Goal: Transaction & Acquisition: Purchase product/service

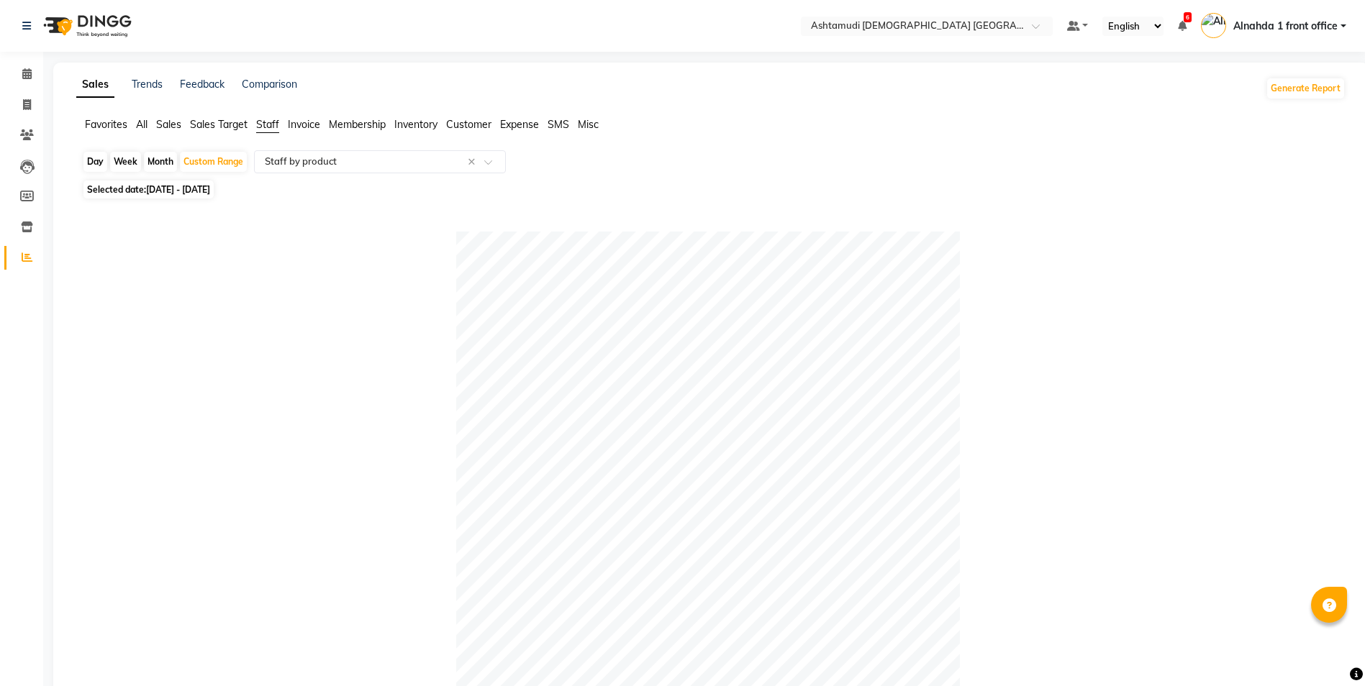
select select "full_report"
select select "csv"
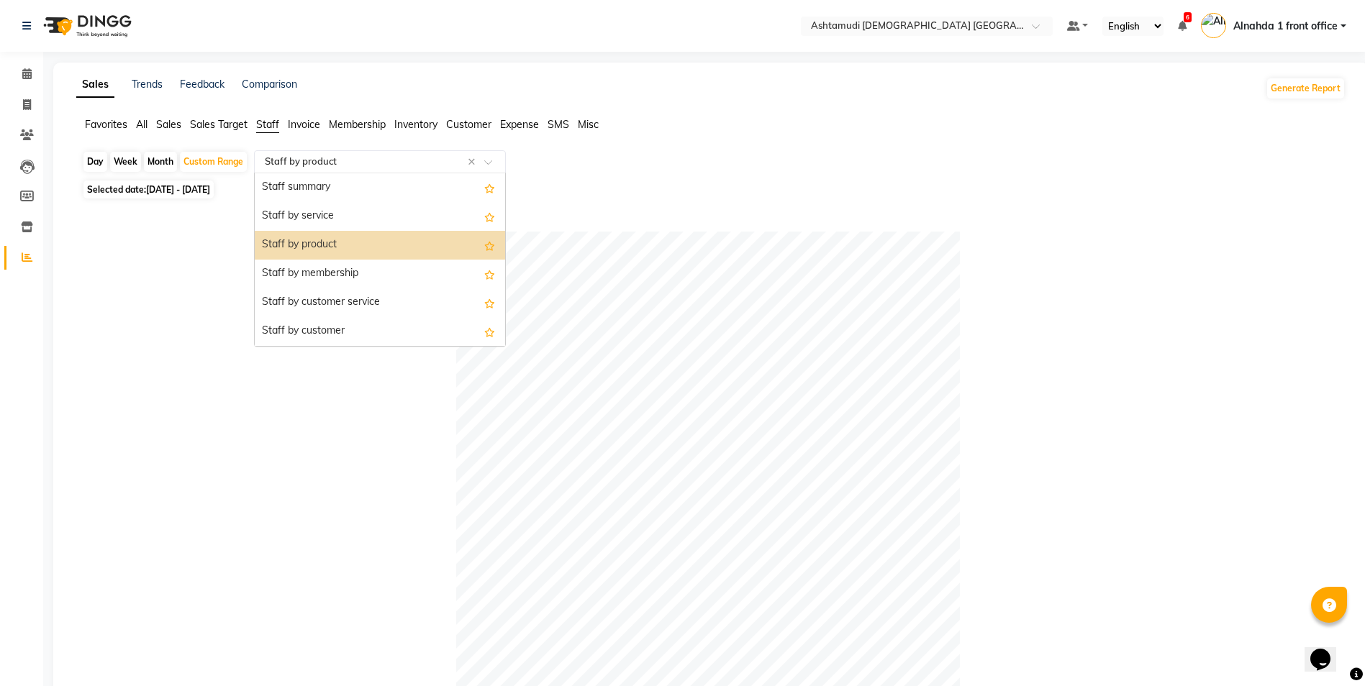
click at [397, 156] on input "text" at bounding box center [365, 162] width 207 height 14
click at [391, 199] on div "Staff summary" at bounding box center [380, 187] width 250 height 29
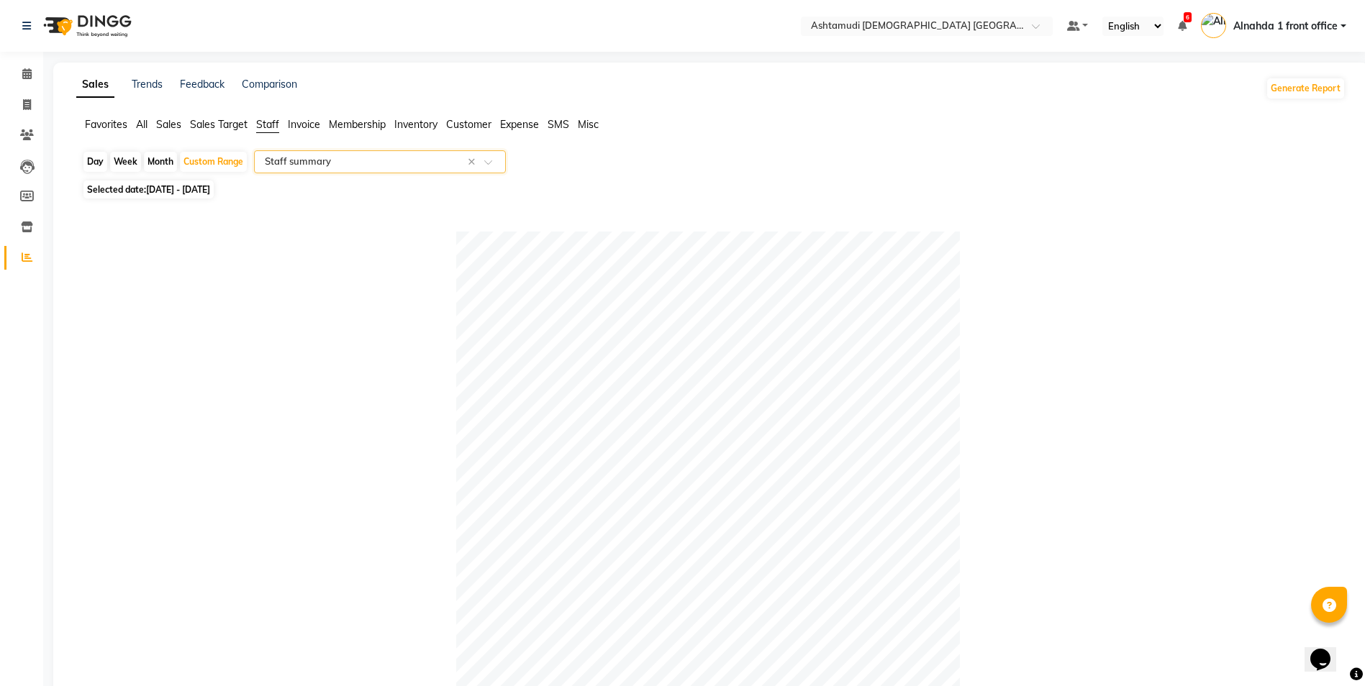
click at [163, 124] on span "Sales" at bounding box center [168, 124] width 25 height 13
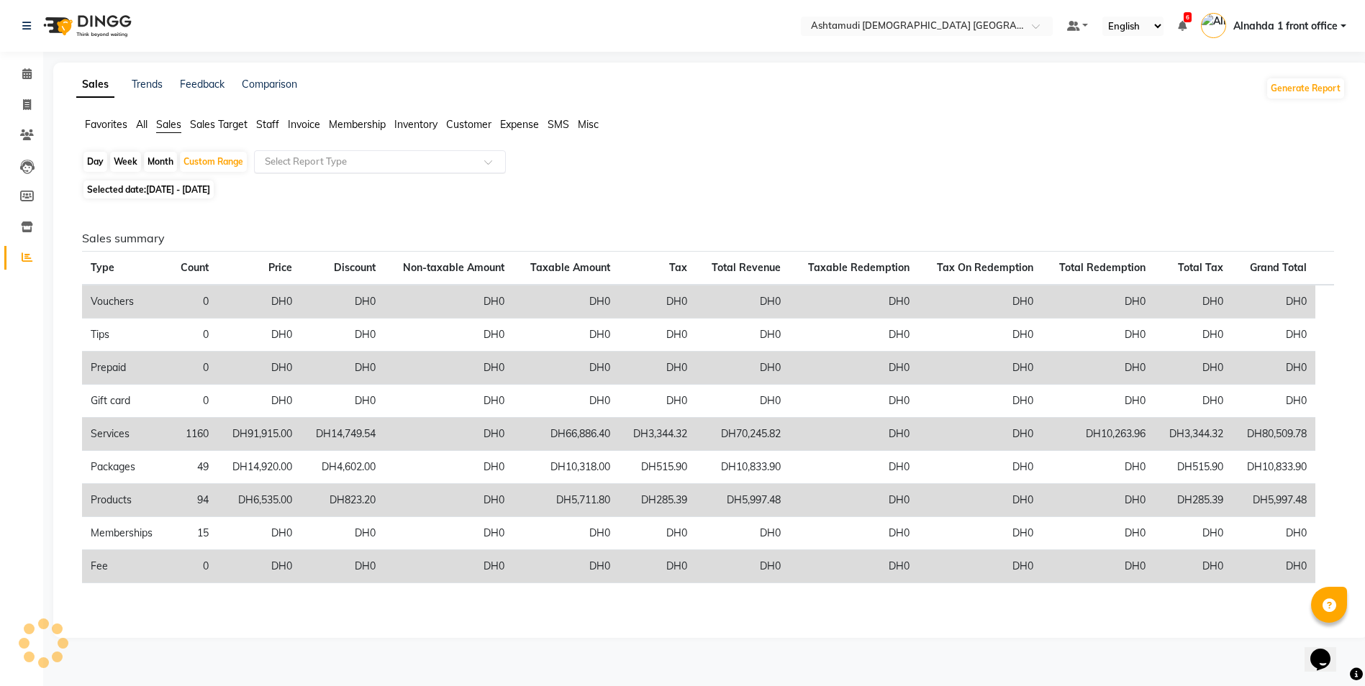
click at [294, 161] on input "text" at bounding box center [365, 162] width 207 height 14
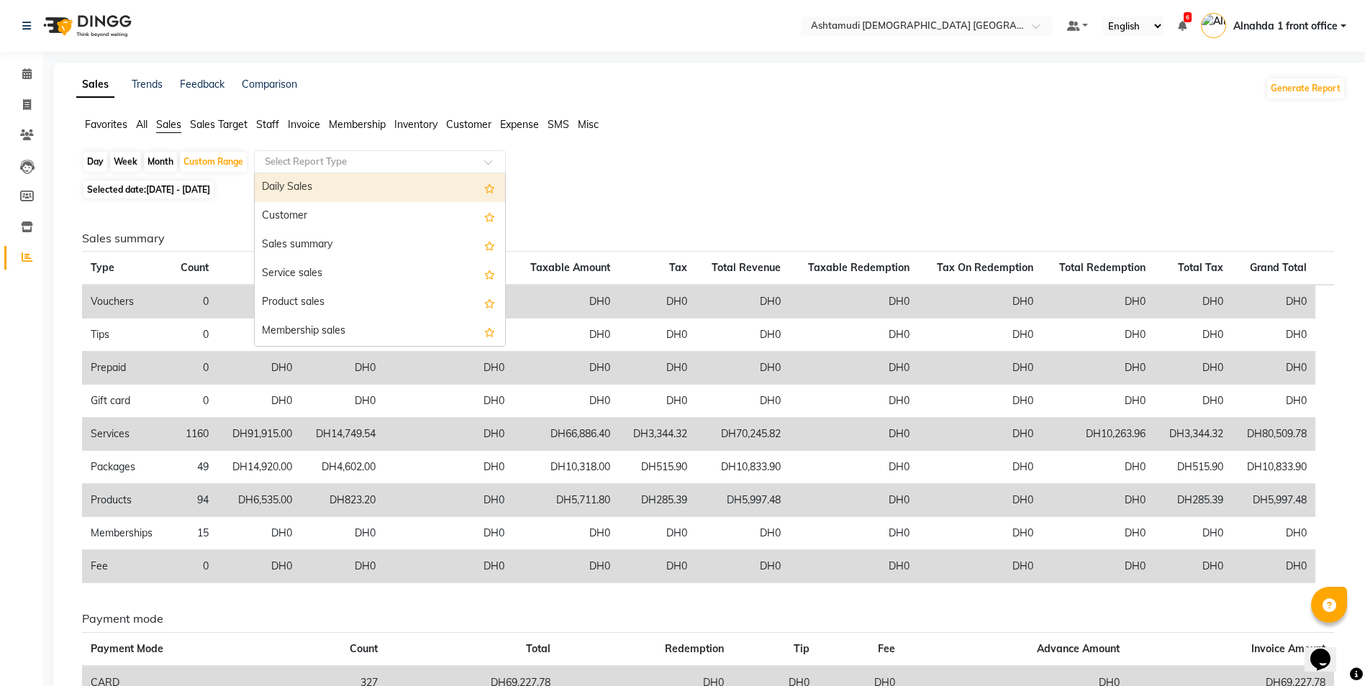
click at [296, 181] on div "Daily Sales" at bounding box center [380, 187] width 250 height 29
select select "full_report"
select select "csv"
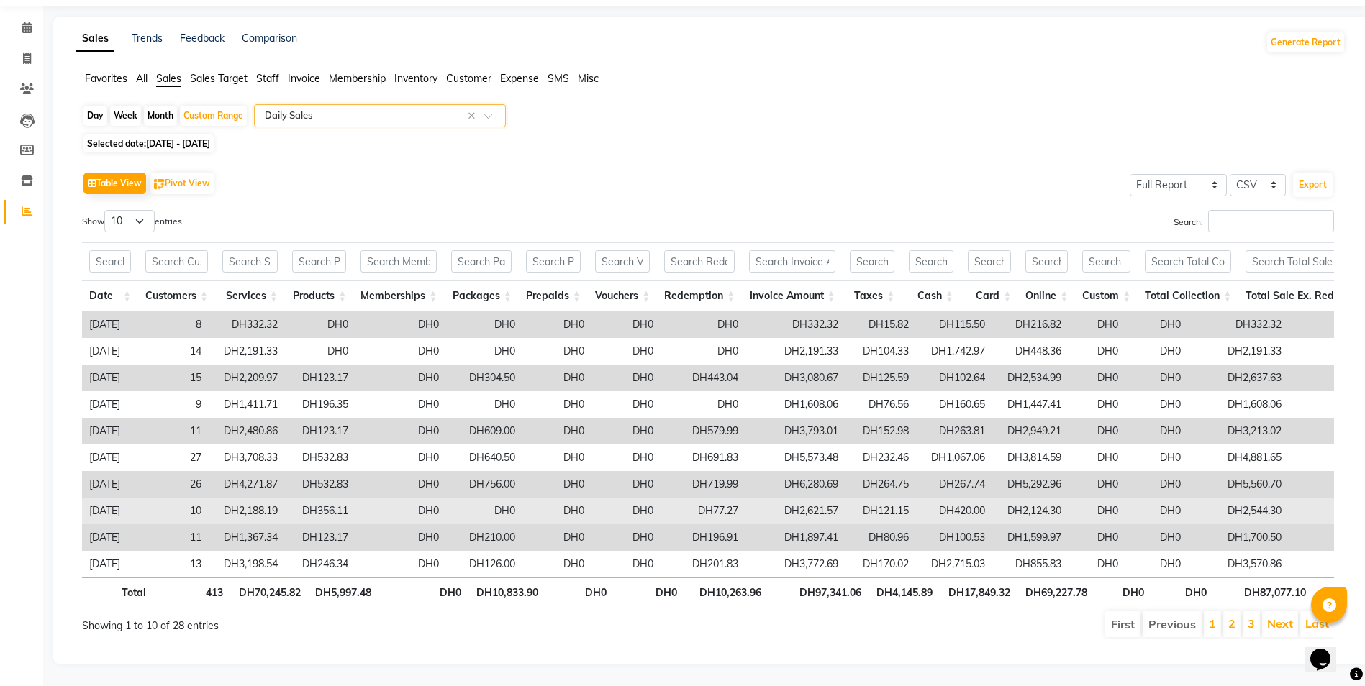
scroll to position [68, 0]
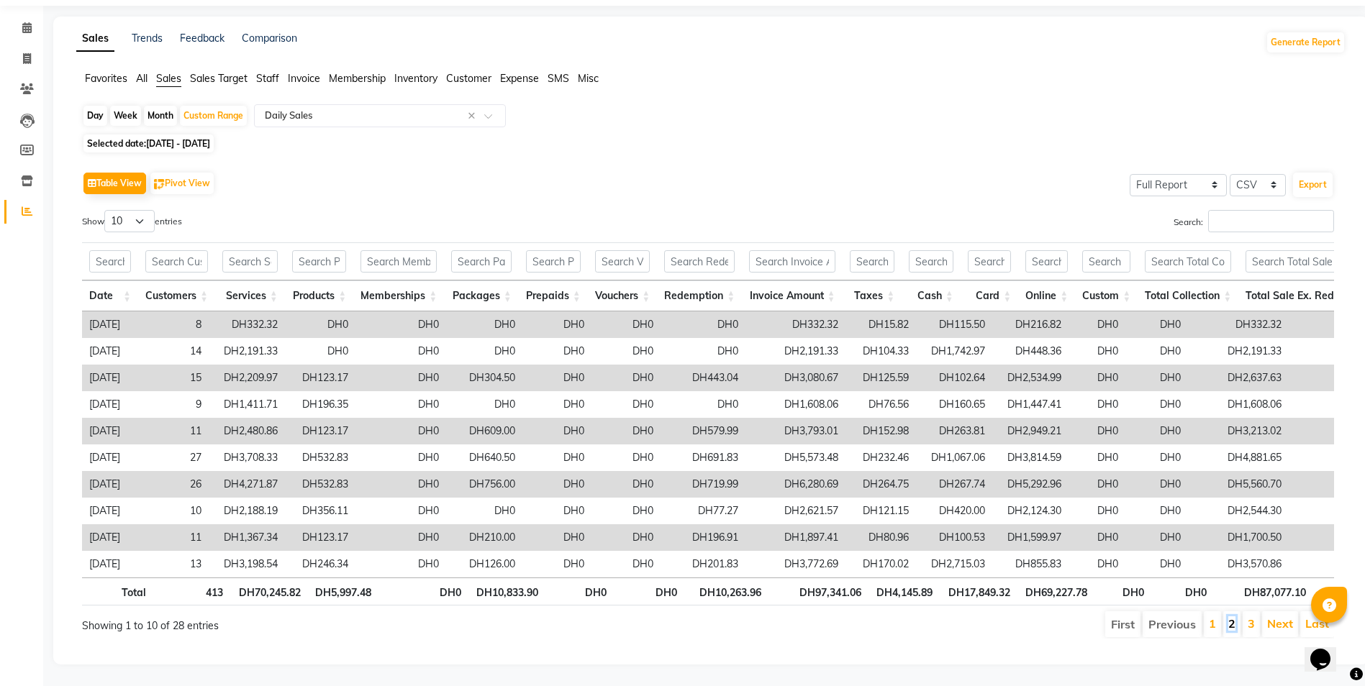
click at [1231, 618] on link "2" at bounding box center [1231, 623] width 7 height 14
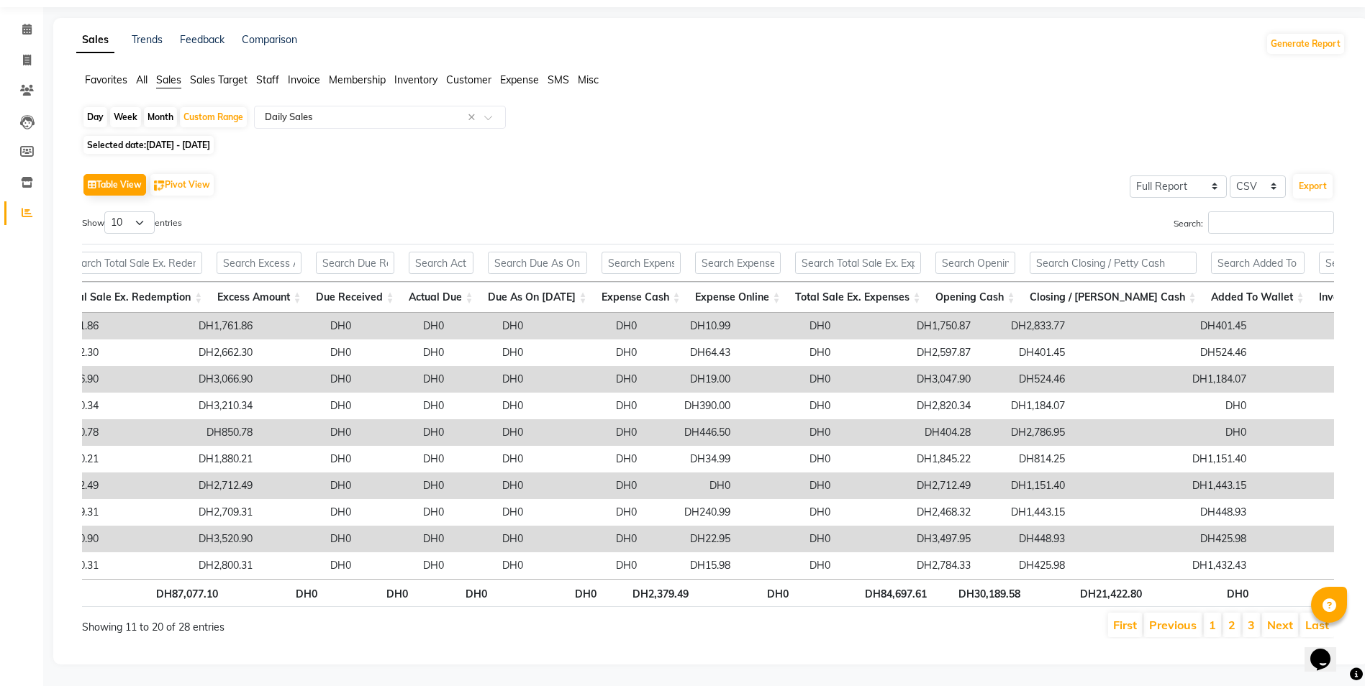
scroll to position [0, 1183]
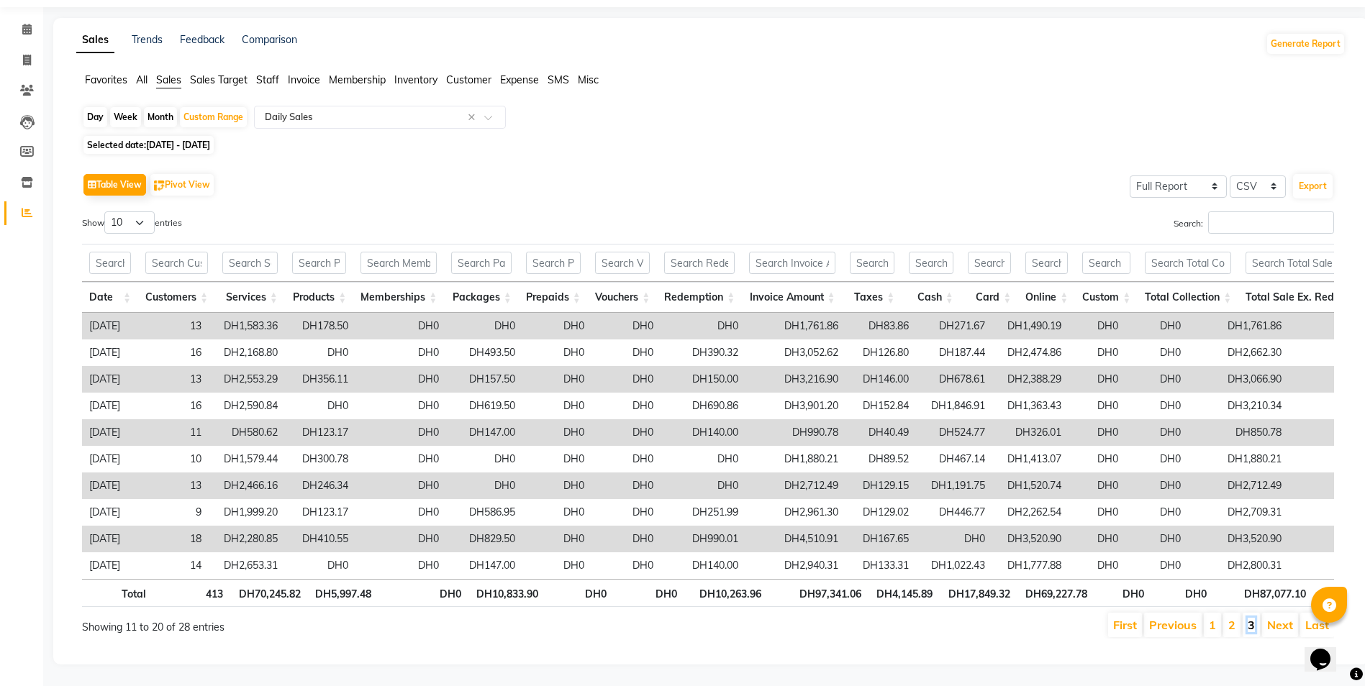
click at [1254, 618] on link "3" at bounding box center [1250, 625] width 7 height 14
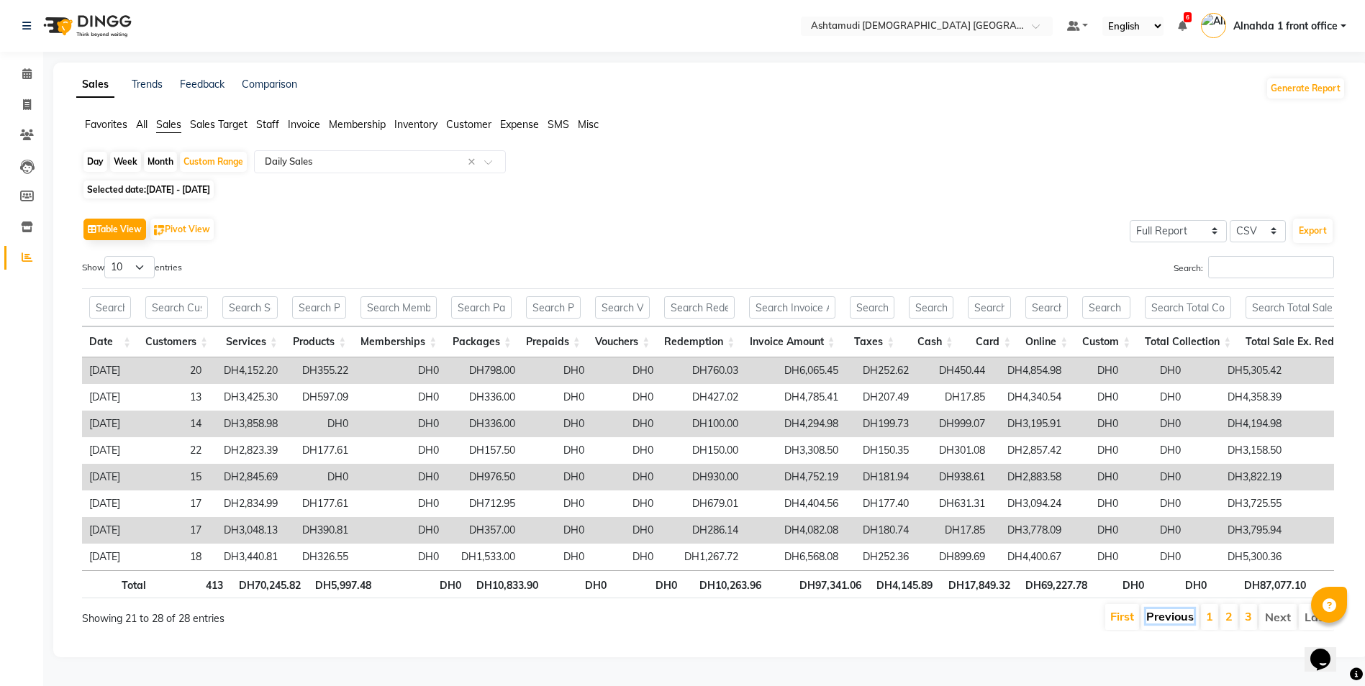
click at [1178, 611] on link "Previous" at bounding box center [1169, 616] width 47 height 14
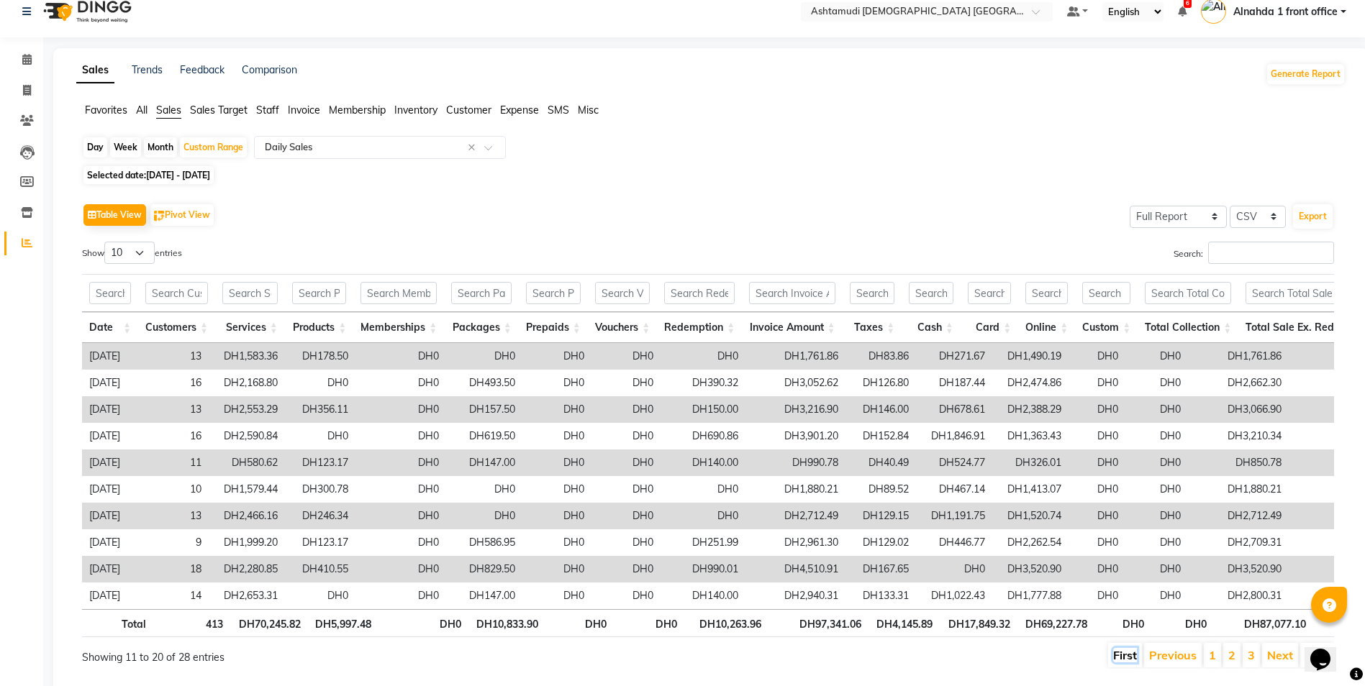
click at [1135, 662] on link "First" at bounding box center [1125, 655] width 24 height 14
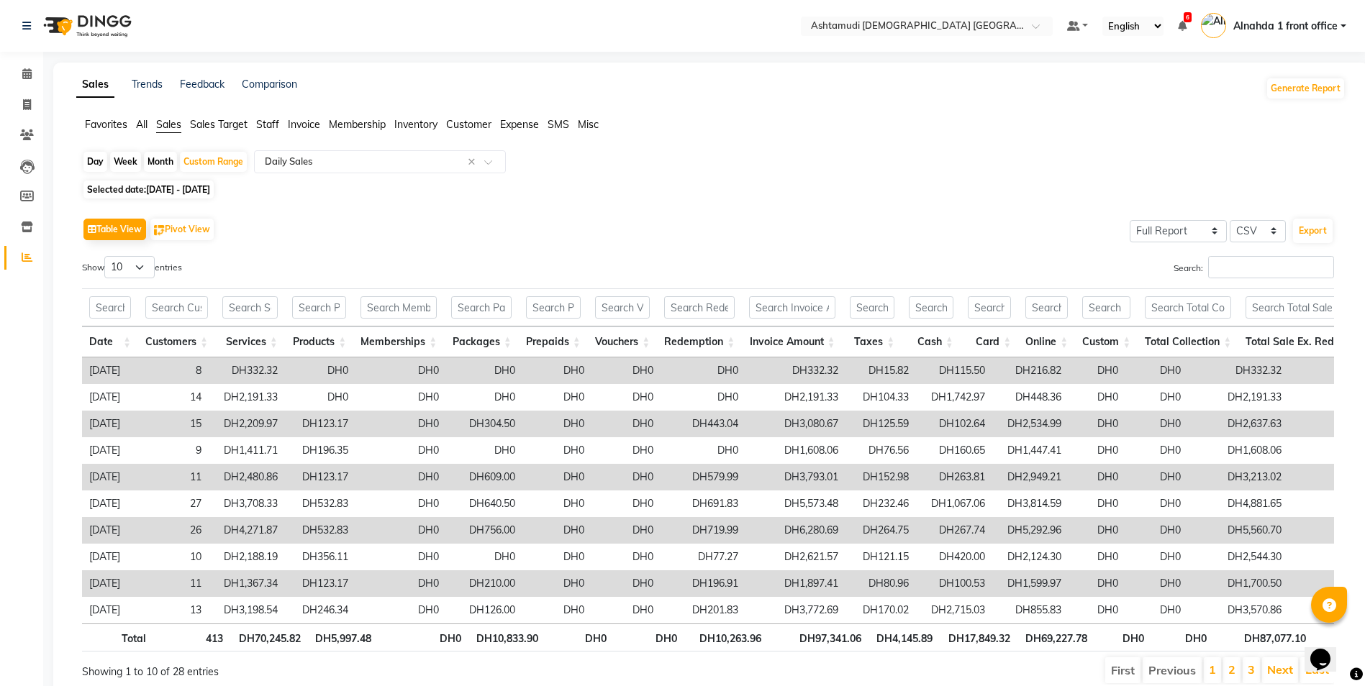
click at [163, 125] on span "Sales" at bounding box center [168, 124] width 25 height 13
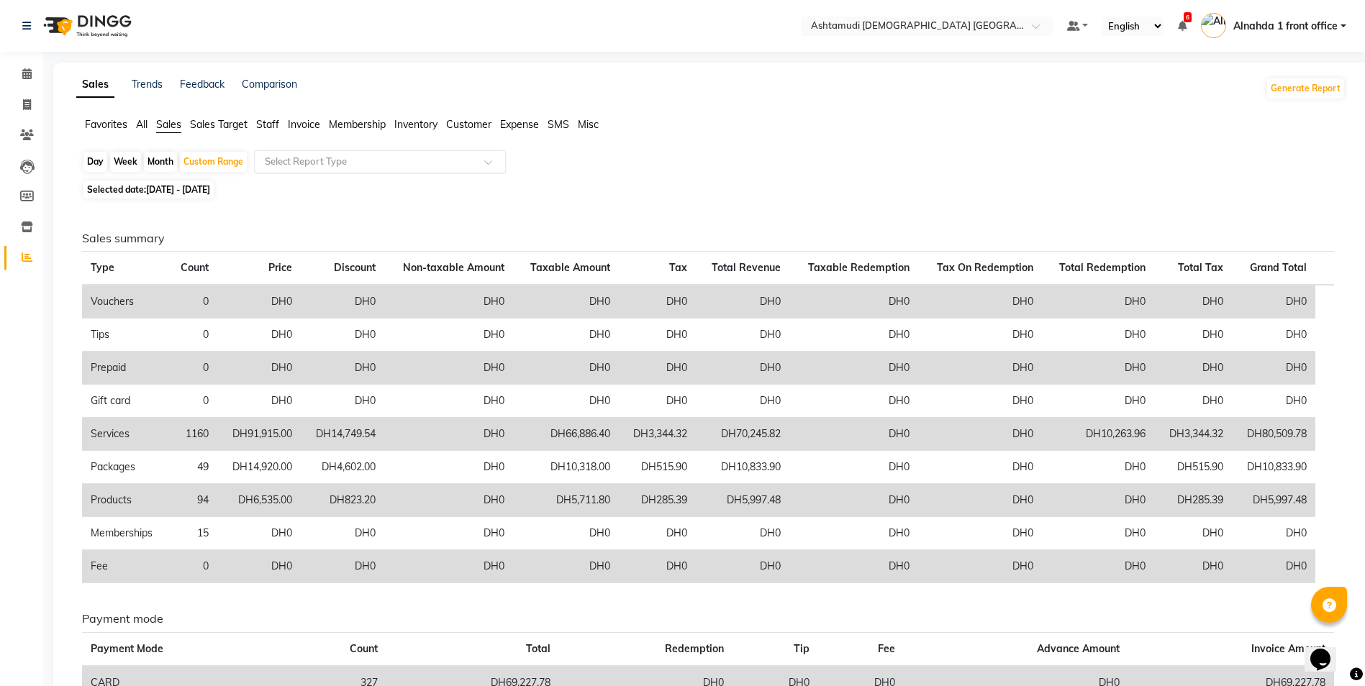
click at [396, 165] on input "text" at bounding box center [365, 162] width 207 height 14
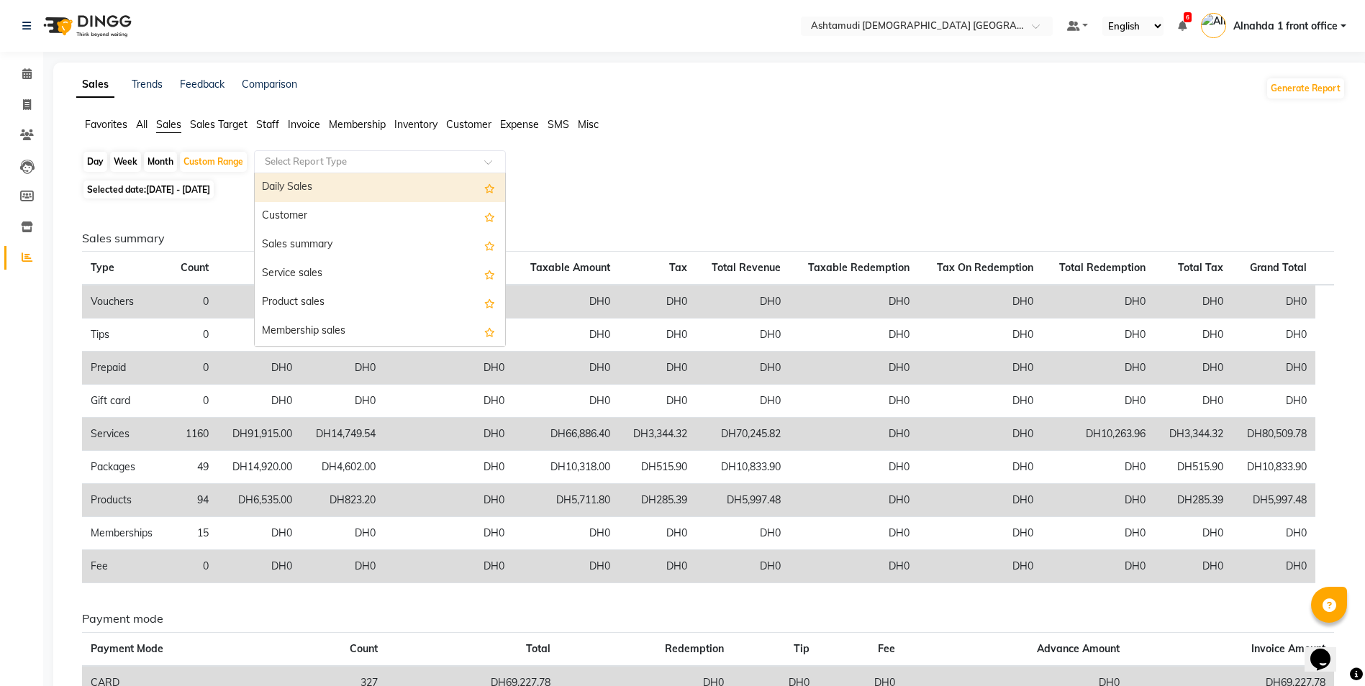
click at [393, 186] on div "Daily Sales" at bounding box center [380, 187] width 250 height 29
select select "full_report"
select select "csv"
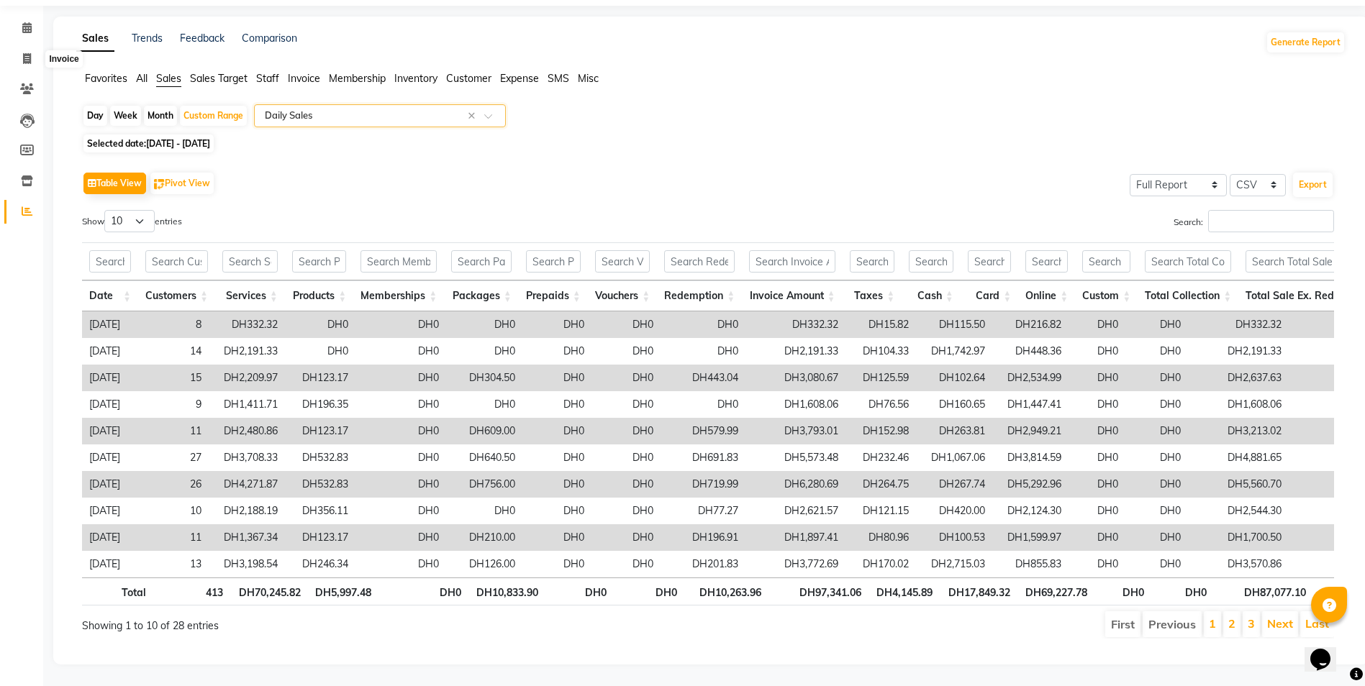
scroll to position [0, 0]
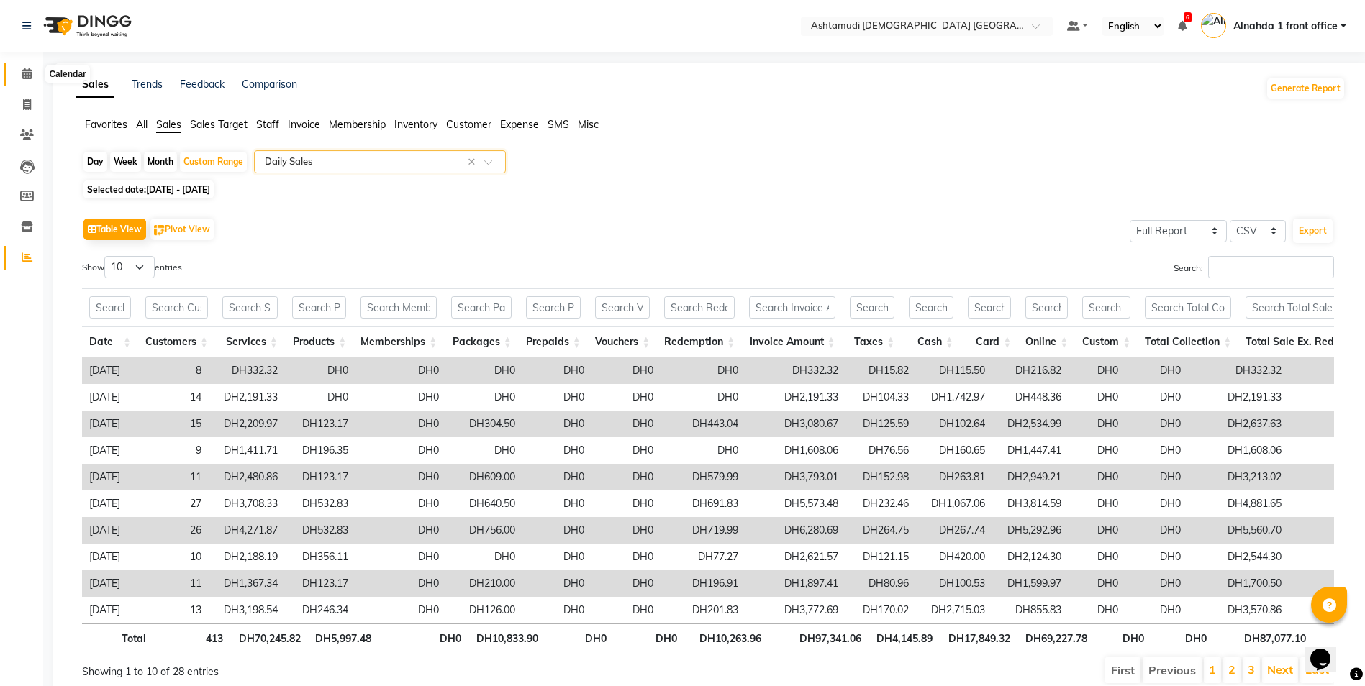
click at [29, 81] on span at bounding box center [26, 74] width 25 height 17
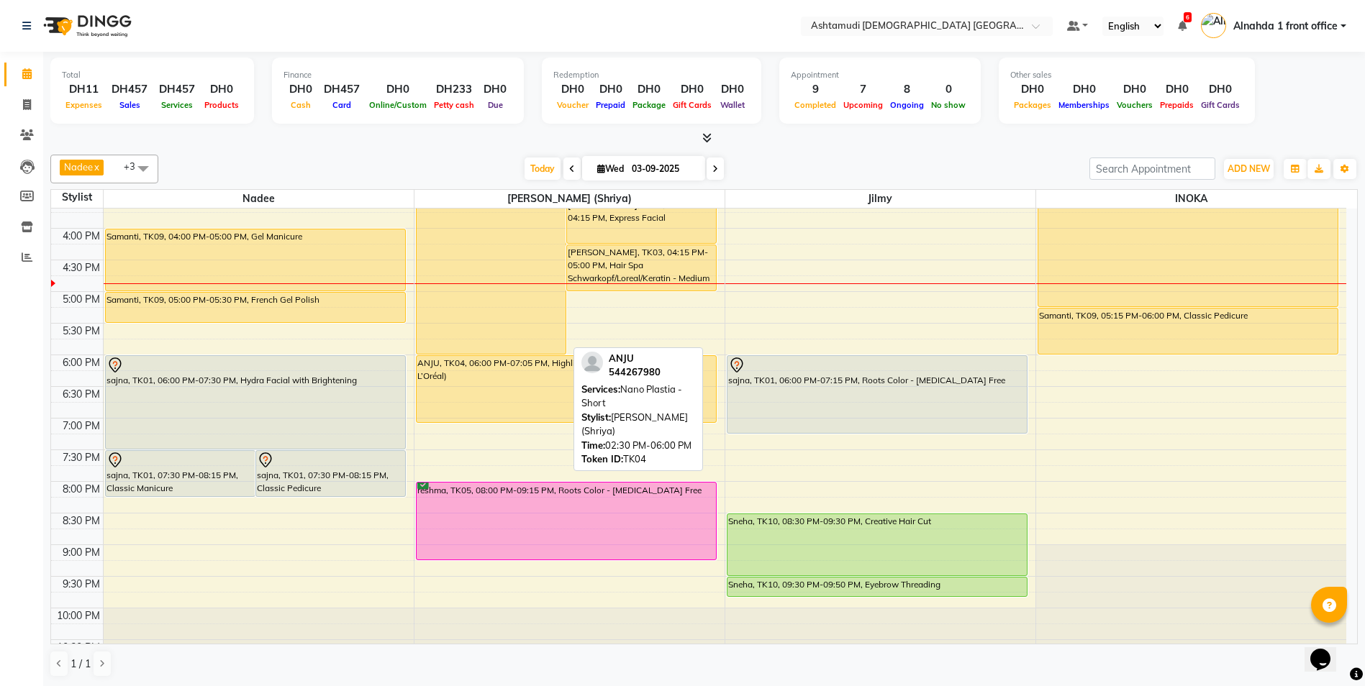
scroll to position [207, 0]
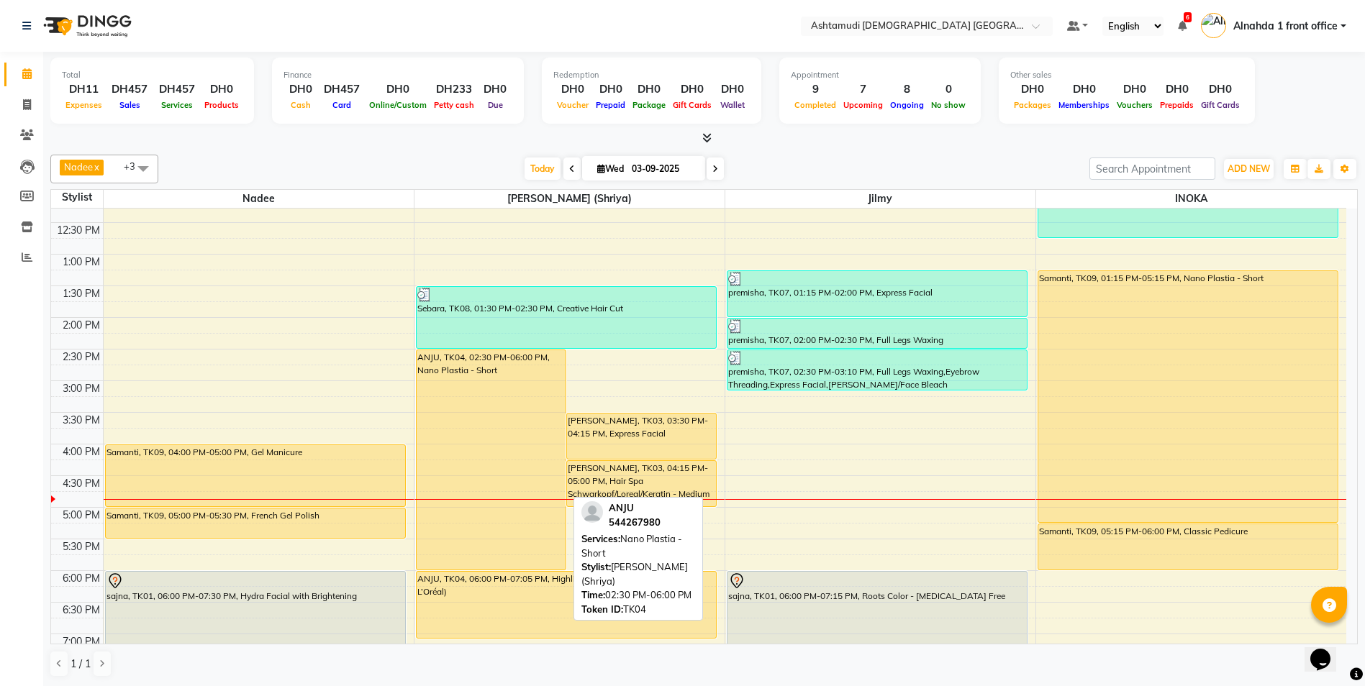
click at [498, 396] on div "ANJU, TK04, 02:30 PM-06:00 PM, Nano Plastia - Short" at bounding box center [490, 459] width 149 height 219
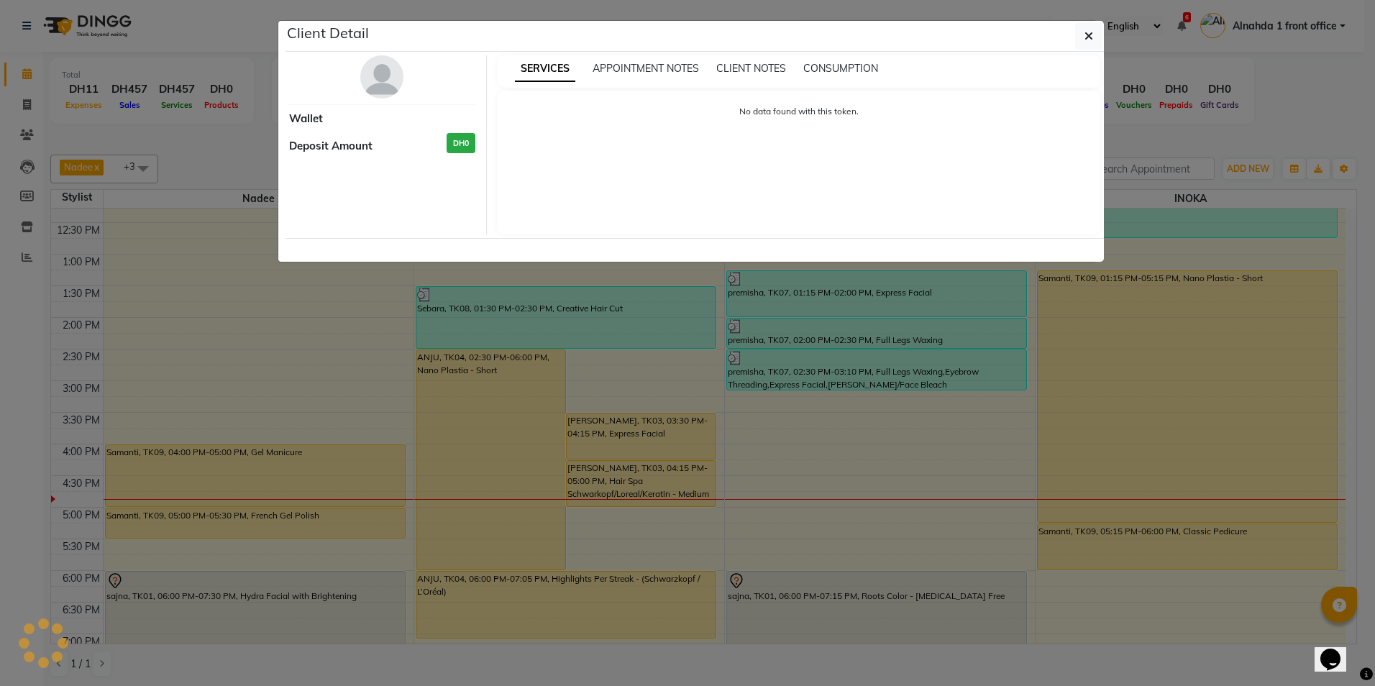
select select "1"
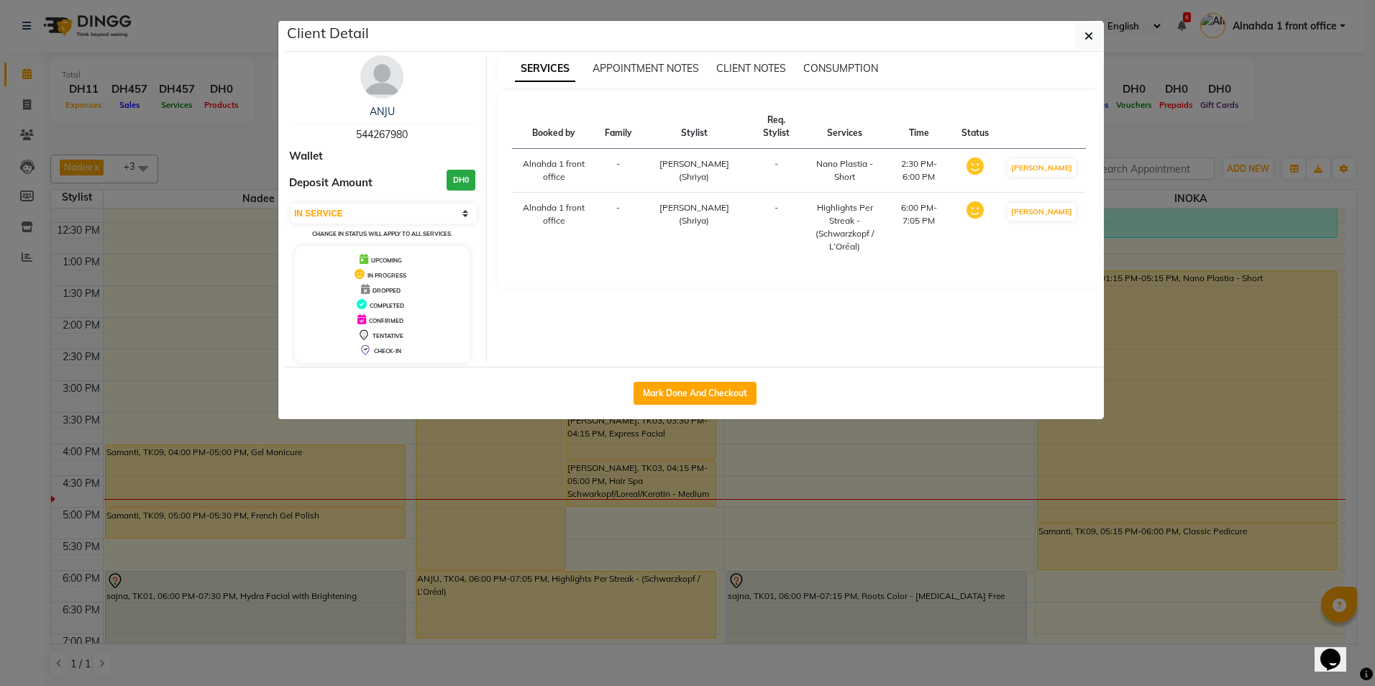
drag, startPoint x: 354, startPoint y: 135, endPoint x: 417, endPoint y: 128, distance: 63.6
click at [417, 128] on div "ANJU 544267980" at bounding box center [382, 123] width 186 height 38
copy span "544267980"
click at [1098, 39] on button "button" at bounding box center [1088, 35] width 27 height 27
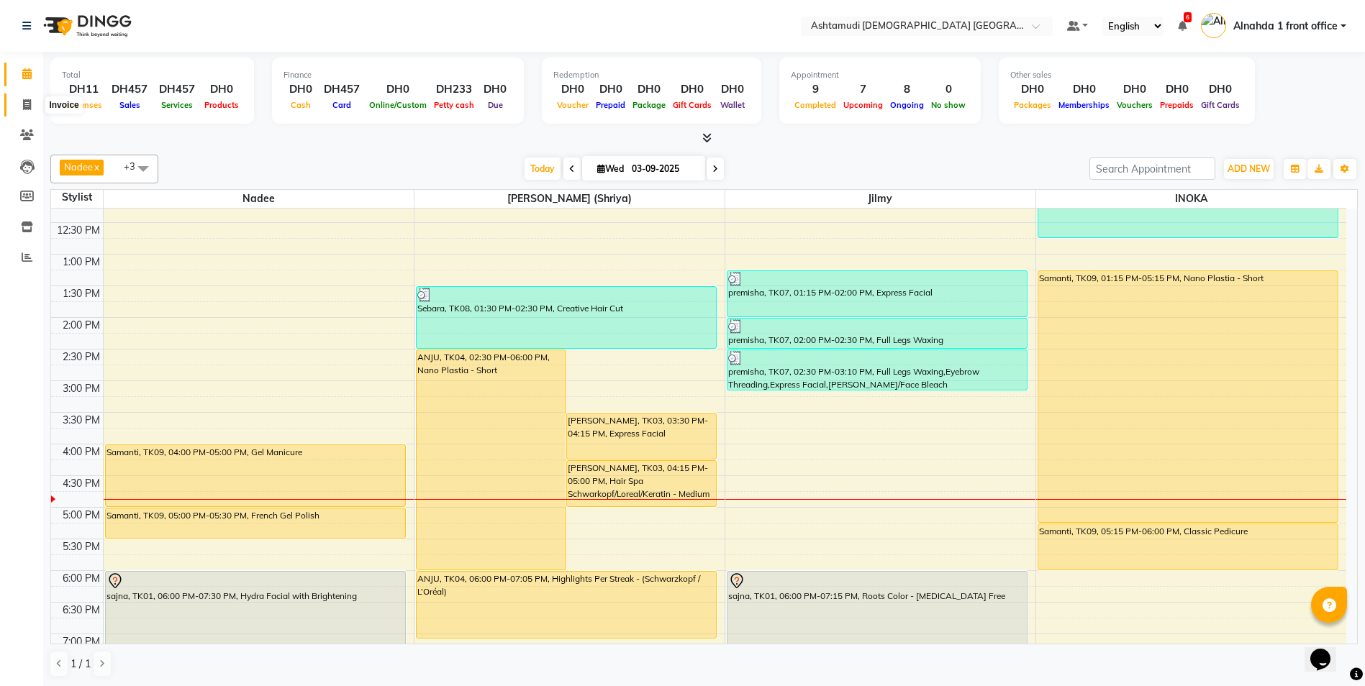
click at [27, 102] on icon at bounding box center [27, 104] width 8 height 11
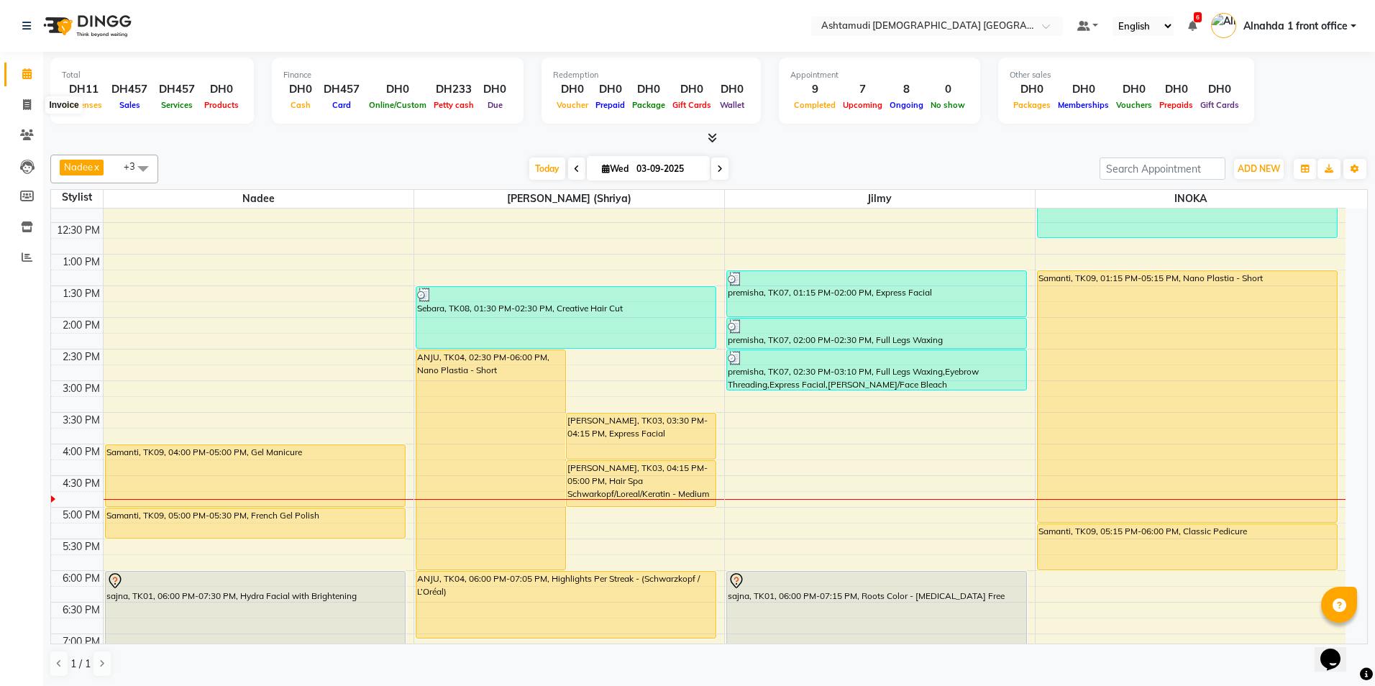
select select "7242"
select select "service"
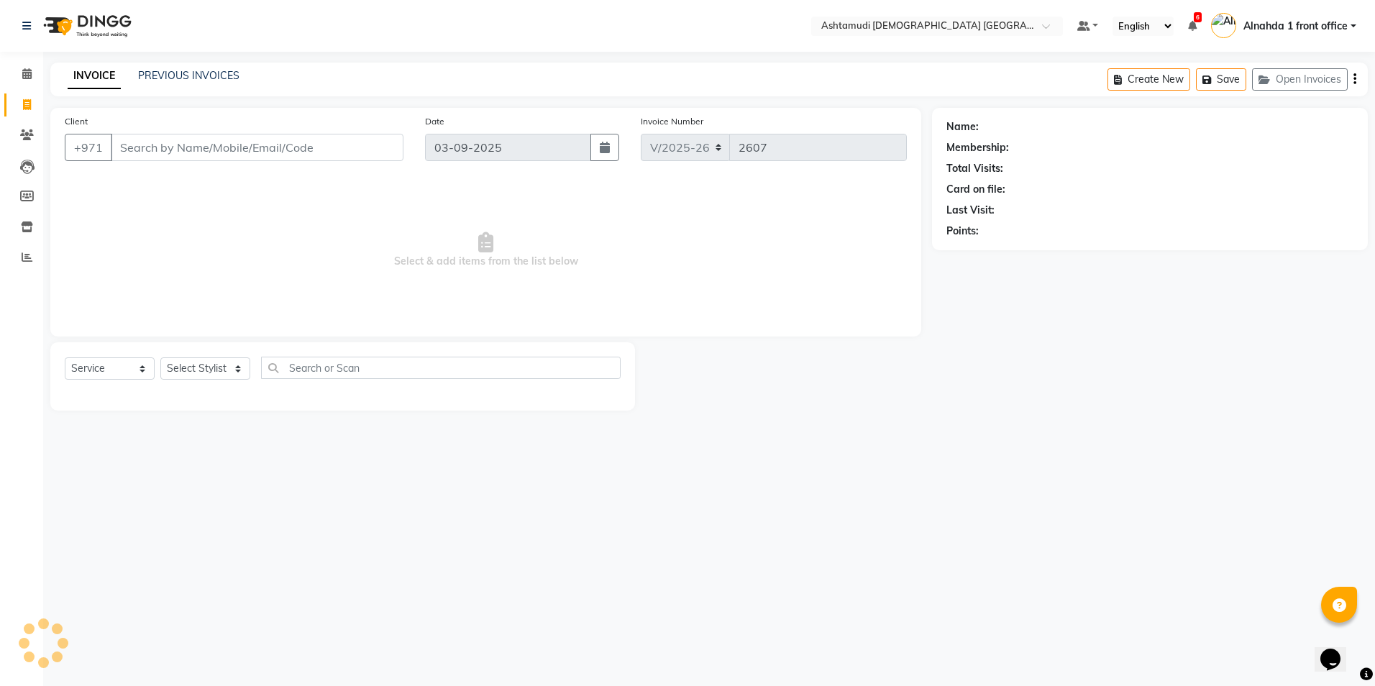
click at [140, 158] on input "Client" at bounding box center [257, 147] width 293 height 27
type input "544267980"
click at [998, 124] on link "Anju" at bounding box center [992, 126] width 21 height 15
click at [227, 371] on select "Select Stylist Alnahda 1 front office [PERSON_NAME] [PERSON_NAME] Staff INOKA […" at bounding box center [206, 368] width 93 height 22
select select "86438"
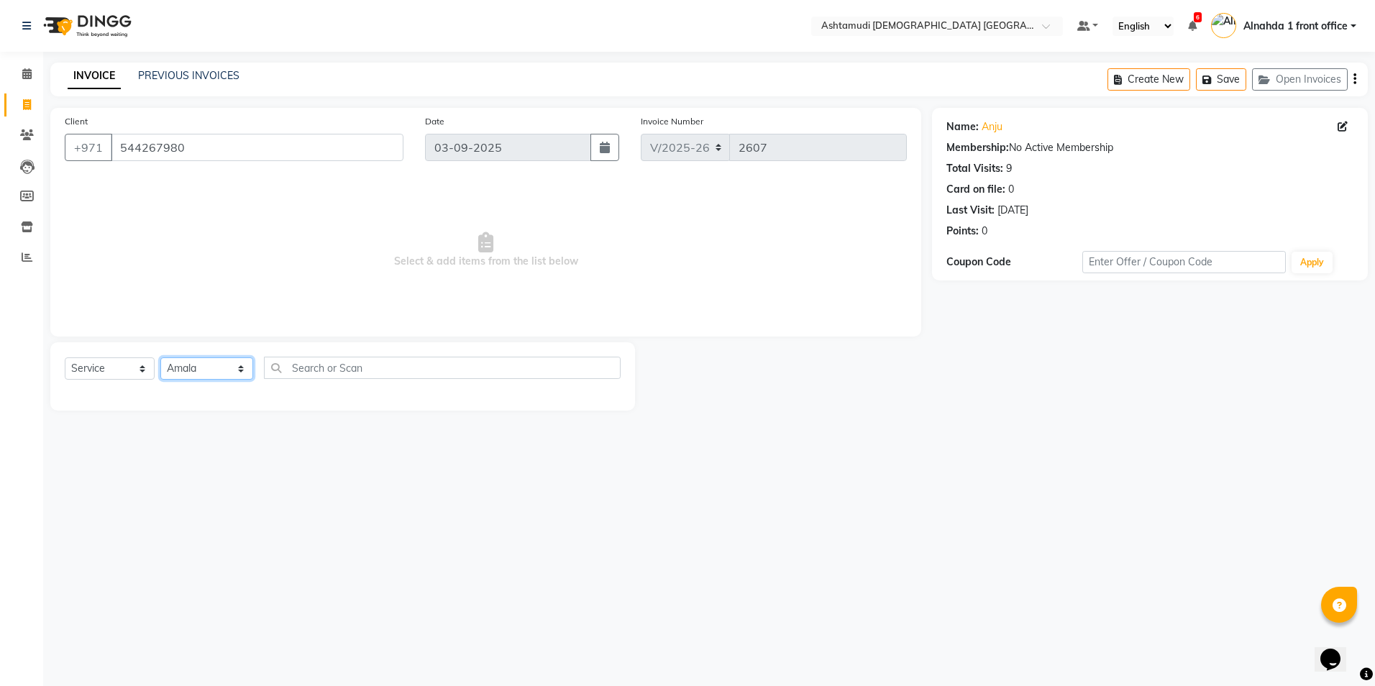
click at [160, 357] on select "Select Stylist Alnahda 1 front office [PERSON_NAME] [PERSON_NAME] Staff INOKA […" at bounding box center [206, 368] width 93 height 22
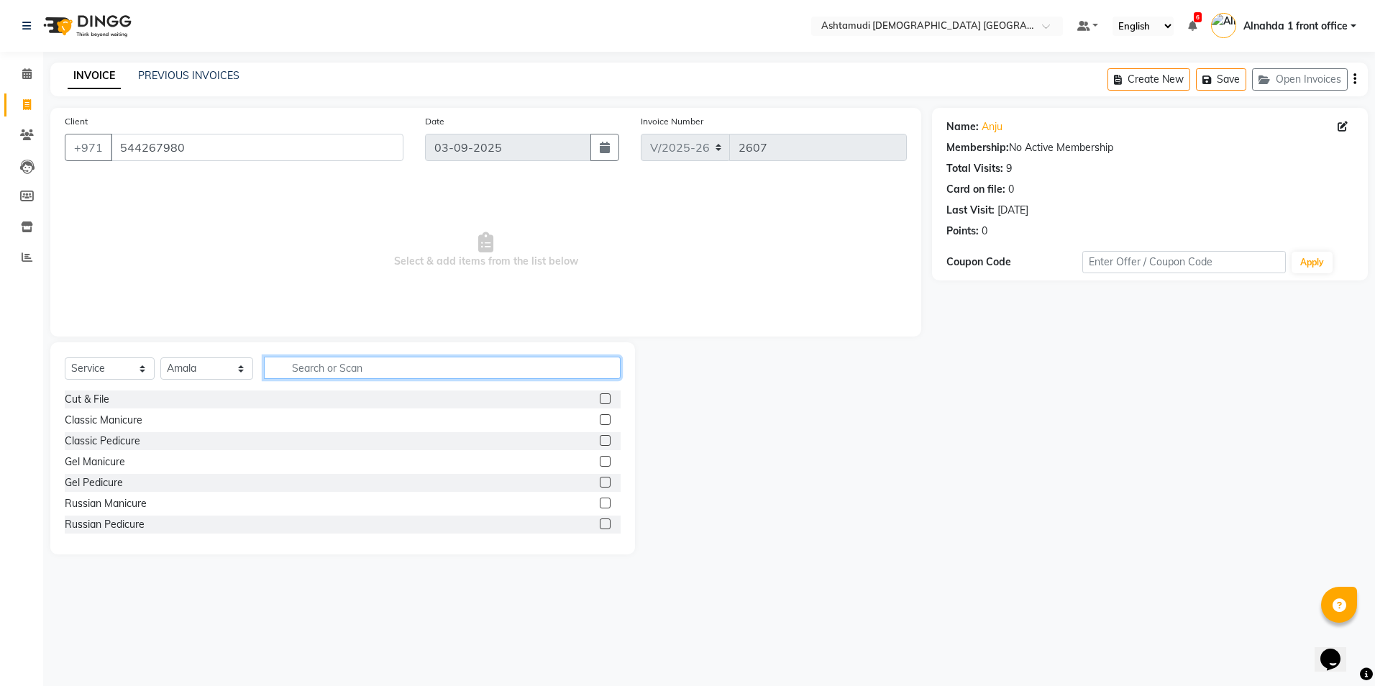
click at [372, 360] on input "text" at bounding box center [442, 368] width 356 height 22
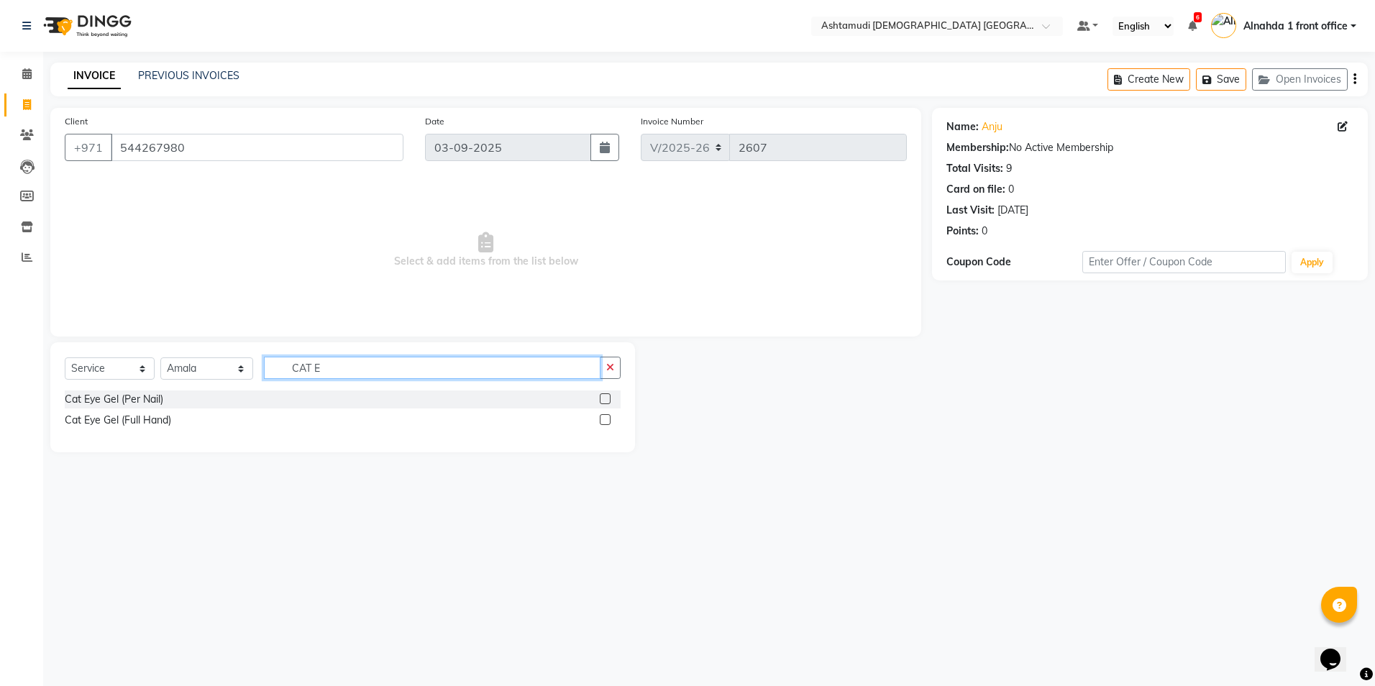
type input "CAT E"
click at [607, 401] on label at bounding box center [605, 398] width 11 height 11
click at [607, 401] on input "checkbox" at bounding box center [604, 399] width 9 height 9
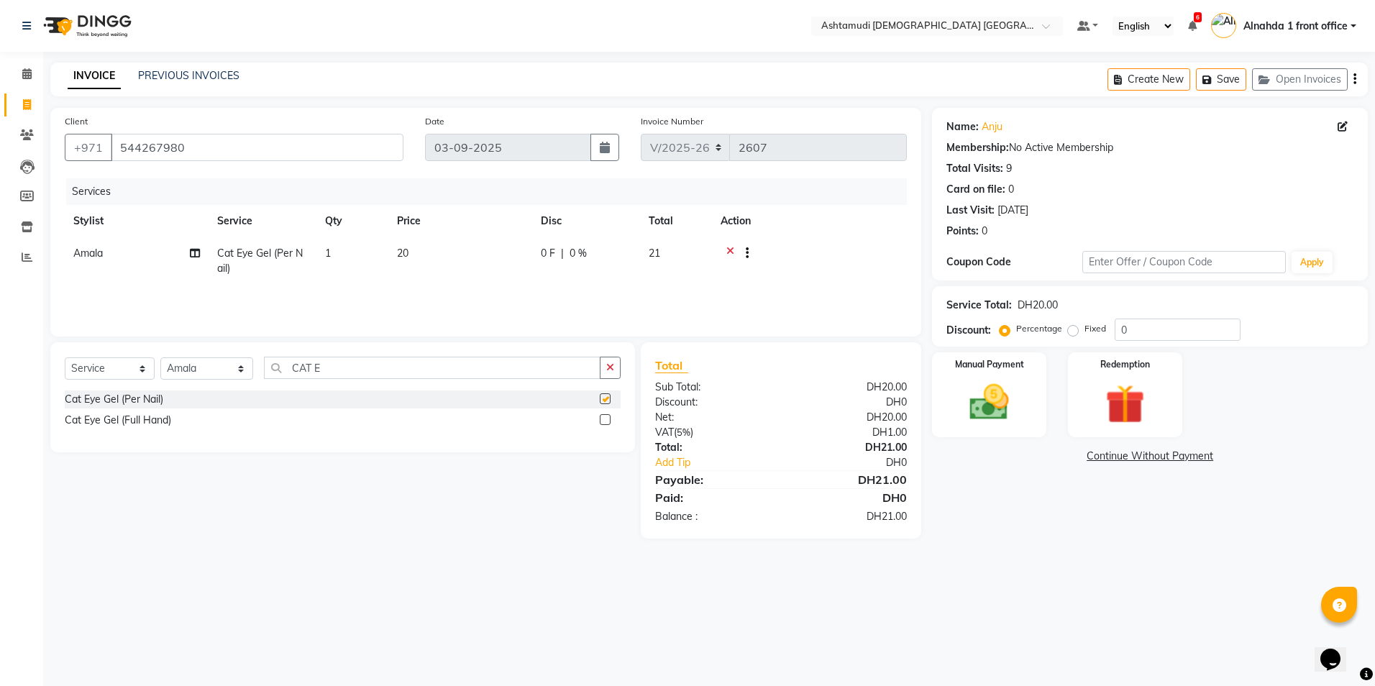
checkbox input "false"
click at [606, 422] on label at bounding box center [605, 419] width 11 height 11
click at [606, 422] on input "checkbox" at bounding box center [604, 420] width 9 height 9
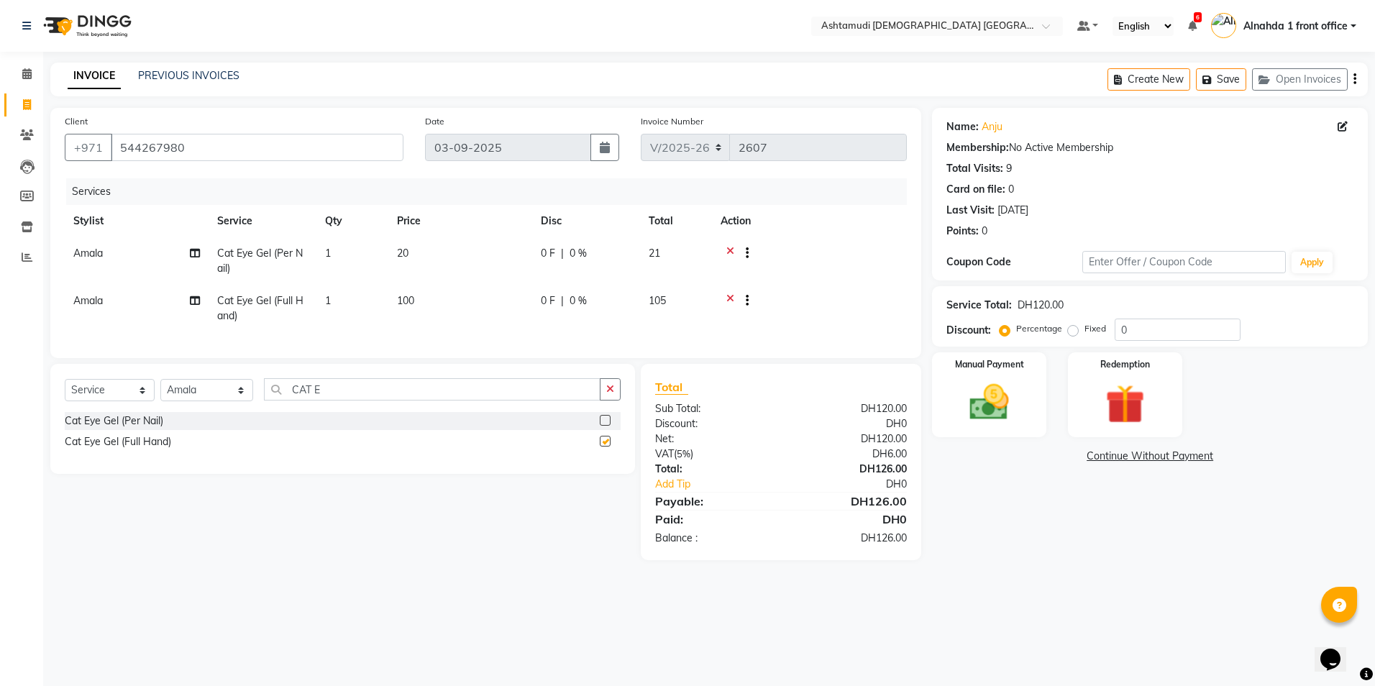
checkbox input "false"
click at [729, 252] on icon at bounding box center [730, 255] width 8 height 18
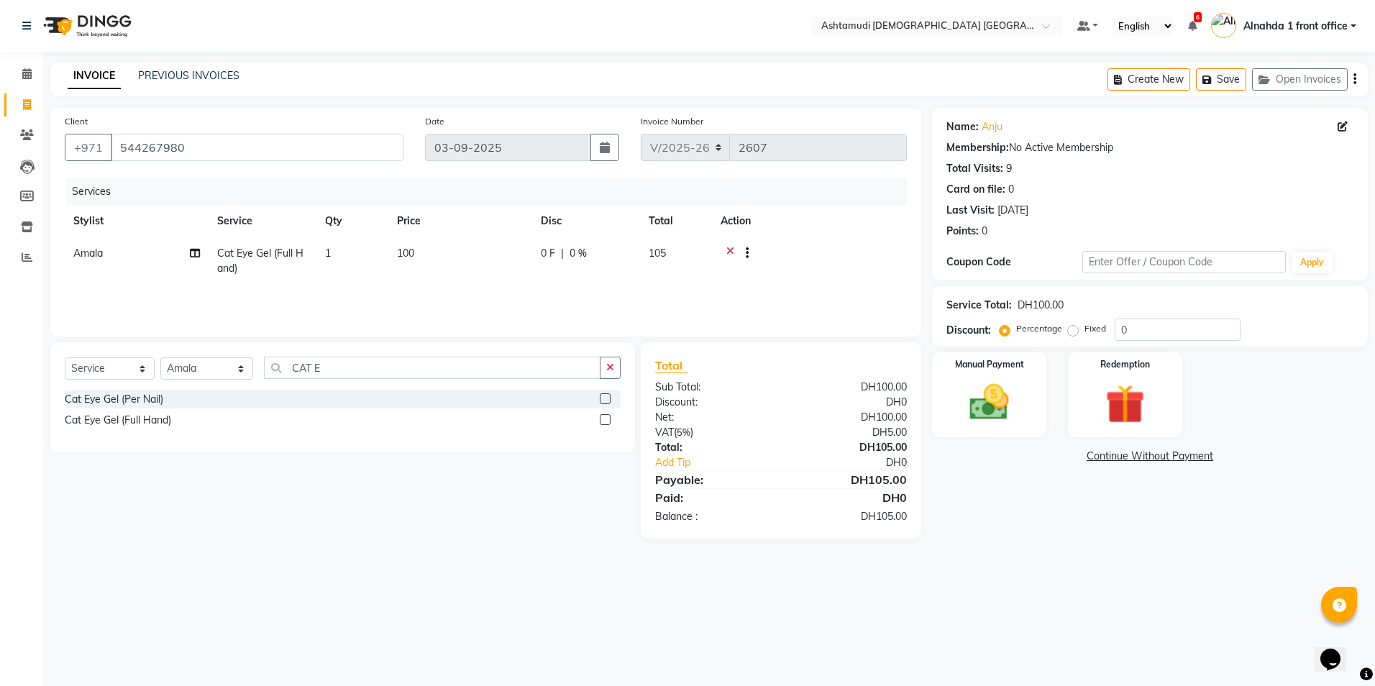
click at [729, 252] on icon at bounding box center [730, 255] width 8 height 18
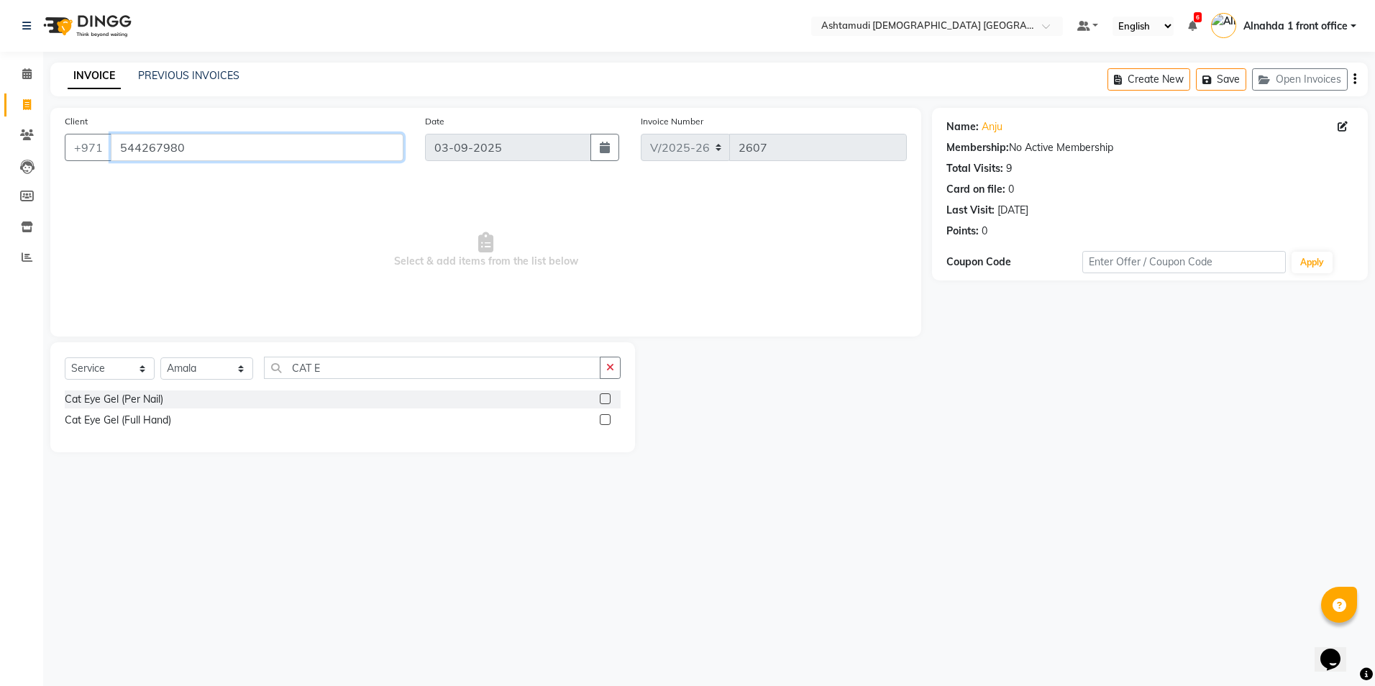
drag, startPoint x: 196, startPoint y: 147, endPoint x: 0, endPoint y: 99, distance: 201.5
click at [39, 120] on app-home "Select Location × Ashtamudi Ladies Salon Sahara Center, Dubai Default Panel My …" at bounding box center [687, 237] width 1375 height 474
click at [197, 149] on input "Client" at bounding box center [257, 147] width 293 height 27
type input "503029604"
click at [352, 141] on span "Add Client" at bounding box center [366, 147] width 57 height 14
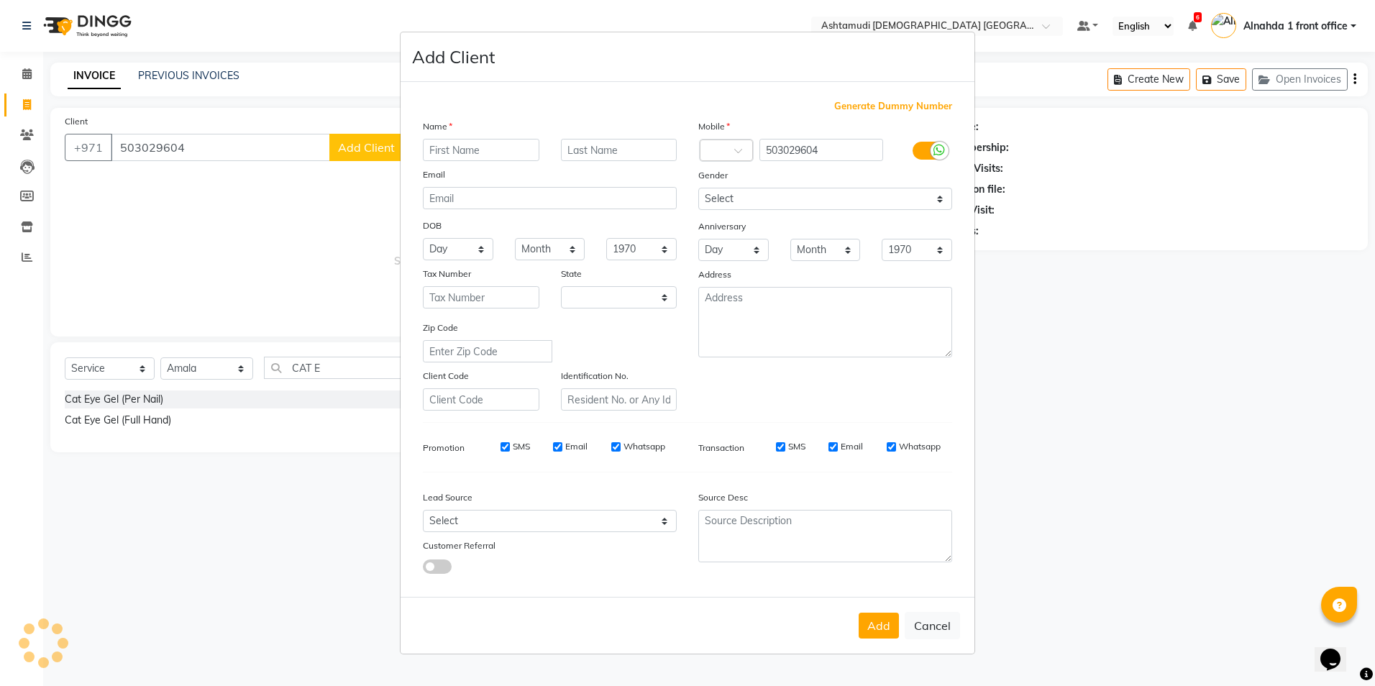
select select "3798"
click at [488, 152] on input "text" at bounding box center [481, 150] width 117 height 22
type input "NIMISHA"
click at [591, 519] on select "Select Walk-in Referral Internet Friend Word of Mouth Advertisement Facebook Ju…" at bounding box center [550, 521] width 254 height 22
select select "49764"
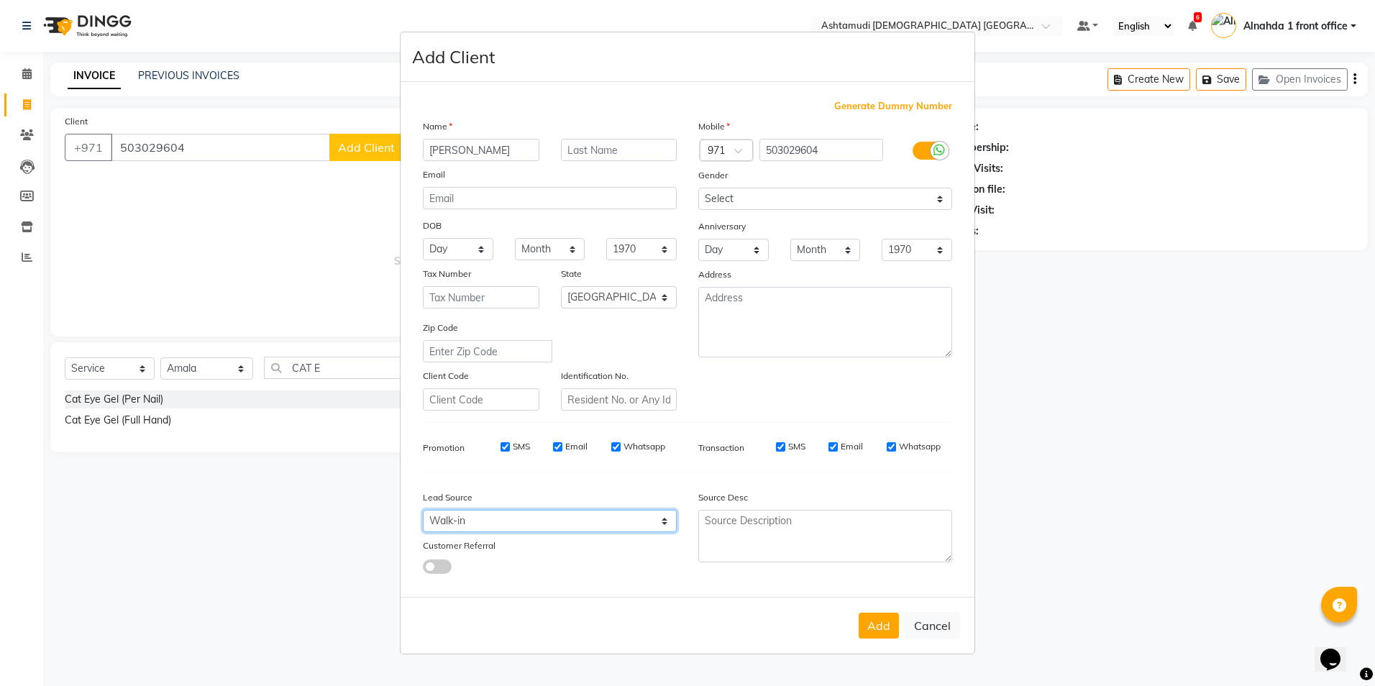
click at [423, 510] on select "Select Walk-in Referral Internet Friend Word of Mouth Advertisement Facebook Ju…" at bounding box center [550, 521] width 254 height 22
click at [752, 198] on select "Select [DEMOGRAPHIC_DATA] [DEMOGRAPHIC_DATA] Other Prefer Not To Say" at bounding box center [825, 199] width 254 height 22
select select "[DEMOGRAPHIC_DATA]"
click at [698, 188] on select "Select [DEMOGRAPHIC_DATA] [DEMOGRAPHIC_DATA] Other Prefer Not To Say" at bounding box center [825, 199] width 254 height 22
click at [895, 624] on button "Add" at bounding box center [879, 626] width 40 height 26
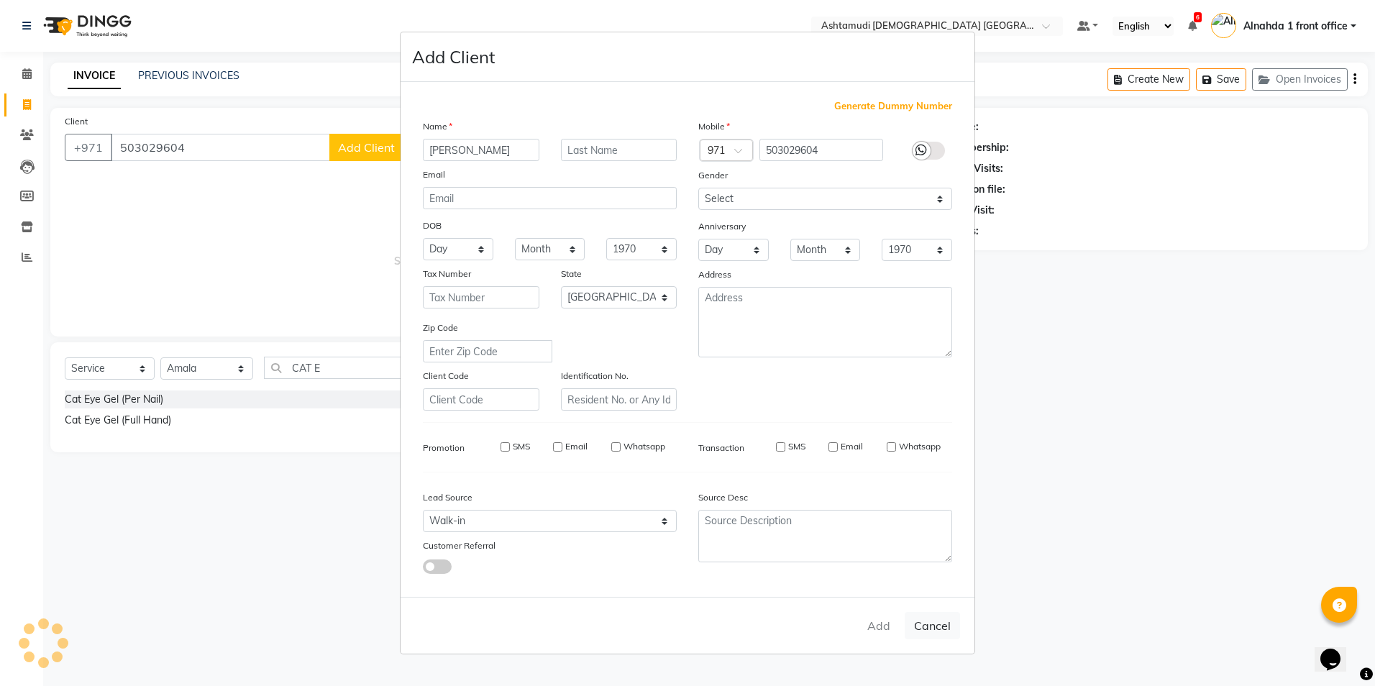
select select
select select "null"
select select
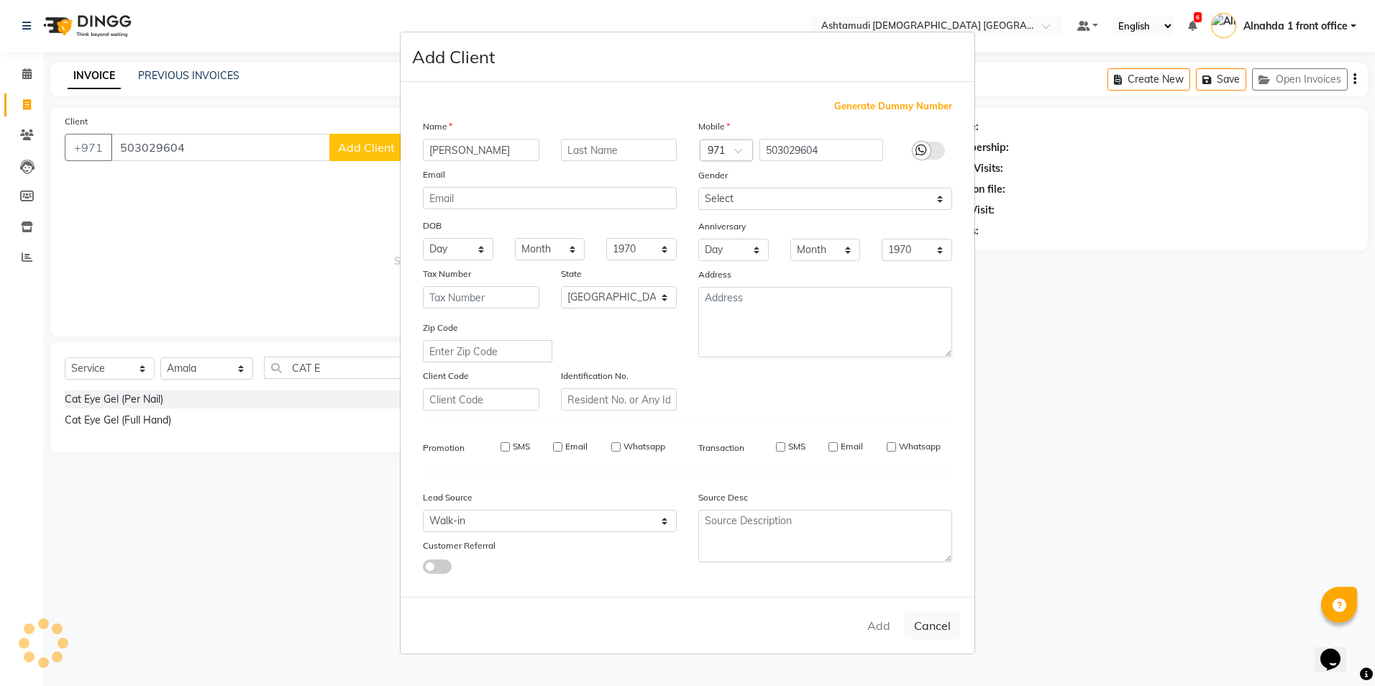
select select
checkbox input "false"
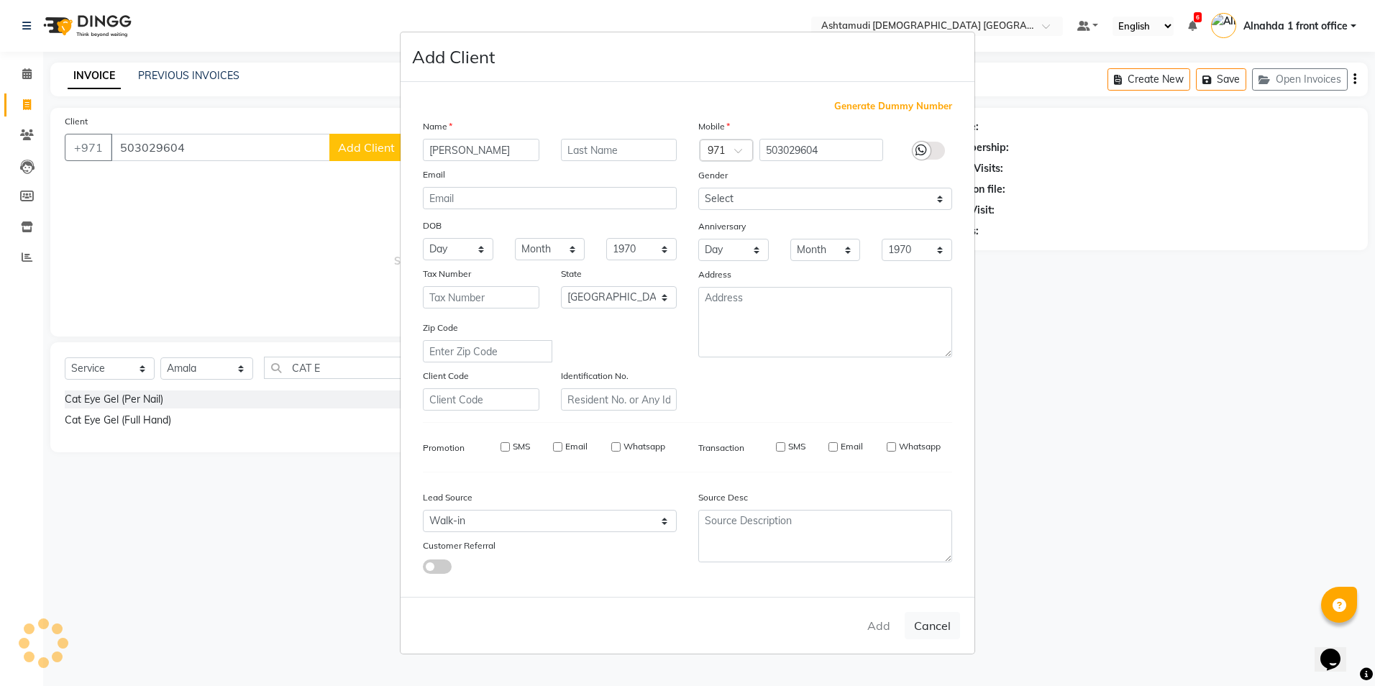
checkbox input "false"
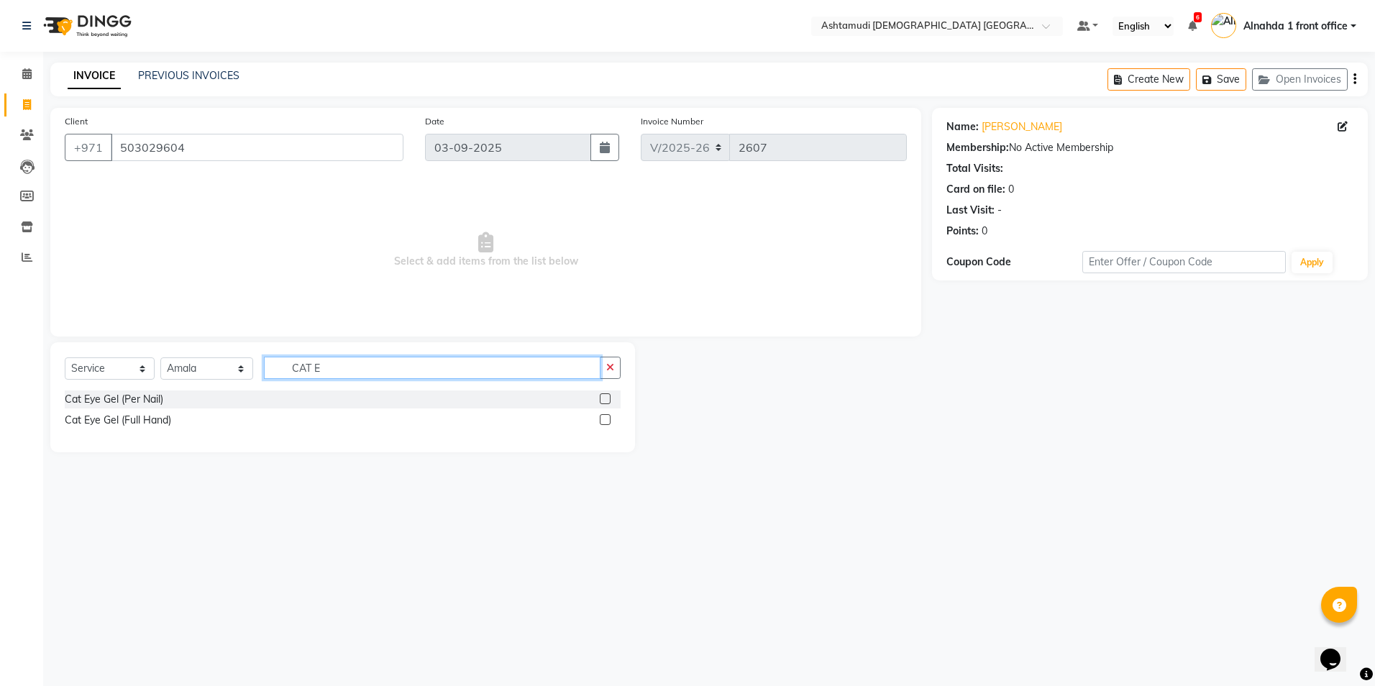
drag, startPoint x: 363, startPoint y: 372, endPoint x: 140, endPoint y: 350, distance: 224.7
click at [140, 350] on div "Select Service Product Membership Package Voucher Prepaid Gift Card Select Styl…" at bounding box center [342, 397] width 585 height 110
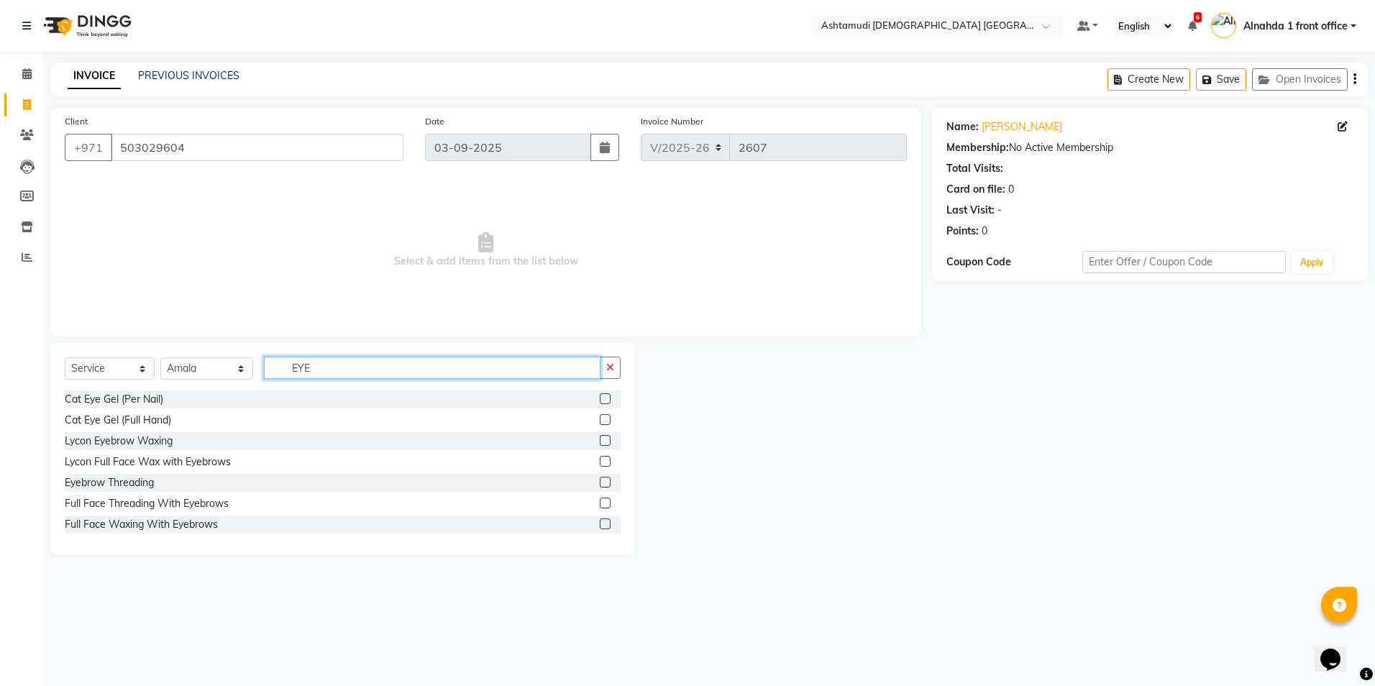
type input "EYE"
click at [600, 483] on label at bounding box center [605, 482] width 11 height 11
click at [600, 483] on input "checkbox" at bounding box center [604, 482] width 9 height 9
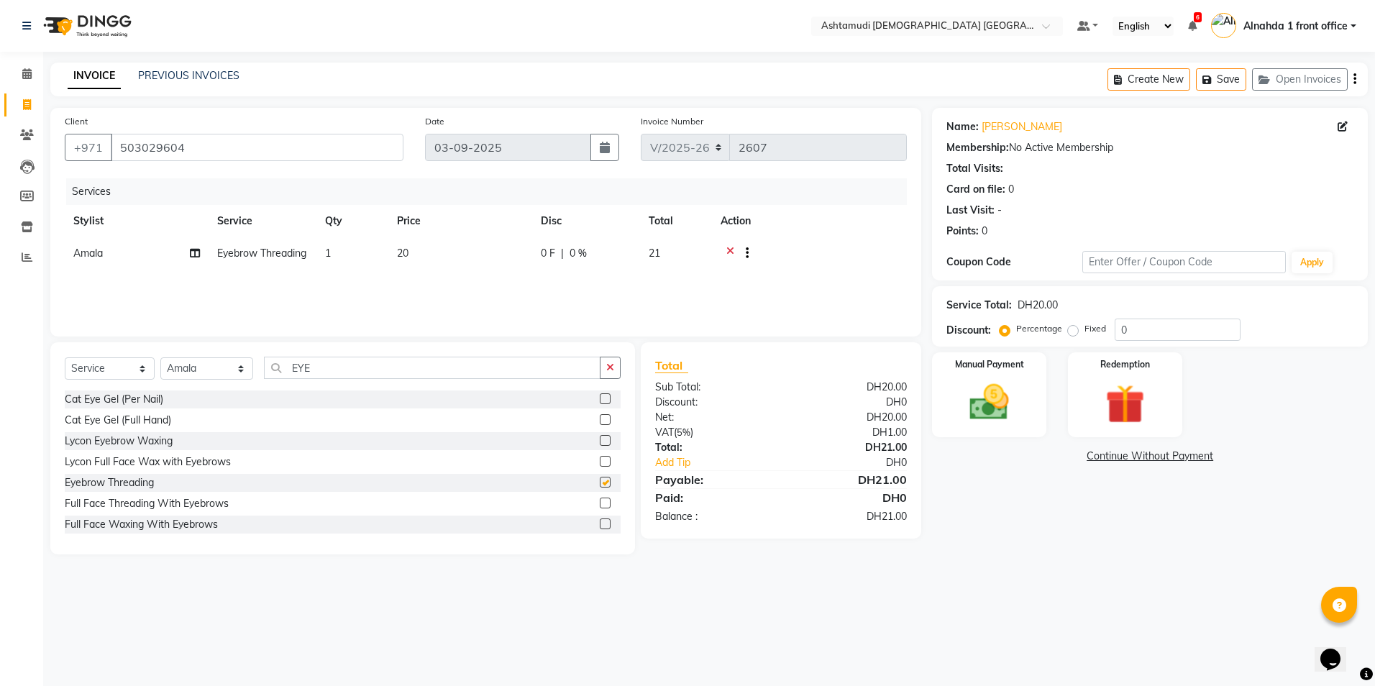
checkbox input "false"
click at [1151, 339] on input "0" at bounding box center [1178, 330] width 126 height 22
type input "015"
click at [1015, 416] on img at bounding box center [989, 402] width 67 height 47
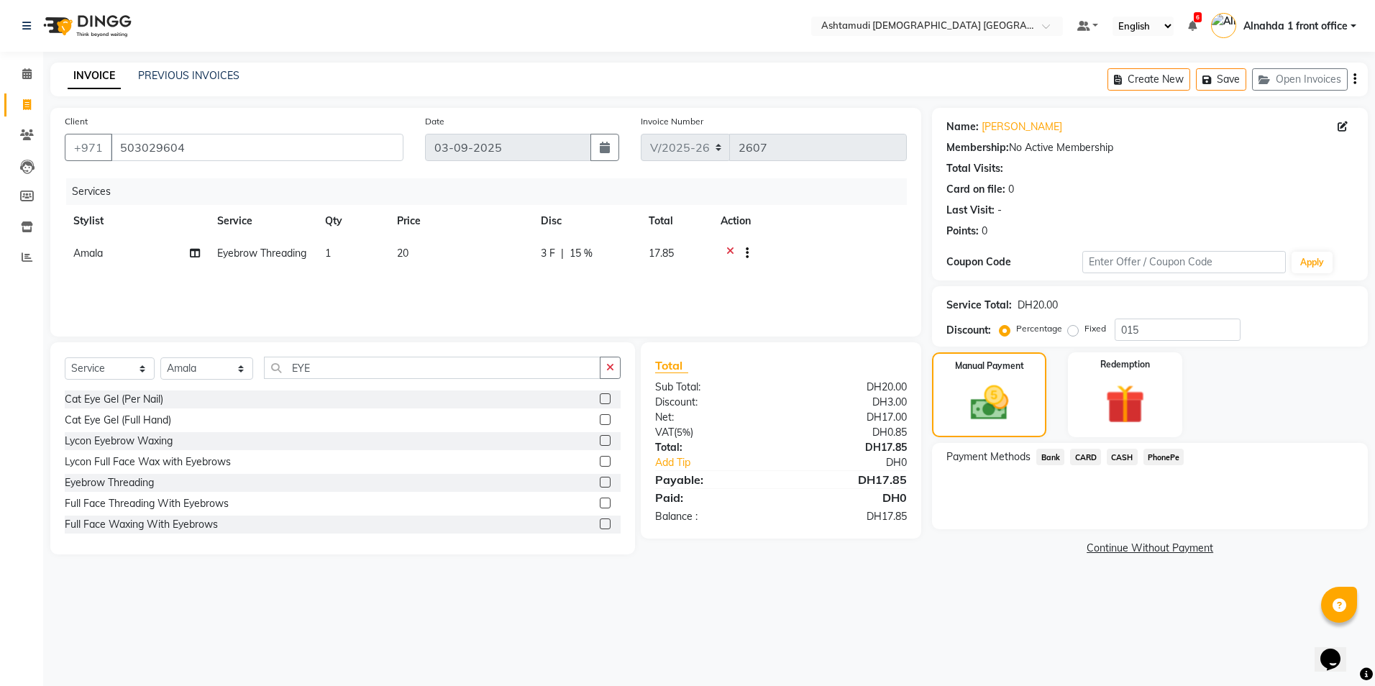
click at [1117, 456] on span "CASH" at bounding box center [1122, 457] width 31 height 17
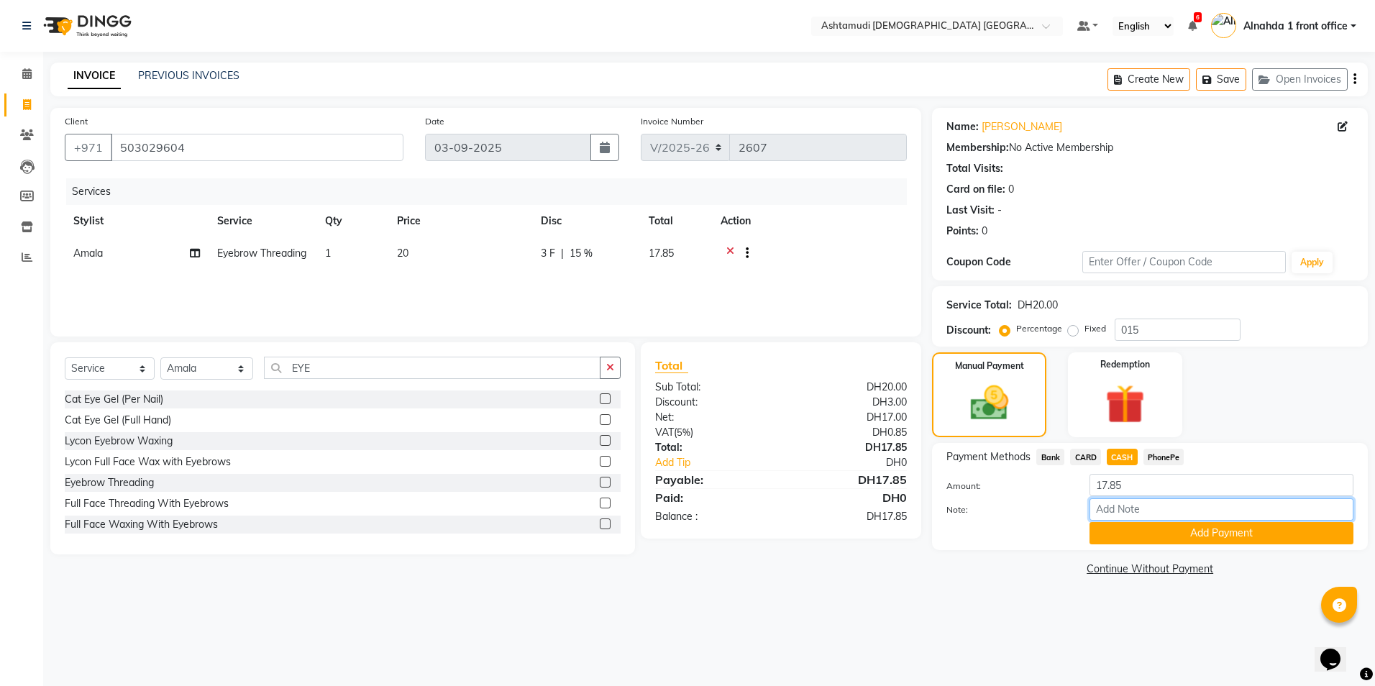
click at [1118, 507] on input "Note:" at bounding box center [1222, 509] width 264 height 22
type input "amala"
click at [81, 250] on span "Amala" at bounding box center [87, 253] width 29 height 13
select select "86438"
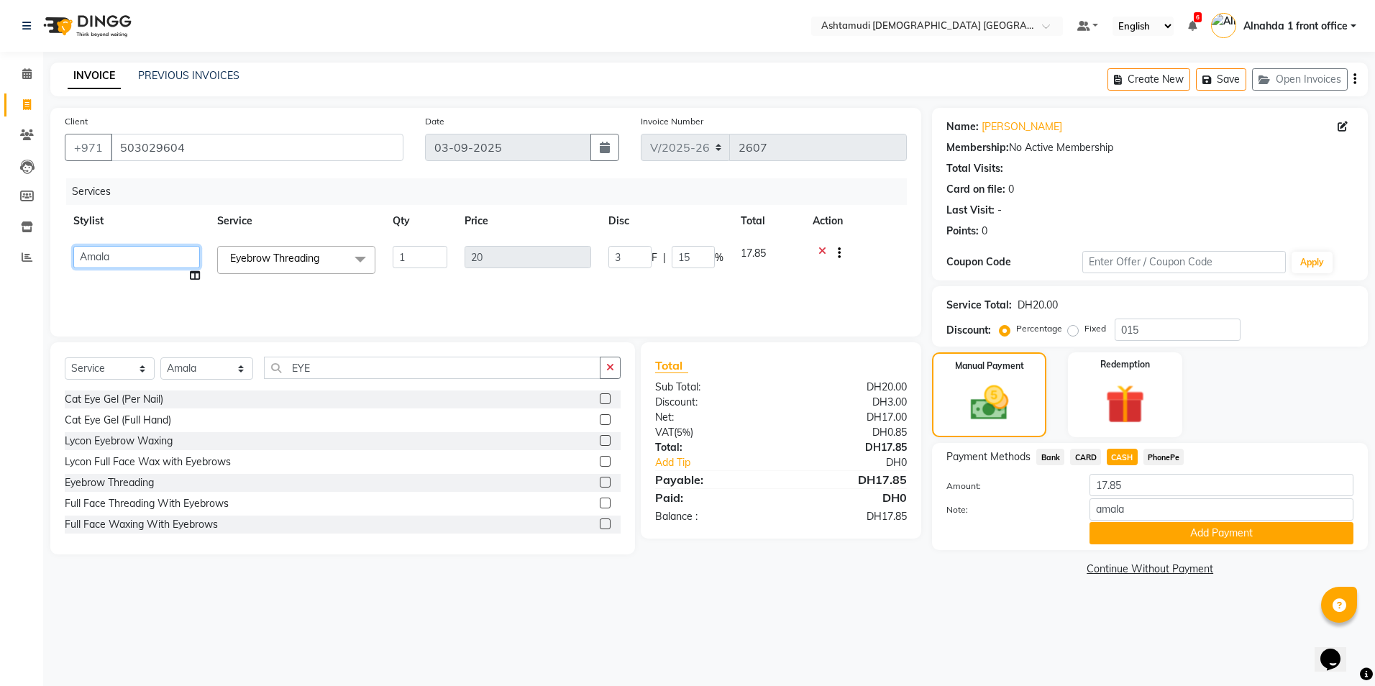
click at [99, 259] on select "Alnahda 1 front office [PERSON_NAME] [PERSON_NAME] Staff INOKA [PERSON_NAME] (S…" at bounding box center [136, 257] width 127 height 22
select select "86875"
click at [139, 295] on div "Services Stylist Service Qty Price Disc Total Action Alnahda 1 front office Ama…" at bounding box center [486, 250] width 842 height 144
click at [1111, 529] on button "Add Payment" at bounding box center [1222, 533] width 264 height 22
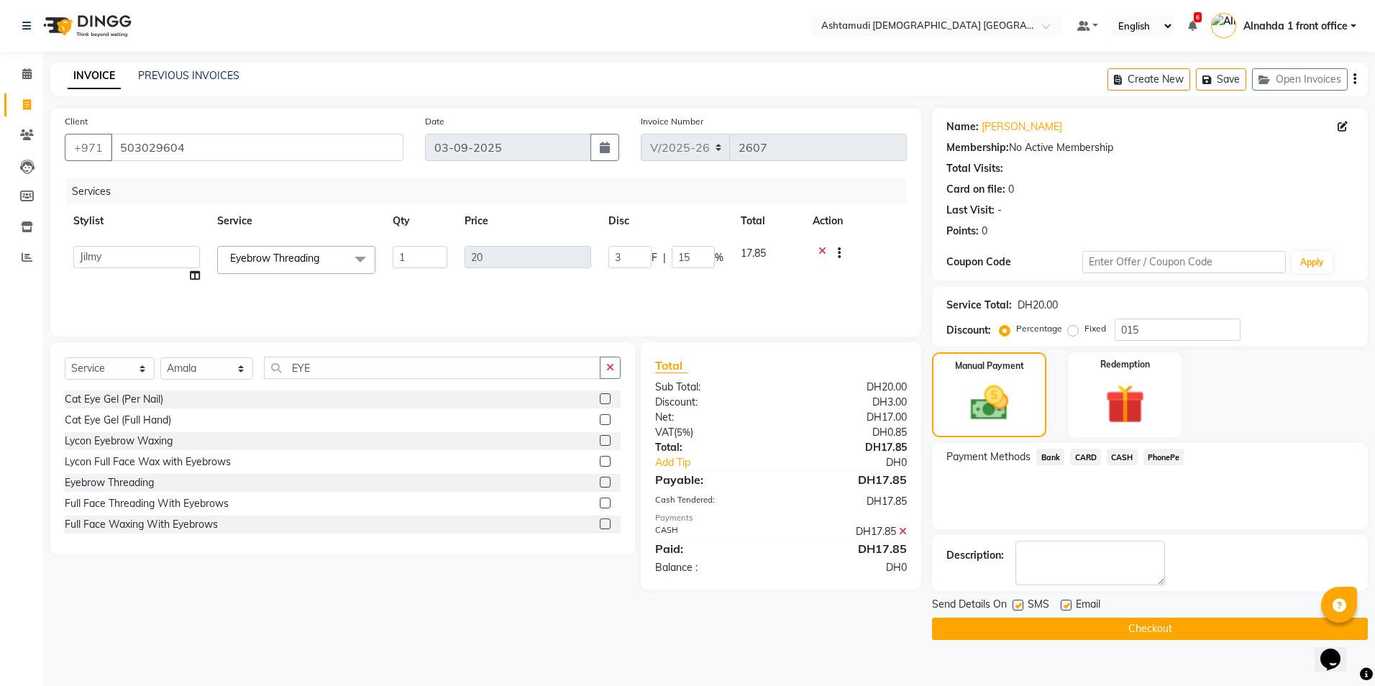
click at [1163, 628] on button "Checkout" at bounding box center [1150, 629] width 436 height 22
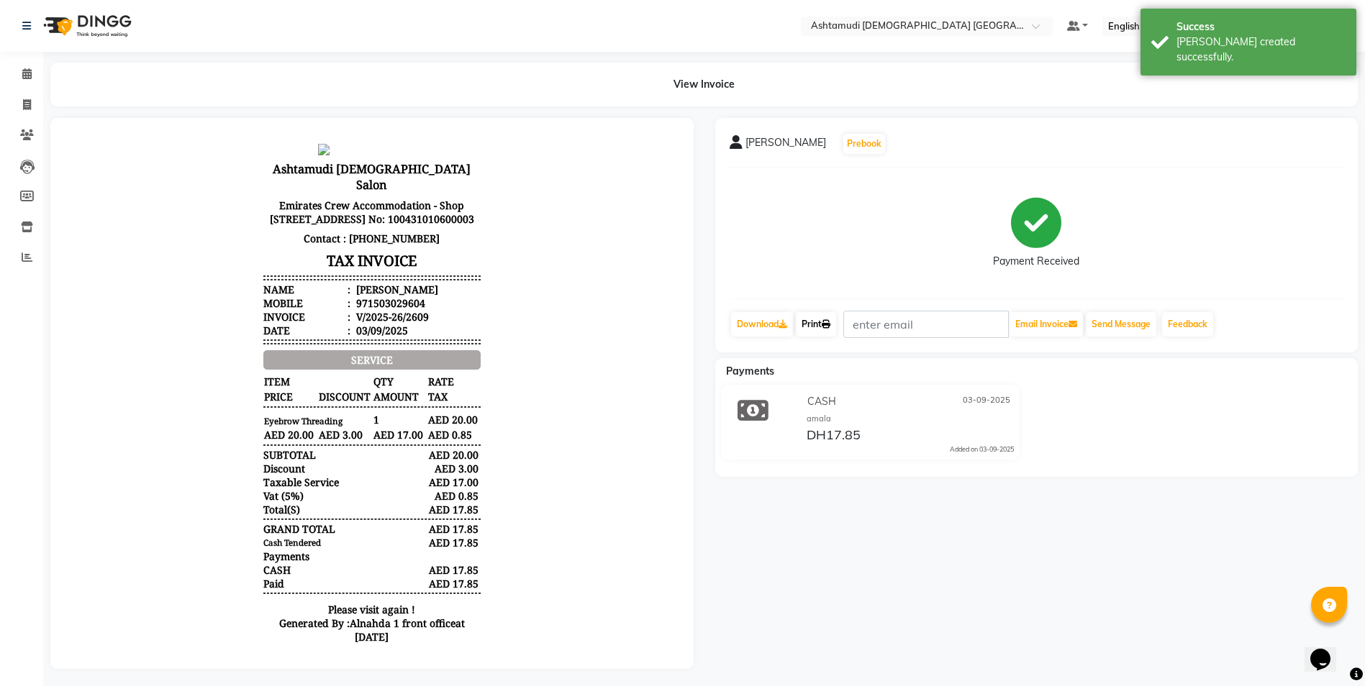
click at [823, 328] on link "Print" at bounding box center [816, 324] width 40 height 24
drag, startPoint x: 20, startPoint y: 65, endPoint x: 23, endPoint y: 73, distance: 7.7
click at [20, 65] on link "Calendar" at bounding box center [21, 75] width 35 height 24
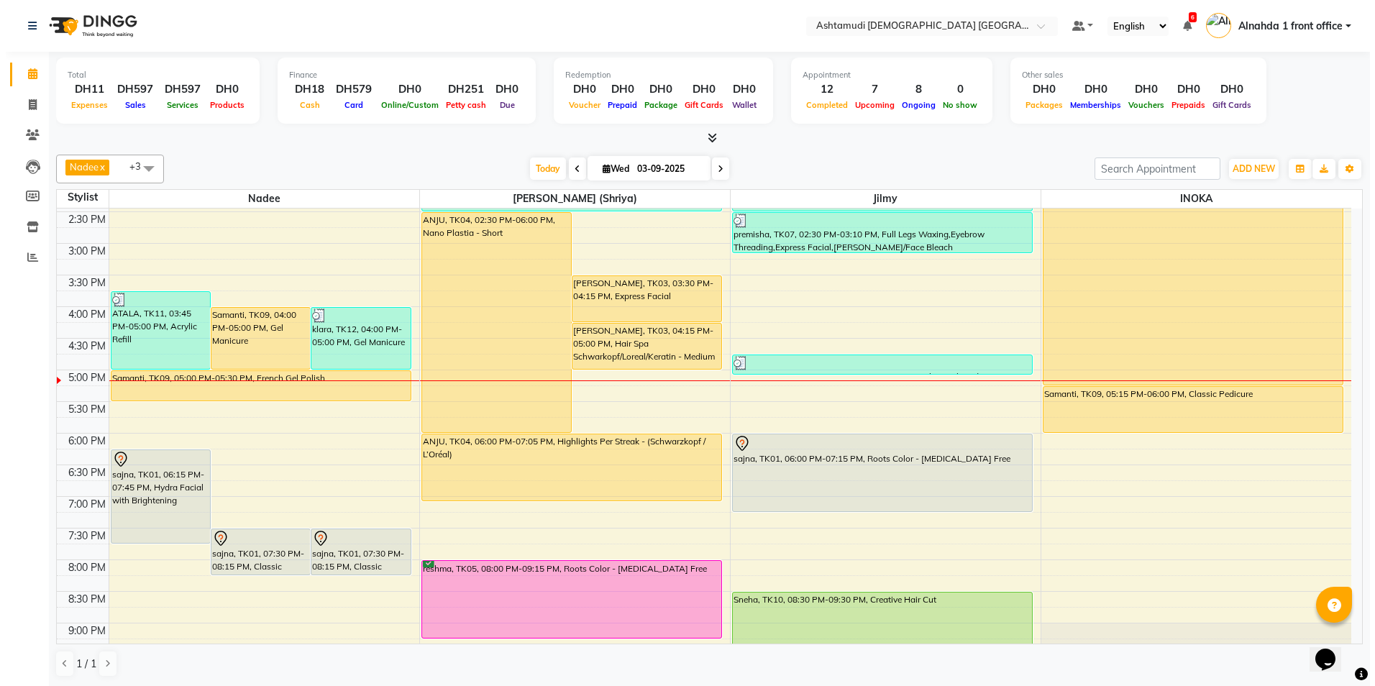
scroll to position [450, 0]
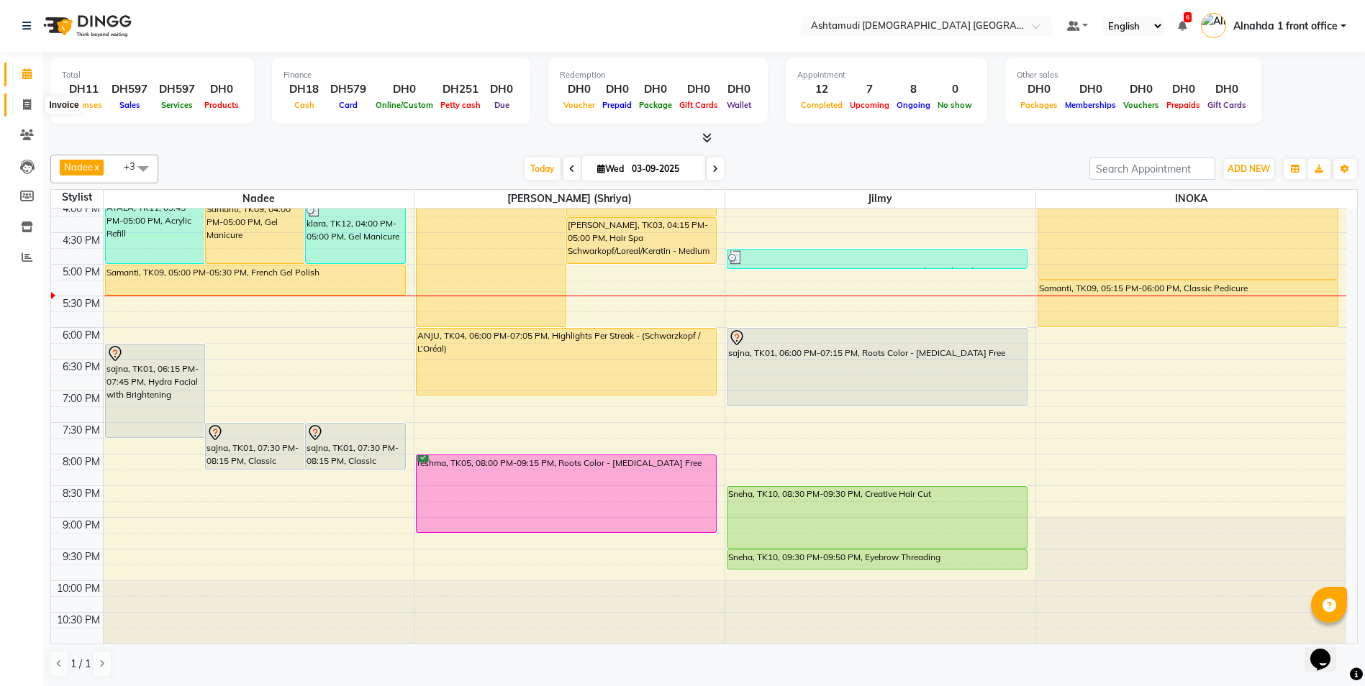
click at [29, 104] on icon at bounding box center [27, 104] width 8 height 11
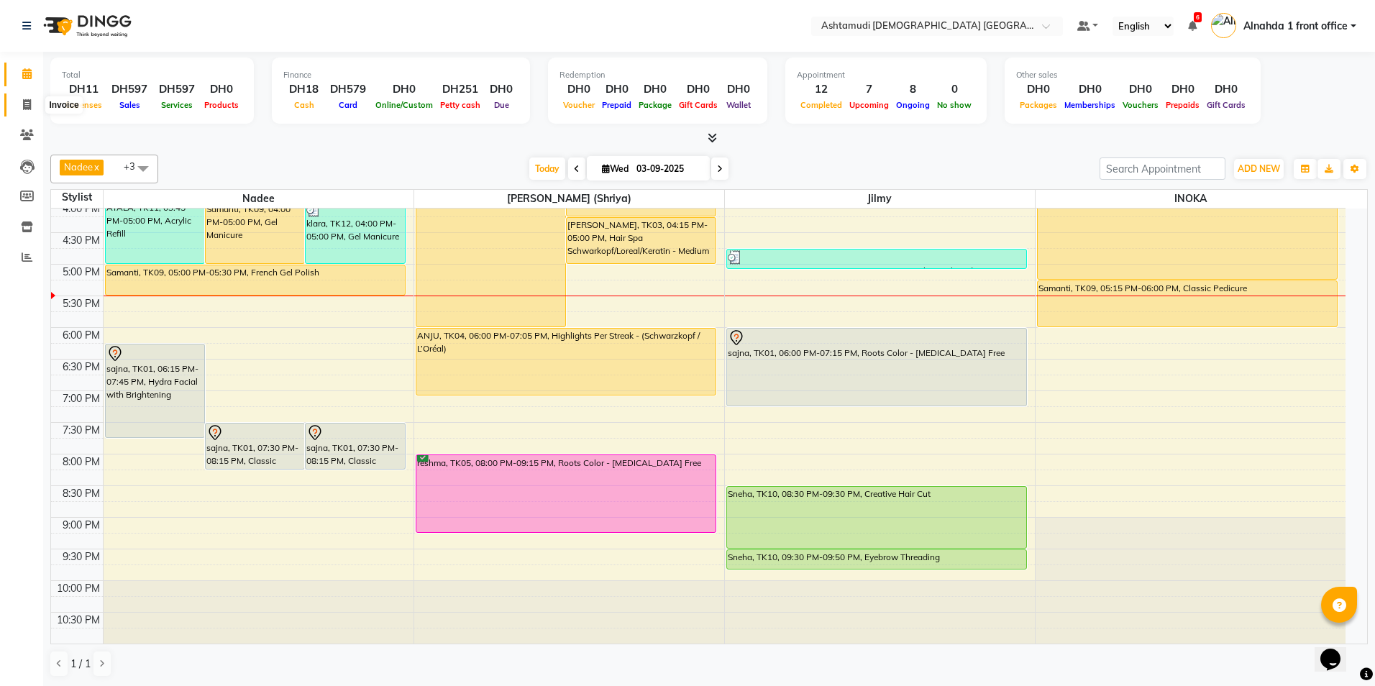
select select "7242"
select select "service"
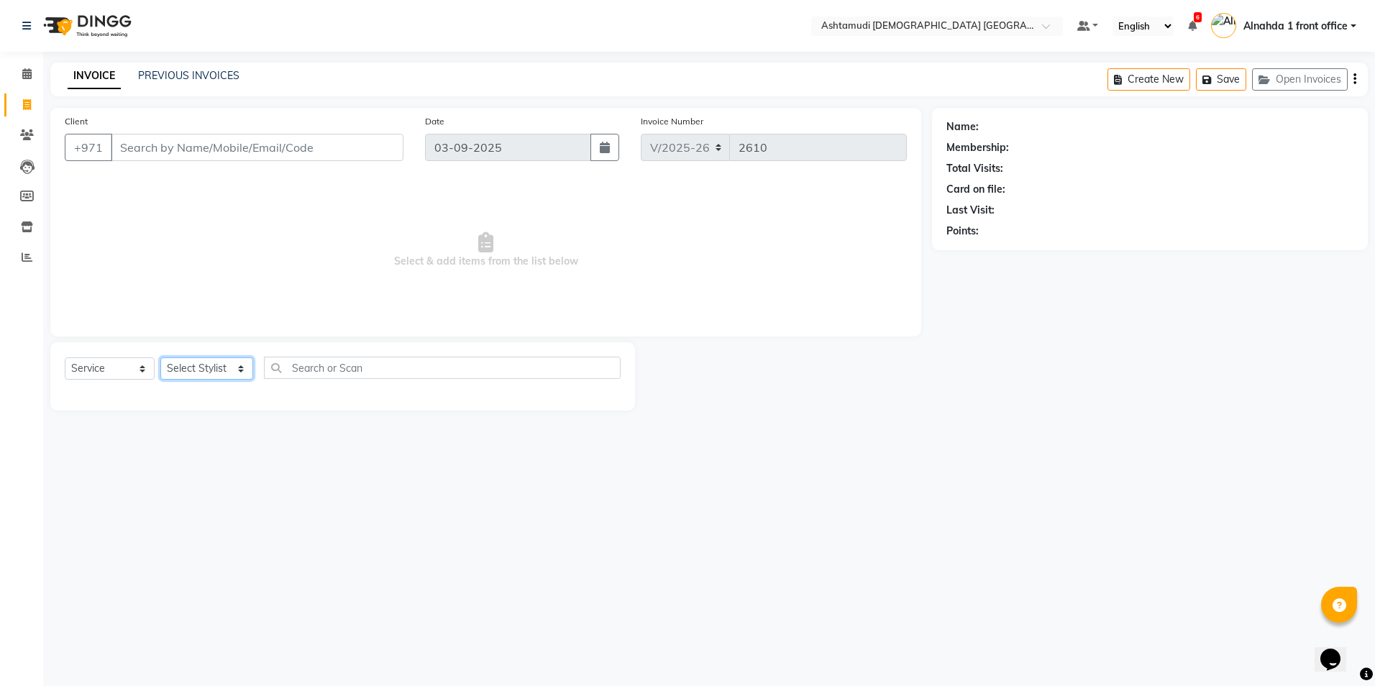
click at [240, 369] on select "Select Stylist Alnahda 1 front office [PERSON_NAME] [PERSON_NAME] Staff INOKA […" at bounding box center [206, 368] width 93 height 22
select select "86438"
click at [160, 357] on select "Select Stylist Alnahda 1 front office [PERSON_NAME] [PERSON_NAME] Staff INOKA […" at bounding box center [206, 368] width 93 height 22
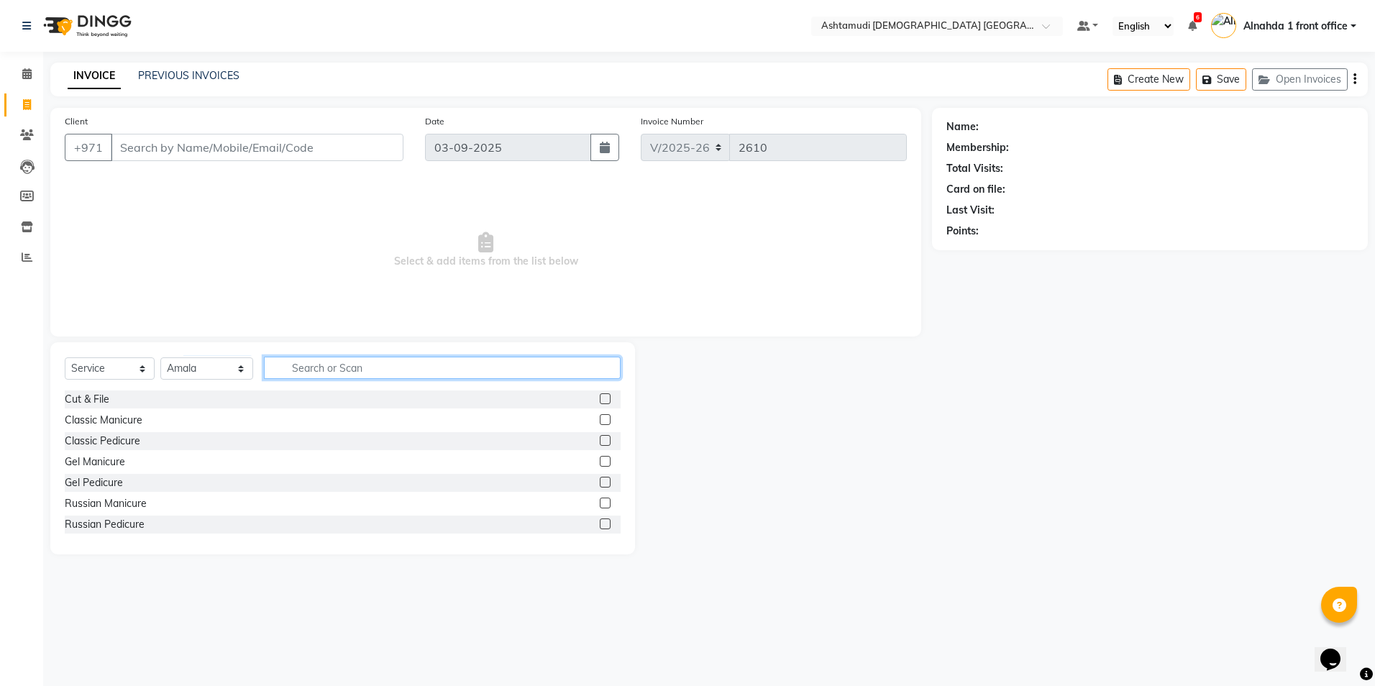
click at [307, 365] on input "text" at bounding box center [442, 368] width 356 height 22
type input "a"
type input "hair"
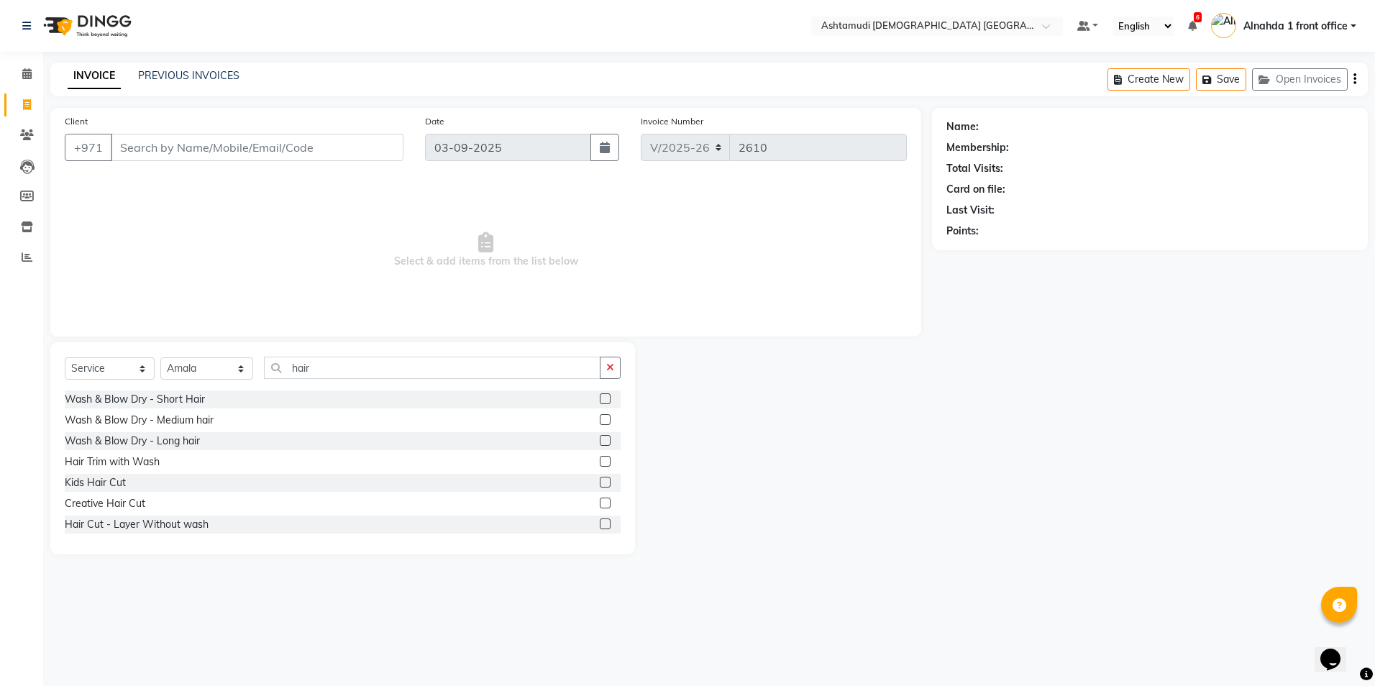
click at [600, 504] on label at bounding box center [605, 503] width 11 height 11
click at [600, 504] on input "checkbox" at bounding box center [604, 503] width 9 height 9
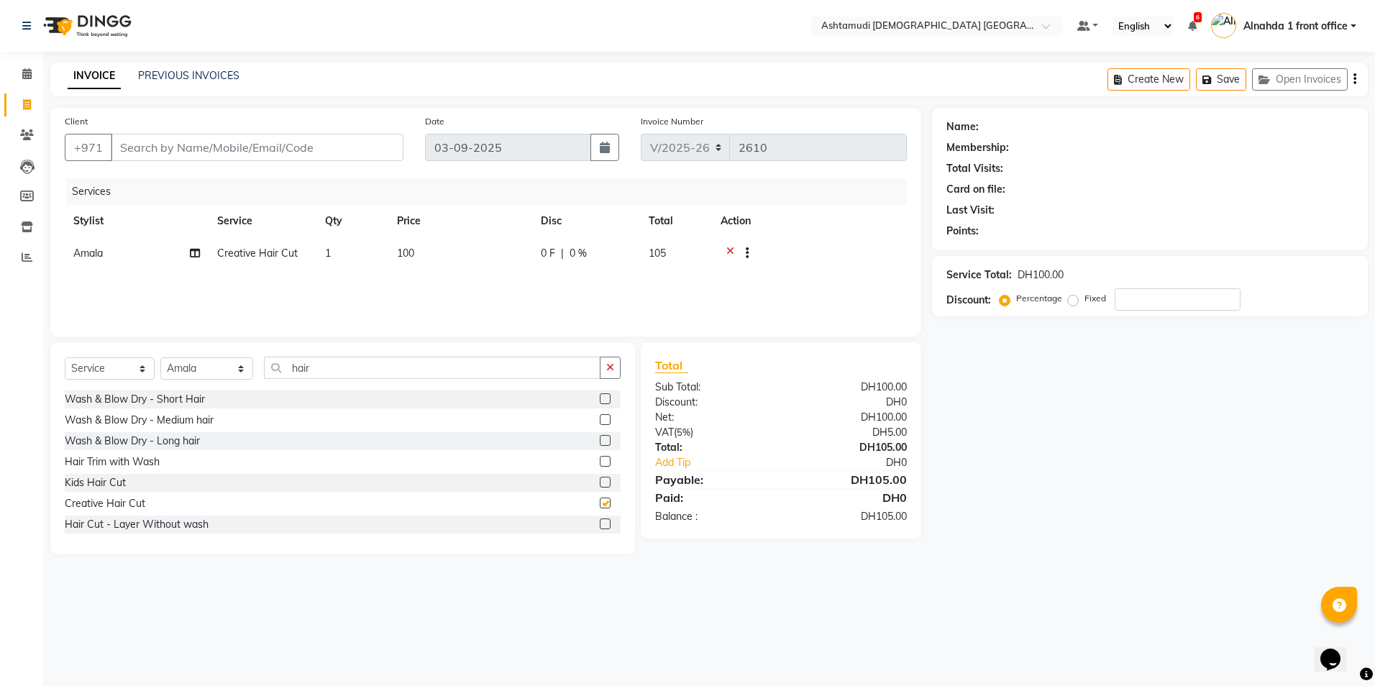
checkbox input "false"
drag, startPoint x: 343, startPoint y: 365, endPoint x: 58, endPoint y: 386, distance: 285.7
click at [58, 386] on div "Select Service Product Membership Package Voucher Prepaid Gift Card Select Styl…" at bounding box center [342, 448] width 585 height 212
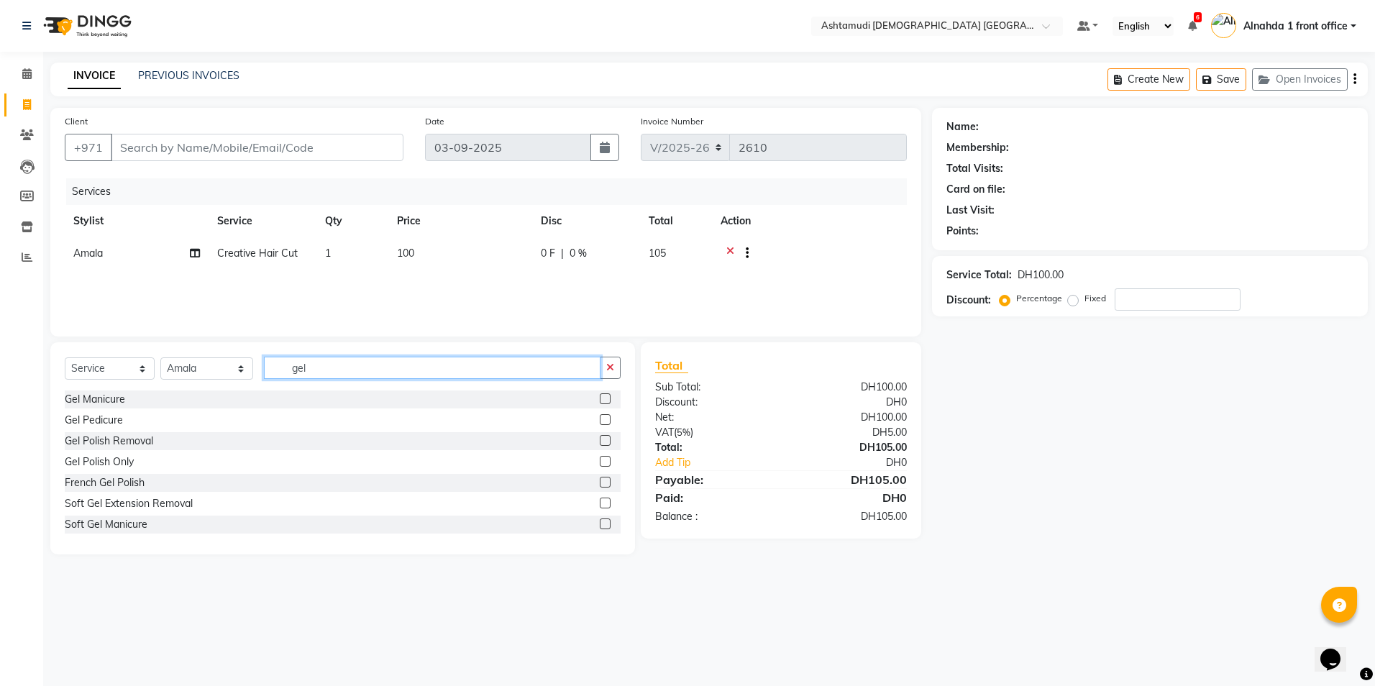
type input "gel"
click at [600, 460] on label at bounding box center [605, 461] width 11 height 11
click at [600, 460] on input "checkbox" at bounding box center [604, 461] width 9 height 9
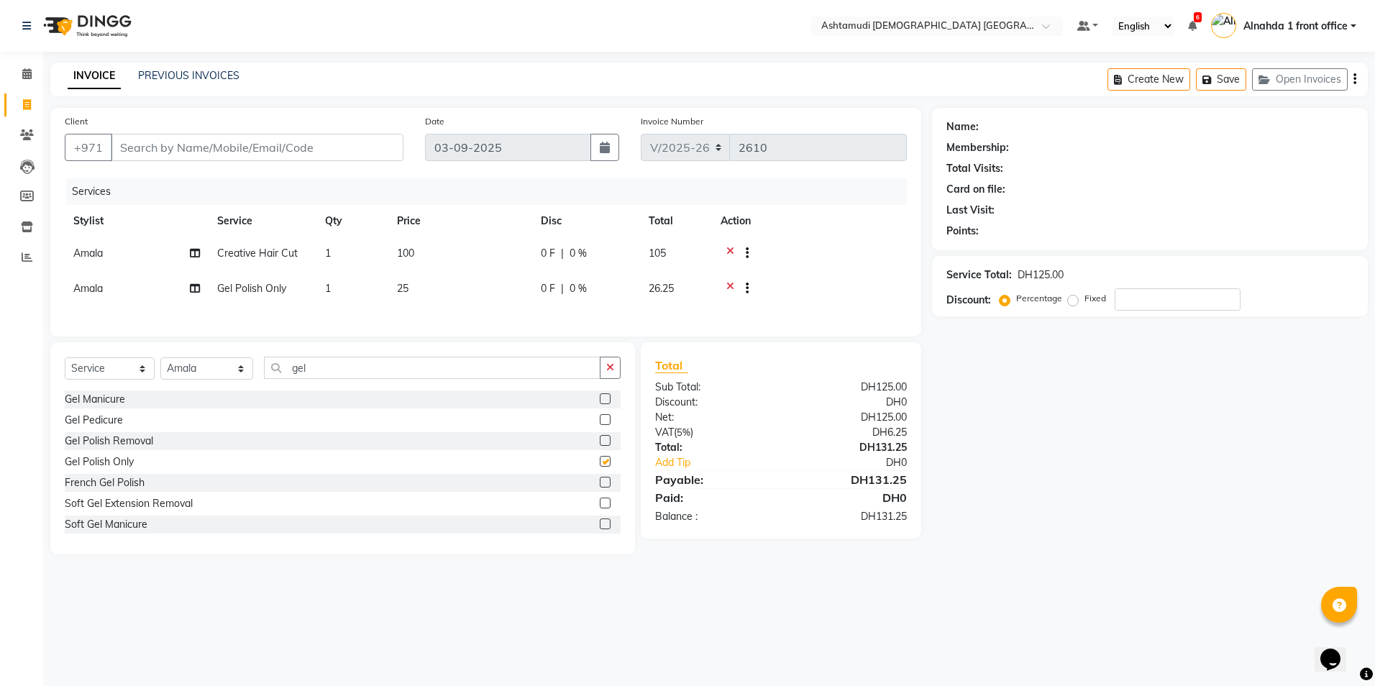
checkbox input "false"
click at [1151, 301] on input "number" at bounding box center [1178, 299] width 126 height 22
type input "25"
click at [730, 248] on icon at bounding box center [730, 255] width 8 height 18
click at [600, 463] on label at bounding box center [605, 461] width 11 height 11
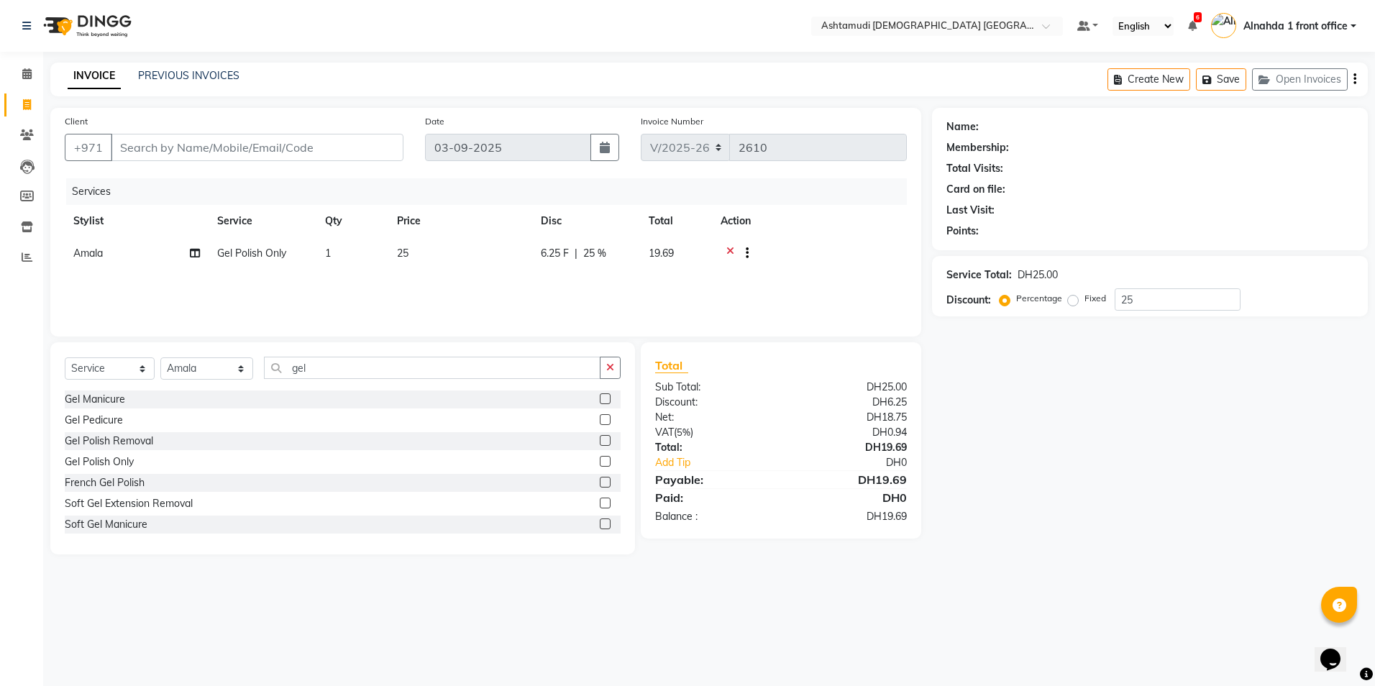
click at [600, 463] on input "checkbox" at bounding box center [604, 461] width 9 height 9
checkbox input "false"
drag, startPoint x: 1152, startPoint y: 296, endPoint x: 1099, endPoint y: 305, distance: 53.9
click at [1100, 304] on div "Percentage Fixed 25" at bounding box center [1122, 299] width 238 height 22
type input "15"
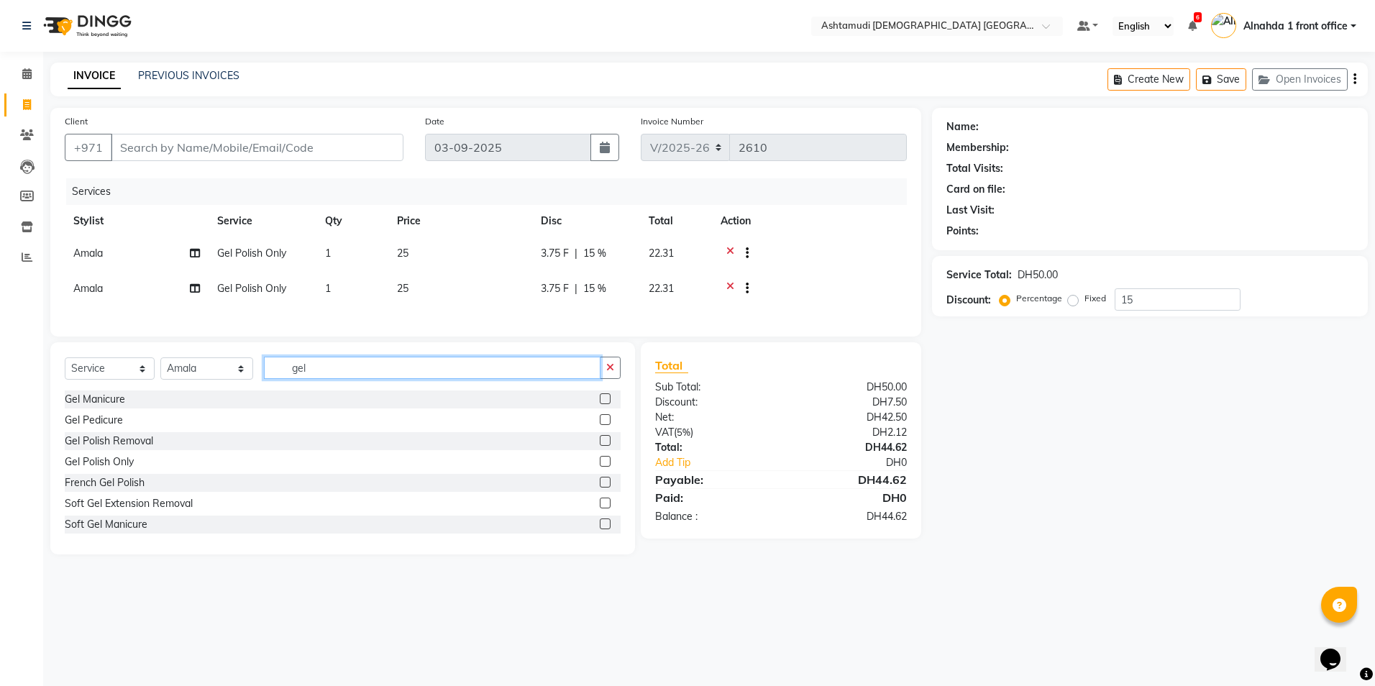
click at [316, 372] on input "gel" at bounding box center [432, 368] width 336 height 22
type input "g"
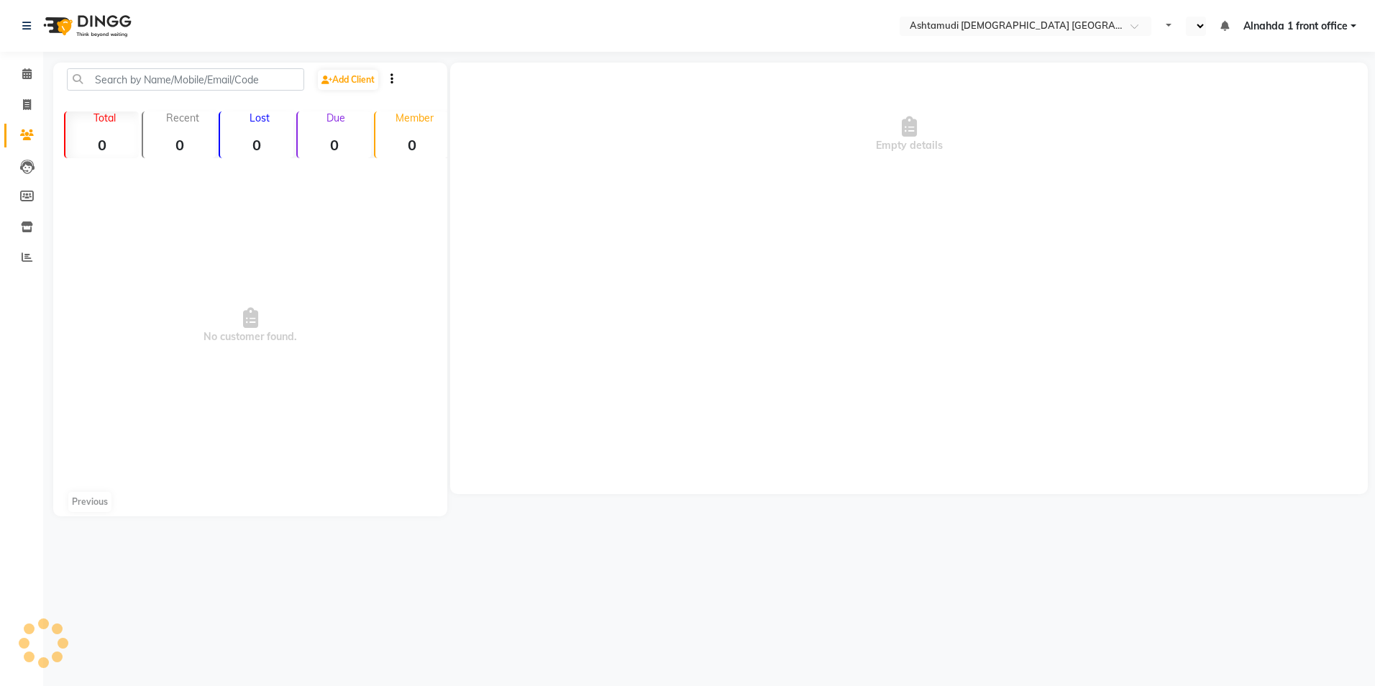
select select "en"
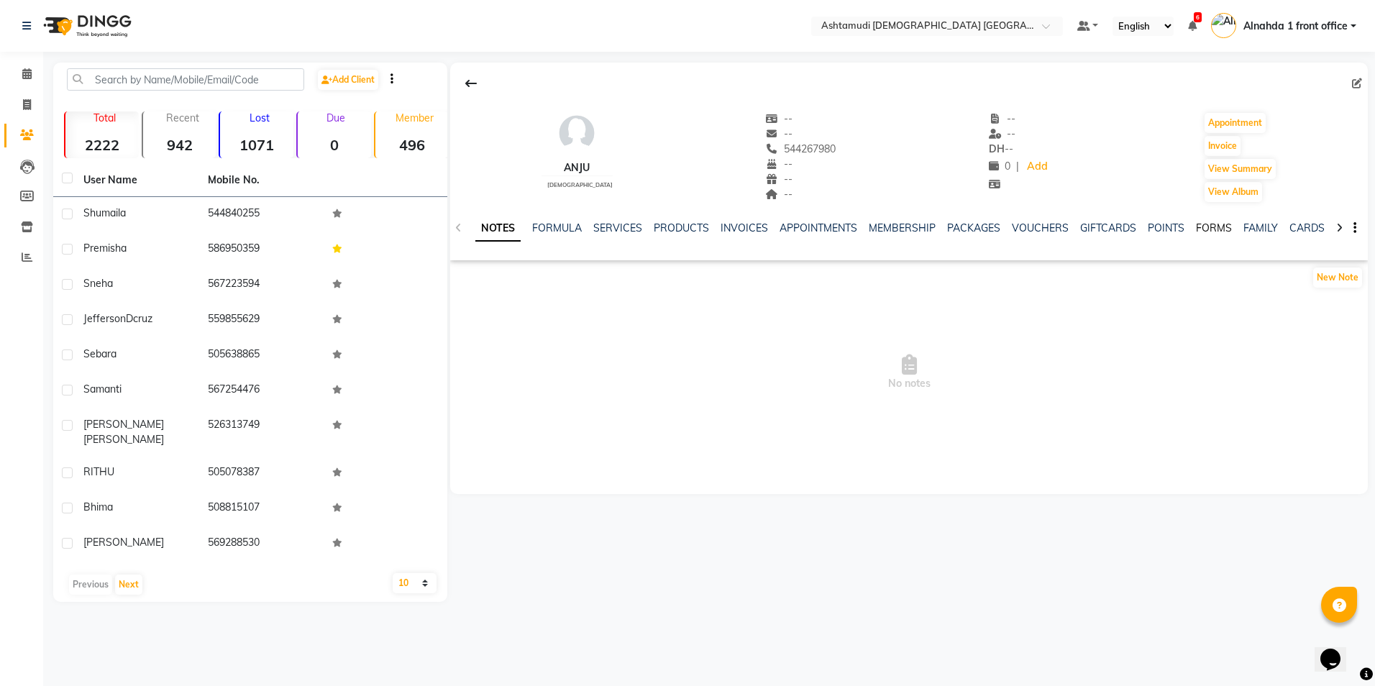
click at [1197, 227] on link "FORMS" at bounding box center [1214, 228] width 36 height 13
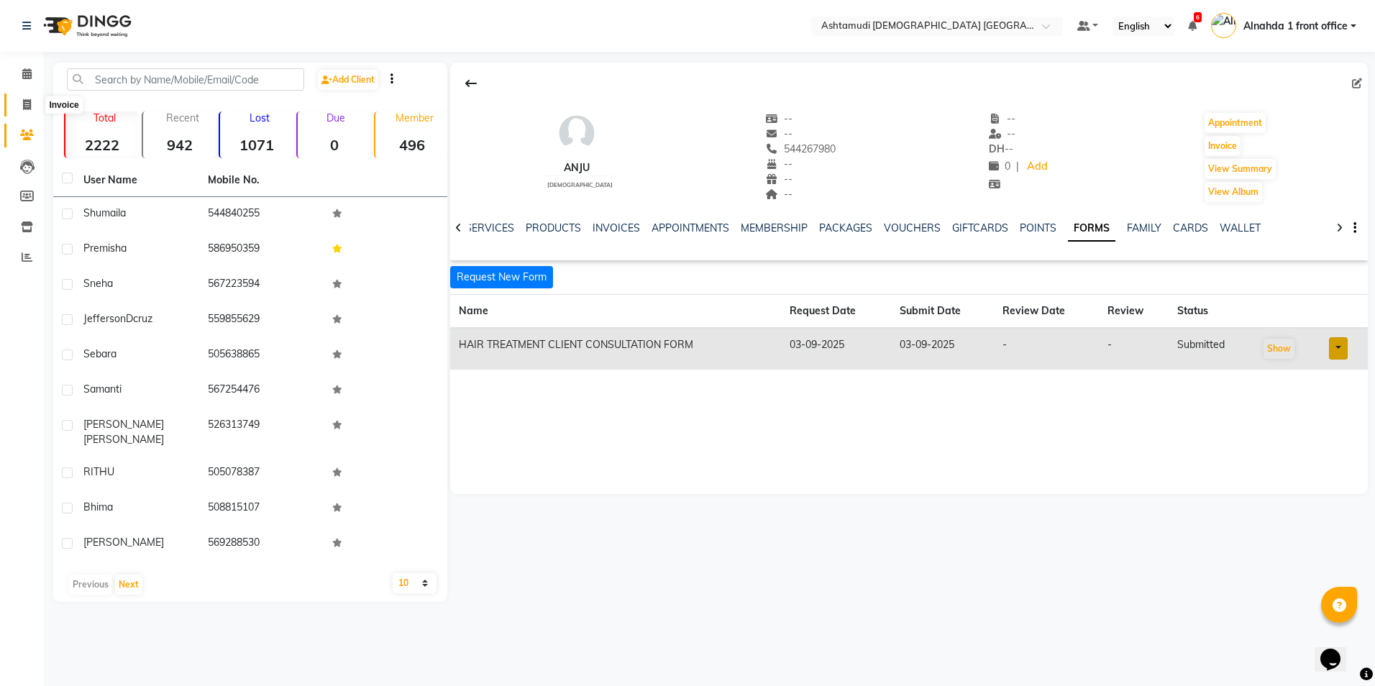
click at [24, 101] on icon at bounding box center [27, 104] width 8 height 11
select select "service"
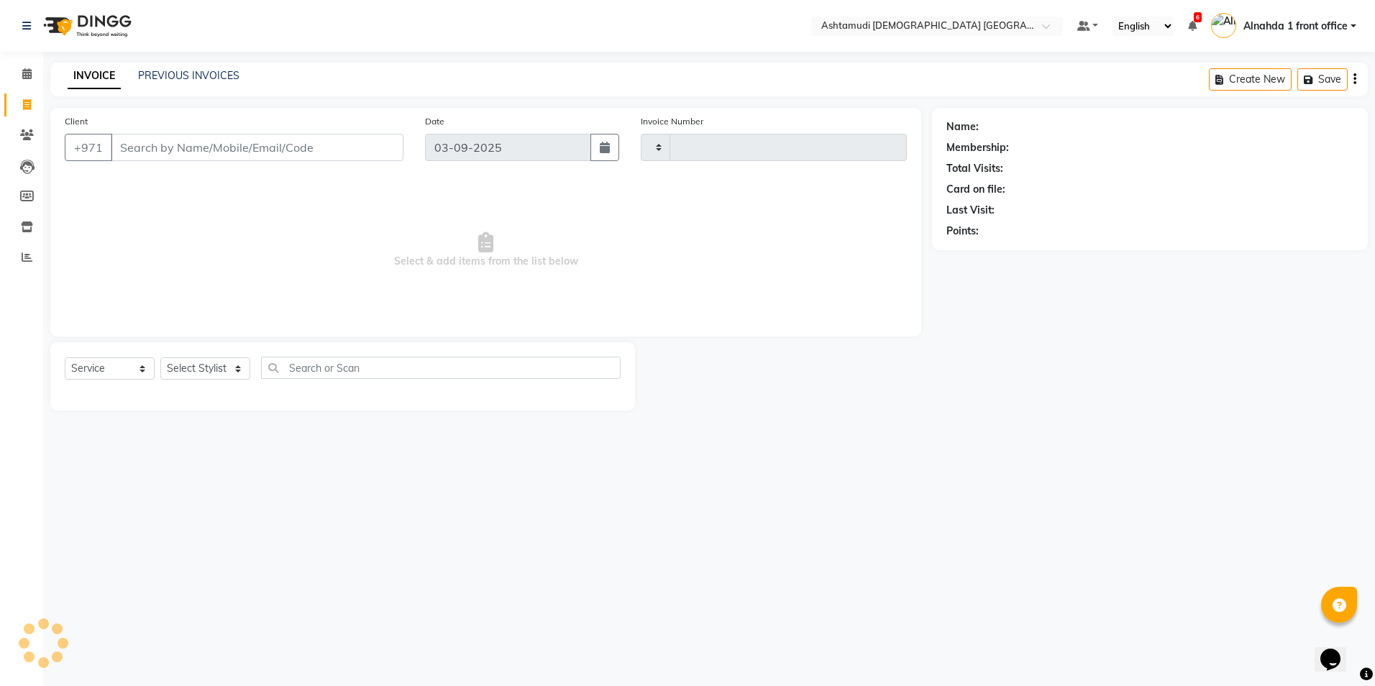
type input "2607"
select select "7242"
click at [27, 132] on icon at bounding box center [27, 134] width 14 height 11
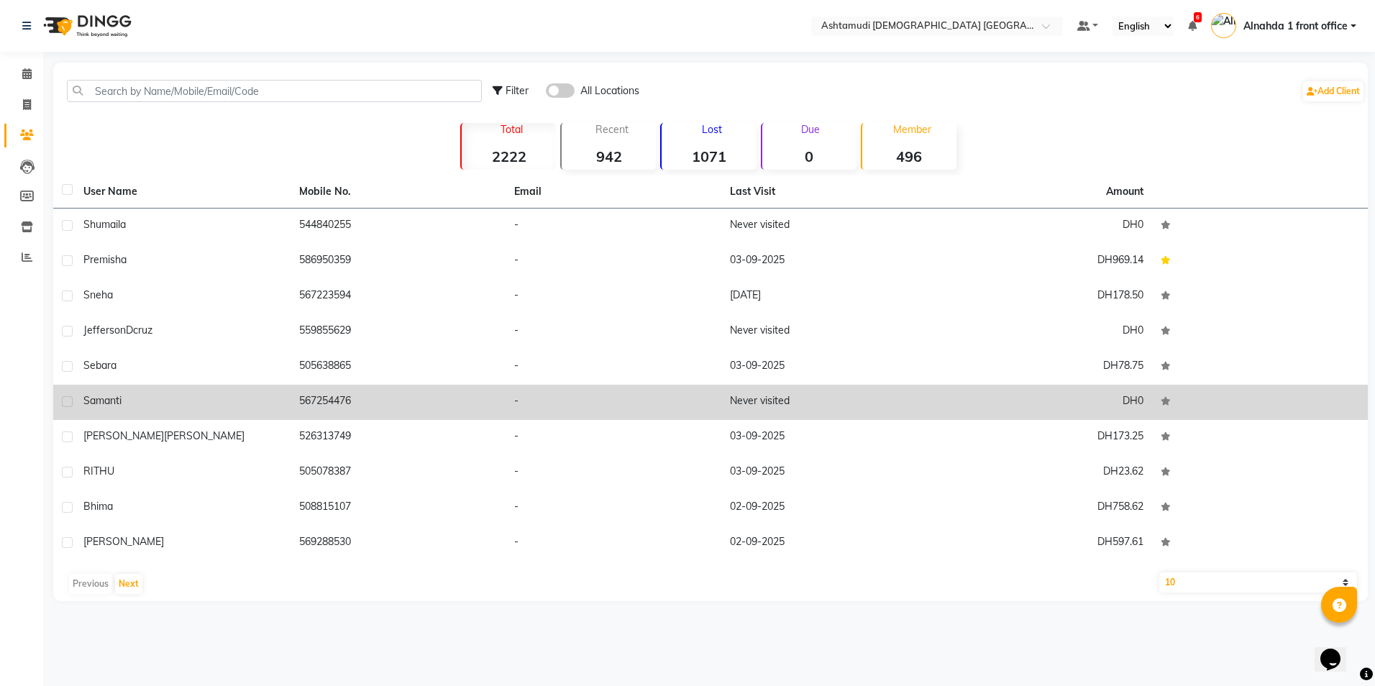
click at [205, 398] on div "Samanti" at bounding box center [182, 400] width 199 height 15
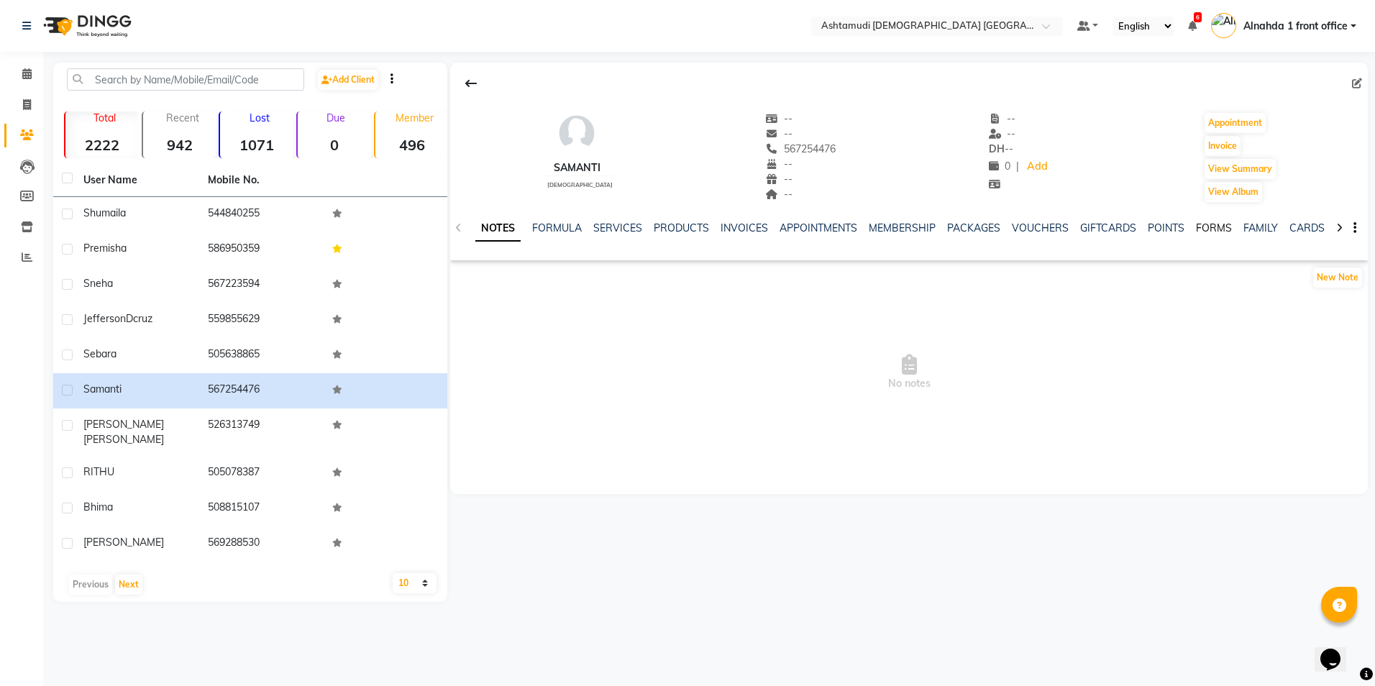
click at [1207, 232] on link "FORMS" at bounding box center [1214, 228] width 36 height 13
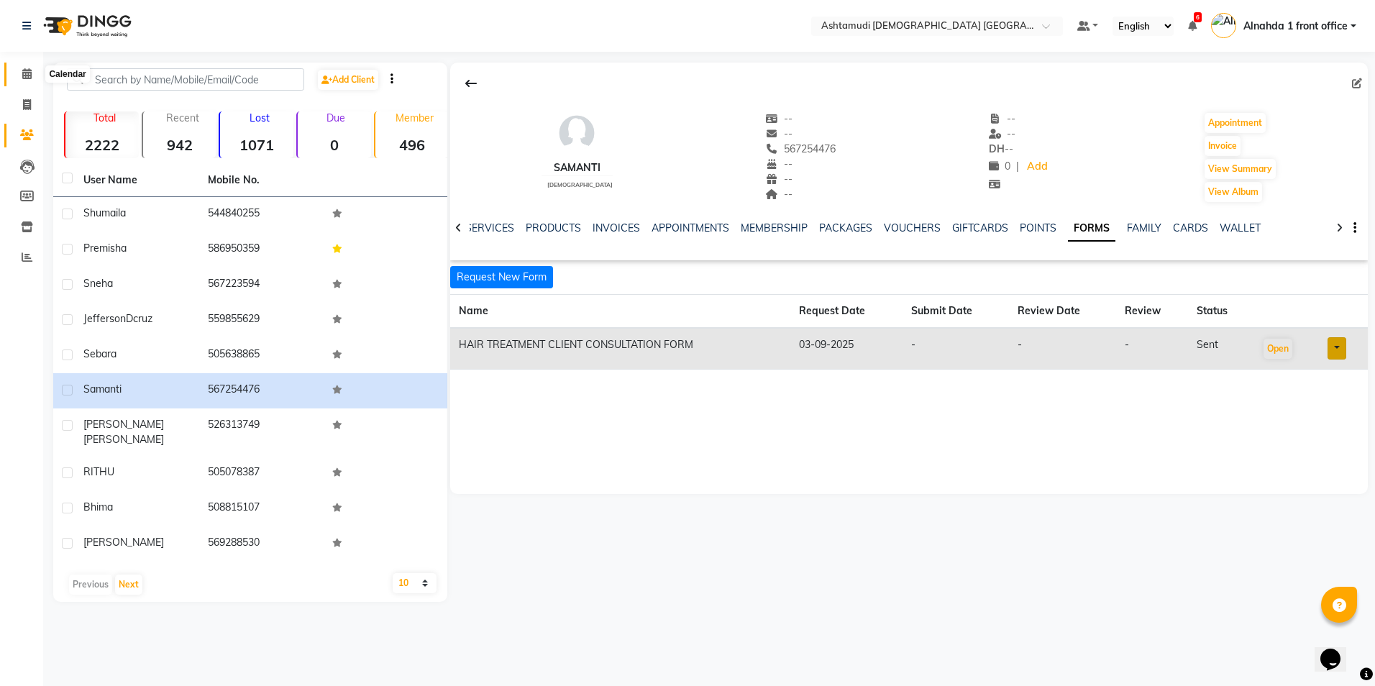
click at [29, 75] on icon at bounding box center [26, 73] width 9 height 11
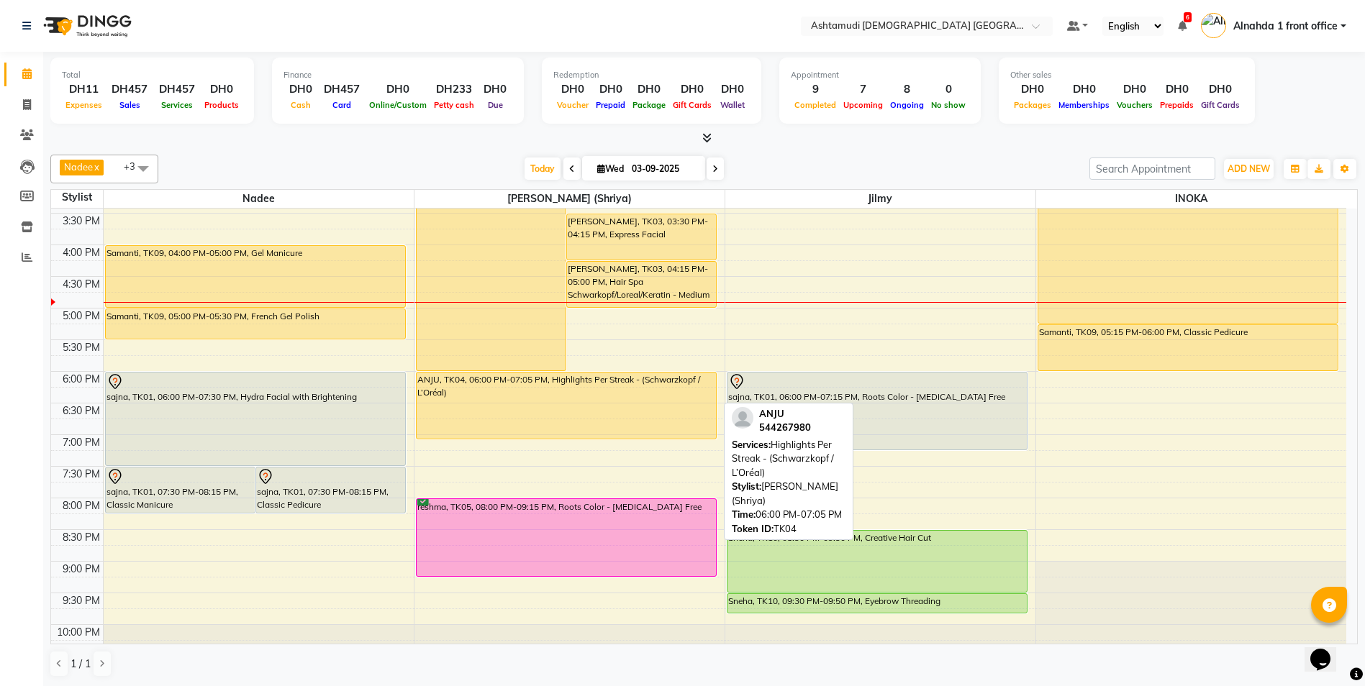
scroll to position [450, 0]
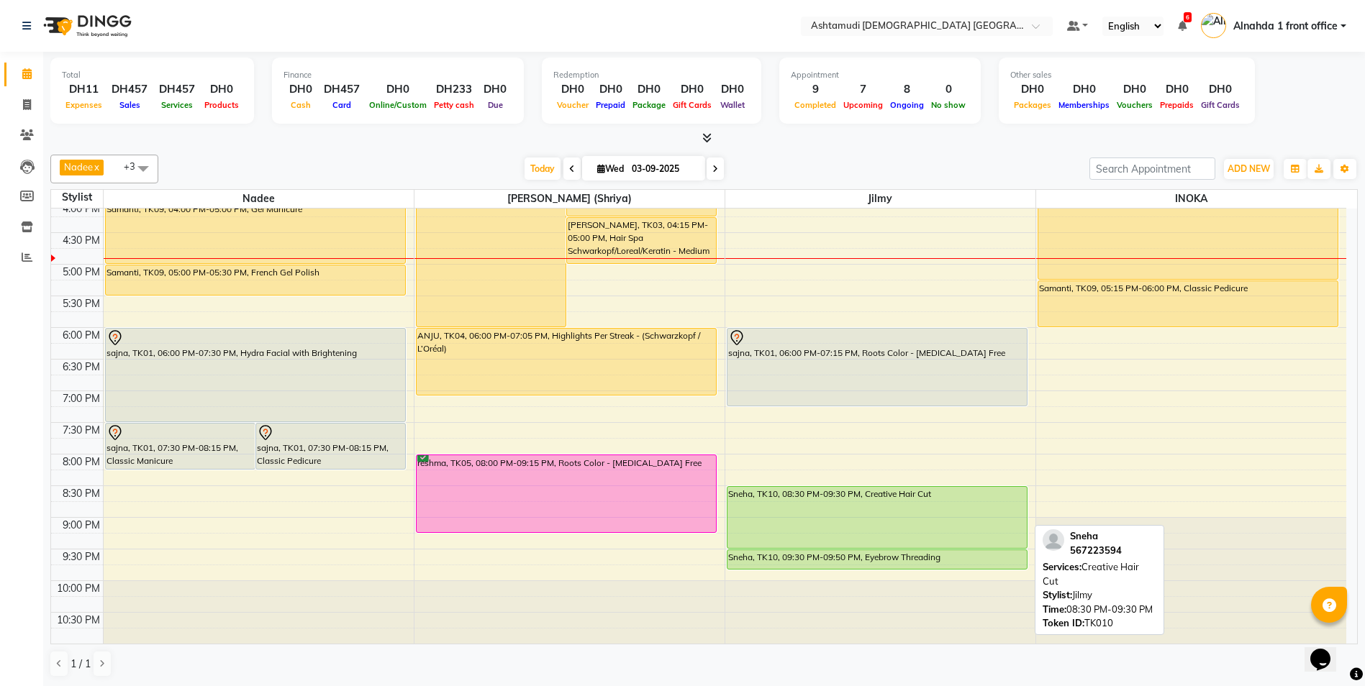
click at [839, 491] on div "Sneha, TK10, 08:30 PM-09:30 PM, Creative Hair Cut" at bounding box center [876, 517] width 299 height 61
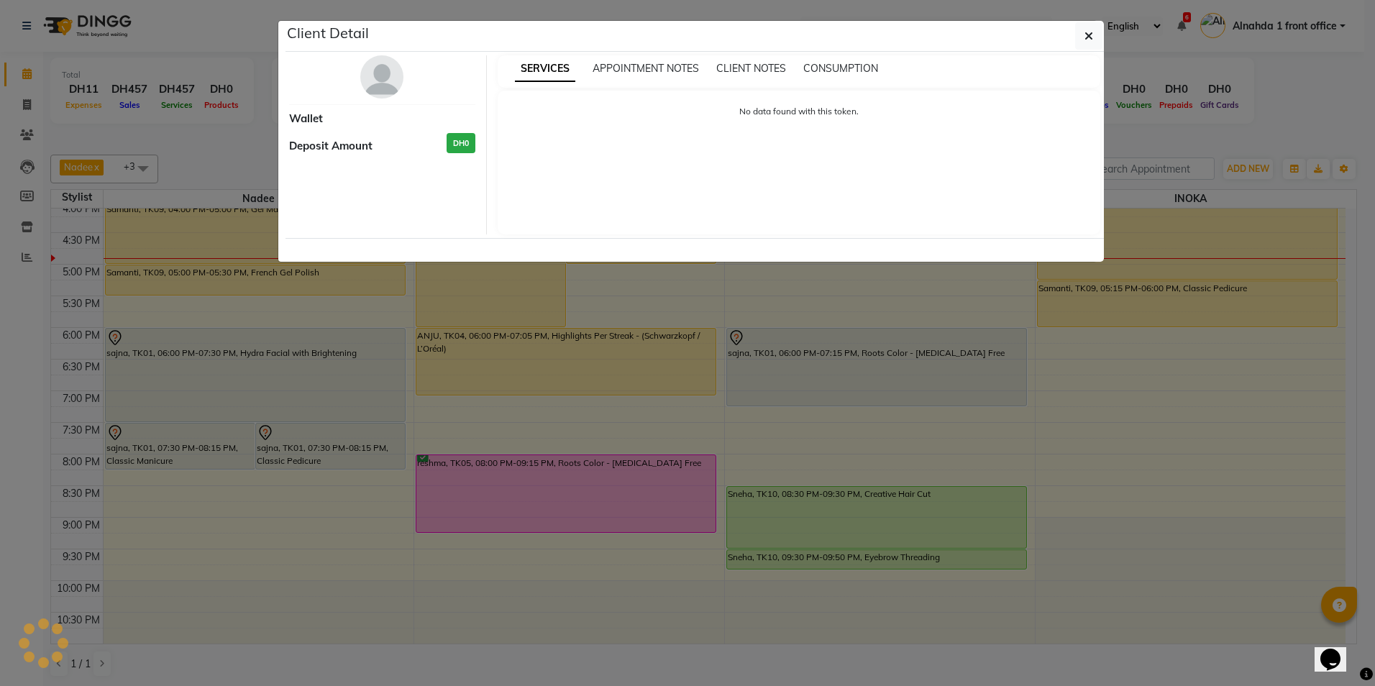
select select "5"
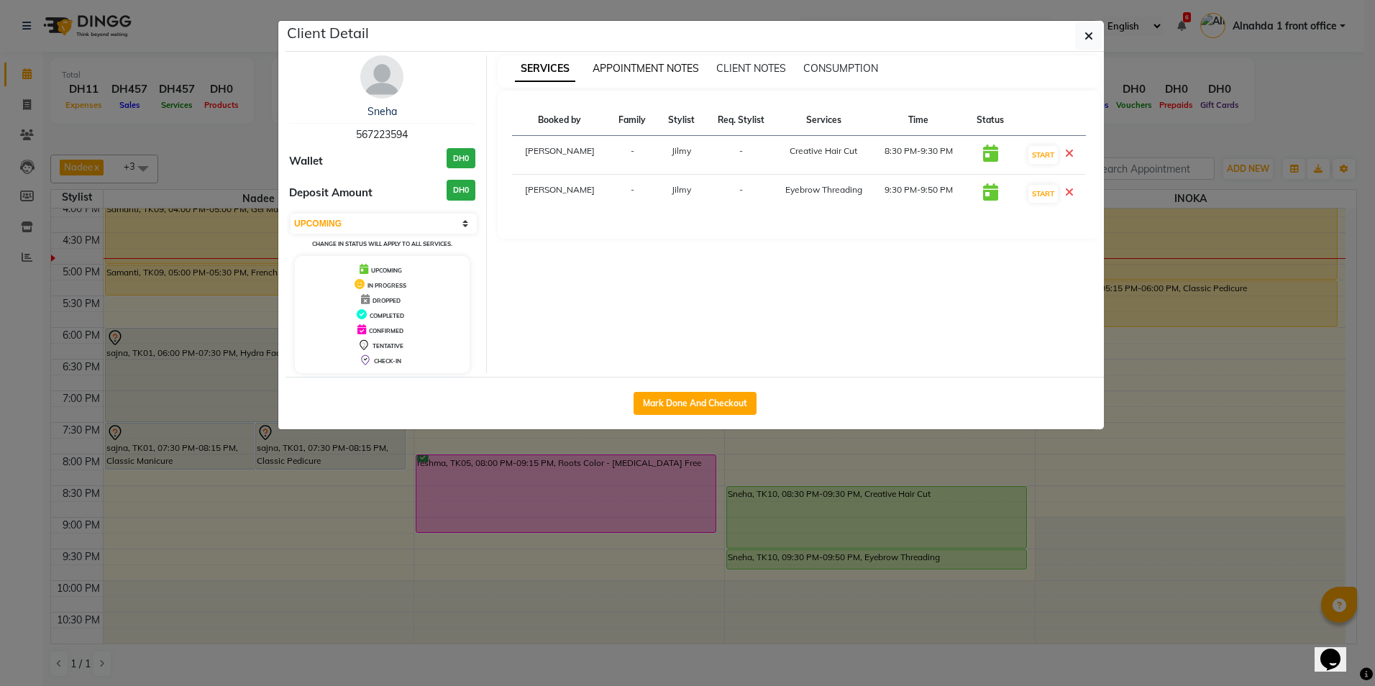
click at [676, 70] on span "APPOINTMENT NOTES" at bounding box center [646, 68] width 106 height 13
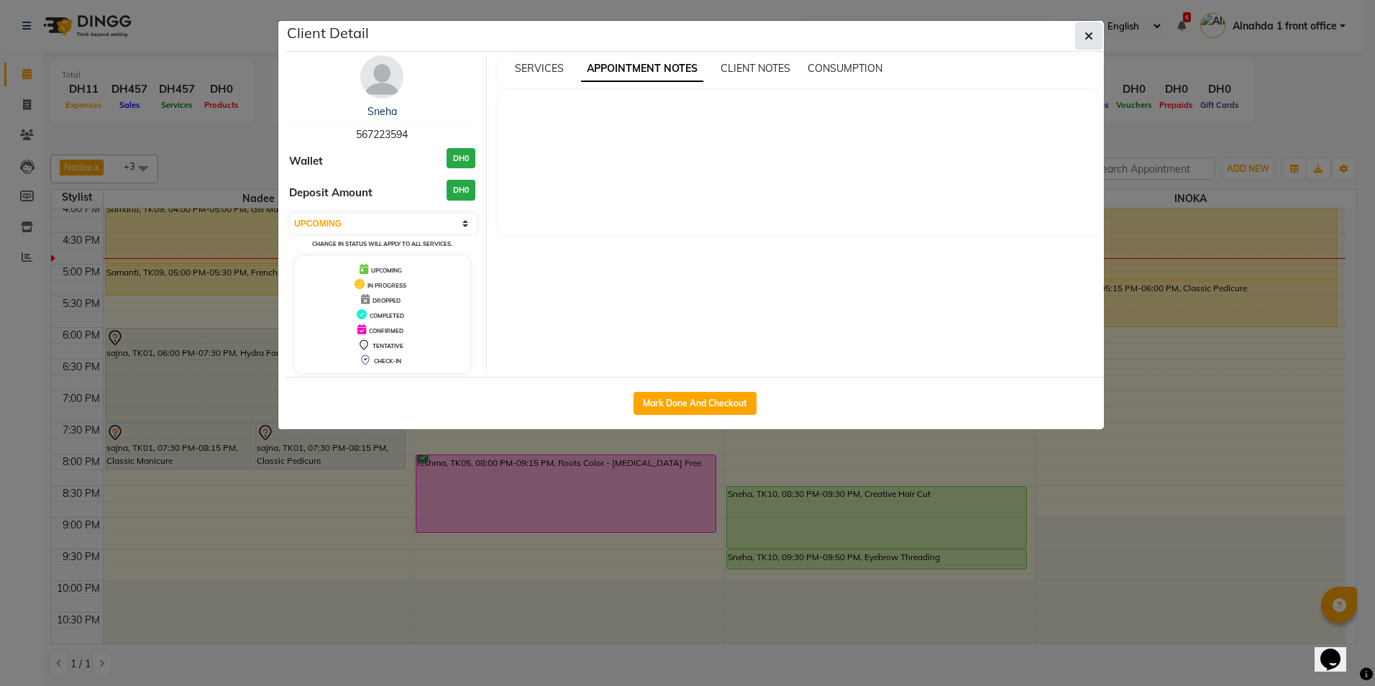
click at [1084, 29] on button "button" at bounding box center [1088, 35] width 27 height 27
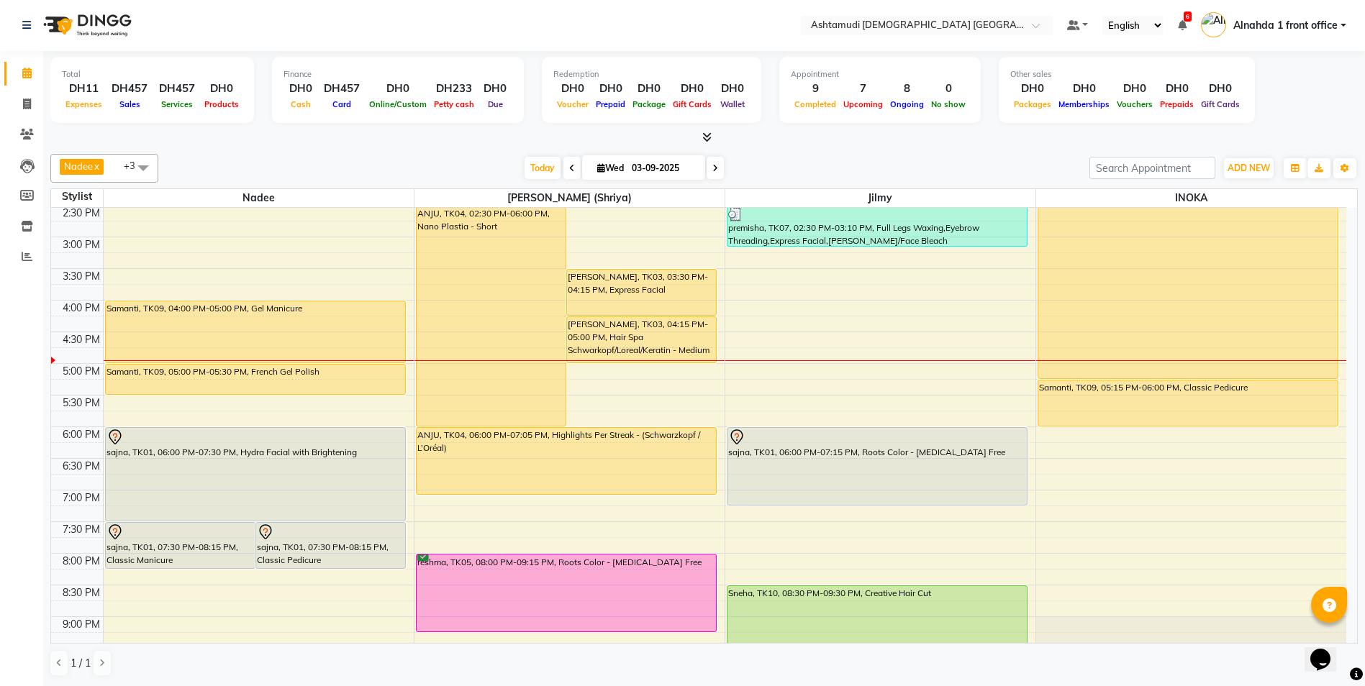
scroll to position [378, 0]
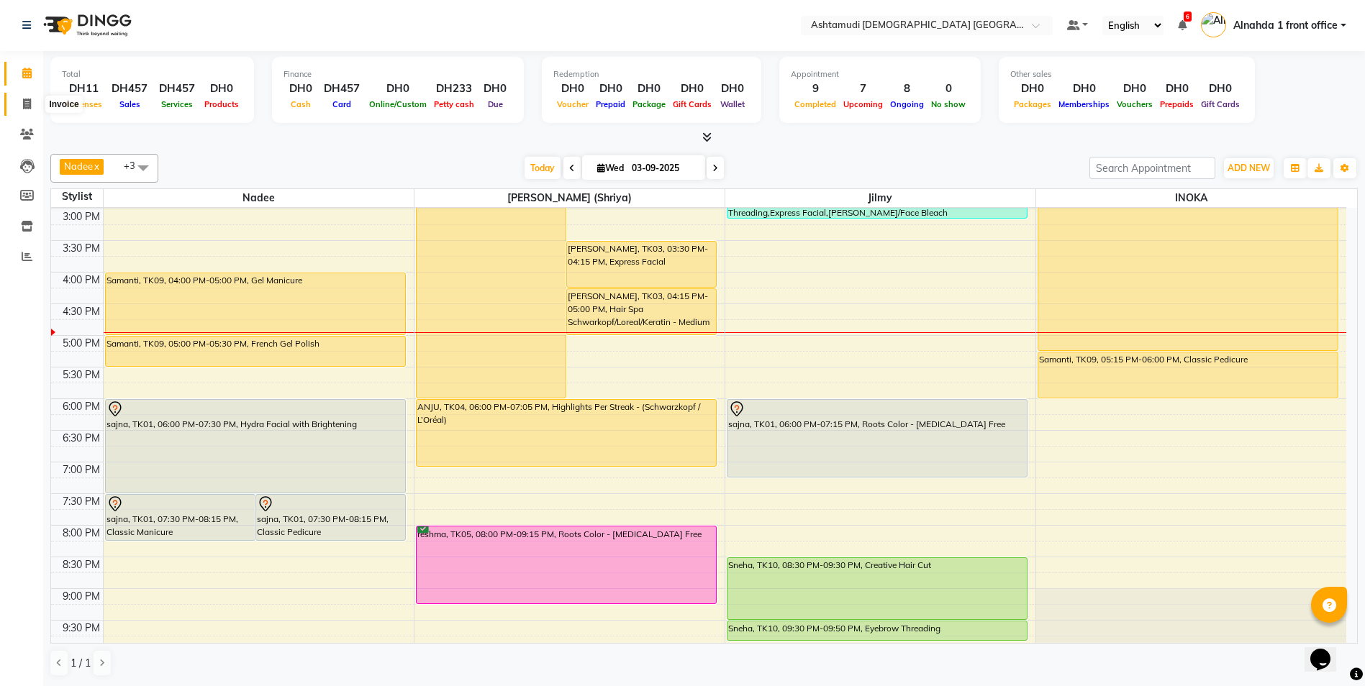
click at [20, 106] on span at bounding box center [26, 104] width 25 height 17
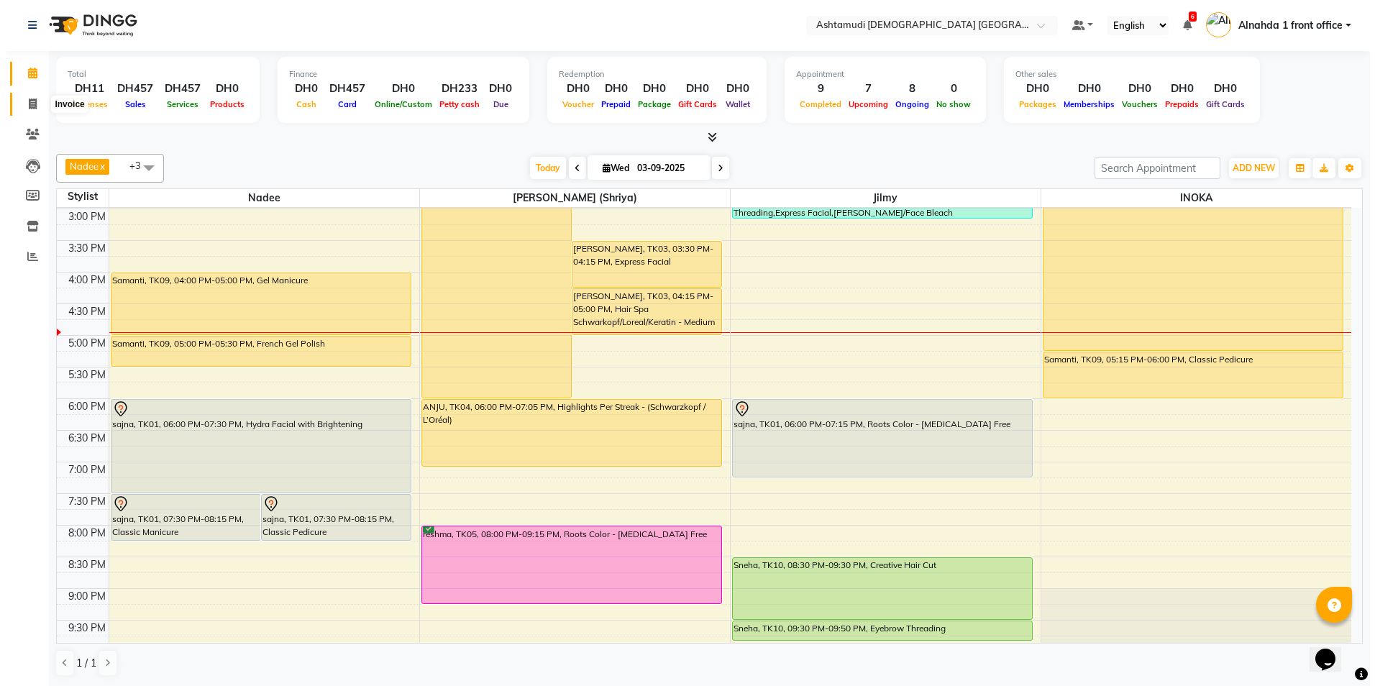
select select "service"
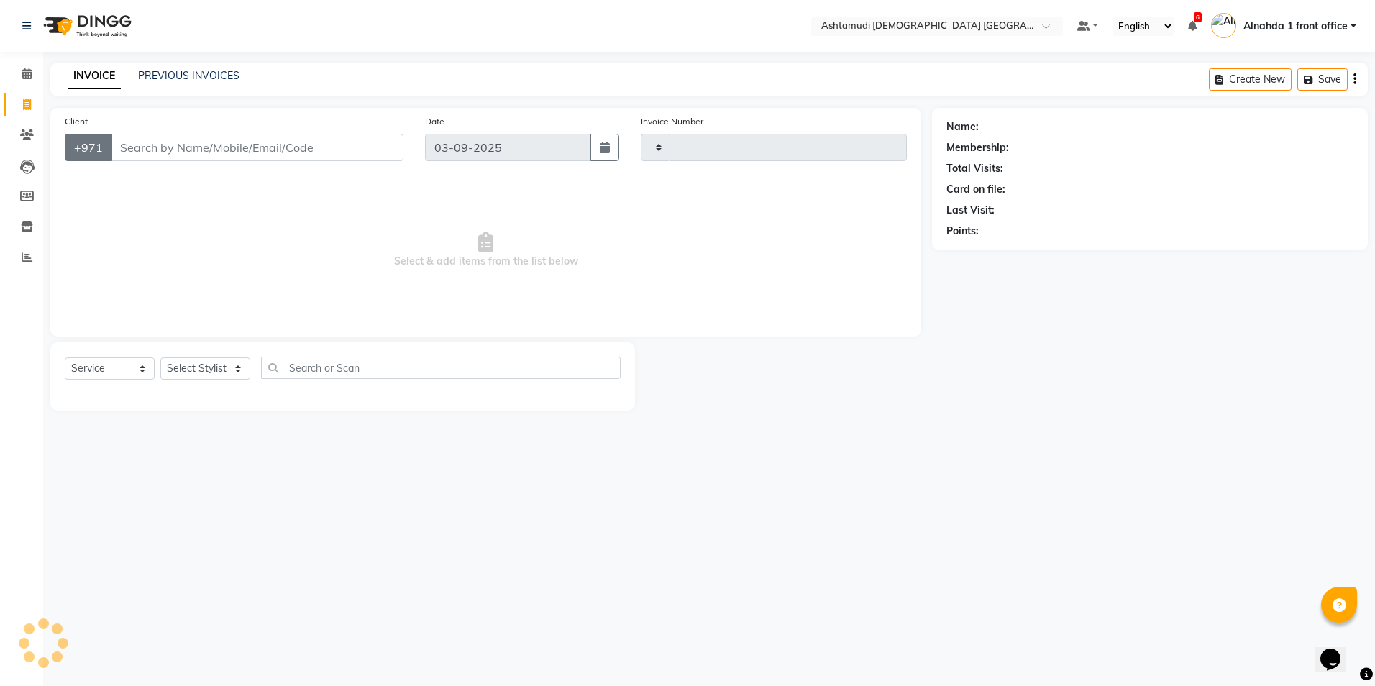
type input "2607"
select select "7242"
click at [158, 150] on input "Client" at bounding box center [257, 147] width 293 height 27
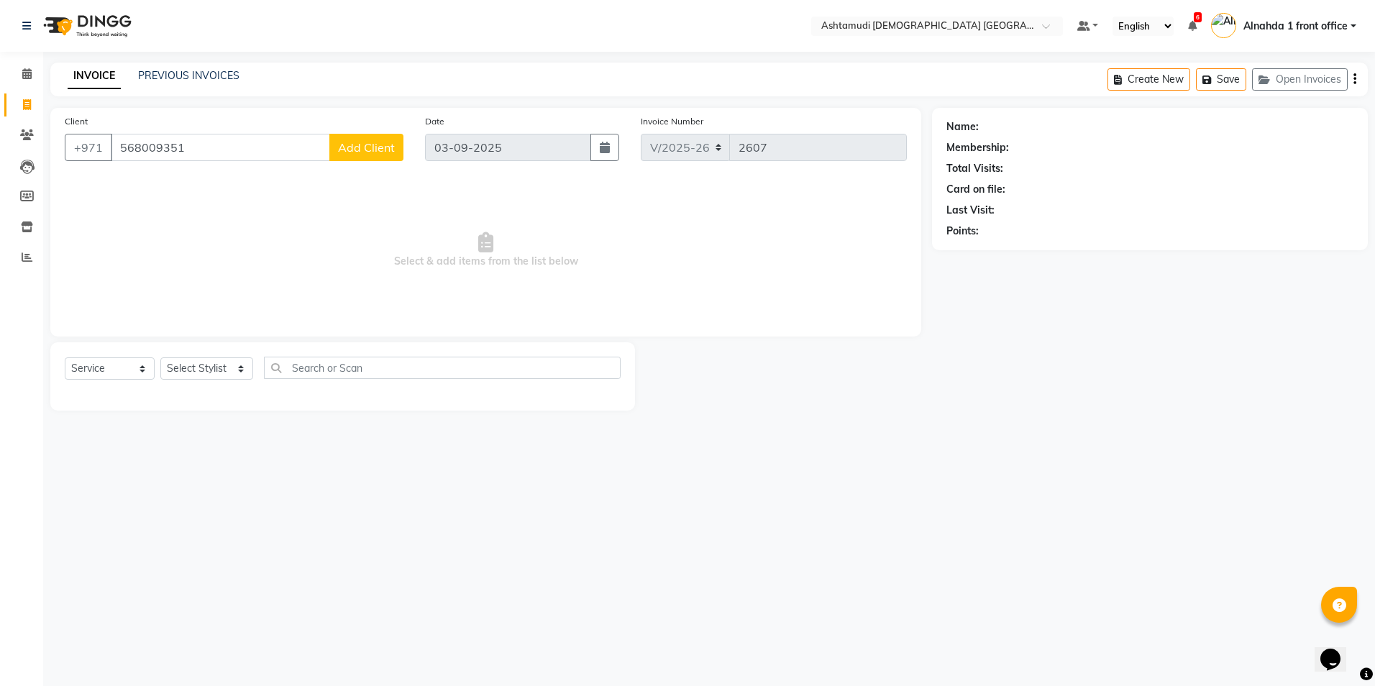
type input "568009351"
click at [377, 155] on button "Add Client" at bounding box center [366, 147] width 74 height 27
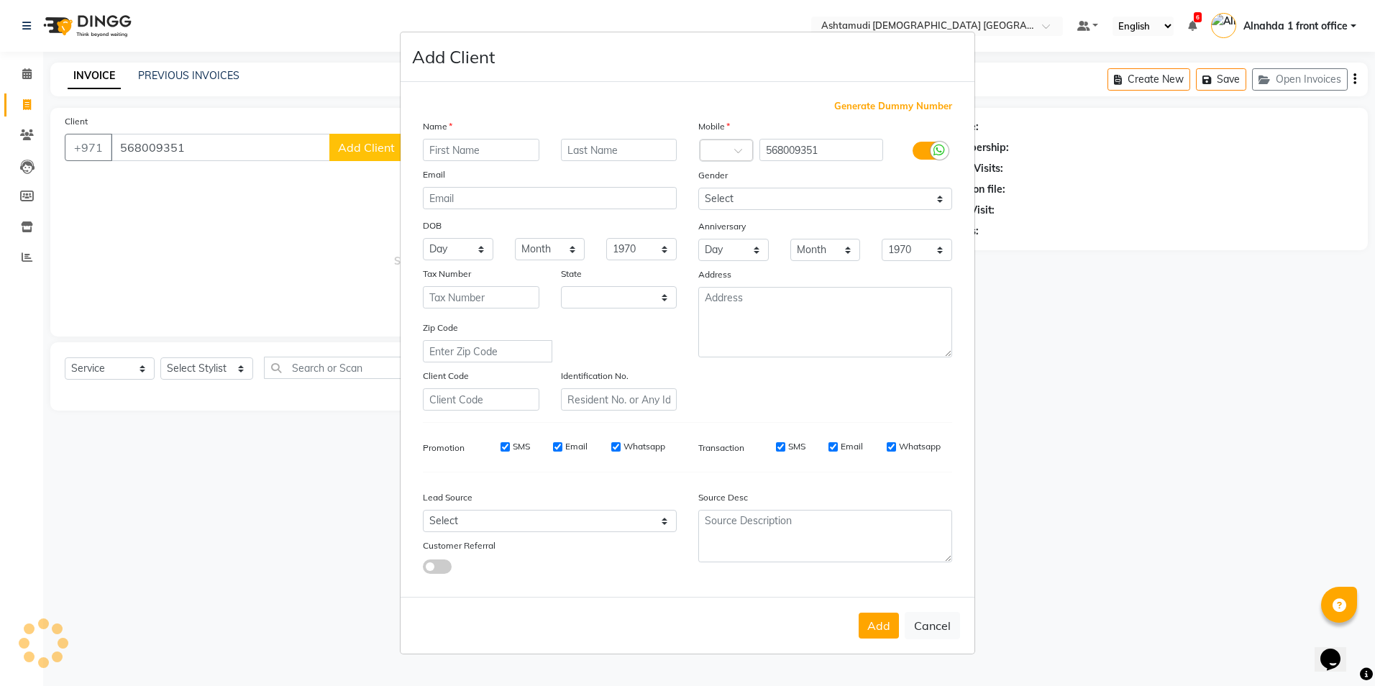
select select "3798"
click at [442, 157] on input "text" at bounding box center [481, 150] width 117 height 22
type input "ATALA"
click at [516, 524] on select "Select Walk-in Referral Internet Friend Word of Mouth Advertisement Facebook Ju…" at bounding box center [550, 521] width 254 height 22
select select "49764"
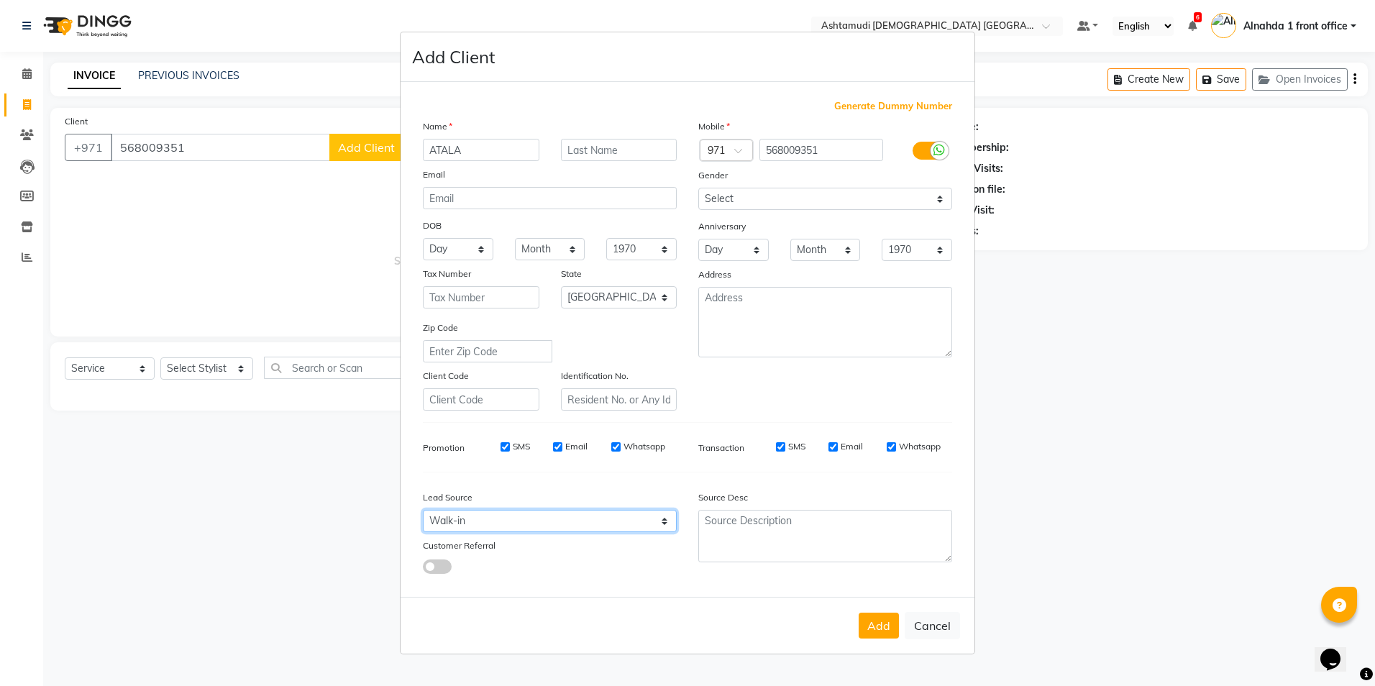
click at [423, 510] on select "Select Walk-in Referral Internet Friend Word of Mouth Advertisement Facebook Ju…" at bounding box center [550, 521] width 254 height 22
click at [743, 195] on select "Select Male Female Other Prefer Not To Say" at bounding box center [825, 199] width 254 height 22
select select "[DEMOGRAPHIC_DATA]"
click at [698, 188] on select "Select Male Female Other Prefer Not To Say" at bounding box center [825, 199] width 254 height 22
click at [869, 621] on button "Add" at bounding box center [879, 626] width 40 height 26
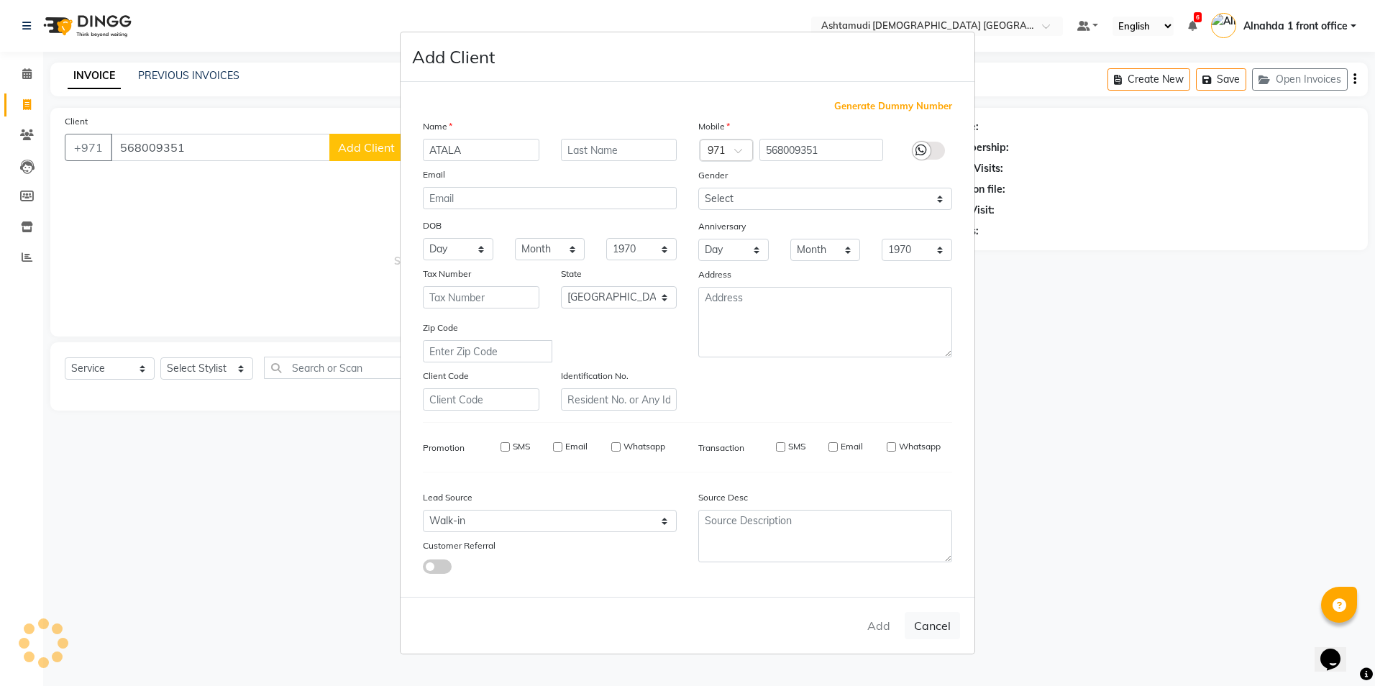
select select
select select "null"
select select
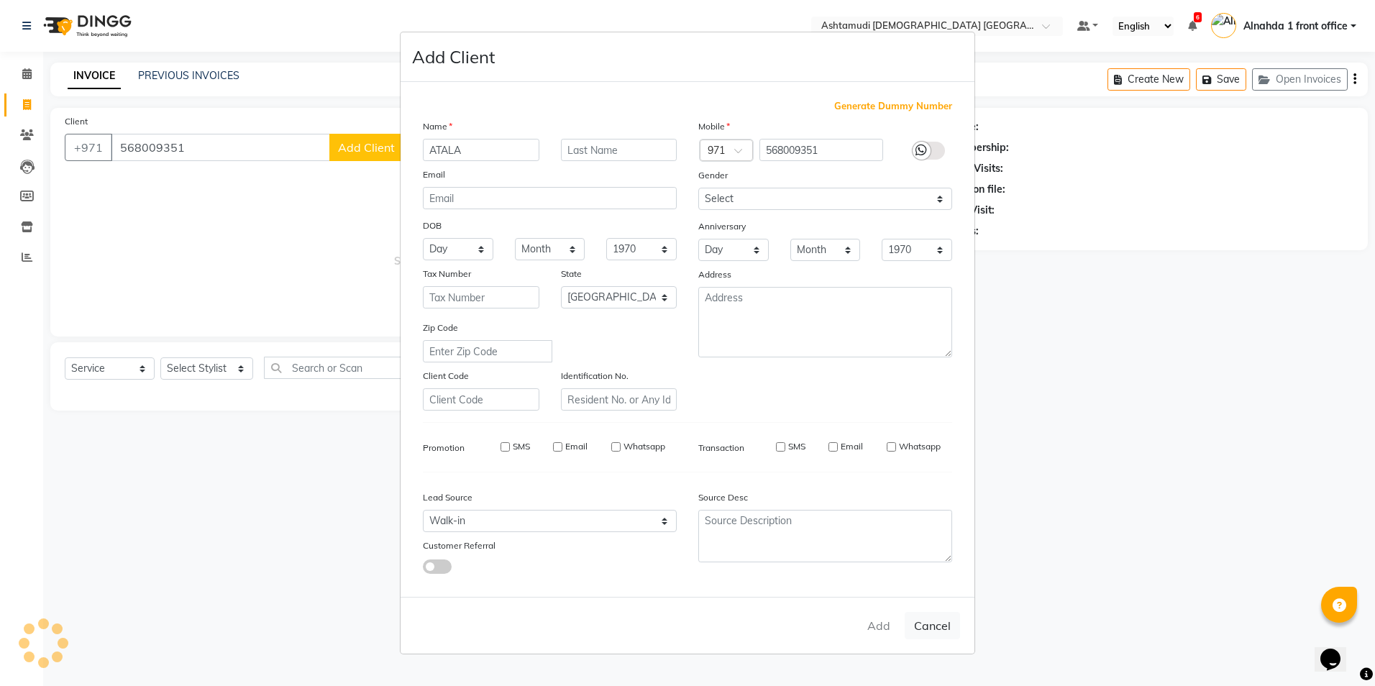
select select
checkbox input "false"
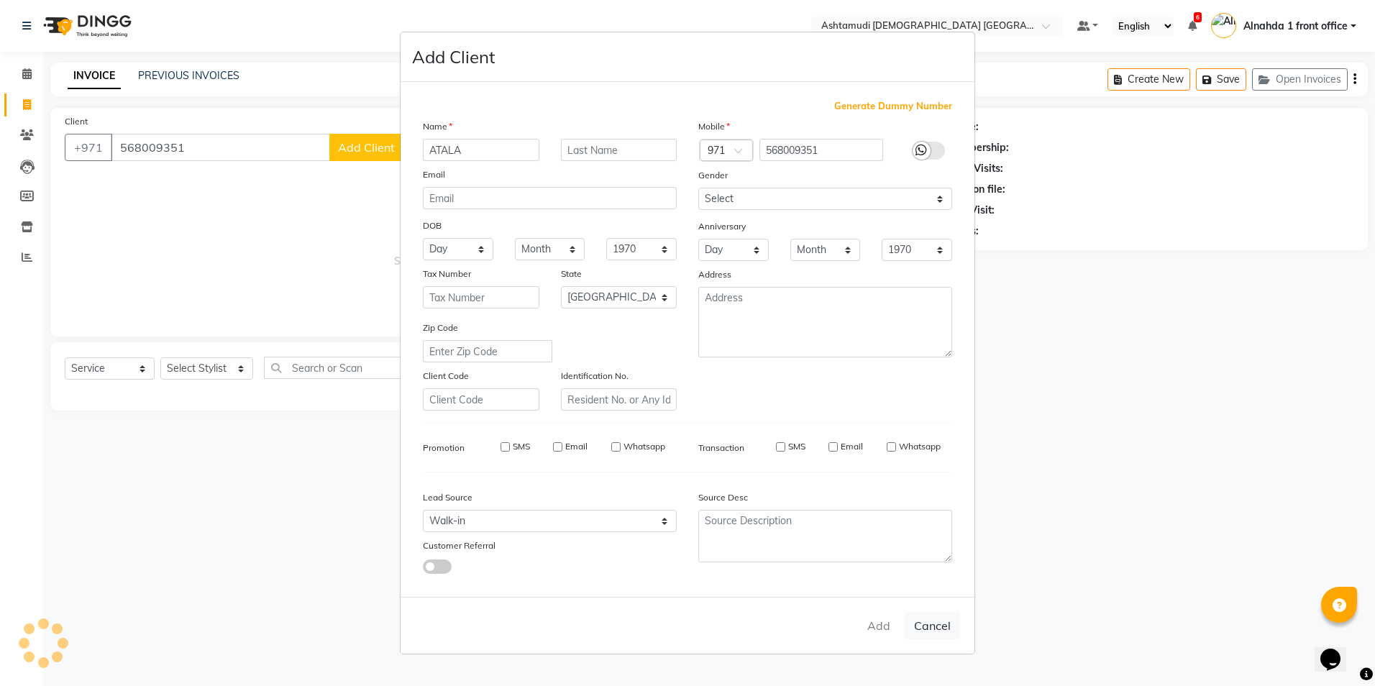
checkbox input "false"
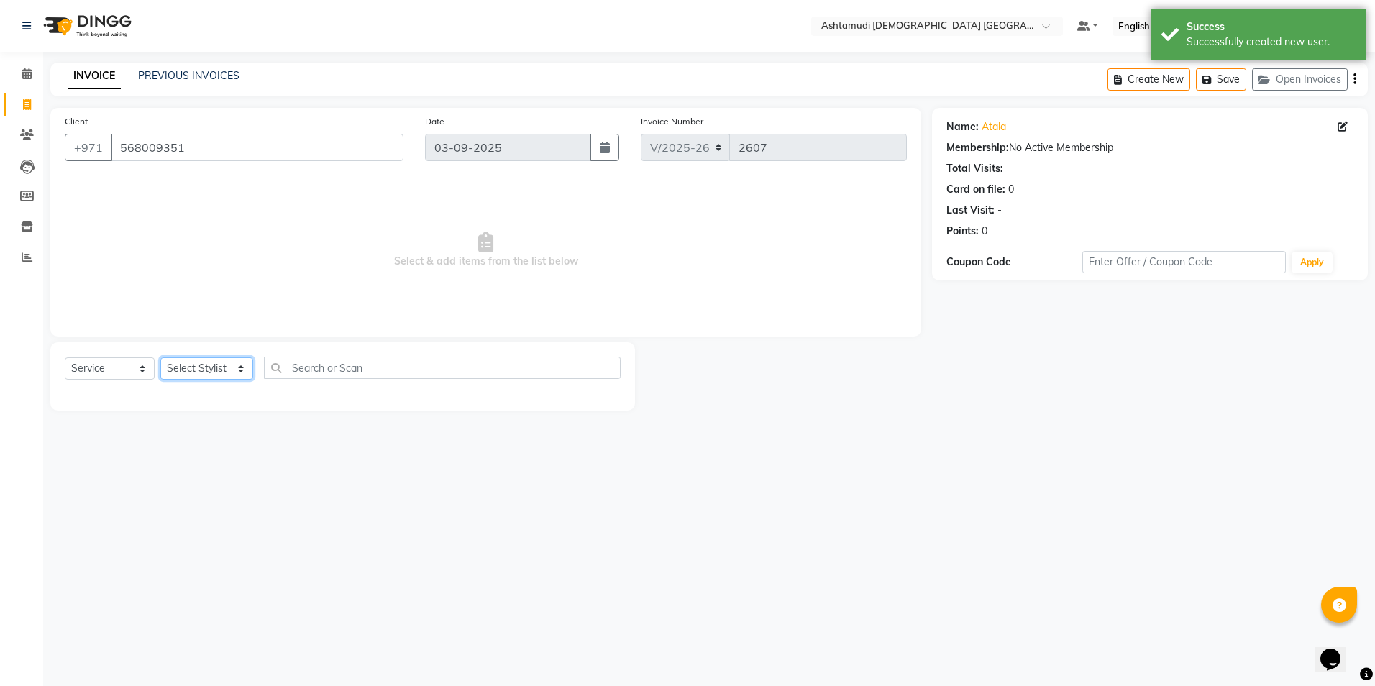
click at [238, 365] on select "Select Stylist Alnahda 1 front office [PERSON_NAME] [PERSON_NAME] Staff INOKA […" at bounding box center [206, 368] width 93 height 22
select select "62799"
click at [160, 357] on select "Select Stylist Alnahda 1 front office [PERSON_NAME] [PERSON_NAME] Staff INOKA […" at bounding box center [206, 368] width 93 height 22
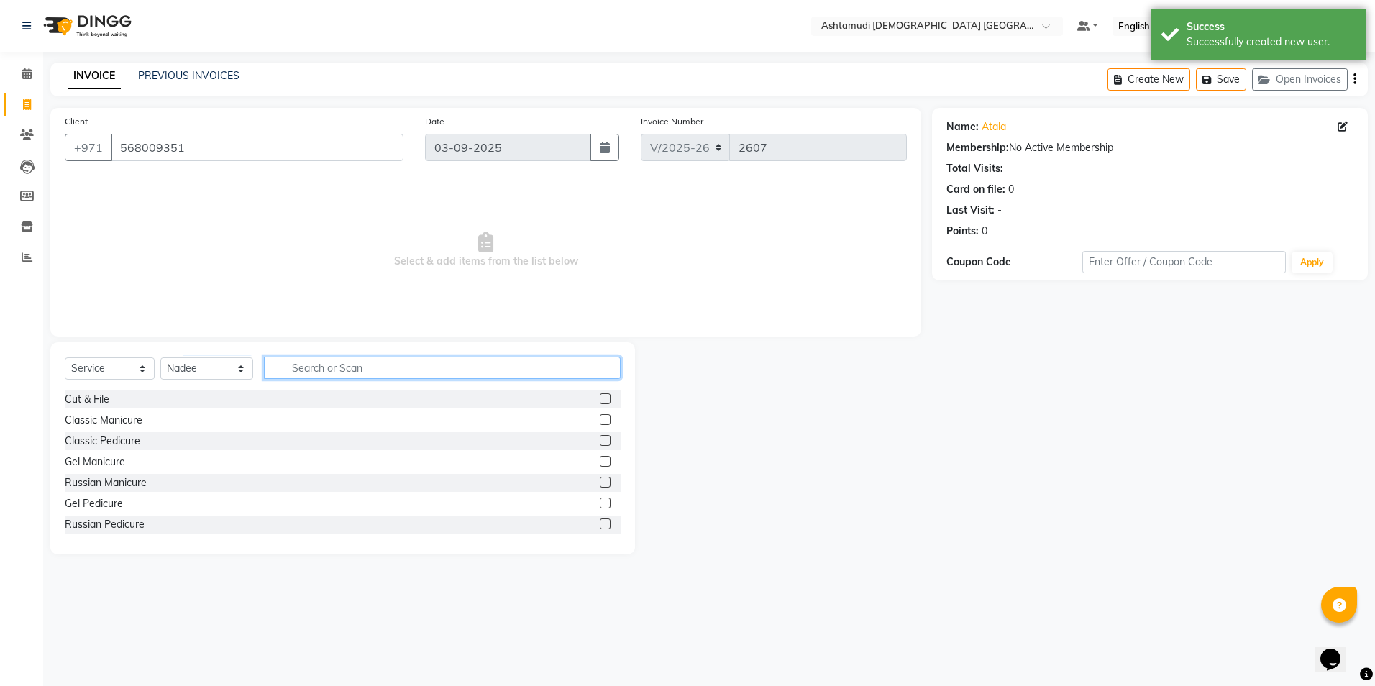
click at [293, 374] on input "text" at bounding box center [442, 368] width 356 height 22
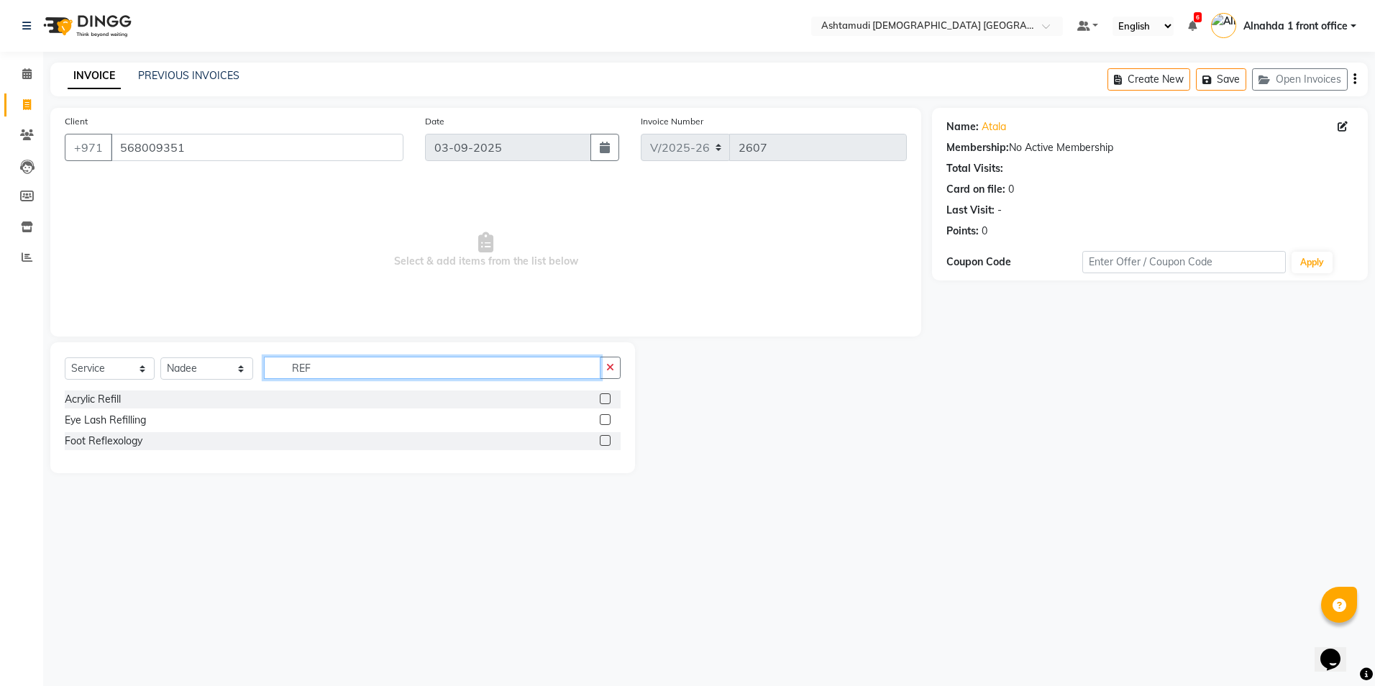
type input "REF"
click at [607, 400] on label at bounding box center [605, 398] width 11 height 11
click at [607, 400] on input "checkbox" at bounding box center [604, 399] width 9 height 9
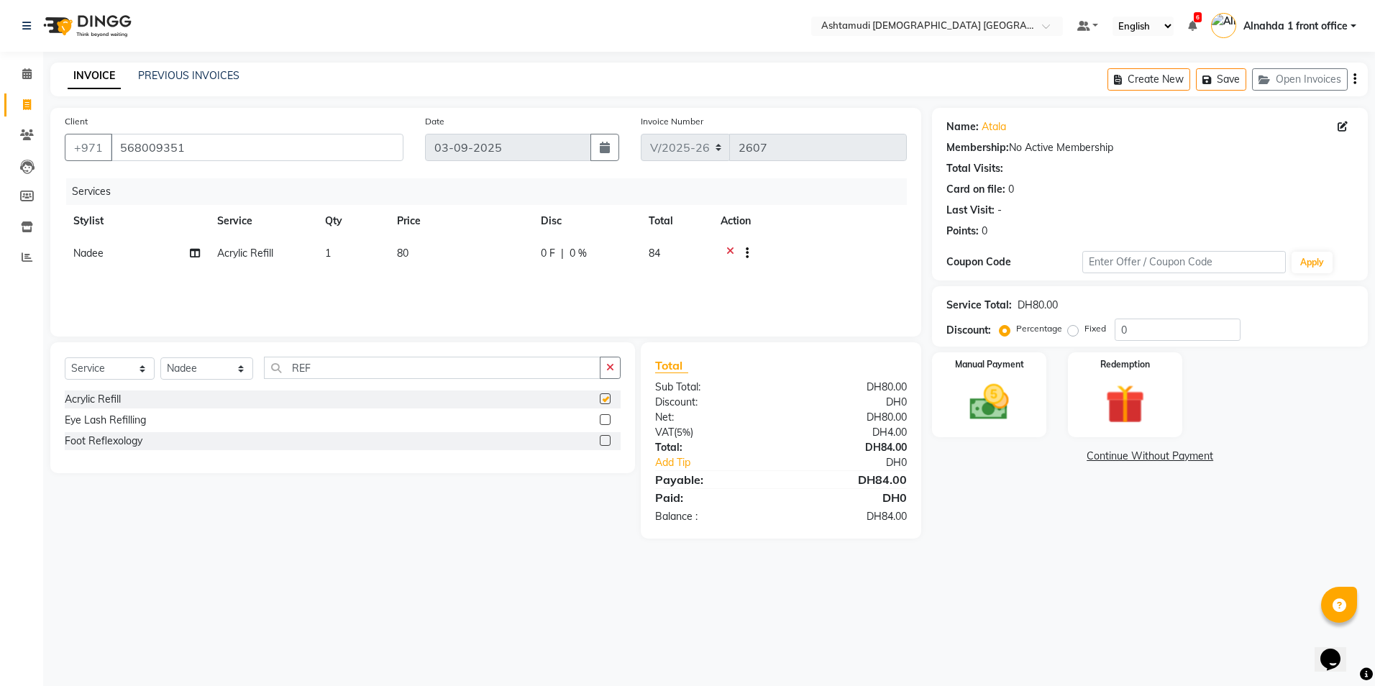
checkbox input "false"
click at [1157, 334] on input "0" at bounding box center [1178, 330] width 126 height 22
type input "025"
click at [999, 388] on img at bounding box center [989, 402] width 67 height 47
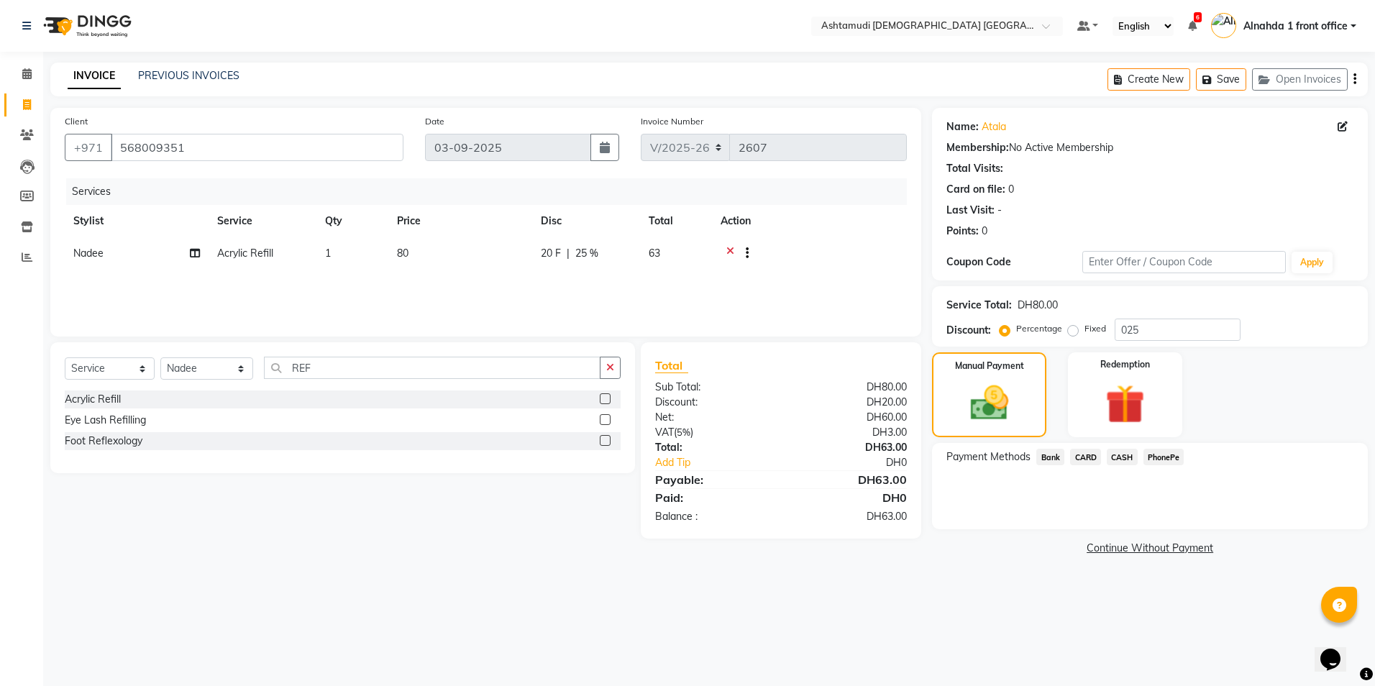
click at [1090, 451] on span "CARD" at bounding box center [1085, 457] width 31 height 17
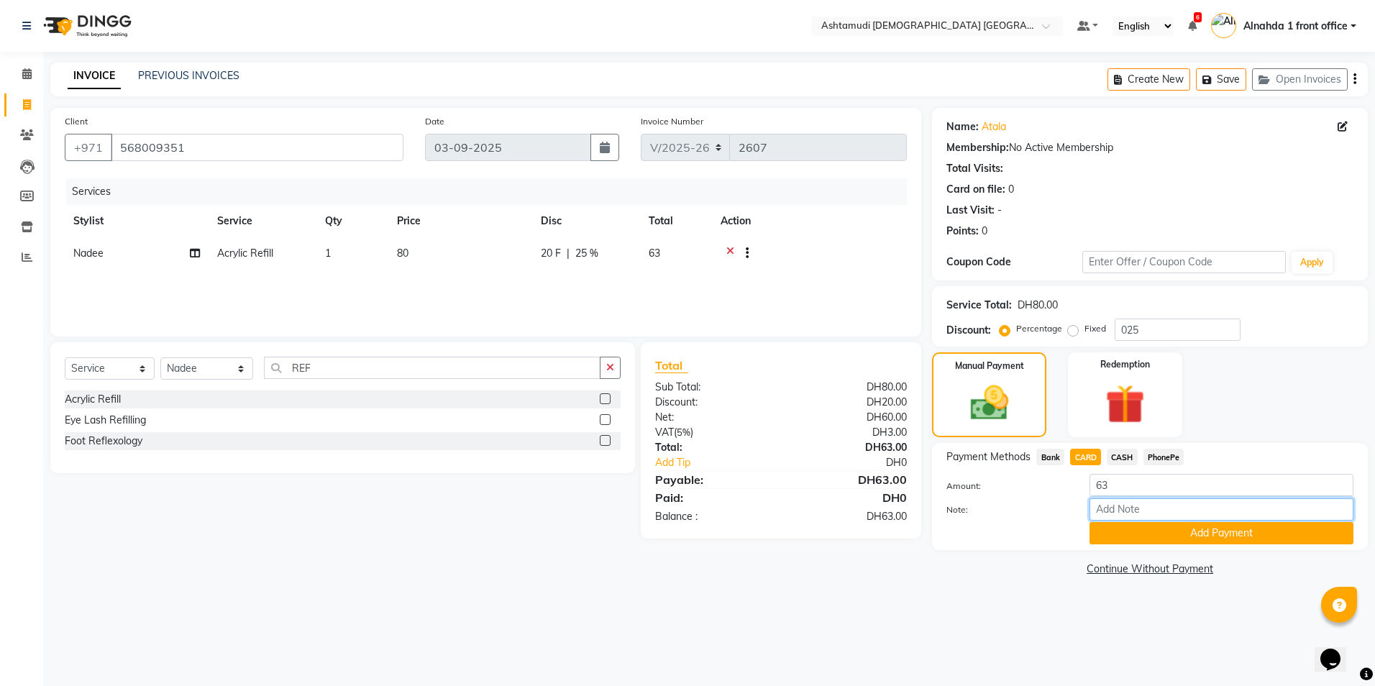
click at [1121, 512] on input "Note:" at bounding box center [1222, 509] width 264 height 22
type input "amala"
click at [1143, 530] on button "Add Payment" at bounding box center [1222, 533] width 264 height 22
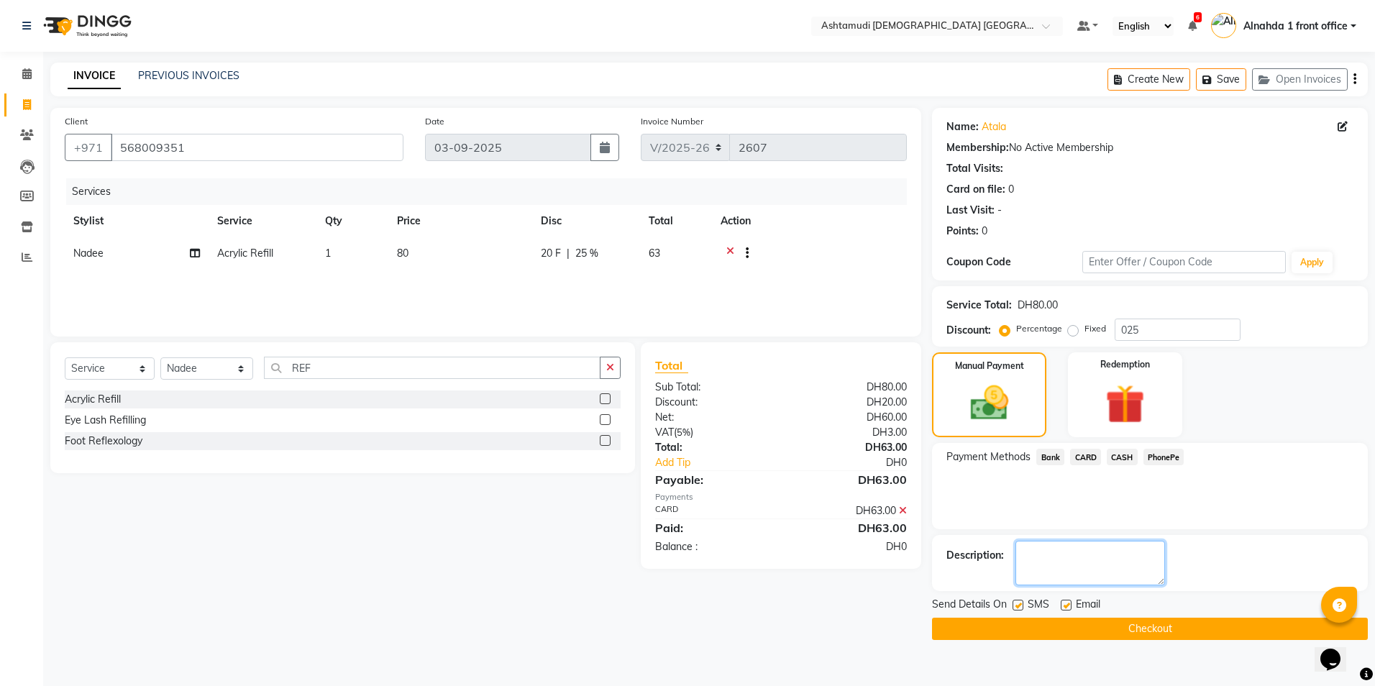
click at [1099, 577] on textarea at bounding box center [1091, 563] width 150 height 45
type textarea "9860"
click at [1041, 629] on button "Checkout" at bounding box center [1150, 629] width 436 height 22
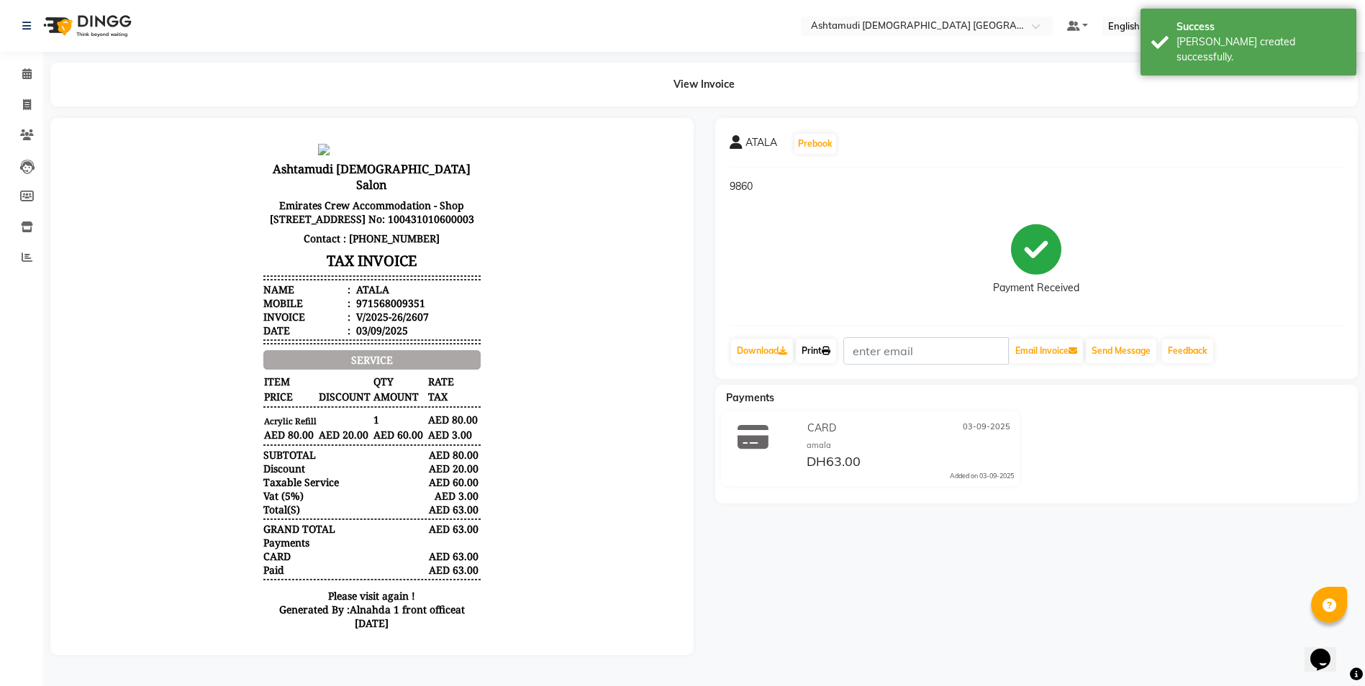
click at [826, 345] on link "Print" at bounding box center [816, 351] width 40 height 24
click at [24, 107] on icon at bounding box center [27, 104] width 8 height 11
select select "service"
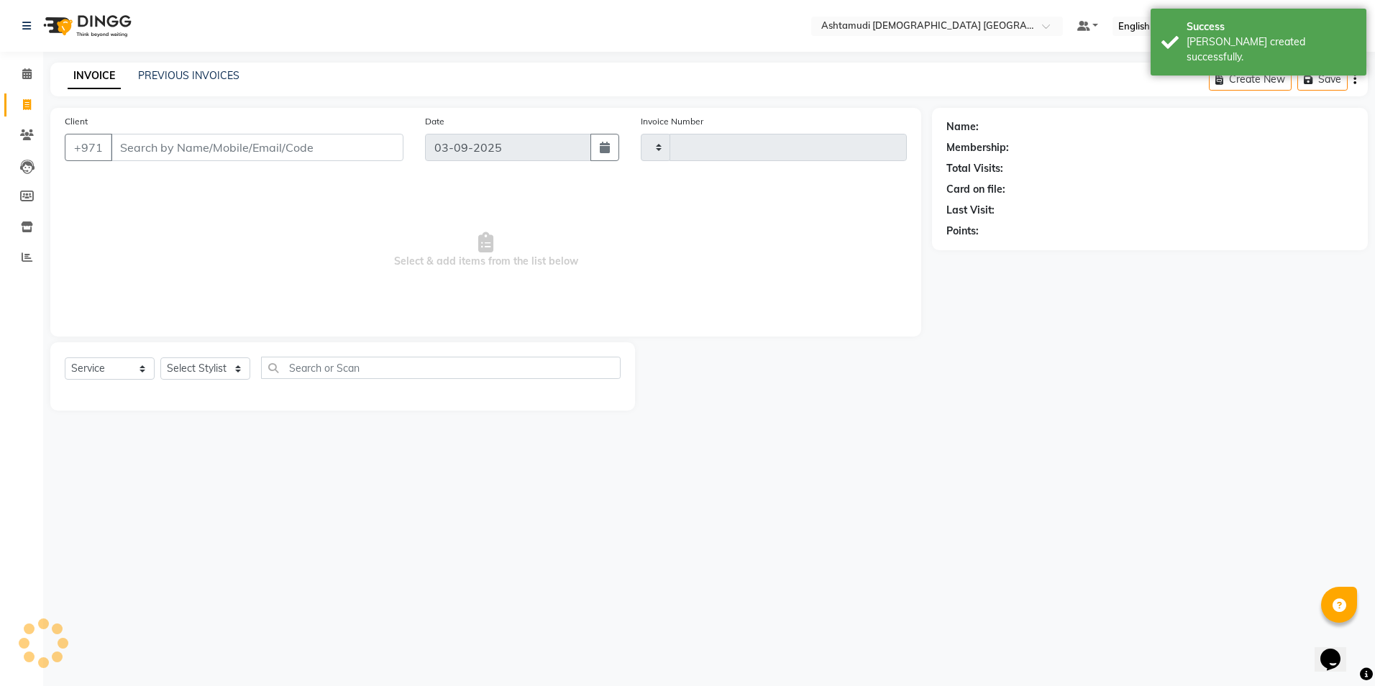
type input "2608"
select select "7242"
click at [156, 147] on input "Client" at bounding box center [257, 147] width 293 height 27
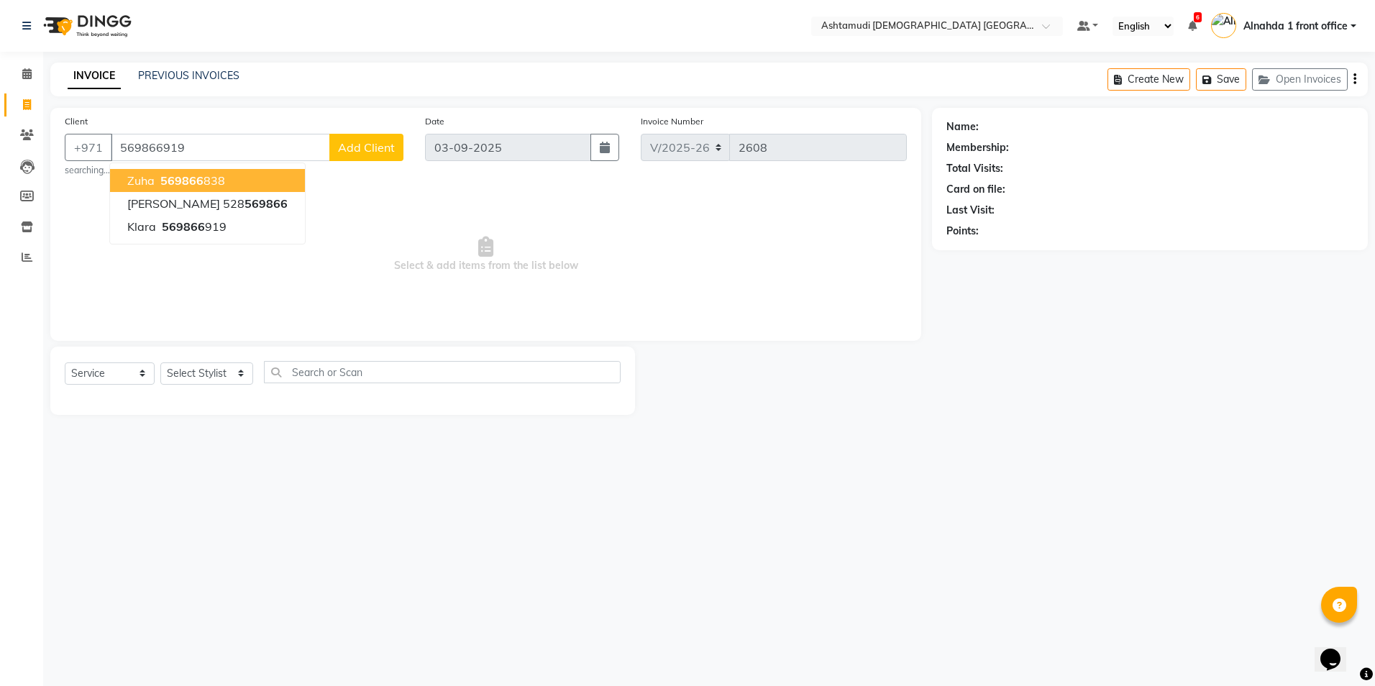
type input "569866919"
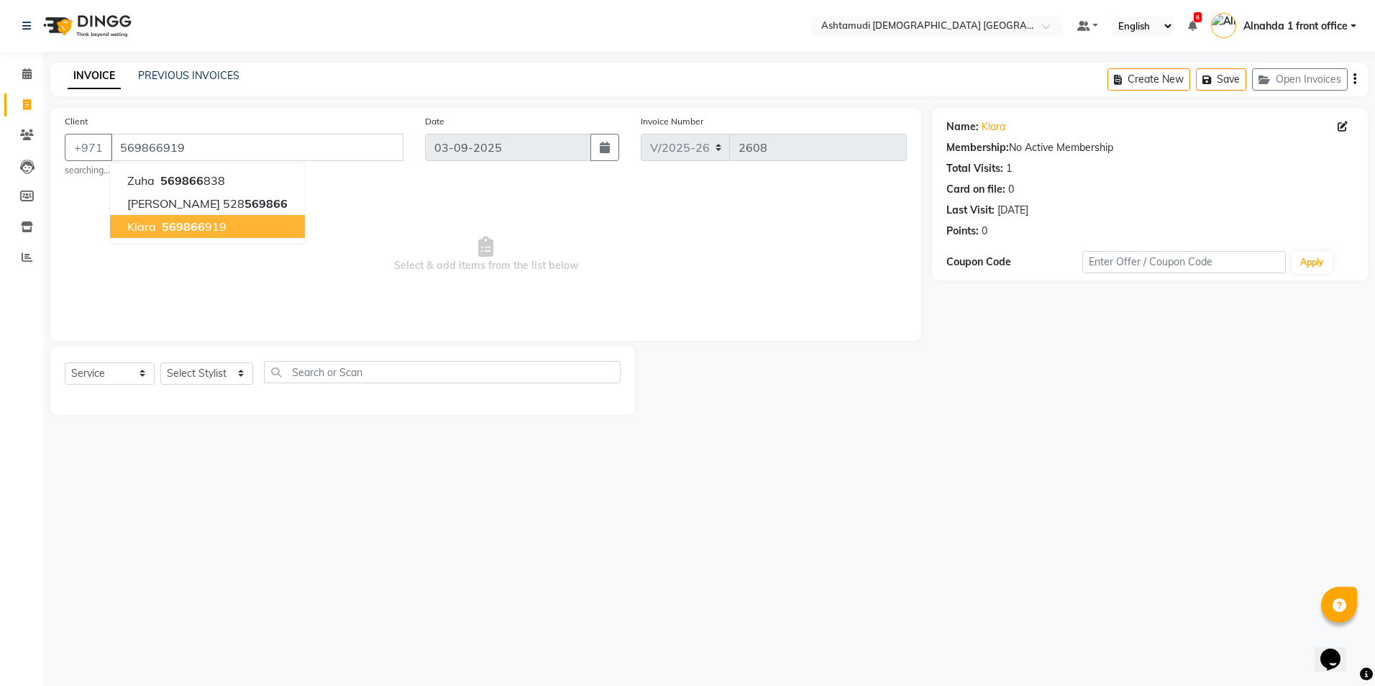
click at [135, 230] on span "klara" at bounding box center [141, 226] width 29 height 14
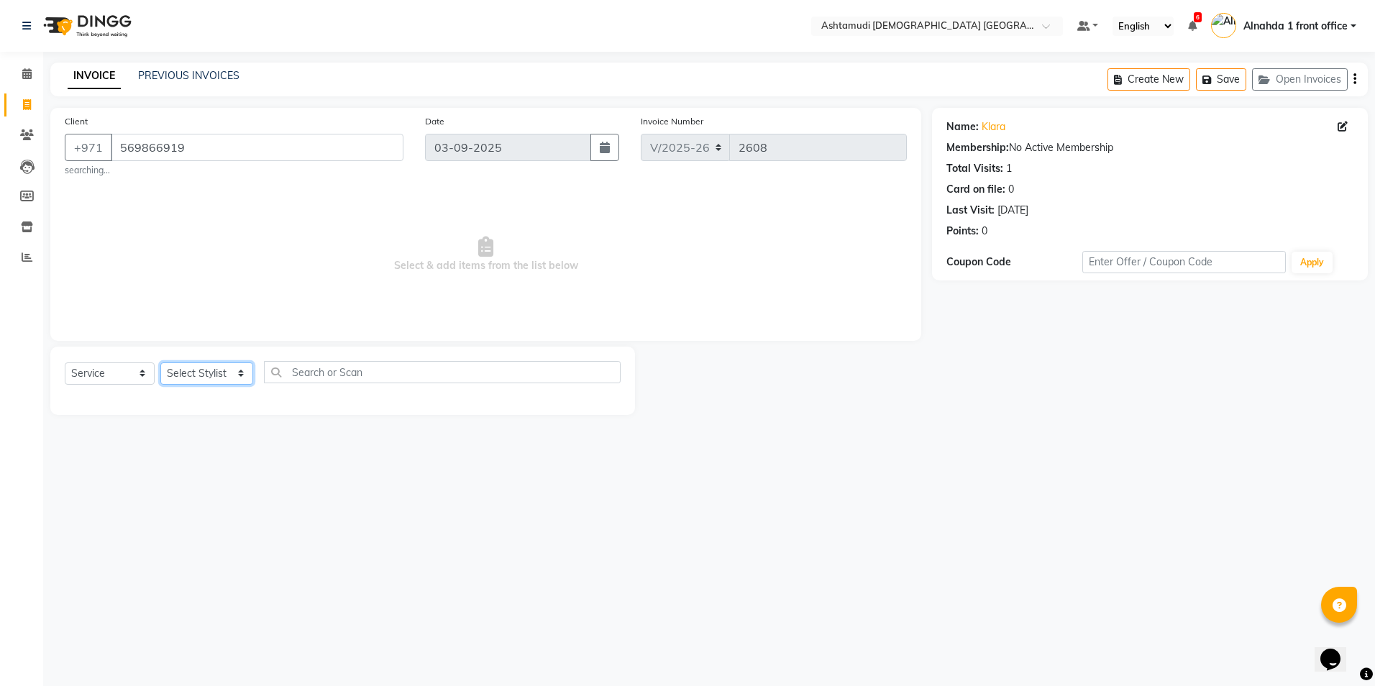
click at [217, 370] on select "Select Stylist Alnahda 1 front office [PERSON_NAME] [PERSON_NAME] Staff INOKA […" at bounding box center [206, 374] width 93 height 22
select select "62799"
click at [160, 363] on select "Select Stylist Alnahda 1 front office [PERSON_NAME] [PERSON_NAME] Staff INOKA […" at bounding box center [206, 374] width 93 height 22
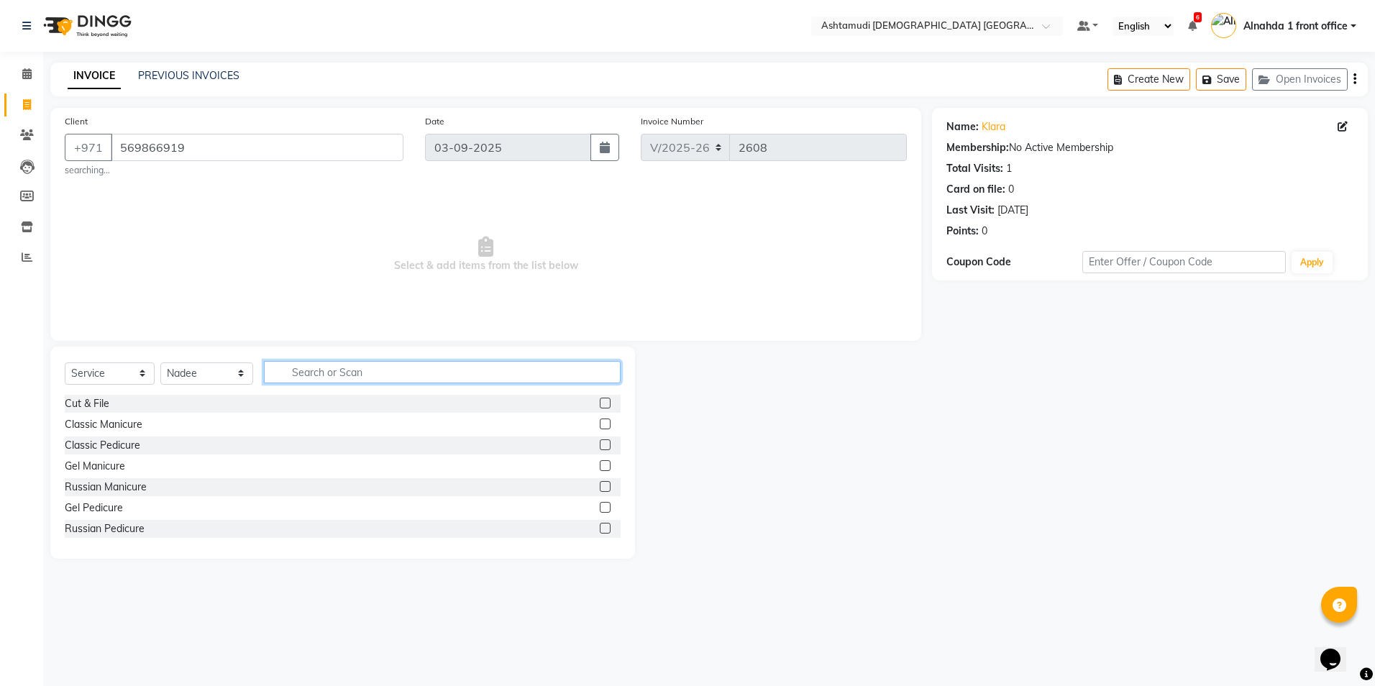
click at [309, 372] on input "text" at bounding box center [442, 372] width 356 height 22
click at [600, 465] on label at bounding box center [605, 465] width 11 height 11
click at [600, 465] on input "checkbox" at bounding box center [604, 466] width 9 height 9
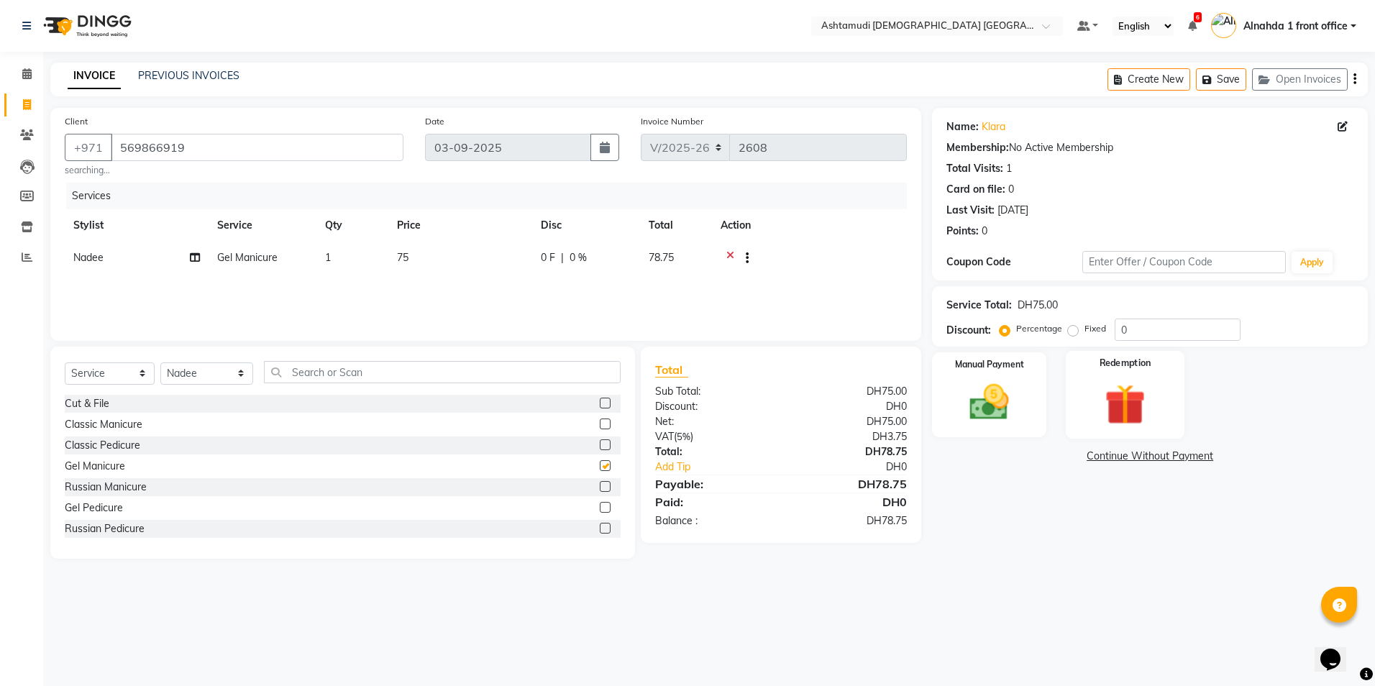
checkbox input "false"
click at [1152, 324] on input "0" at bounding box center [1178, 330] width 126 height 22
type input "025"
click at [1038, 407] on div "Manual Payment" at bounding box center [989, 395] width 119 height 88
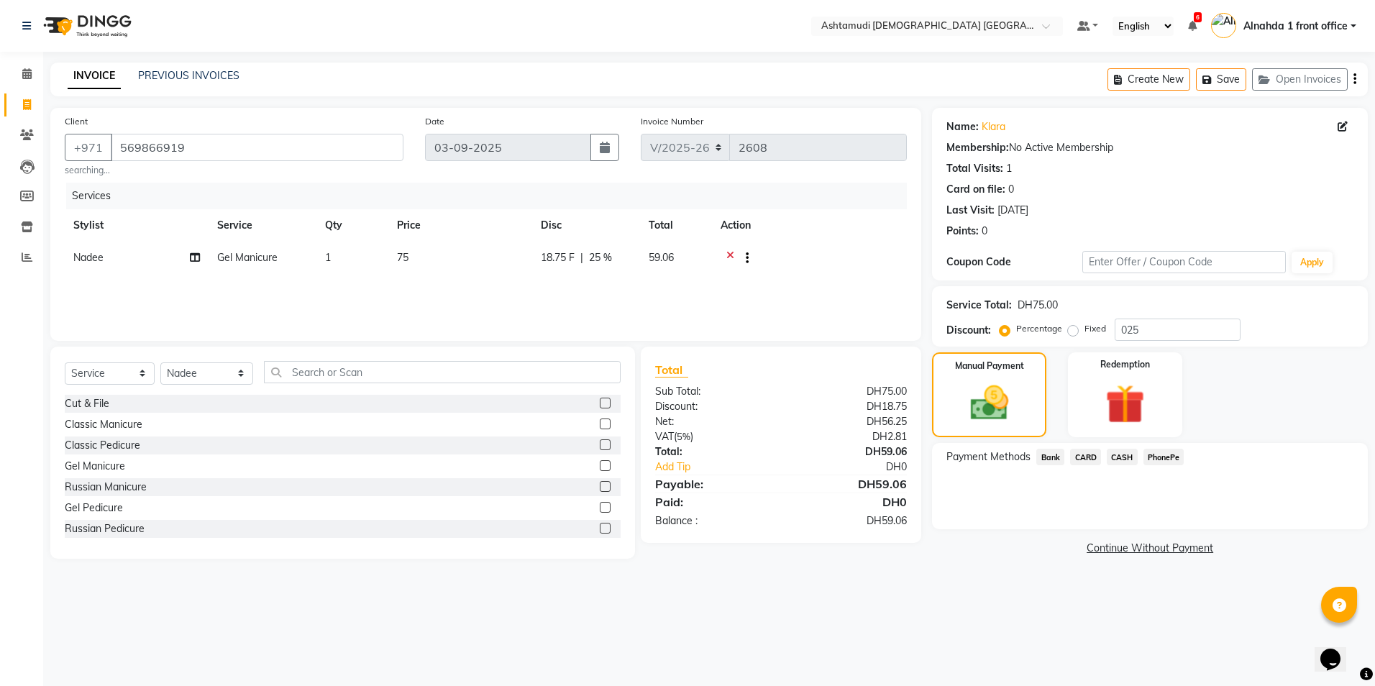
click at [1086, 455] on span "CARD" at bounding box center [1085, 457] width 31 height 17
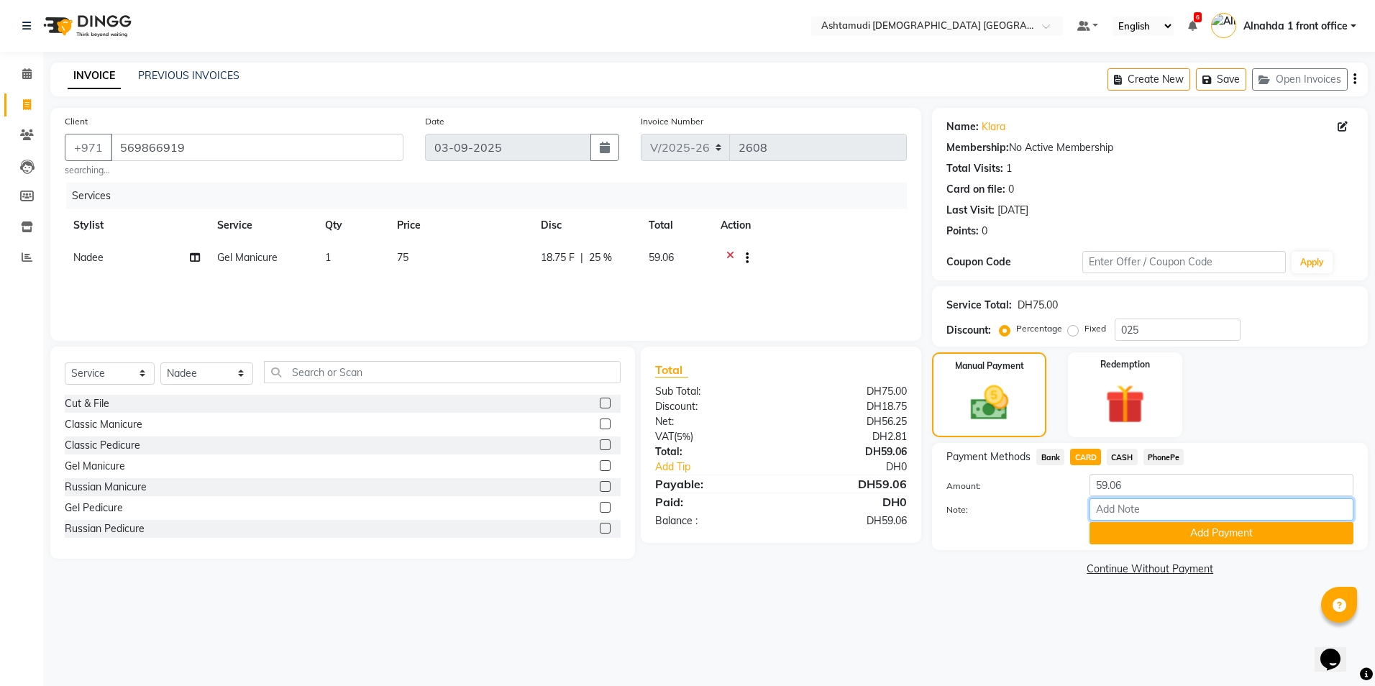
click at [1137, 513] on input "Note:" at bounding box center [1222, 509] width 264 height 22
type input "amala"
click at [1154, 538] on button "Add Payment" at bounding box center [1222, 533] width 264 height 22
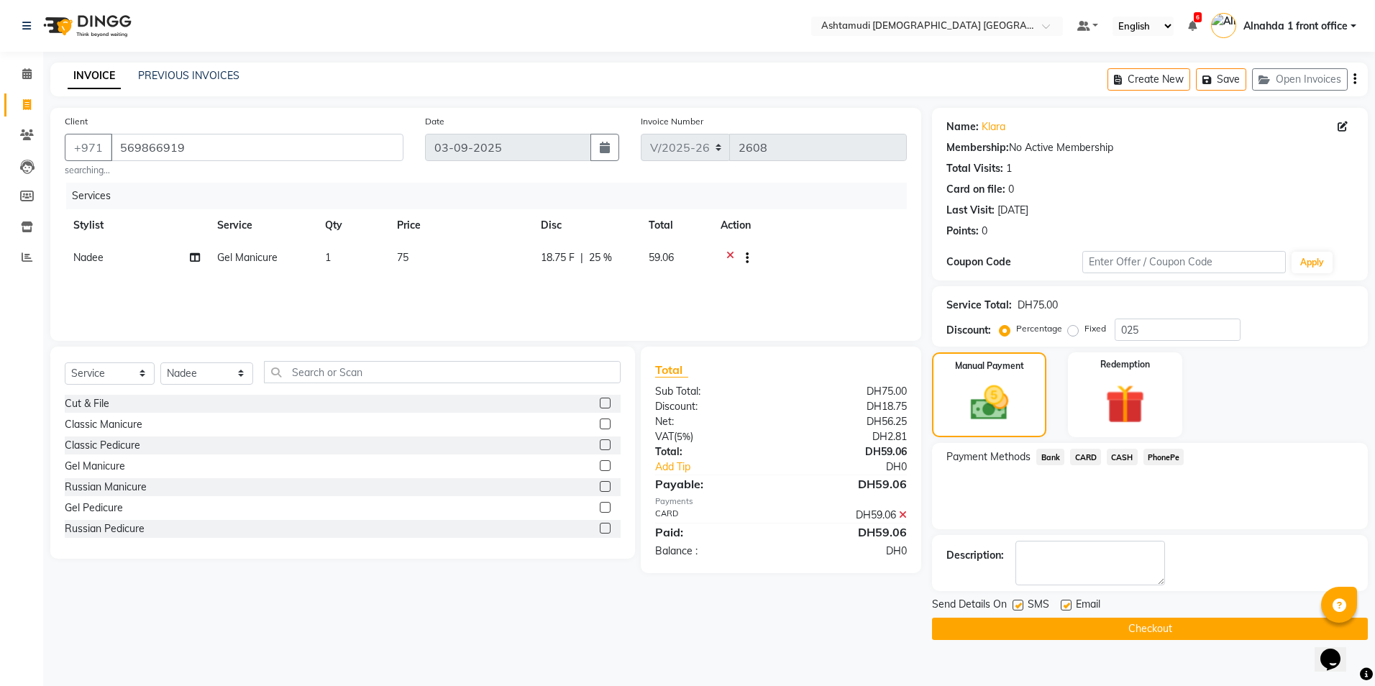
click at [1072, 627] on button "Checkout" at bounding box center [1150, 629] width 436 height 22
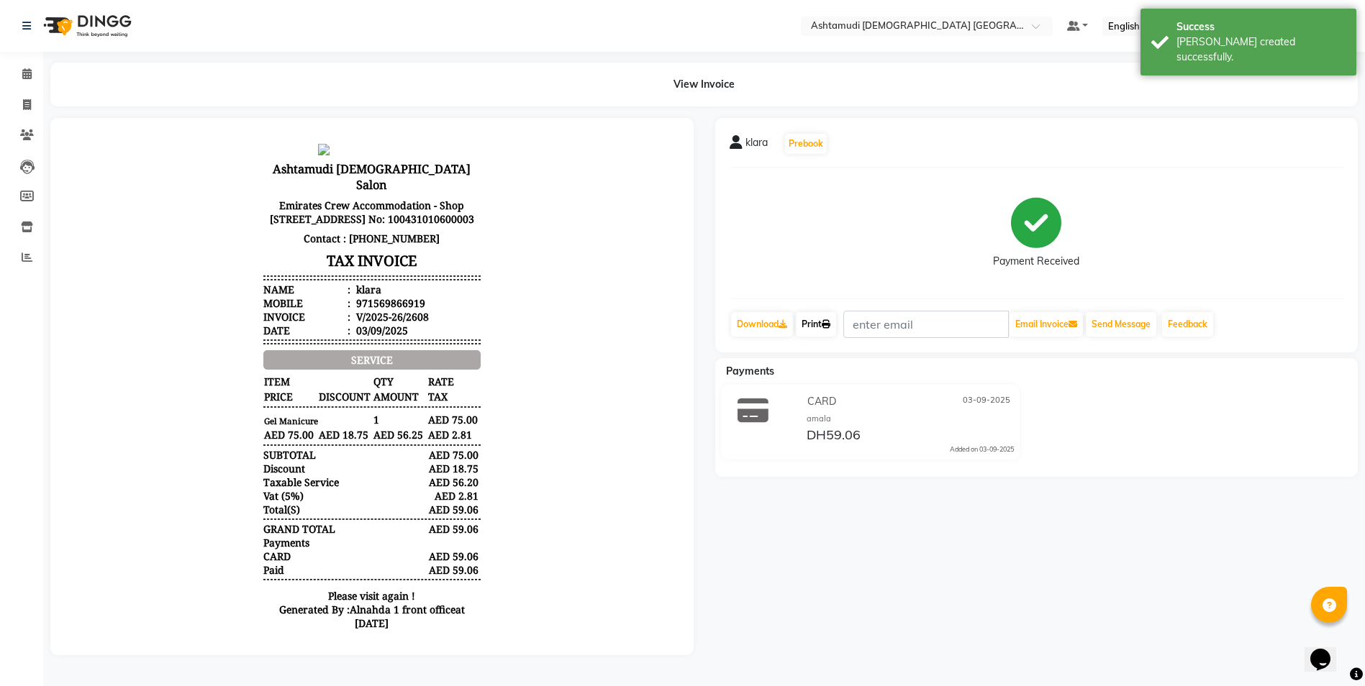
click at [821, 319] on link "Print" at bounding box center [816, 324] width 40 height 24
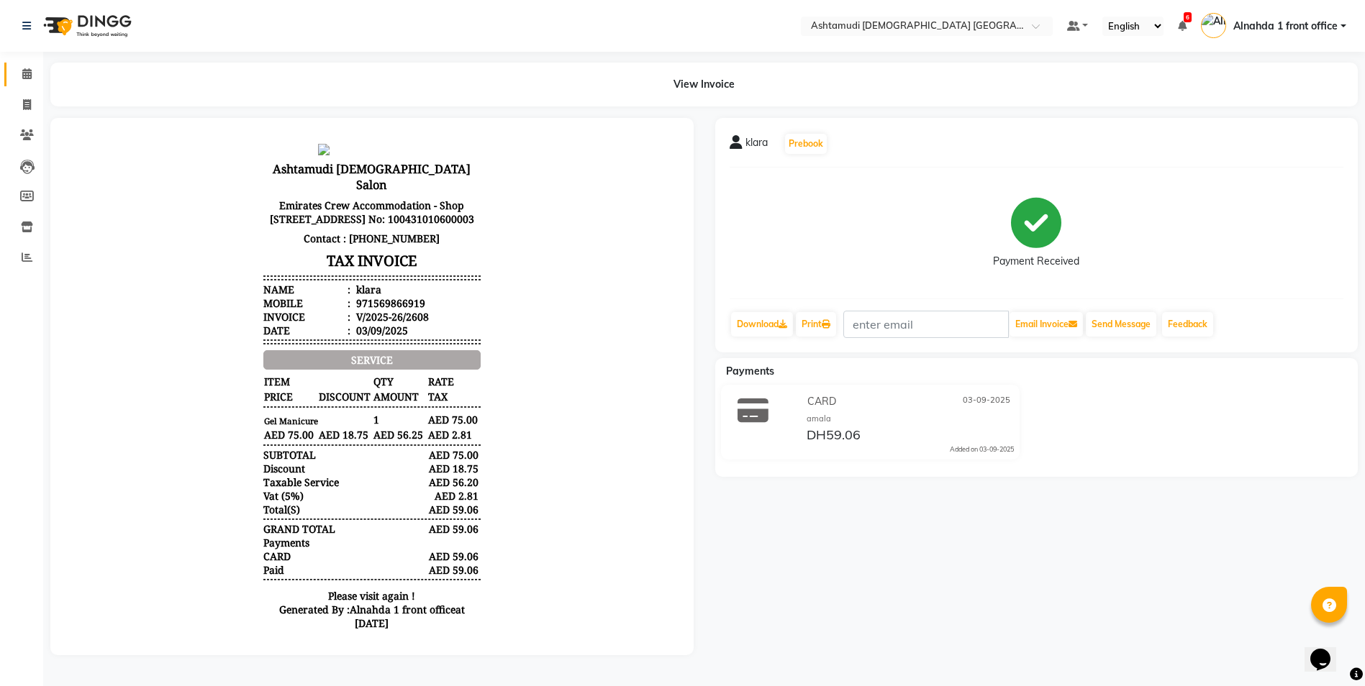
click at [29, 74] on icon at bounding box center [26, 73] width 9 height 11
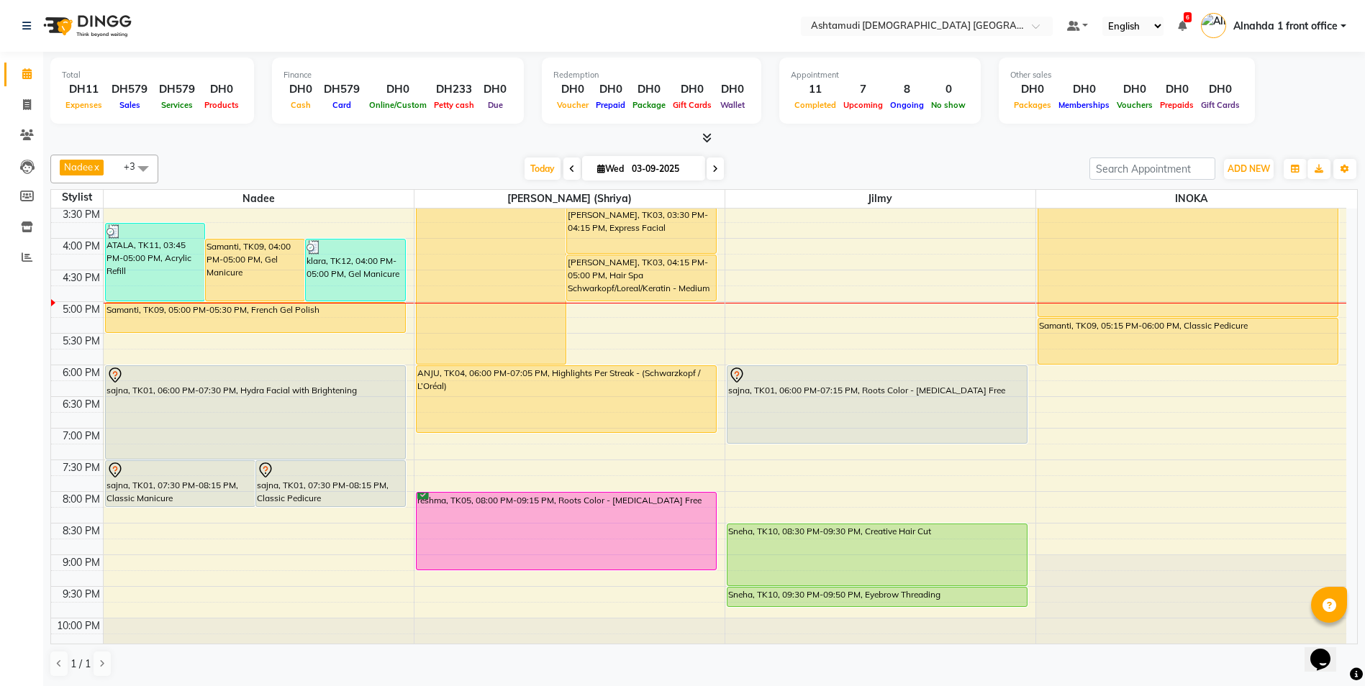
scroll to position [378, 0]
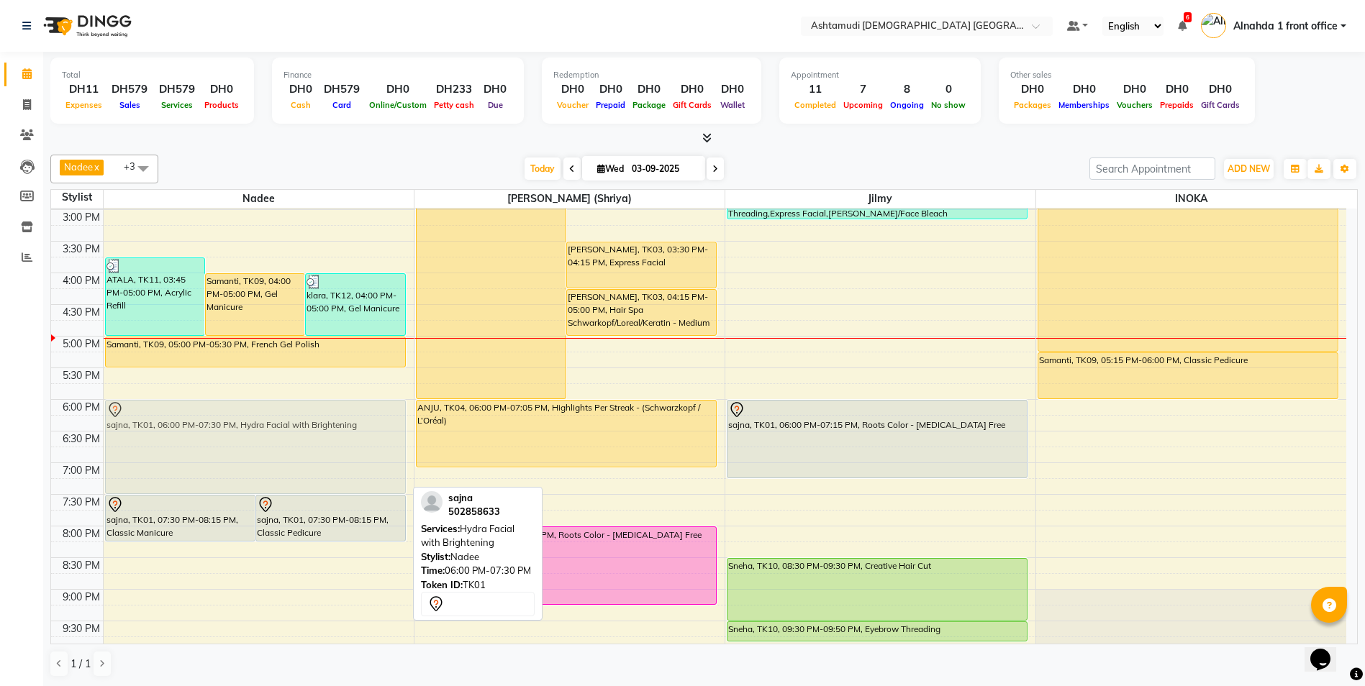
drag, startPoint x: 225, startPoint y: 453, endPoint x: 227, endPoint y: 466, distance: 13.1
click at [227, 466] on div "ATALA, TK11, 03:45 PM-05:00 PM, Acrylic Refill Samanti, TK09, 04:00 PM-05:00 PM…" at bounding box center [259, 272] width 310 height 885
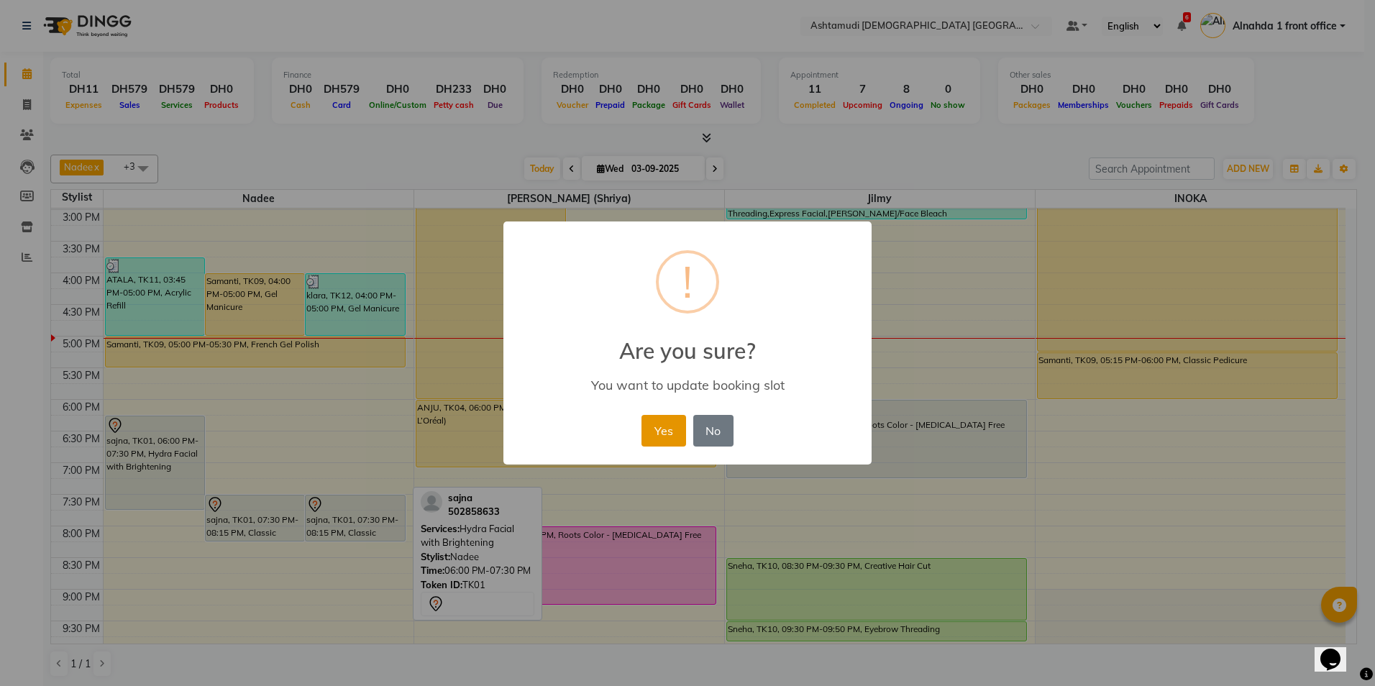
click at [658, 426] on button "Yes" at bounding box center [664, 431] width 44 height 32
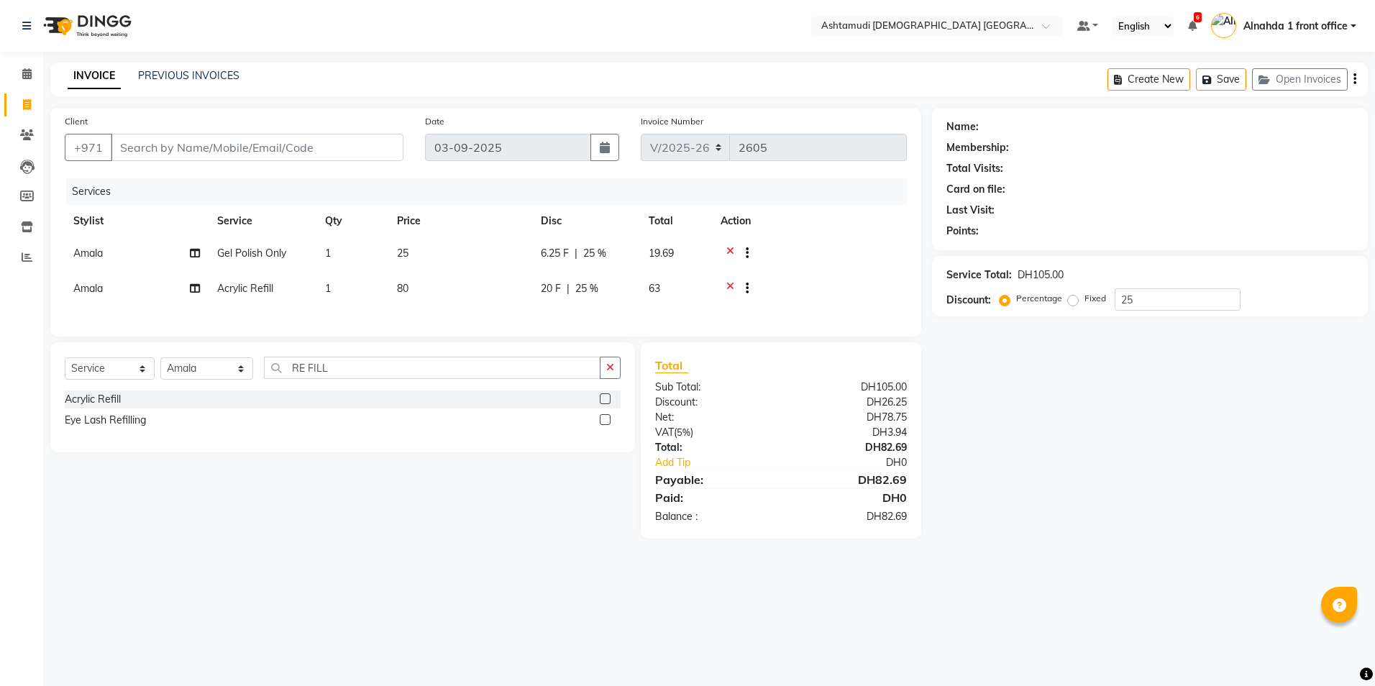
select select "7242"
select select "service"
select select "86438"
click at [1139, 301] on input "25" at bounding box center [1174, 299] width 126 height 22
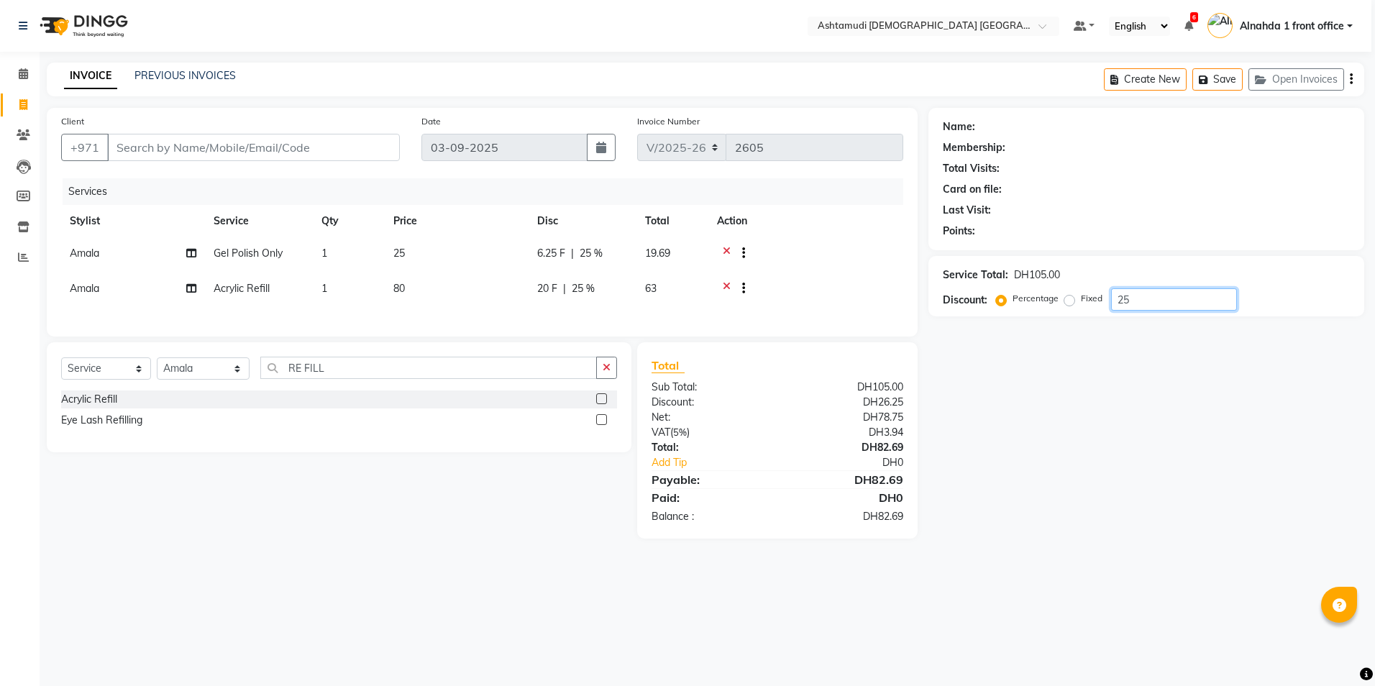
type input "2"
drag, startPoint x: 721, startPoint y: 247, endPoint x: 729, endPoint y: 261, distance: 16.8
click at [721, 247] on div at bounding box center [806, 255] width 178 height 18
click at [725, 253] on icon at bounding box center [727, 255] width 8 height 18
click at [726, 255] on icon at bounding box center [727, 255] width 8 height 18
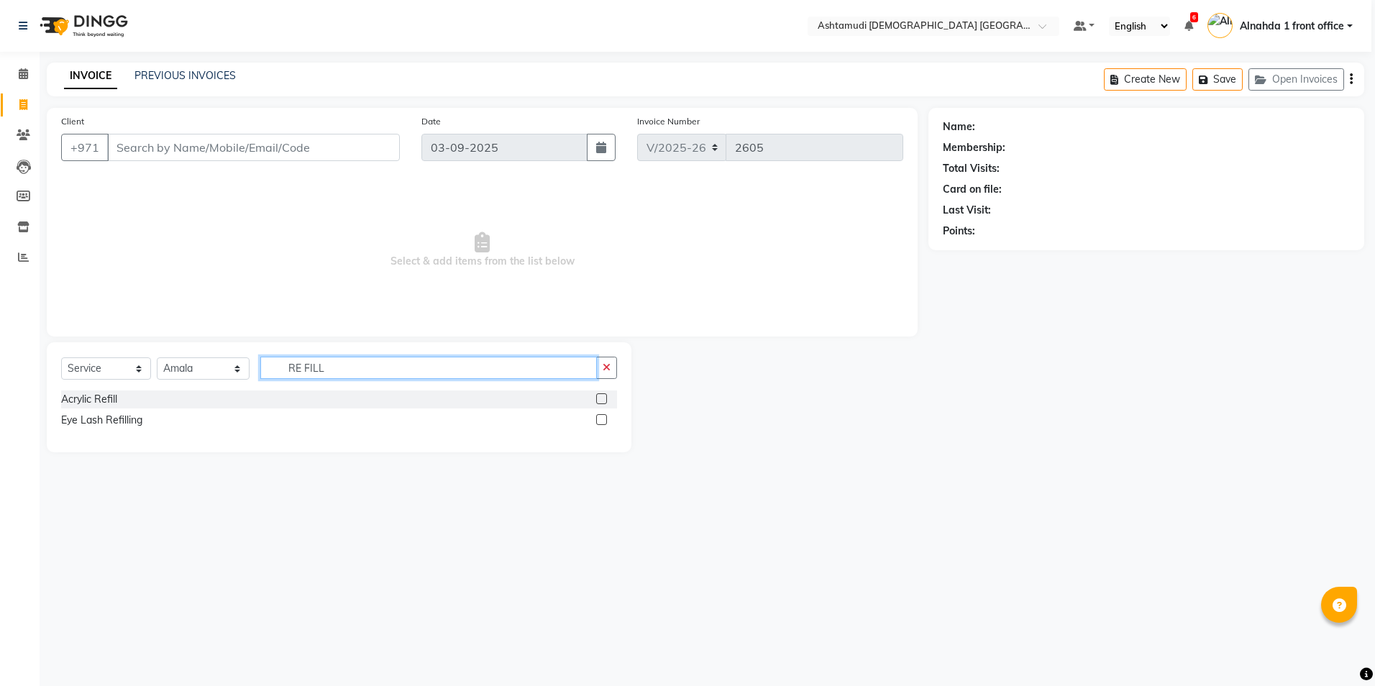
drag, startPoint x: 370, startPoint y: 364, endPoint x: 45, endPoint y: 380, distance: 324.8
click at [45, 380] on div "Select Service Product Membership Package Voucher Prepaid Gift Card Select Styl…" at bounding box center [334, 397] width 596 height 110
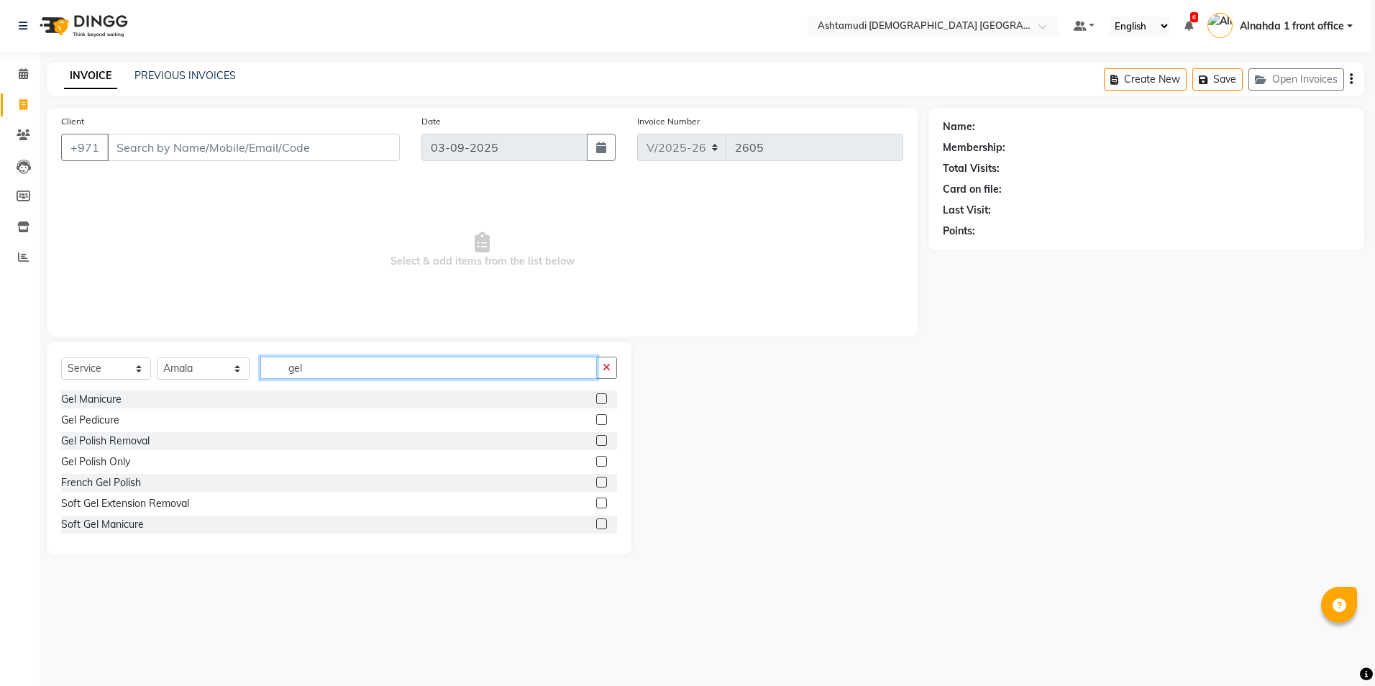
type input "gel"
click at [596, 396] on label at bounding box center [601, 398] width 11 height 11
click at [596, 396] on input "checkbox" at bounding box center [600, 399] width 9 height 9
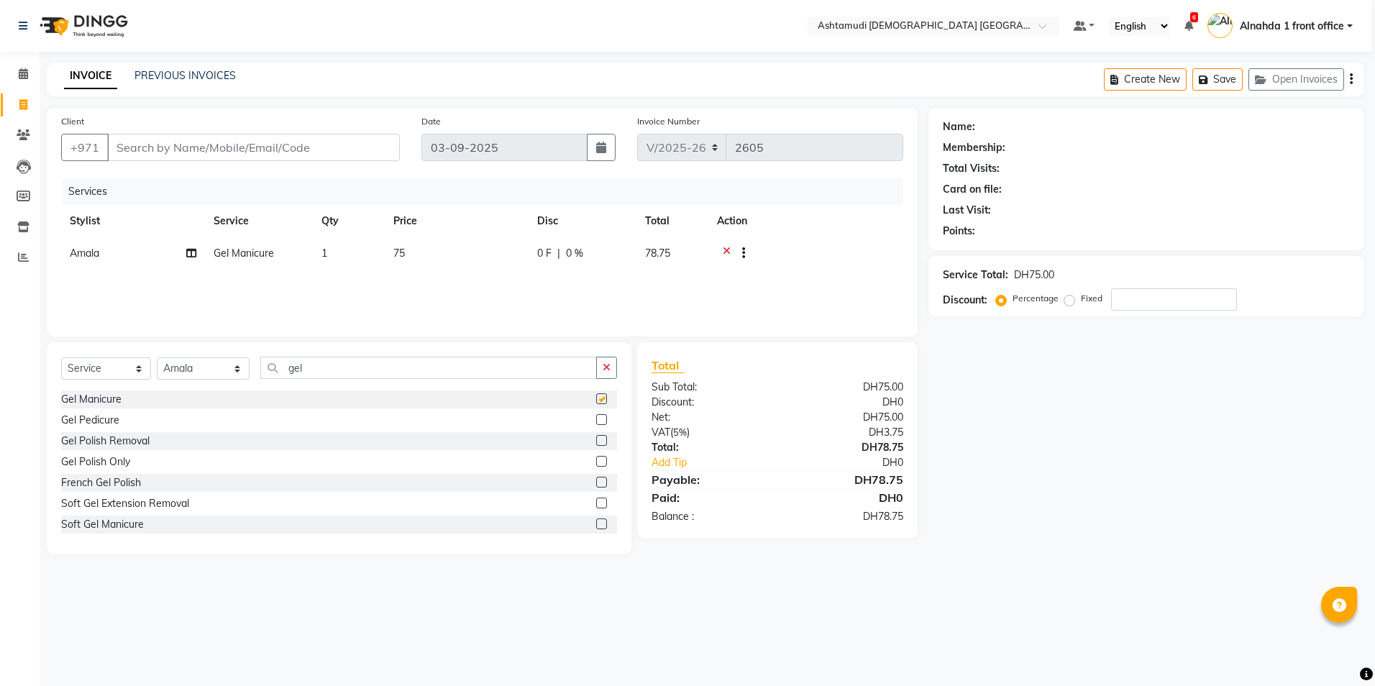
checkbox input "false"
click at [1130, 304] on input "number" at bounding box center [1174, 299] width 126 height 22
type input "2"
type input "15"
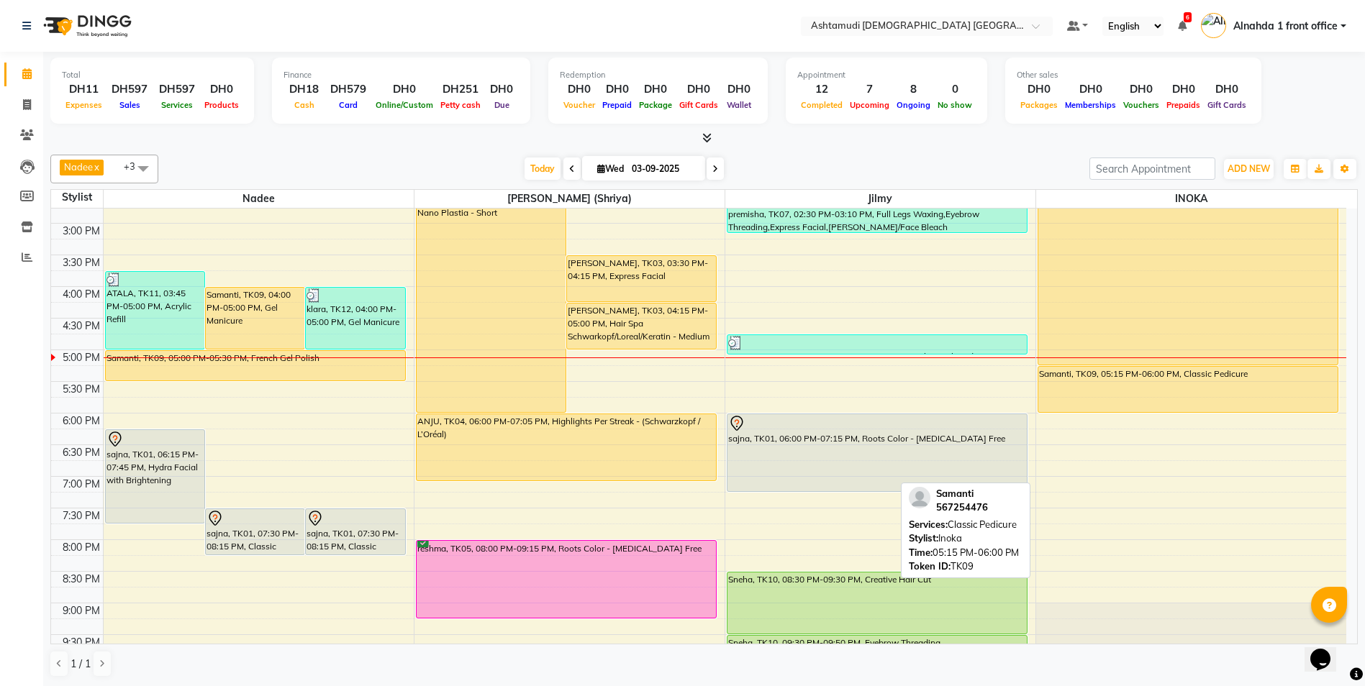
scroll to position [450, 0]
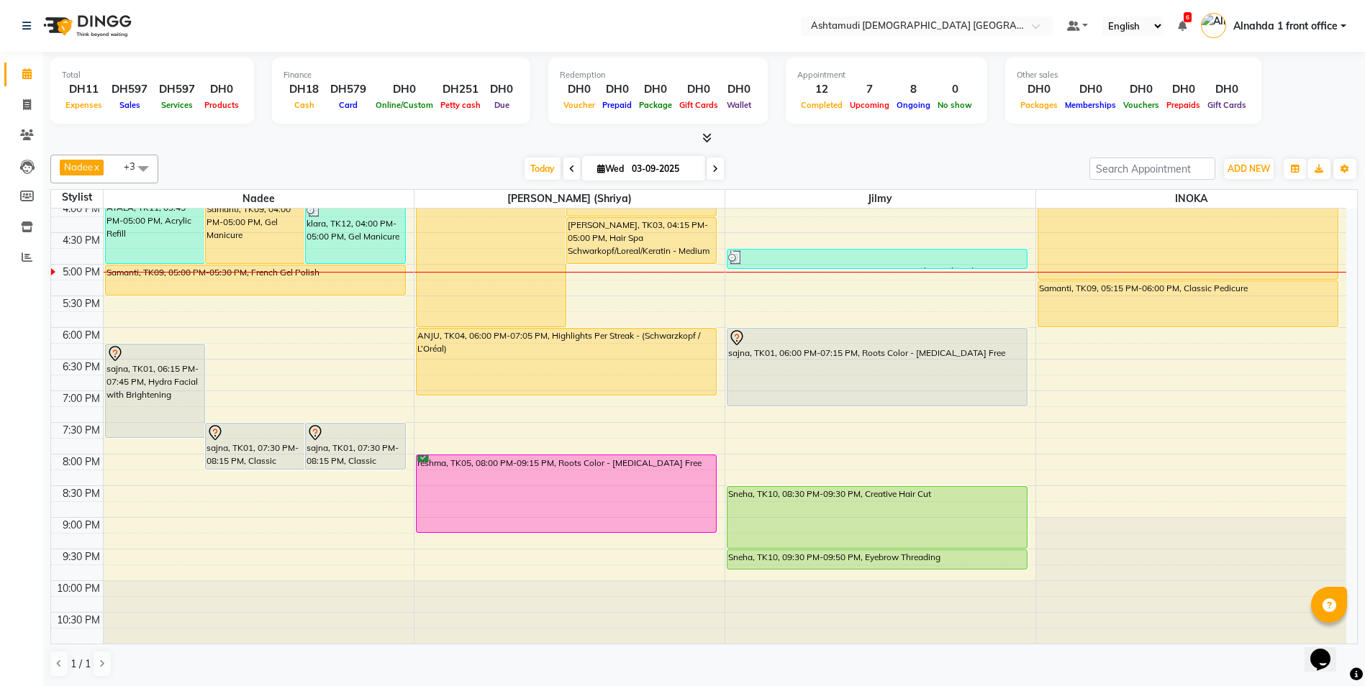
click at [1133, 350] on div "9:00 AM 9:30 AM 10:00 AM 10:30 AM 11:00 AM 11:30 AM 12:00 PM 12:30 PM 1:00 PM 1…" at bounding box center [698, 200] width 1295 height 885
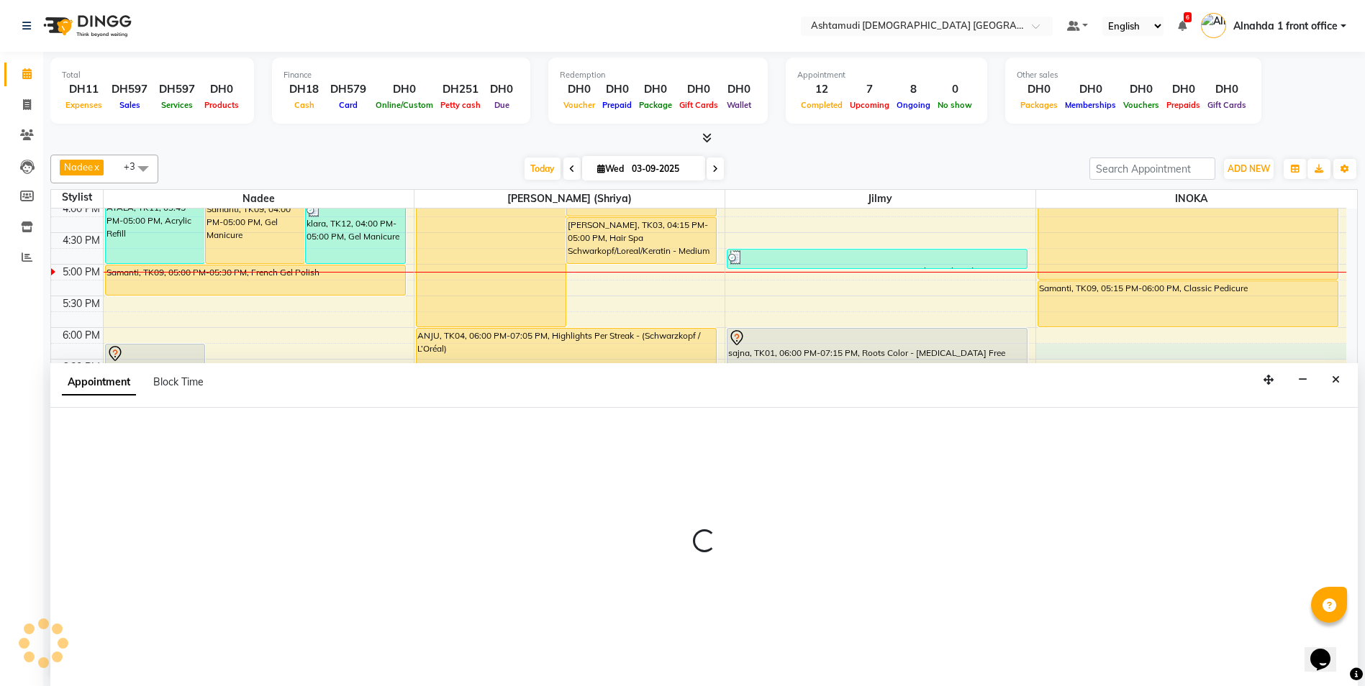
scroll to position [1, 0]
select select "90019"
select select "tentative"
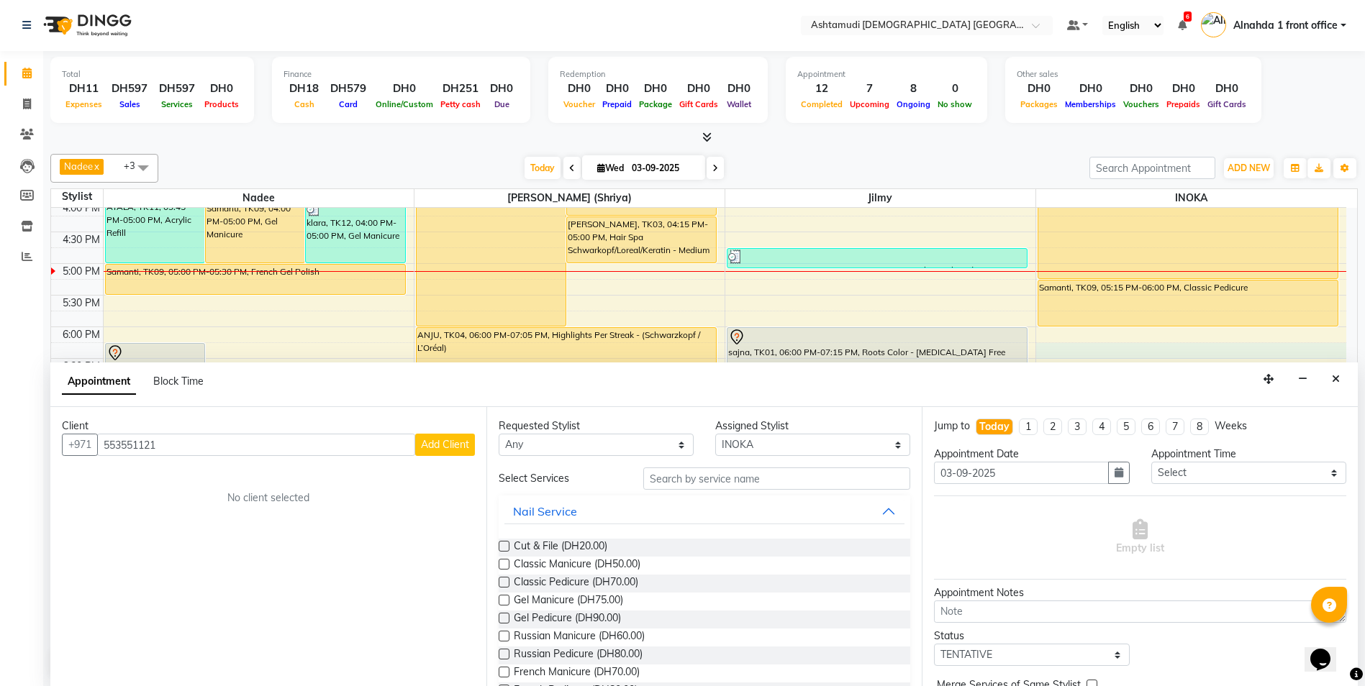
type input "553551121"
click at [442, 448] on span "Add Client" at bounding box center [445, 444] width 48 height 13
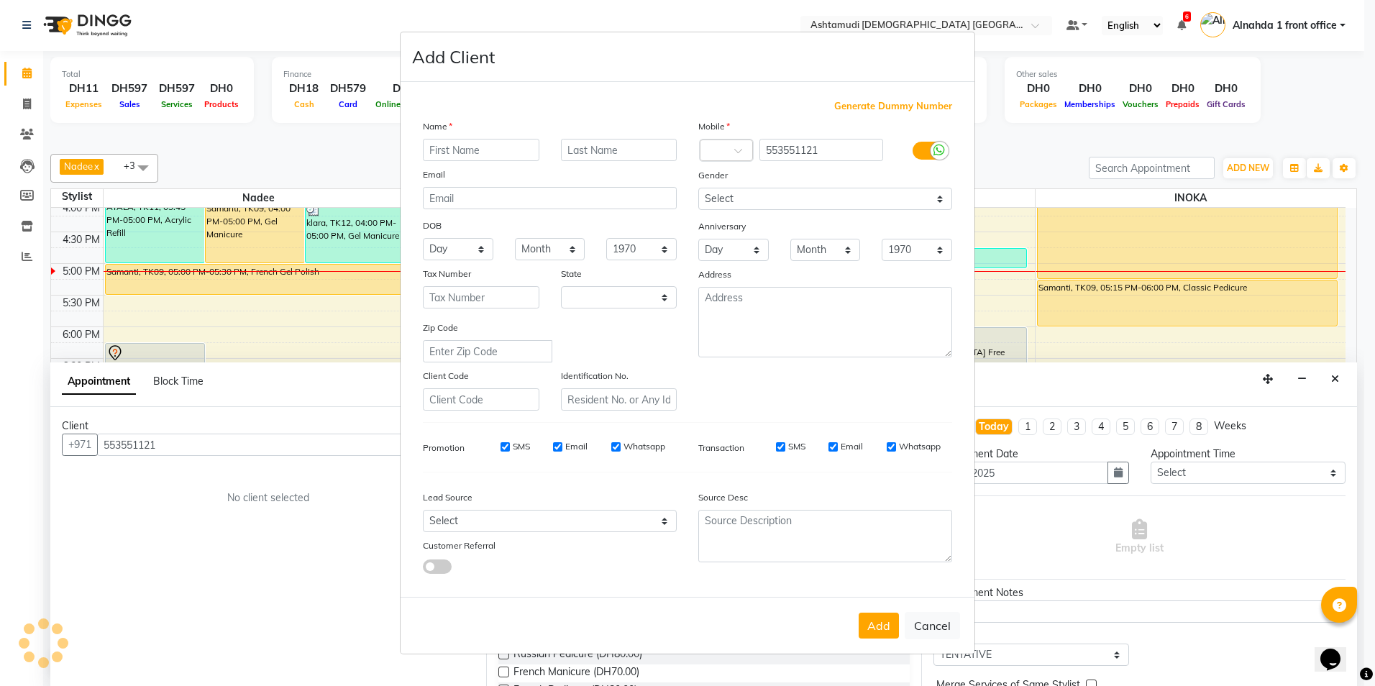
select select "3798"
type input "Nura"
click at [763, 205] on select "Select [DEMOGRAPHIC_DATA] [DEMOGRAPHIC_DATA] Other Prefer Not To Say" at bounding box center [825, 199] width 254 height 22
select select "[DEMOGRAPHIC_DATA]"
click at [698, 188] on select "Select [DEMOGRAPHIC_DATA] [DEMOGRAPHIC_DATA] Other Prefer Not To Say" at bounding box center [825, 199] width 254 height 22
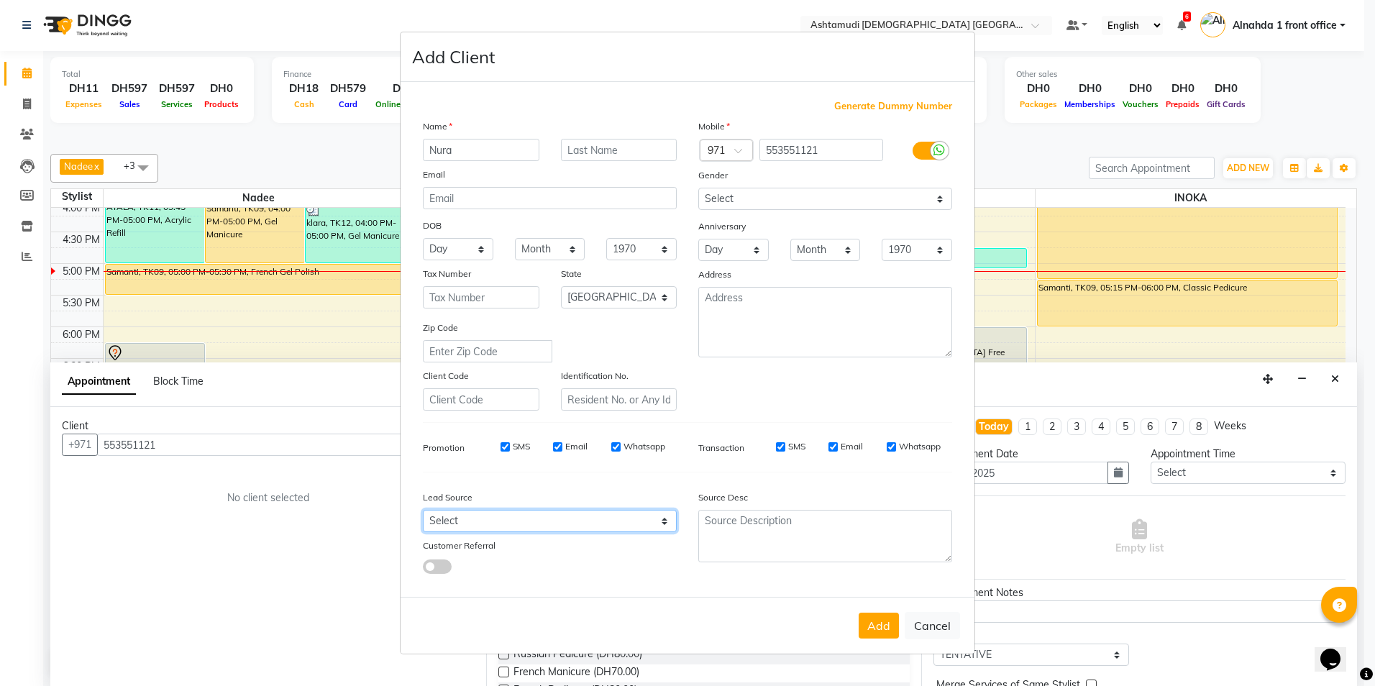
click at [563, 525] on select "Select Walk-in Referral Internet Friend Word of Mouth Advertisement Facebook Ju…" at bounding box center [550, 521] width 254 height 22
select select "49769"
click at [423, 510] on select "Select Walk-in Referral Internet Friend Word of Mouth Advertisement Facebook Ju…" at bounding box center [550, 521] width 254 height 22
click at [880, 626] on button "Add" at bounding box center [879, 626] width 40 height 26
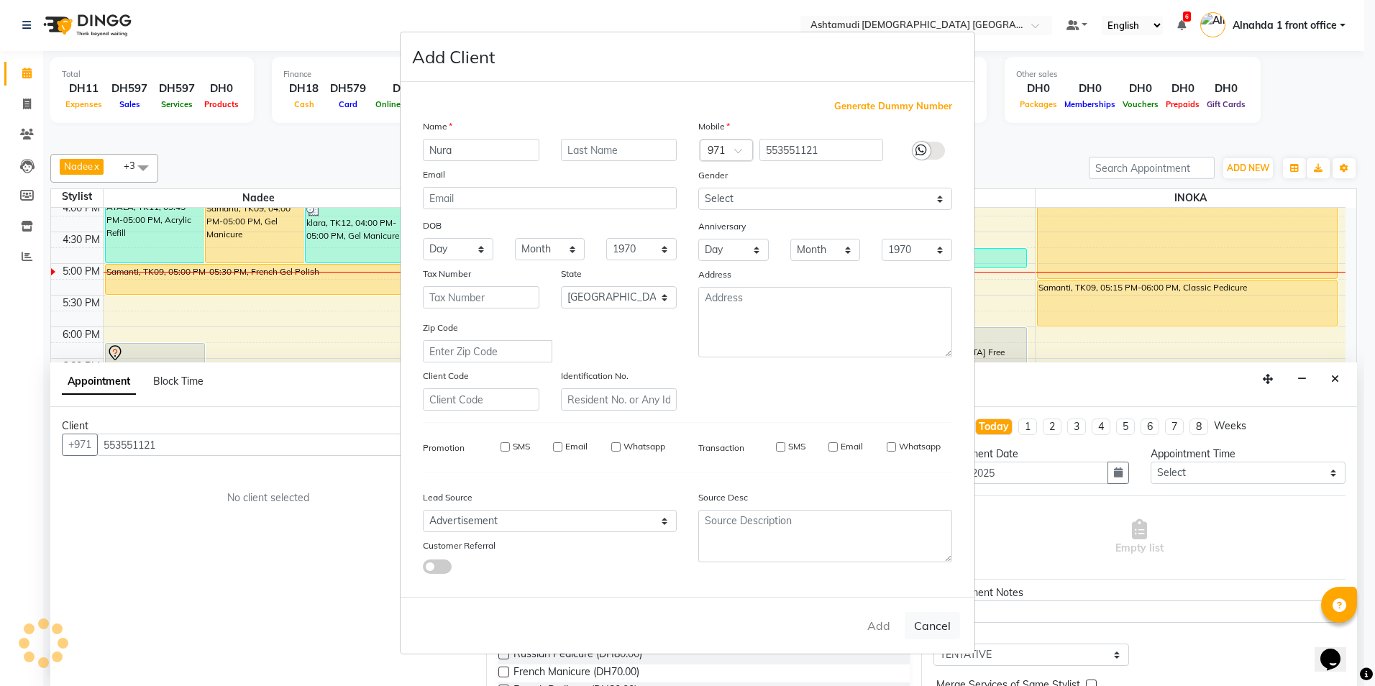
select select
select select "null"
select select
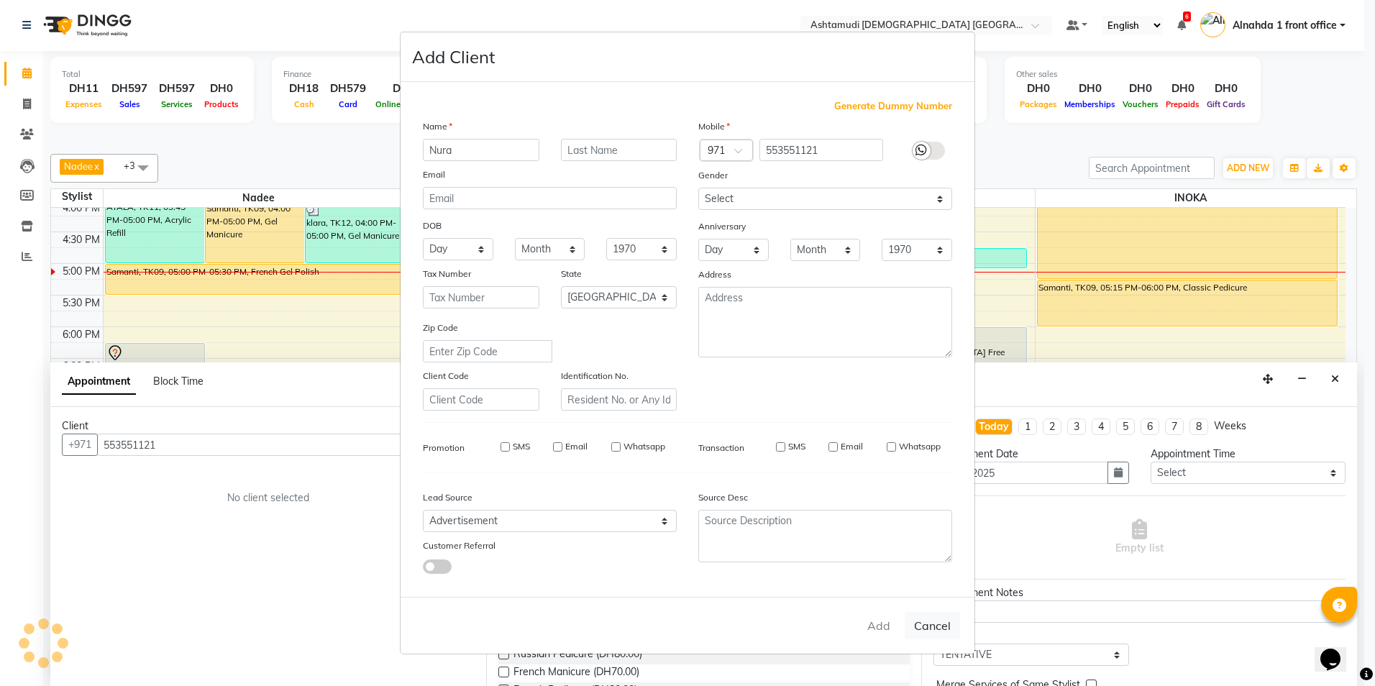
select select
checkbox input "false"
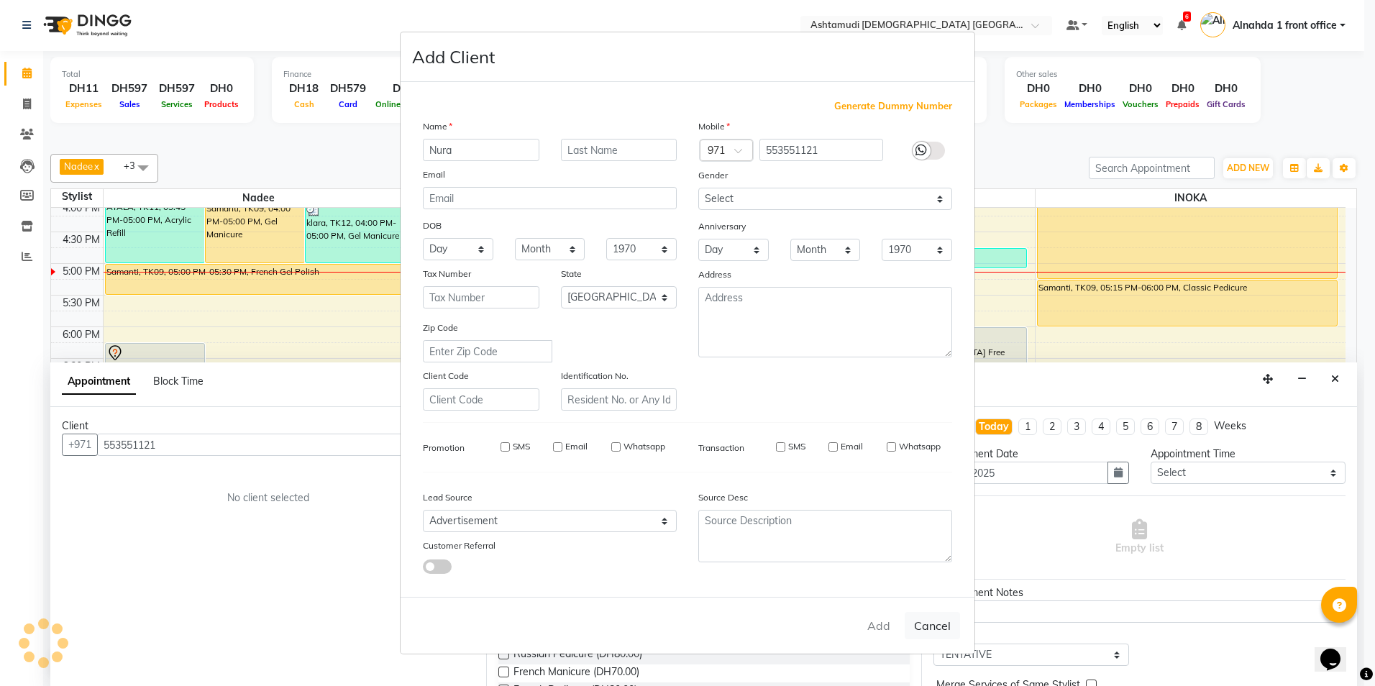
checkbox input "false"
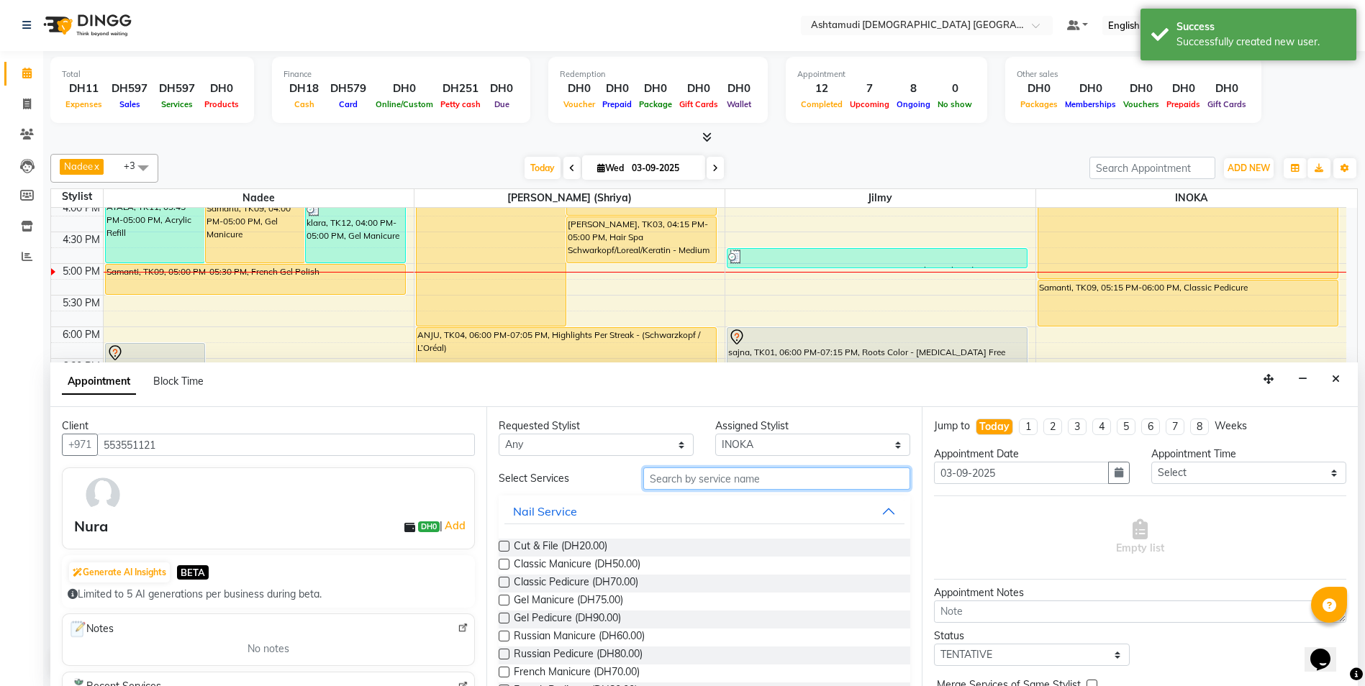
click at [745, 484] on input "text" at bounding box center [777, 479] width 268 height 22
type input "ped"
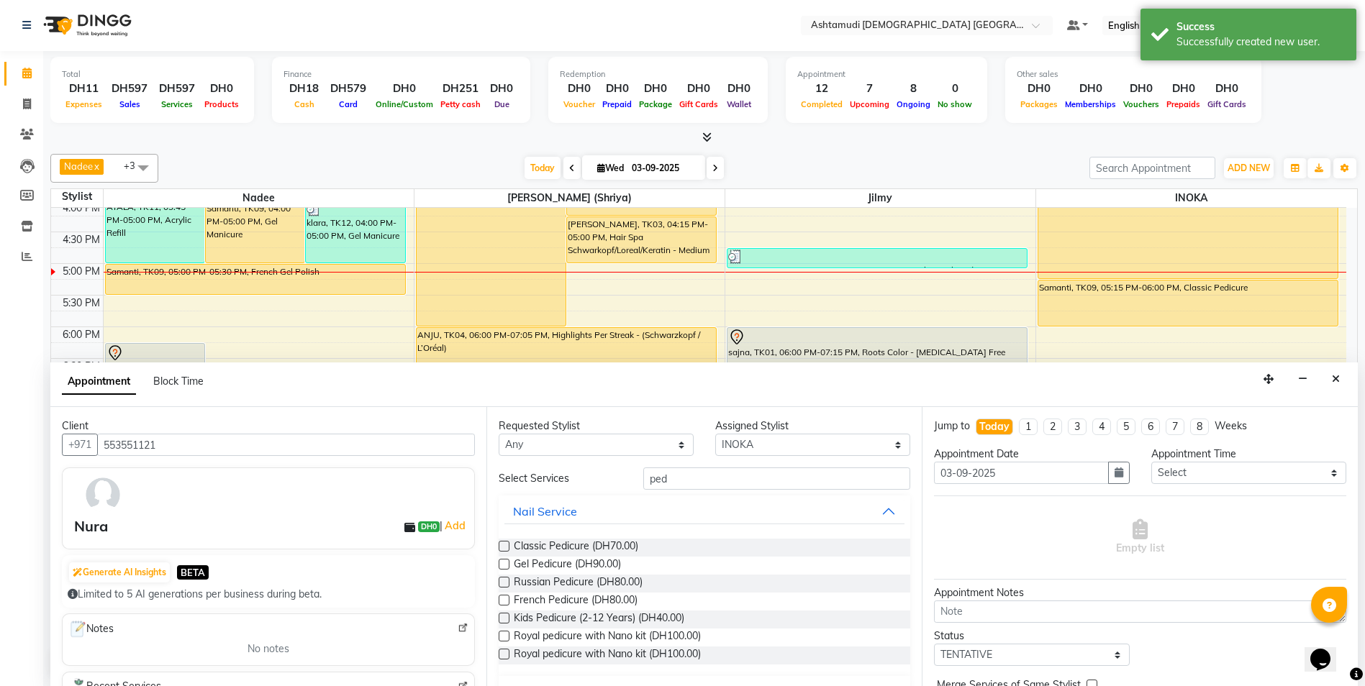
click at [498, 547] on label at bounding box center [503, 546] width 11 height 11
click at [498, 547] on input "checkbox" at bounding box center [502, 547] width 9 height 9
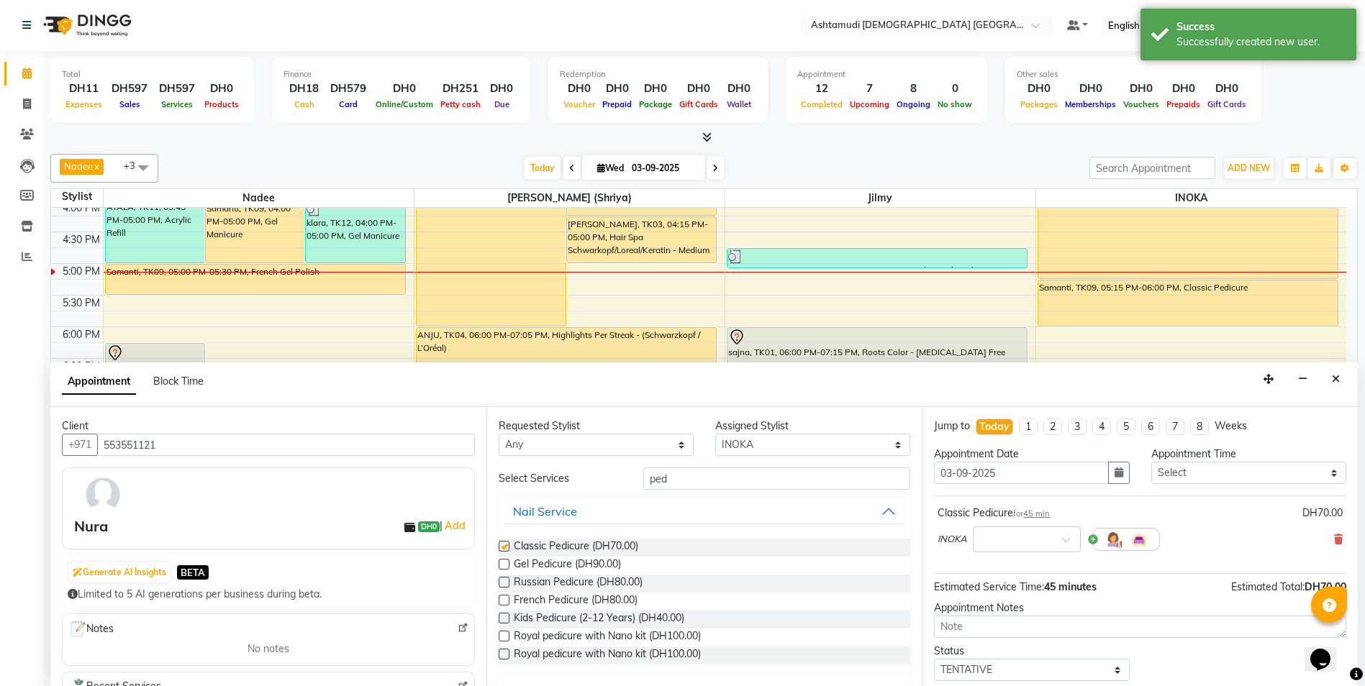
checkbox input "false"
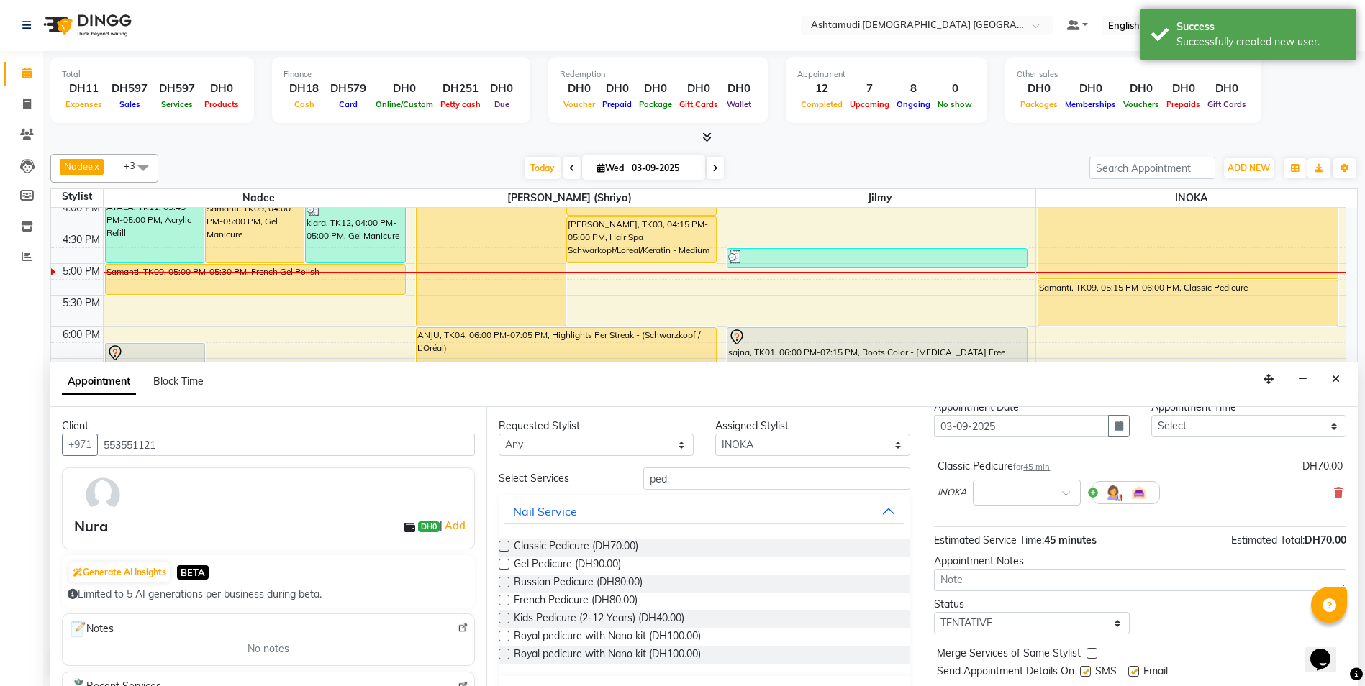
scroll to position [86, 0]
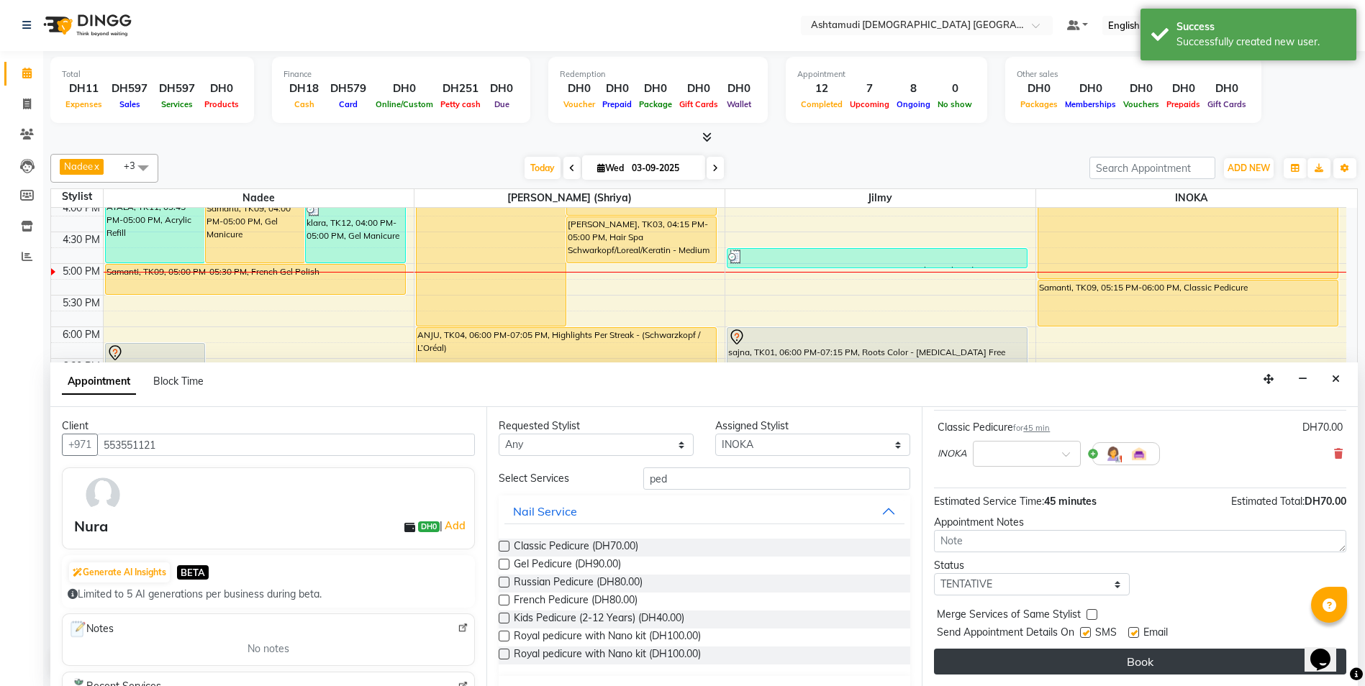
click at [1116, 664] on button "Book" at bounding box center [1140, 662] width 412 height 26
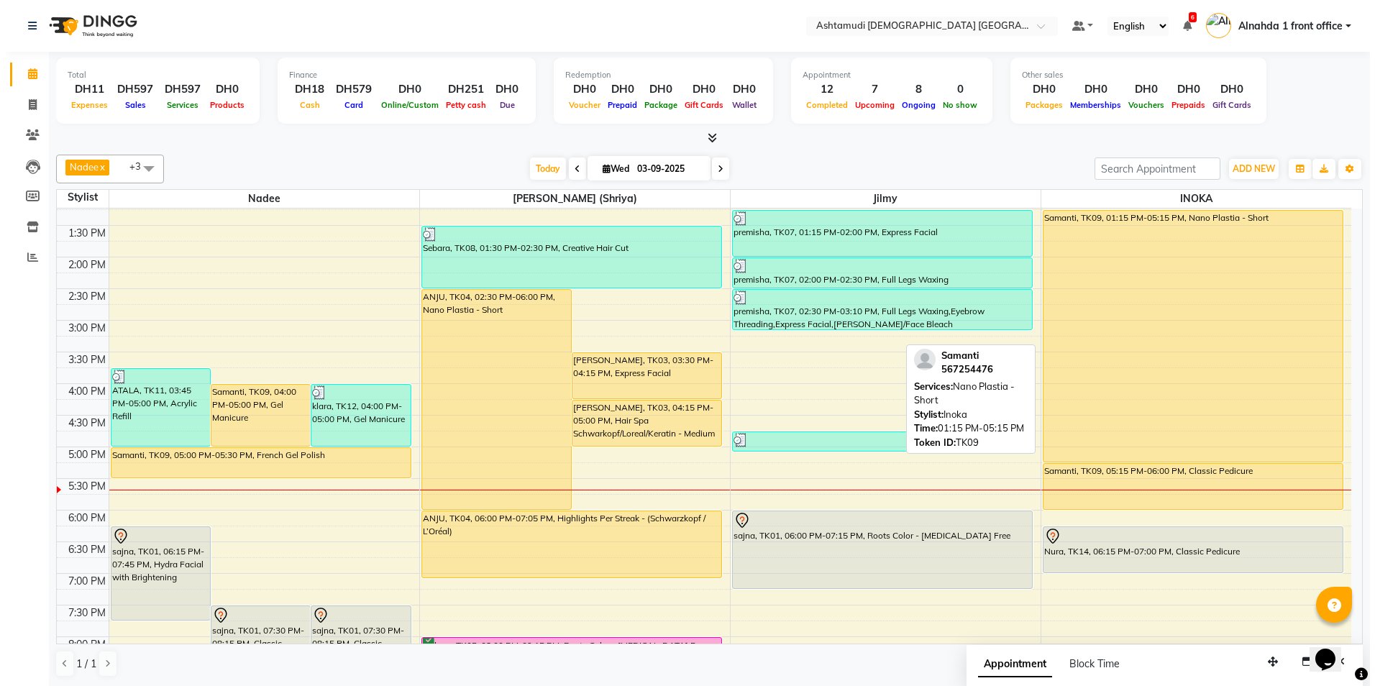
scroll to position [234, 0]
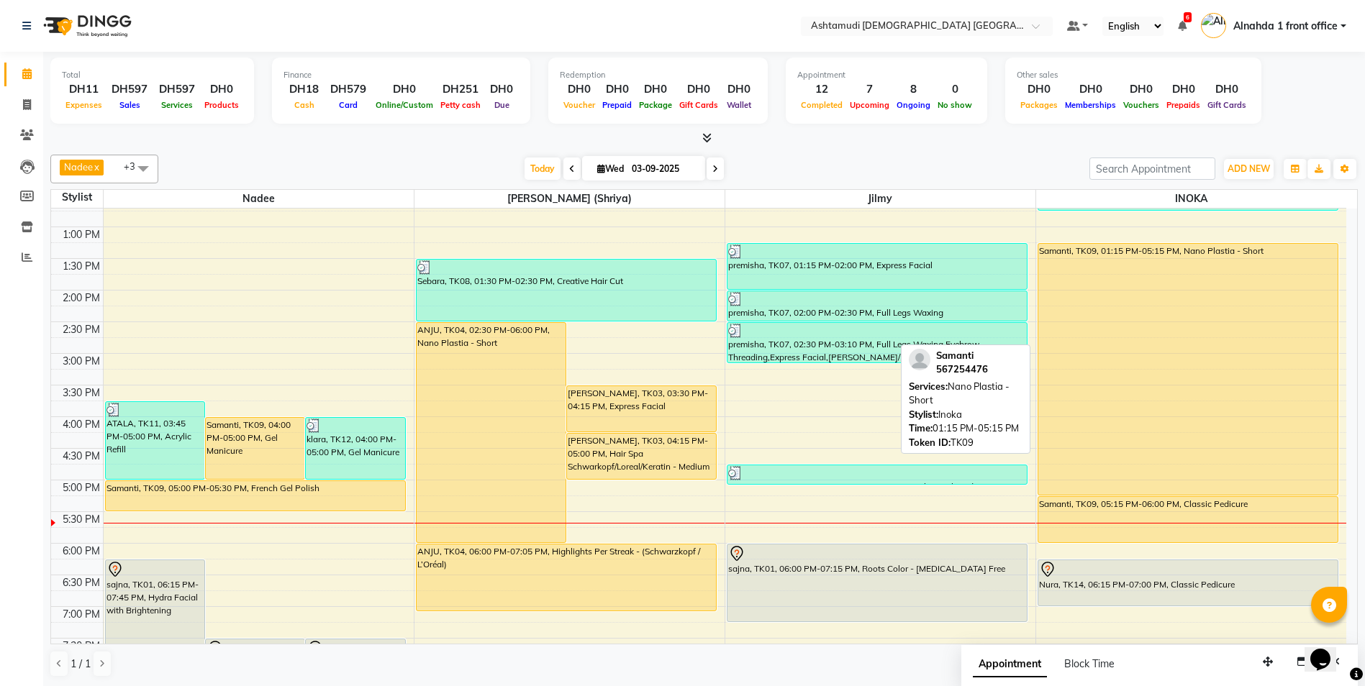
click at [1098, 347] on div "Samanti, TK09, 01:15 PM-05:15 PM, Nano Plastia - Short" at bounding box center [1188, 369] width 300 height 251
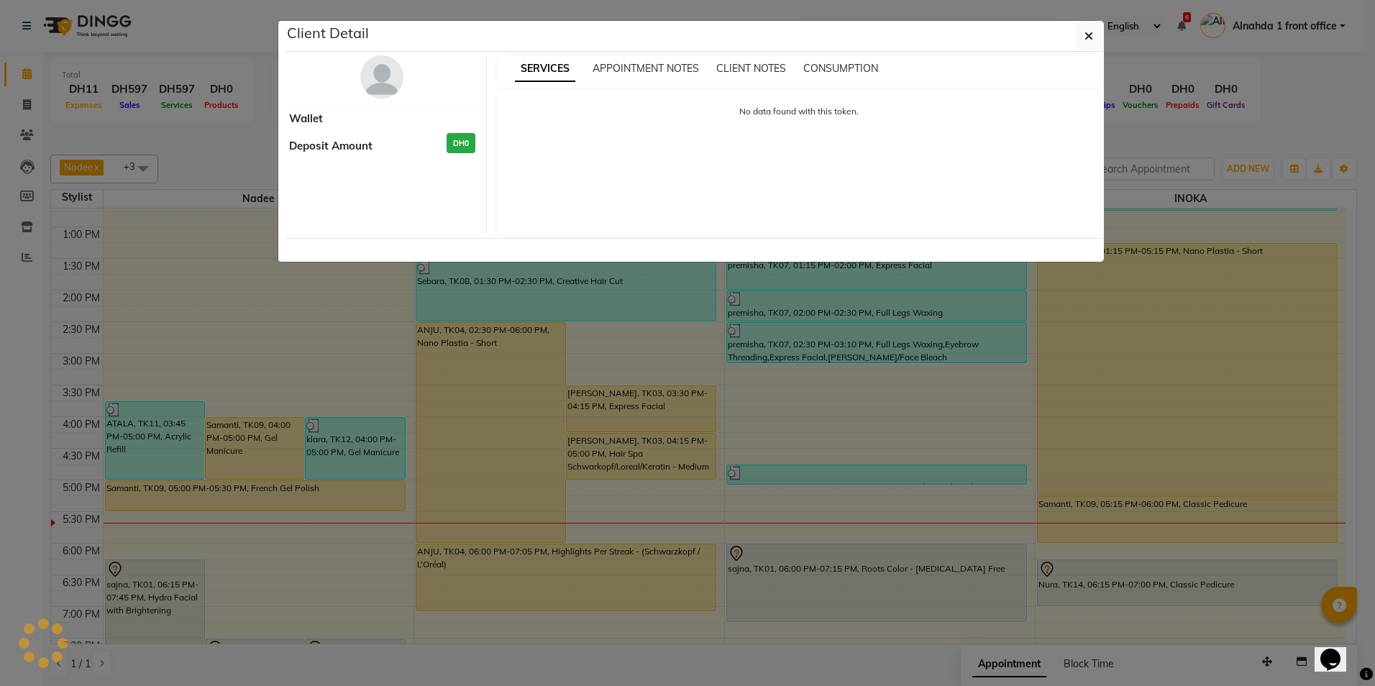
select select "1"
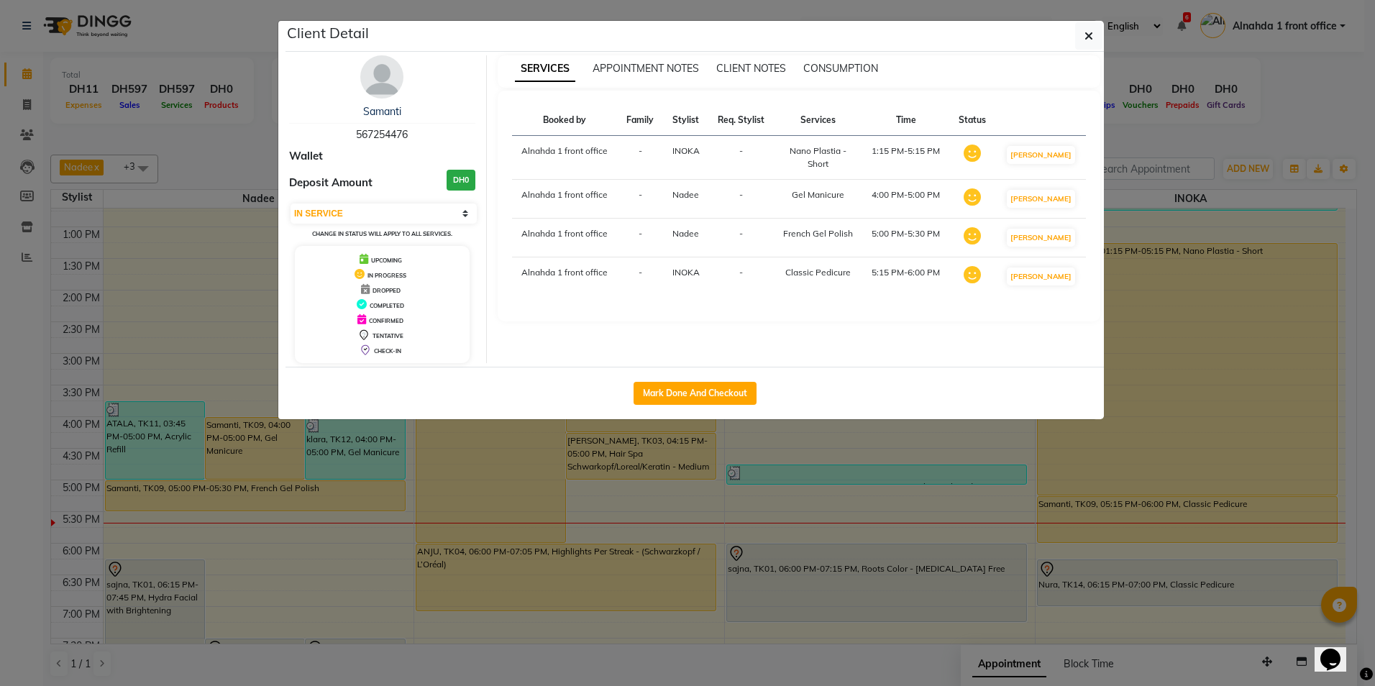
drag, startPoint x: 355, startPoint y: 131, endPoint x: 428, endPoint y: 138, distance: 73.7
click at [428, 138] on div "Samanti 567254476" at bounding box center [382, 123] width 186 height 38
copy span "567254476"
click at [1085, 28] on button "button" at bounding box center [1088, 35] width 27 height 27
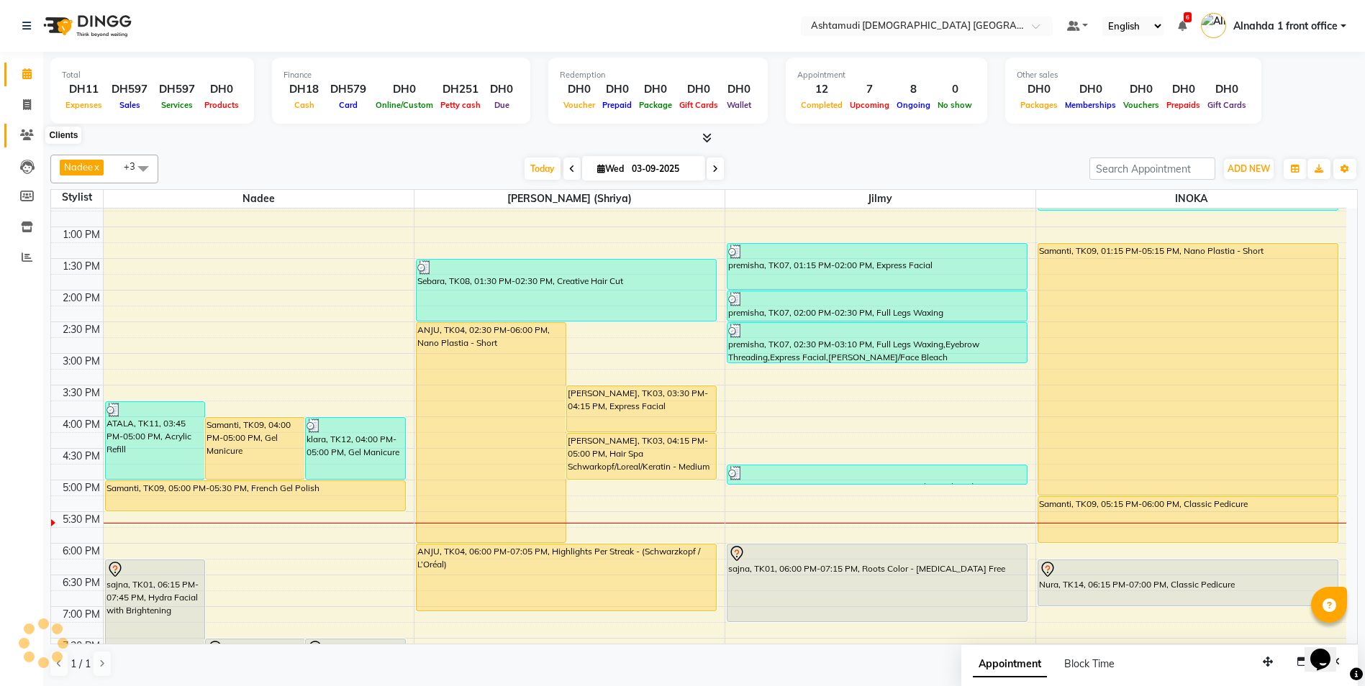
click at [23, 133] on icon at bounding box center [27, 134] width 14 height 11
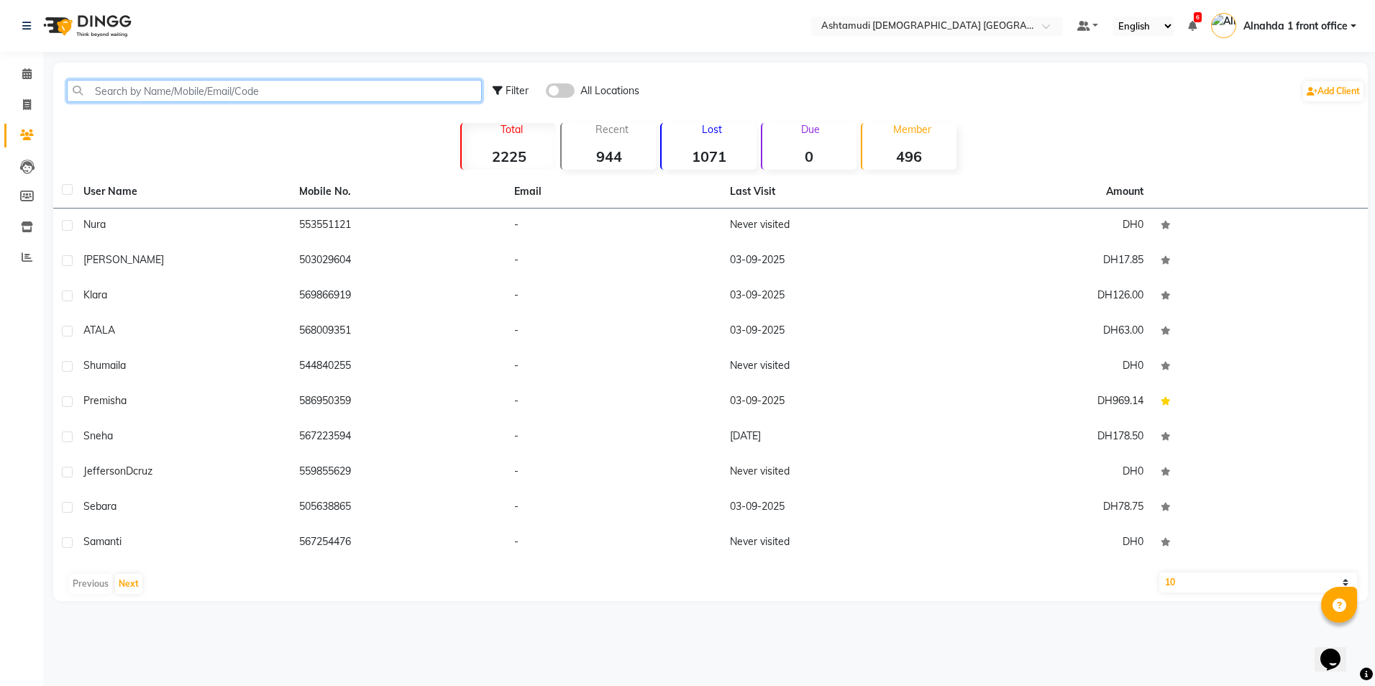
click at [131, 86] on input "text" at bounding box center [274, 91] width 415 height 22
paste input "567254476"
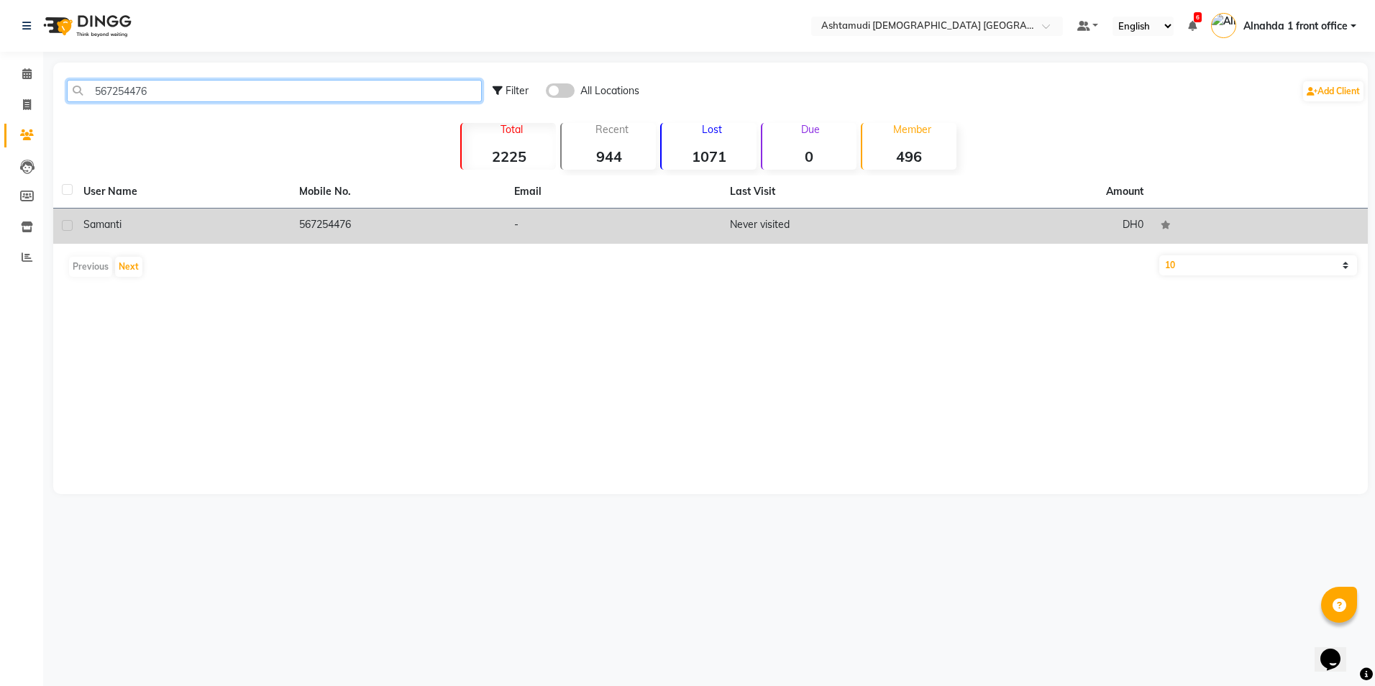
type input "567254476"
click at [333, 223] on td "567254476" at bounding box center [399, 226] width 216 height 35
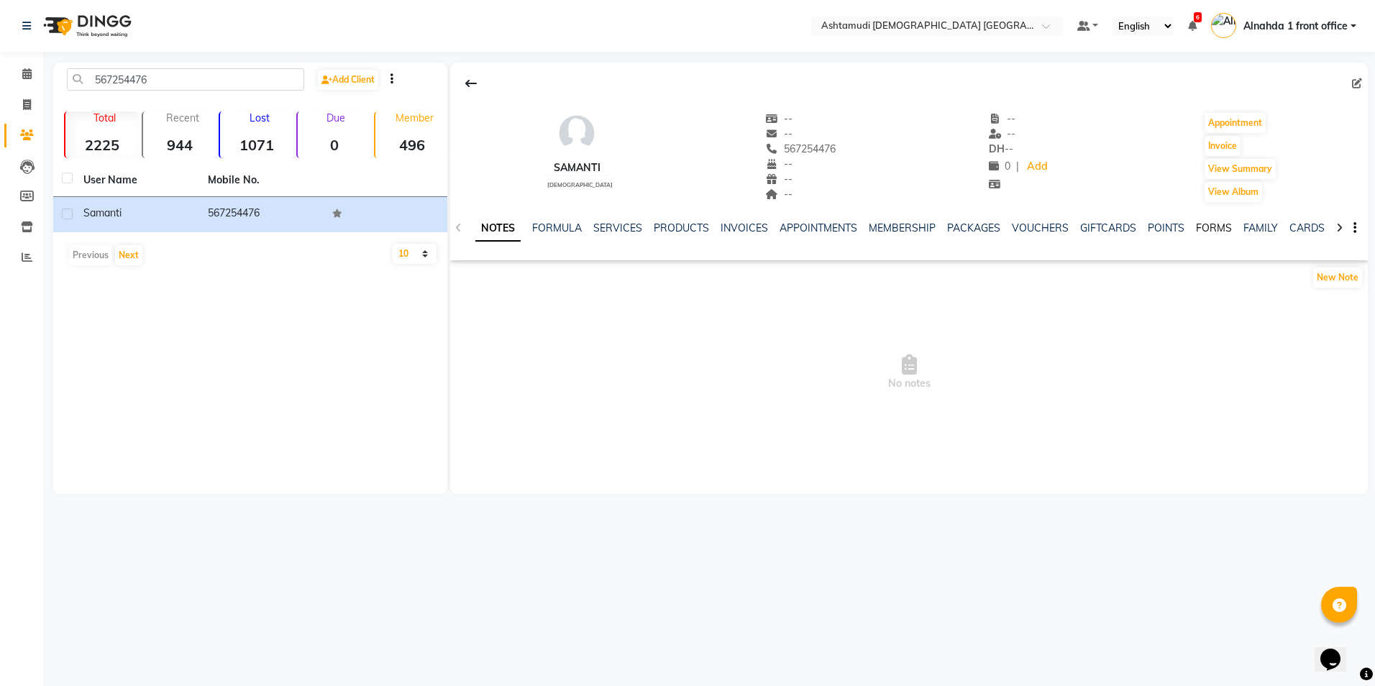
click at [1196, 227] on link "FORMS" at bounding box center [1214, 228] width 36 height 13
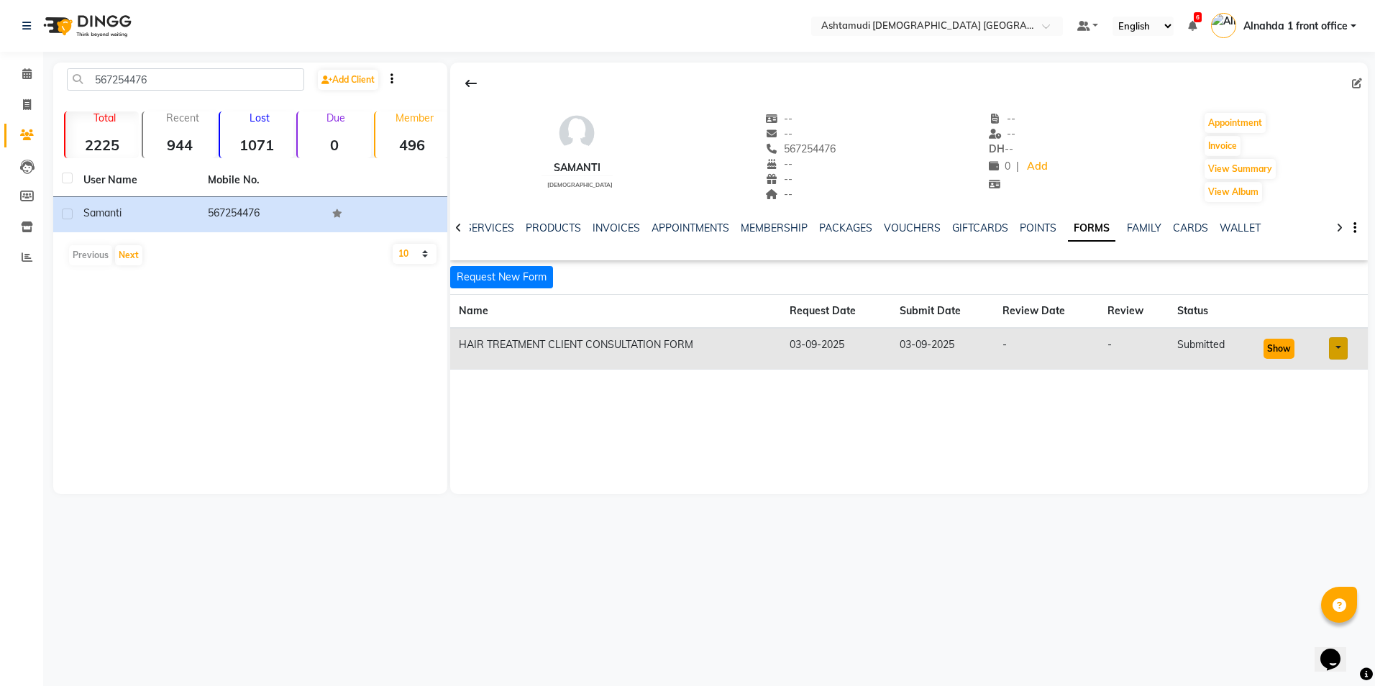
click at [1272, 345] on button "Show" at bounding box center [1279, 349] width 31 height 20
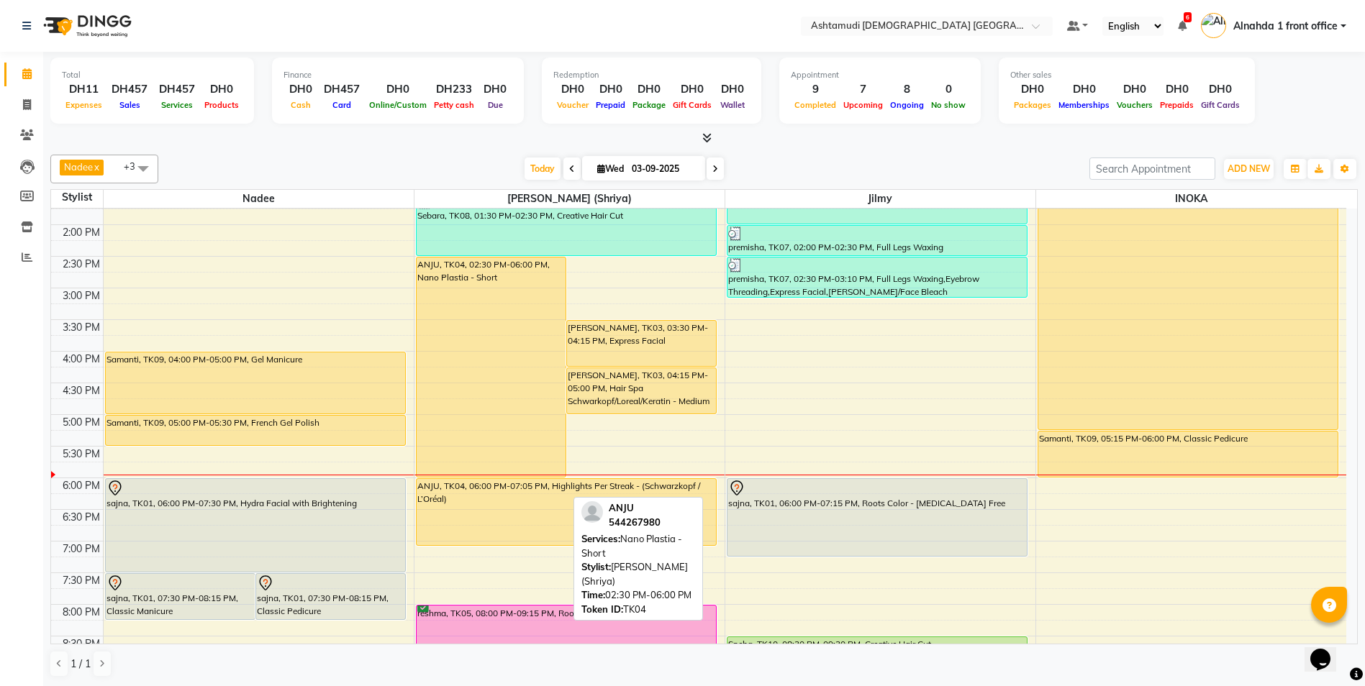
scroll to position [450, 0]
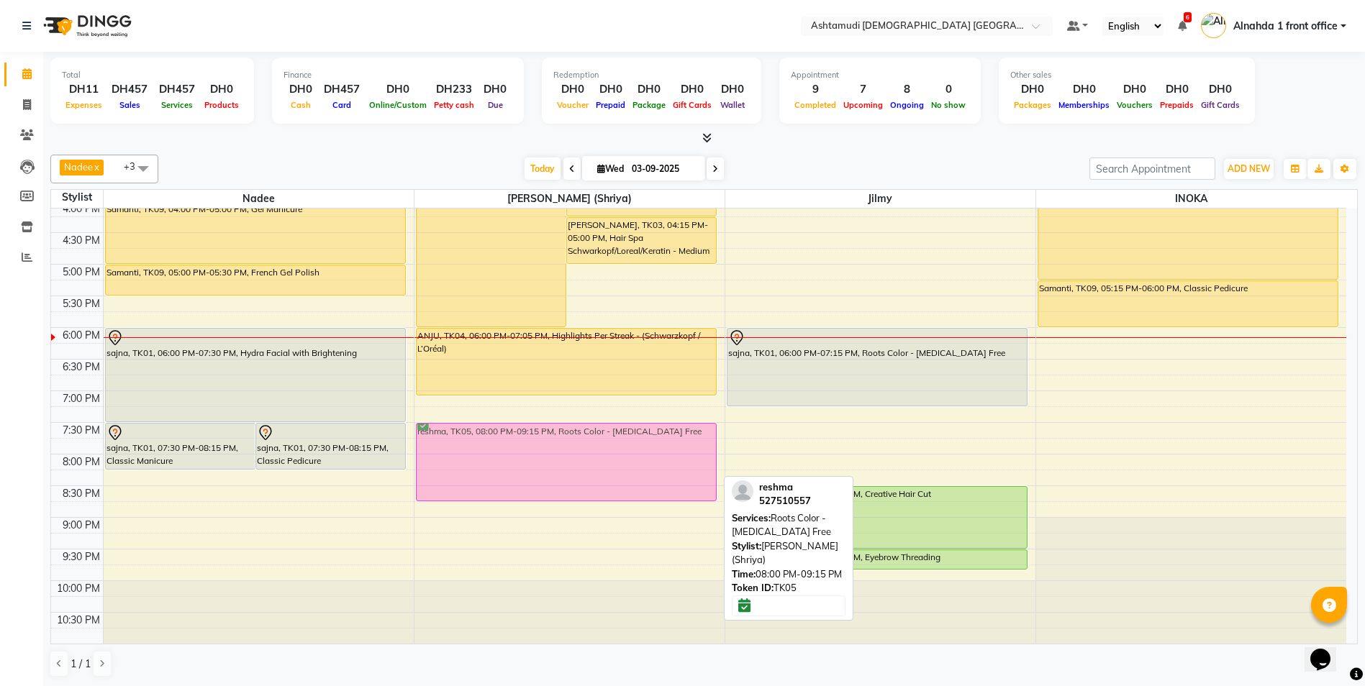
drag, startPoint x: 537, startPoint y: 477, endPoint x: 537, endPoint y: 451, distance: 25.9
click at [537, 451] on div "ANJU, TK04, 02:30 PM-06:00 PM, Nano Plastia - Short Shariya, TK03, 03:30 PM-04:…" at bounding box center [569, 200] width 310 height 885
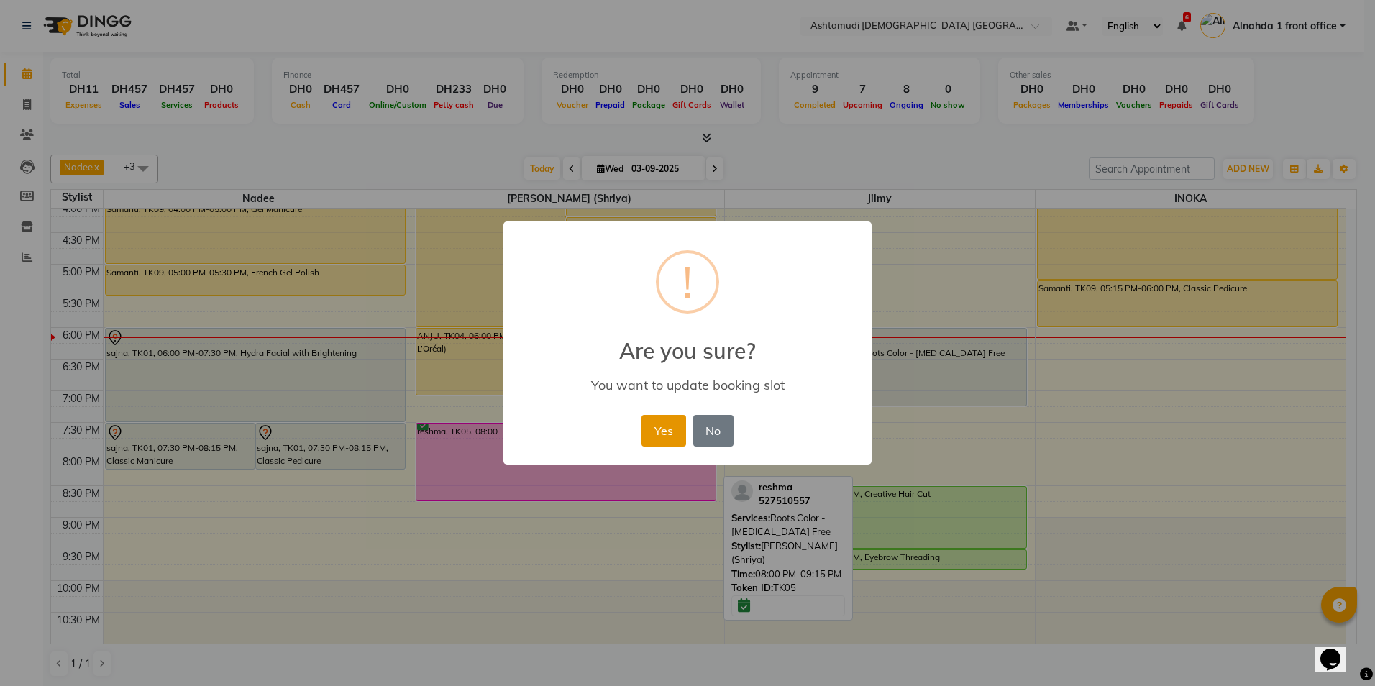
click at [656, 427] on button "Yes" at bounding box center [664, 431] width 44 height 32
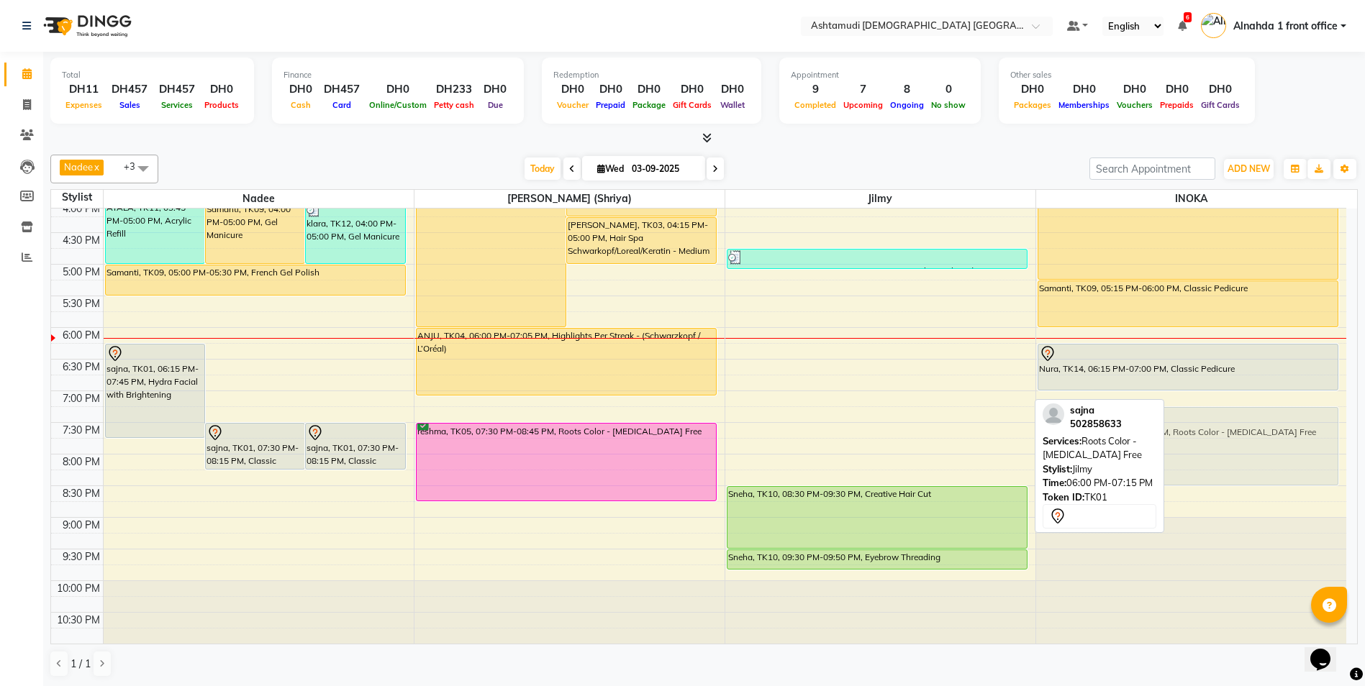
drag, startPoint x: 906, startPoint y: 371, endPoint x: 1112, endPoint y: 443, distance: 218.6
click at [1112, 443] on div "Nadee x Jilmy x [PERSON_NAME] (Shriya) x INOKA x +3 Select All Alnahda 1 front …" at bounding box center [703, 416] width 1307 height 534
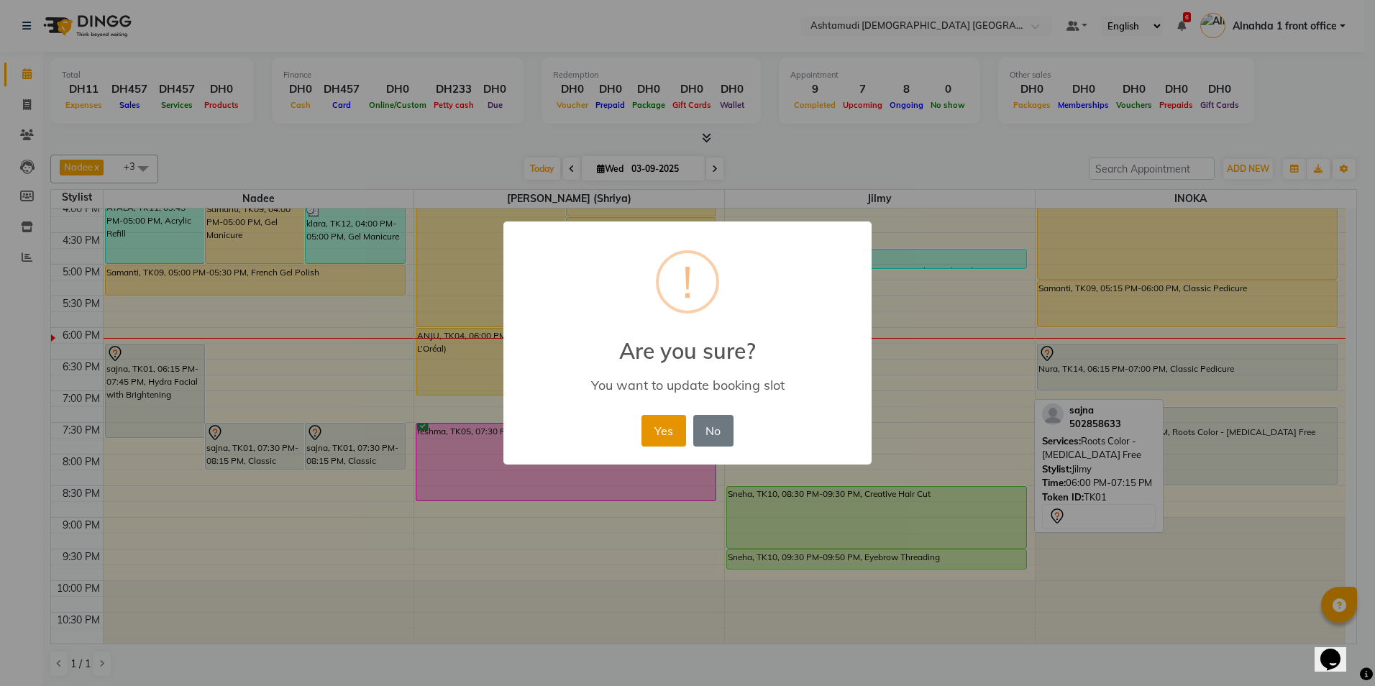
click at [660, 428] on button "Yes" at bounding box center [664, 431] width 44 height 32
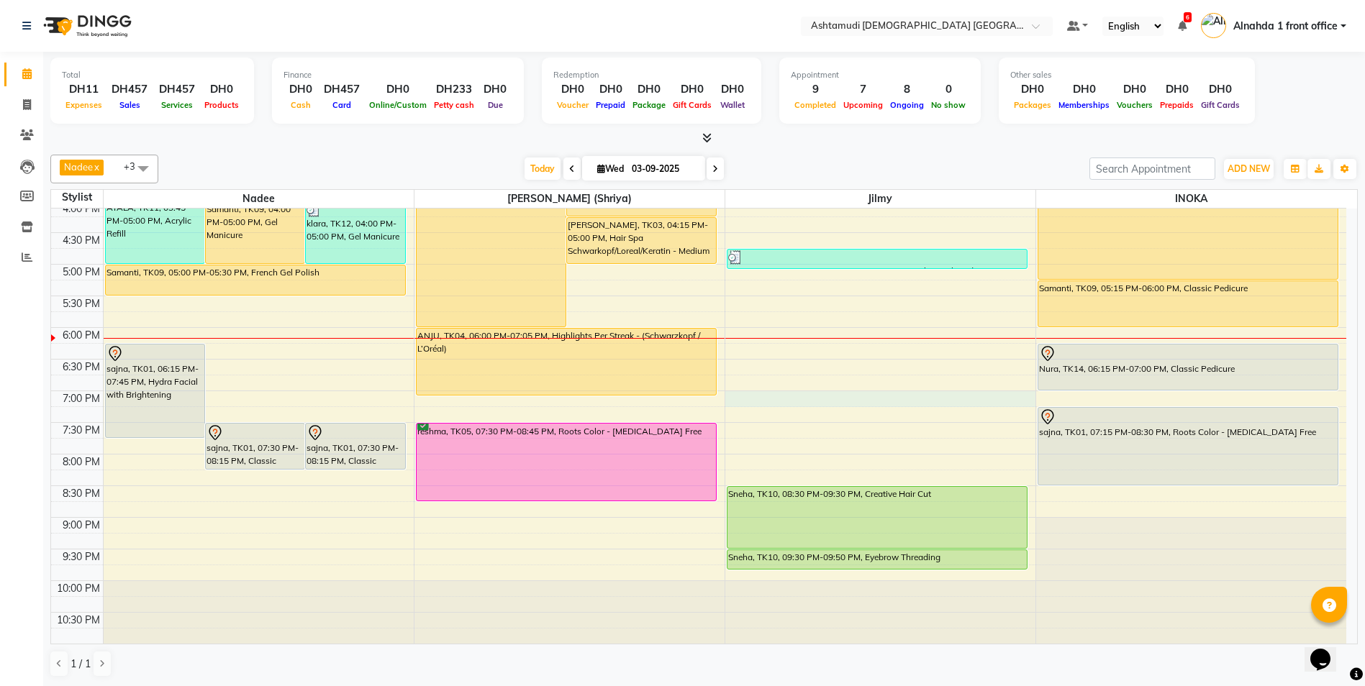
click at [829, 397] on div "9:00 AM 9:30 AM 10:00 AM 10:30 AM 11:00 AM 11:30 AM 12:00 PM 12:30 PM 1:00 PM 1…" at bounding box center [698, 200] width 1295 height 885
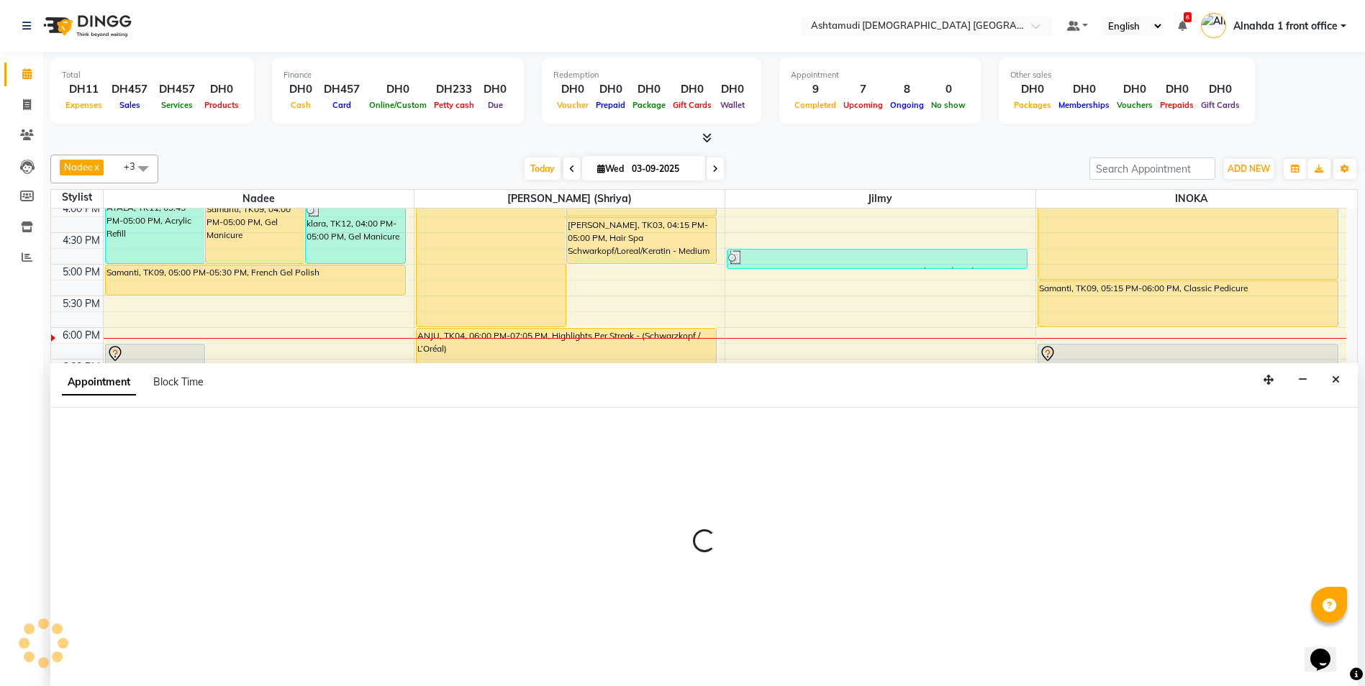
scroll to position [1, 0]
select select "86875"
select select "tentative"
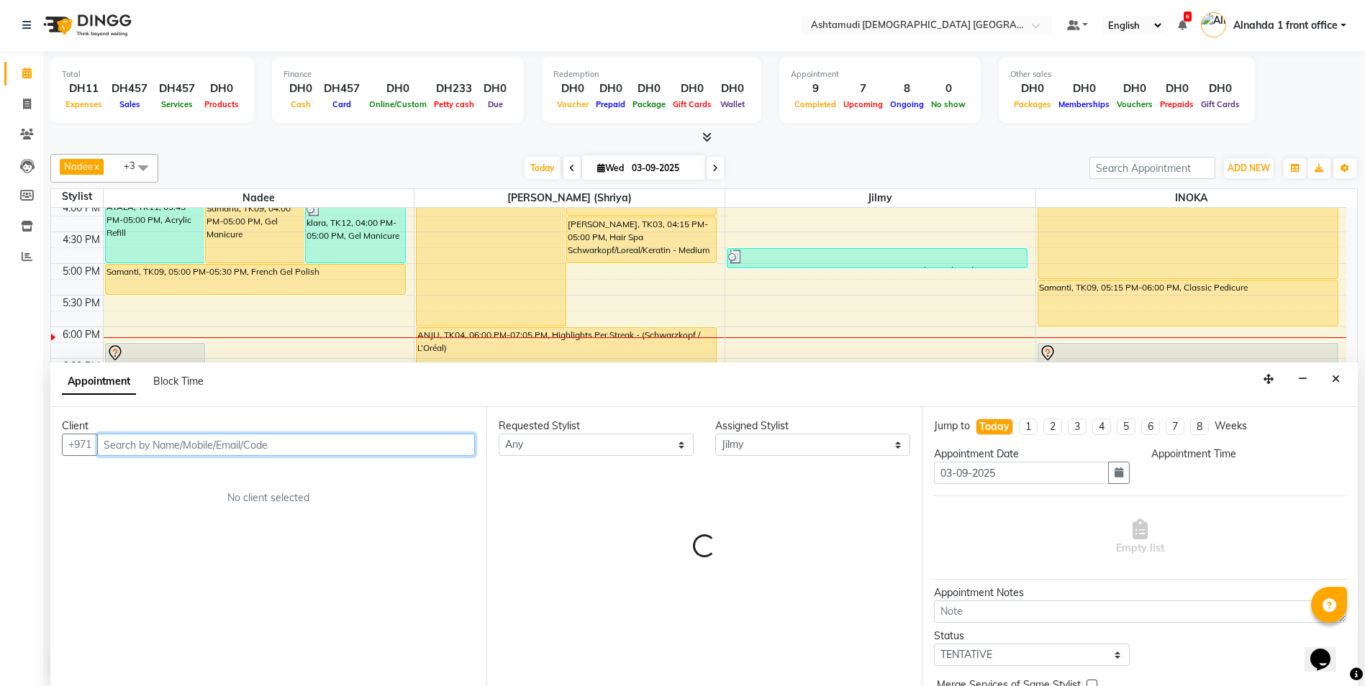
select select "1140"
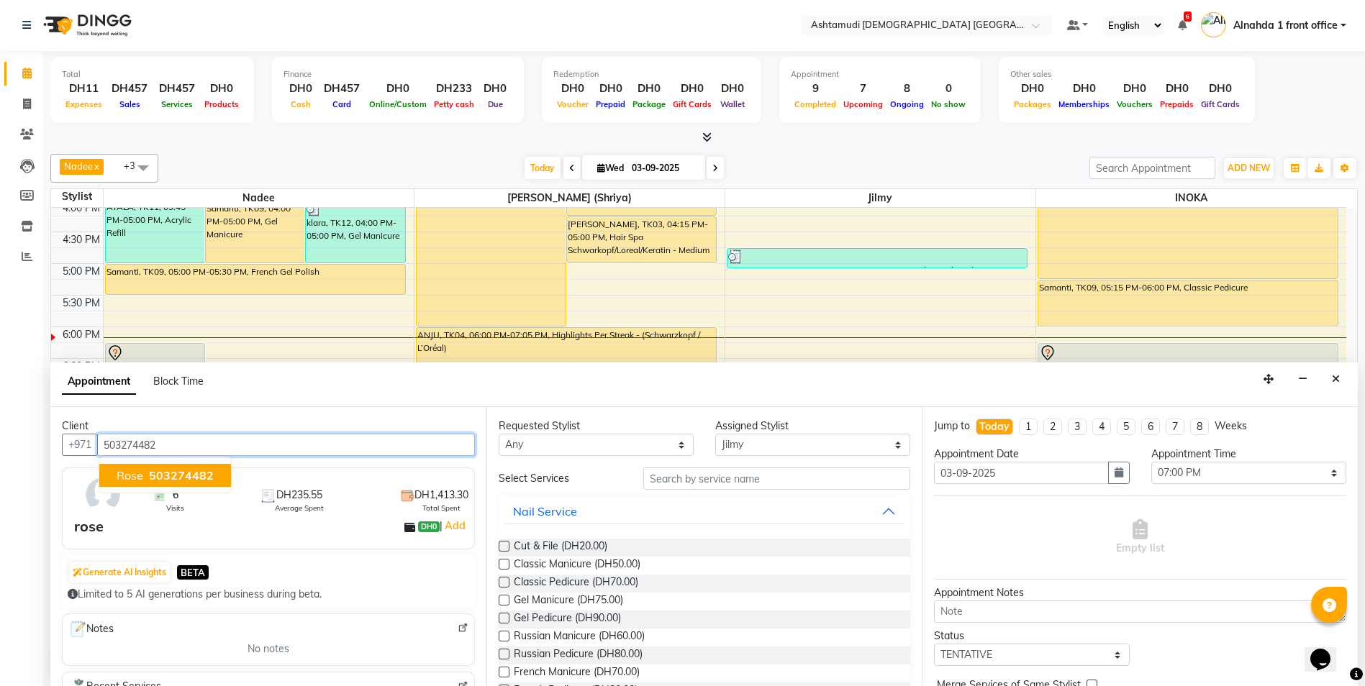
click at [178, 478] on span "503274482" at bounding box center [181, 475] width 65 height 14
type input "503274482"
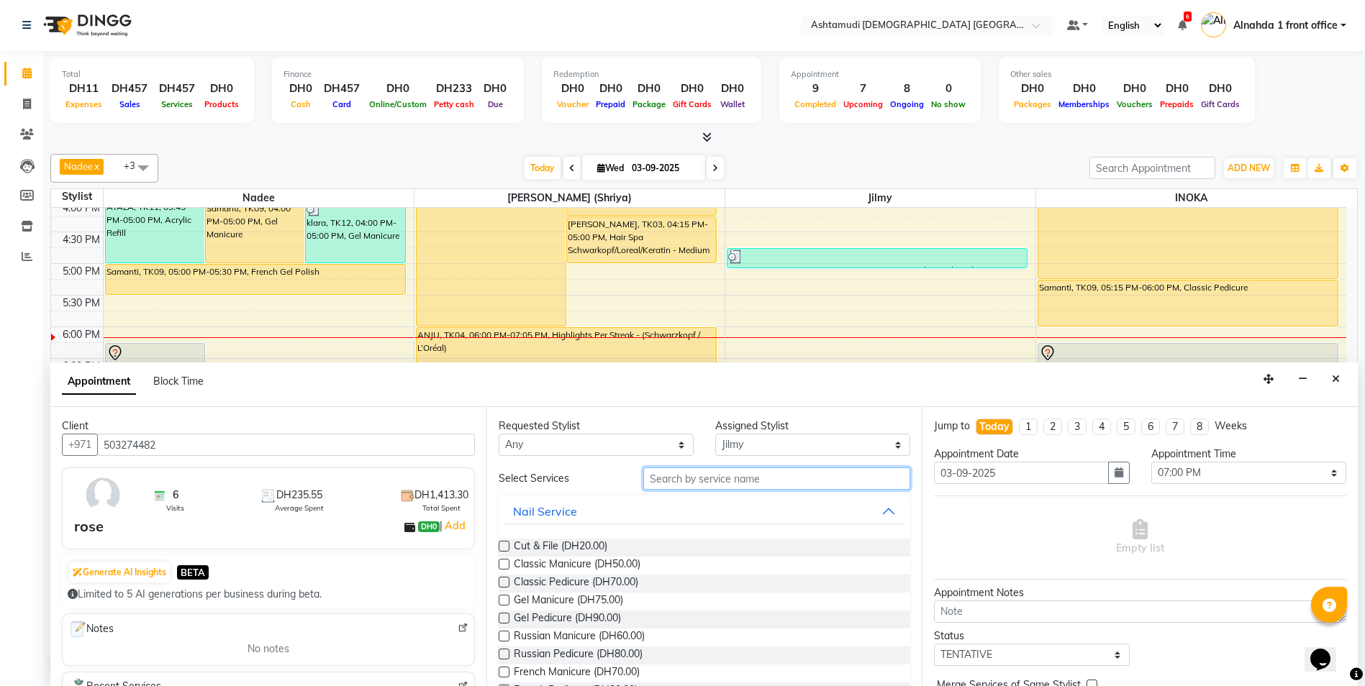
click at [669, 477] on input "text" at bounding box center [777, 479] width 268 height 22
type input "wash"
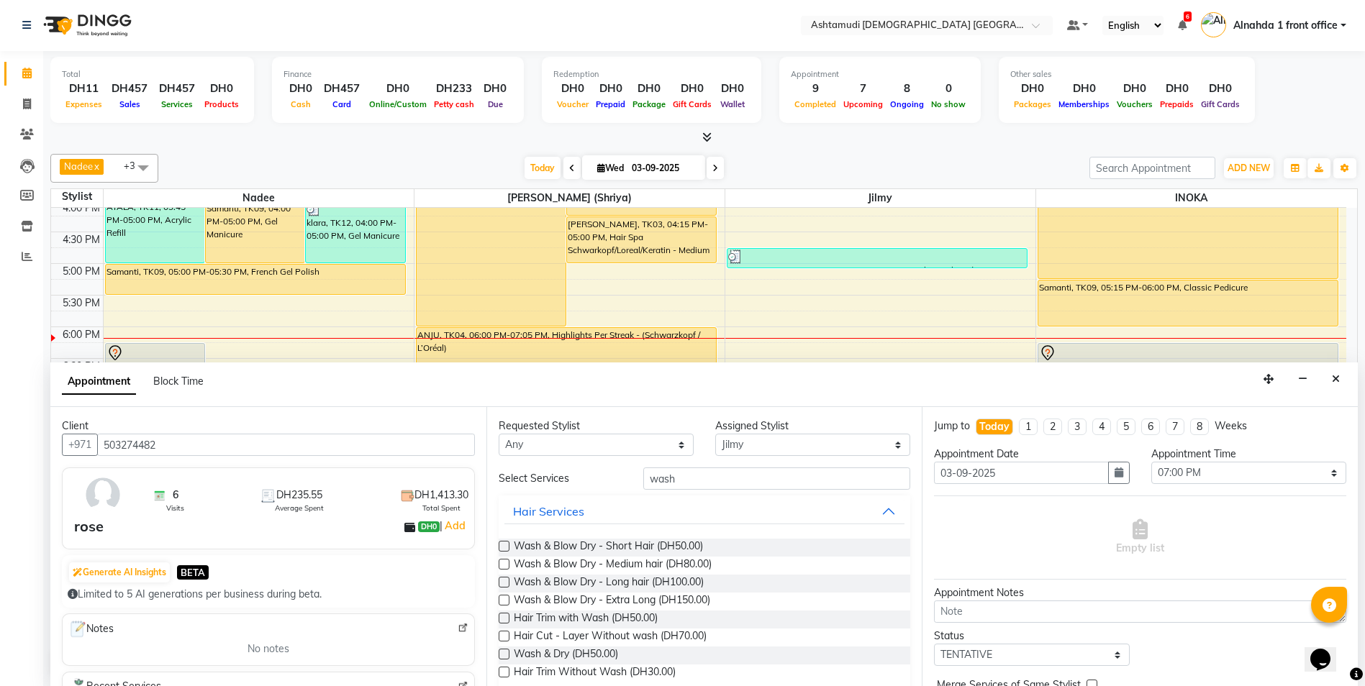
click at [499, 567] on label at bounding box center [503, 564] width 11 height 11
click at [499, 567] on input "checkbox" at bounding box center [502, 565] width 9 height 9
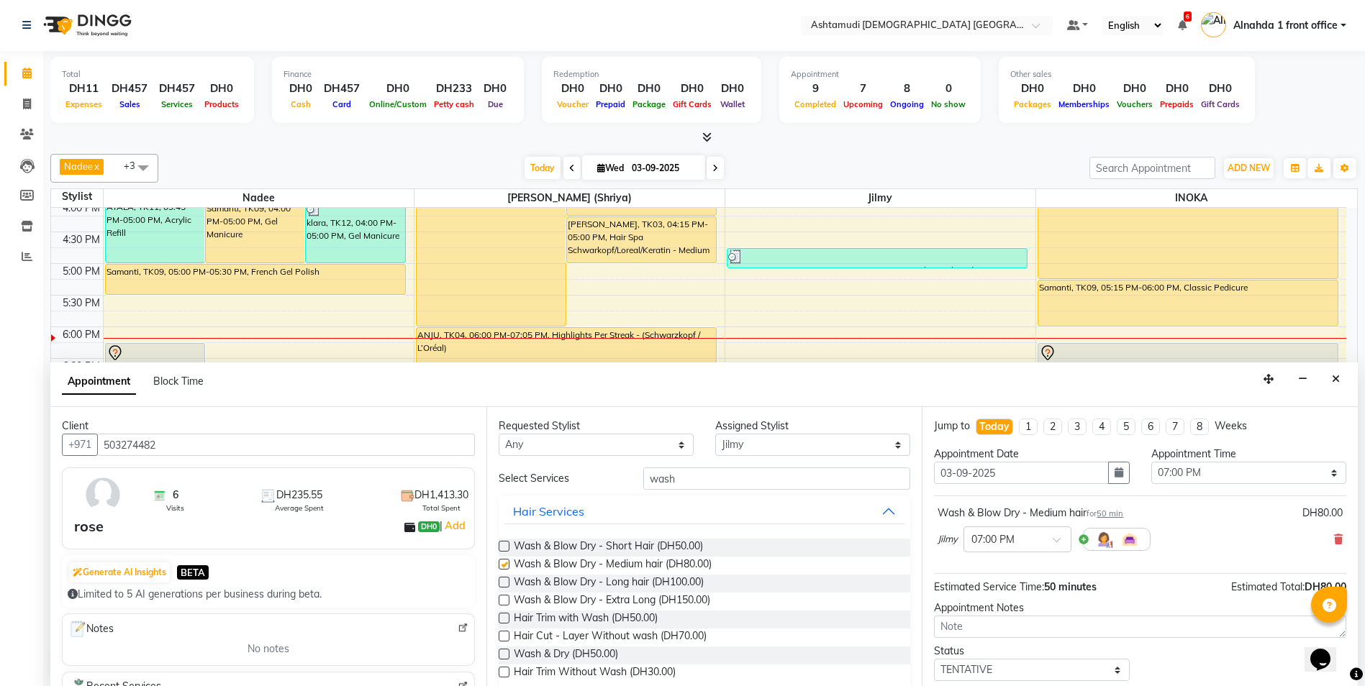
checkbox input "false"
drag, startPoint x: 688, startPoint y: 482, endPoint x: 332, endPoint y: 473, distance: 356.2
click at [332, 473] on div "Client +971 503274482 6 Visits DH235.55 Average Spent DH1,413.30 Total Spent ro…" at bounding box center [703, 546] width 1307 height 279
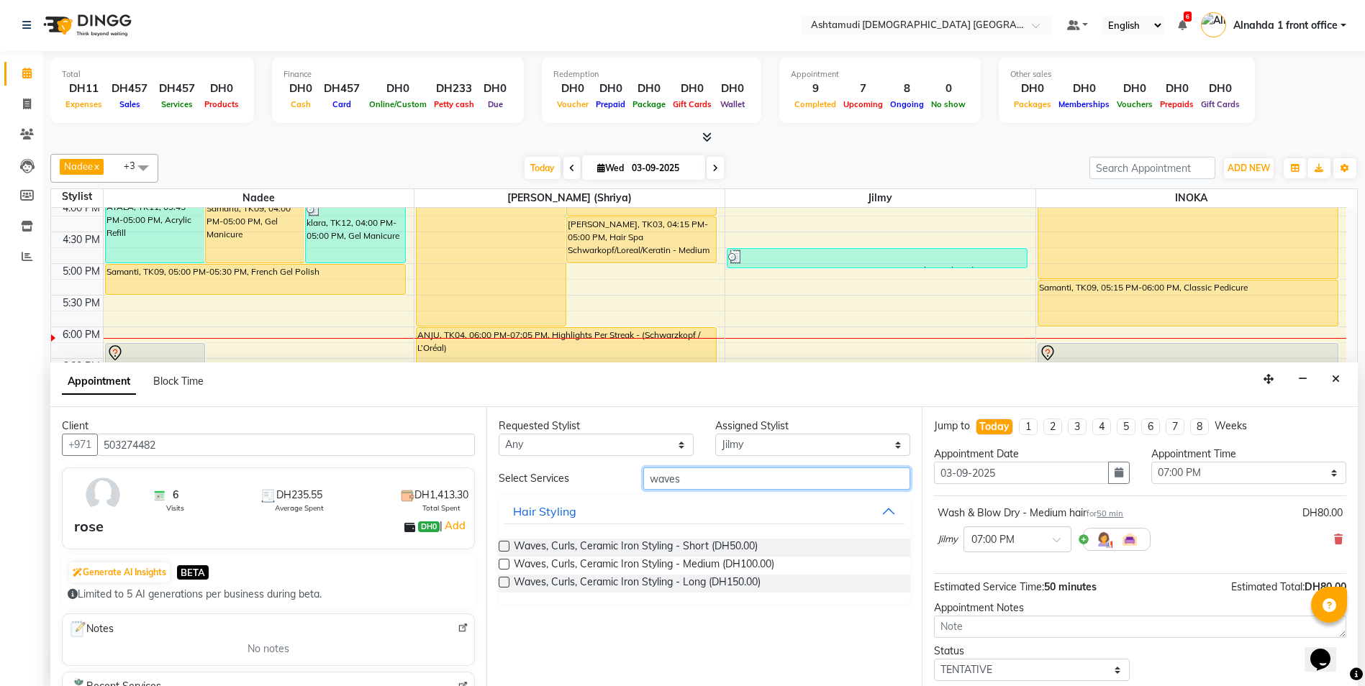
type input "waves"
click at [501, 563] on label at bounding box center [503, 564] width 11 height 11
click at [501, 563] on input "checkbox" at bounding box center [502, 565] width 9 height 9
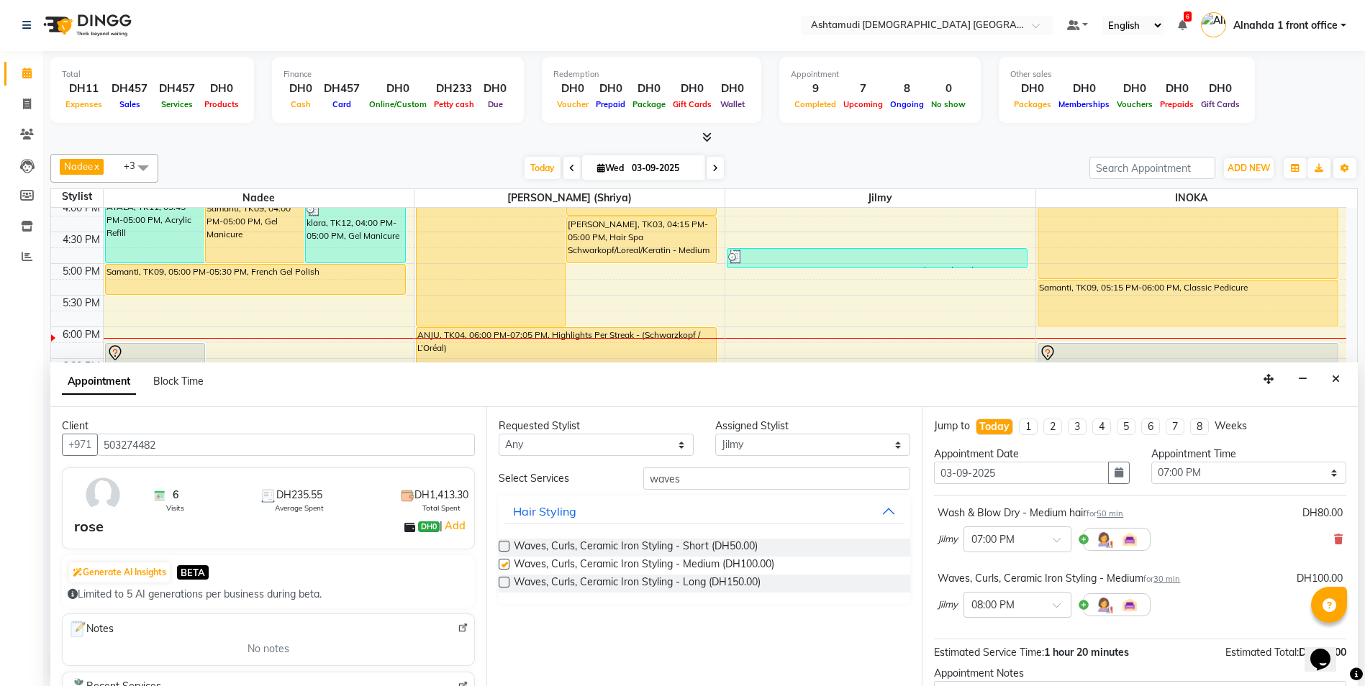
checkbox input "false"
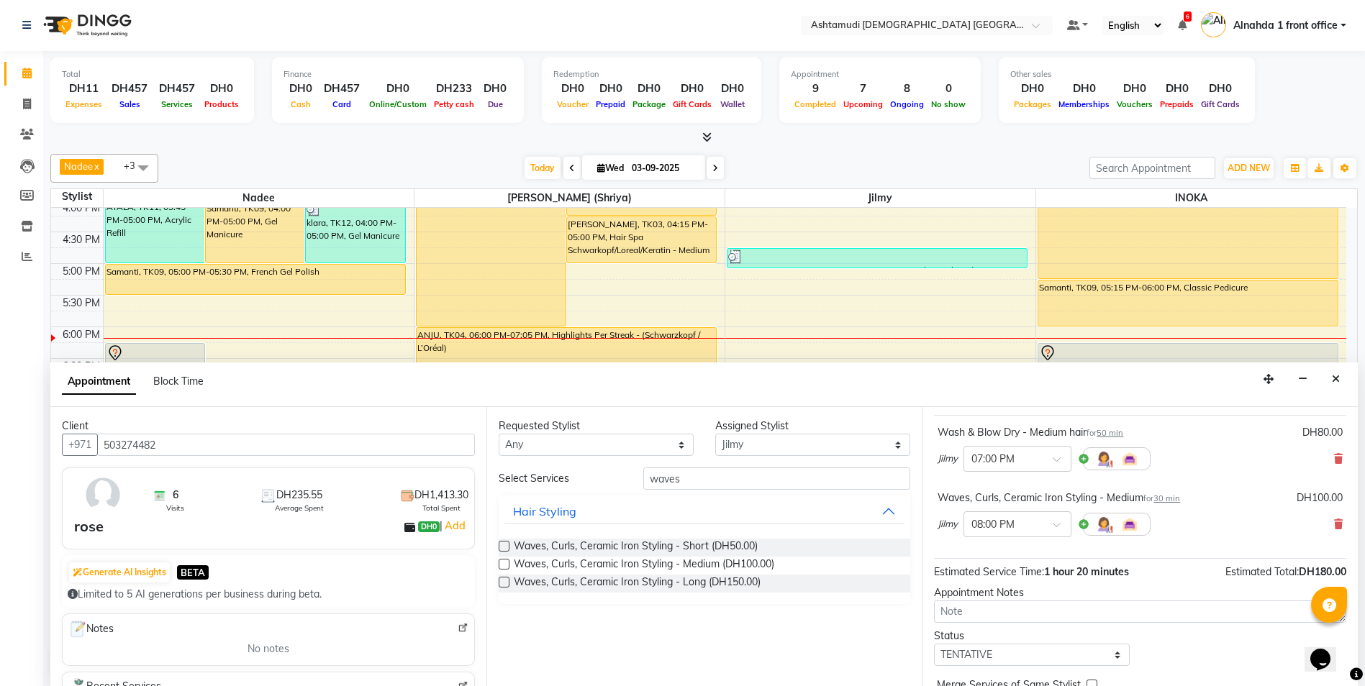
scroll to position [151, 0]
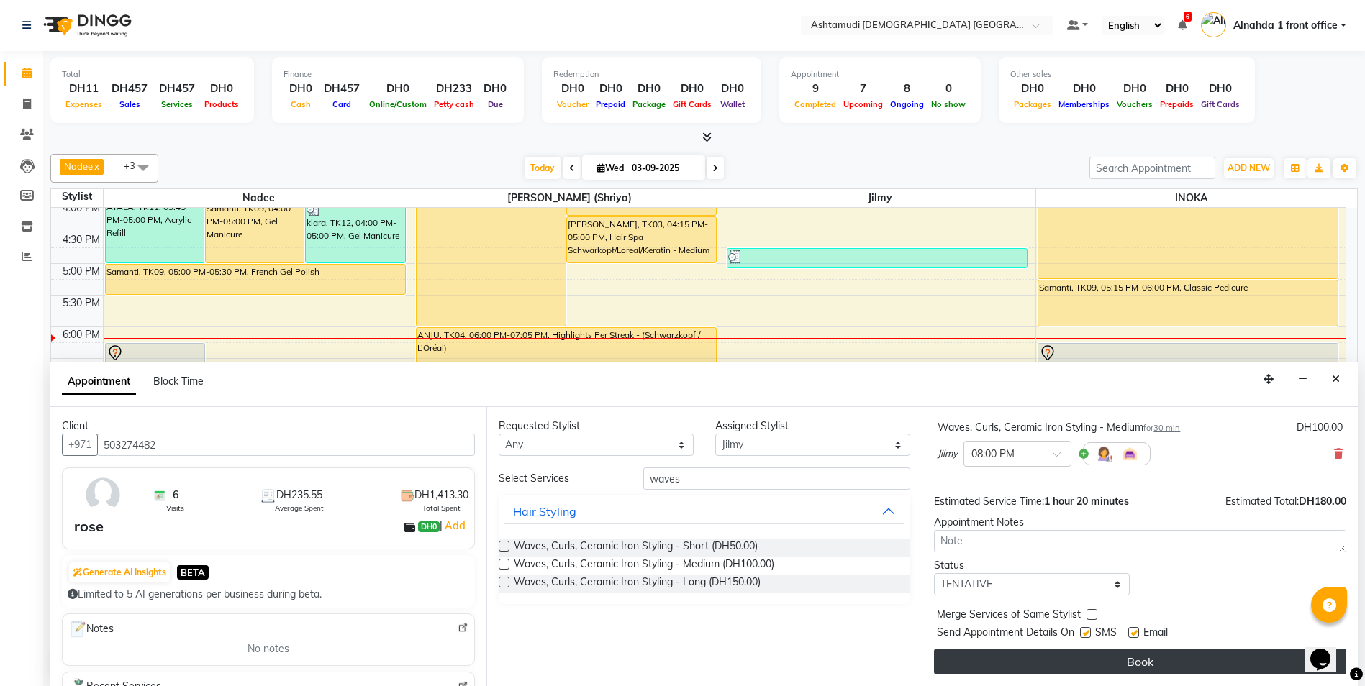
click at [1171, 653] on button "Book" at bounding box center [1140, 662] width 412 height 26
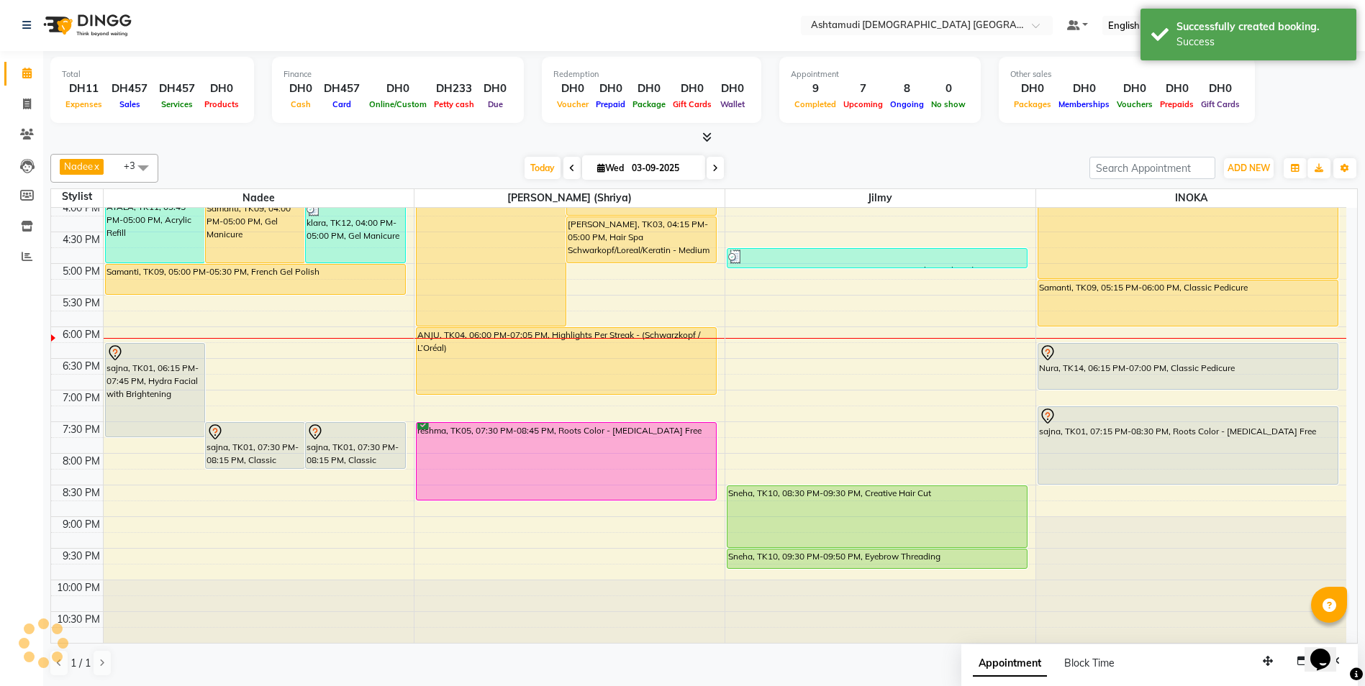
scroll to position [0, 0]
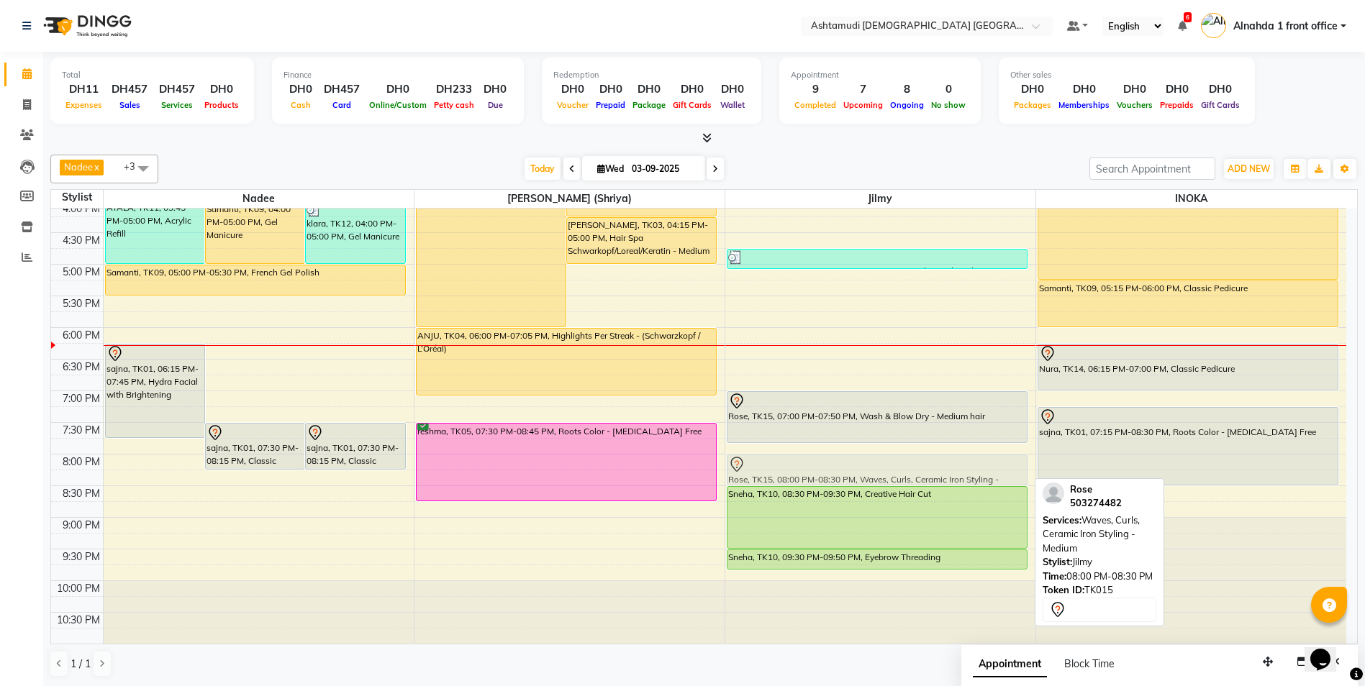
click at [841, 460] on div "RITHU, TK06, 11:00 AM-11:20 AM, Eyebrow Threading RITHU, TK06, 11:30 AM-11:45 A…" at bounding box center [880, 200] width 310 height 885
click at [840, 455] on div "Rose, TK15, 08:00 PM-08:30 PM, Waves, Curls, Ceramic Iron Styling - Medium" at bounding box center [876, 469] width 299 height 29
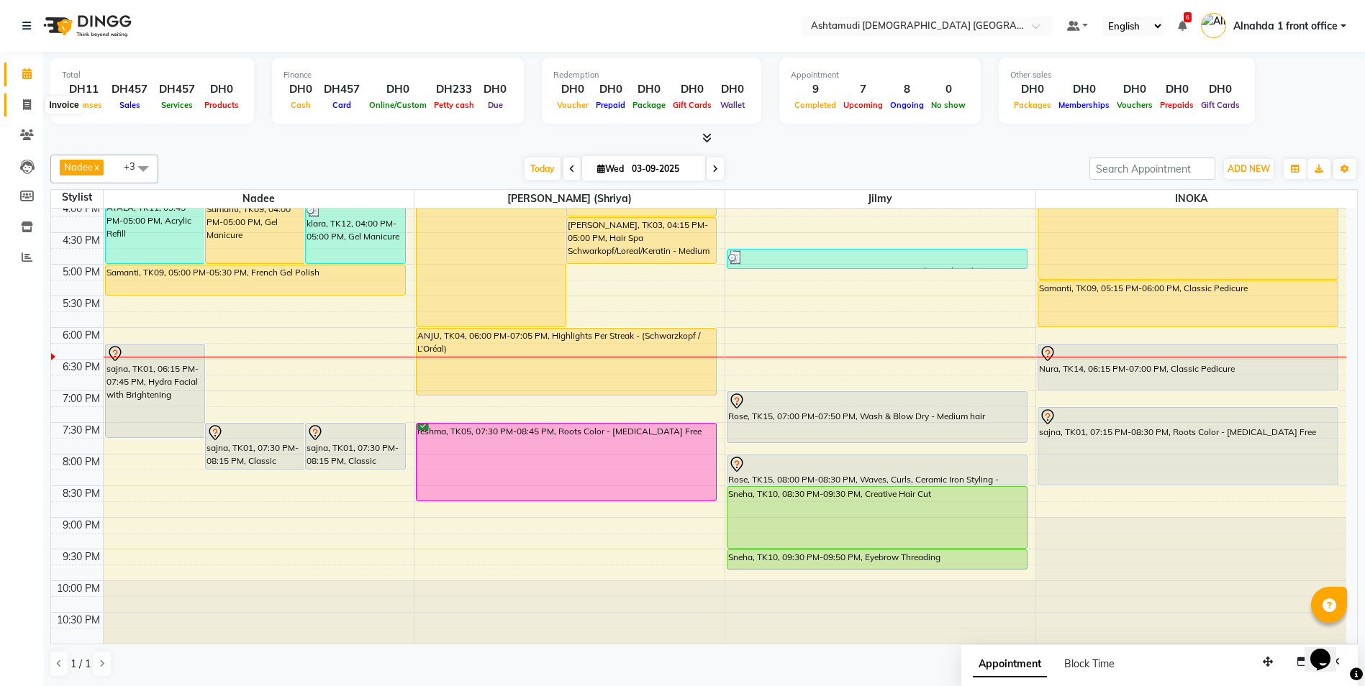
click at [29, 109] on icon at bounding box center [27, 104] width 8 height 11
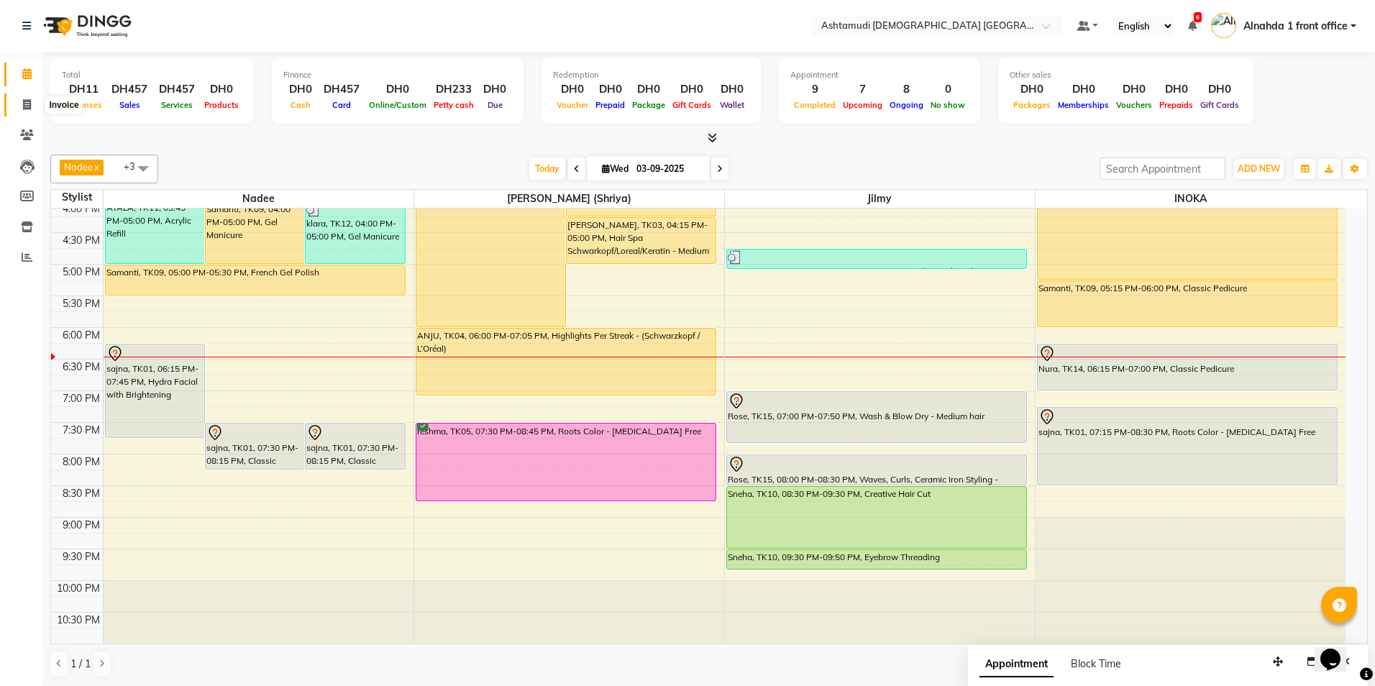
select select "service"
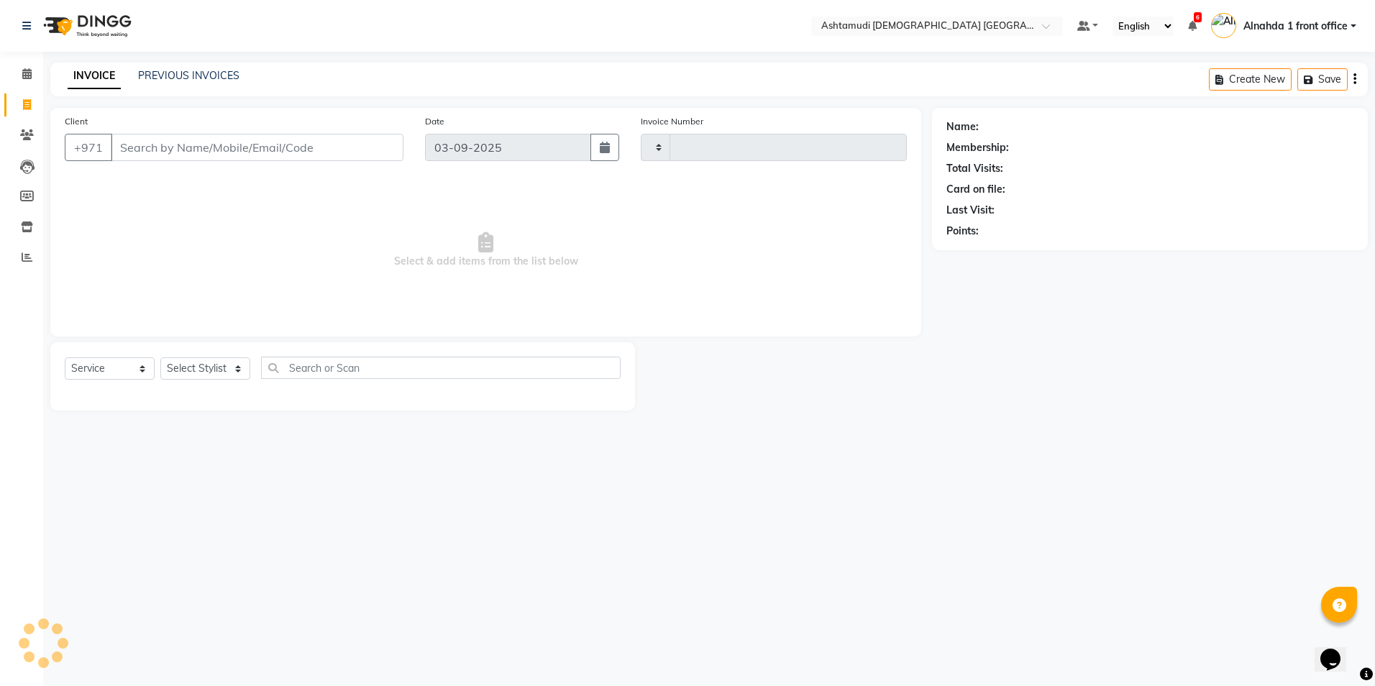
type input "2610"
select select "7242"
click at [235, 377] on select "Select Stylist" at bounding box center [205, 368] width 90 height 22
click at [235, 376] on select "Select Stylist Alnahda 1 front office [PERSON_NAME] [PERSON_NAME] Staff INOKA […" at bounding box center [206, 368] width 93 height 22
click at [235, 376] on select "Select Stylist Alnahda 1 front office Amala Aroosa Deepika Rani Dummy Staff INO…" at bounding box center [206, 368] width 93 height 22
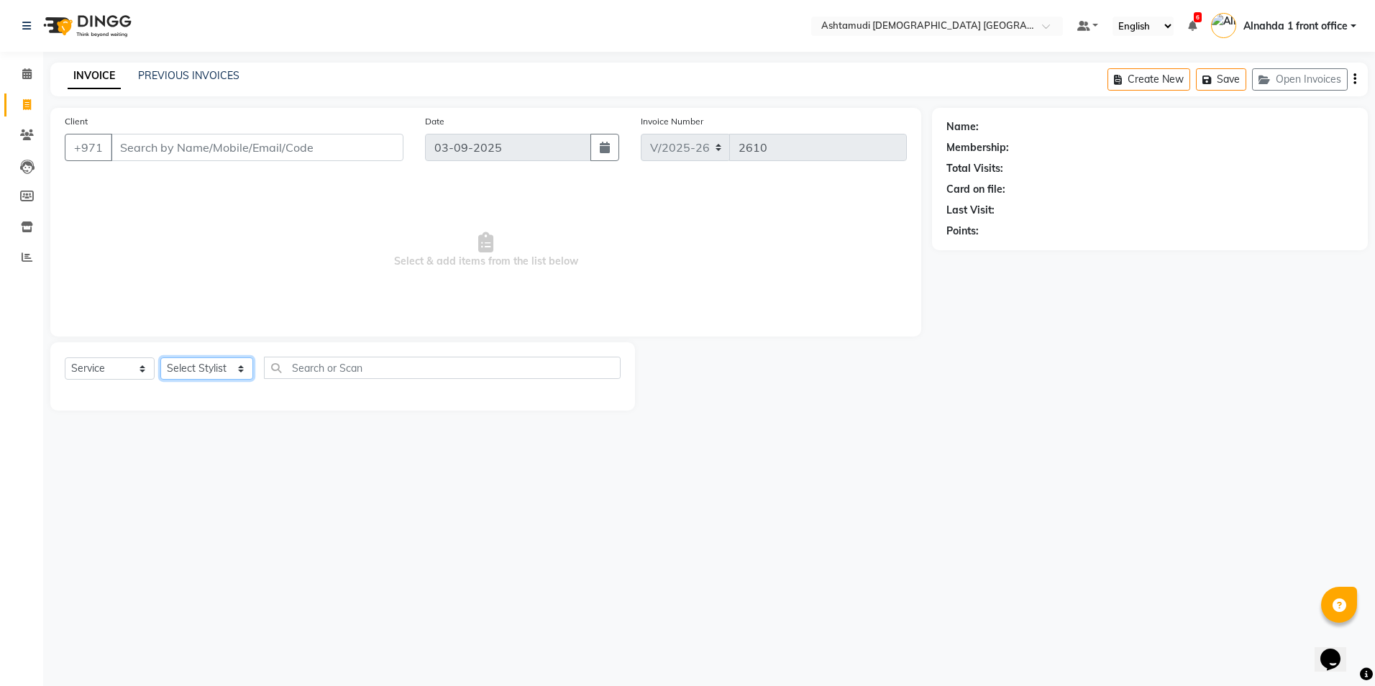
select select "86438"
click at [160, 357] on select "Select Stylist Alnahda 1 front office Amala Aroosa Deepika Rani Dummy Staff INO…" at bounding box center [206, 368] width 93 height 22
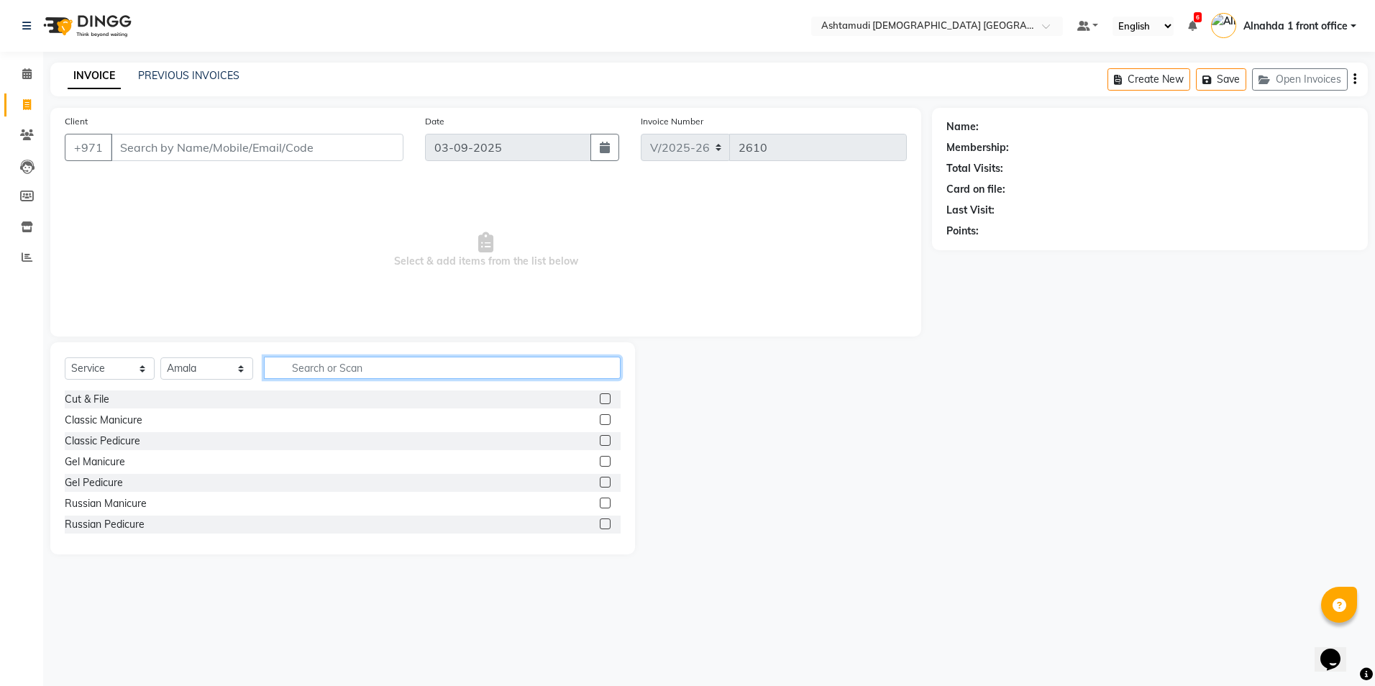
click at [308, 368] on input "text" at bounding box center [442, 368] width 356 height 22
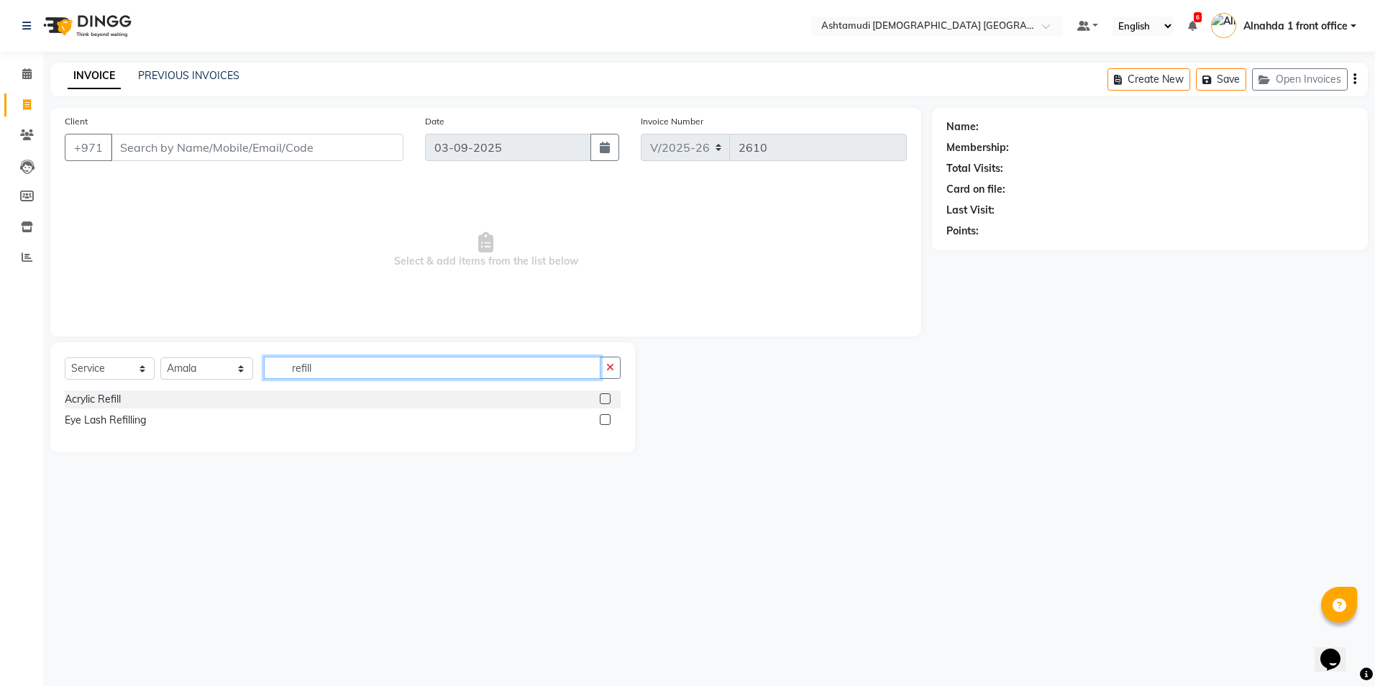
type input "refill"
click at [606, 399] on label at bounding box center [605, 398] width 11 height 11
click at [606, 399] on input "checkbox" at bounding box center [604, 399] width 9 height 9
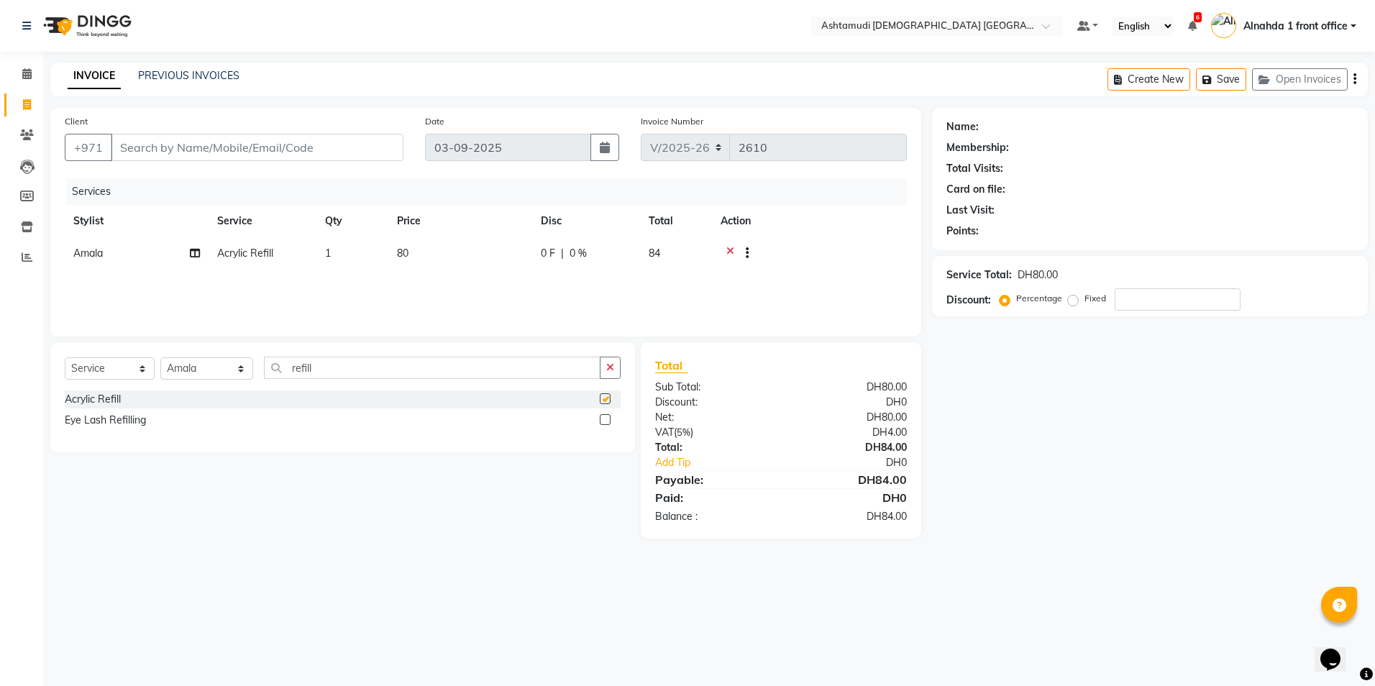
checkbox input "false"
click at [33, 71] on span at bounding box center [26, 74] width 25 height 17
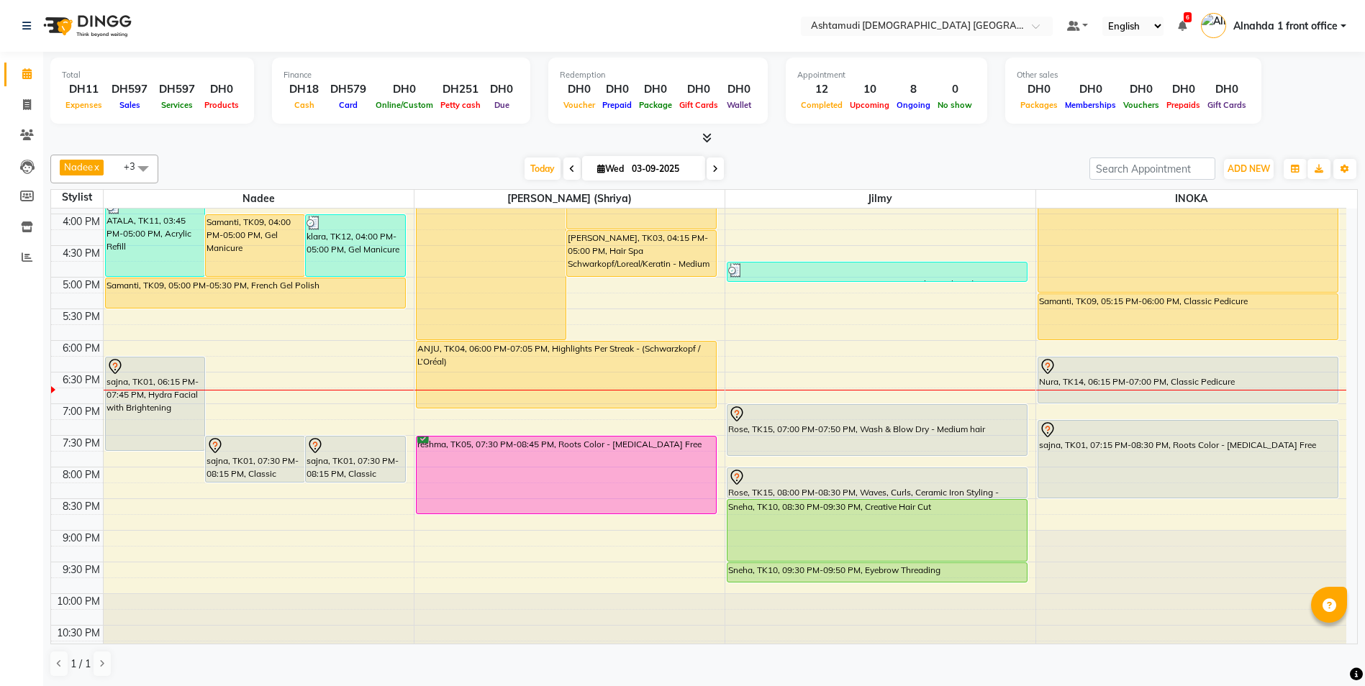
scroll to position [450, 0]
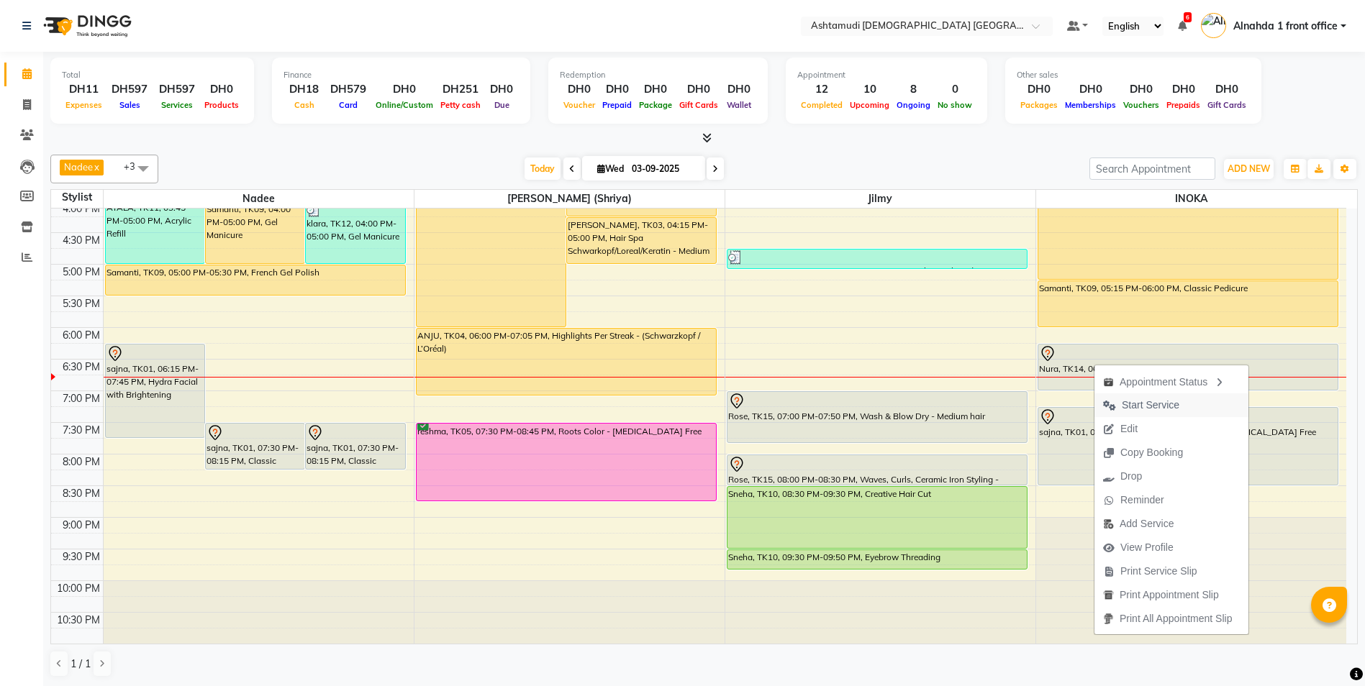
click at [1137, 408] on span "Start Service" at bounding box center [1150, 405] width 58 height 15
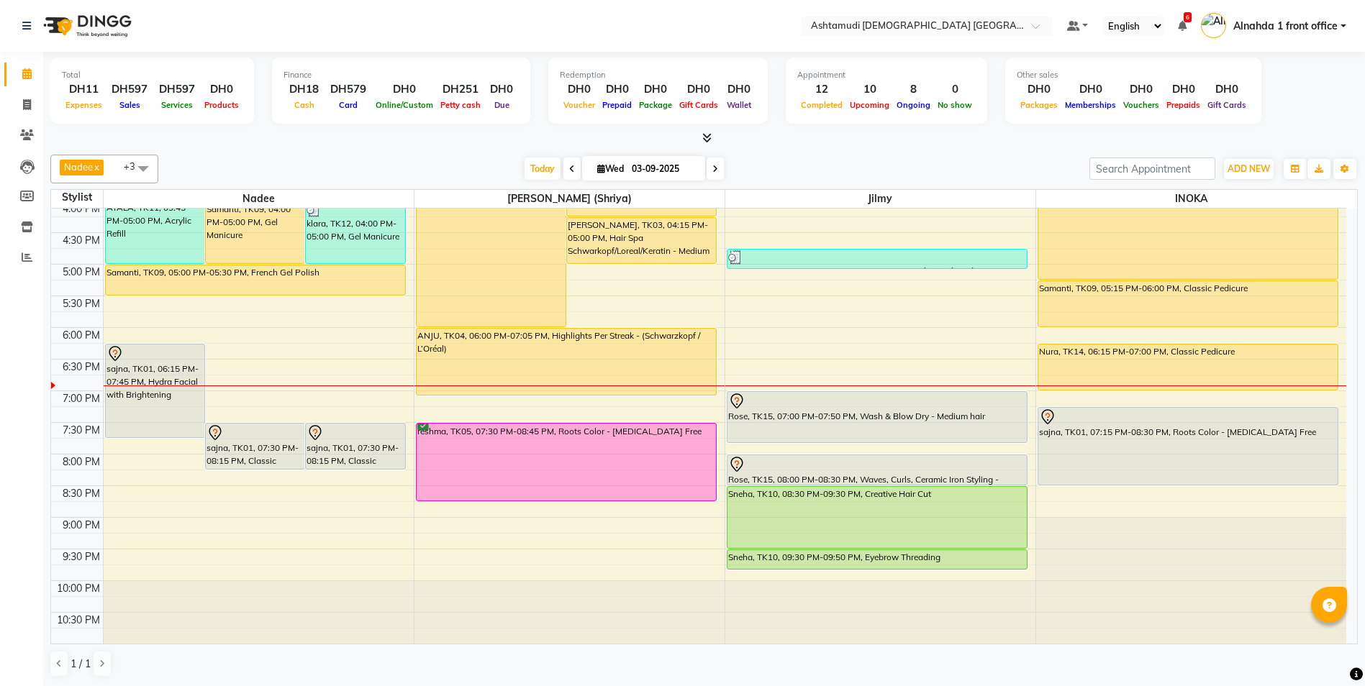
click at [712, 170] on icon at bounding box center [715, 169] width 6 height 9
type input "04-09-2025"
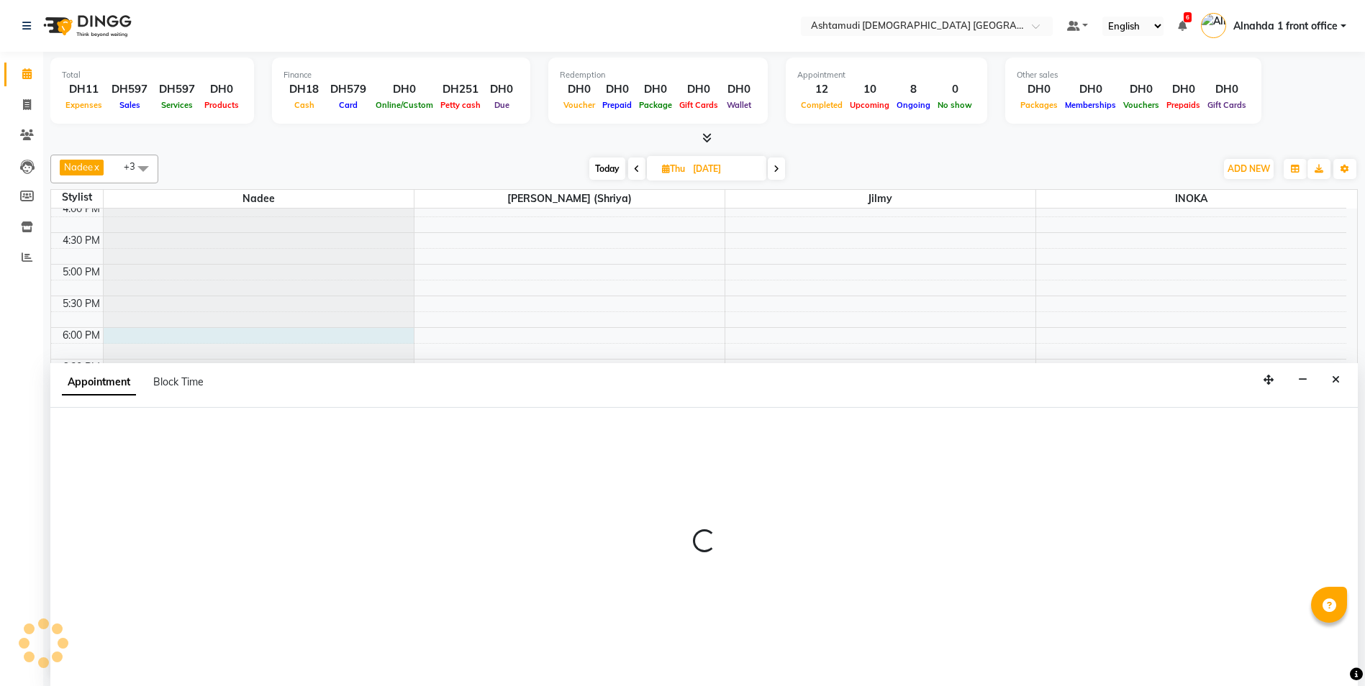
scroll to position [1, 0]
select select "62799"
select select "1080"
select select "tentative"
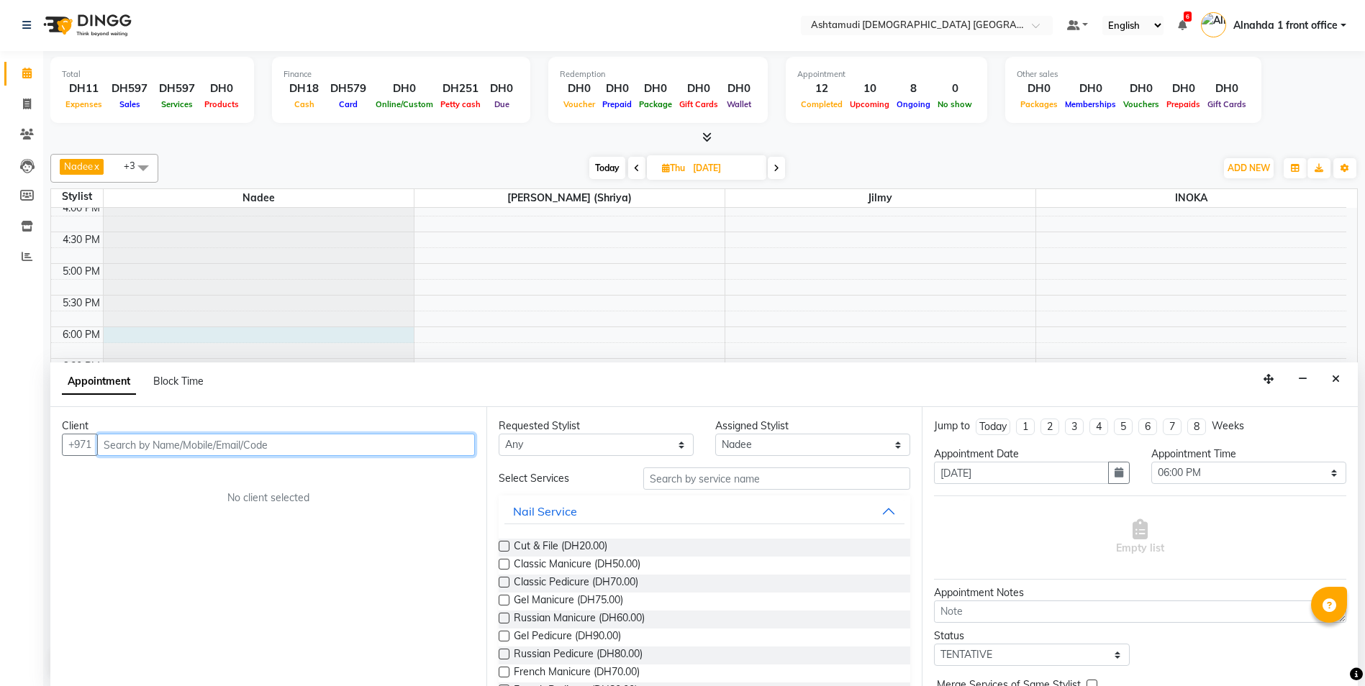
click at [186, 450] on input "text" at bounding box center [286, 445] width 378 height 22
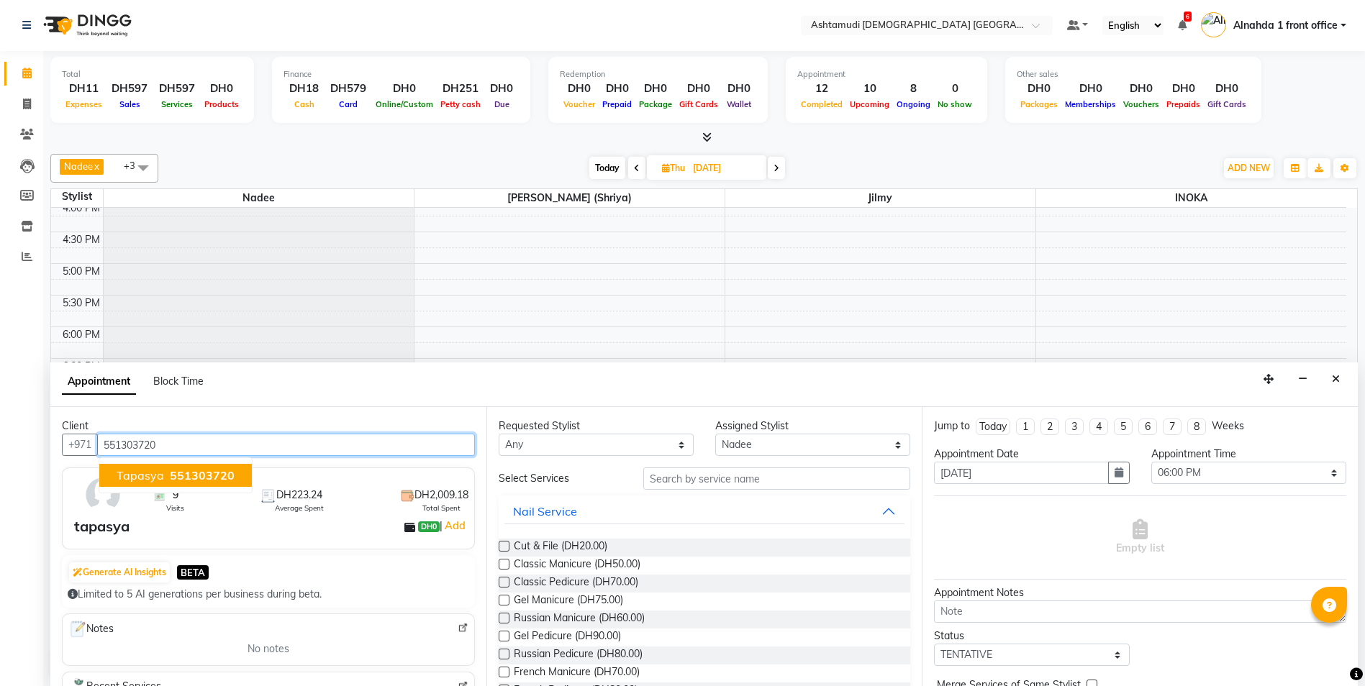
click at [182, 472] on span "551303720" at bounding box center [202, 475] width 65 height 14
type input "551303720"
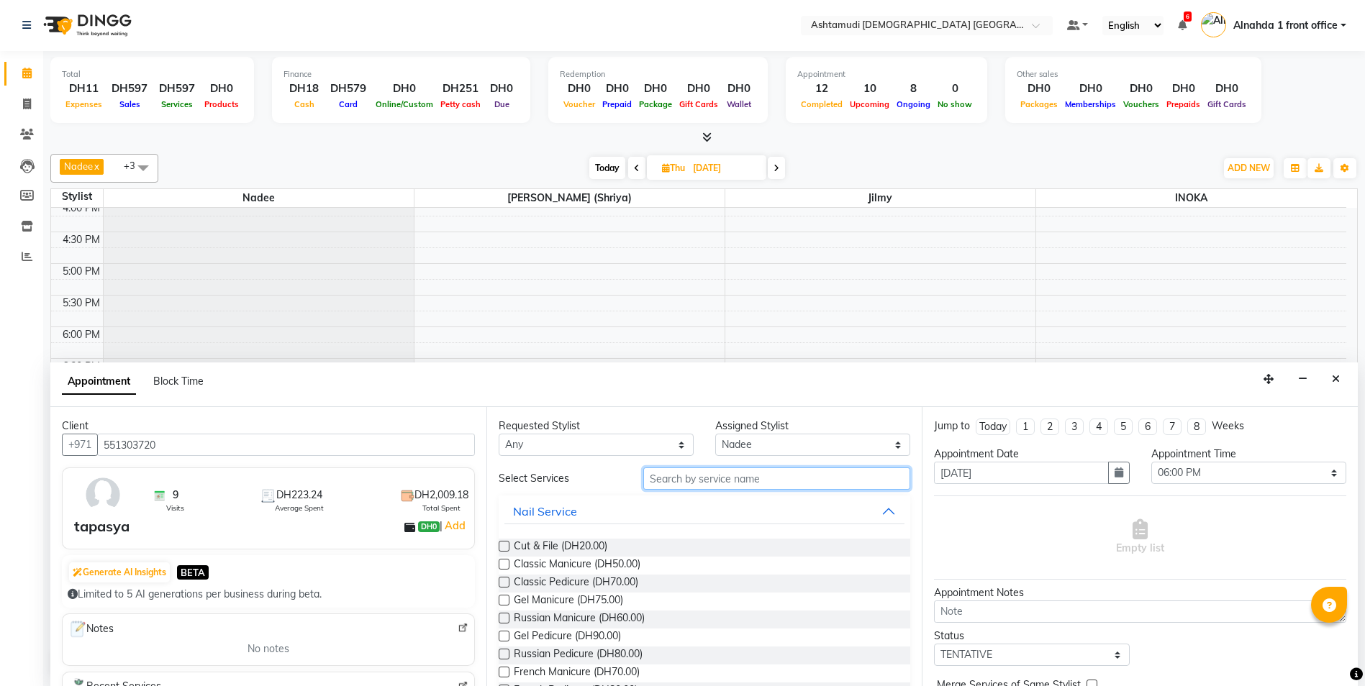
click at [685, 481] on input "text" at bounding box center [777, 479] width 268 height 22
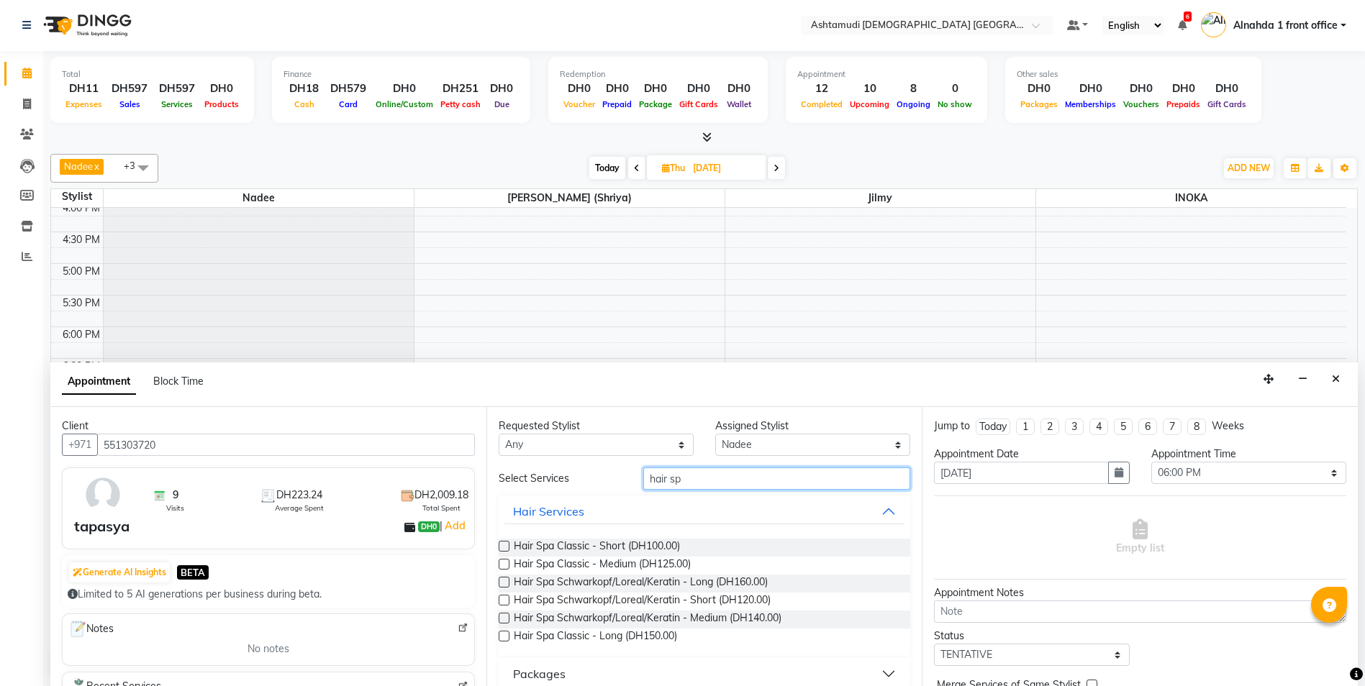
type input "hair sp"
click at [504, 616] on label at bounding box center [503, 618] width 11 height 11
click at [504, 616] on input "checkbox" at bounding box center [502, 619] width 9 height 9
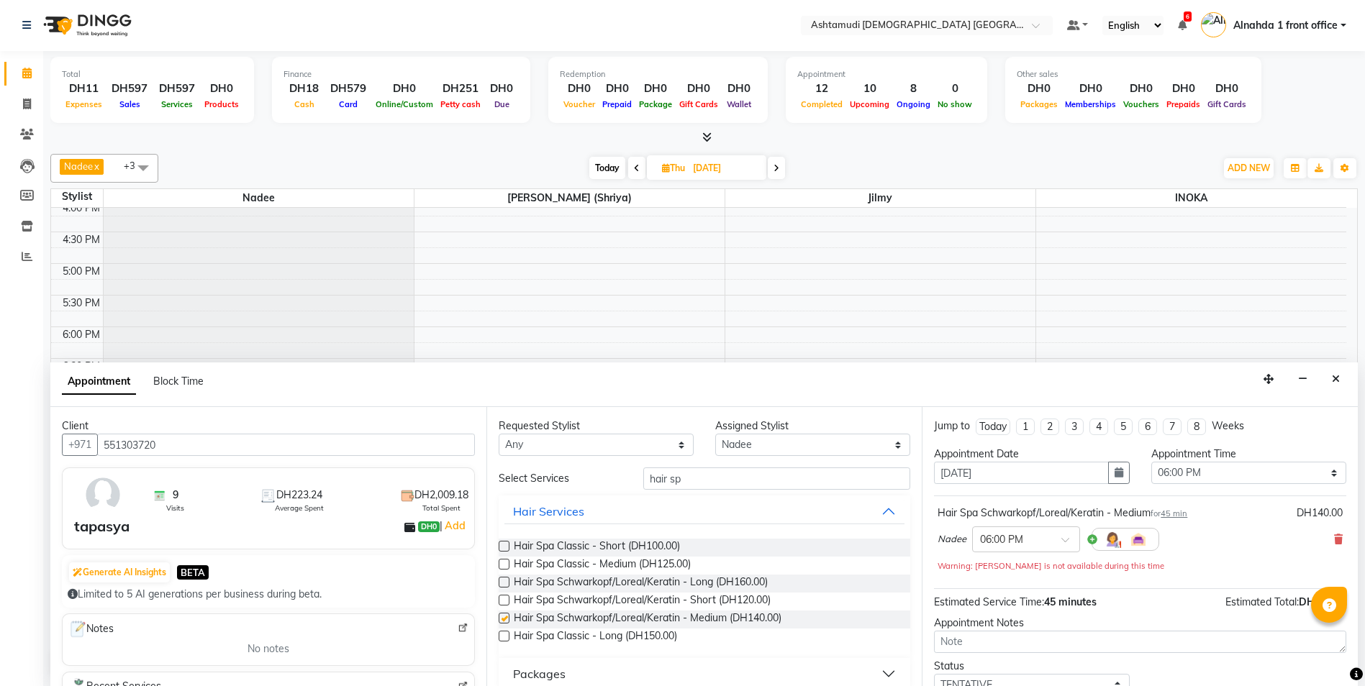
checkbox input "false"
drag, startPoint x: 686, startPoint y: 479, endPoint x: 493, endPoint y: 499, distance: 193.8
click at [493, 499] on div "Requested Stylist Any Alnahda 1 front office Amala Aroosa Deepika Rani Dummy St…" at bounding box center [704, 546] width 436 height 279
click at [503, 565] on label at bounding box center [503, 564] width 11 height 11
click at [503, 565] on input "checkbox" at bounding box center [502, 565] width 9 height 9
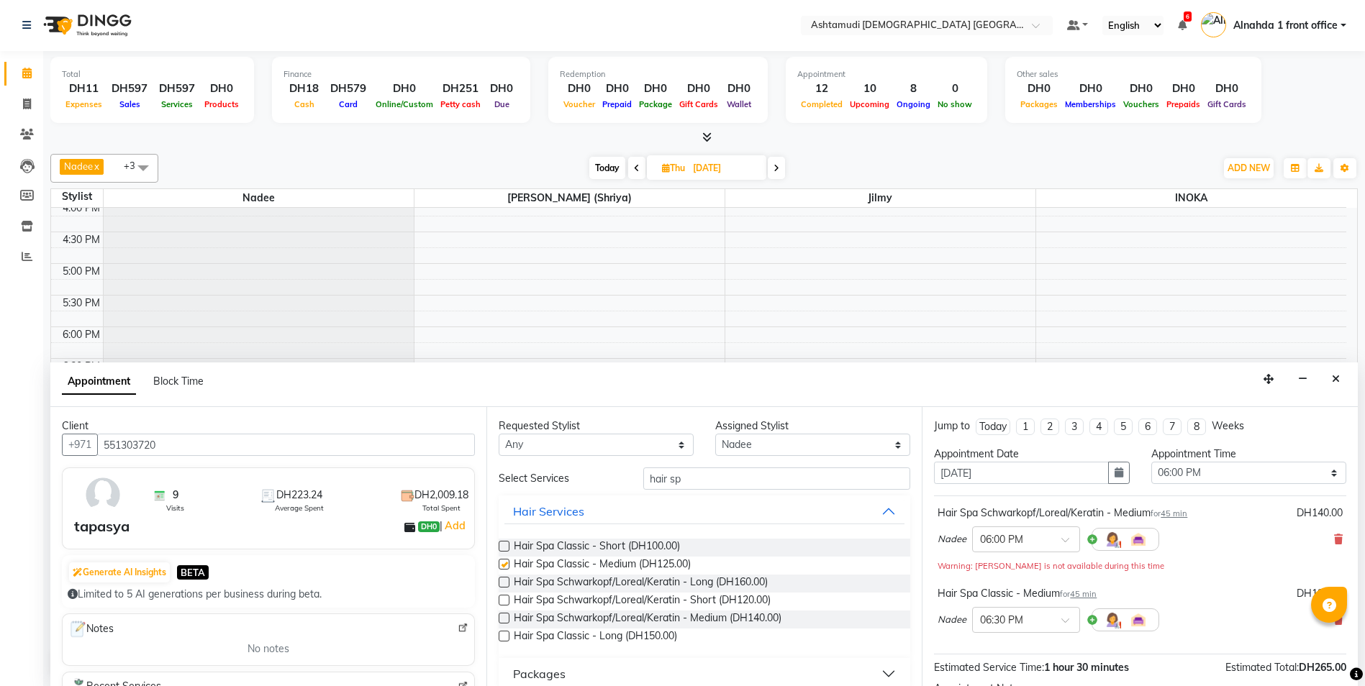
checkbox input "false"
click at [1334, 539] on icon at bounding box center [1338, 539] width 9 height 10
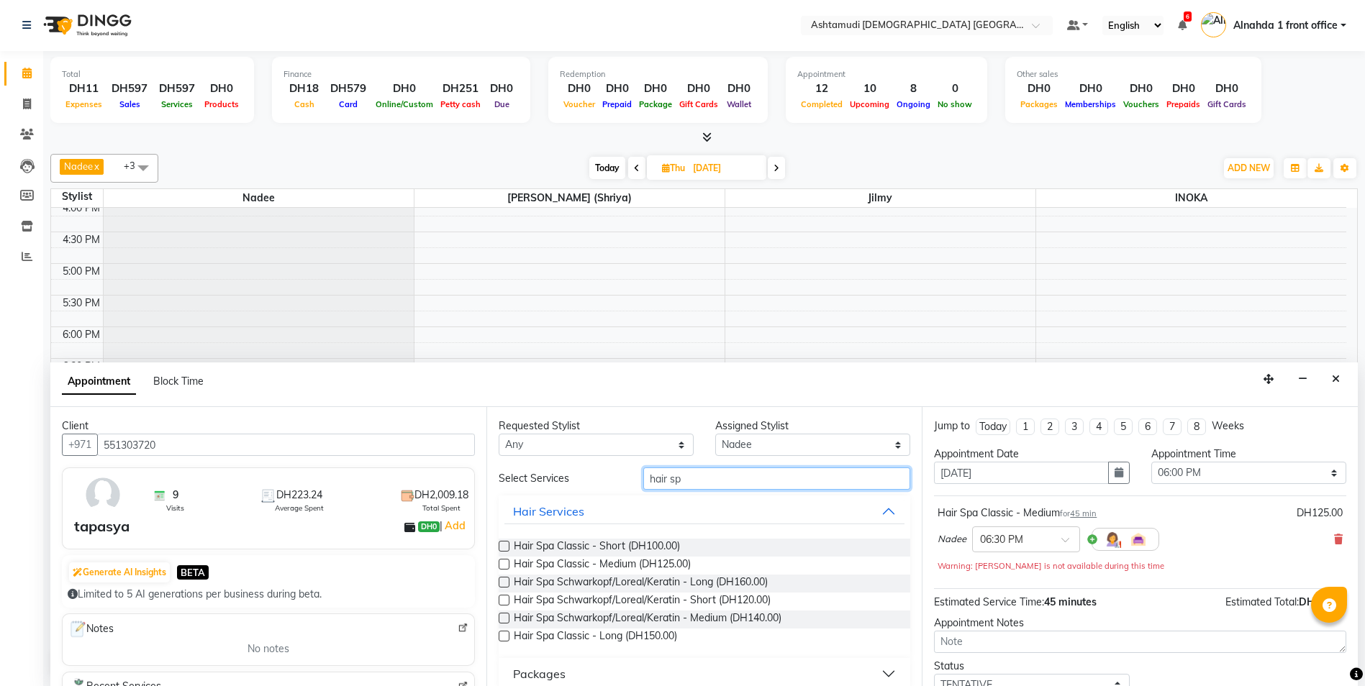
click at [709, 480] on input "hair sp" at bounding box center [777, 479] width 268 height 22
type input "h"
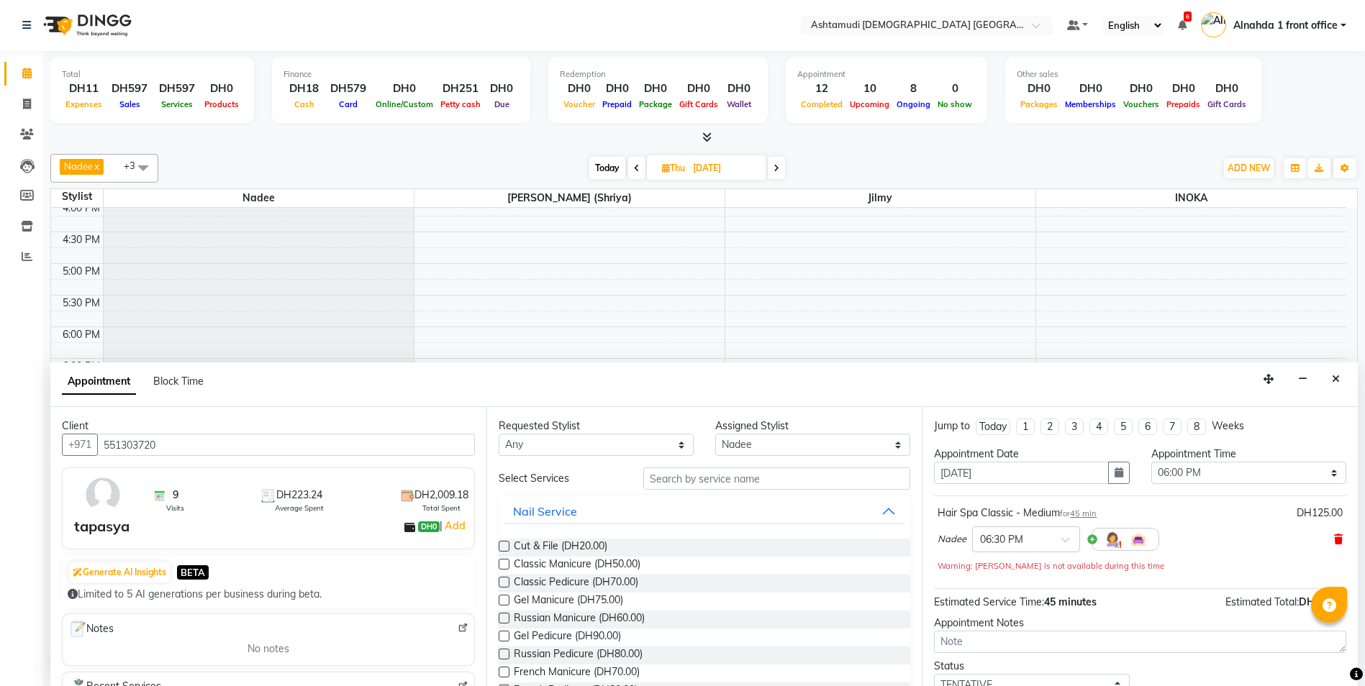
click at [1334, 539] on icon at bounding box center [1338, 539] width 9 height 10
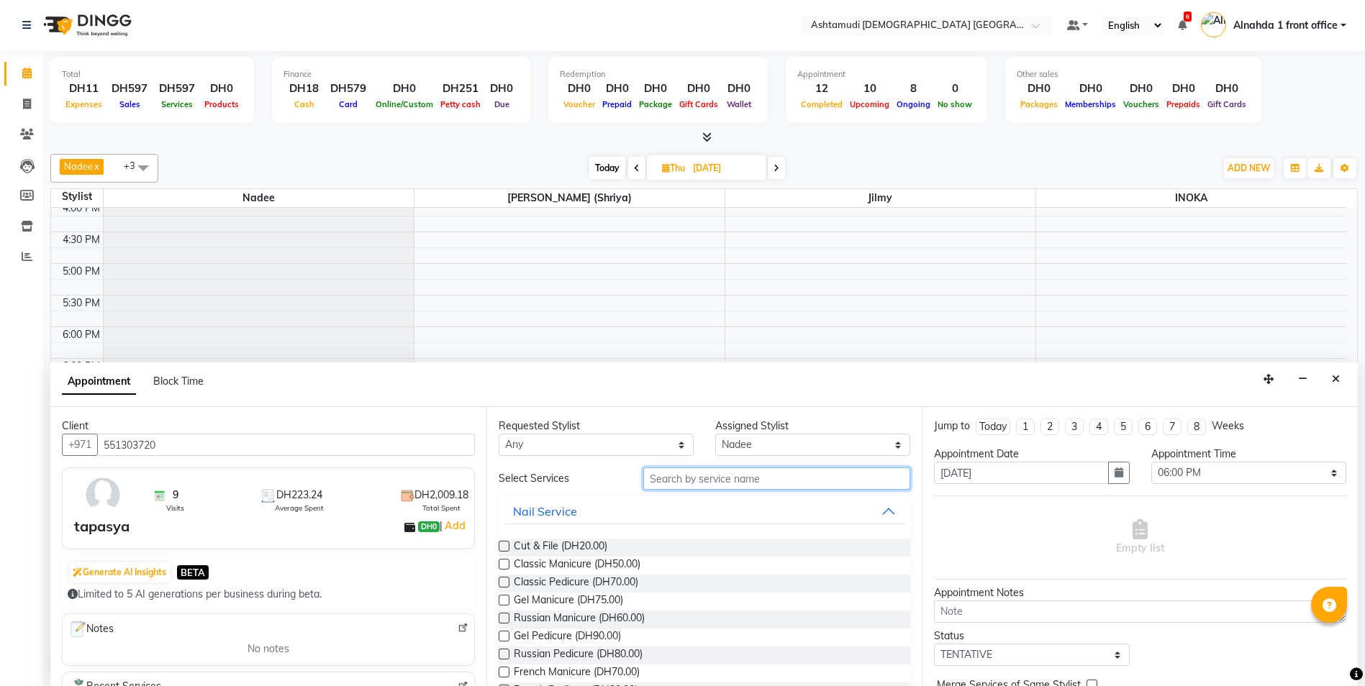
click at [655, 480] on input "text" at bounding box center [777, 479] width 268 height 22
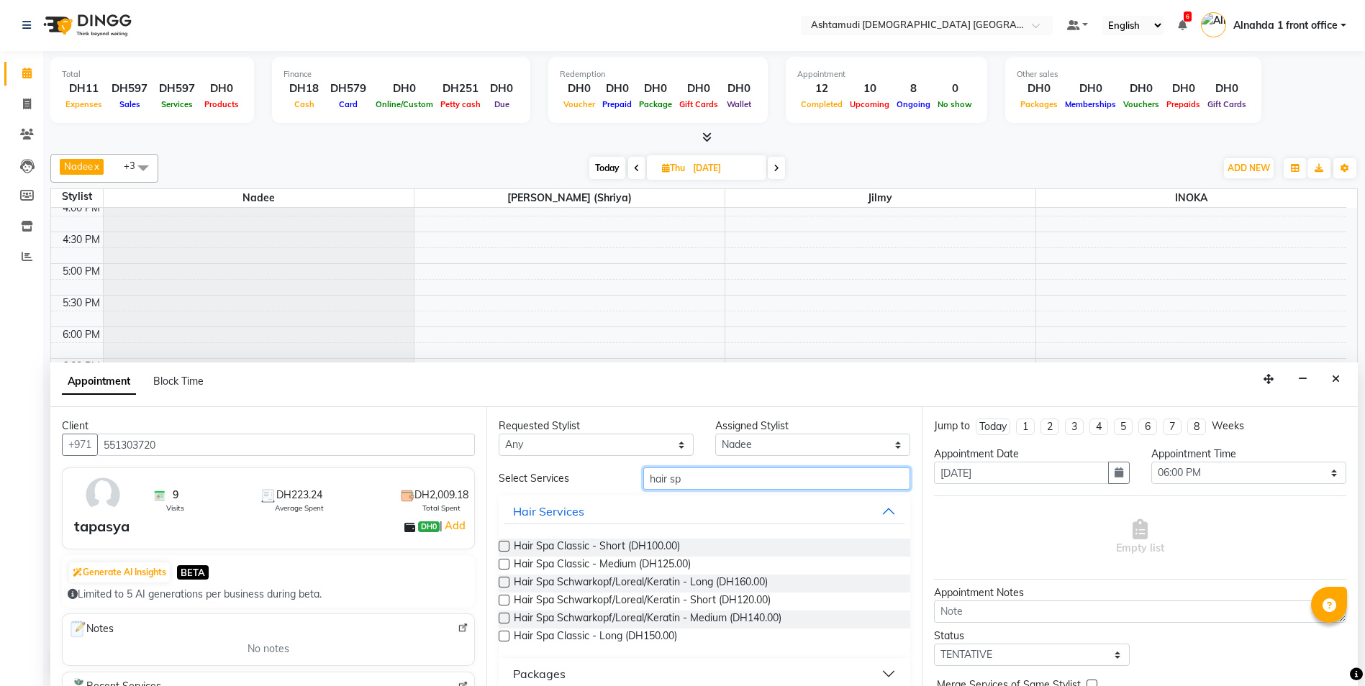
type input "hair sp"
click at [503, 618] on label at bounding box center [503, 618] width 11 height 11
click at [503, 618] on input "checkbox" at bounding box center [502, 619] width 9 height 9
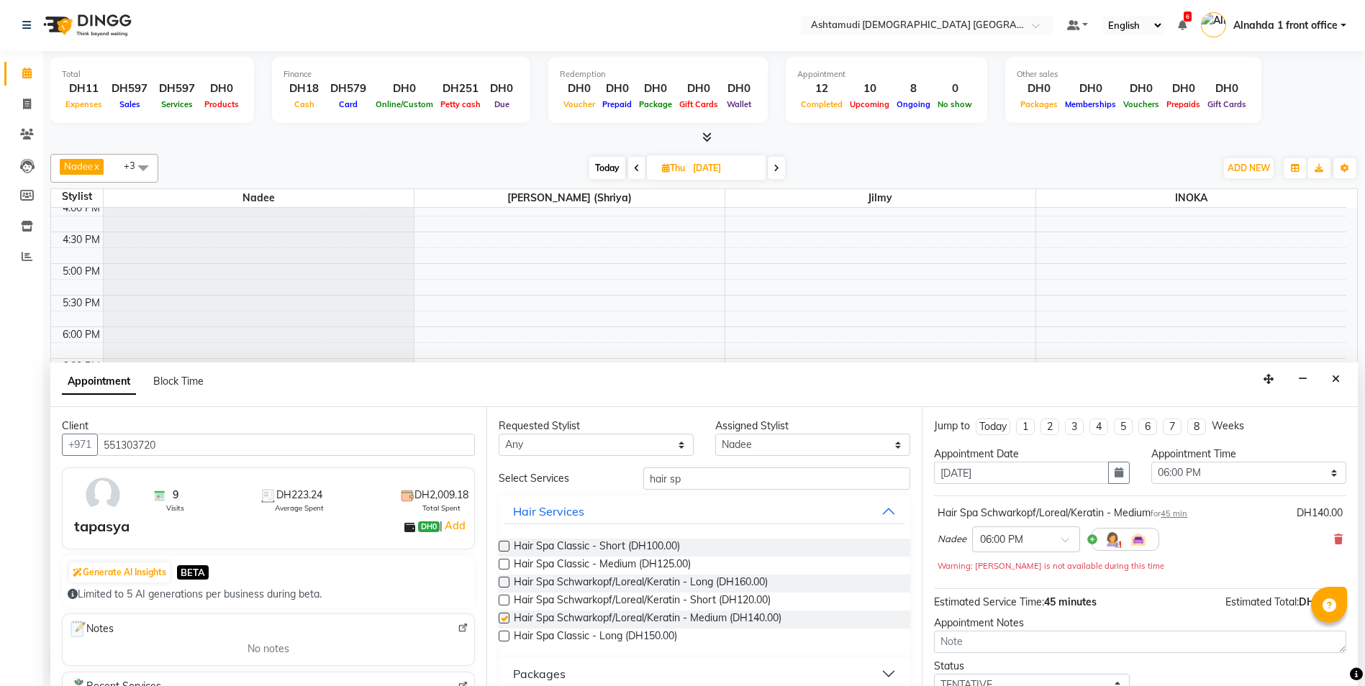
checkbox input "false"
drag, startPoint x: 675, startPoint y: 477, endPoint x: 553, endPoint y: 474, distance: 122.3
click at [553, 474] on div "Select Services hair sp" at bounding box center [705, 479] width 434 height 22
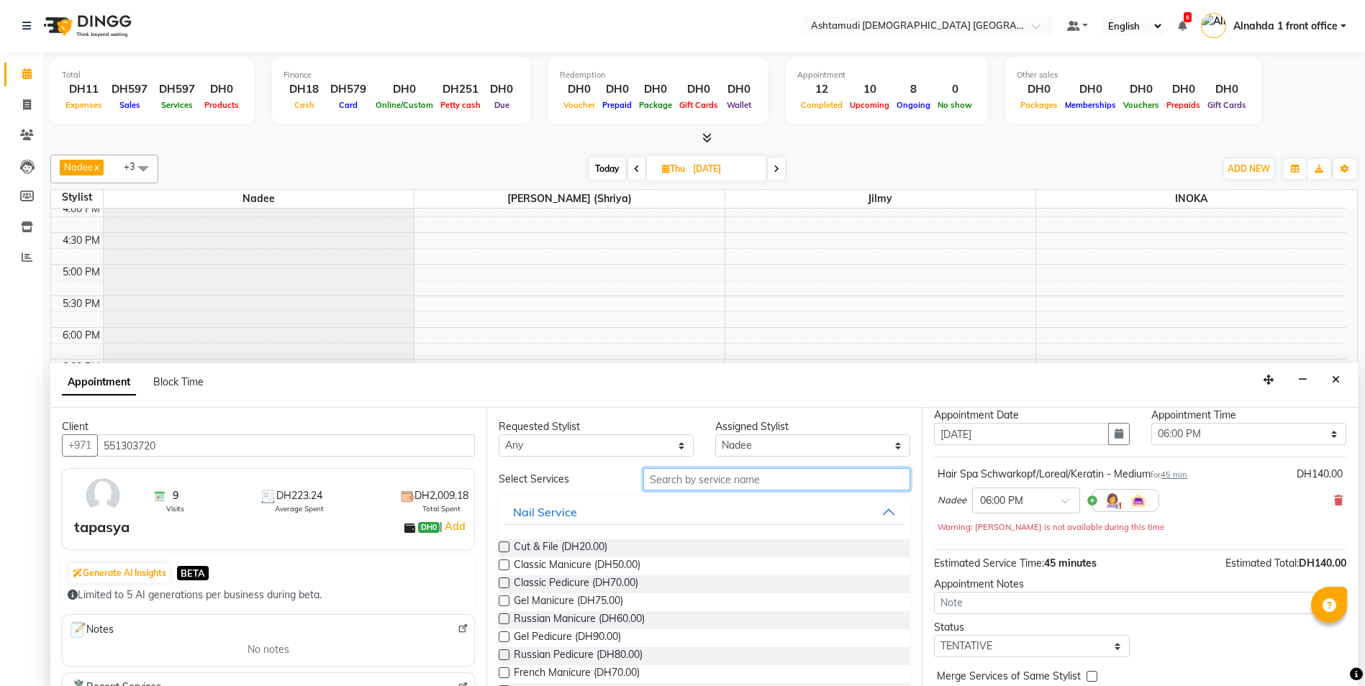
scroll to position [101, 0]
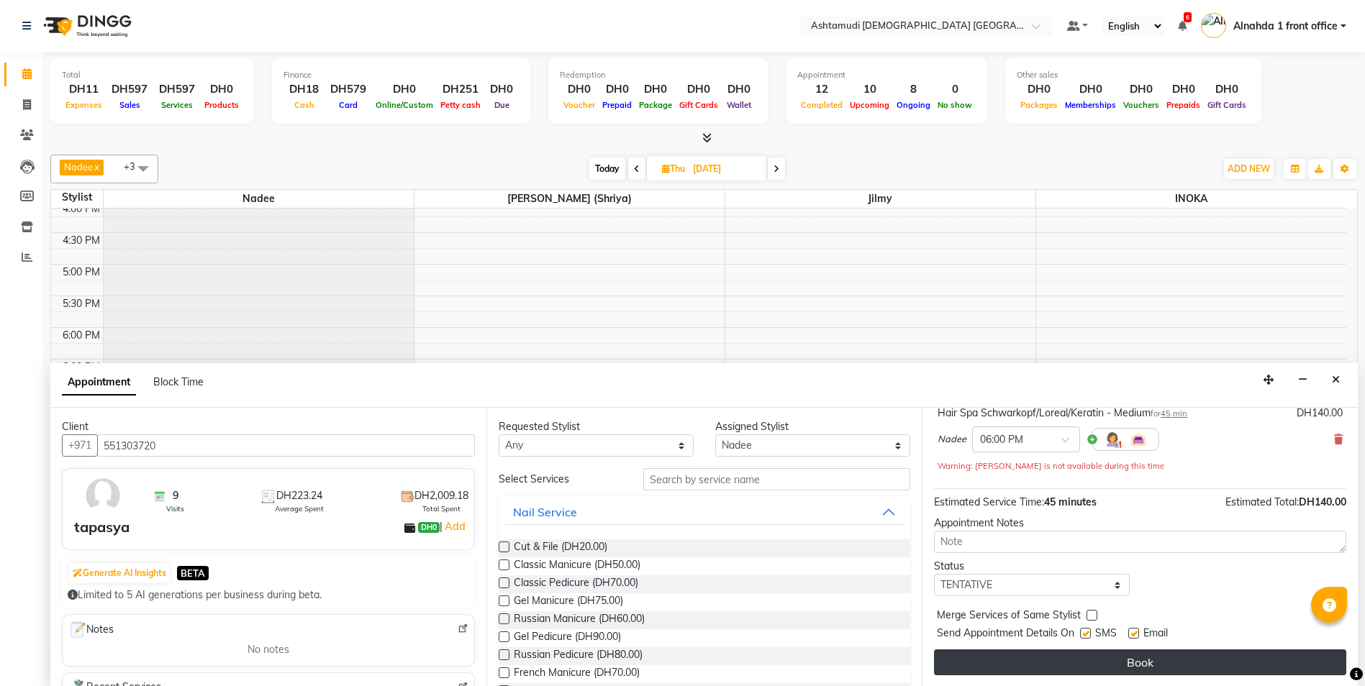
click at [1191, 658] on button "Book" at bounding box center [1140, 663] width 412 height 26
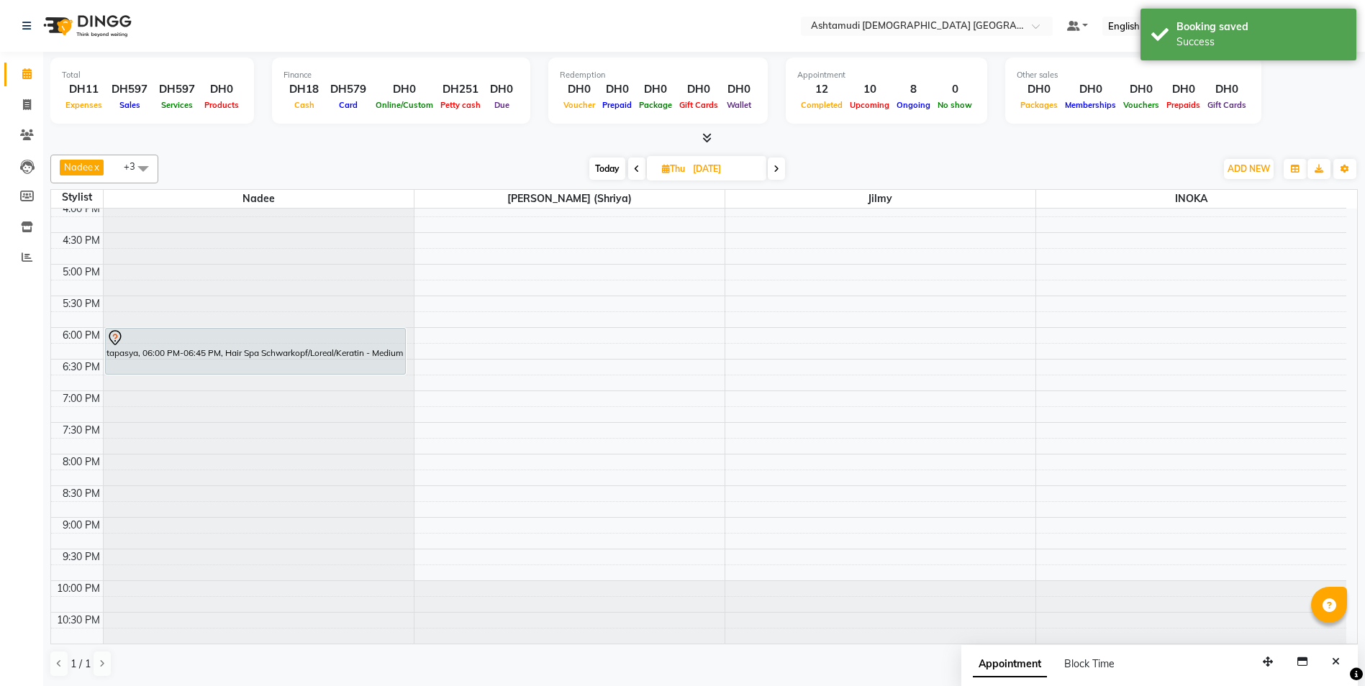
click at [640, 168] on span at bounding box center [636, 169] width 17 height 22
type input "03-09-2025"
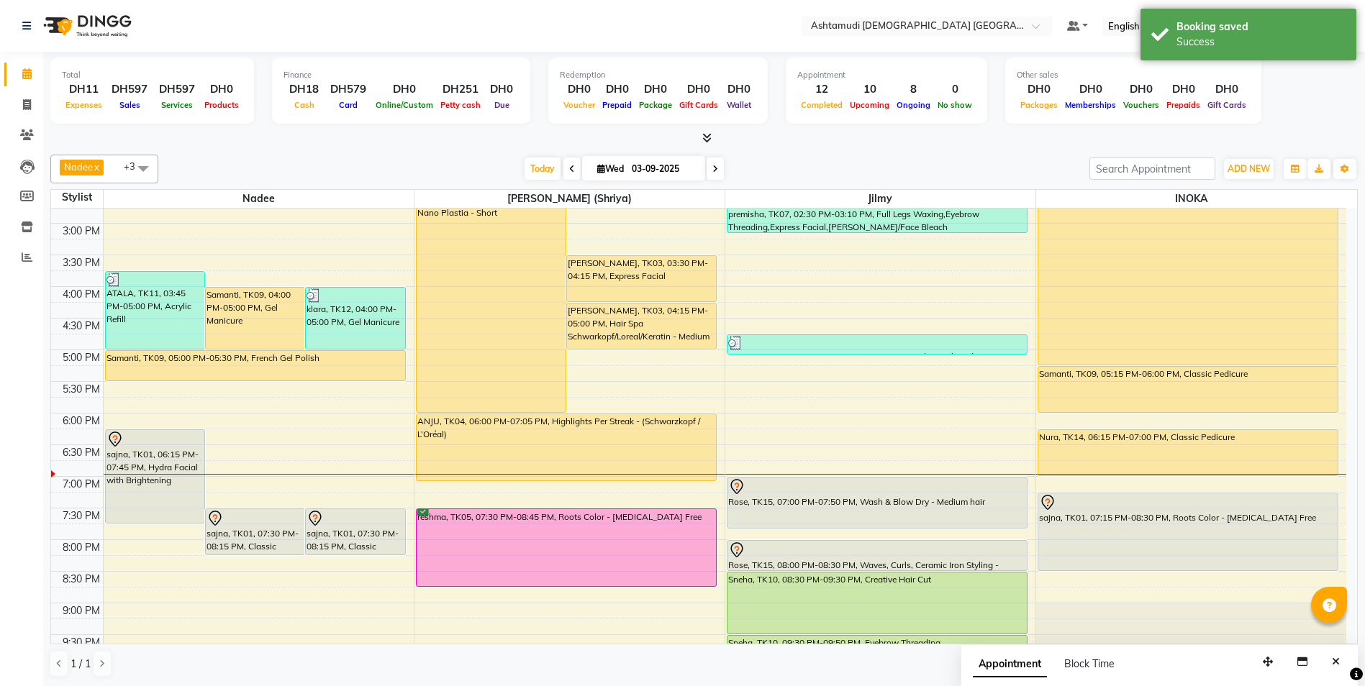
scroll to position [450, 0]
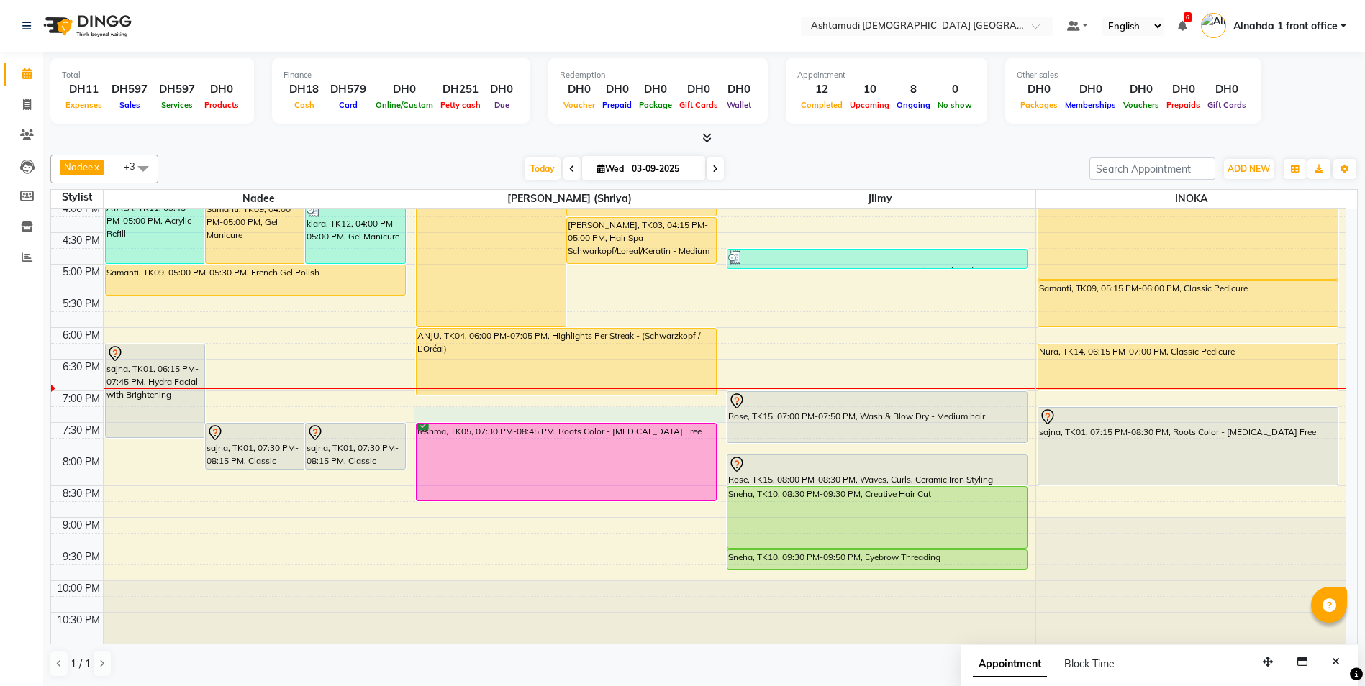
click at [502, 409] on div "9:00 AM 9:30 AM 10:00 AM 10:30 AM 11:00 AM 11:30 AM 12:00 PM 12:30 PM 1:00 PM 1…" at bounding box center [698, 200] width 1295 height 885
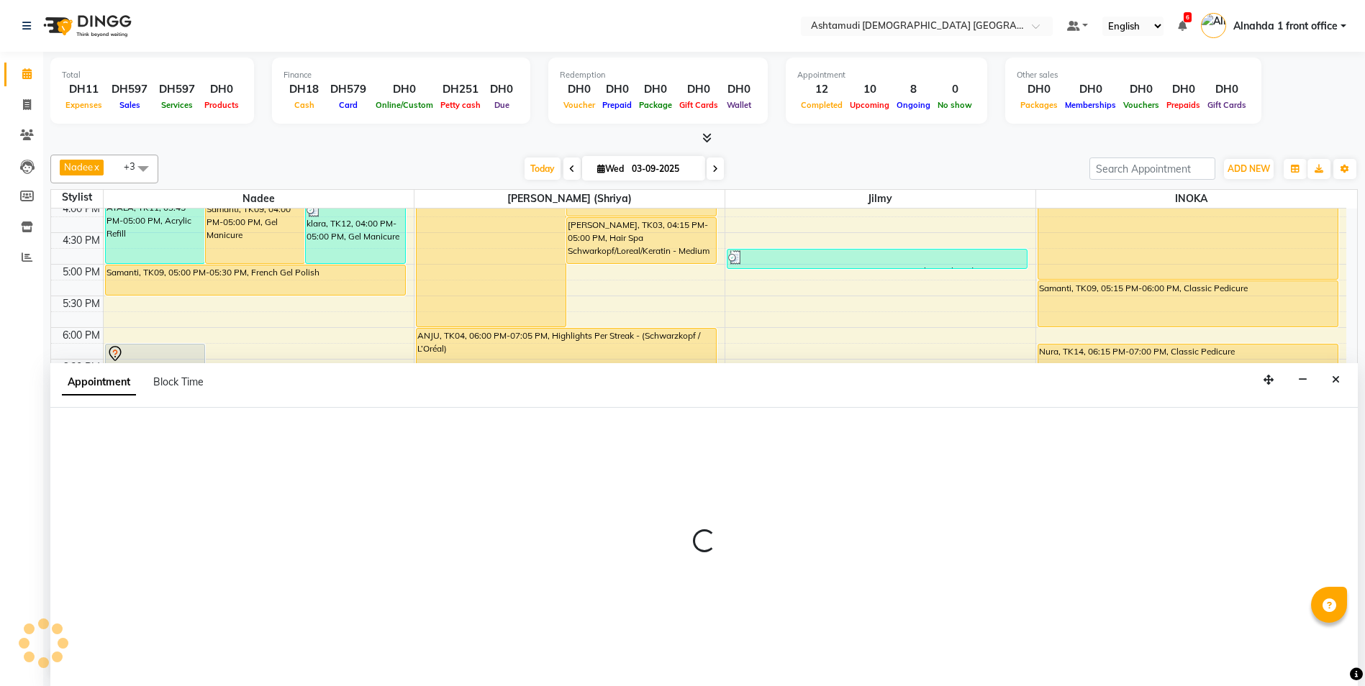
scroll to position [1, 0]
select select "86641"
select select "tentative"
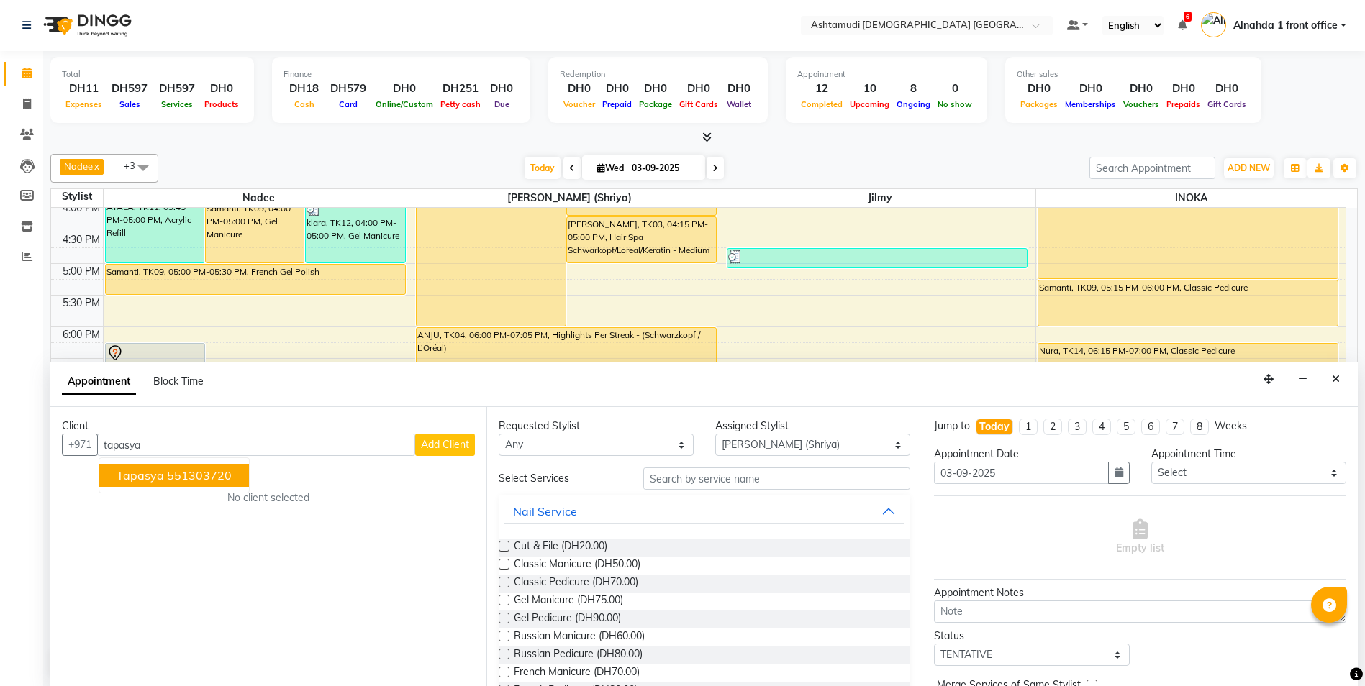
click at [173, 476] on ngb-highlight "551303720" at bounding box center [199, 475] width 65 height 14
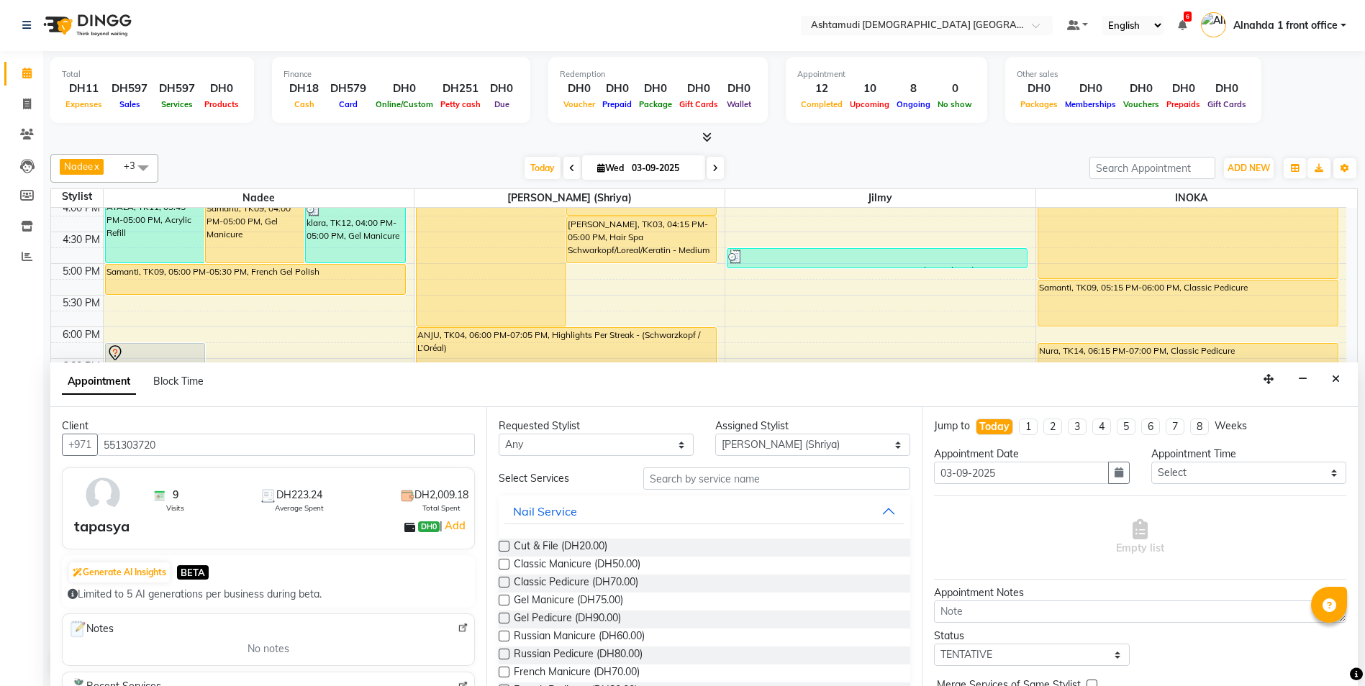
type input "551303720"
click at [680, 477] on input "text" at bounding box center [777, 479] width 268 height 22
type input "waxi"
click at [506, 562] on label at bounding box center [503, 564] width 11 height 11
click at [506, 562] on input "checkbox" at bounding box center [502, 565] width 9 height 9
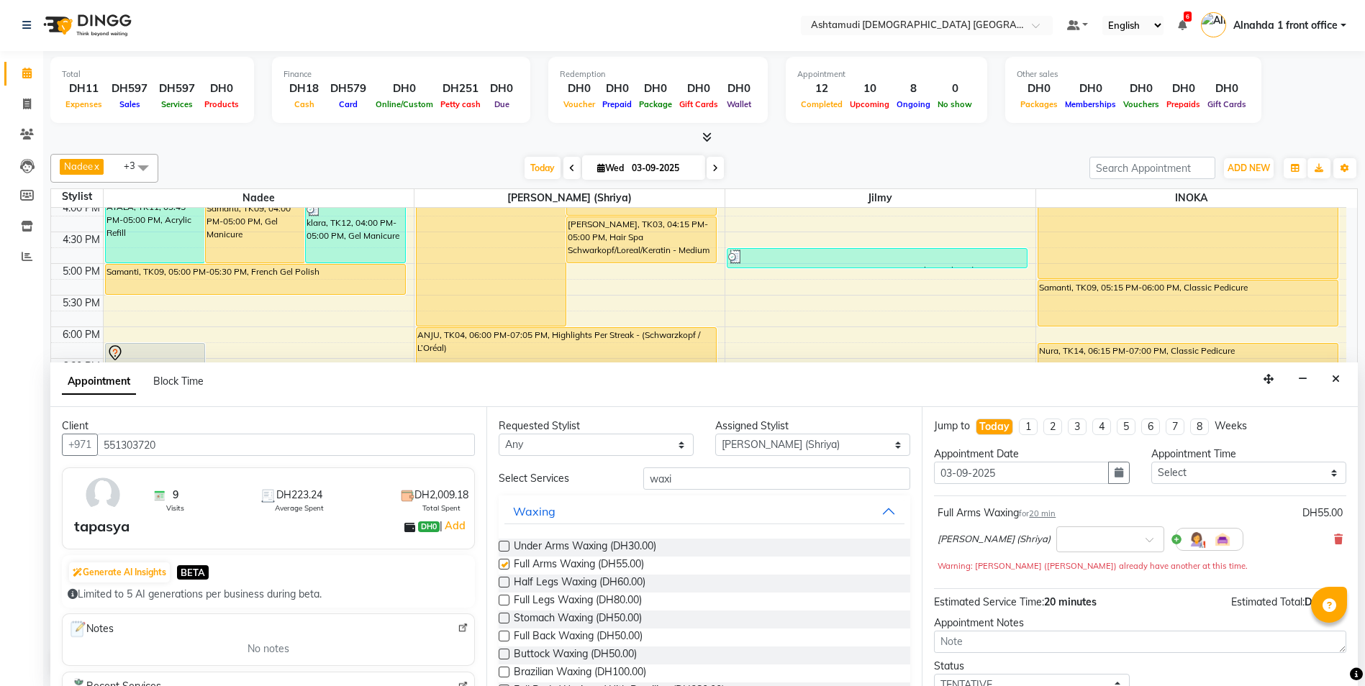
checkbox input "false"
click at [504, 598] on label at bounding box center [503, 600] width 11 height 11
click at [504, 598] on input "checkbox" at bounding box center [502, 601] width 9 height 9
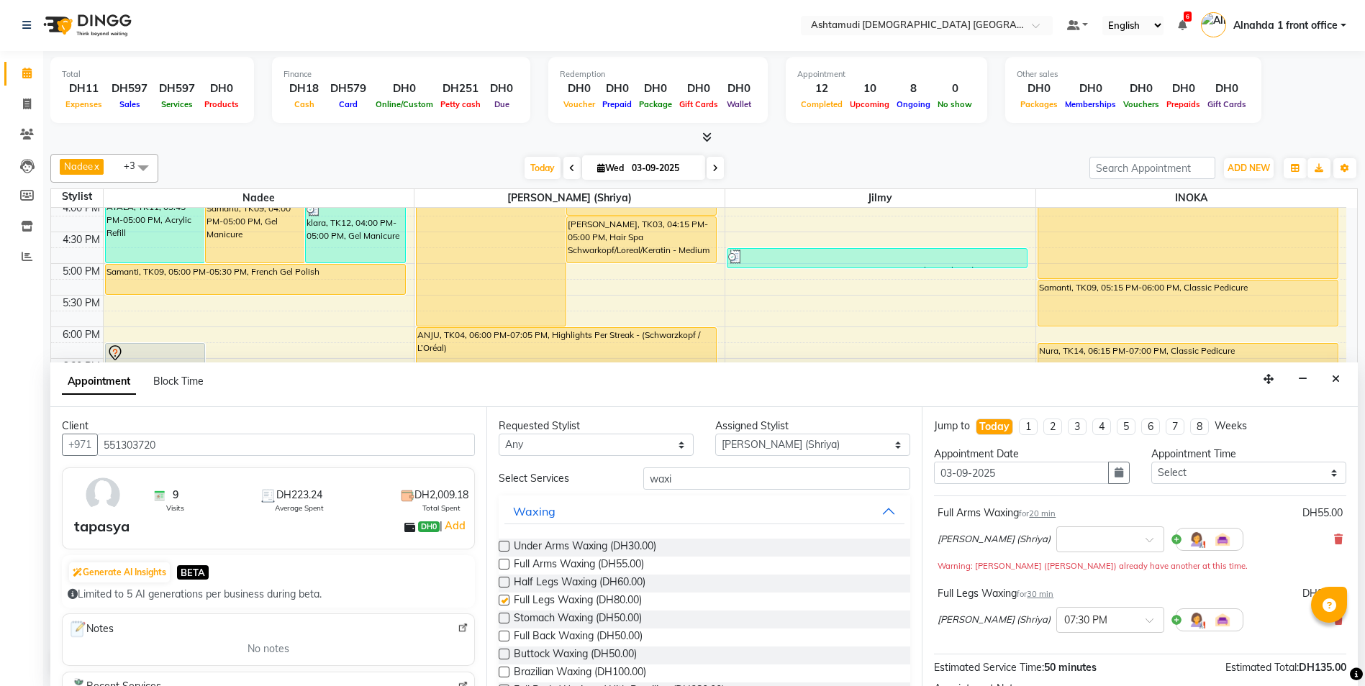
checkbox input "false"
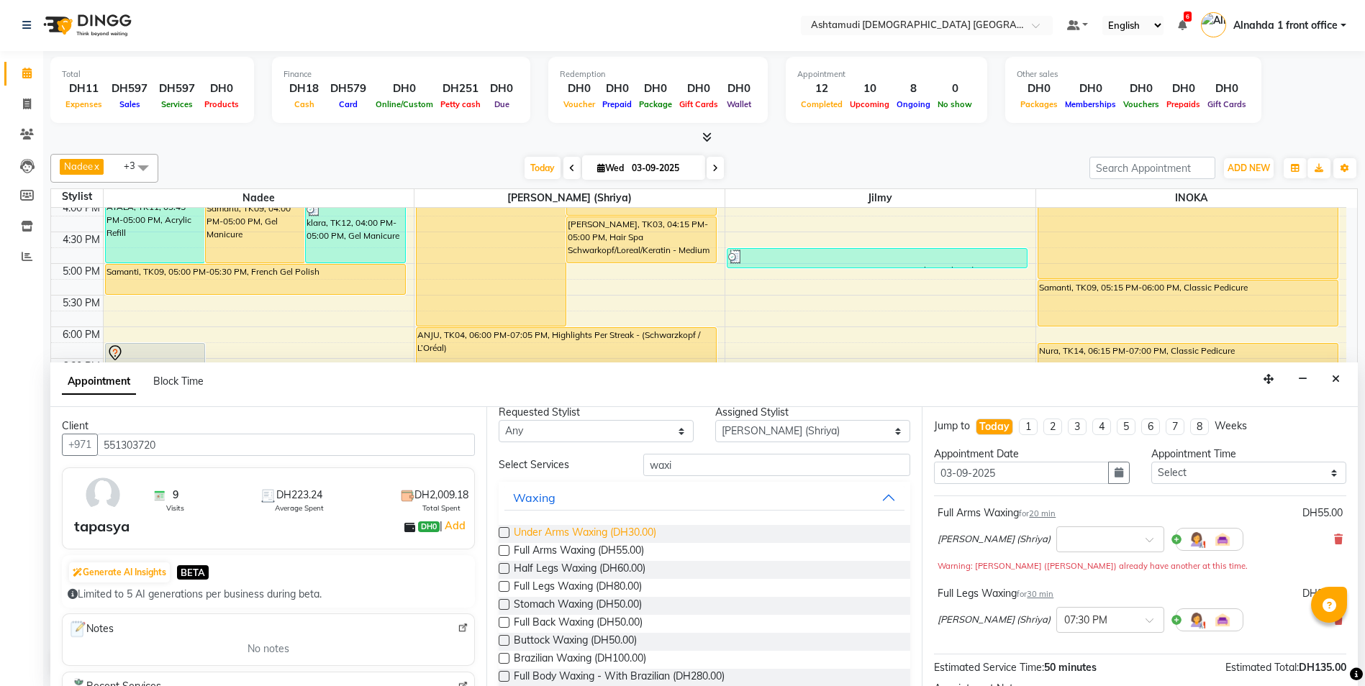
scroll to position [0, 0]
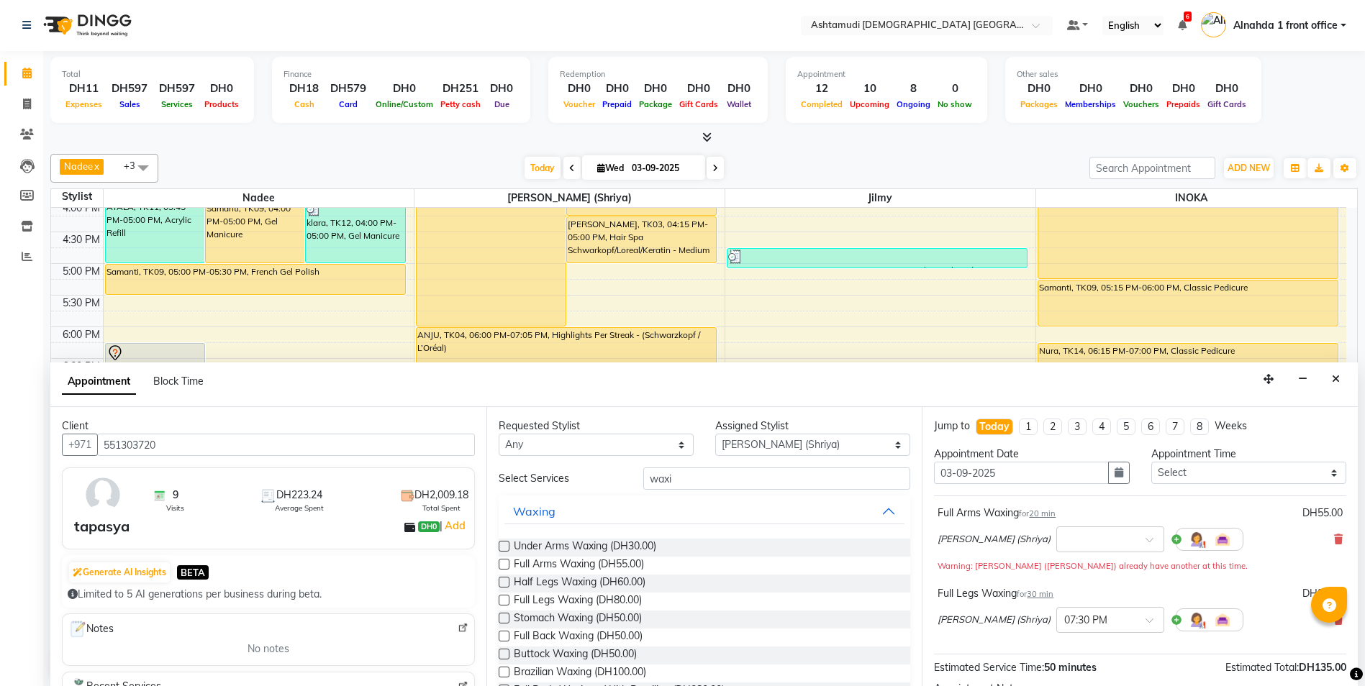
drag, startPoint x: 504, startPoint y: 544, endPoint x: 660, endPoint y: 519, distance: 158.0
click at [504, 544] on label at bounding box center [503, 546] width 11 height 11
click at [504, 544] on input "checkbox" at bounding box center [502, 547] width 9 height 9
checkbox input "false"
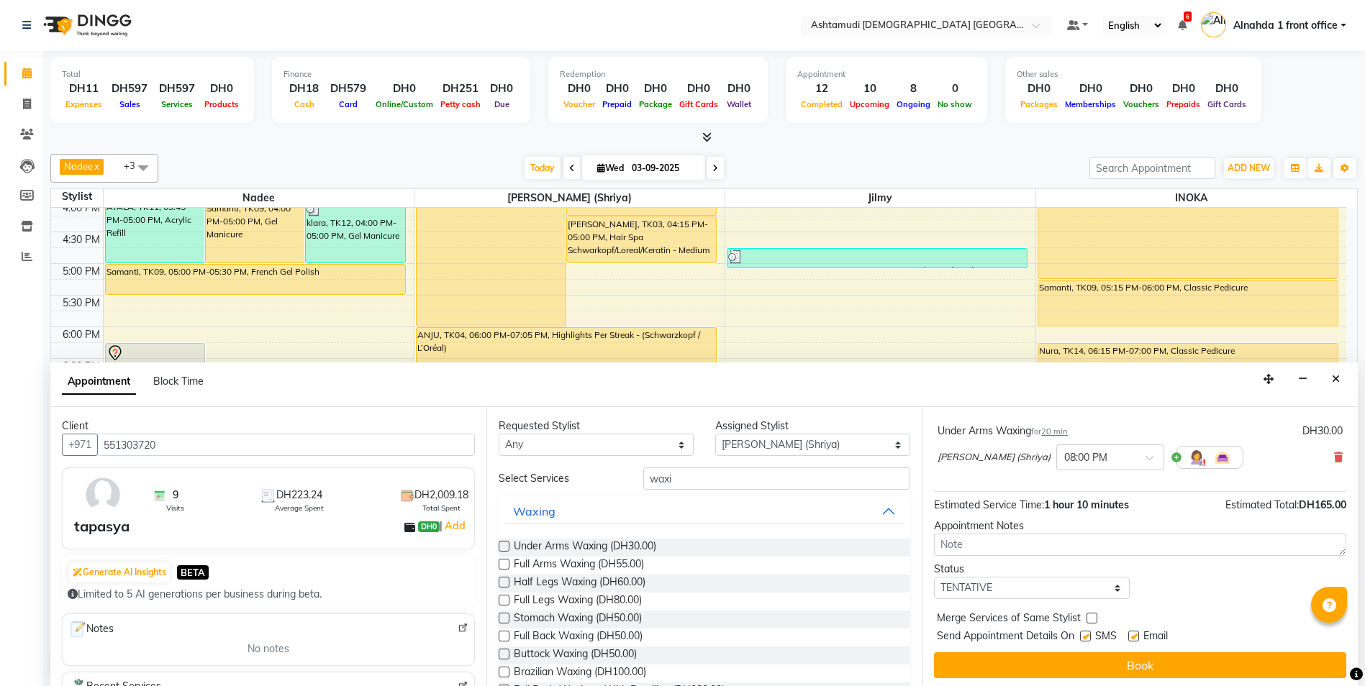
scroll to position [232, 0]
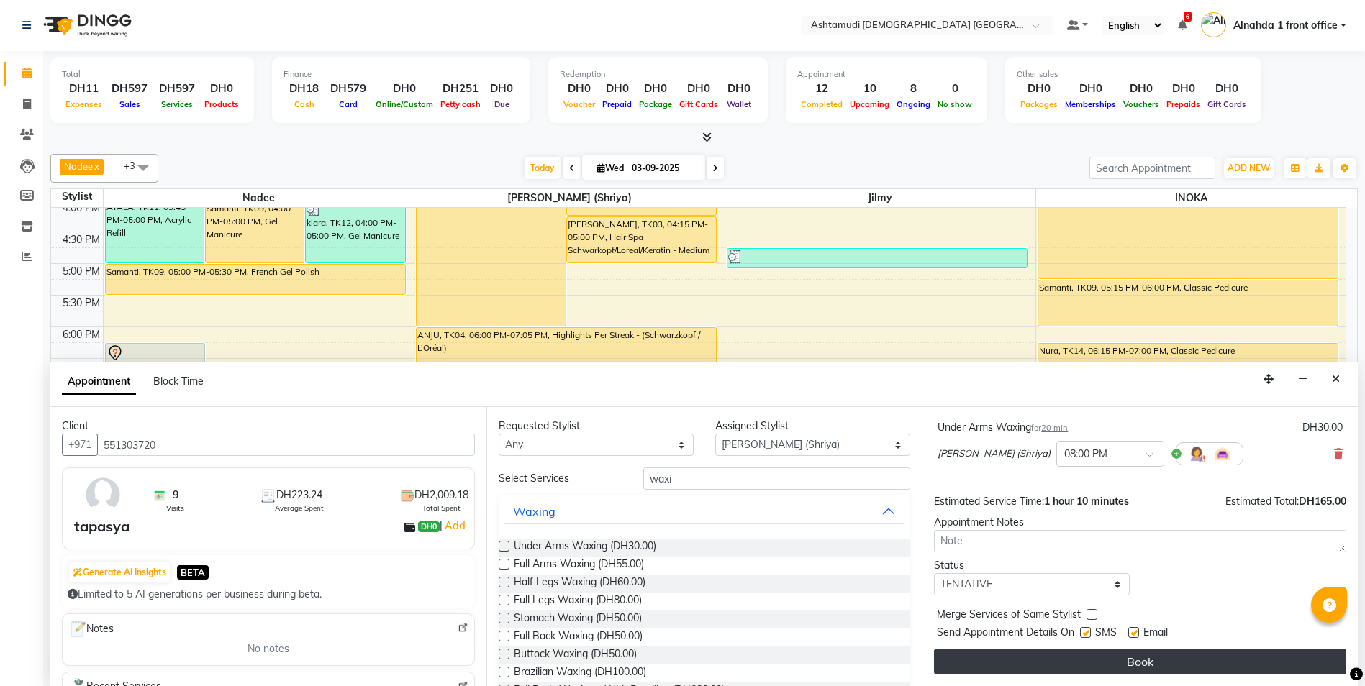
click at [1121, 661] on button "Book" at bounding box center [1140, 662] width 412 height 26
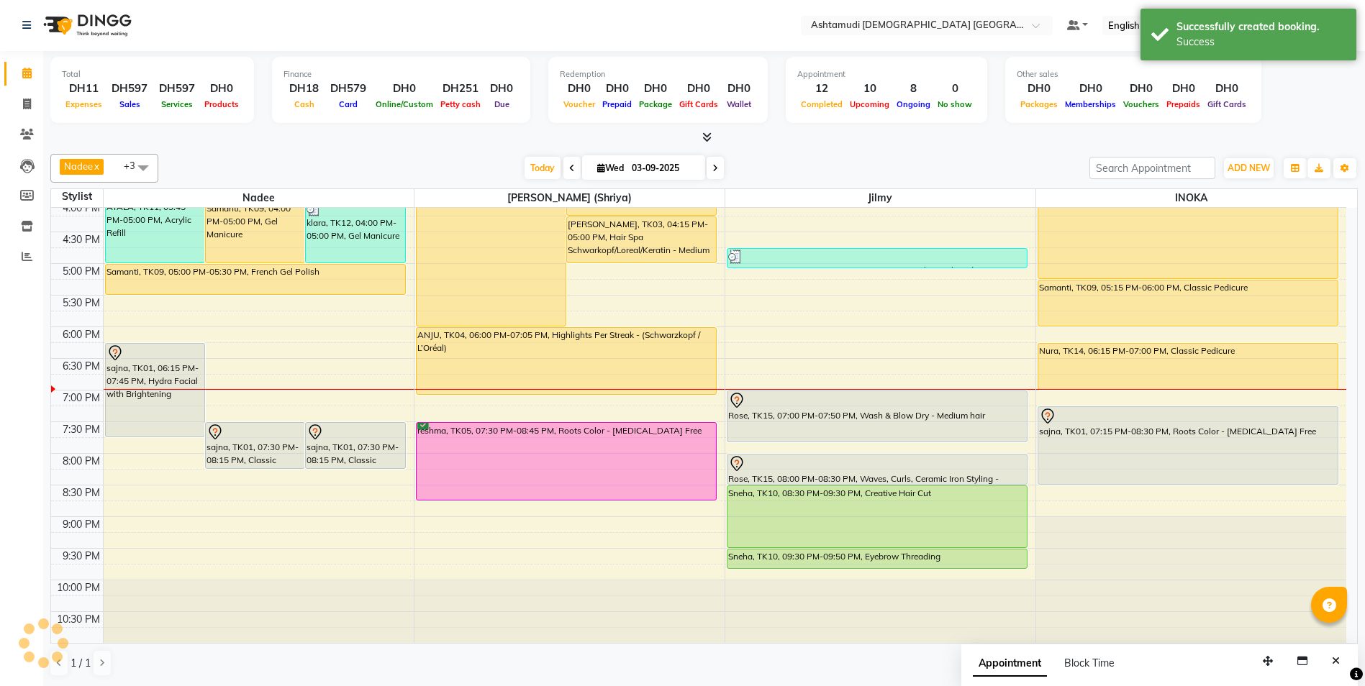
scroll to position [0, 0]
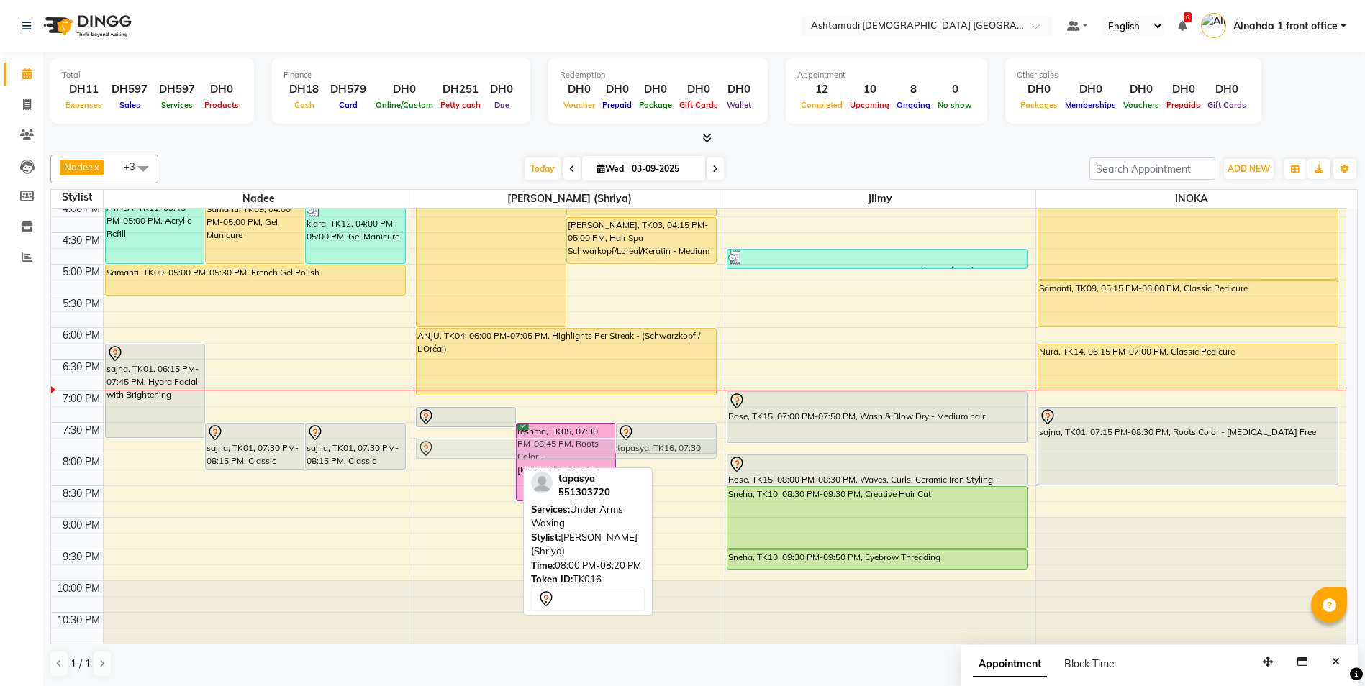
drag, startPoint x: 478, startPoint y: 466, endPoint x: 479, endPoint y: 450, distance: 15.9
click at [479, 450] on div "tapasya, TK16, 07:15 PM-07:35 PM, Full Arms Waxing reshma, TK05, 07:30 PM-08:45…" at bounding box center [569, 200] width 310 height 885
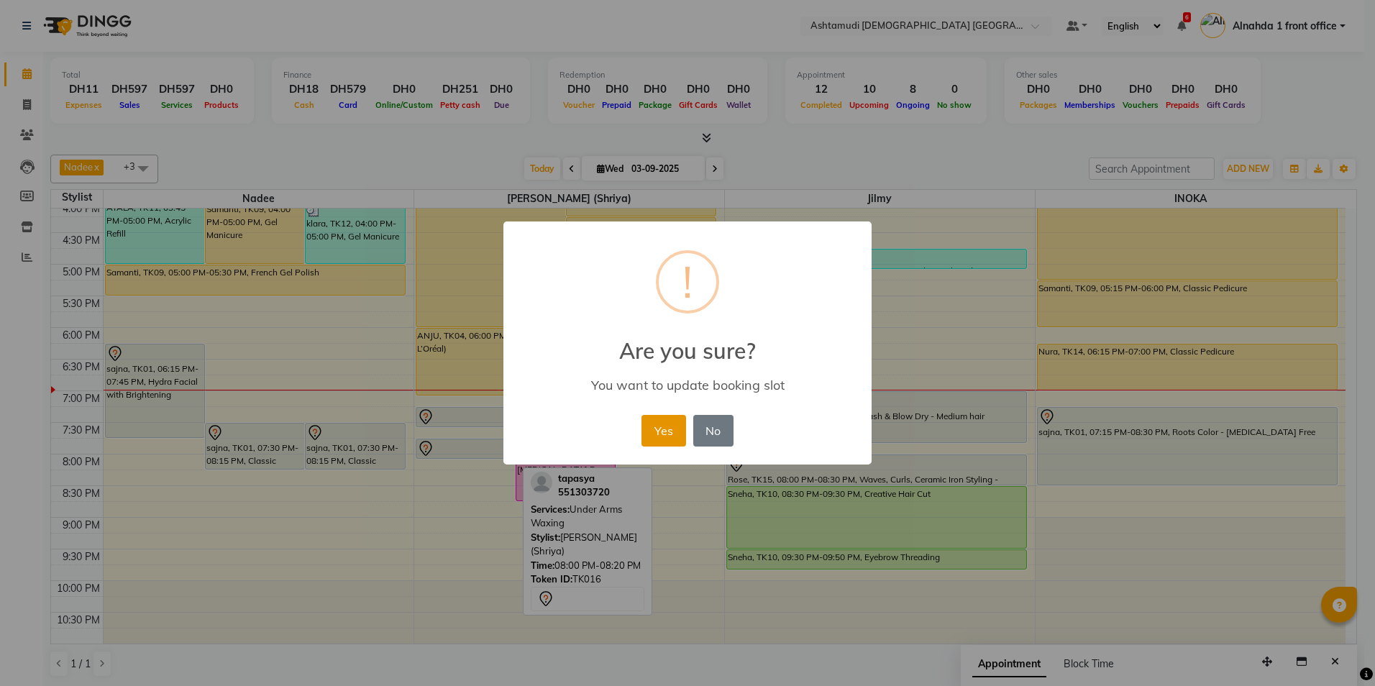
click at [672, 428] on button "Yes" at bounding box center [664, 431] width 44 height 32
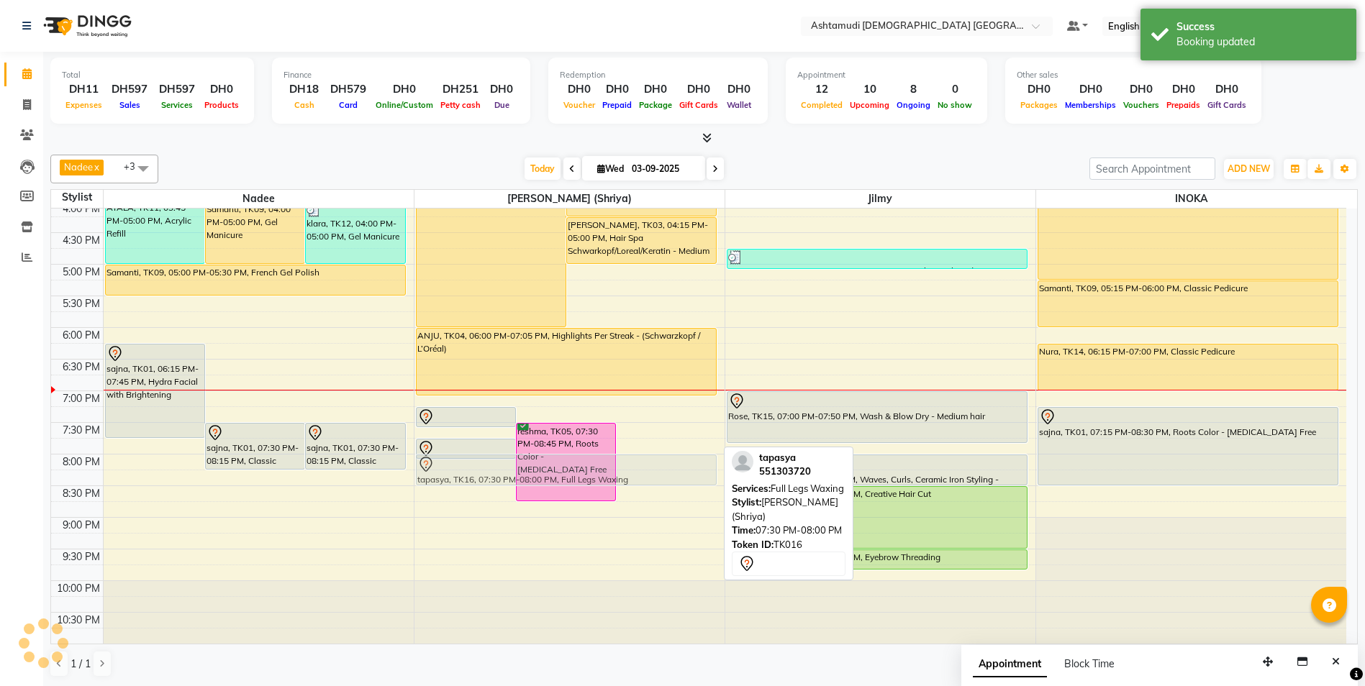
drag, startPoint x: 683, startPoint y: 442, endPoint x: 448, endPoint y: 470, distance: 236.2
click at [448, 470] on div "tapasya, TK16, 07:15 PM-07:35 PM, Full Arms Waxing reshma, TK05, 07:30 PM-08:45…" at bounding box center [569, 200] width 310 height 885
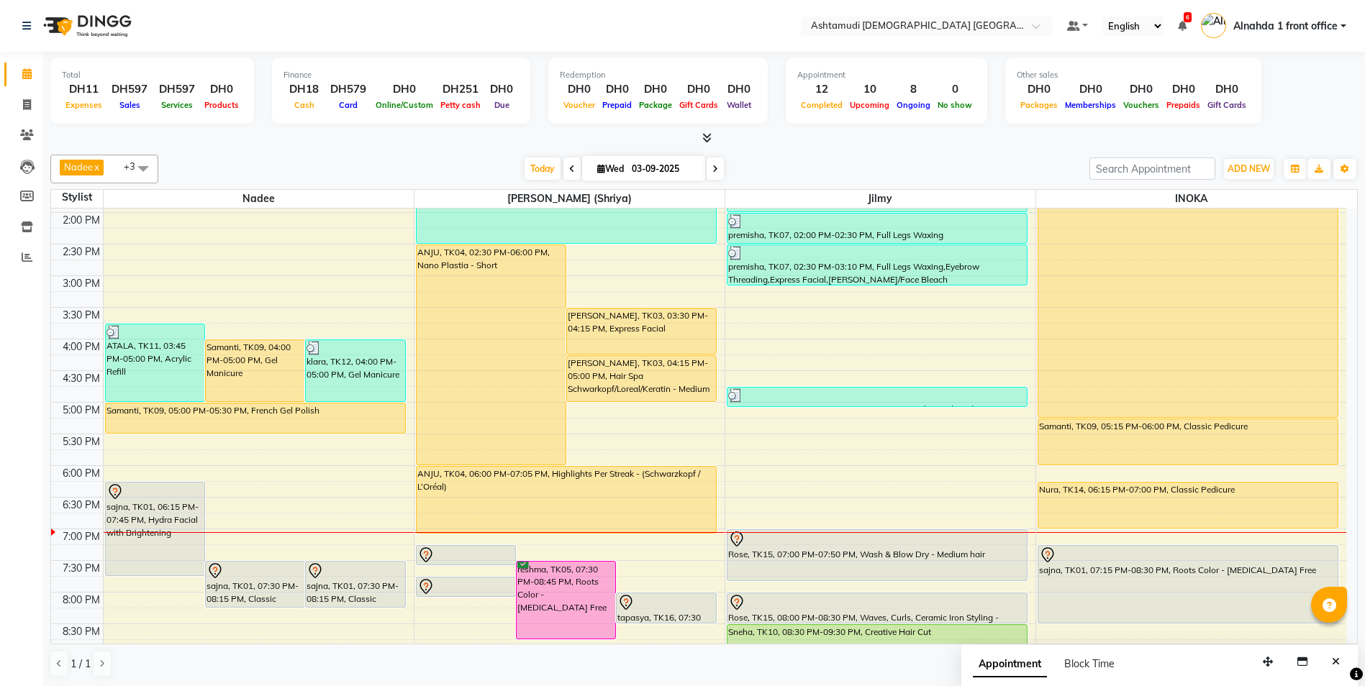
scroll to position [306, 0]
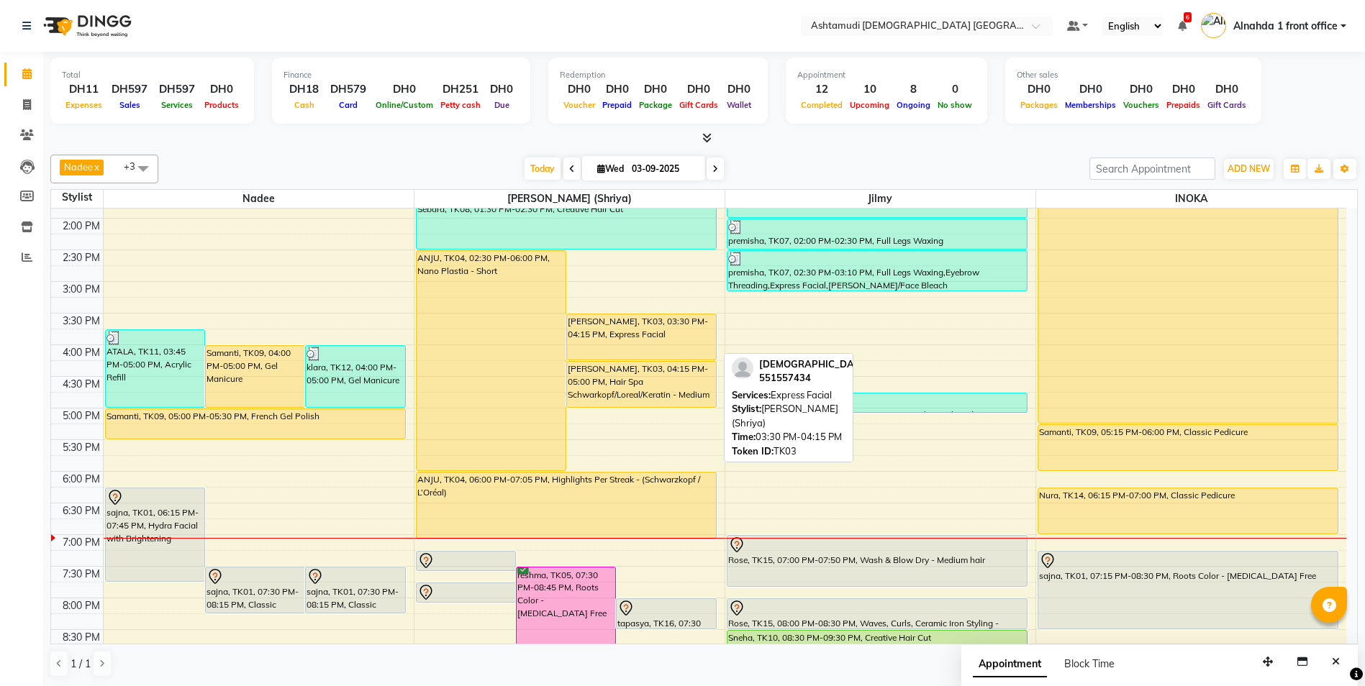
click at [612, 334] on div "Shariya, TK03, 03:30 PM-04:15 PM, Express Facial" at bounding box center [641, 336] width 149 height 45
click at [613, 334] on div "Shariya, TK03, 03:30 PM-04:15 PM, Express Facial" at bounding box center [641, 336] width 149 height 45
select select "1"
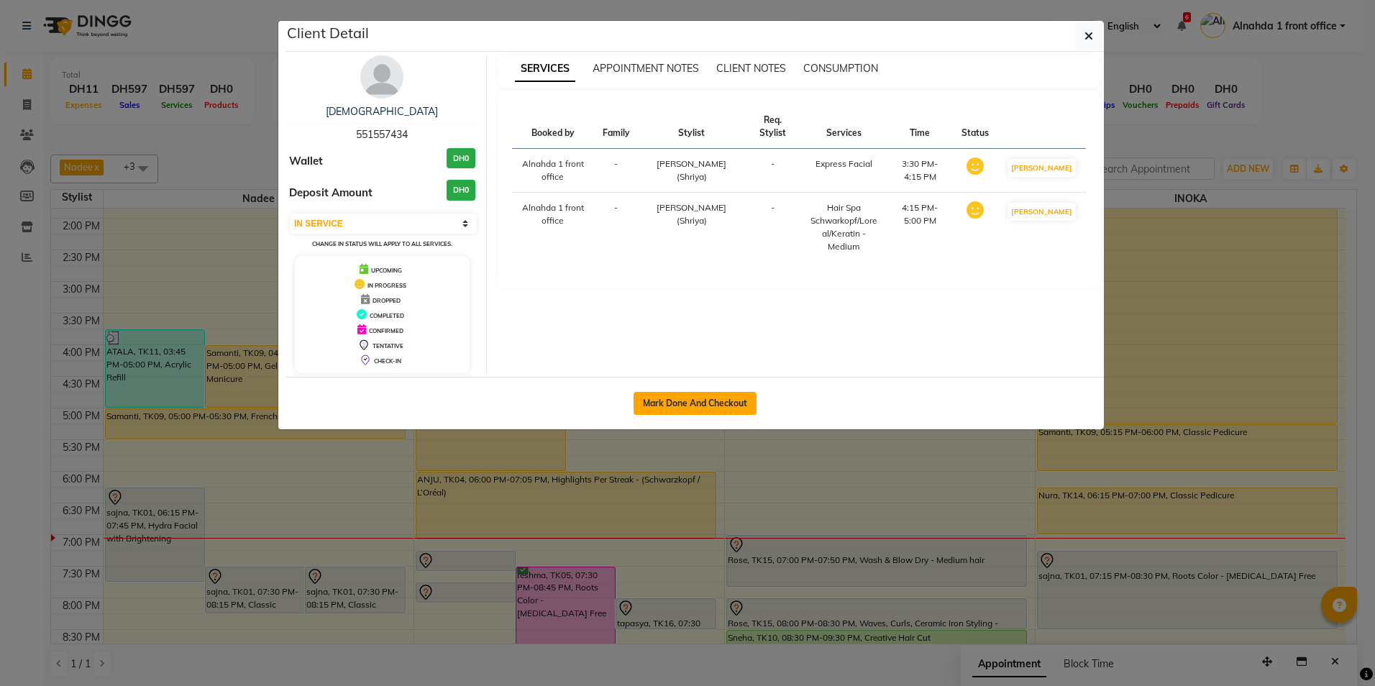
click at [696, 409] on button "Mark Done And Checkout" at bounding box center [695, 403] width 123 height 23
select select "service"
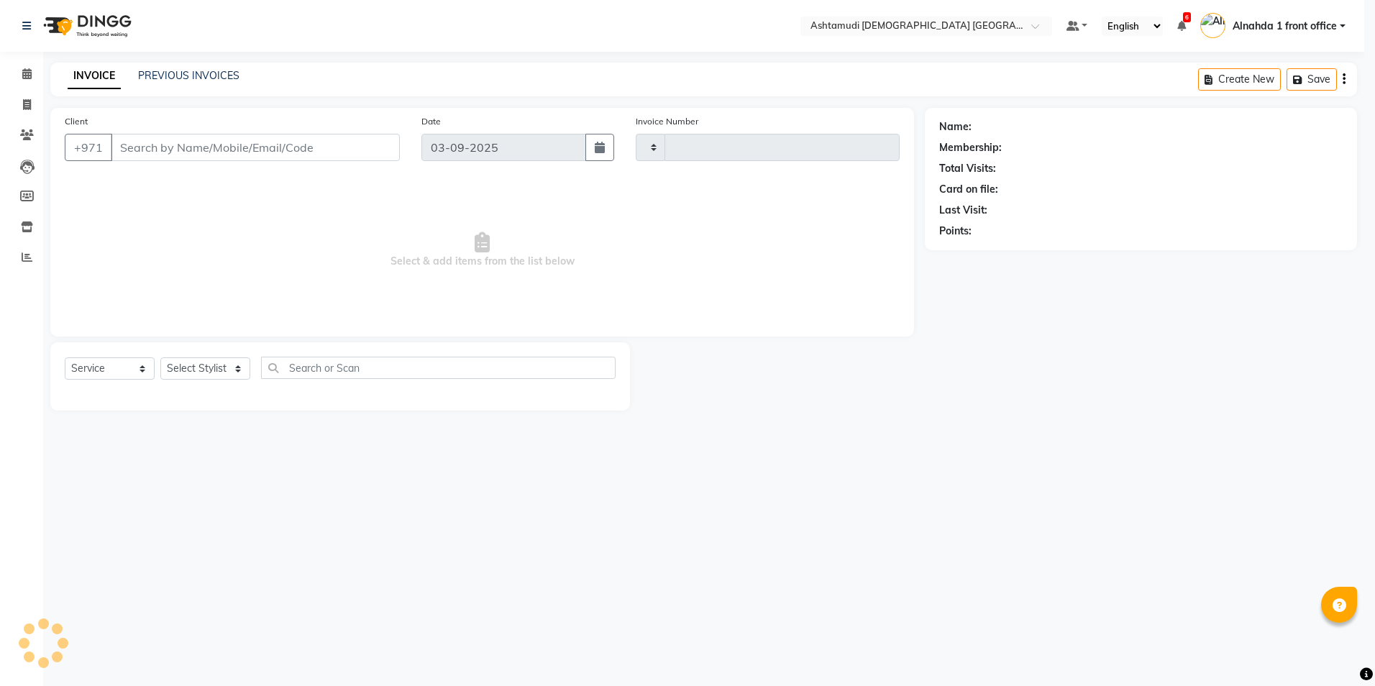
type input "2610"
select select "7242"
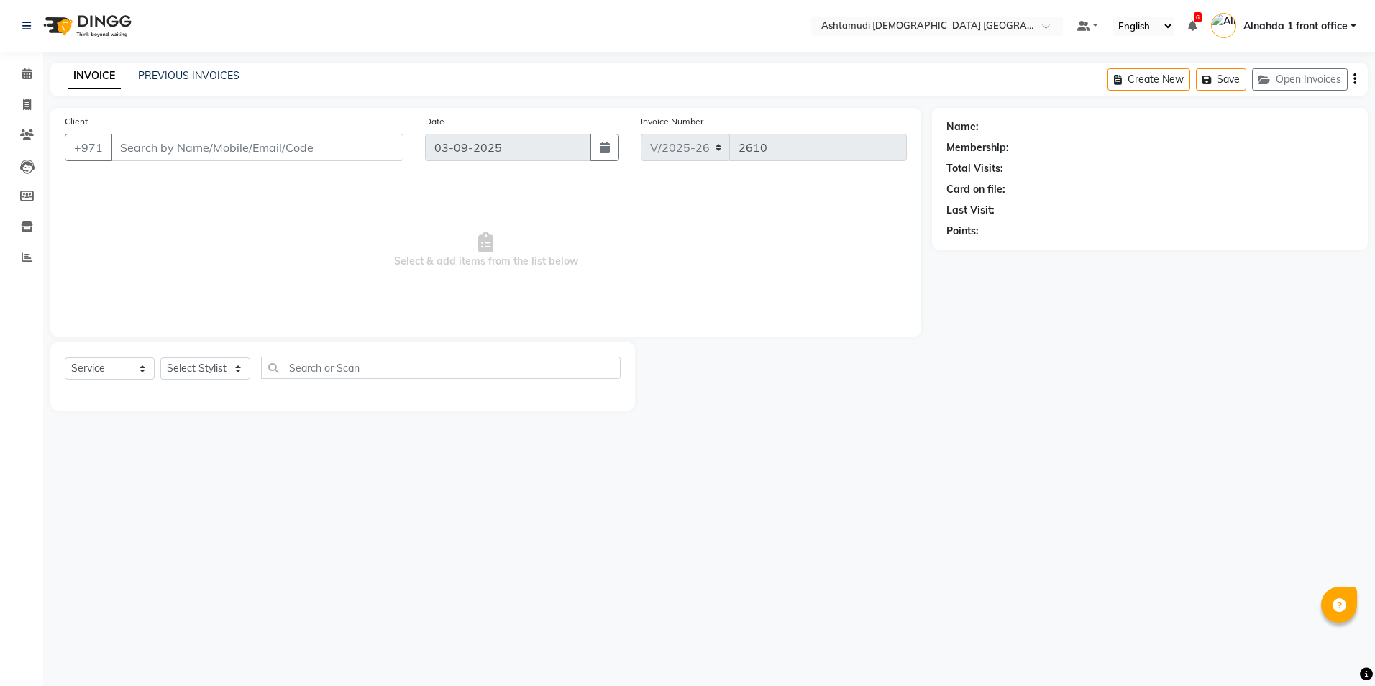
type input "551557434"
select select "86641"
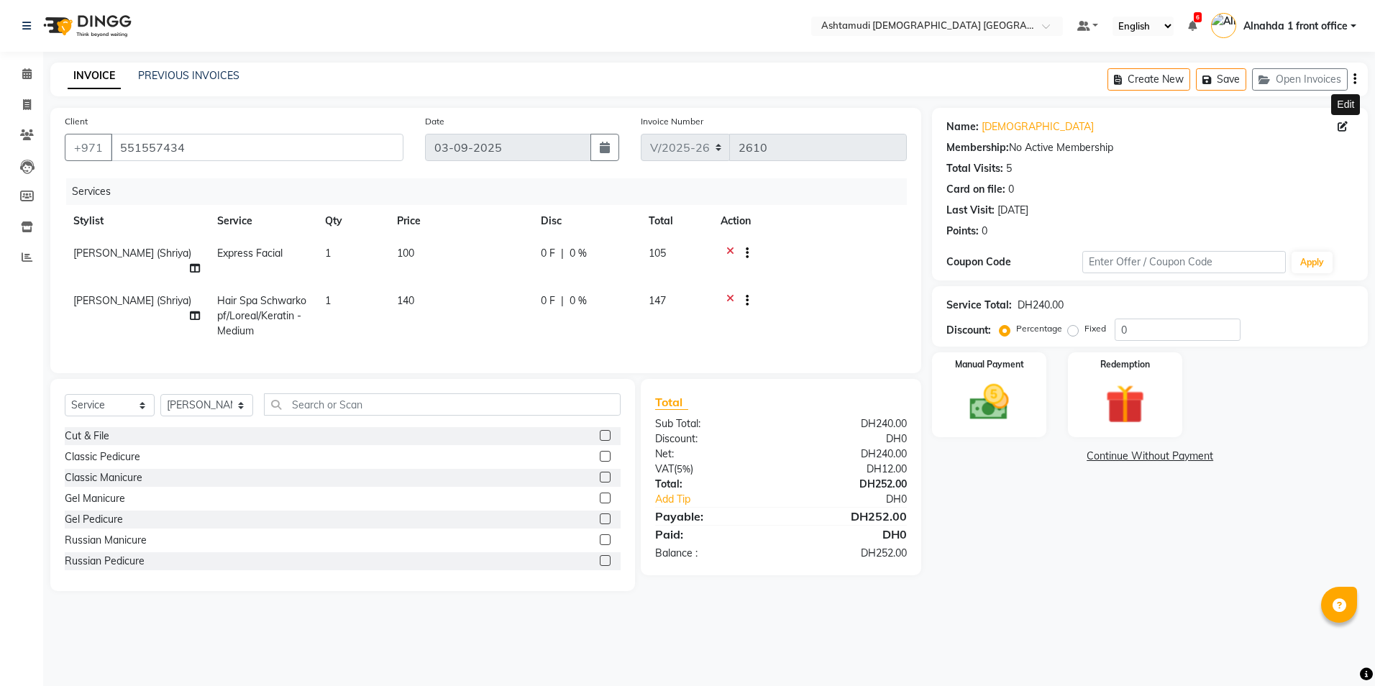
click at [1347, 124] on icon at bounding box center [1343, 127] width 10 height 10
select select "3798"
select select "female"
select select "49769"
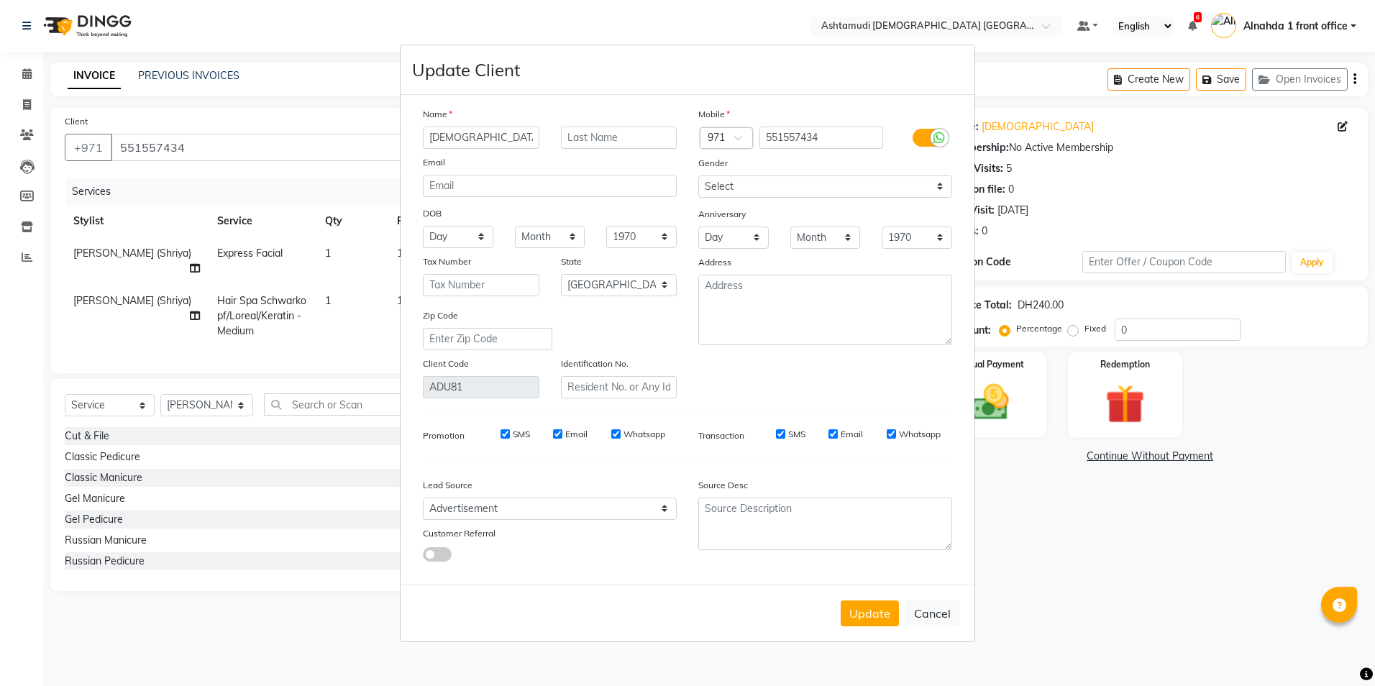
click at [500, 137] on input "Shariya" at bounding box center [481, 138] width 117 height 22
type input "S"
type input "[PERSON_NAME]"
click at [563, 501] on select "Select Walk-in Referral Internet Friend Word of Mouth Advertisement Facebook Ju…" at bounding box center [550, 509] width 254 height 22
select select "49765"
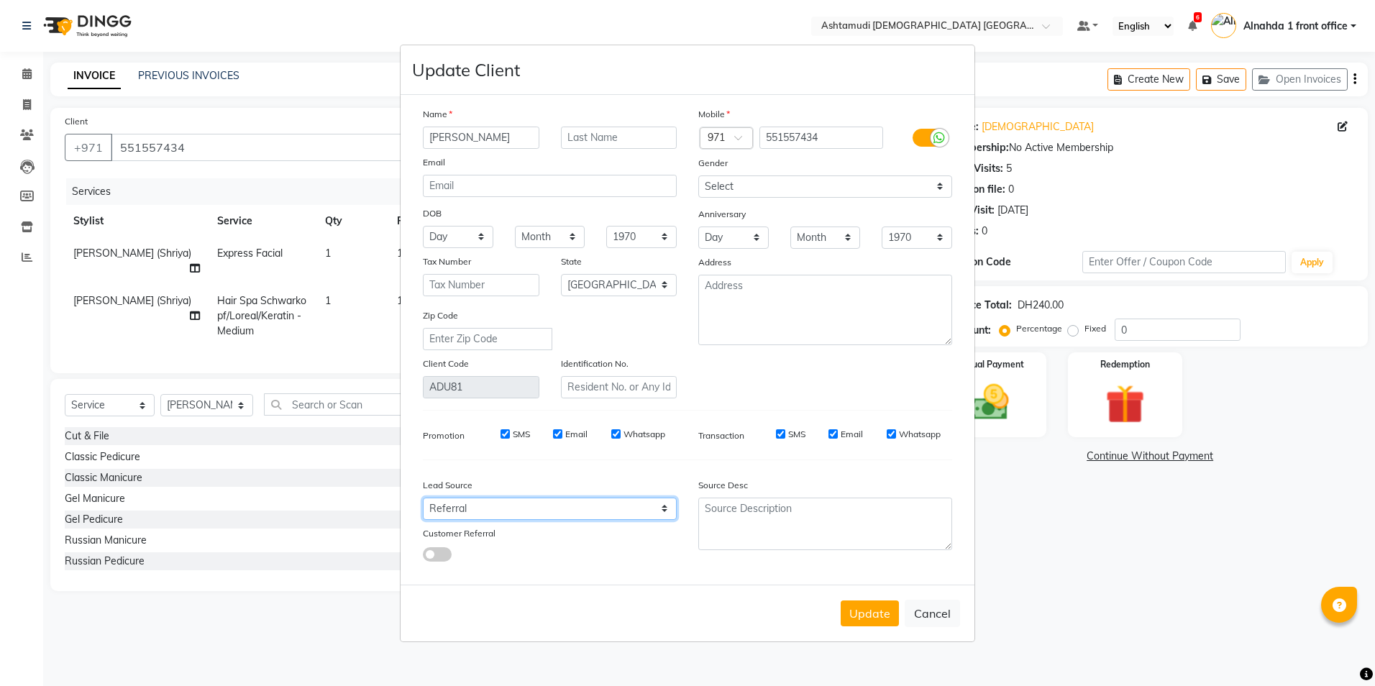
click at [423, 498] on select "Select Walk-in Referral Internet Friend Word of Mouth Advertisement Facebook Ju…" at bounding box center [550, 509] width 254 height 22
click at [878, 618] on button "Update" at bounding box center [870, 614] width 58 height 26
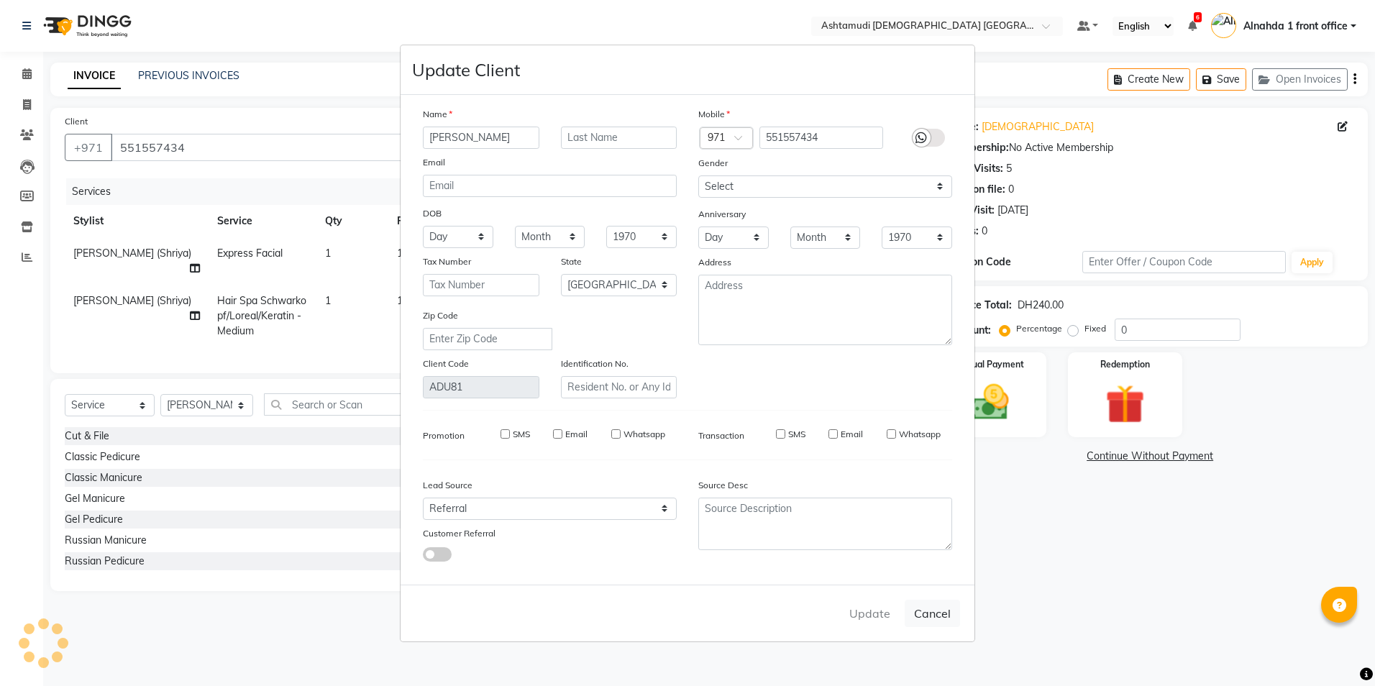
select select
select select "null"
select select
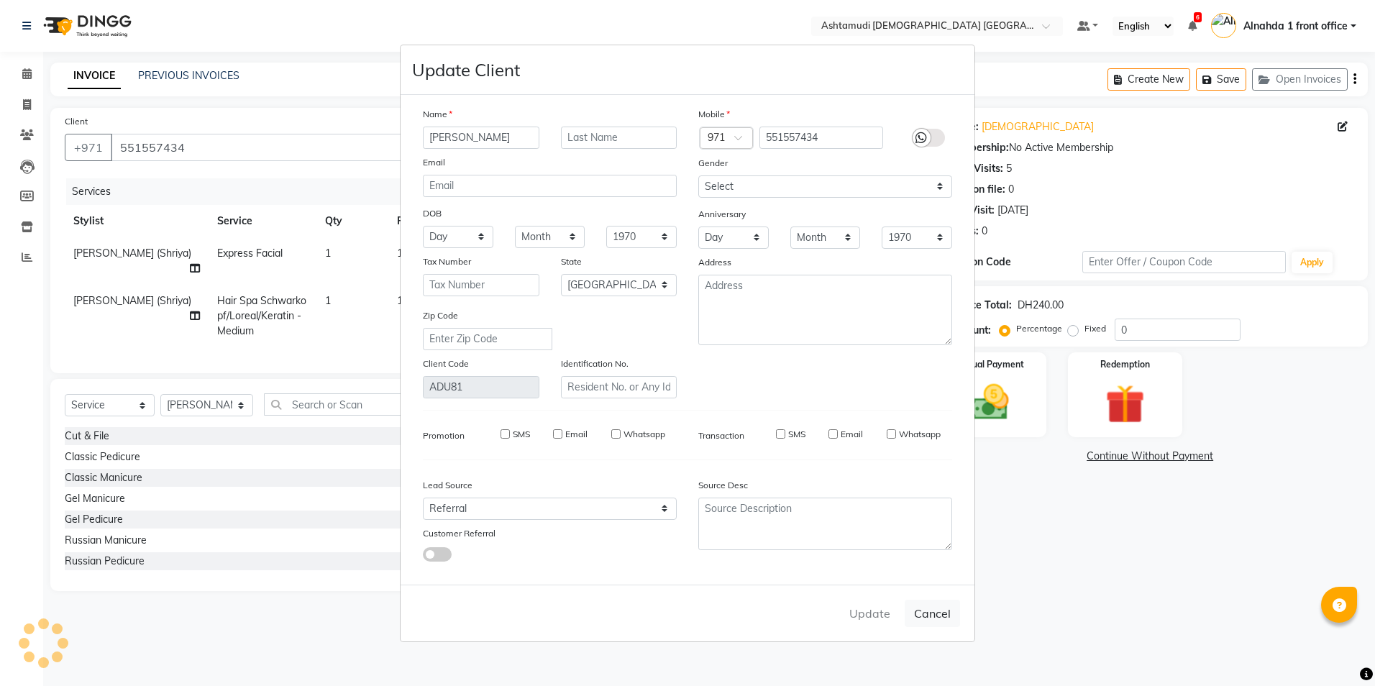
select select
checkbox input "false"
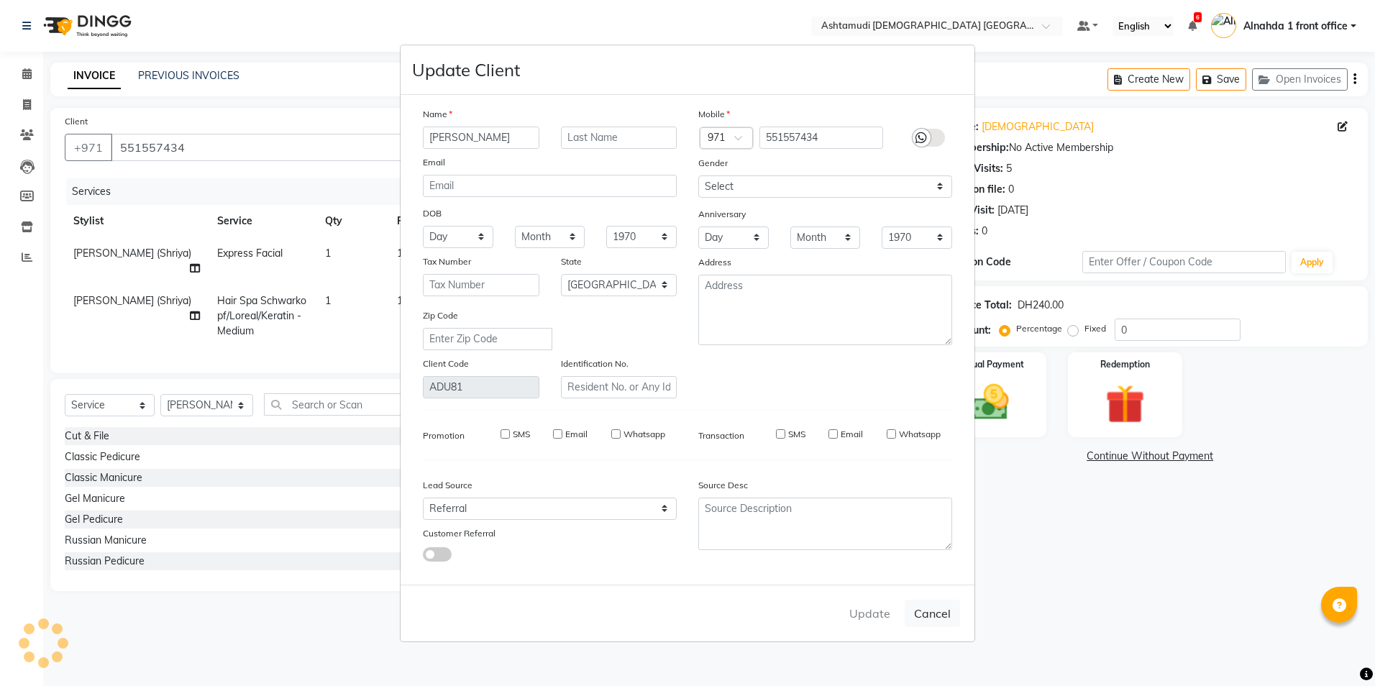
checkbox input "false"
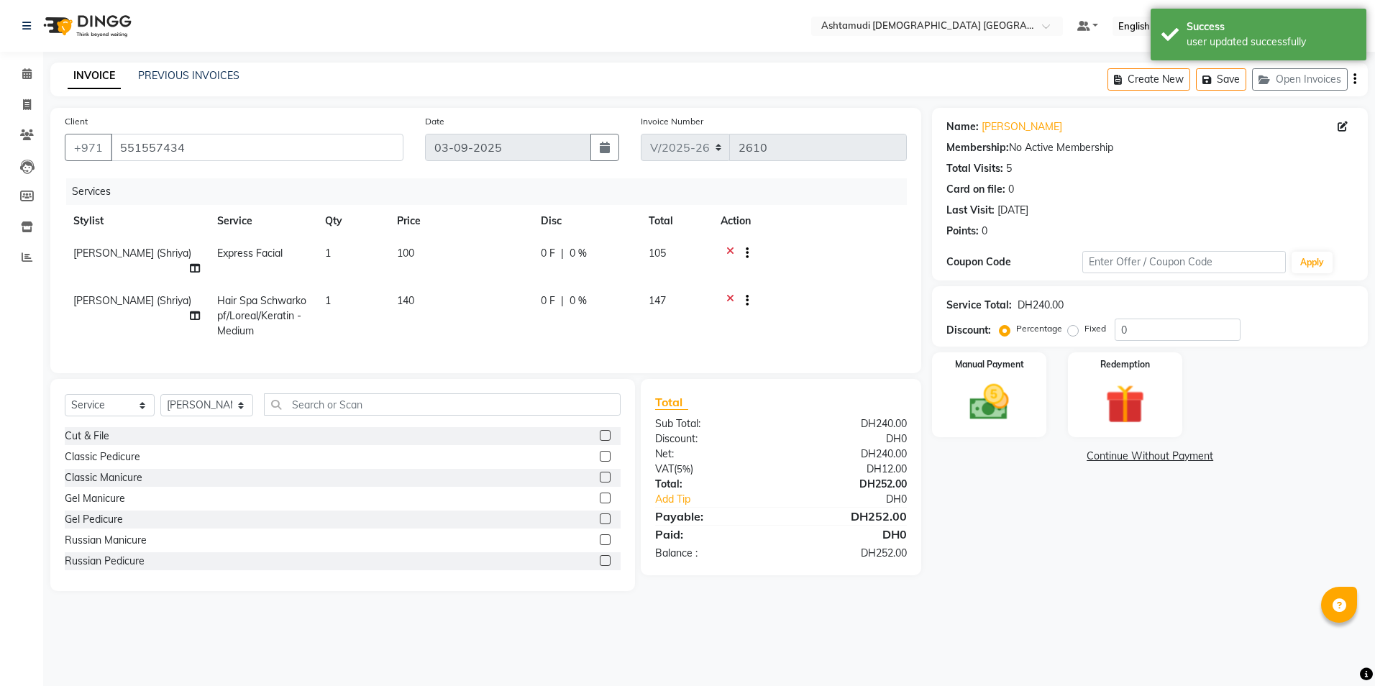
click at [732, 250] on icon at bounding box center [730, 255] width 8 height 18
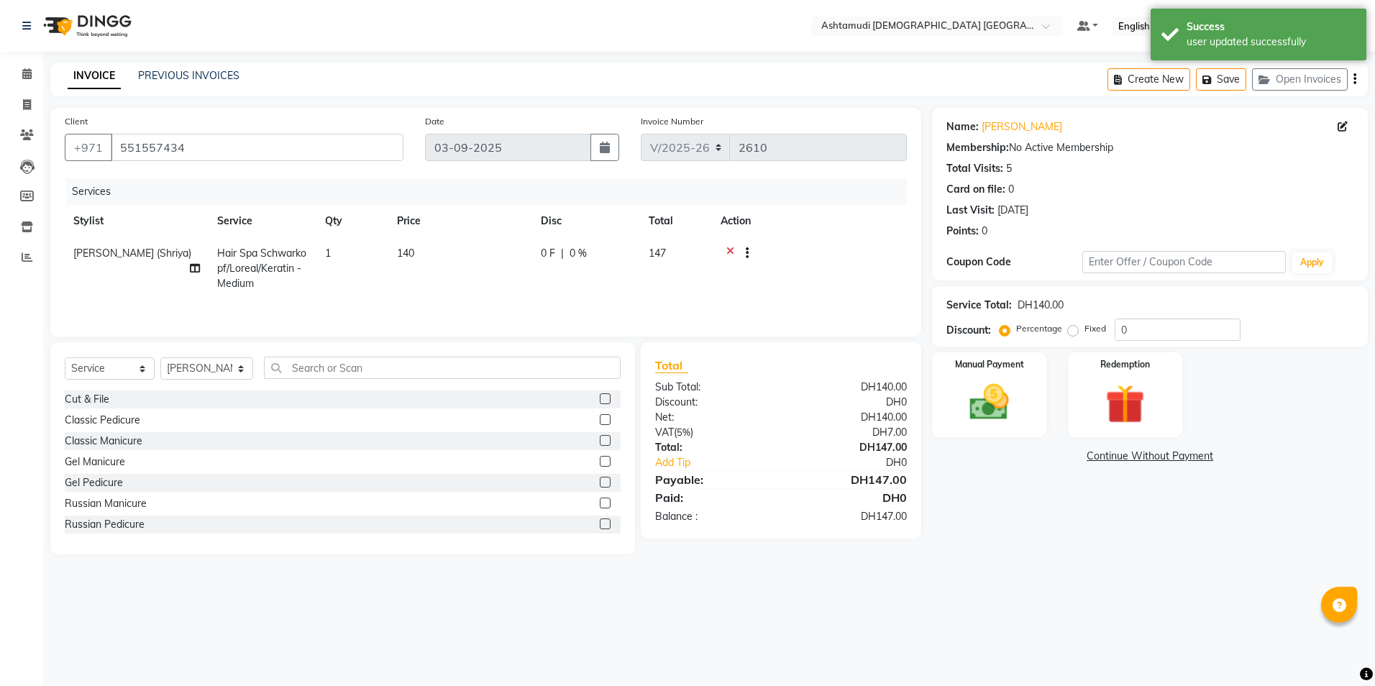
click at [732, 250] on icon at bounding box center [730, 255] width 8 height 18
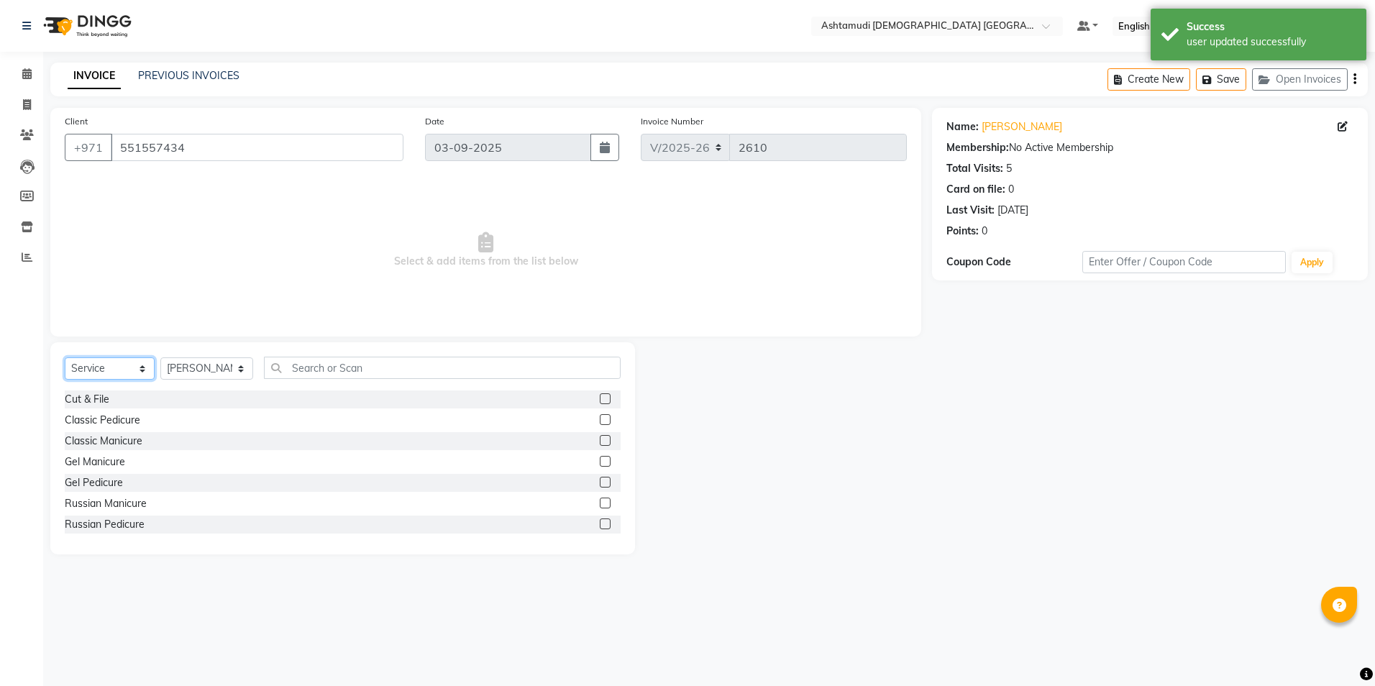
click at [112, 366] on select "Select Service Product Membership Package Voucher Prepaid Gift Card" at bounding box center [110, 368] width 90 height 22
select select "package"
click at [65, 357] on select "Select Service Product Membership Package Voucher Prepaid Gift Card" at bounding box center [110, 368] width 90 height 22
click at [235, 369] on select "Select Stylist Alnahda 1 front office [PERSON_NAME] [PERSON_NAME] Staff INOKA […" at bounding box center [206, 368] width 93 height 22
select select "61839"
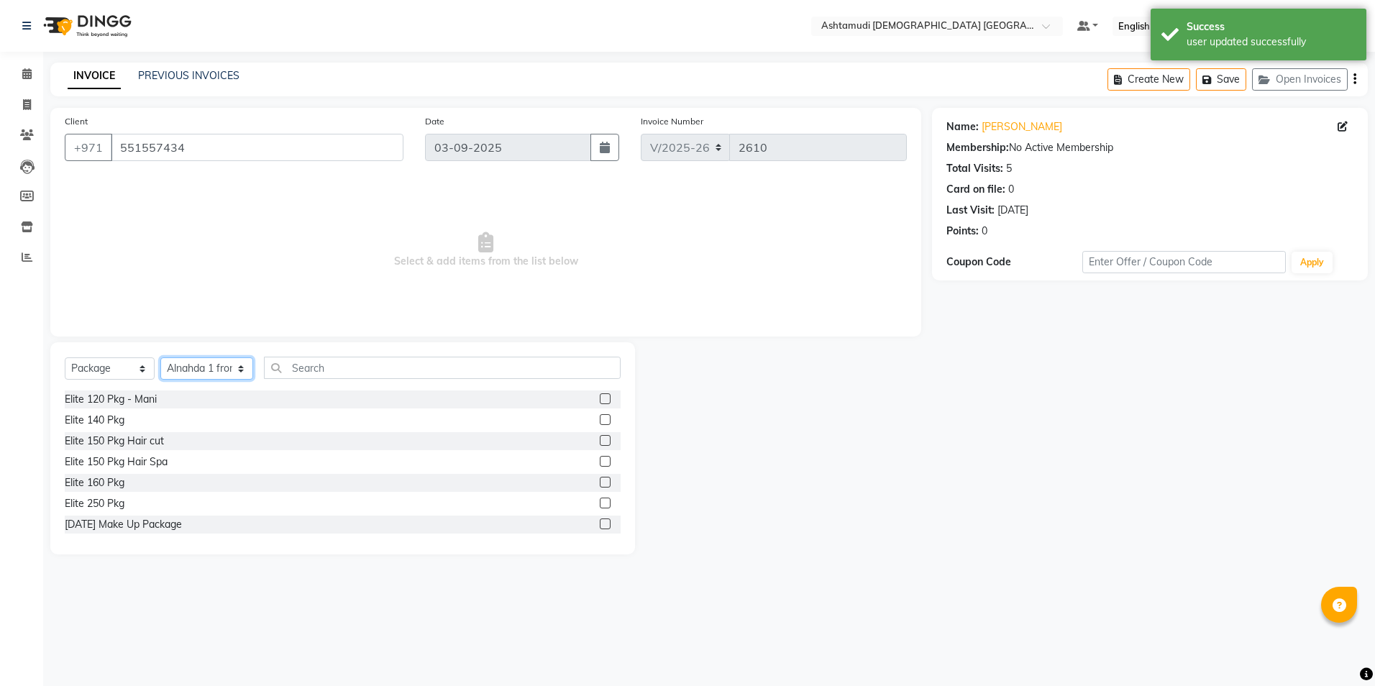
click at [160, 357] on select "Select Stylist Alnahda 1 front office [PERSON_NAME] [PERSON_NAME] Staff INOKA […" at bounding box center [206, 368] width 93 height 22
click at [311, 371] on input "text" at bounding box center [442, 368] width 356 height 22
click at [290, 365] on input "text" at bounding box center [442, 368] width 356 height 22
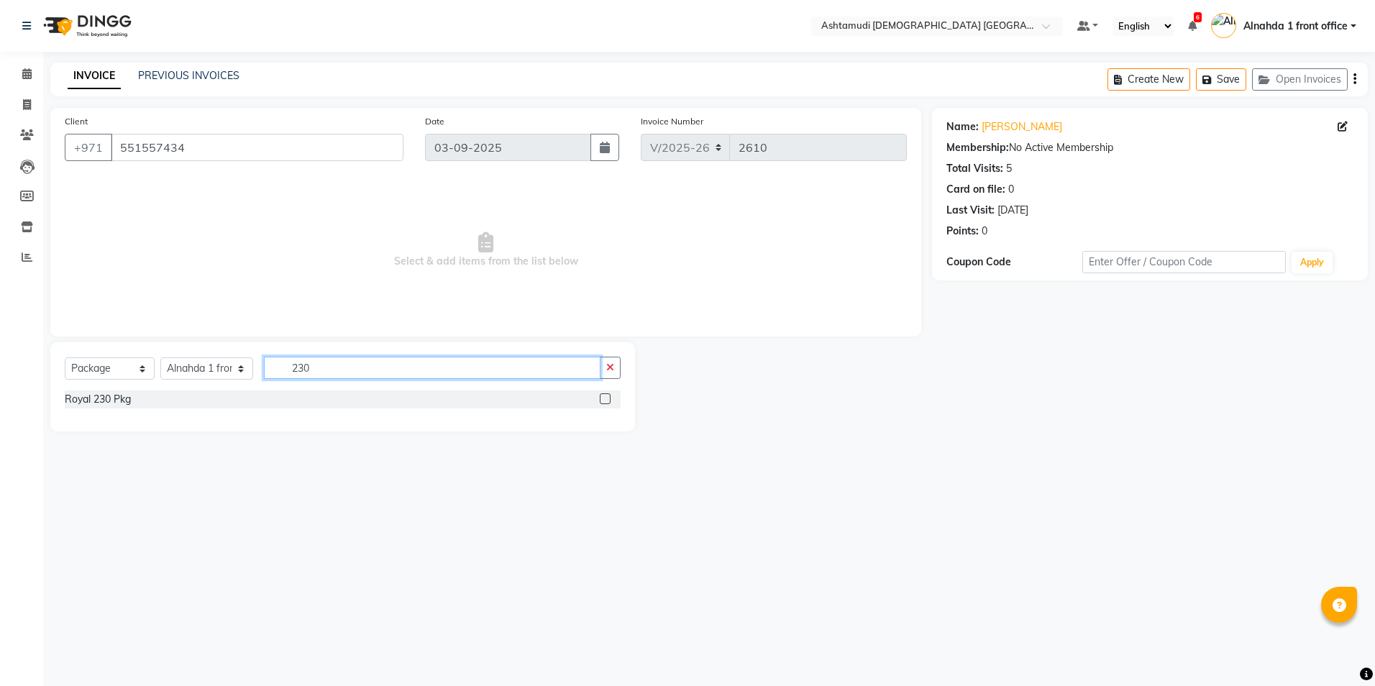
type input "230"
click at [608, 394] on label at bounding box center [605, 398] width 11 height 11
click at [608, 395] on input "checkbox" at bounding box center [604, 399] width 9 height 9
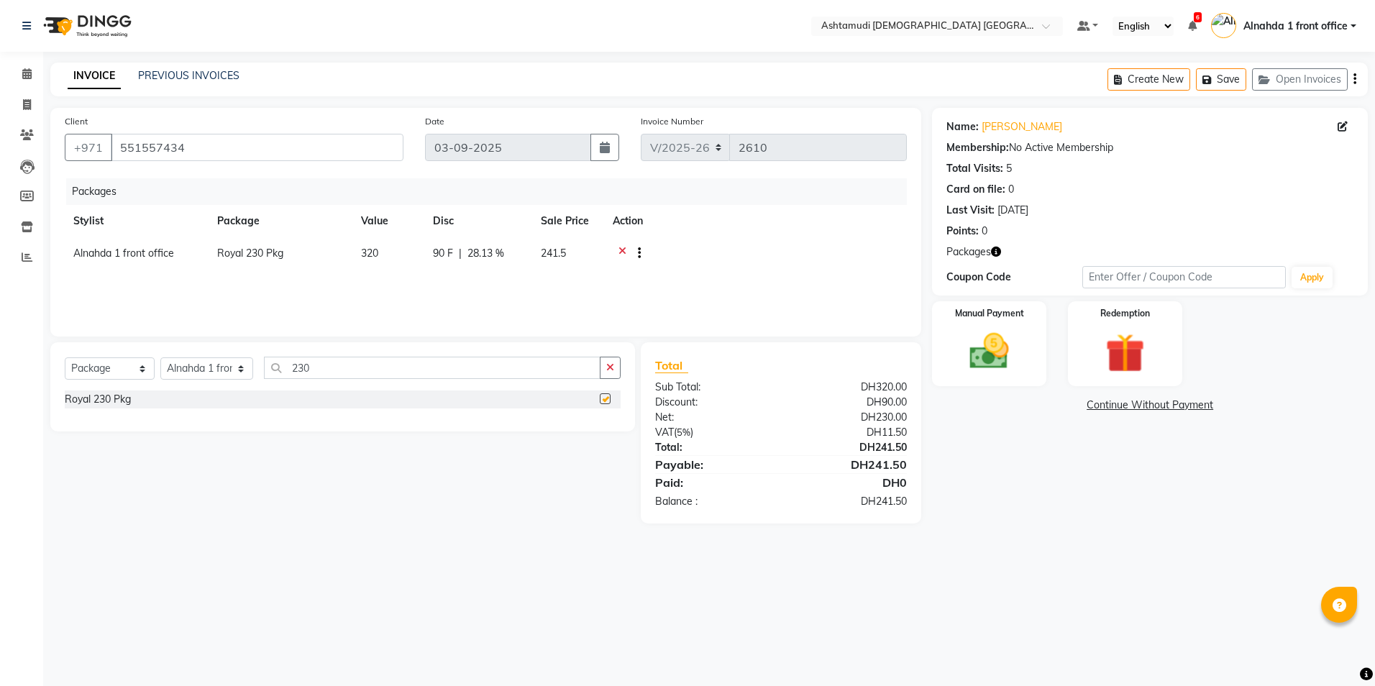
checkbox input "false"
click at [91, 373] on select "Select Service Product Membership Package Voucher Prepaid Gift Card" at bounding box center [110, 368] width 90 height 22
select select "service"
click at [65, 357] on select "Select Service Product Membership Package Voucher Prepaid Gift Card" at bounding box center [110, 368] width 90 height 22
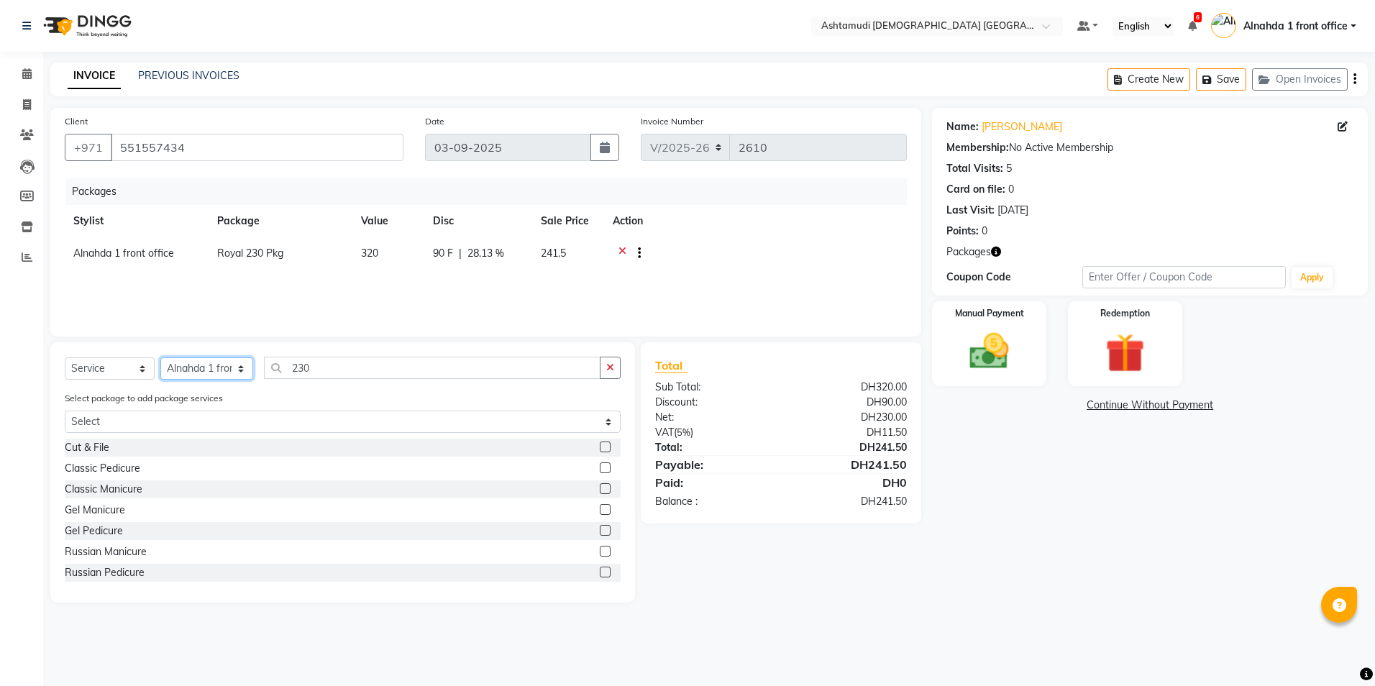
click at [178, 370] on select "Select Stylist Alnahda 1 front office [PERSON_NAME] [PERSON_NAME] Staff INOKA […" at bounding box center [206, 368] width 93 height 22
select select "86875"
click at [160, 357] on select "Select Stylist Alnahda 1 front office [PERSON_NAME] [PERSON_NAME] Staff INOKA […" at bounding box center [206, 368] width 93 height 22
drag, startPoint x: 330, startPoint y: 371, endPoint x: 209, endPoint y: 357, distance: 122.3
click at [211, 360] on div "Select Service Product Membership Package Voucher Prepaid Gift Card Select Styl…" at bounding box center [343, 374] width 556 height 34
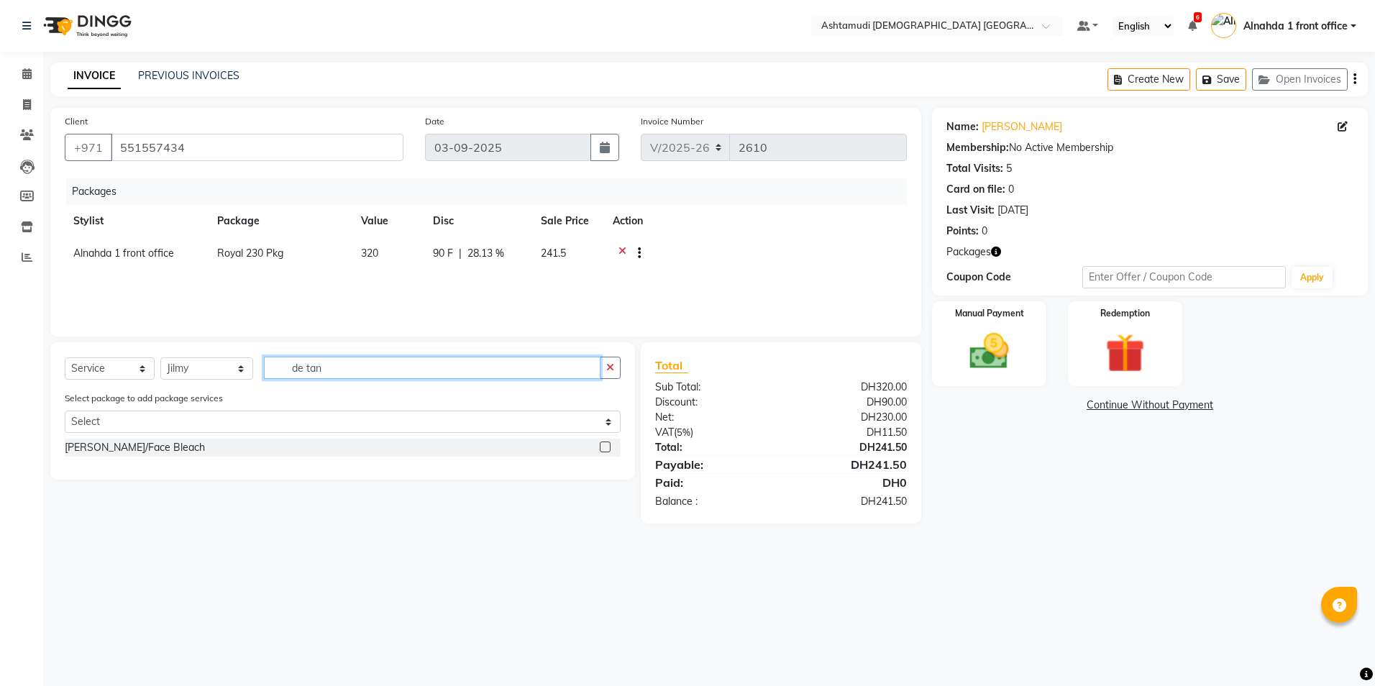
type input "de tan"
click at [603, 450] on label at bounding box center [605, 447] width 11 height 11
click at [603, 450] on input "checkbox" at bounding box center [604, 447] width 9 height 9
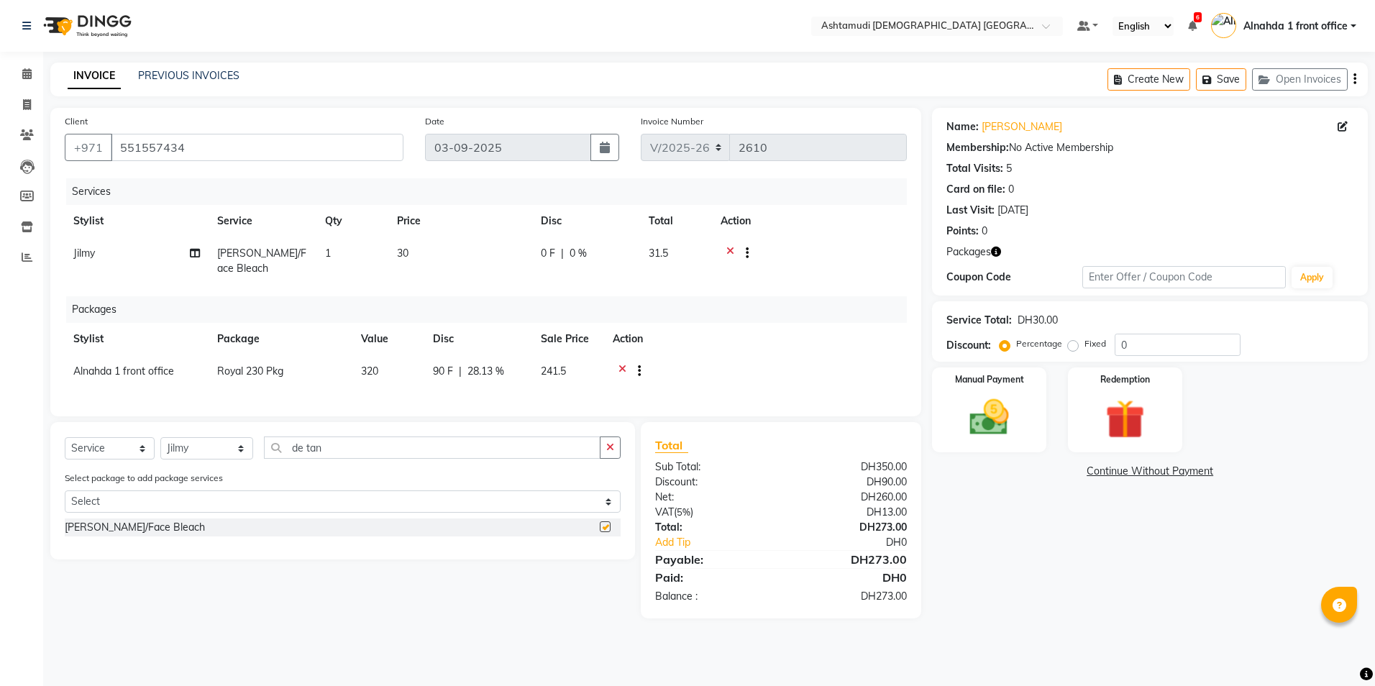
checkbox input "false"
click at [1170, 349] on input "0" at bounding box center [1178, 345] width 126 height 22
type input "025"
click at [1016, 419] on img at bounding box center [989, 417] width 67 height 47
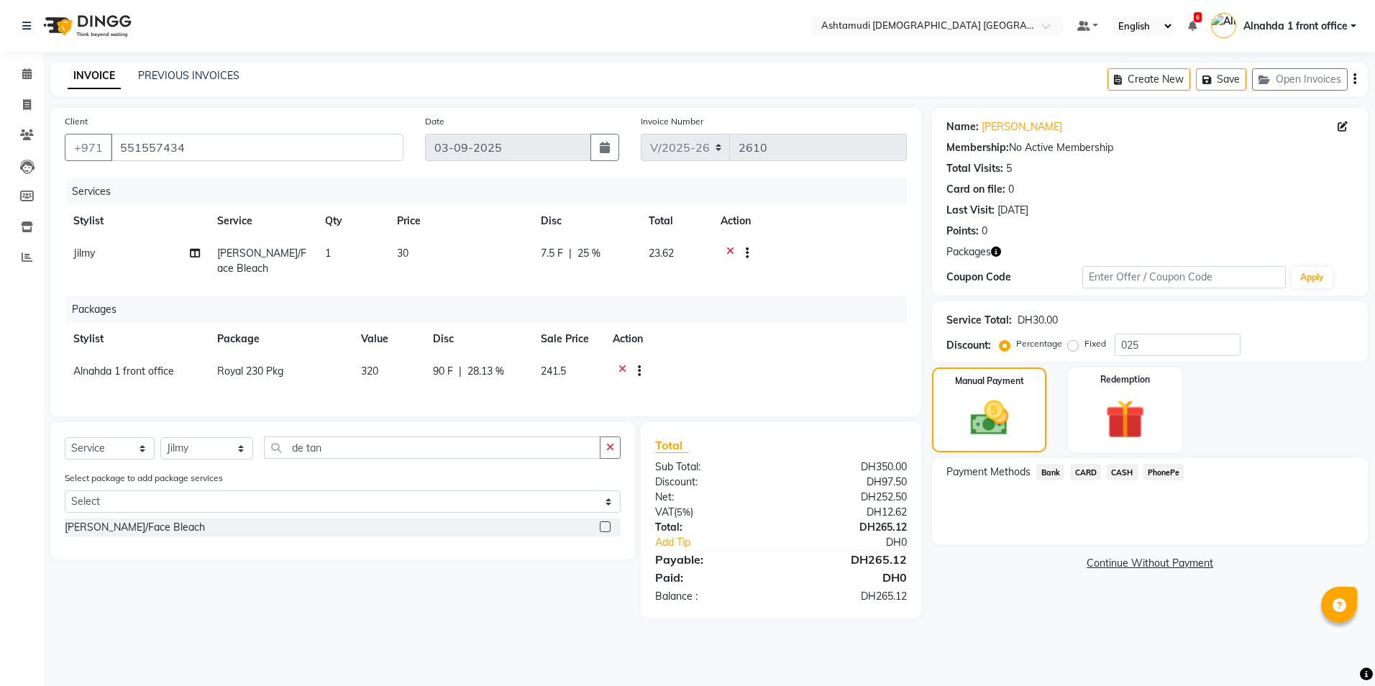
click at [1096, 474] on span "CARD" at bounding box center [1085, 472] width 31 height 17
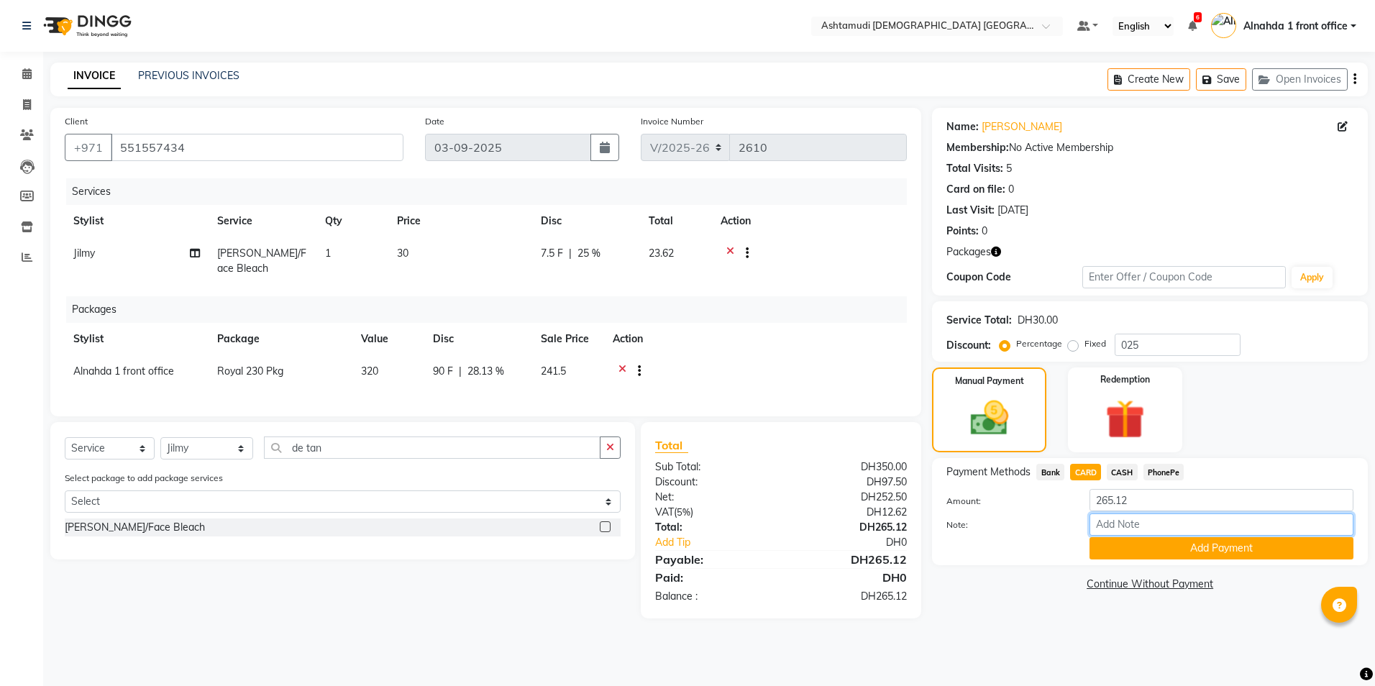
click at [1124, 528] on input "Note:" at bounding box center [1222, 525] width 264 height 22
type input "amala"
click at [1173, 550] on button "Add Payment" at bounding box center [1222, 548] width 264 height 22
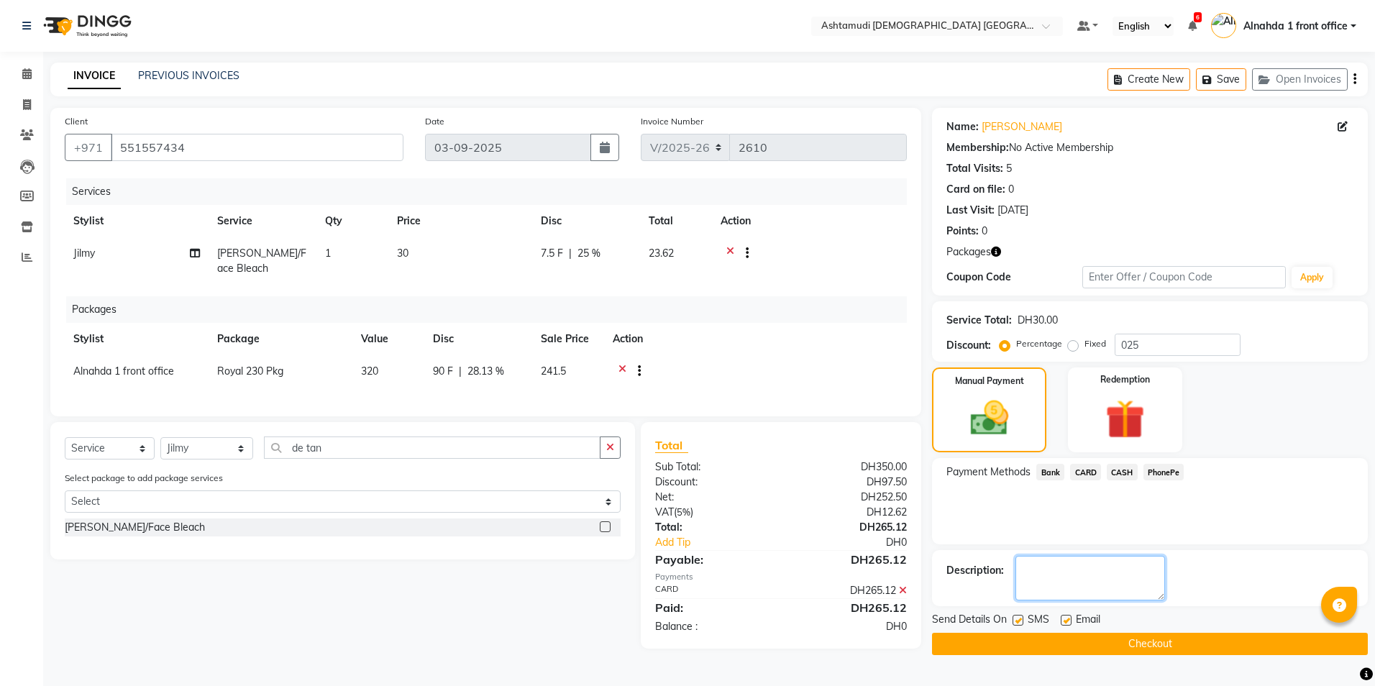
click at [1111, 573] on textarea at bounding box center [1091, 578] width 150 height 45
type textarea "1147"
click at [1173, 644] on button "Checkout" at bounding box center [1150, 644] width 436 height 22
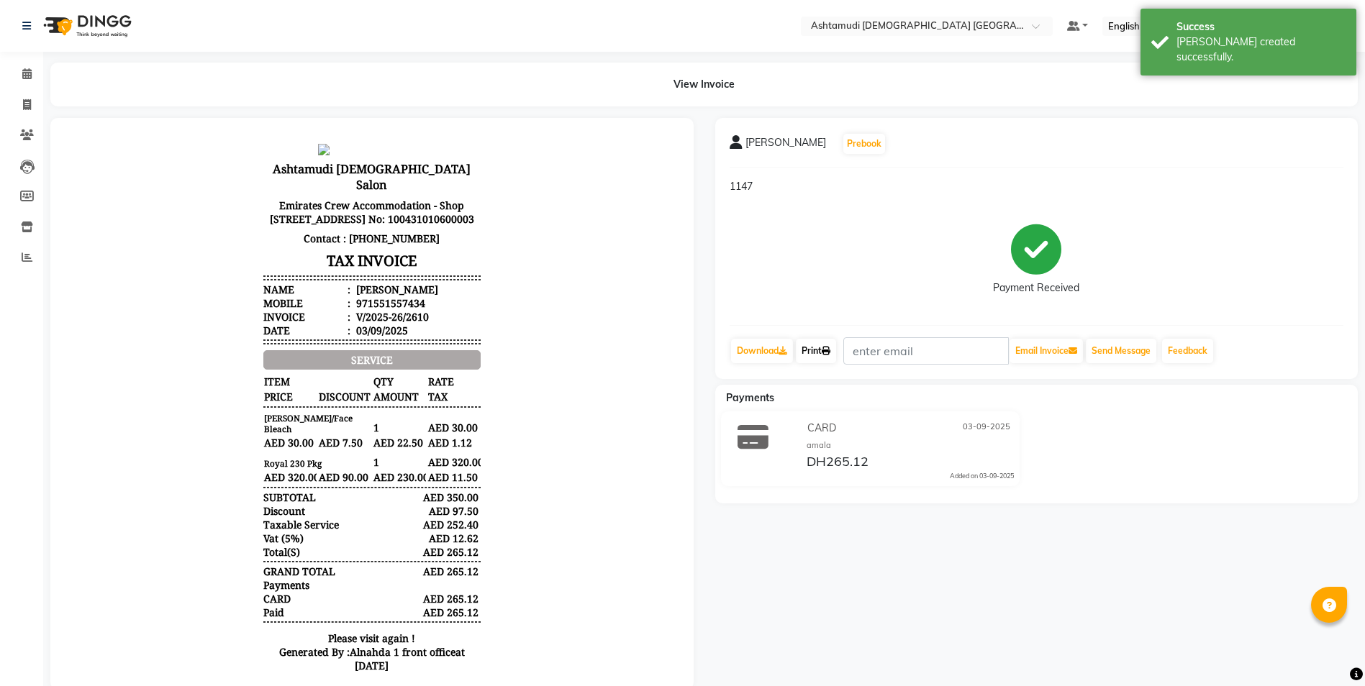
click at [814, 347] on link "Print" at bounding box center [816, 351] width 40 height 24
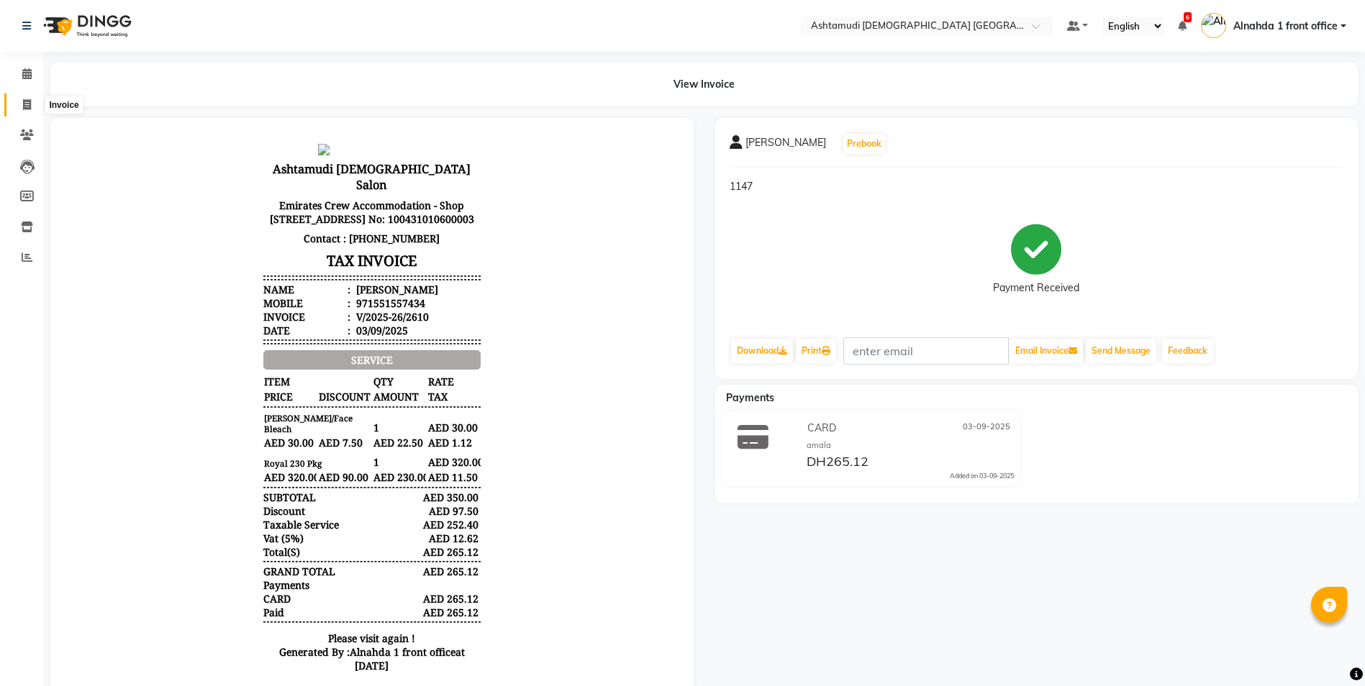
click at [28, 105] on icon at bounding box center [27, 104] width 8 height 11
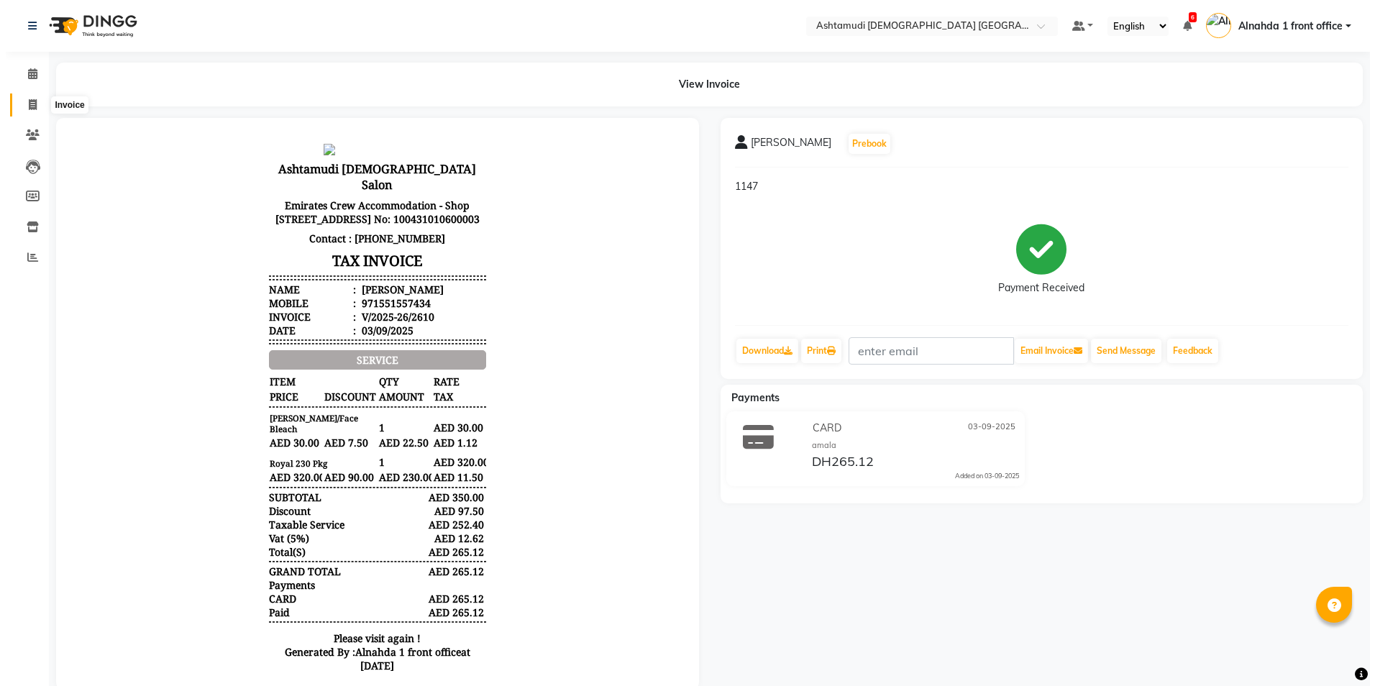
select select "service"
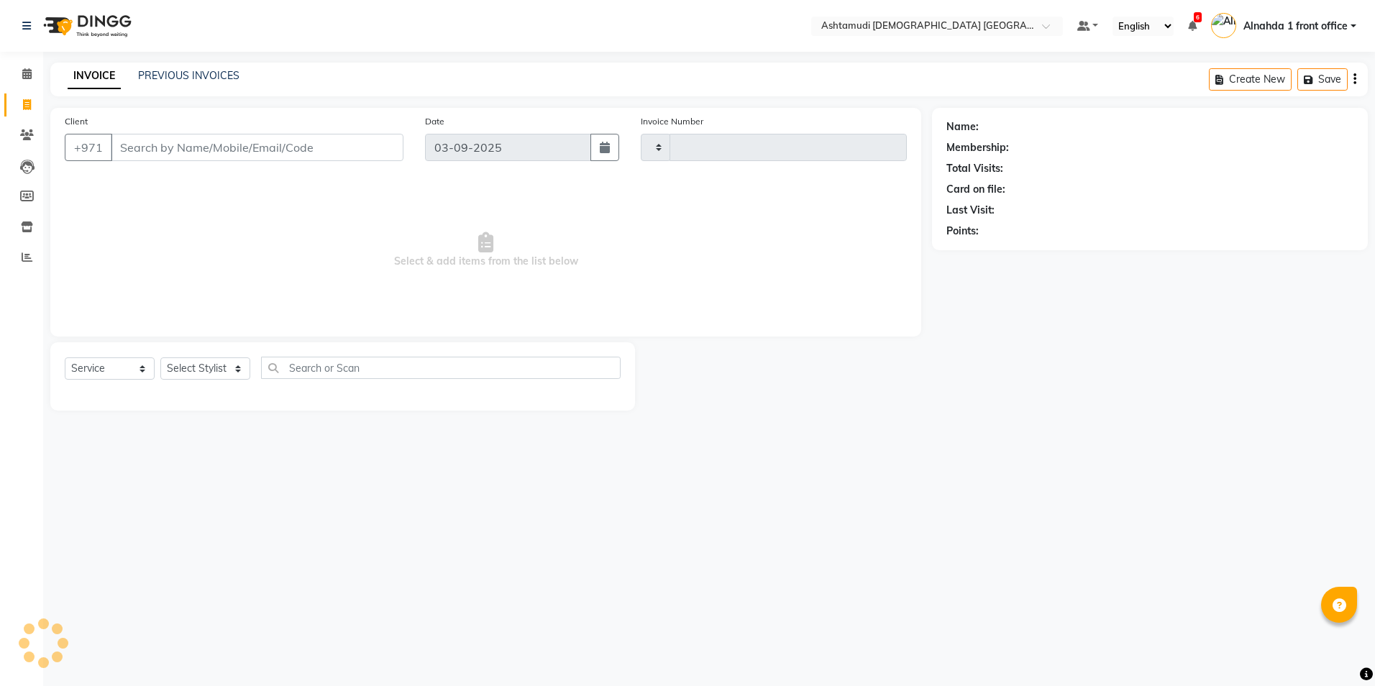
type input "2611"
select select "7242"
click at [172, 154] on input "Client" at bounding box center [257, 147] width 293 height 27
type input "551557434"
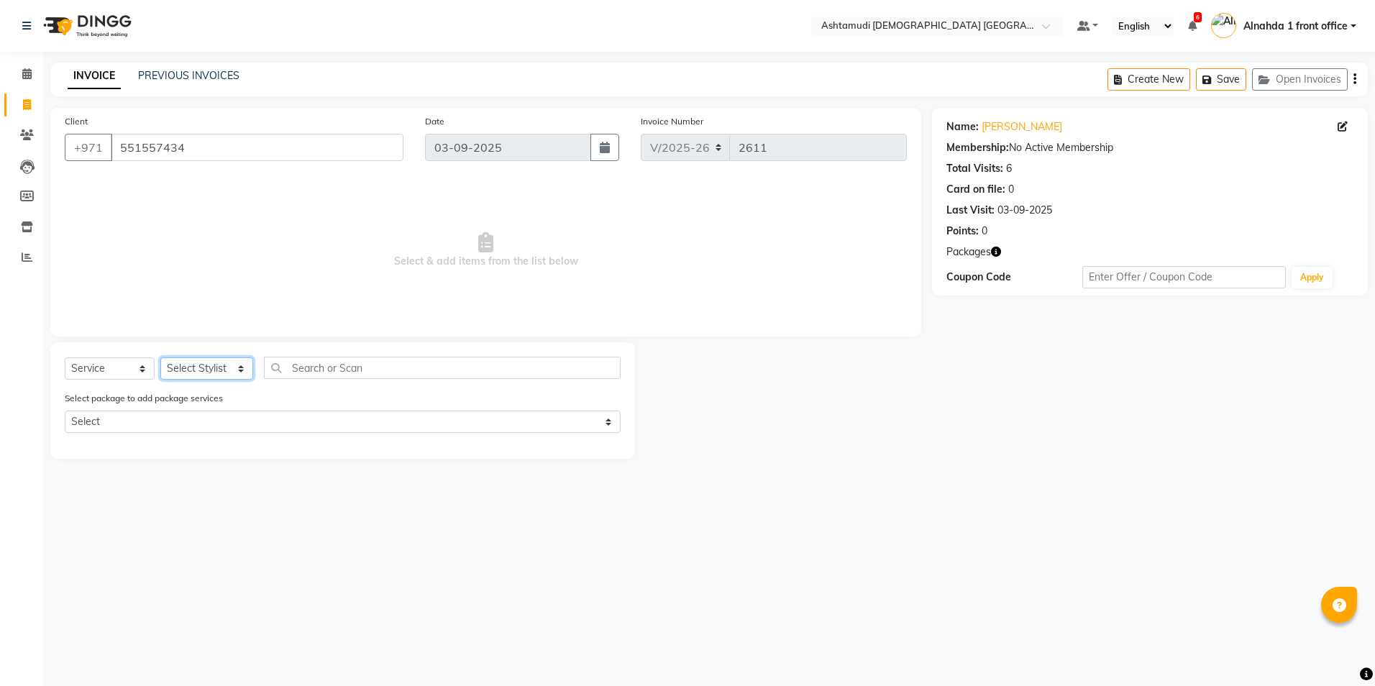
click at [216, 379] on select "Select Stylist Alnahda 1 front office [PERSON_NAME] [PERSON_NAME] Staff INOKA […" at bounding box center [206, 368] width 93 height 22
select select "86875"
click at [160, 357] on select "Select Stylist Alnahda 1 front office [PERSON_NAME] [PERSON_NAME] Staff INOKA […" at bounding box center [206, 368] width 93 height 22
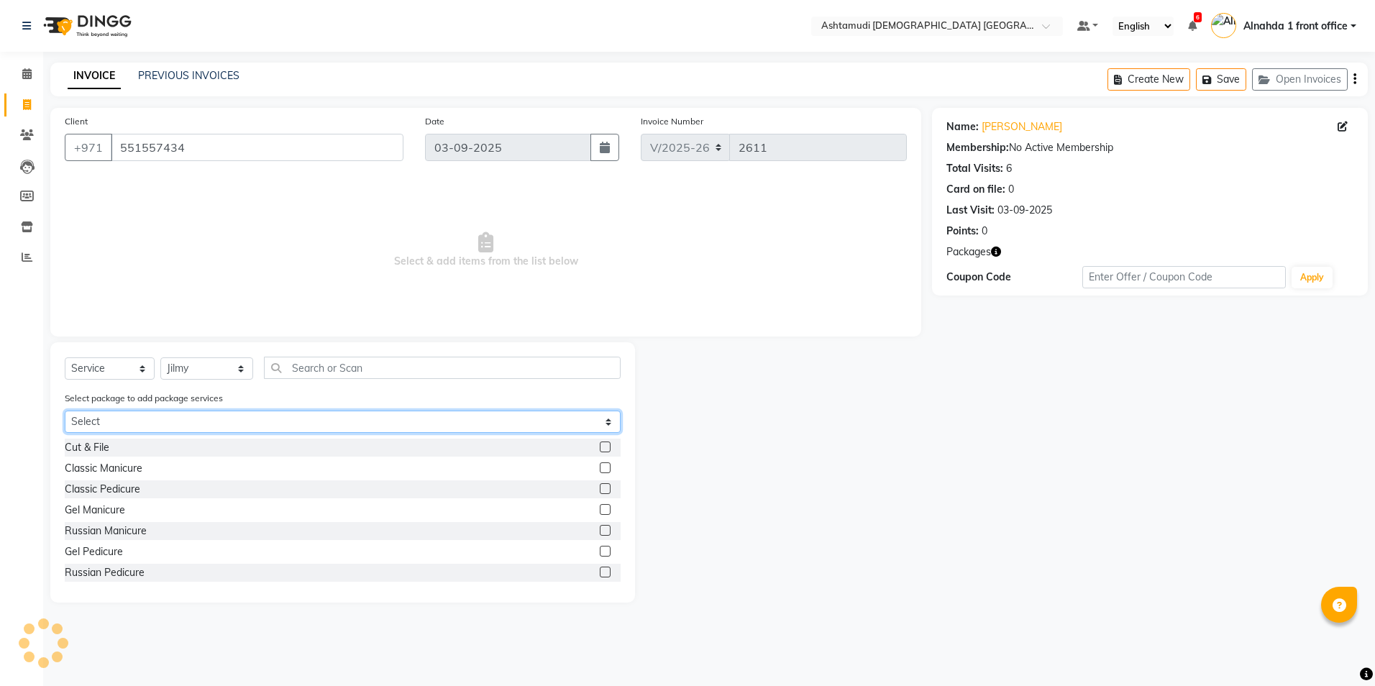
click at [232, 424] on select "Select Royal 230 Pkg" at bounding box center [343, 422] width 556 height 22
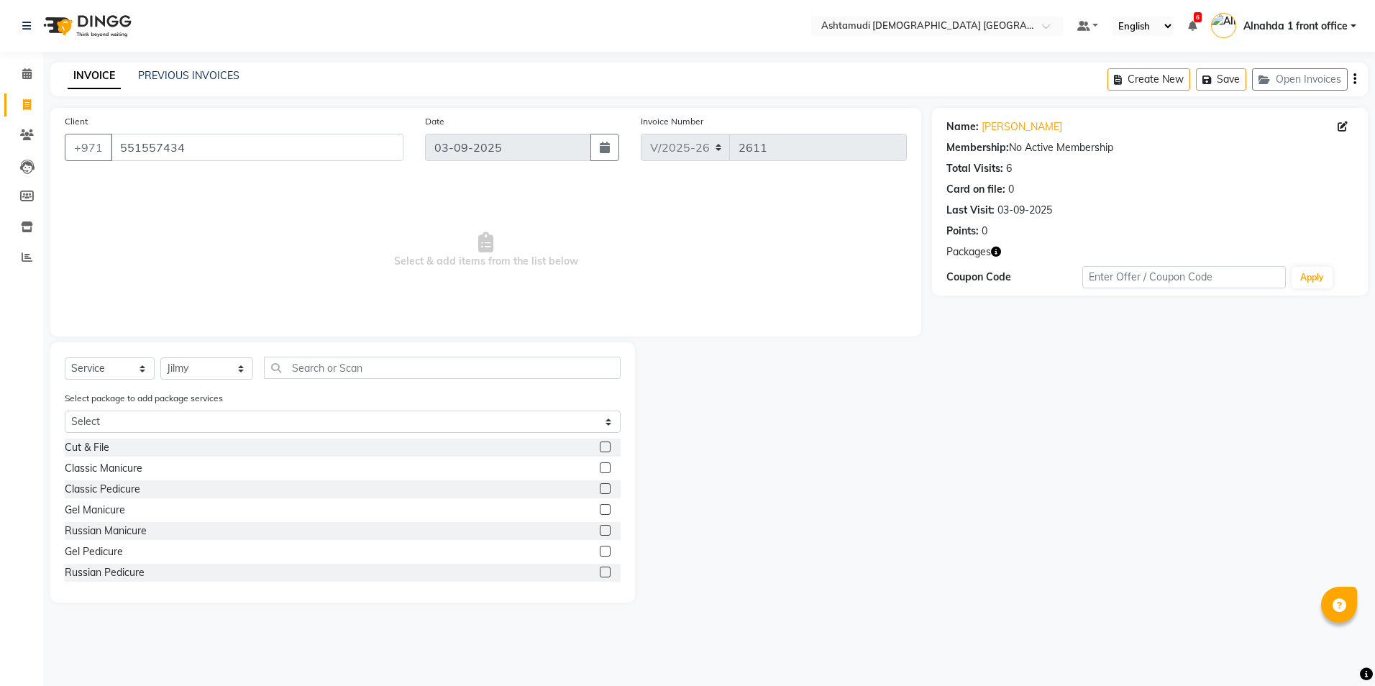
click at [221, 477] on div "Classic Manicure" at bounding box center [343, 469] width 556 height 18
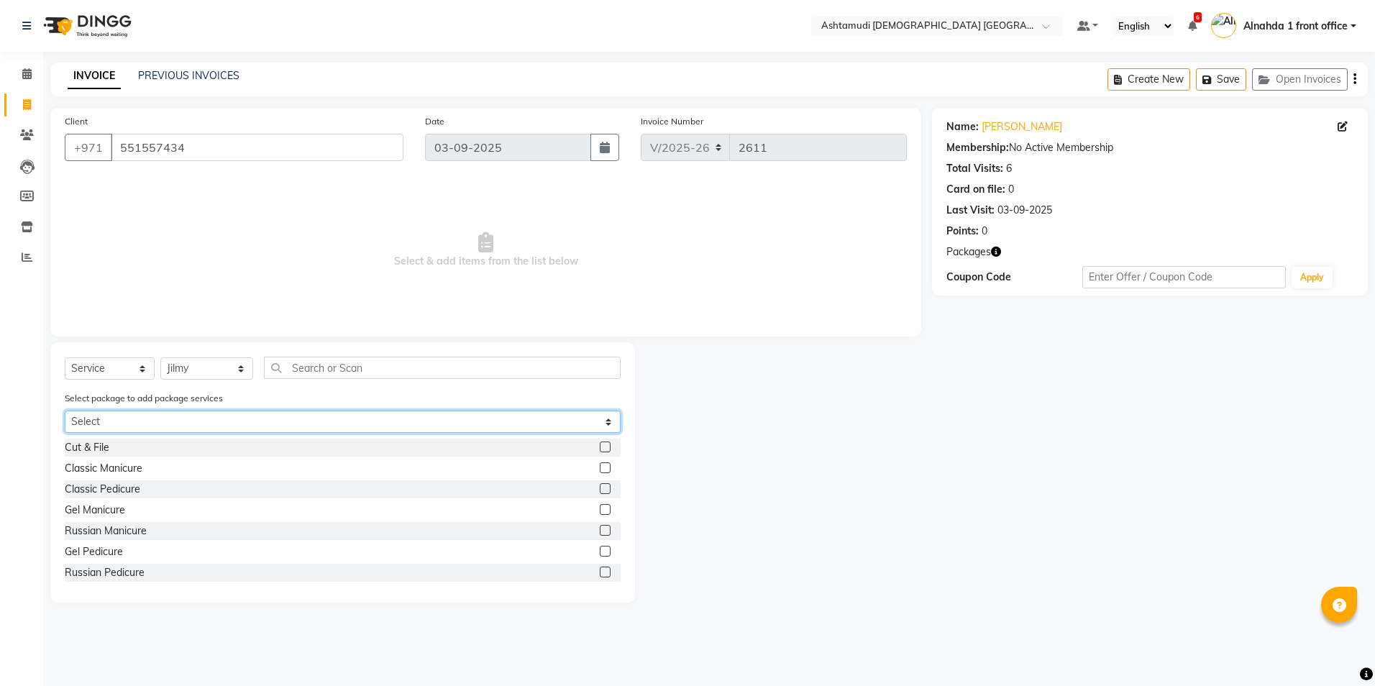
drag, startPoint x: 265, startPoint y: 412, endPoint x: 263, endPoint y: 419, distance: 7.5
click at [265, 412] on select "Select Royal 230 Pkg" at bounding box center [343, 422] width 556 height 22
select select "1: Object"
click at [65, 411] on select "Select Royal 230 Pkg" at bounding box center [343, 422] width 556 height 22
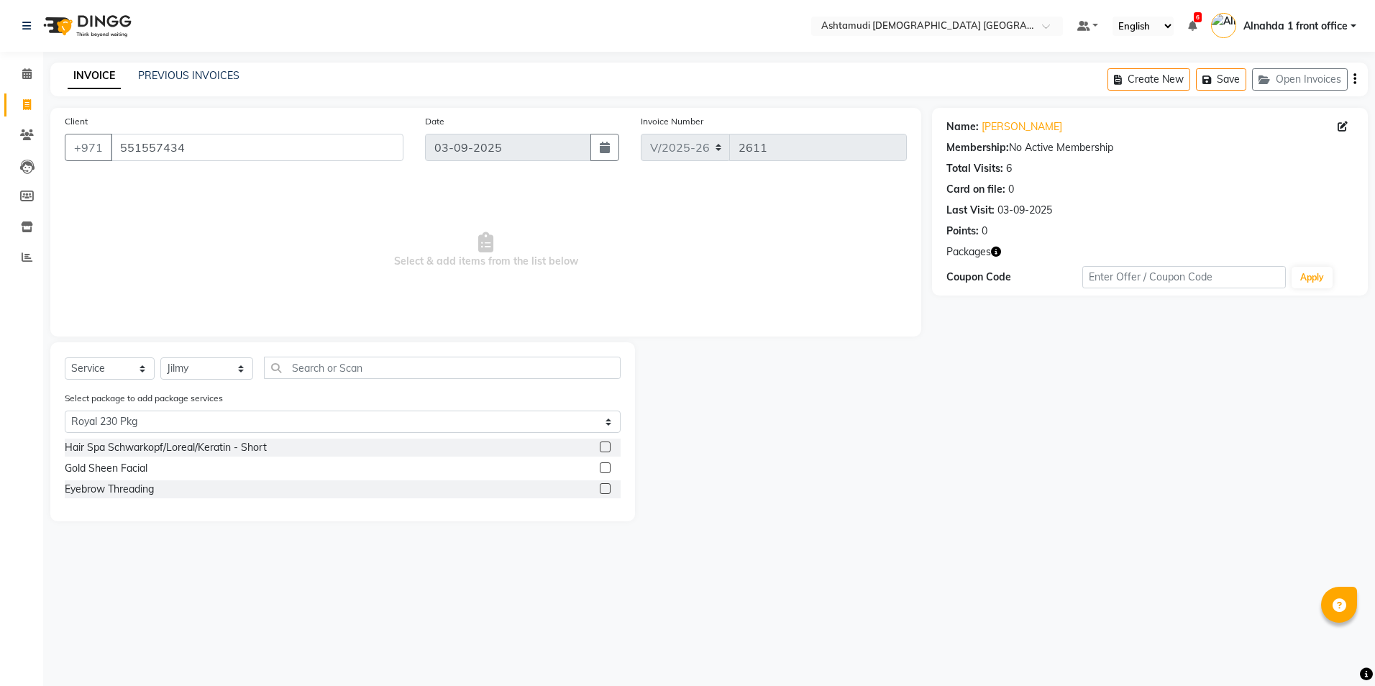
click at [603, 447] on label at bounding box center [605, 447] width 11 height 11
click at [603, 447] on input "checkbox" at bounding box center [604, 447] width 9 height 9
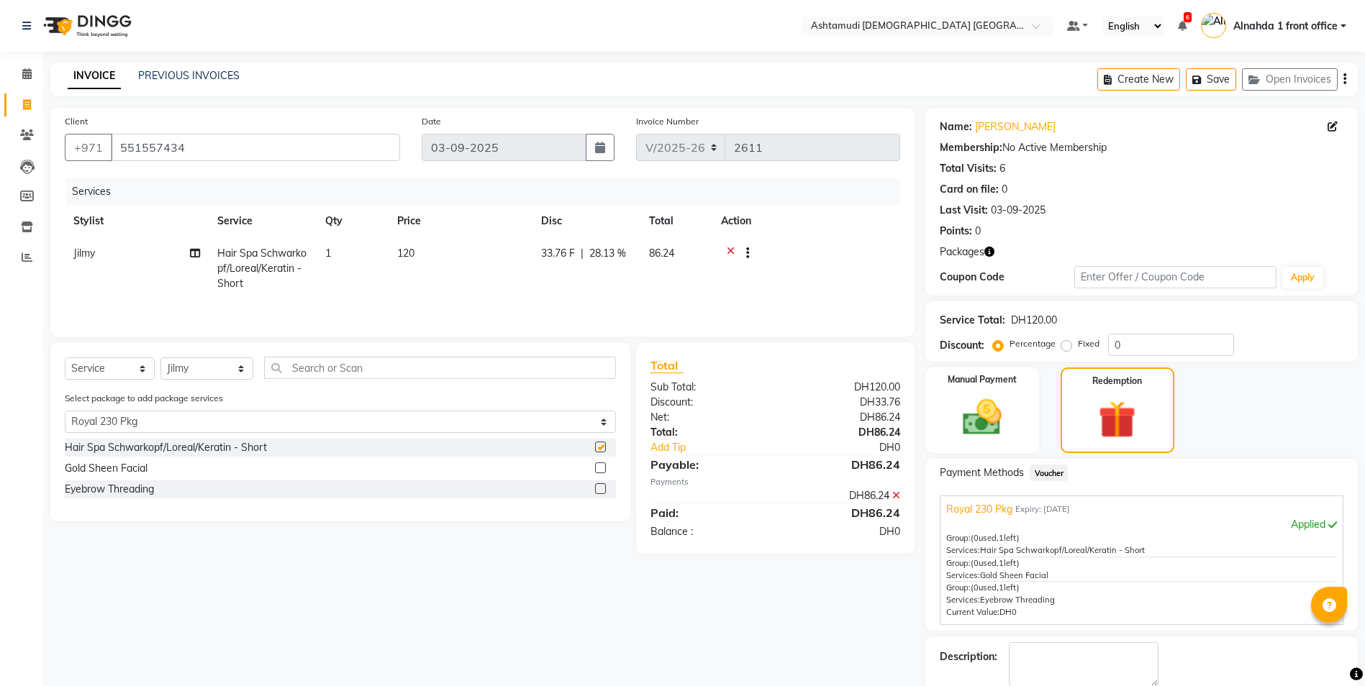
checkbox input "false"
click at [603, 470] on label at bounding box center [600, 468] width 11 height 11
click at [603, 470] on input "checkbox" at bounding box center [599, 468] width 9 height 9
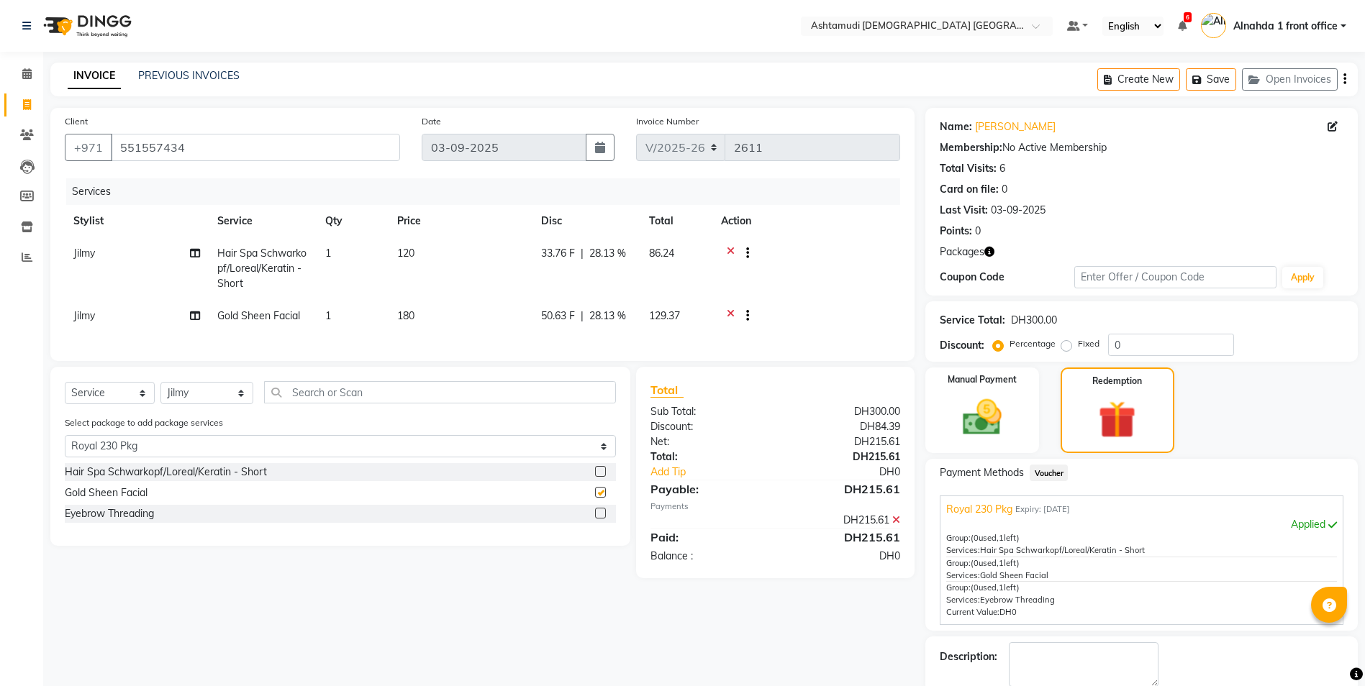
checkbox input "false"
click at [599, 519] on label at bounding box center [600, 513] width 11 height 11
click at [599, 519] on input "checkbox" at bounding box center [599, 513] width 9 height 9
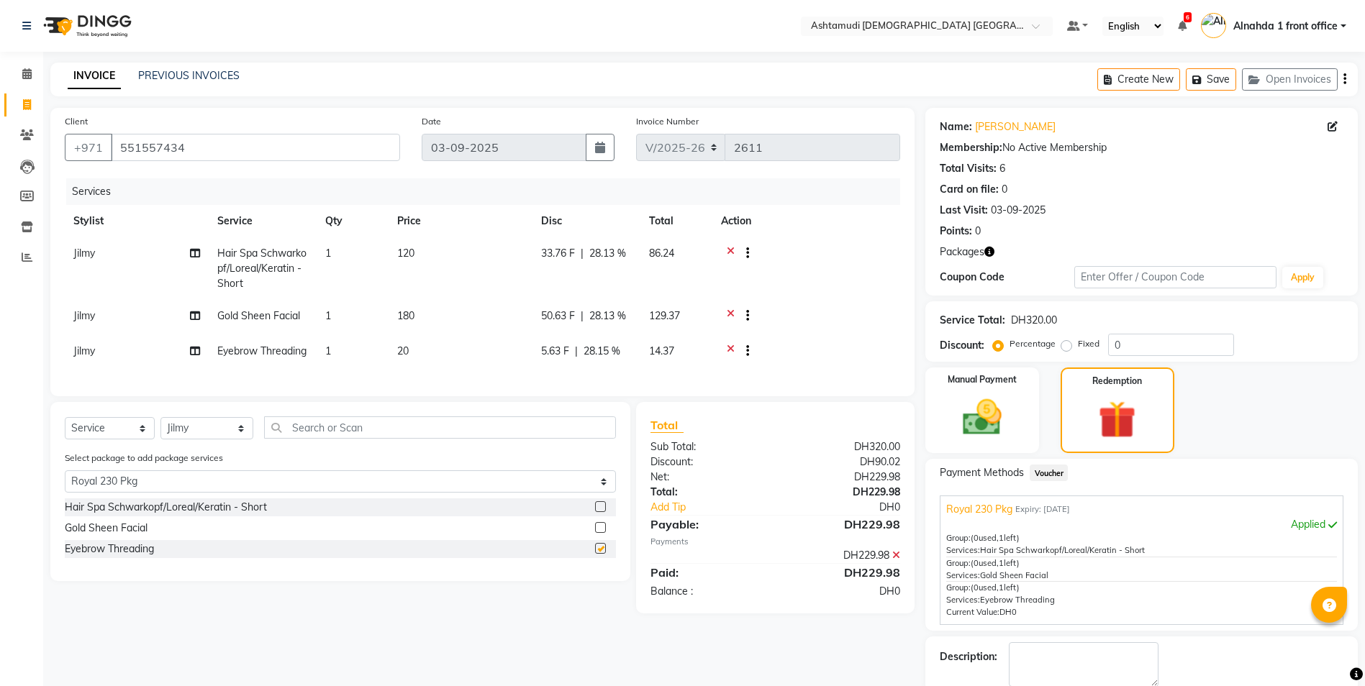
checkbox input "false"
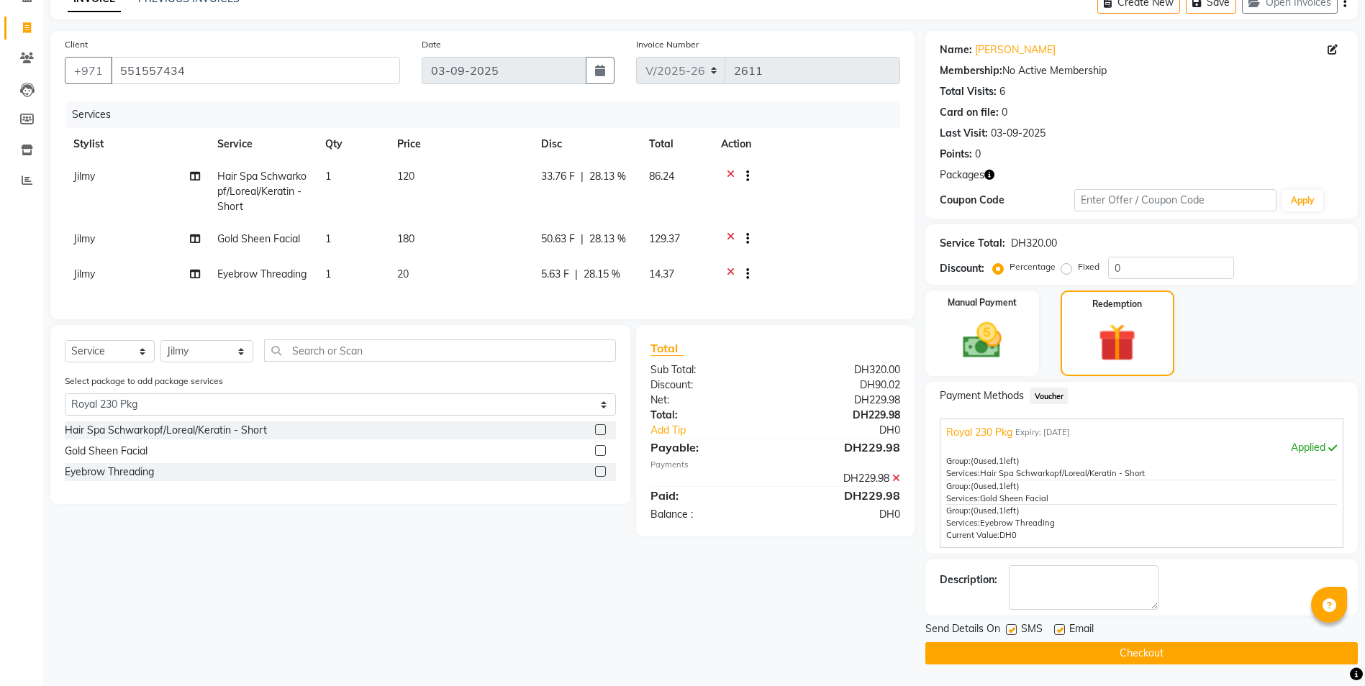
click at [1052, 655] on button "Checkout" at bounding box center [1141, 653] width 432 height 22
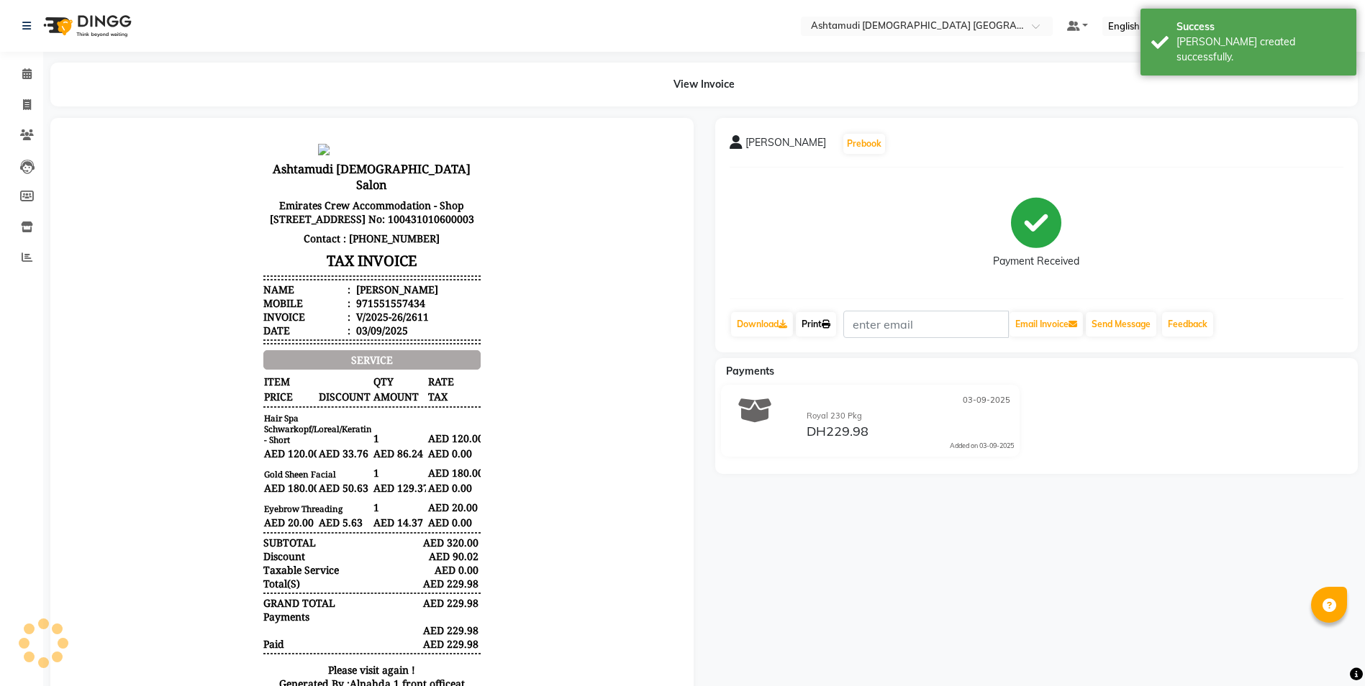
click at [816, 328] on link "Print" at bounding box center [816, 324] width 40 height 24
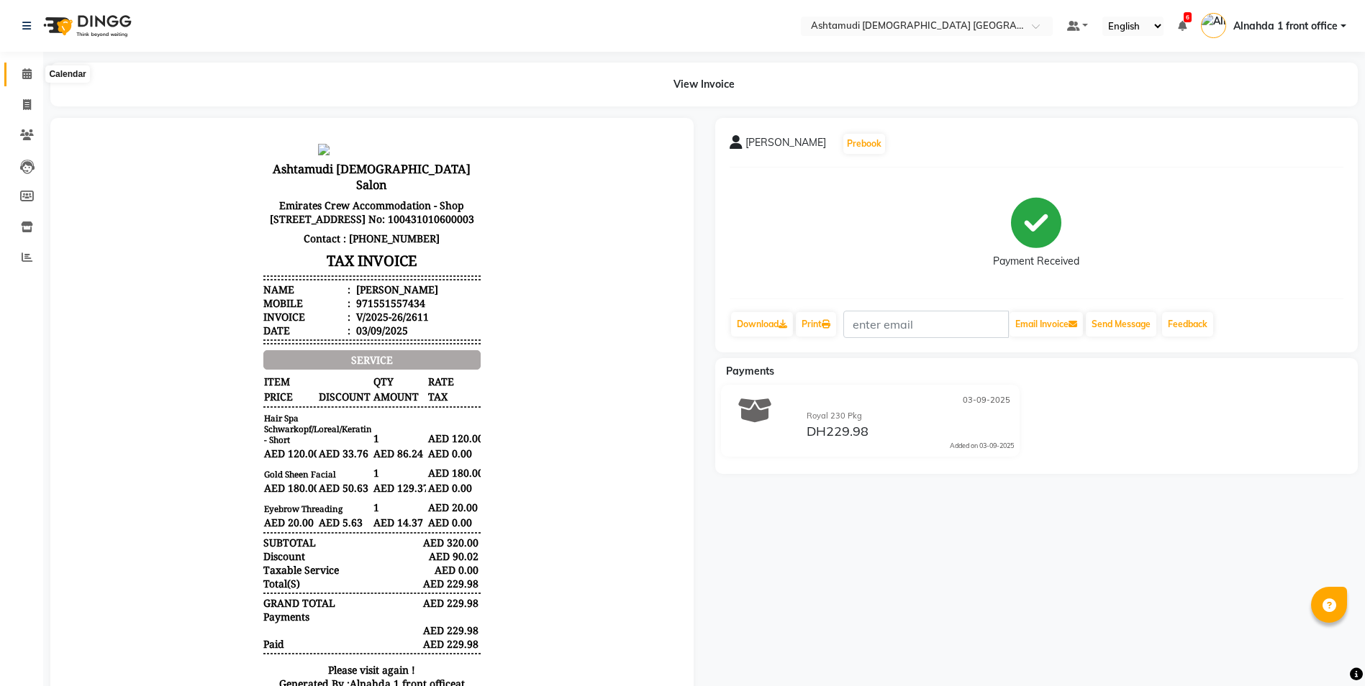
click at [26, 71] on icon at bounding box center [26, 73] width 9 height 11
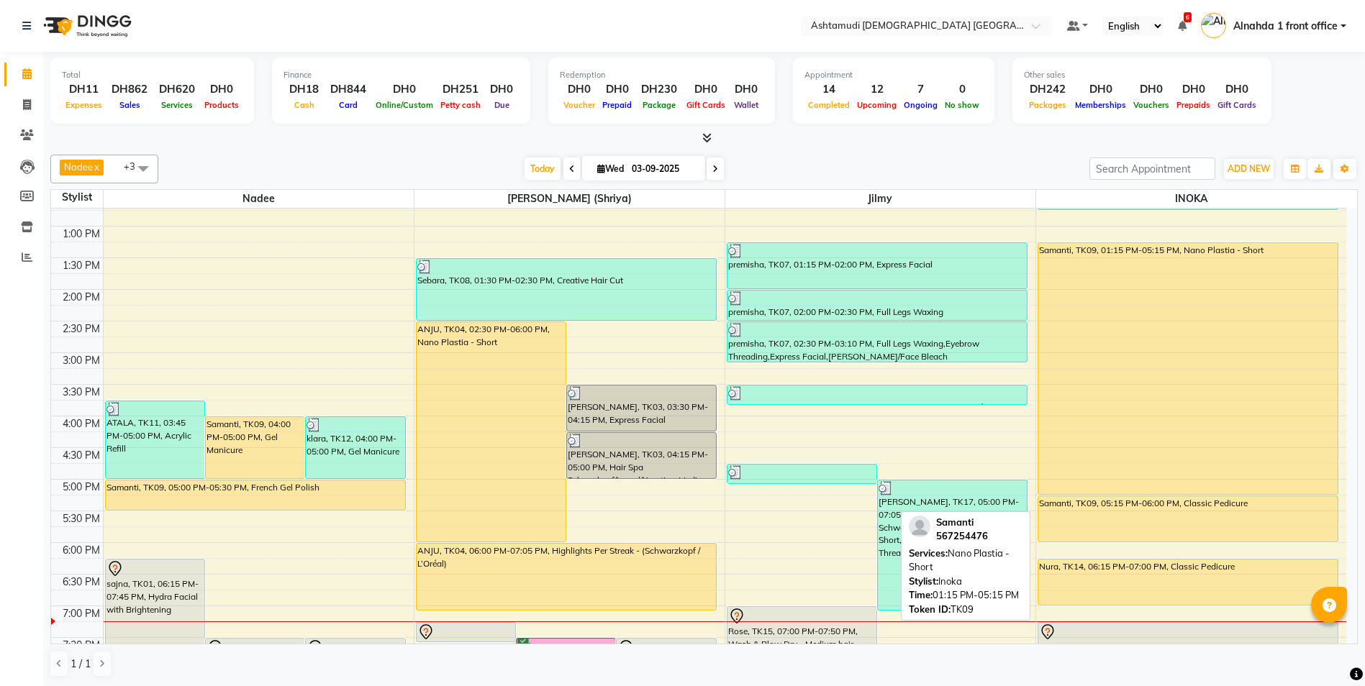
scroll to position [351, 0]
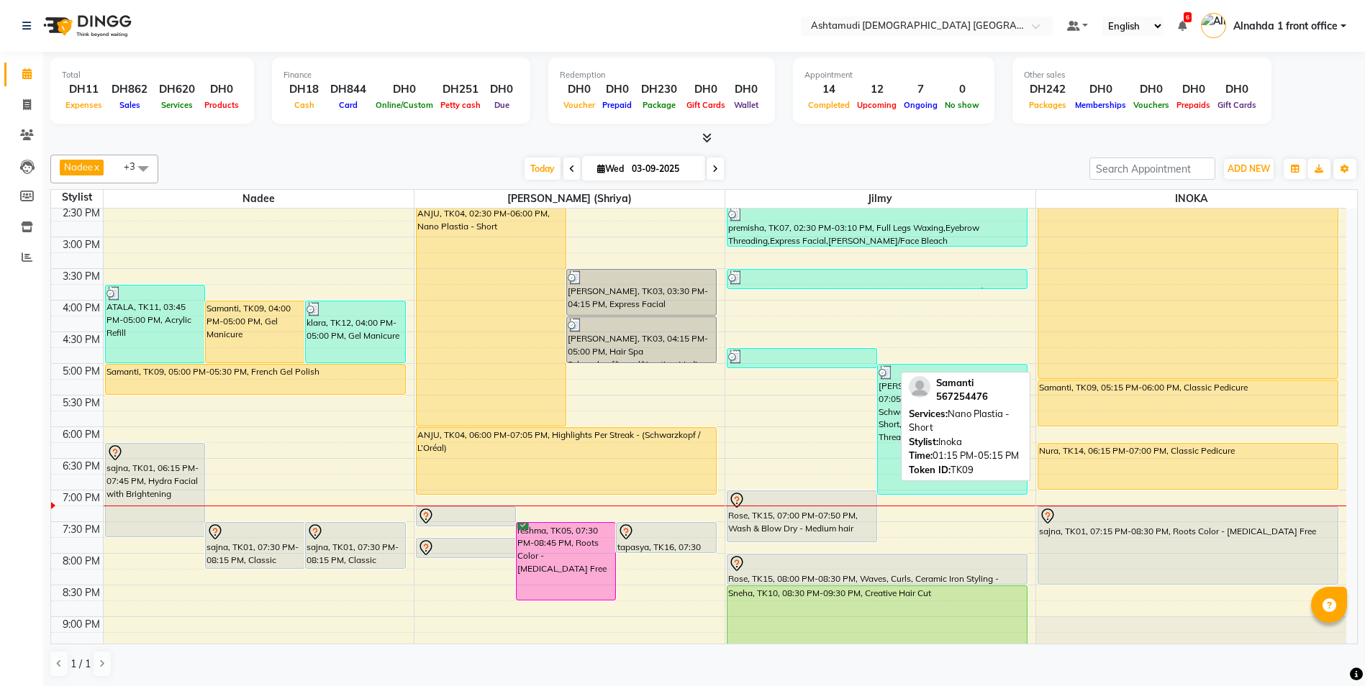
click at [1239, 275] on div "Samanti, TK09, 01:15 PM-05:15 PM, Nano Plastia - Short" at bounding box center [1188, 252] width 300 height 251
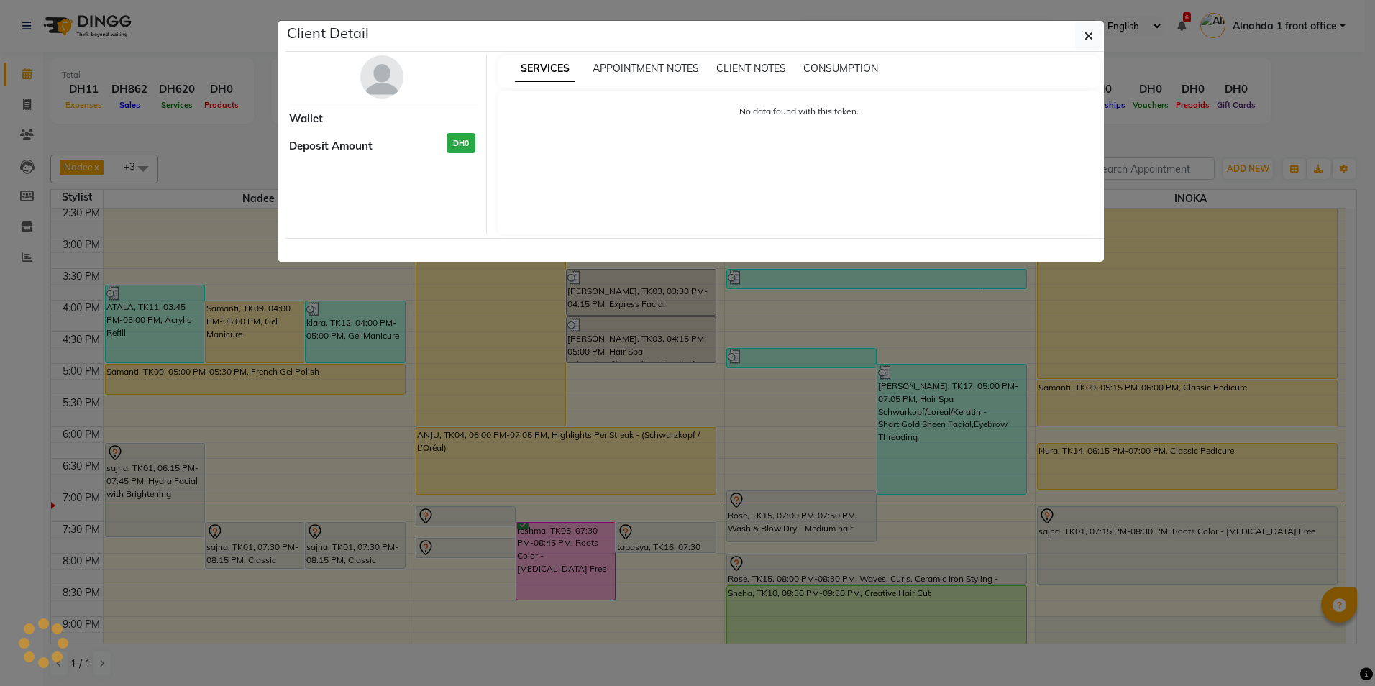
select select "1"
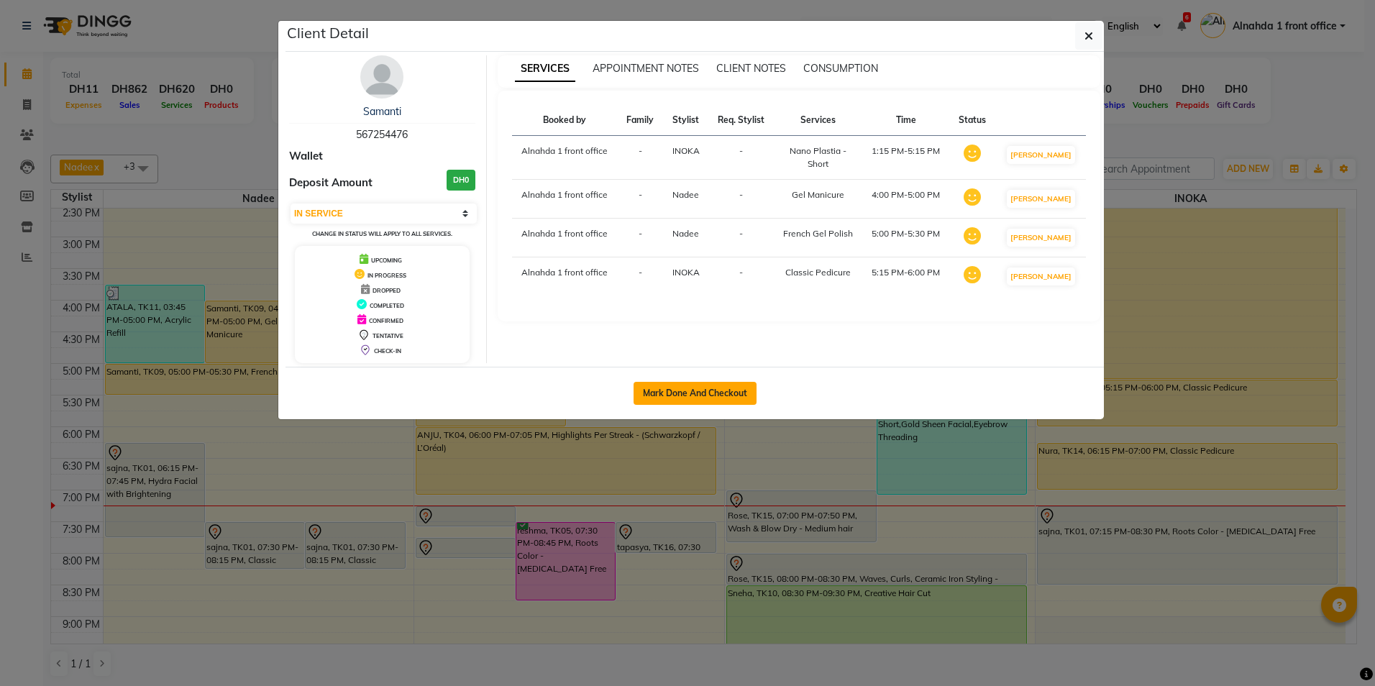
click at [703, 392] on button "Mark Done And Checkout" at bounding box center [695, 393] width 123 height 23
select select "service"
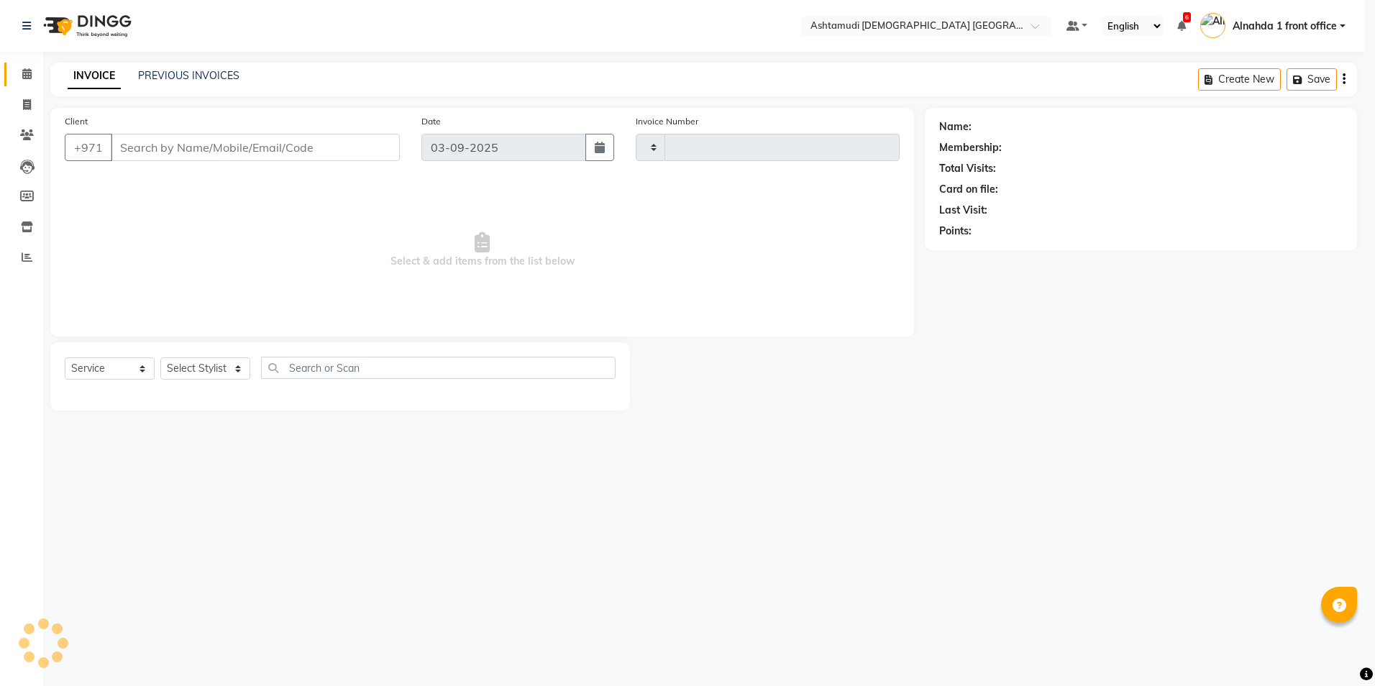
type input "2612"
select select "7242"
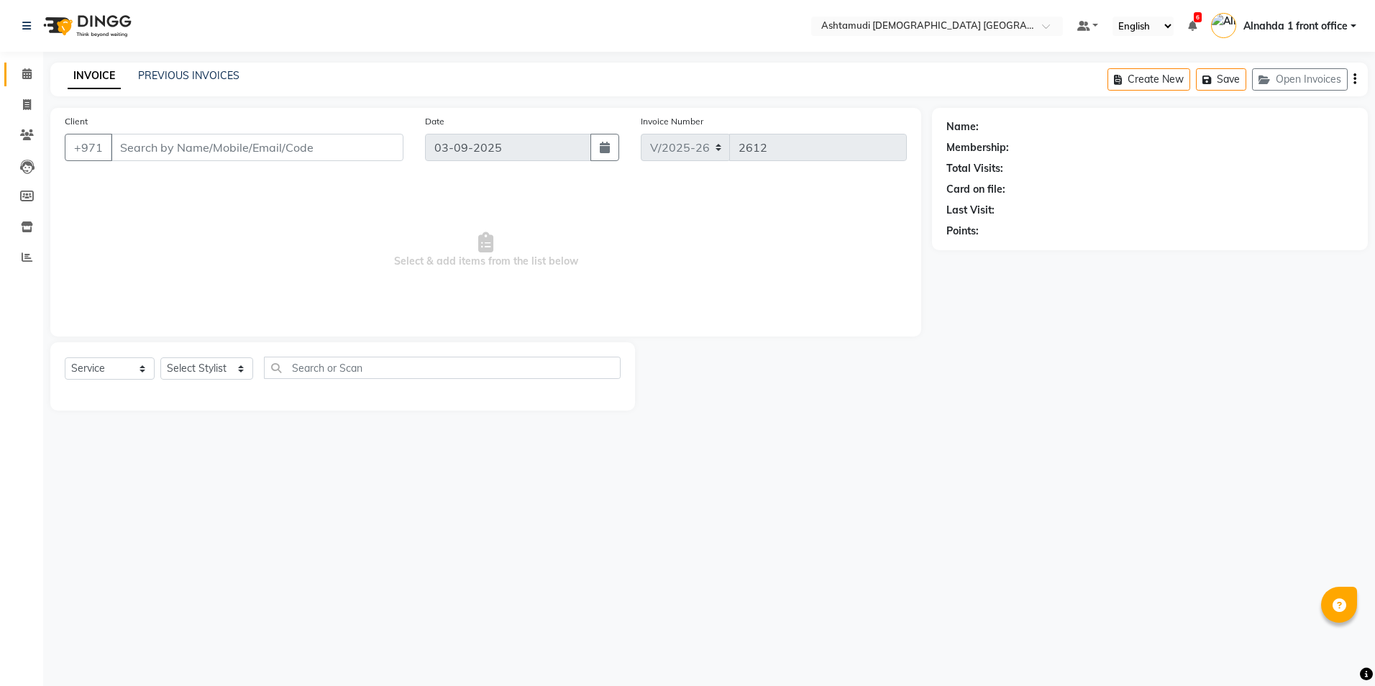
type input "567254476"
select select "90019"
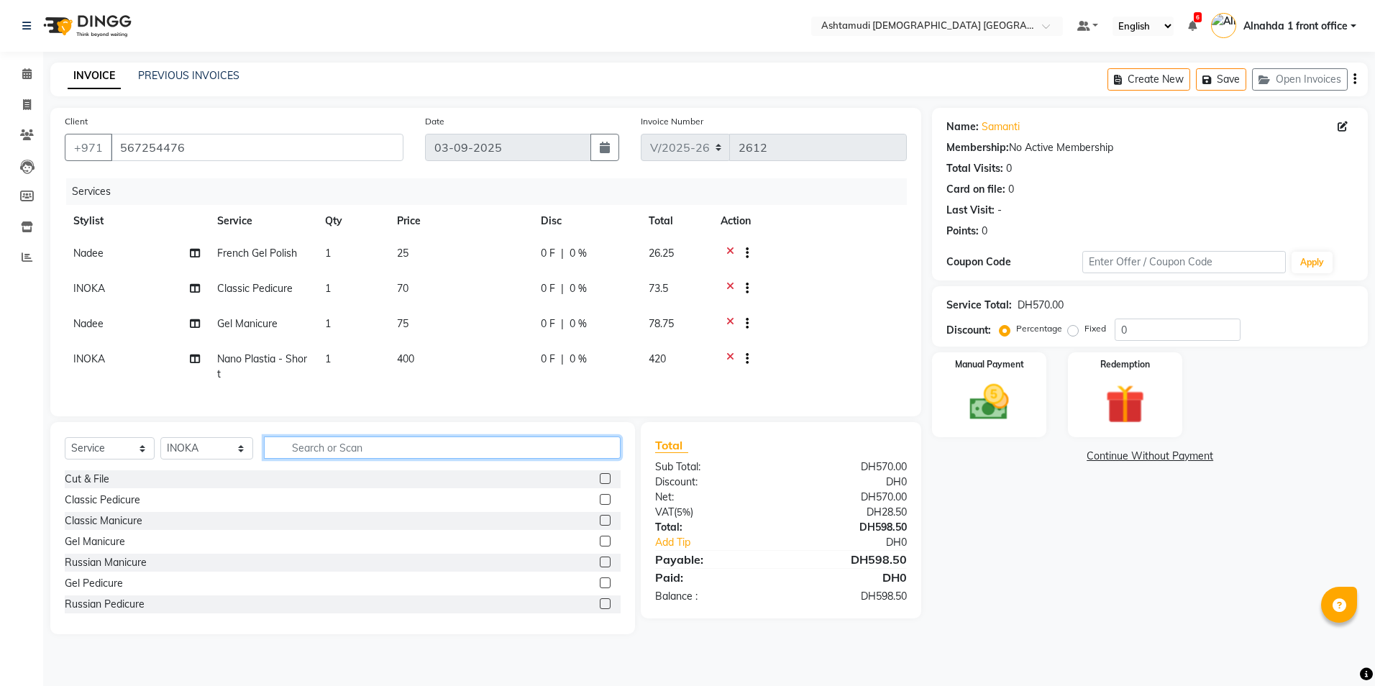
click at [291, 458] on input "text" at bounding box center [442, 448] width 356 height 22
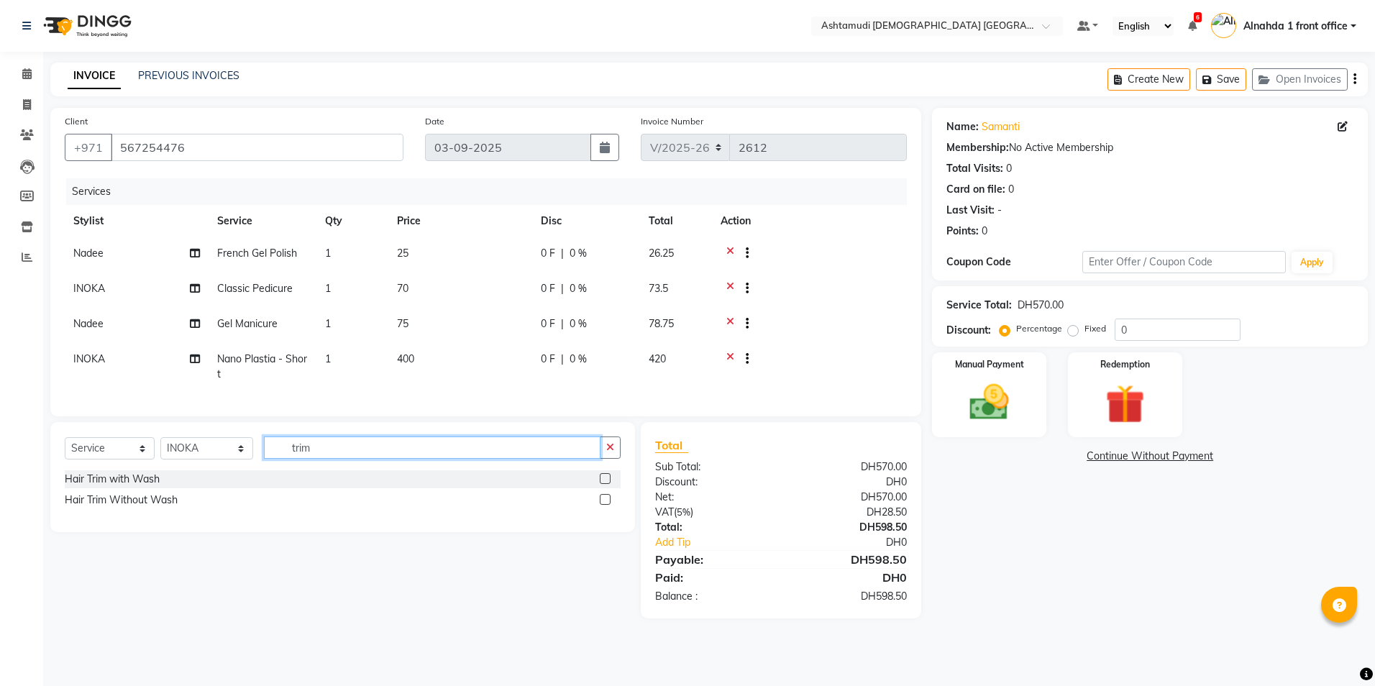
type input "trim"
click at [606, 505] on label at bounding box center [605, 499] width 11 height 11
click at [606, 505] on input "checkbox" at bounding box center [604, 500] width 9 height 9
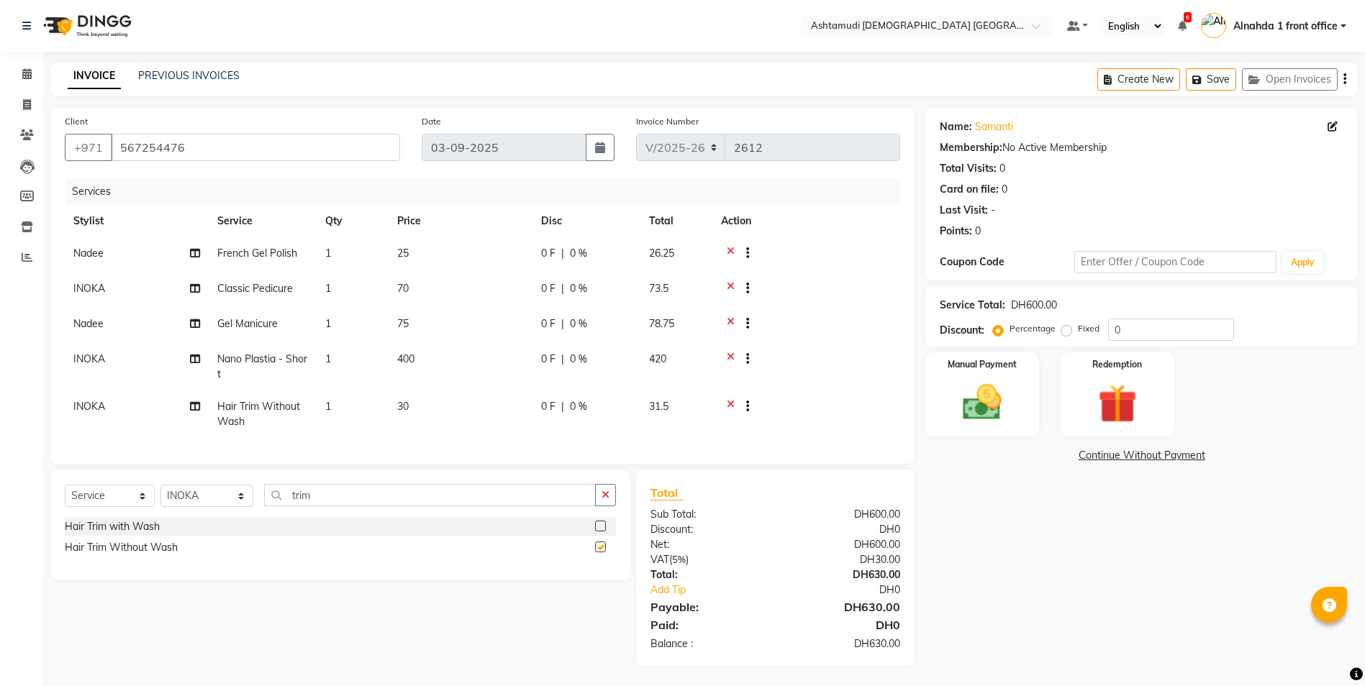
checkbox input "false"
click at [1128, 326] on input "0" at bounding box center [1171, 330] width 126 height 22
type input "025"
click at [592, 357] on span "25 %" at bounding box center [592, 359] width 23 height 15
select select "90019"
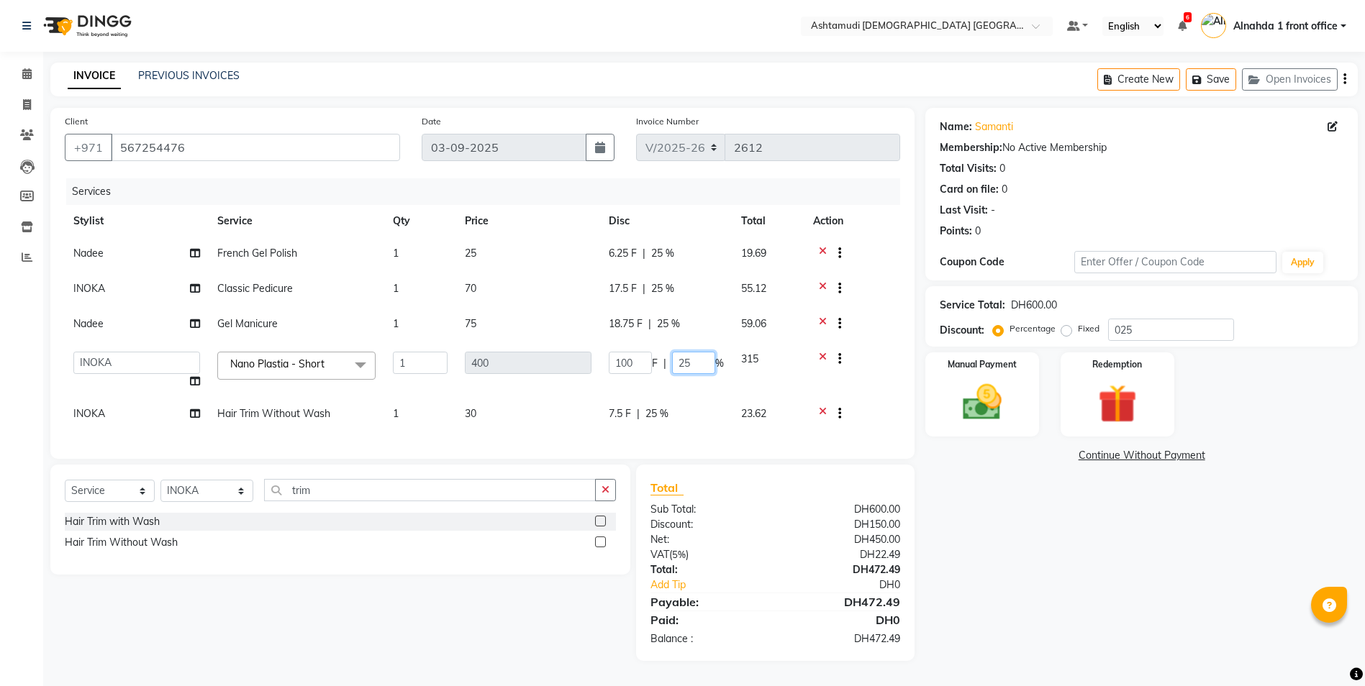
click at [692, 363] on input "25" at bounding box center [693, 363] width 43 height 22
type input "2"
click at [392, 531] on div "Hair Trim with Wash" at bounding box center [340, 522] width 551 height 18
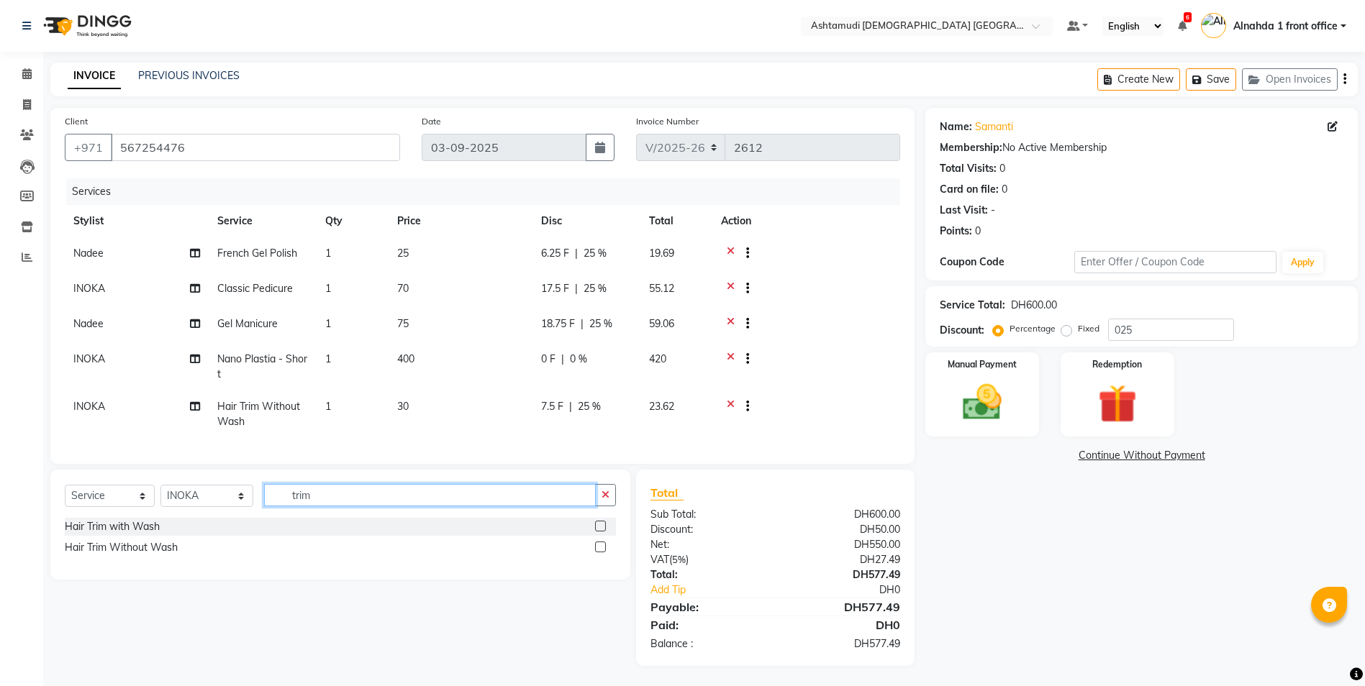
click at [333, 506] on input "trim" at bounding box center [430, 495] width 332 height 22
type input "t"
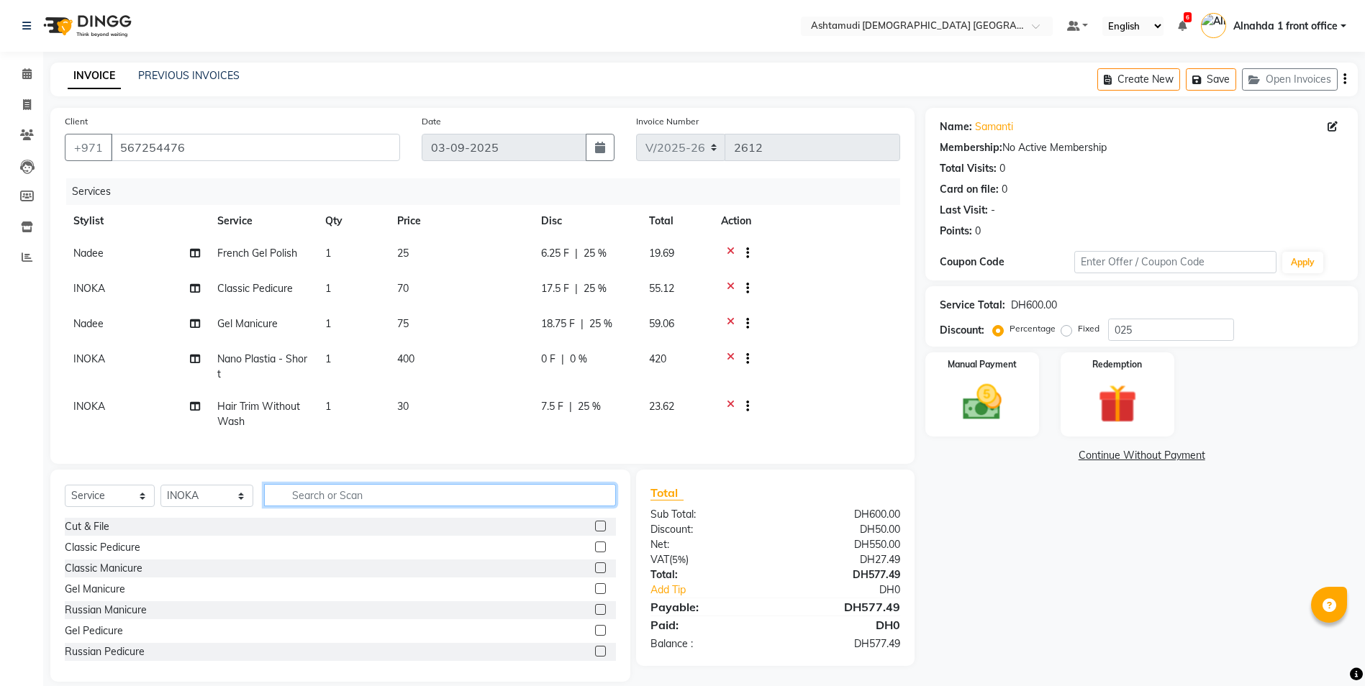
scroll to position [28, 0]
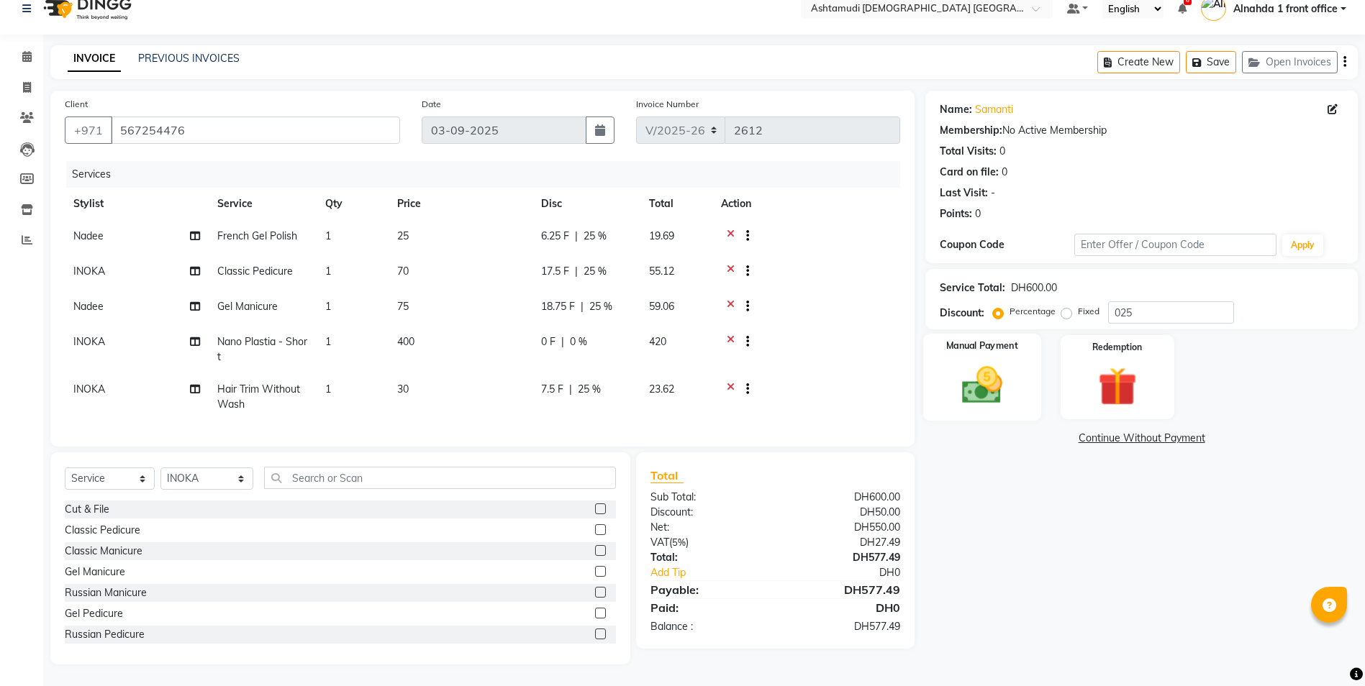
click at [979, 365] on img at bounding box center [982, 385] width 66 height 47
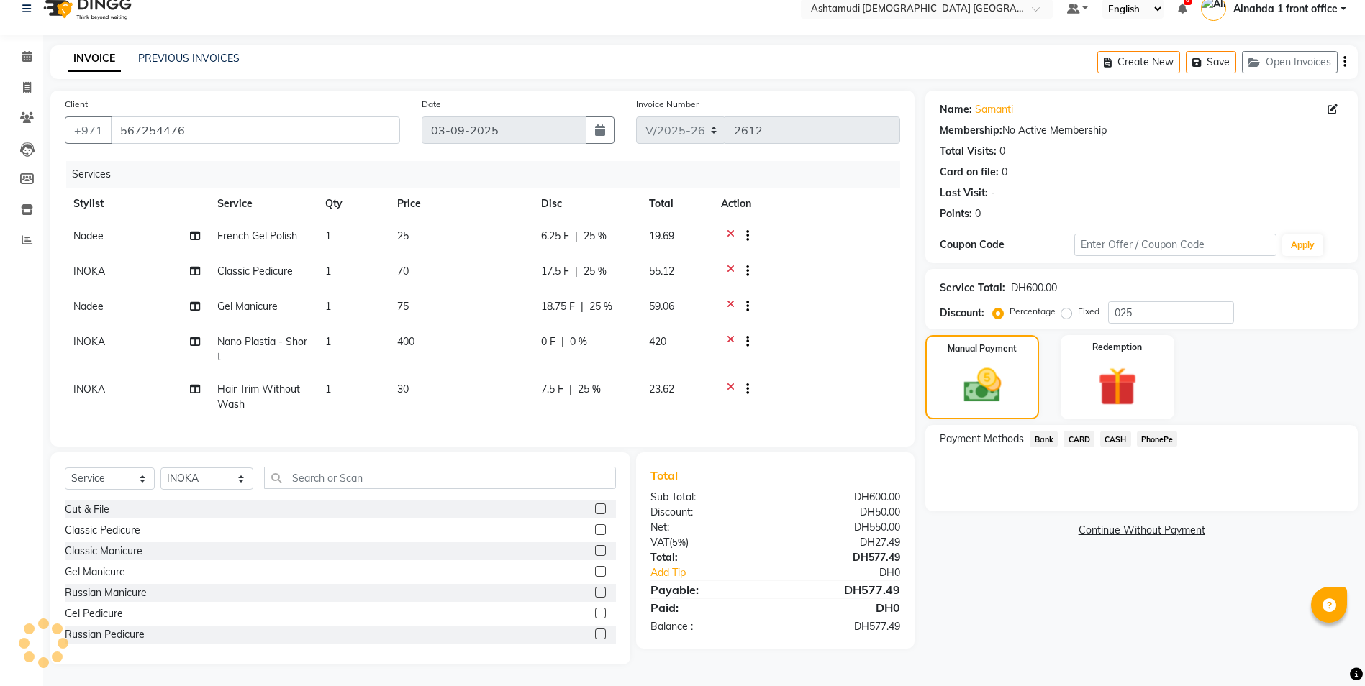
click at [1083, 431] on span "CARD" at bounding box center [1078, 439] width 31 height 17
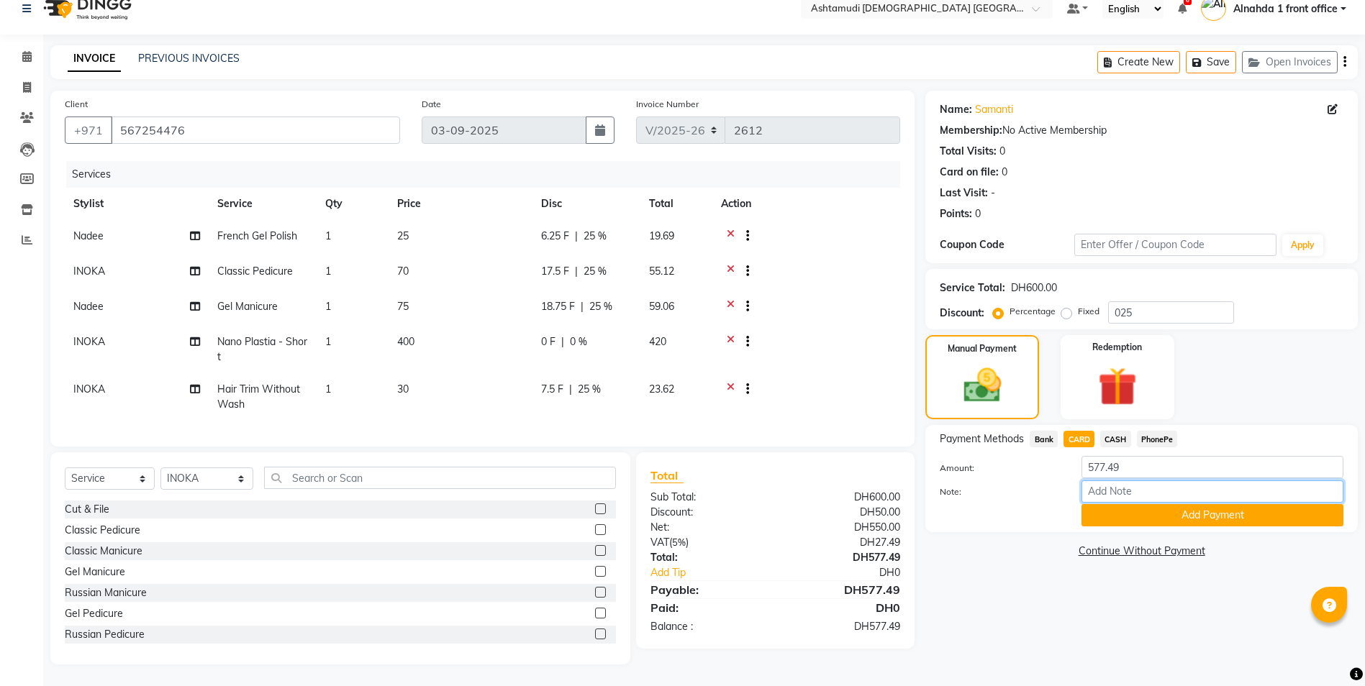
click at [1099, 491] on input "Note:" at bounding box center [1212, 491] width 262 height 22
type input "presila"
click at [1128, 504] on button "Add Payment" at bounding box center [1212, 515] width 262 height 22
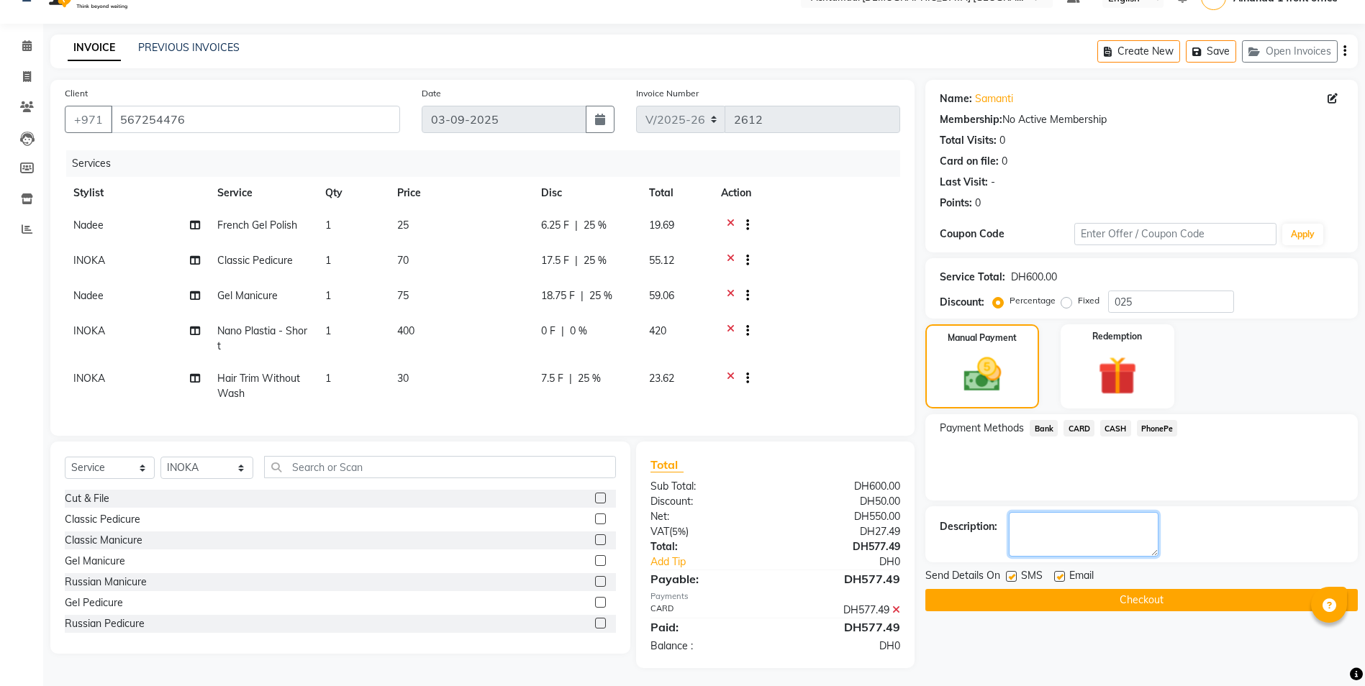
click at [1047, 535] on textarea at bounding box center [1083, 534] width 150 height 45
type textarea "4655"
click at [1055, 592] on button "Checkout" at bounding box center [1141, 600] width 432 height 22
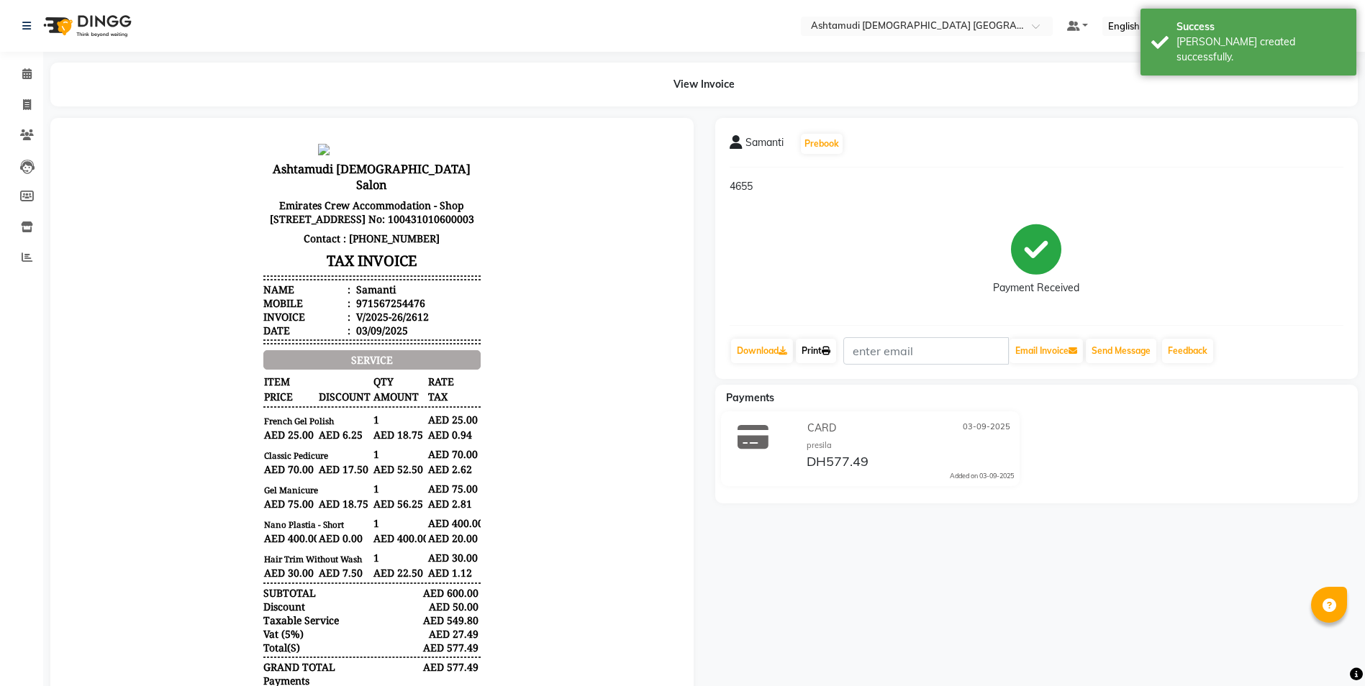
click at [829, 357] on link "Print" at bounding box center [816, 351] width 40 height 24
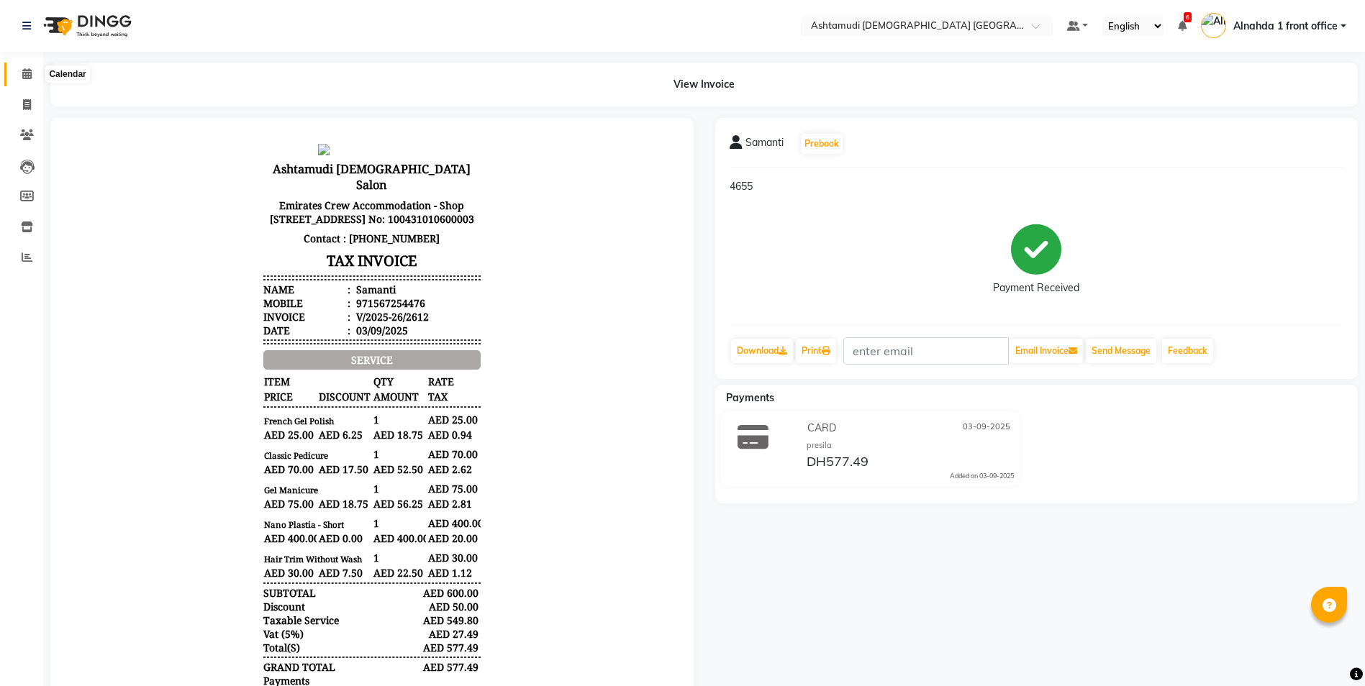
click at [29, 76] on icon at bounding box center [26, 73] width 9 height 11
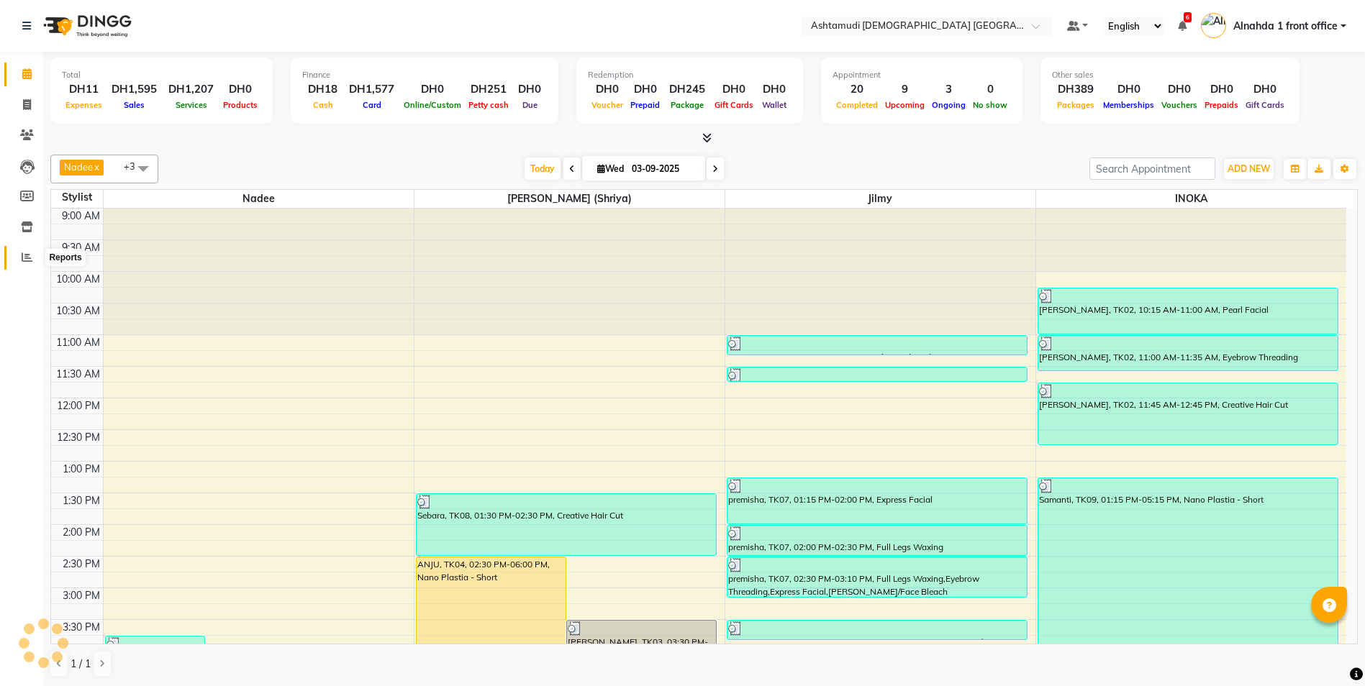
click at [26, 252] on icon at bounding box center [27, 257] width 11 height 11
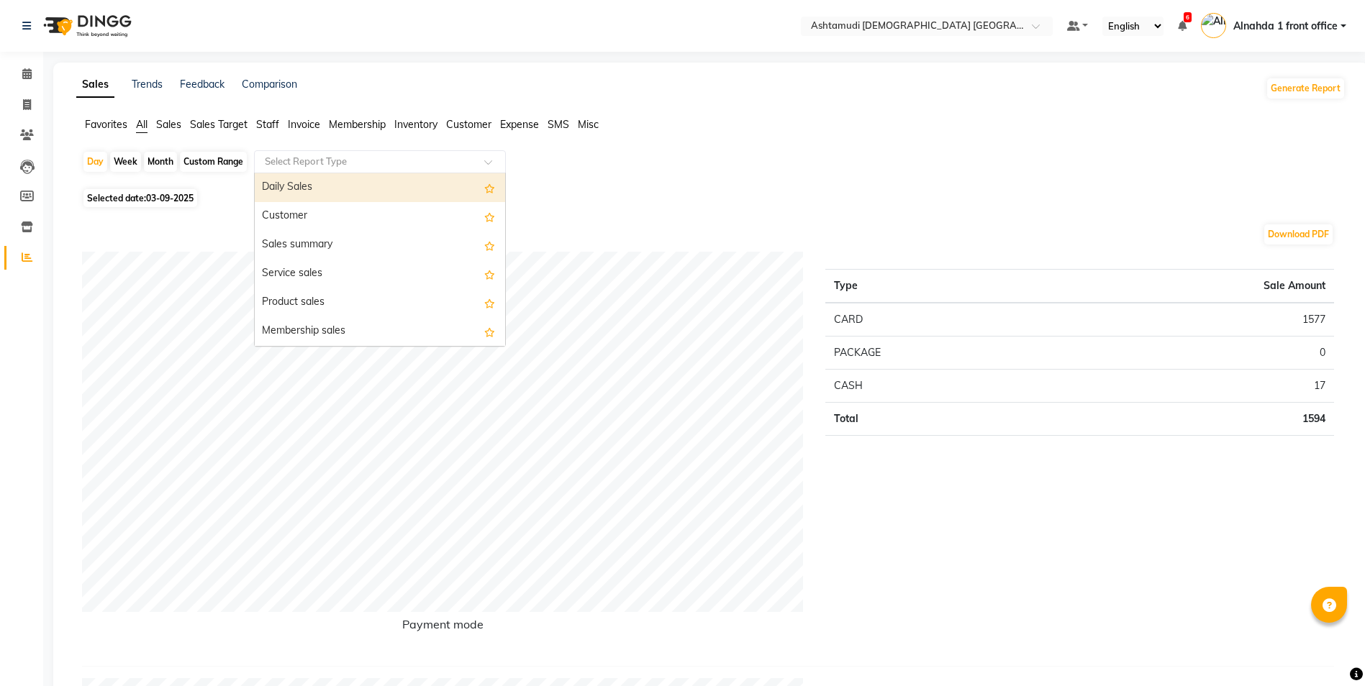
click at [322, 162] on input "text" at bounding box center [365, 162] width 207 height 14
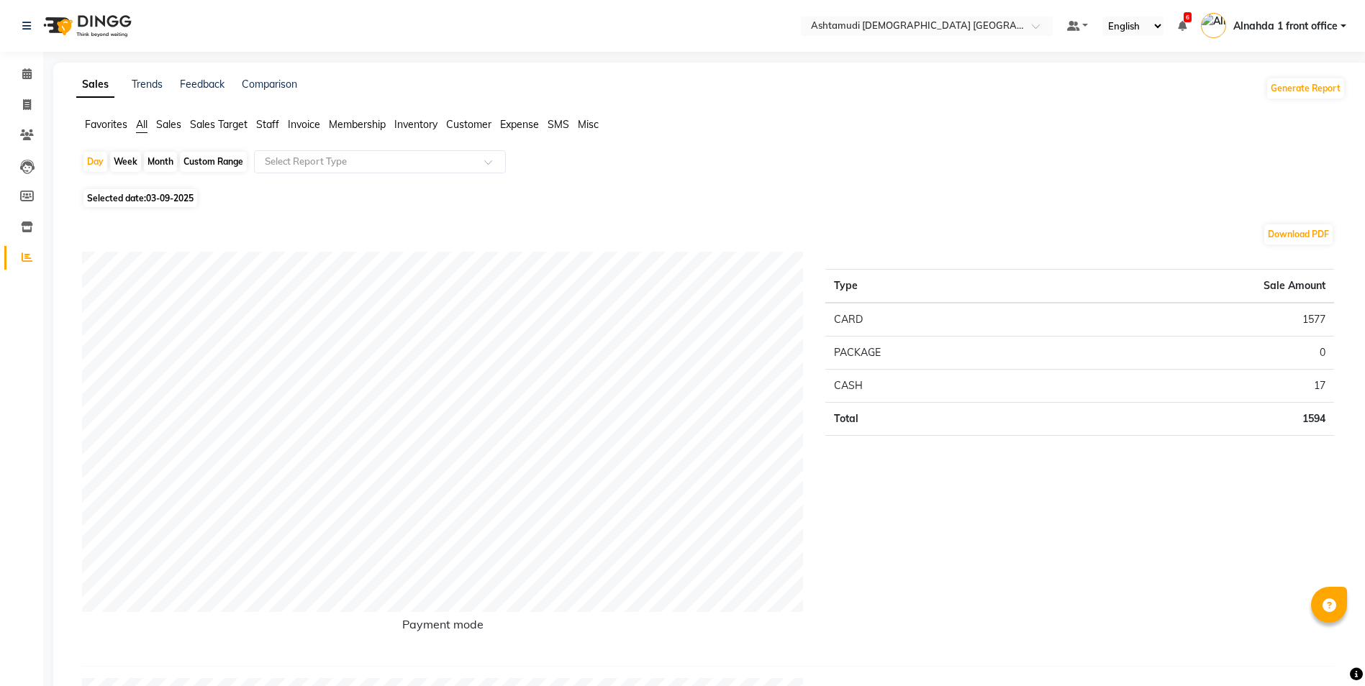
click at [173, 127] on span "Sales" at bounding box center [168, 124] width 25 height 13
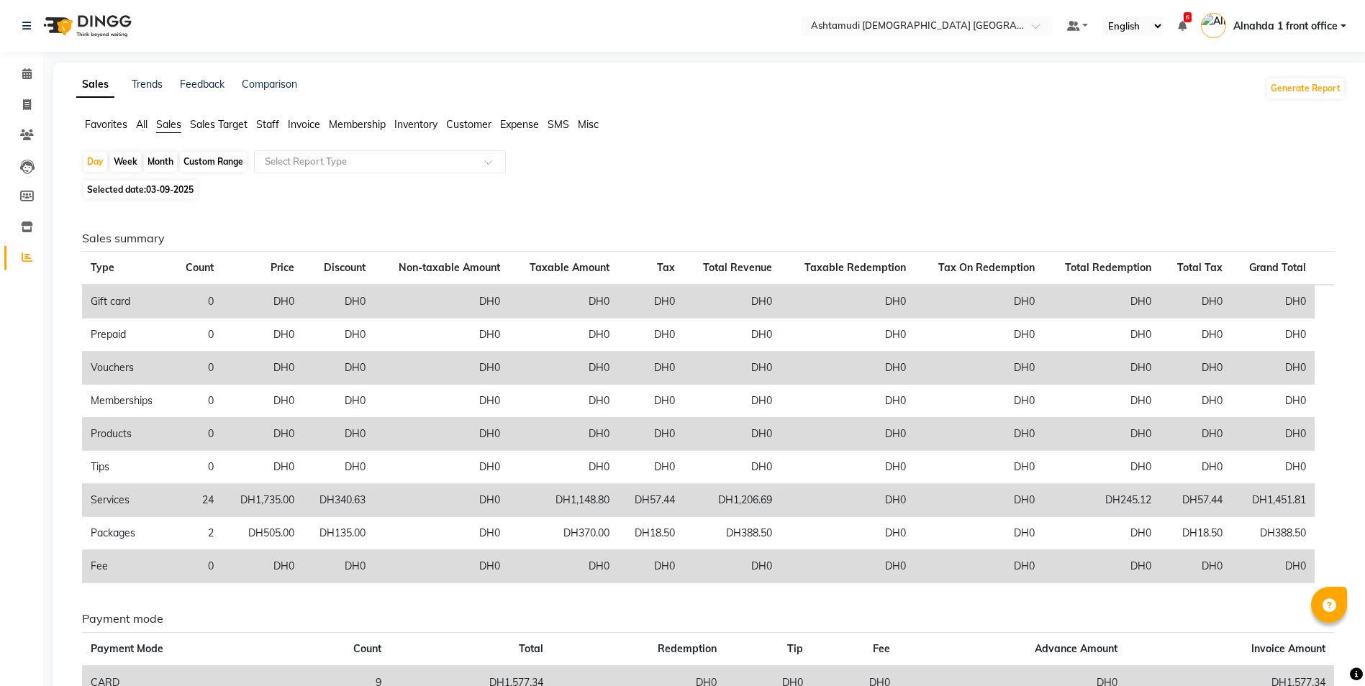
click at [224, 164] on div "Custom Range" at bounding box center [213, 162] width 67 height 20
select select "9"
select select "2025"
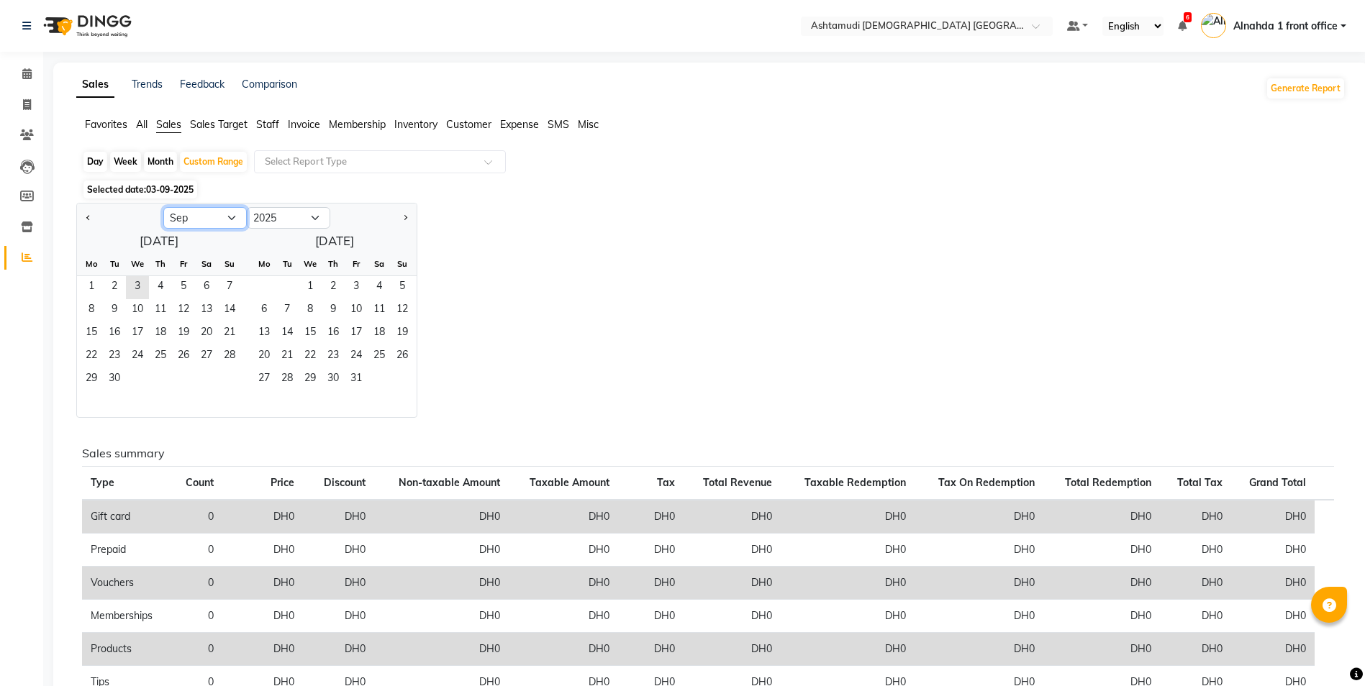
click at [234, 217] on select "Jan Feb Mar Apr May Jun Jul Aug Sep Oct Nov Dec" at bounding box center [204, 218] width 83 height 22
select select "8"
click at [163, 207] on select "Jan Feb Mar Apr May Jun Jul Aug Sep Oct Nov Dec" at bounding box center [204, 218] width 83 height 22
click at [185, 284] on span "1" at bounding box center [183, 287] width 23 height 23
click at [230, 372] on span "31" at bounding box center [229, 379] width 23 height 23
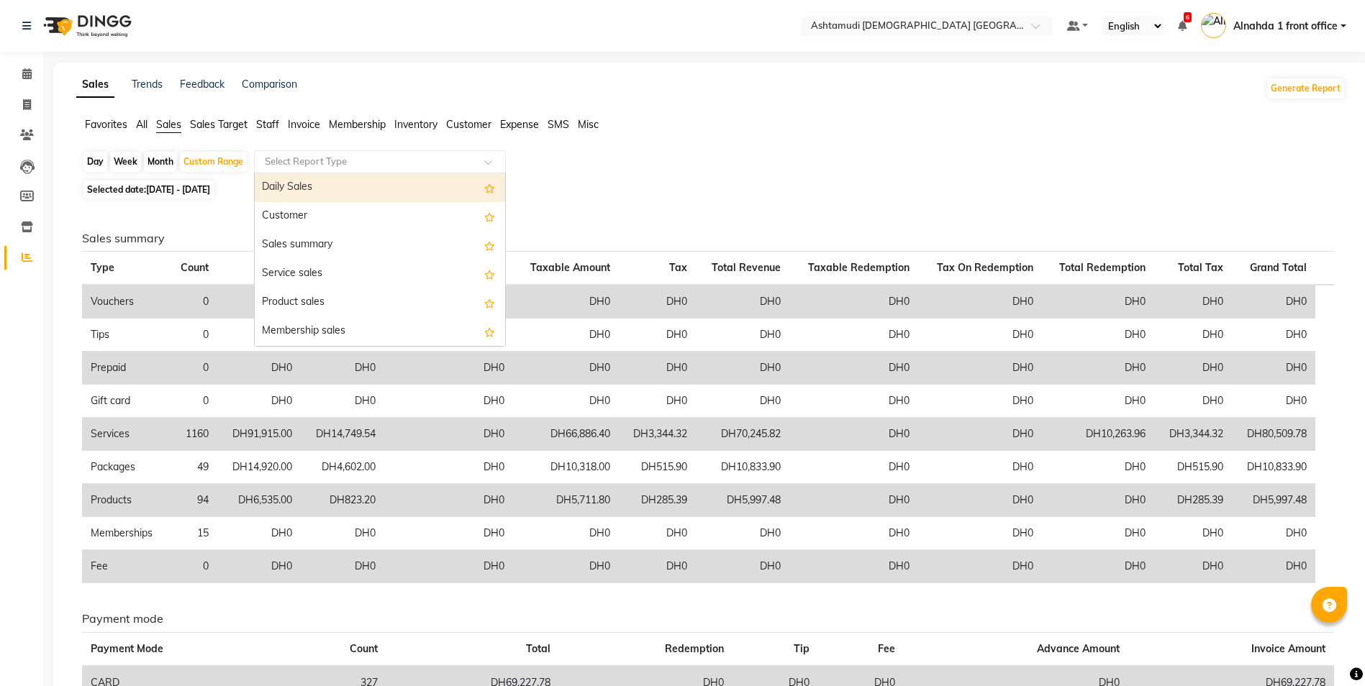
click at [332, 157] on input "text" at bounding box center [365, 162] width 207 height 14
click at [309, 188] on div "Daily Sales" at bounding box center [380, 187] width 250 height 29
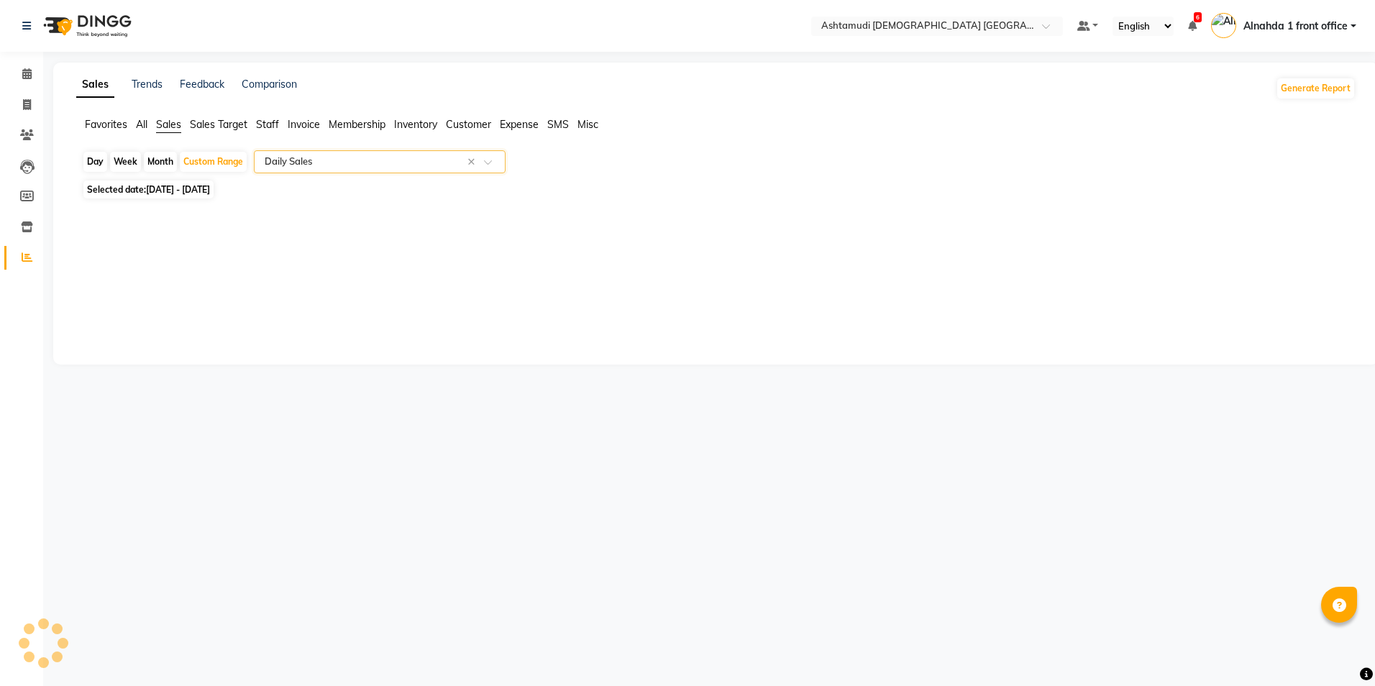
select select "full_report"
select select "csv"
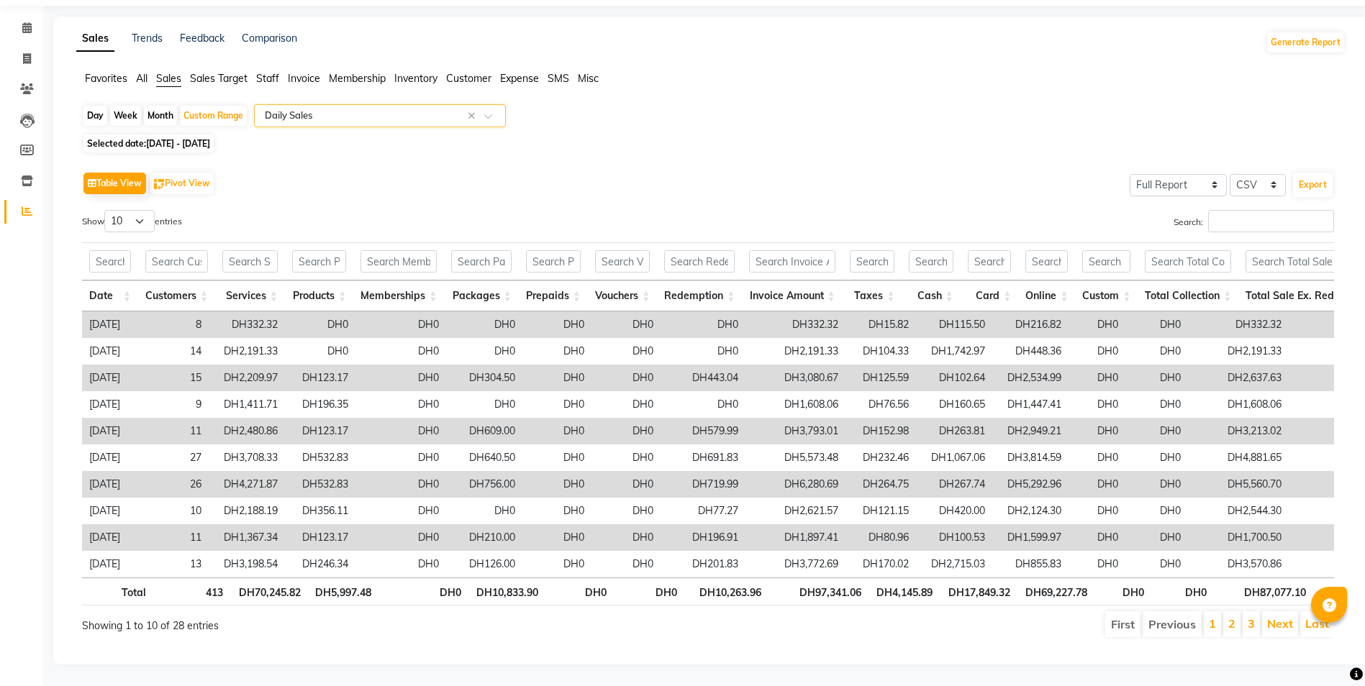
scroll to position [68, 0]
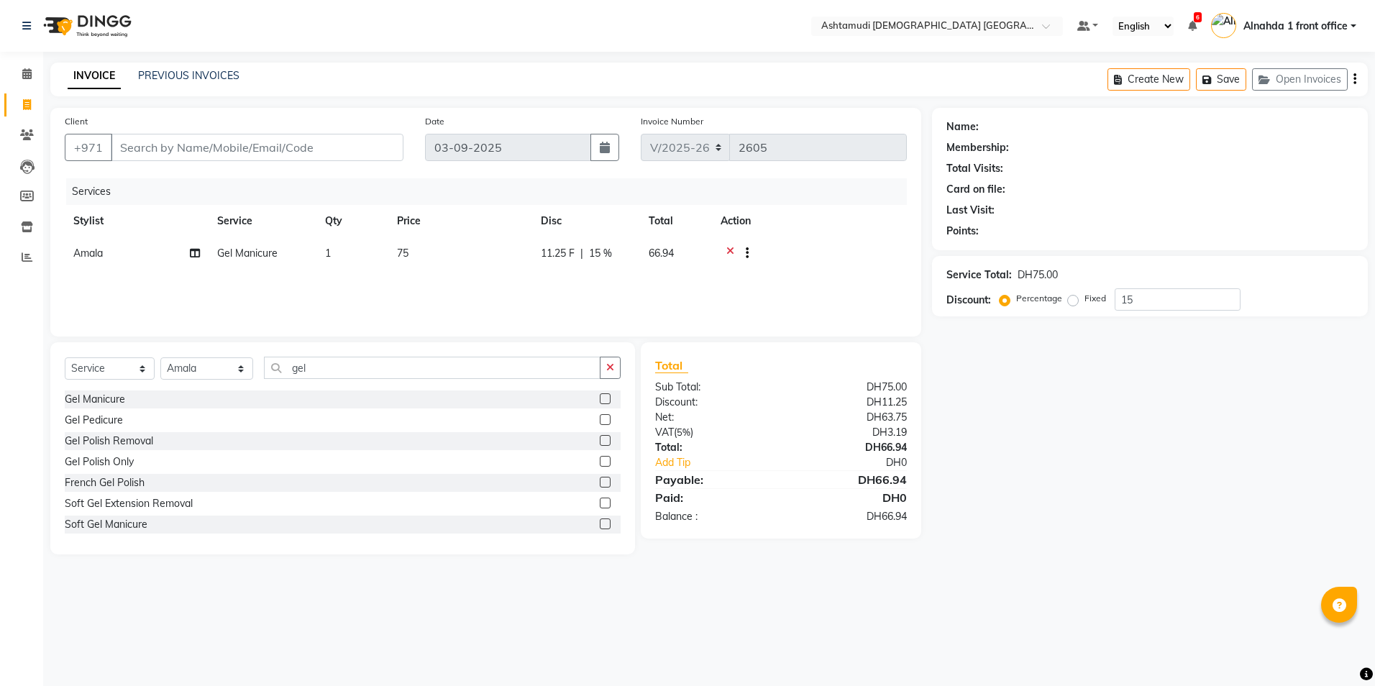
select select "7242"
select select "service"
select select "86438"
click at [727, 252] on icon at bounding box center [727, 255] width 8 height 18
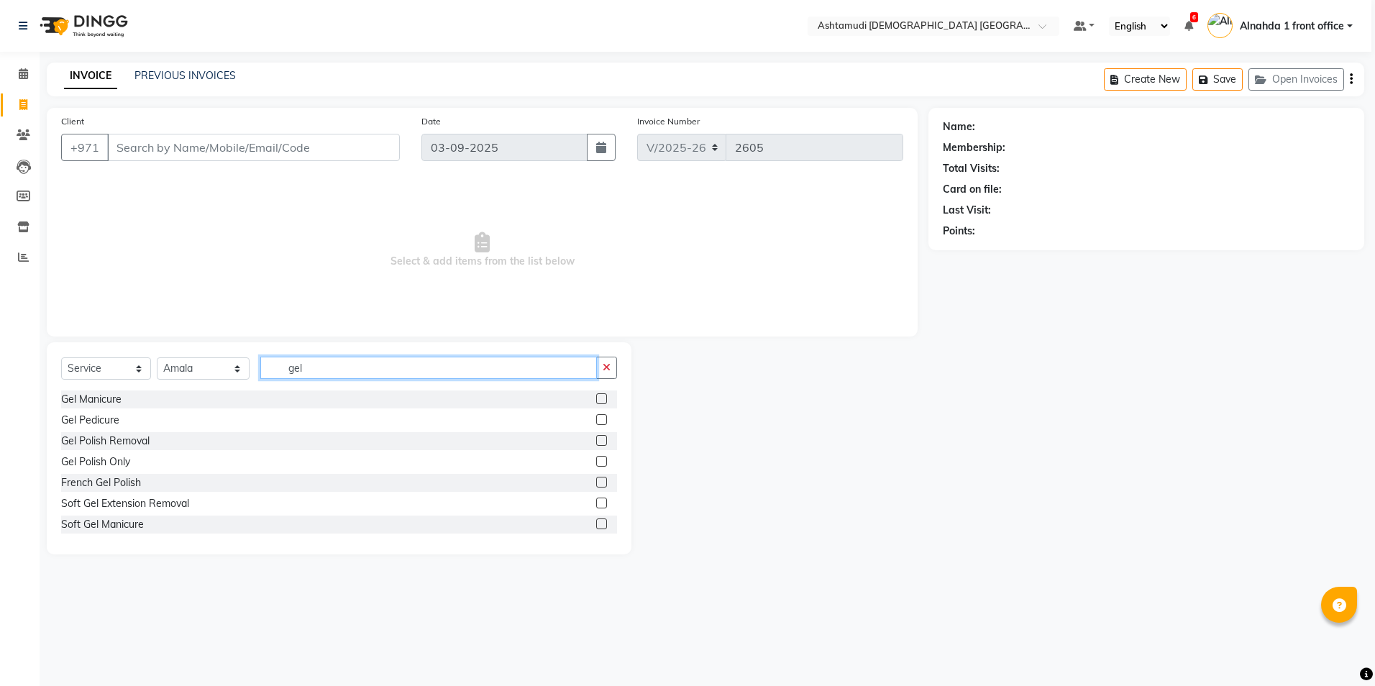
drag, startPoint x: 313, startPoint y: 367, endPoint x: 136, endPoint y: 355, distance: 177.4
click at [136, 355] on div "Select Service Product Membership Package Voucher Prepaid Gift Card Select Styl…" at bounding box center [339, 448] width 585 height 212
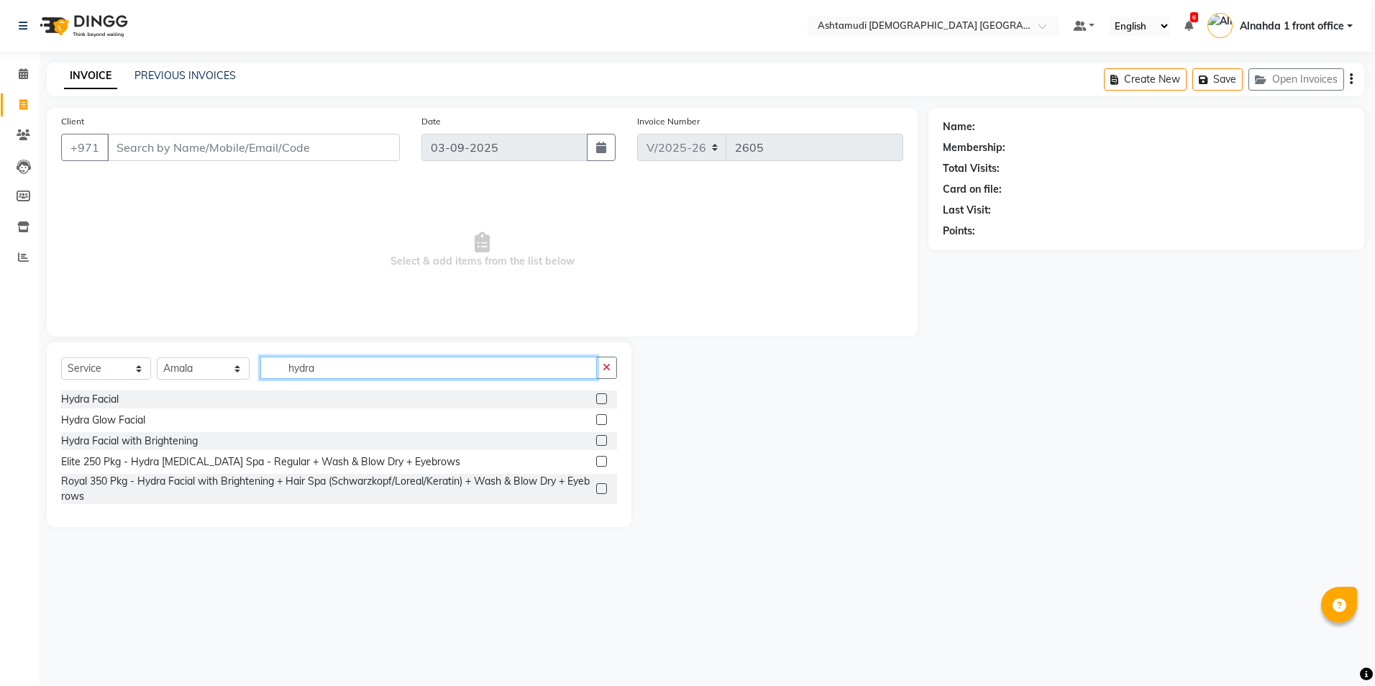
type input "hydra"
click at [601, 439] on label at bounding box center [601, 440] width 11 height 11
click at [601, 439] on input "checkbox" at bounding box center [600, 441] width 9 height 9
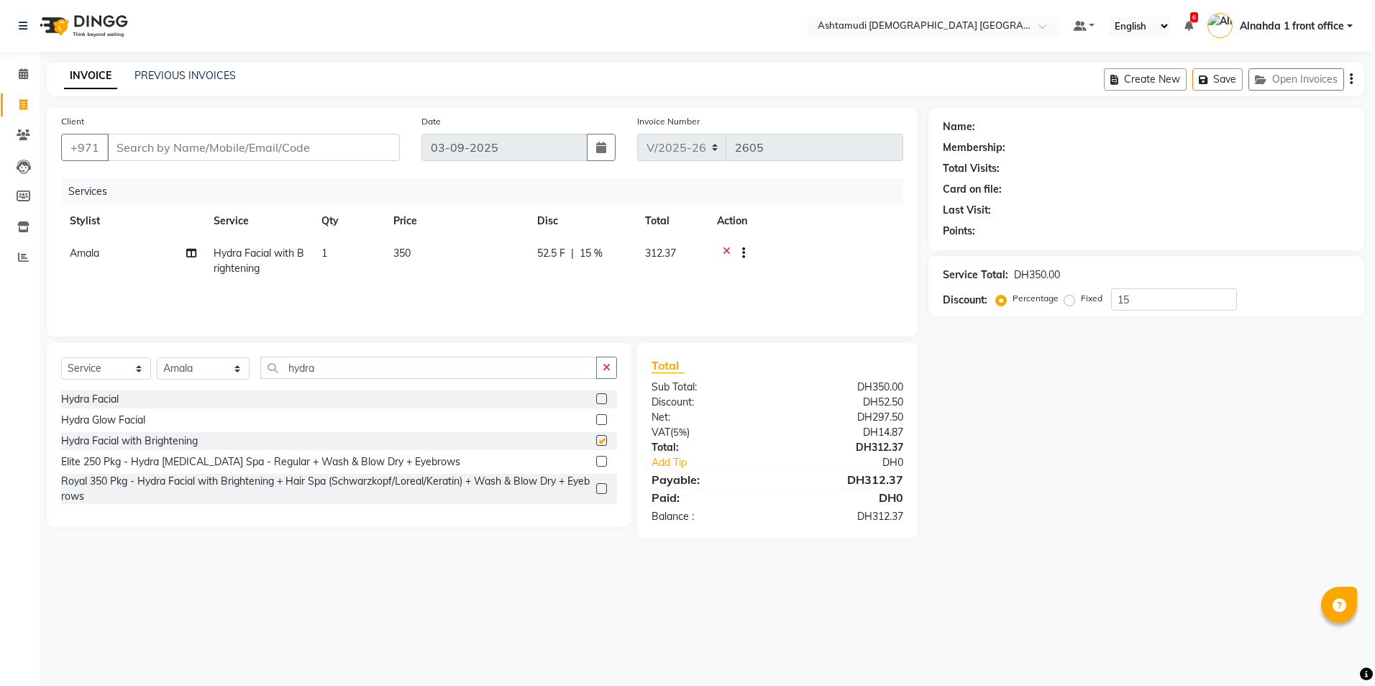
checkbox input "false"
drag, startPoint x: 1171, startPoint y: 304, endPoint x: 1024, endPoint y: 301, distance: 147.5
click at [1037, 301] on div "Percentage Fixed 15" at bounding box center [1118, 299] width 238 height 22
type input "25"
click at [724, 250] on icon at bounding box center [727, 255] width 8 height 18
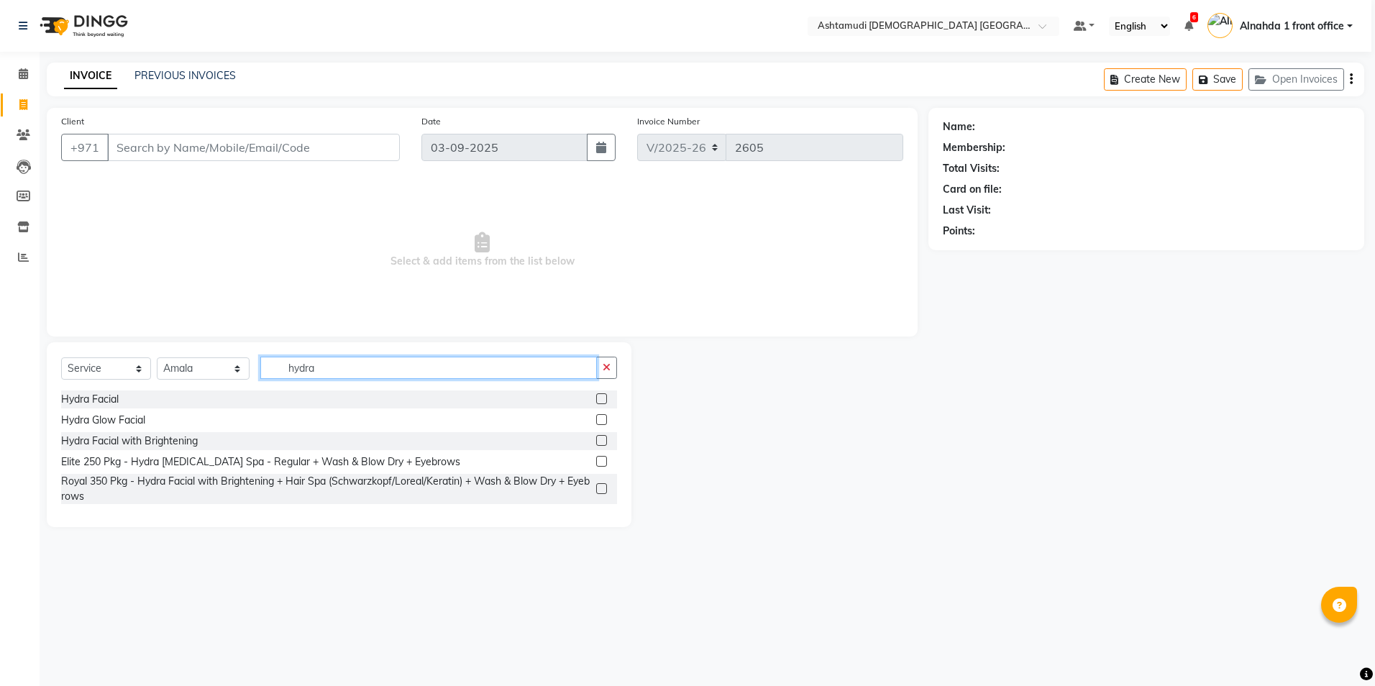
drag, startPoint x: 380, startPoint y: 373, endPoint x: 144, endPoint y: 374, distance: 235.9
click at [144, 374] on div "Select Service Product Membership Package Voucher Prepaid Gift Card Select Styl…" at bounding box center [339, 374] width 556 height 34
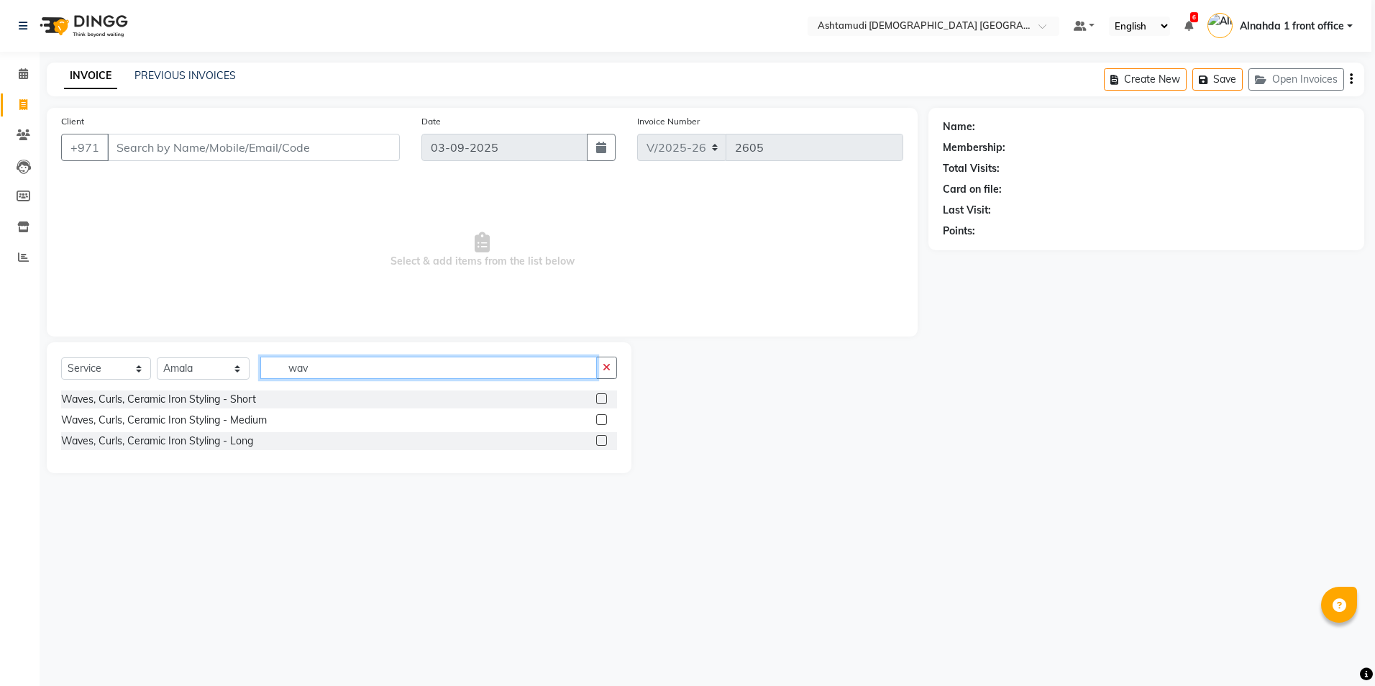
type input "wav"
click at [600, 442] on label at bounding box center [601, 440] width 11 height 11
click at [600, 442] on input "checkbox" at bounding box center [600, 441] width 9 height 9
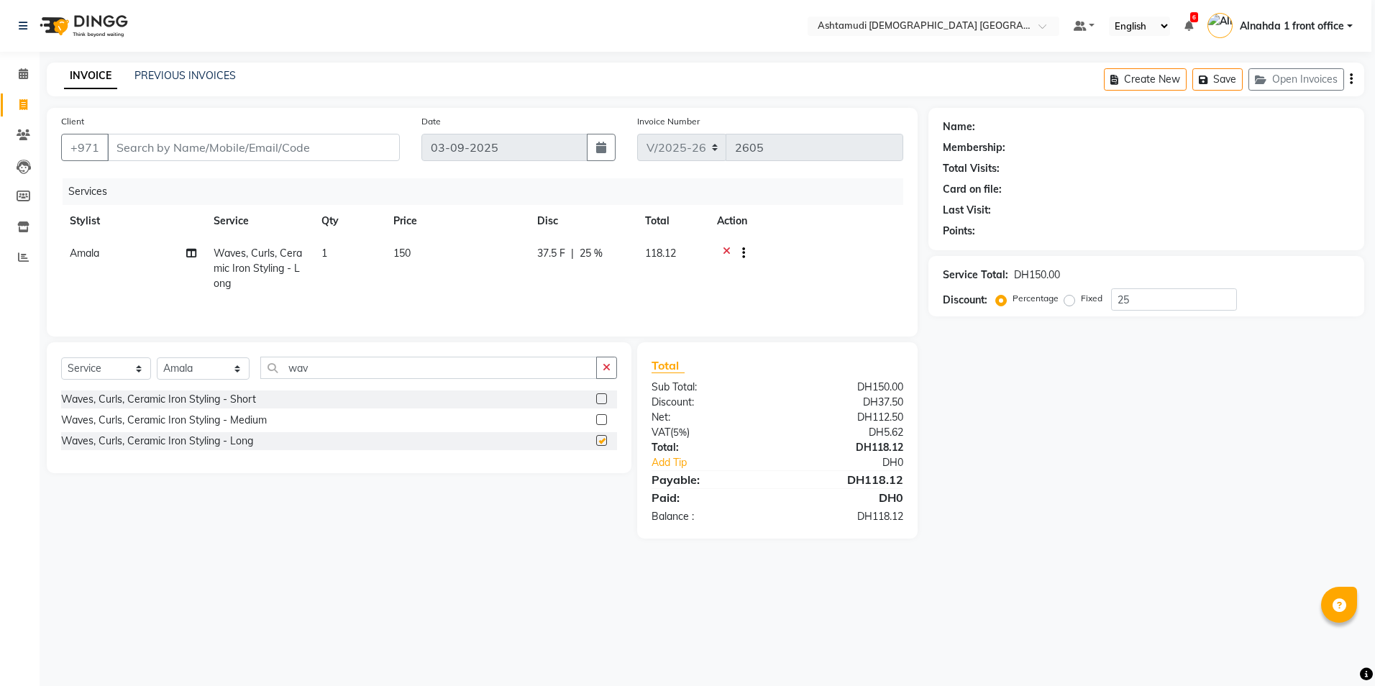
checkbox input "false"
drag, startPoint x: 1146, startPoint y: 300, endPoint x: 1067, endPoint y: 299, distance: 79.1
click at [1082, 301] on div "Percentage Fixed 25" at bounding box center [1118, 299] width 238 height 22
type input "15"
click at [726, 248] on icon at bounding box center [727, 255] width 8 height 18
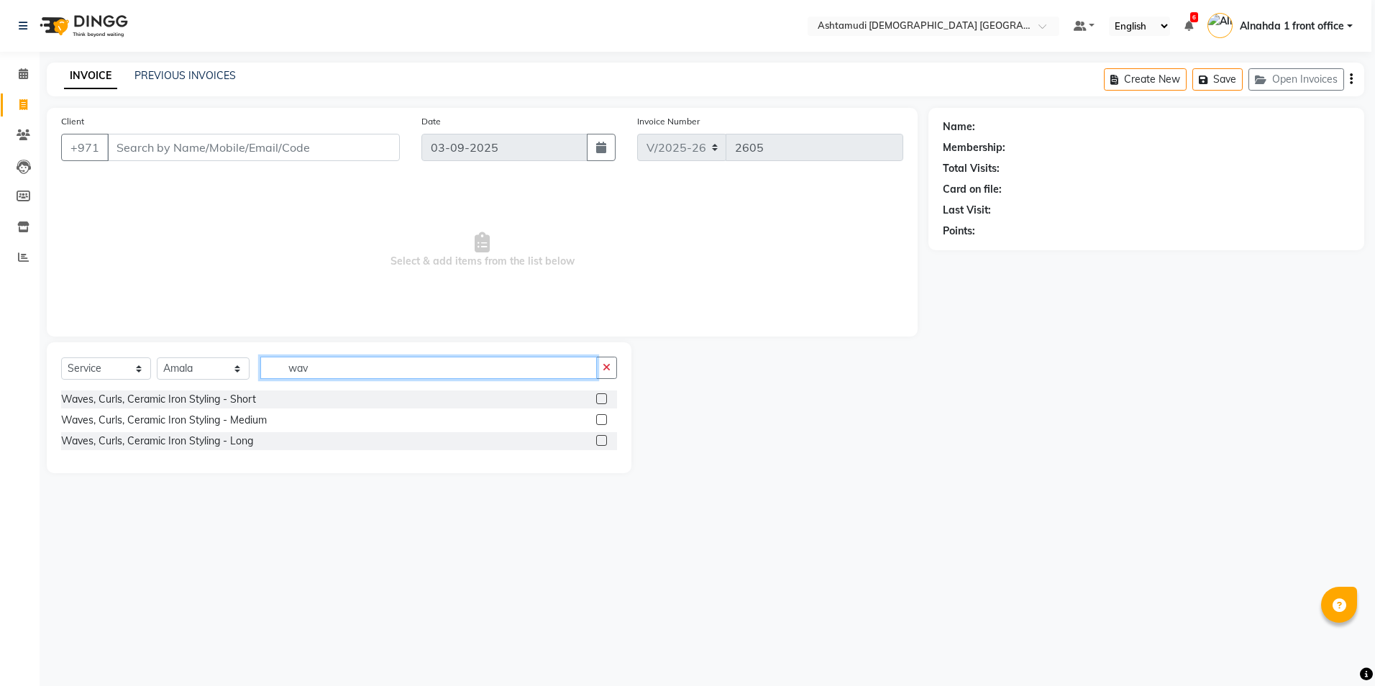
drag, startPoint x: 339, startPoint y: 360, endPoint x: 214, endPoint y: 368, distance: 124.7
click at [214, 368] on div "Select Service Product Membership Package Voucher Prepaid Gift Card Select Styl…" at bounding box center [339, 374] width 556 height 34
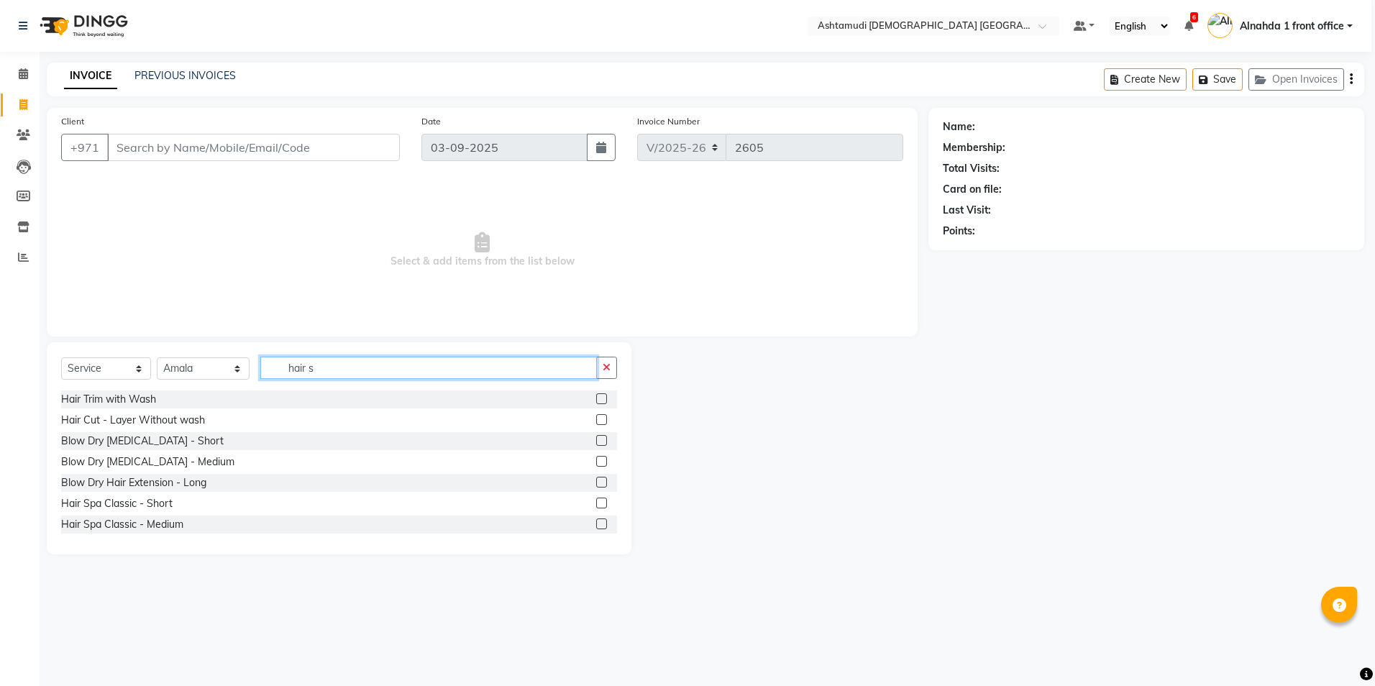
type input "hair s"
click at [596, 526] on label at bounding box center [601, 524] width 11 height 11
click at [596, 526] on input "checkbox" at bounding box center [600, 524] width 9 height 9
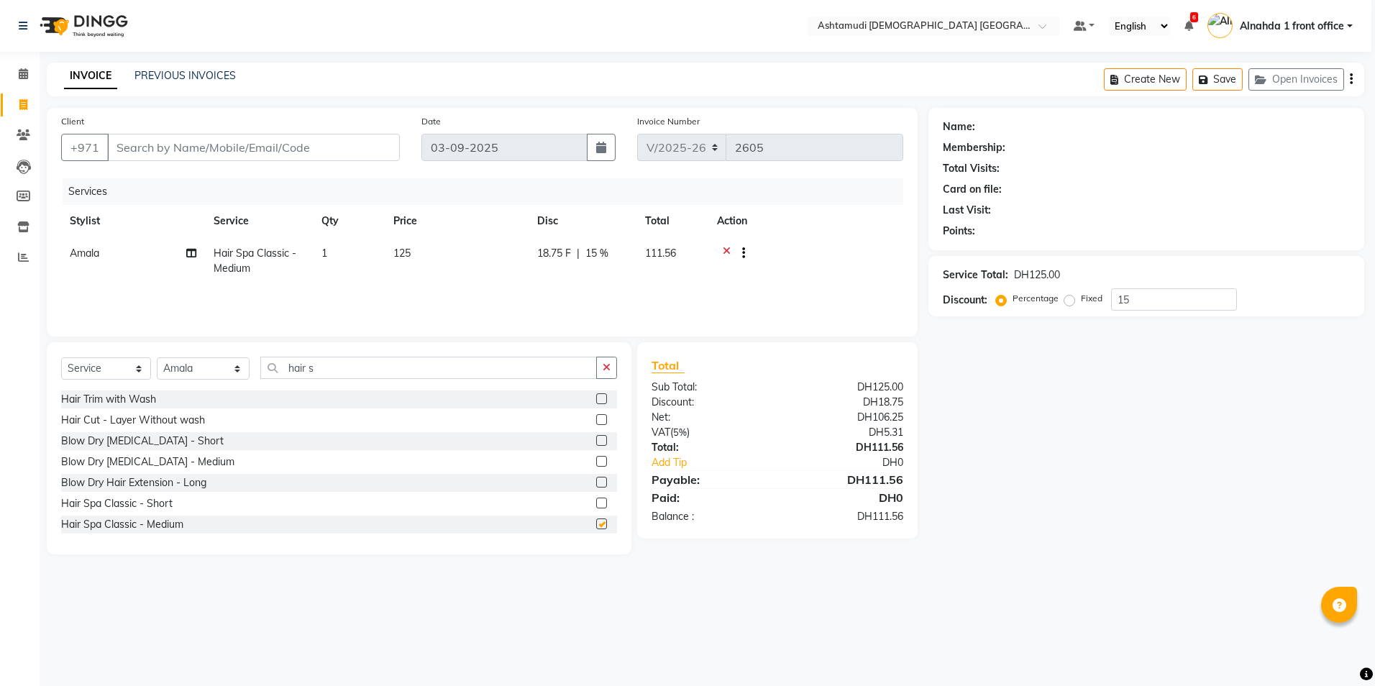
checkbox input "false"
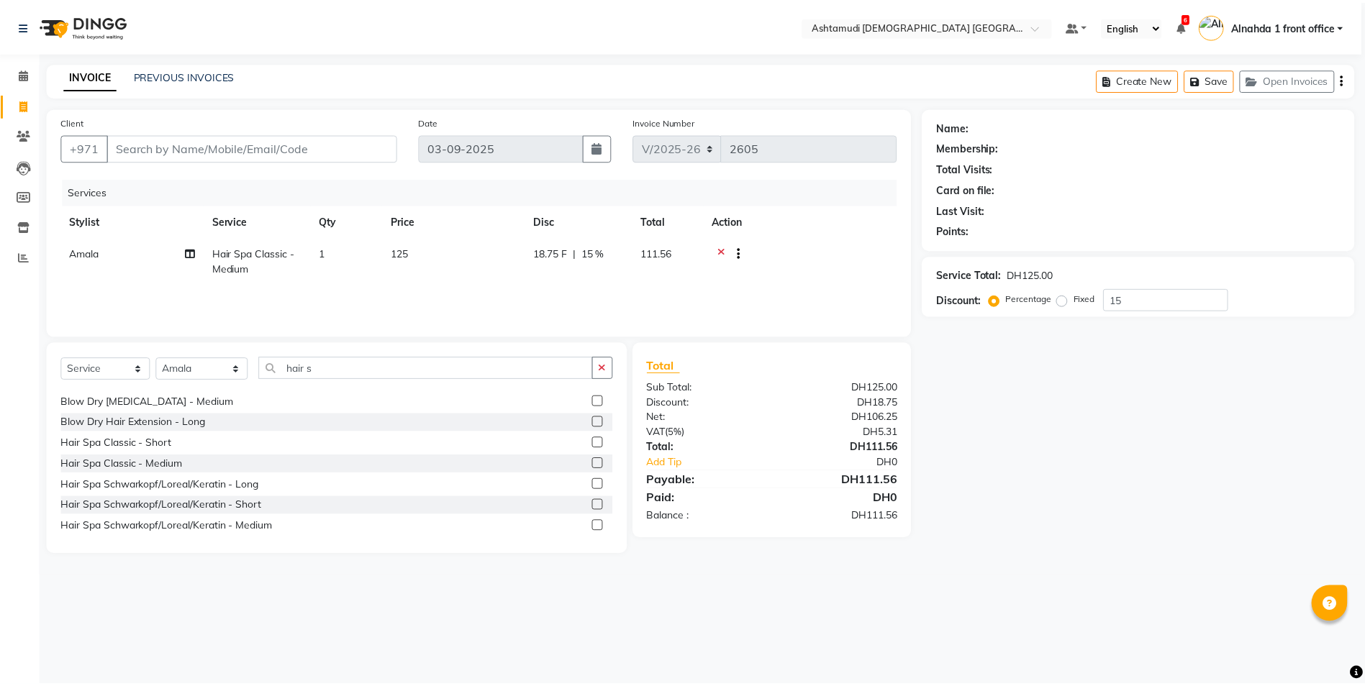
scroll to position [144, 0]
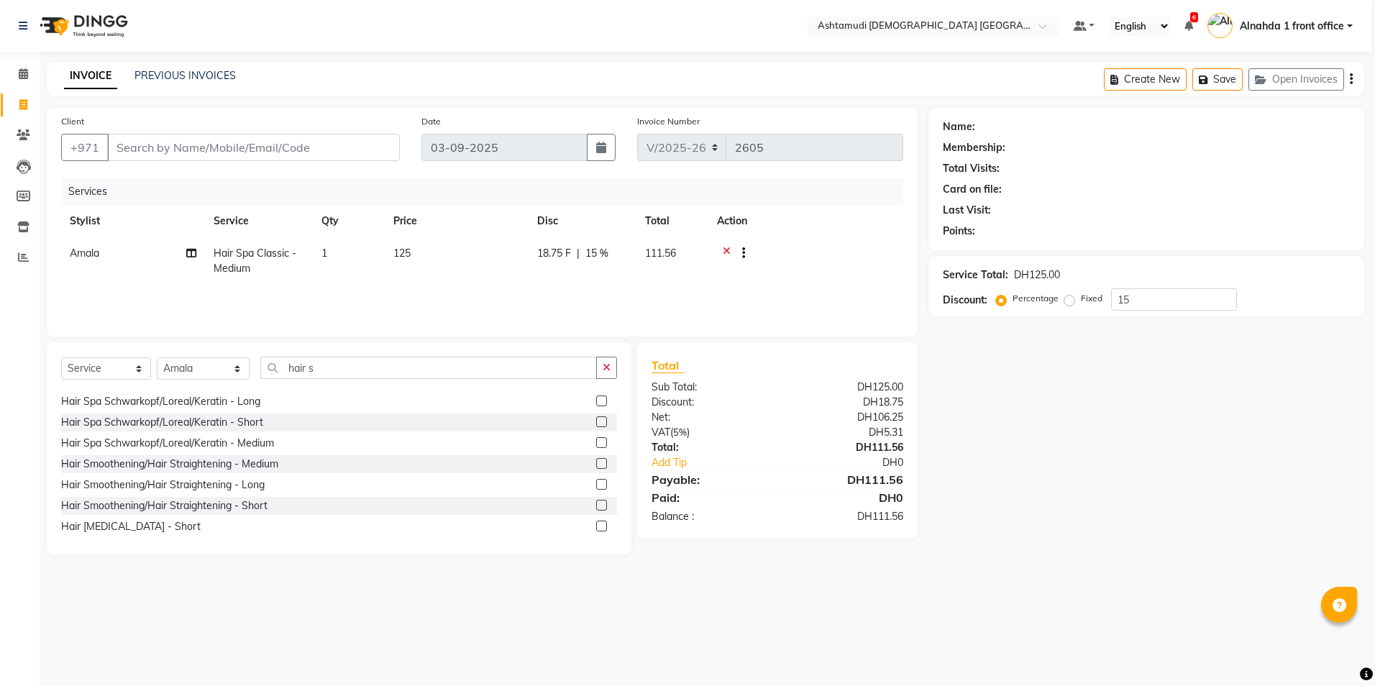
click at [596, 464] on label at bounding box center [601, 463] width 11 height 11
click at [596, 464] on input "checkbox" at bounding box center [600, 464] width 9 height 9
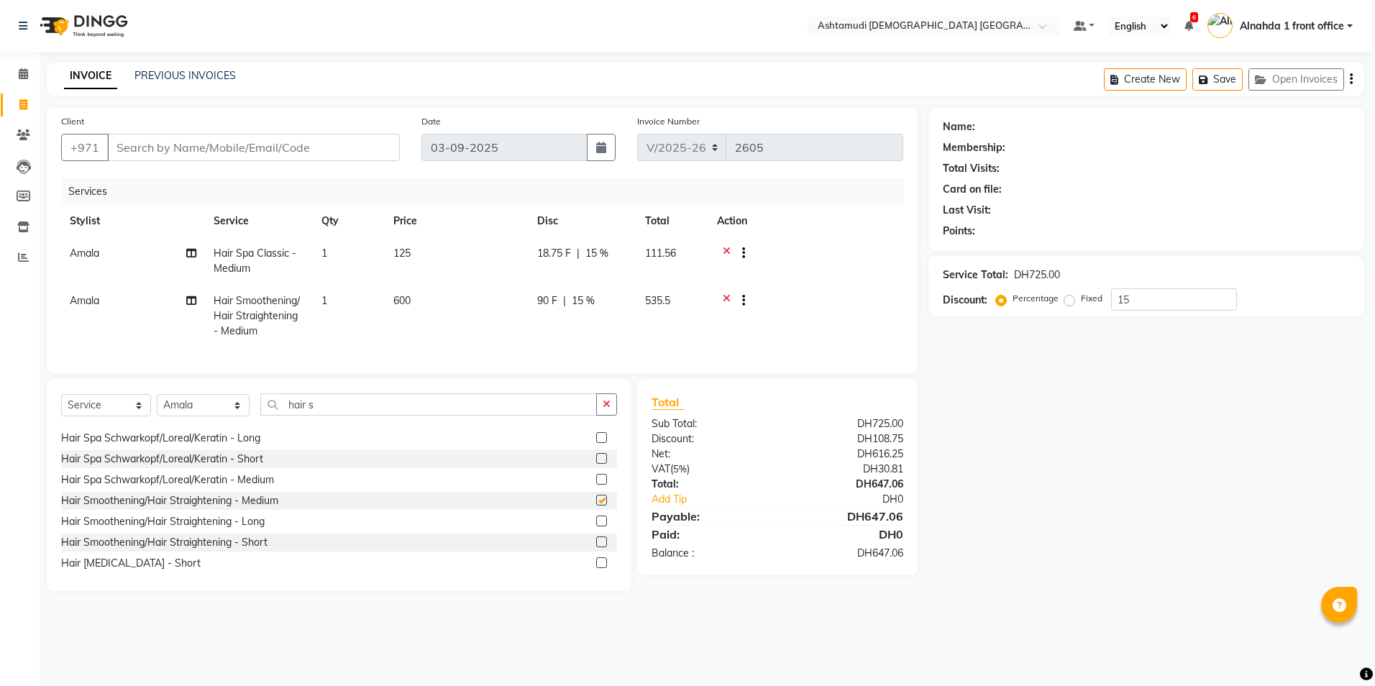
checkbox input "false"
click at [596, 485] on label at bounding box center [601, 479] width 11 height 11
click at [596, 485] on input "checkbox" at bounding box center [600, 479] width 9 height 9
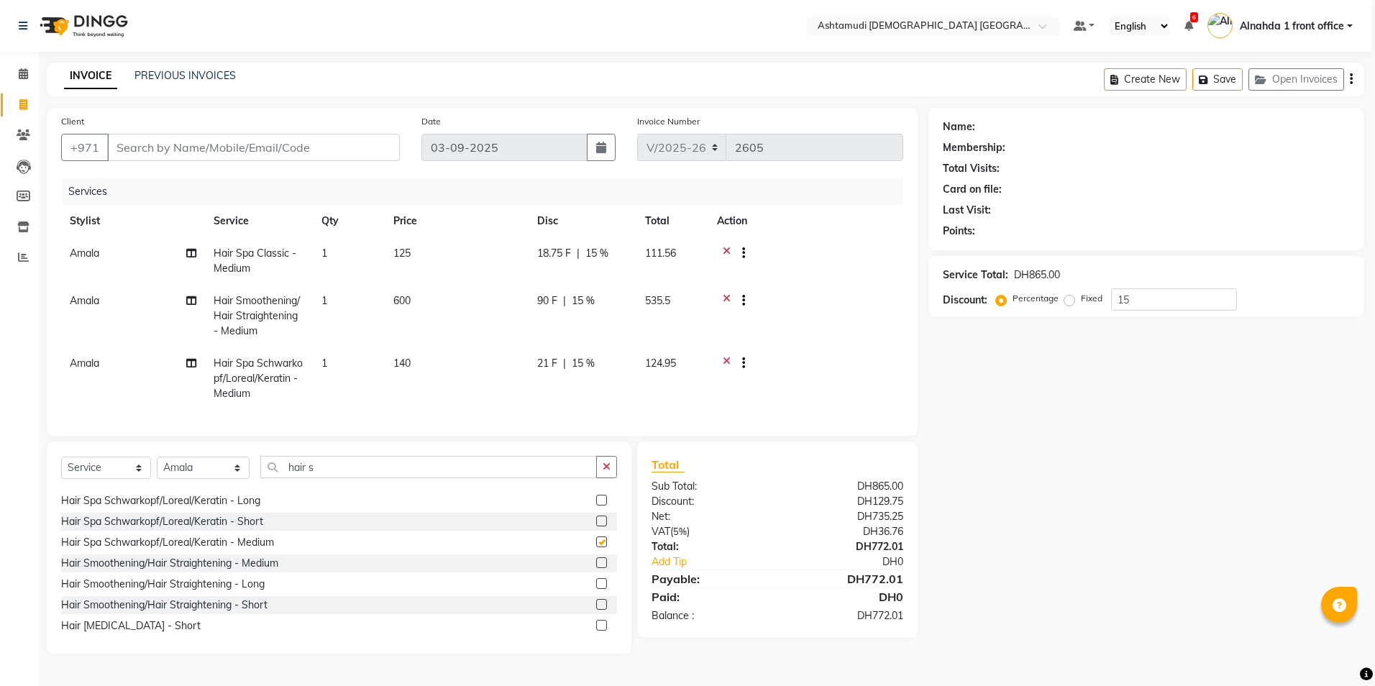
checkbox input "false"
click at [724, 301] on icon at bounding box center [727, 302] width 8 height 18
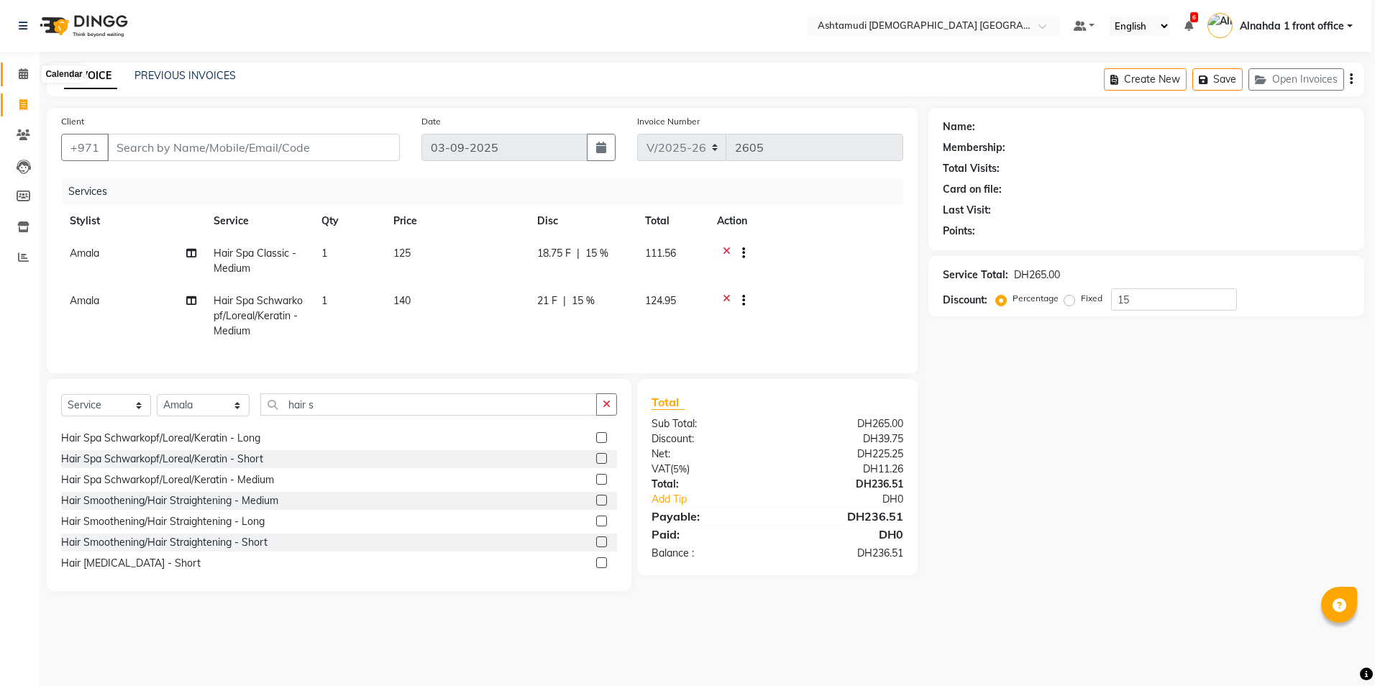
click at [19, 73] on icon at bounding box center [23, 73] width 9 height 11
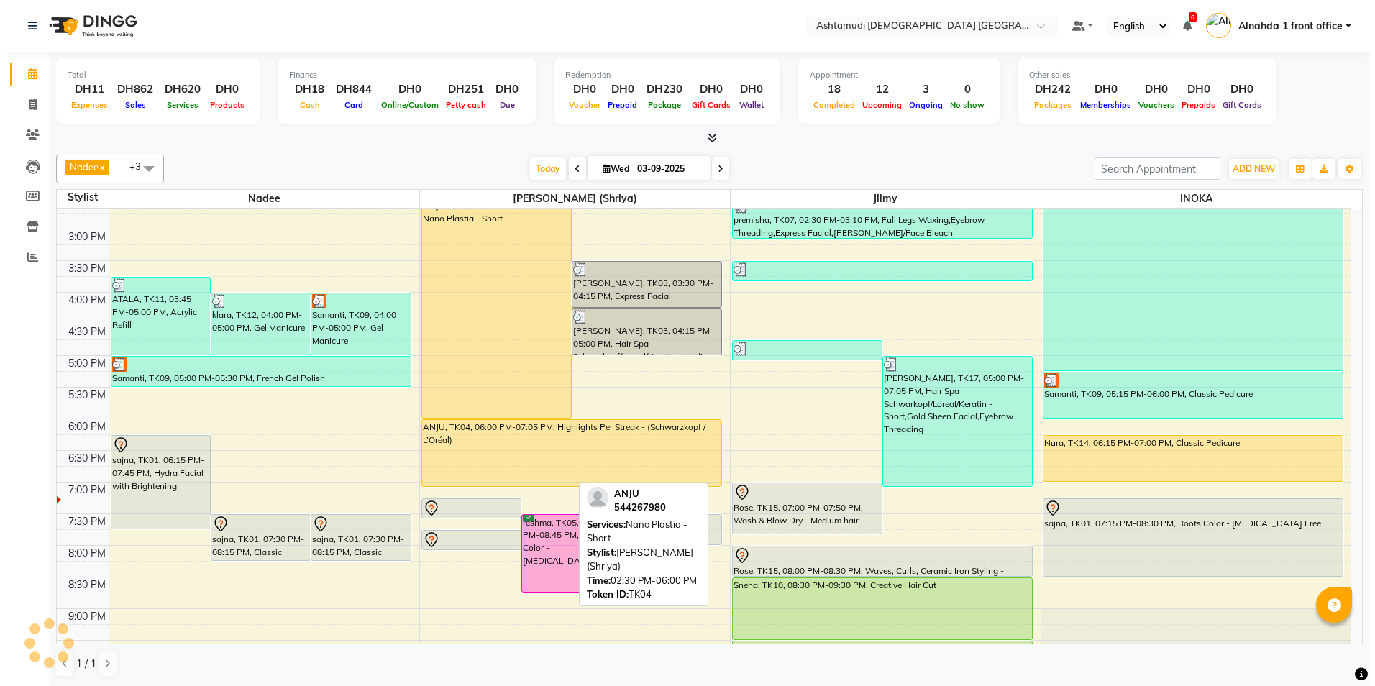
scroll to position [360, 0]
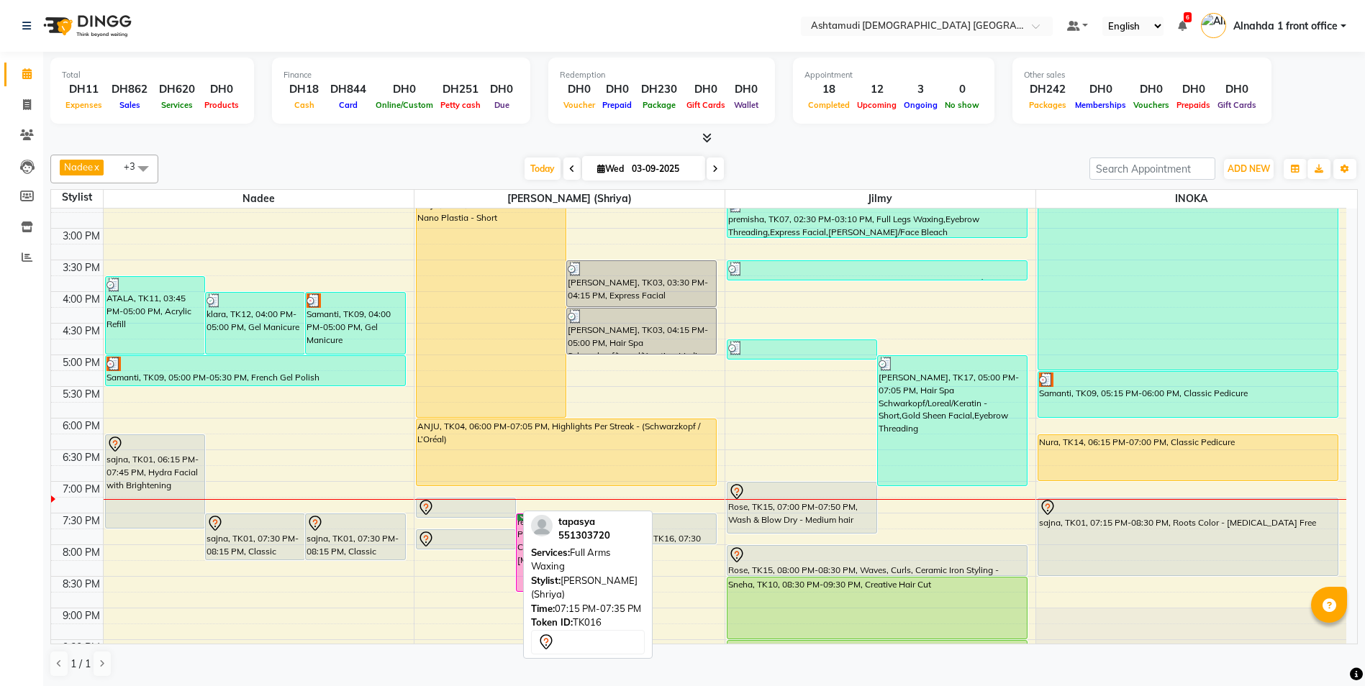
click at [460, 511] on div at bounding box center [465, 507] width 97 height 17
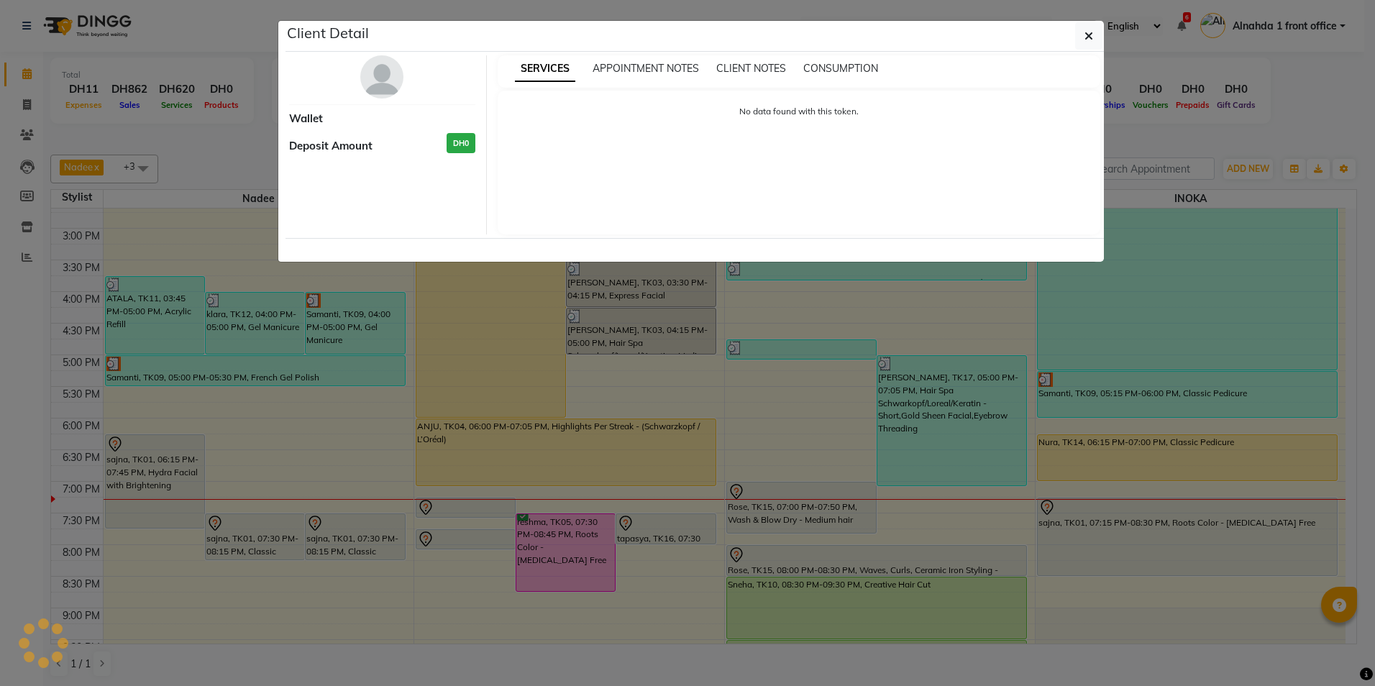
select select "7"
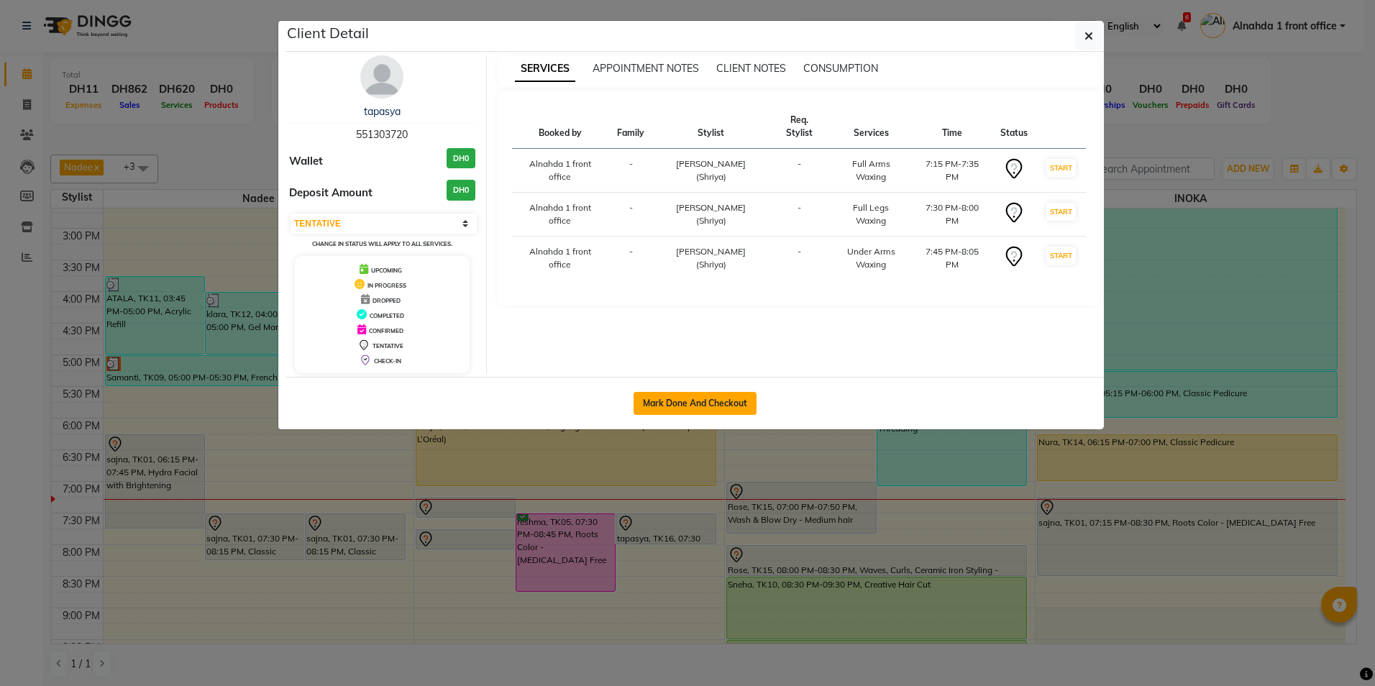
click at [657, 401] on button "Mark Done And Checkout" at bounding box center [695, 403] width 123 height 23
select select "service"
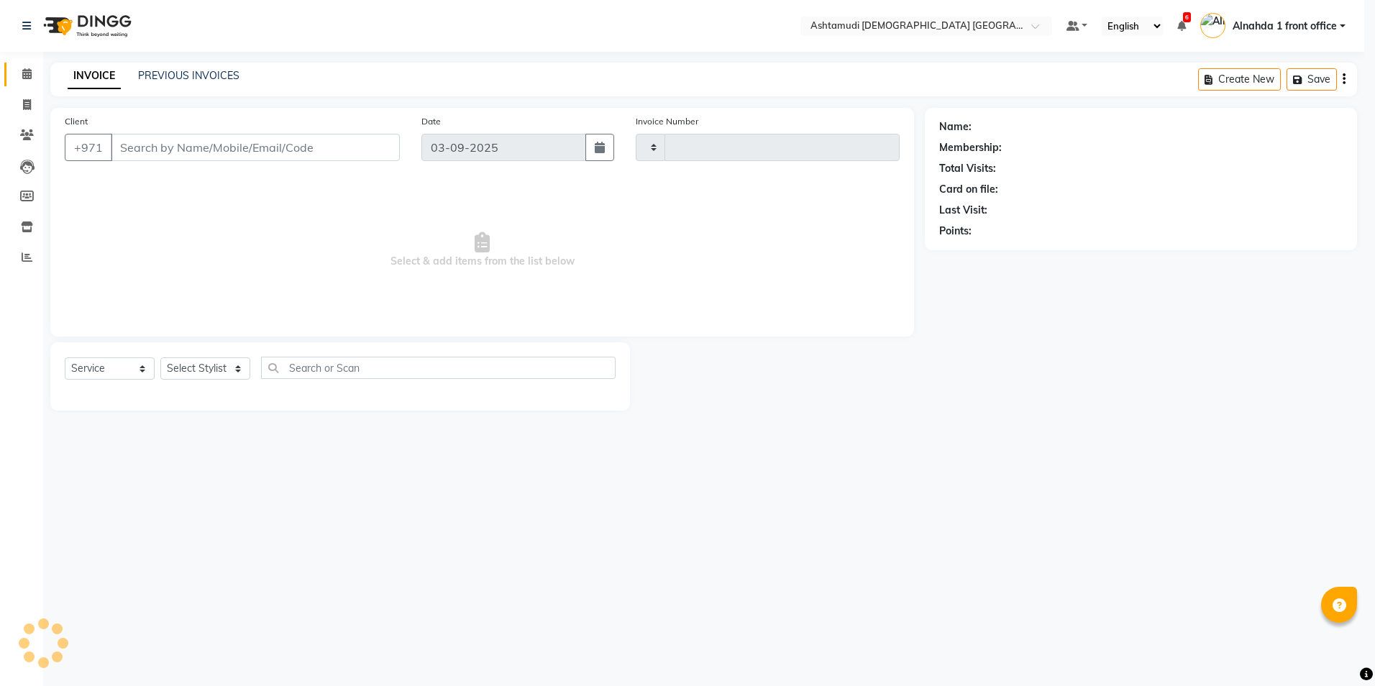
type input "2612"
select select "7242"
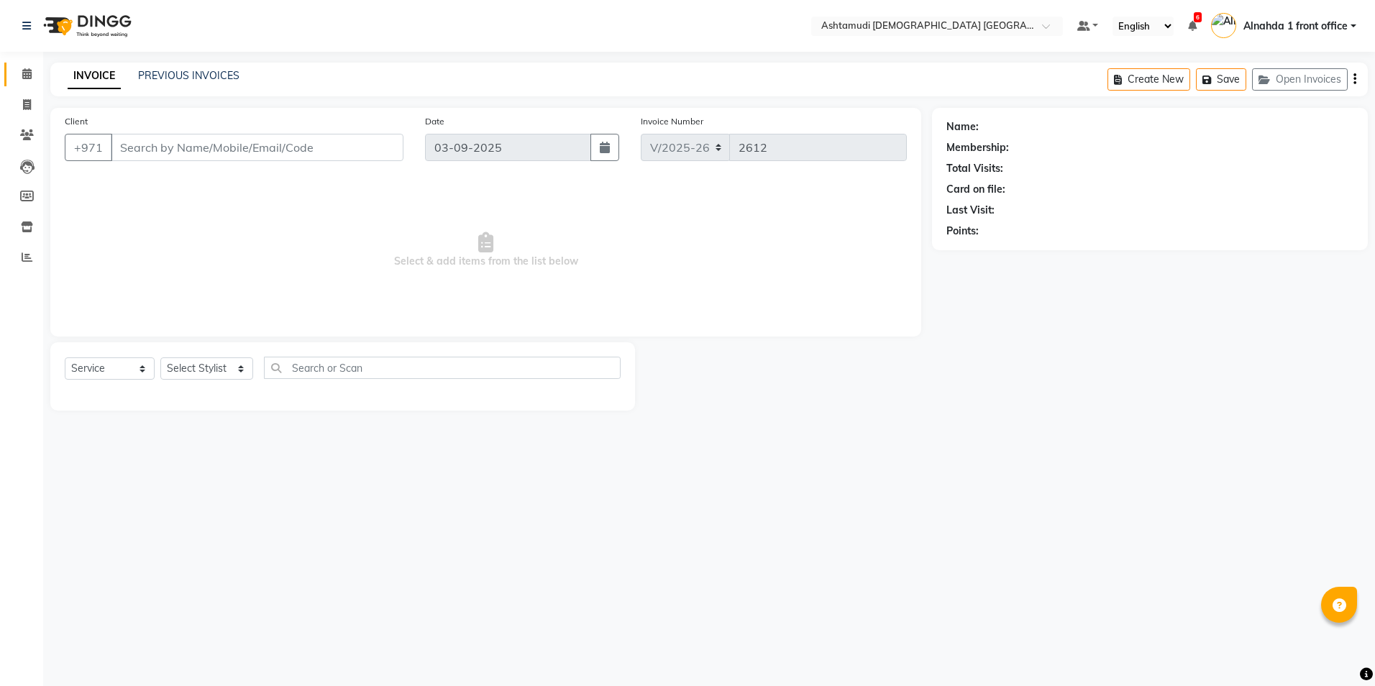
type input "551303720"
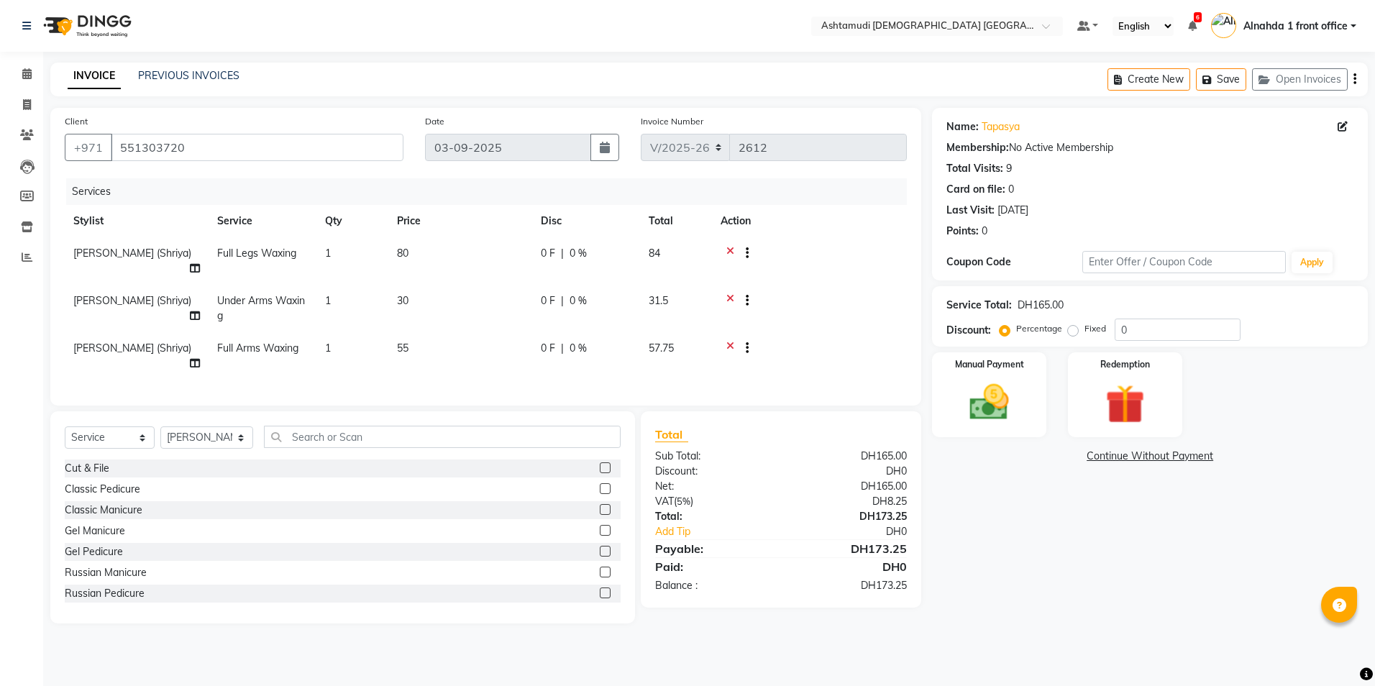
click at [731, 253] on icon at bounding box center [730, 255] width 8 height 18
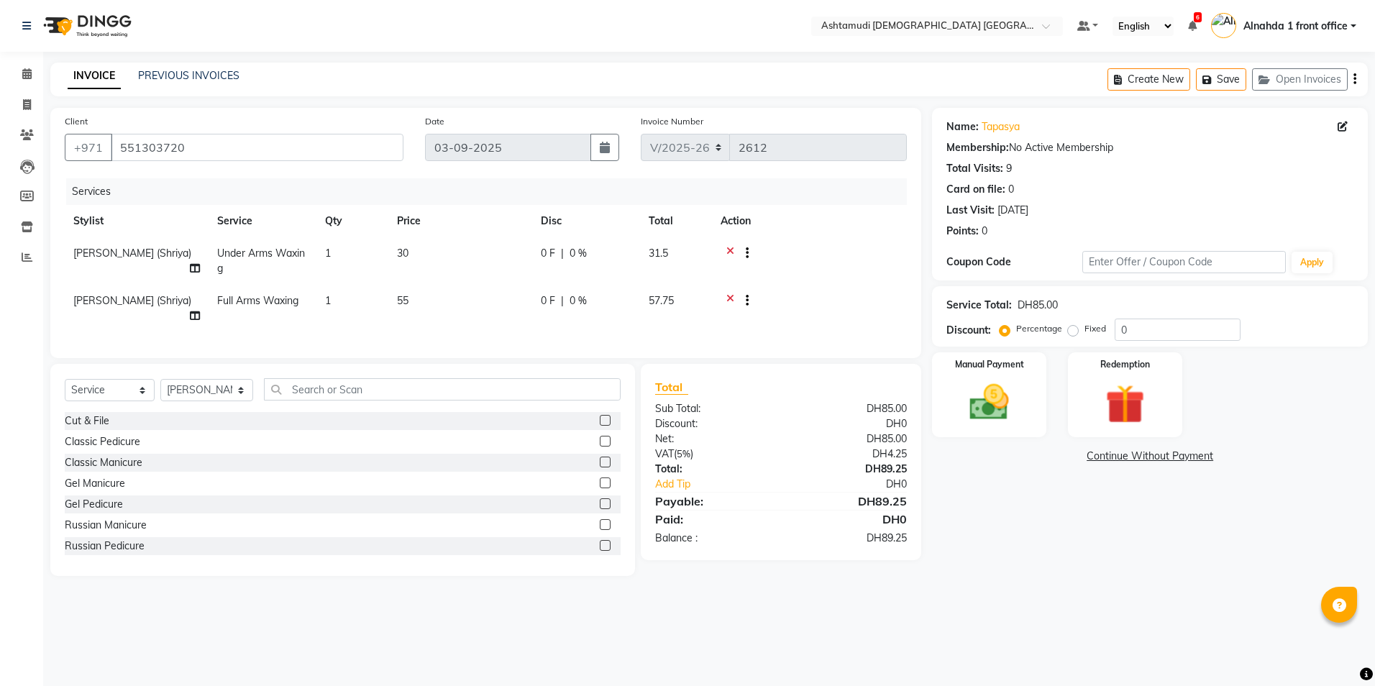
click at [726, 251] on div at bounding box center [810, 255] width 178 height 18
click at [732, 297] on icon at bounding box center [730, 302] width 8 height 18
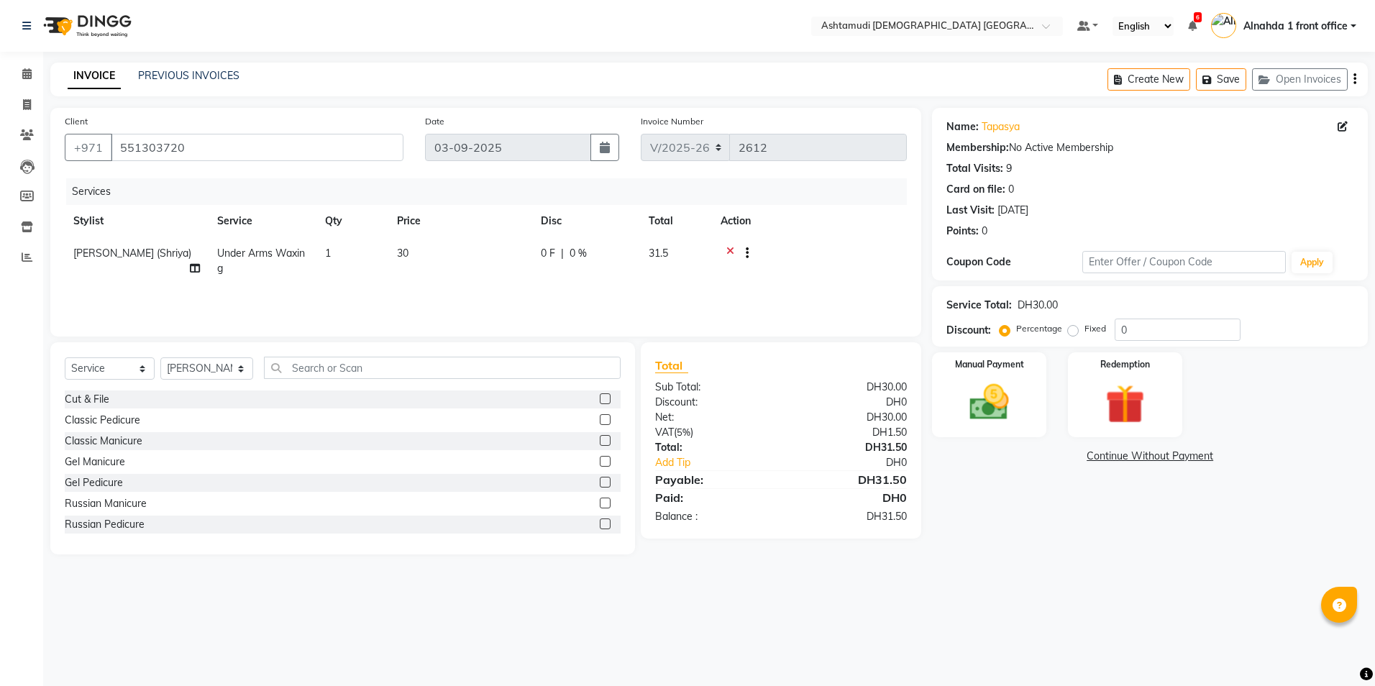
click at [729, 252] on icon at bounding box center [730, 255] width 8 height 18
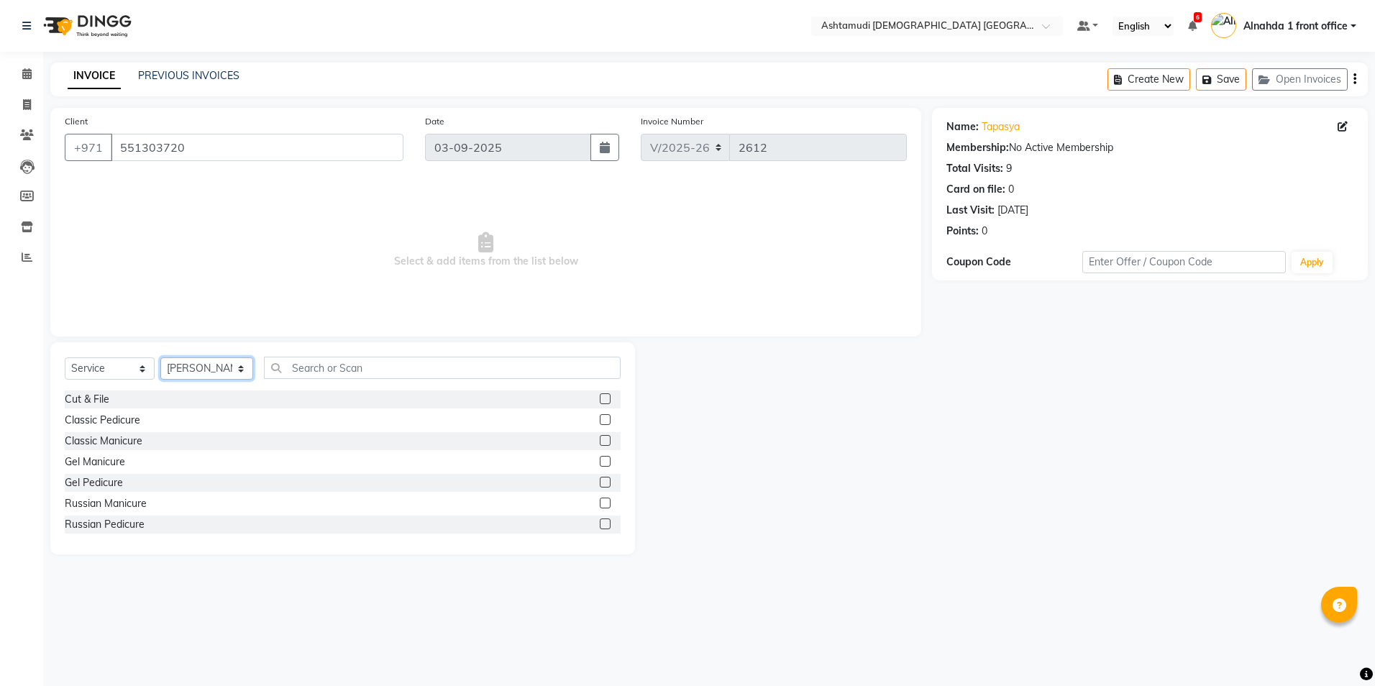
click at [240, 370] on select "Select Stylist Alnahda 1 front office [PERSON_NAME] [PERSON_NAME] Staff INOKA […" at bounding box center [206, 368] width 93 height 22
select select "86875"
click at [160, 357] on select "Select Stylist Alnahda 1 front office [PERSON_NAME] [PERSON_NAME] Staff INOKA […" at bounding box center [206, 368] width 93 height 22
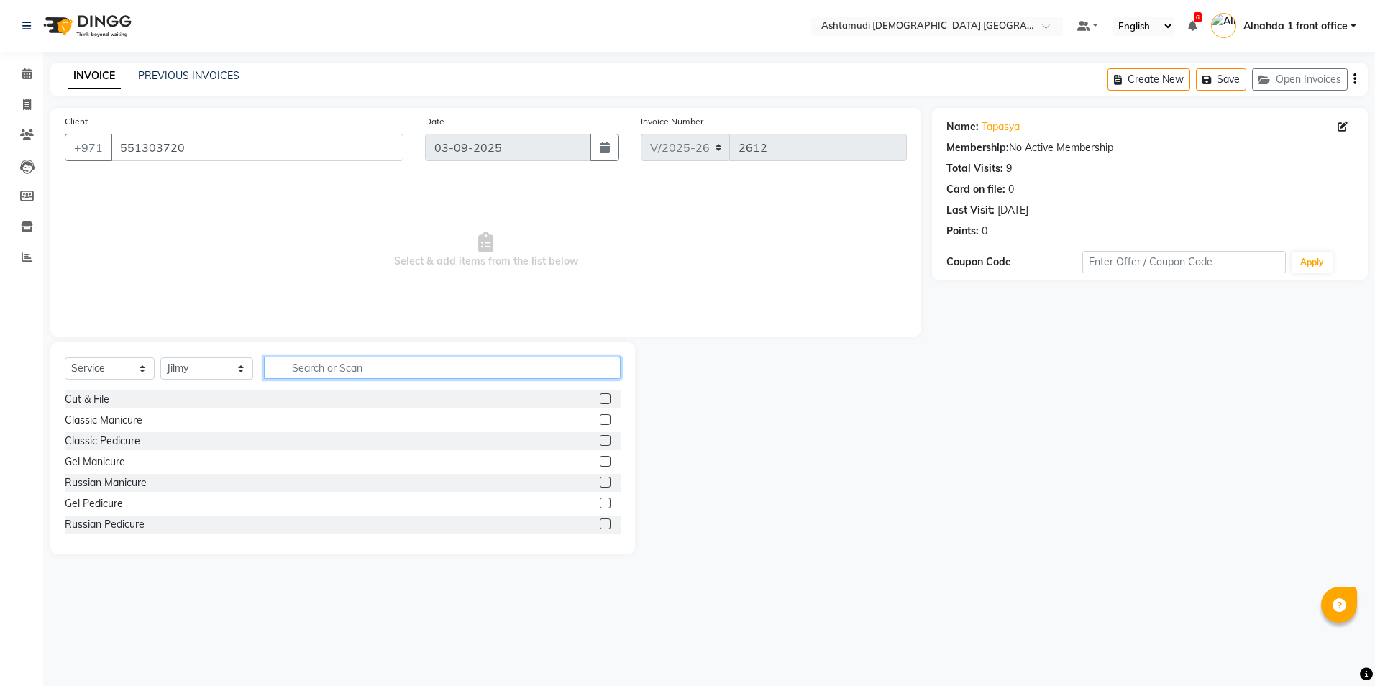
click at [288, 365] on input "text" at bounding box center [442, 368] width 356 height 22
type input "upper"
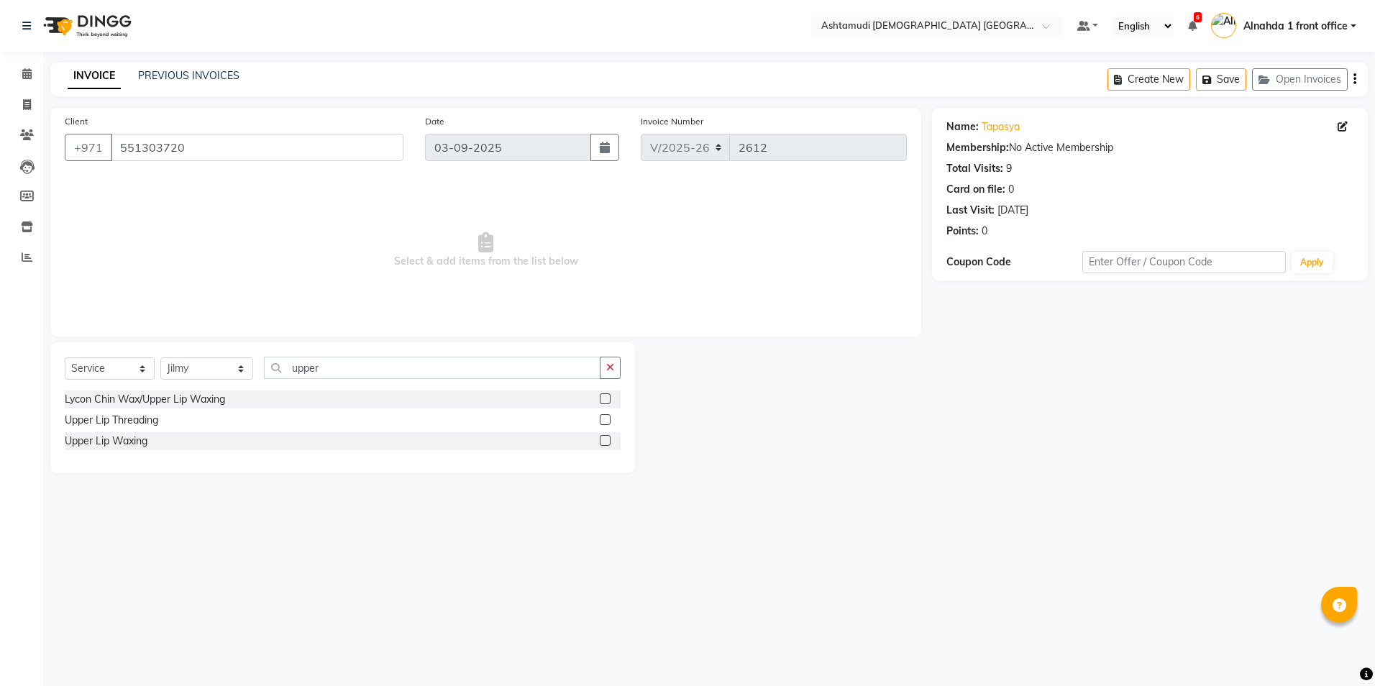
click at [609, 421] on label at bounding box center [605, 419] width 11 height 11
click at [609, 421] on input "checkbox" at bounding box center [604, 420] width 9 height 9
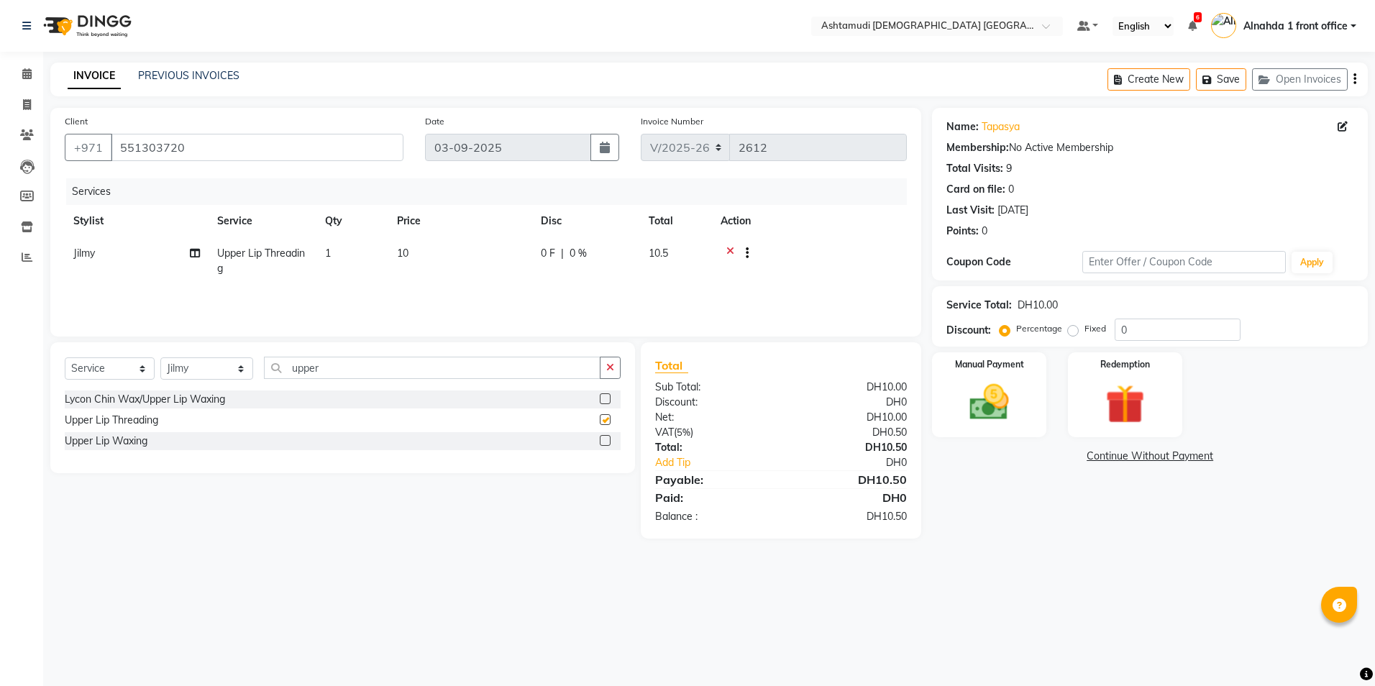
checkbox input "false"
click at [145, 369] on select "Select Service Product Membership Package Voucher Prepaid Gift Card" at bounding box center [110, 368] width 90 height 22
select select "package"
click at [65, 357] on select "Select Service Product Membership Package Voucher Prepaid Gift Card" at bounding box center [110, 368] width 90 height 22
click at [236, 369] on select "Select Stylist Alnahda 1 front office [PERSON_NAME] [PERSON_NAME] Staff INOKA […" at bounding box center [206, 368] width 93 height 22
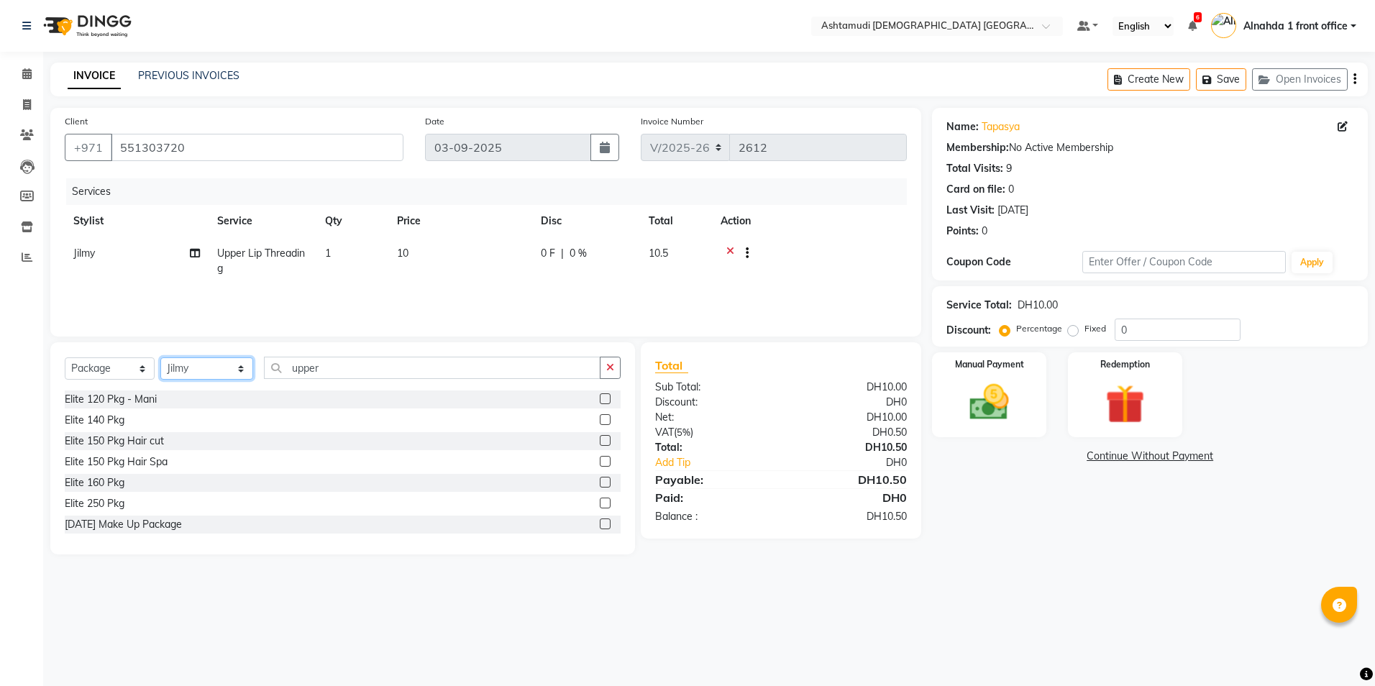
select select "61839"
click at [160, 357] on select "Select Stylist Alnahda 1 front office [PERSON_NAME] [PERSON_NAME] Staff INOKA […" at bounding box center [206, 368] width 93 height 22
drag, startPoint x: 340, startPoint y: 363, endPoint x: 257, endPoint y: 383, distance: 85.8
click at [257, 383] on div "Select Service Product Membership Package Voucher Prepaid Gift Card Select Styl…" at bounding box center [343, 374] width 556 height 34
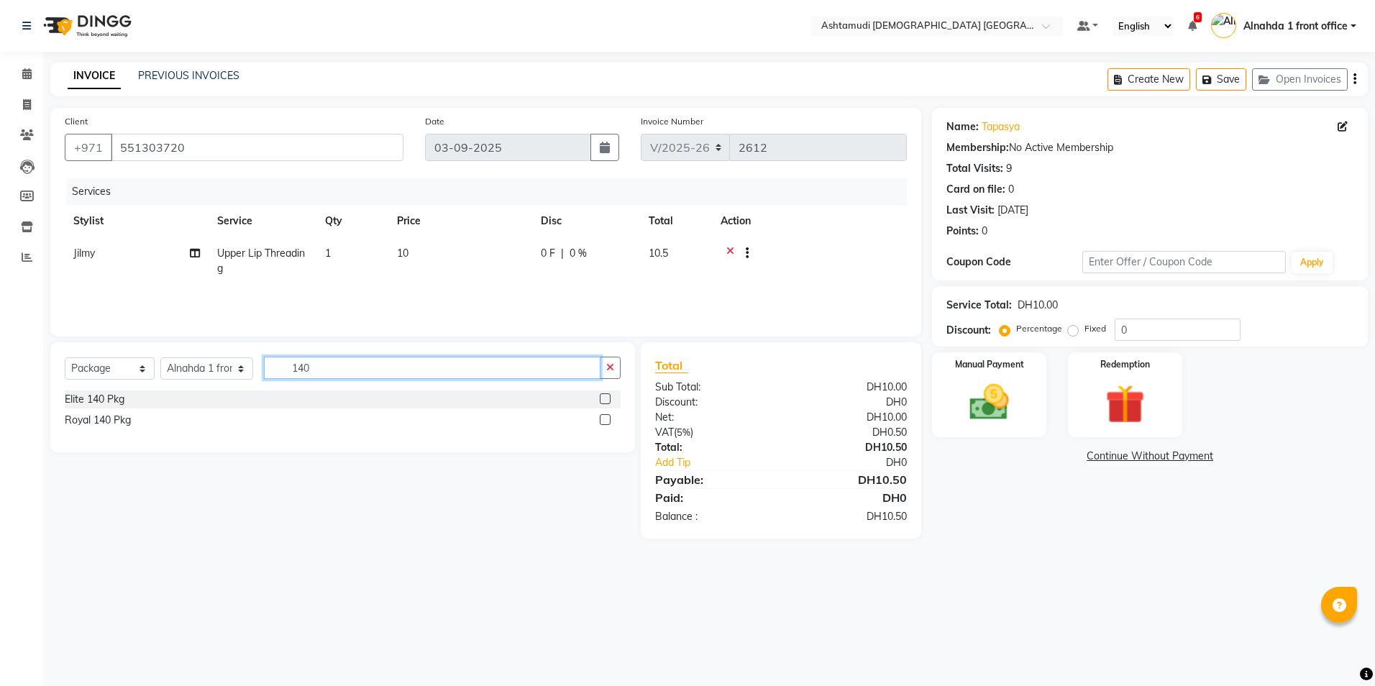
type input "140"
click at [607, 400] on label at bounding box center [605, 398] width 11 height 11
click at [607, 400] on input "checkbox" at bounding box center [604, 399] width 9 height 9
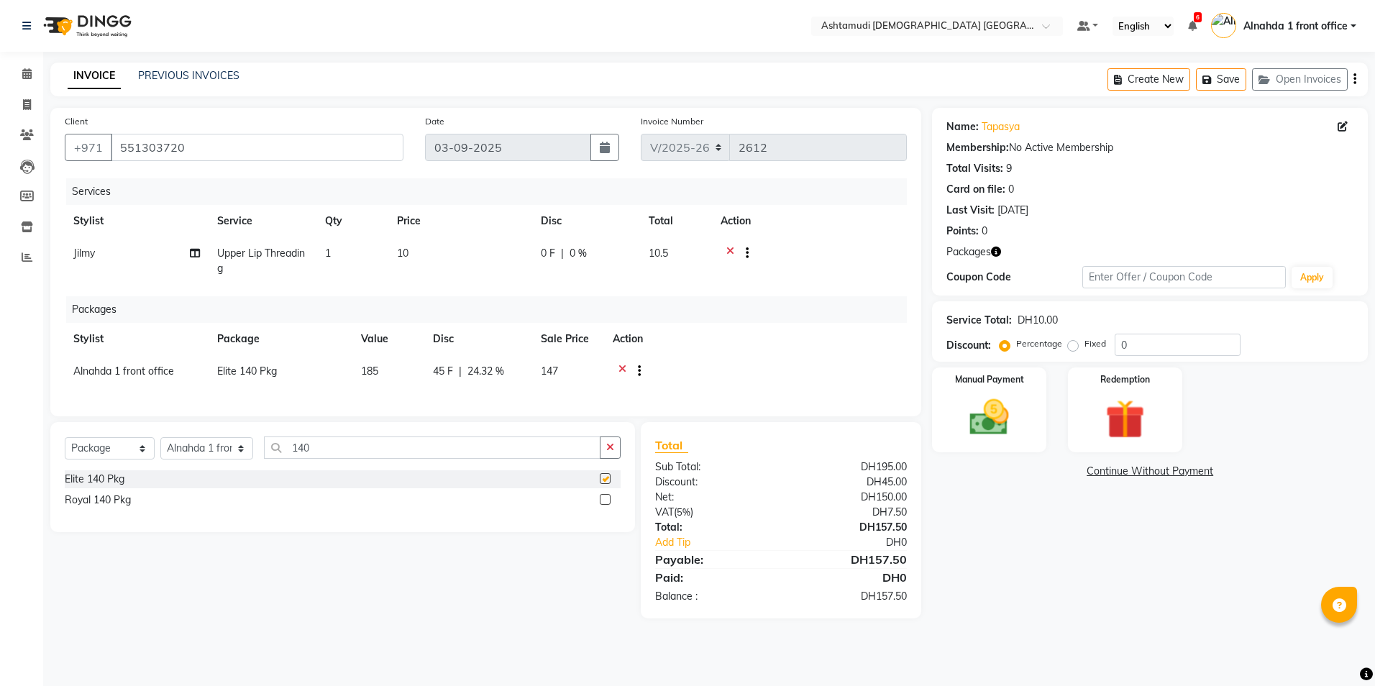
checkbox input "false"
click at [579, 249] on span "0 %" at bounding box center [578, 253] width 17 height 15
select select "86875"
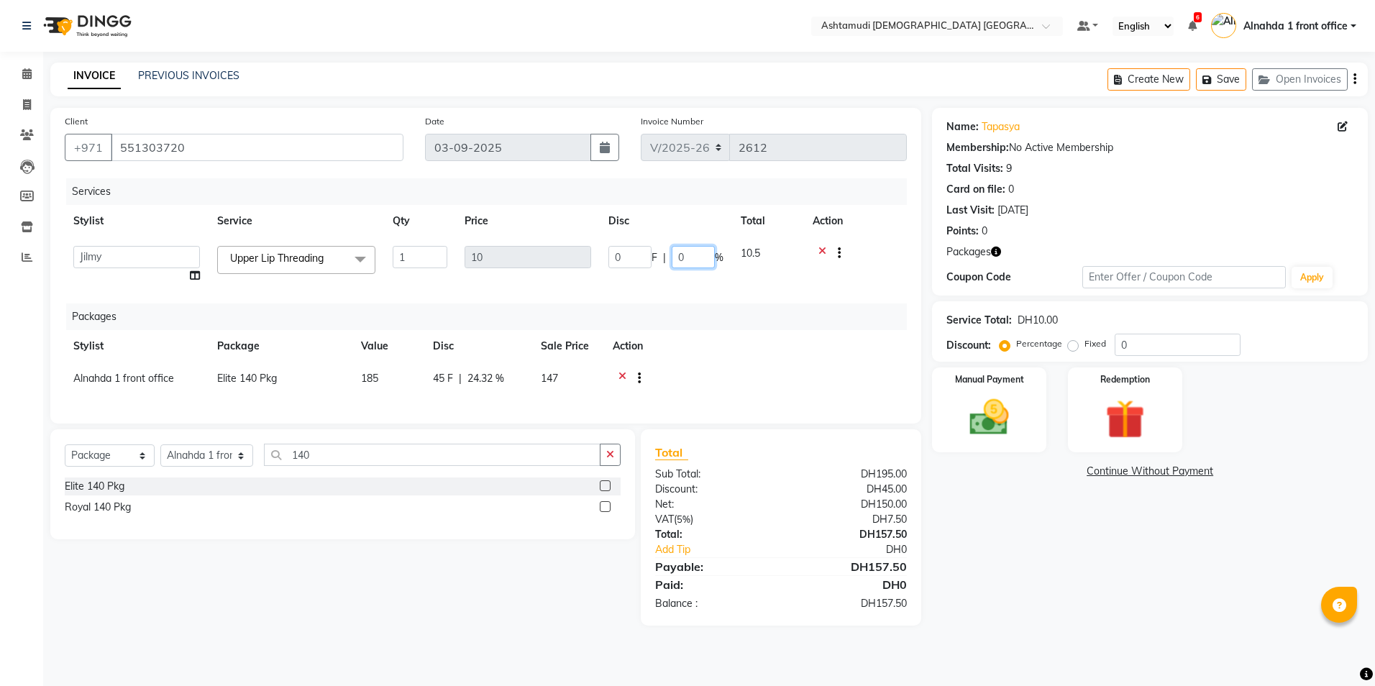
click at [693, 255] on input "0" at bounding box center [693, 257] width 43 height 22
type input "15"
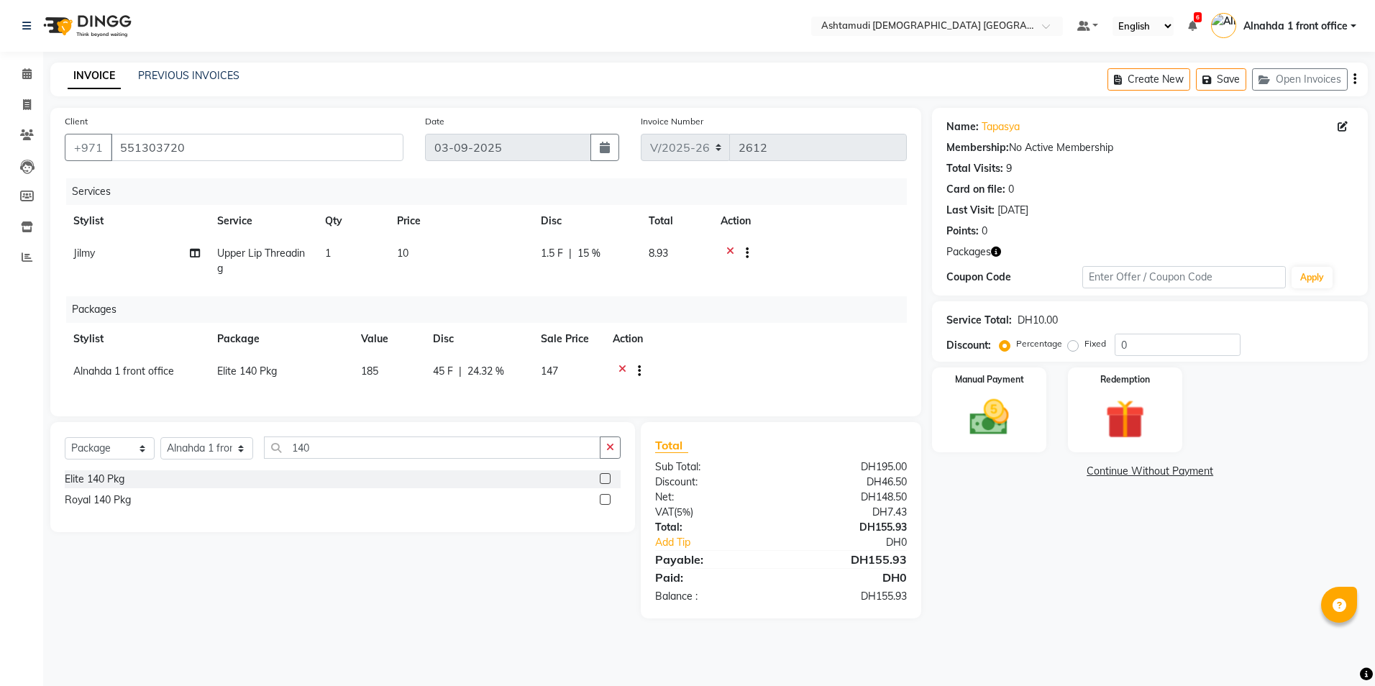
click at [424, 509] on div "Royal 140 Pkg" at bounding box center [343, 500] width 556 height 18
click at [988, 413] on img at bounding box center [989, 417] width 67 height 47
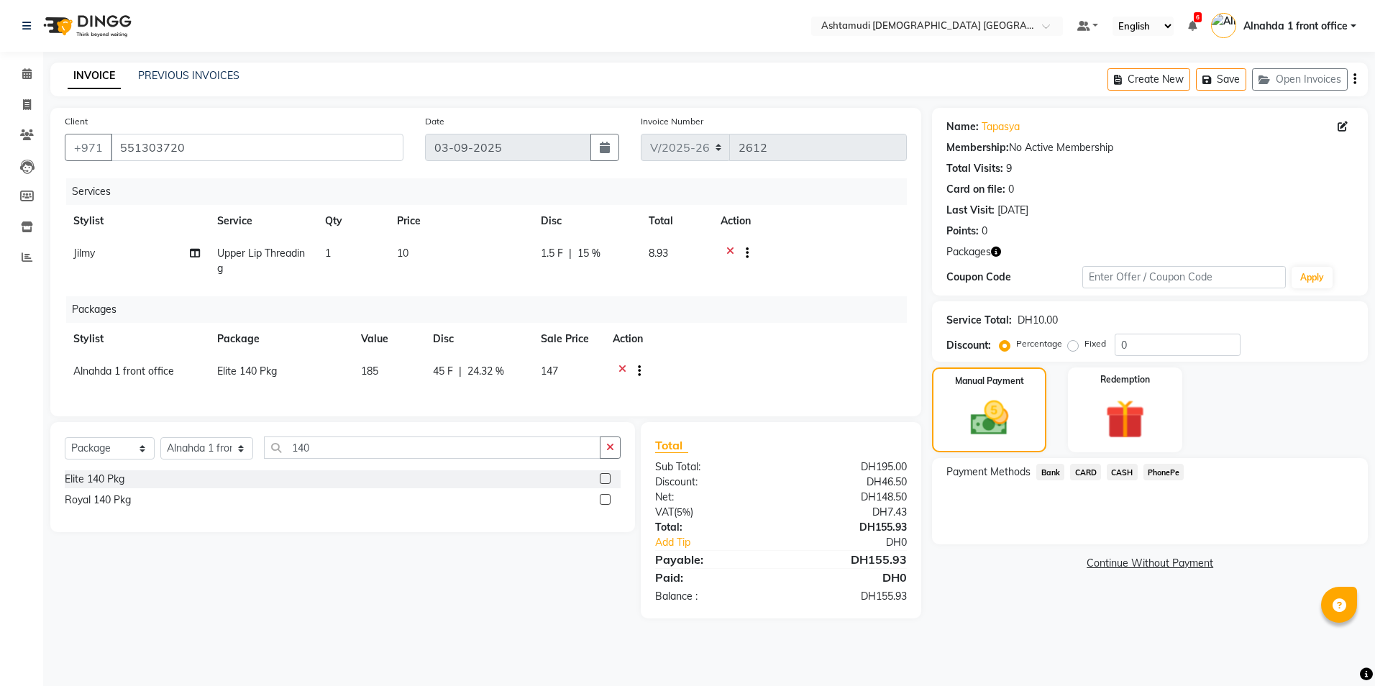
click at [1088, 473] on span "CARD" at bounding box center [1085, 472] width 31 height 17
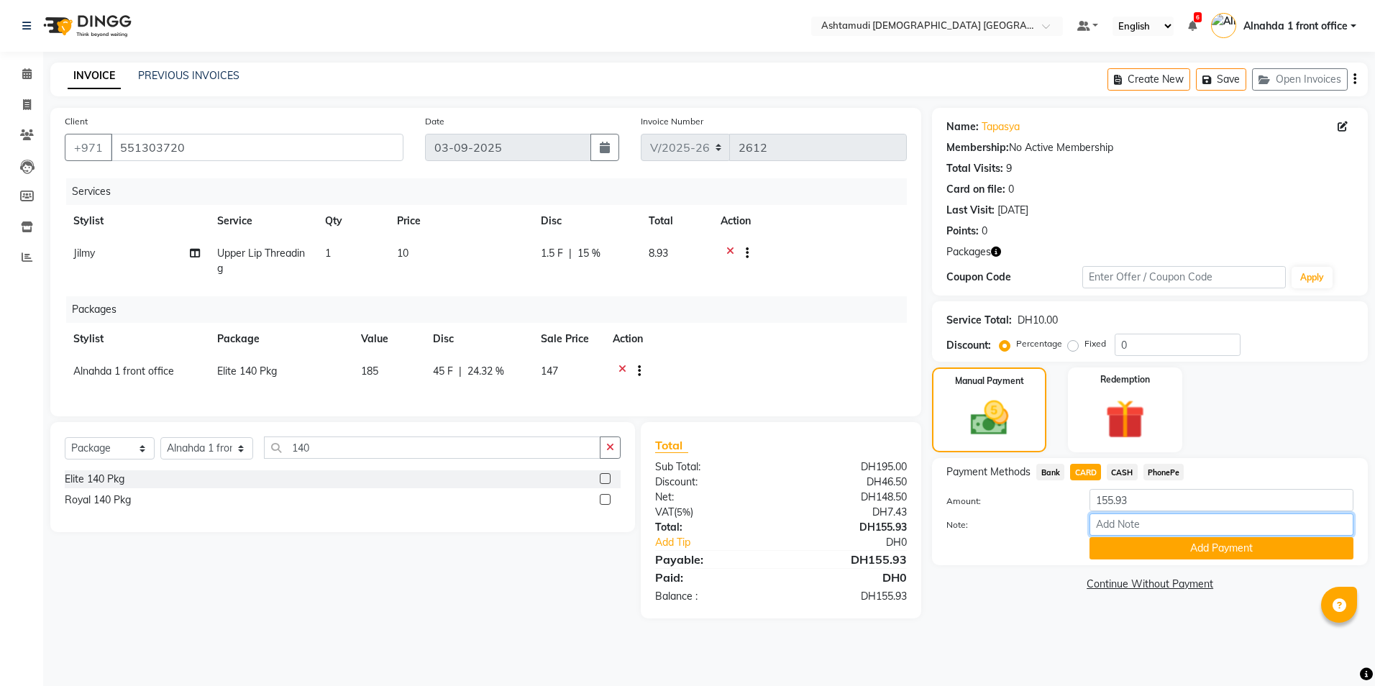
click at [1105, 518] on input "Note:" at bounding box center [1222, 525] width 264 height 22
type input "presila"
click at [1128, 547] on button "Add Payment" at bounding box center [1222, 548] width 264 height 22
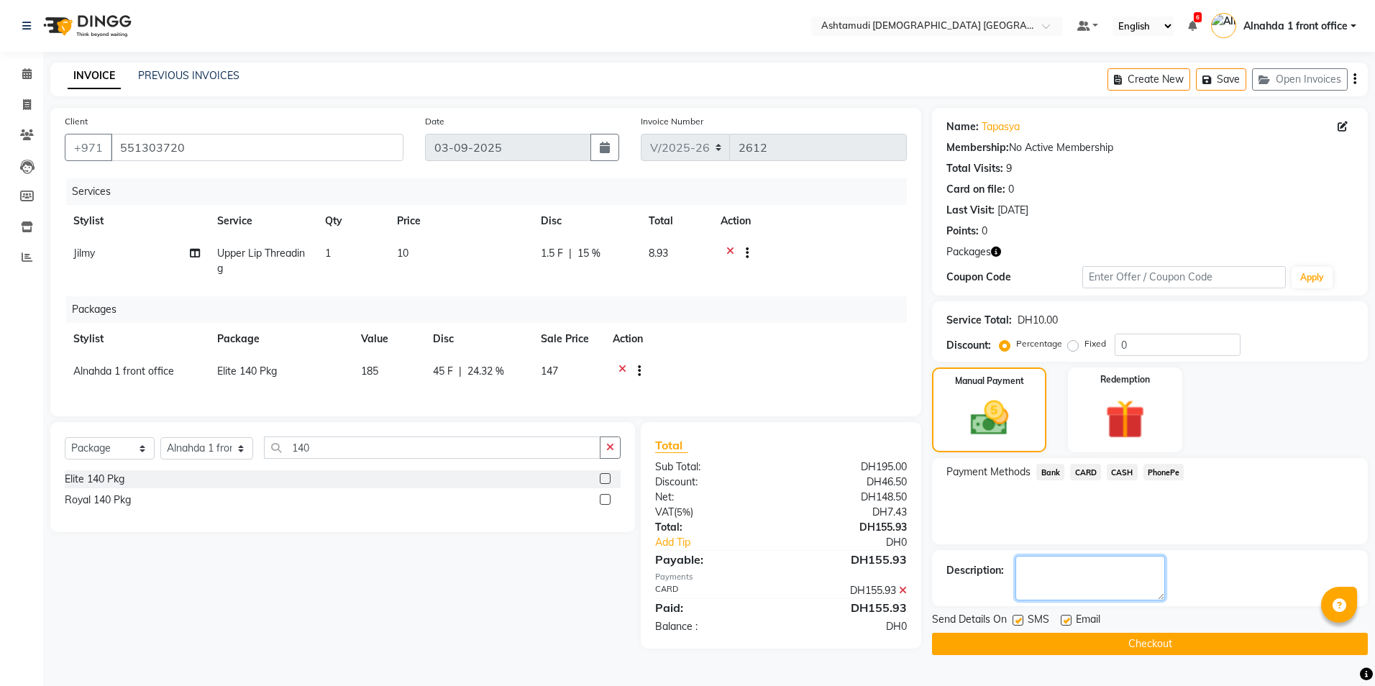
click at [1055, 576] on textarea at bounding box center [1091, 578] width 150 height 45
type textarea "3875"
click at [1124, 644] on button "Checkout" at bounding box center [1150, 644] width 436 height 22
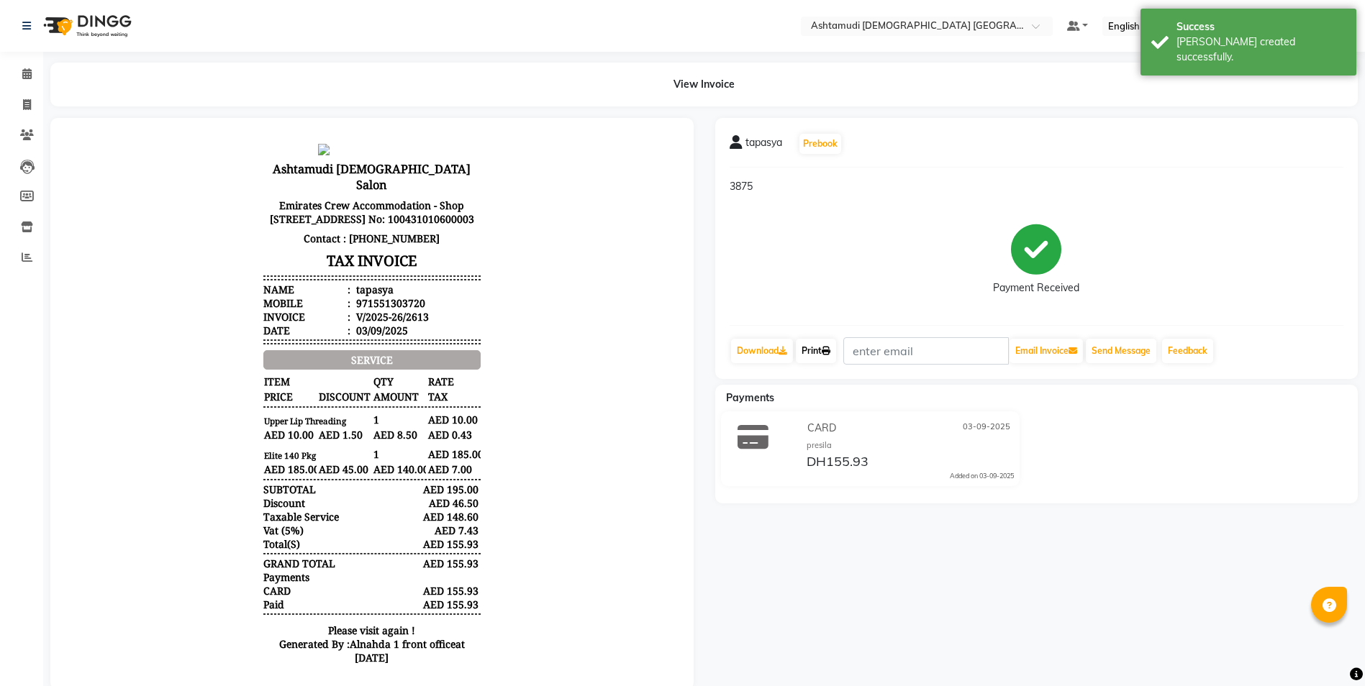
click at [825, 343] on link "Print" at bounding box center [816, 351] width 40 height 24
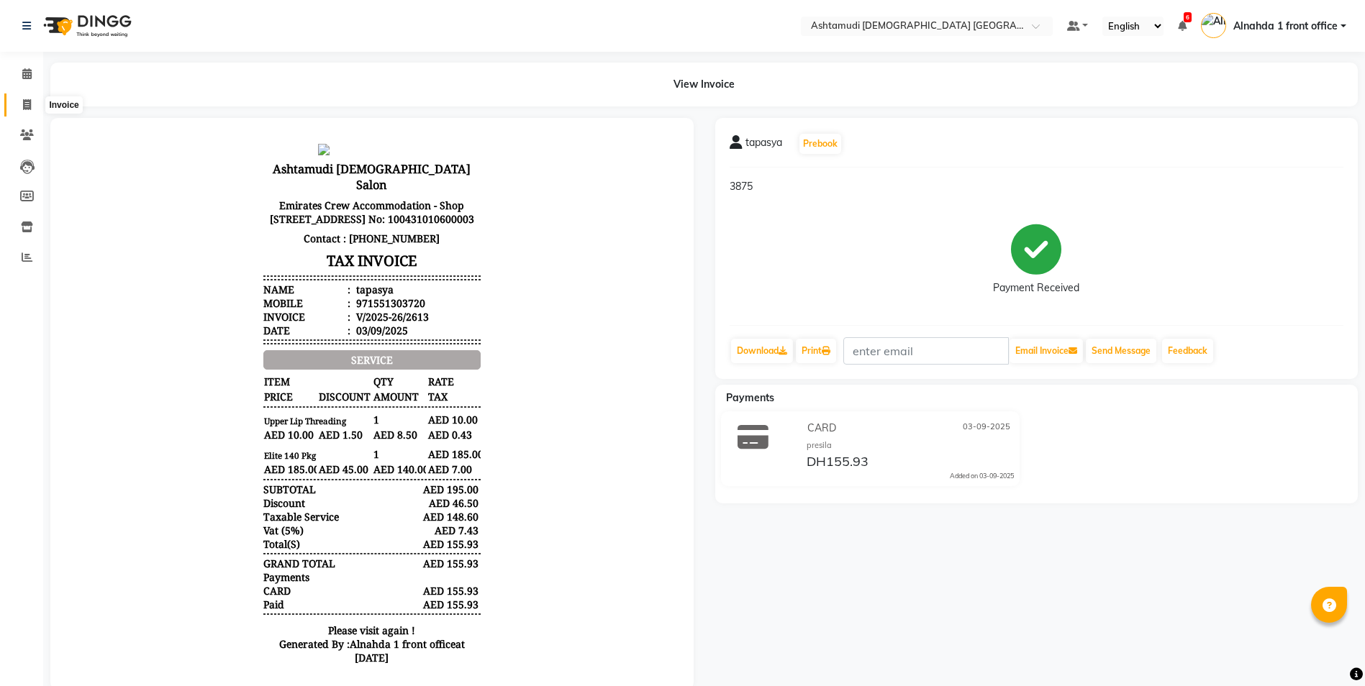
click at [30, 107] on icon at bounding box center [27, 104] width 8 height 11
select select "service"
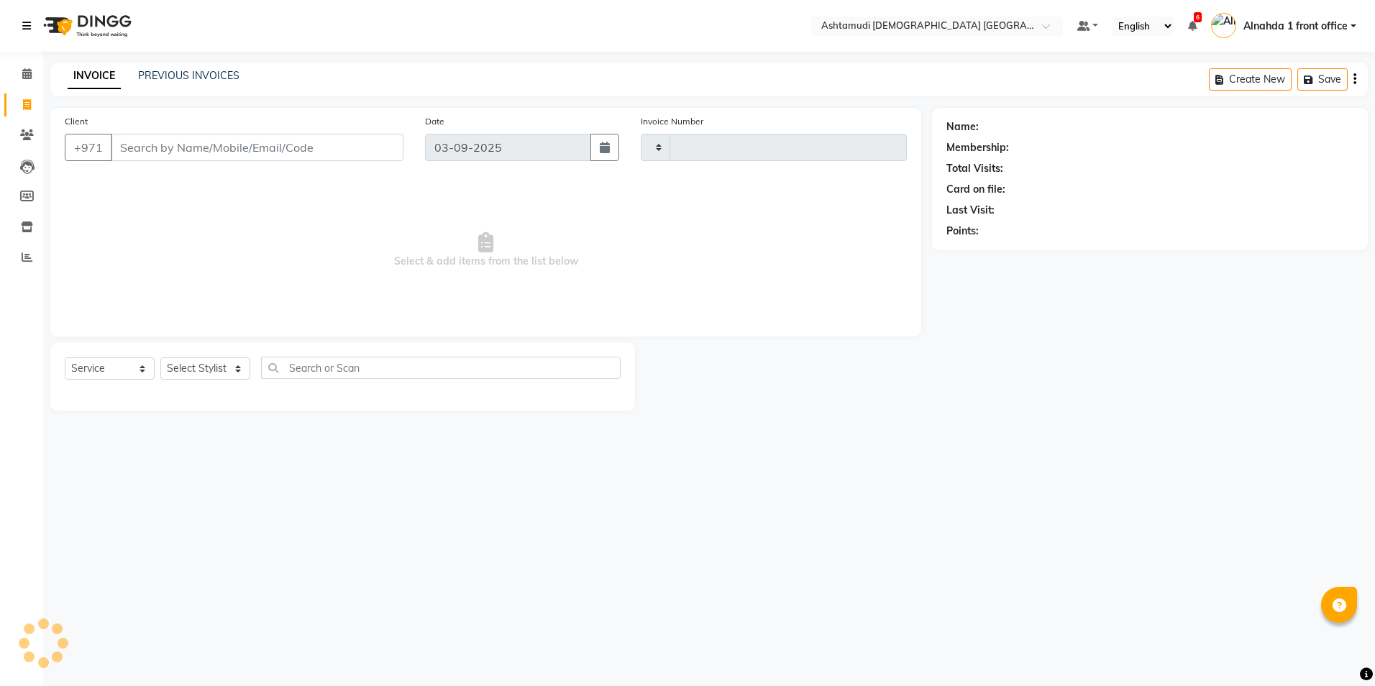
type input "2614"
select select "7242"
click at [24, 136] on icon at bounding box center [27, 134] width 14 height 11
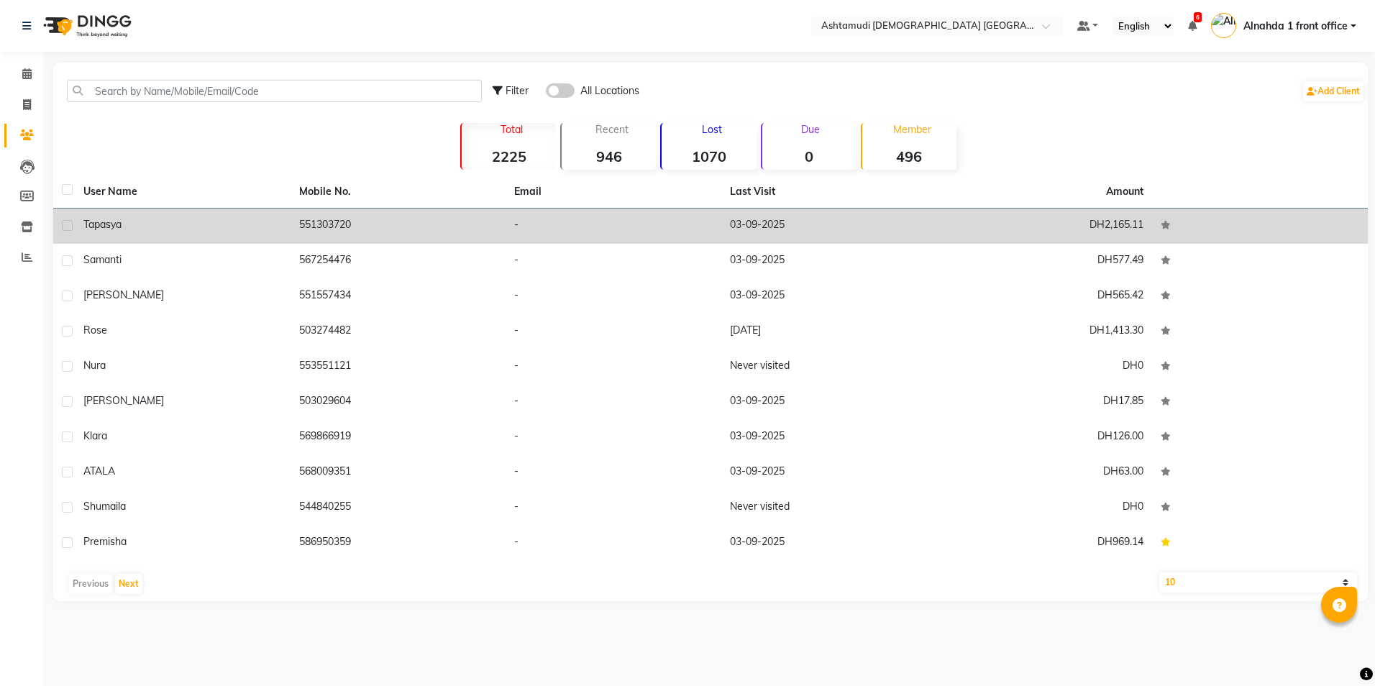
click at [188, 224] on div "tapasya" at bounding box center [182, 224] width 199 height 15
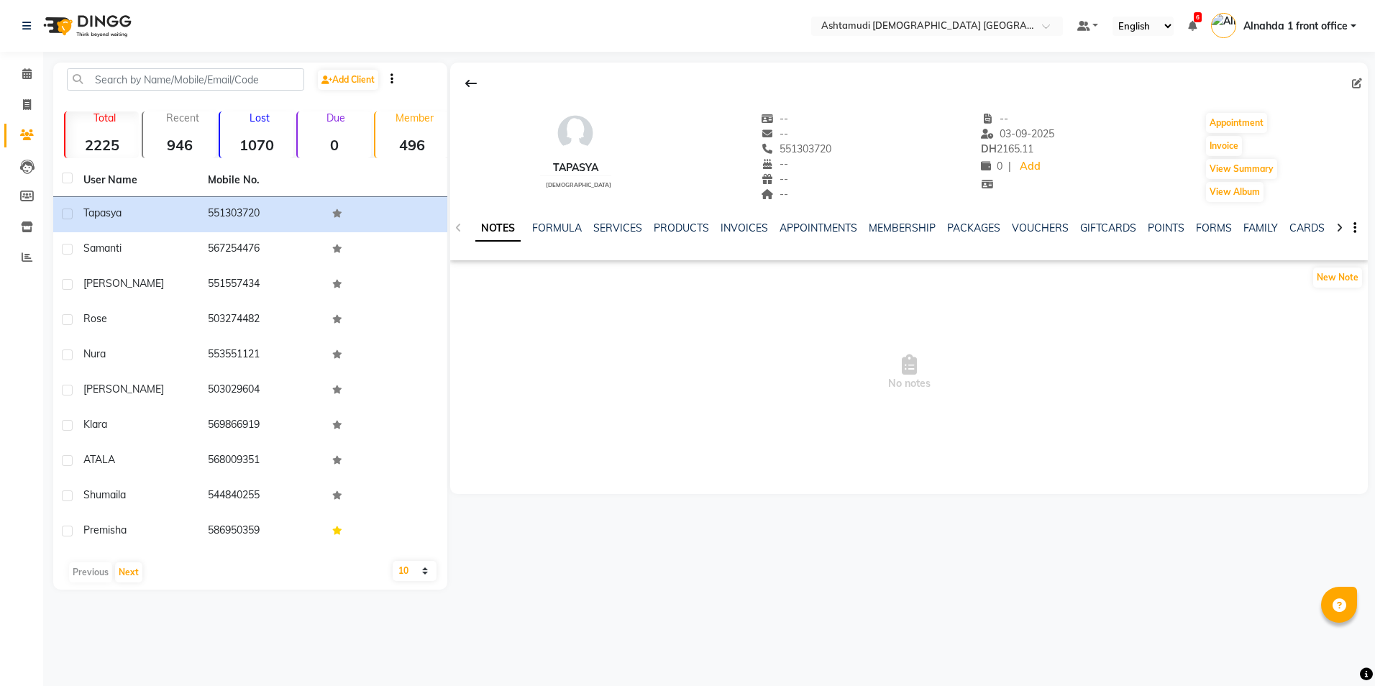
drag, startPoint x: 763, startPoint y: 145, endPoint x: 853, endPoint y: 148, distance: 90.0
click at [853, 148] on div "tapasya female -- -- 551303720 -- -- -- -- 03-09-2025 DH 2165.11 0 | Add Appoin…" at bounding box center [909, 150] width 918 height 106
copy span "551303720"
click at [27, 104] on icon at bounding box center [27, 104] width 8 height 11
select select "service"
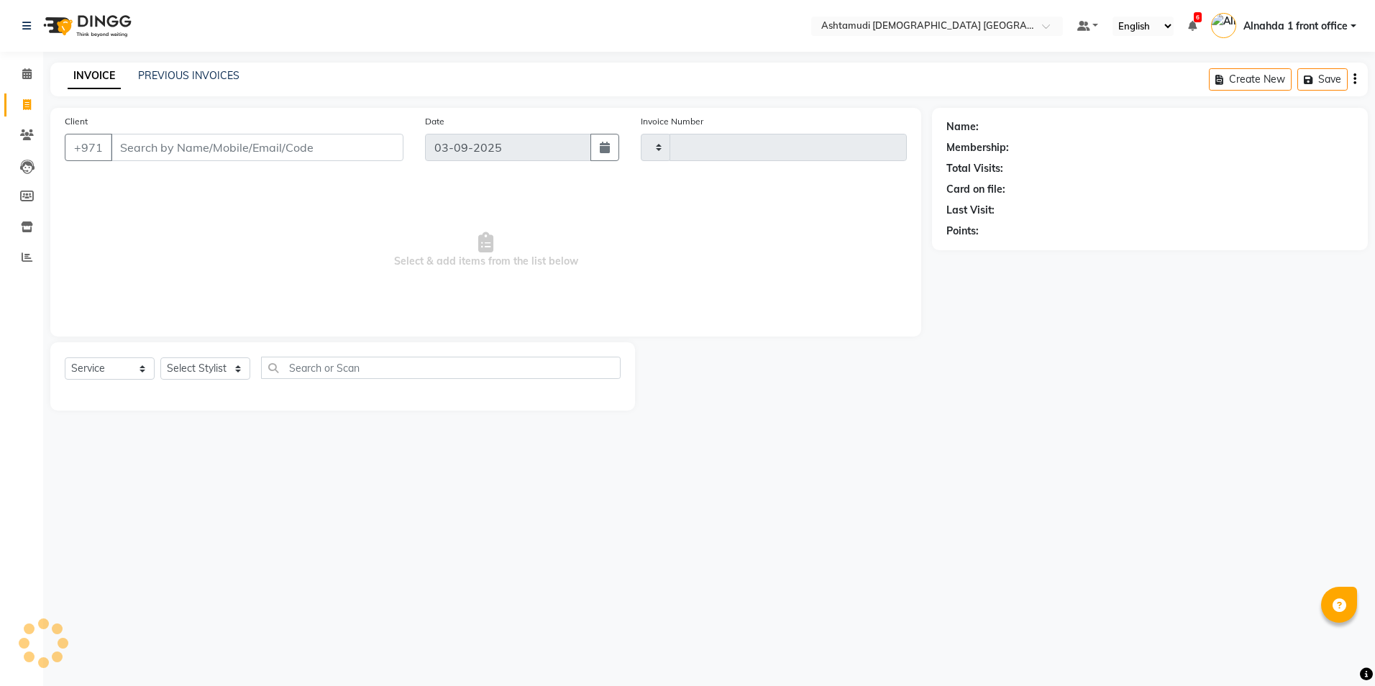
click at [168, 145] on input "Client" at bounding box center [257, 147] width 293 height 27
type input "2614"
select select "7242"
type input "551303720"
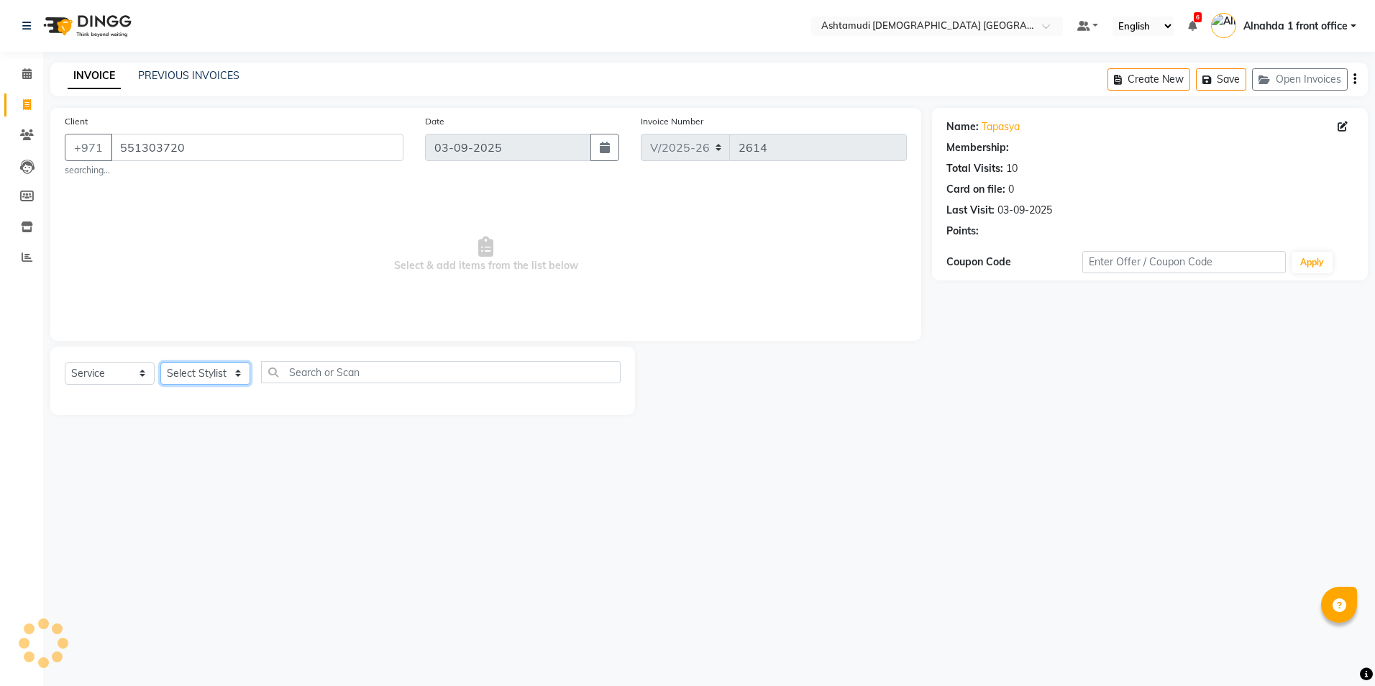
click at [242, 369] on select "Select Stylist" at bounding box center [205, 374] width 90 height 22
click at [238, 375] on select "Select Stylist Alnahda 1 front office [PERSON_NAME] [PERSON_NAME] Staff INOKA […" at bounding box center [206, 374] width 93 height 22
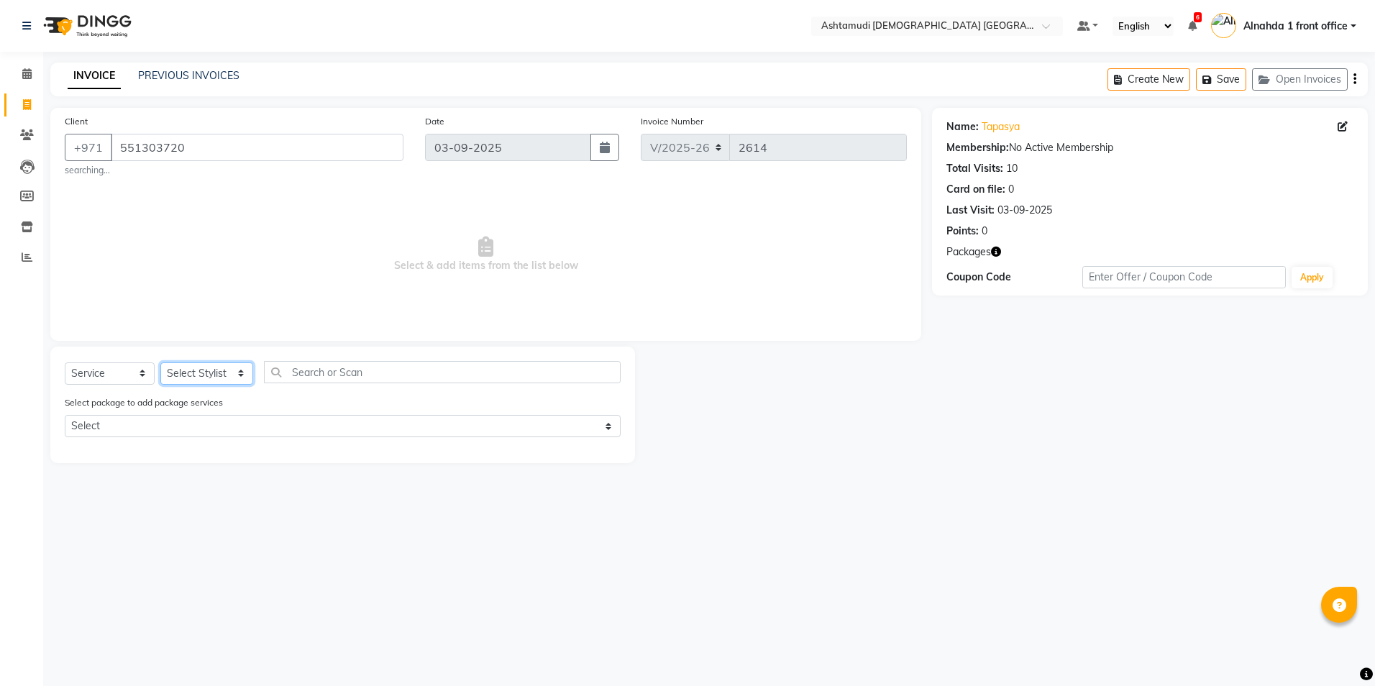
click at [238, 375] on select "Select Stylist Alnahda 1 front office [PERSON_NAME] [PERSON_NAME] Staff INOKA […" at bounding box center [206, 374] width 93 height 22
select select "86875"
click at [160, 363] on select "Select Stylist Alnahda 1 front office [PERSON_NAME] [PERSON_NAME] Staff INOKA […" at bounding box center [206, 374] width 93 height 22
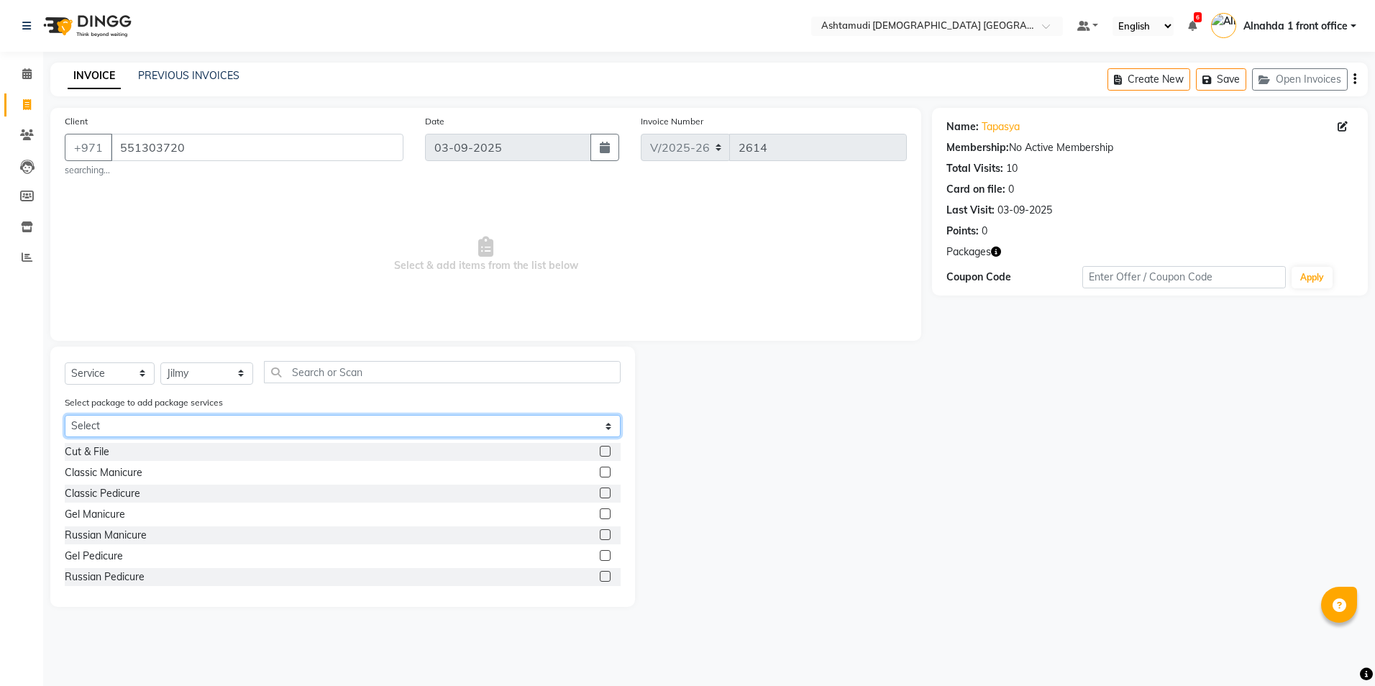
click at [263, 424] on select "Select Elite 140 Pkg" at bounding box center [343, 426] width 556 height 22
select select "1: Object"
click at [65, 415] on select "Select Elite 140 Pkg" at bounding box center [343, 426] width 556 height 22
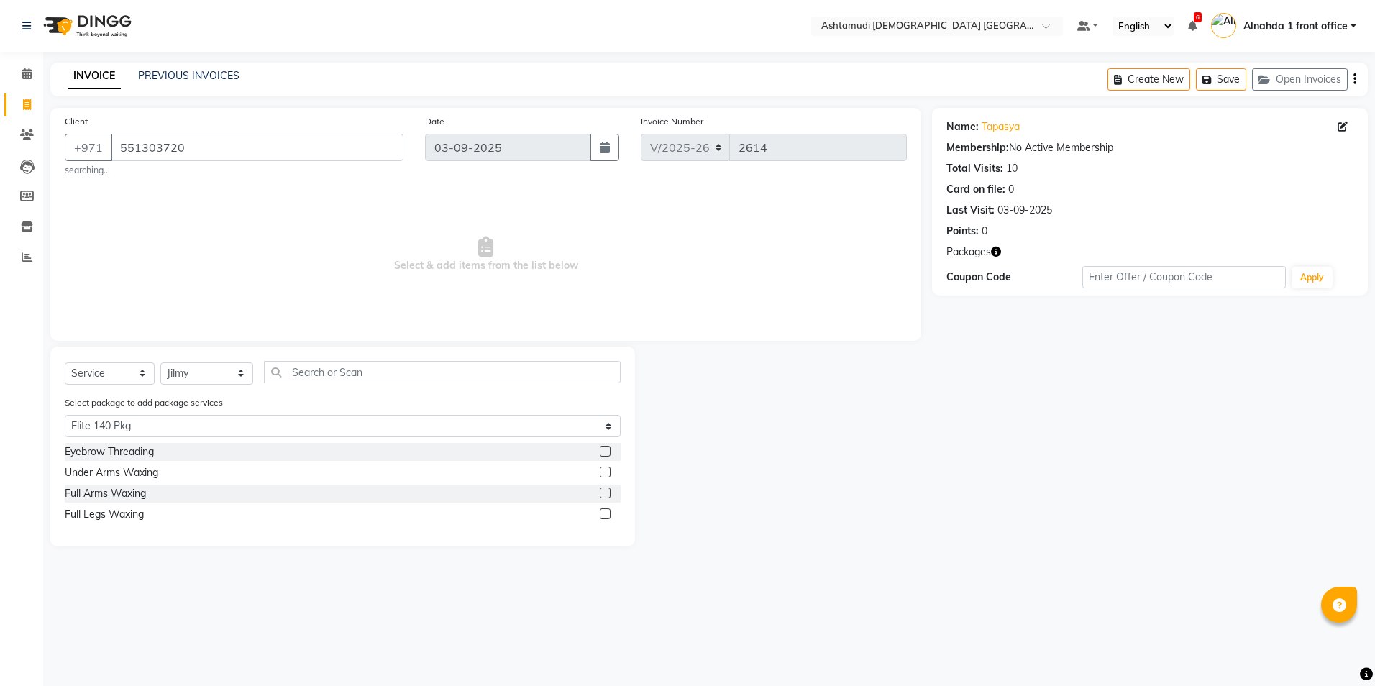
click at [603, 453] on label at bounding box center [605, 451] width 11 height 11
click at [603, 453] on input "checkbox" at bounding box center [604, 451] width 9 height 9
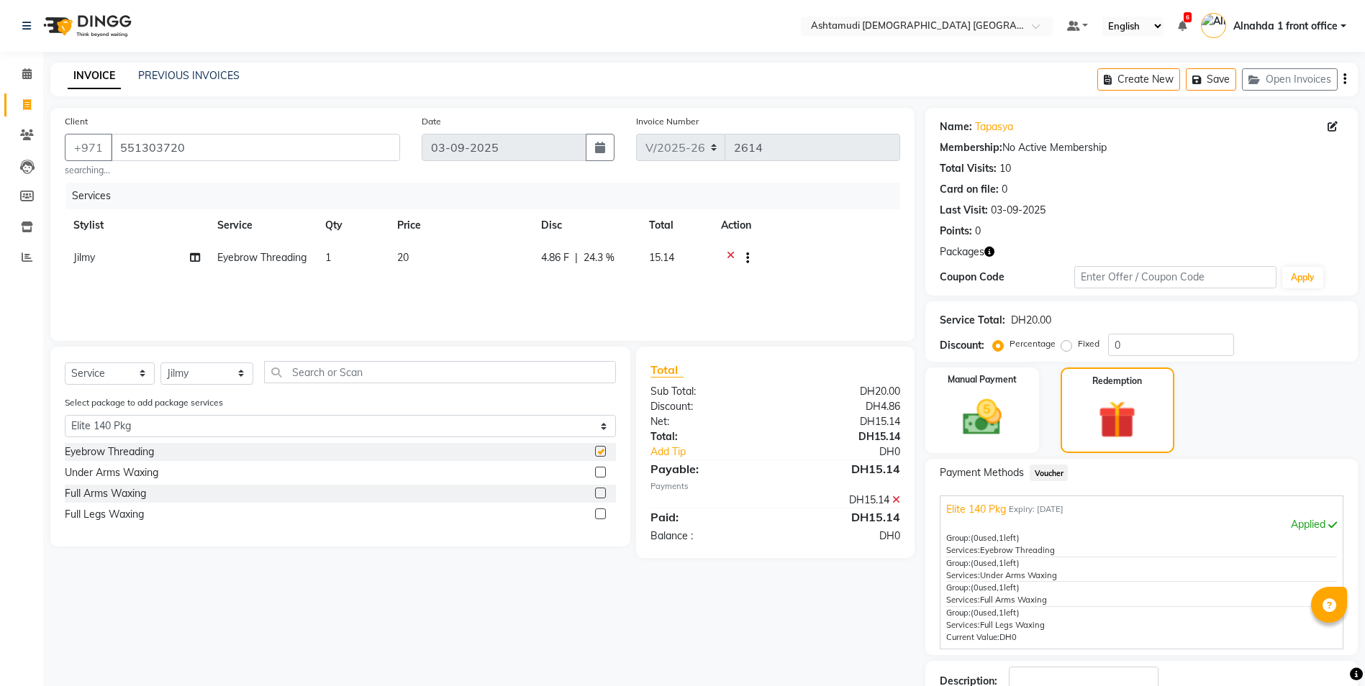
checkbox input "false"
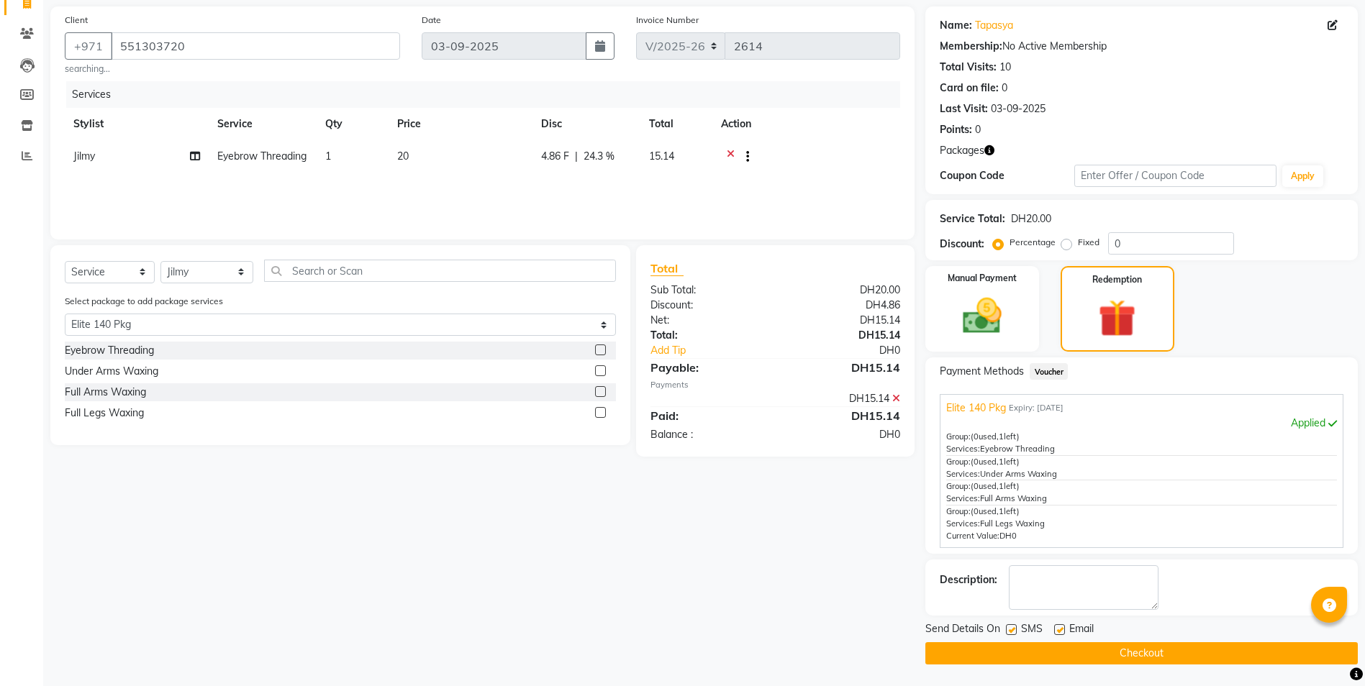
click at [1164, 651] on button "Checkout" at bounding box center [1141, 653] width 432 height 22
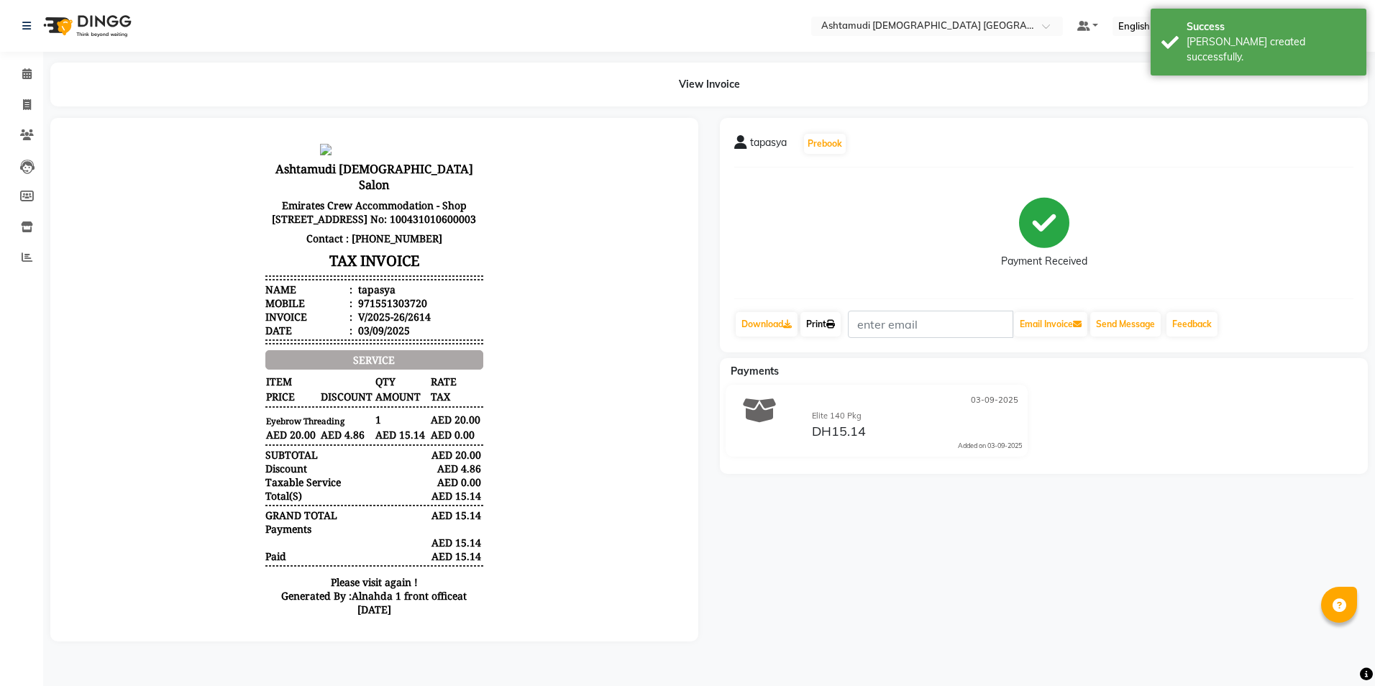
click at [822, 329] on link "Print" at bounding box center [821, 324] width 40 height 24
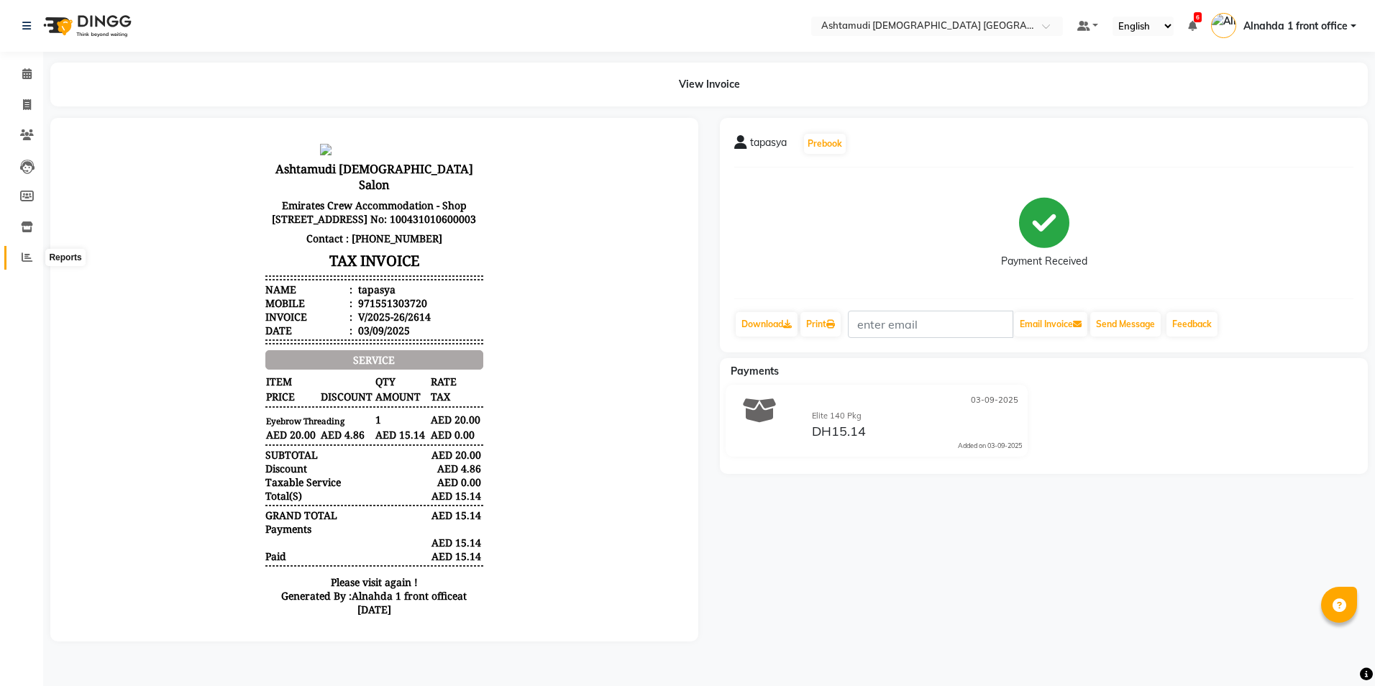
click at [21, 253] on span at bounding box center [26, 258] width 25 height 17
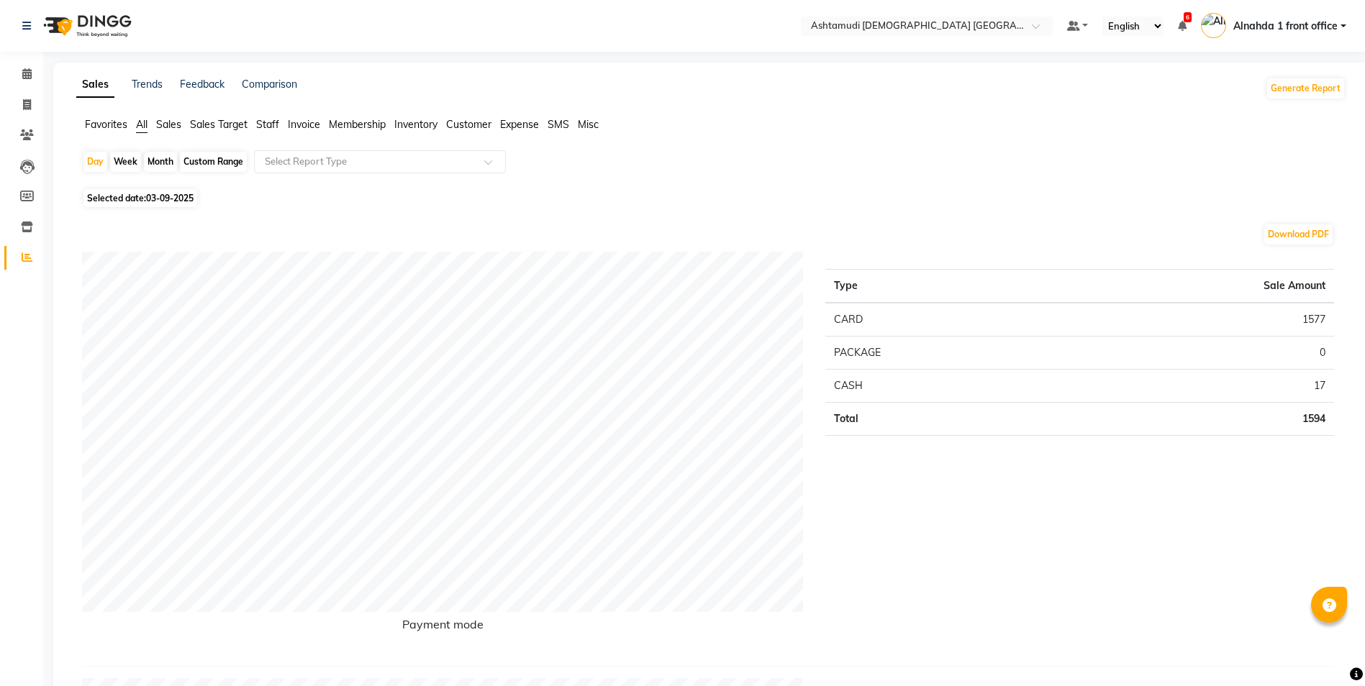
click at [167, 122] on span "Sales" at bounding box center [168, 124] width 25 height 13
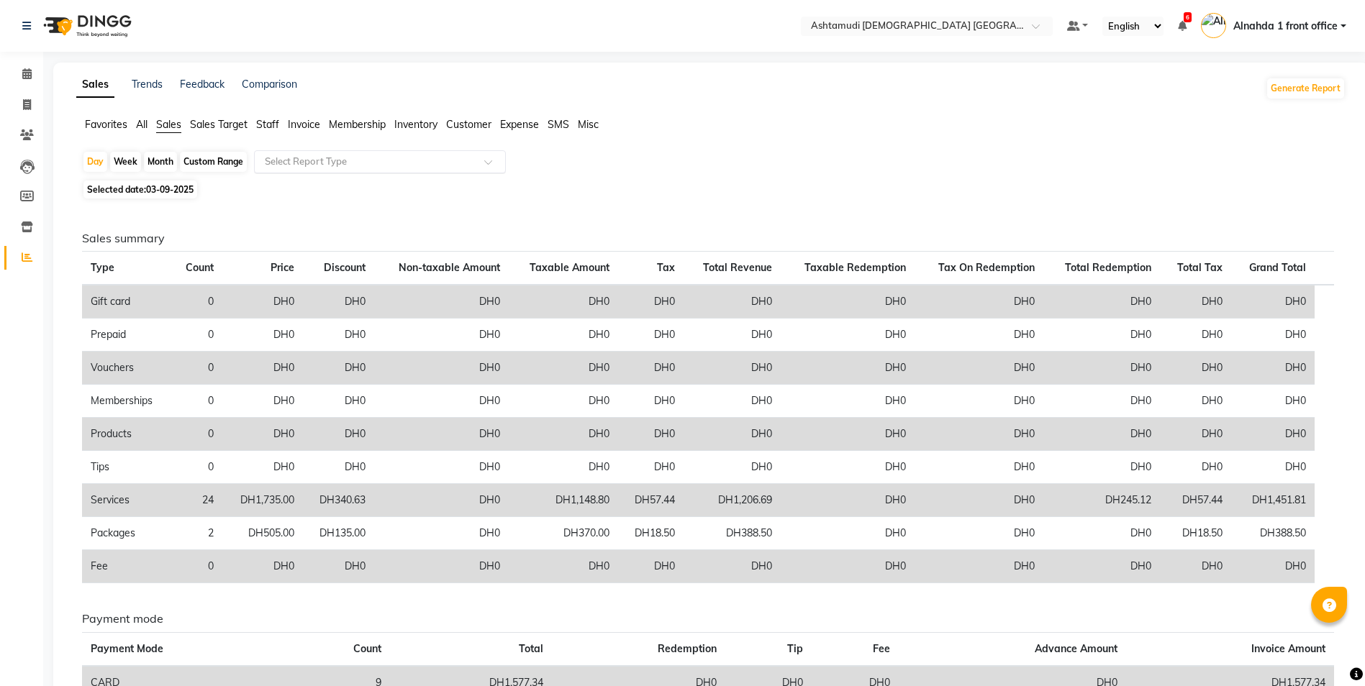
click at [417, 161] on input "text" at bounding box center [365, 162] width 207 height 14
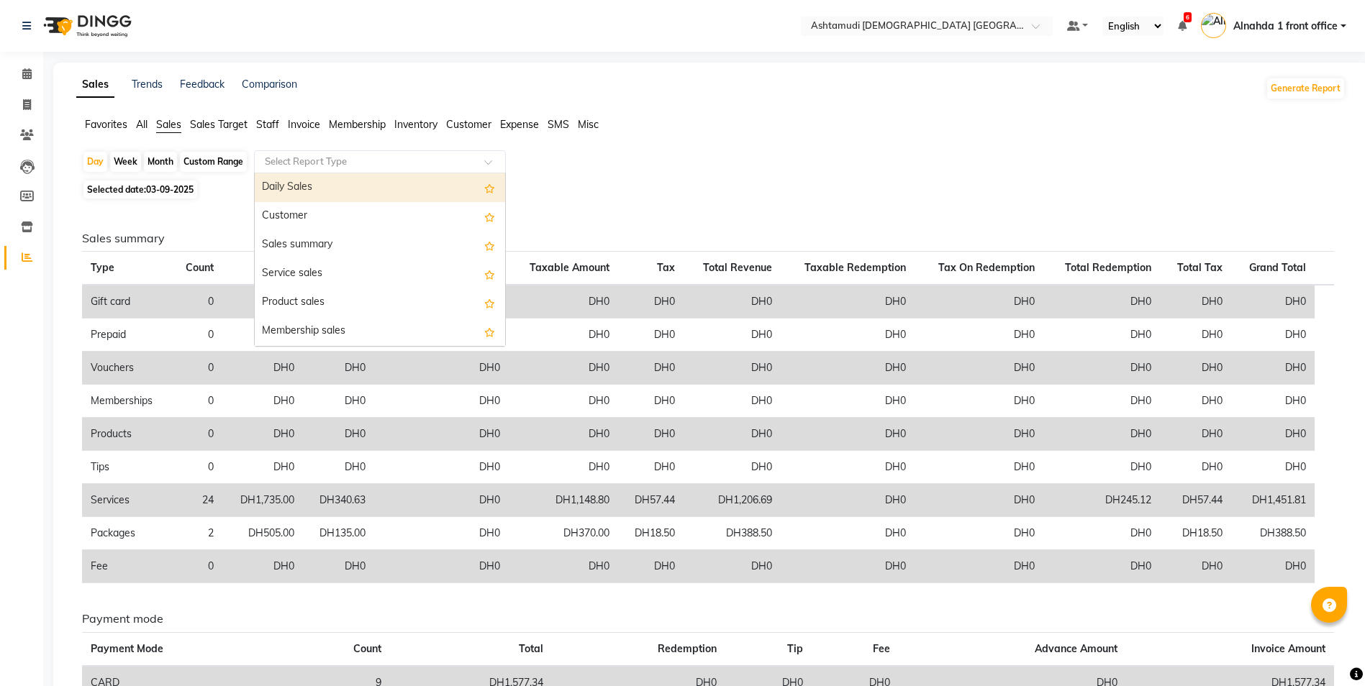
click at [407, 187] on div "Daily Sales" at bounding box center [380, 187] width 250 height 29
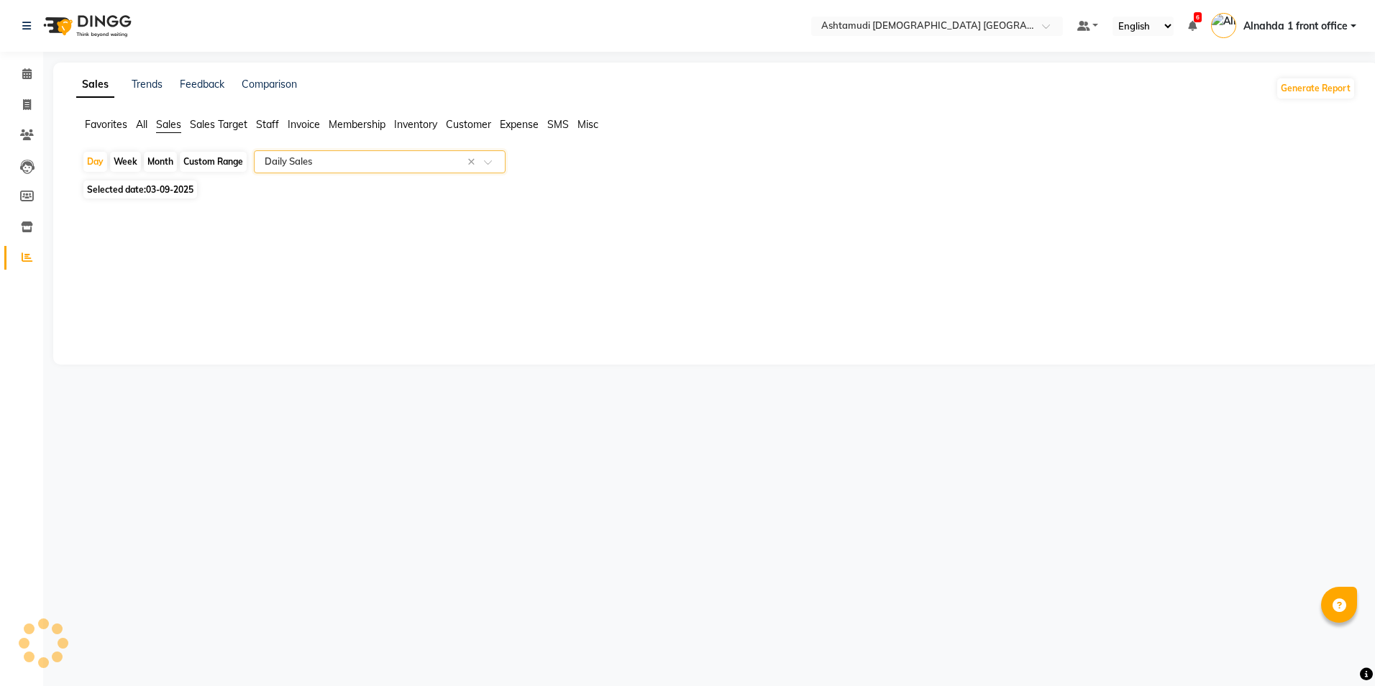
select select "full_report"
select select "csv"
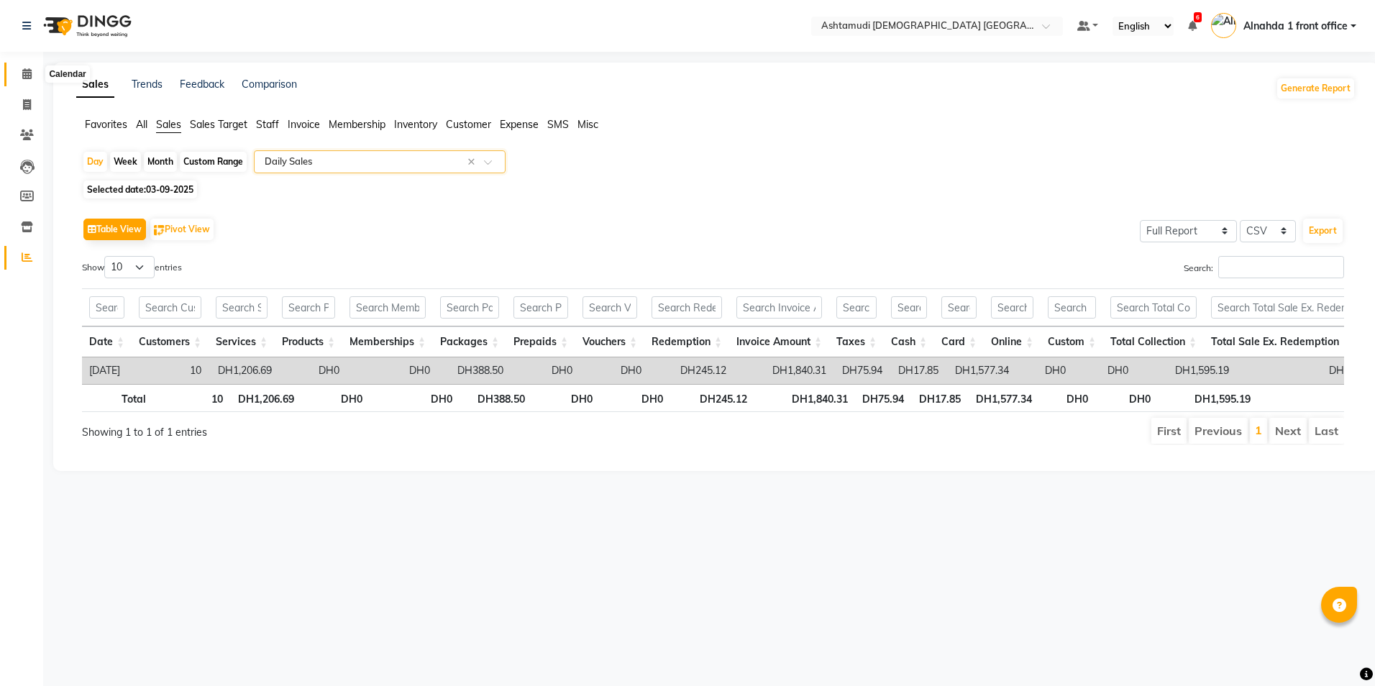
click at [32, 74] on span at bounding box center [26, 74] width 25 height 17
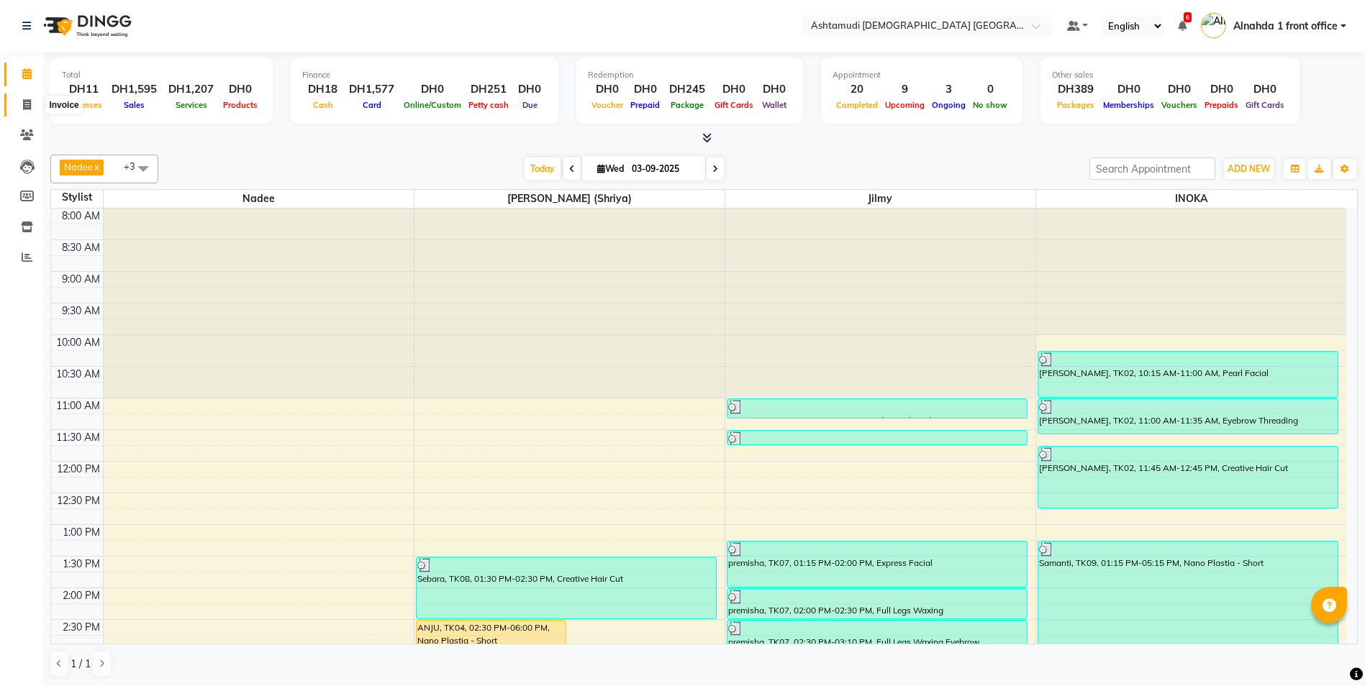
click at [27, 106] on icon at bounding box center [27, 104] width 8 height 11
select select "service"
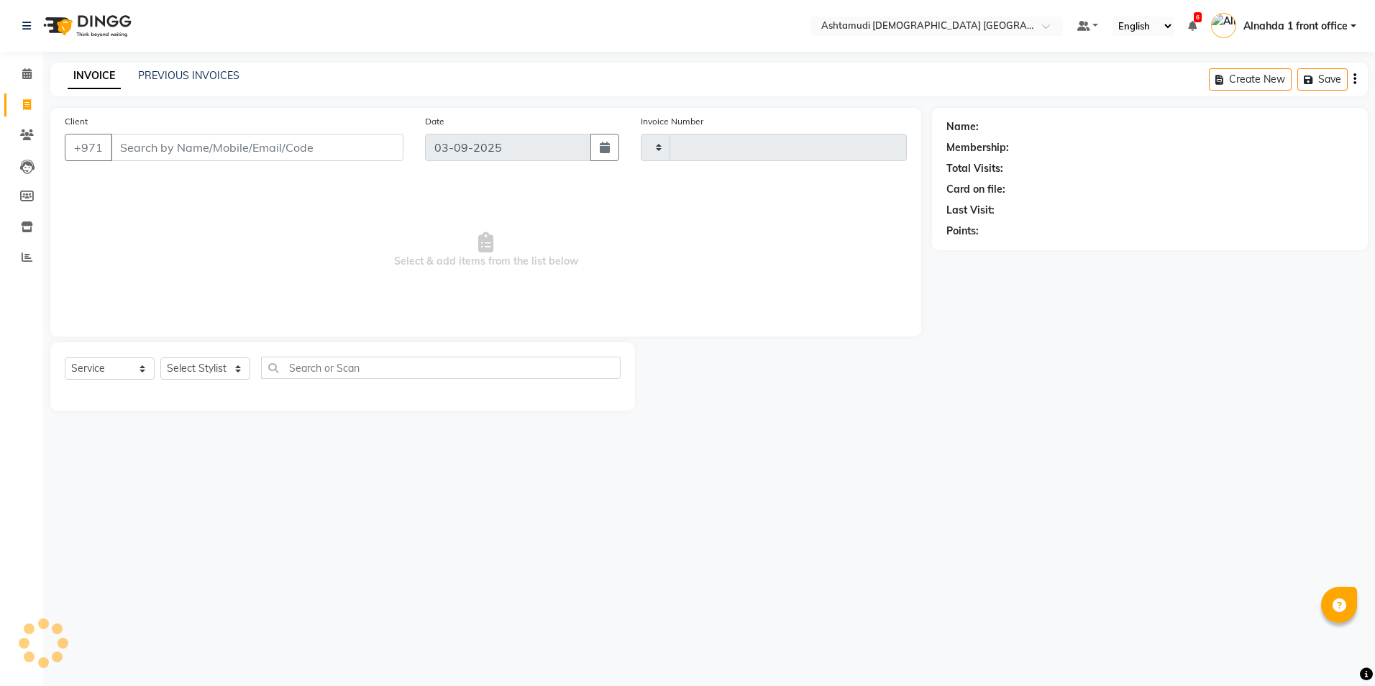
type input "2615"
select select "7242"
click at [149, 146] on input "Client" at bounding box center [257, 147] width 293 height 27
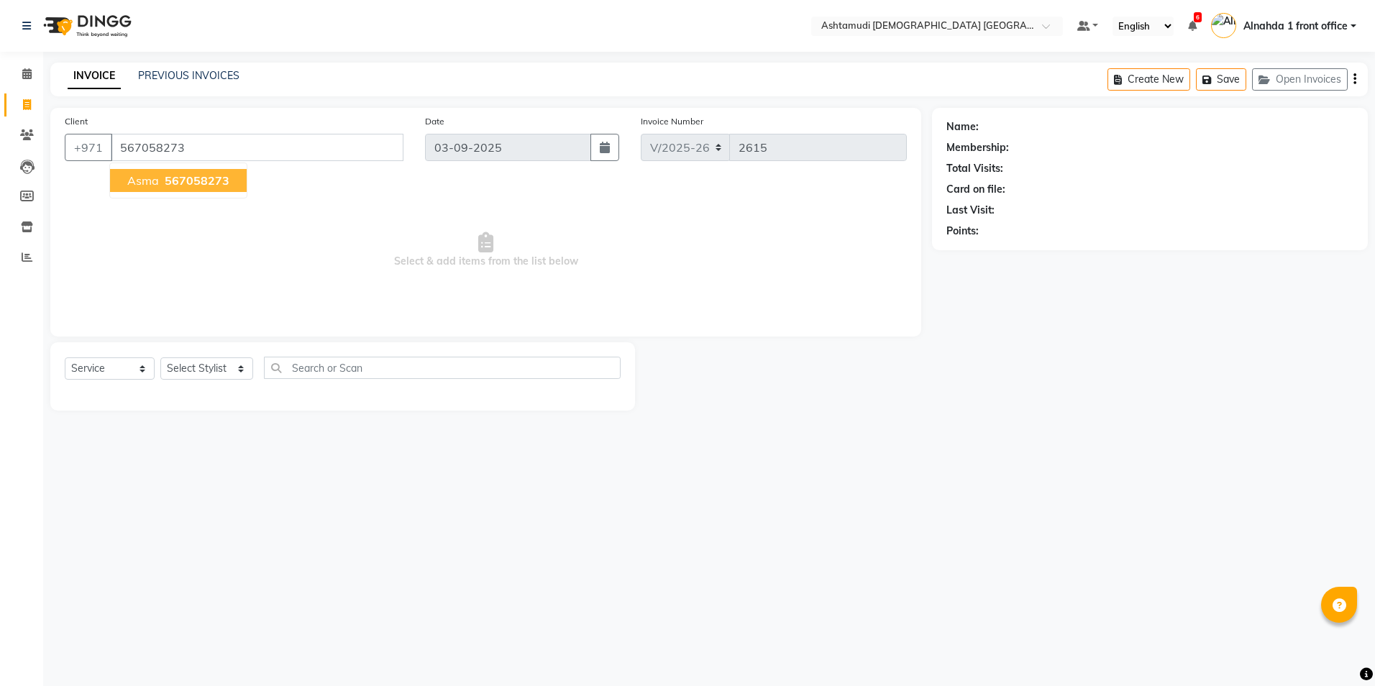
type input "567058273"
click at [170, 174] on span "567058273" at bounding box center [197, 180] width 65 height 14
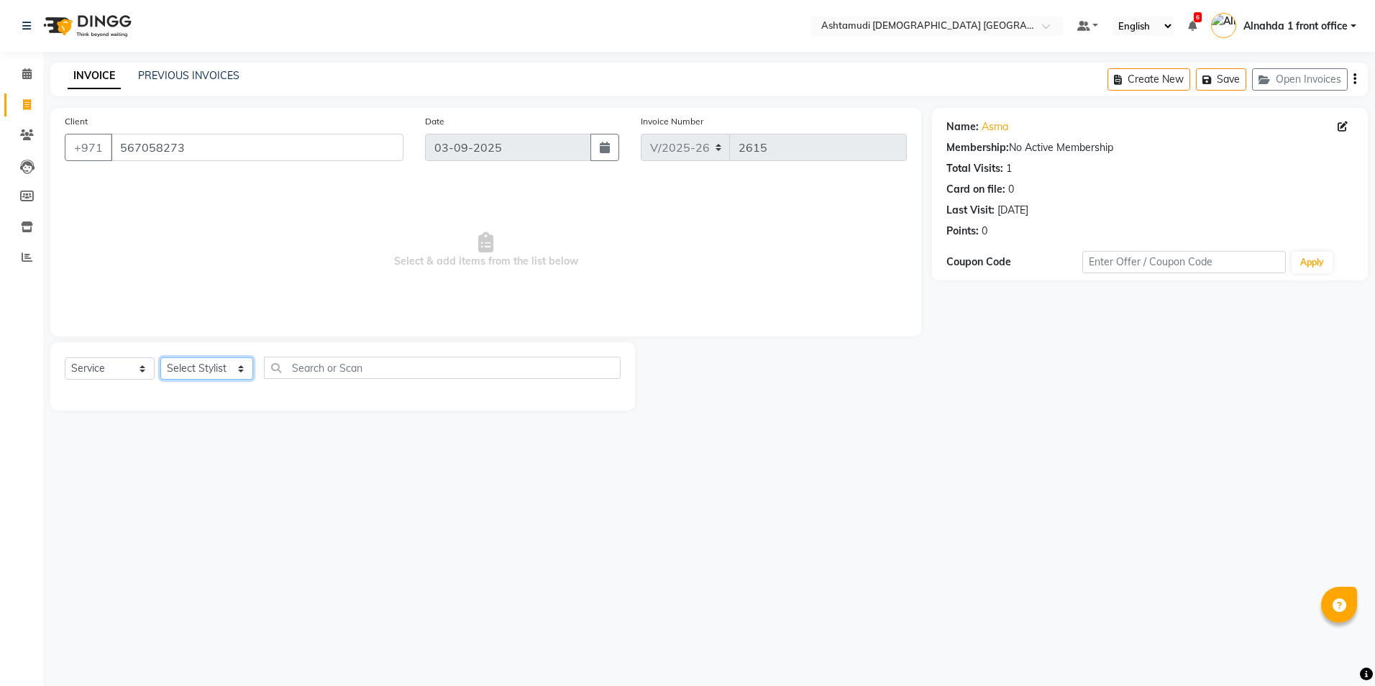
click at [238, 368] on select "Select Stylist Alnahda 1 front office [PERSON_NAME] [PERSON_NAME] Staff INOKA […" at bounding box center [206, 368] width 93 height 22
select select "86875"
click at [160, 357] on select "Select Stylist Alnahda 1 front office [PERSON_NAME] [PERSON_NAME] Staff INOKA […" at bounding box center [206, 368] width 93 height 22
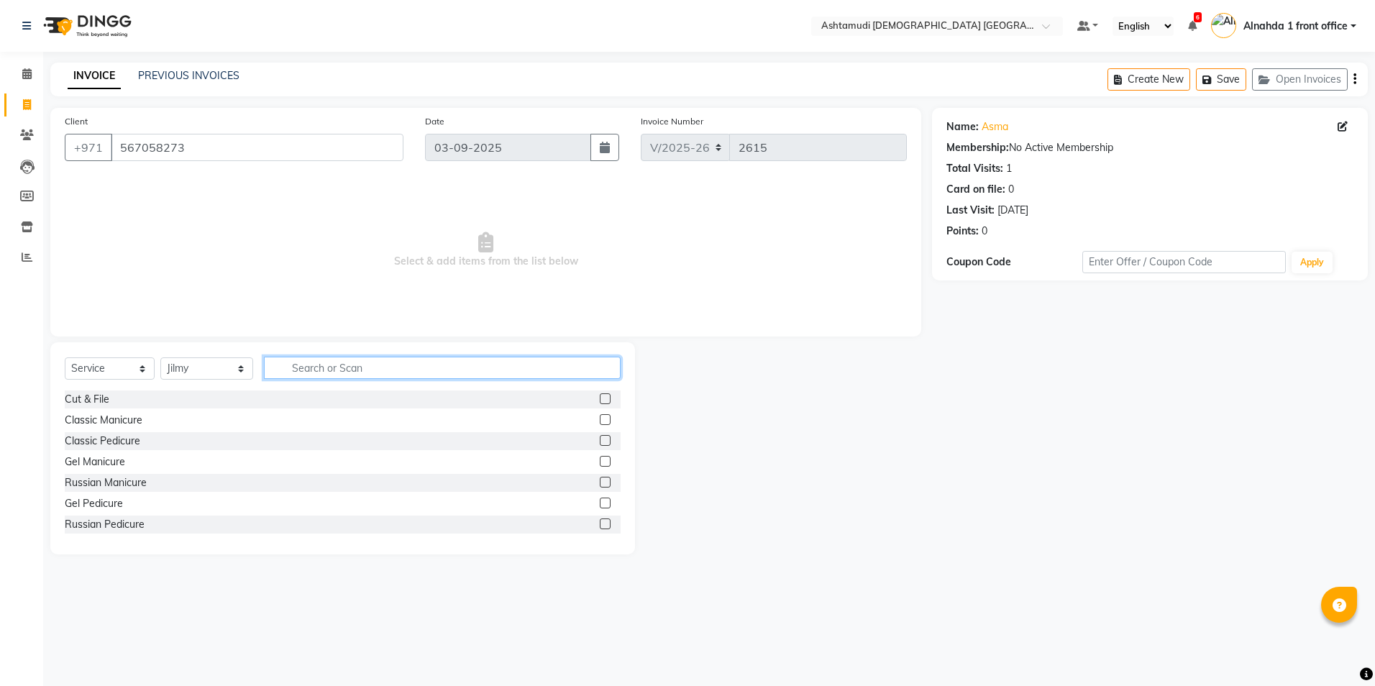
click at [329, 370] on input "text" at bounding box center [442, 368] width 356 height 22
type input "EYE"
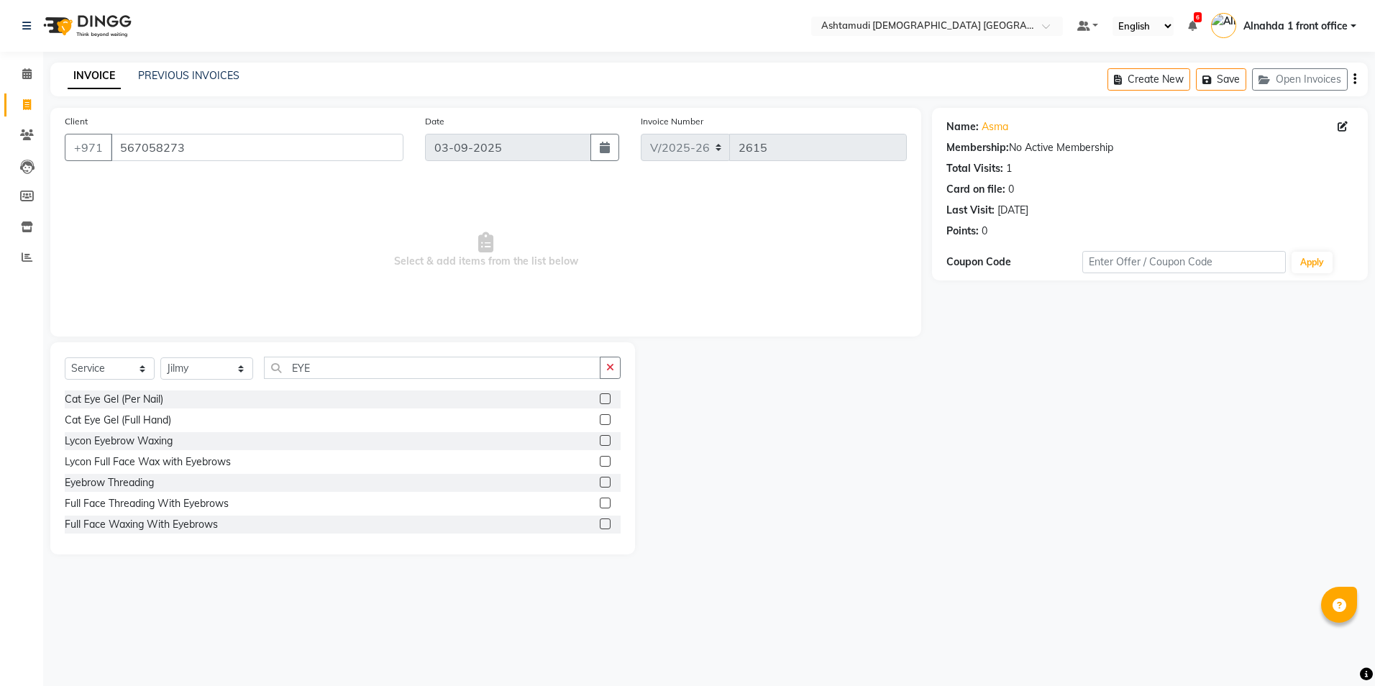
click at [600, 483] on label at bounding box center [605, 482] width 11 height 11
click at [600, 483] on input "checkbox" at bounding box center [604, 482] width 9 height 9
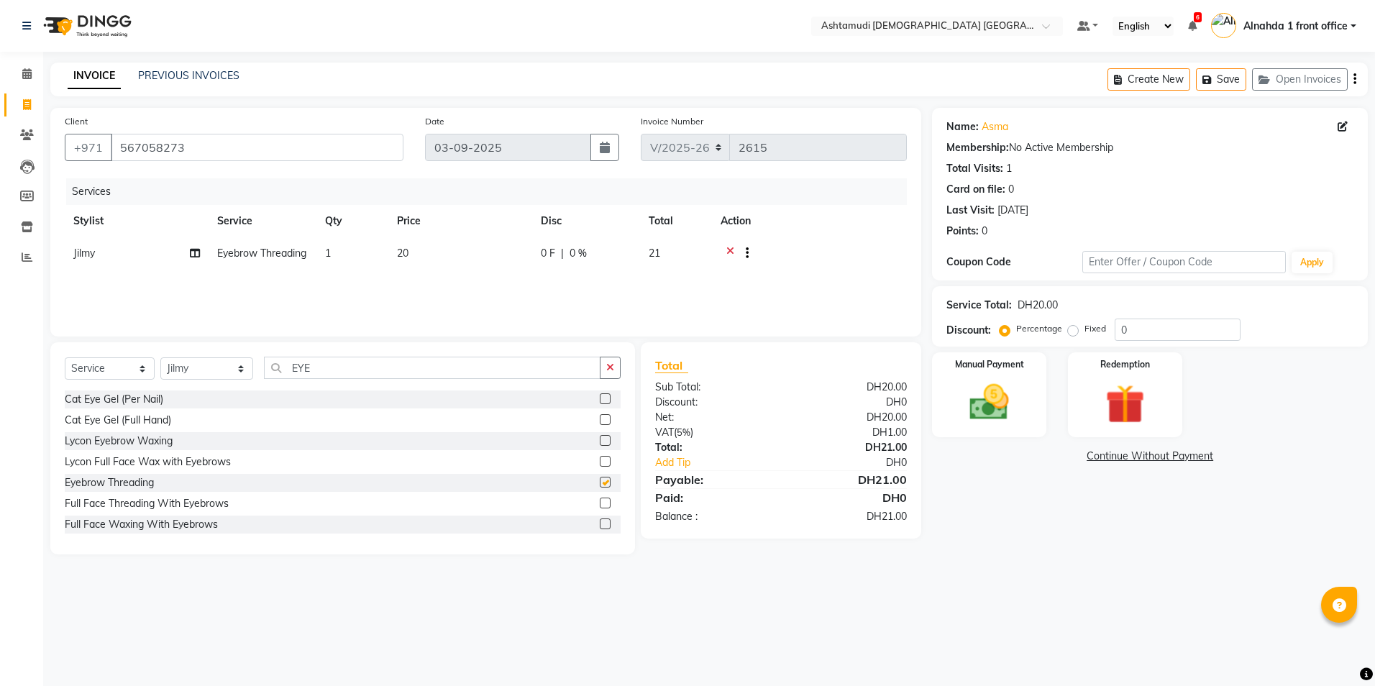
checkbox input "false"
click at [1151, 321] on input "0" at bounding box center [1178, 330] width 126 height 22
type input "015"
click at [978, 393] on img at bounding box center [989, 402] width 67 height 47
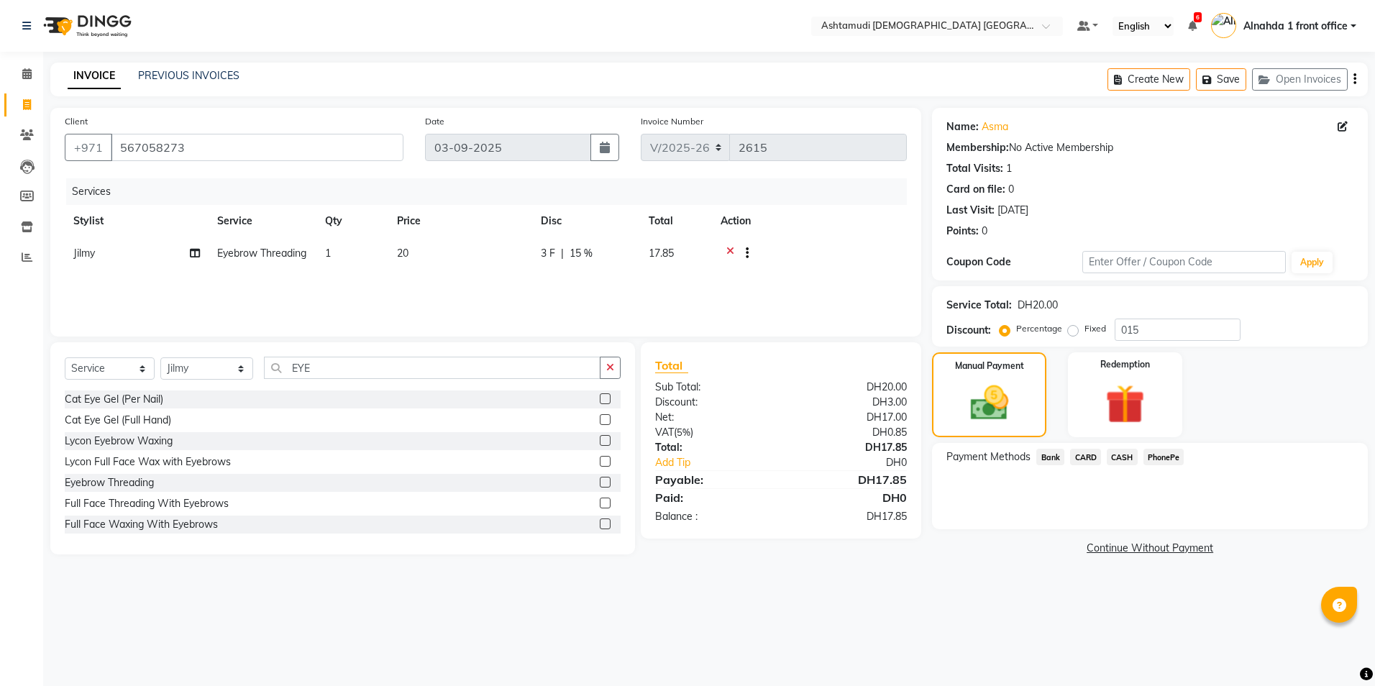
click at [1080, 455] on span "CARD" at bounding box center [1085, 457] width 31 height 17
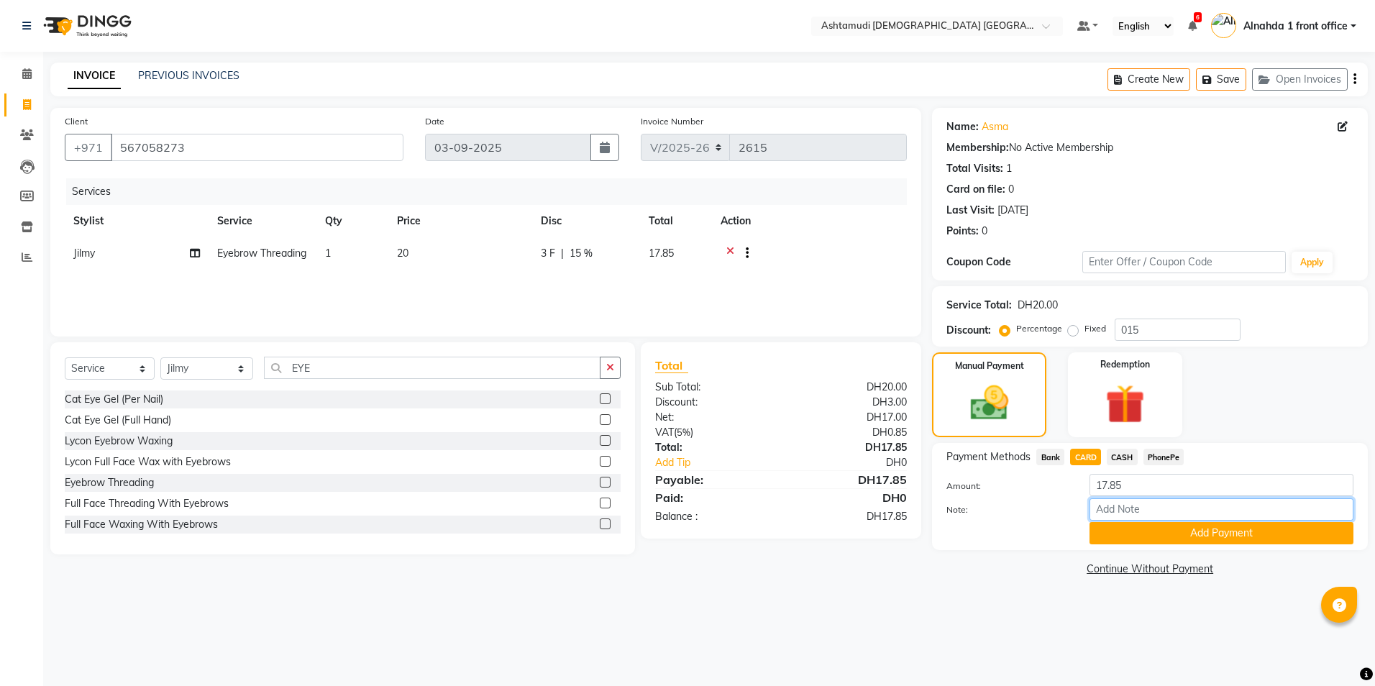
click at [1097, 504] on input "Note:" at bounding box center [1222, 509] width 264 height 22
type input "presila"
click at [1165, 533] on button "Add Payment" at bounding box center [1222, 533] width 264 height 22
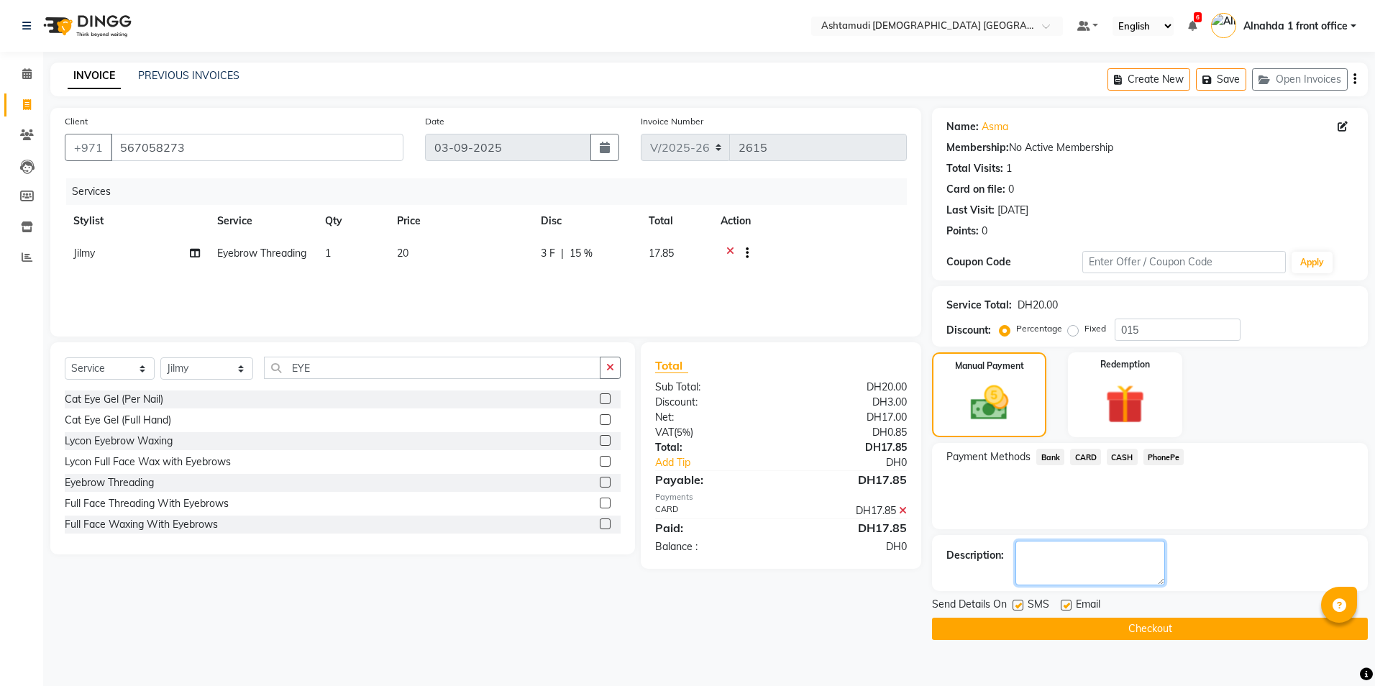
click at [1055, 567] on textarea at bounding box center [1091, 563] width 150 height 45
type textarea "0980"
click at [1151, 625] on button "Checkout" at bounding box center [1150, 629] width 436 height 22
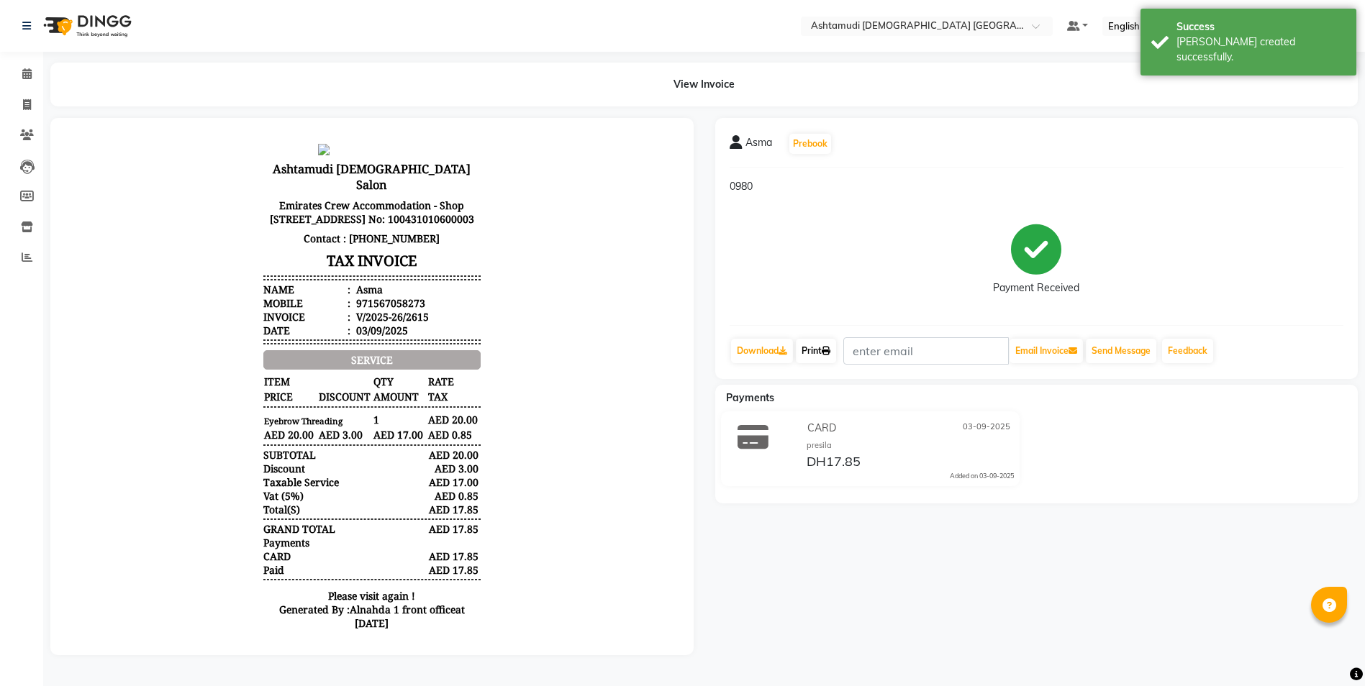
click at [819, 352] on link "Print" at bounding box center [816, 351] width 40 height 24
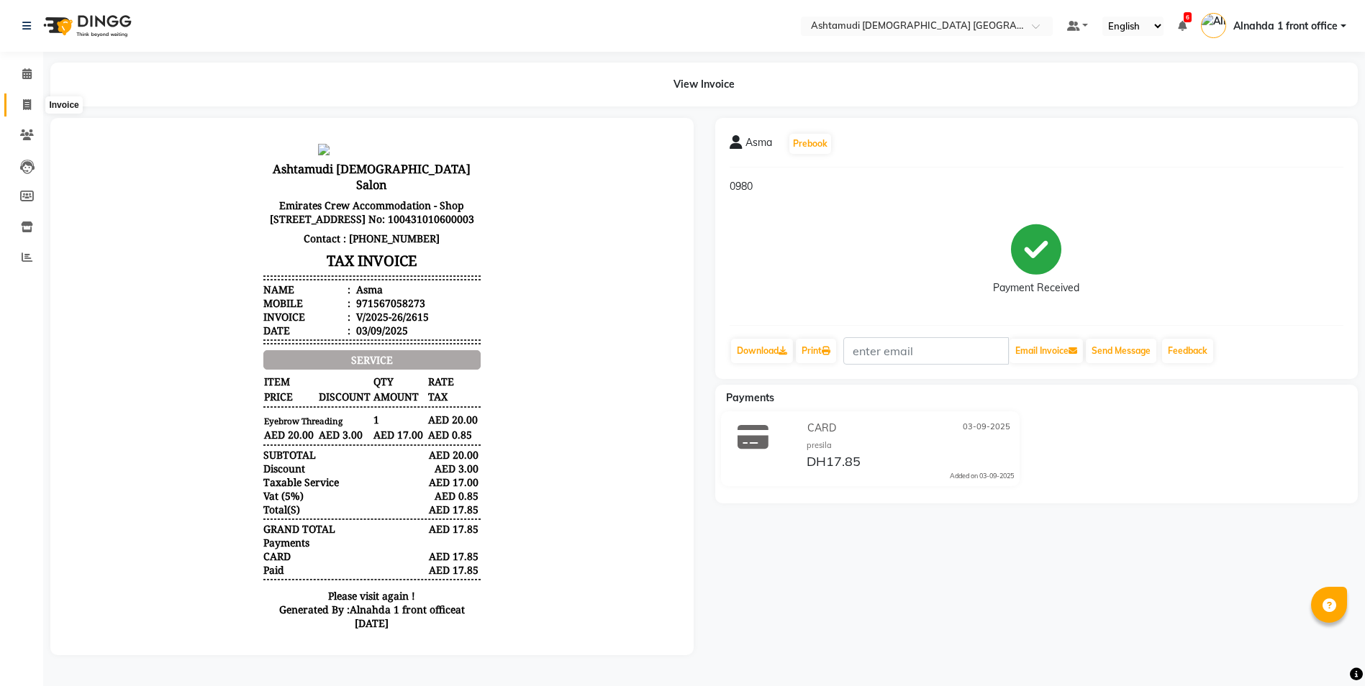
click at [24, 106] on icon at bounding box center [27, 104] width 8 height 11
select select "service"
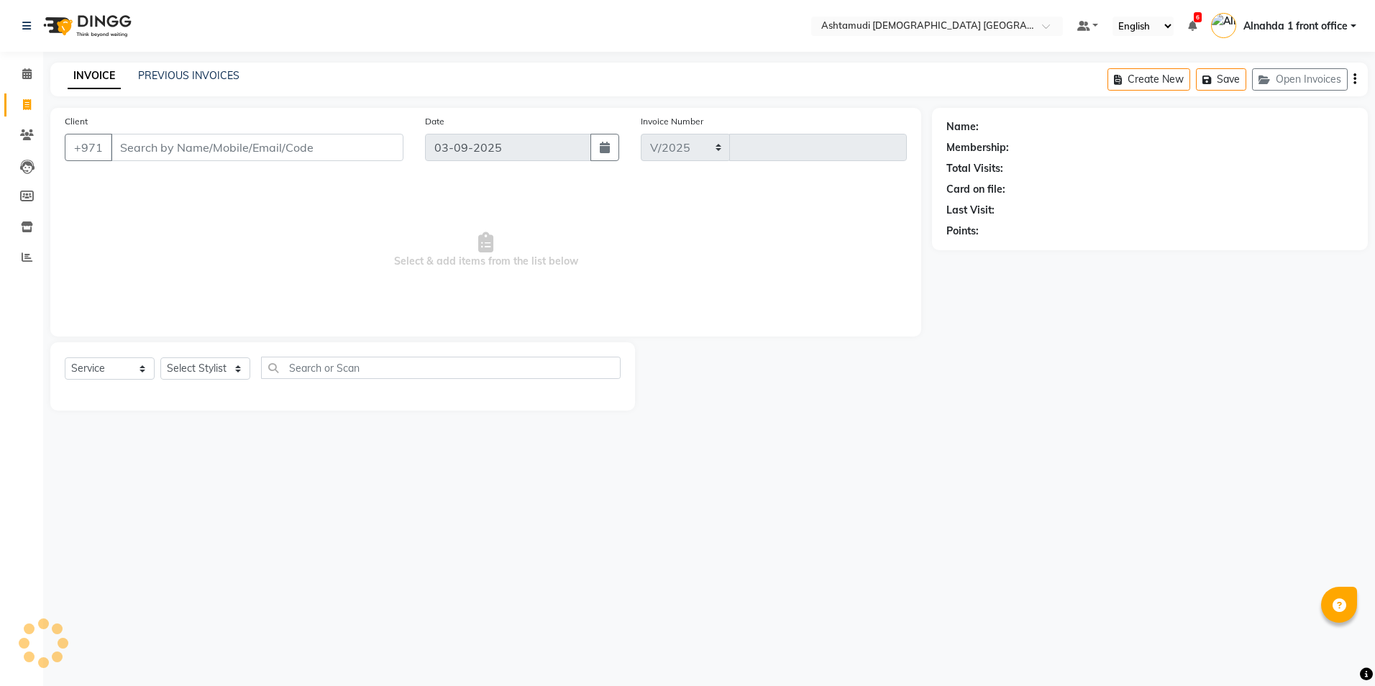
select select "7242"
type input "2616"
click at [160, 149] on input "Client" at bounding box center [257, 147] width 293 height 27
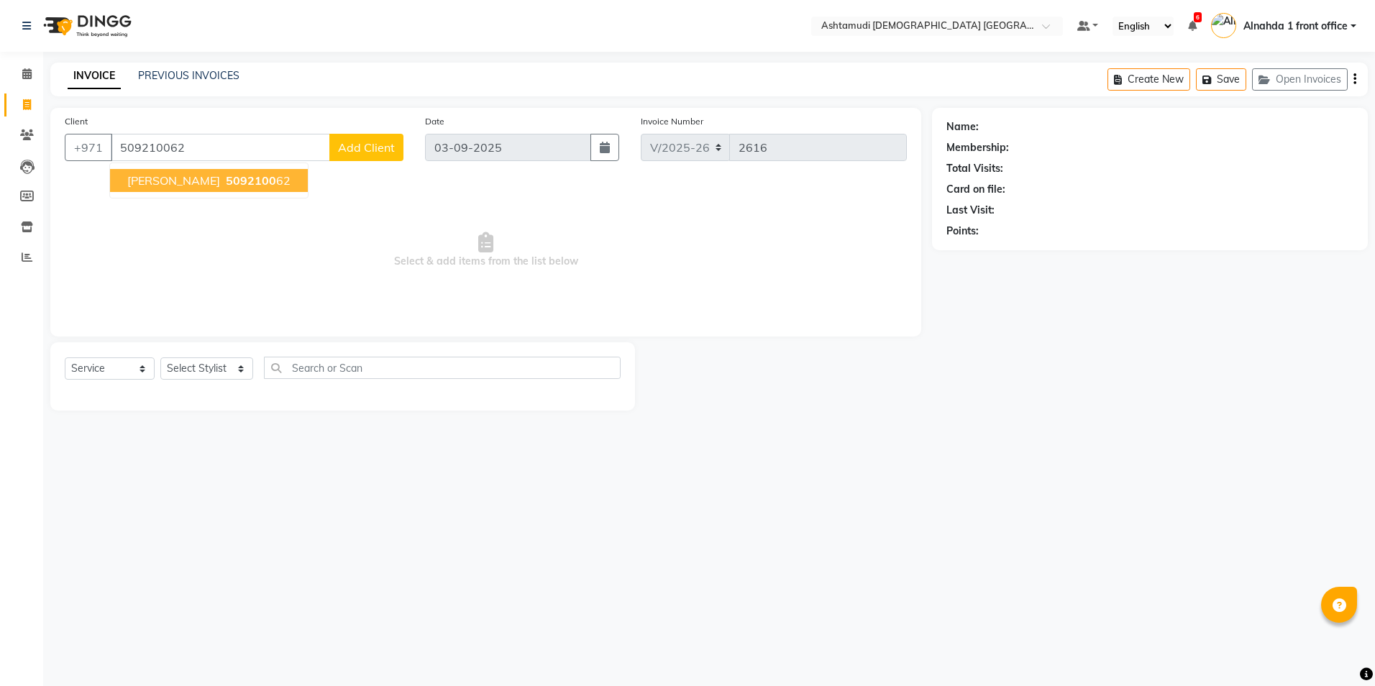
type input "509210062"
select select "1: Object"
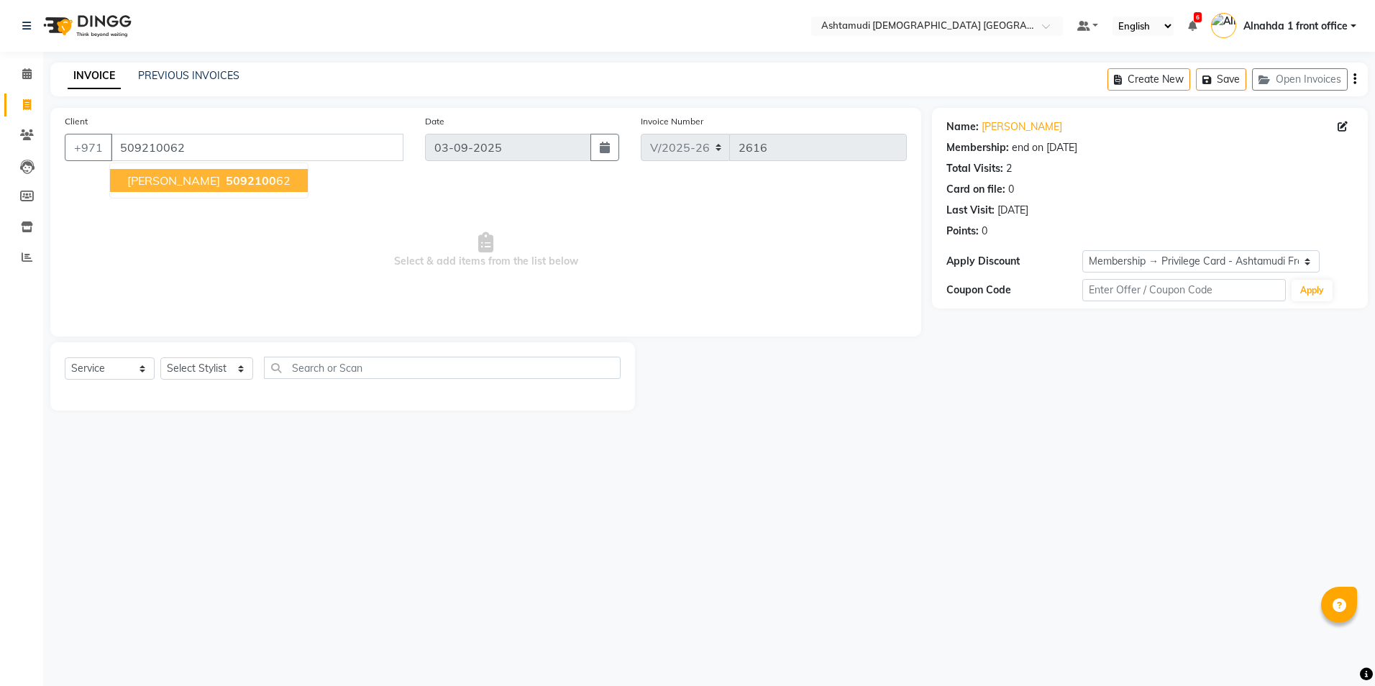
click at [226, 185] on span "5092100" at bounding box center [251, 180] width 50 height 14
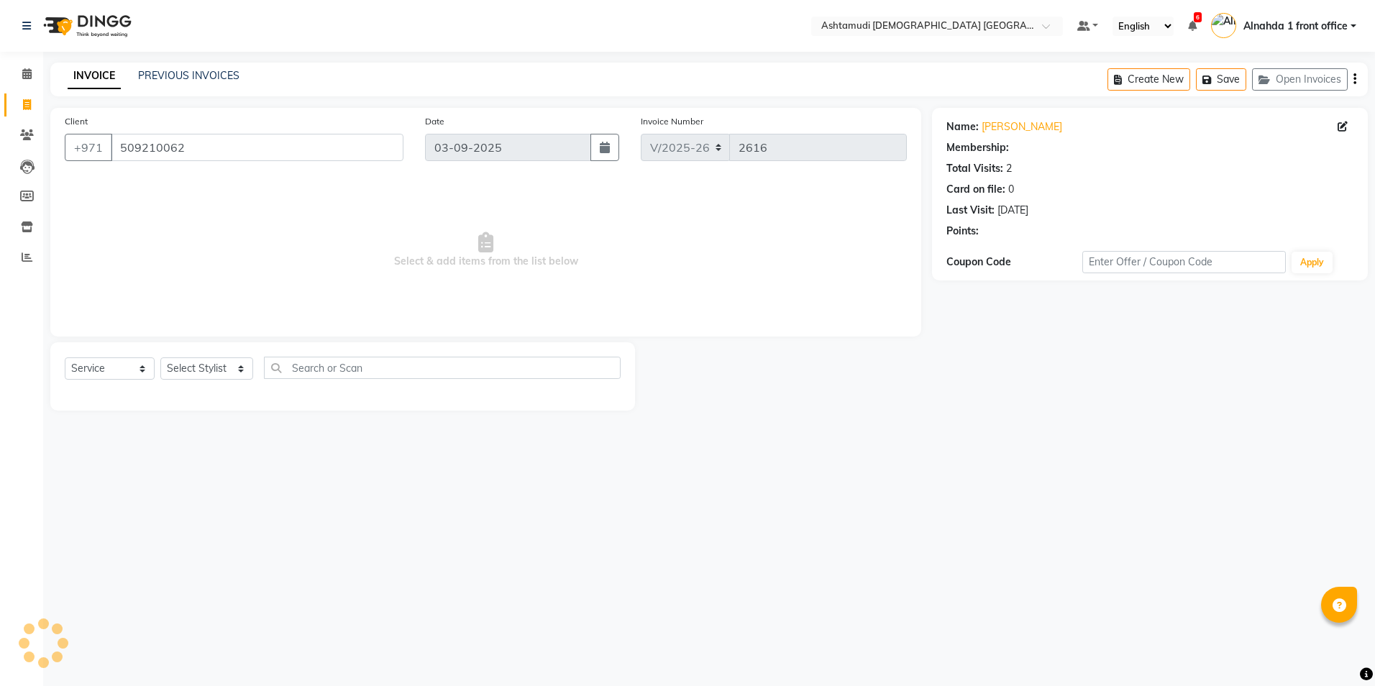
select select "1: Object"
click at [240, 365] on select "Select Stylist Alnahda 1 front office [PERSON_NAME] [PERSON_NAME] Staff INOKA […" at bounding box center [206, 368] width 93 height 22
select select "86875"
click at [160, 357] on select "Select Stylist Alnahda 1 front office [PERSON_NAME] [PERSON_NAME] Staff INOKA […" at bounding box center [206, 368] width 93 height 22
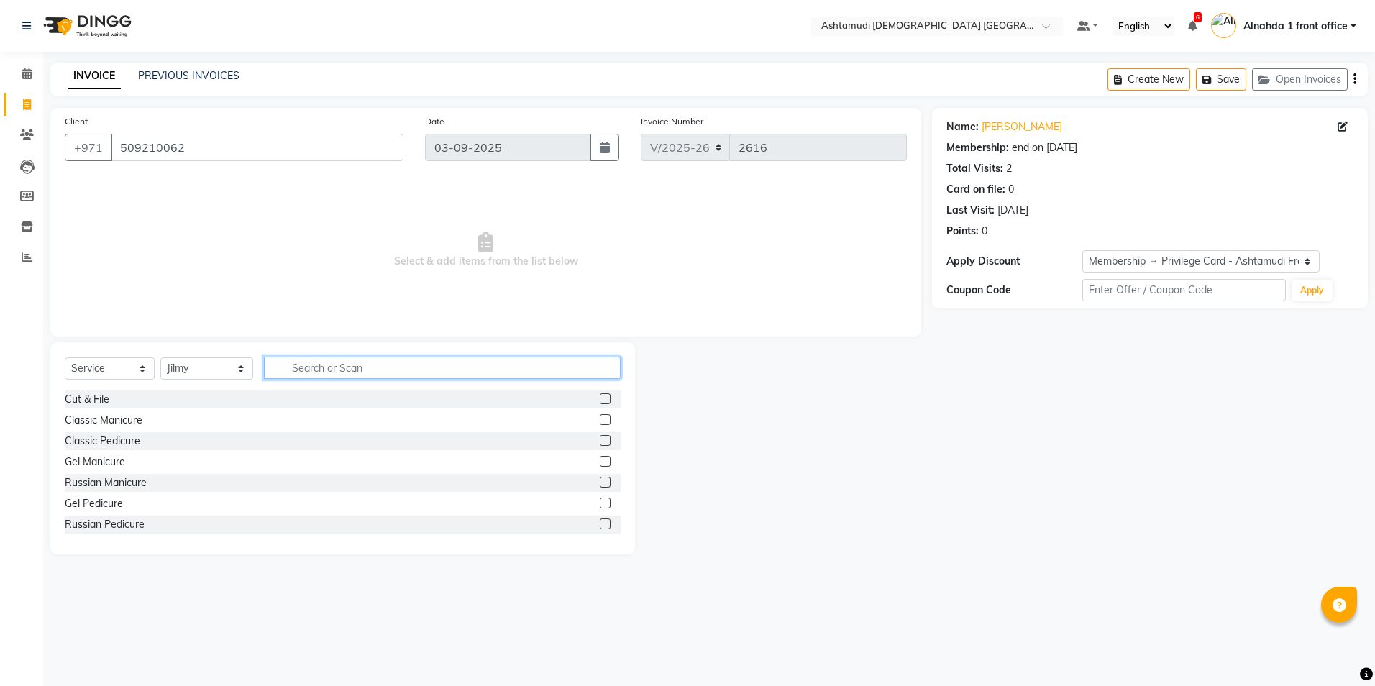
click at [357, 373] on input "text" at bounding box center [442, 368] width 356 height 22
type input "EYEBR"
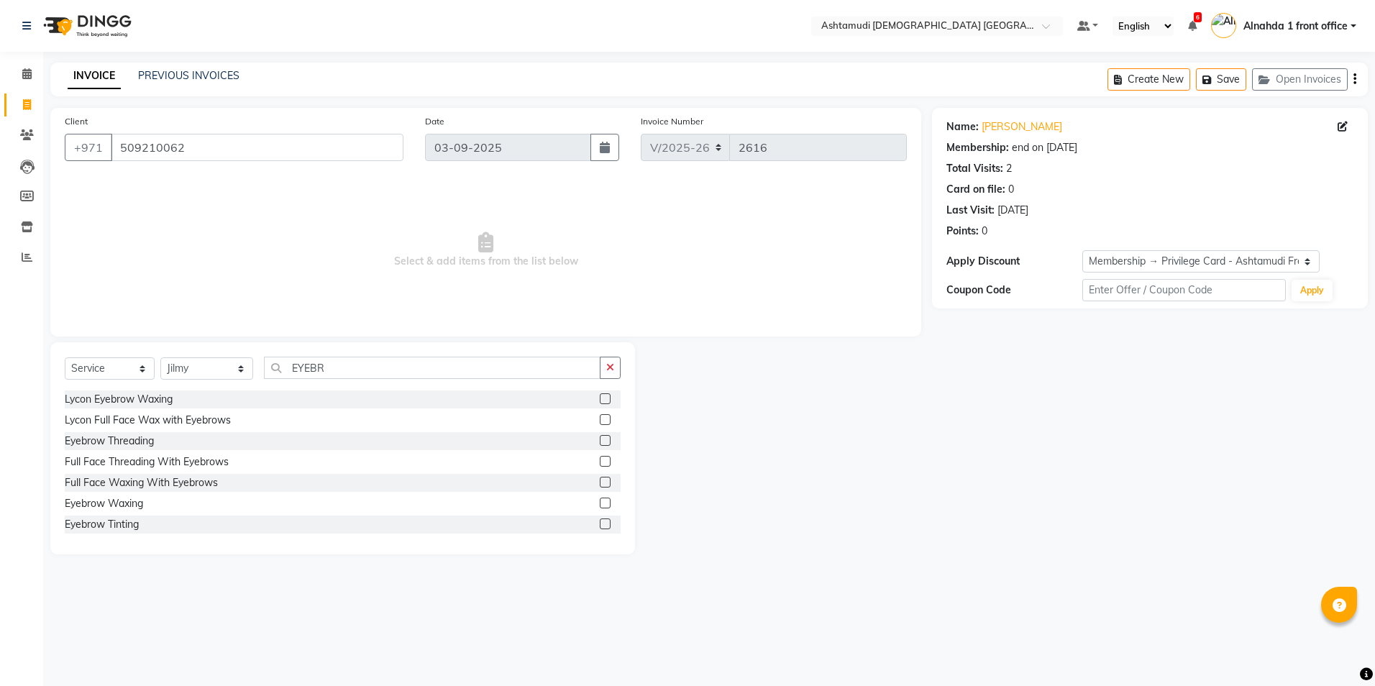
click at [600, 440] on label at bounding box center [605, 440] width 11 height 11
click at [600, 440] on input "checkbox" at bounding box center [604, 441] width 9 height 9
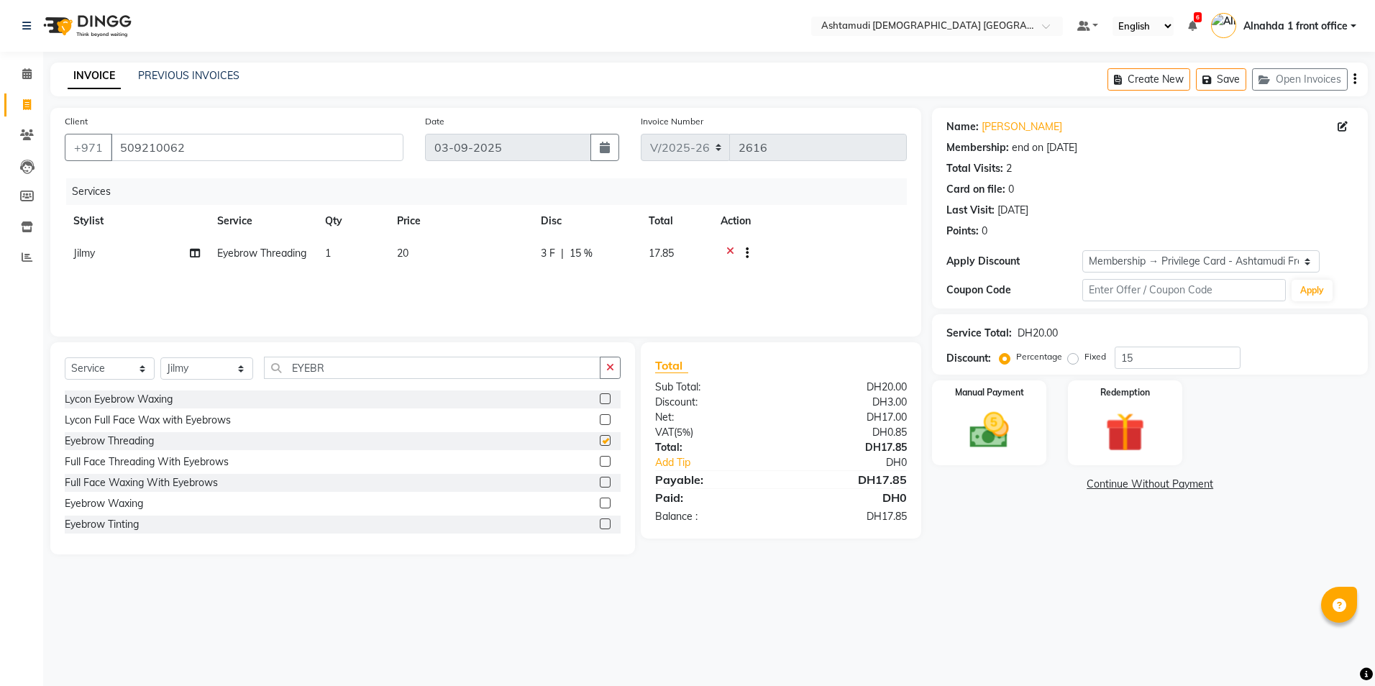
checkbox input "false"
drag, startPoint x: 337, startPoint y: 373, endPoint x: -3, endPoint y: 384, distance: 339.7
click at [0, 384] on html "Select Location × Ashtamudi Ladies Salon Sahara Center, Dubai Default Panel My …" at bounding box center [687, 343] width 1375 height 686
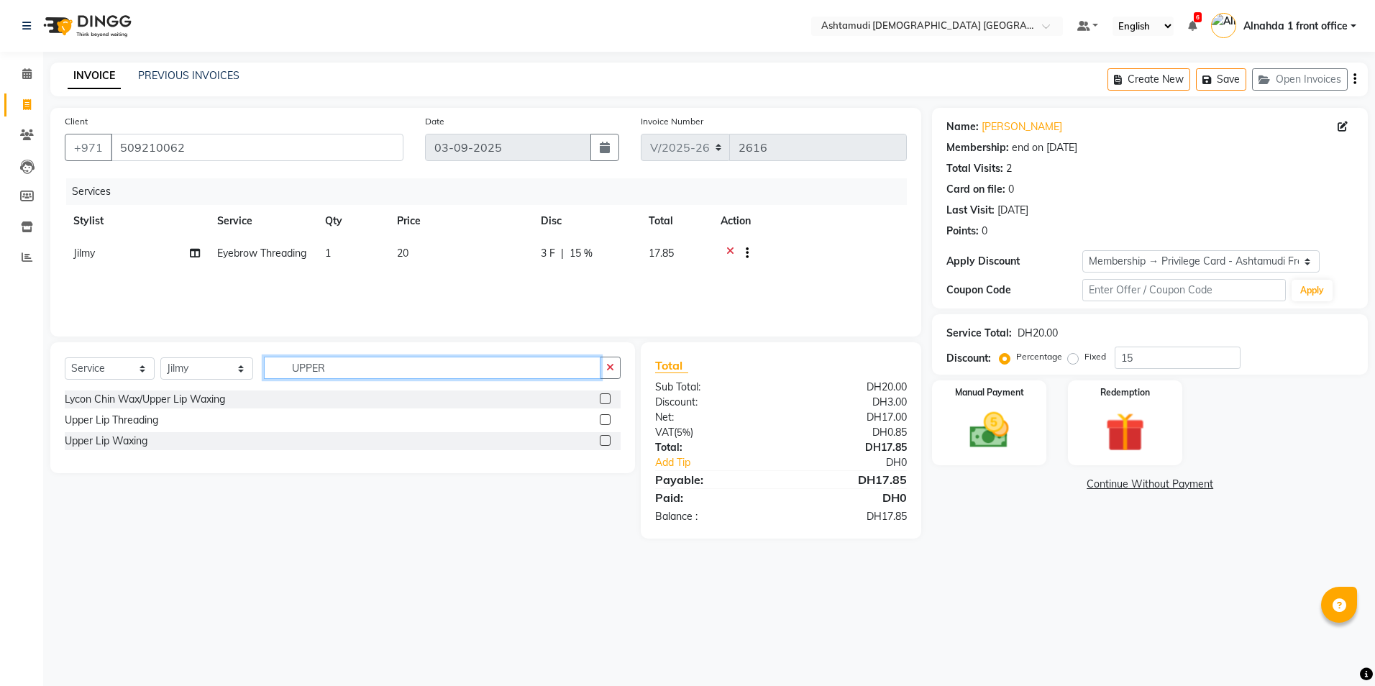
type input "UPPER"
click at [606, 421] on label at bounding box center [605, 419] width 11 height 11
click at [606, 421] on input "checkbox" at bounding box center [604, 420] width 9 height 9
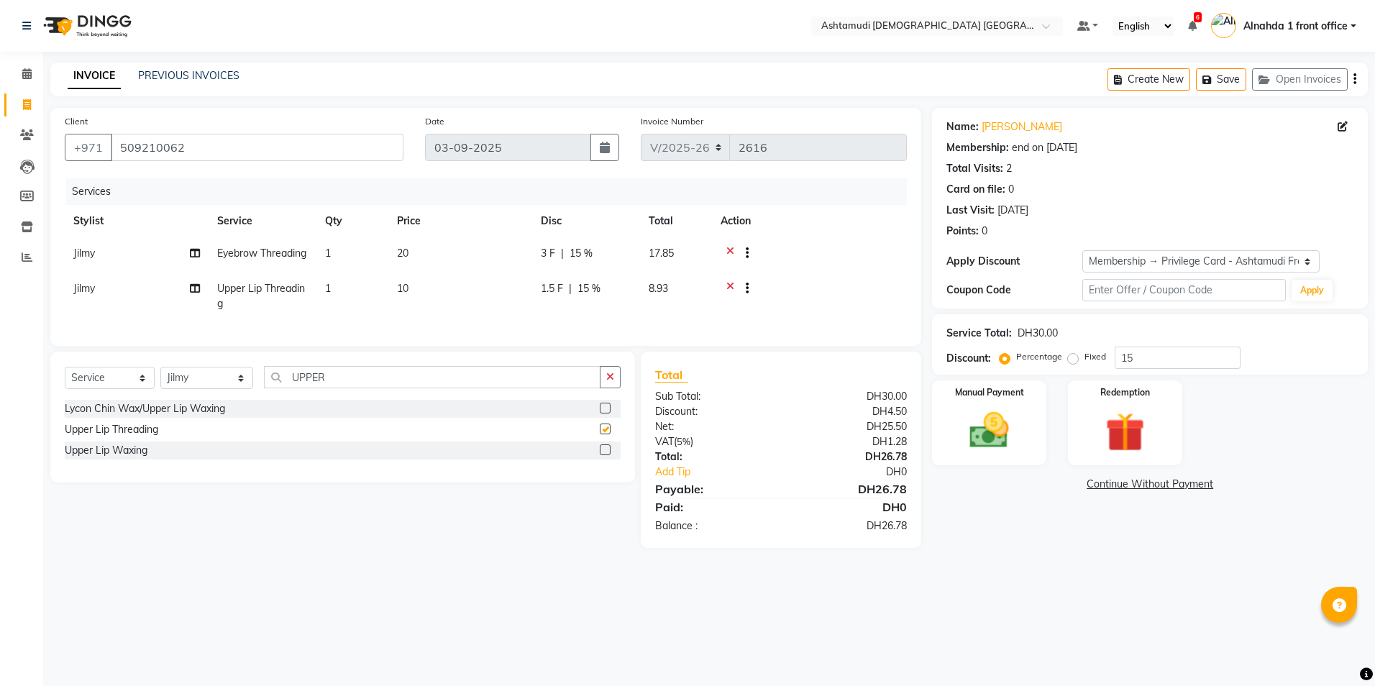
checkbox input "false"
click at [1157, 357] on input "15" at bounding box center [1178, 358] width 126 height 22
type input "1"
click at [1148, 357] on input "number" at bounding box center [1178, 358] width 126 height 22
type input "15"
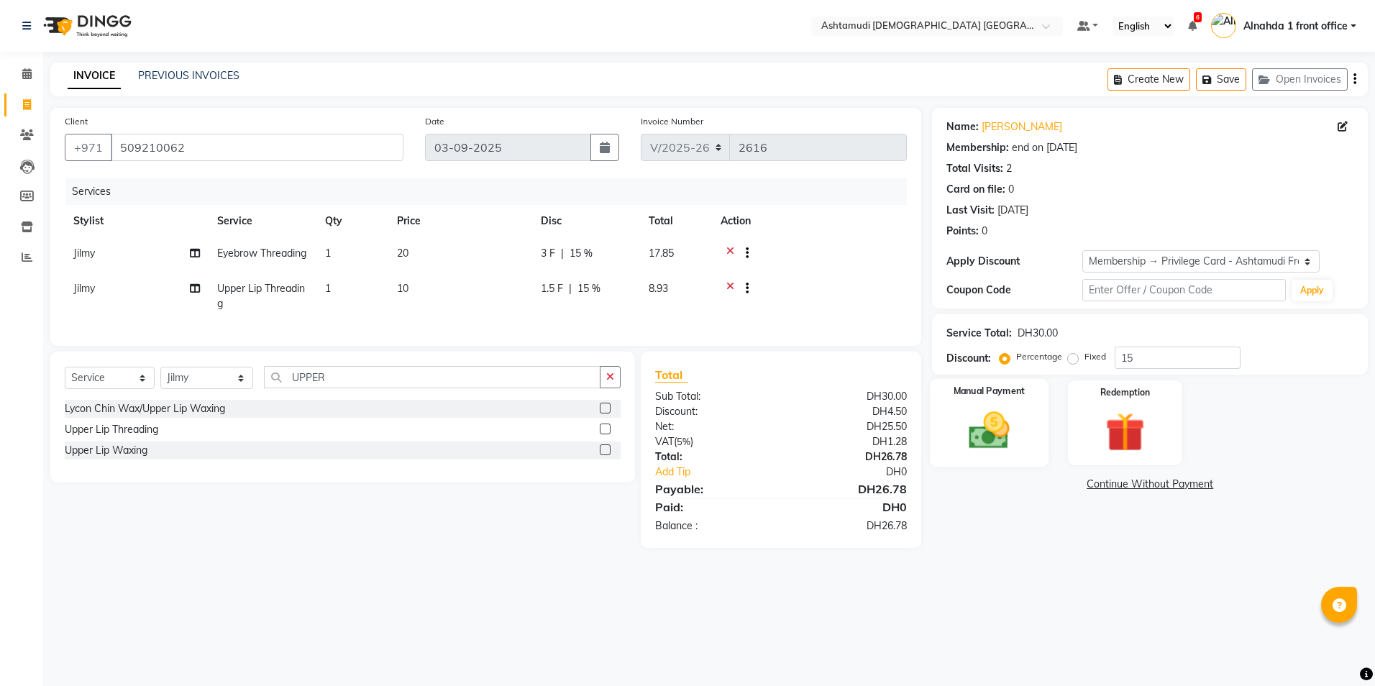
click at [990, 434] on img at bounding box center [989, 430] width 67 height 47
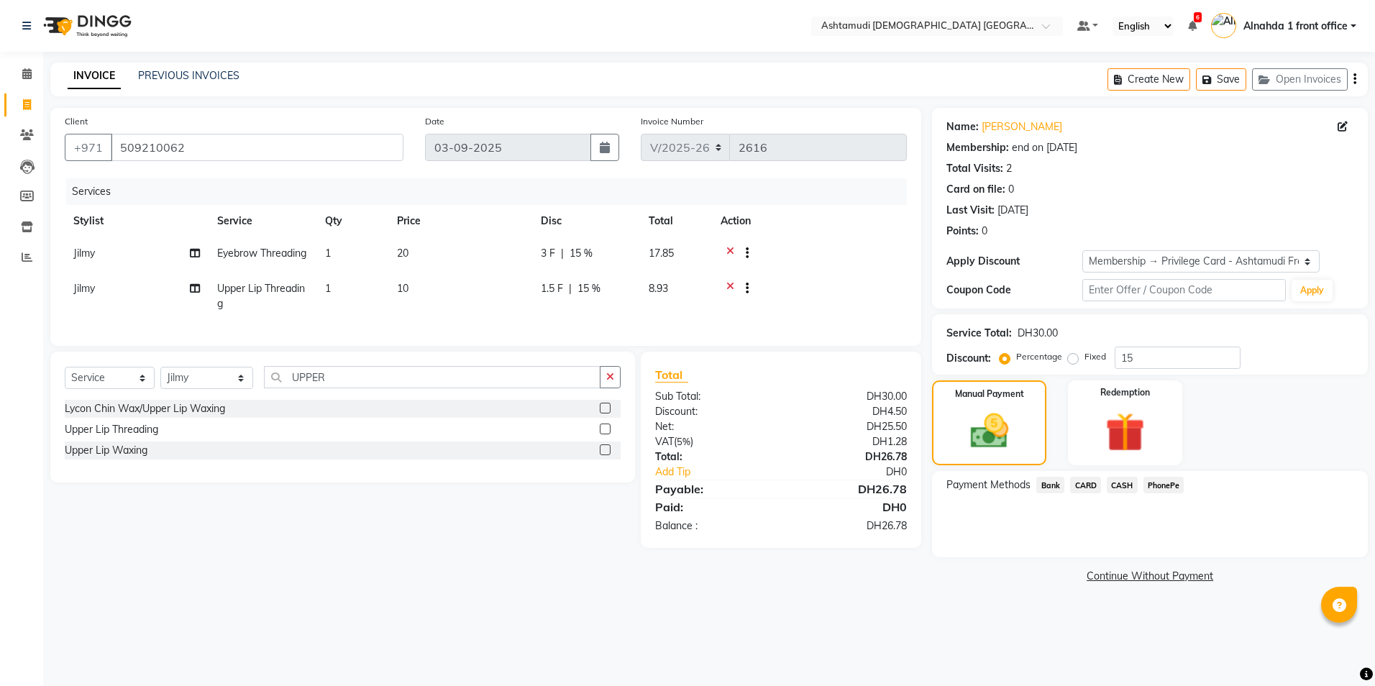
click at [1116, 492] on span "CASH" at bounding box center [1122, 485] width 31 height 17
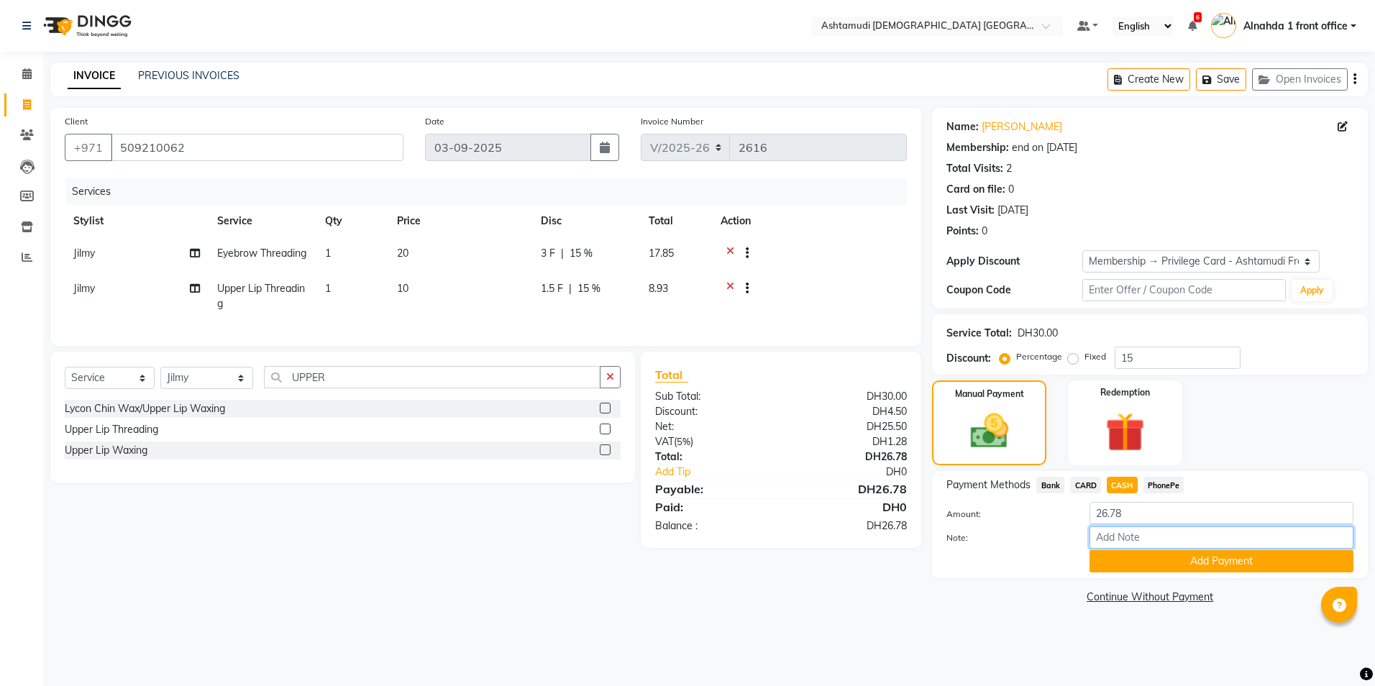
click at [1119, 532] on input "Note:" at bounding box center [1222, 538] width 264 height 22
type input "presila"
click at [1133, 562] on button "Add Payment" at bounding box center [1222, 561] width 264 height 22
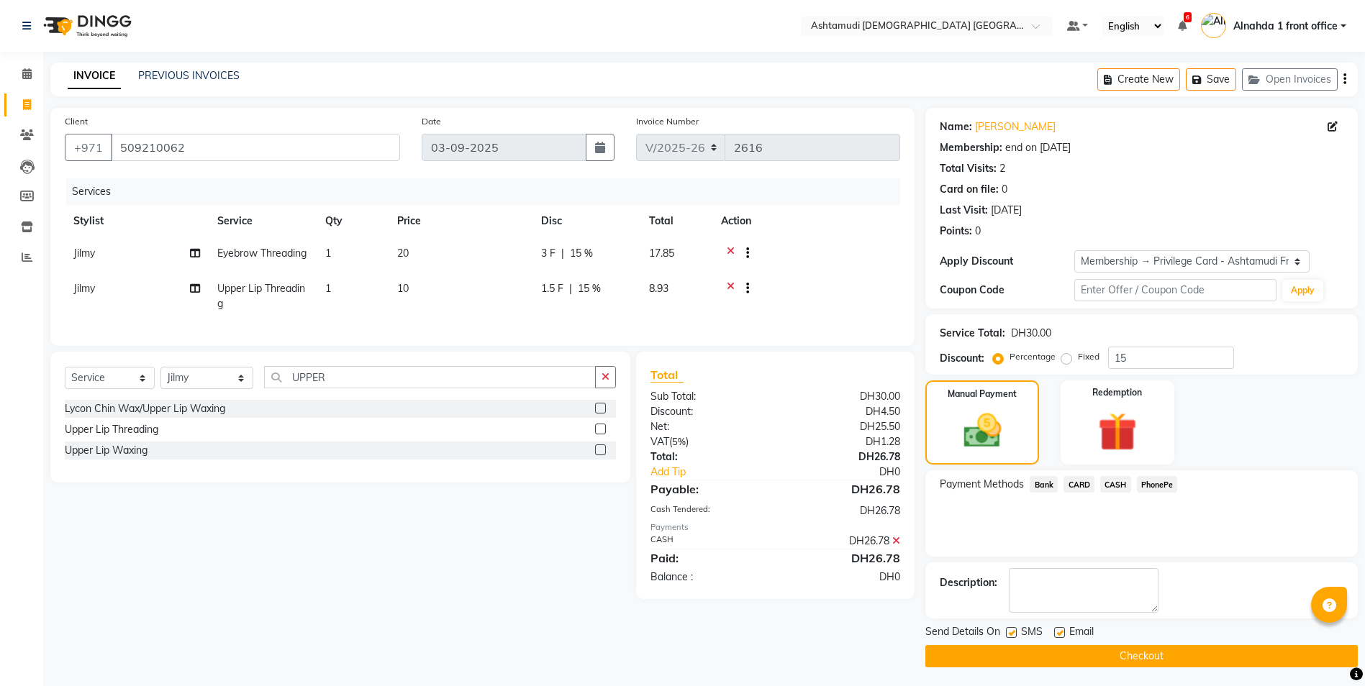
click at [1065, 650] on button "Checkout" at bounding box center [1141, 656] width 432 height 22
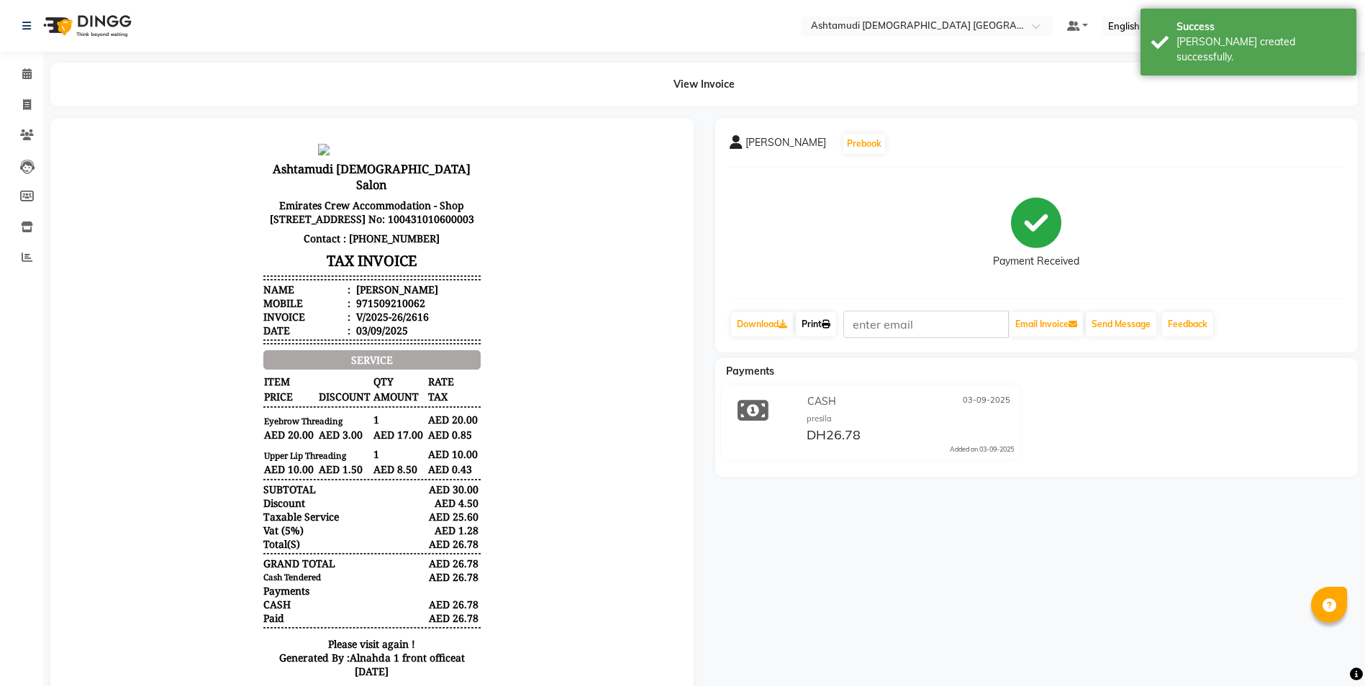
click at [816, 328] on link "Print" at bounding box center [816, 324] width 40 height 24
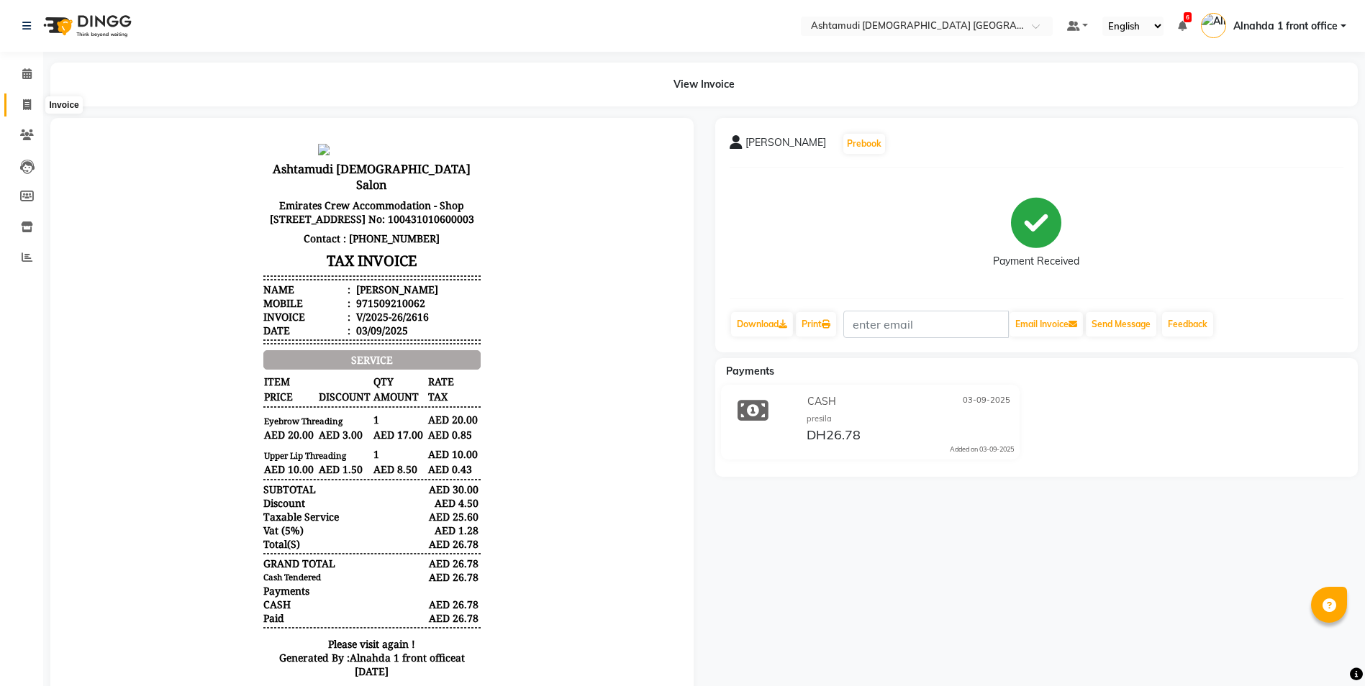
click at [27, 99] on icon at bounding box center [27, 104] width 8 height 11
select select "service"
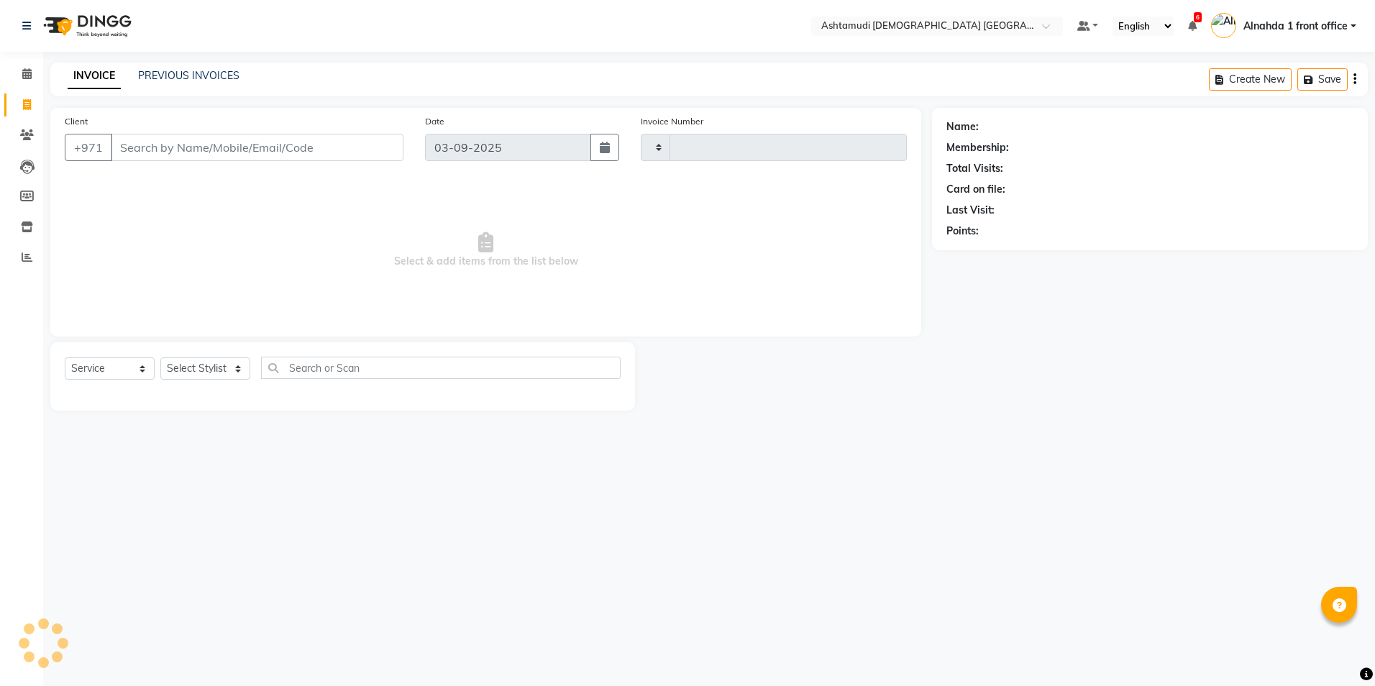
type input "2617"
select select "7242"
click at [26, 73] on icon at bounding box center [26, 73] width 9 height 11
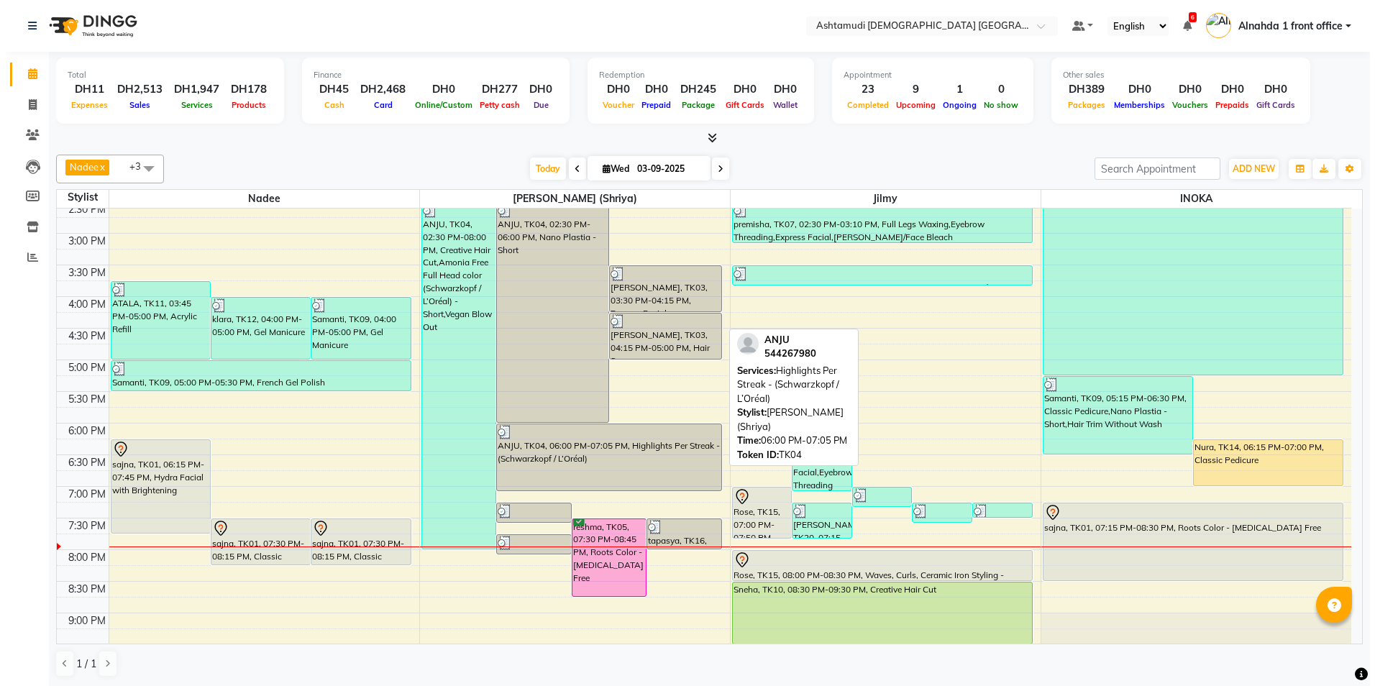
scroll to position [450, 0]
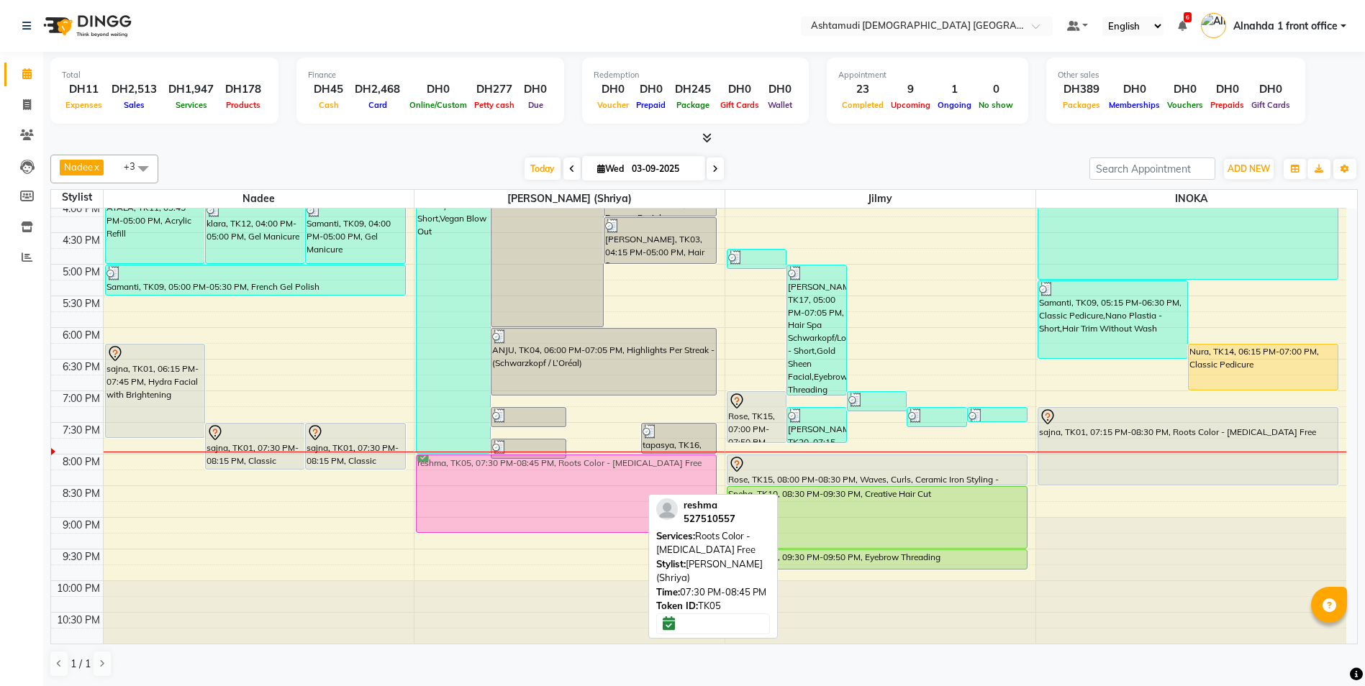
drag, startPoint x: 616, startPoint y: 440, endPoint x: 586, endPoint y: 470, distance: 41.7
click at [586, 470] on div "ANJU, TK04, 02:30 PM-08:00 PM, Creative Hair Cut,Amonia Free Full Head color (S…" at bounding box center [569, 200] width 310 height 885
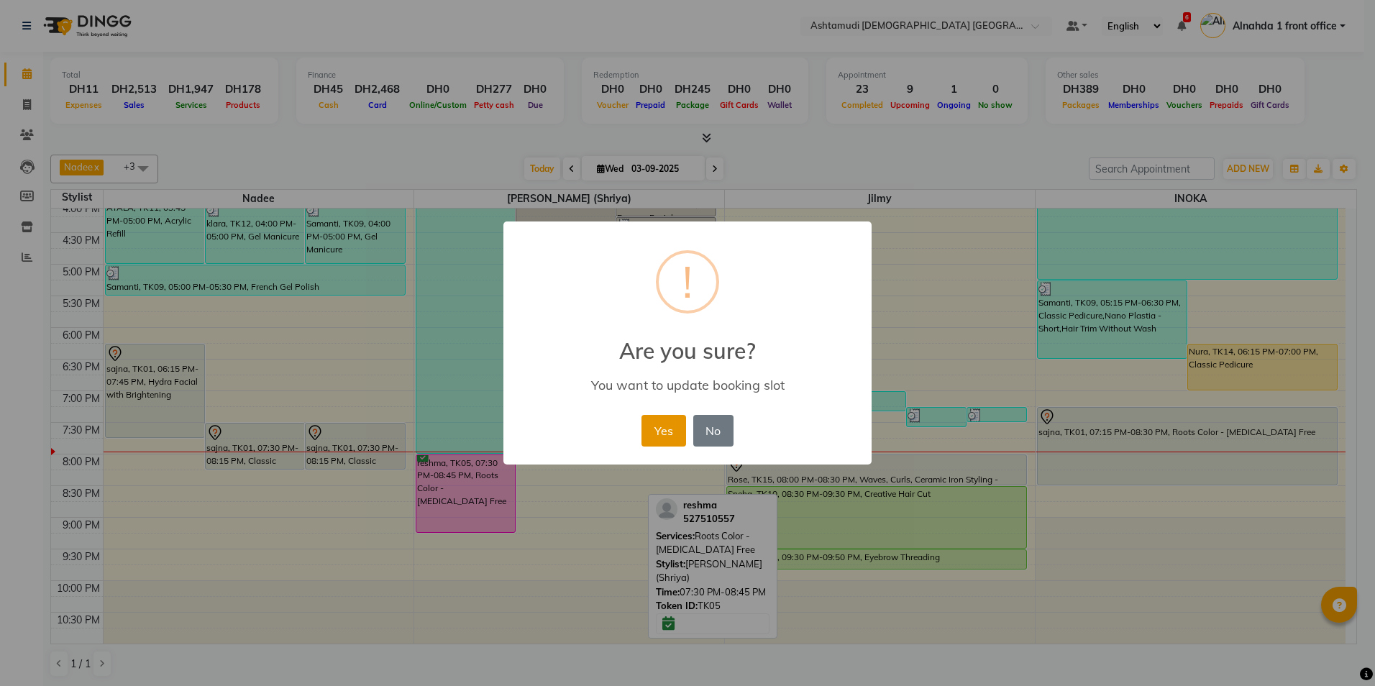
click at [666, 432] on button "Yes" at bounding box center [664, 431] width 44 height 32
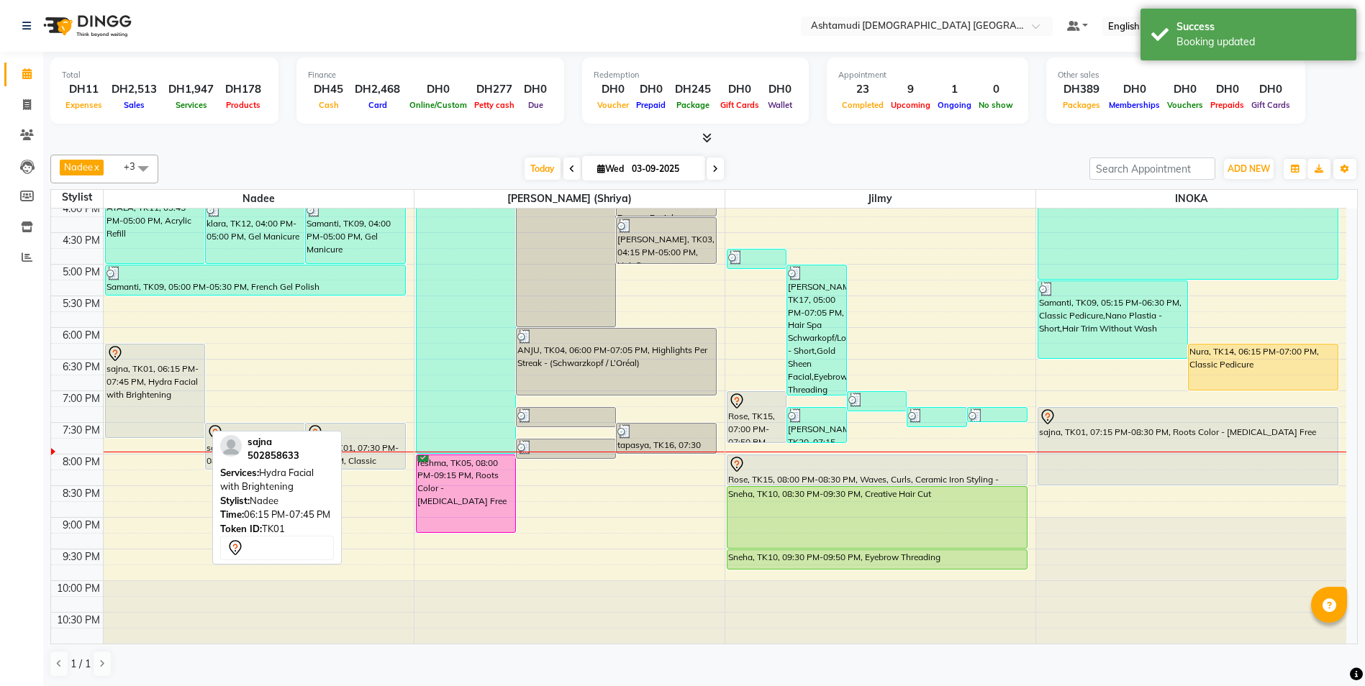
click at [140, 395] on div "sajna, TK01, 06:15 PM-07:45 PM, Hydra Facial with Brightening" at bounding box center [155, 391] width 99 height 93
click at [155, 388] on div "sajna, TK01, 06:15 PM-07:45 PM, Hydra Facial with Brightening" at bounding box center [155, 391] width 99 height 93
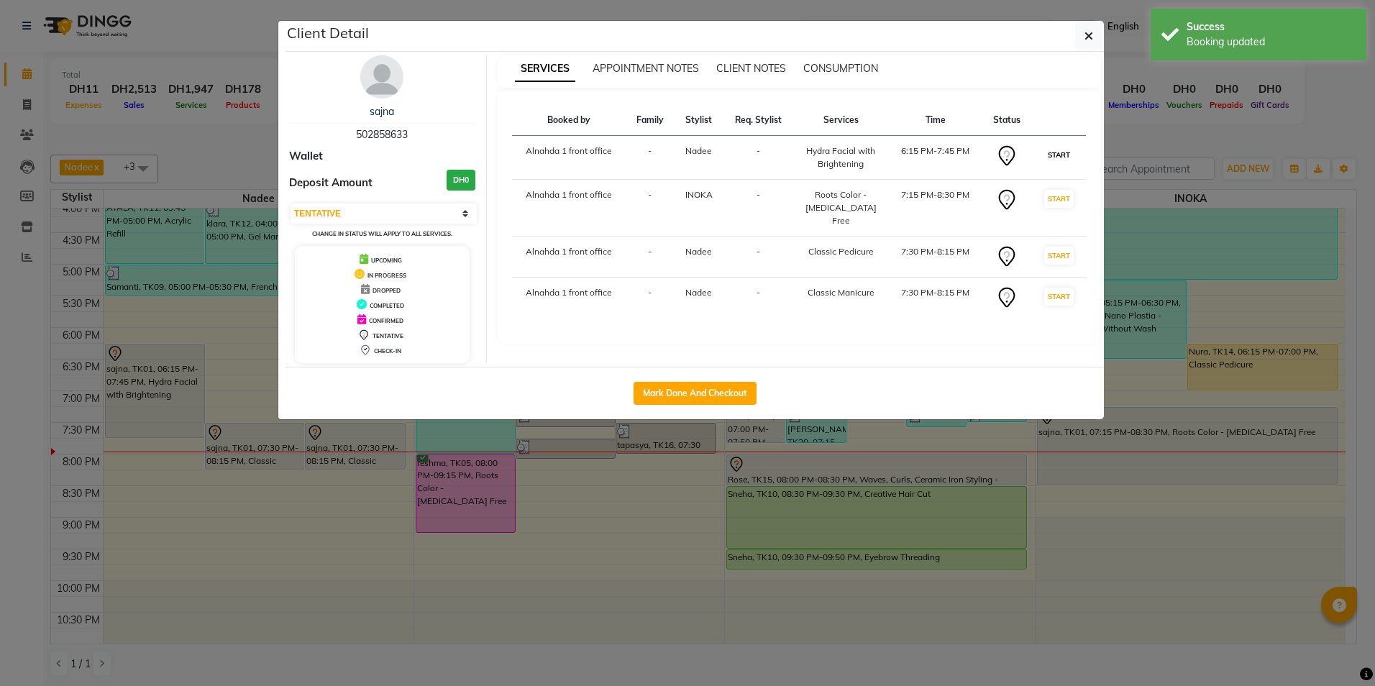
click at [1064, 155] on button "START" at bounding box center [1058, 155] width 29 height 18
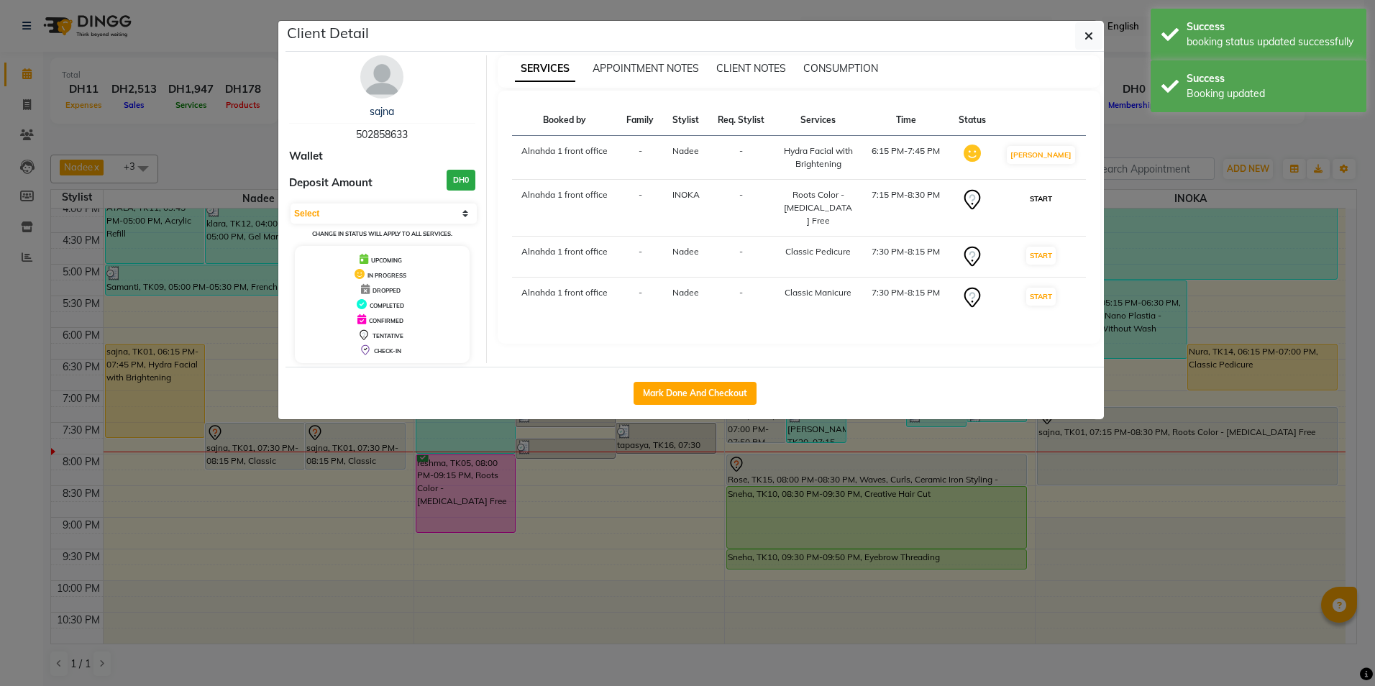
click at [1048, 205] on button "START" at bounding box center [1040, 199] width 29 height 18
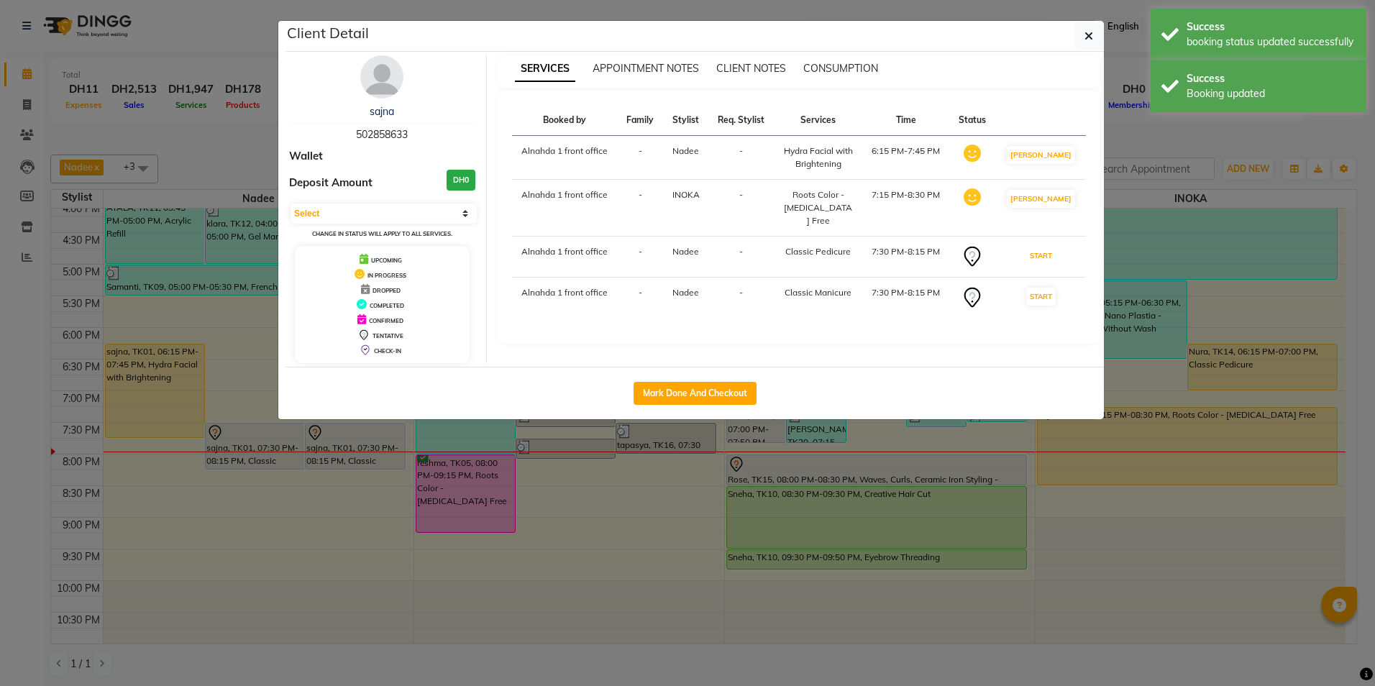
click at [1045, 247] on button "START" at bounding box center [1040, 256] width 29 height 18
click at [1050, 286] on button "START" at bounding box center [1040, 295] width 29 height 18
select select "1"
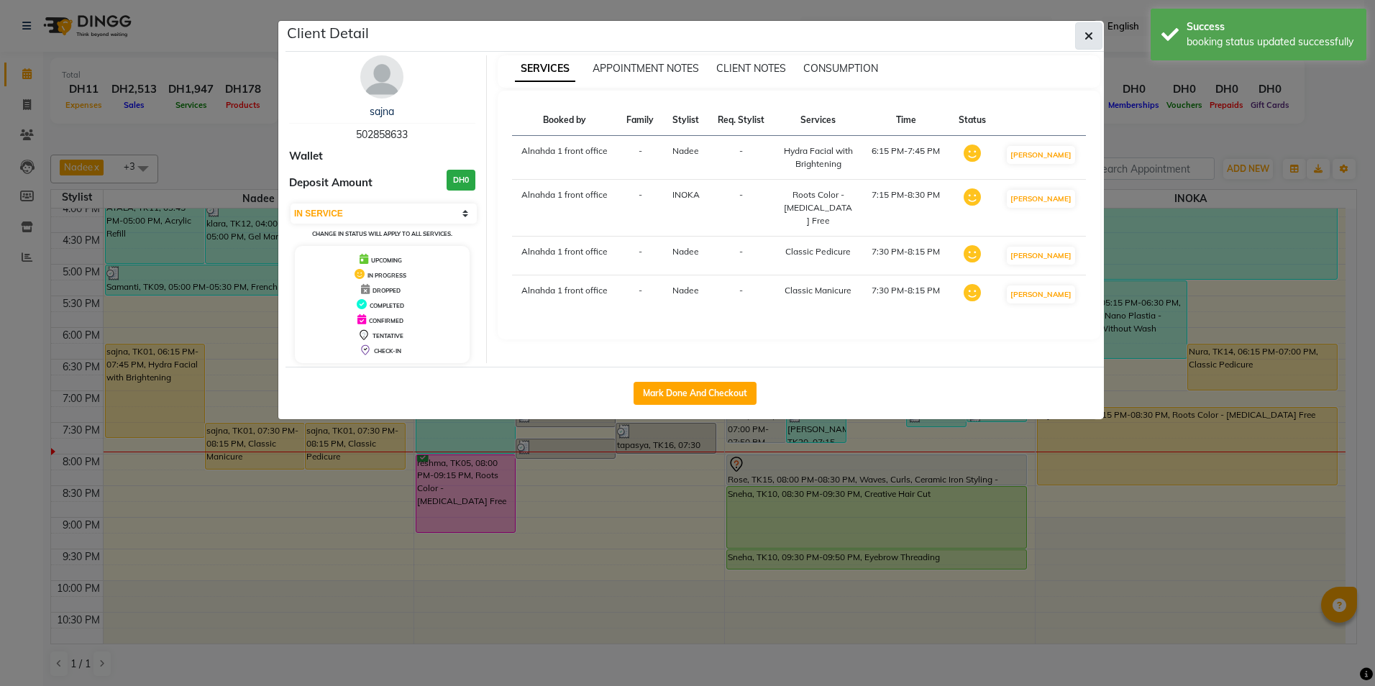
click at [1097, 39] on button "button" at bounding box center [1088, 35] width 27 height 27
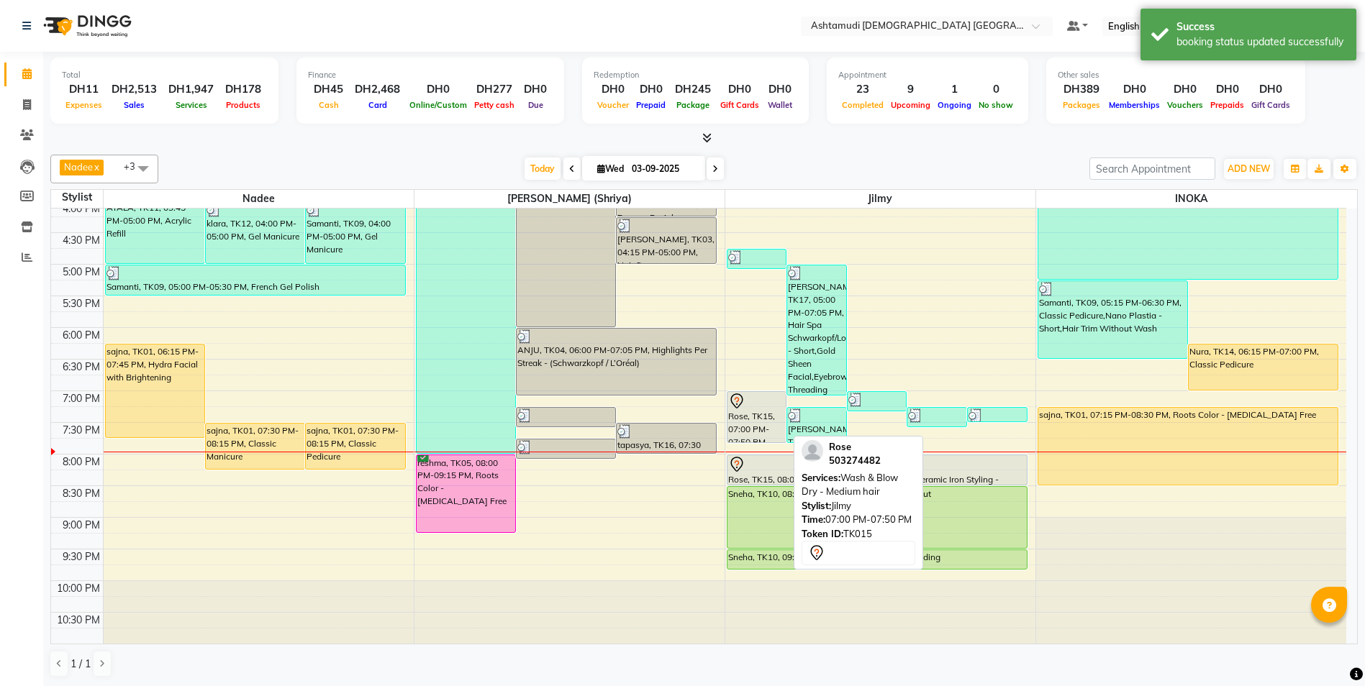
click at [757, 417] on div "Rose, TK15, 07:00 PM-07:50 PM, Wash & Blow Dry - Medium hair" at bounding box center [756, 417] width 59 height 50
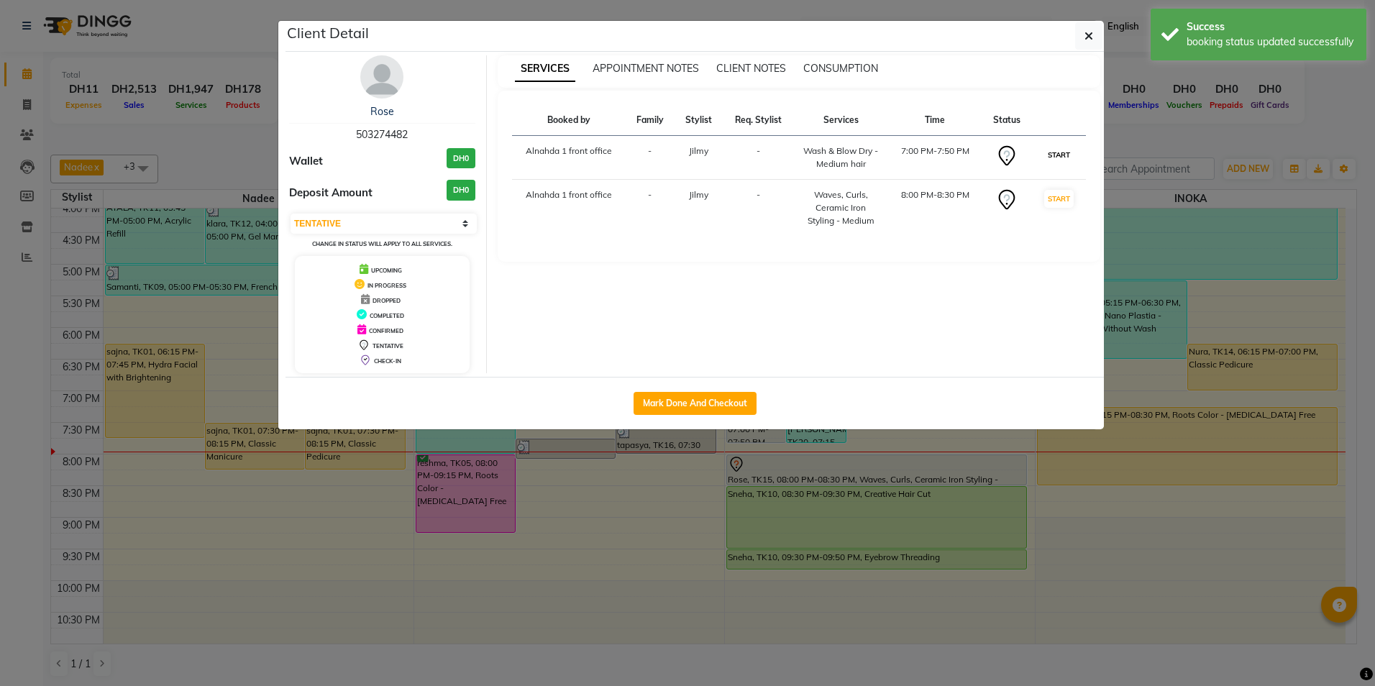
click at [1057, 151] on button "START" at bounding box center [1058, 155] width 29 height 18
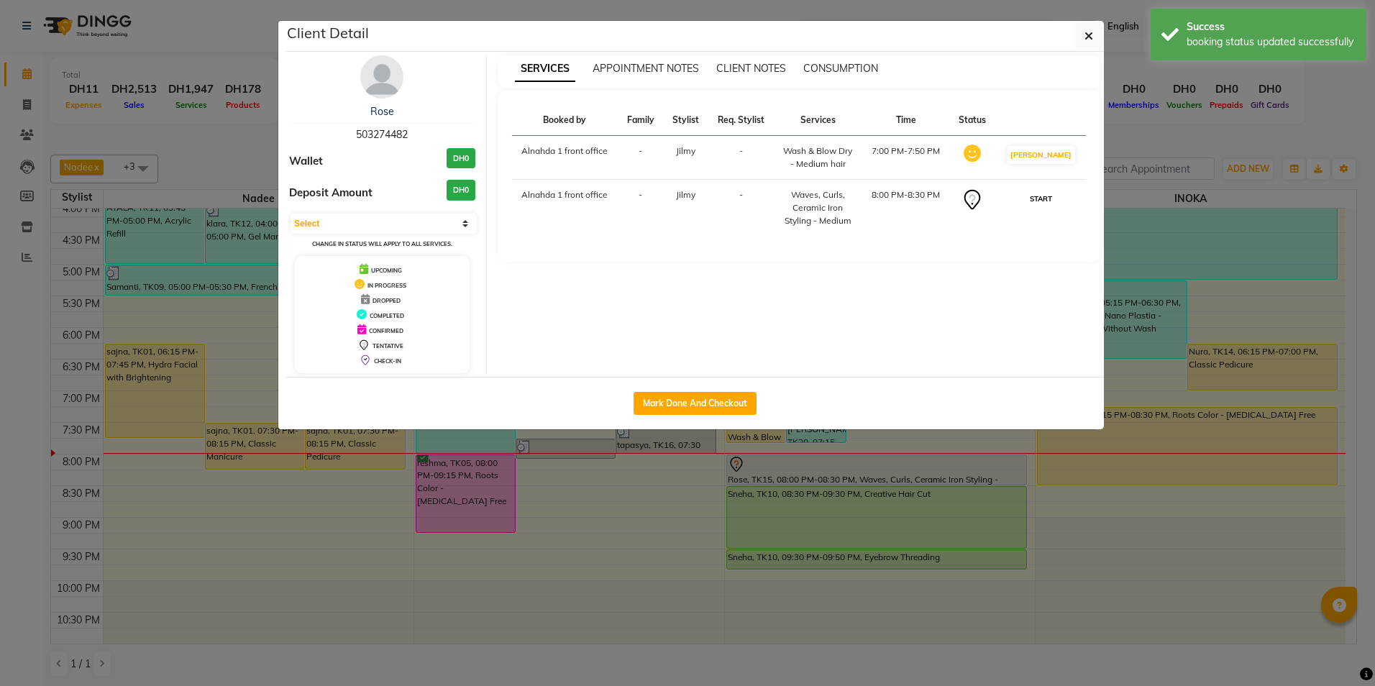
click at [1046, 199] on button "START" at bounding box center [1040, 199] width 29 height 18
select select "1"
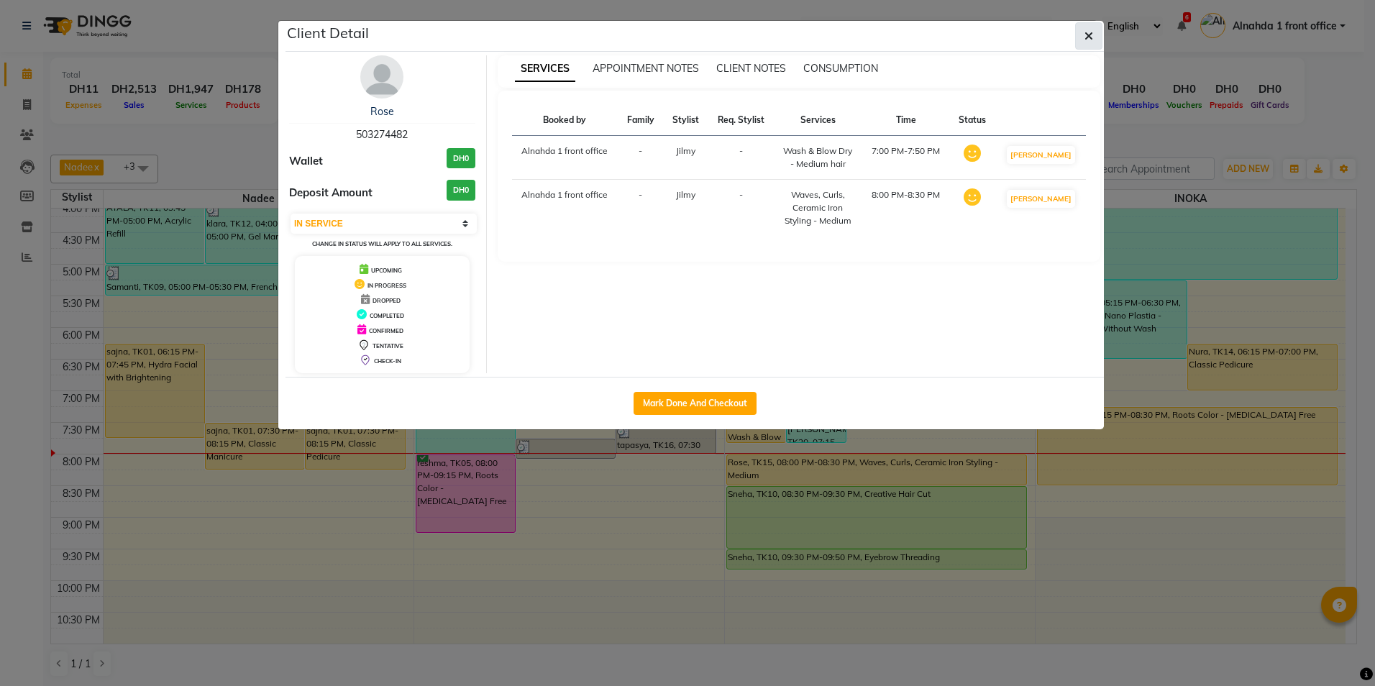
click at [1088, 35] on icon "button" at bounding box center [1089, 36] width 9 height 12
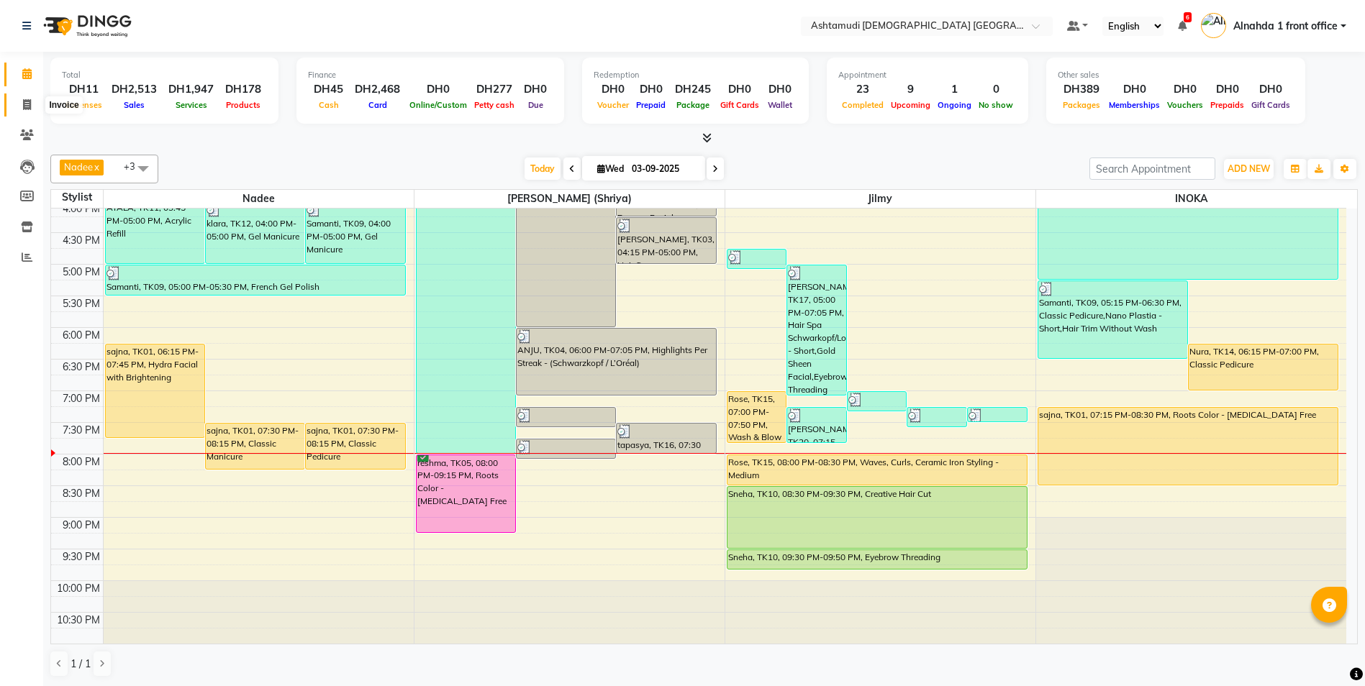
click at [27, 101] on icon at bounding box center [27, 104] width 8 height 11
select select "service"
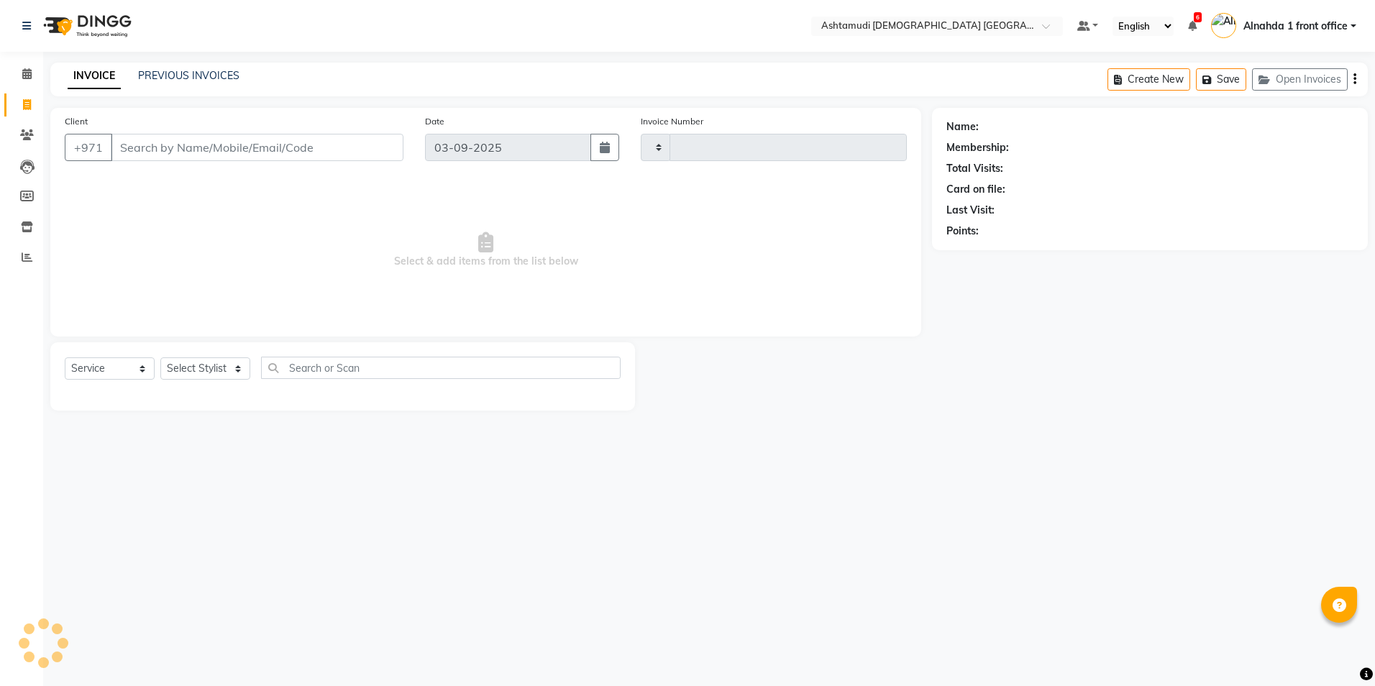
type input "2618"
select select "7242"
click at [243, 370] on select "Select Stylist" at bounding box center [205, 368] width 90 height 22
select select "86438"
click at [160, 357] on select "Select Stylist Alnahda 1 front office [PERSON_NAME] [PERSON_NAME] Staff INOKA […" at bounding box center [206, 368] width 93 height 22
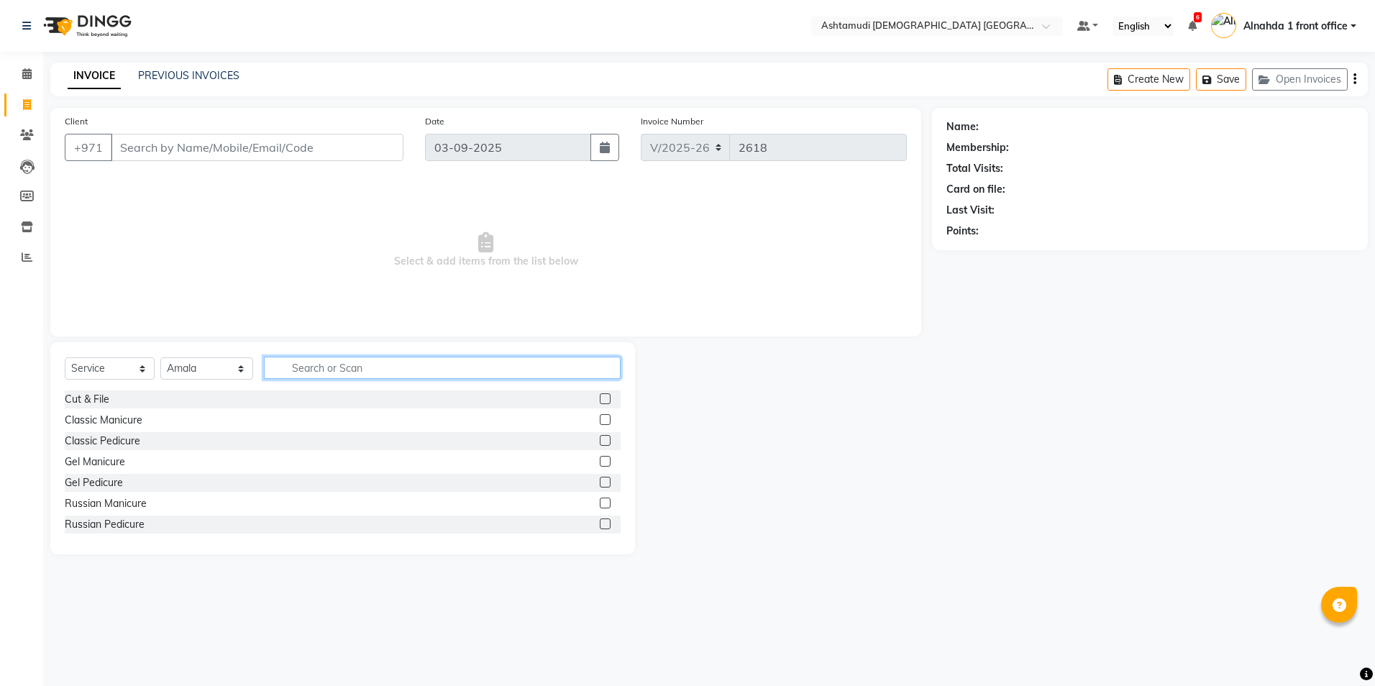
click at [289, 365] on input "text" at bounding box center [442, 368] width 356 height 22
type input "EYE"
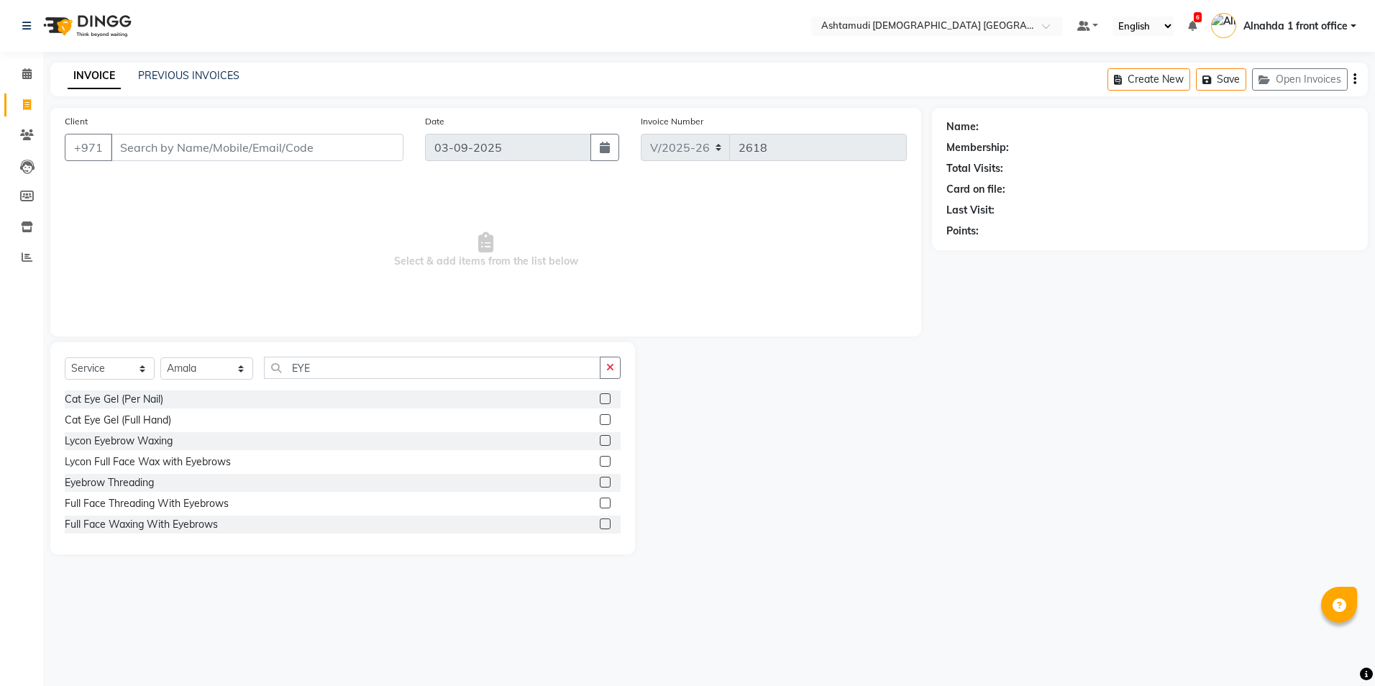
click at [600, 482] on label at bounding box center [605, 482] width 11 height 11
click at [600, 482] on input "checkbox" at bounding box center [604, 482] width 9 height 9
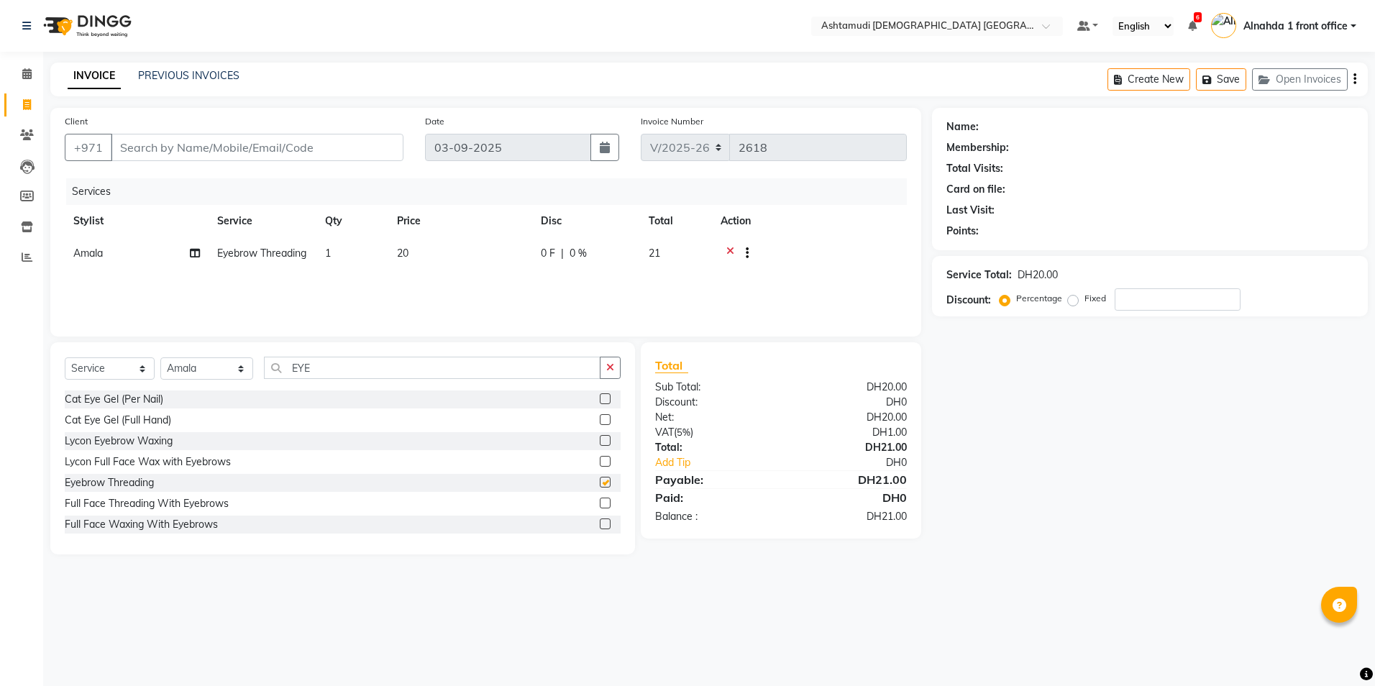
checkbox input "false"
drag, startPoint x: 309, startPoint y: 369, endPoint x: 152, endPoint y: 369, distance: 157.5
click at [152, 369] on div "Select Service Product Membership Package Voucher Prepaid Gift Card Select Styl…" at bounding box center [343, 374] width 556 height 34
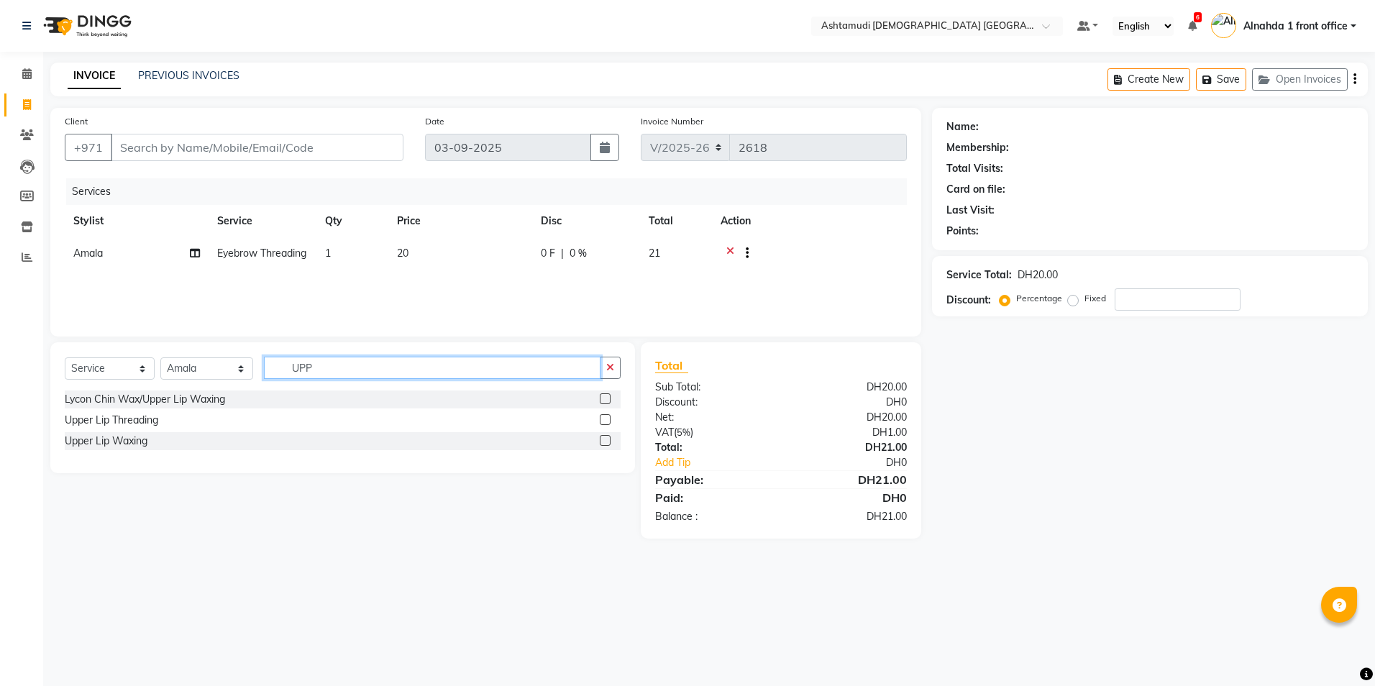
type input "UPP"
click at [605, 422] on label at bounding box center [605, 419] width 11 height 11
click at [605, 422] on input "checkbox" at bounding box center [604, 420] width 9 height 9
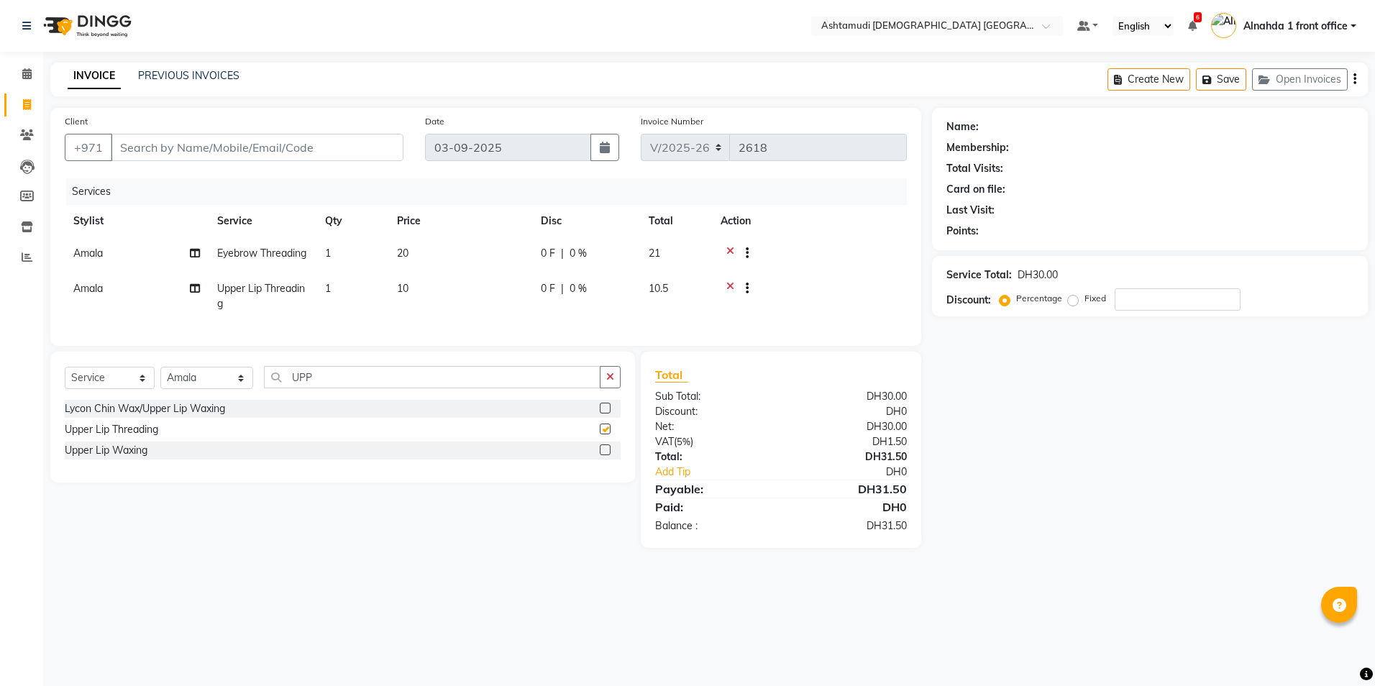
checkbox input "false"
click at [1126, 306] on input "number" at bounding box center [1178, 299] width 126 height 22
drag, startPoint x: 1146, startPoint y: 299, endPoint x: 891, endPoint y: 373, distance: 265.7
click at [891, 373] on div "Client +971 Date 03-09-2025 Invoice Number V/2025 V/2025-26 2618 Services Styli…" at bounding box center [709, 328] width 1339 height 440
drag, startPoint x: 1149, startPoint y: 300, endPoint x: 1024, endPoint y: 311, distance: 126.3
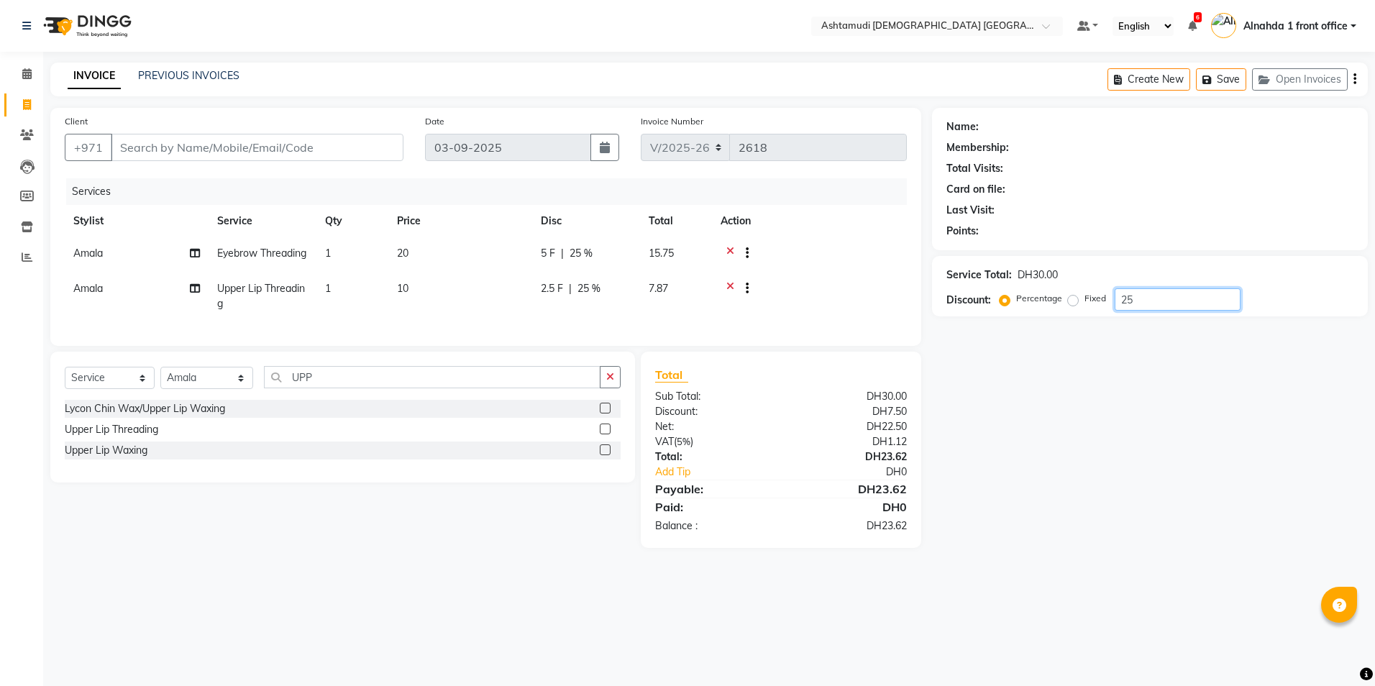
click at [1024, 316] on div "Service Total: DH30.00 Discount: Percentage Fixed 25" at bounding box center [1150, 286] width 436 height 60
type input "15"
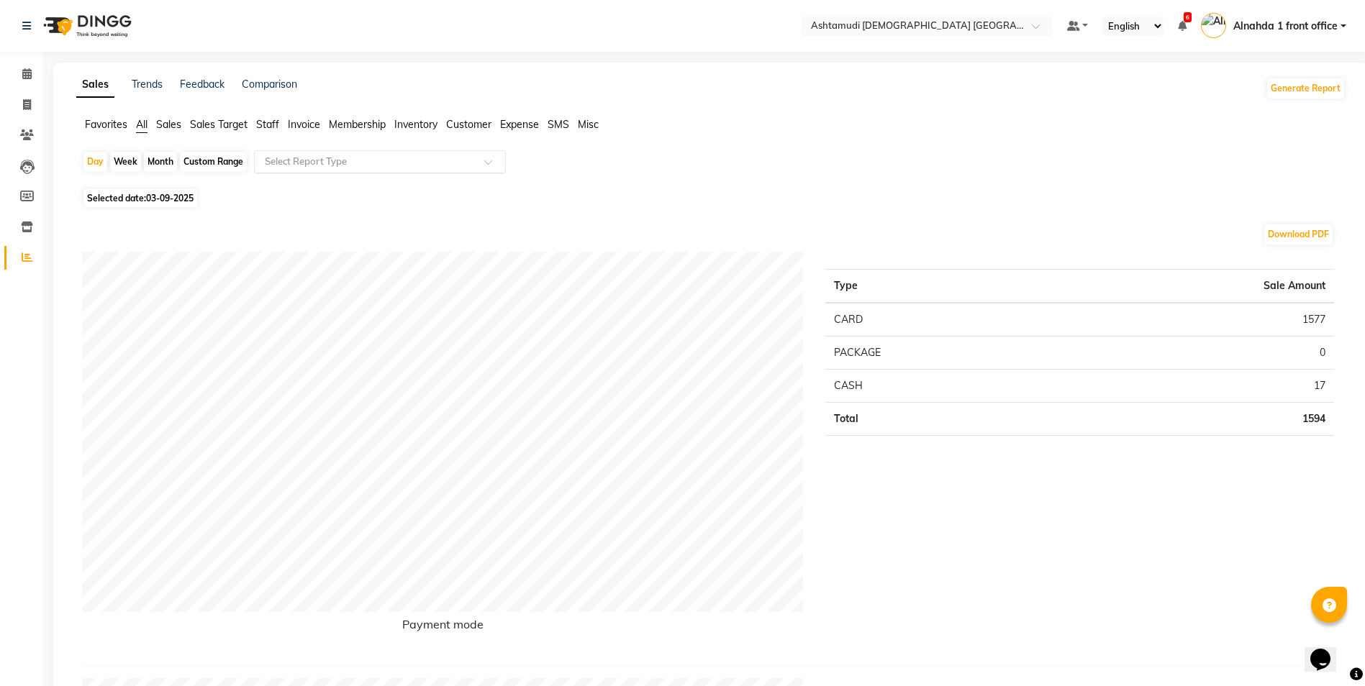
click at [286, 156] on input "text" at bounding box center [365, 162] width 207 height 14
click at [224, 158] on div "Custom Range" at bounding box center [213, 162] width 67 height 20
select select "9"
select select "2025"
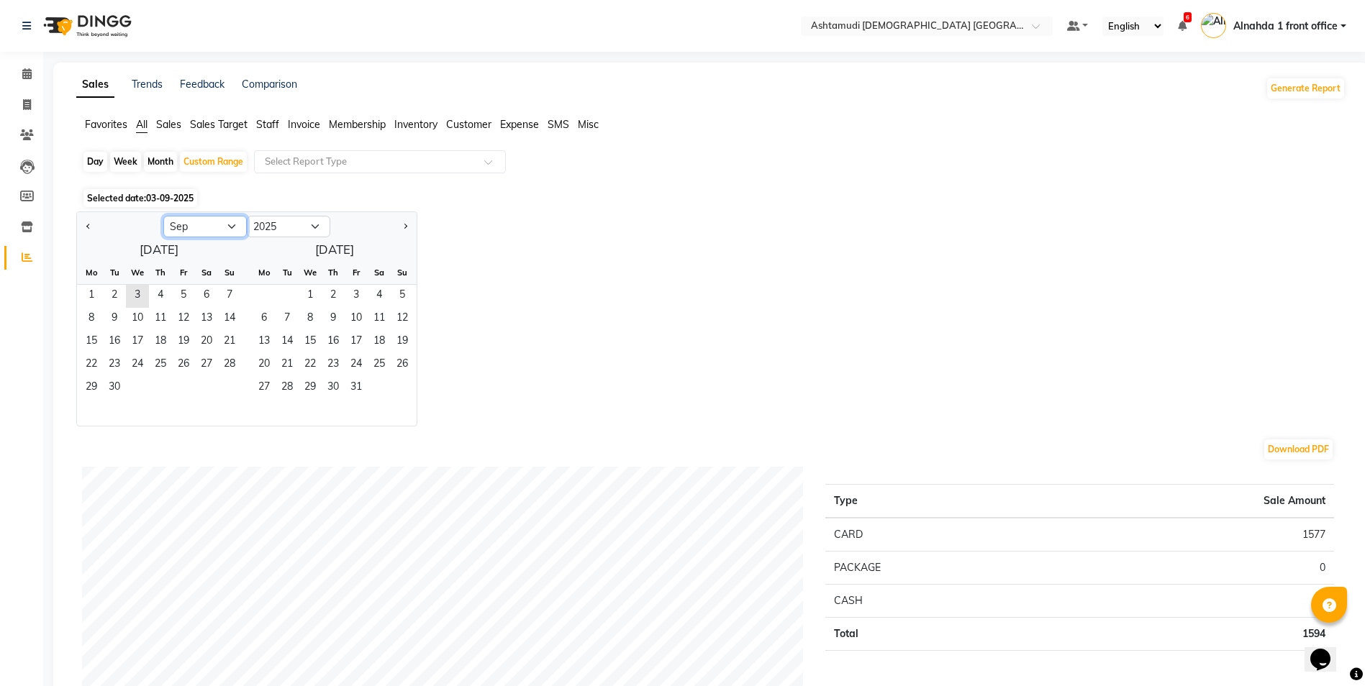
click at [218, 227] on select "Jan Feb Mar Apr May Jun [DATE] Aug Sep Oct Nov Dec" at bounding box center [204, 227] width 83 height 22
select select "8"
click at [163, 216] on select "Jan Feb Mar Apr May Jun [DATE] Aug Sep Oct Nov Dec" at bounding box center [204, 227] width 83 height 22
click at [178, 287] on span "1" at bounding box center [183, 296] width 23 height 23
click at [219, 383] on span "31" at bounding box center [229, 388] width 23 height 23
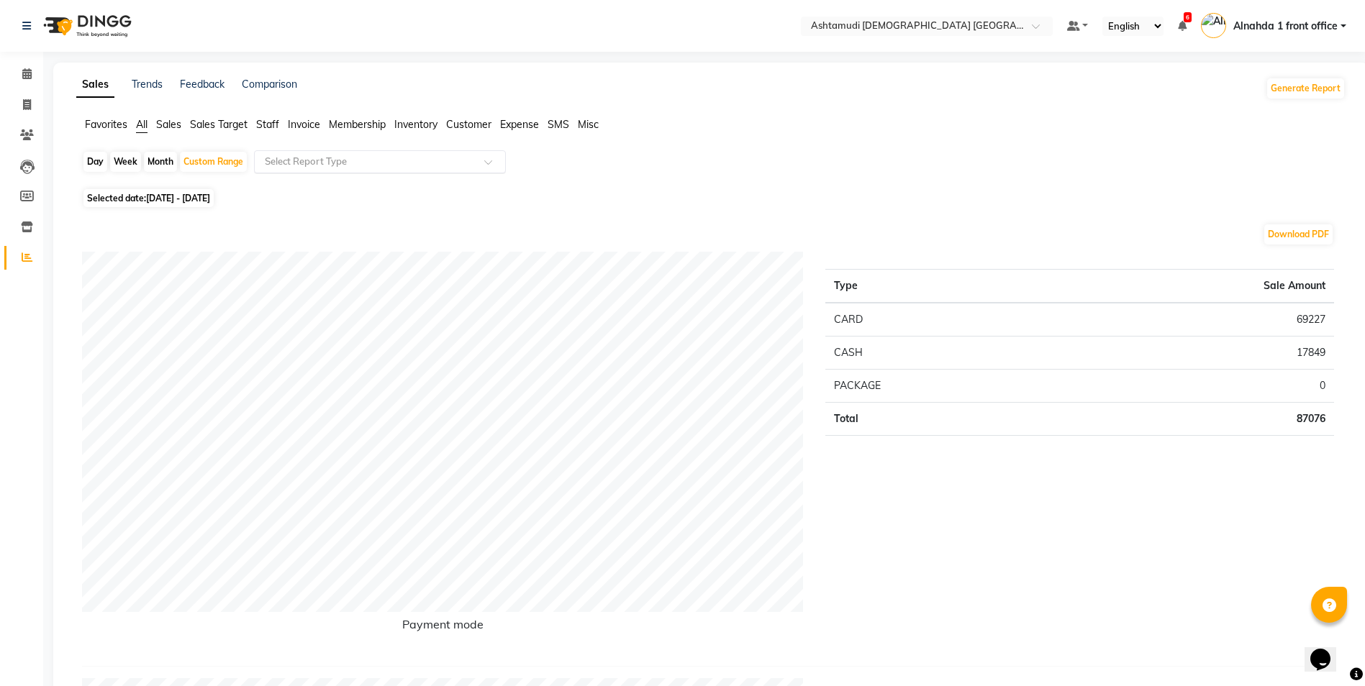
click at [302, 155] on input "text" at bounding box center [365, 162] width 207 height 14
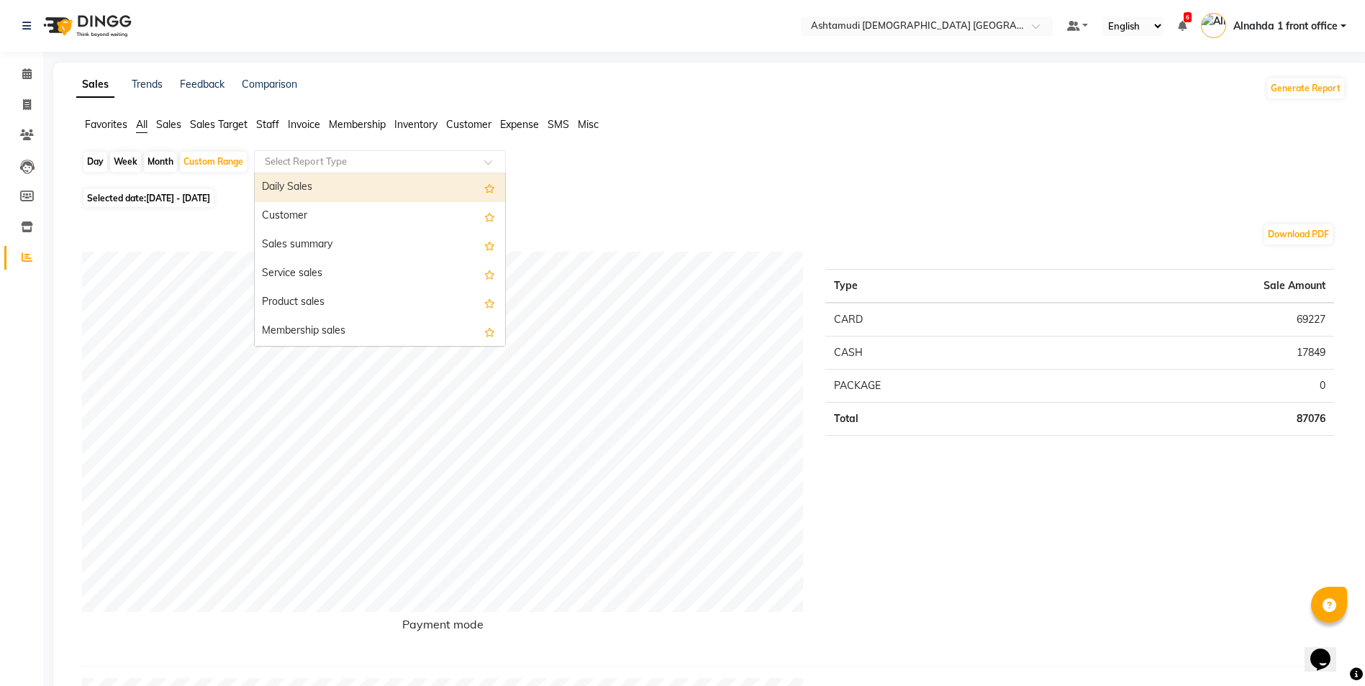
click at [309, 187] on div "Daily Sales" at bounding box center [380, 187] width 250 height 29
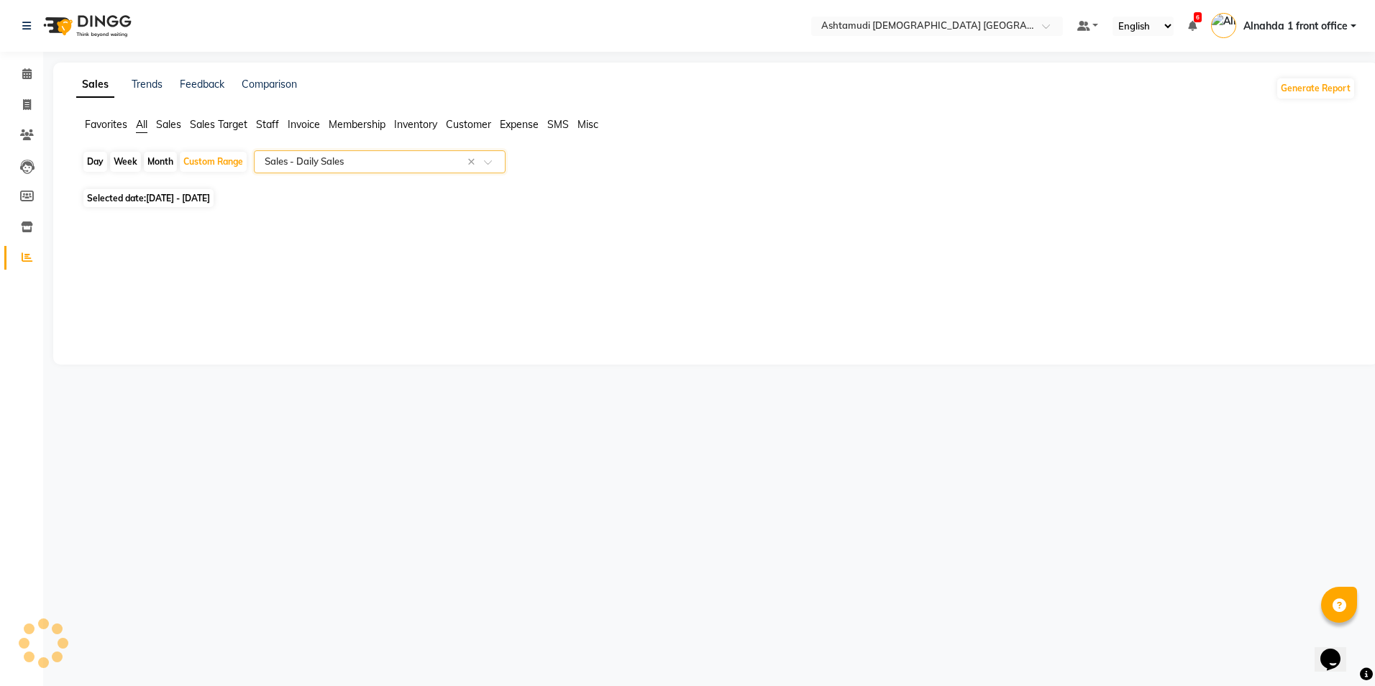
select select "full_report"
select select "csv"
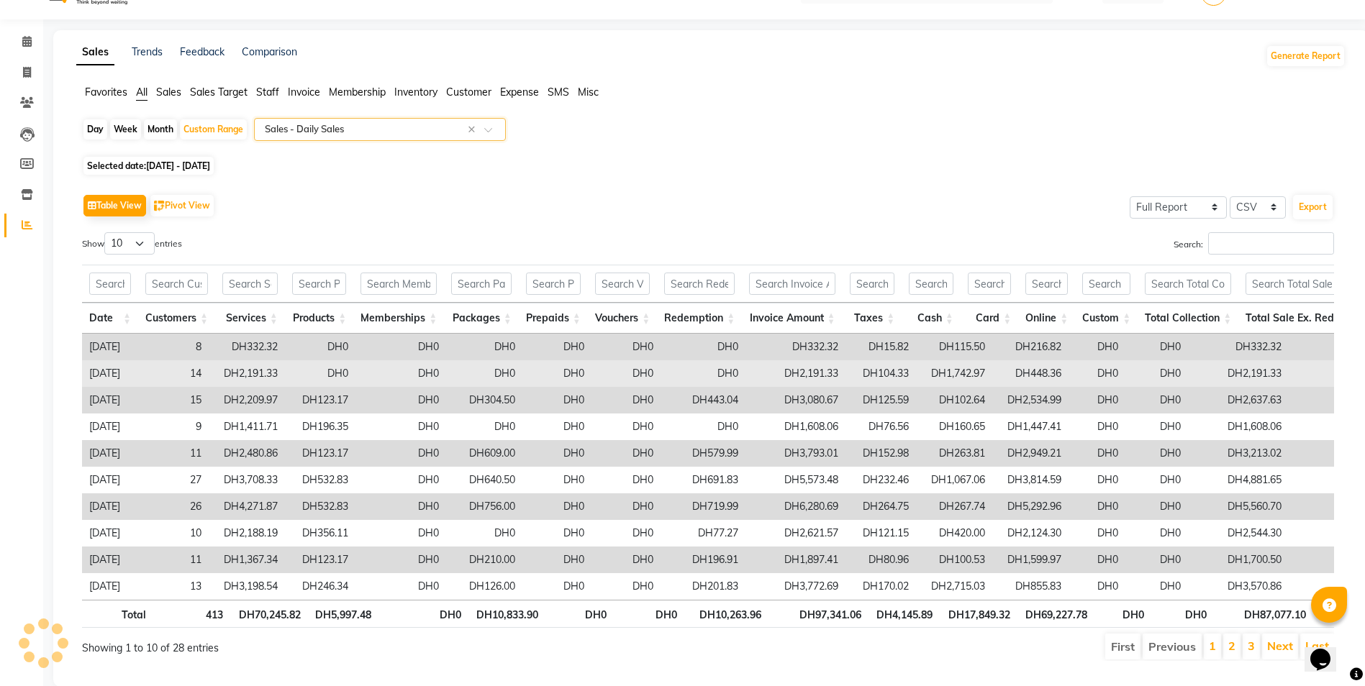
scroll to position [76, 0]
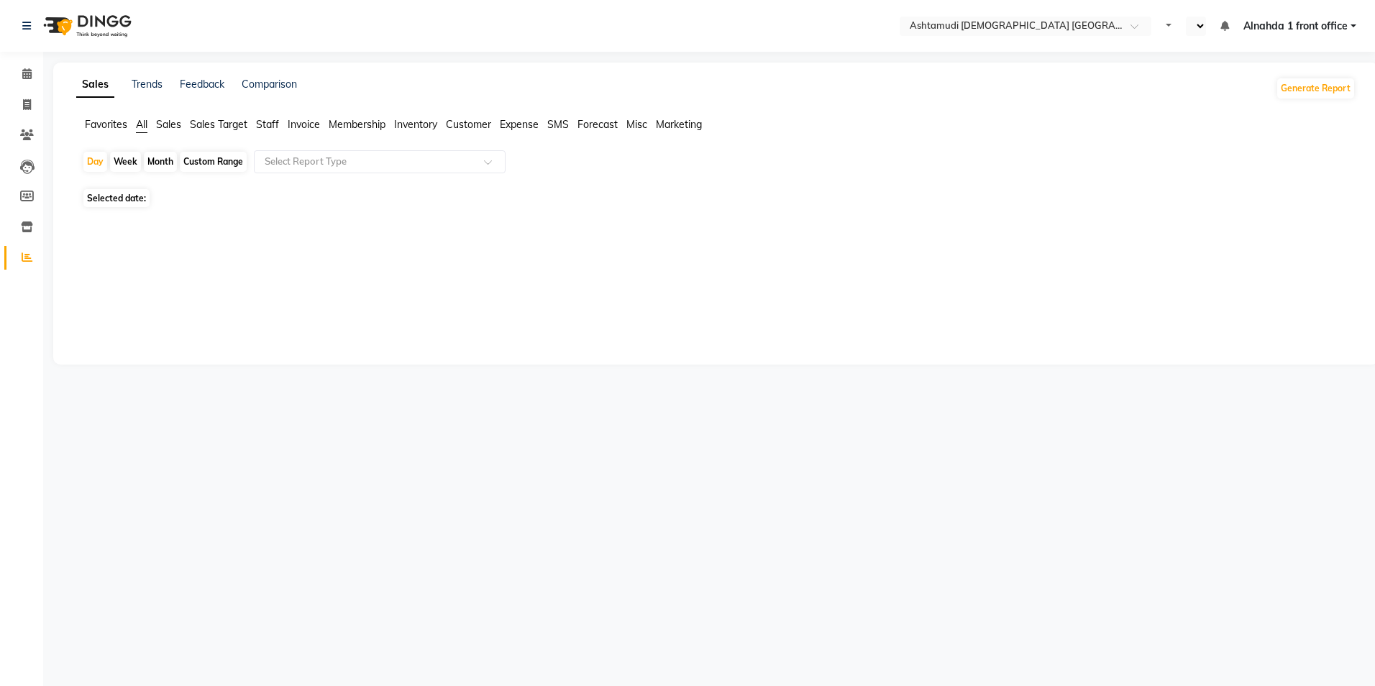
select select "en"
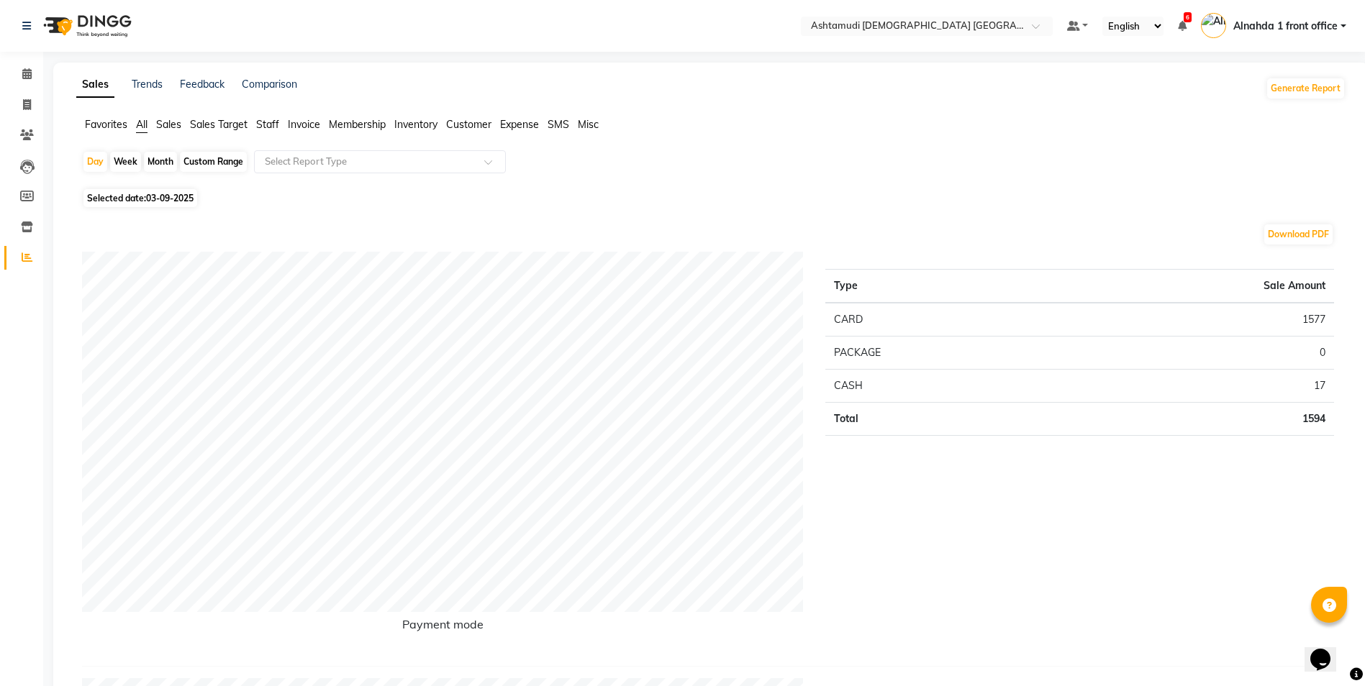
click at [219, 163] on div "Custom Range" at bounding box center [213, 162] width 67 height 20
select select "9"
select select "2025"
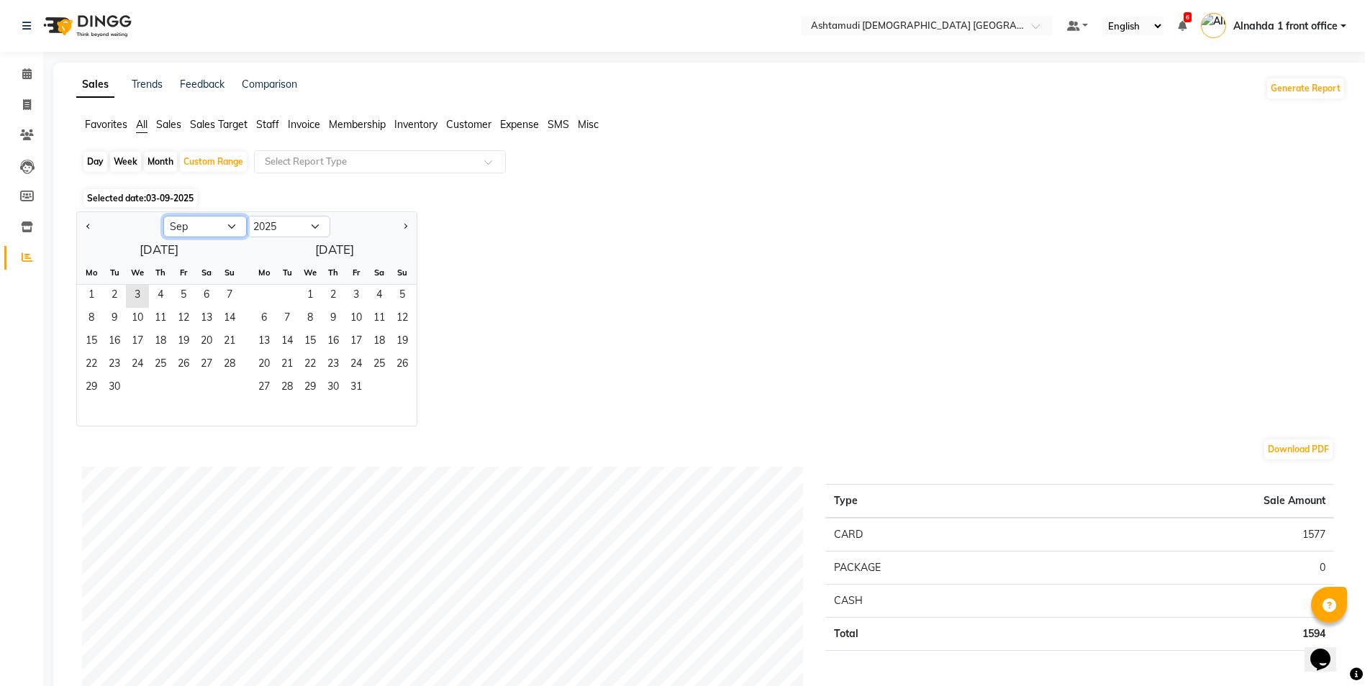
click at [236, 224] on select "Jan Feb Mar Apr May Jun [DATE] Aug Sep Oct Nov Dec" at bounding box center [204, 227] width 83 height 22
select select "8"
click at [163, 216] on select "Jan Feb Mar Apr May Jun [DATE] Aug Sep Oct Nov Dec" at bounding box center [204, 227] width 83 height 22
click at [183, 293] on span "1" at bounding box center [183, 296] width 23 height 23
click at [234, 392] on span "31" at bounding box center [229, 388] width 23 height 23
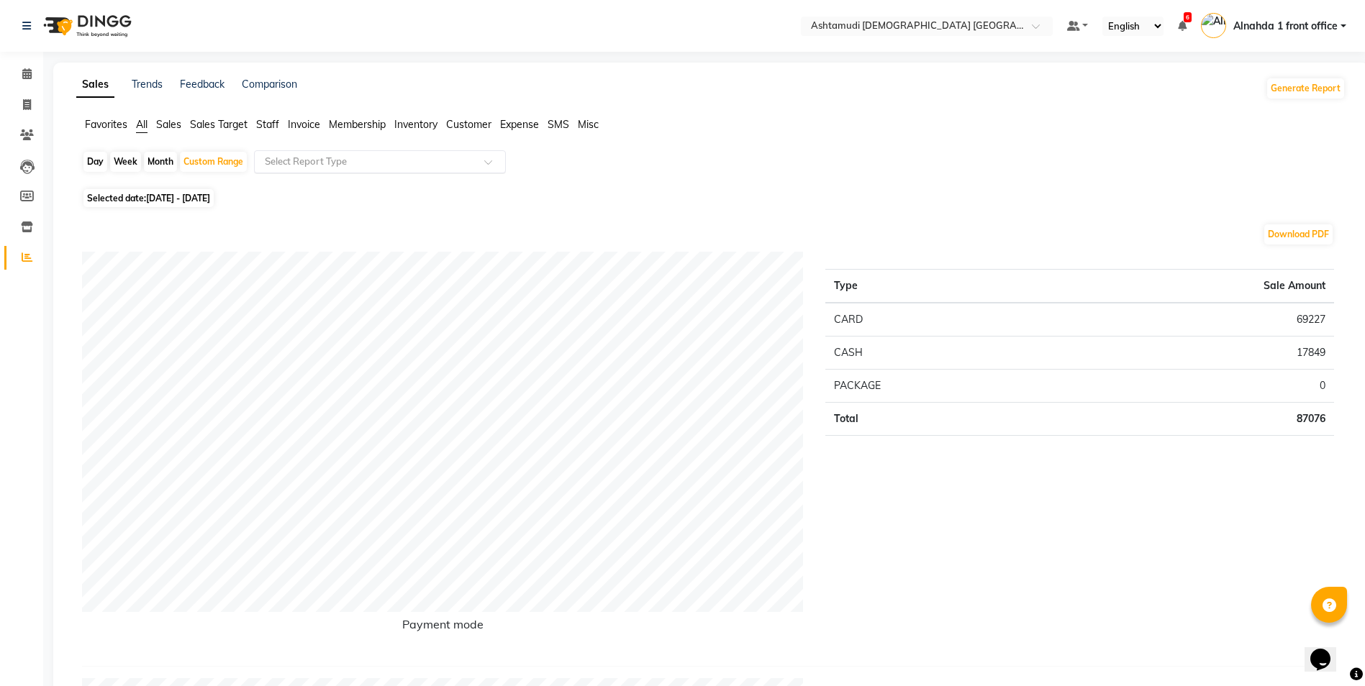
click at [324, 163] on input "text" at bounding box center [365, 162] width 207 height 14
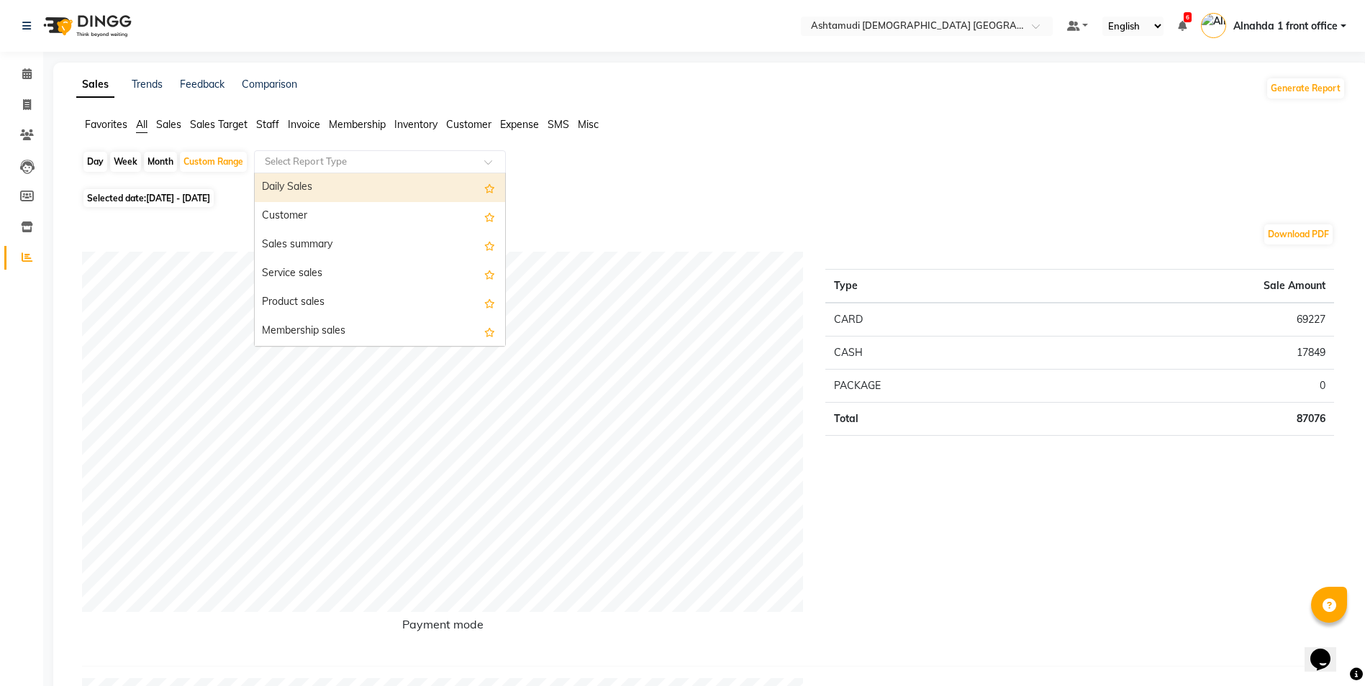
click at [319, 181] on div "Daily Sales" at bounding box center [380, 187] width 250 height 29
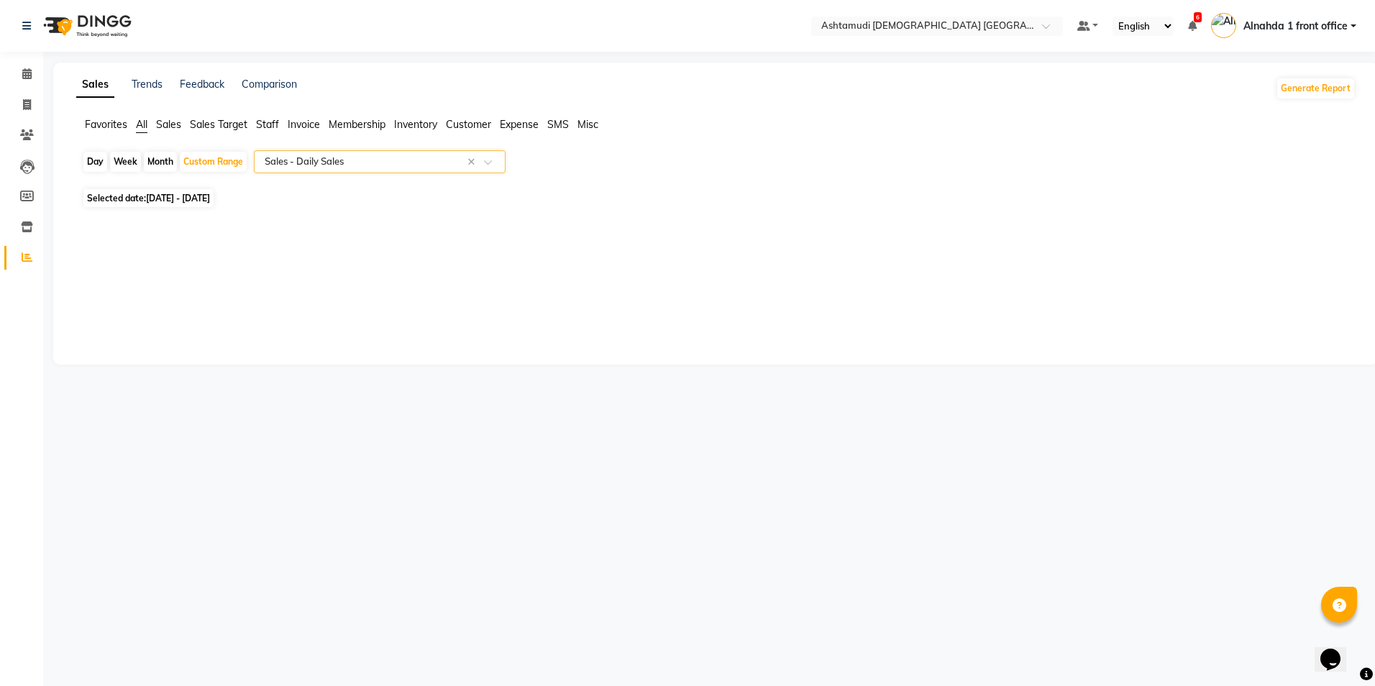
select select "full_report"
select select "csv"
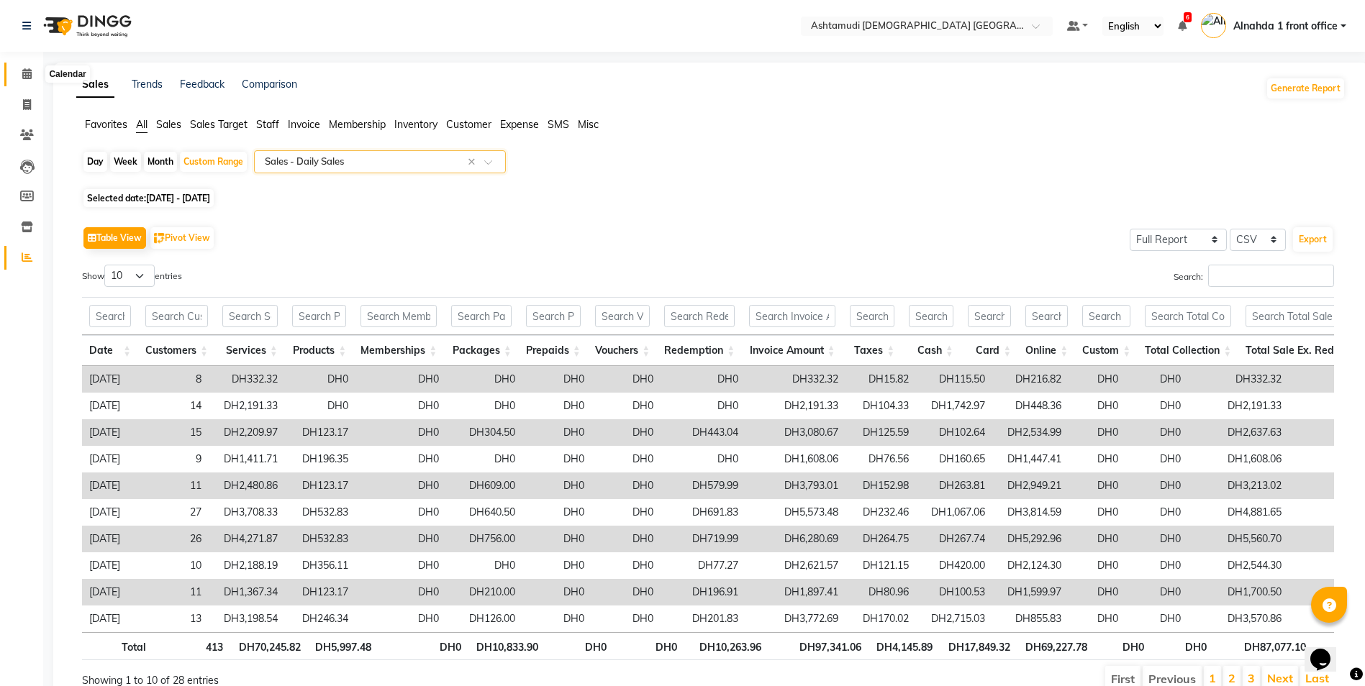
click at [21, 76] on span at bounding box center [26, 74] width 25 height 17
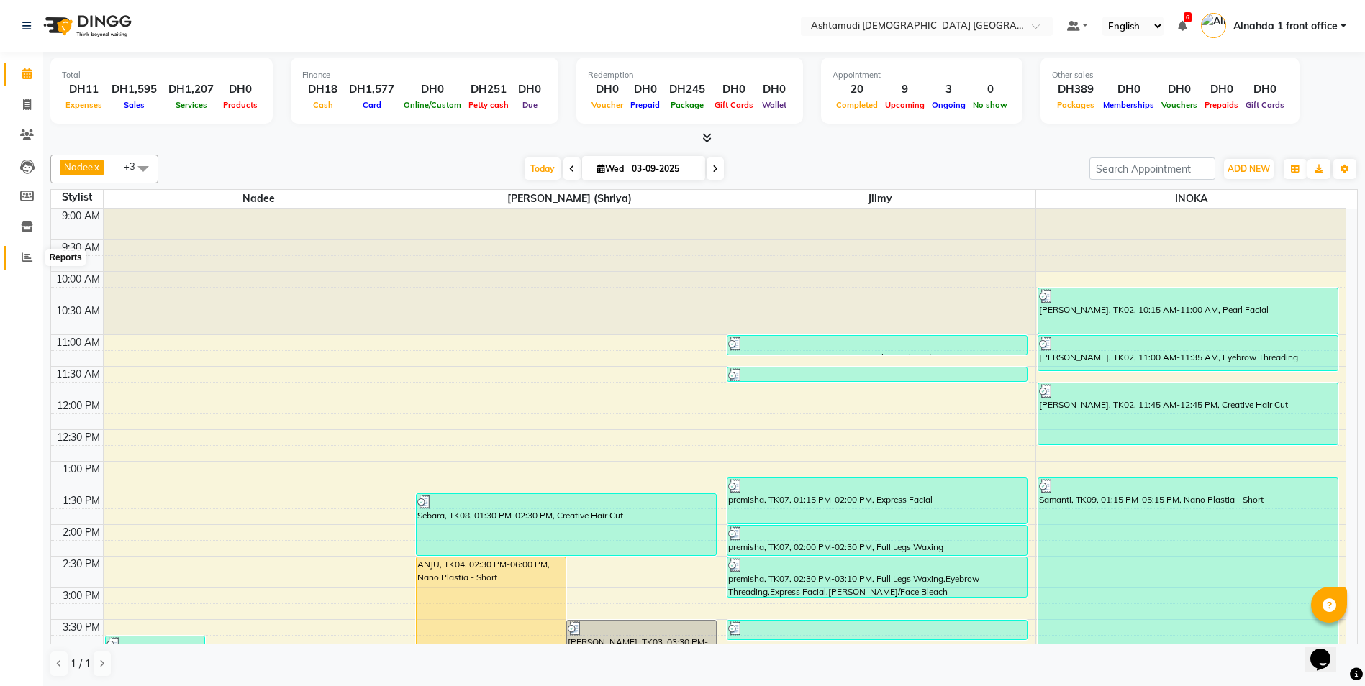
click at [24, 258] on icon at bounding box center [27, 257] width 11 height 11
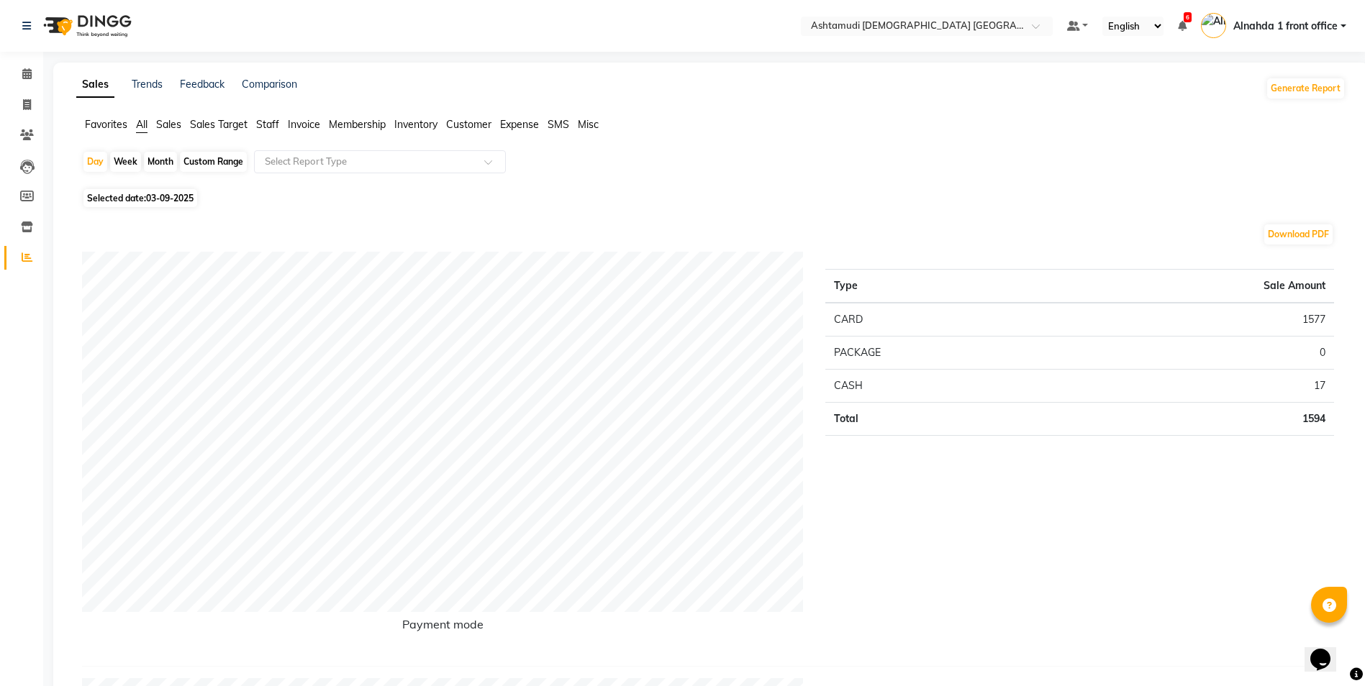
click at [204, 168] on div "Custom Range" at bounding box center [213, 162] width 67 height 20
select select "9"
select select "2025"
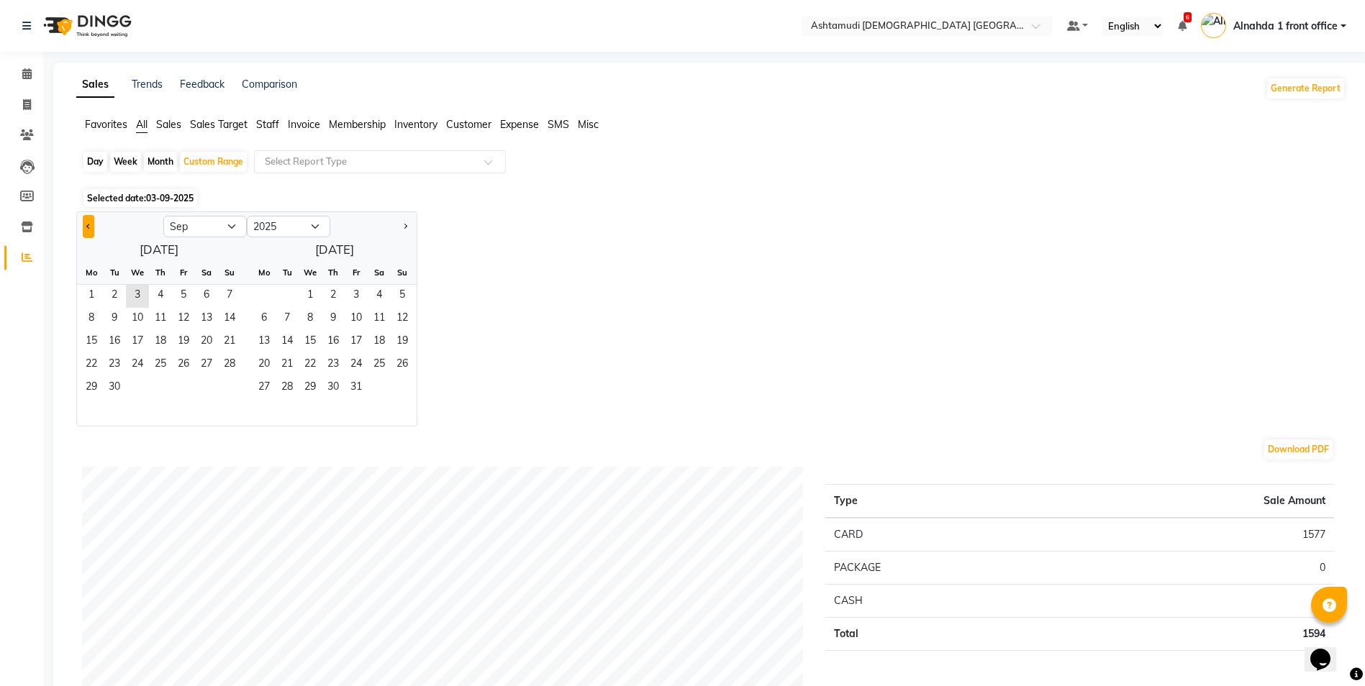
click at [90, 227] on span "Previous month" at bounding box center [88, 225] width 5 height 5
select select "8"
click at [178, 296] on span "1" at bounding box center [183, 296] width 23 height 23
click at [222, 383] on span "31" at bounding box center [229, 388] width 23 height 23
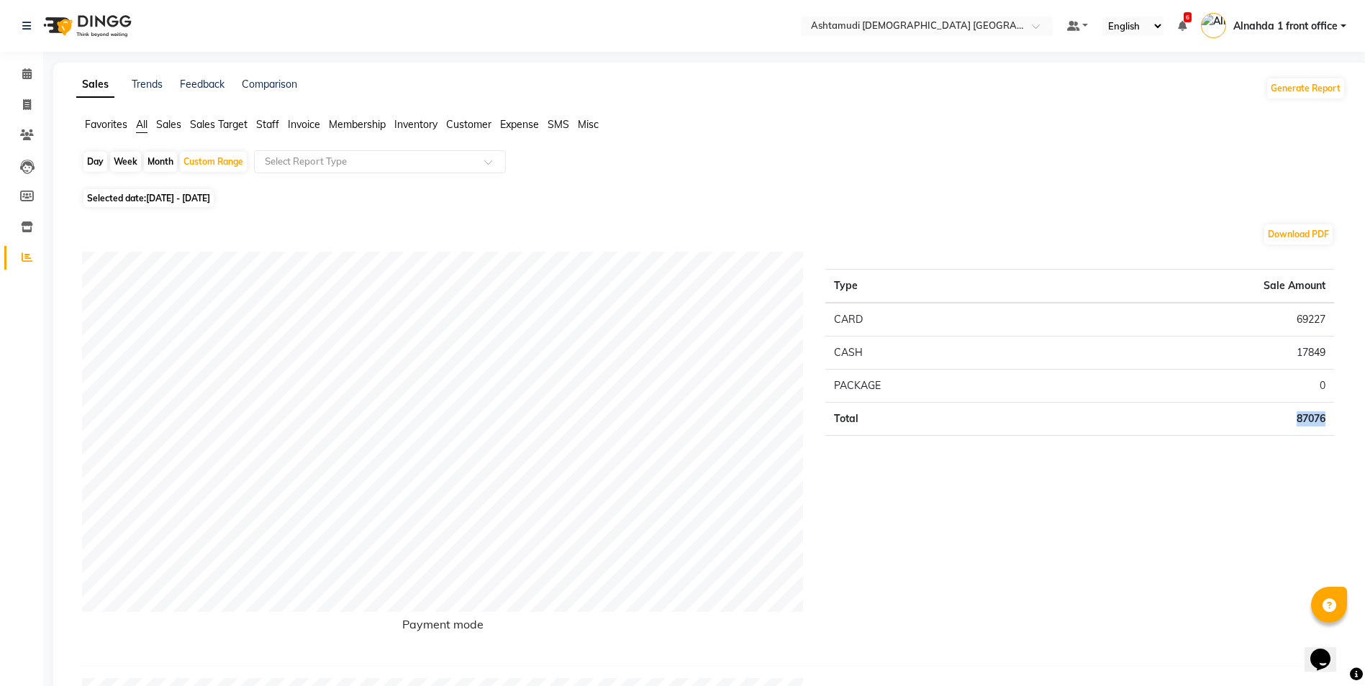
drag, startPoint x: 1327, startPoint y: 427, endPoint x: 1263, endPoint y: 409, distance: 66.3
click at [1263, 409] on td "87076" at bounding box center [1192, 419] width 281 height 33
drag, startPoint x: 1263, startPoint y: 409, endPoint x: 1161, endPoint y: 464, distance: 115.9
click at [1161, 464] on div "Type Sale Amount CARD 69227 CASH 17849 PACKAGE 0 Total 87076" at bounding box center [1079, 453] width 531 height 403
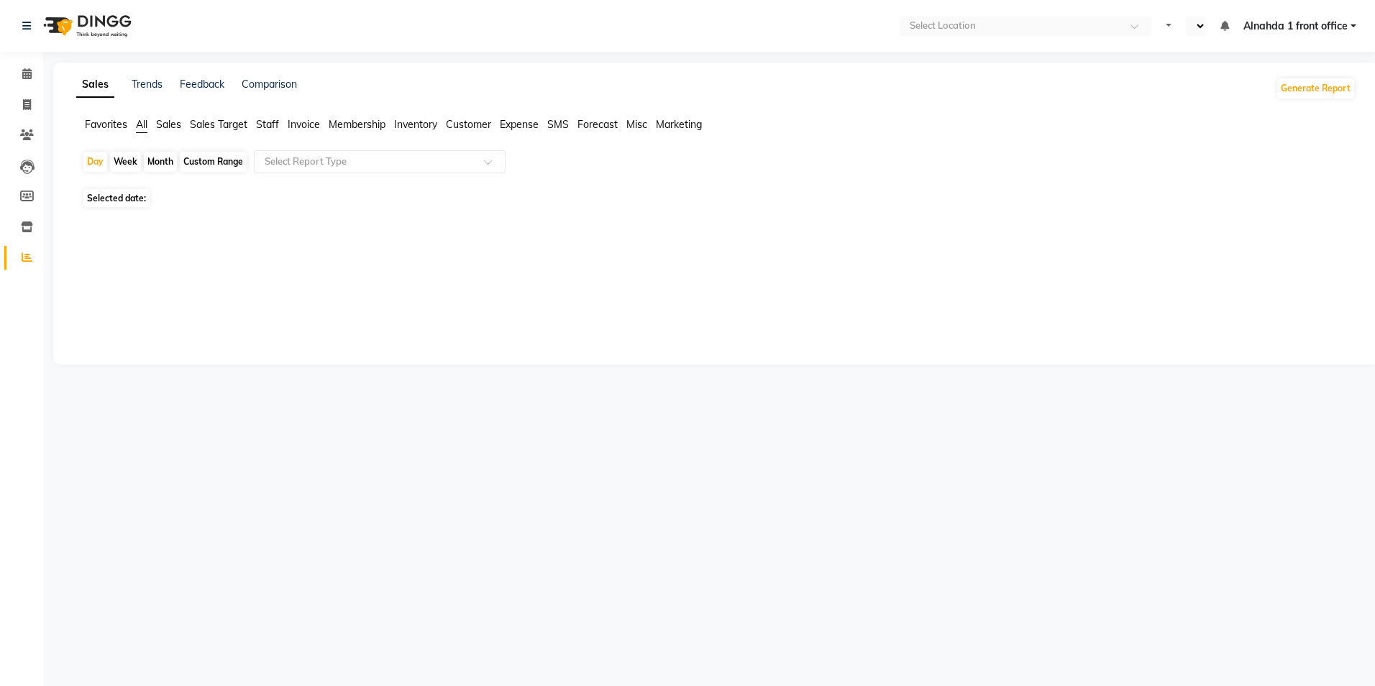
select select "en"
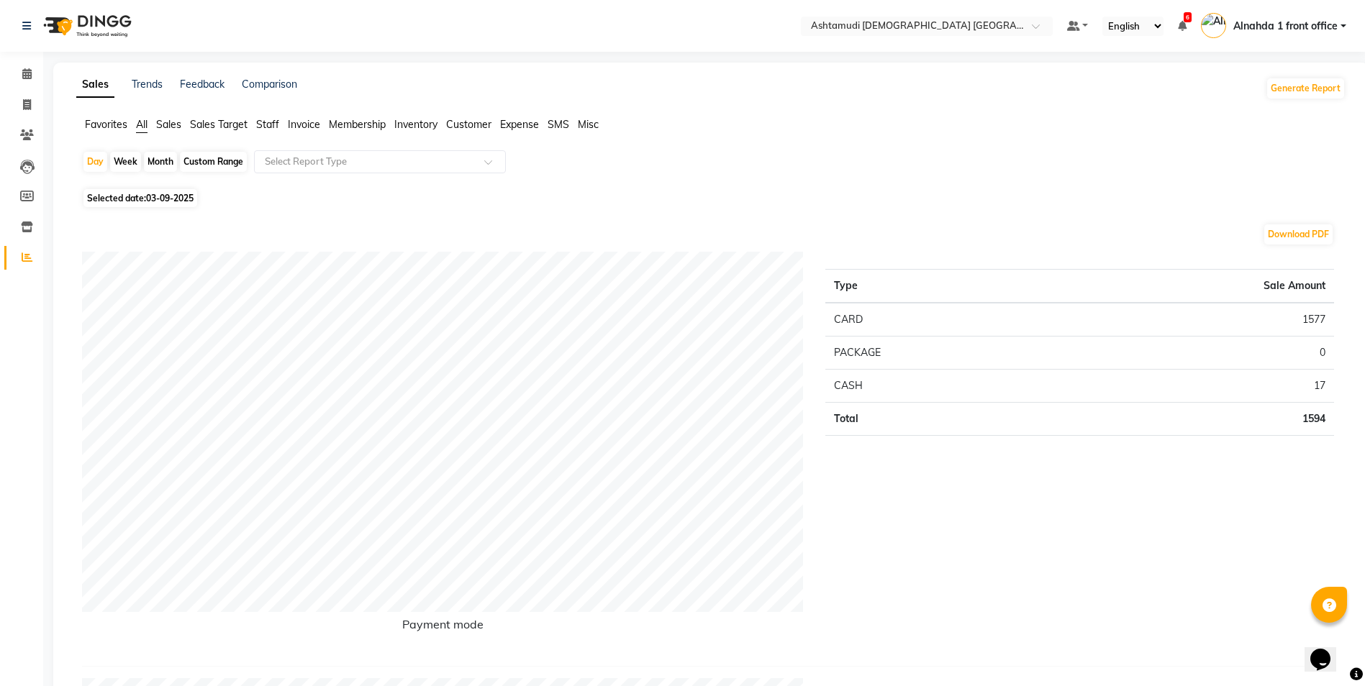
click at [204, 165] on div "Custom Range" at bounding box center [213, 162] width 67 height 20
select select "9"
select select "2025"
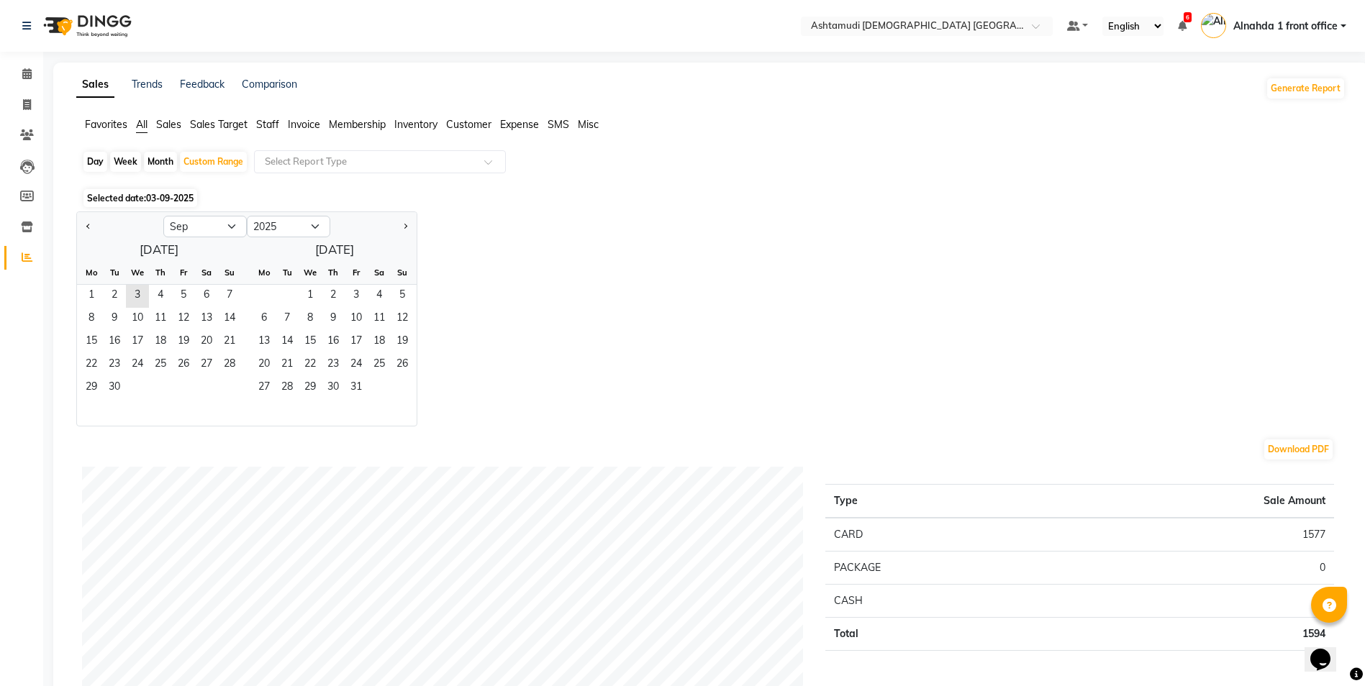
click at [86, 227] on button "Previous month" at bounding box center [89, 226] width 12 height 23
click at [88, 225] on span "Previous month" at bounding box center [88, 225] width 5 height 5
click at [352, 288] on span "1" at bounding box center [356, 296] width 23 height 23
select select "8"
click at [226, 383] on span "31" at bounding box center [229, 388] width 23 height 23
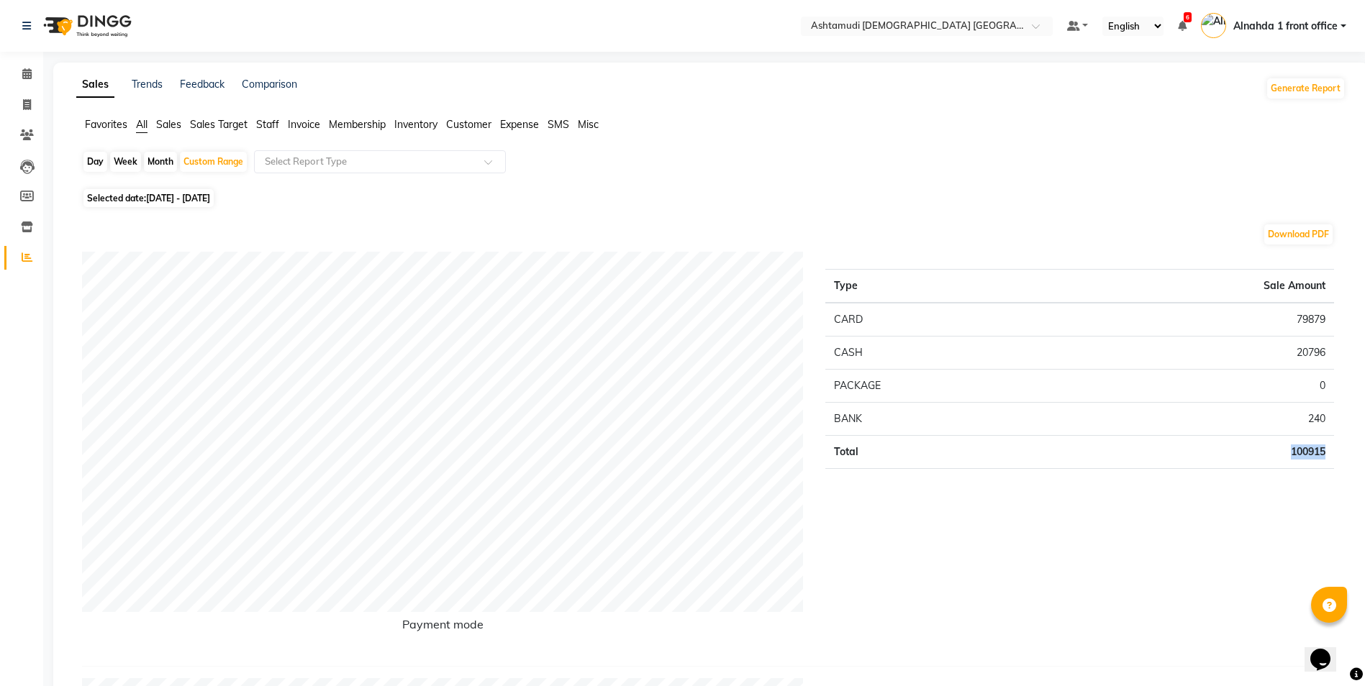
drag, startPoint x: 1328, startPoint y: 457, endPoint x: 1265, endPoint y: 452, distance: 62.8
click at [1265, 452] on td "100915" at bounding box center [1192, 452] width 281 height 33
drag, startPoint x: 1265, startPoint y: 452, endPoint x: 1252, endPoint y: 491, distance: 41.2
click at [1252, 491] on div "Type Sale Amount CARD 79879 CASH 20796 PACKAGE 0 BANK 240 Total 100915" at bounding box center [1079, 453] width 531 height 403
click at [170, 124] on span "Sales" at bounding box center [168, 124] width 25 height 13
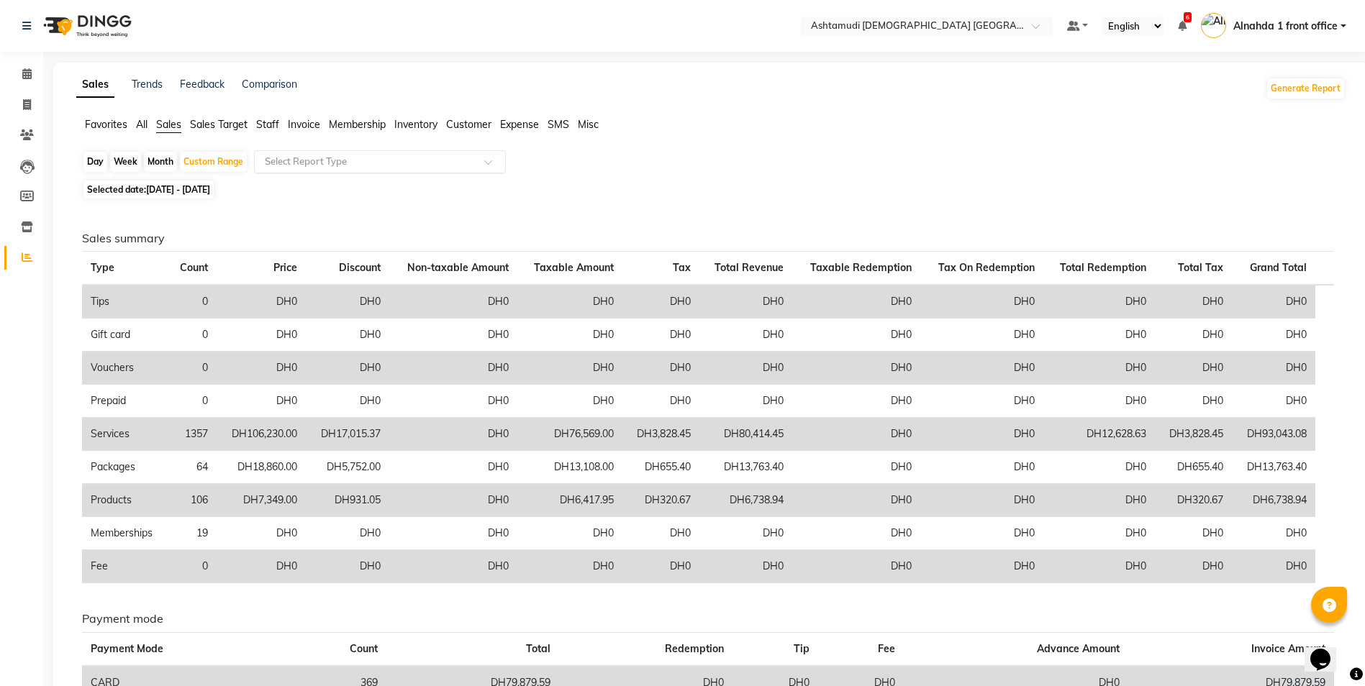
click at [310, 160] on input "text" at bounding box center [365, 162] width 207 height 14
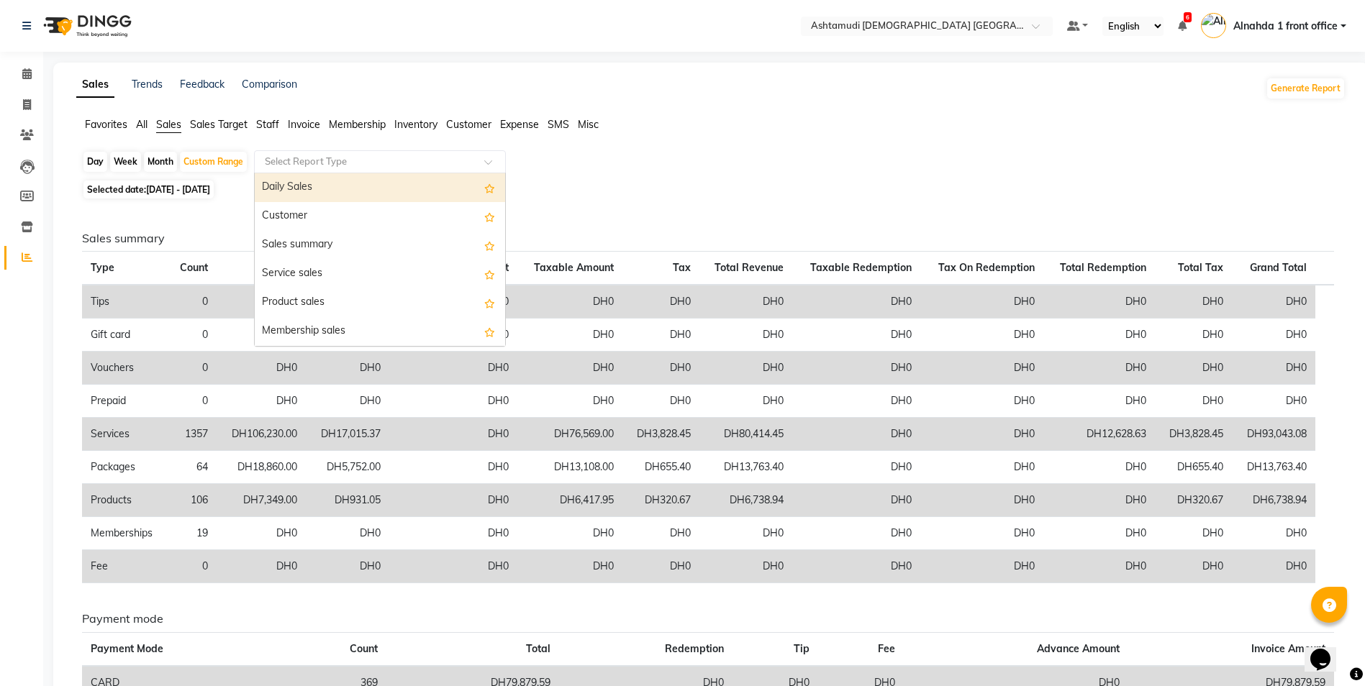
click at [311, 191] on div "Daily Sales" at bounding box center [380, 187] width 250 height 29
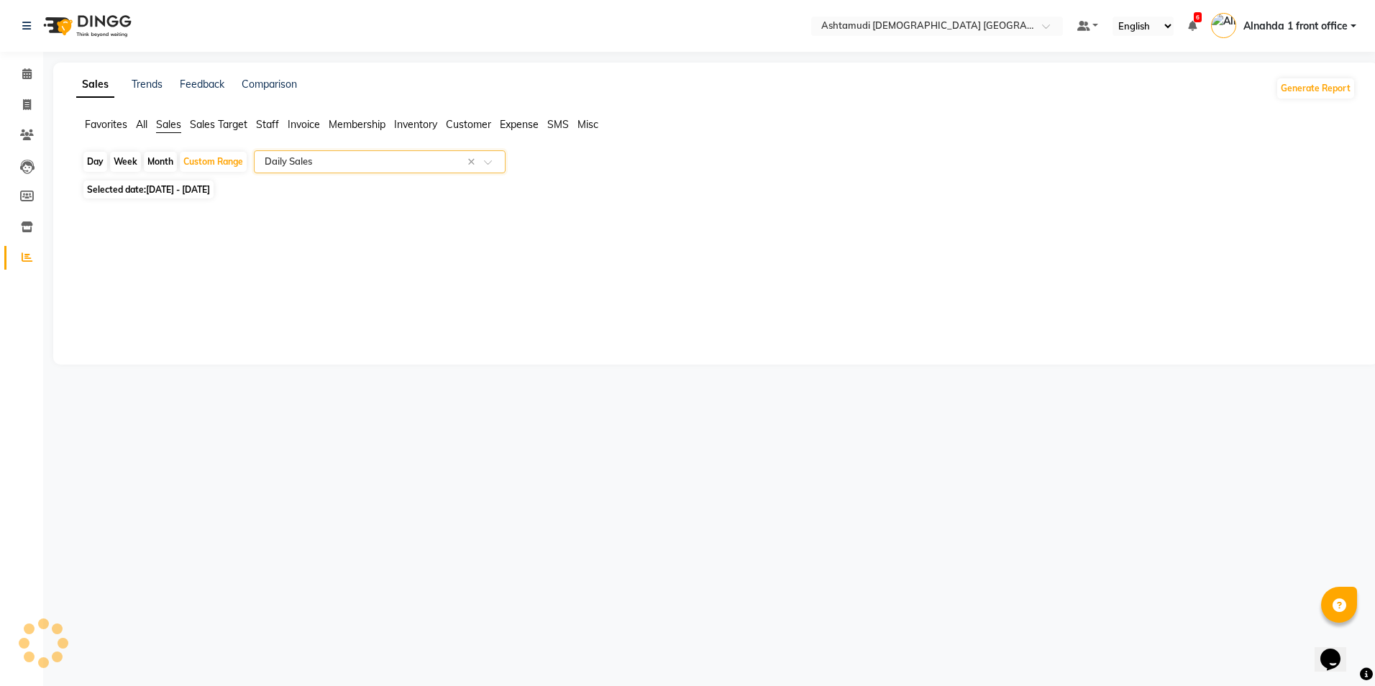
select select "full_report"
select select "csv"
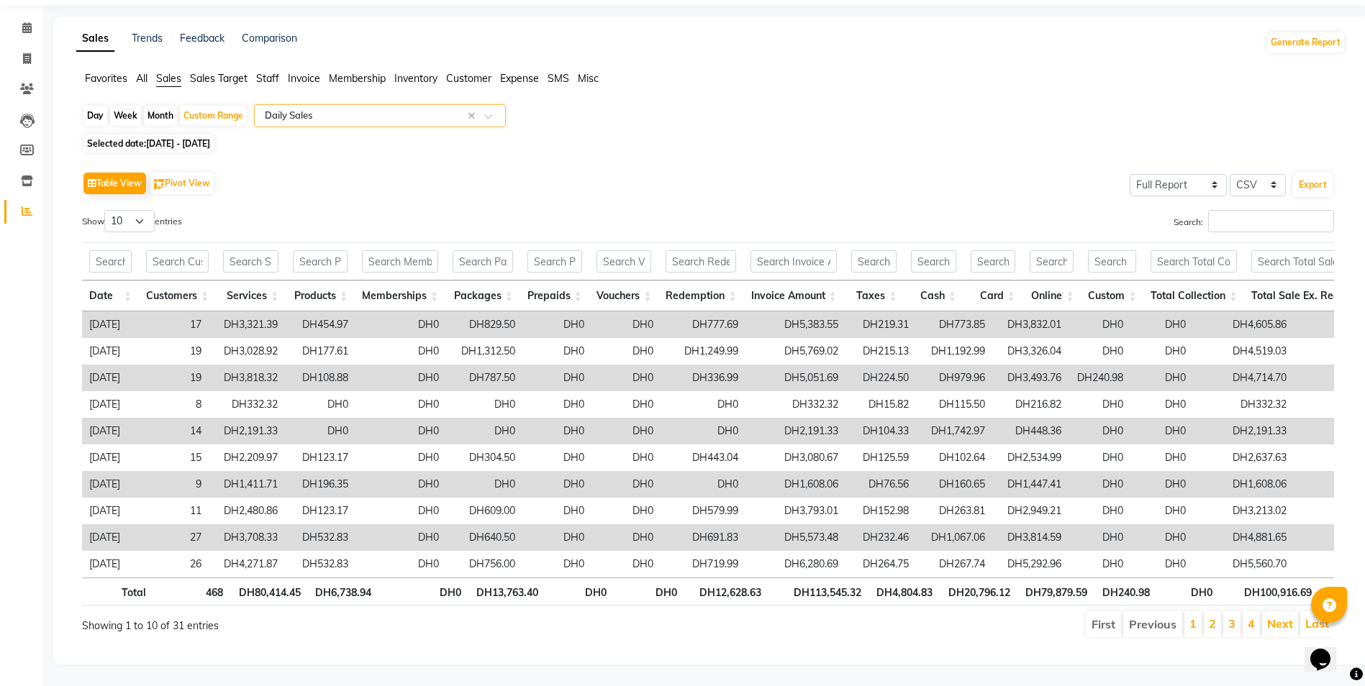
scroll to position [68, 0]
click at [274, 72] on span "Staff" at bounding box center [267, 78] width 23 height 13
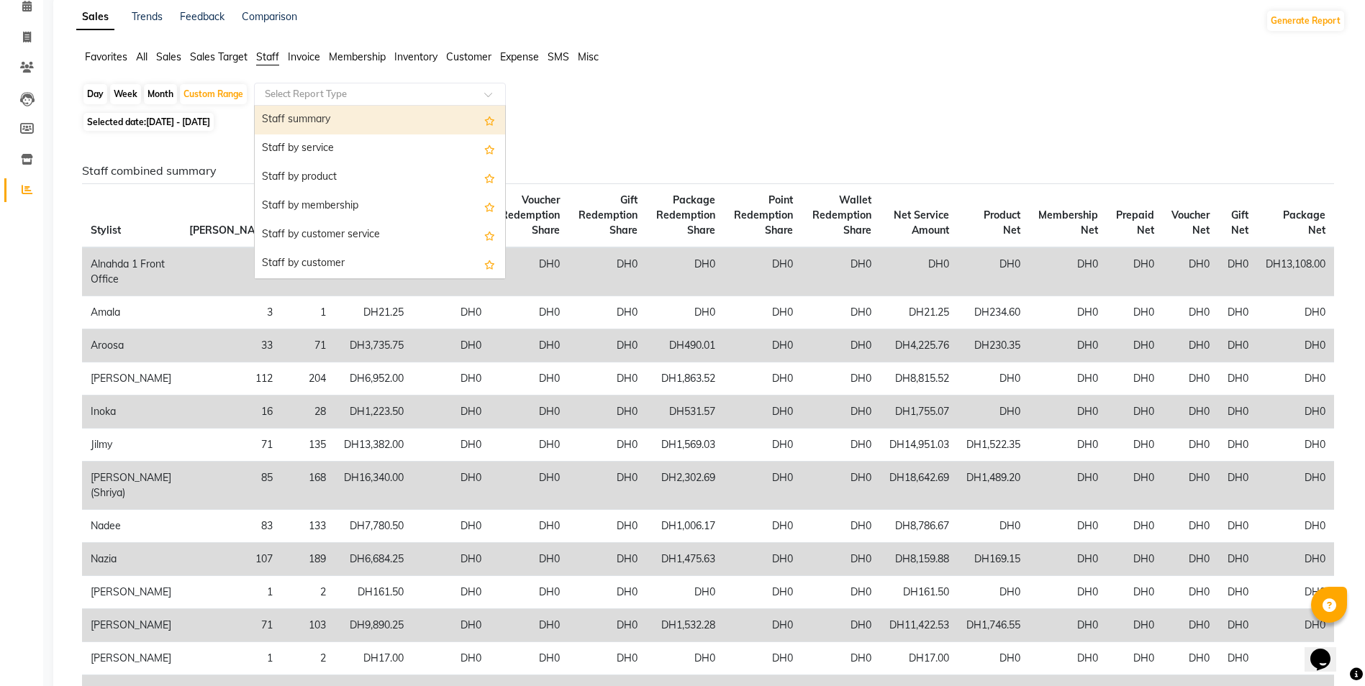
click at [306, 91] on input "text" at bounding box center [365, 94] width 207 height 14
click at [311, 124] on div "Staff summary" at bounding box center [380, 120] width 250 height 29
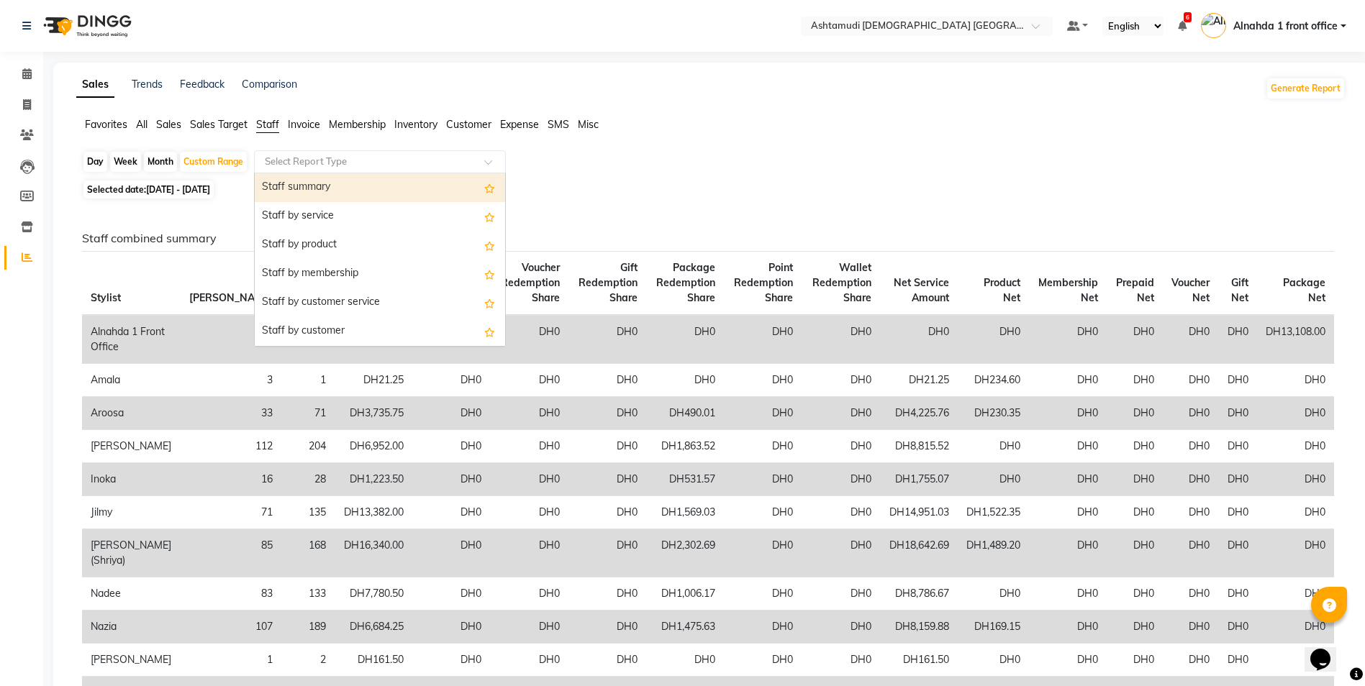
select select "full_report"
select select "csv"
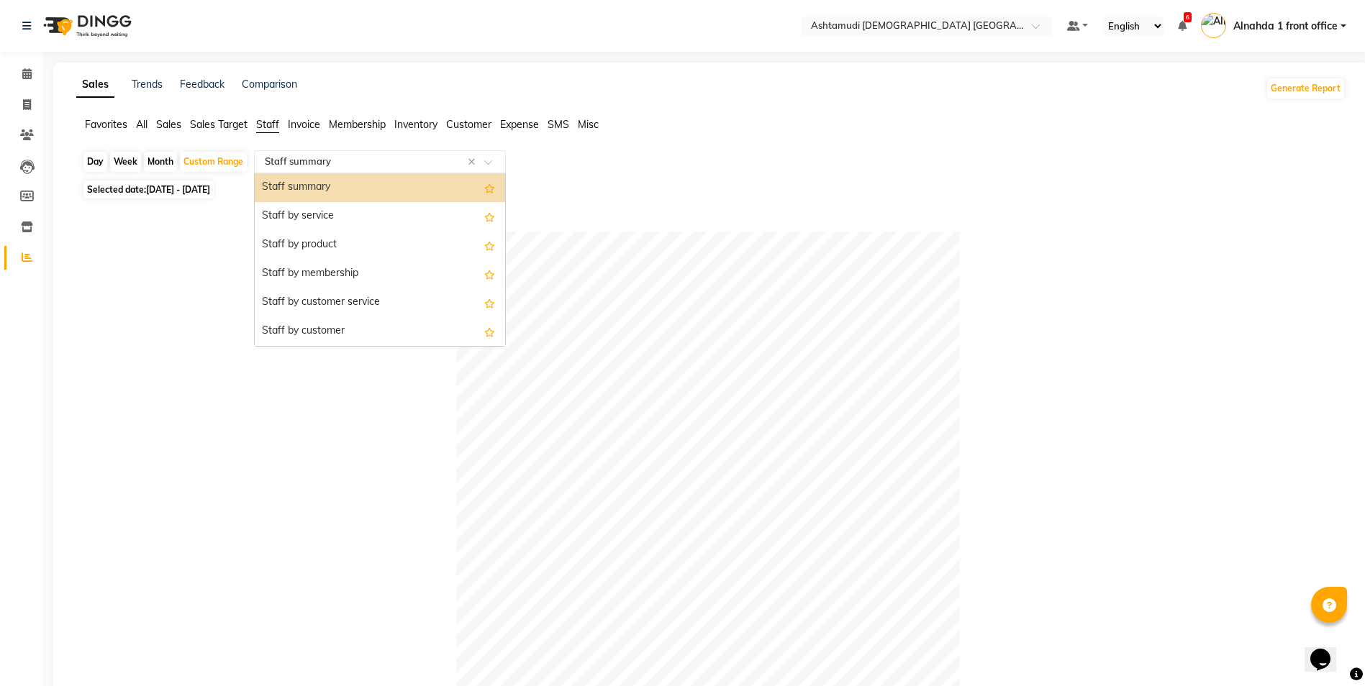
click at [347, 166] on input "text" at bounding box center [365, 162] width 207 height 14
click at [328, 246] on div "Staff by product" at bounding box center [380, 245] width 250 height 29
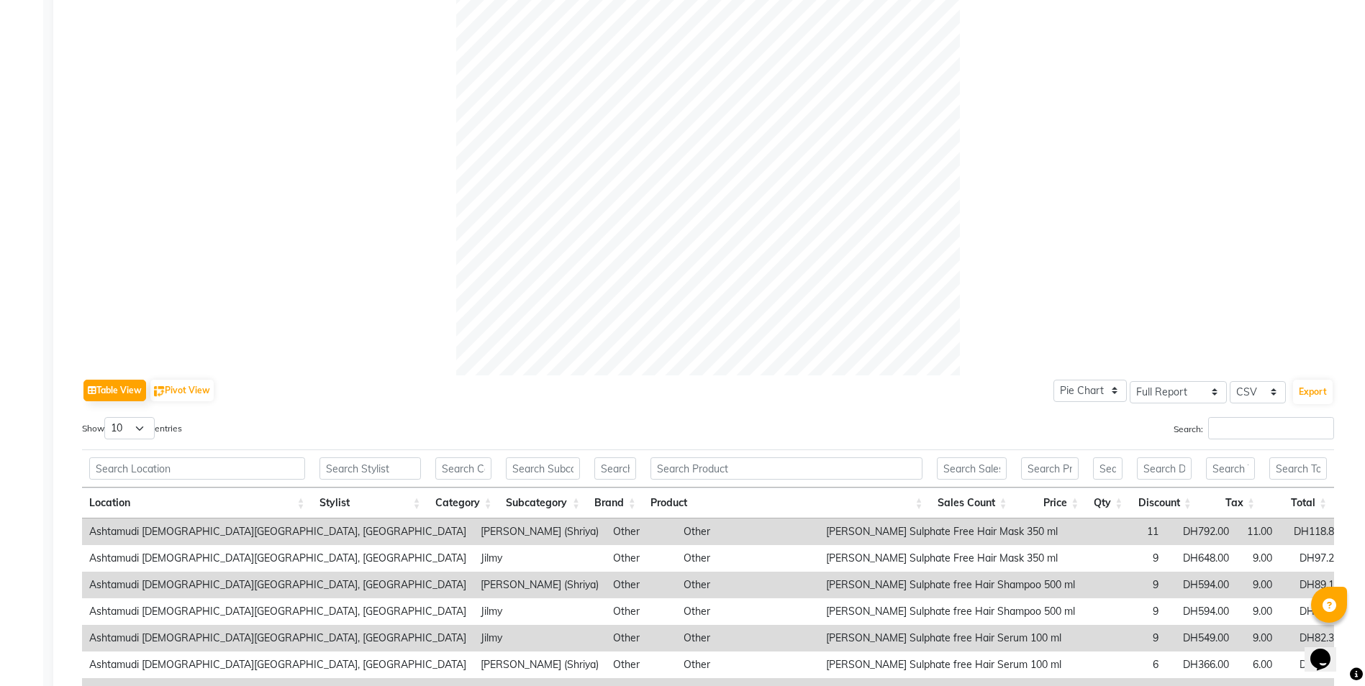
scroll to position [578, 0]
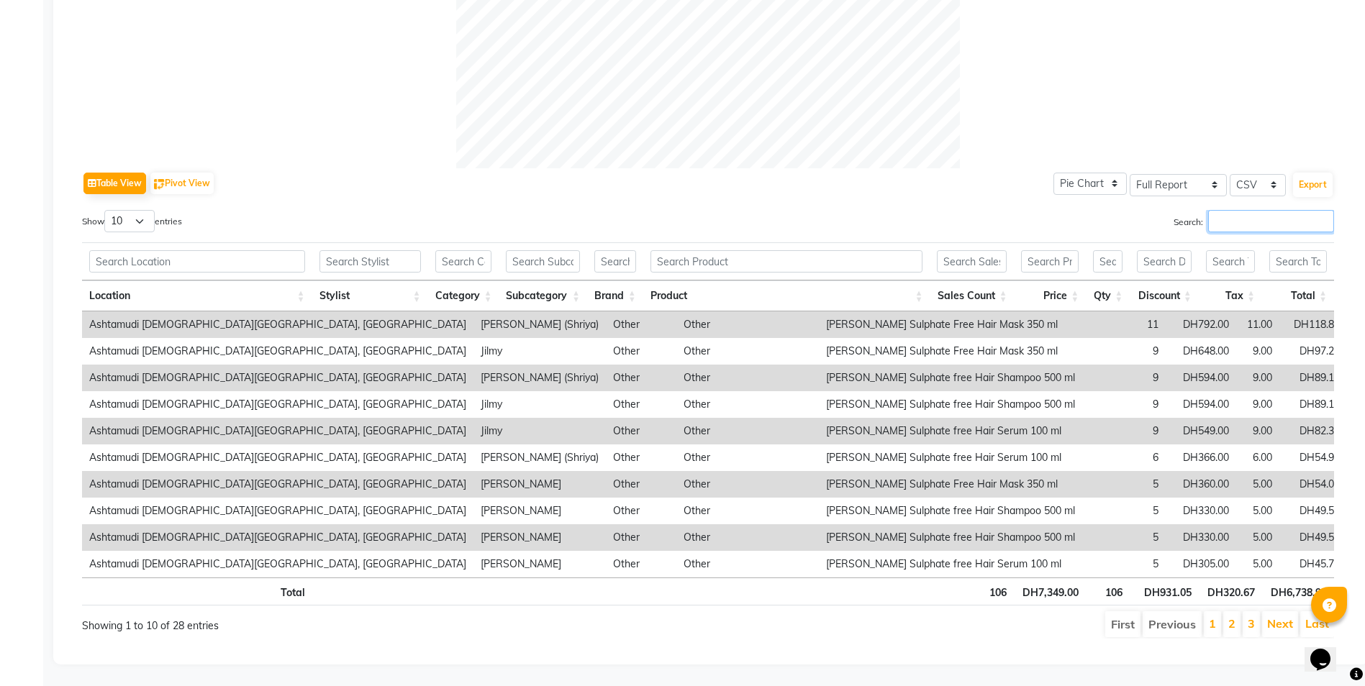
click at [1226, 210] on input "Search:" at bounding box center [1271, 221] width 126 height 22
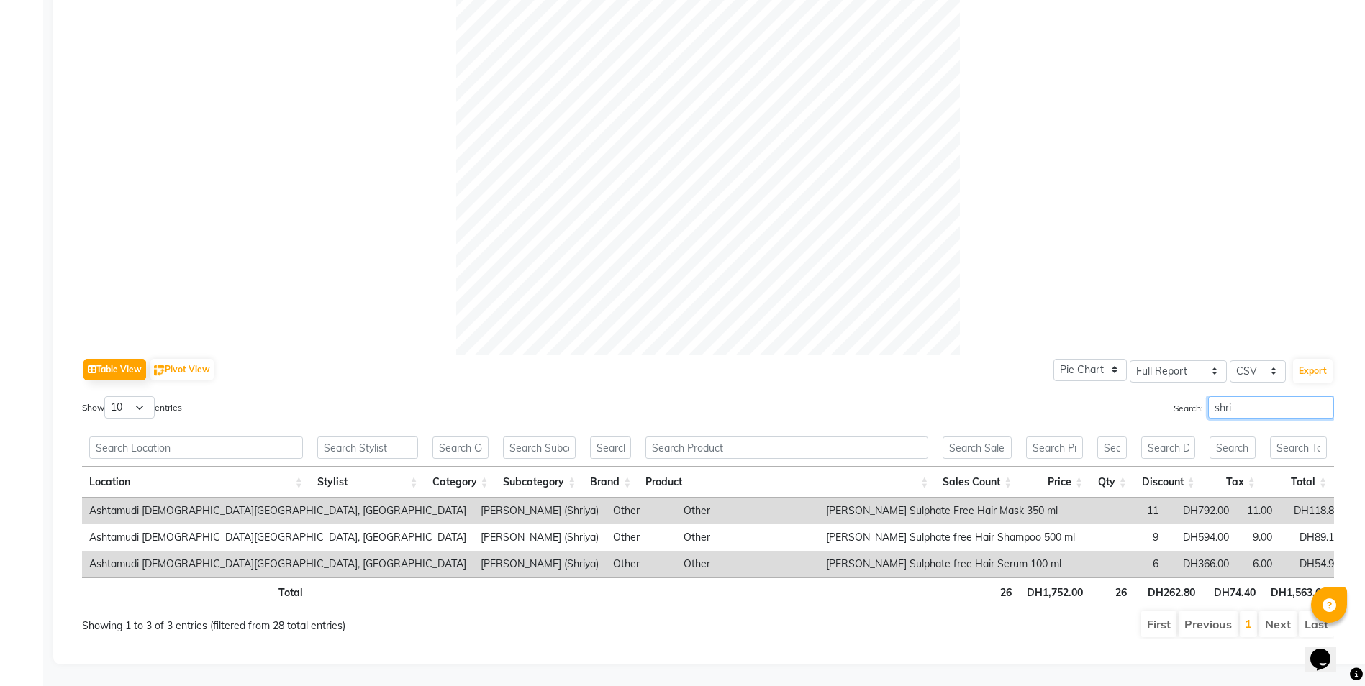
drag, startPoint x: 1181, startPoint y: 391, endPoint x: 1121, endPoint y: 400, distance: 61.1
click at [1121, 400] on div "Search: shri" at bounding box center [1026, 410] width 615 height 28
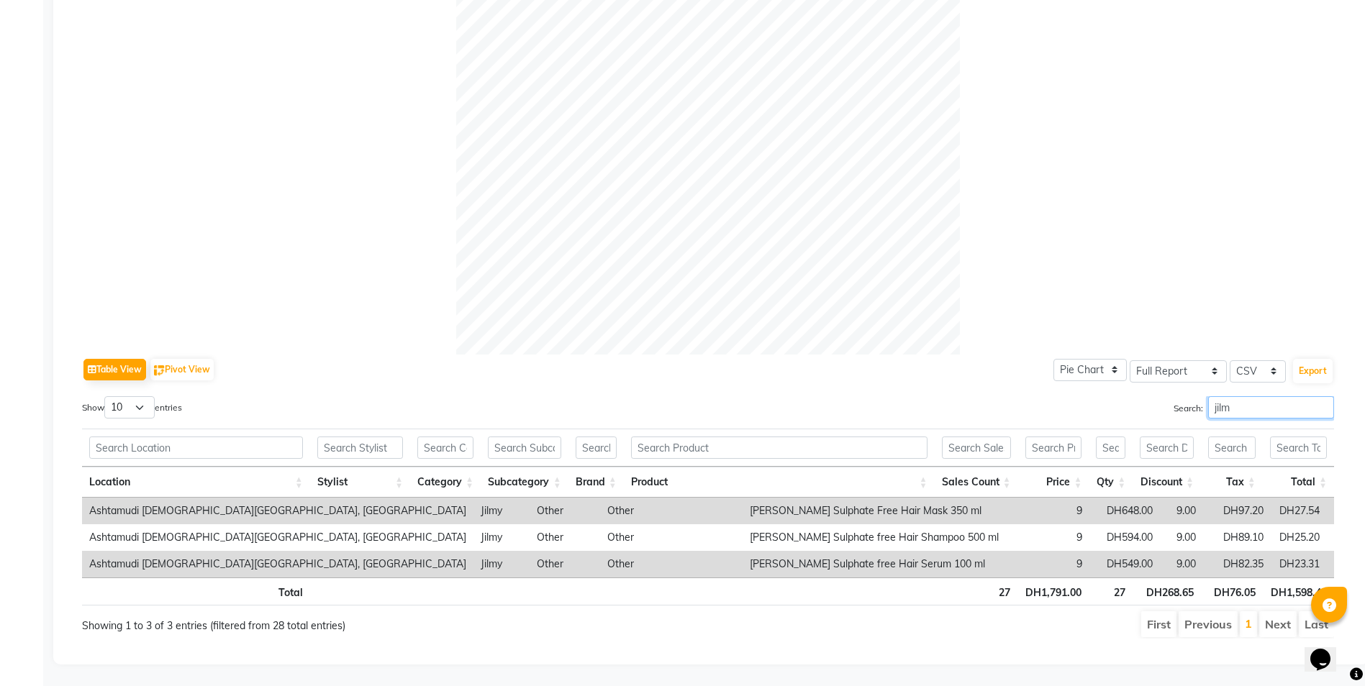
drag, startPoint x: 1238, startPoint y: 394, endPoint x: 1035, endPoint y: 397, distance: 202.9
click at [1035, 397] on div "Search: jilm" at bounding box center [1026, 410] width 615 height 28
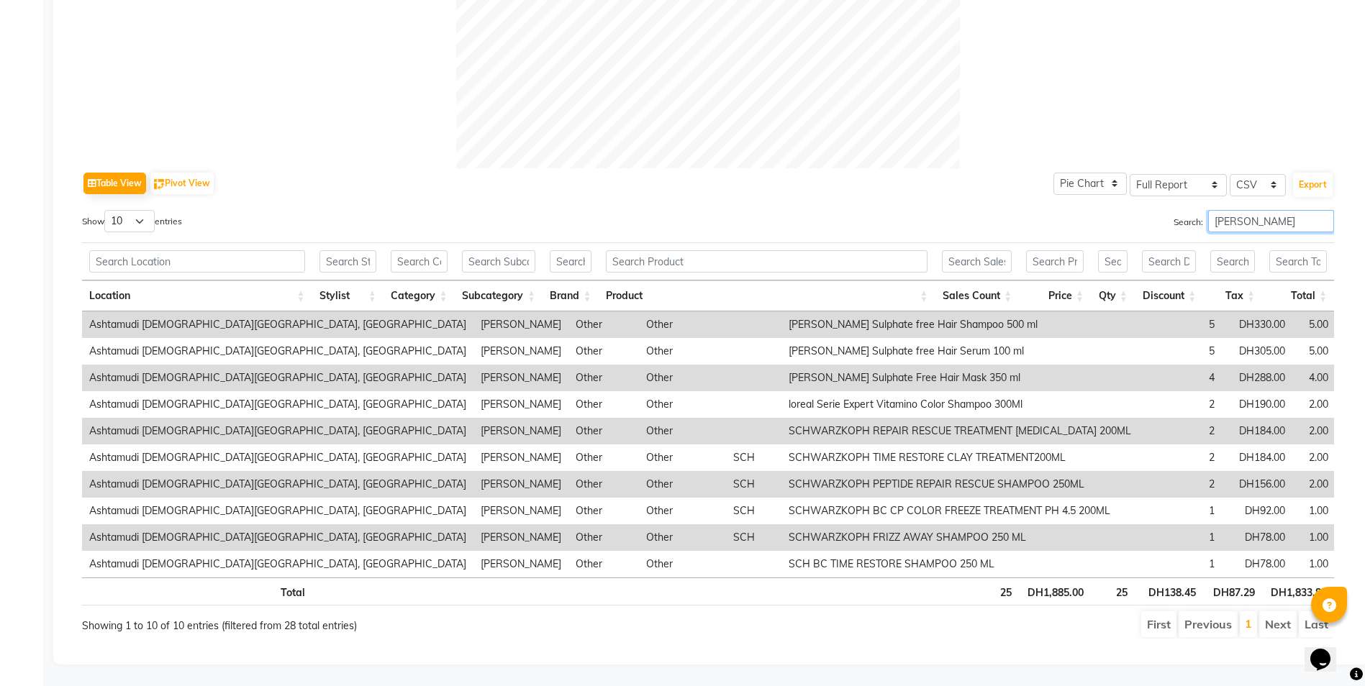
drag, startPoint x: 1242, startPoint y: 213, endPoint x: 1109, endPoint y: 207, distance: 132.5
click at [1109, 210] on div "Search: [PERSON_NAME]" at bounding box center [1026, 224] width 615 height 28
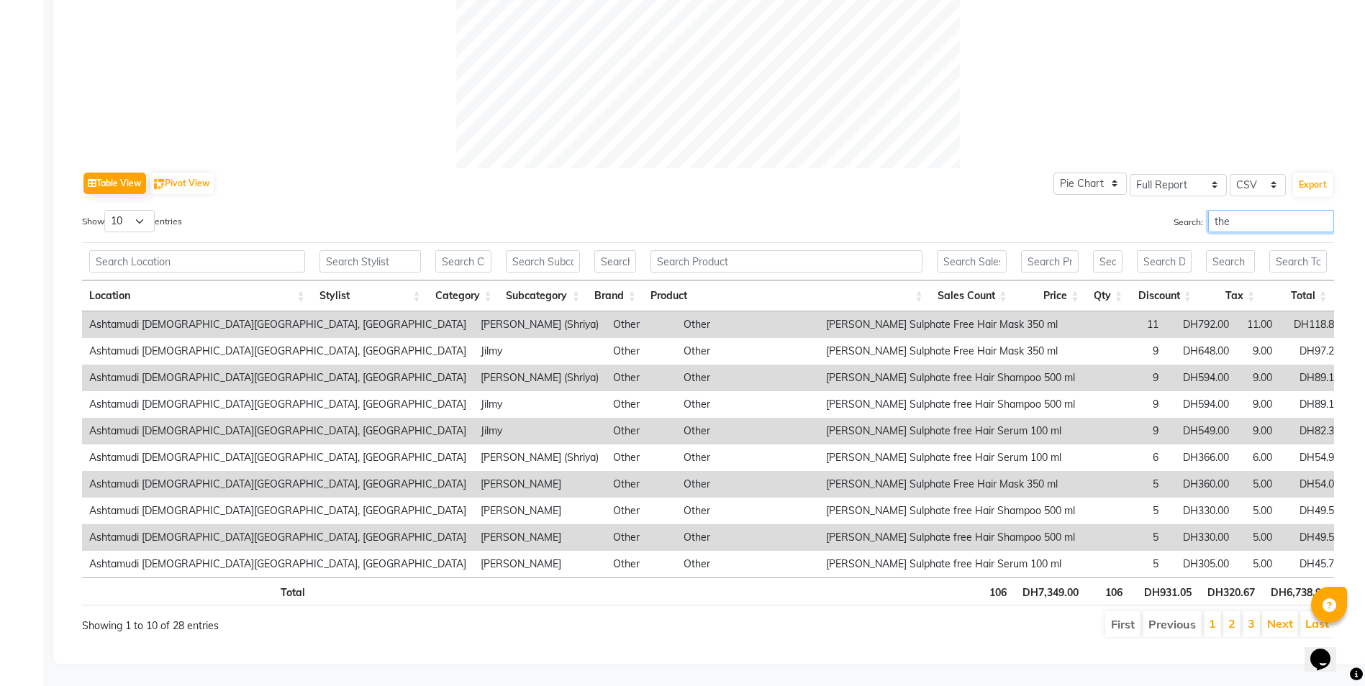
drag, startPoint x: 1248, startPoint y: 214, endPoint x: 1110, endPoint y: 241, distance: 140.8
click at [1110, 241] on div "Show 10 25 50 100 entries Search: the Location Stylist Category Subcategory Bra…" at bounding box center [708, 424] width 1252 height 429
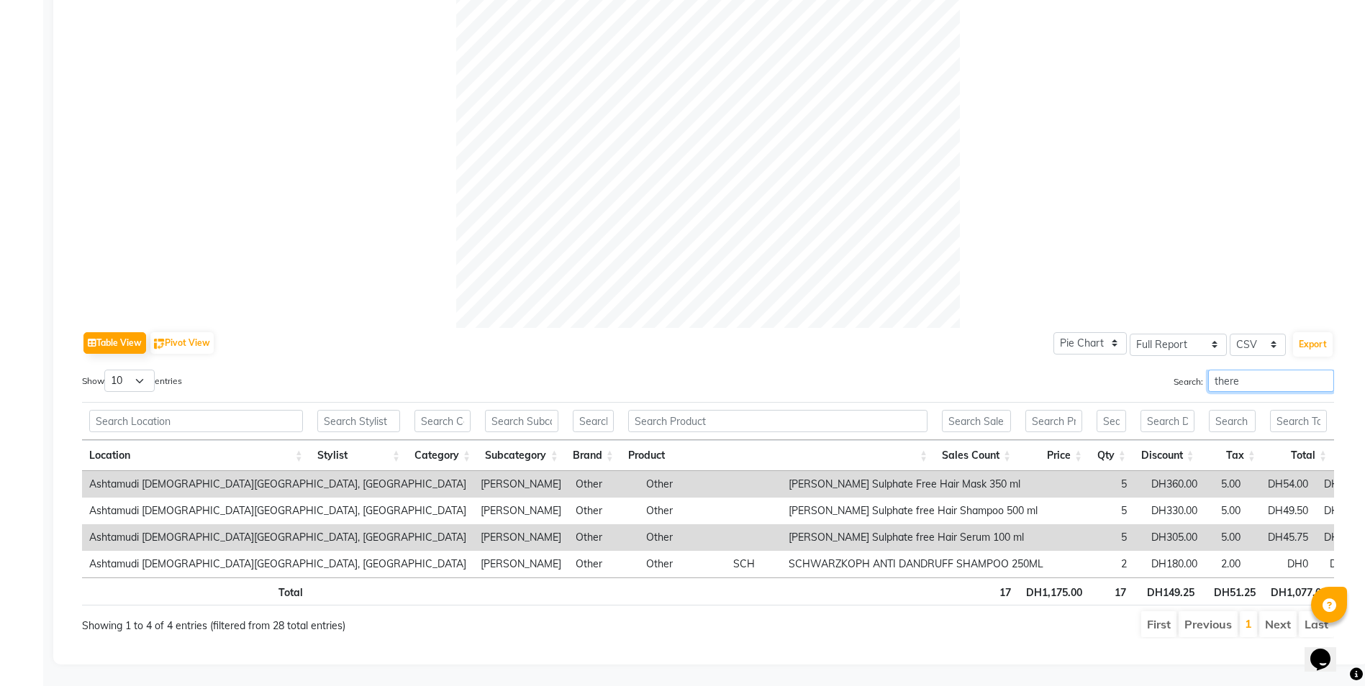
drag, startPoint x: 1252, startPoint y: 371, endPoint x: 1090, endPoint y: 372, distance: 161.8
click at [1090, 372] on div "Search: there" at bounding box center [1026, 384] width 615 height 28
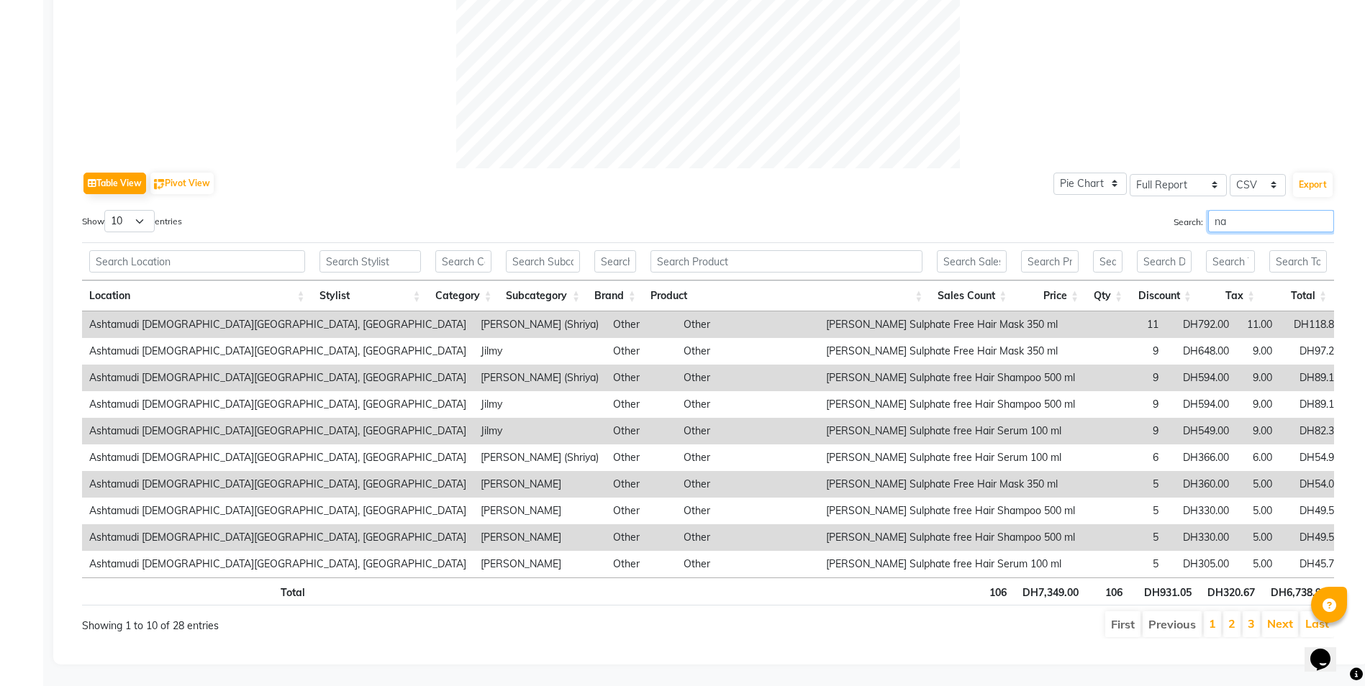
scroll to position [391, 0]
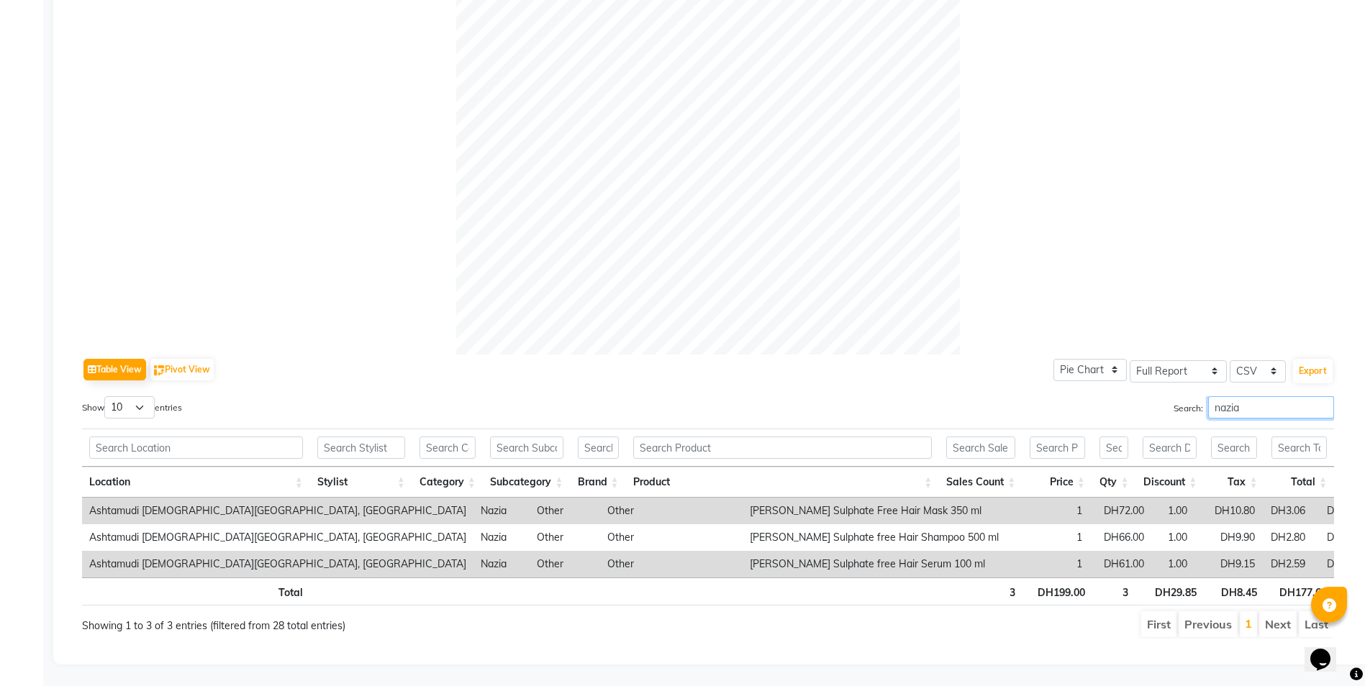
drag, startPoint x: 1260, startPoint y: 398, endPoint x: 1065, endPoint y: 417, distance: 195.9
click at [1065, 417] on div "Show 10 25 50 100 entries Search: nazia Location Stylist Category Subcategory B…" at bounding box center [708, 517] width 1252 height 242
drag, startPoint x: 1272, startPoint y: 398, endPoint x: 978, endPoint y: 441, distance: 296.6
click at [978, 441] on div "Show 10 25 50 100 entries Search: aroosa Location Stylist Category Subcategory …" at bounding box center [708, 517] width 1252 height 242
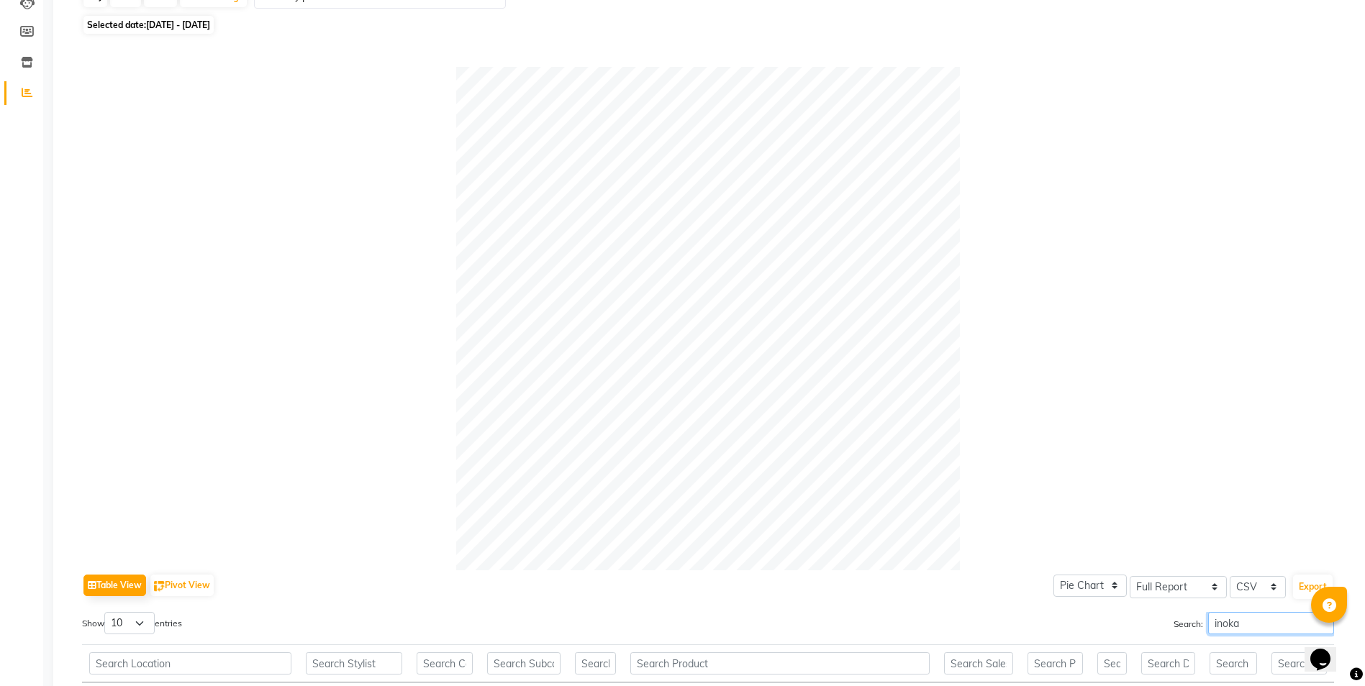
scroll to position [338, 0]
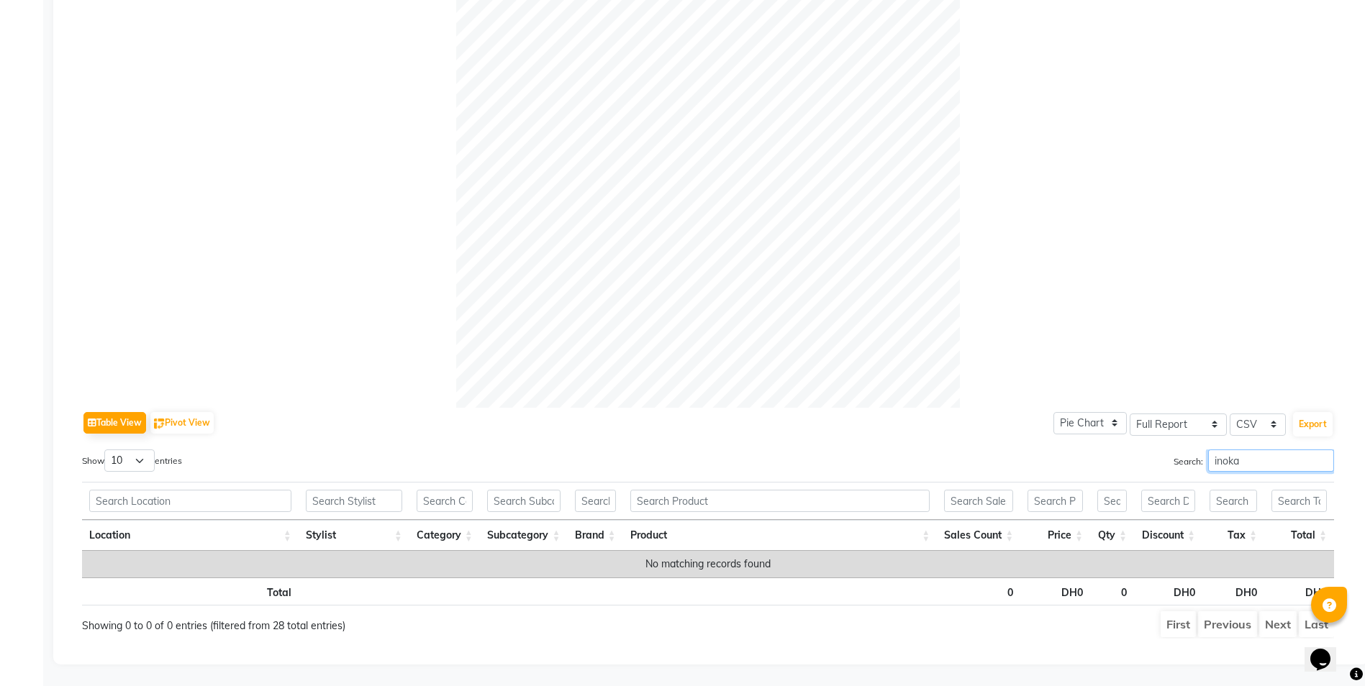
drag, startPoint x: 1248, startPoint y: 450, endPoint x: 967, endPoint y: 487, distance: 282.9
click at [967, 487] on div "Show 10 25 50 100 entries Search: inoka Location Stylist Category Subcategory B…" at bounding box center [708, 544] width 1252 height 189
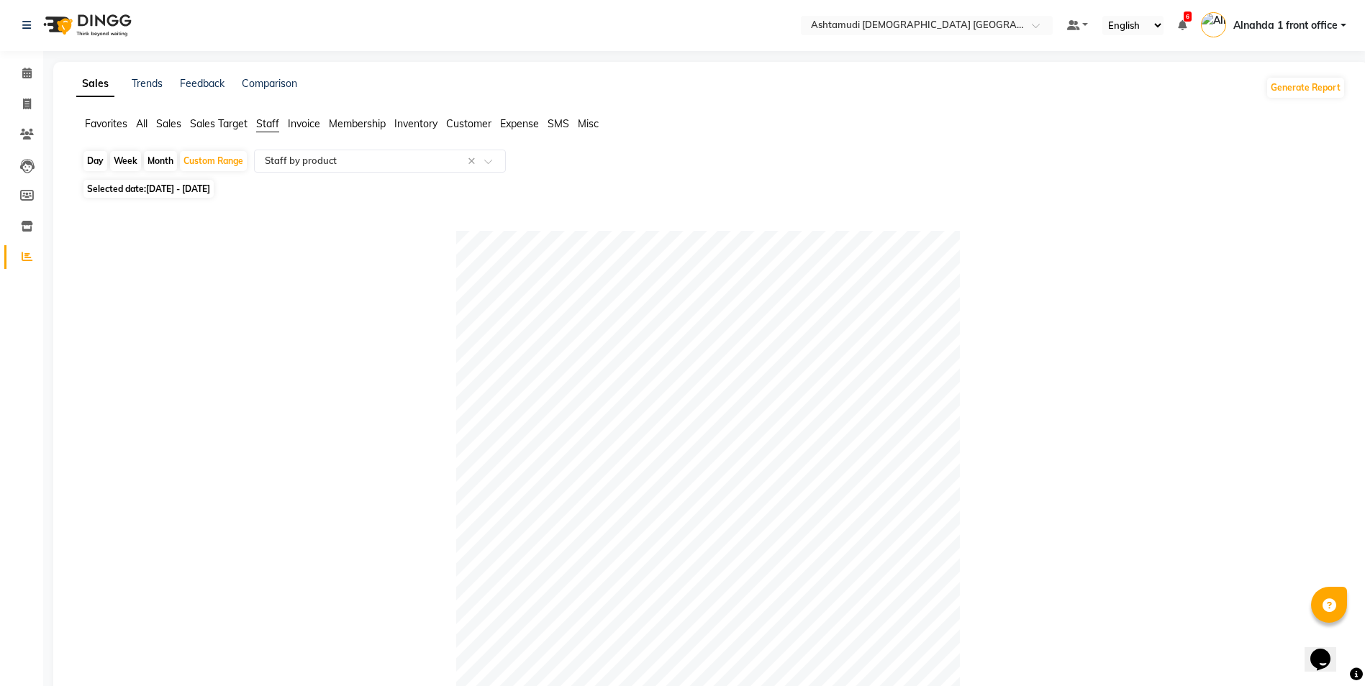
scroll to position [0, 0]
type input "deepi"
click at [24, 73] on icon at bounding box center [26, 73] width 9 height 11
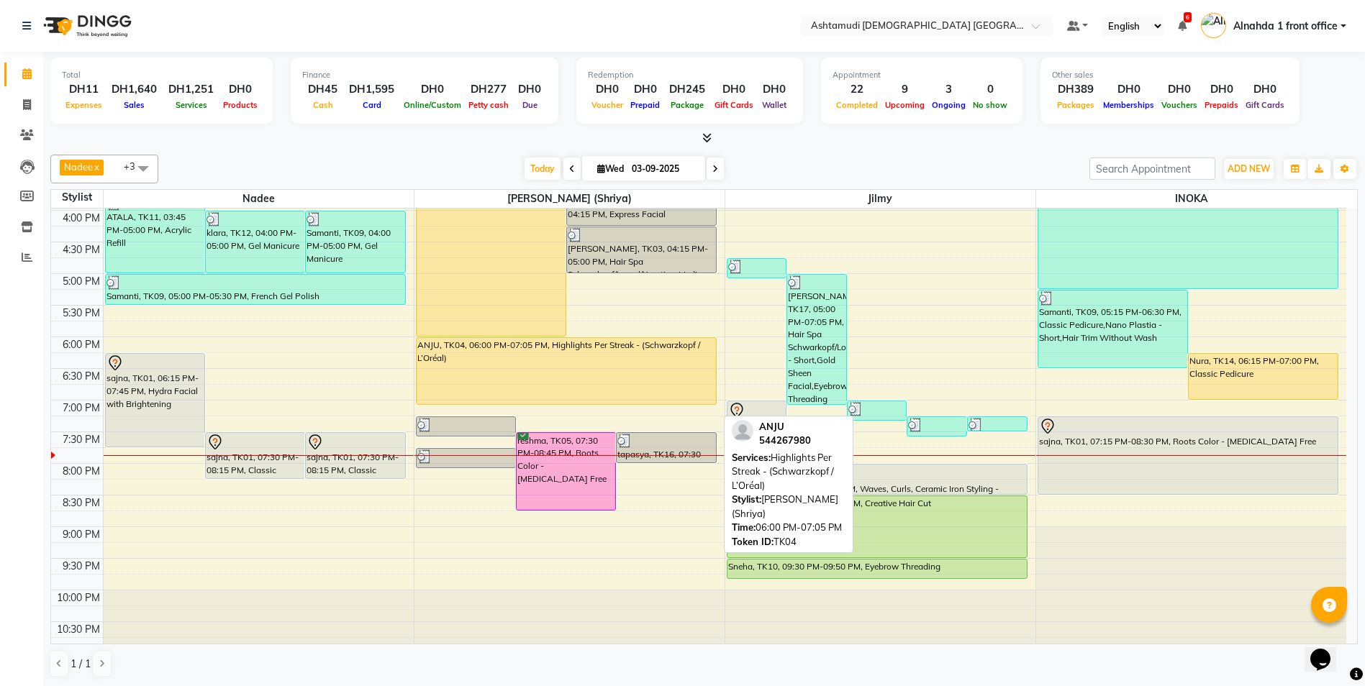
scroll to position [450, 0]
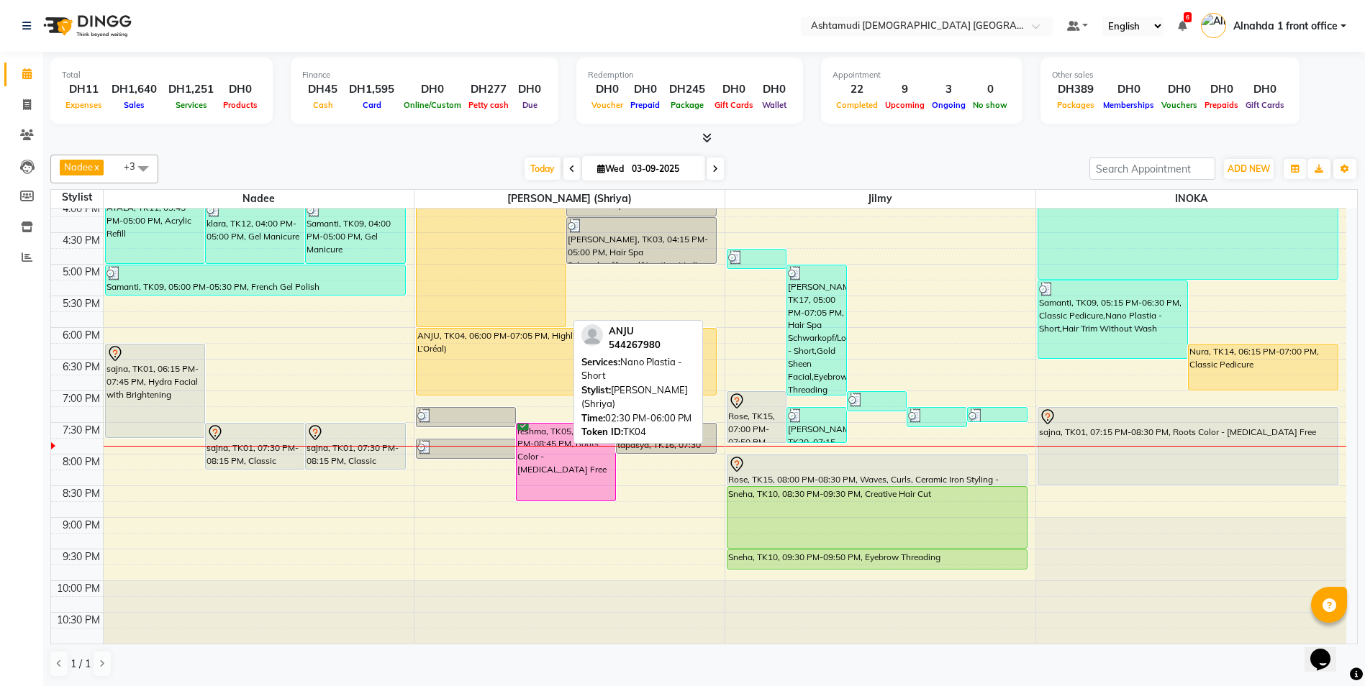
click at [488, 283] on div "ANJU, TK04, 02:30 PM-06:00 PM, Nano Plastia - Short" at bounding box center [490, 216] width 149 height 219
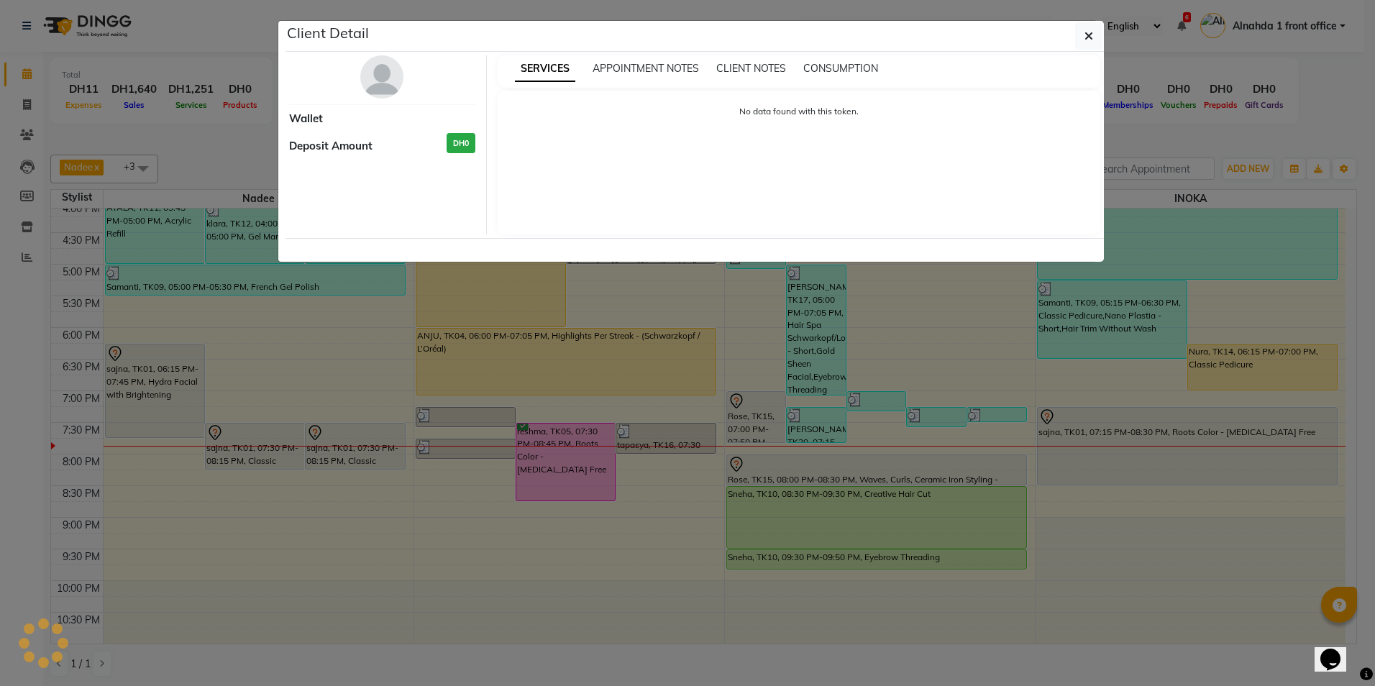
select select "1"
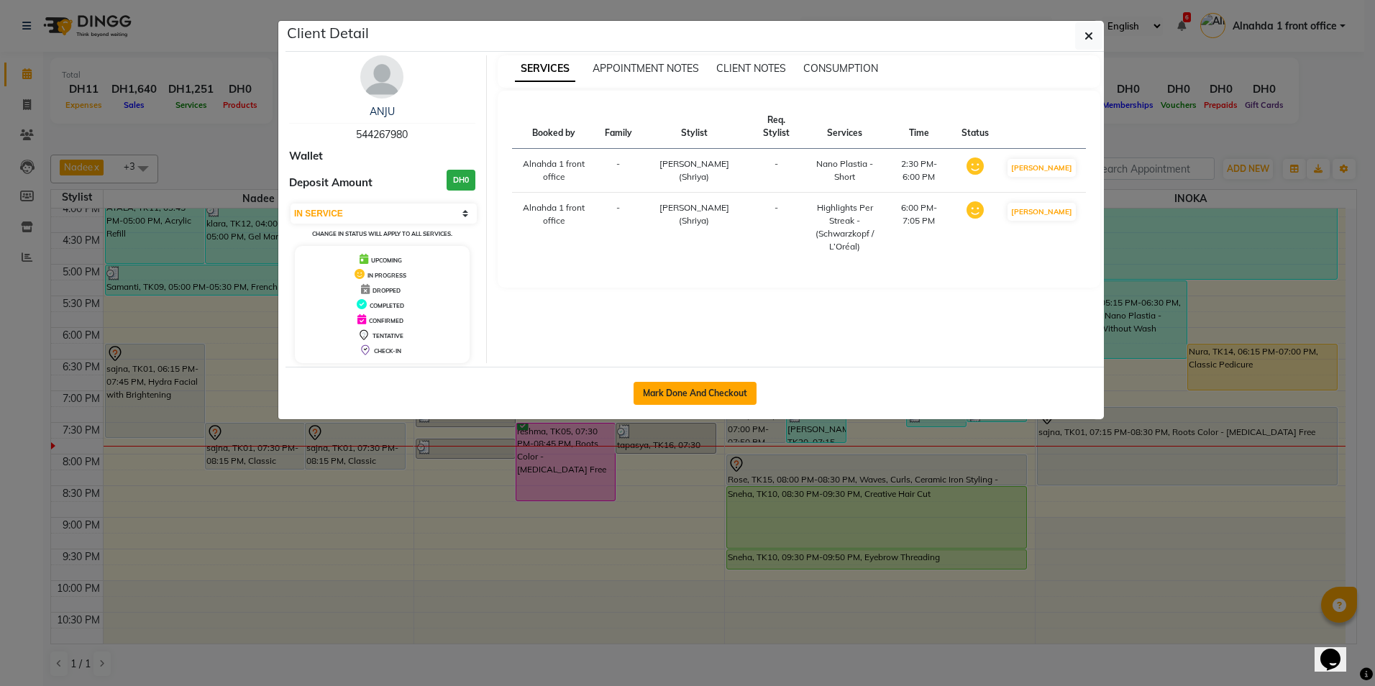
click at [735, 390] on button "Mark Done And Checkout" at bounding box center [695, 393] width 123 height 23
select select "service"
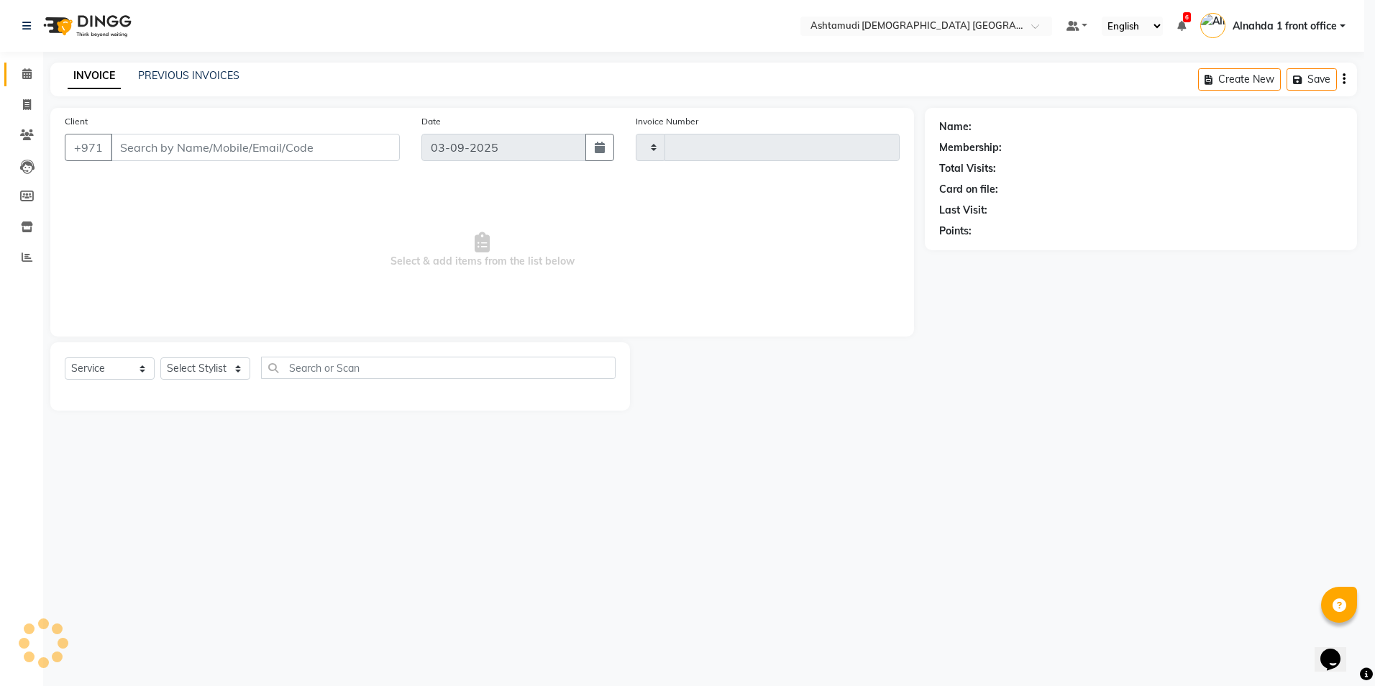
type input "2617"
select select "7242"
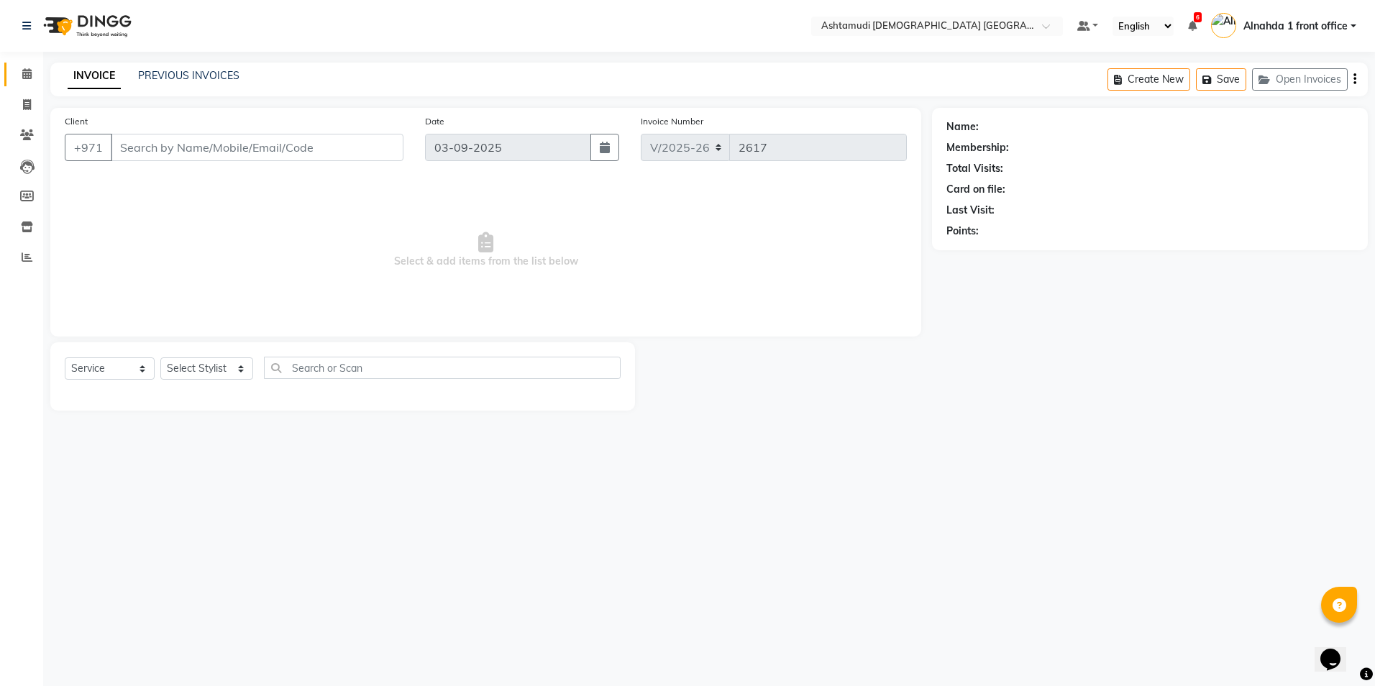
type input "544267980"
select select "86641"
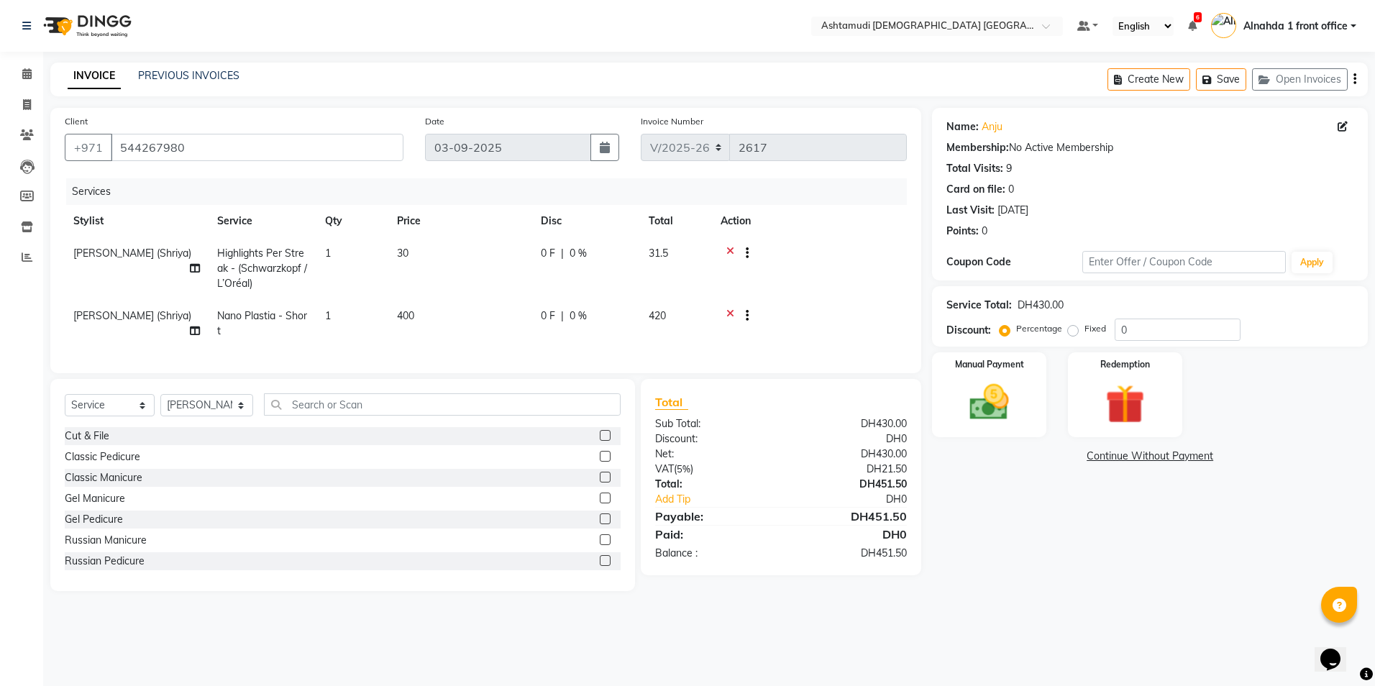
click at [732, 250] on icon at bounding box center [730, 255] width 8 height 18
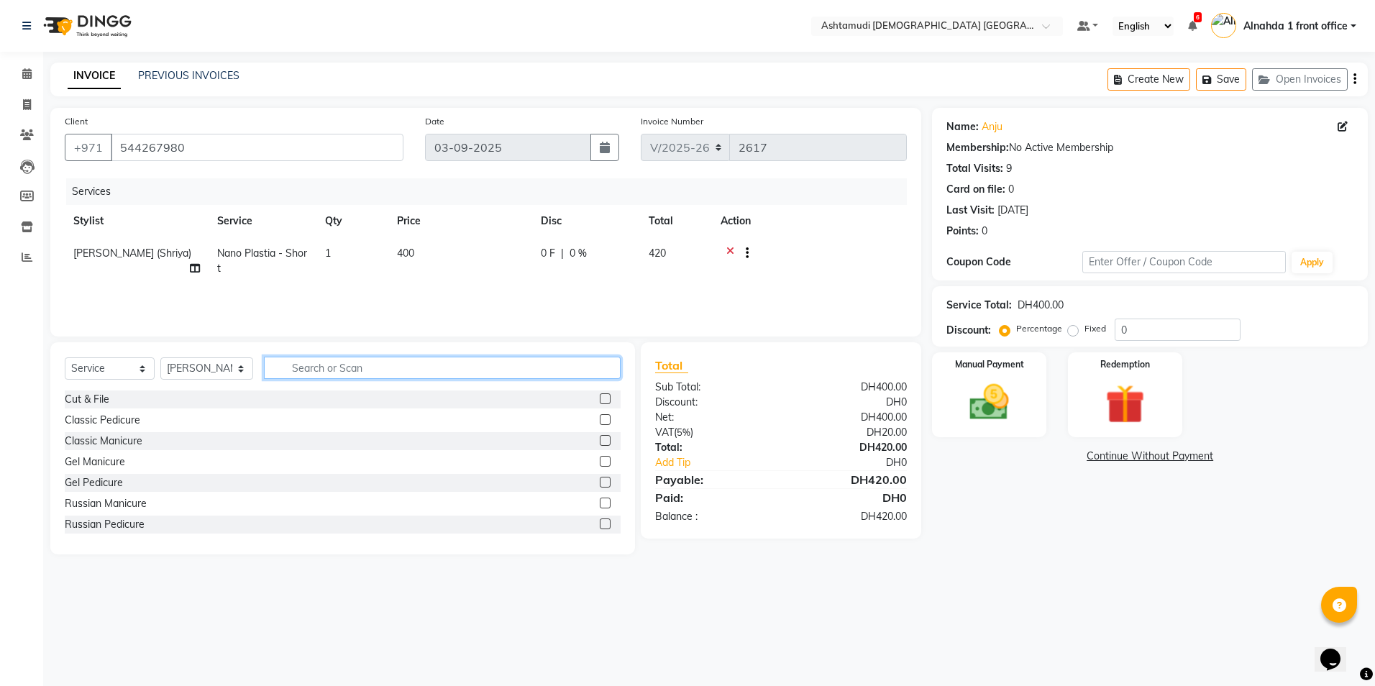
click at [309, 367] on input "text" at bounding box center [442, 368] width 356 height 22
type input "HAIR"
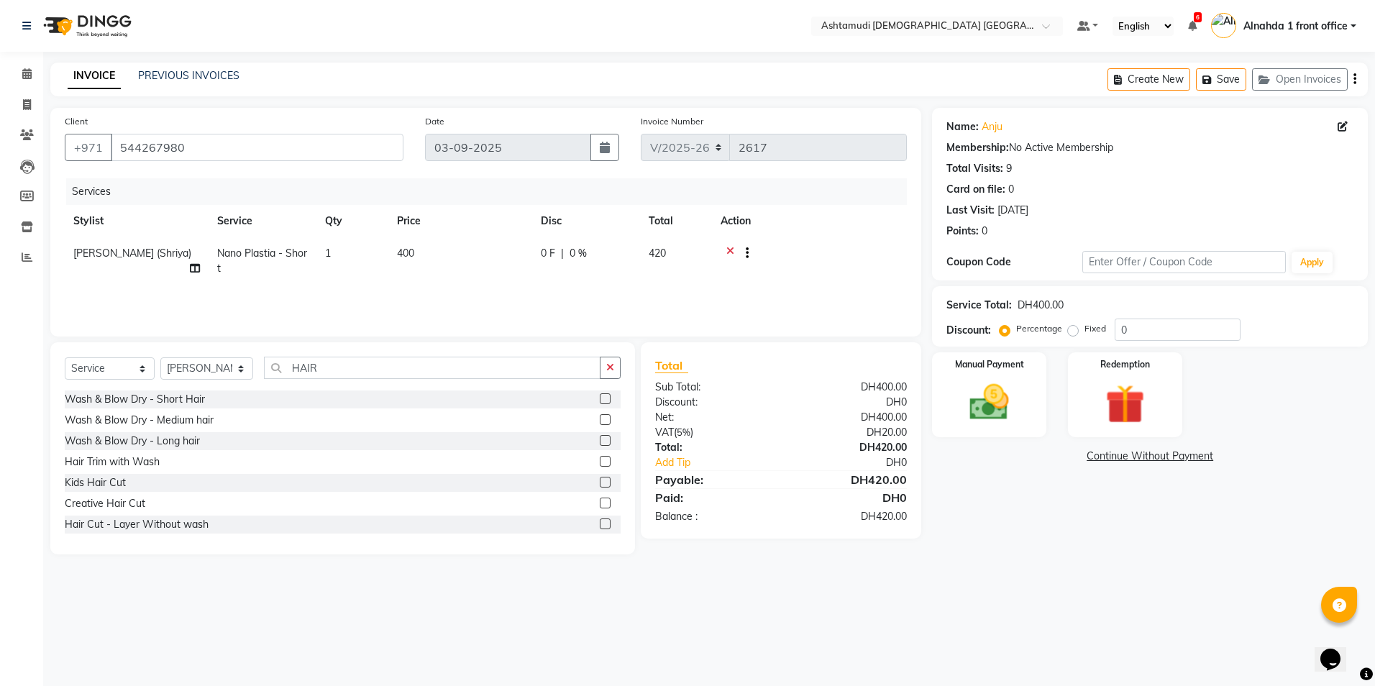
click at [600, 505] on label at bounding box center [605, 503] width 11 height 11
click at [600, 505] on input "checkbox" at bounding box center [604, 503] width 9 height 9
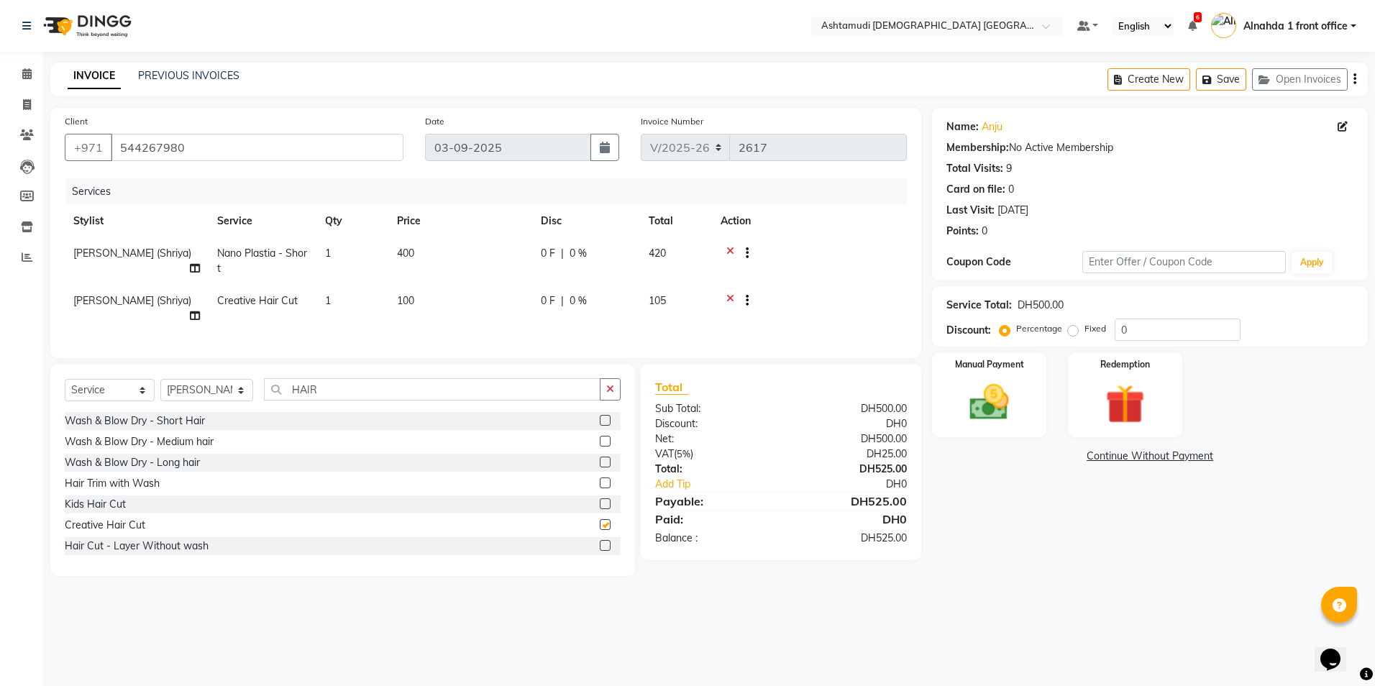
checkbox input "false"
drag, startPoint x: 330, startPoint y: 390, endPoint x: 194, endPoint y: 397, distance: 136.1
click at [194, 397] on div "Select Service Product Membership Package Voucher Prepaid Gift Card Select Styl…" at bounding box center [343, 395] width 556 height 34
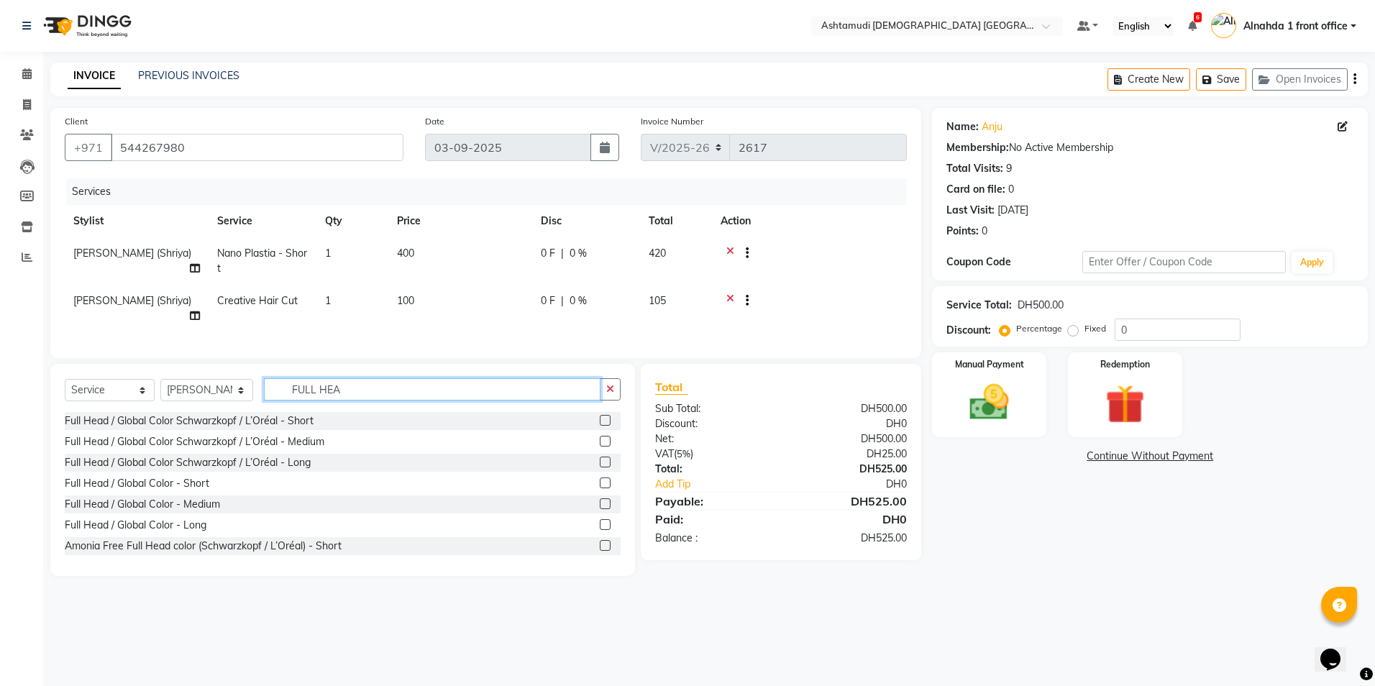
type input "FULL HEA"
click at [600, 542] on label at bounding box center [605, 545] width 11 height 11
click at [600, 542] on input "checkbox" at bounding box center [604, 546] width 9 height 9
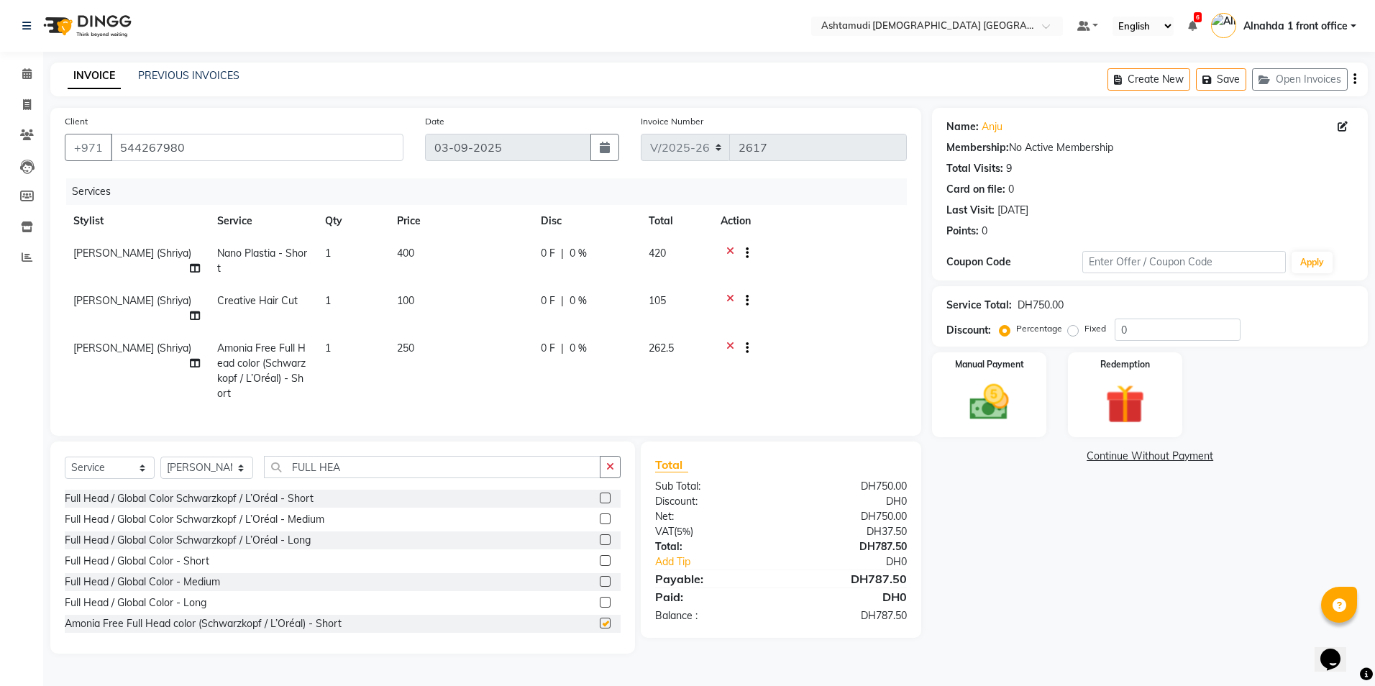
checkbox input "false"
drag, startPoint x: 358, startPoint y: 469, endPoint x: 197, endPoint y: 465, distance: 161.2
click at [197, 465] on div "Select Service Product Membership Package Voucher Prepaid Gift Card Select Styl…" at bounding box center [343, 473] width 556 height 34
click at [734, 250] on div at bounding box center [741, 255] width 14 height 18
click at [730, 251] on icon at bounding box center [730, 255] width 8 height 18
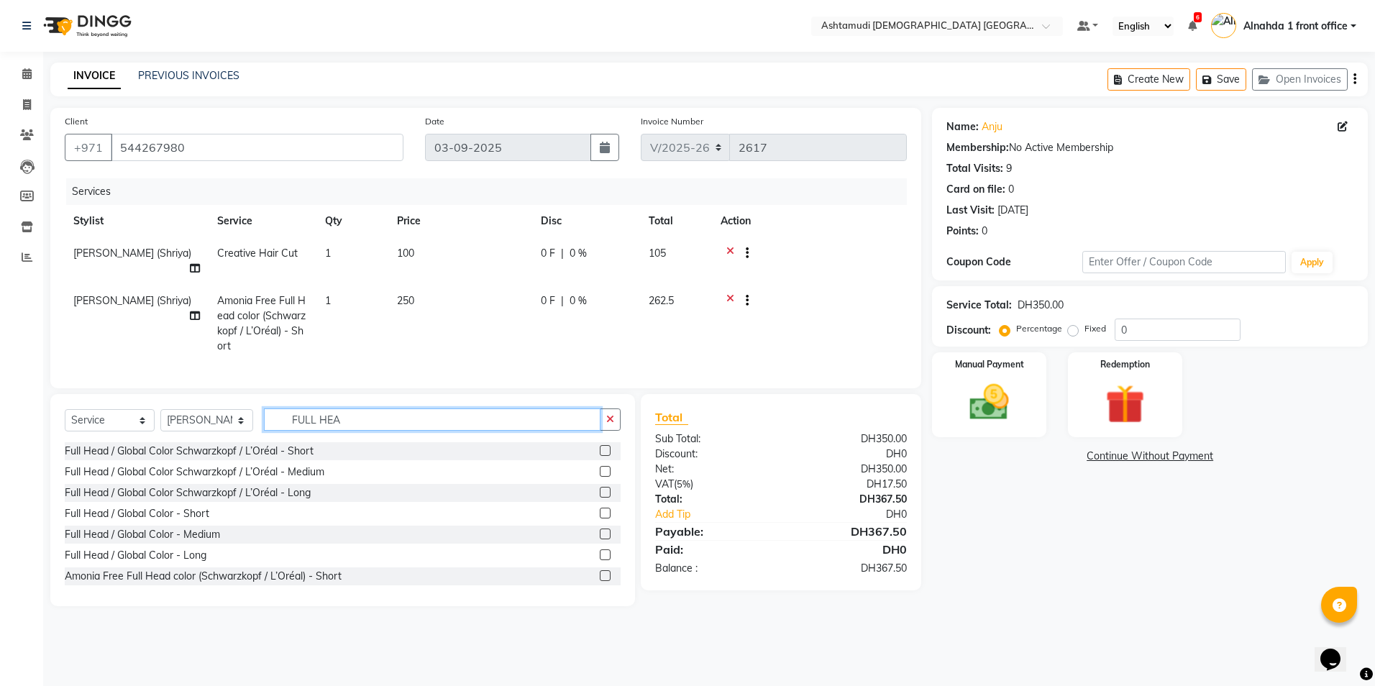
drag, startPoint x: 351, startPoint y: 415, endPoint x: 98, endPoint y: 415, distance: 253.2
click at [97, 415] on div "Select Service Product Membership Package Voucher Prepaid Gift Card Select Styl…" at bounding box center [343, 426] width 556 height 34
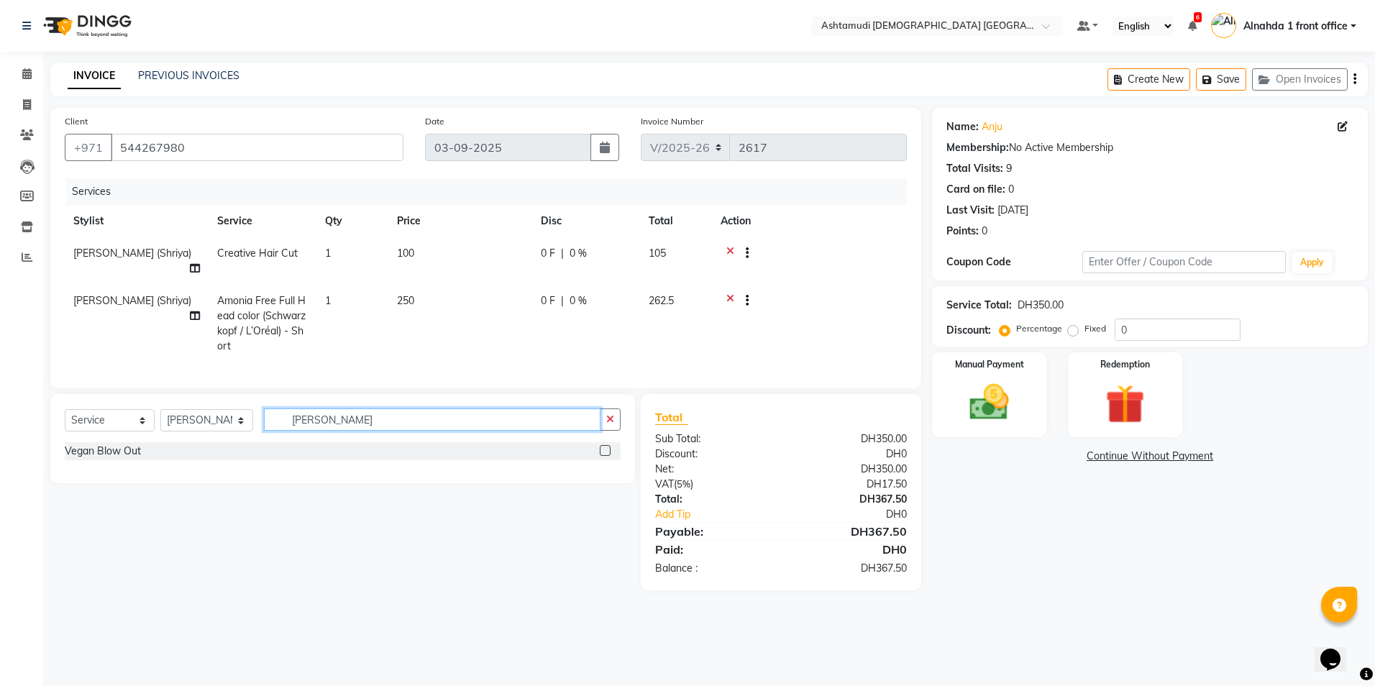
type input "VEGA"
click at [605, 448] on label at bounding box center [605, 450] width 11 height 11
click at [605, 448] on input "checkbox" at bounding box center [604, 451] width 9 height 9
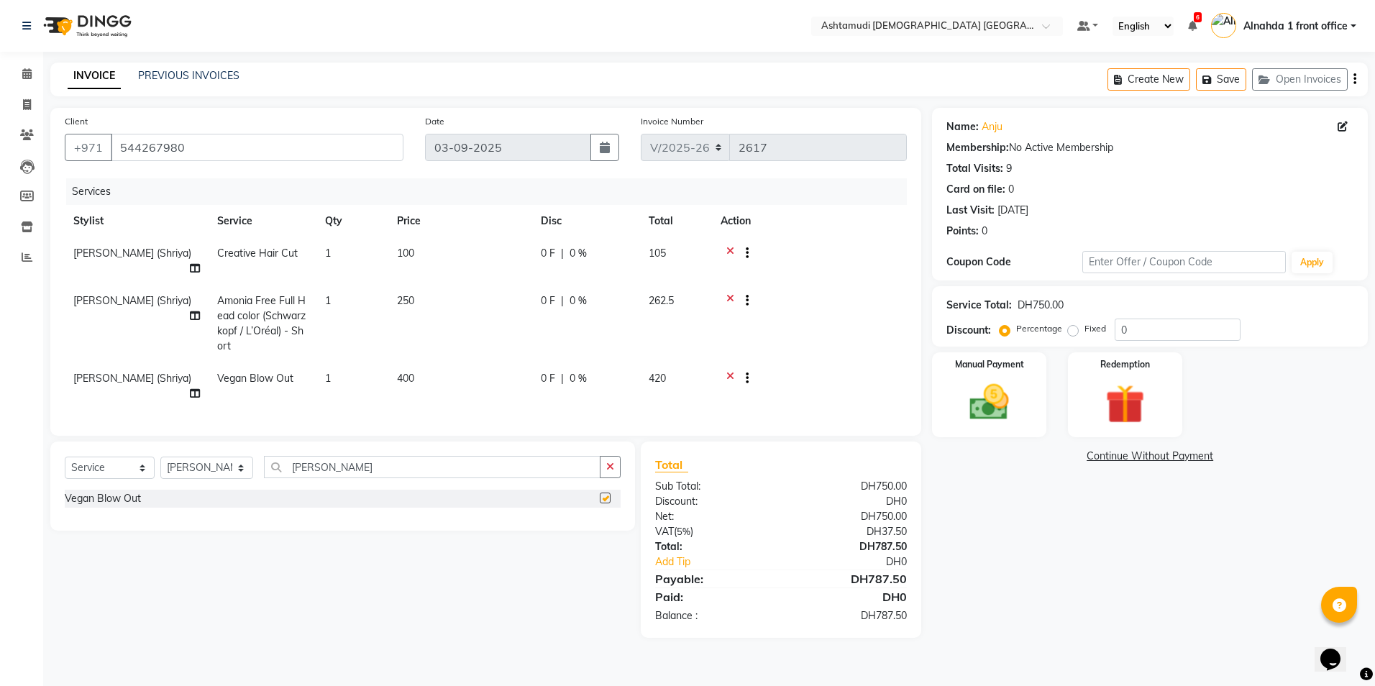
checkbox input "false"
click at [237, 457] on select "Select Stylist Alnahda 1 front office [PERSON_NAME] [PERSON_NAME] Staff INOKA […" at bounding box center [206, 468] width 93 height 22
click at [142, 457] on select "Select Service Product Membership Package Voucher Prepaid Gift Card" at bounding box center [110, 468] width 90 height 22
select select "product"
click at [65, 457] on select "Select Service Product Membership Package Voucher Prepaid Gift Card" at bounding box center [110, 468] width 90 height 22
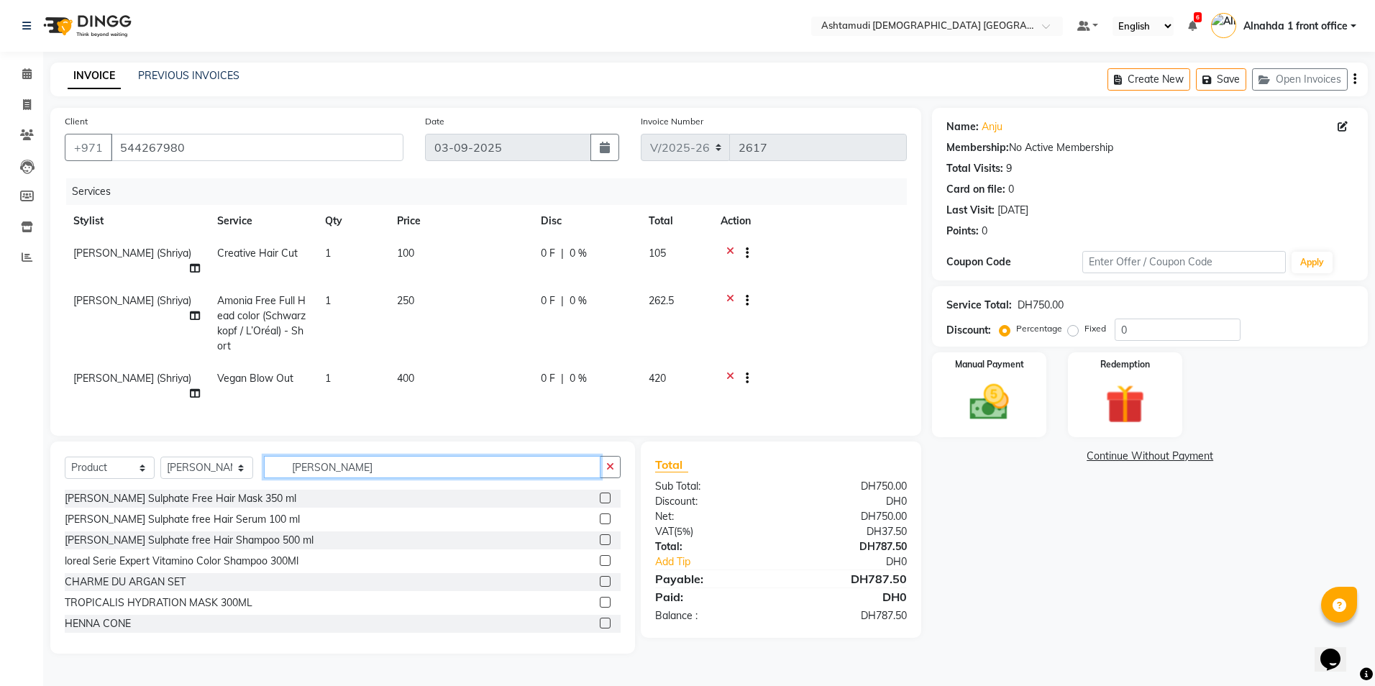
drag, startPoint x: 342, startPoint y: 455, endPoint x: 217, endPoint y: 454, distance: 124.4
click at [217, 456] on div "Select Service Product Membership Package Voucher Prepaid Gift Card Select Styl…" at bounding box center [343, 473] width 556 height 34
click at [600, 493] on label at bounding box center [605, 498] width 11 height 11
click at [600, 494] on input "checkbox" at bounding box center [604, 498] width 9 height 9
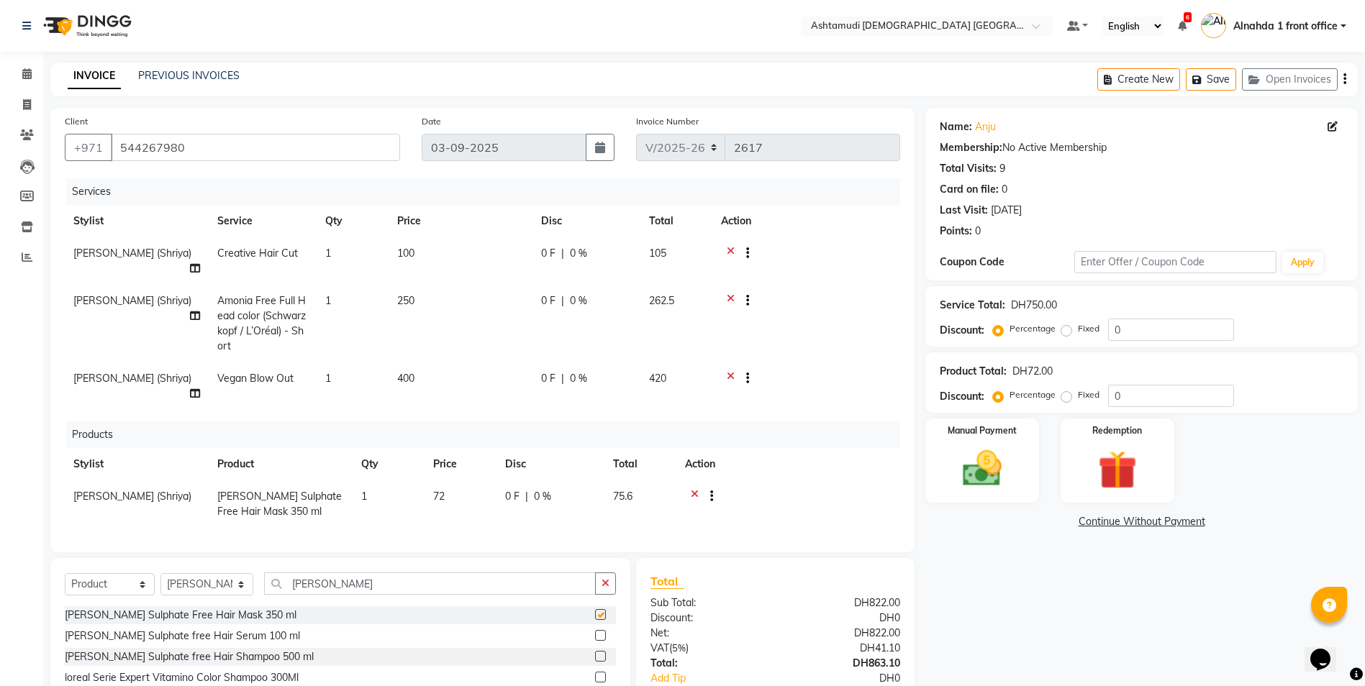
checkbox input "false"
click at [595, 630] on label at bounding box center [600, 635] width 11 height 11
click at [595, 632] on input "checkbox" at bounding box center [599, 636] width 9 height 9
checkbox input "false"
click at [595, 655] on label at bounding box center [600, 656] width 11 height 11
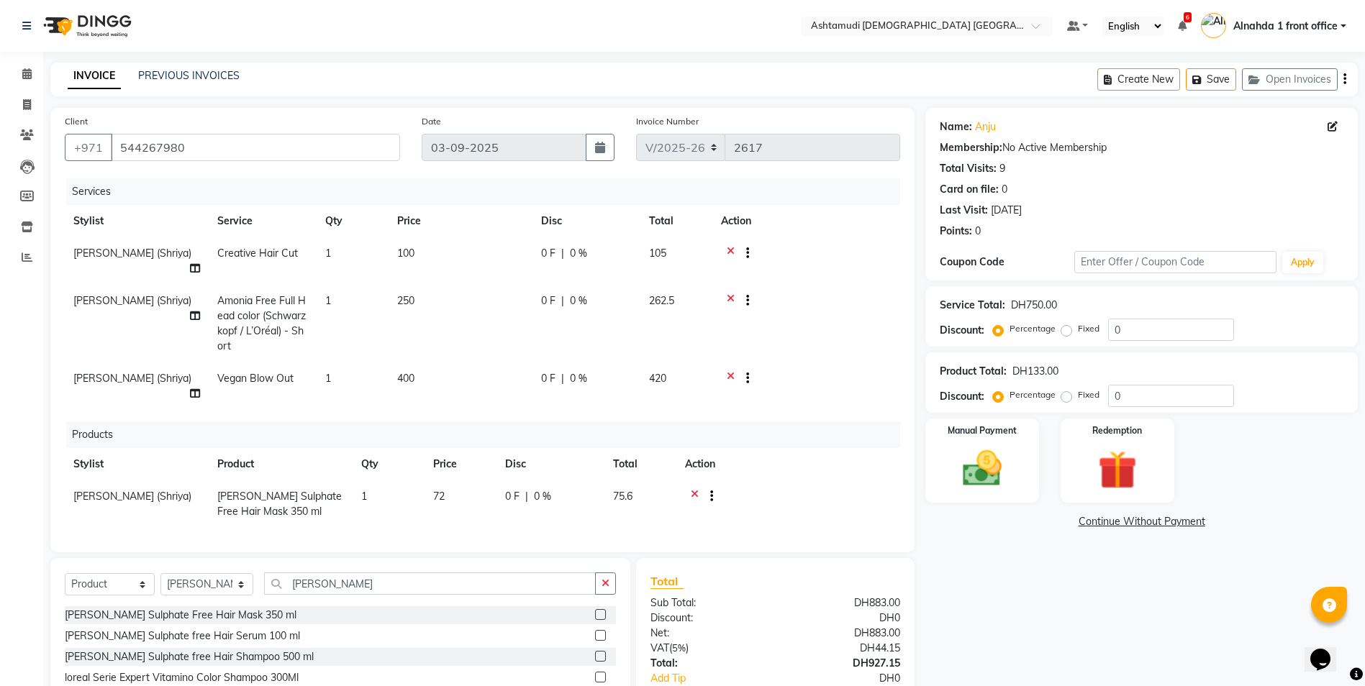
click at [595, 655] on input "checkbox" at bounding box center [599, 656] width 9 height 9
checkbox input "false"
click at [575, 250] on span "0 %" at bounding box center [578, 253] width 17 height 15
select select "86641"
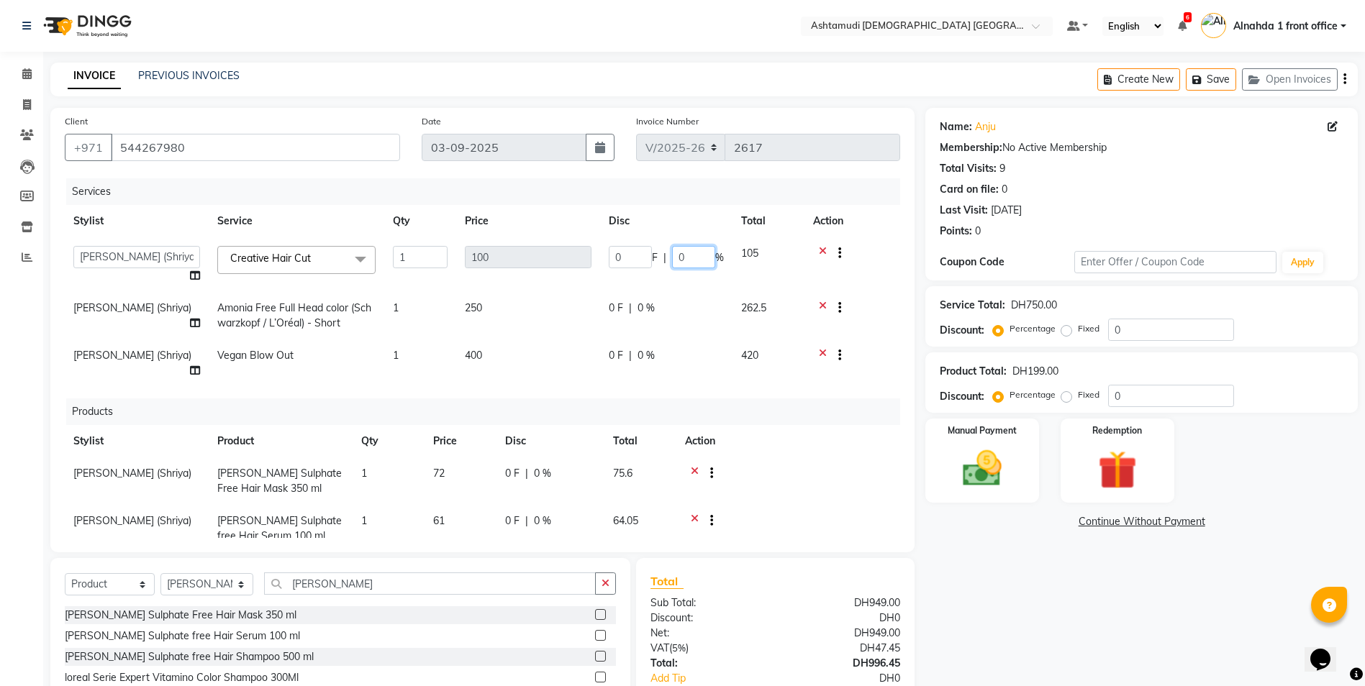
click at [693, 264] on input "0" at bounding box center [693, 257] width 43 height 22
type input "025"
click at [639, 312] on td "0 F | 0 %" at bounding box center [666, 315] width 132 height 47
select select "86641"
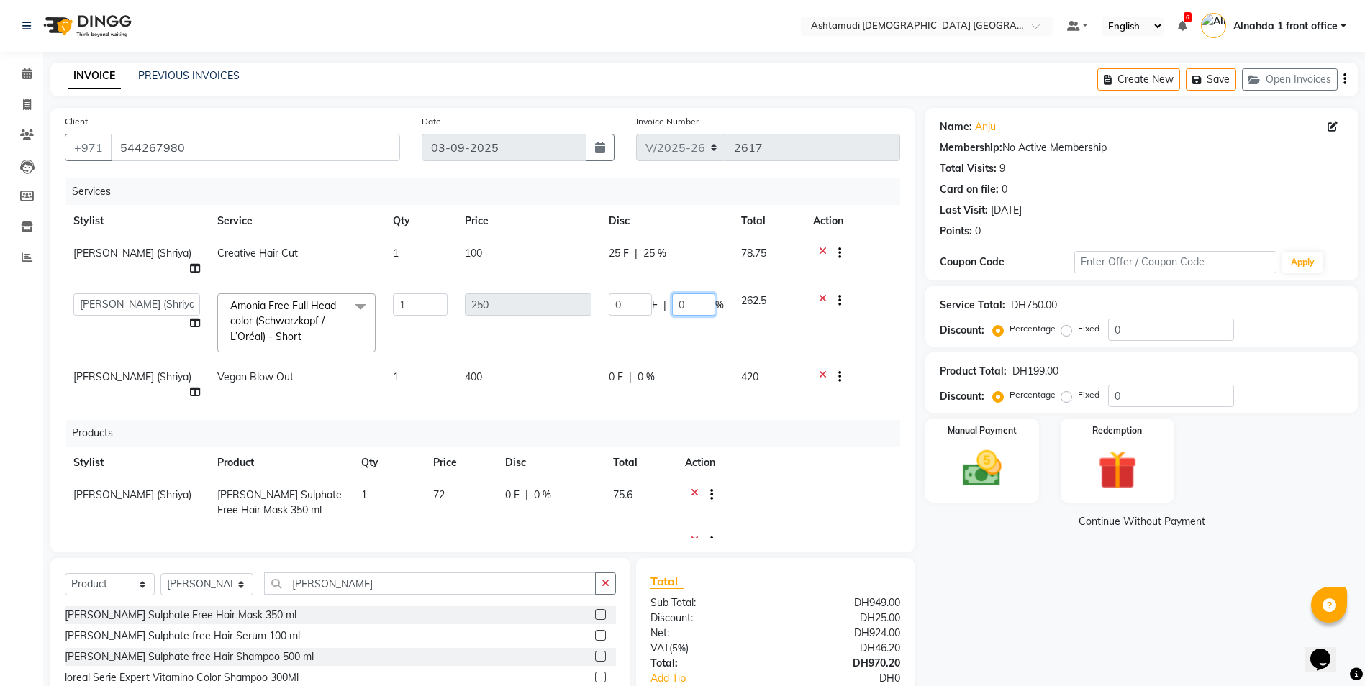
click at [687, 293] on input "0" at bounding box center [693, 304] width 43 height 22
type input "025"
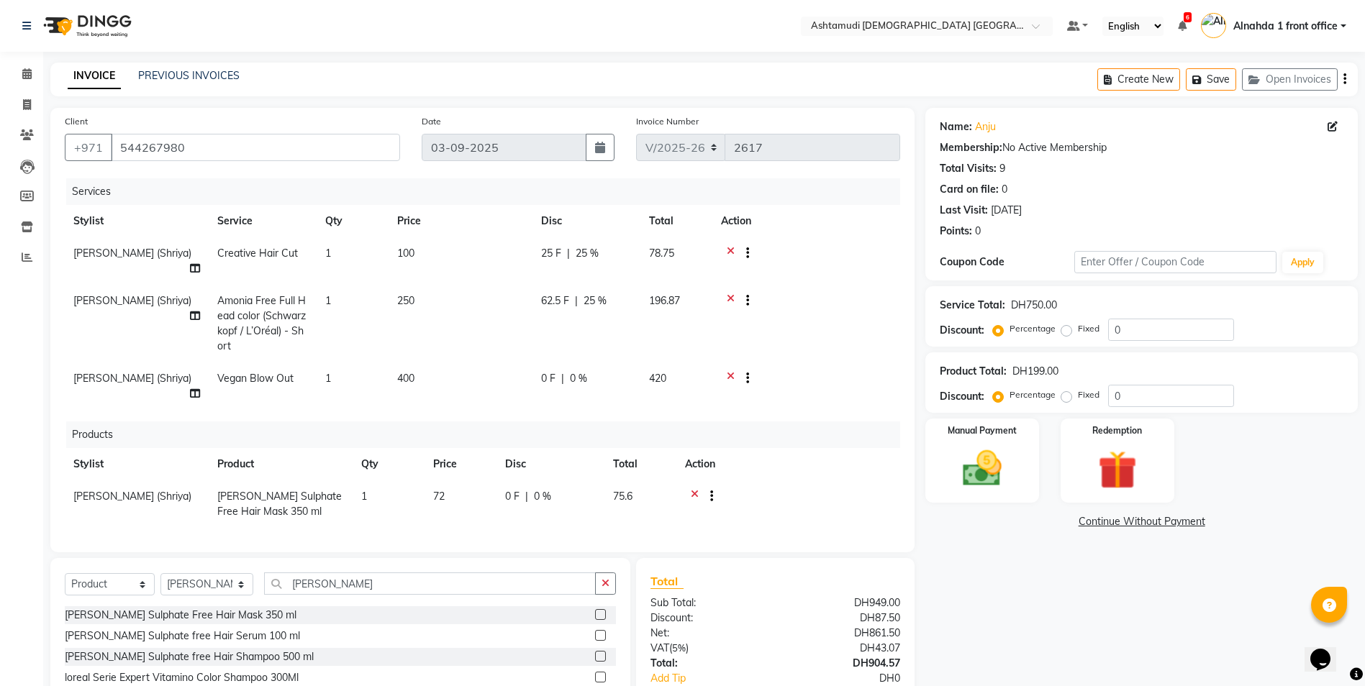
click at [685, 363] on tr "Jyothi Kumari (Shriya) Vegan Blow Out 1 400 0 F | 0 % 420" at bounding box center [482, 386] width 835 height 47
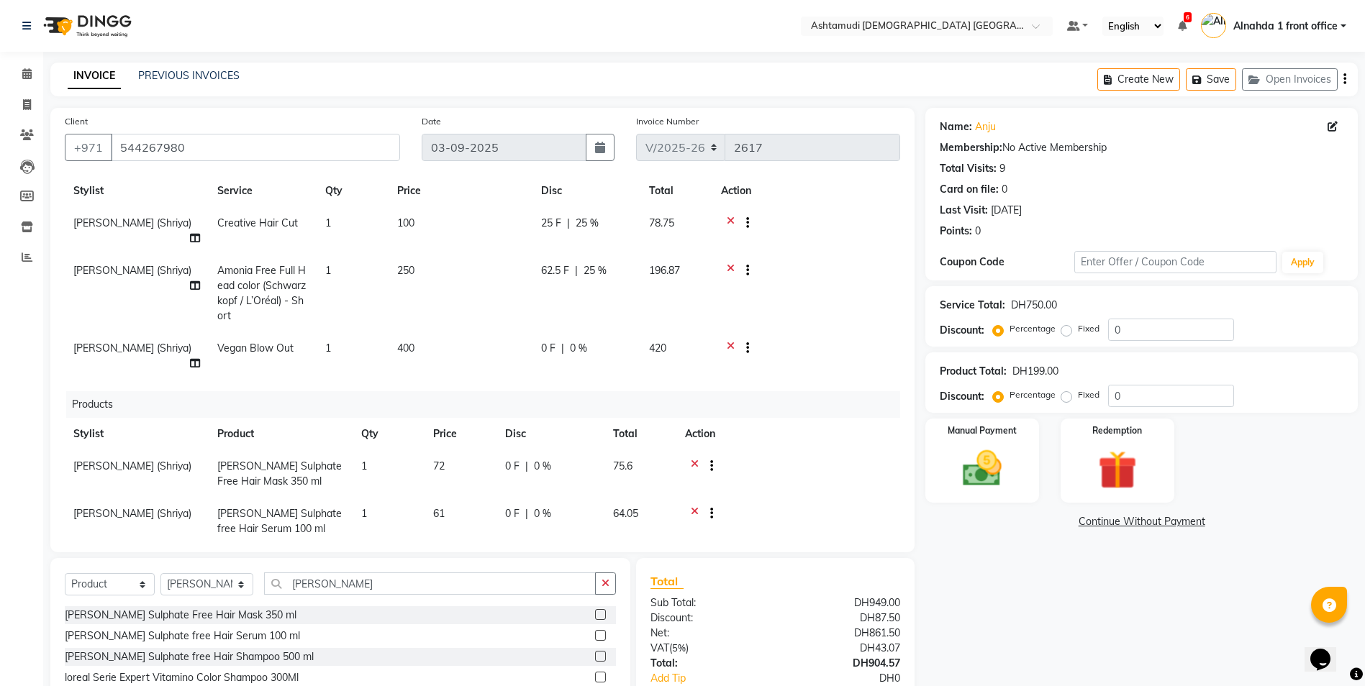
scroll to position [83, 0]
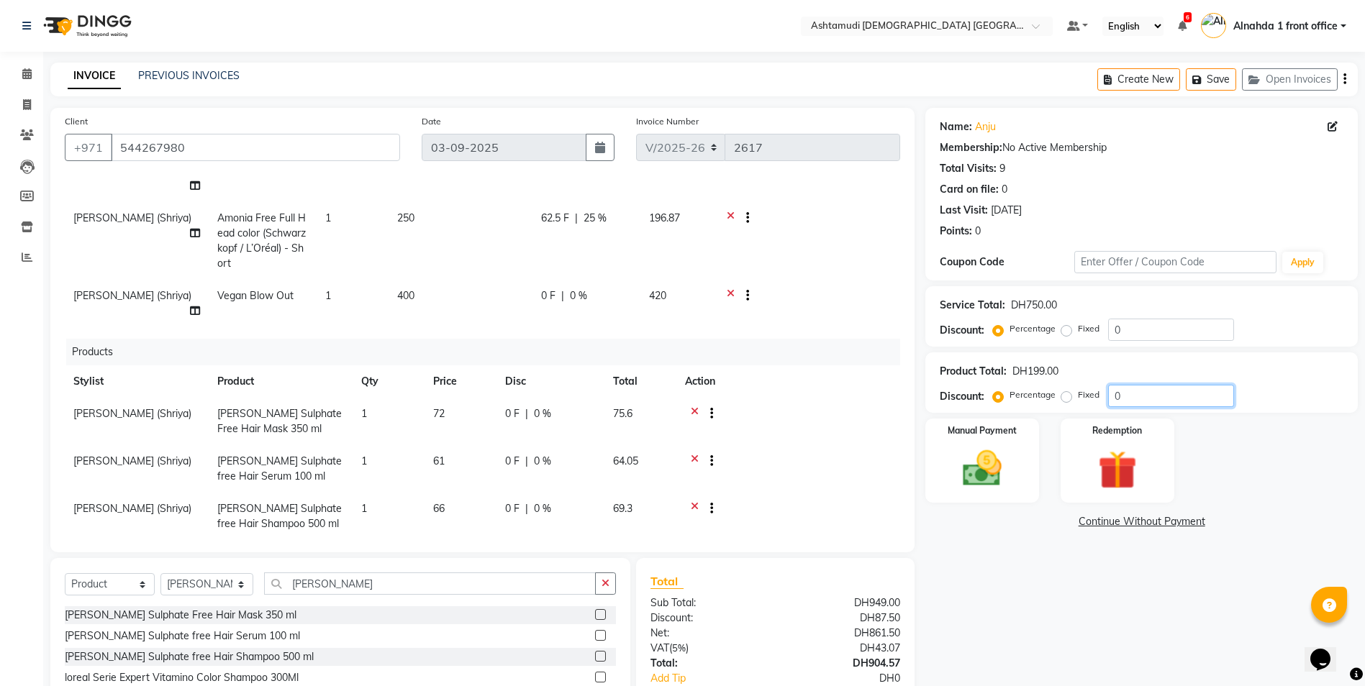
click at [1147, 399] on input "0" at bounding box center [1171, 396] width 126 height 22
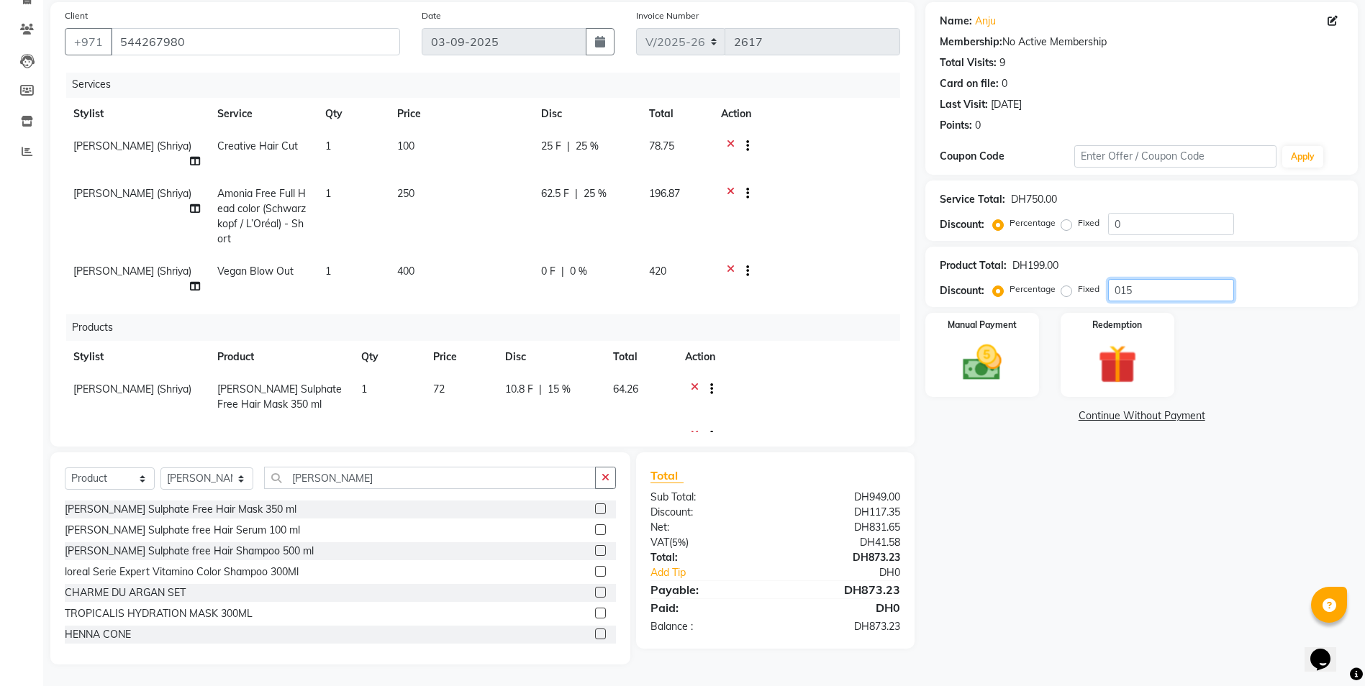
scroll to position [0, 0]
type input "015"
click at [1007, 366] on img at bounding box center [982, 363] width 66 height 47
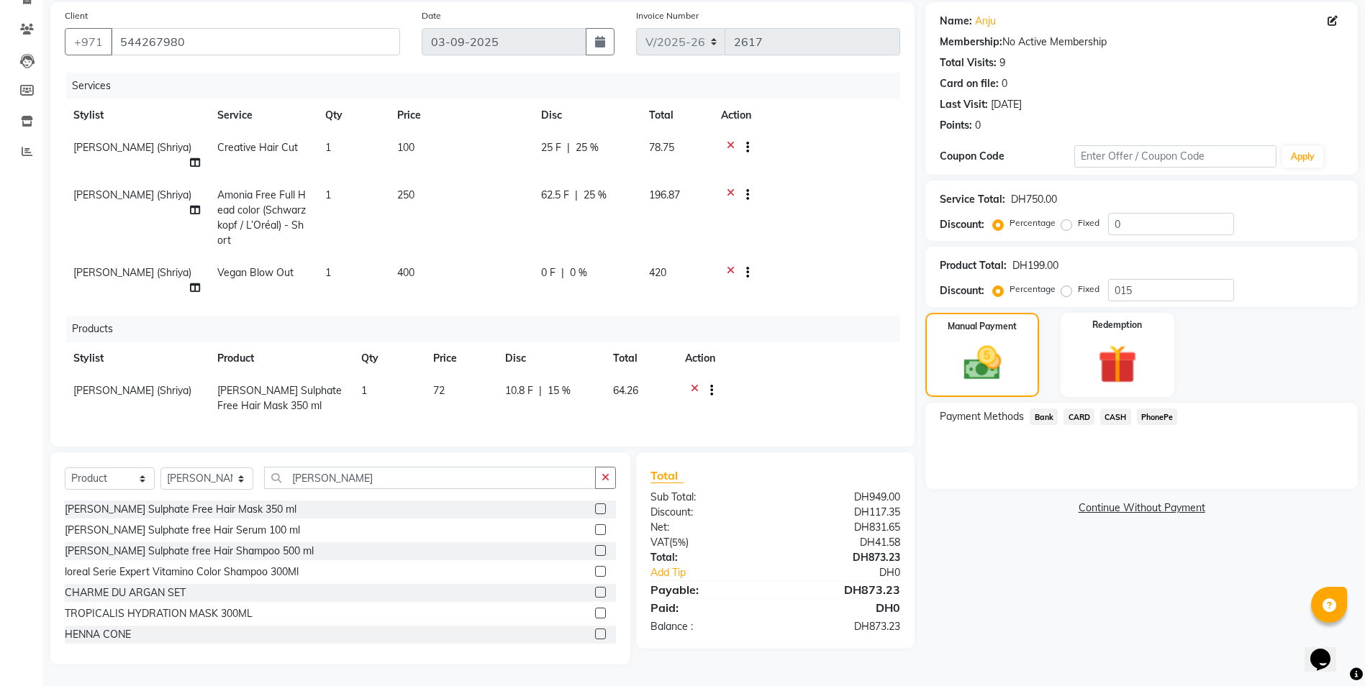
click at [1080, 416] on span "CARD" at bounding box center [1078, 417] width 31 height 17
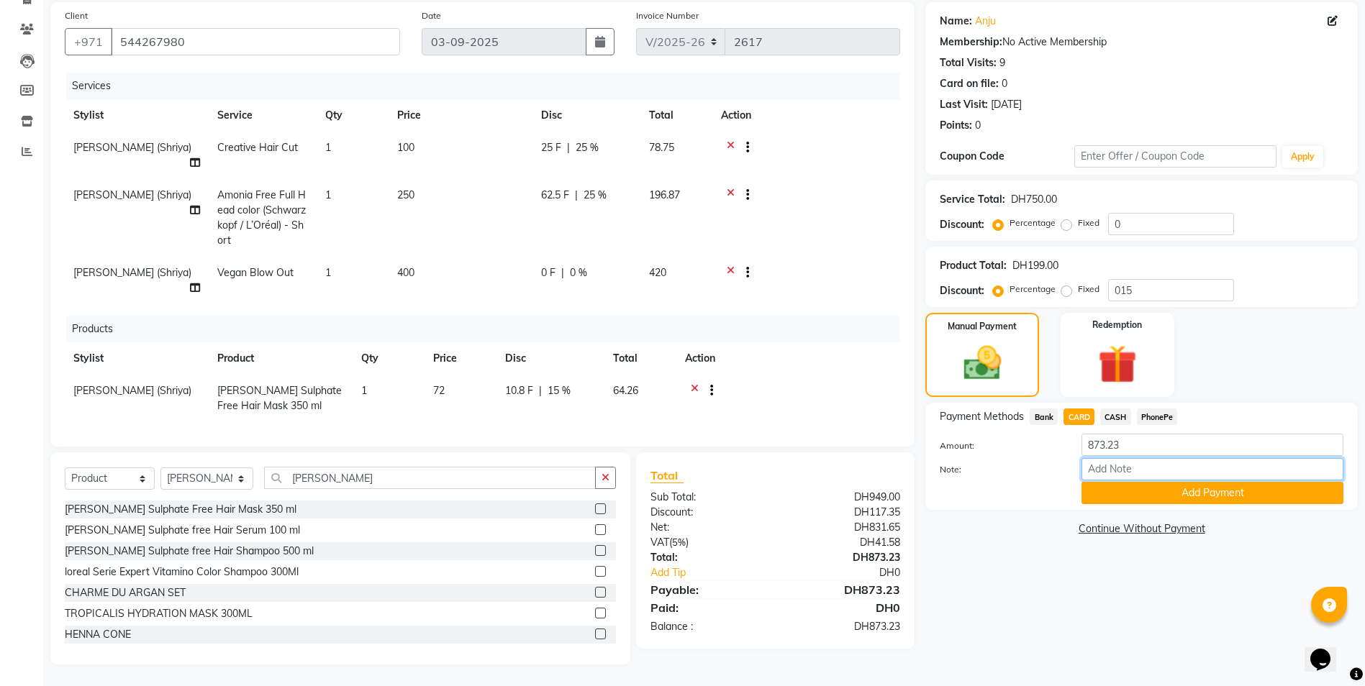
click at [1111, 465] on input "Note:" at bounding box center [1212, 469] width 262 height 22
type input "presila"
click at [1121, 491] on button "Add Payment" at bounding box center [1212, 493] width 262 height 22
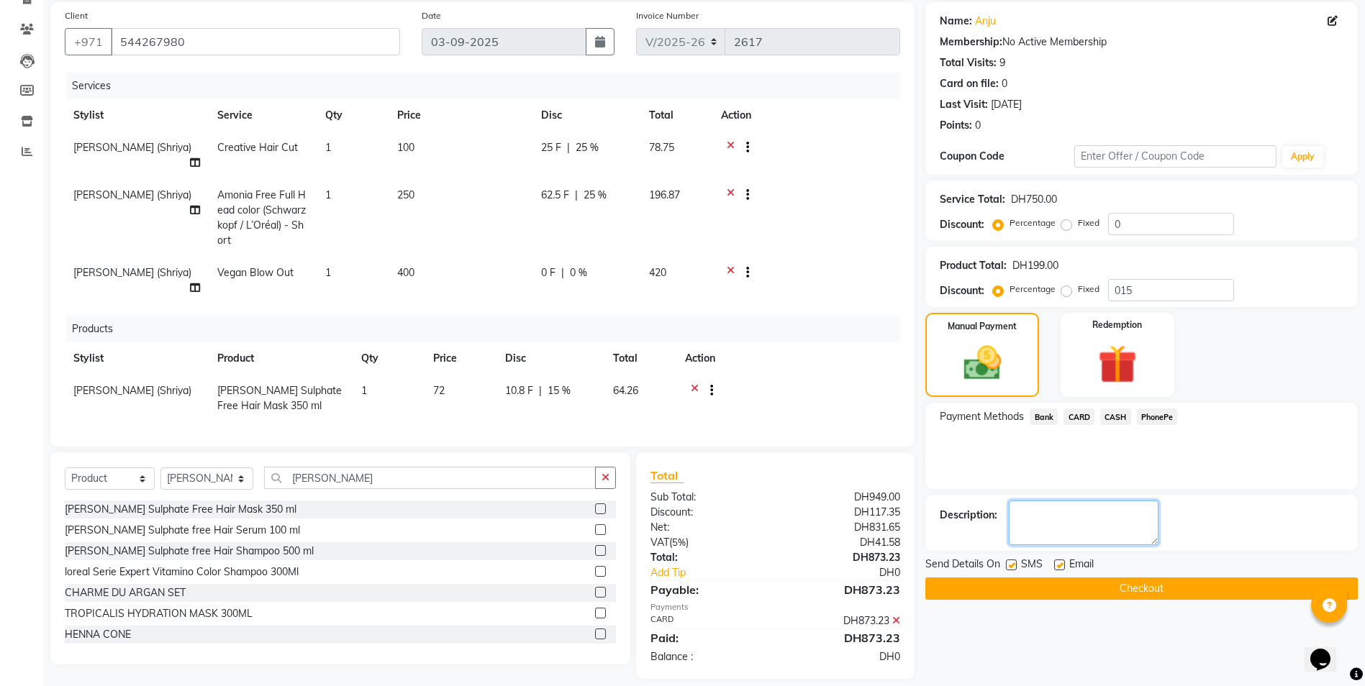
click at [1052, 522] on textarea at bounding box center [1083, 523] width 150 height 45
type textarea "9652"
click at [1050, 588] on button "Checkout" at bounding box center [1141, 589] width 432 height 22
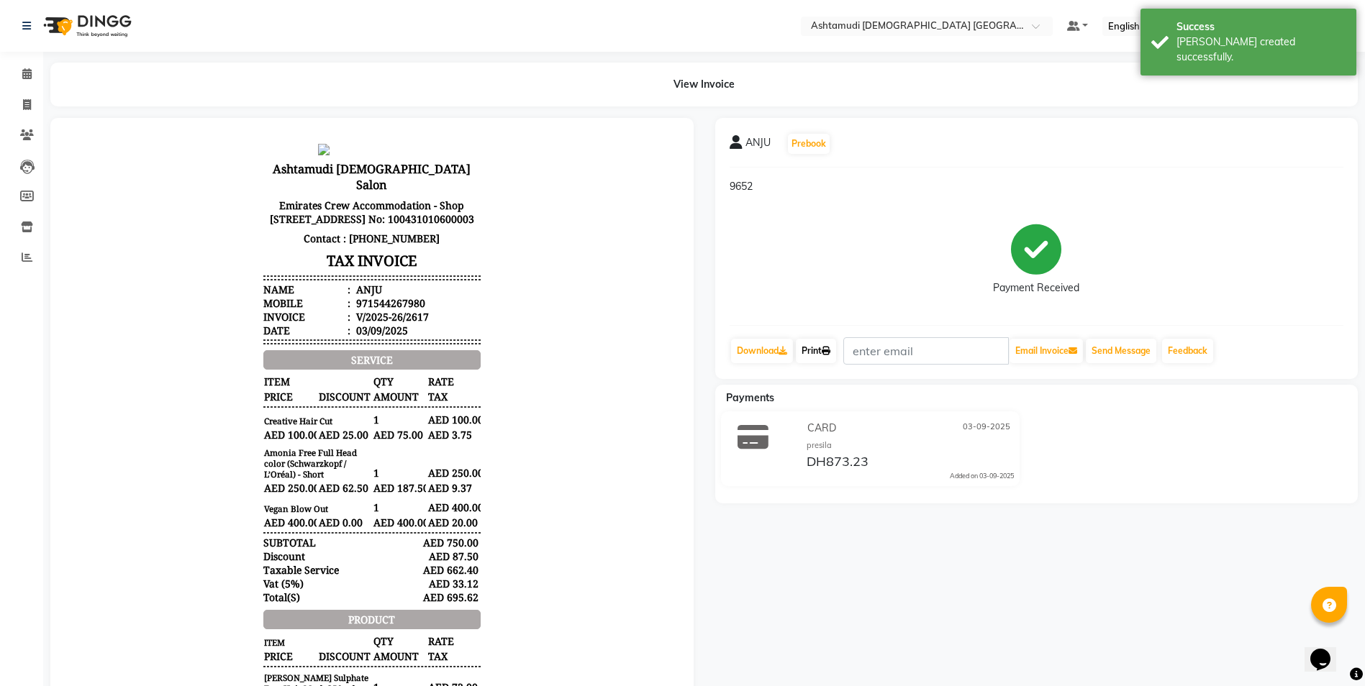
click at [830, 352] on icon at bounding box center [825, 351] width 9 height 9
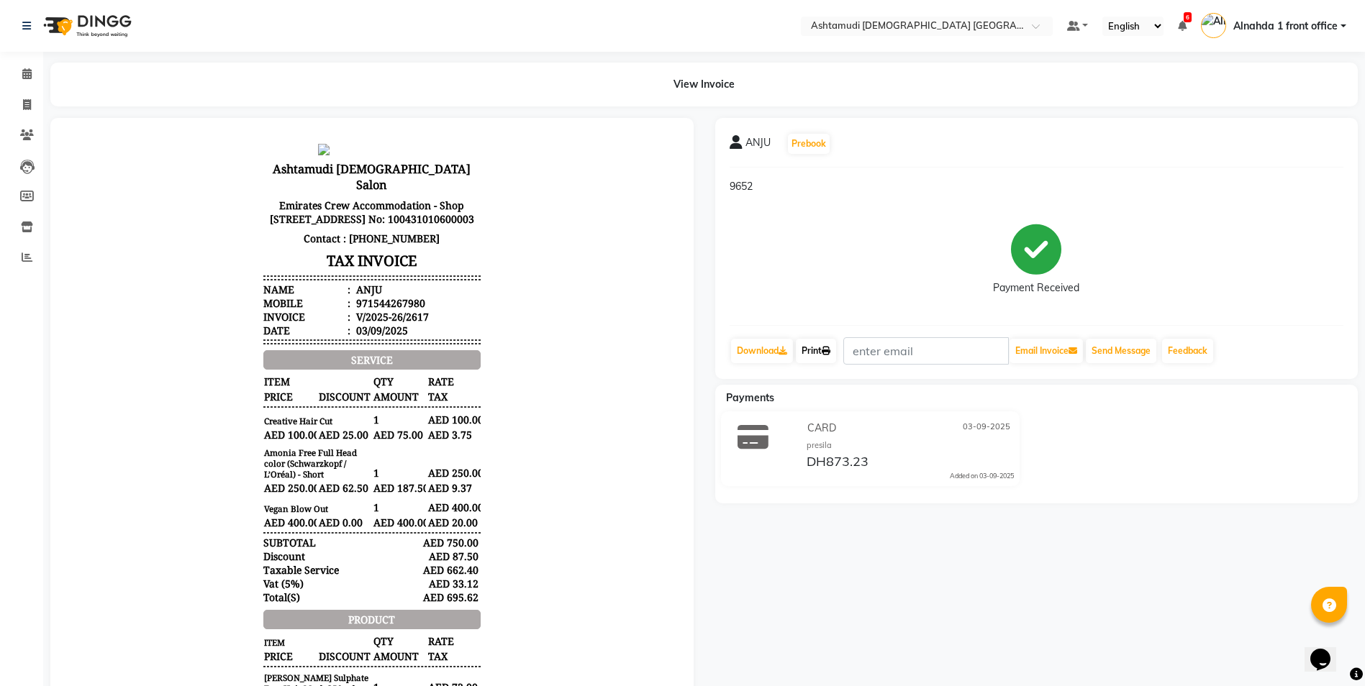
click at [818, 348] on link "Print" at bounding box center [816, 351] width 40 height 24
click at [28, 104] on icon at bounding box center [27, 104] width 8 height 11
select select "service"
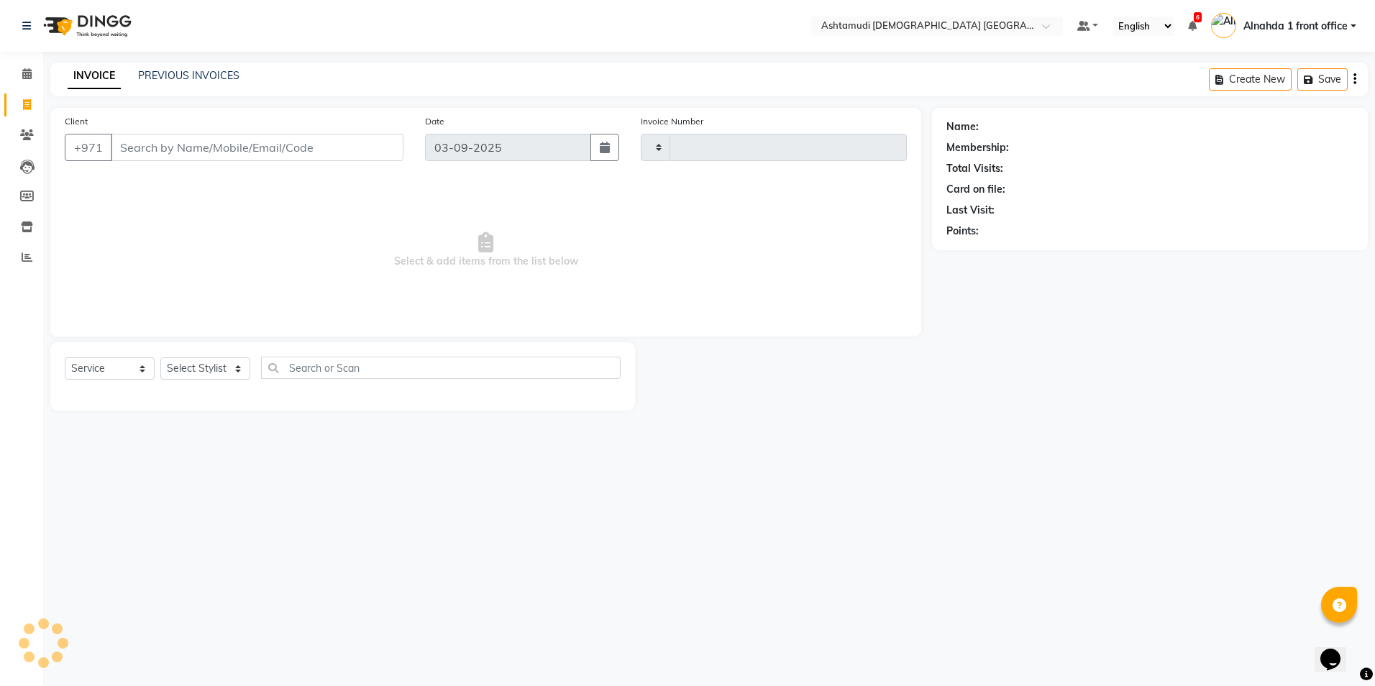
type input "2618"
select select "7242"
click at [25, 73] on icon at bounding box center [26, 73] width 9 height 11
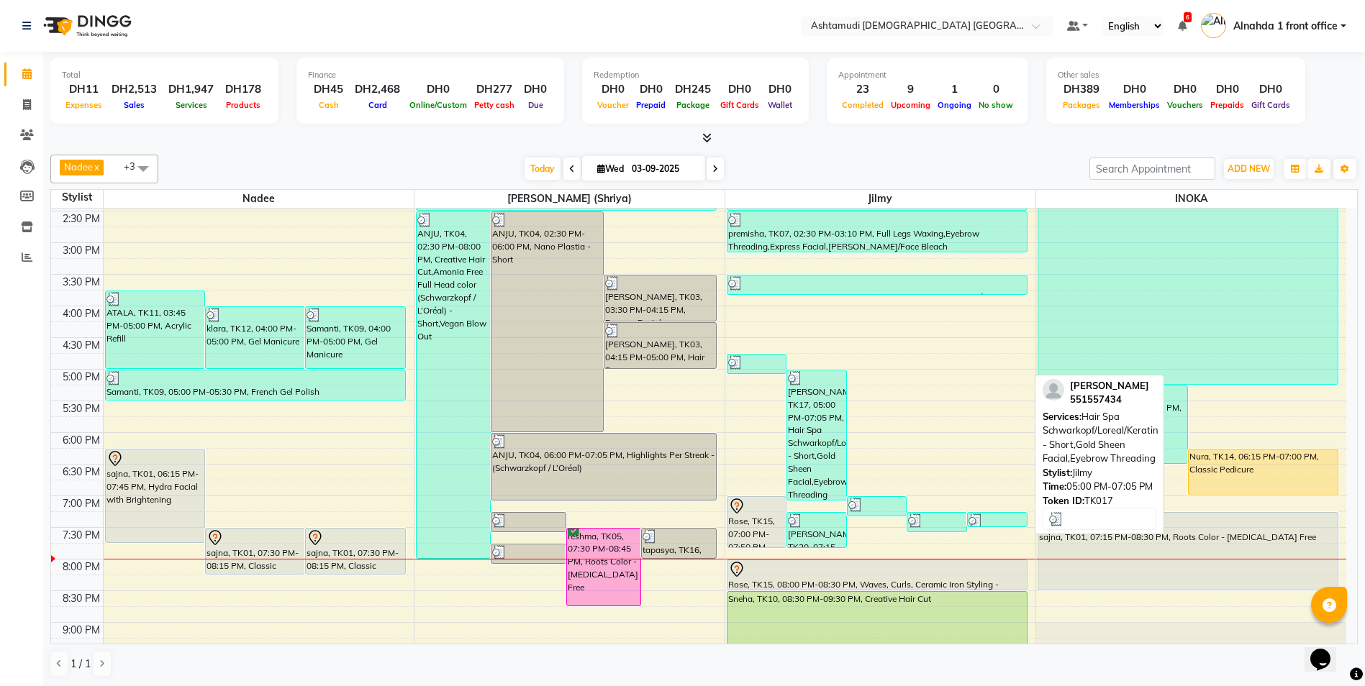
scroll to position [450, 0]
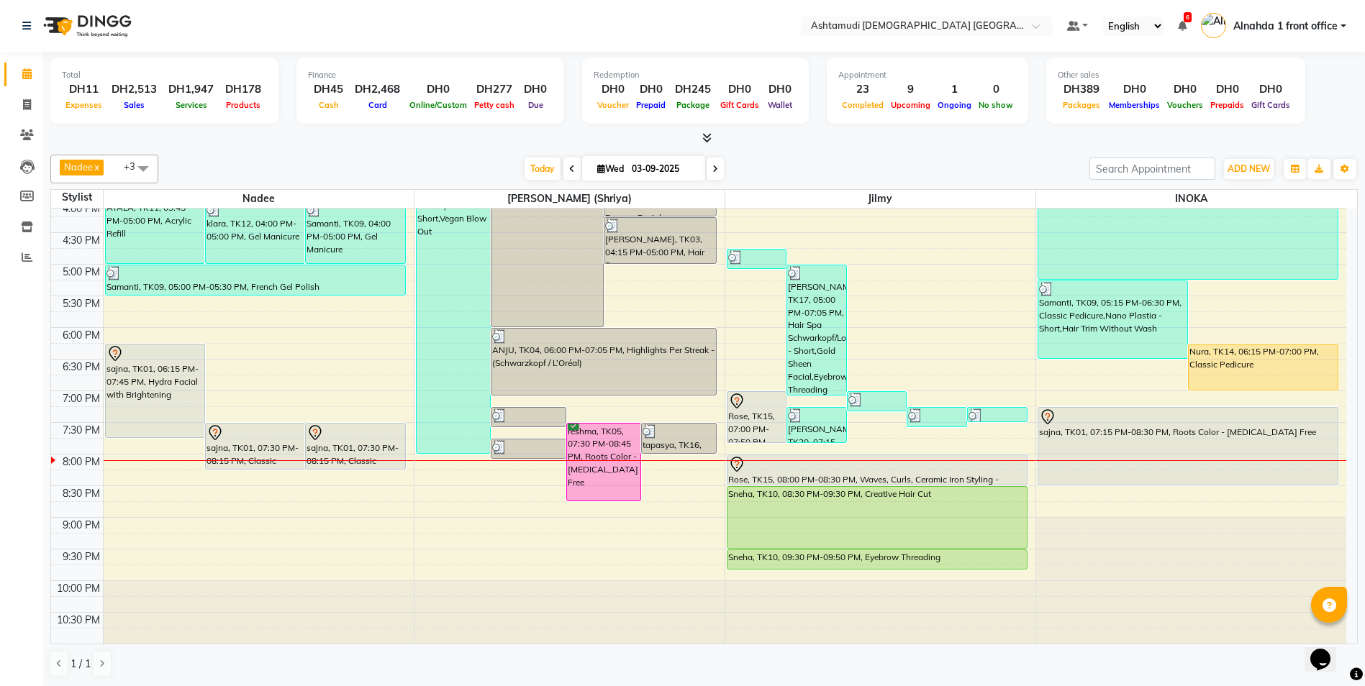
click at [714, 170] on icon at bounding box center [715, 169] width 6 height 9
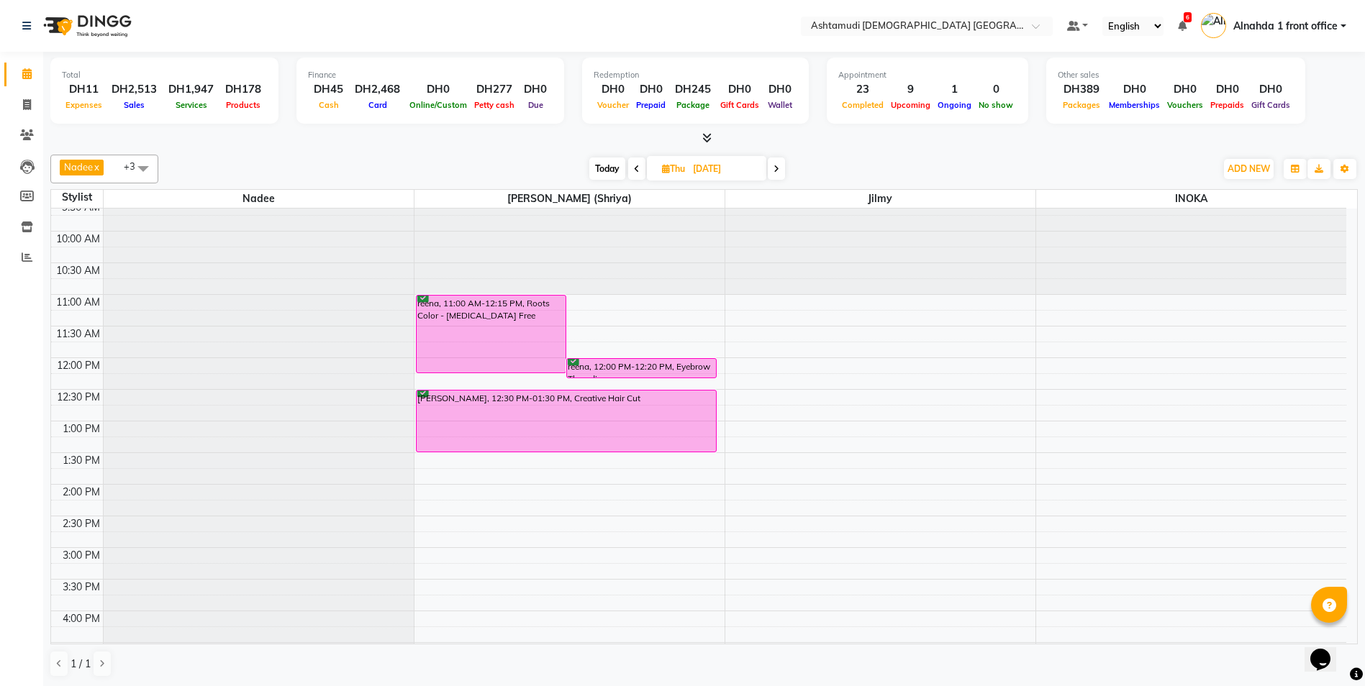
scroll to position [0, 0]
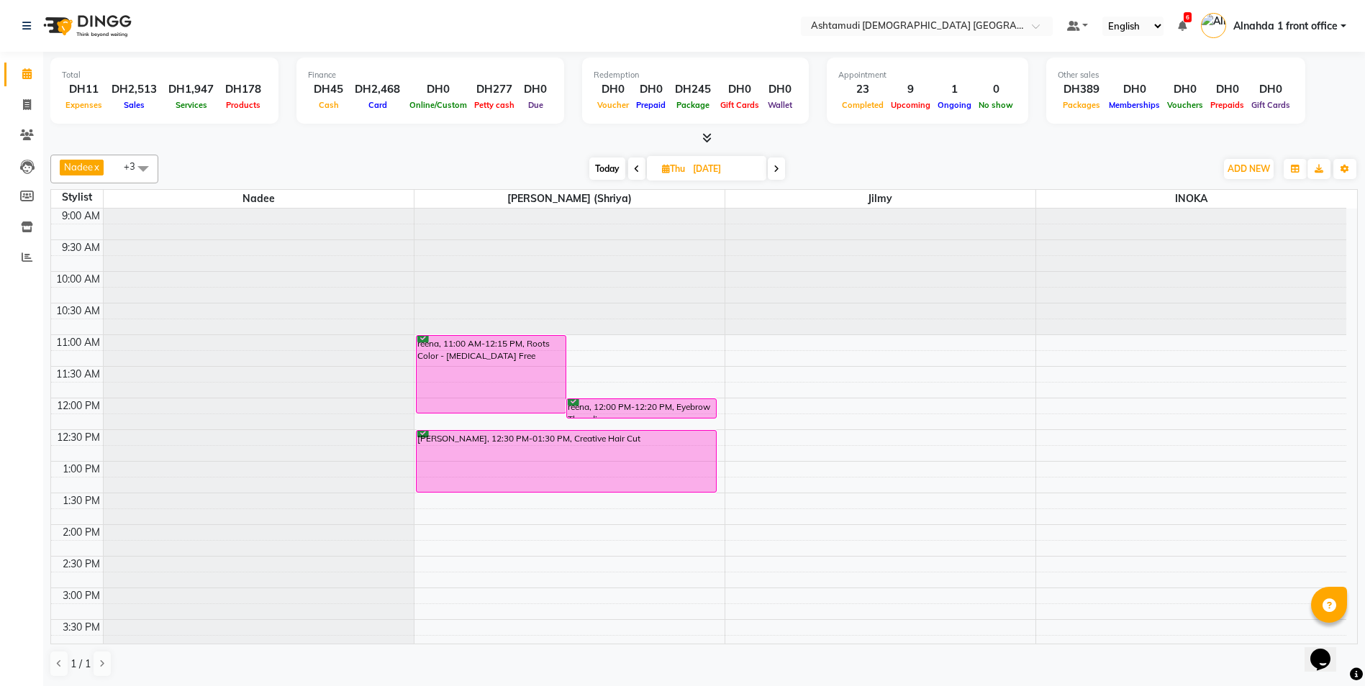
click at [632, 170] on span at bounding box center [636, 169] width 17 height 22
type input "03-09-2025"
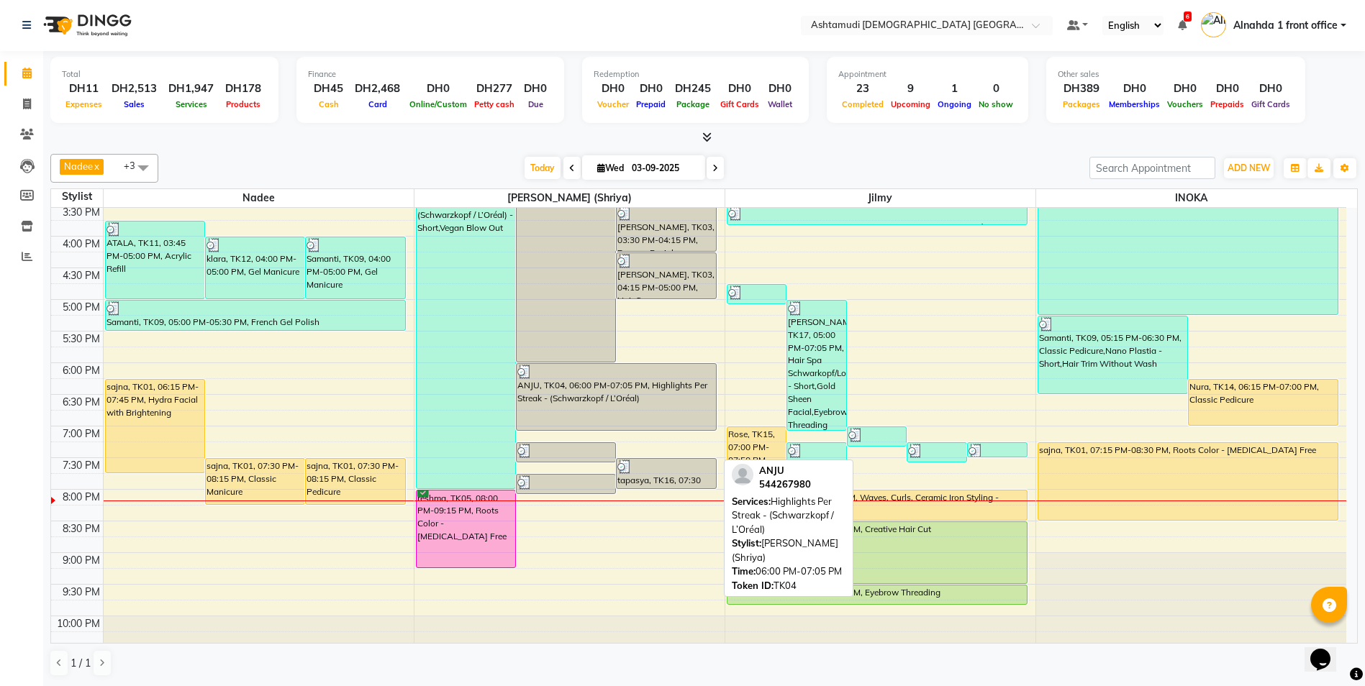
scroll to position [450, 0]
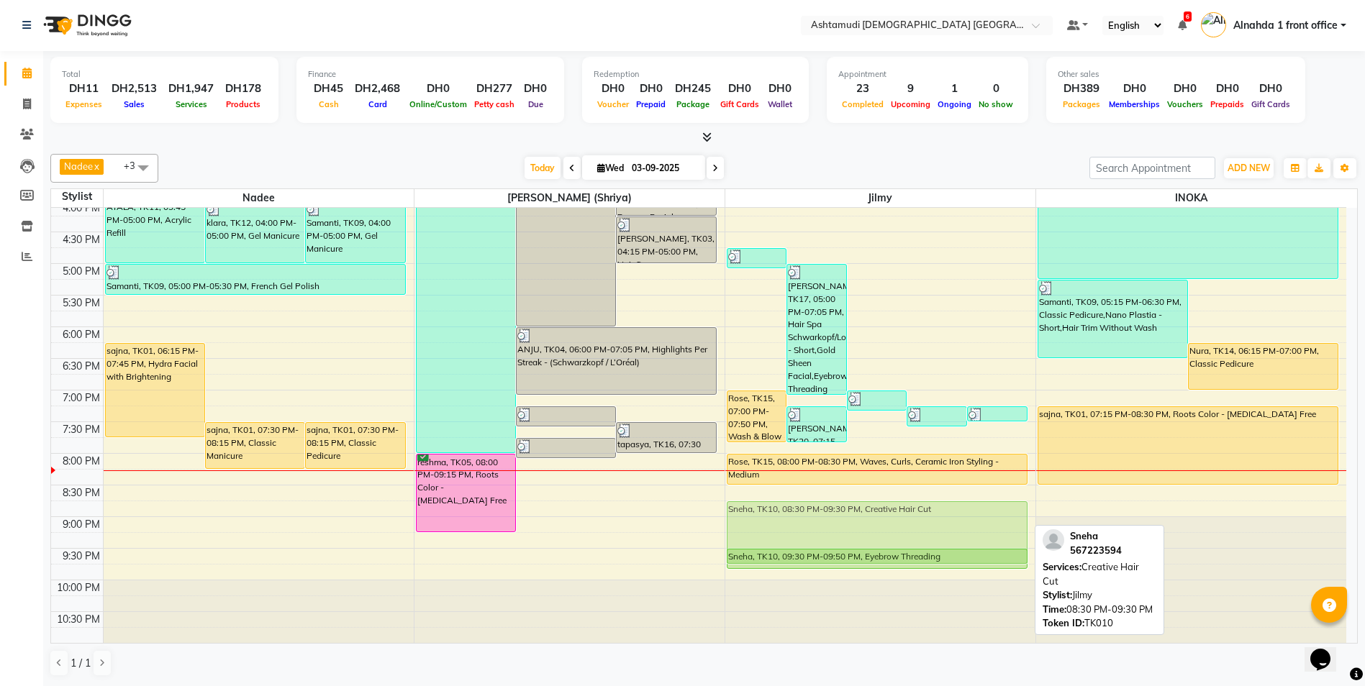
drag, startPoint x: 829, startPoint y: 516, endPoint x: 834, endPoint y: 531, distance: 15.2
click at [834, 531] on div "NIMISHA, TK13, 04:45 PM-05:05 PM, Eyebrow Threading saranya, TK17, 05:00 PM-07:…" at bounding box center [880, 200] width 310 height 885
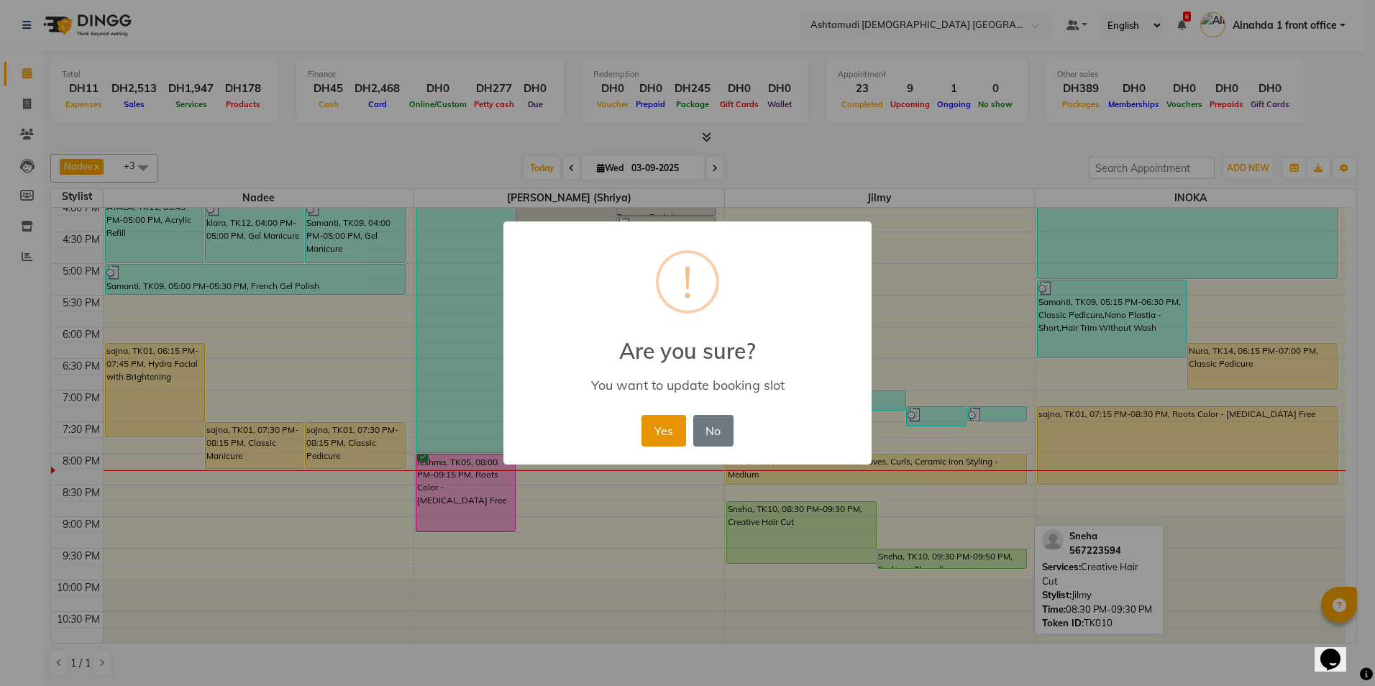
click at [662, 419] on button "Yes" at bounding box center [664, 431] width 44 height 32
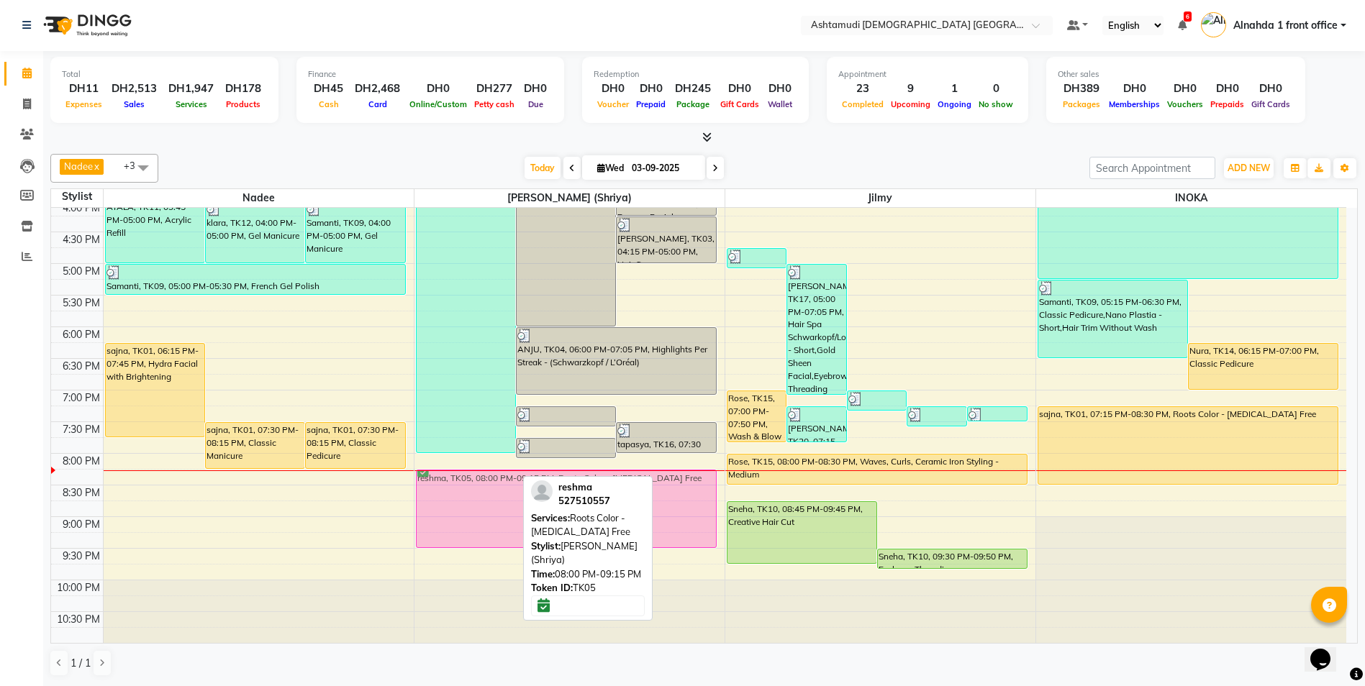
drag, startPoint x: 465, startPoint y: 494, endPoint x: 470, endPoint y: 508, distance: 14.6
click at [470, 508] on div "ANJU, TK04, 02:30 PM-08:00 PM, Creative Hair Cut,Amonia Free Full Head color (S…" at bounding box center [569, 200] width 310 height 885
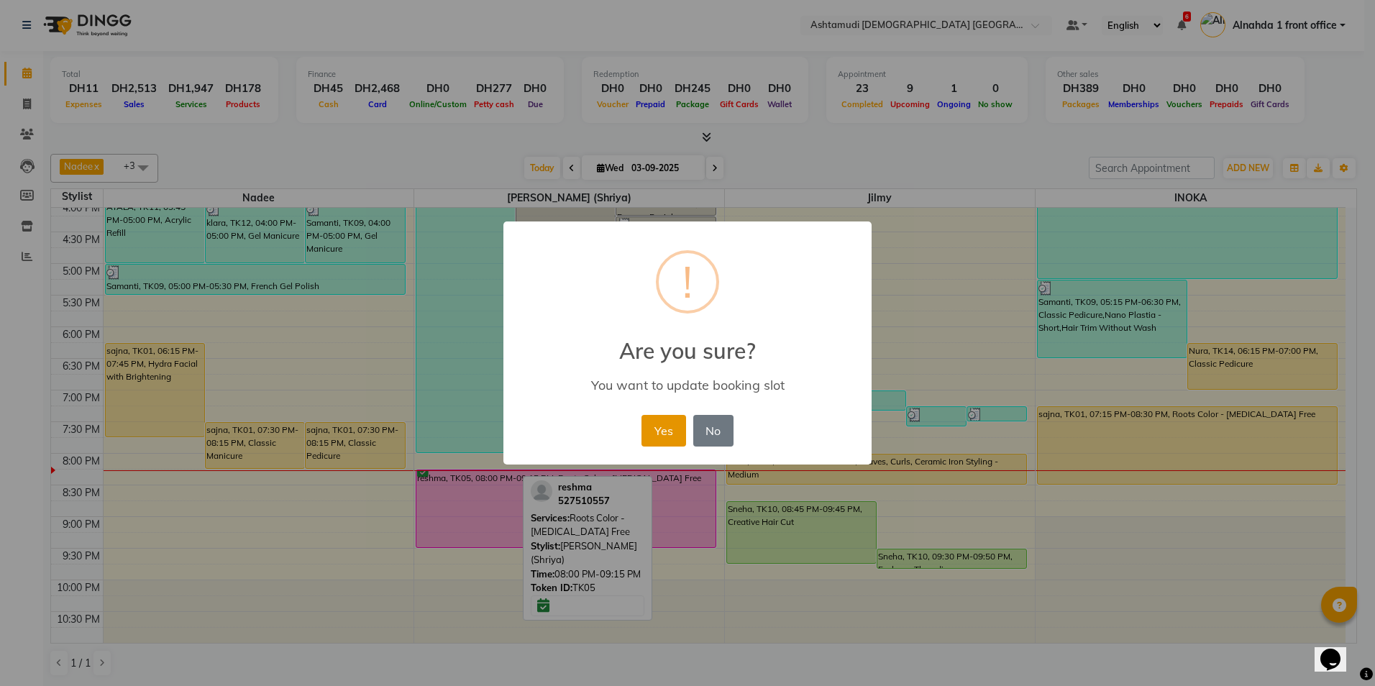
click at [671, 435] on button "Yes" at bounding box center [664, 431] width 44 height 32
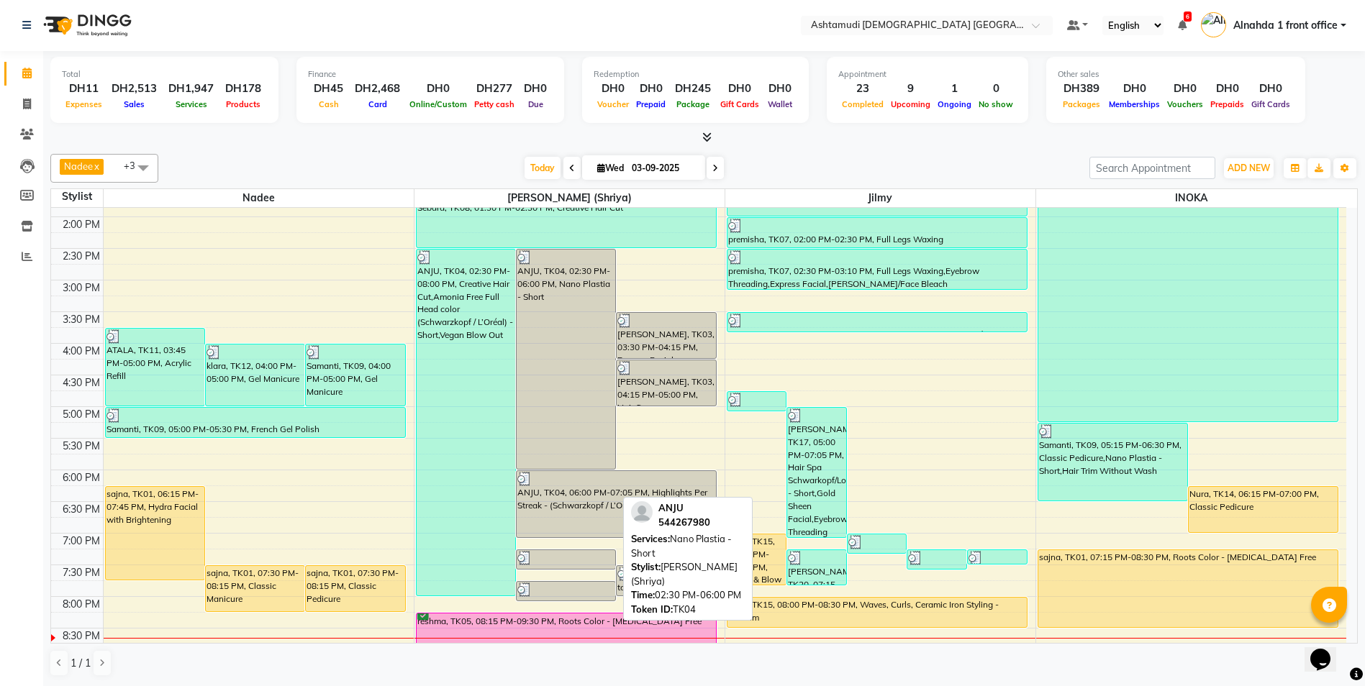
scroll to position [378, 0]
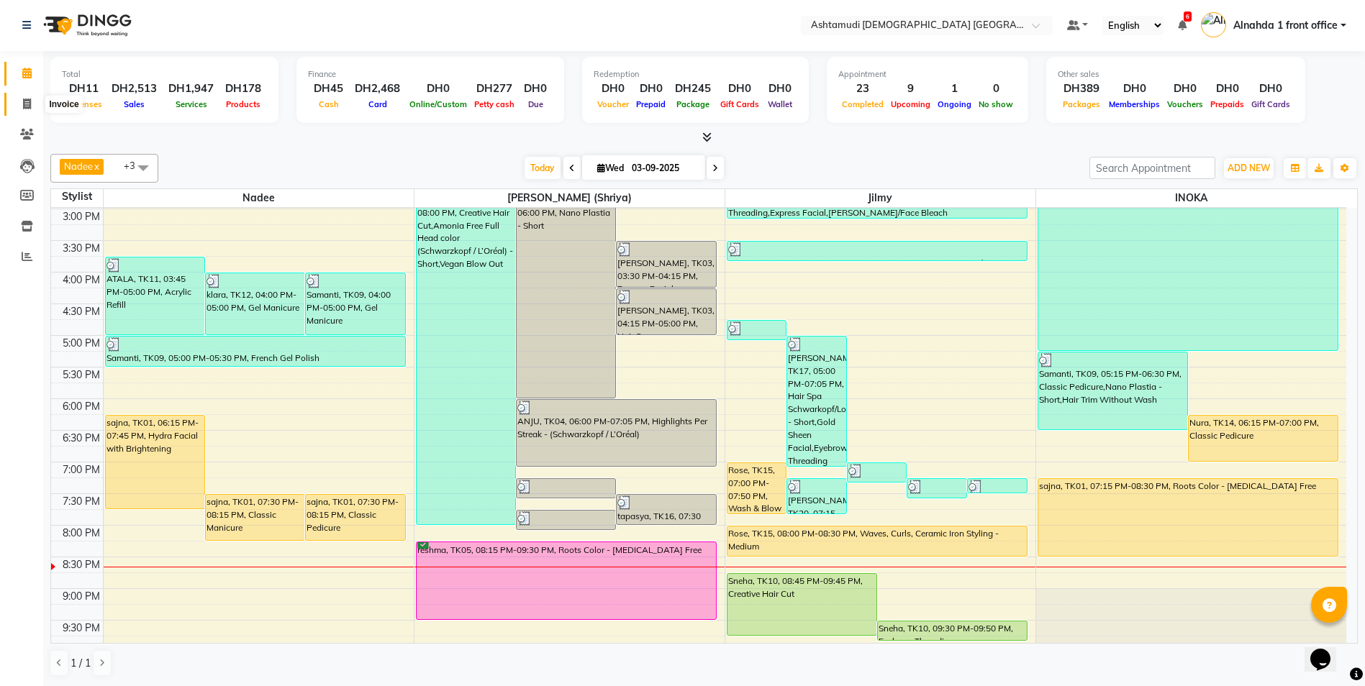
click at [28, 103] on icon at bounding box center [27, 104] width 8 height 11
select select "service"
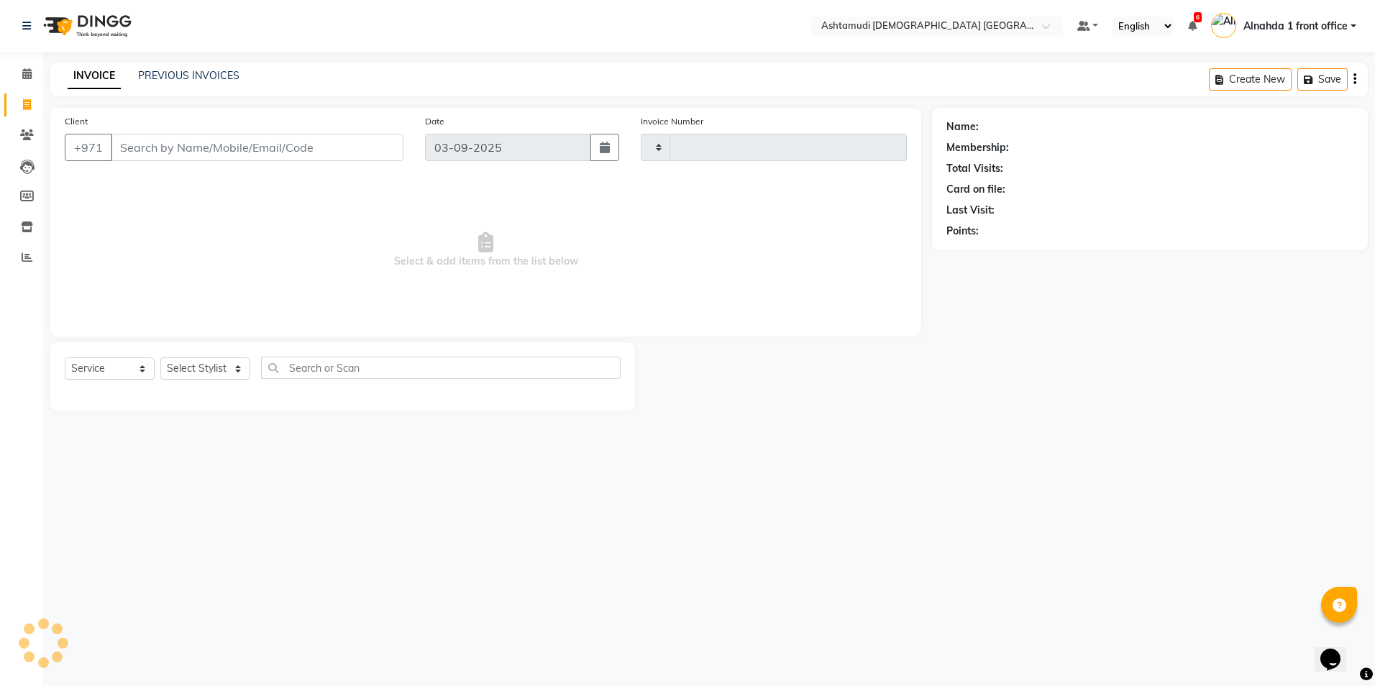
type input "2618"
select select "7242"
click at [165, 145] on input "Client" at bounding box center [257, 147] width 293 height 27
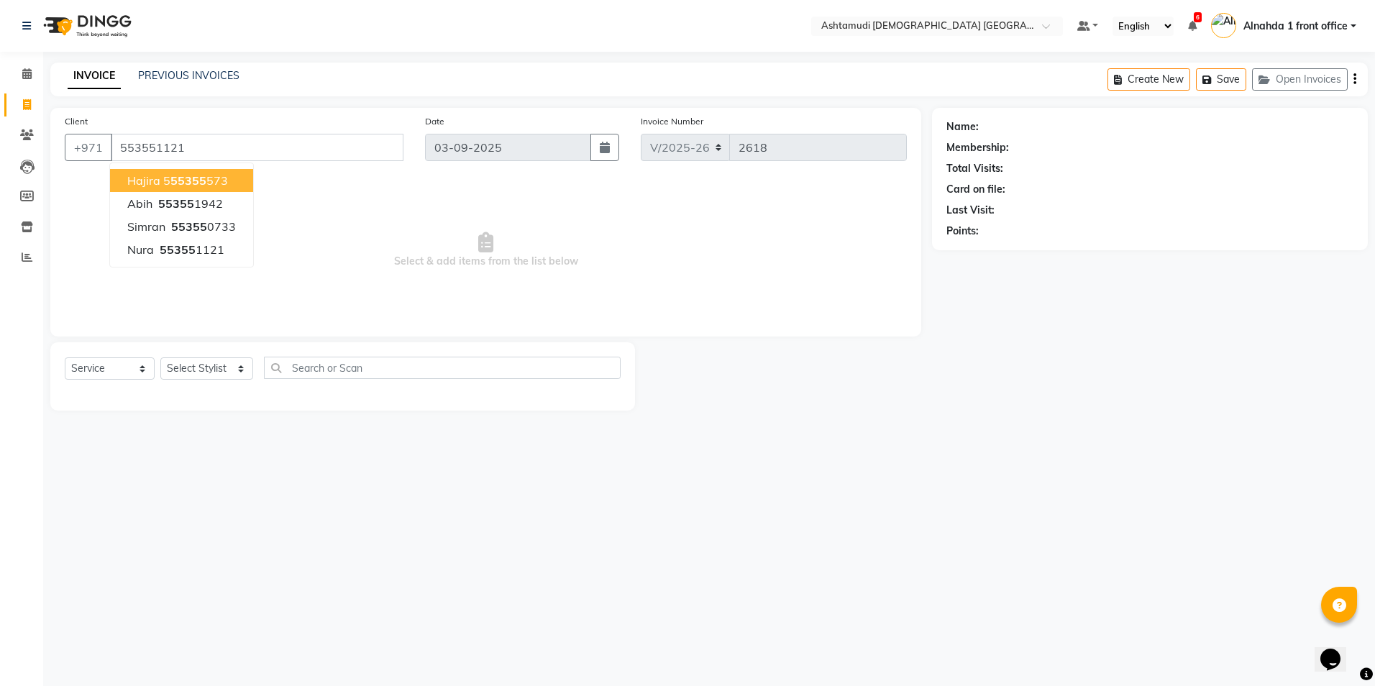
type input "553551121"
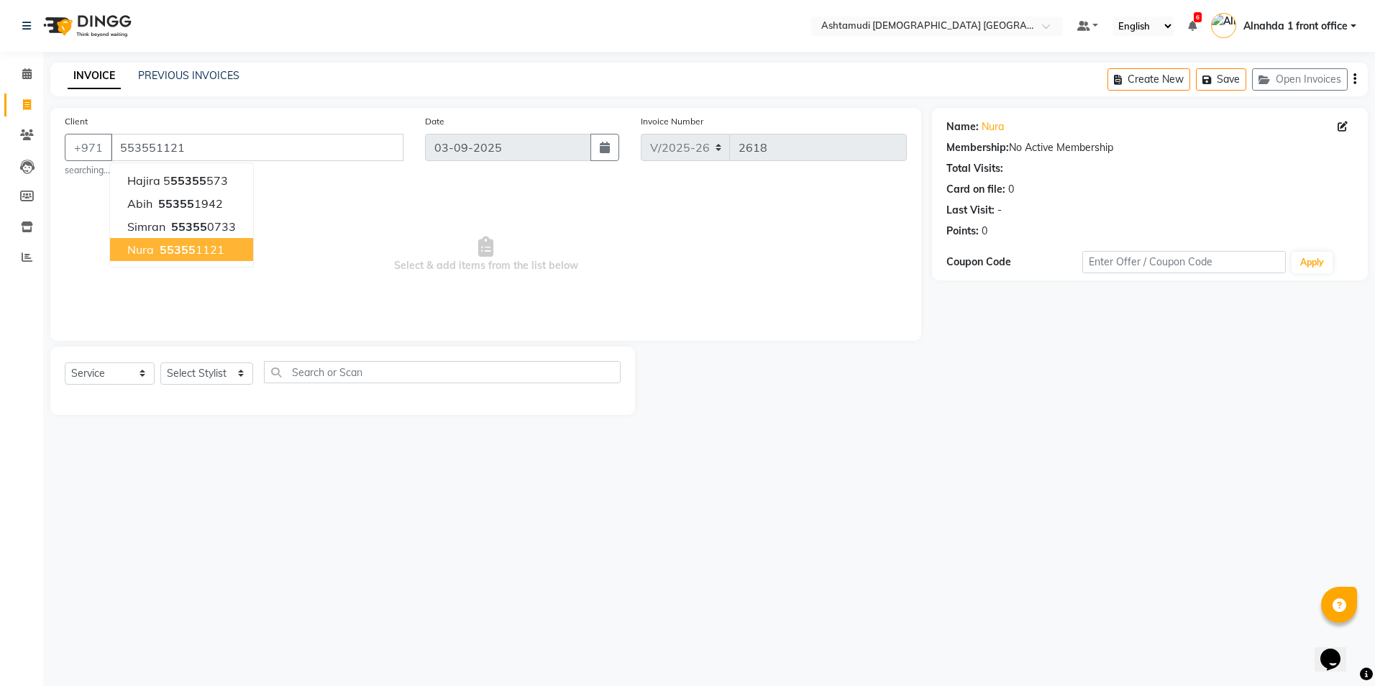
click at [176, 245] on span "55355" at bounding box center [178, 249] width 36 height 14
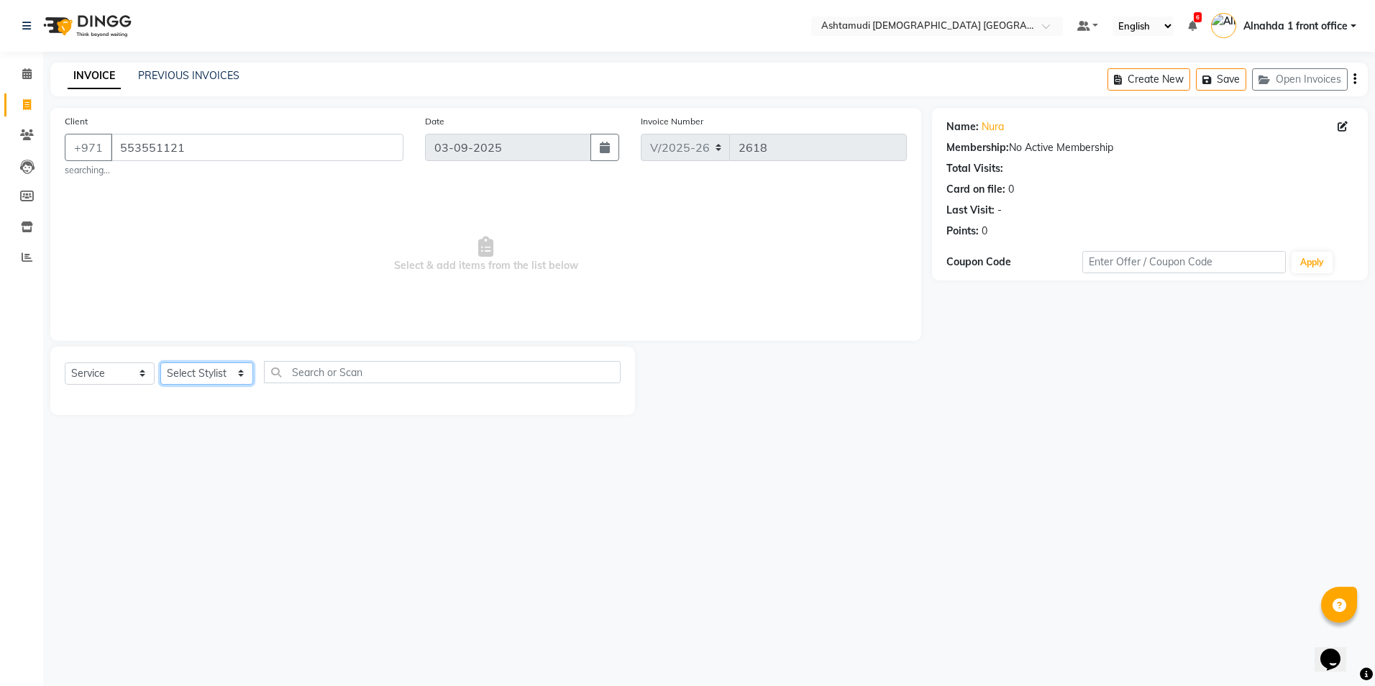
click at [236, 369] on select "Select Stylist Alnahda 1 front office [PERSON_NAME] [PERSON_NAME] Staff INOKA […" at bounding box center [206, 374] width 93 height 22
select select "90019"
click at [160, 363] on select "Select Stylist Alnahda 1 front office [PERSON_NAME] [PERSON_NAME] Staff INOKA […" at bounding box center [206, 374] width 93 height 22
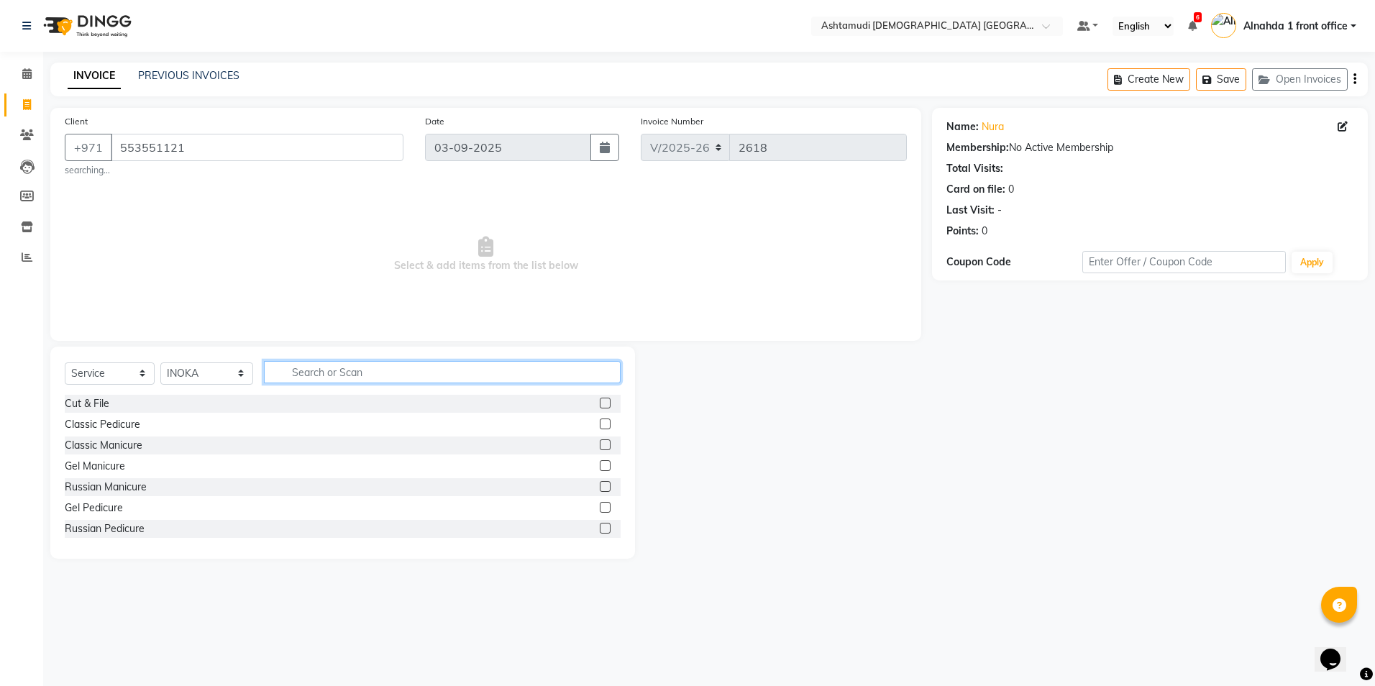
click at [328, 373] on input "text" at bounding box center [442, 372] width 356 height 22
type input "pedi"
click at [600, 401] on label at bounding box center [605, 403] width 11 height 11
click at [600, 401] on input "checkbox" at bounding box center [604, 403] width 9 height 9
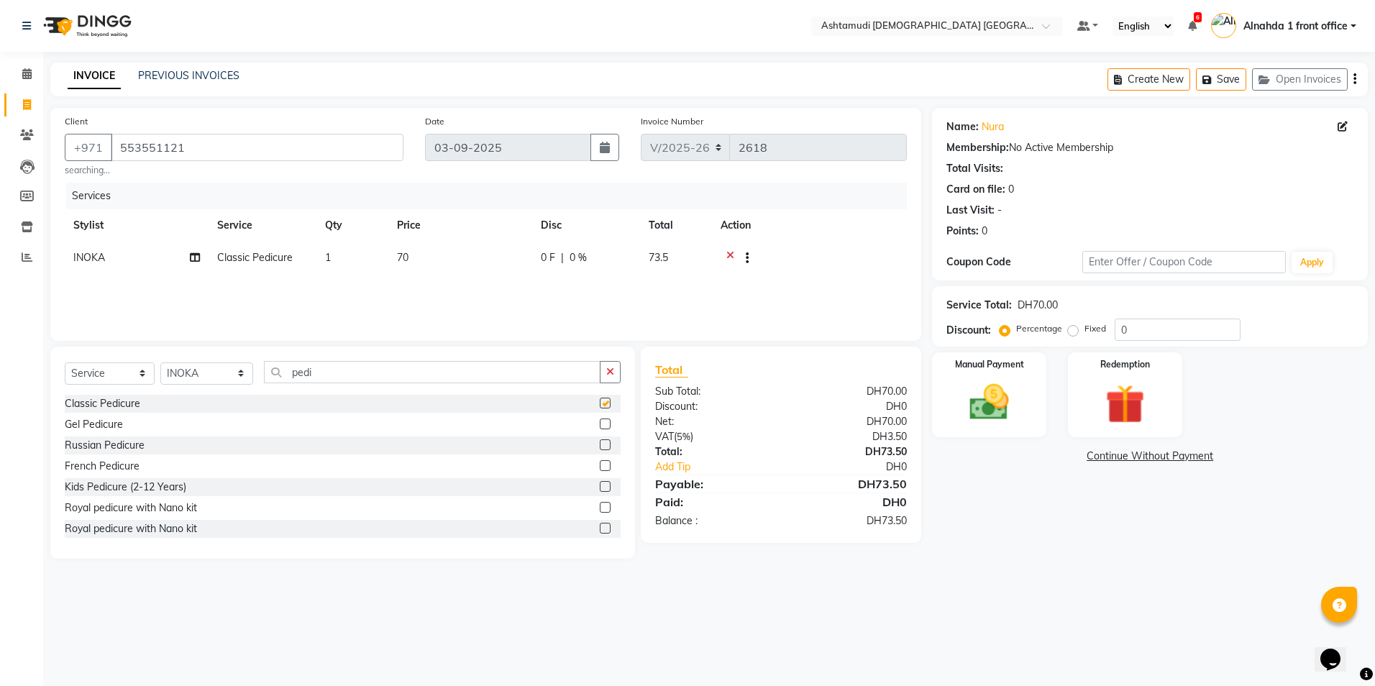
checkbox input "false"
drag, startPoint x: 1154, startPoint y: 326, endPoint x: 1162, endPoint y: 323, distance: 9.1
click at [1154, 326] on input "0" at bounding box center [1178, 330] width 126 height 22
type input "015"
click at [983, 401] on img at bounding box center [989, 402] width 67 height 47
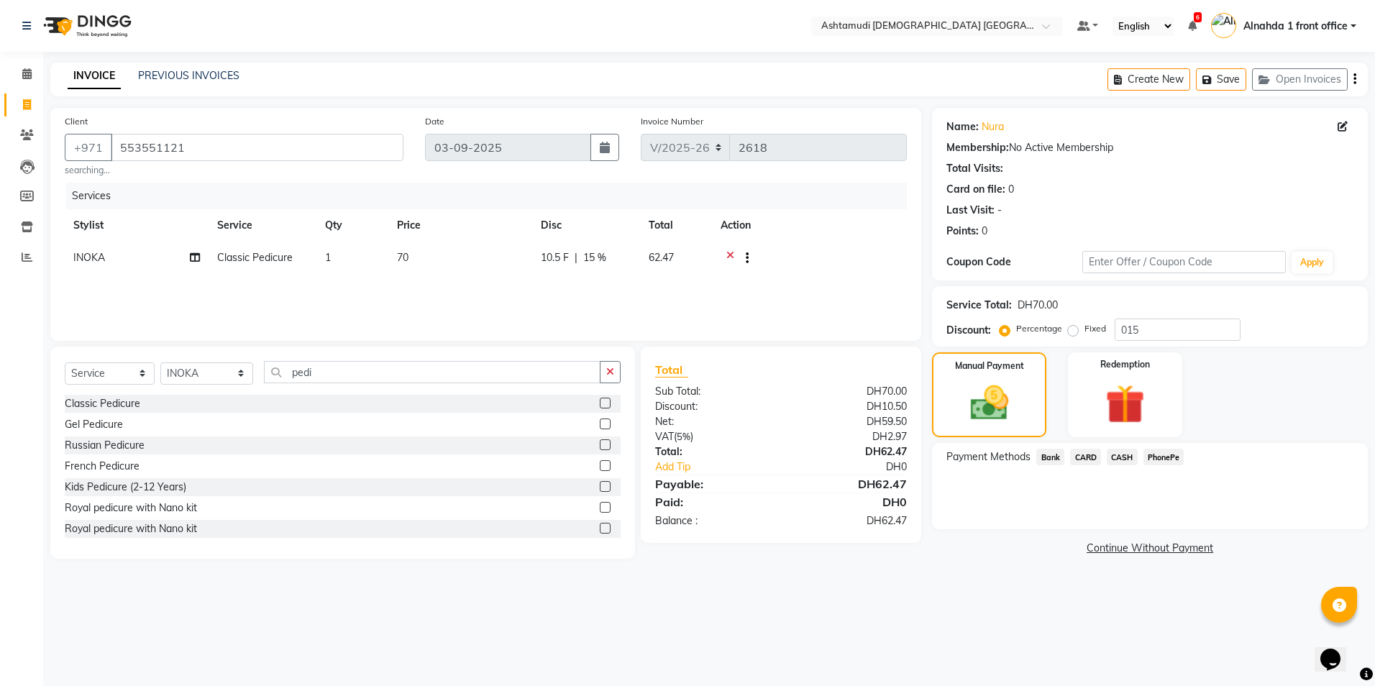
click at [1085, 458] on span "CARD" at bounding box center [1085, 457] width 31 height 17
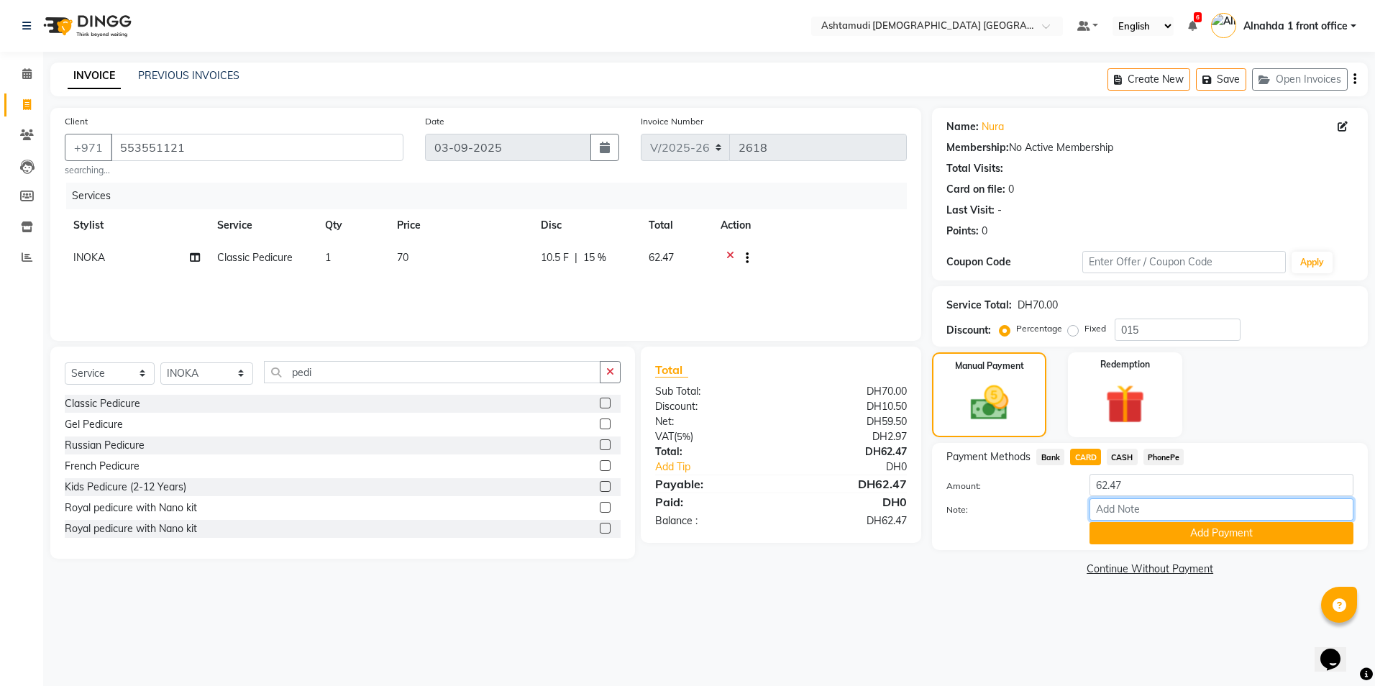
click at [1112, 511] on input "Note:" at bounding box center [1222, 509] width 264 height 22
type input "presila"
click at [1157, 534] on button "Add Payment" at bounding box center [1222, 533] width 264 height 22
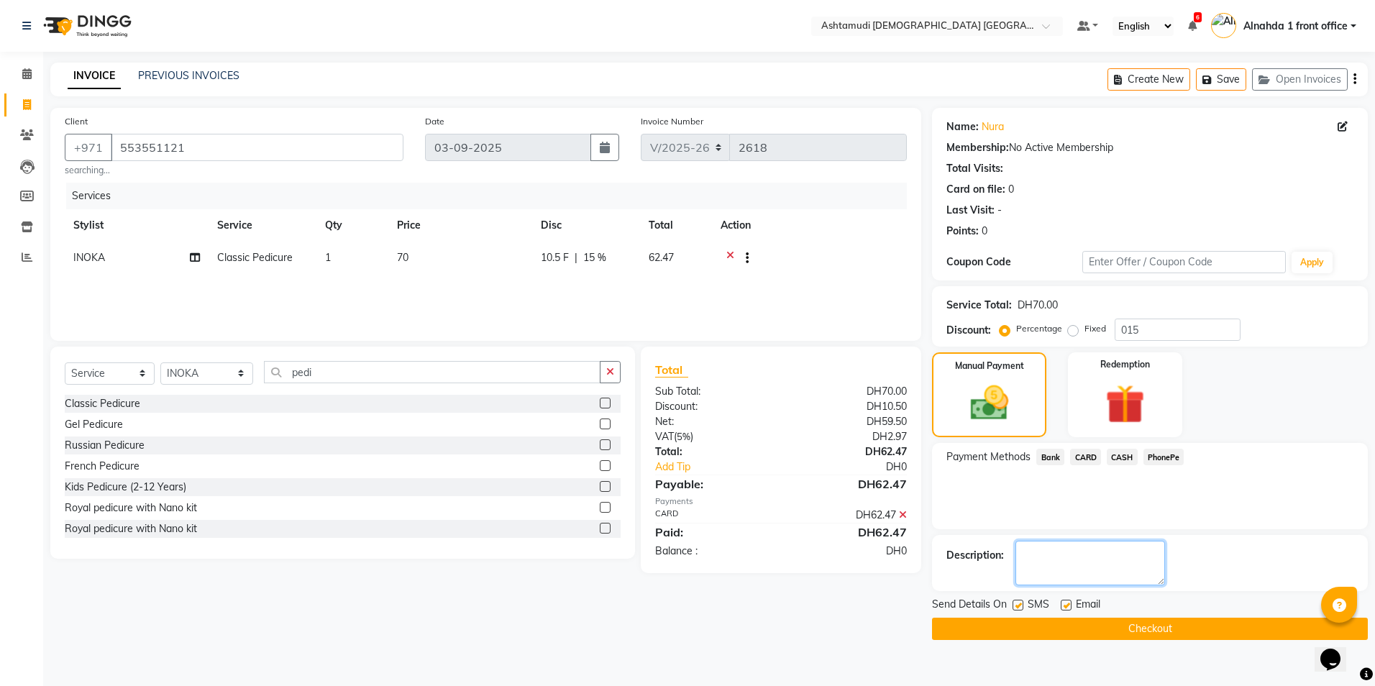
click at [1040, 561] on textarea at bounding box center [1091, 563] width 150 height 45
type textarea "4930"
click at [1035, 626] on button "Checkout" at bounding box center [1150, 629] width 436 height 22
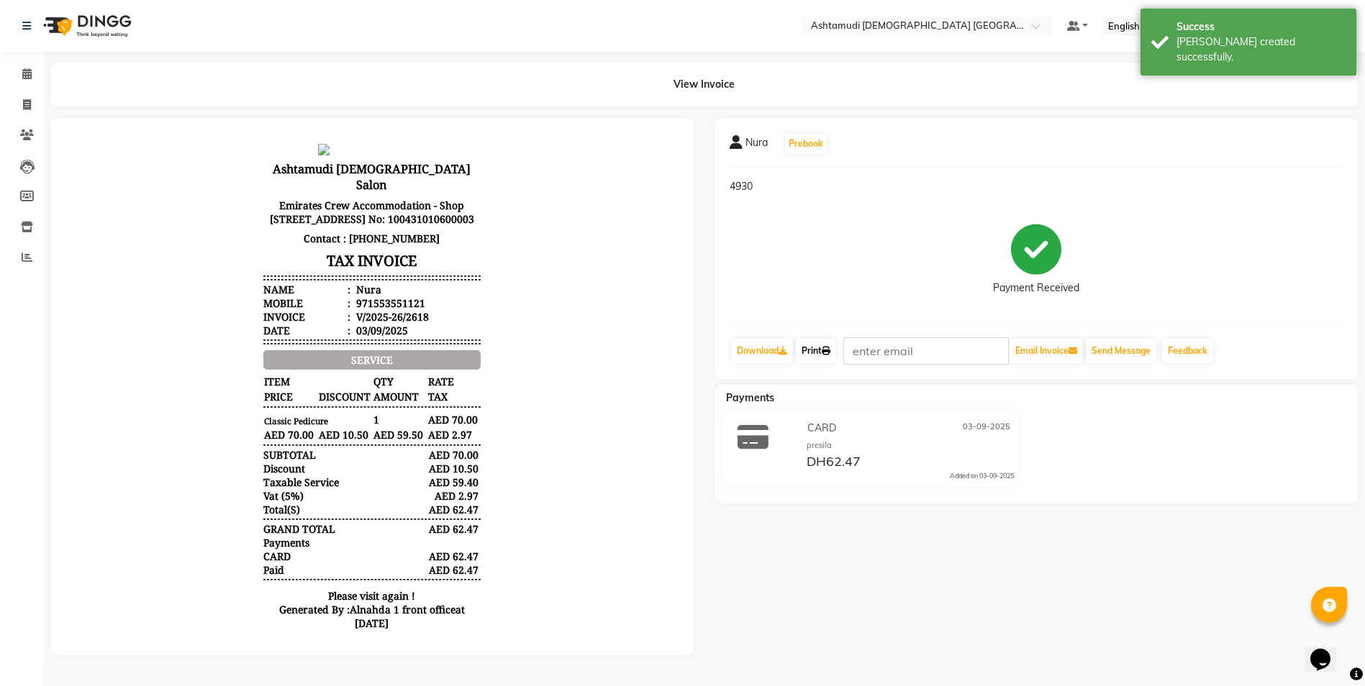
click at [827, 354] on icon at bounding box center [825, 351] width 9 height 9
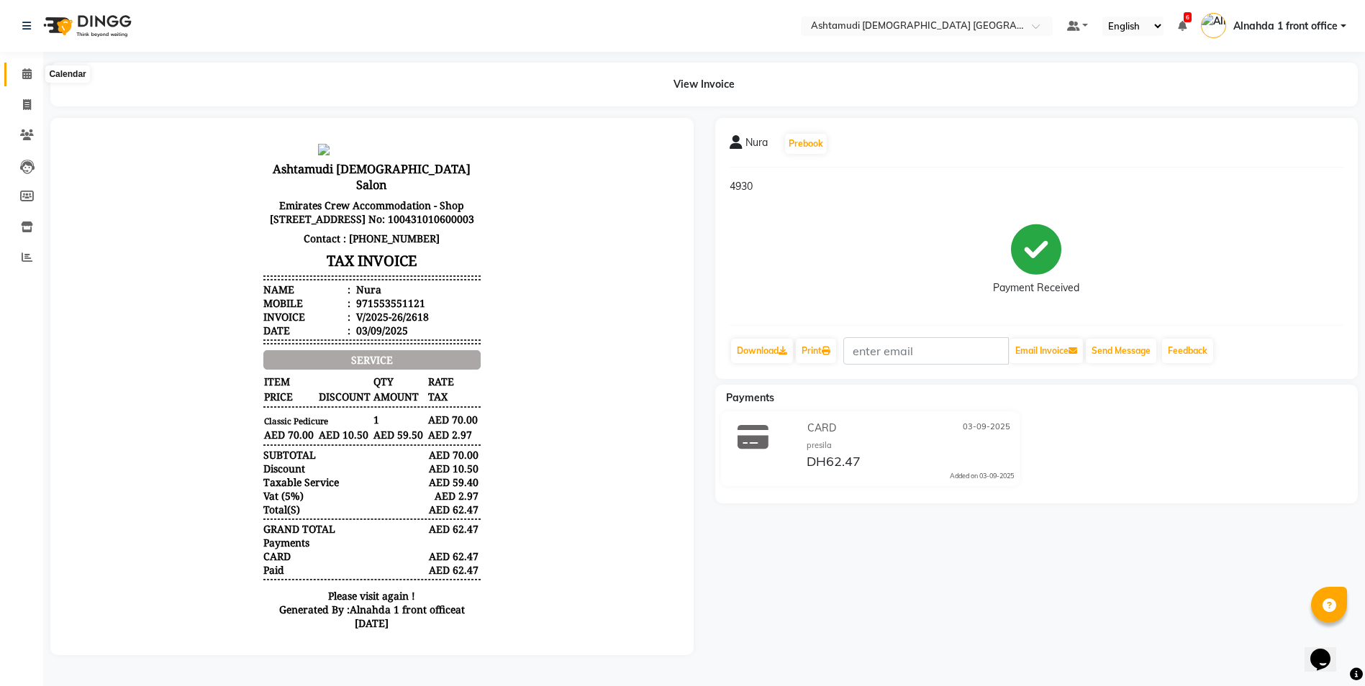
click at [24, 75] on icon at bounding box center [26, 73] width 9 height 11
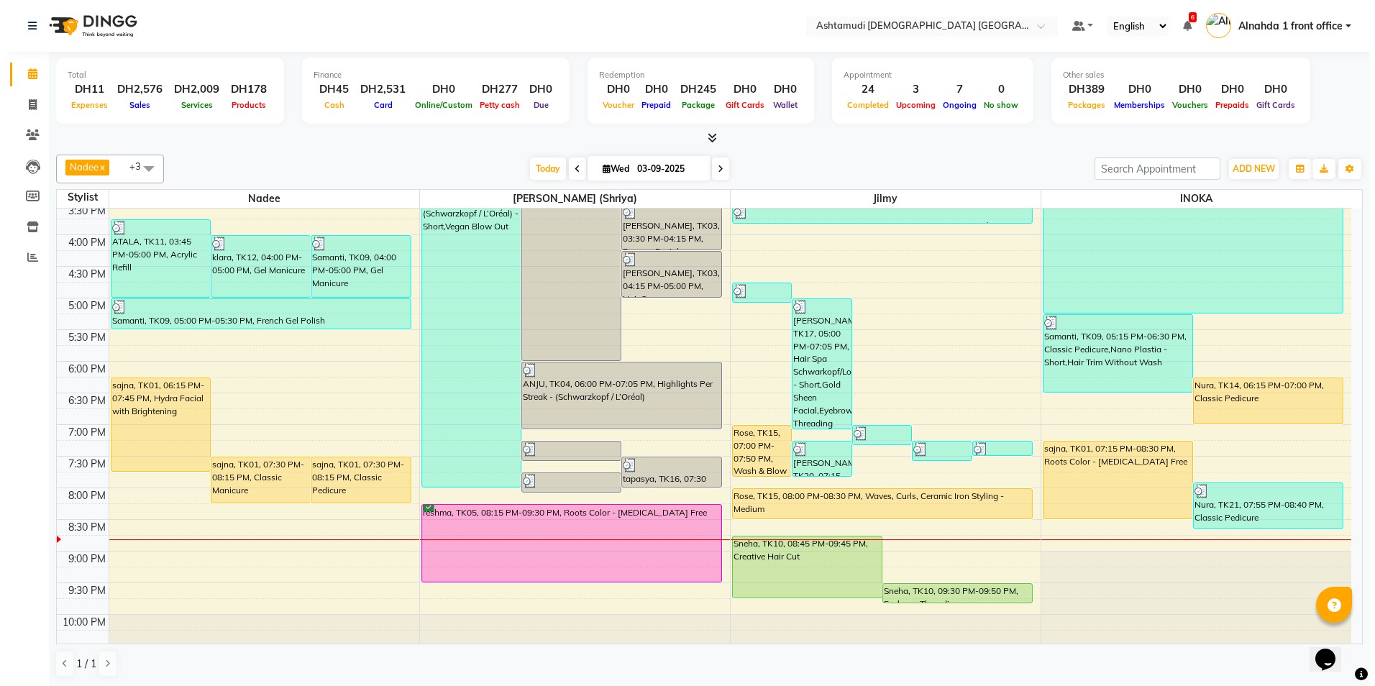
scroll to position [450, 0]
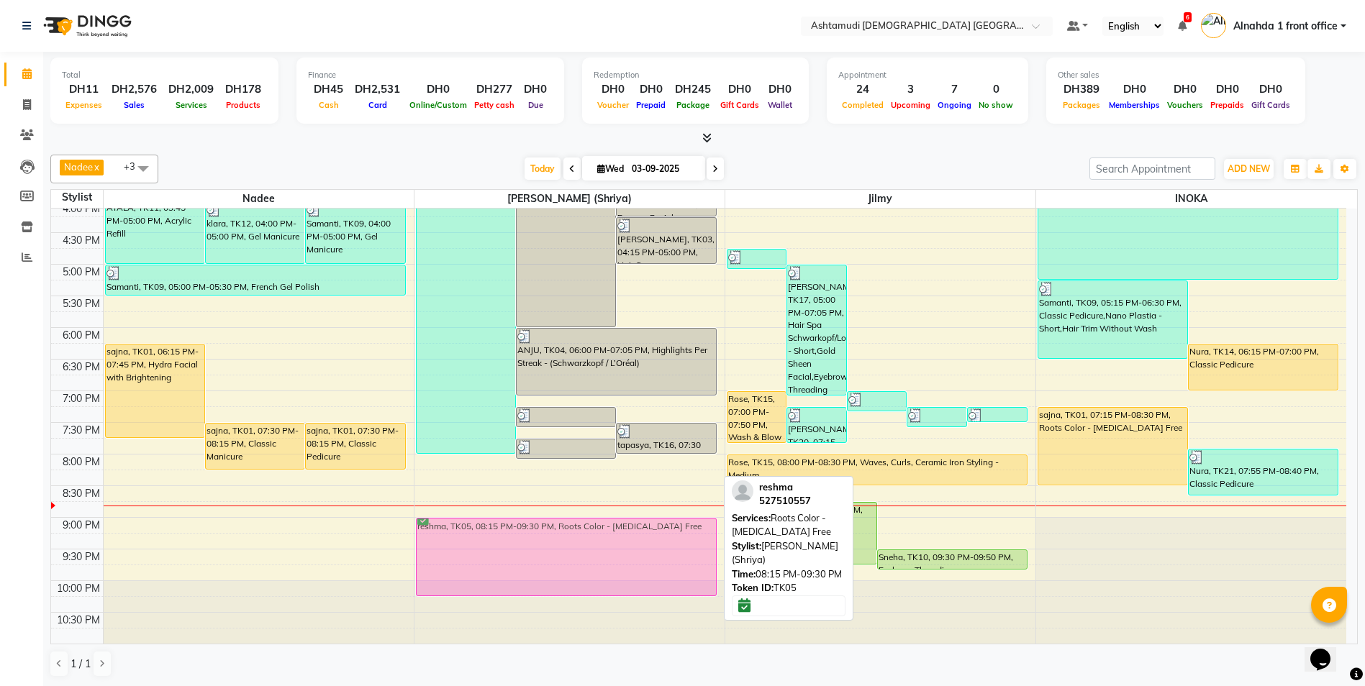
drag, startPoint x: 496, startPoint y: 492, endPoint x: 501, endPoint y: 532, distance: 40.6
click at [501, 532] on div "ANJU, TK04, 02:30 PM-08:00 PM, Creative Hair Cut,Amonia Free Full Head color (S…" at bounding box center [569, 200] width 310 height 885
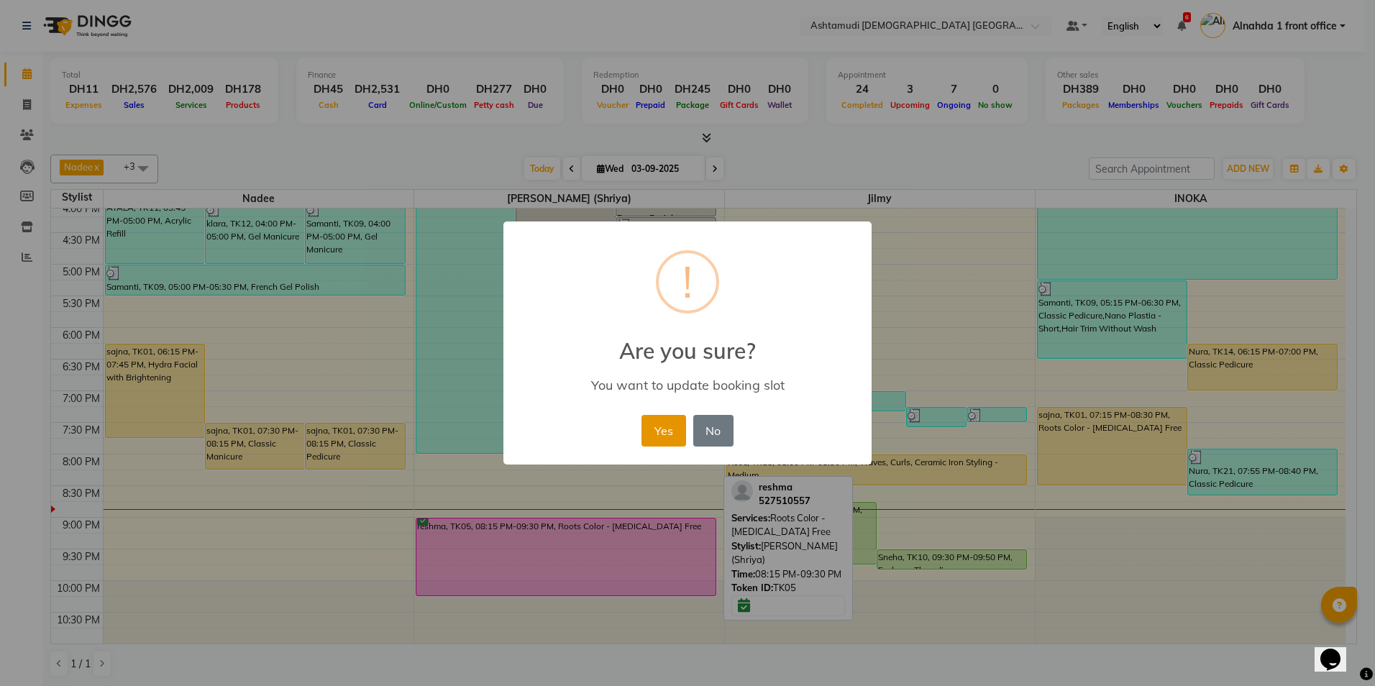
click at [662, 429] on button "Yes" at bounding box center [664, 431] width 44 height 32
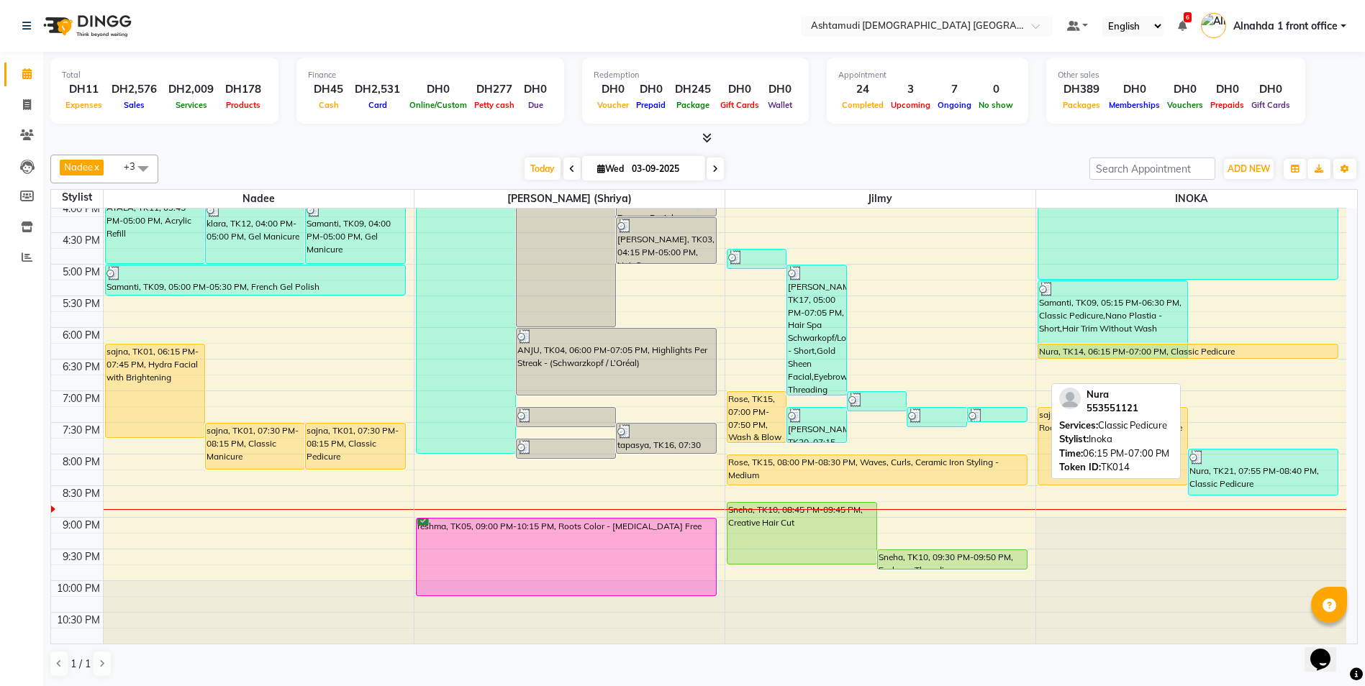
drag, startPoint x: 1247, startPoint y: 386, endPoint x: 1244, endPoint y: 347, distance: 38.9
click at [1244, 347] on div "Samanti, TK09, 05:15 PM-06:30 PM, Classic Pedicure,Nano Plastia - Short,Hair Tr…" at bounding box center [1191, 200] width 311 height 885
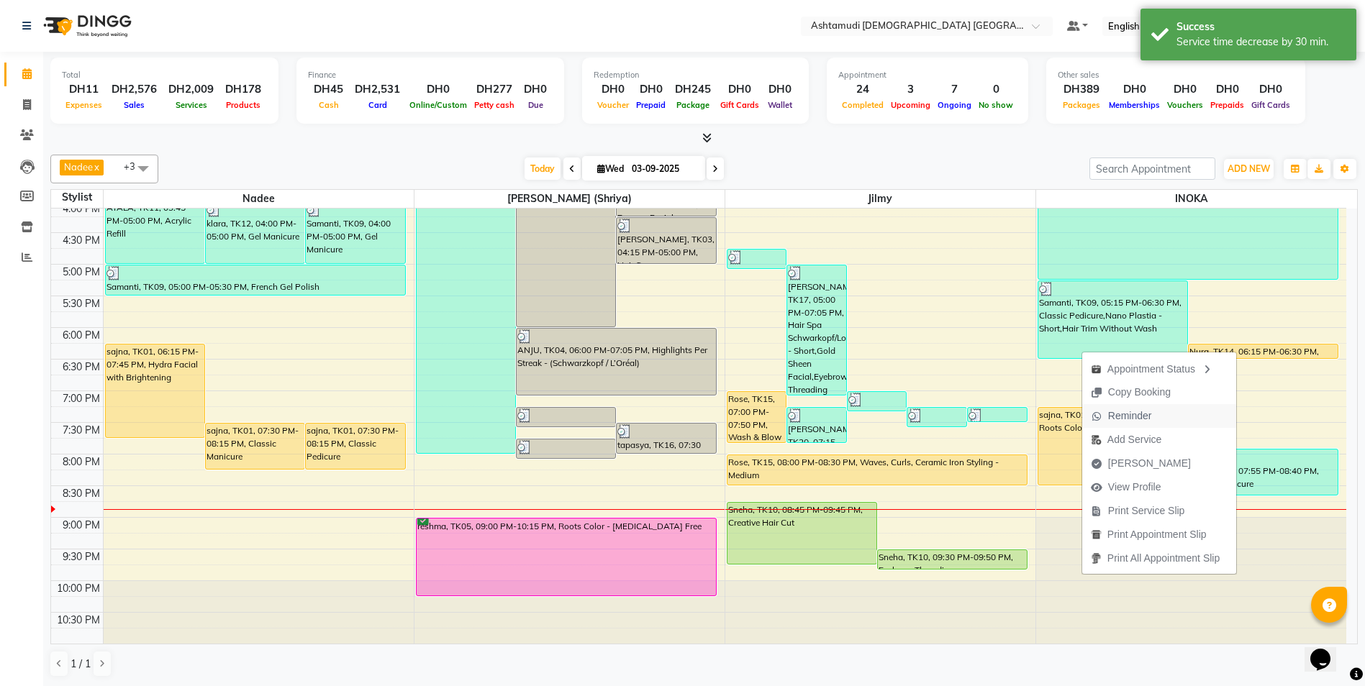
click at [1225, 420] on button "Reminder" at bounding box center [1159, 416] width 154 height 24
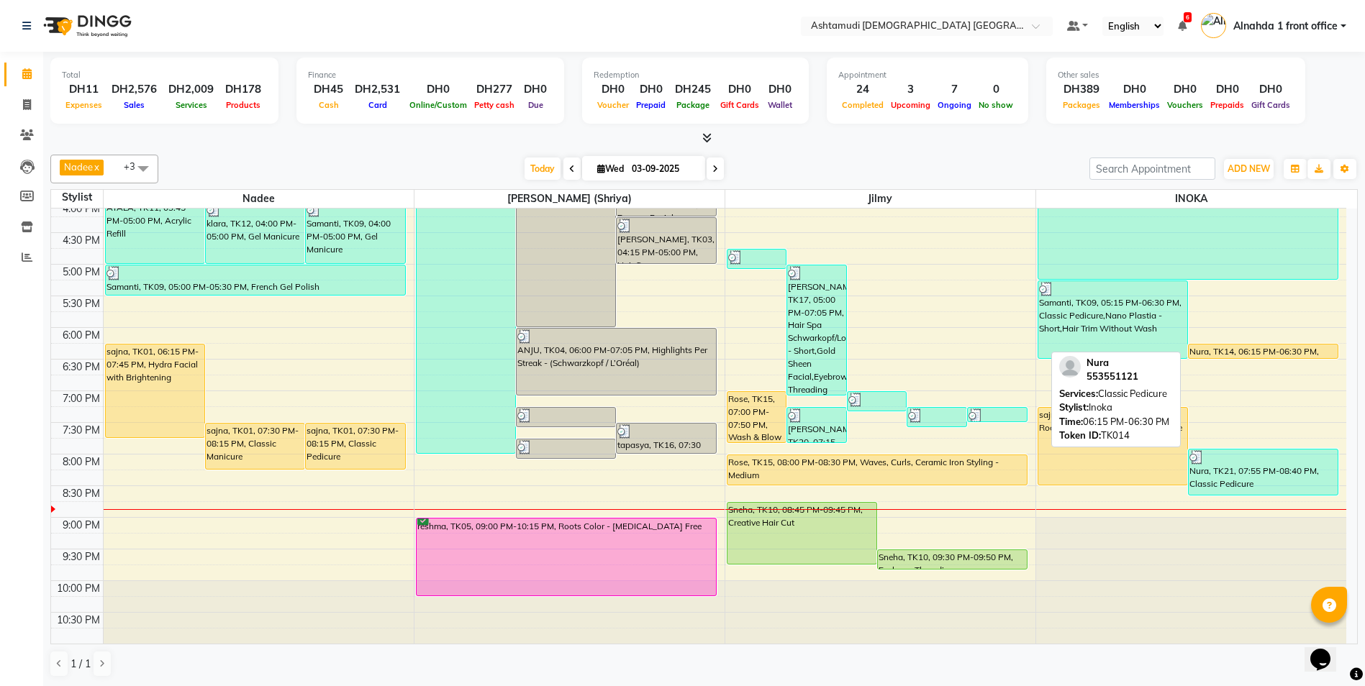
click at [1233, 347] on div "Nura, TK14, 06:15 PM-06:30 PM, Classic Pedicure" at bounding box center [1262, 352] width 149 height 14
click at [1238, 350] on div "Nura, TK14, 06:15 PM-06:30 PM, Classic Pedicure" at bounding box center [1262, 352] width 149 height 14
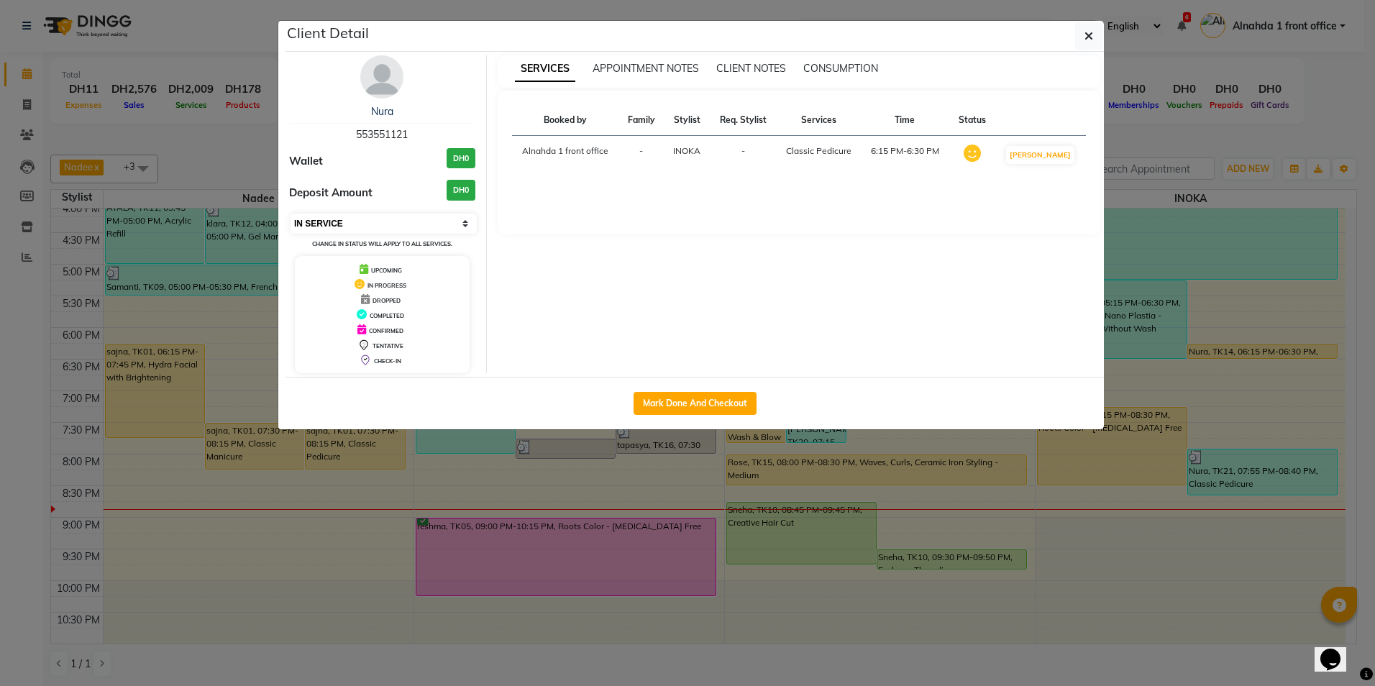
click at [384, 220] on select "Select IN SERVICE CONFIRMED TENTATIVE CHECK IN MARK DONE DROPPED UPCOMING" at bounding box center [384, 224] width 186 height 20
select select "2"
click at [291, 214] on select "Select IN SERVICE CONFIRMED TENTATIVE CHECK IN MARK DONE DROPPED UPCOMING" at bounding box center [384, 224] width 186 height 20
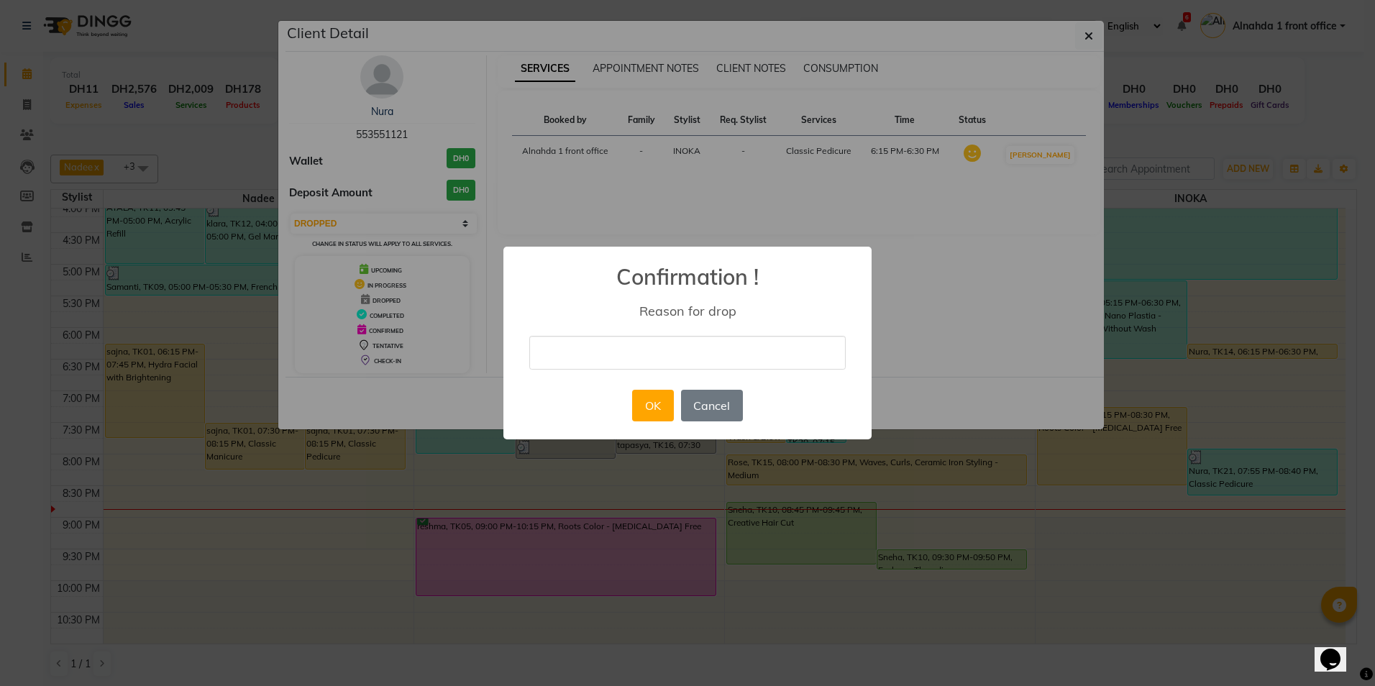
click at [560, 347] on input "text" at bounding box center [687, 353] width 316 height 34
type input "CANCELLED"
click at [663, 406] on button "OK" at bounding box center [652, 406] width 41 height 32
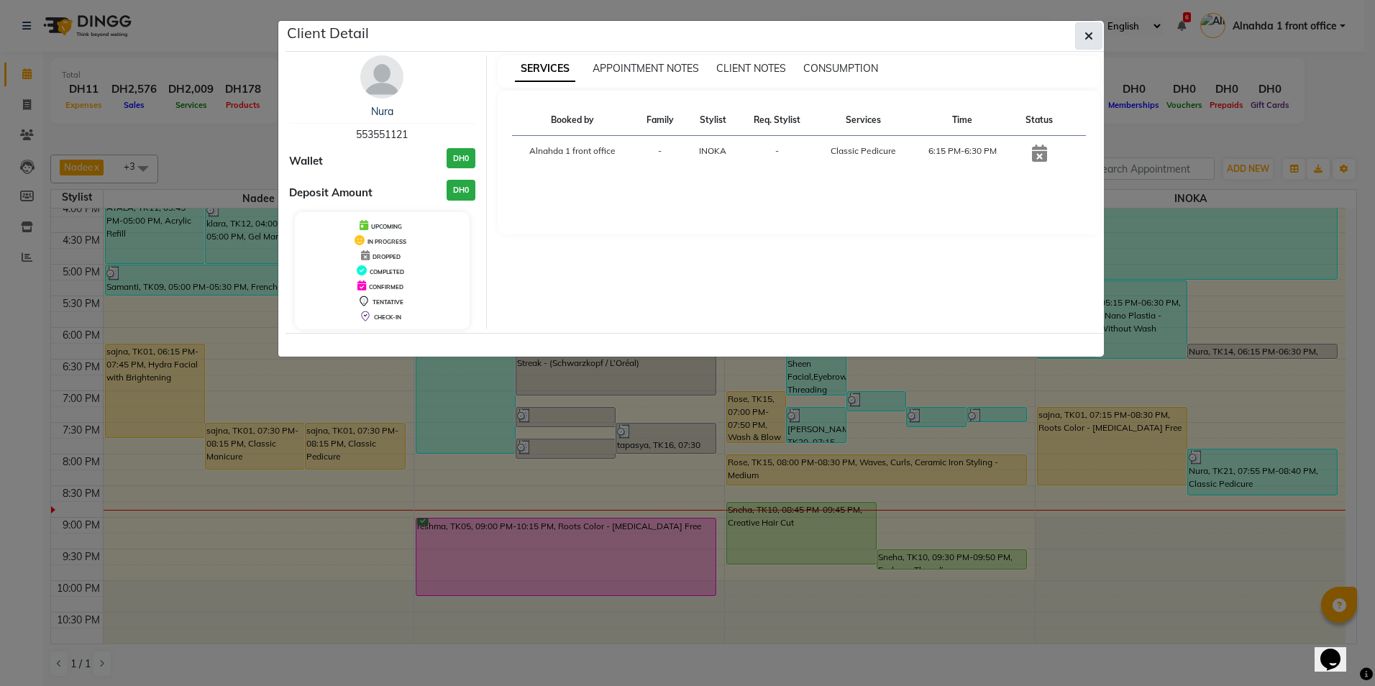
click at [1080, 44] on button "button" at bounding box center [1088, 35] width 27 height 27
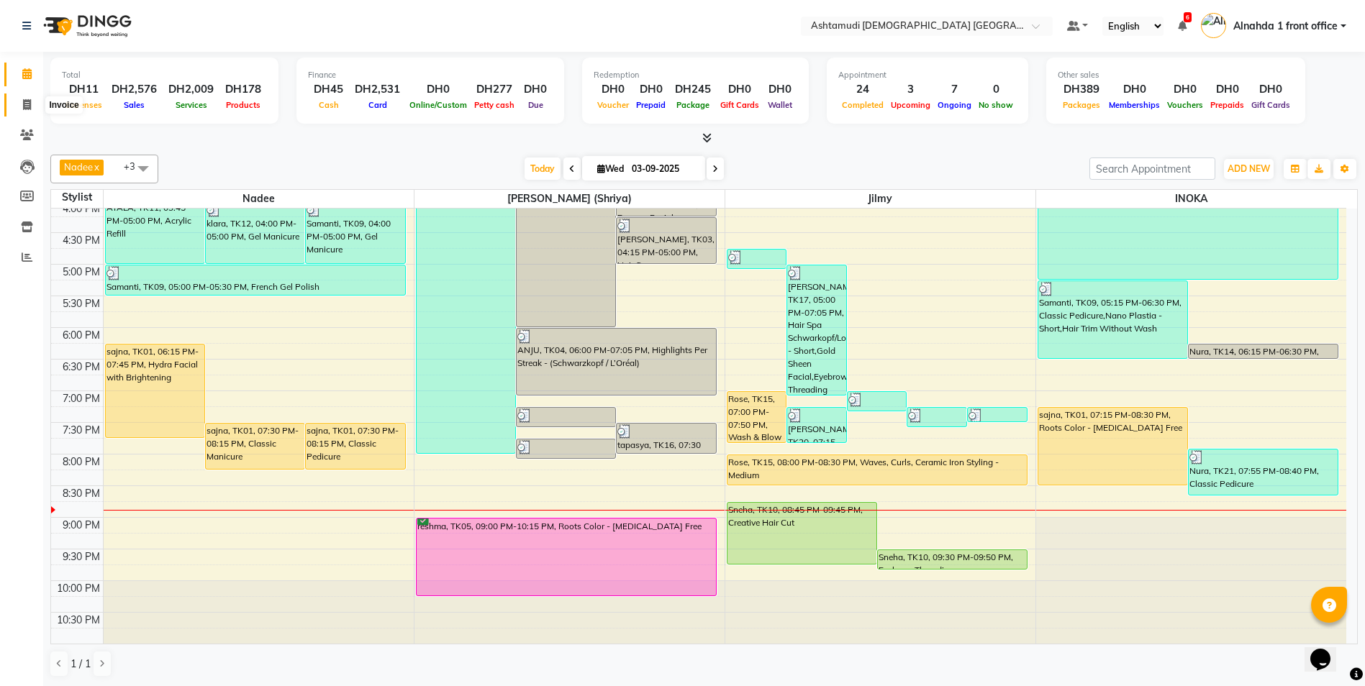
click at [22, 101] on span at bounding box center [26, 105] width 25 height 17
select select "service"
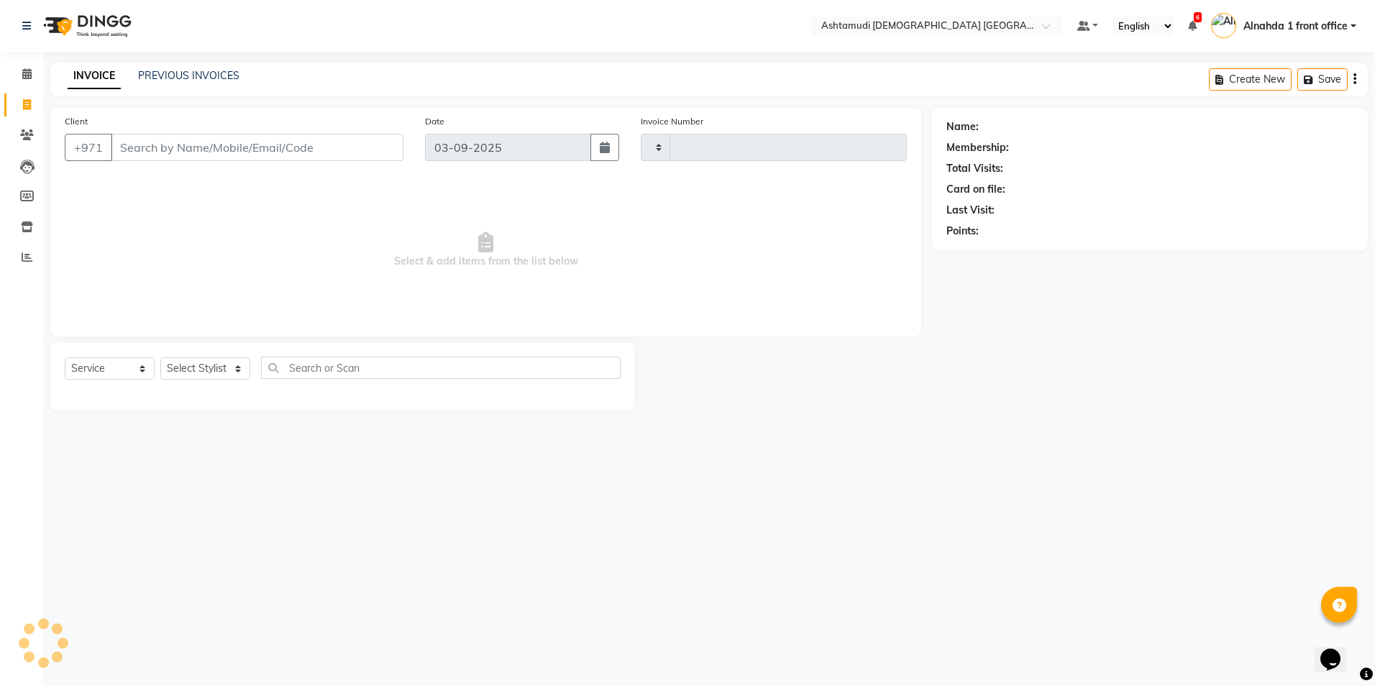
type input "2619"
select select "7242"
click at [235, 373] on select "Select Stylist Alnahda 1 front office [PERSON_NAME] [PERSON_NAME] Staff INOKA […" at bounding box center [206, 368] width 93 height 22
select select "86641"
click at [160, 357] on select "Select Stylist Alnahda 1 front office [PERSON_NAME] [PERSON_NAME] Staff INOKA […" at bounding box center [206, 368] width 93 height 22
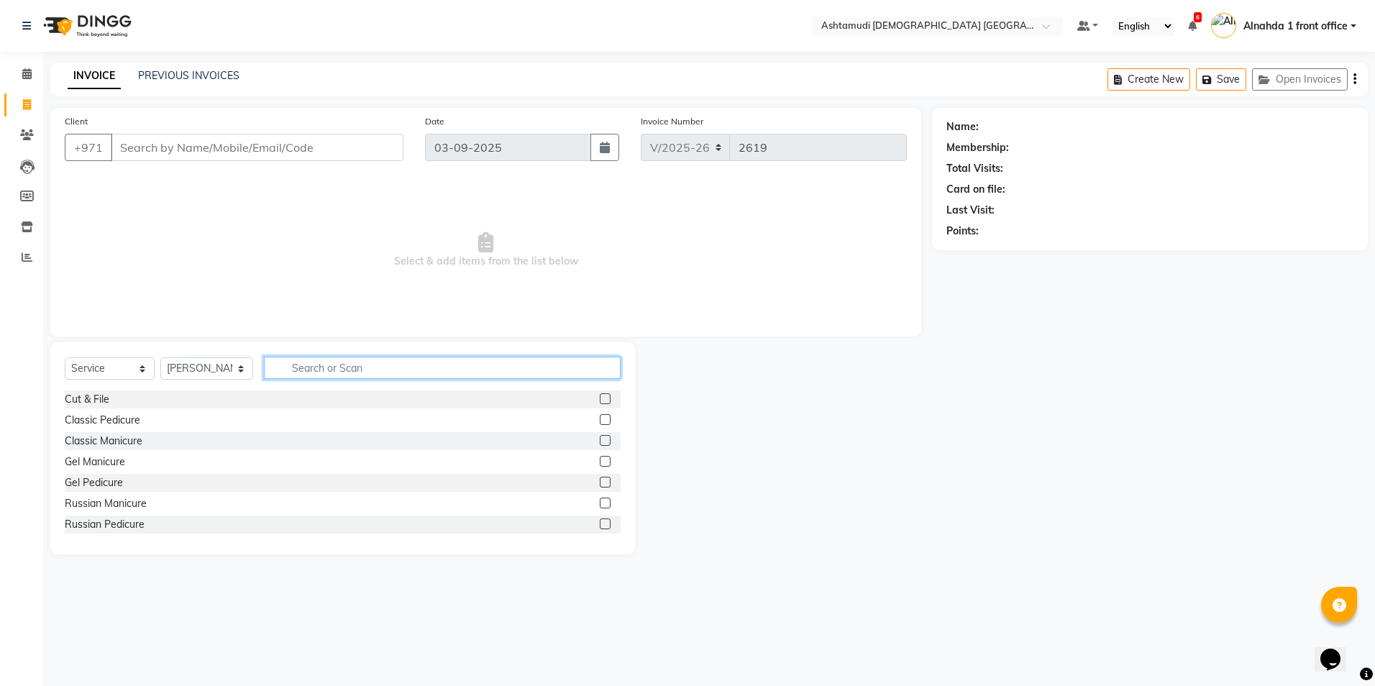
click at [296, 371] on input "text" at bounding box center [442, 368] width 356 height 22
type input "pear"
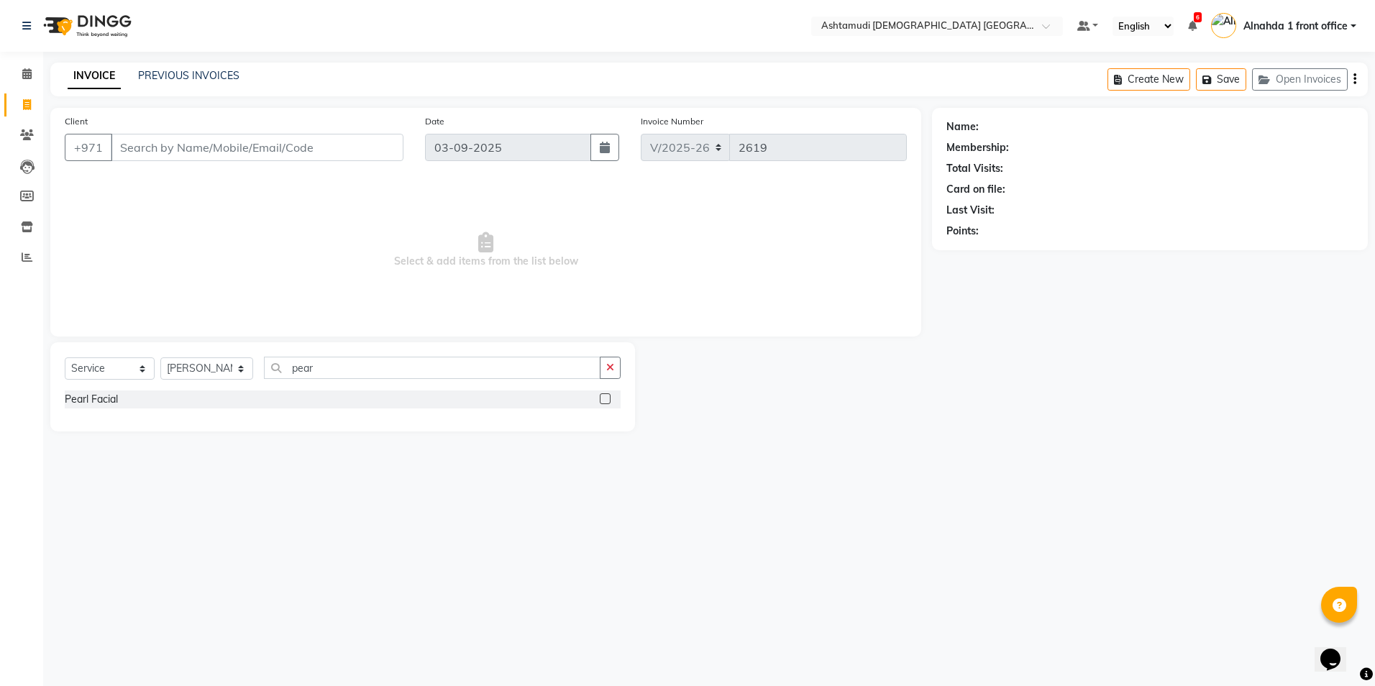
click at [605, 398] on label at bounding box center [605, 398] width 11 height 11
click at [605, 398] on input "checkbox" at bounding box center [604, 399] width 9 height 9
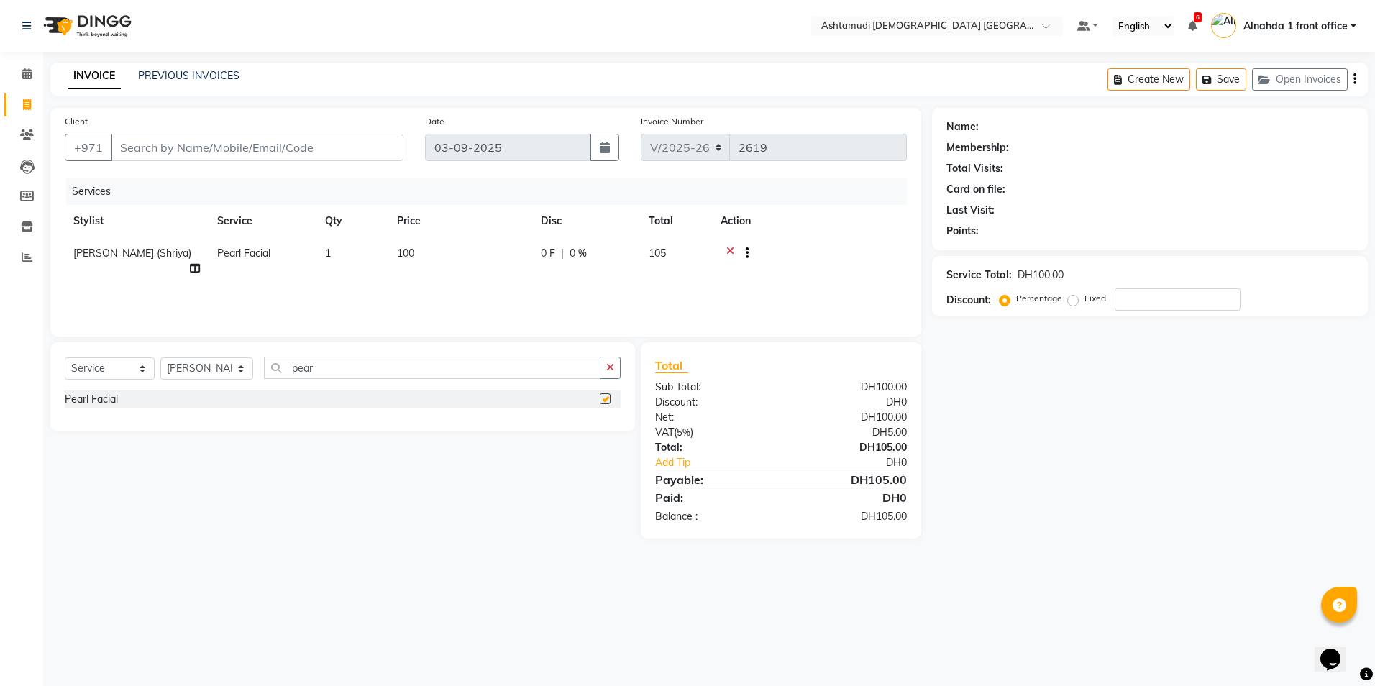
checkbox input "false"
drag, startPoint x: 316, startPoint y: 365, endPoint x: 261, endPoint y: 362, distance: 55.5
click at [264, 362] on input "pear" at bounding box center [432, 368] width 336 height 22
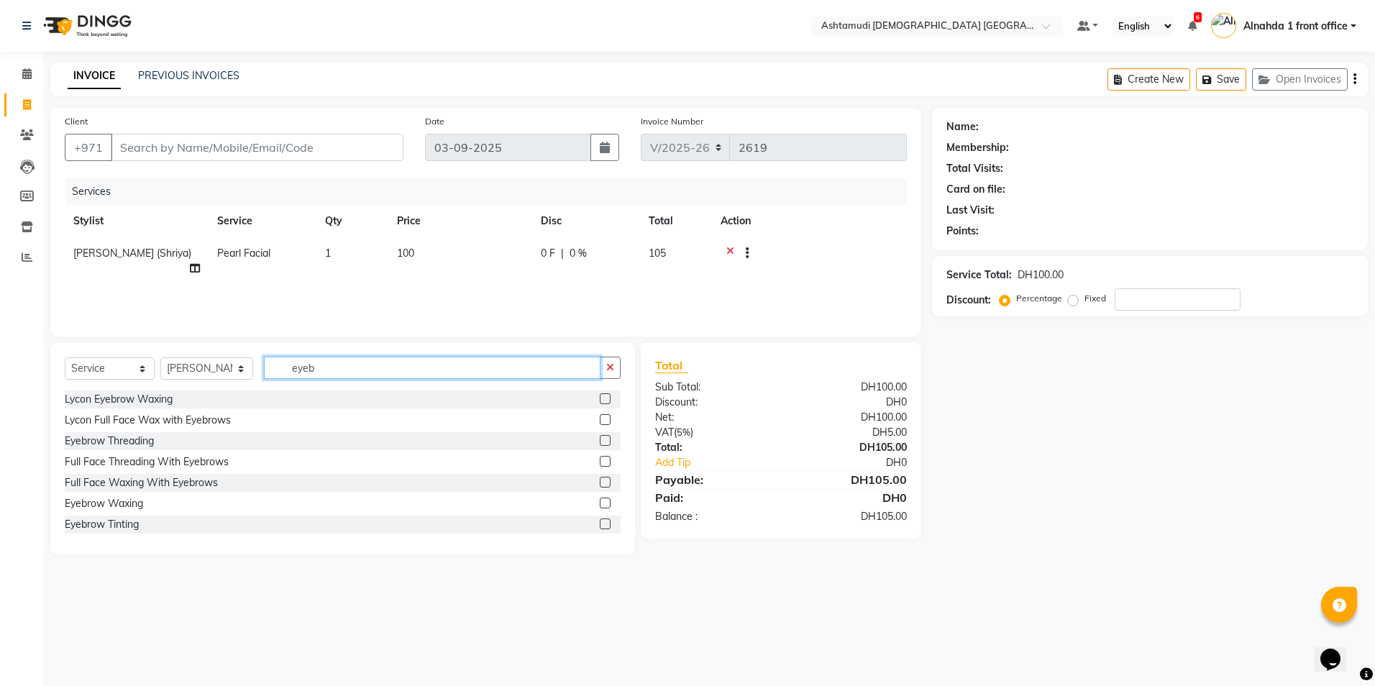
type input "eyeb"
click at [600, 436] on label at bounding box center [605, 440] width 11 height 11
click at [600, 437] on input "checkbox" at bounding box center [604, 441] width 9 height 9
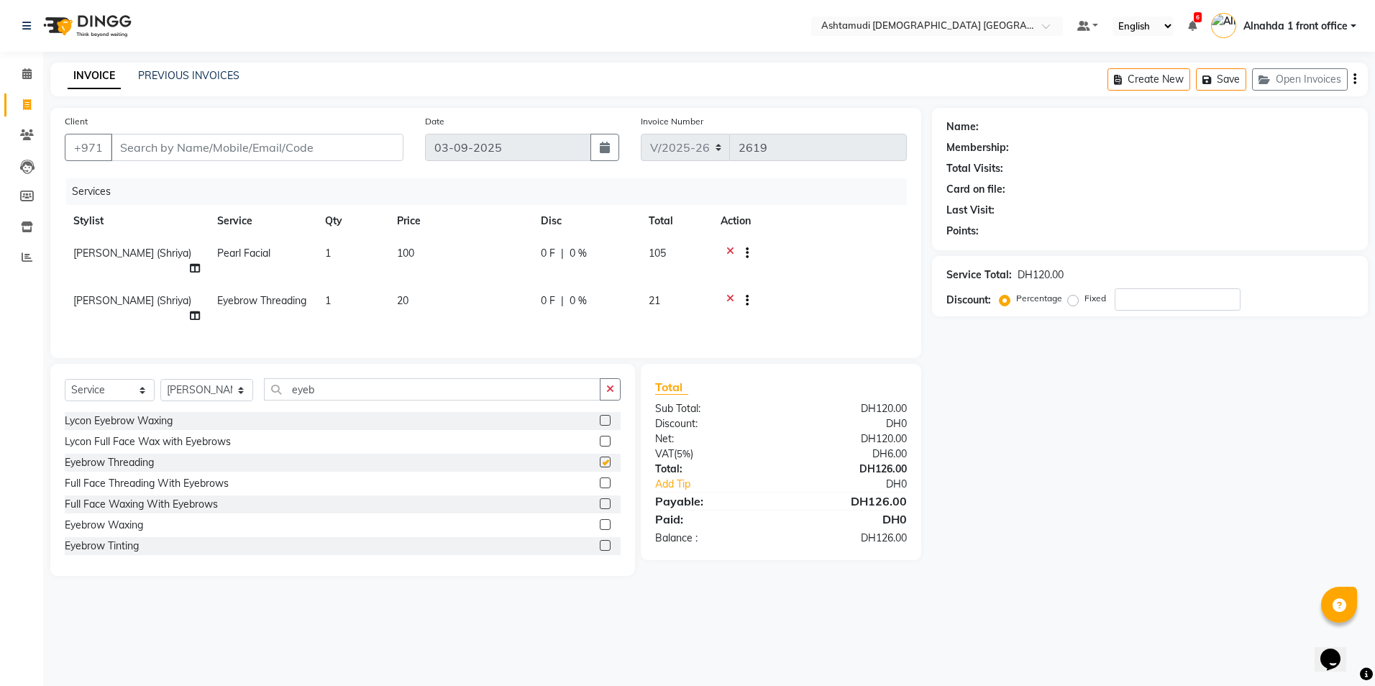
checkbox input "false"
click at [174, 148] on input "Client" at bounding box center [257, 147] width 293 height 27
click at [126, 147] on input "Client" at bounding box center [257, 147] width 293 height 27
type input "5"
type input "0"
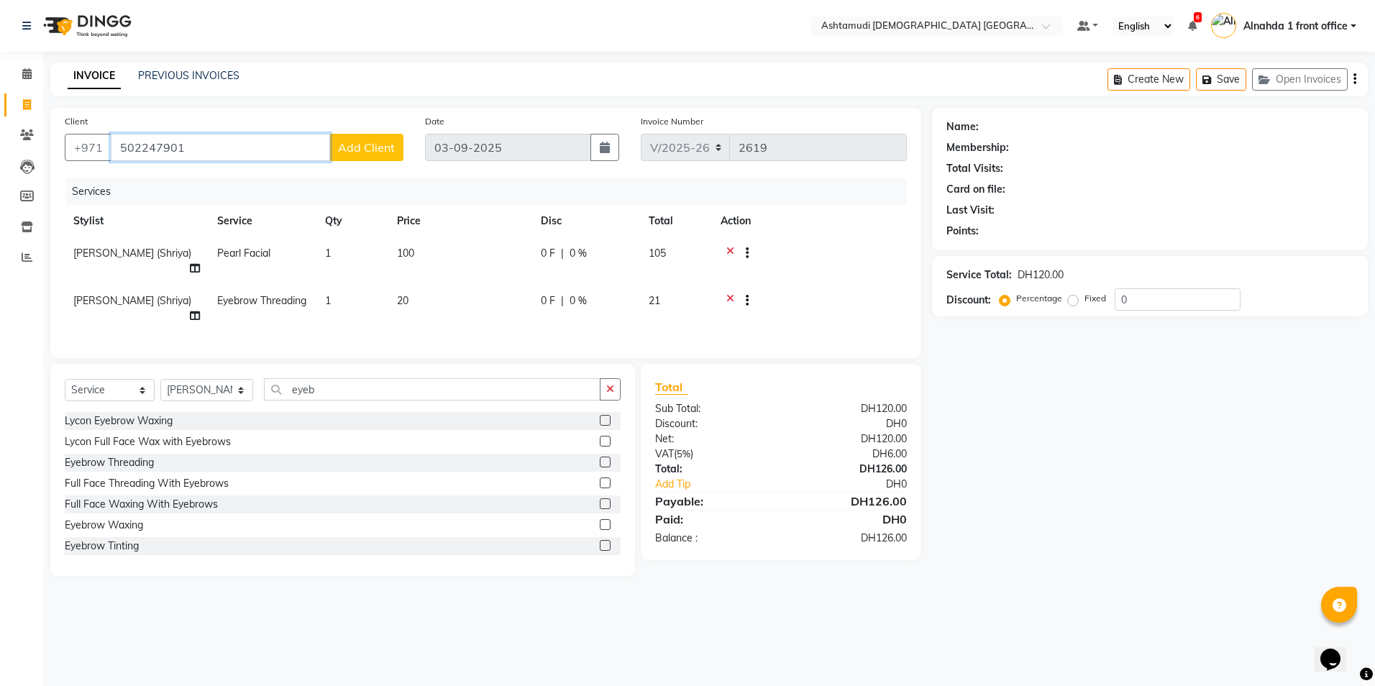
type input "502247901"
click at [381, 145] on span "Add Client" at bounding box center [366, 147] width 57 height 14
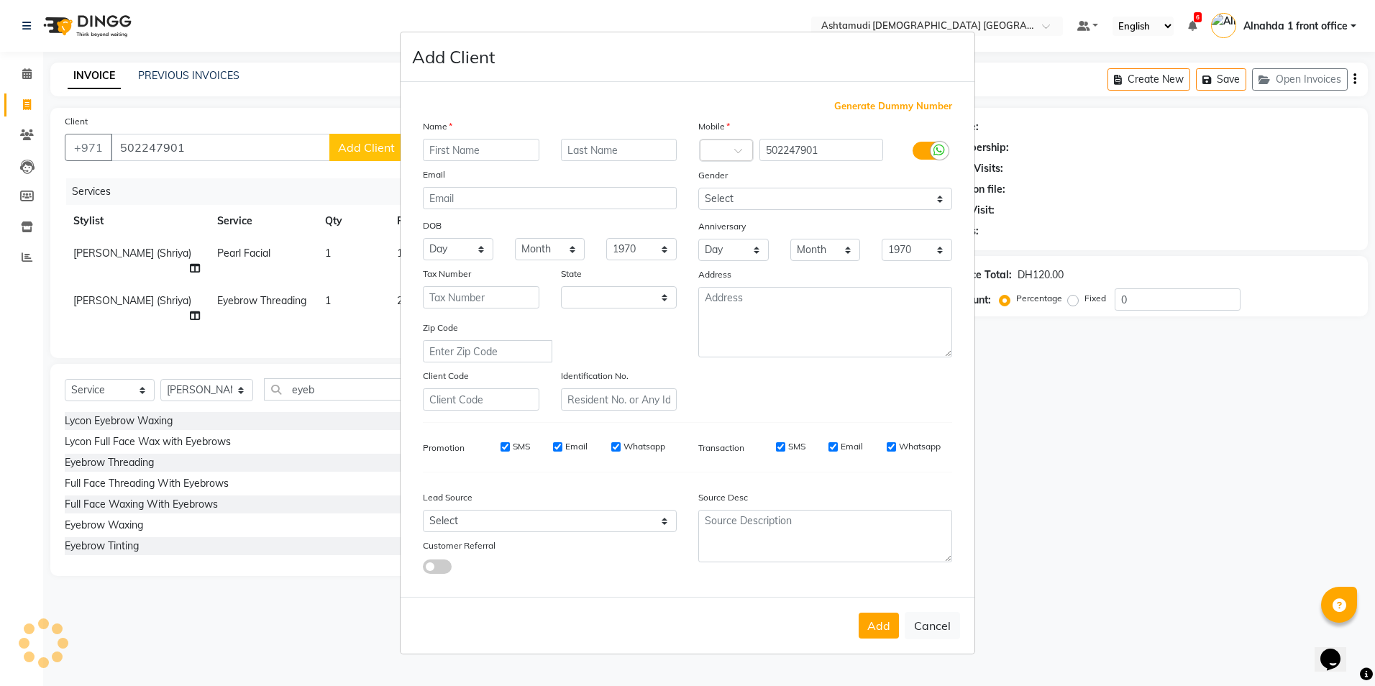
select select "3798"
click at [426, 131] on label "Name" at bounding box center [437, 126] width 29 height 13
click at [455, 146] on input "text" at bounding box center [481, 150] width 117 height 22
type input "Arya"
click at [778, 200] on select "Select [DEMOGRAPHIC_DATA] [DEMOGRAPHIC_DATA] Other Prefer Not To Say" at bounding box center [825, 199] width 254 height 22
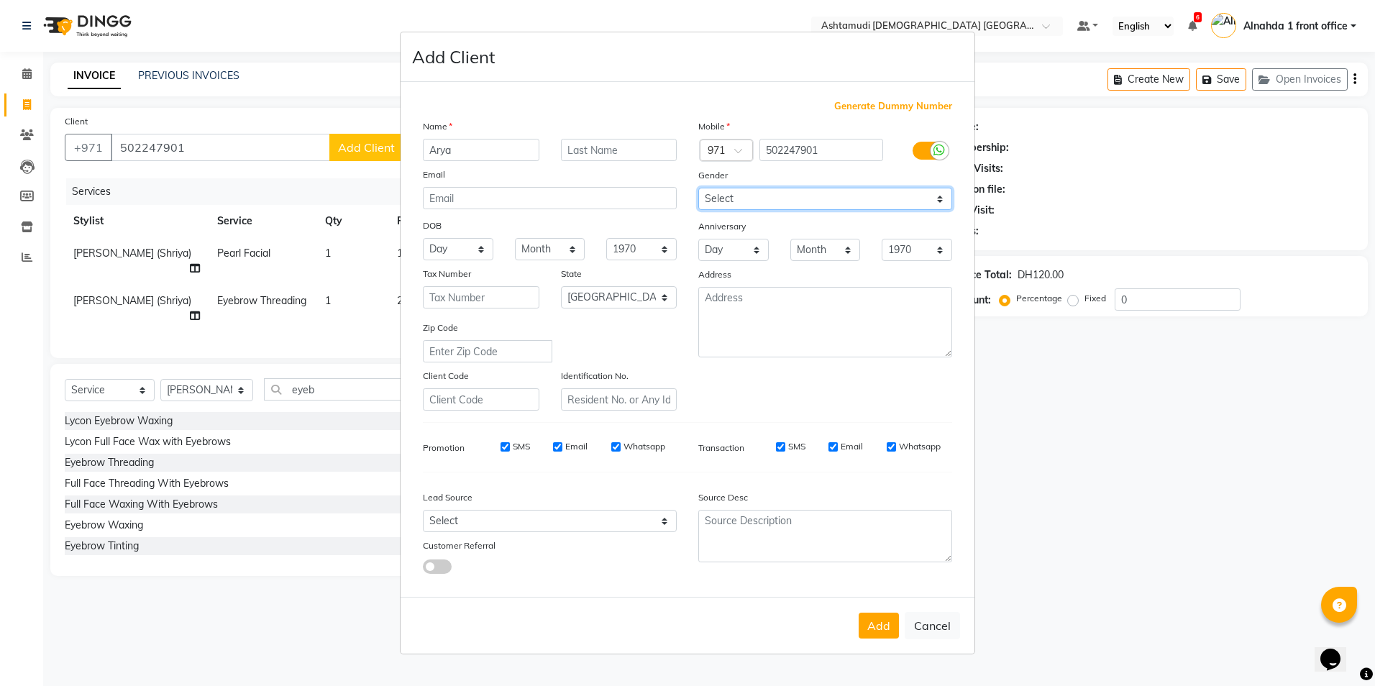
select select "[DEMOGRAPHIC_DATA]"
click at [698, 188] on select "Select [DEMOGRAPHIC_DATA] [DEMOGRAPHIC_DATA] Other Prefer Not To Say" at bounding box center [825, 199] width 254 height 22
click at [515, 519] on select "Select Walk-in Referral Internet Friend Word of Mouth Advertisement Facebook Ju…" at bounding box center [550, 521] width 254 height 22
select select "49764"
click at [423, 510] on select "Select Walk-in Referral Internet Friend Word of Mouth Advertisement Facebook Ju…" at bounding box center [550, 521] width 254 height 22
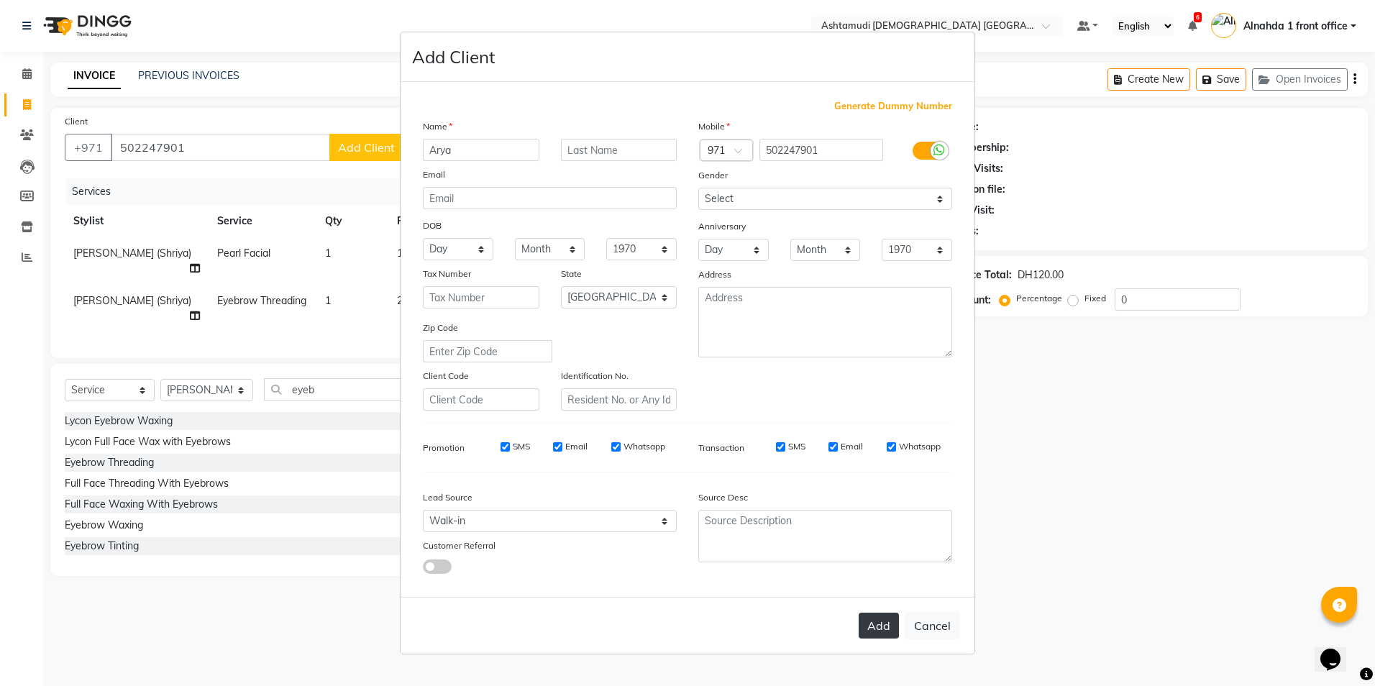
click at [882, 621] on button "Add" at bounding box center [879, 626] width 40 height 26
select select
select select "null"
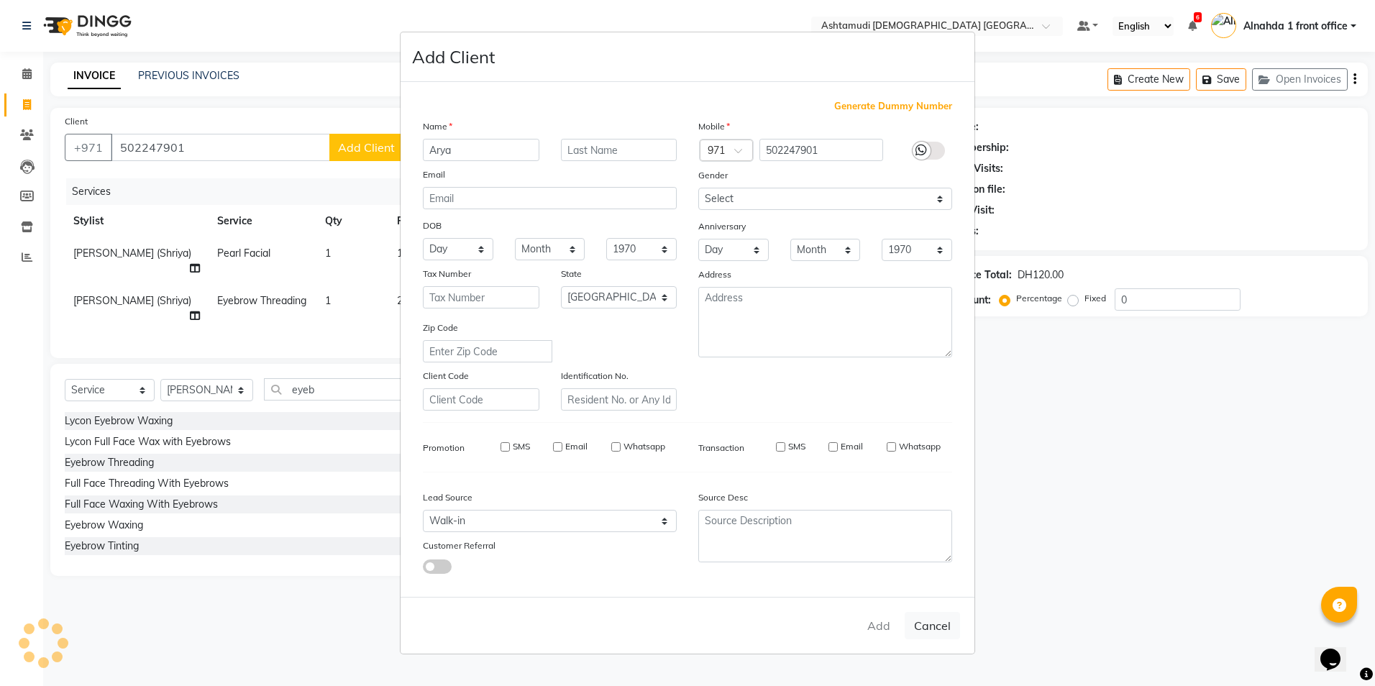
select select
checkbox input "false"
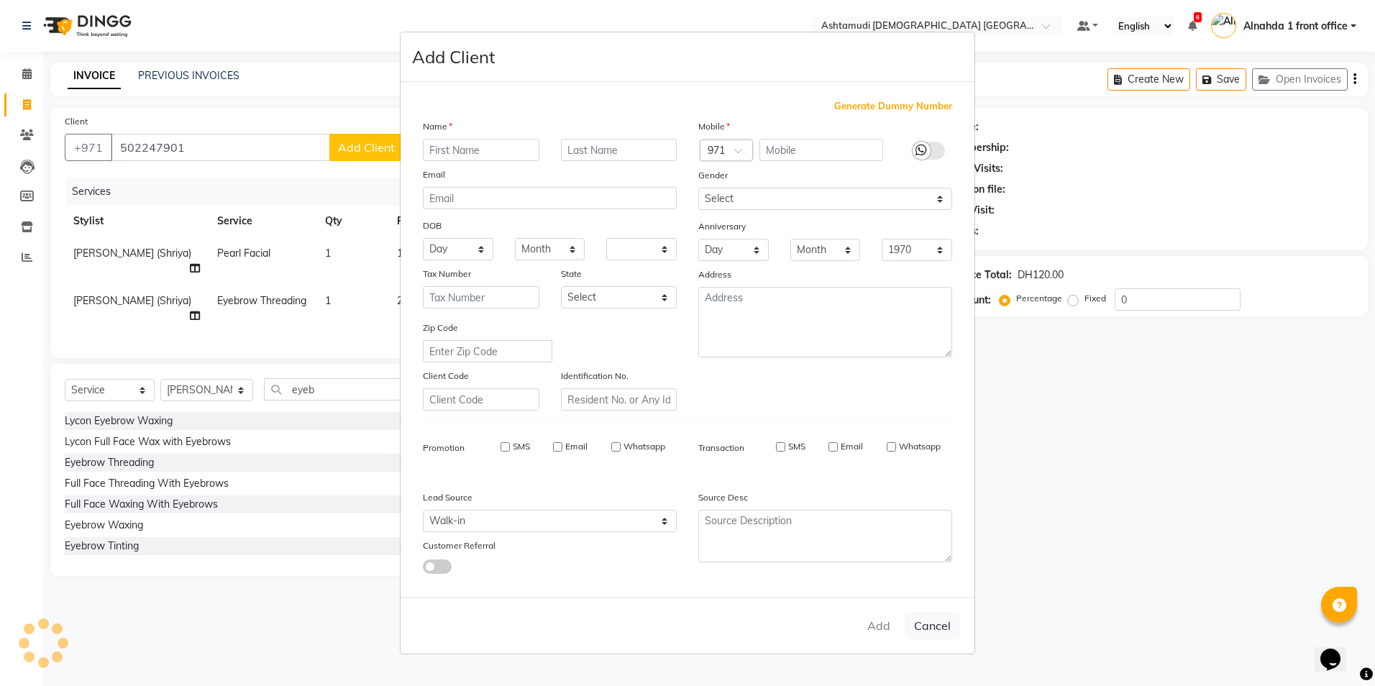
checkbox input "false"
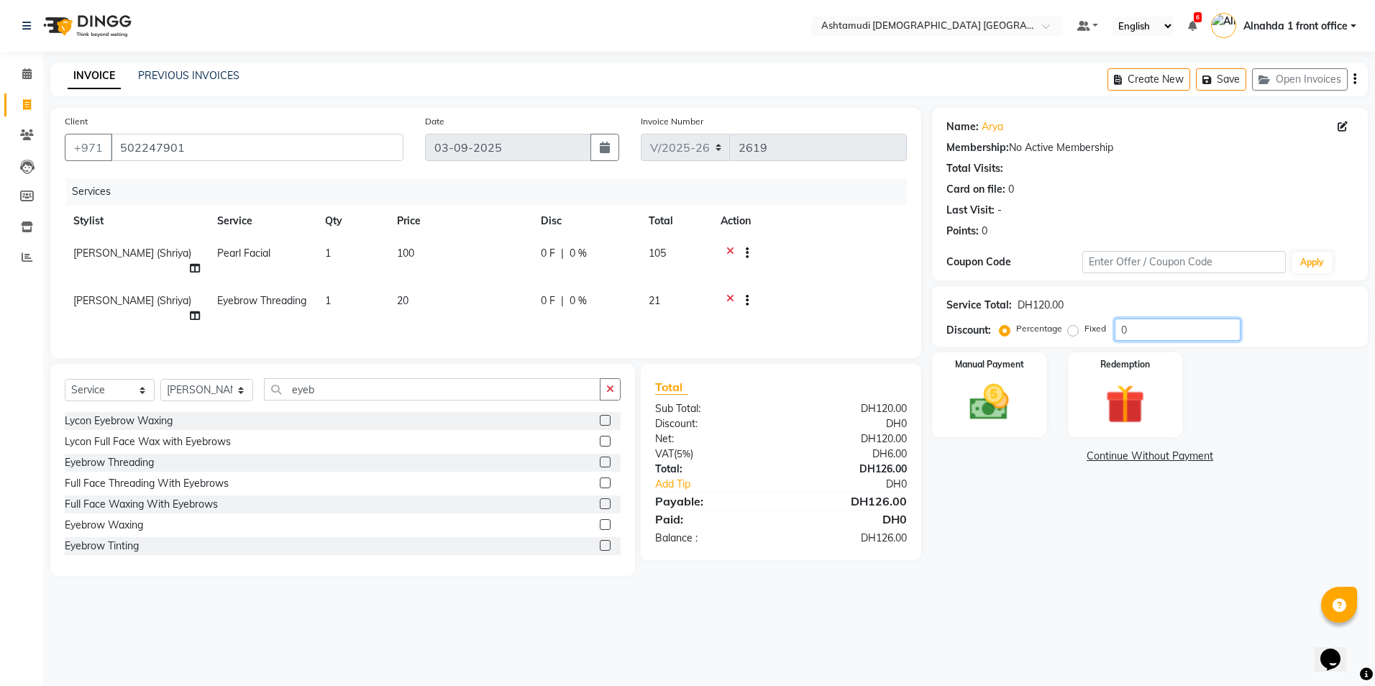
click at [1144, 329] on input "0" at bounding box center [1178, 330] width 126 height 22
type input "015"
click at [1008, 405] on img at bounding box center [989, 402] width 67 height 47
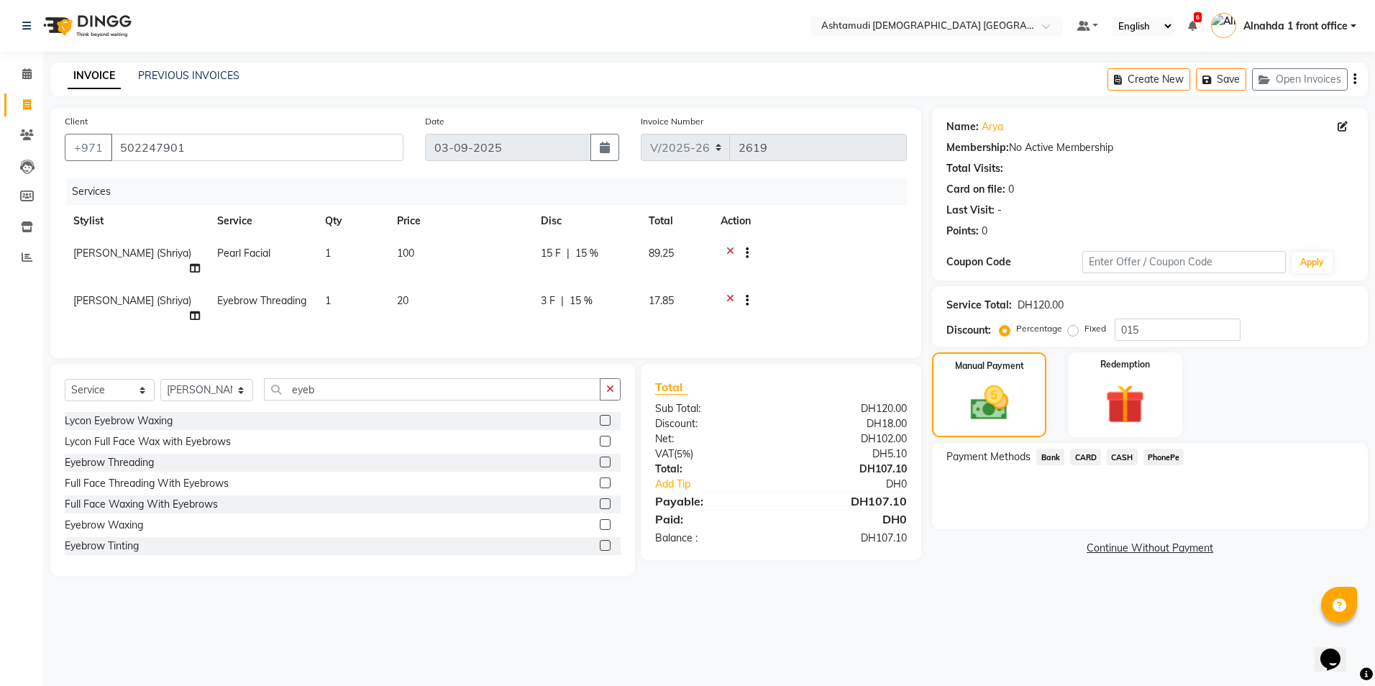
click at [1084, 456] on span "CARD" at bounding box center [1085, 457] width 31 height 17
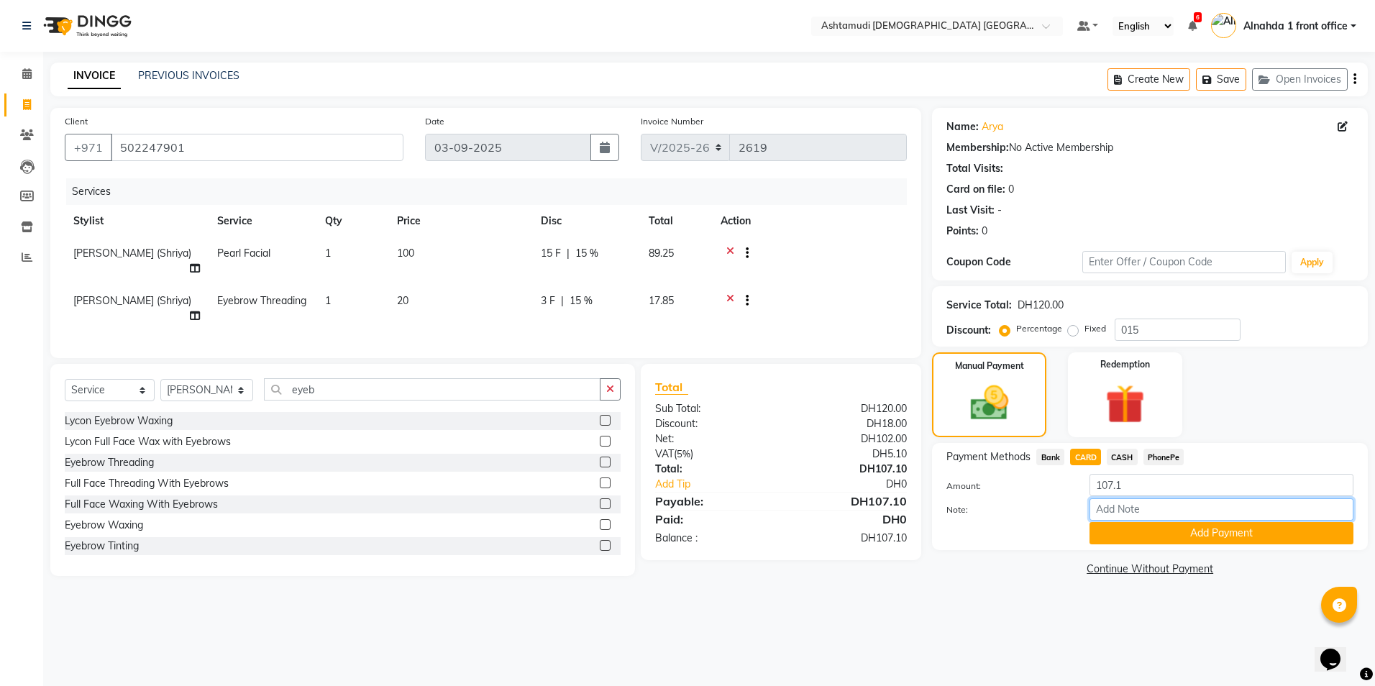
click at [1104, 509] on input "Note:" at bounding box center [1222, 509] width 264 height 22
type input "presila"
click at [1116, 533] on button "Add Payment" at bounding box center [1222, 533] width 264 height 22
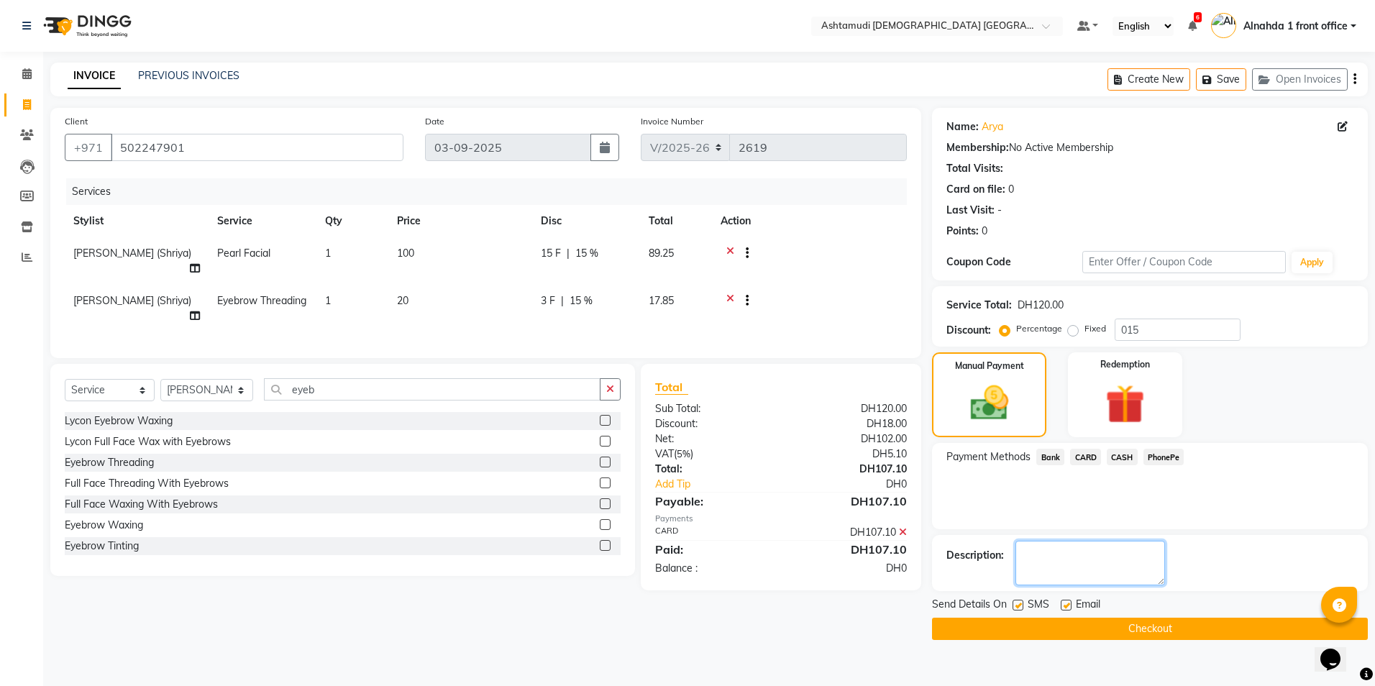
click at [1071, 574] on textarea at bounding box center [1091, 563] width 150 height 45
type textarea "4698"
click at [1063, 621] on button "Checkout" at bounding box center [1150, 629] width 436 height 22
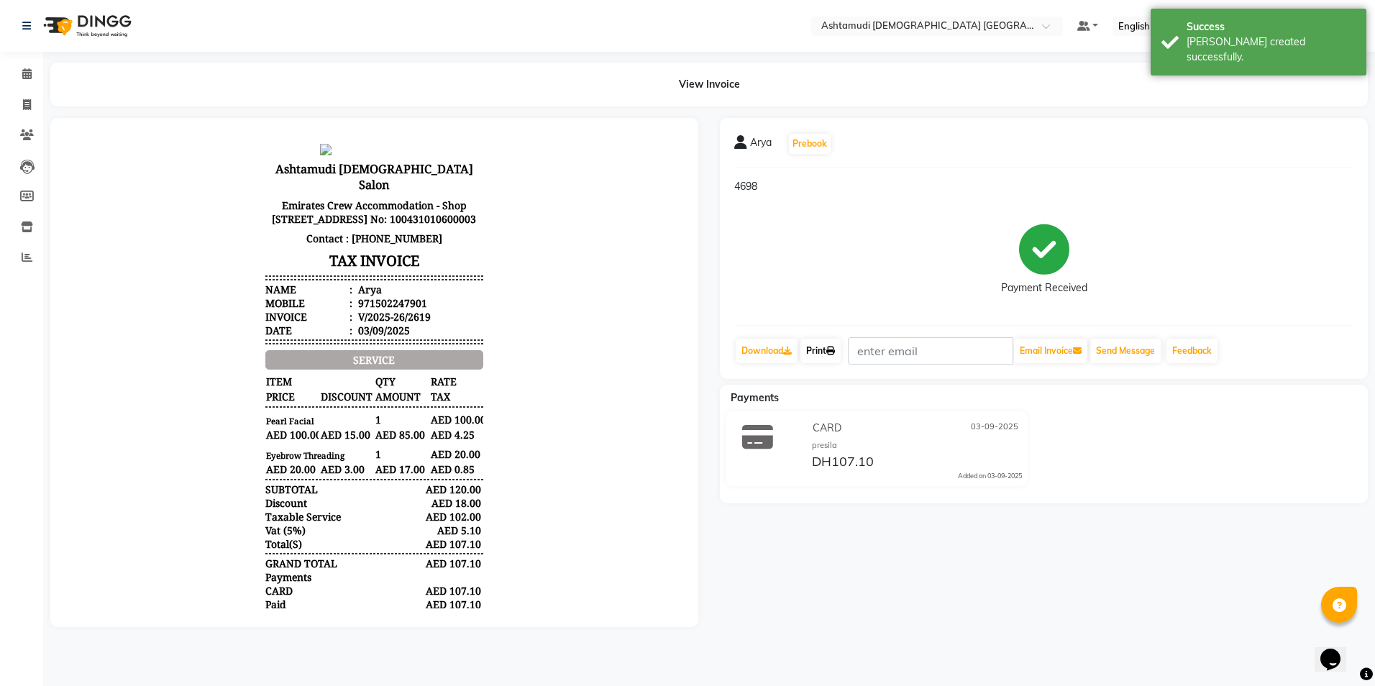
click at [822, 348] on link "Print" at bounding box center [821, 351] width 40 height 24
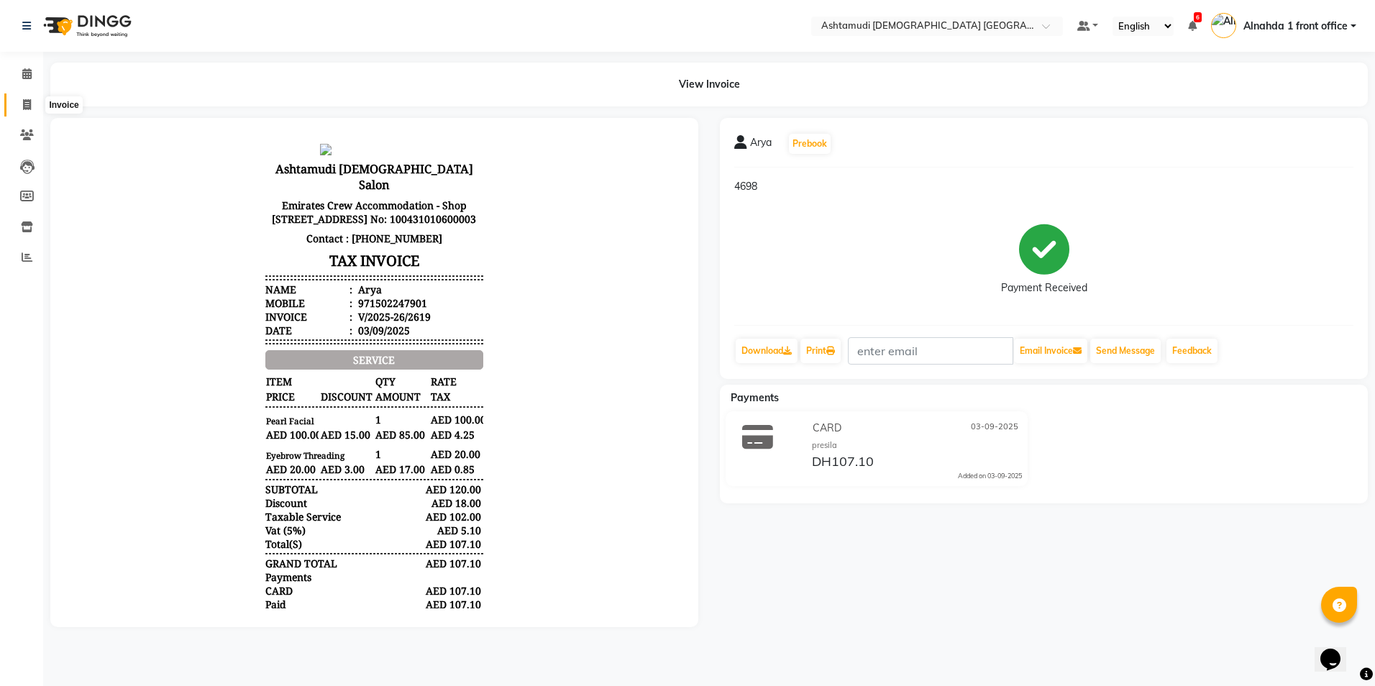
click at [22, 105] on span at bounding box center [26, 105] width 25 height 17
select select "service"
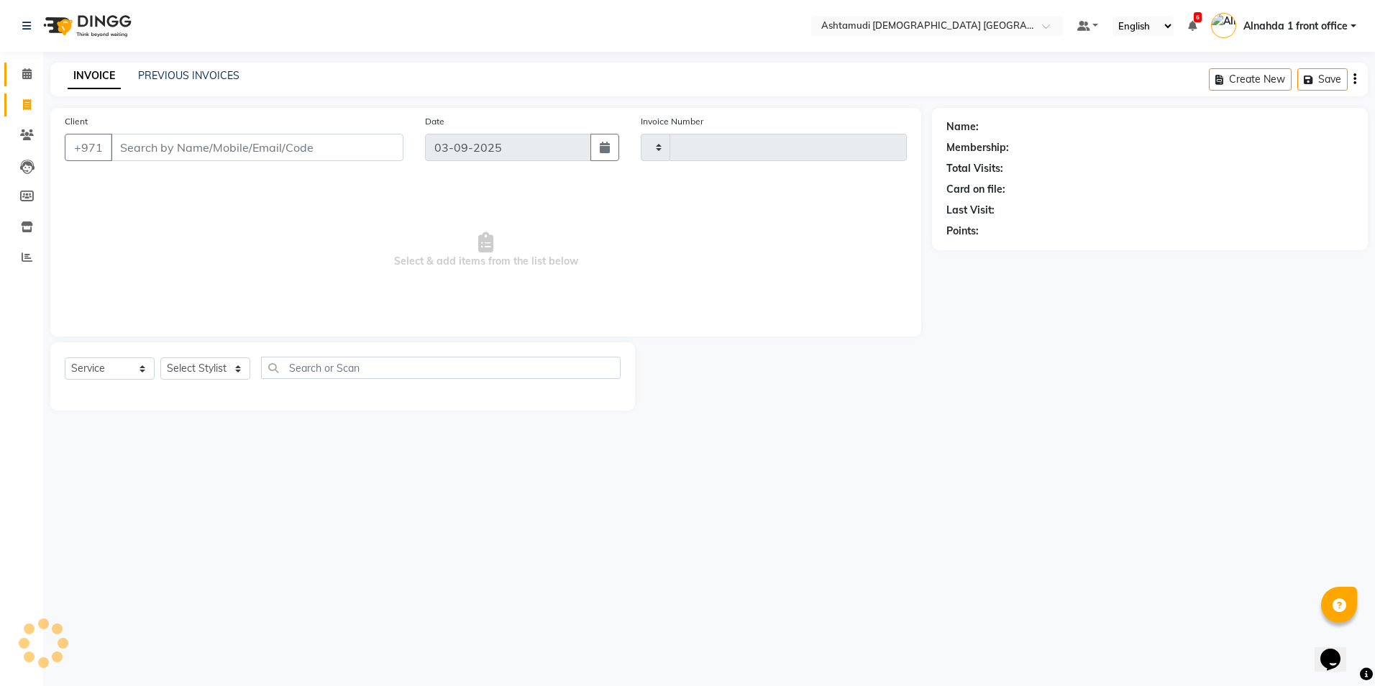
type input "2620"
select select "7242"
click at [29, 73] on icon at bounding box center [26, 73] width 9 height 11
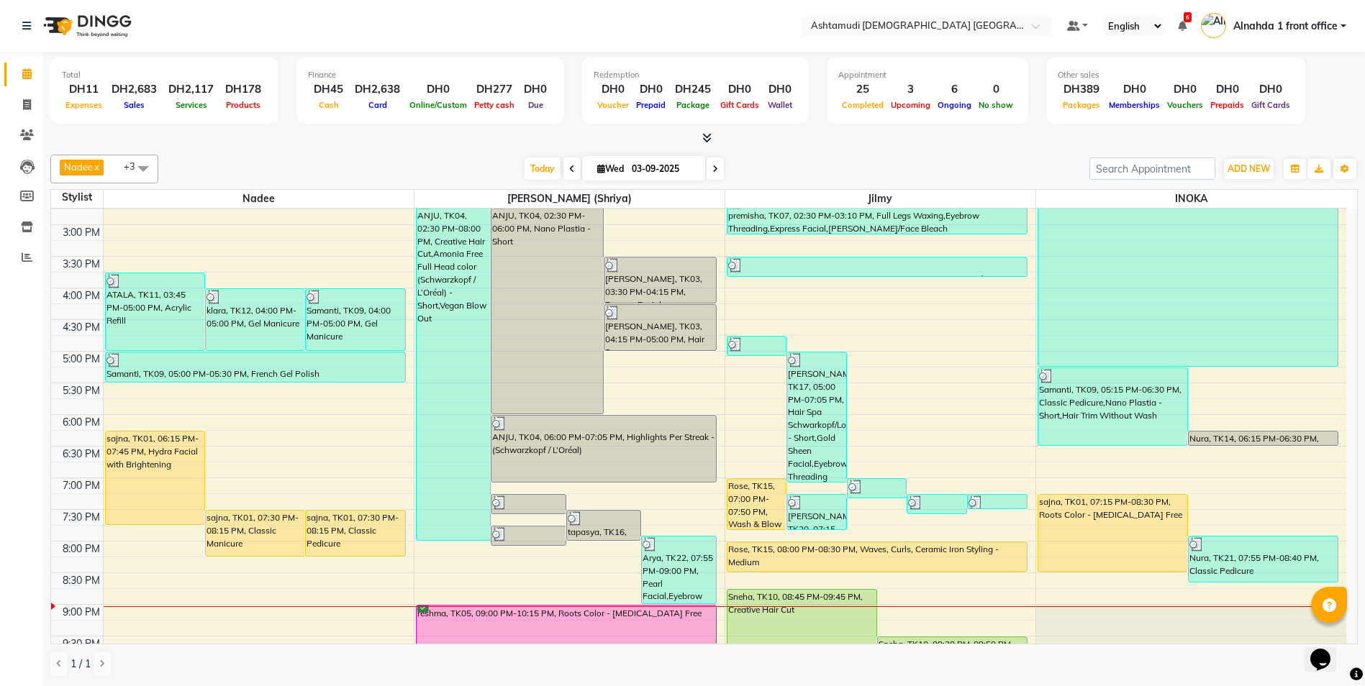
scroll to position [450, 0]
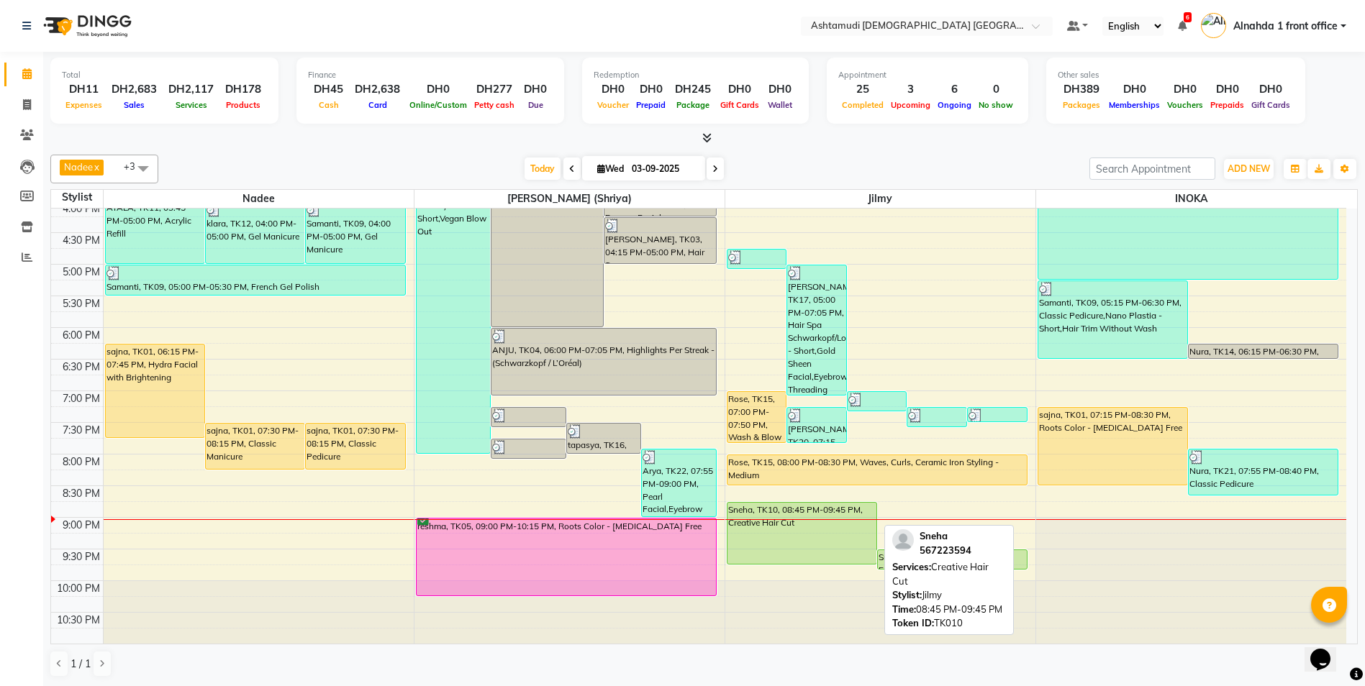
click at [775, 545] on div "Sneha, TK10, 08:45 PM-09:45 PM, Creative Hair Cut" at bounding box center [801, 533] width 149 height 61
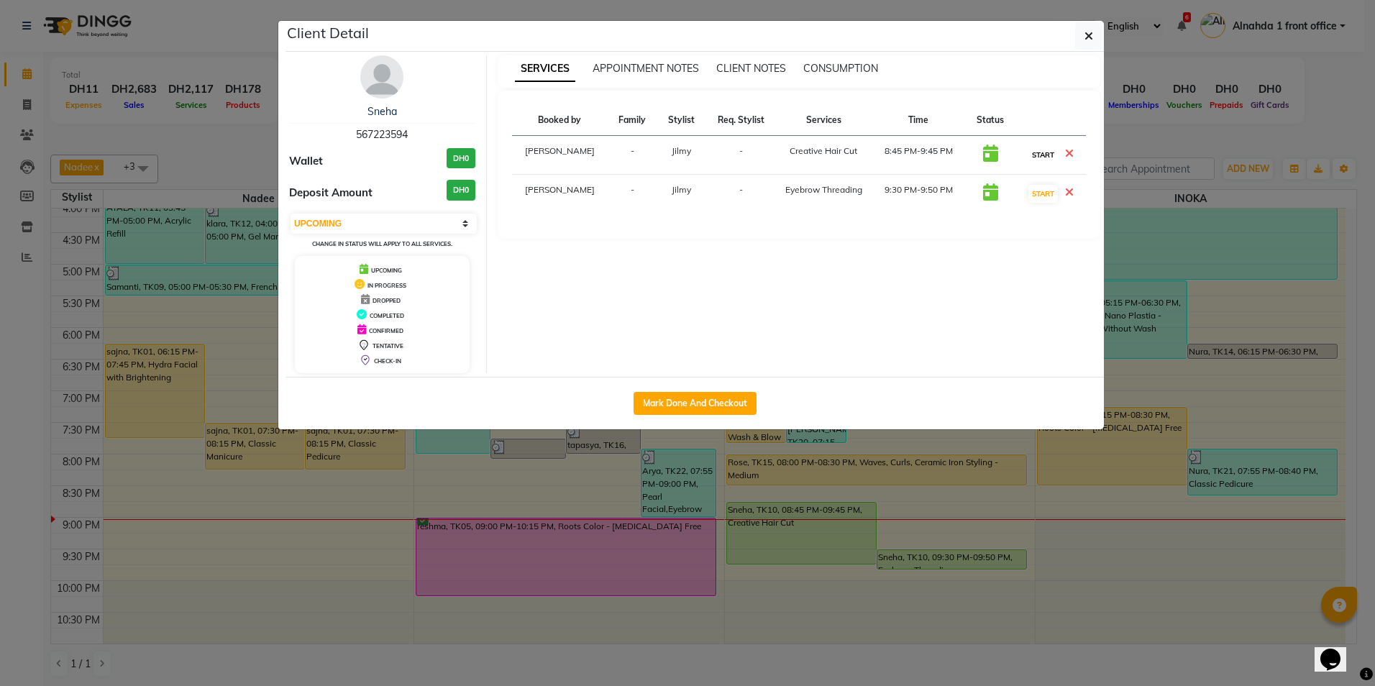
click at [1044, 152] on button "START" at bounding box center [1043, 155] width 29 height 18
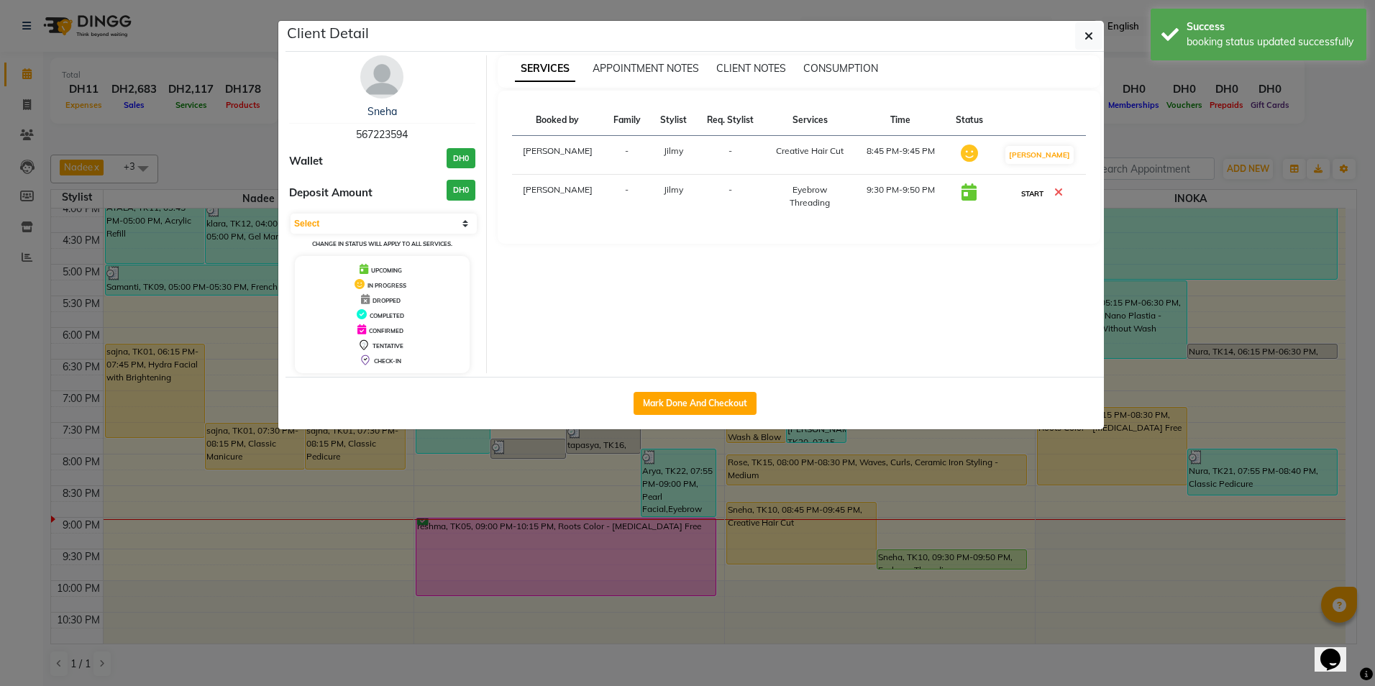
click at [1037, 196] on button "START" at bounding box center [1032, 194] width 29 height 18
select select "1"
click at [1087, 34] on icon "button" at bounding box center [1089, 36] width 9 height 12
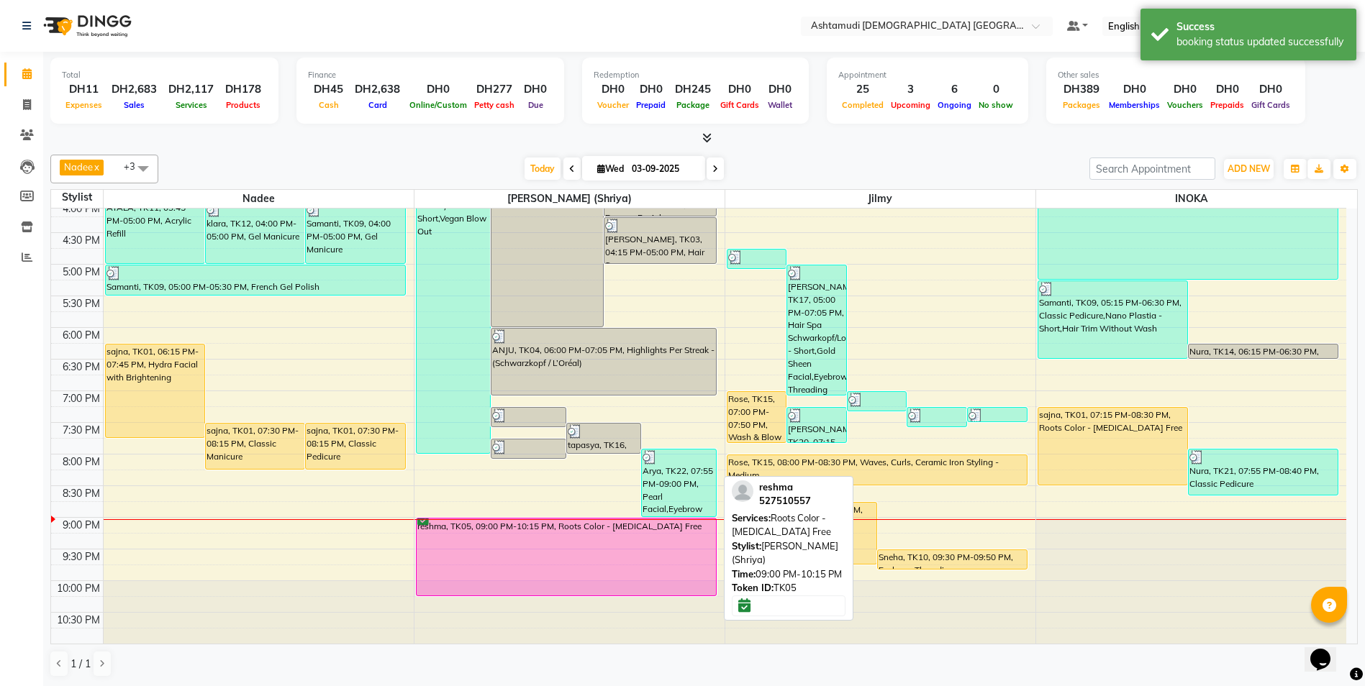
click at [576, 537] on div "reshma, TK05, 09:00 PM-10:15 PM, Roots Color - [MEDICAL_DATA] Free" at bounding box center [565, 557] width 299 height 77
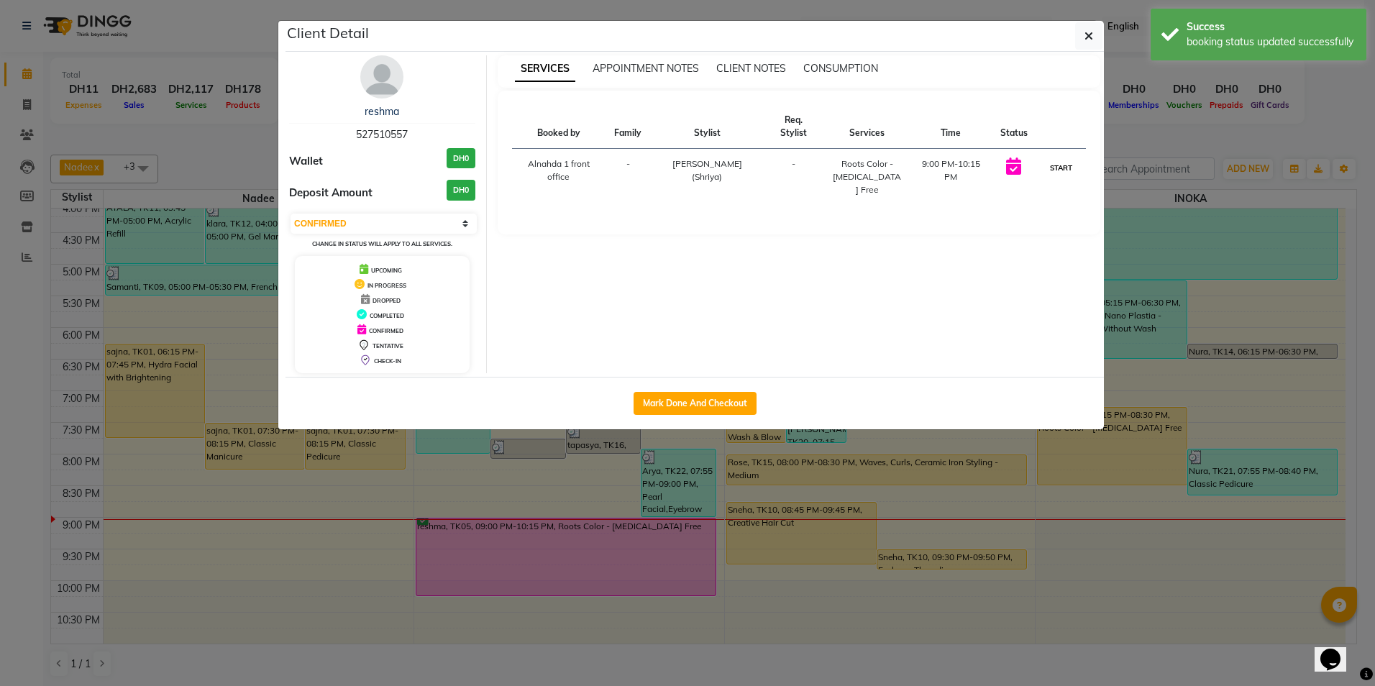
click at [1065, 168] on button "START" at bounding box center [1061, 168] width 29 height 18
select select "1"
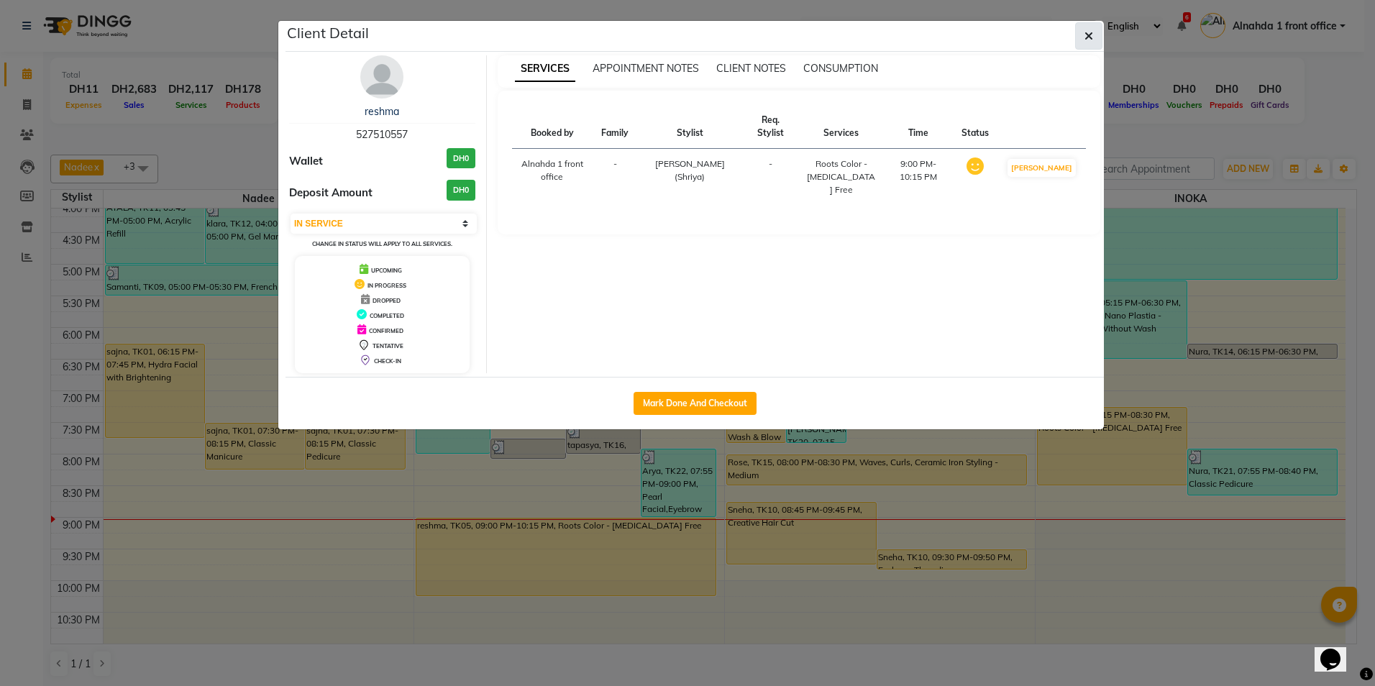
click at [1089, 37] on icon "button" at bounding box center [1089, 36] width 9 height 12
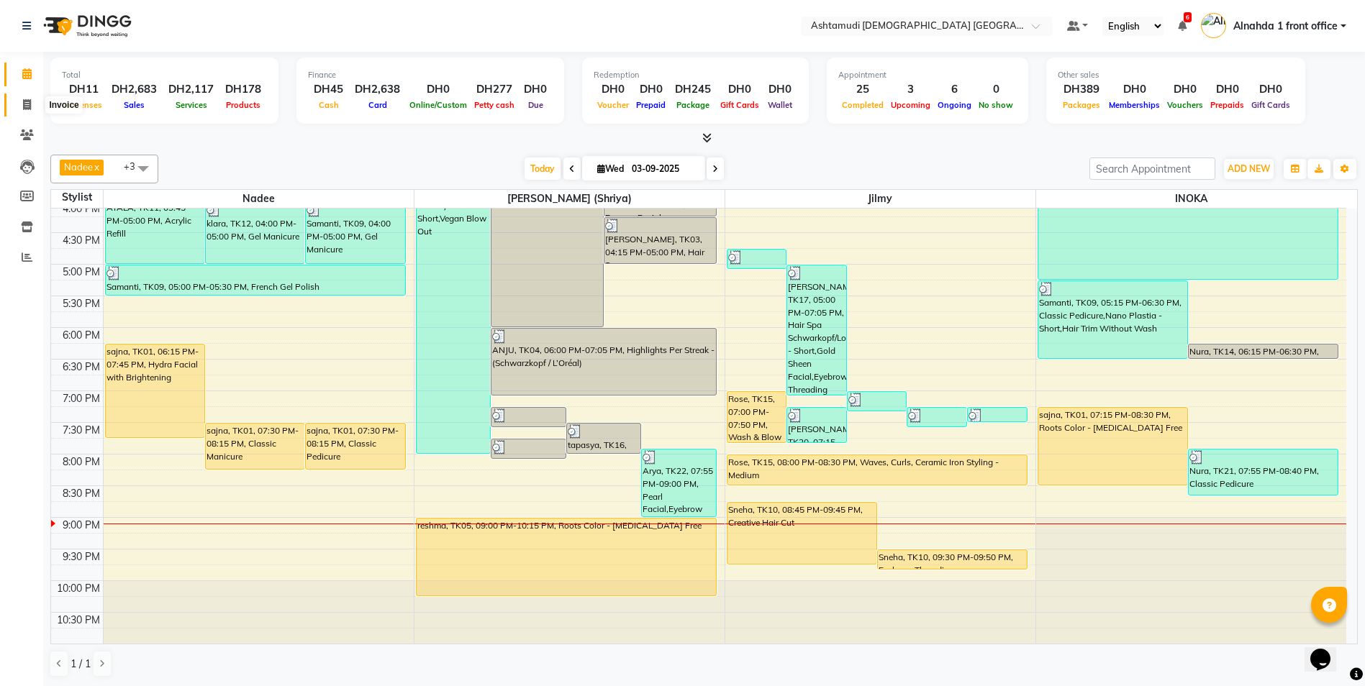
click at [28, 105] on icon at bounding box center [27, 104] width 8 height 11
select select "service"
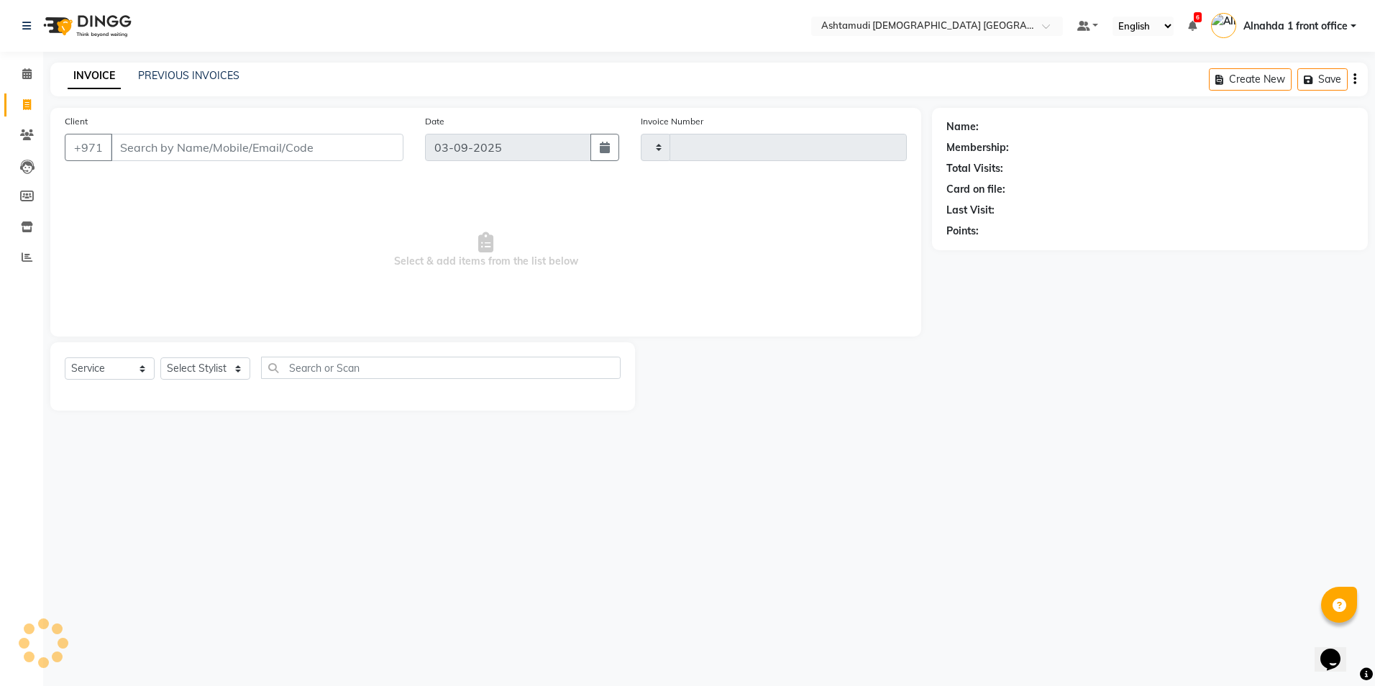
type input "2620"
select select "7242"
click at [235, 367] on select "Select Stylist" at bounding box center [205, 368] width 90 height 22
click at [234, 370] on select "Select Stylist Alnahda 1 front office [PERSON_NAME] [PERSON_NAME] Staff INOKA […" at bounding box center [206, 368] width 93 height 22
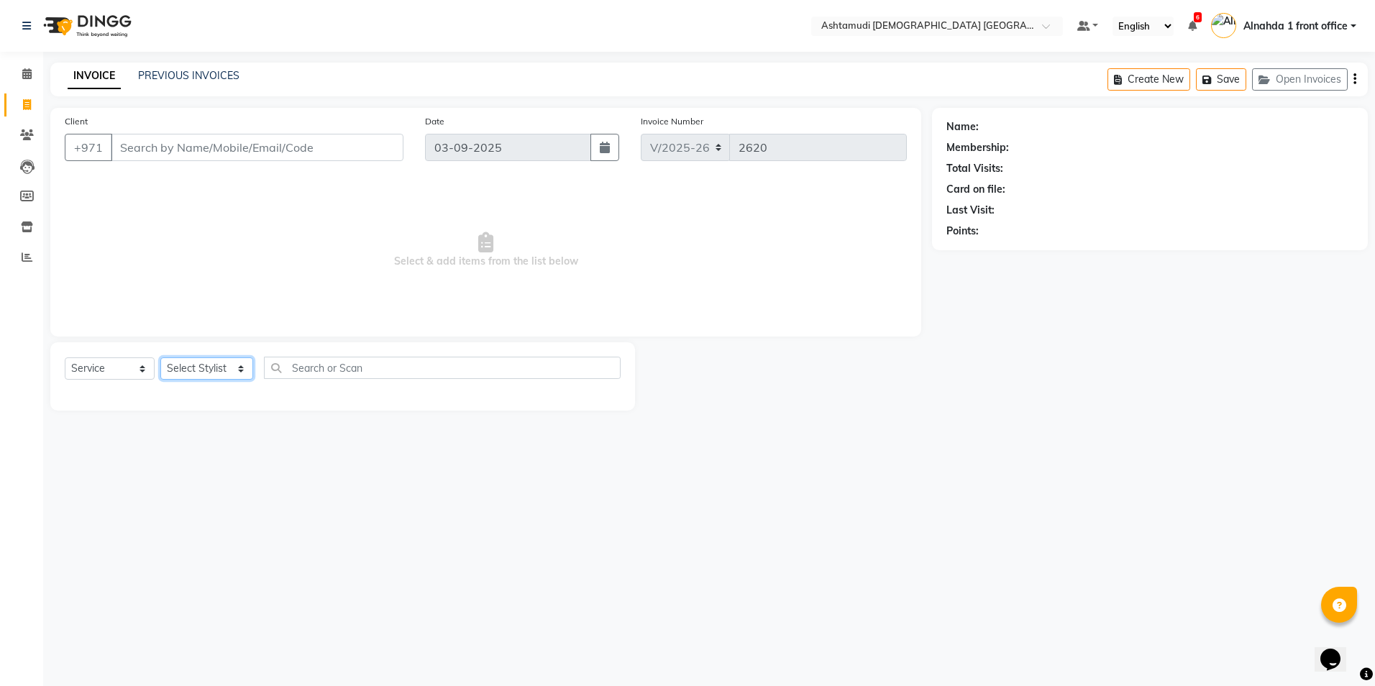
select select "62799"
click at [160, 357] on select "Select Stylist Alnahda 1 front office [PERSON_NAME] [PERSON_NAME] Staff INOKA […" at bounding box center [206, 368] width 93 height 22
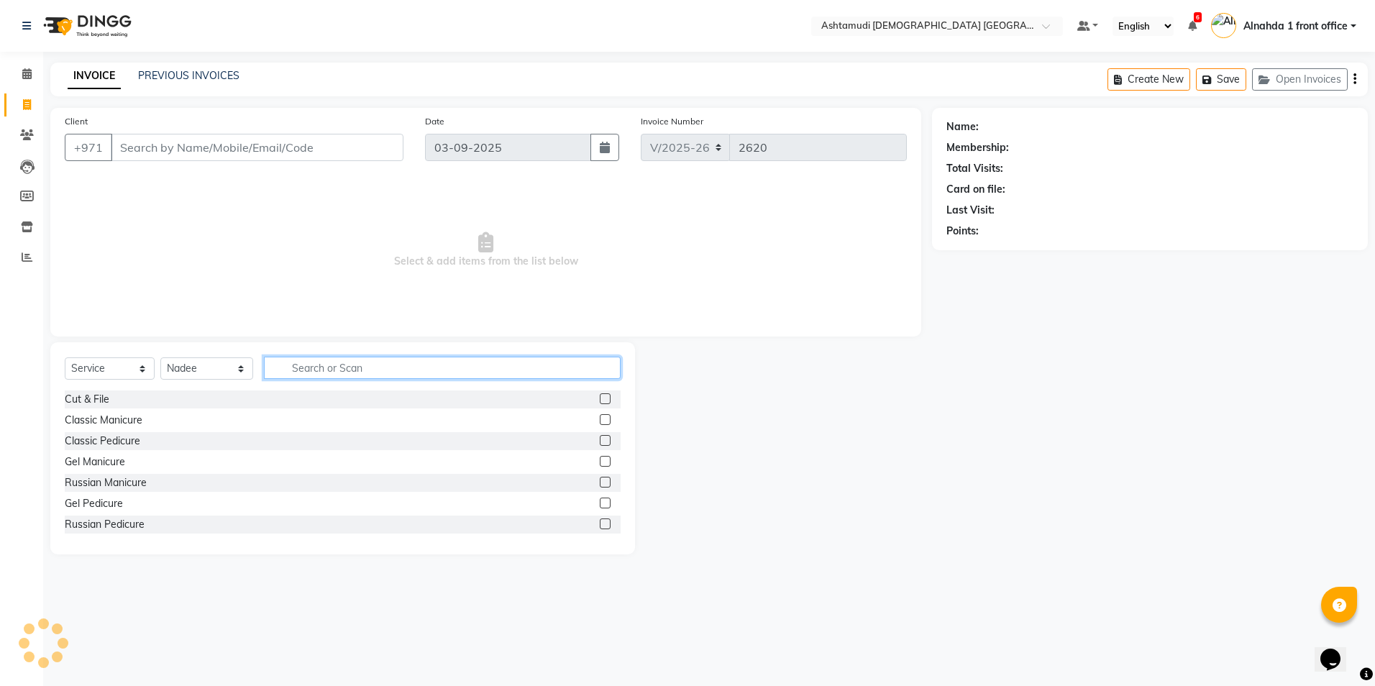
click at [303, 366] on input "text" at bounding box center [442, 368] width 356 height 22
type input "eyebrow"
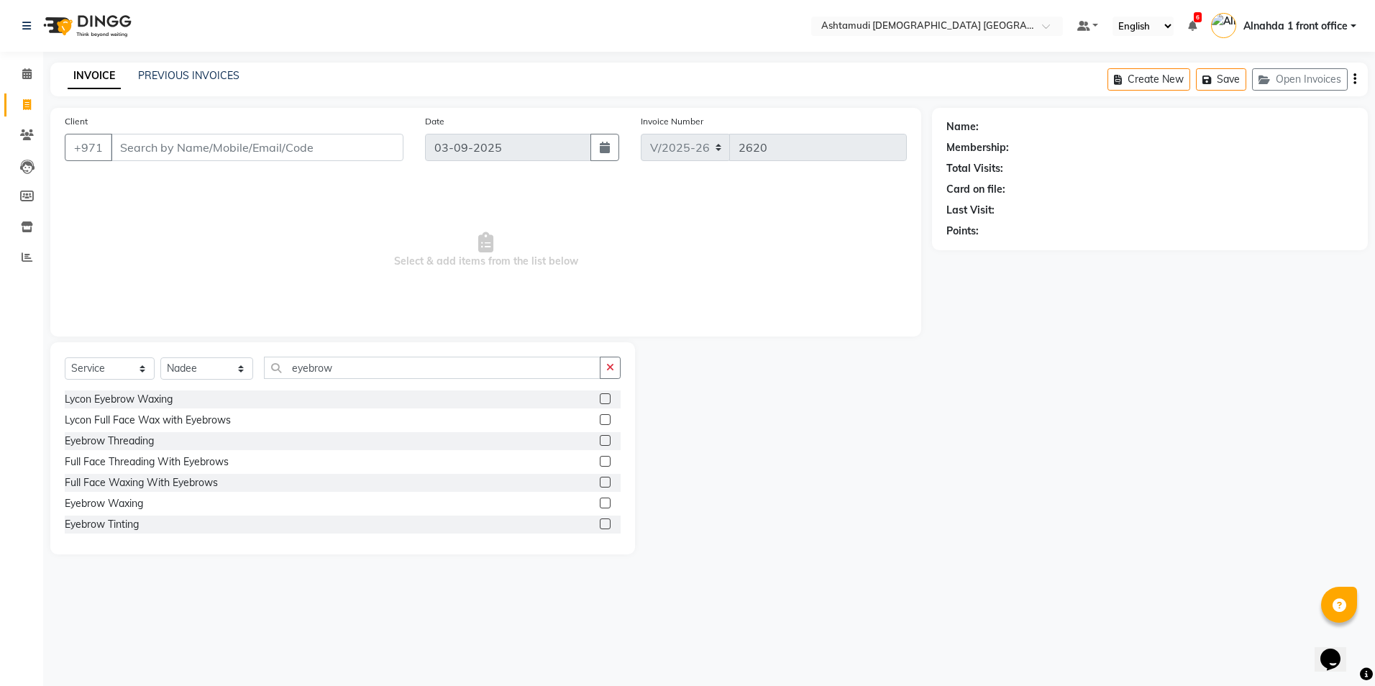
click at [600, 439] on label at bounding box center [605, 440] width 11 height 11
click at [600, 439] on input "checkbox" at bounding box center [604, 441] width 9 height 9
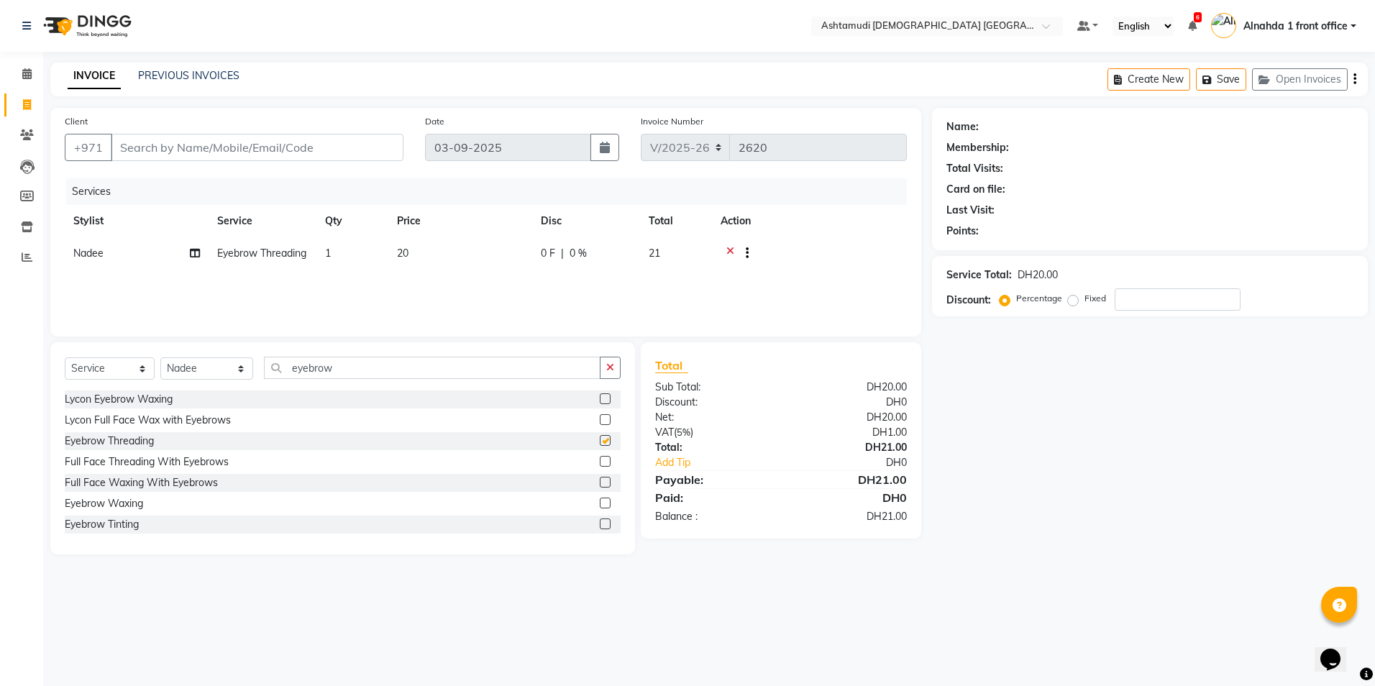
checkbox input "false"
drag, startPoint x: 344, startPoint y: 365, endPoint x: 189, endPoint y: 371, distance: 154.8
click at [189, 371] on div "Select Service Product Membership Package Voucher Prepaid Gift Card Select Styl…" at bounding box center [343, 374] width 556 height 34
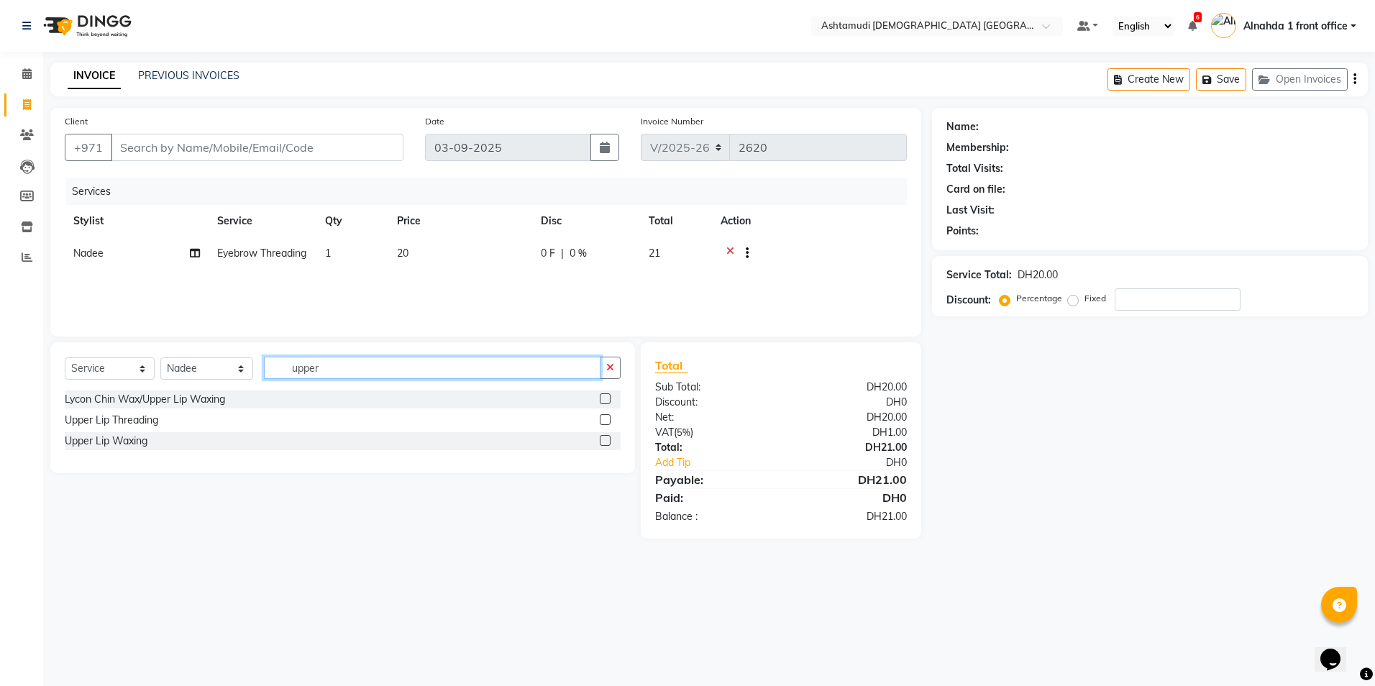
type input "upper"
click at [609, 421] on label at bounding box center [605, 419] width 11 height 11
click at [609, 421] on input "checkbox" at bounding box center [604, 420] width 9 height 9
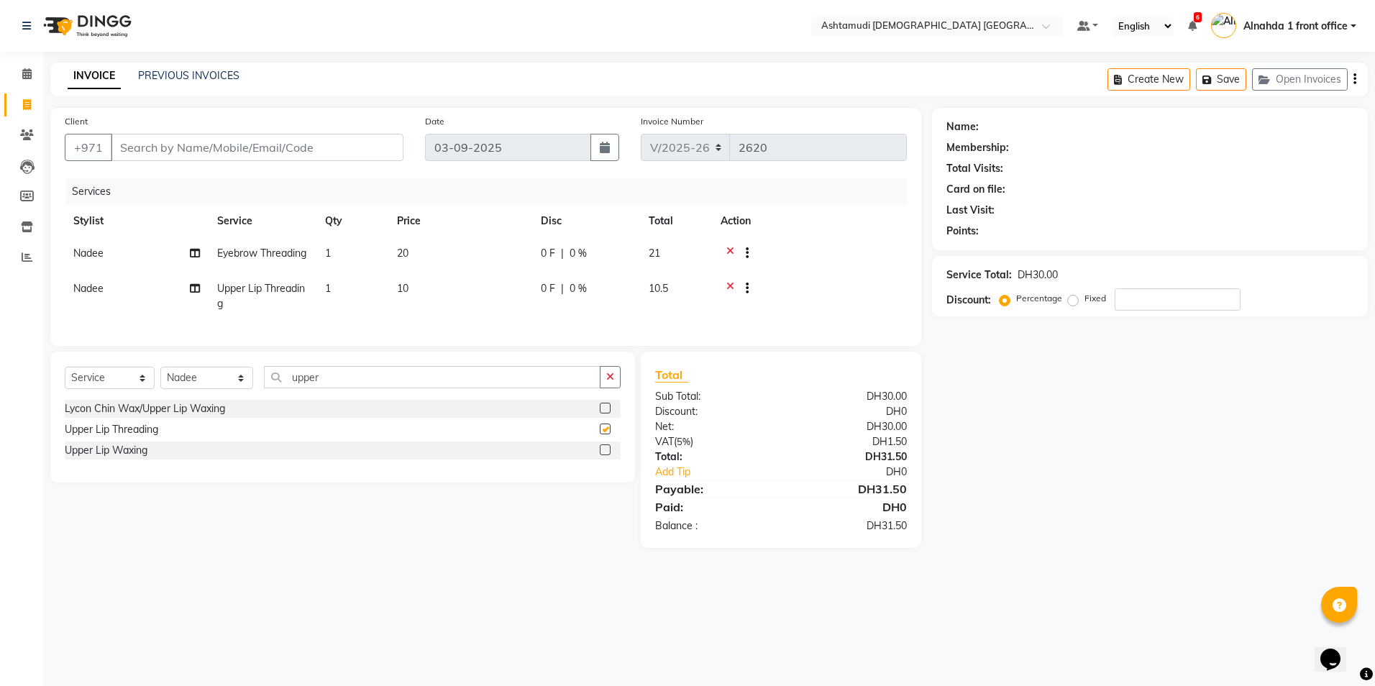
checkbox input "false"
click at [149, 147] on input "Client" at bounding box center [257, 147] width 293 height 27
type input "5"
type input "0"
click at [159, 188] on button "ANJU 5297028 13" at bounding box center [177, 180] width 135 height 23
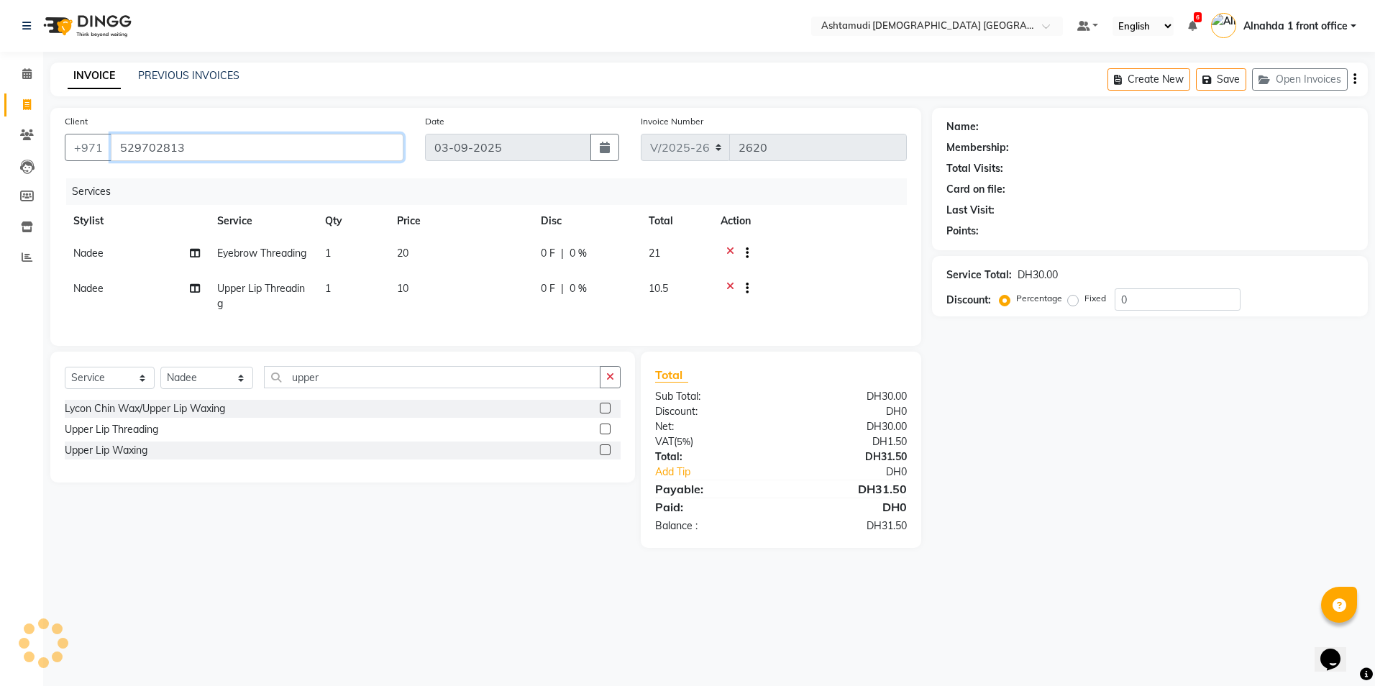
type input "529702813"
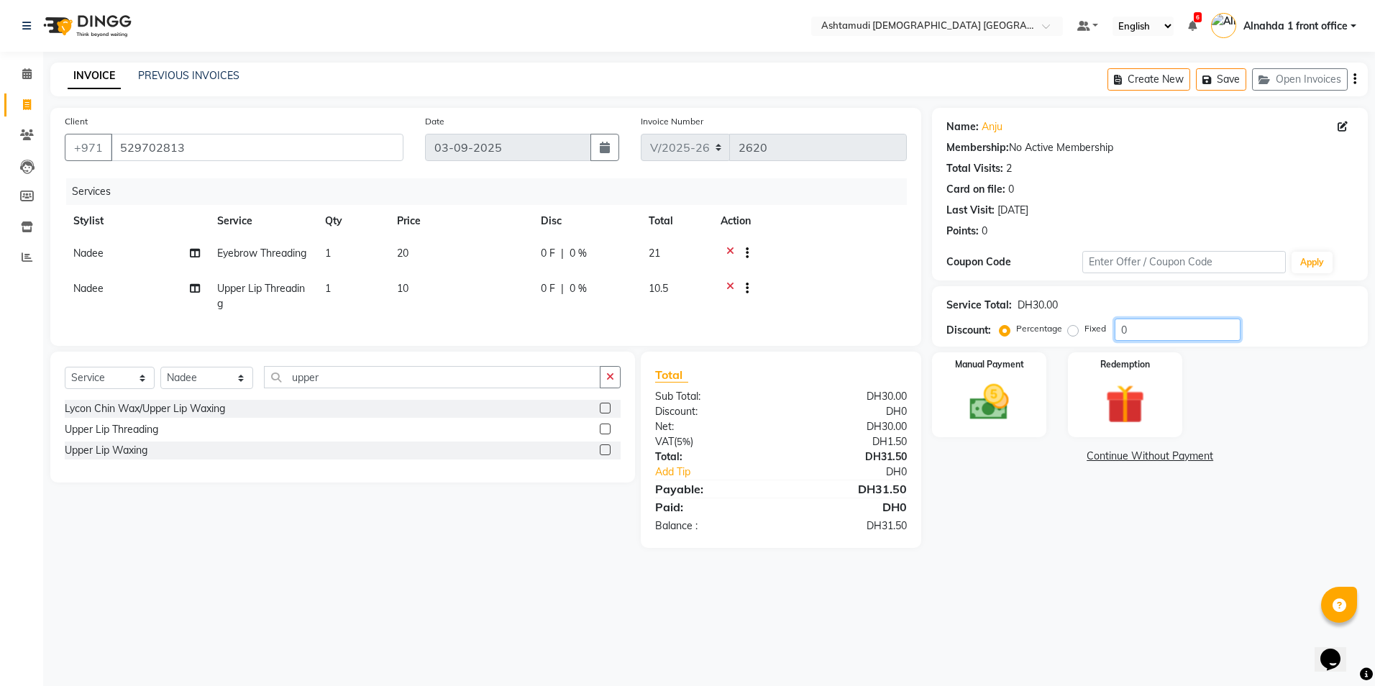
click at [1146, 334] on input "0" at bounding box center [1178, 330] width 126 height 22
type input "015"
click at [997, 413] on img at bounding box center [989, 402] width 67 height 47
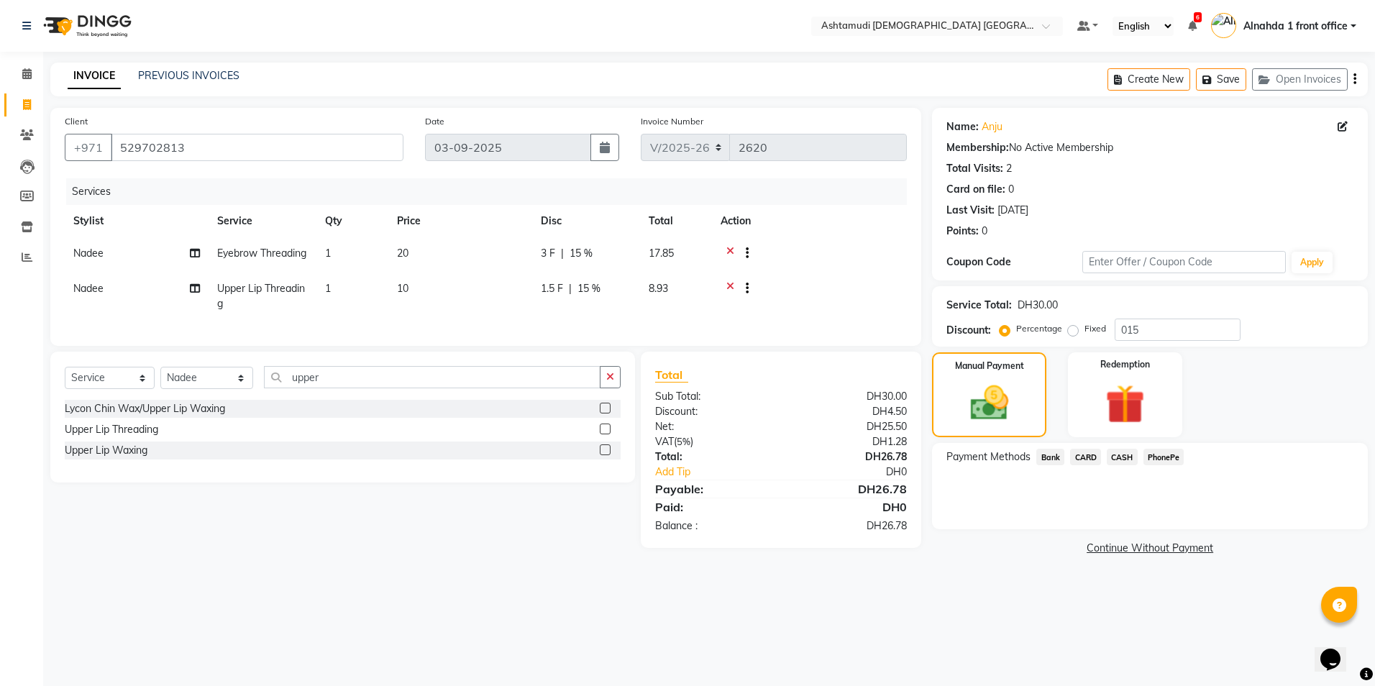
click at [1084, 460] on span "CARD" at bounding box center [1085, 457] width 31 height 17
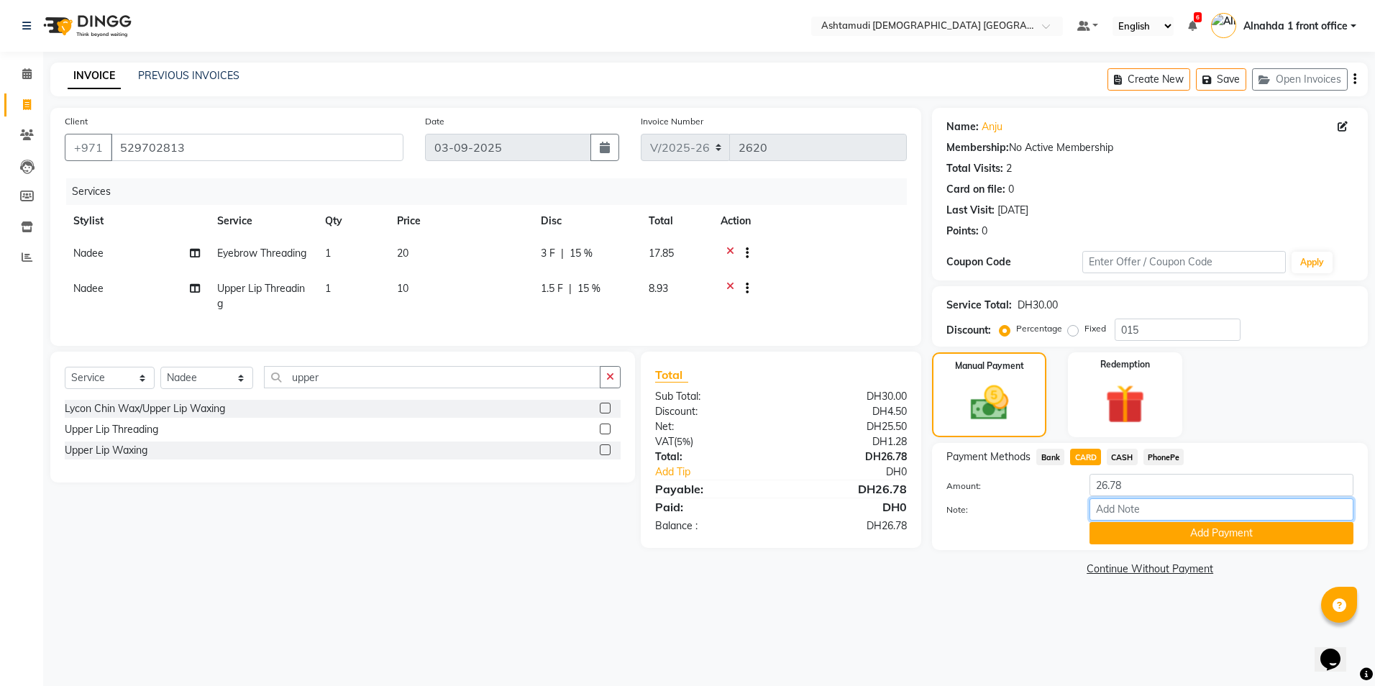
click at [1116, 511] on input "Note:" at bounding box center [1222, 509] width 264 height 22
type input "8438"
click at [1143, 534] on button "Add Payment" at bounding box center [1222, 533] width 264 height 22
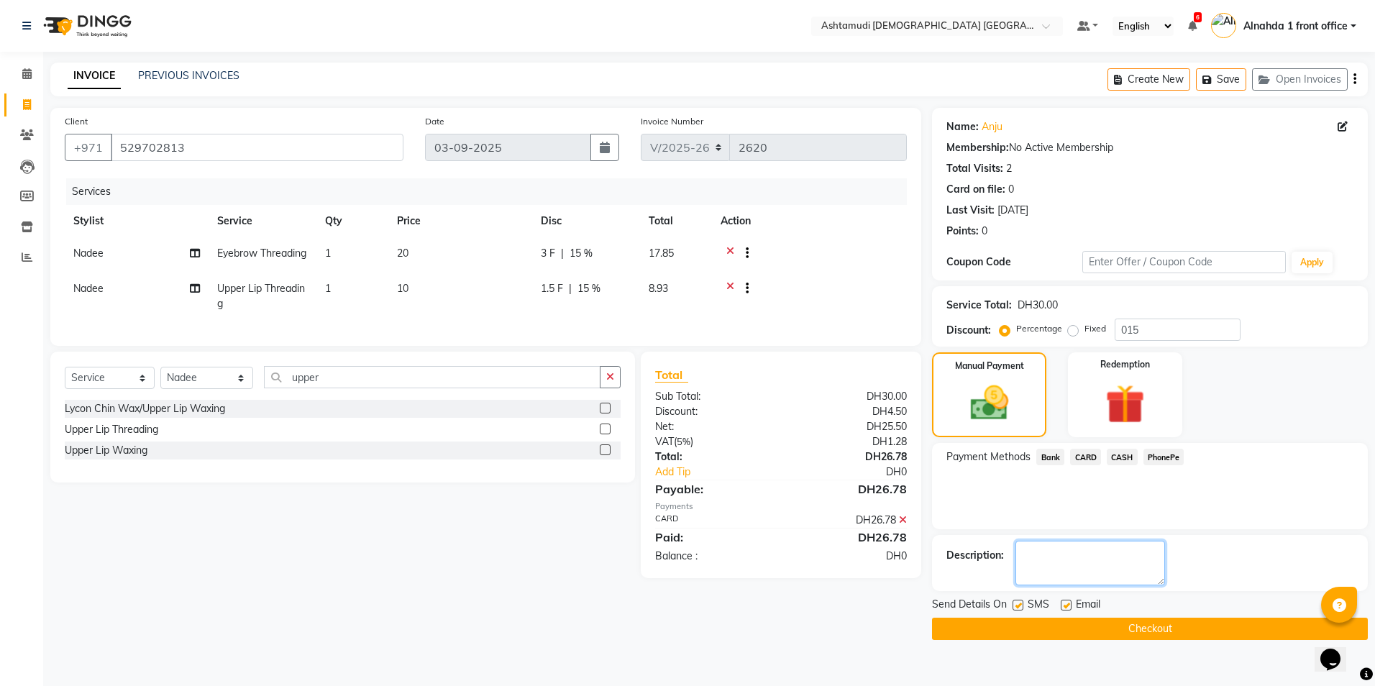
click at [1065, 567] on textarea at bounding box center [1091, 563] width 150 height 45
click at [902, 525] on icon at bounding box center [903, 520] width 8 height 10
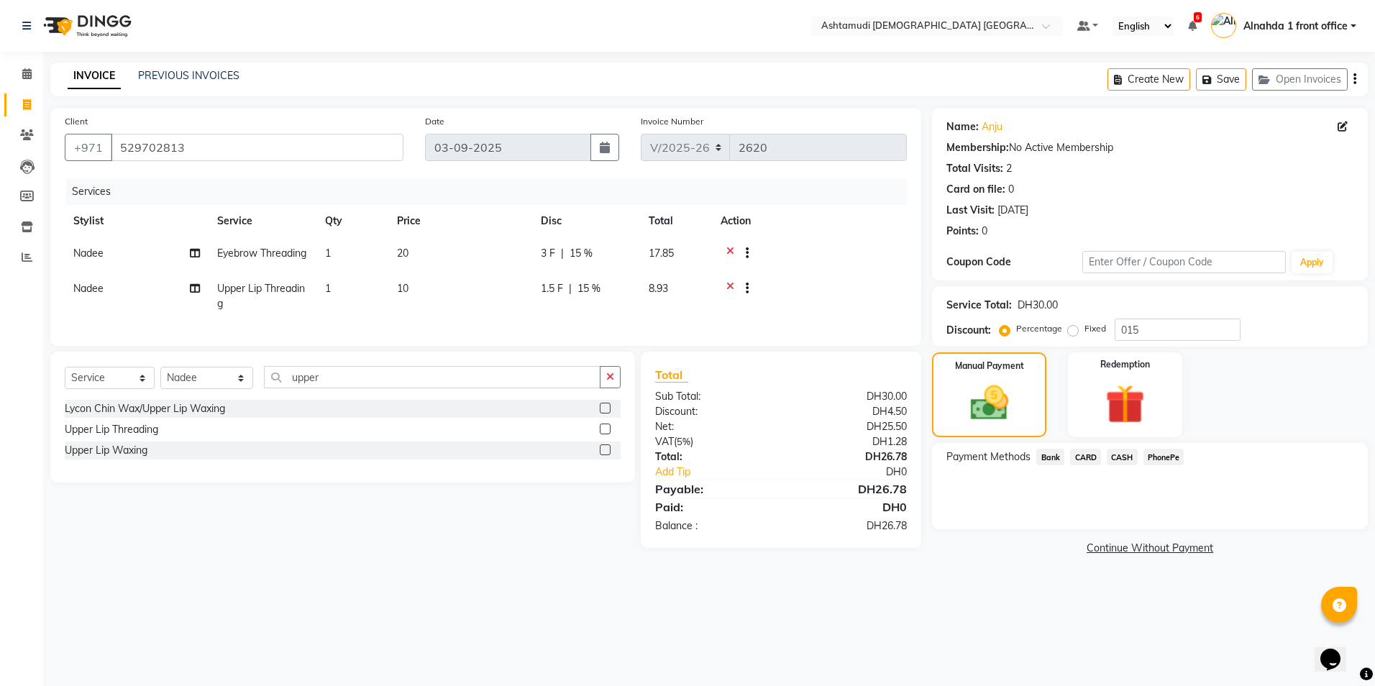
click at [1086, 459] on span "CARD" at bounding box center [1085, 457] width 31 height 17
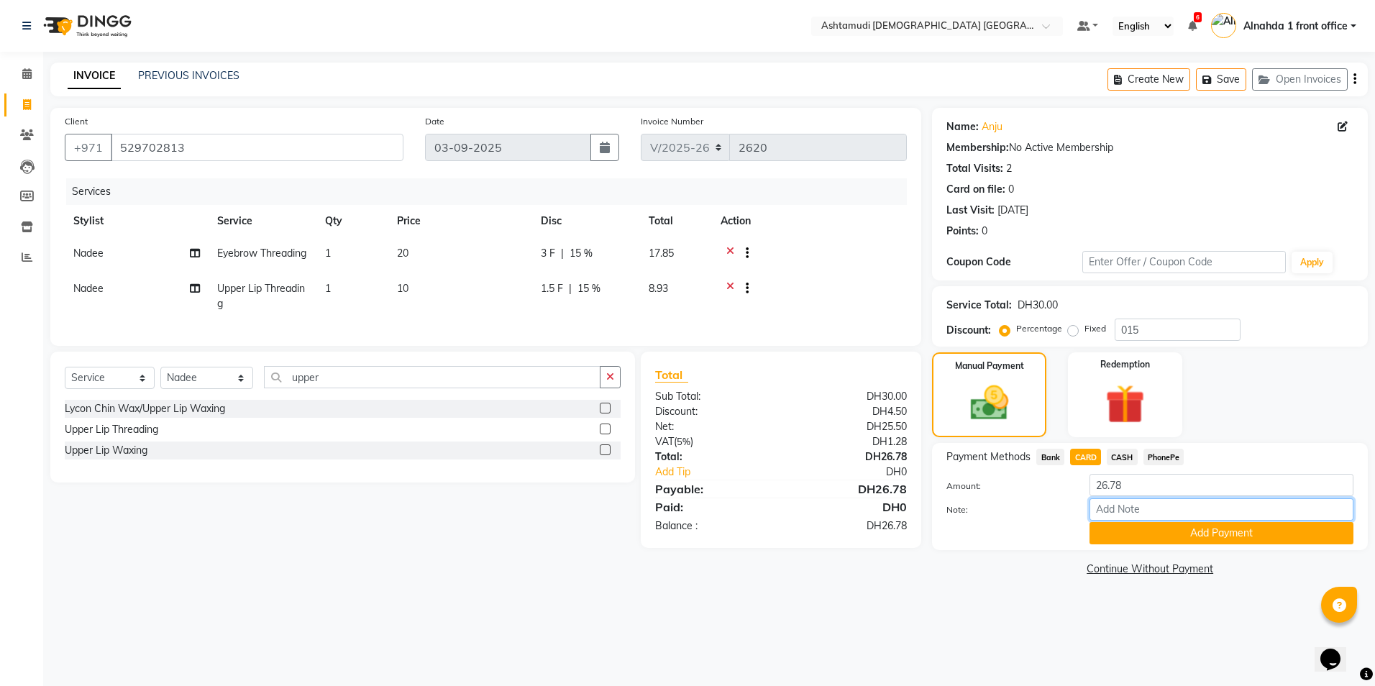
click at [1127, 511] on input "Note:" at bounding box center [1222, 509] width 264 height 22
type input "presila"
click at [1137, 531] on button "Add Payment" at bounding box center [1222, 533] width 264 height 22
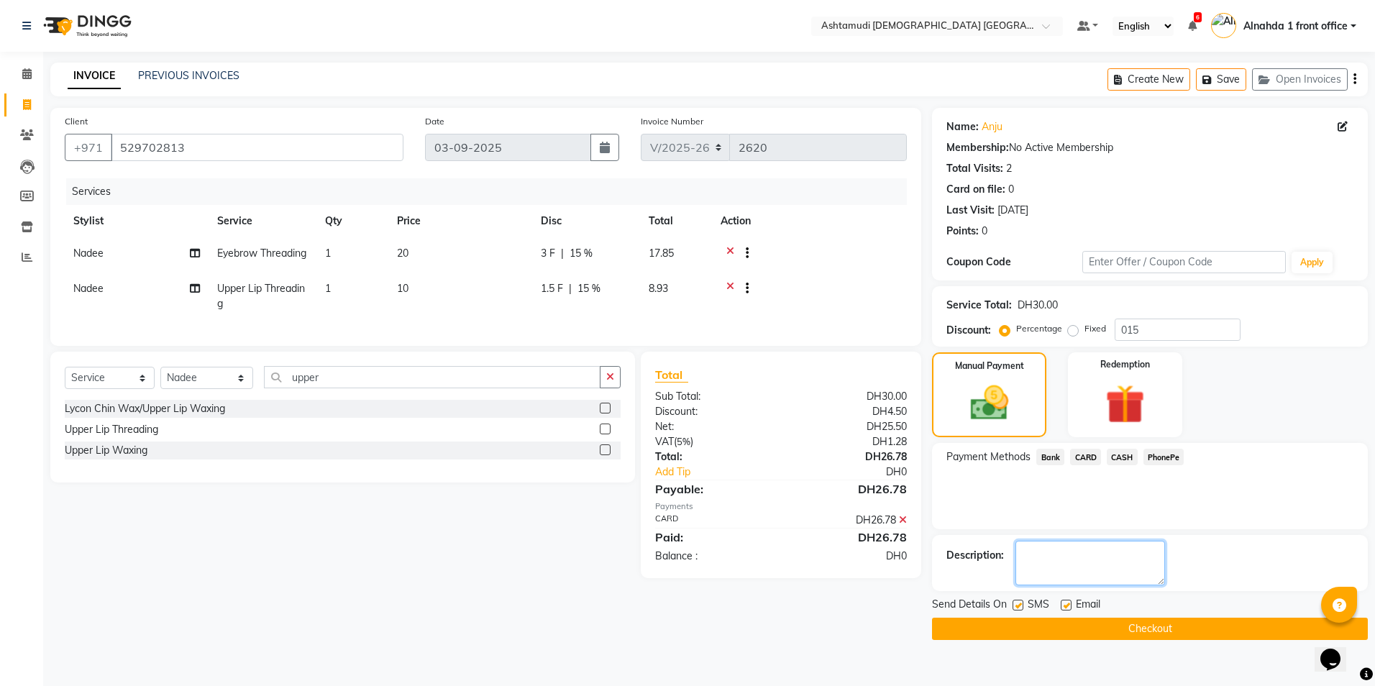
click at [1068, 565] on textarea at bounding box center [1091, 563] width 150 height 45
type textarea "8438"
click at [1075, 626] on button "Checkout" at bounding box center [1150, 629] width 436 height 22
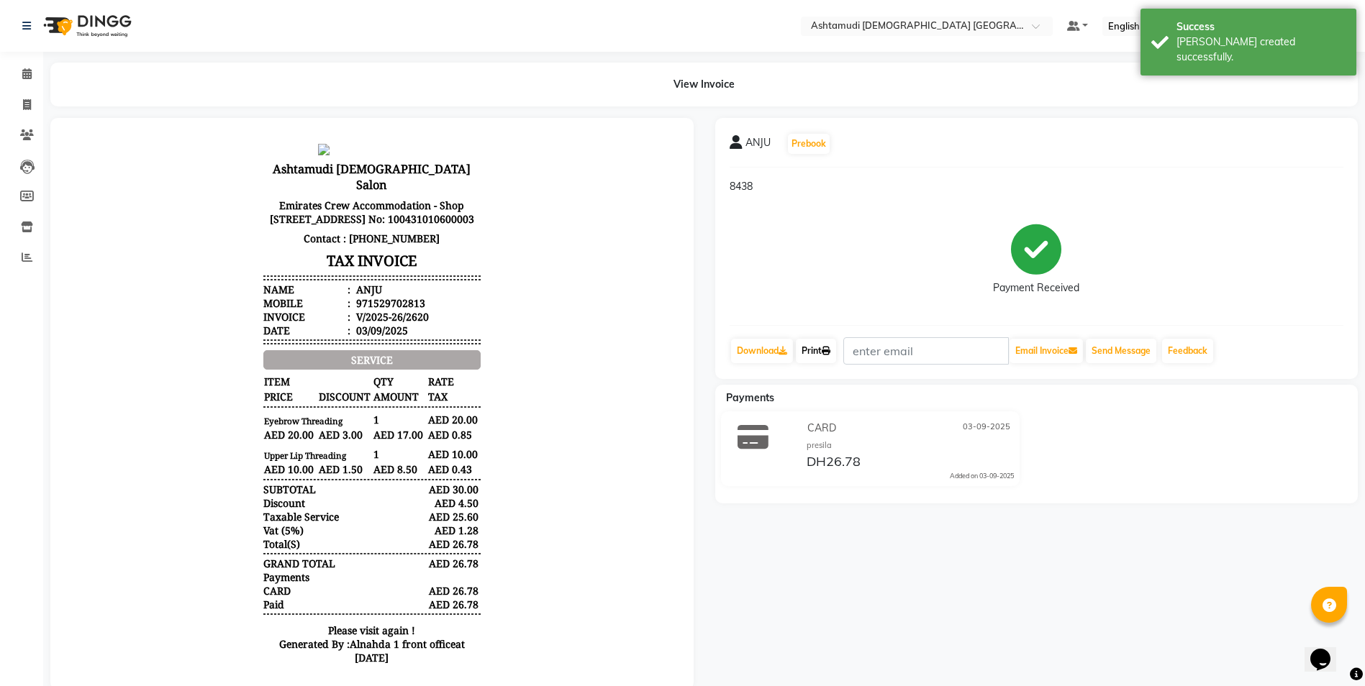
click at [825, 352] on link "Print" at bounding box center [816, 351] width 40 height 24
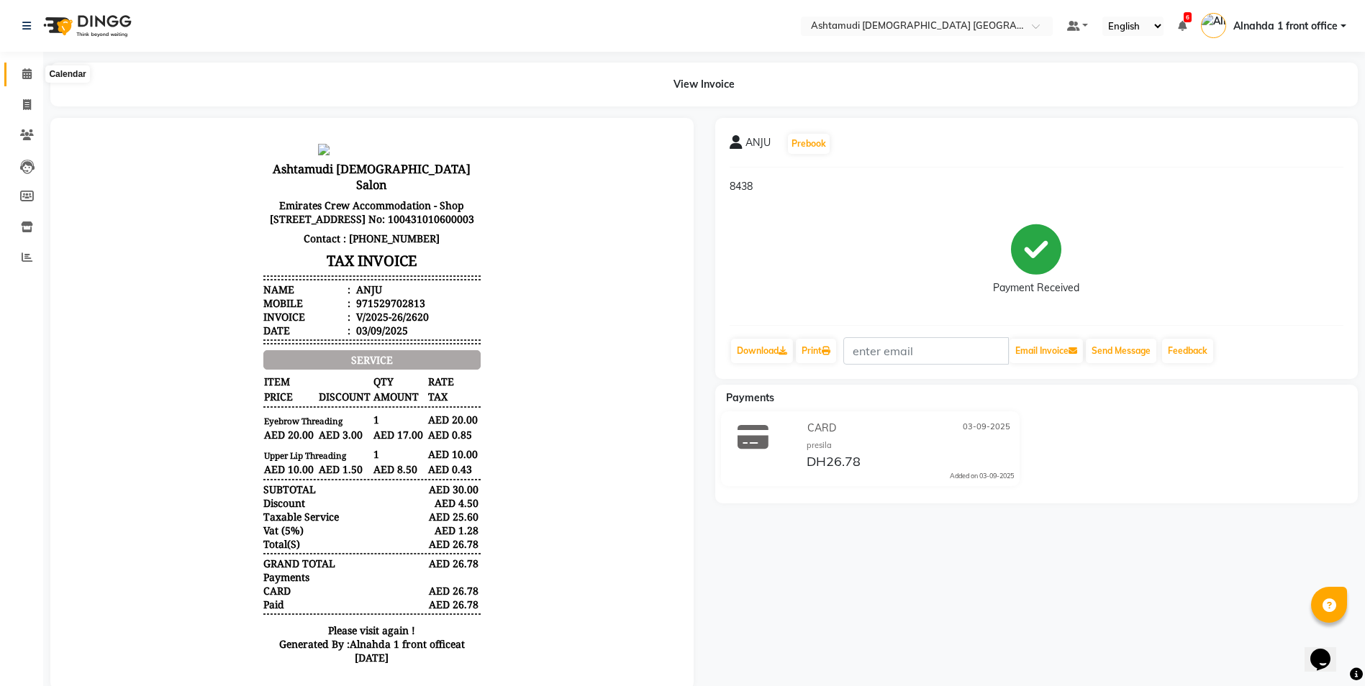
click at [32, 71] on icon at bounding box center [26, 73] width 9 height 11
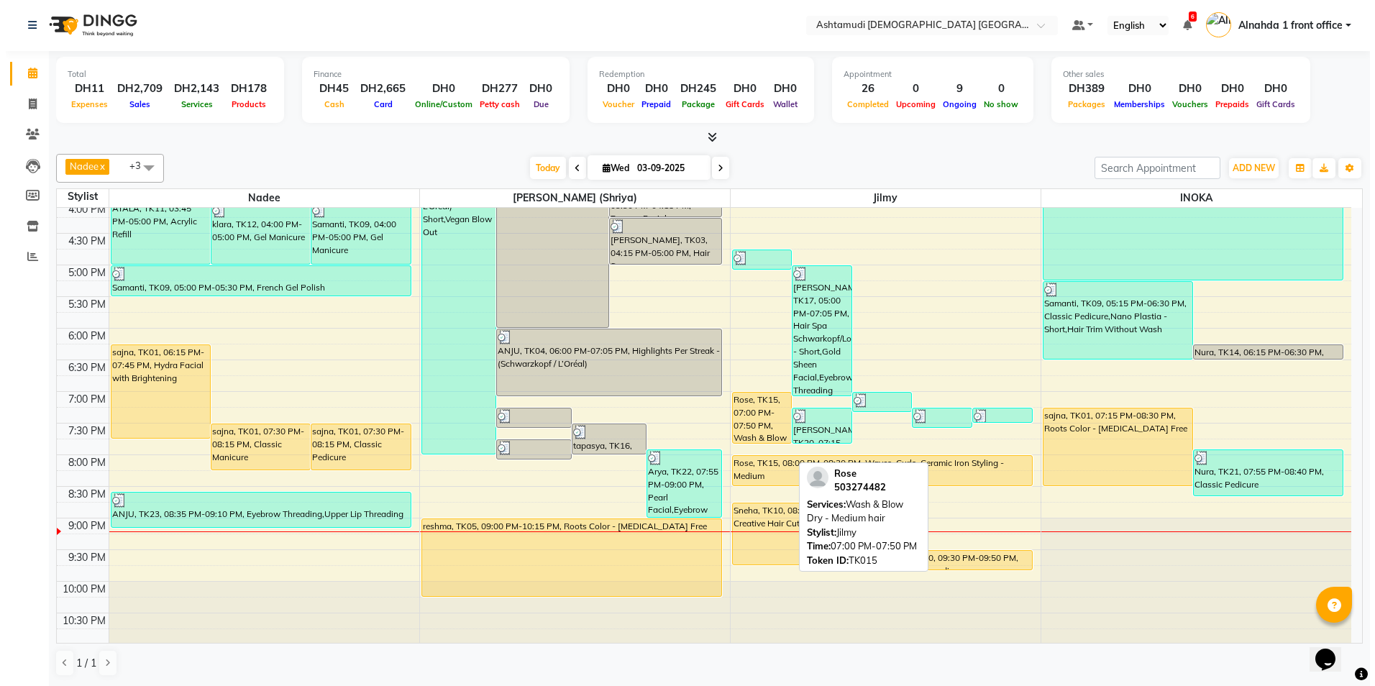
scroll to position [450, 0]
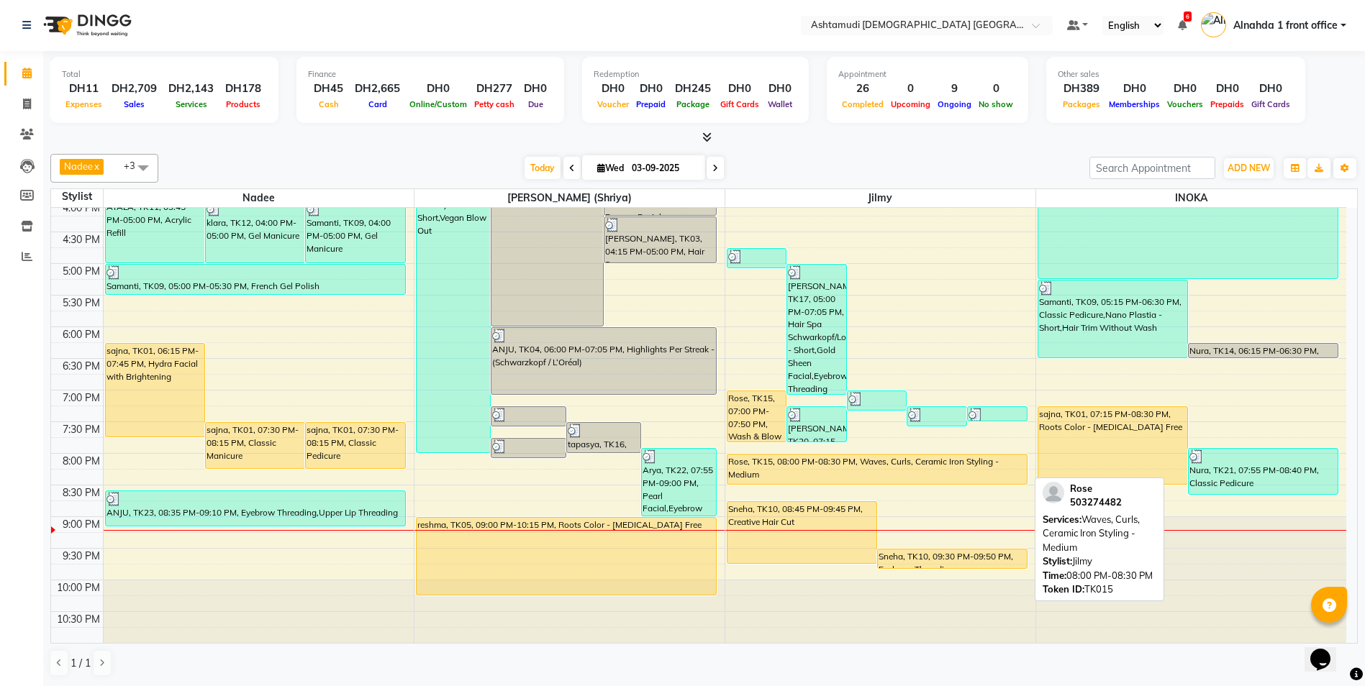
click at [764, 472] on div "Rose, TK15, 08:00 PM-08:30 PM, Waves, Curls, Ceramic Iron Styling - Medium" at bounding box center [876, 469] width 299 height 29
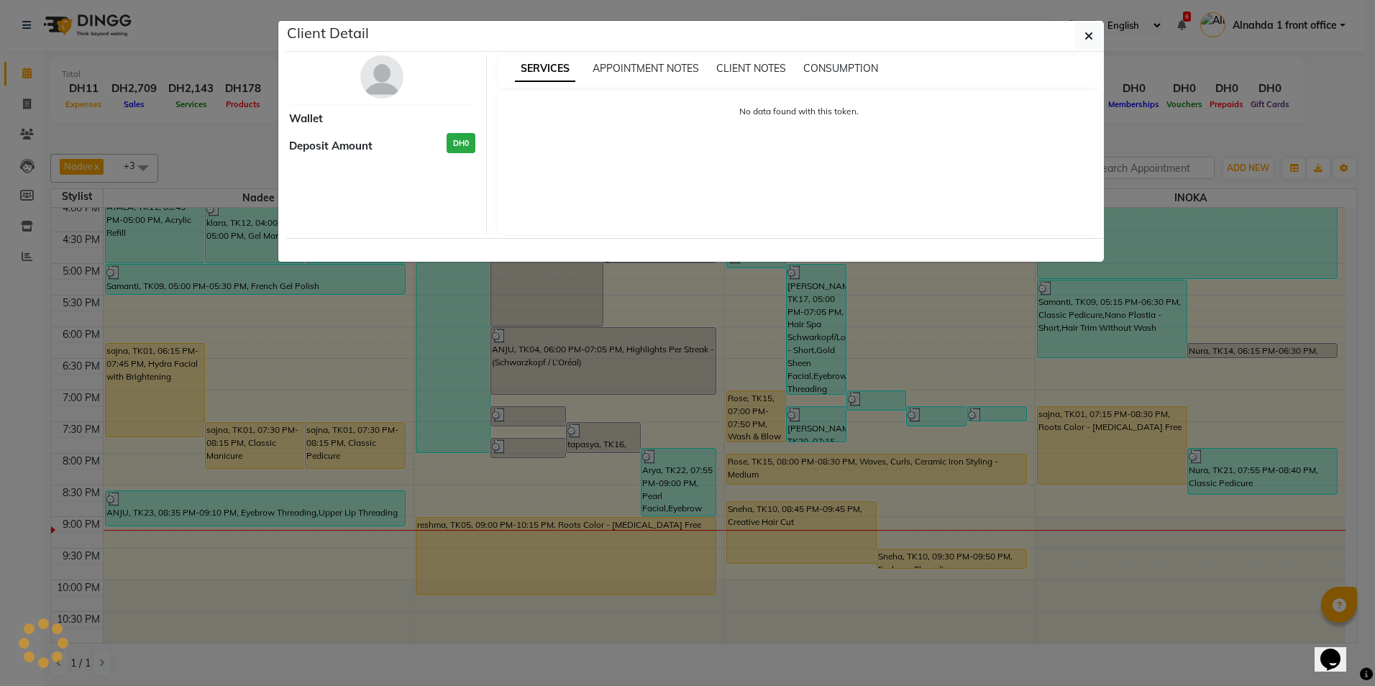
select select "1"
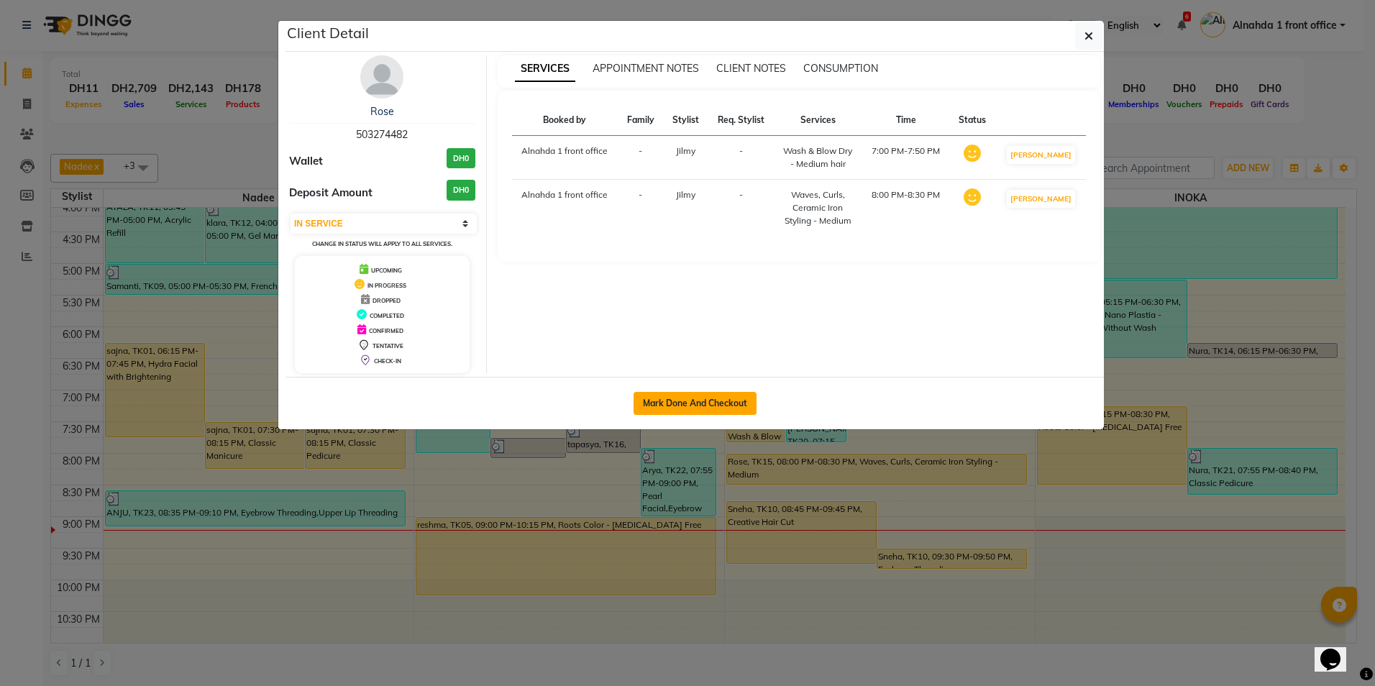
click at [693, 407] on button "Mark Done And Checkout" at bounding box center [695, 403] width 123 height 23
select select "service"
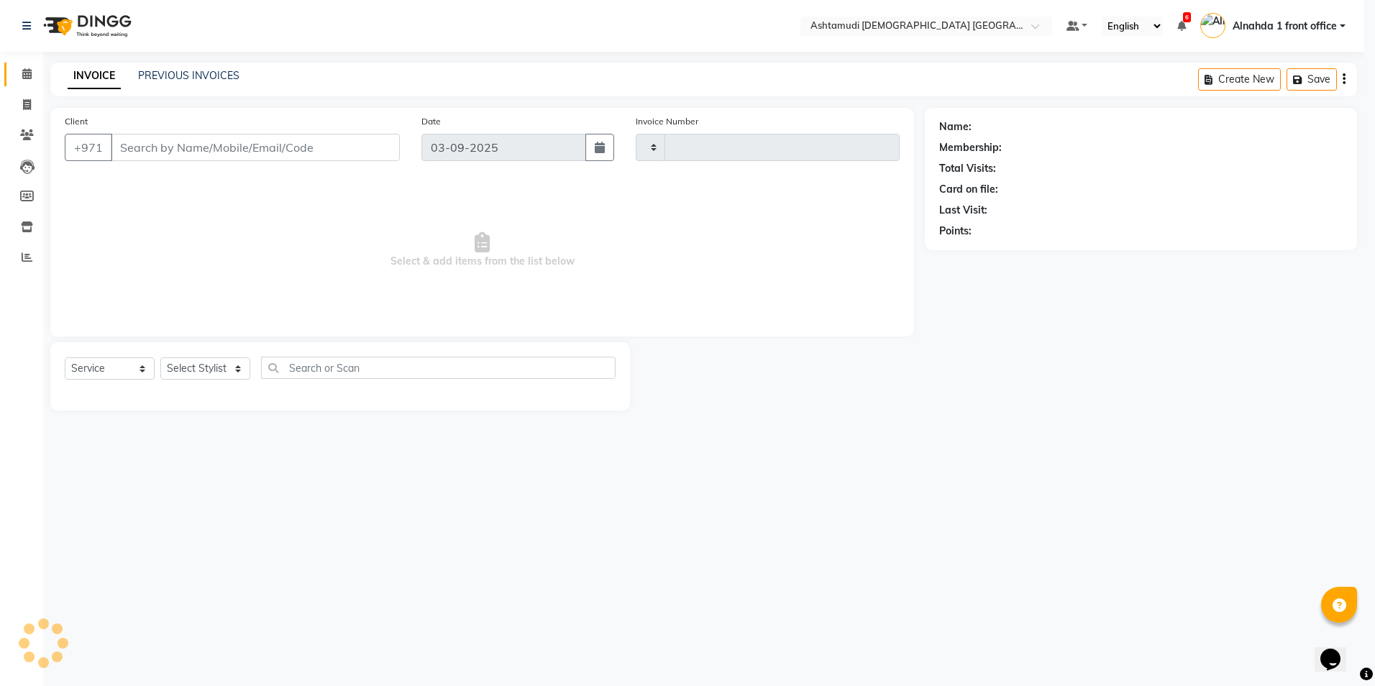
type input "2621"
select select "7242"
type input "503274482"
select select "86875"
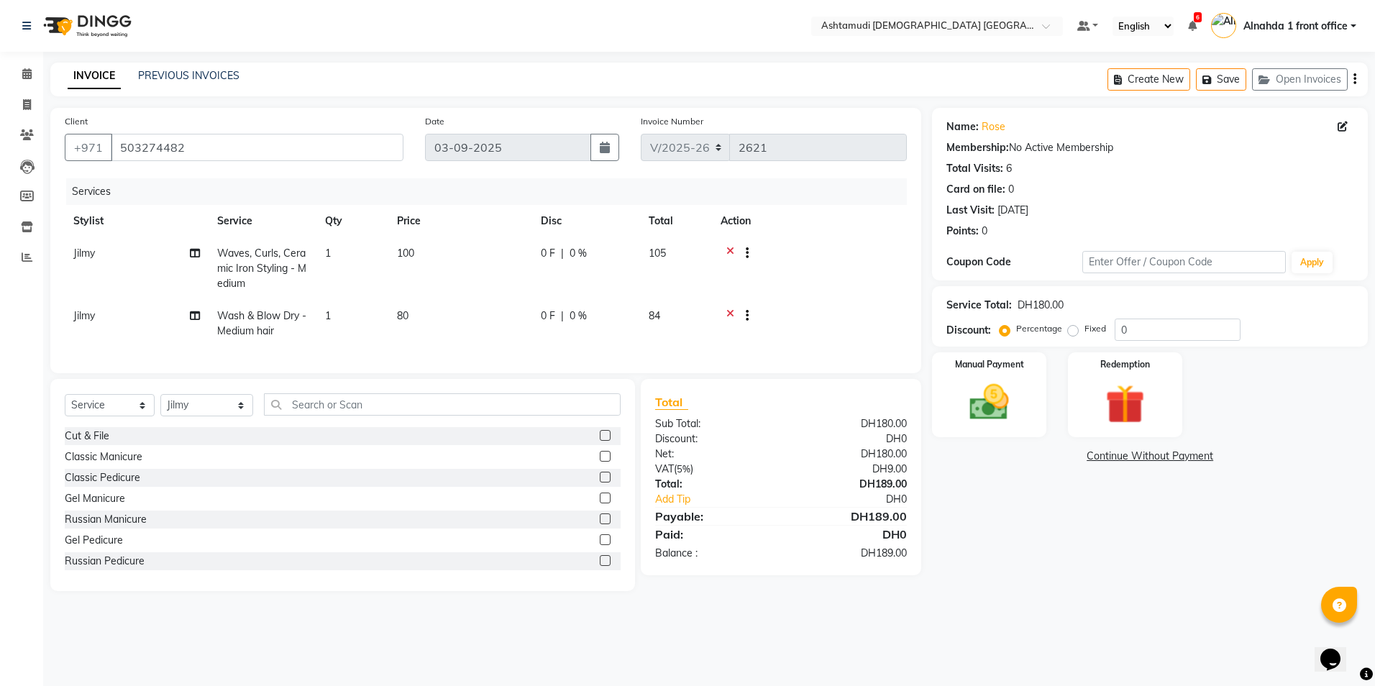
click at [729, 249] on icon at bounding box center [730, 255] width 8 height 18
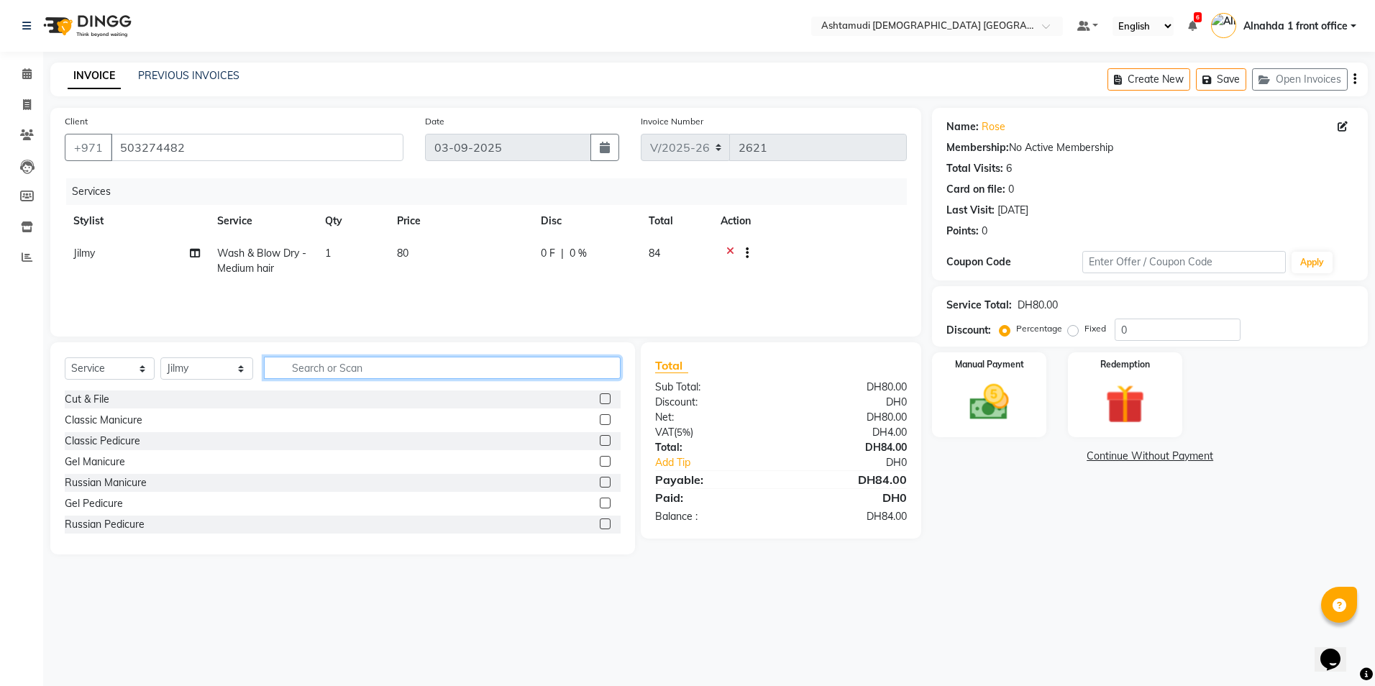
click at [357, 377] on input "text" at bounding box center [442, 368] width 356 height 22
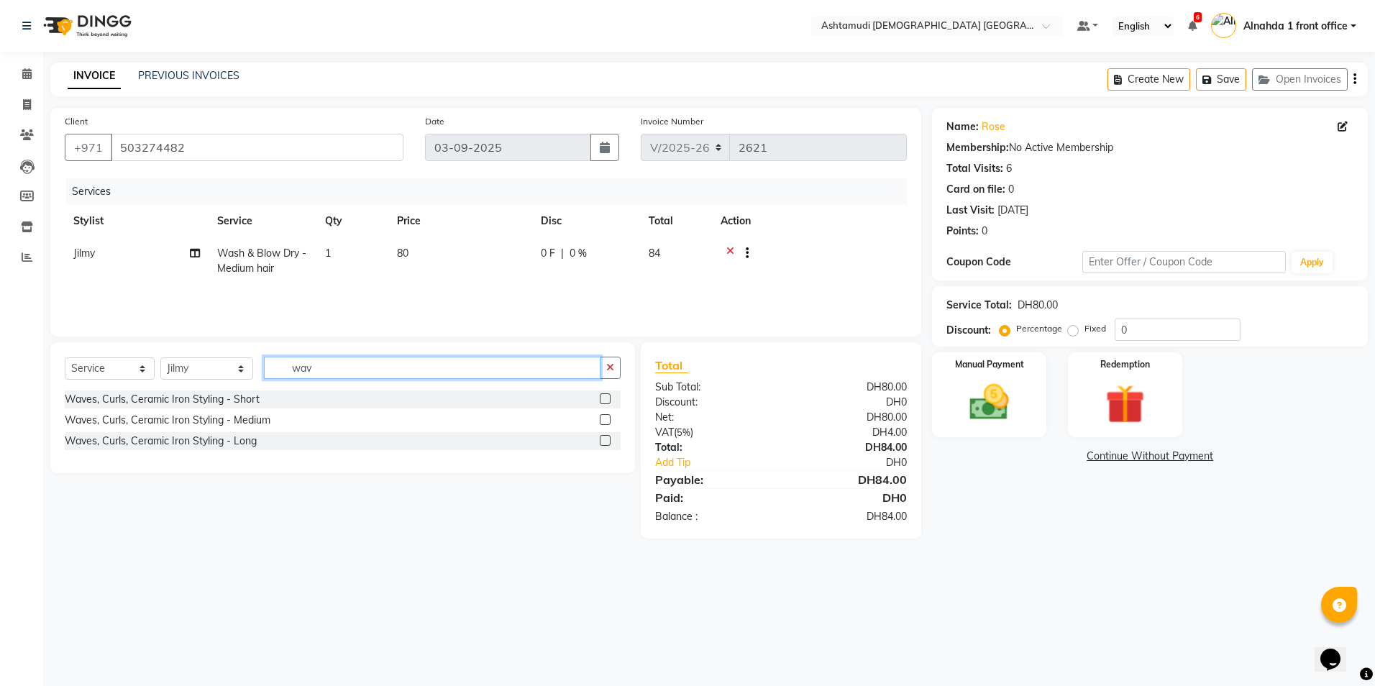
type input "wav"
click at [606, 439] on label at bounding box center [605, 440] width 11 height 11
click at [606, 439] on input "checkbox" at bounding box center [604, 441] width 9 height 9
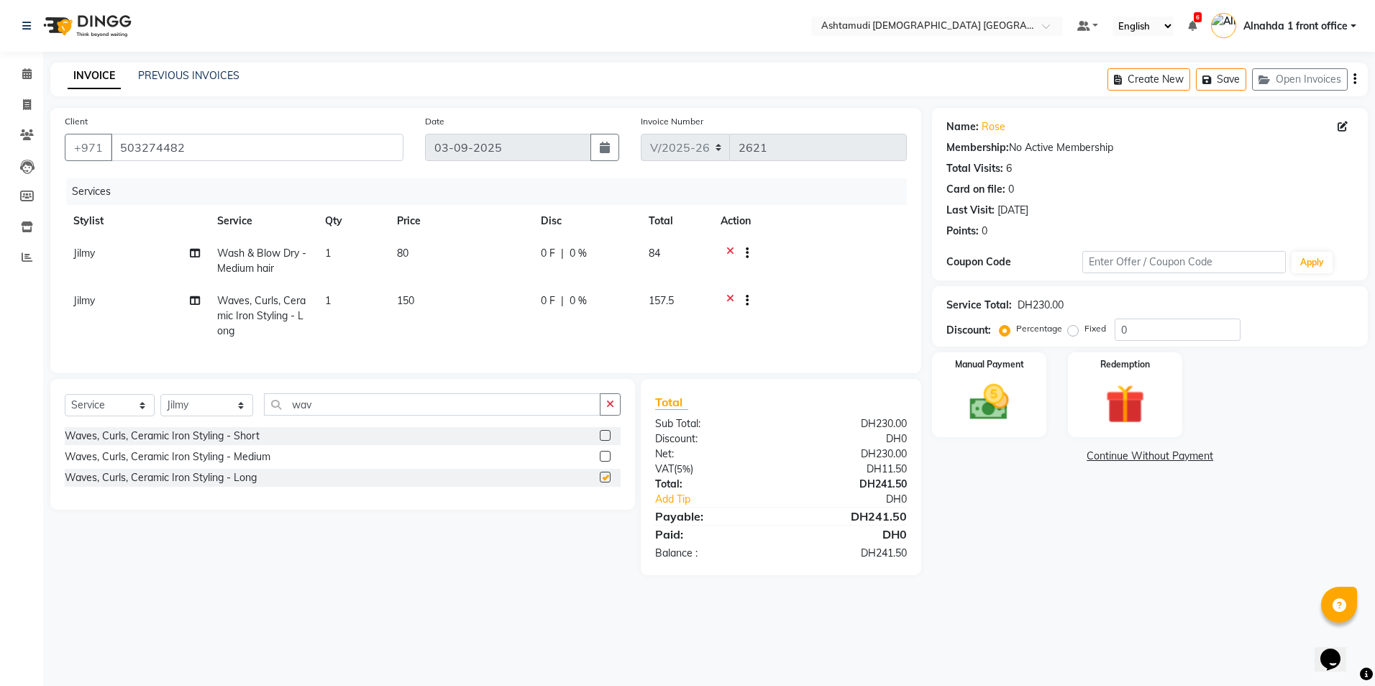
checkbox input "false"
click at [1147, 324] on input "0" at bounding box center [1178, 330] width 126 height 22
type input "015"
click at [1026, 432] on div "Manual Payment" at bounding box center [989, 395] width 119 height 88
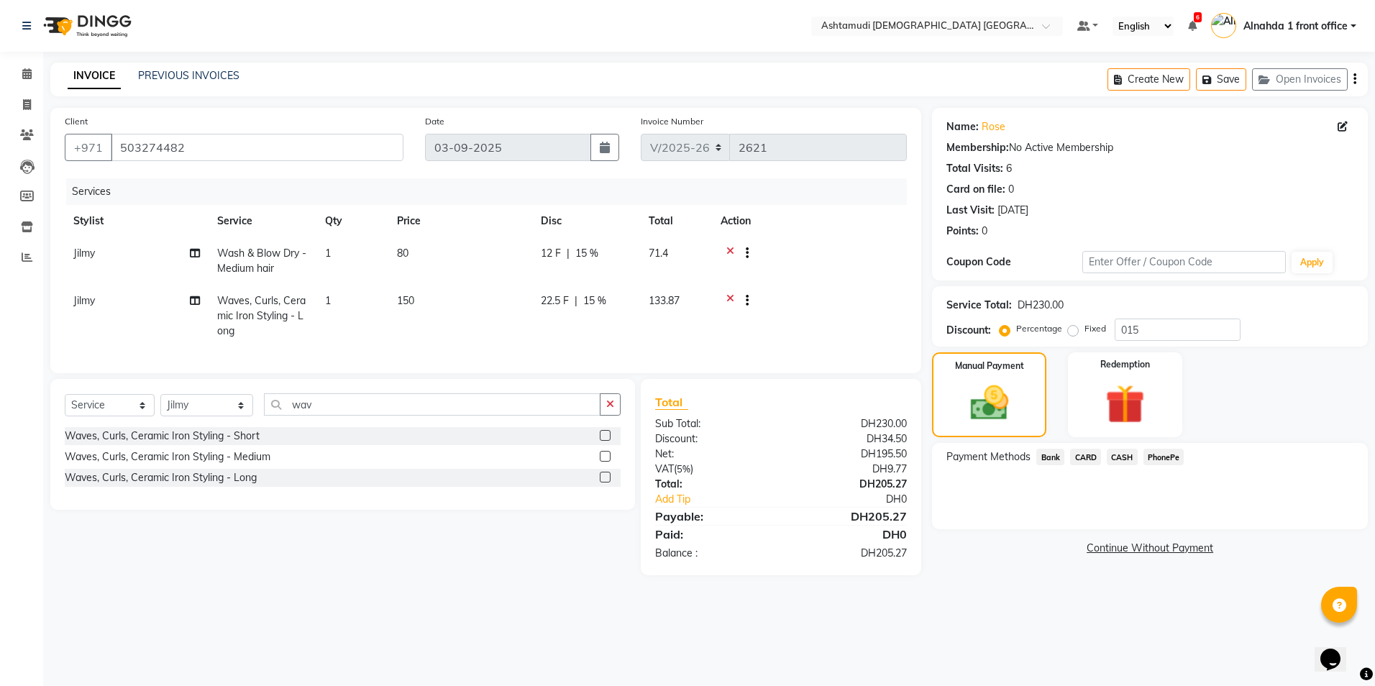
click at [1094, 455] on span "CARD" at bounding box center [1085, 457] width 31 height 17
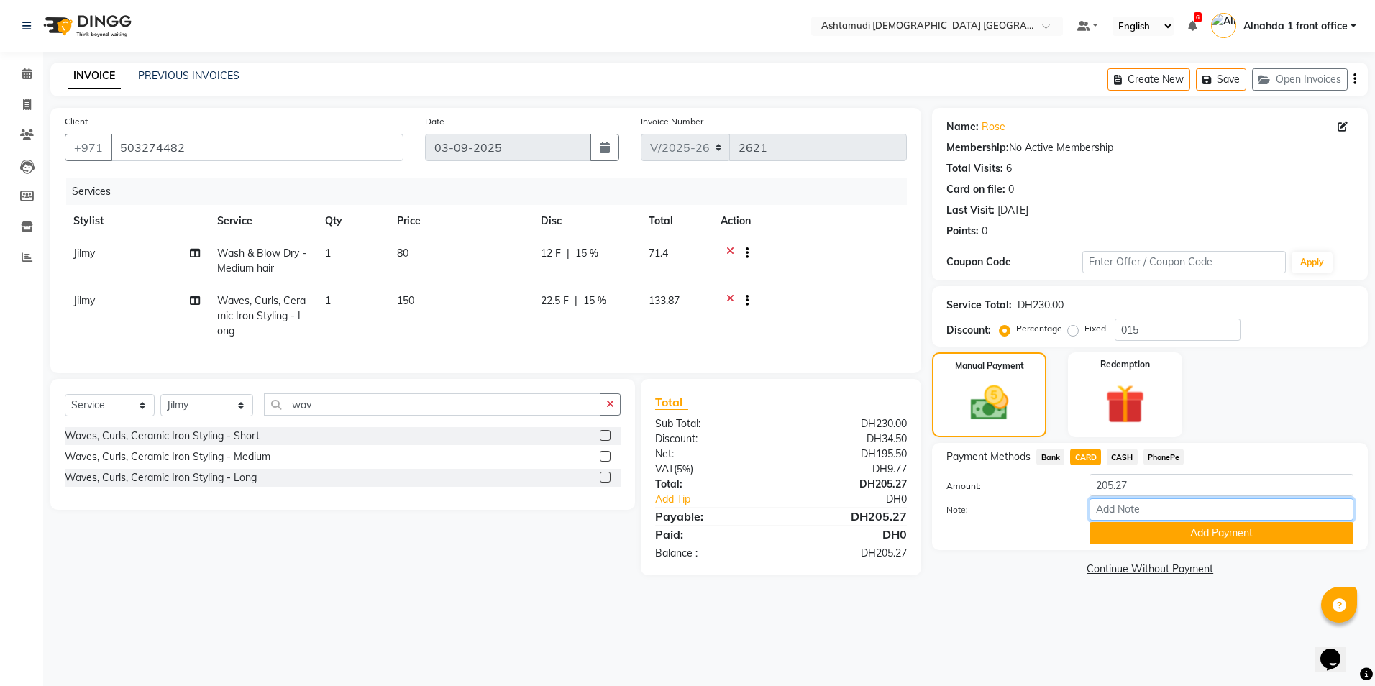
click at [1130, 508] on input "Note:" at bounding box center [1222, 509] width 264 height 22
type input "amala"
click at [1164, 545] on div "Payment Methods Bank CARD CASH PhonePe Amount: 205.27 Note: amala Add Payment" at bounding box center [1150, 496] width 436 height 107
click at [1161, 534] on button "Add Payment" at bounding box center [1222, 533] width 264 height 22
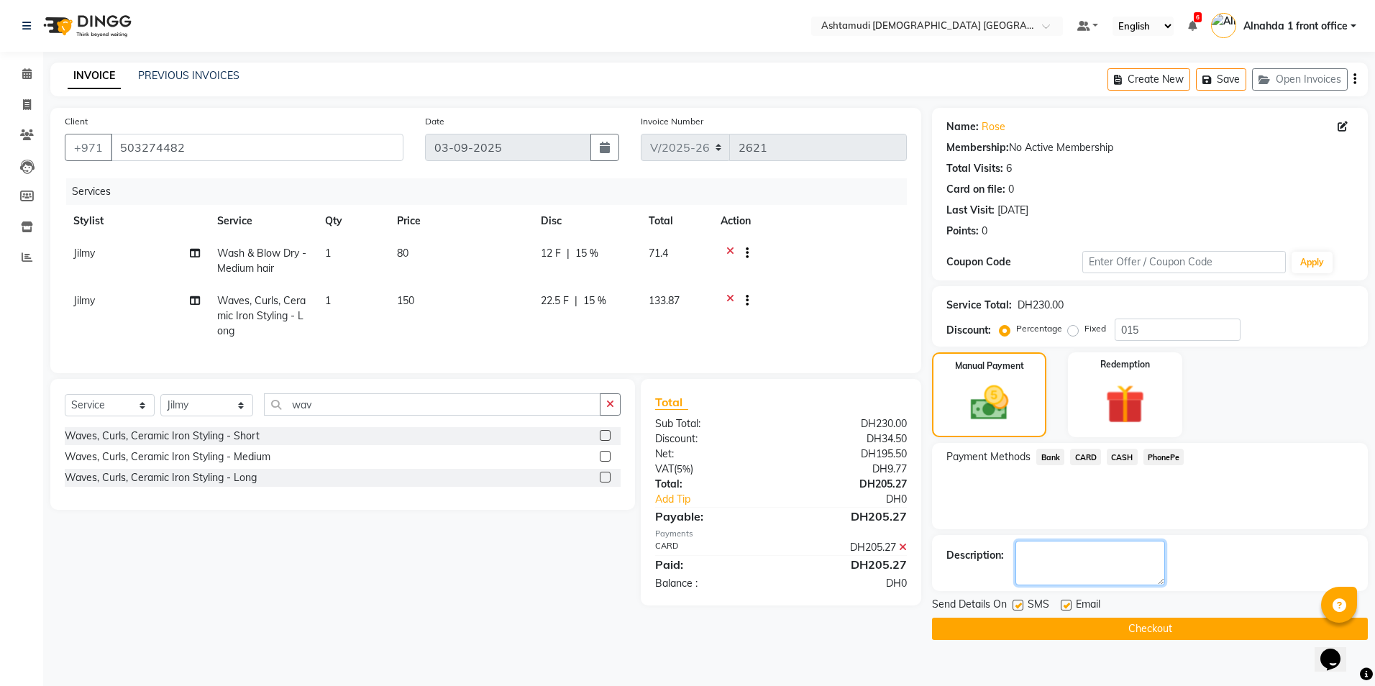
click at [1105, 565] on textarea at bounding box center [1091, 563] width 150 height 45
type textarea "9723"
click at [1088, 632] on button "Checkout" at bounding box center [1150, 629] width 436 height 22
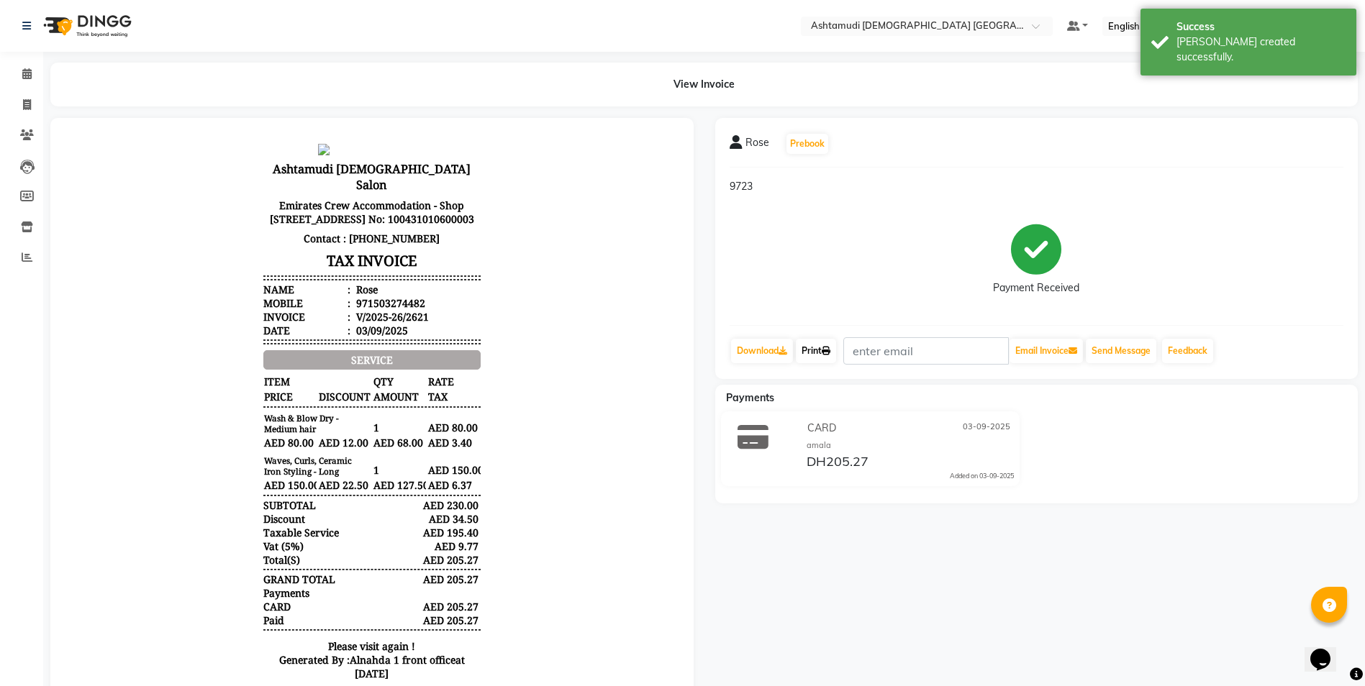
click at [825, 356] on link "Print" at bounding box center [816, 351] width 40 height 24
click at [25, 100] on icon at bounding box center [27, 104] width 8 height 11
select select "service"
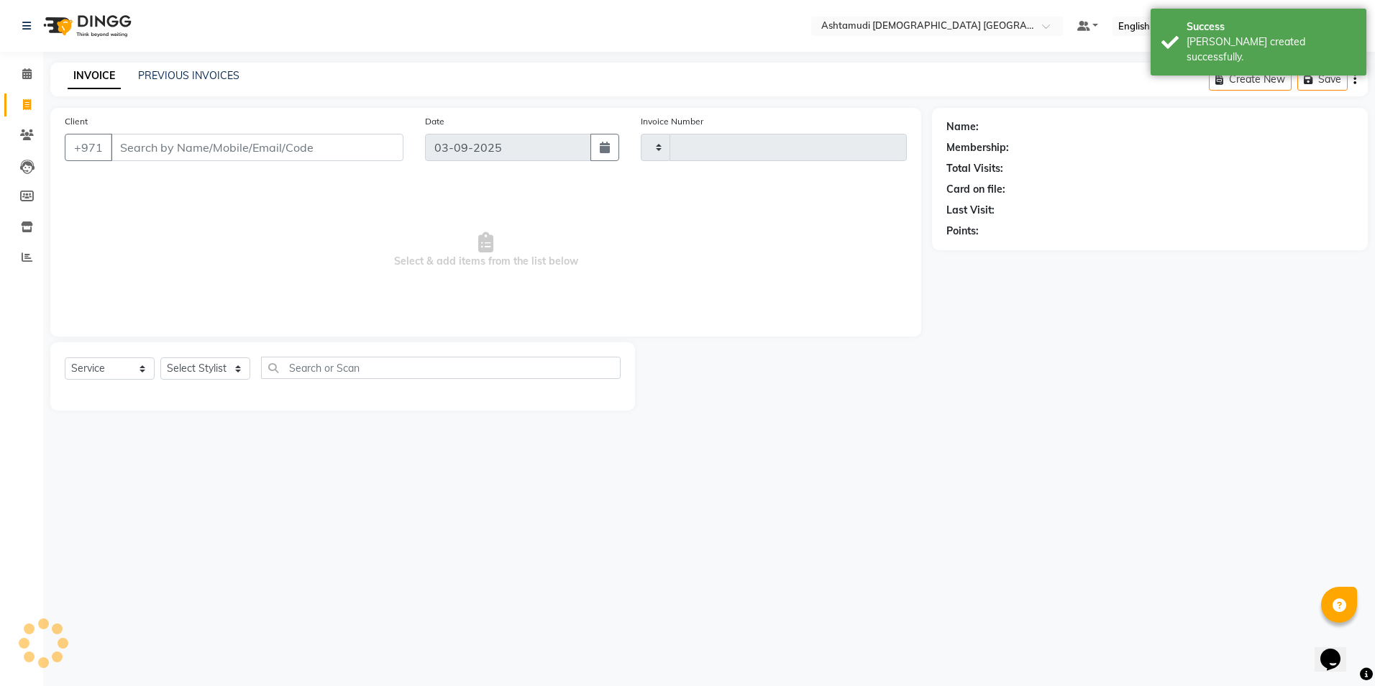
type input "2622"
select select "7242"
click at [149, 146] on input "Client" at bounding box center [257, 147] width 293 height 27
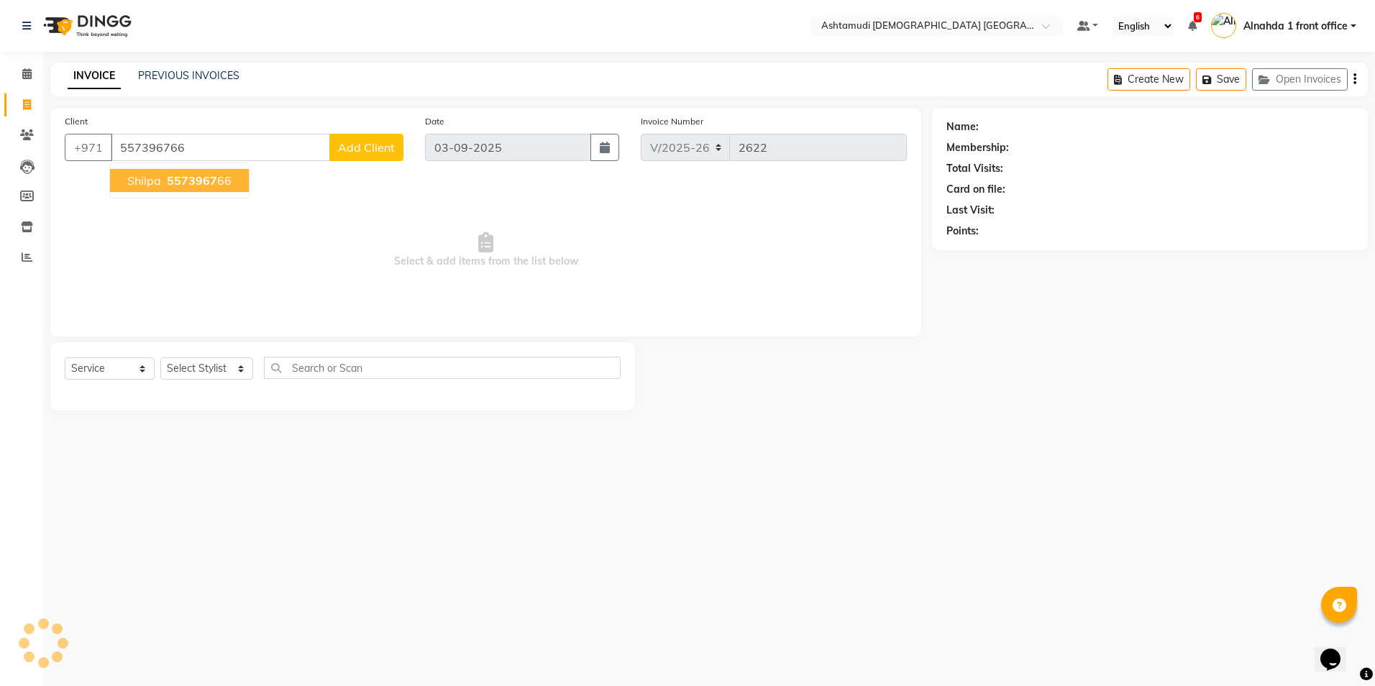
type input "557396766"
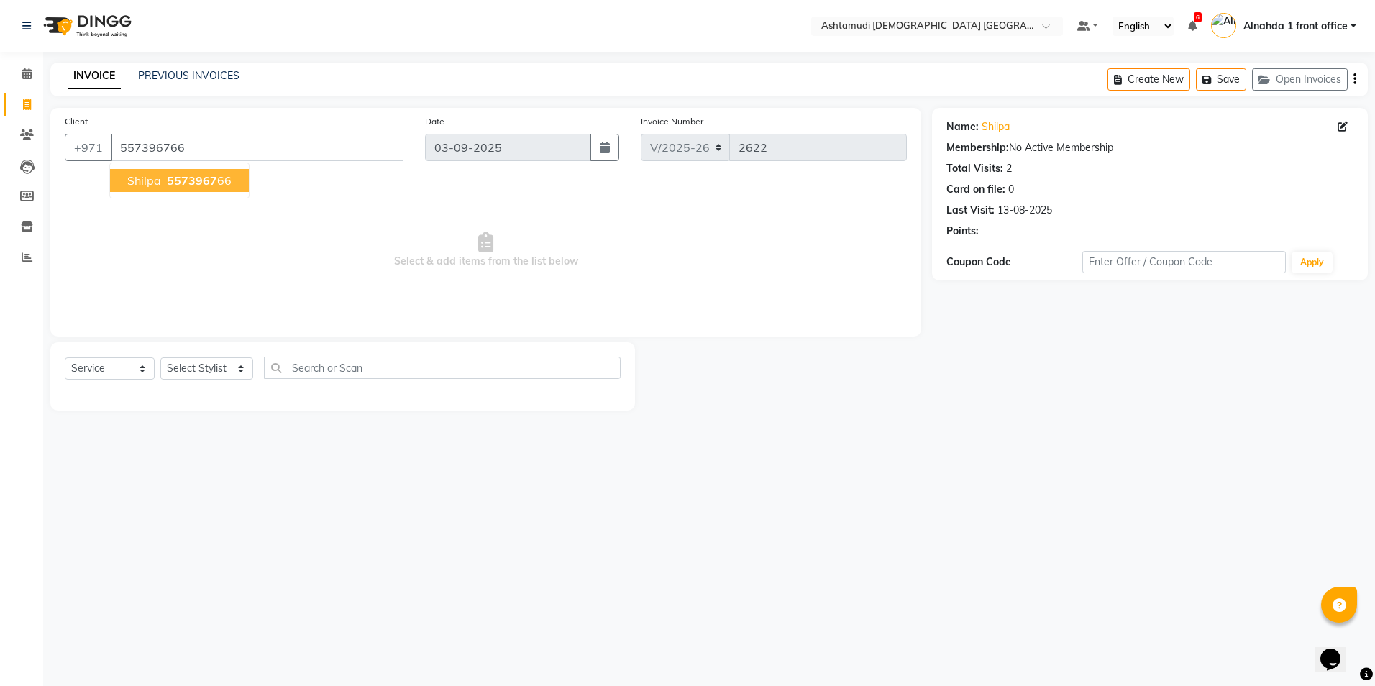
click at [162, 178] on button "Shilpa 5573967 66" at bounding box center [179, 180] width 139 height 23
click at [186, 375] on select "Select Stylist Alnahda 1 front office [PERSON_NAME] [PERSON_NAME] Staff INOKA […" at bounding box center [206, 368] width 93 height 22
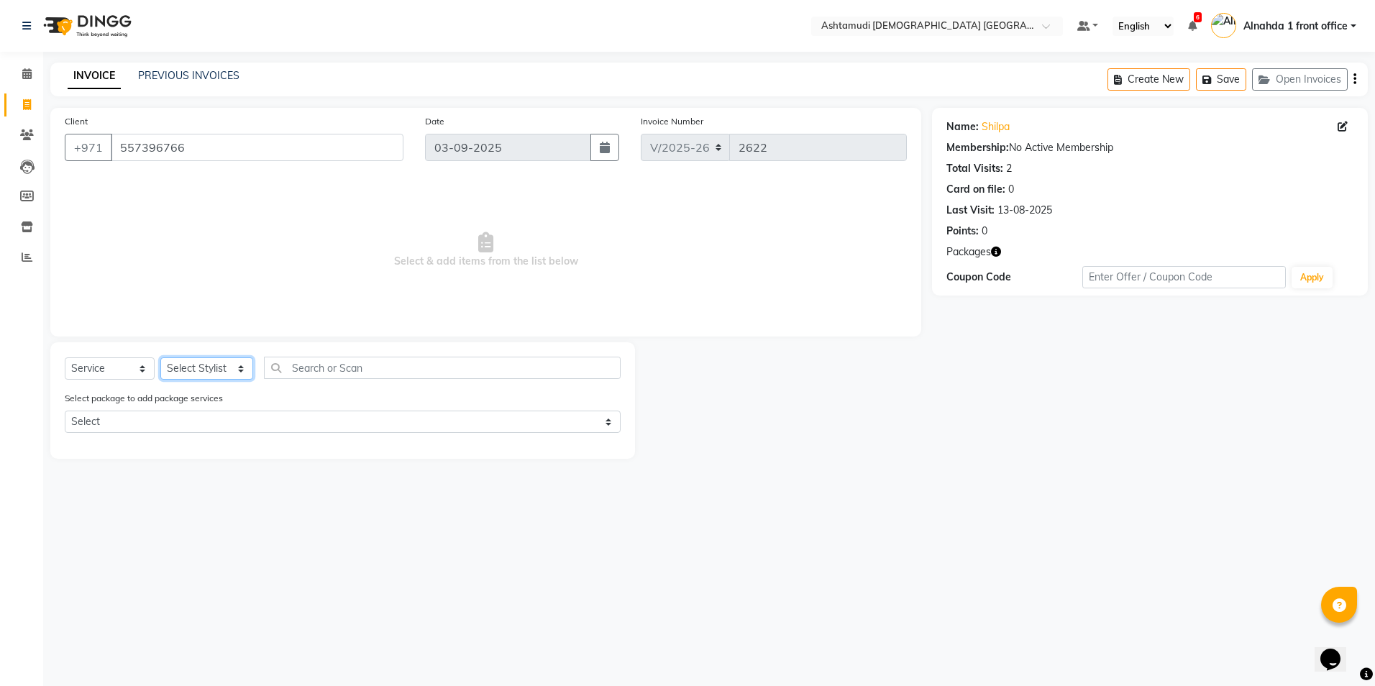
select select "62799"
click at [160, 357] on select "Select Stylist Alnahda 1 front office [PERSON_NAME] [PERSON_NAME] Staff INOKA […" at bounding box center [206, 368] width 93 height 22
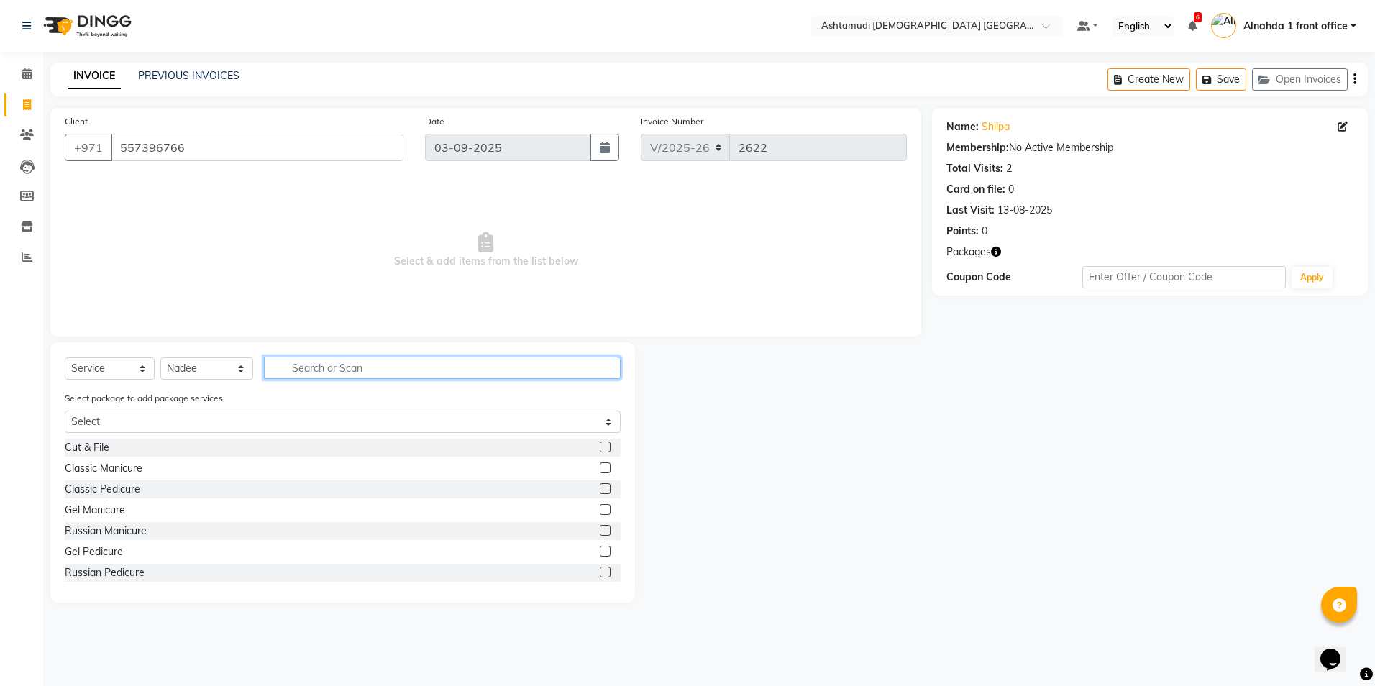
click at [309, 368] on input "text" at bounding box center [442, 368] width 356 height 22
type input "eye"
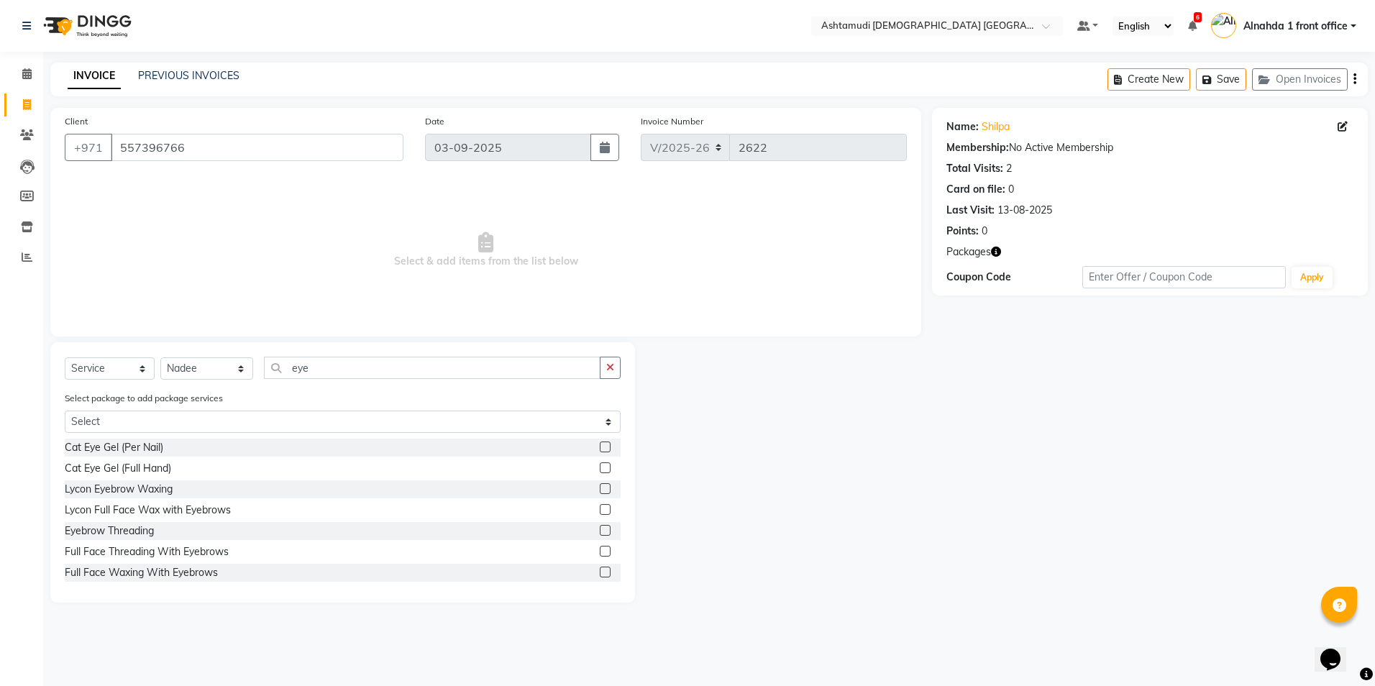
click at [600, 531] on label at bounding box center [605, 530] width 11 height 11
click at [600, 531] on input "checkbox" at bounding box center [604, 531] width 9 height 9
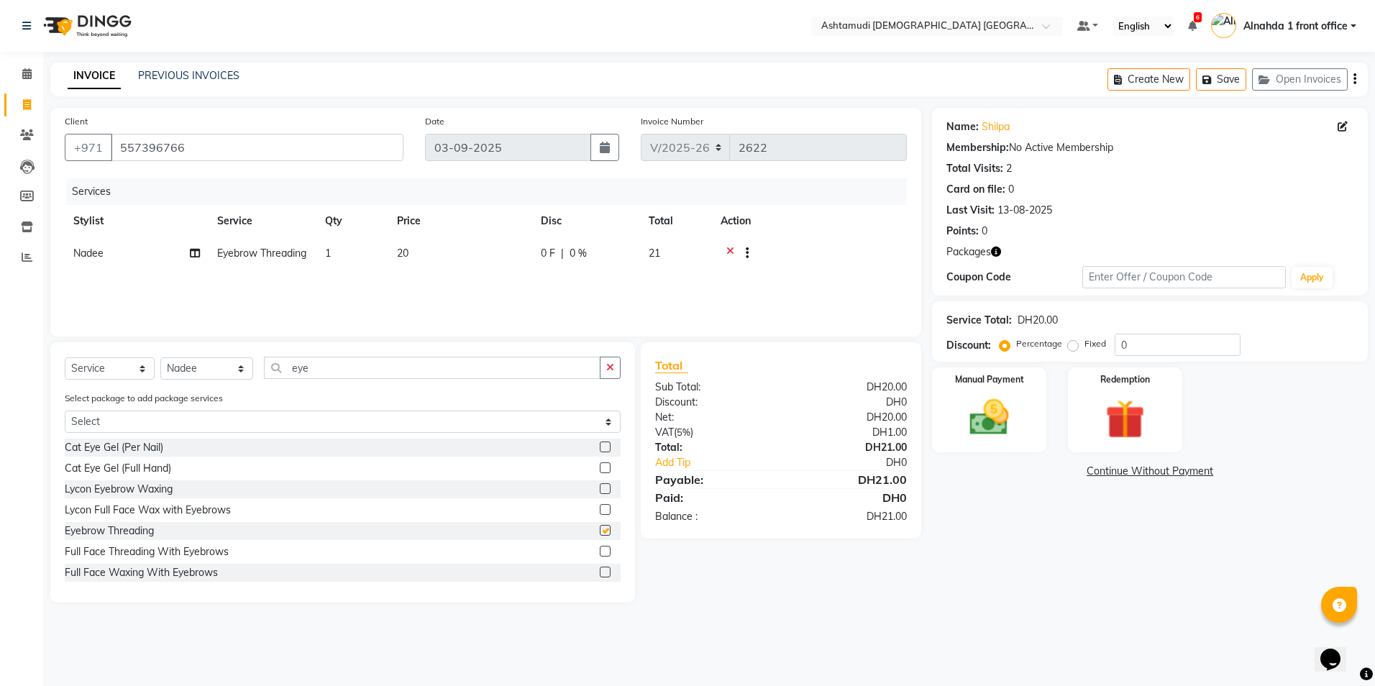
checkbox input "false"
click at [1163, 352] on input "0" at bounding box center [1178, 345] width 126 height 22
type input "015"
click at [1014, 421] on img at bounding box center [989, 417] width 67 height 47
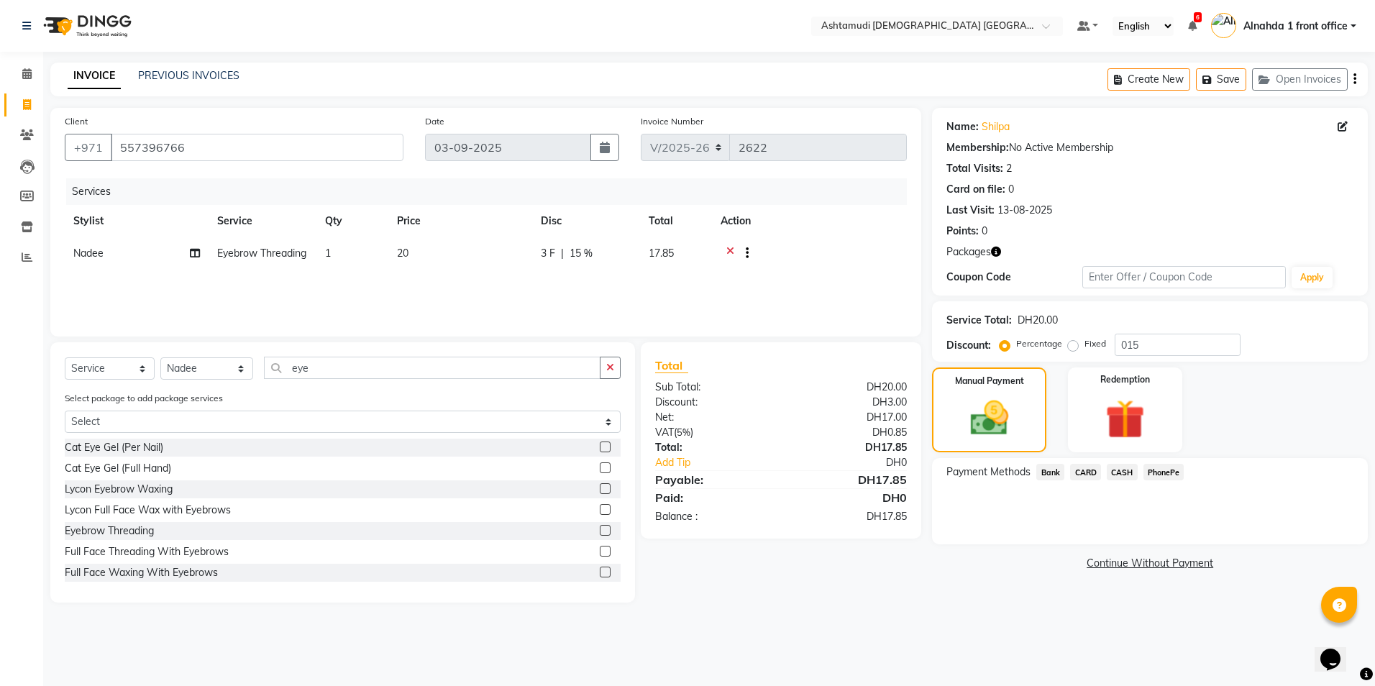
click at [1130, 470] on span "CASH" at bounding box center [1122, 472] width 31 height 17
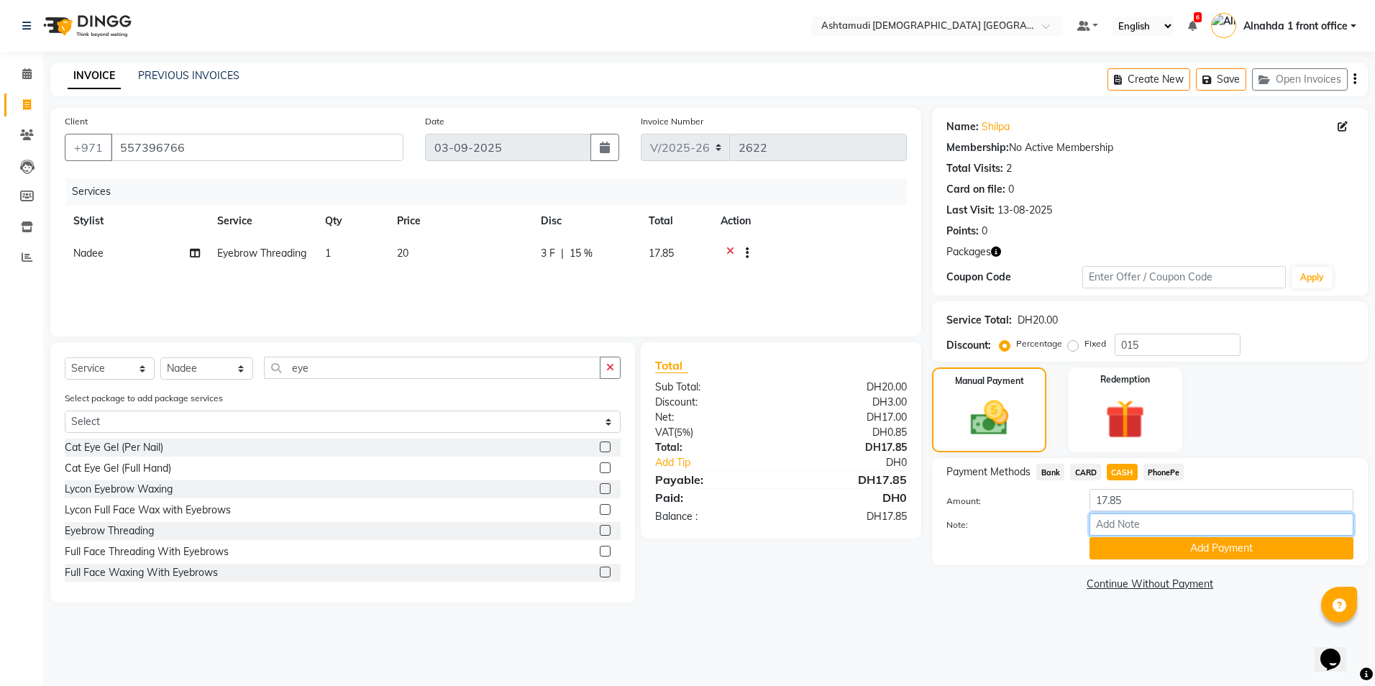
click at [1136, 527] on input "Note:" at bounding box center [1222, 525] width 264 height 22
type input "amala"
click at [1146, 548] on button "Add Payment" at bounding box center [1222, 548] width 264 height 22
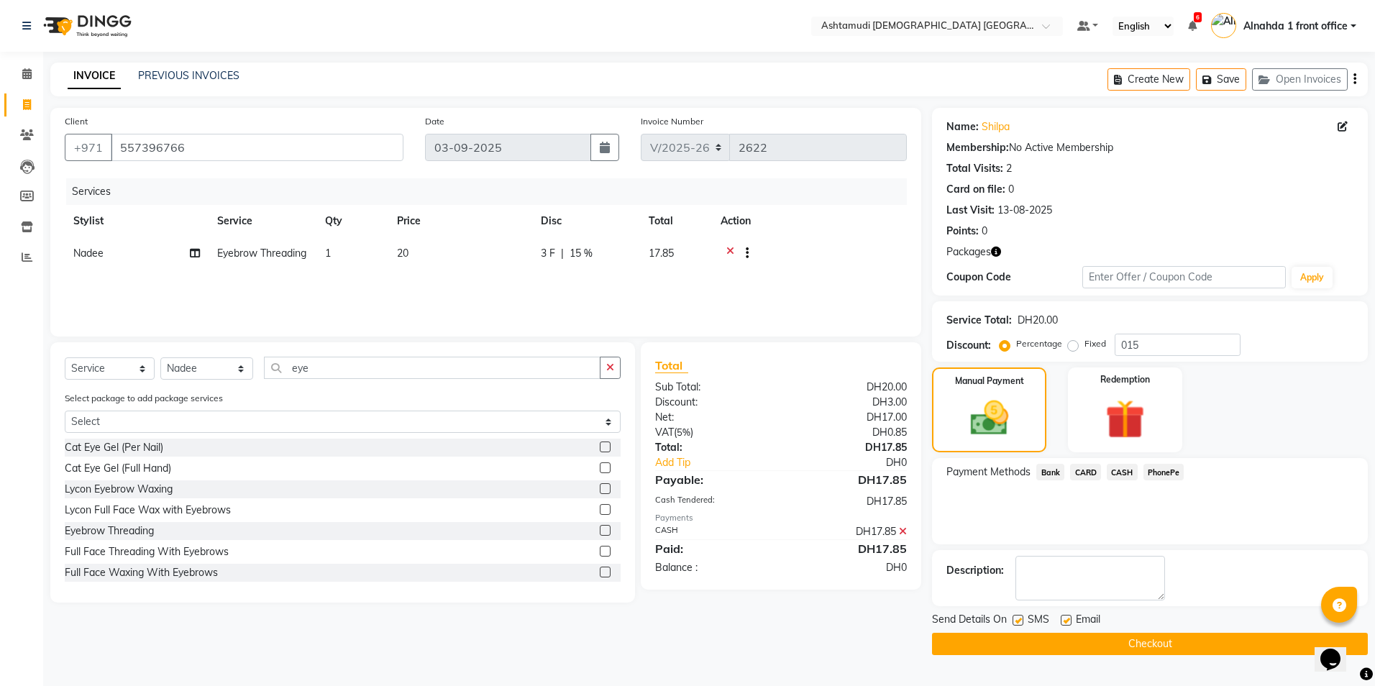
click at [1043, 642] on button "Checkout" at bounding box center [1150, 644] width 436 height 22
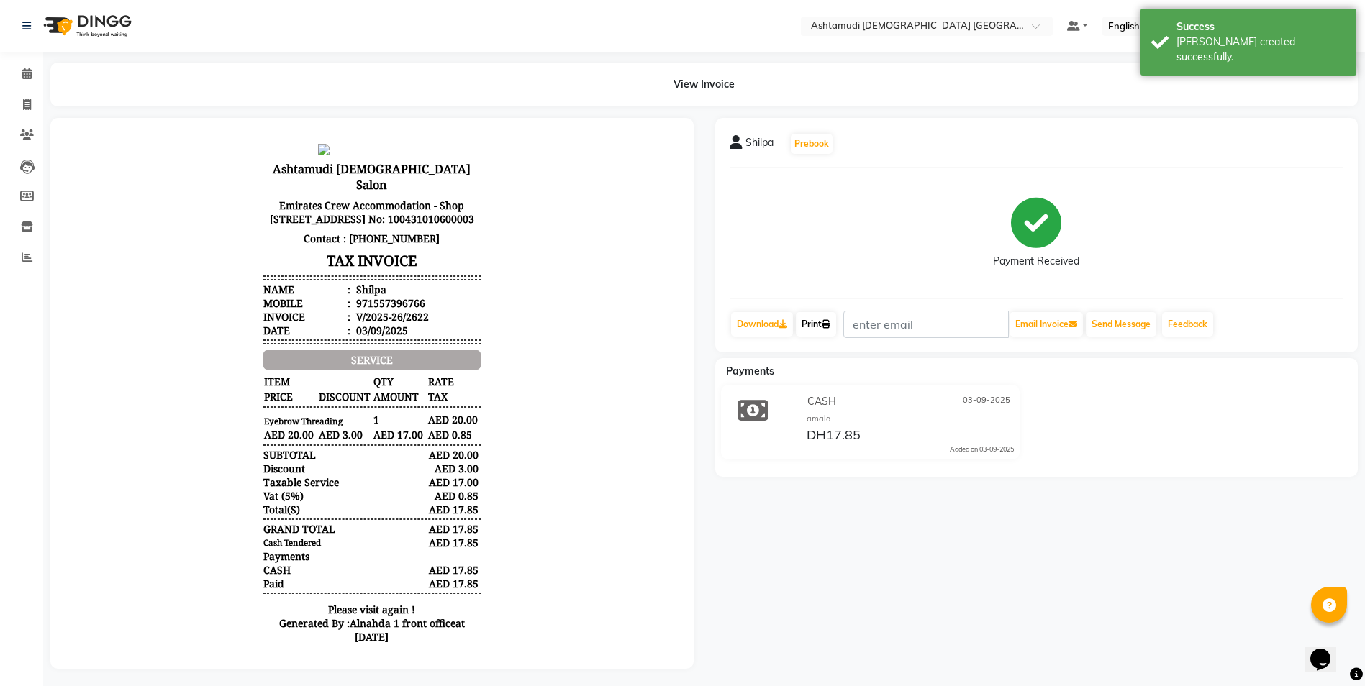
click at [826, 322] on icon at bounding box center [825, 324] width 9 height 9
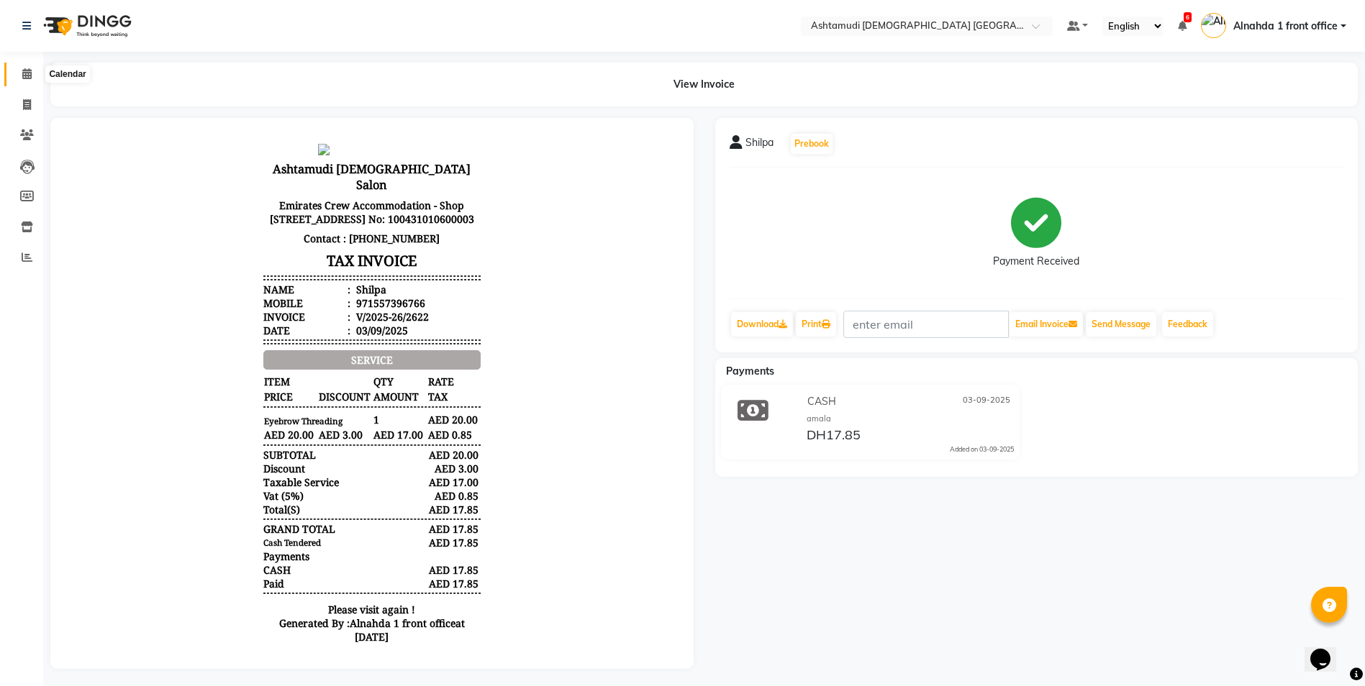
click at [29, 76] on icon at bounding box center [26, 73] width 9 height 11
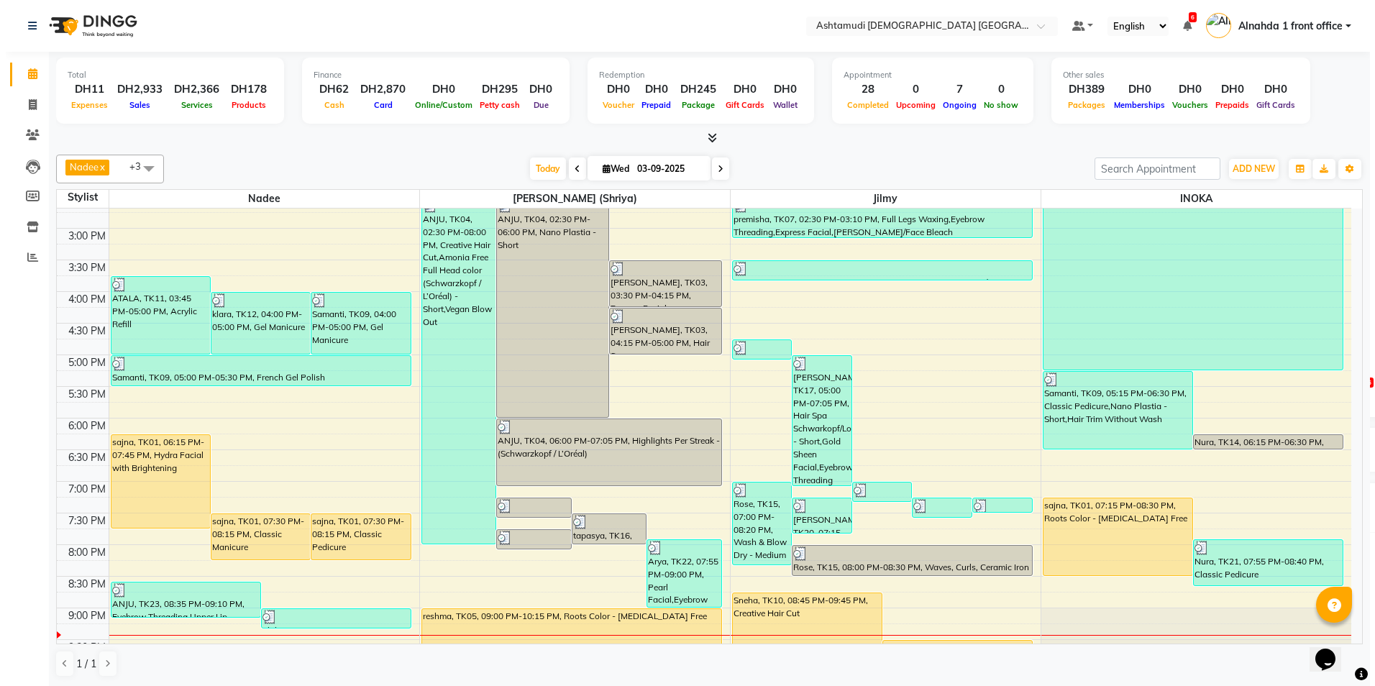
scroll to position [432, 0]
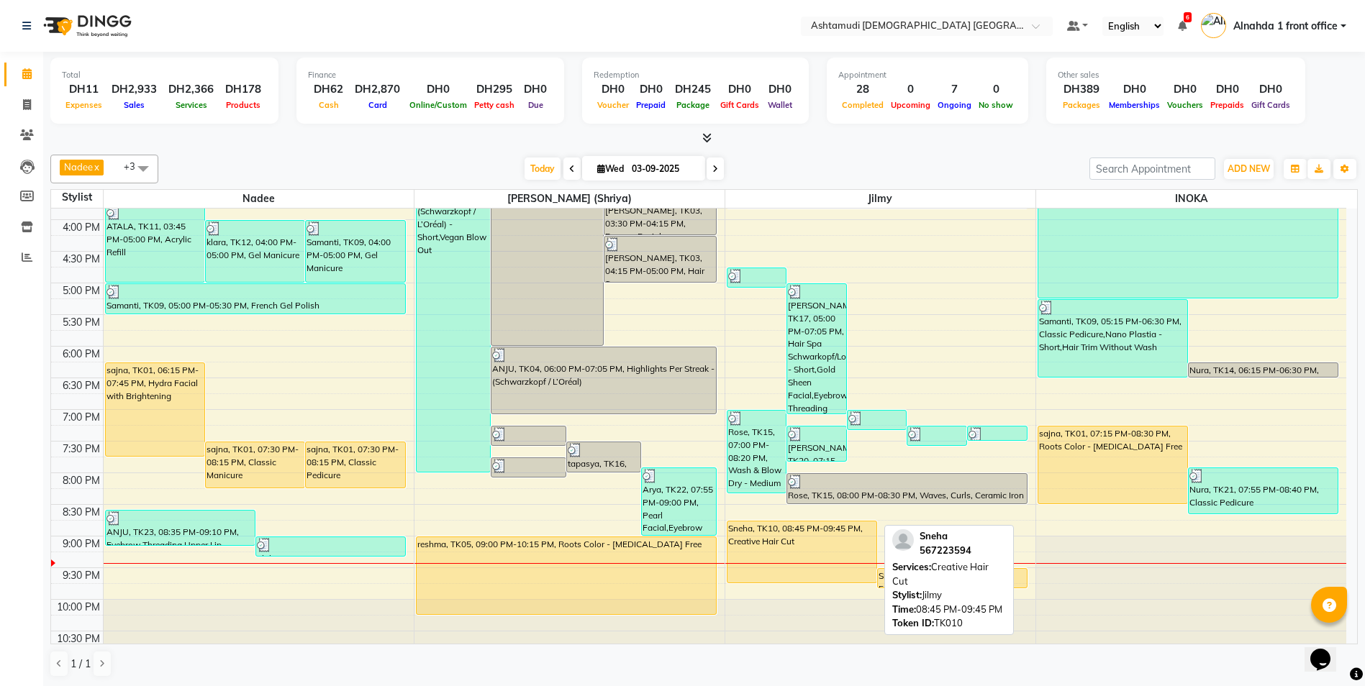
click at [804, 559] on div "Sneha, TK10, 08:45 PM-09:45 PM, Creative Hair Cut" at bounding box center [801, 551] width 149 height 61
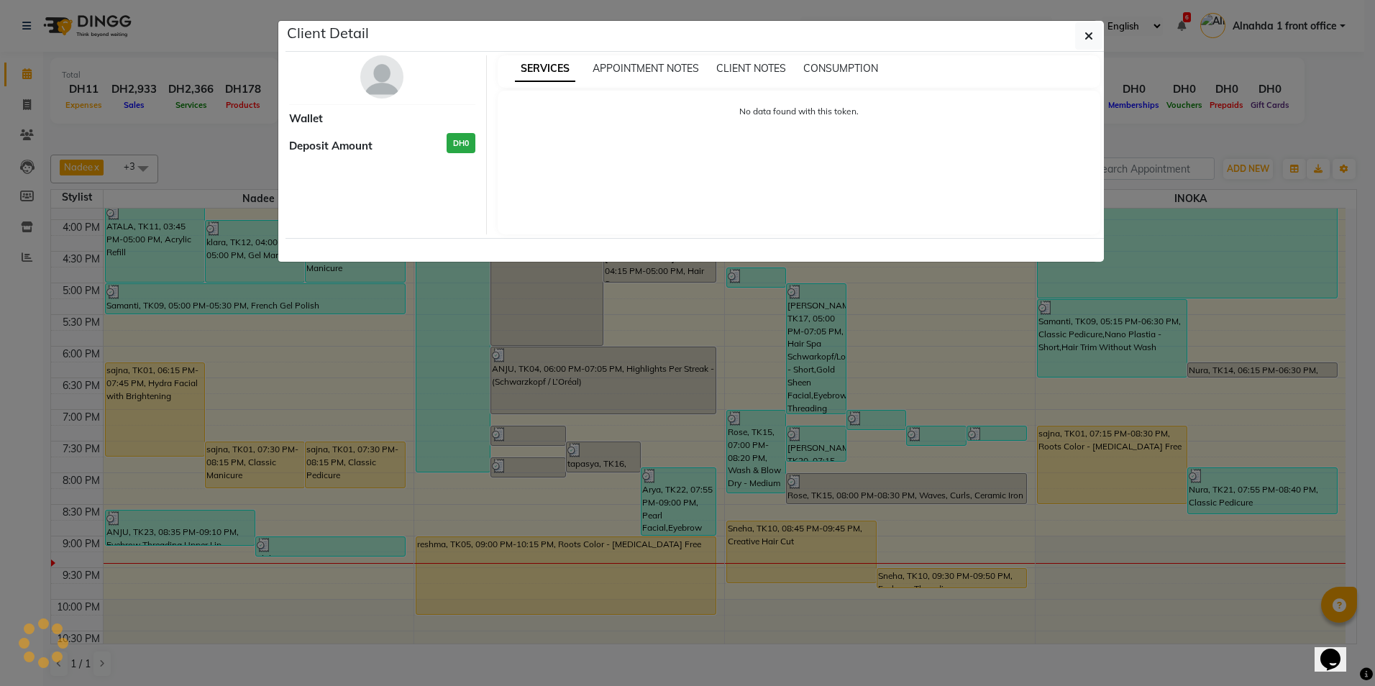
select select "1"
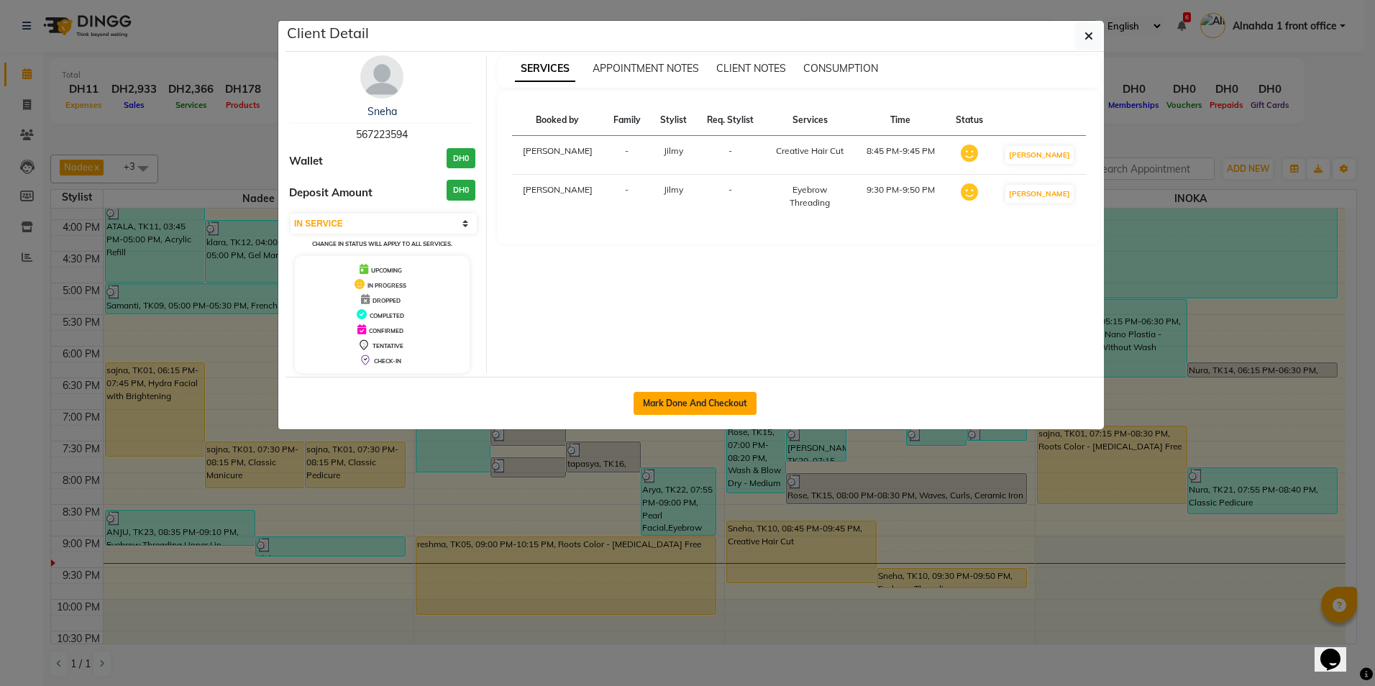
click at [690, 402] on button "Mark Done And Checkout" at bounding box center [695, 403] width 123 height 23
select select "service"
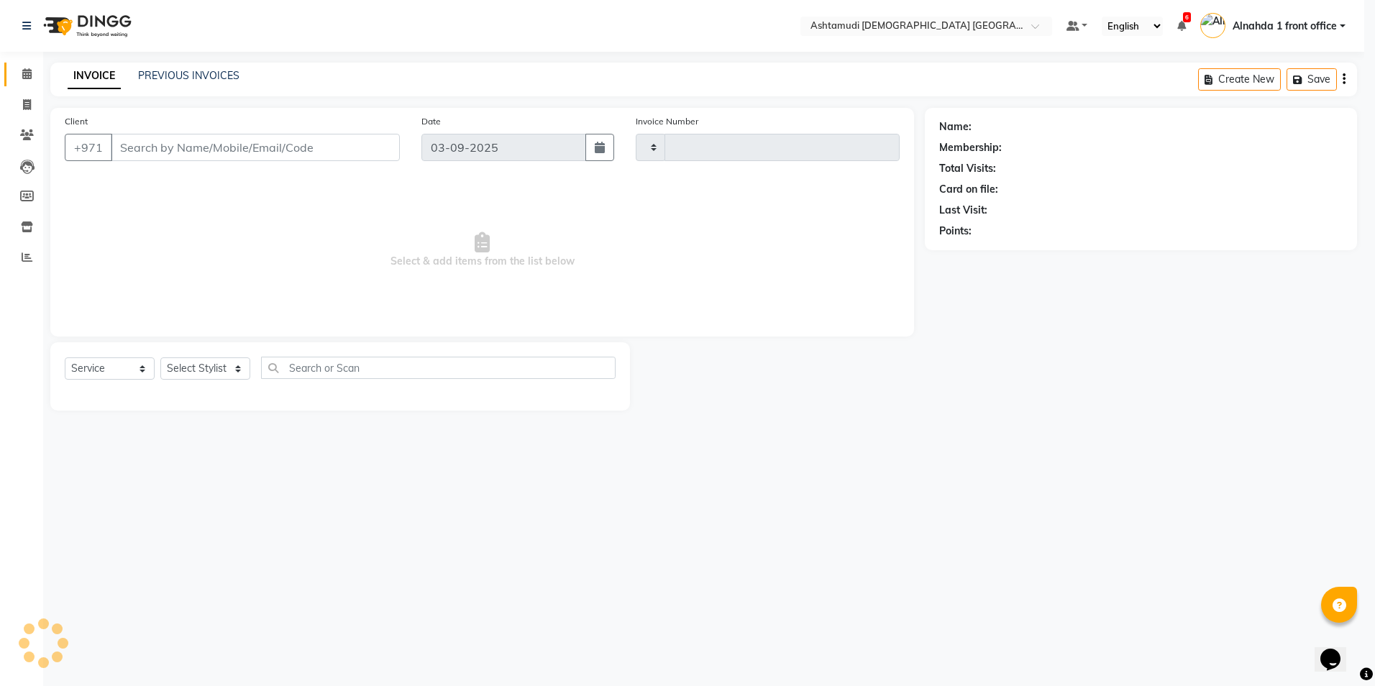
type input "2623"
select select "7242"
type input "567223594"
select select "86875"
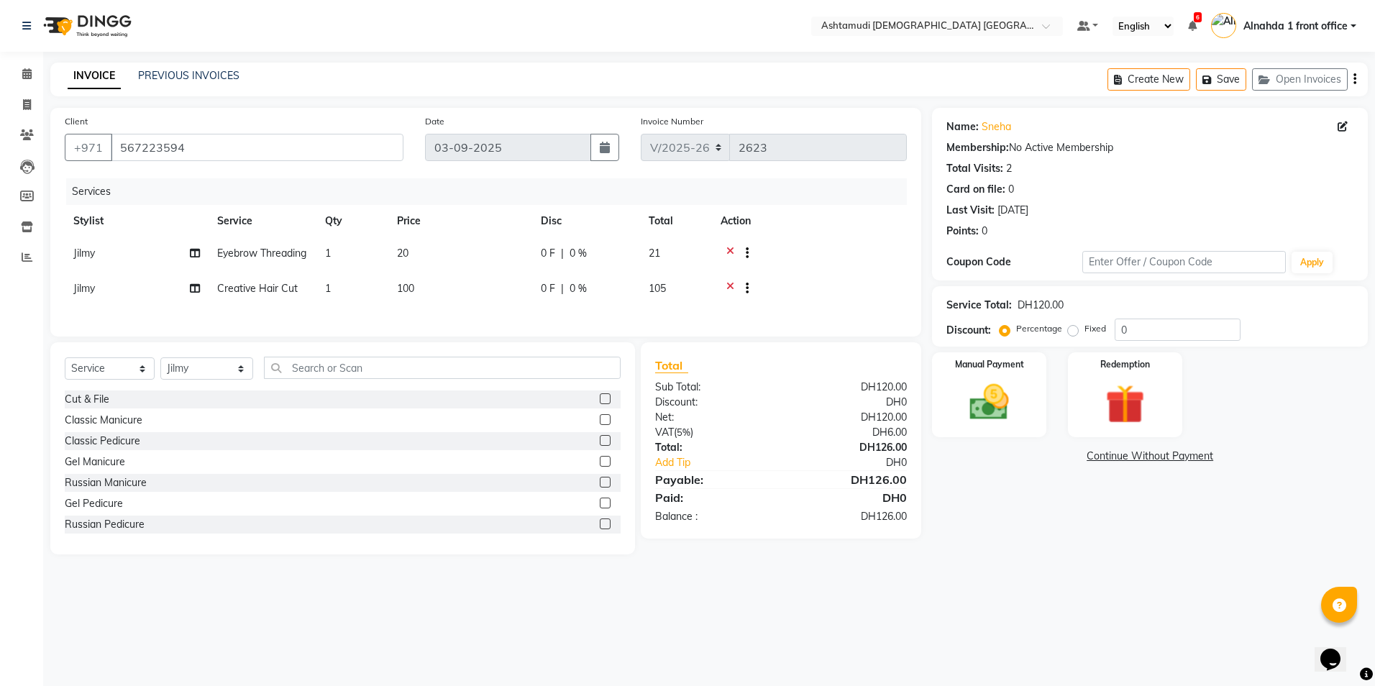
click at [85, 247] on span "Jilmy" at bounding box center [84, 253] width 22 height 13
select select "86875"
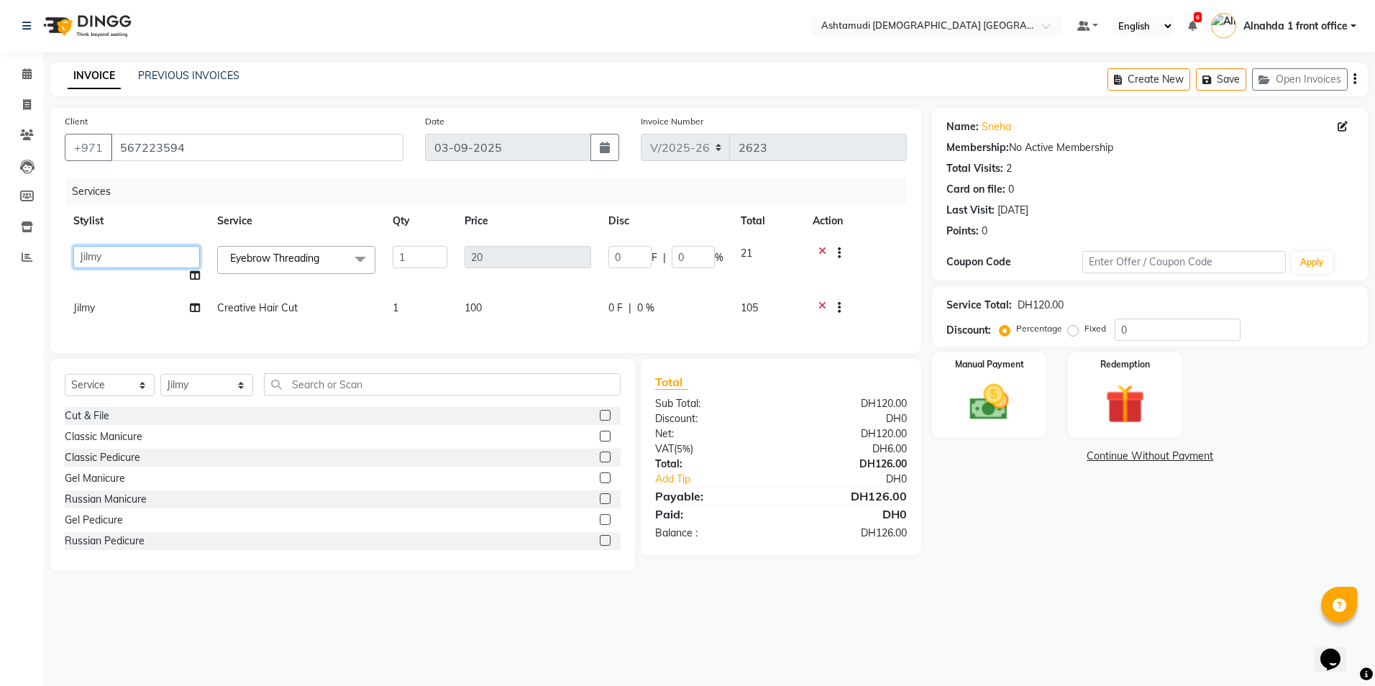
click at [94, 255] on select "Alnahda 1 front office Amala Aroosa Deepika Rani Dummy Staff INOKA Jilmy Jyothi…" at bounding box center [136, 257] width 127 height 22
select select "86641"
click at [87, 311] on span "Jilmy" at bounding box center [84, 307] width 22 height 13
select select "86875"
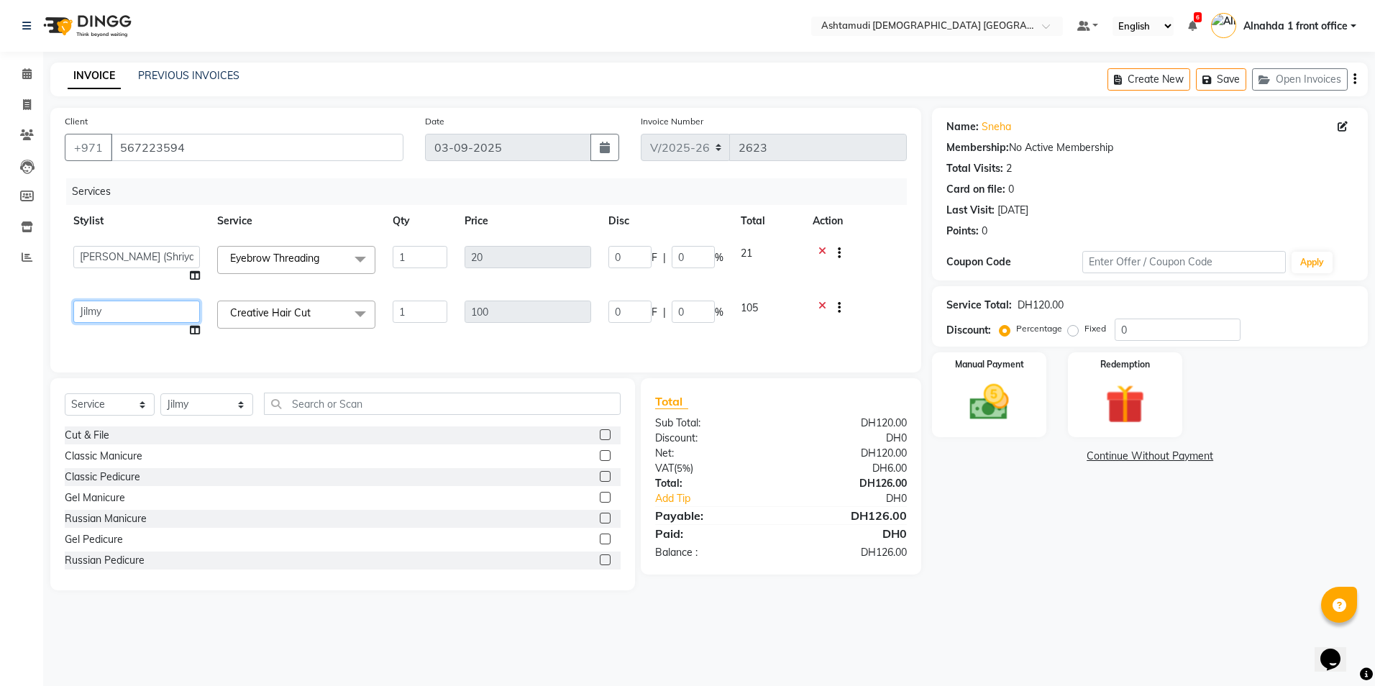
click at [109, 306] on select "Alnahda 1 front office Amala Aroosa Deepika Rani Dummy Staff INOKA Jilmy Jyothi…" at bounding box center [136, 312] width 127 height 22
select select "86641"
drag, startPoint x: 1136, startPoint y: 327, endPoint x: 1137, endPoint y: 269, distance: 57.5
click at [1137, 327] on input "0" at bounding box center [1178, 330] width 126 height 22
type input "01"
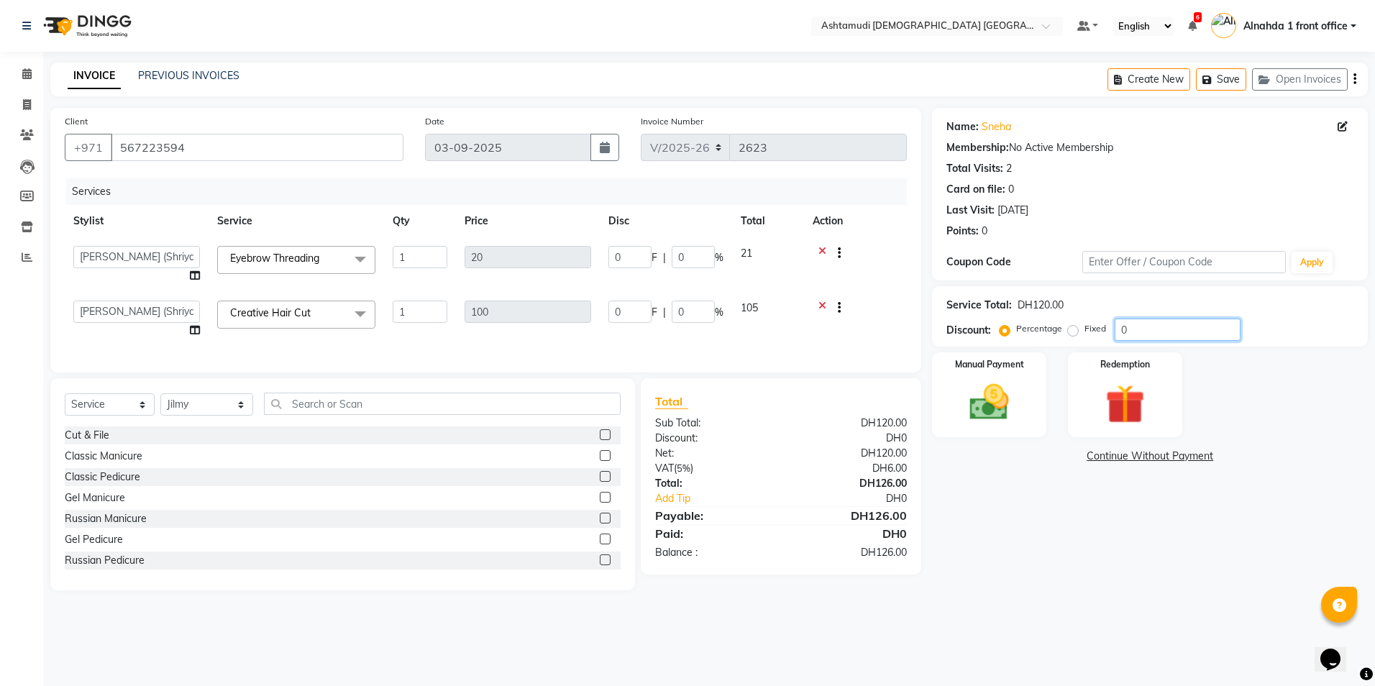
type input "0.2"
type input "1"
type input "015"
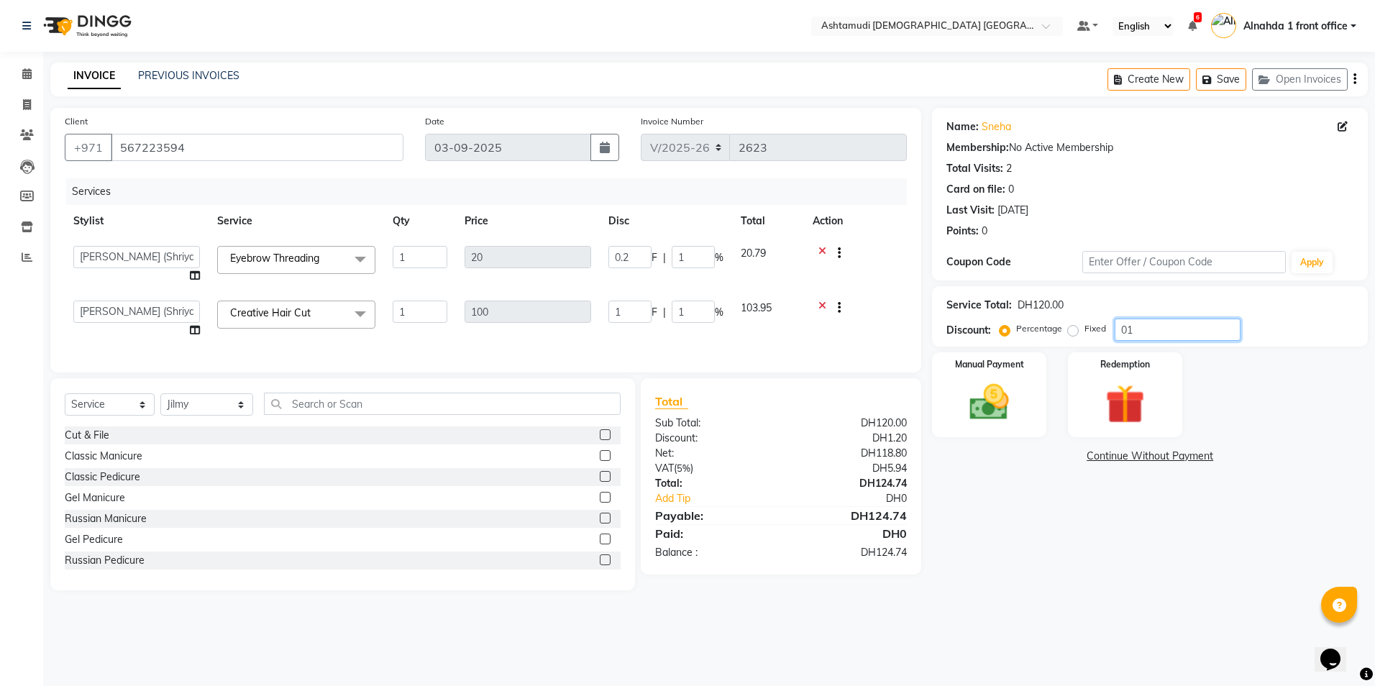
type input "3"
type input "15"
type input "015"
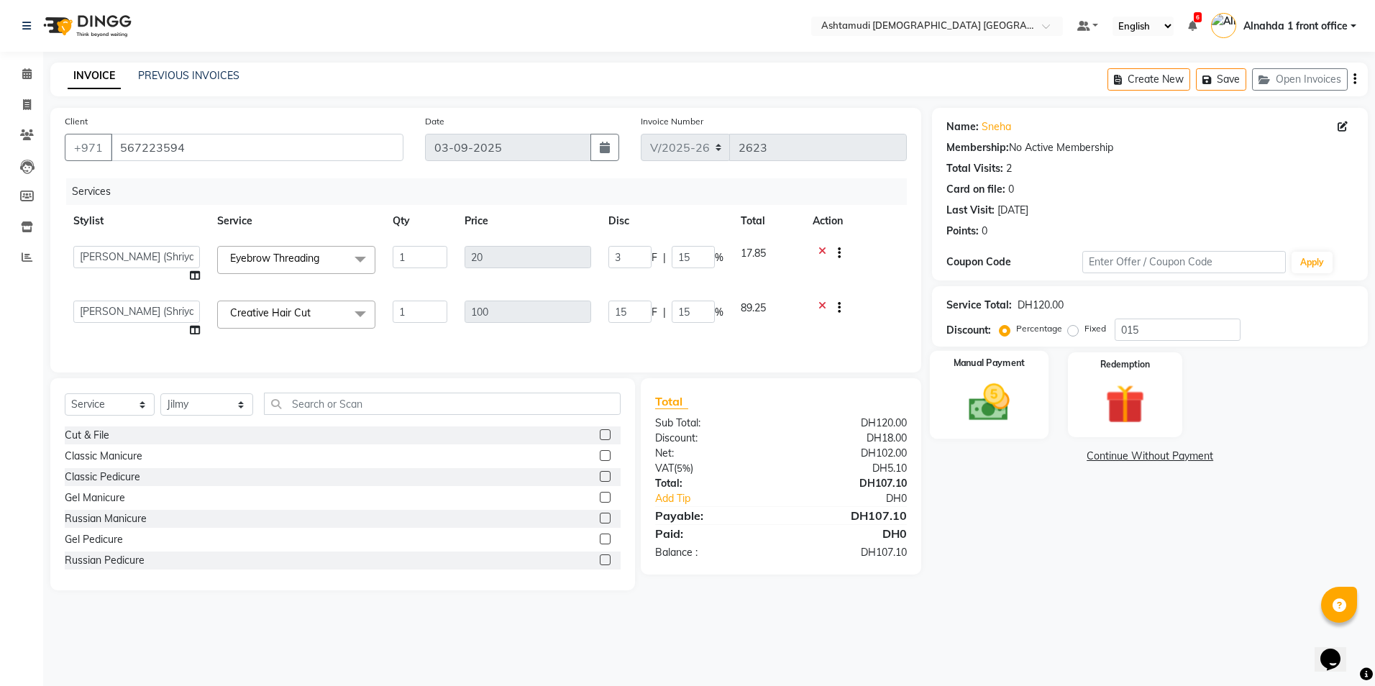
click at [1008, 399] on img at bounding box center [989, 402] width 67 height 47
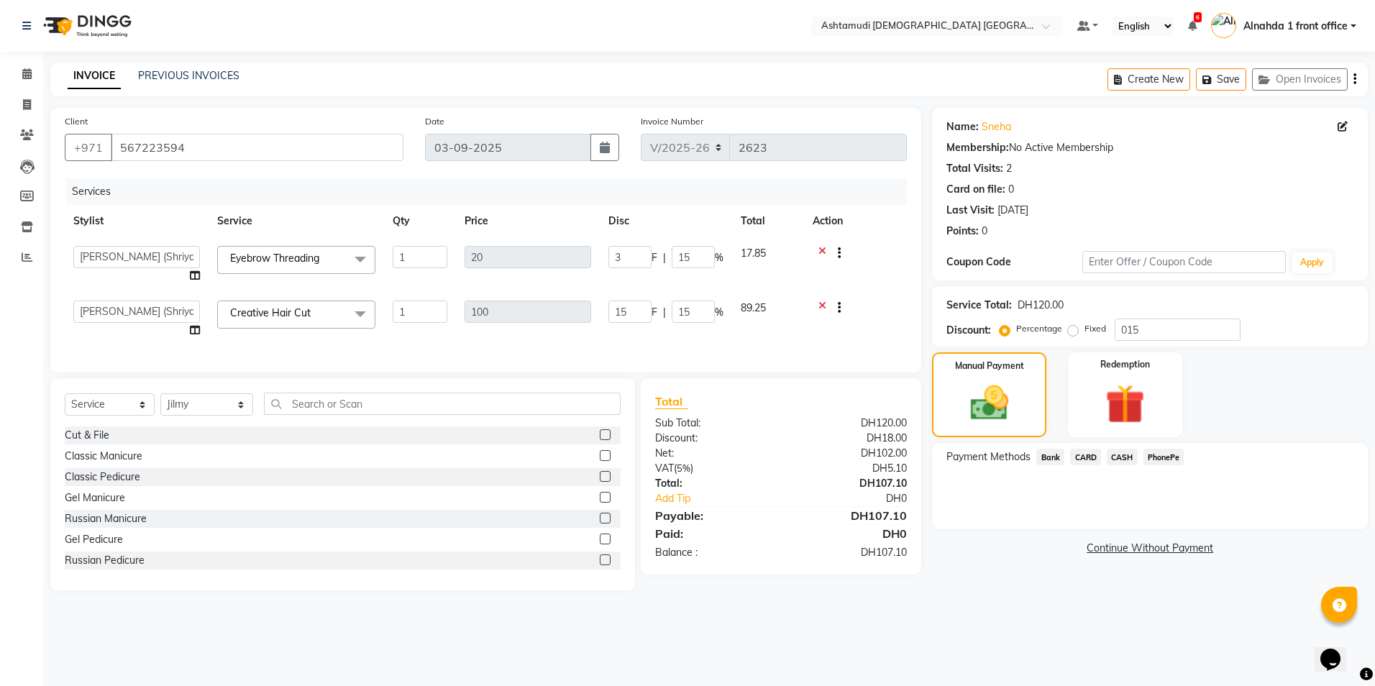
click at [1093, 457] on span "CARD" at bounding box center [1085, 457] width 31 height 17
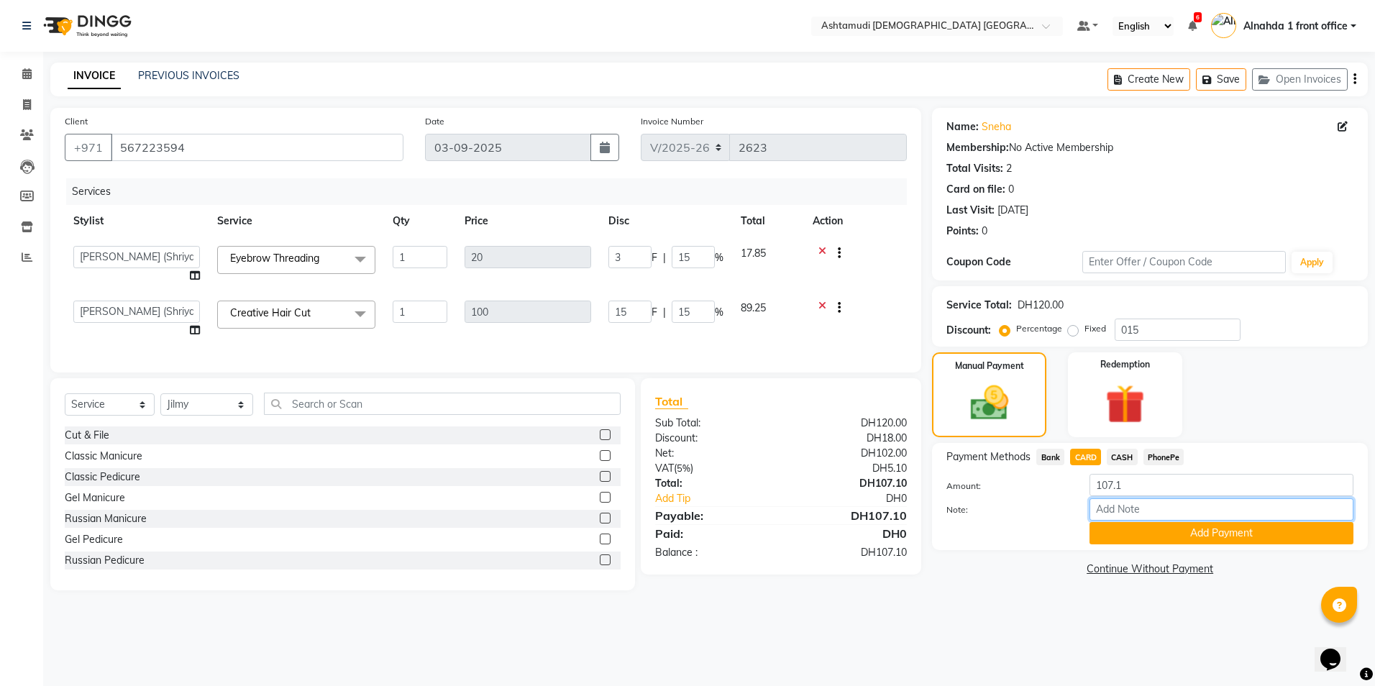
click at [1121, 513] on input "Note:" at bounding box center [1222, 509] width 264 height 22
type input "presila"
click at [1106, 529] on button "Add Payment" at bounding box center [1222, 533] width 264 height 22
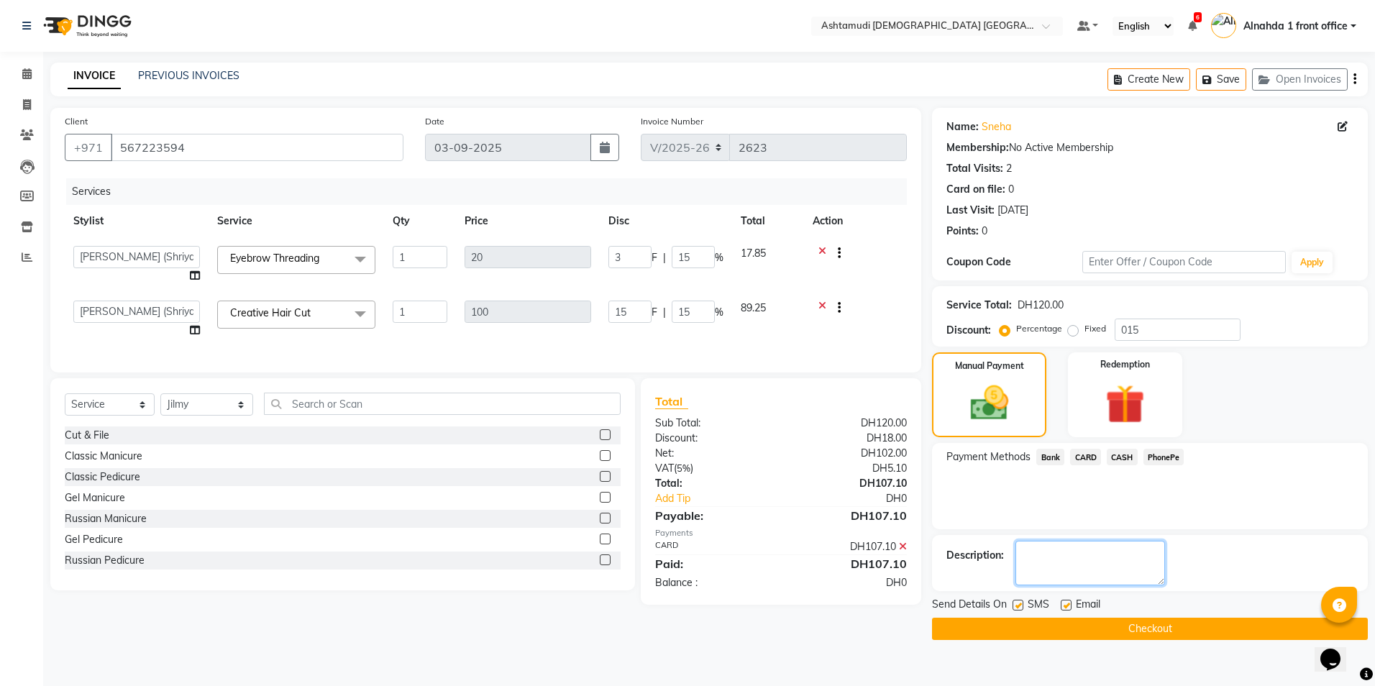
click at [1036, 569] on textarea at bounding box center [1091, 563] width 150 height 45
type textarea "0973"
click at [1137, 632] on button "Checkout" at bounding box center [1150, 629] width 436 height 22
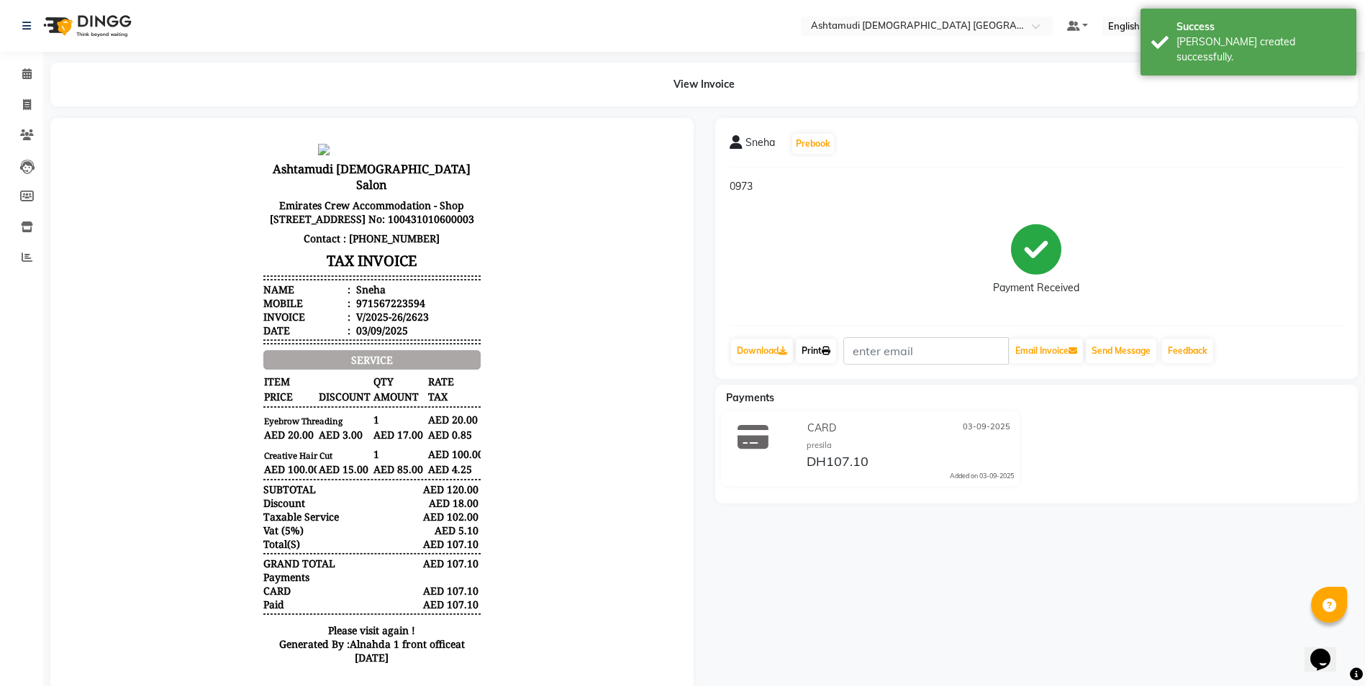
click at [814, 350] on link "Print" at bounding box center [816, 351] width 40 height 24
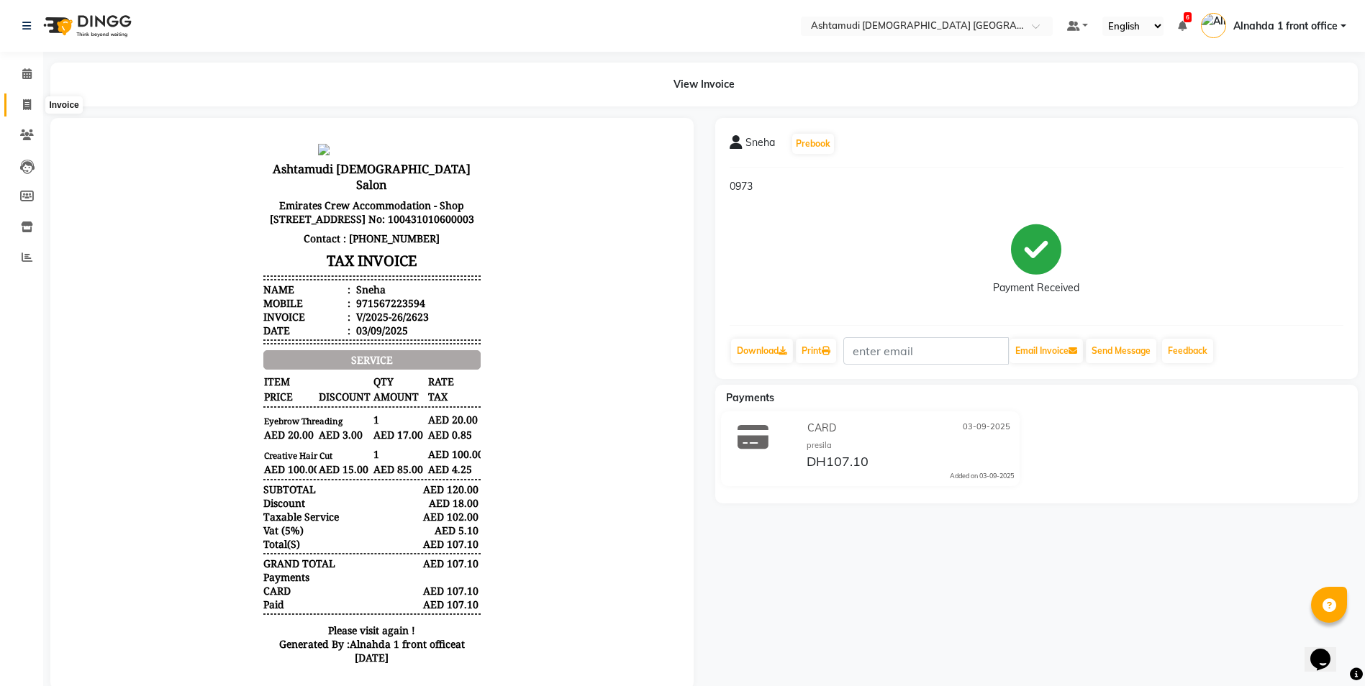
click at [24, 106] on icon at bounding box center [27, 104] width 8 height 11
select select "service"
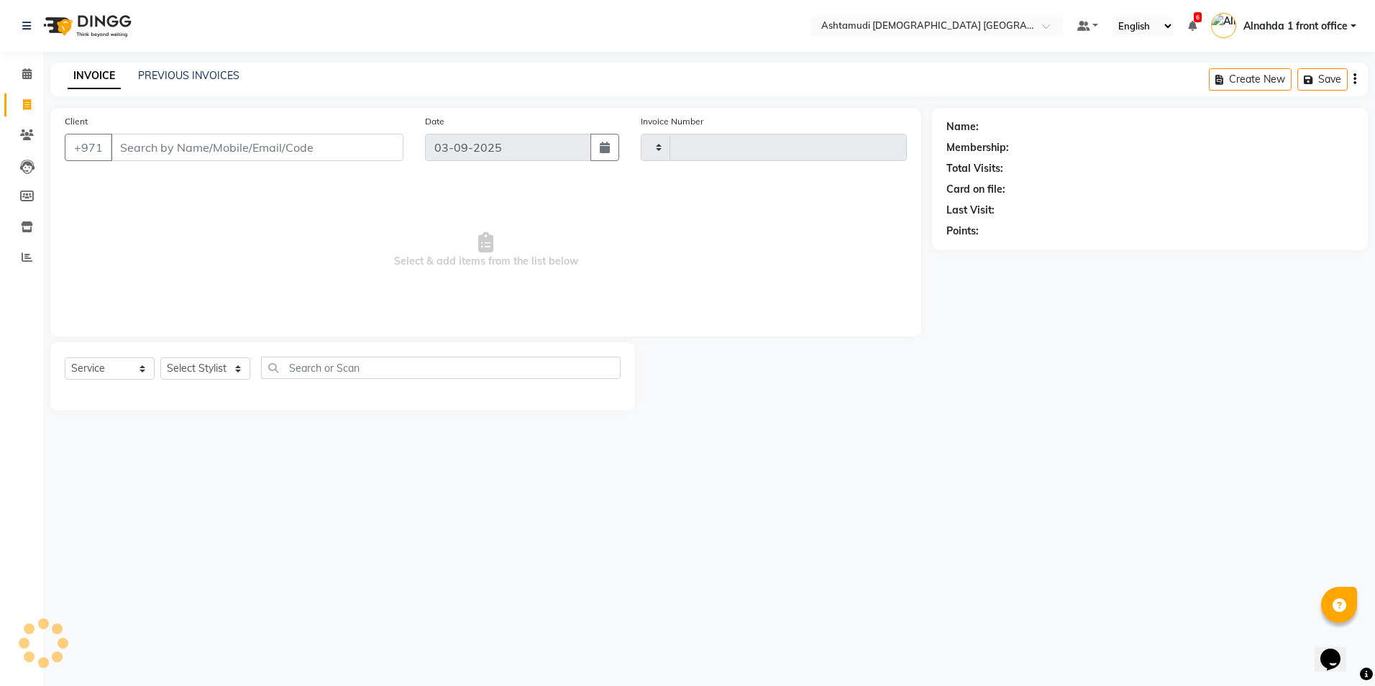
type input "2624"
select select "7242"
click at [28, 76] on icon at bounding box center [26, 73] width 9 height 11
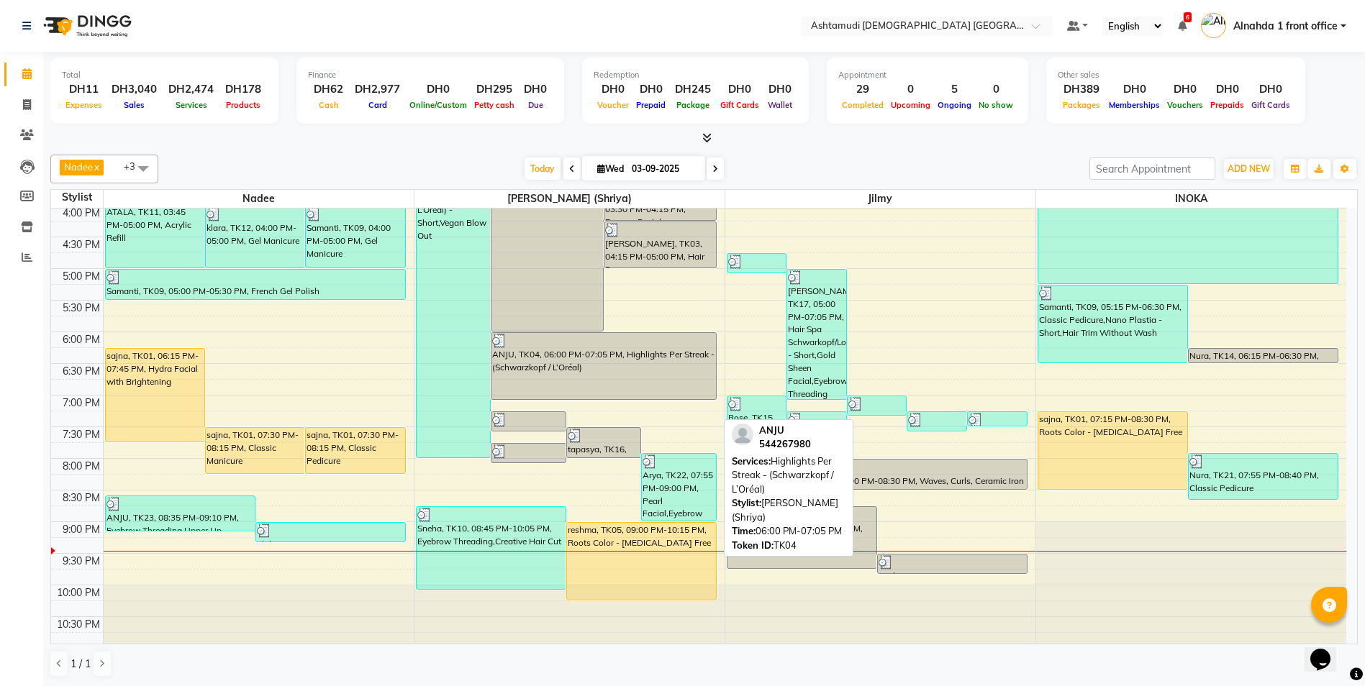
scroll to position [450, 0]
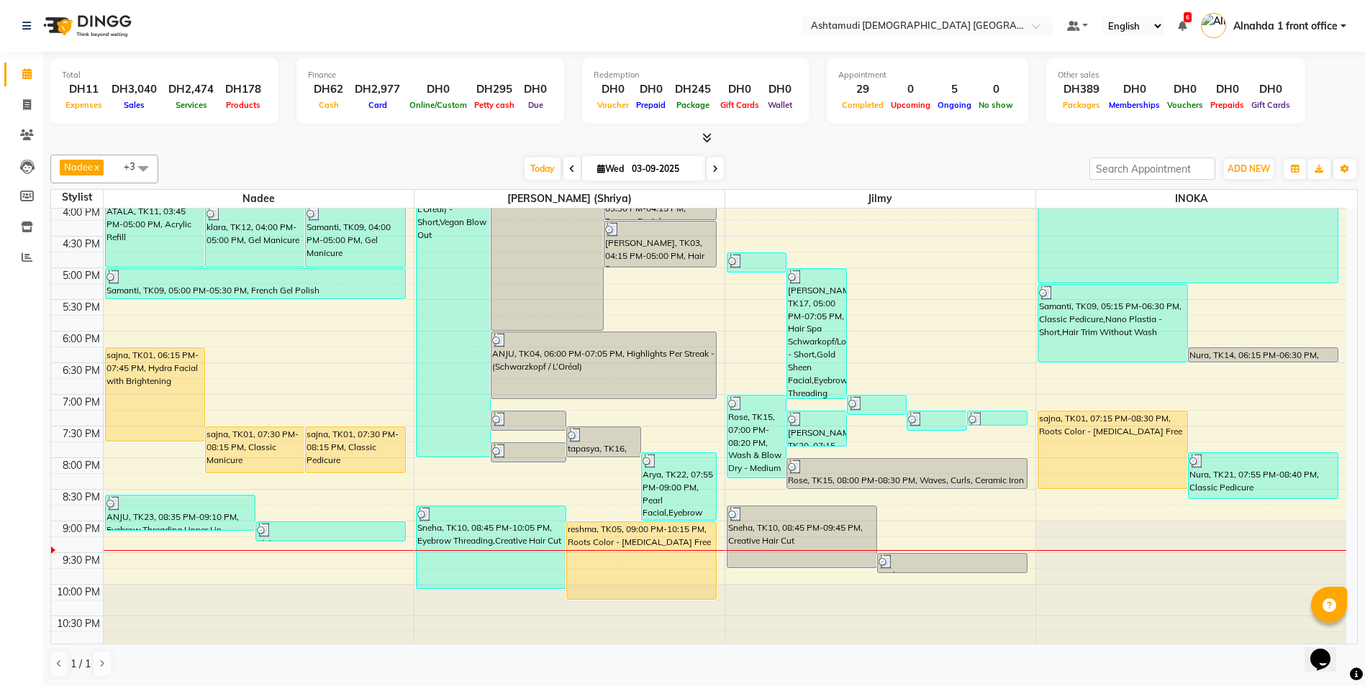
scroll to position [450, 0]
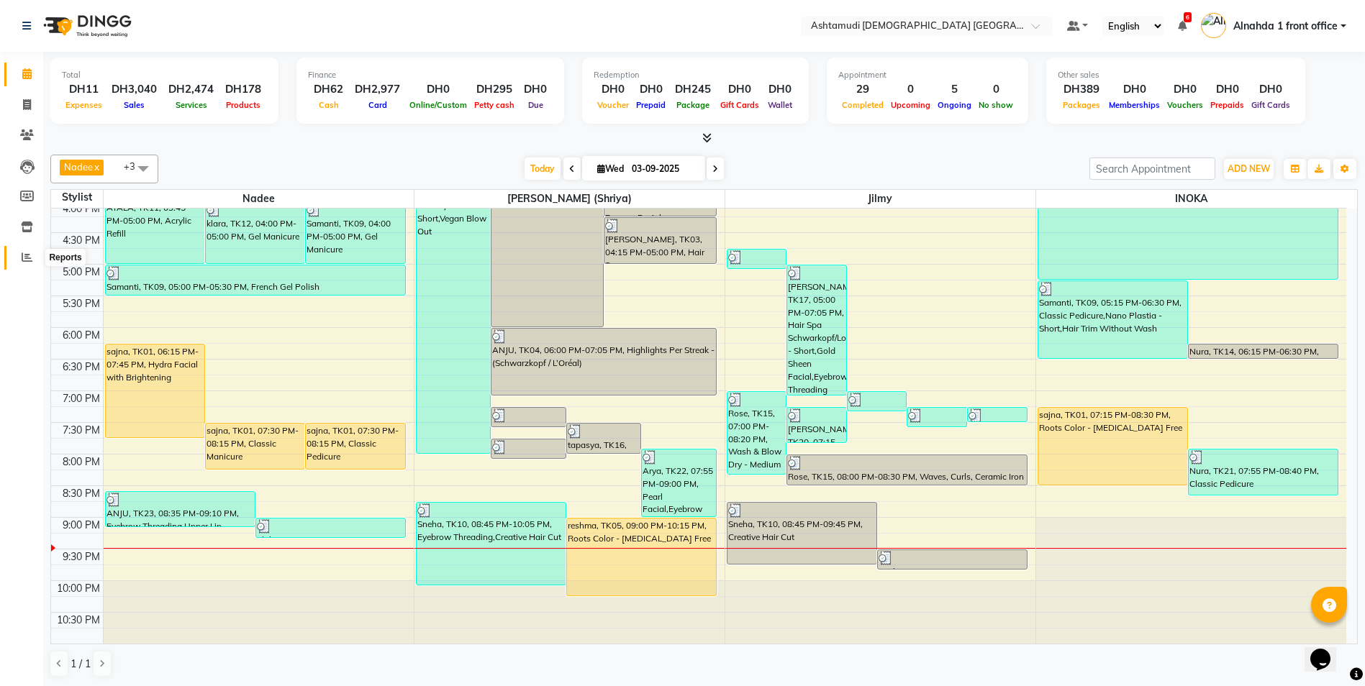
click at [26, 255] on icon at bounding box center [27, 257] width 11 height 11
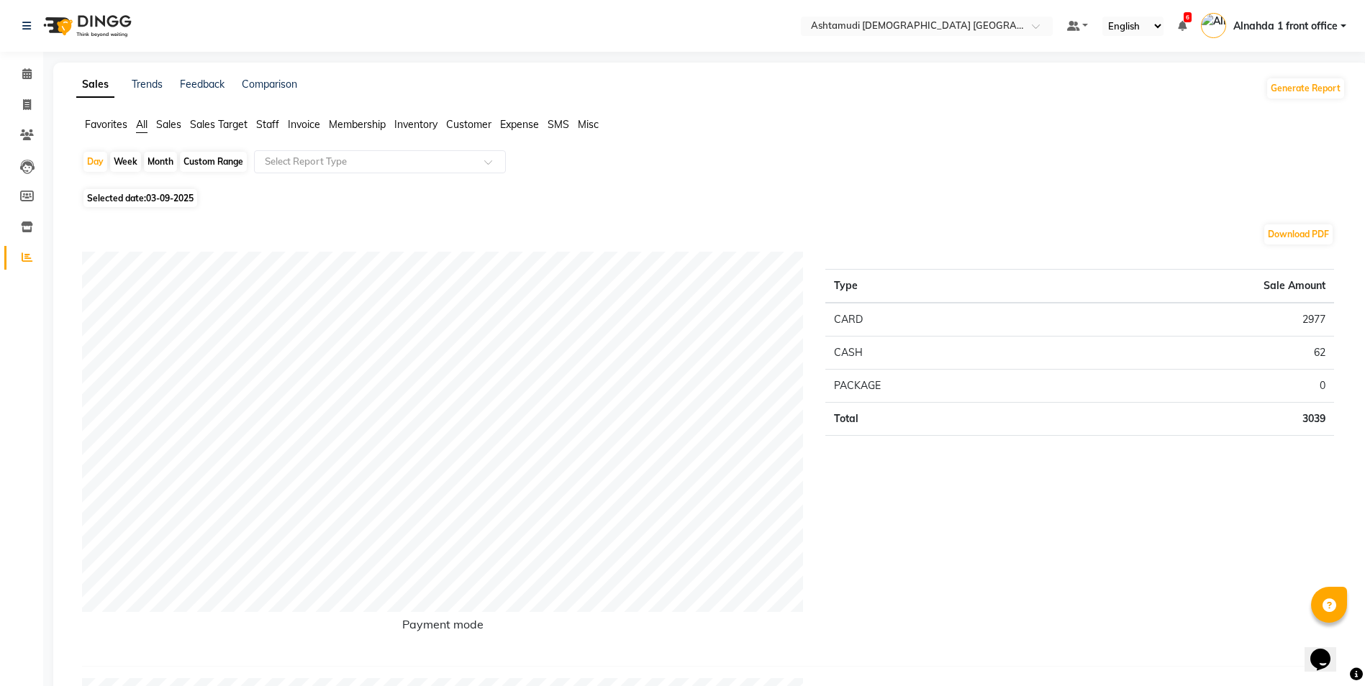
drag, startPoint x: 268, startPoint y: 125, endPoint x: 277, endPoint y: 147, distance: 24.2
click at [268, 125] on span "Staff" at bounding box center [267, 124] width 23 height 13
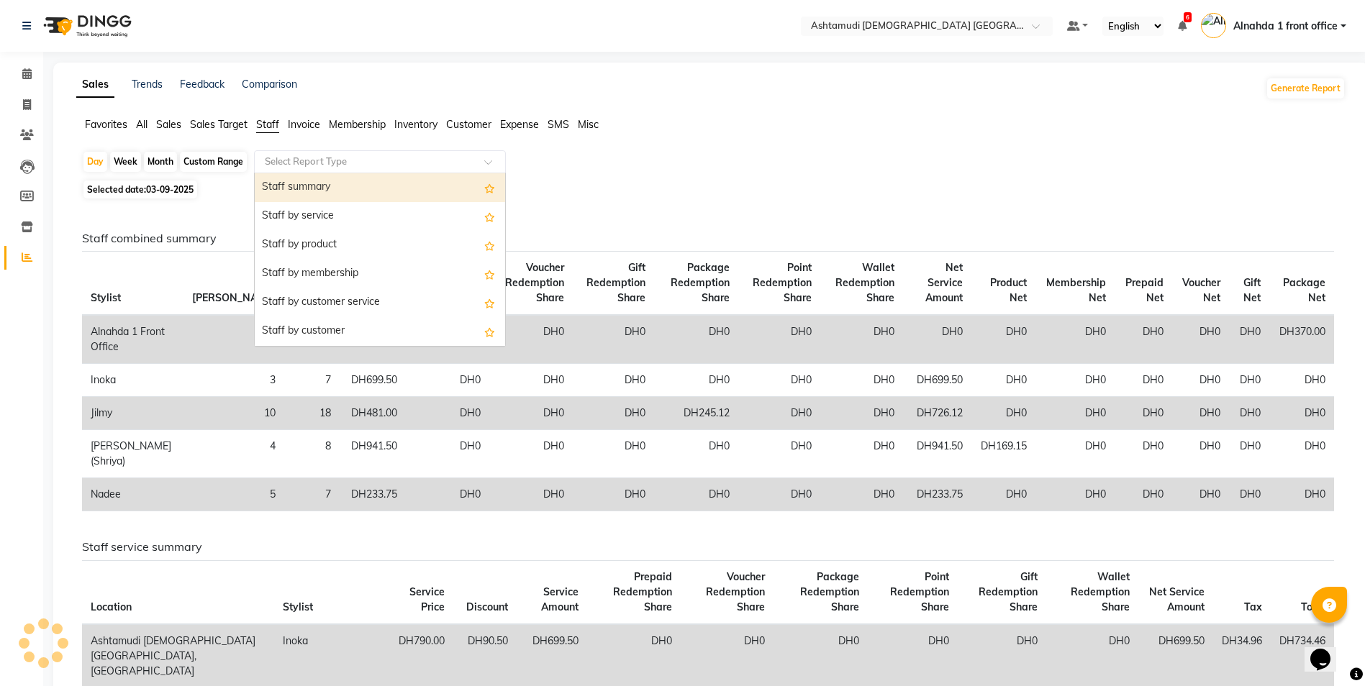
click at [296, 154] on div "Select Report Type" at bounding box center [380, 161] width 252 height 23
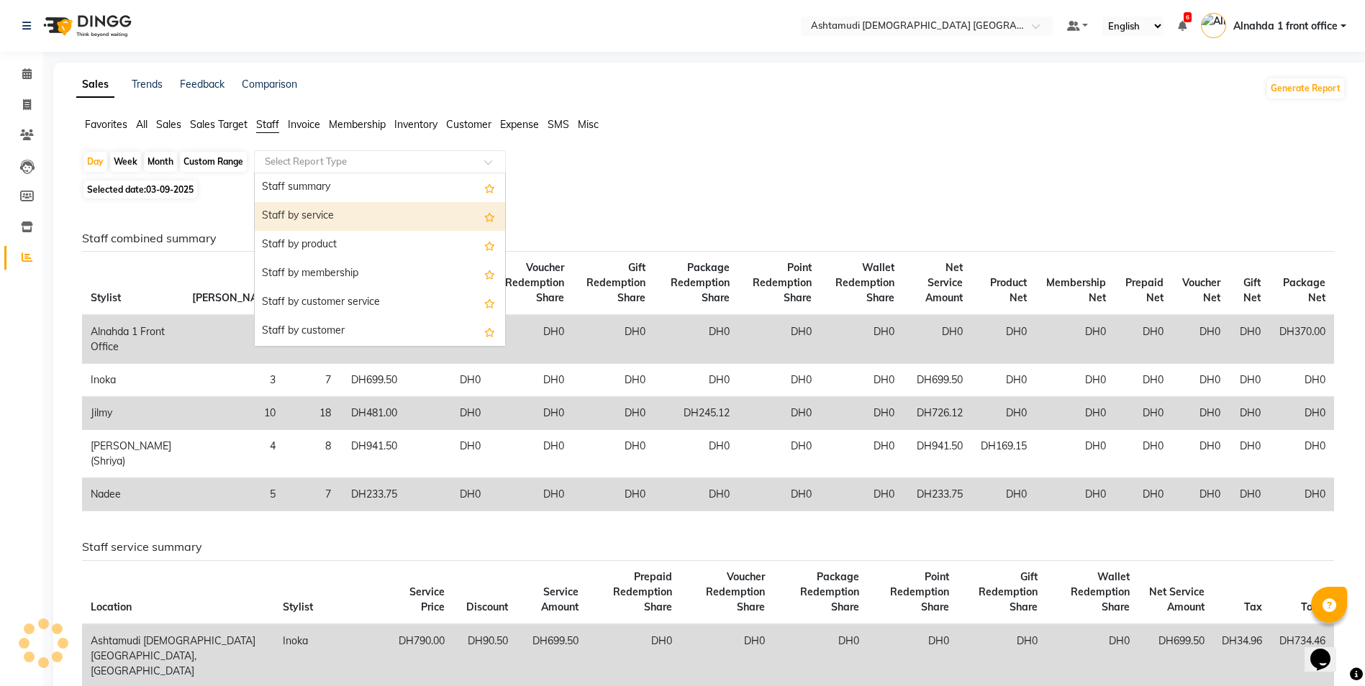
click at [313, 219] on div "Staff by service" at bounding box center [380, 216] width 250 height 29
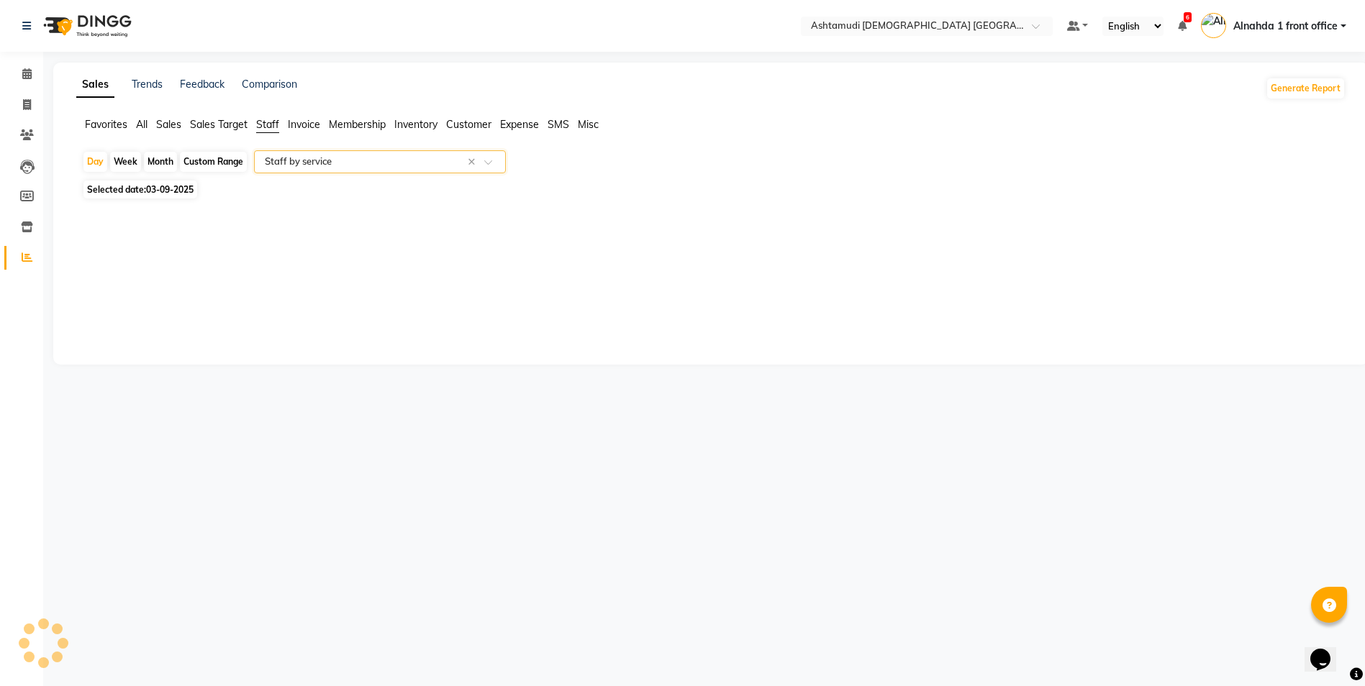
select select "full_report"
select select "csv"
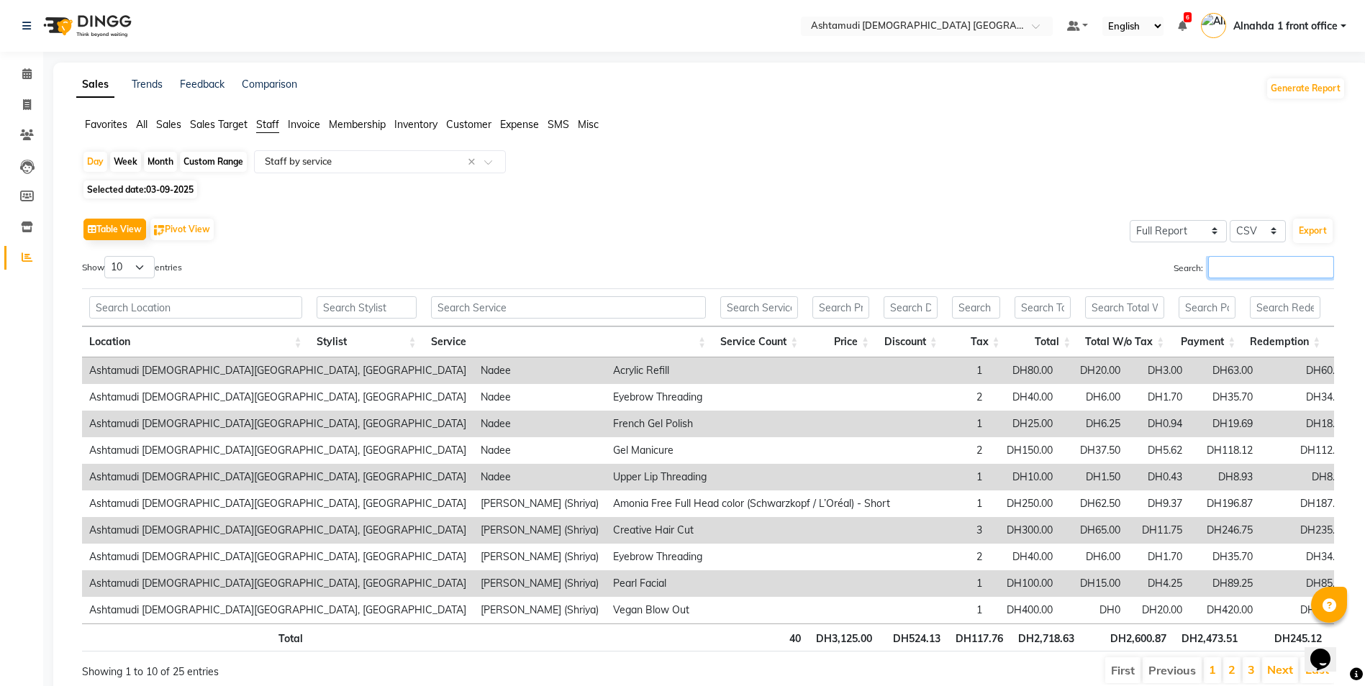
click at [1219, 273] on input "Search:" at bounding box center [1271, 267] width 126 height 22
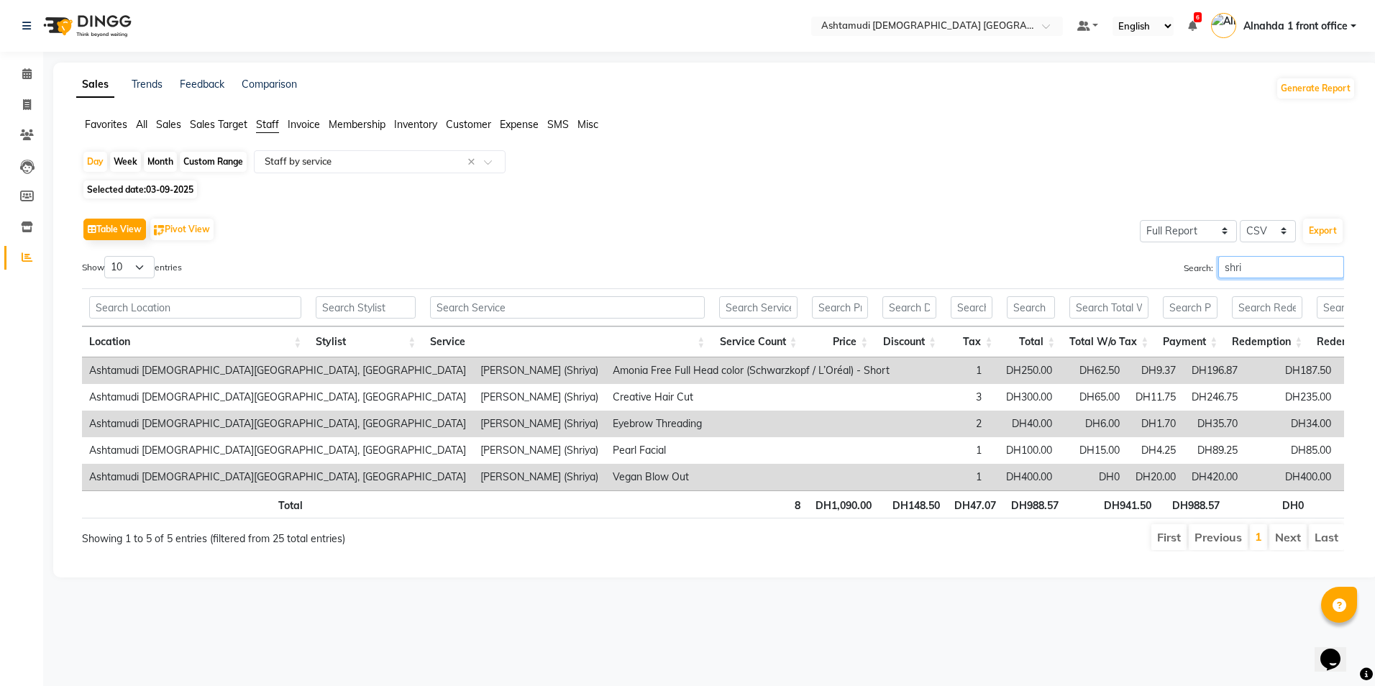
drag, startPoint x: 1249, startPoint y: 273, endPoint x: 1156, endPoint y: 258, distance: 94.7
click at [1156, 258] on div "Search: shri" at bounding box center [1034, 270] width 621 height 28
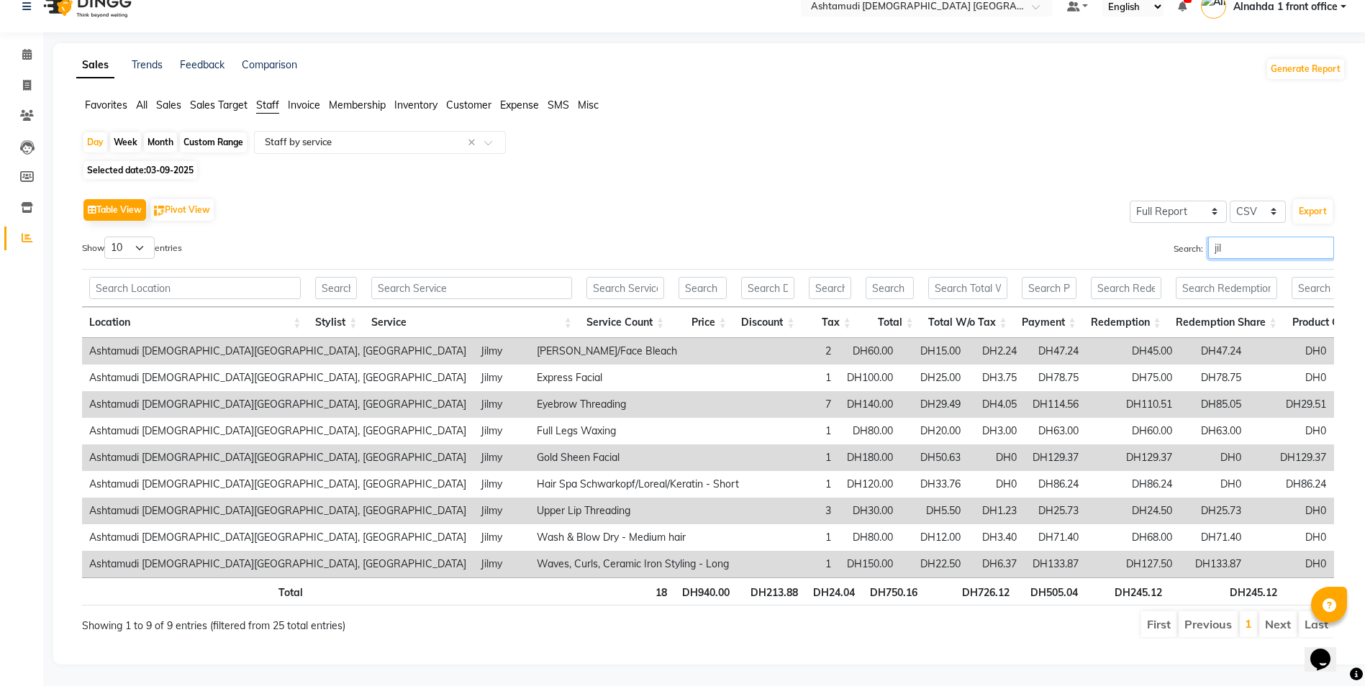
scroll to position [41, 0]
drag, startPoint x: 1225, startPoint y: 222, endPoint x: 1195, endPoint y: 227, distance: 30.5
click at [1195, 237] on label "Search: jil" at bounding box center [1253, 248] width 160 height 22
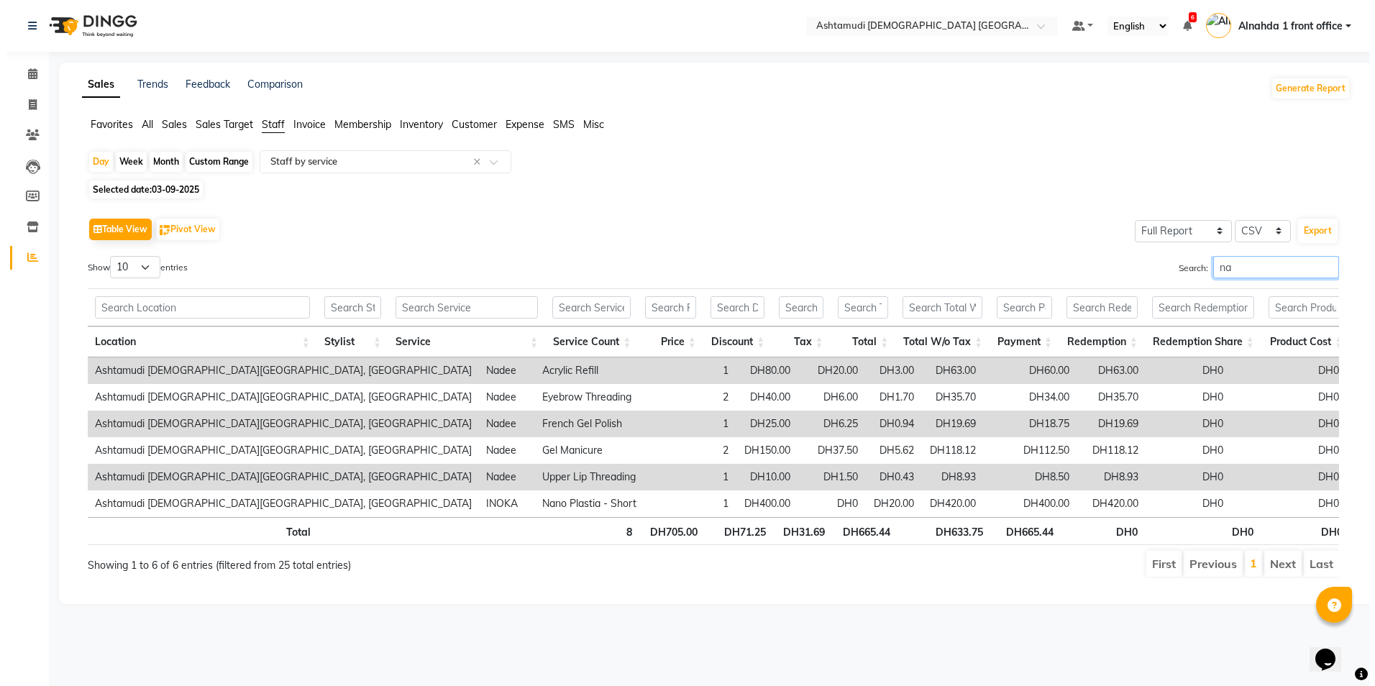
scroll to position [0, 0]
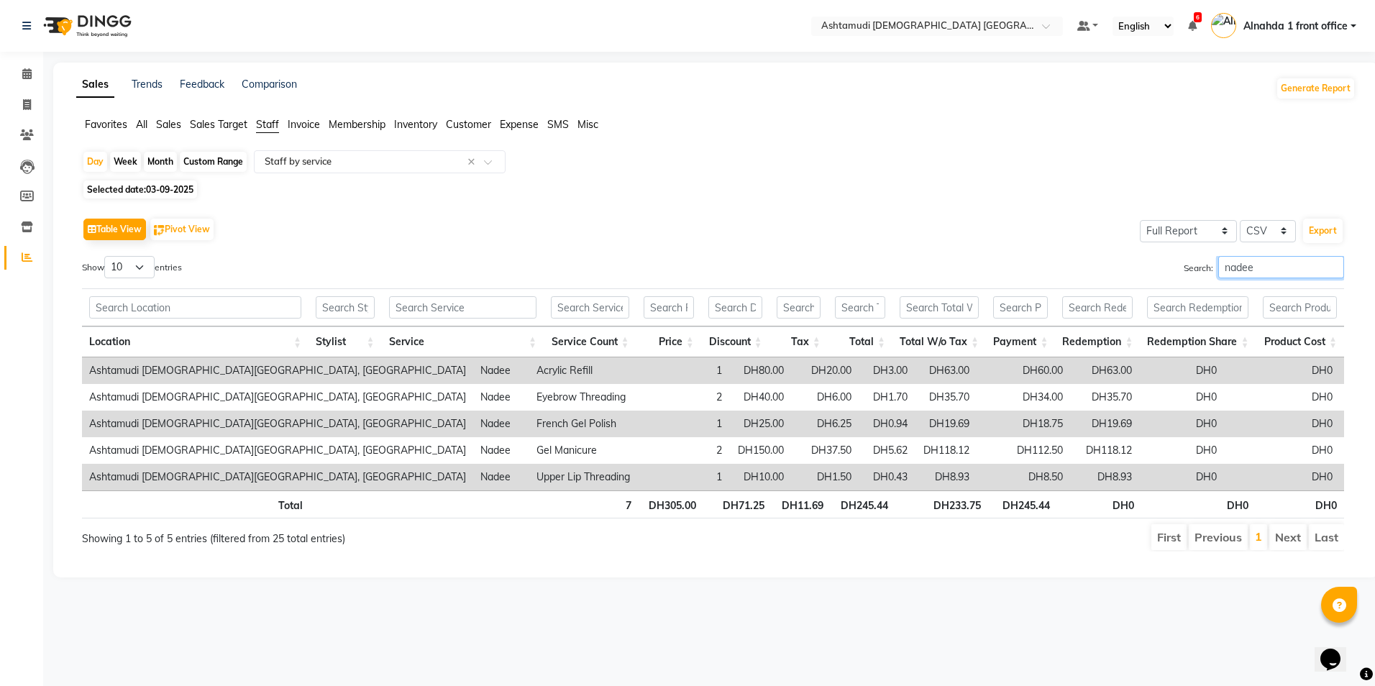
drag, startPoint x: 1270, startPoint y: 263, endPoint x: 1101, endPoint y: 281, distance: 169.3
click at [1101, 281] on div "Search: nadee" at bounding box center [1034, 270] width 621 height 28
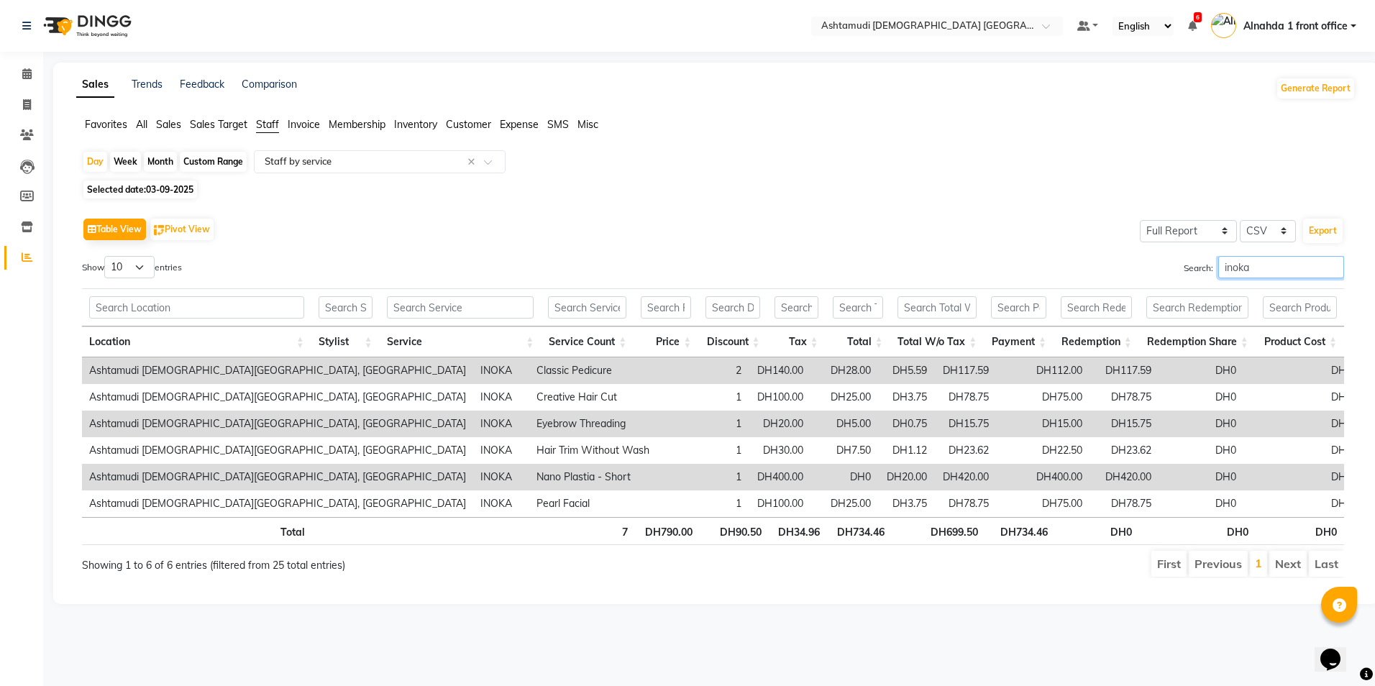
type input "inoka"
click at [1333, 269] on input "inoka" at bounding box center [1282, 267] width 126 height 22
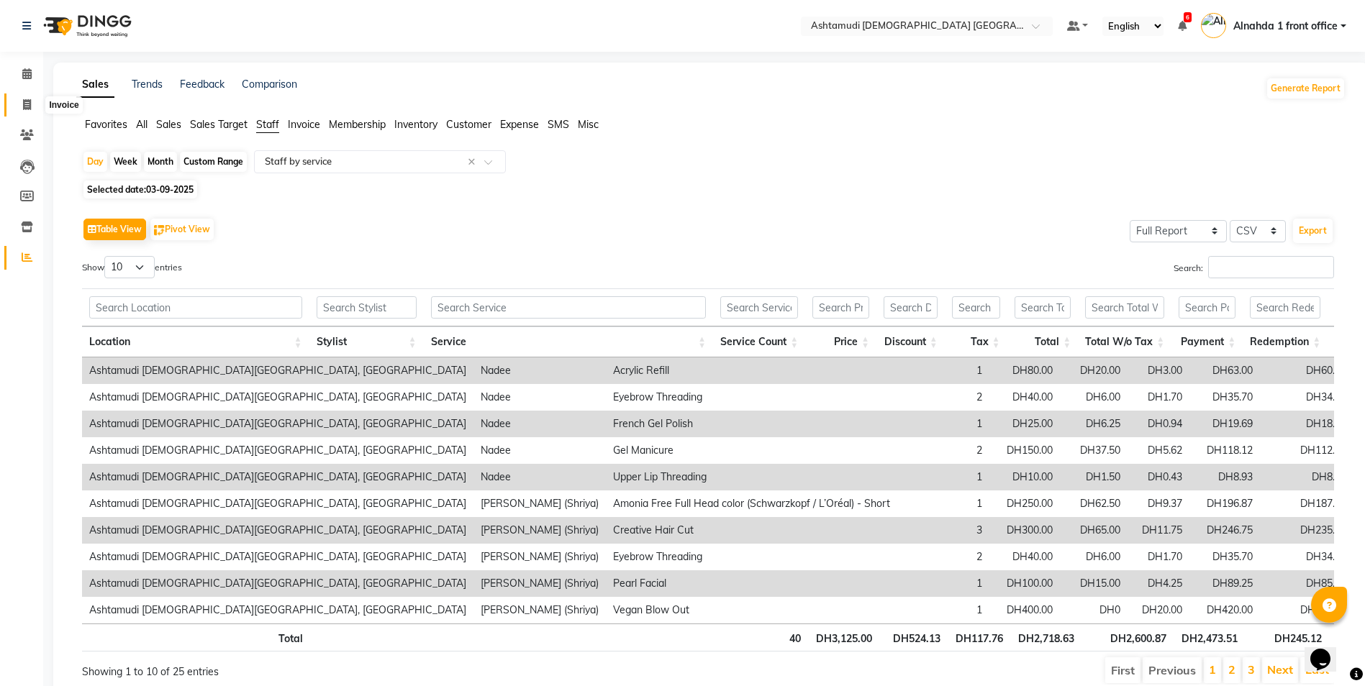
click at [28, 108] on icon at bounding box center [27, 104] width 8 height 11
select select "service"
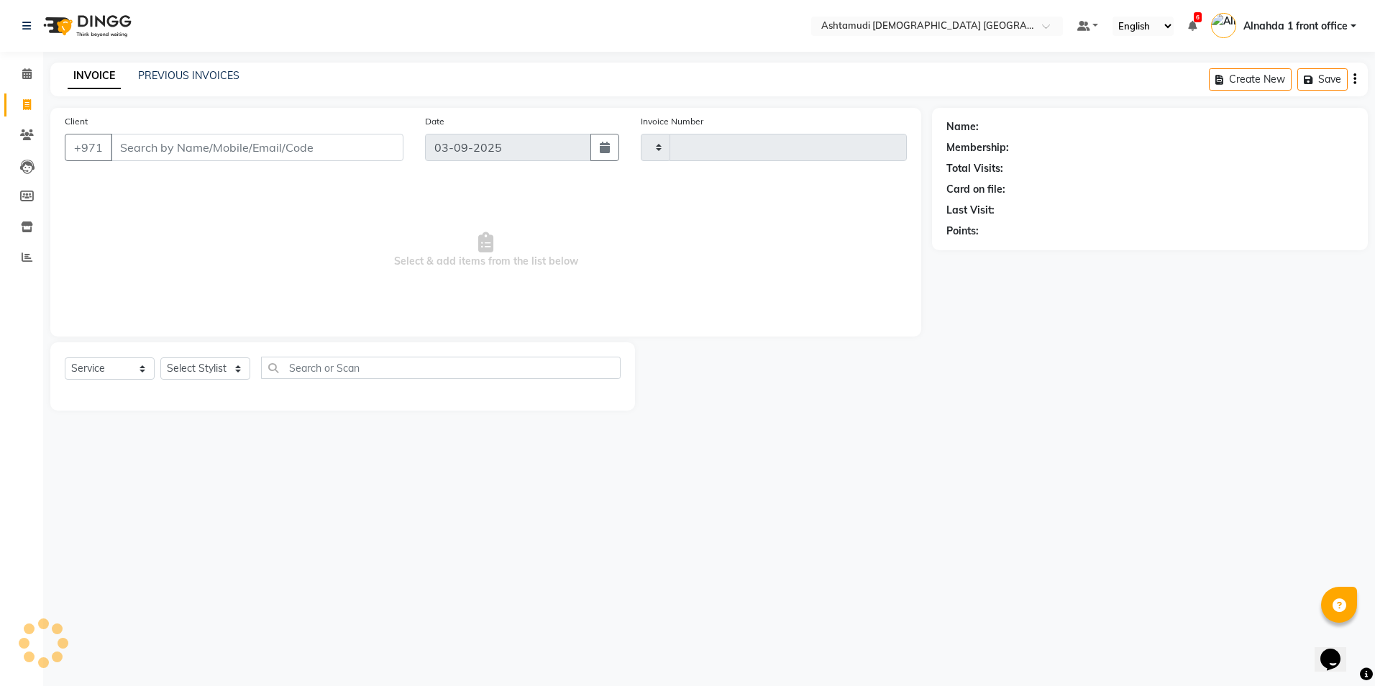
type input "2624"
select select "7242"
click at [238, 369] on select "Select Stylist Alnahda 1 front office [PERSON_NAME] [PERSON_NAME] Staff INOKA […" at bounding box center [206, 368] width 93 height 22
select select "90019"
click at [160, 357] on select "Select Stylist Alnahda 1 front office [PERSON_NAME] [PERSON_NAME] Staff INOKA […" at bounding box center [206, 368] width 93 height 22
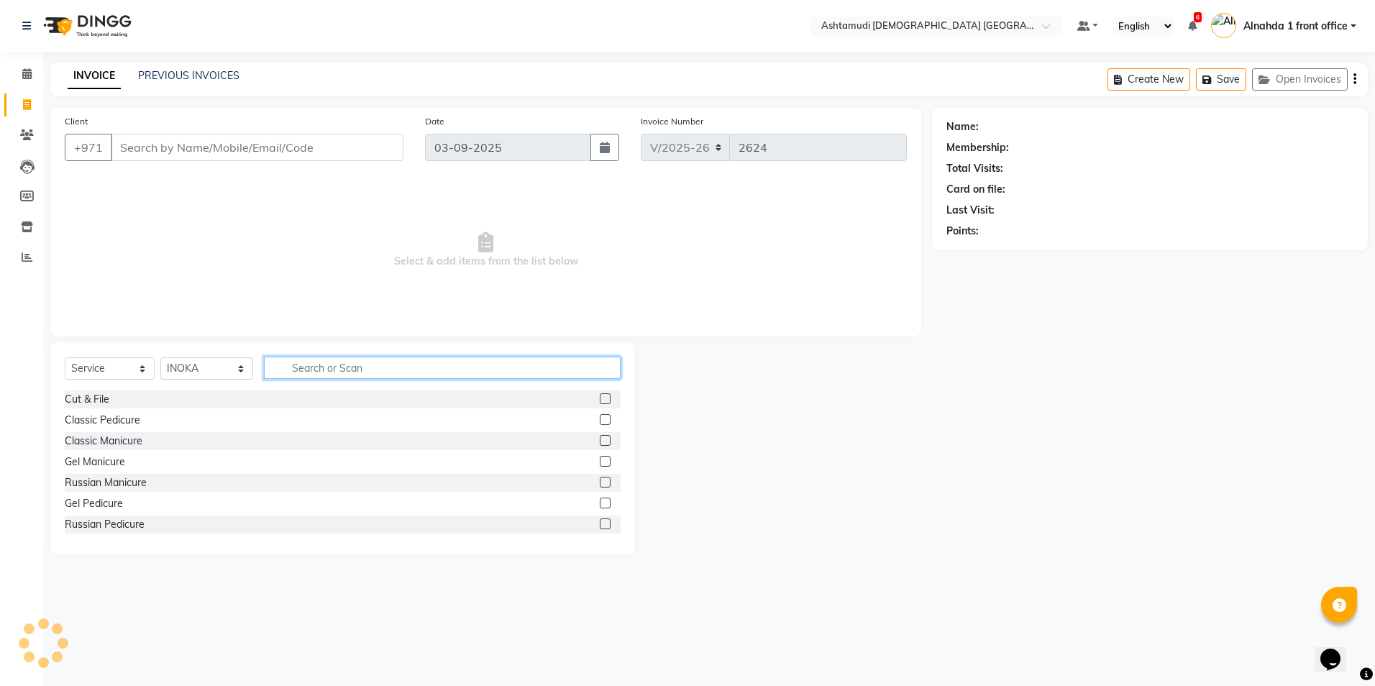
click at [318, 373] on input "text" at bounding box center [442, 368] width 356 height 22
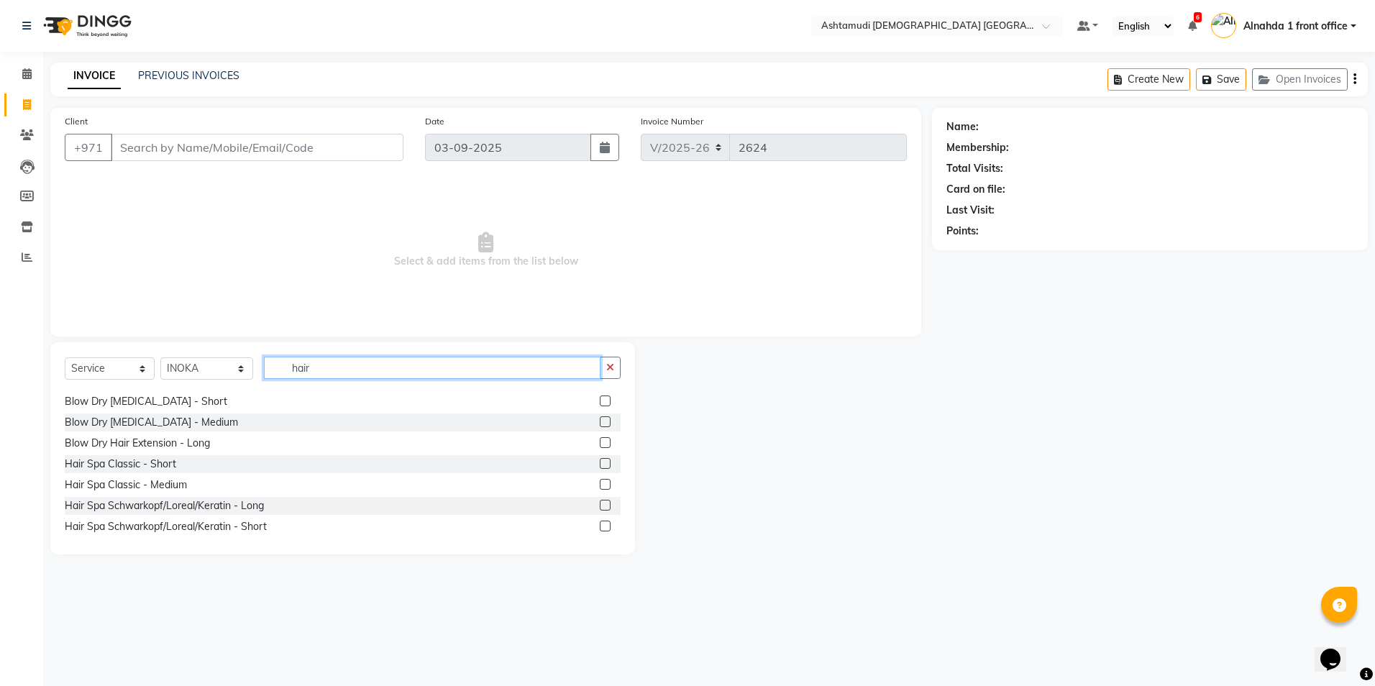
type input "hair"
click at [600, 424] on label at bounding box center [605, 421] width 11 height 11
click at [600, 424] on input "checkbox" at bounding box center [604, 422] width 9 height 9
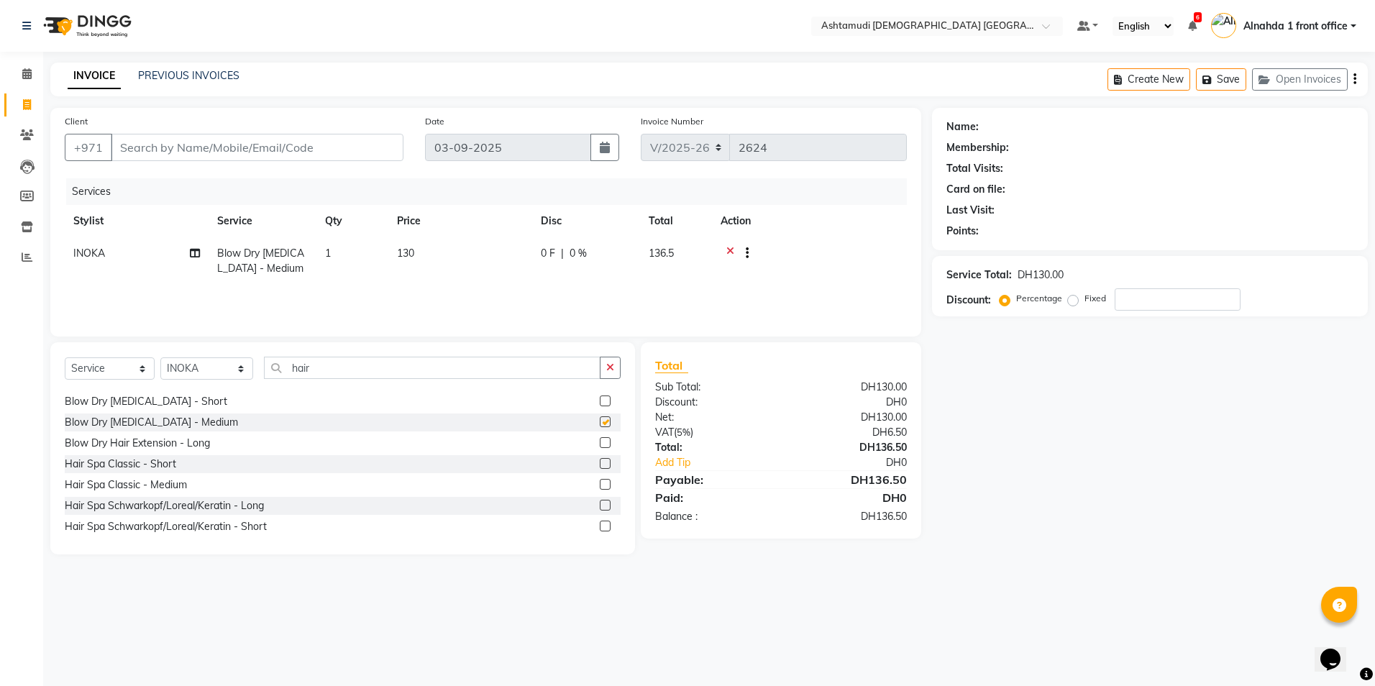
checkbox input "false"
click at [728, 250] on icon at bounding box center [730, 255] width 8 height 18
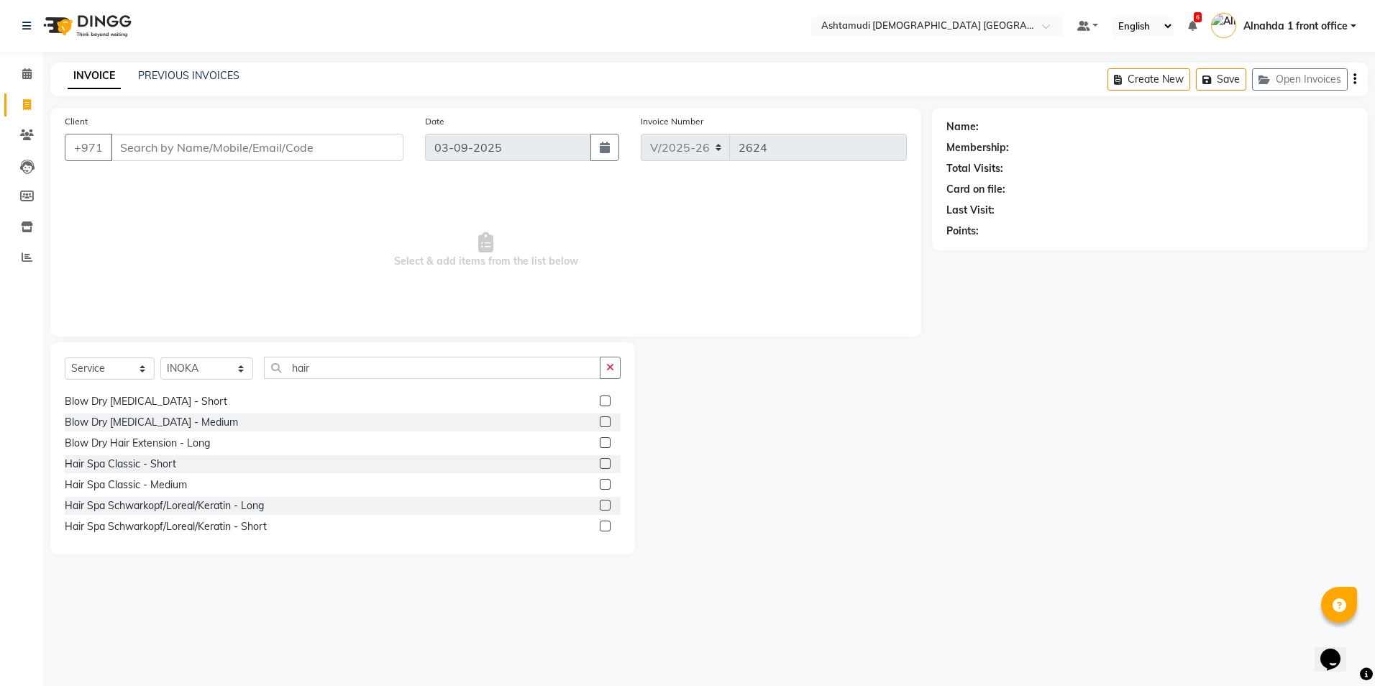
scroll to position [216, 0]
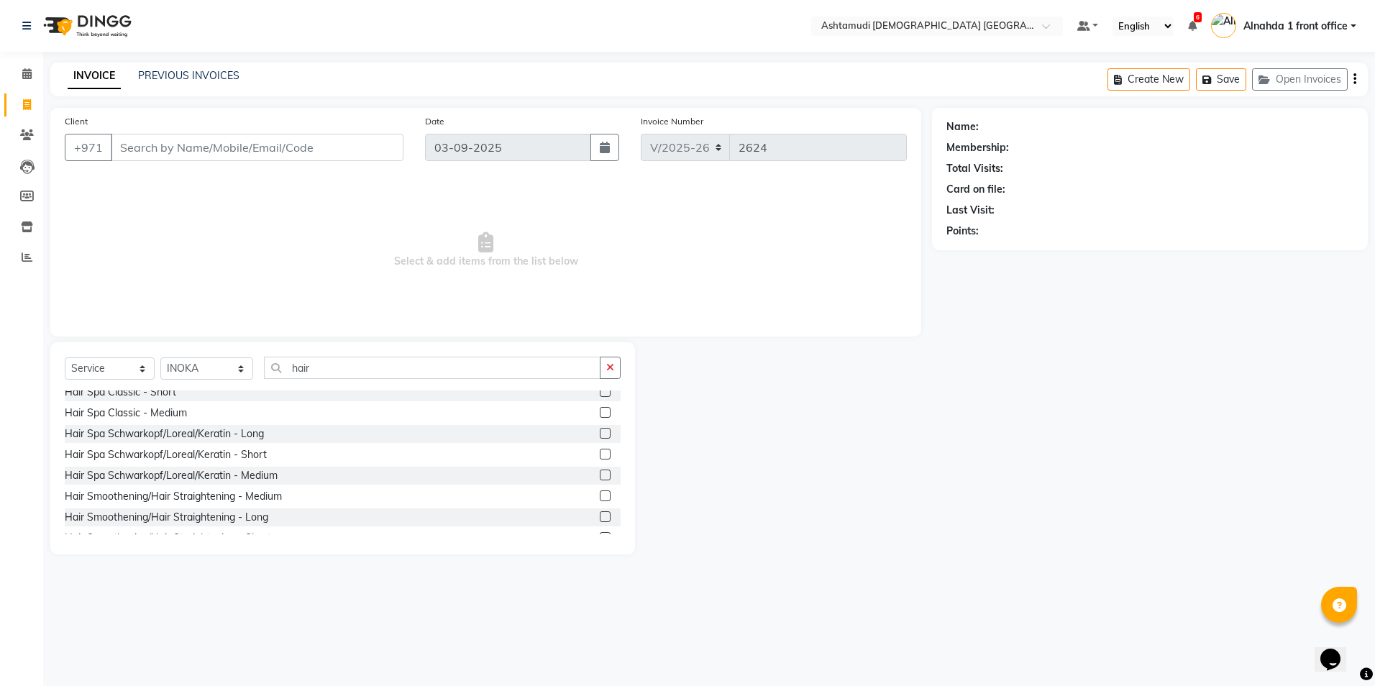
click at [600, 477] on label at bounding box center [605, 475] width 11 height 11
click at [600, 477] on input "checkbox" at bounding box center [604, 475] width 9 height 9
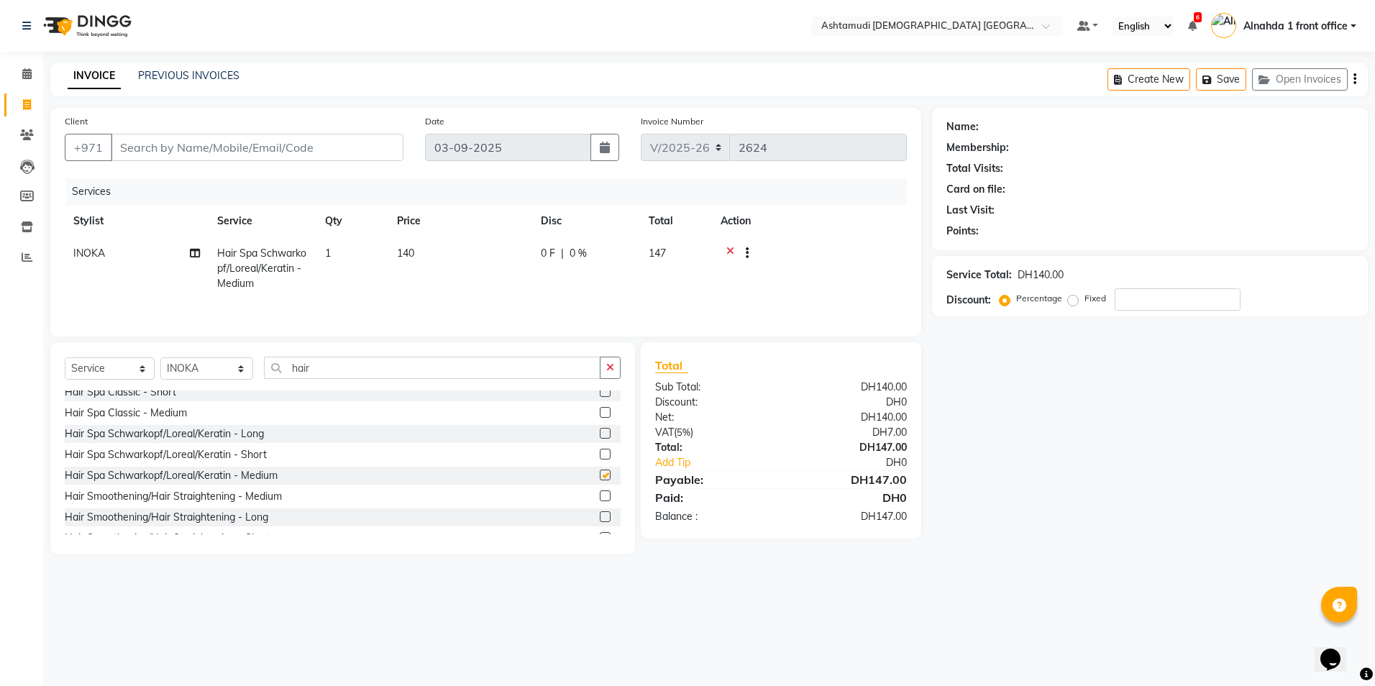
checkbox input "false"
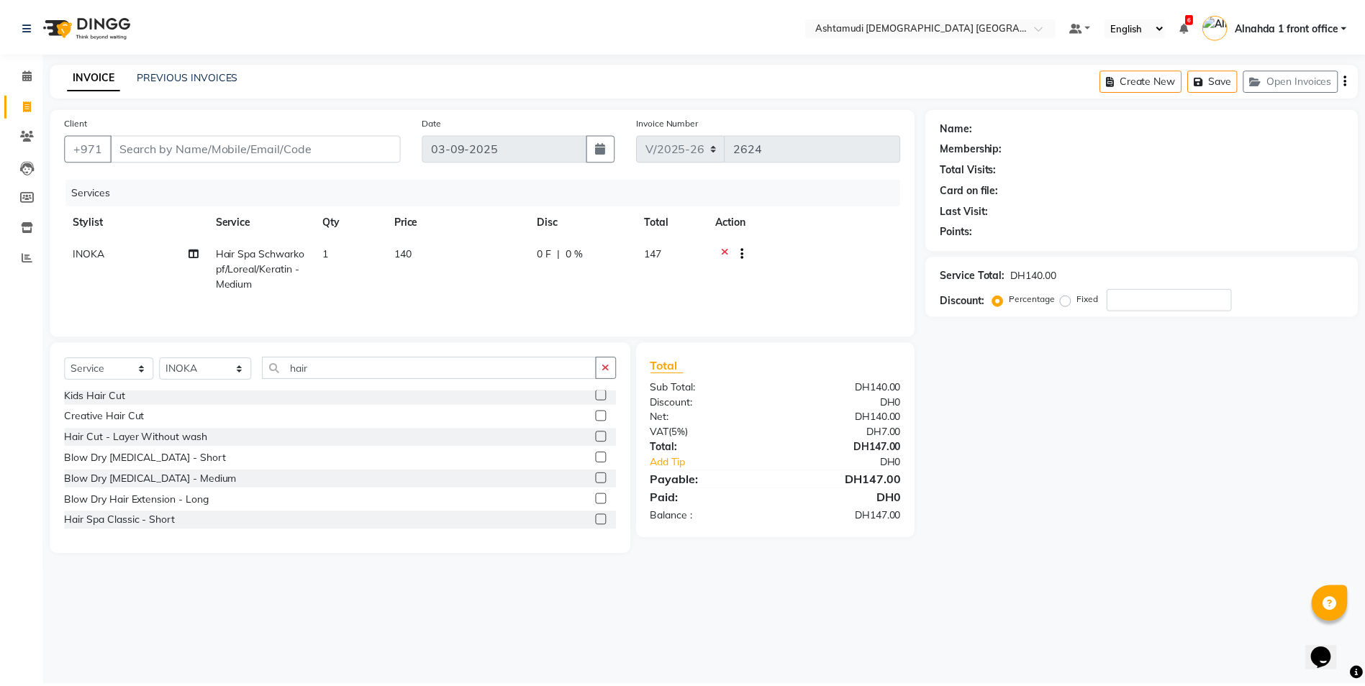
scroll to position [0, 0]
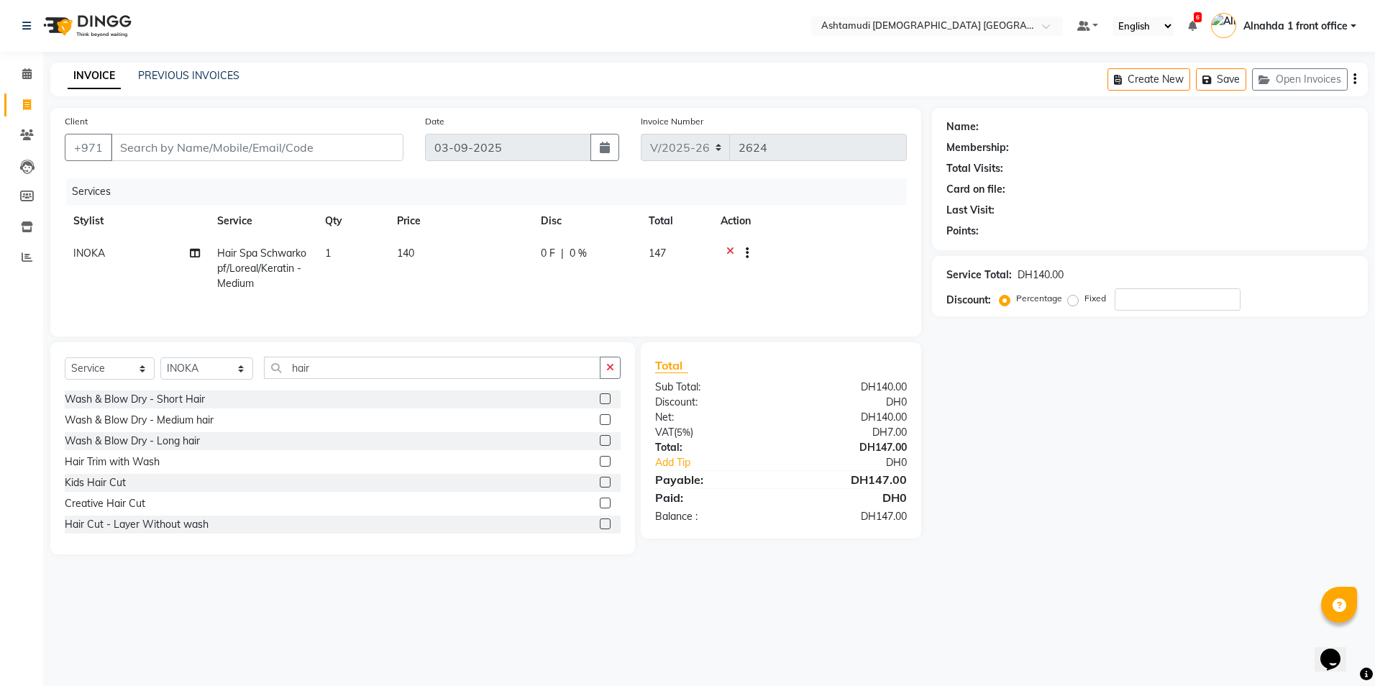
click at [729, 253] on icon at bounding box center [730, 255] width 8 height 18
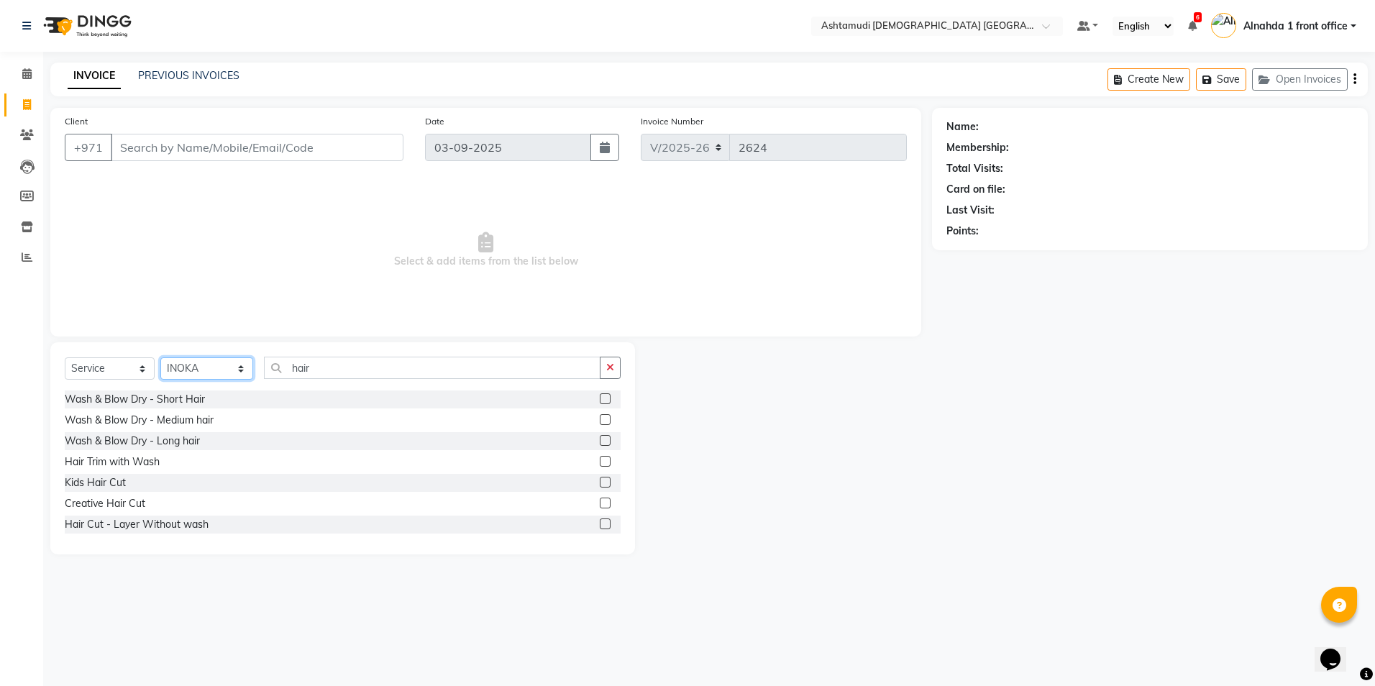
click at [237, 367] on select "Select Stylist Alnahda 1 front office [PERSON_NAME] [PERSON_NAME] Staff INOKA […" at bounding box center [206, 368] width 93 height 22
select select "61839"
click at [160, 357] on select "Select Stylist Alnahda 1 front office [PERSON_NAME] [PERSON_NAME] Staff INOKA […" at bounding box center [206, 368] width 93 height 22
click at [142, 368] on select "Select Service Product Membership Package Voucher Prepaid Gift Card" at bounding box center [110, 368] width 90 height 22
select select "package"
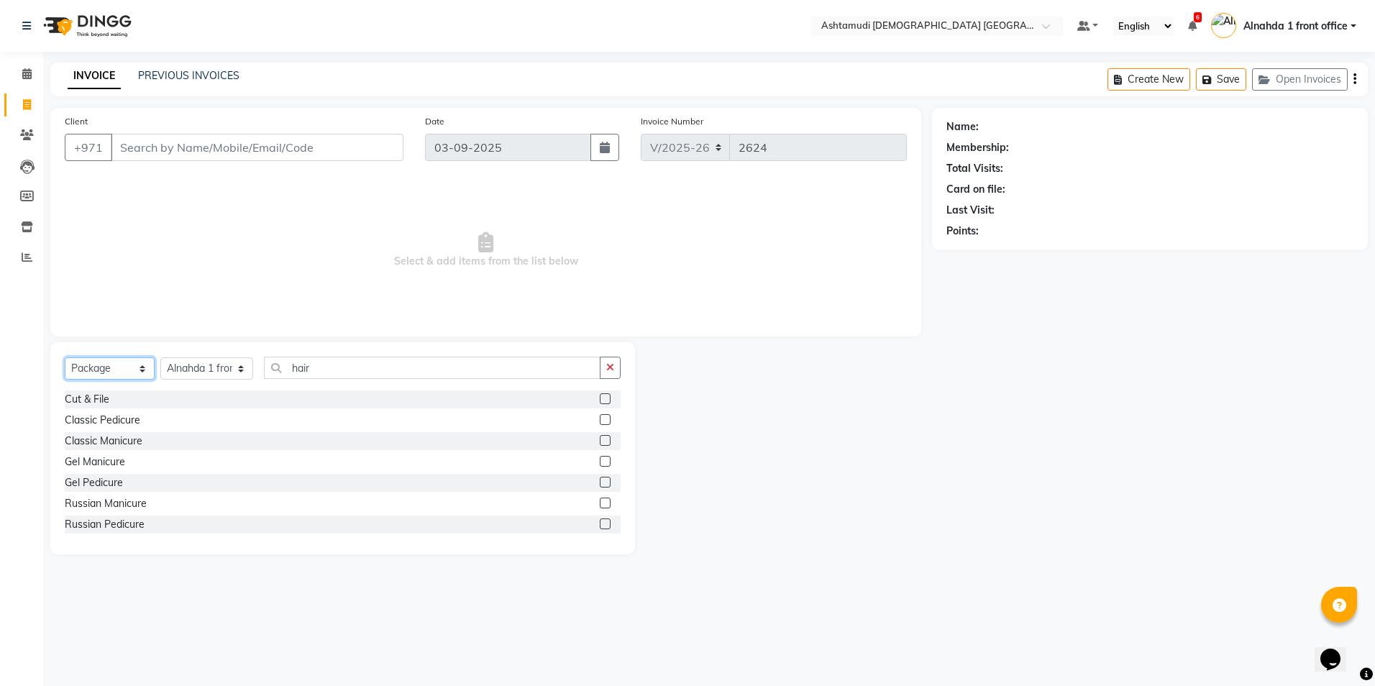
click at [65, 357] on select "Select Service Product Membership Package Voucher Prepaid Gift Card" at bounding box center [110, 368] width 90 height 22
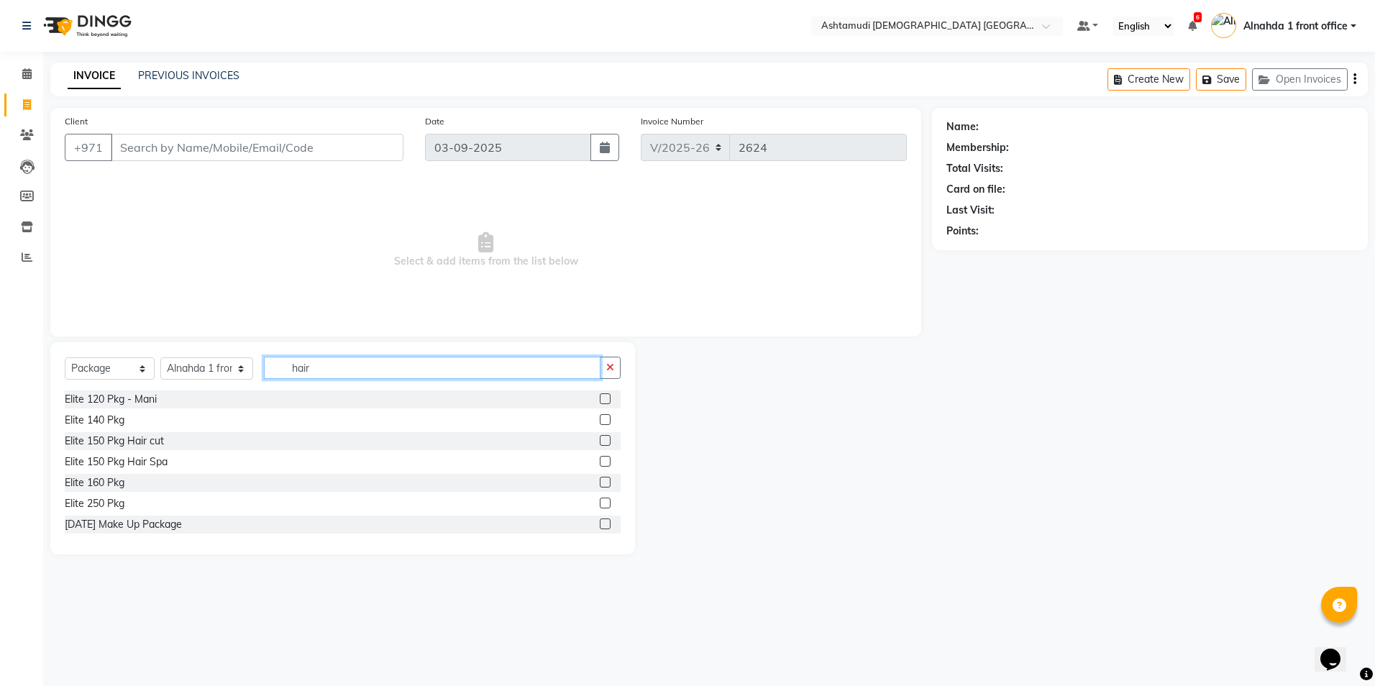
drag, startPoint x: 339, startPoint y: 364, endPoint x: 240, endPoint y: 360, distance: 99.4
click at [240, 360] on div "Select Service Product Membership Package Voucher Prepaid Gift Card Select Styl…" at bounding box center [343, 374] width 556 height 34
click at [31, 77] on icon at bounding box center [26, 73] width 9 height 11
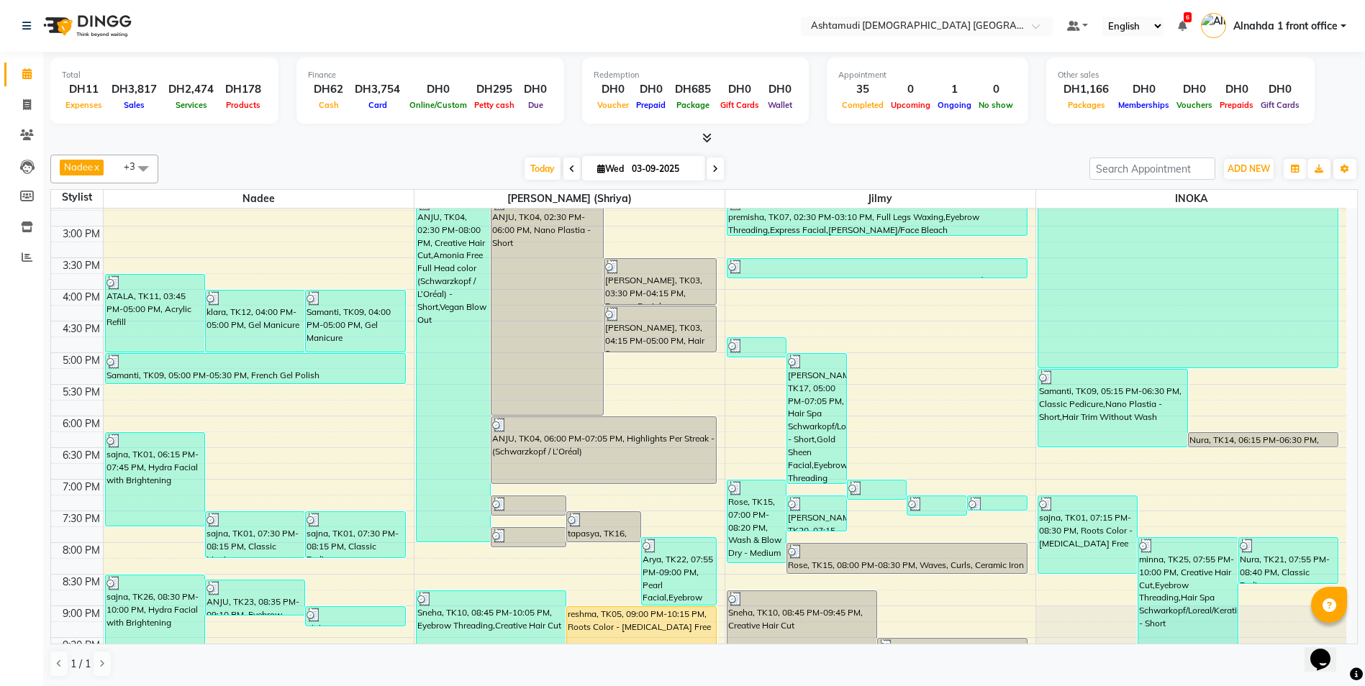
scroll to position [450, 0]
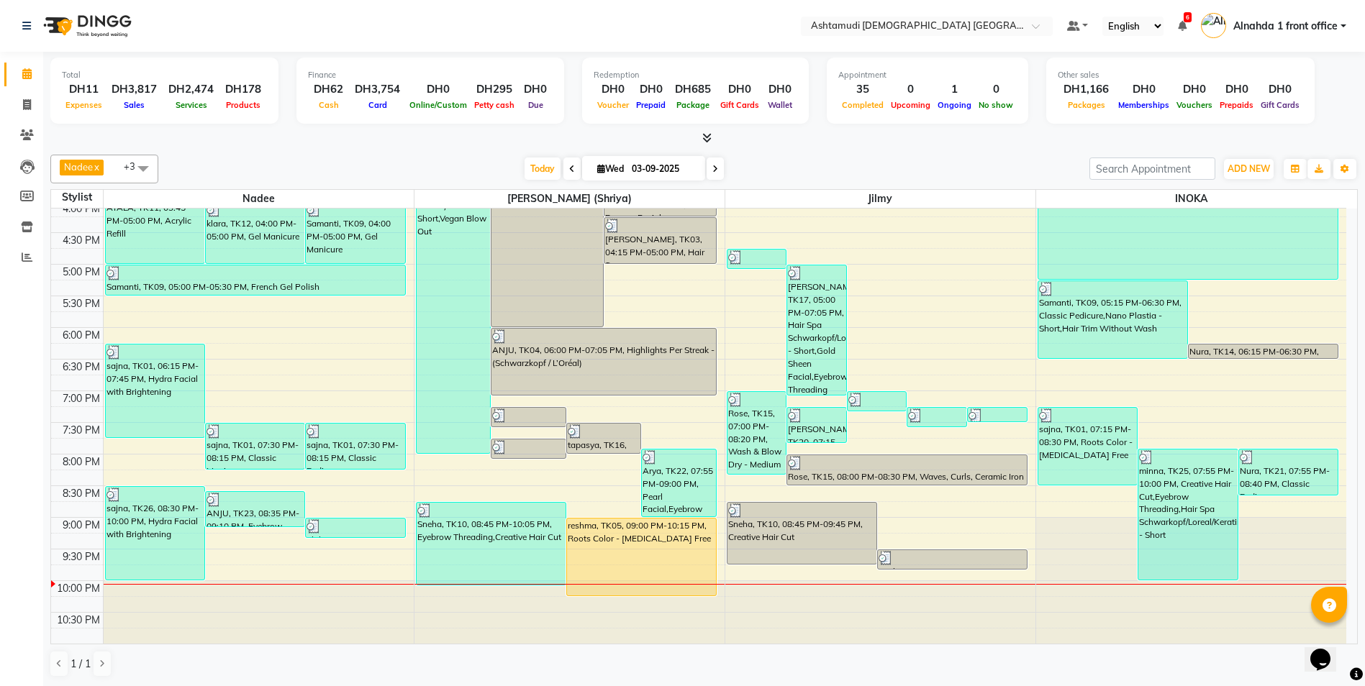
click at [713, 166] on icon at bounding box center [715, 169] width 6 height 9
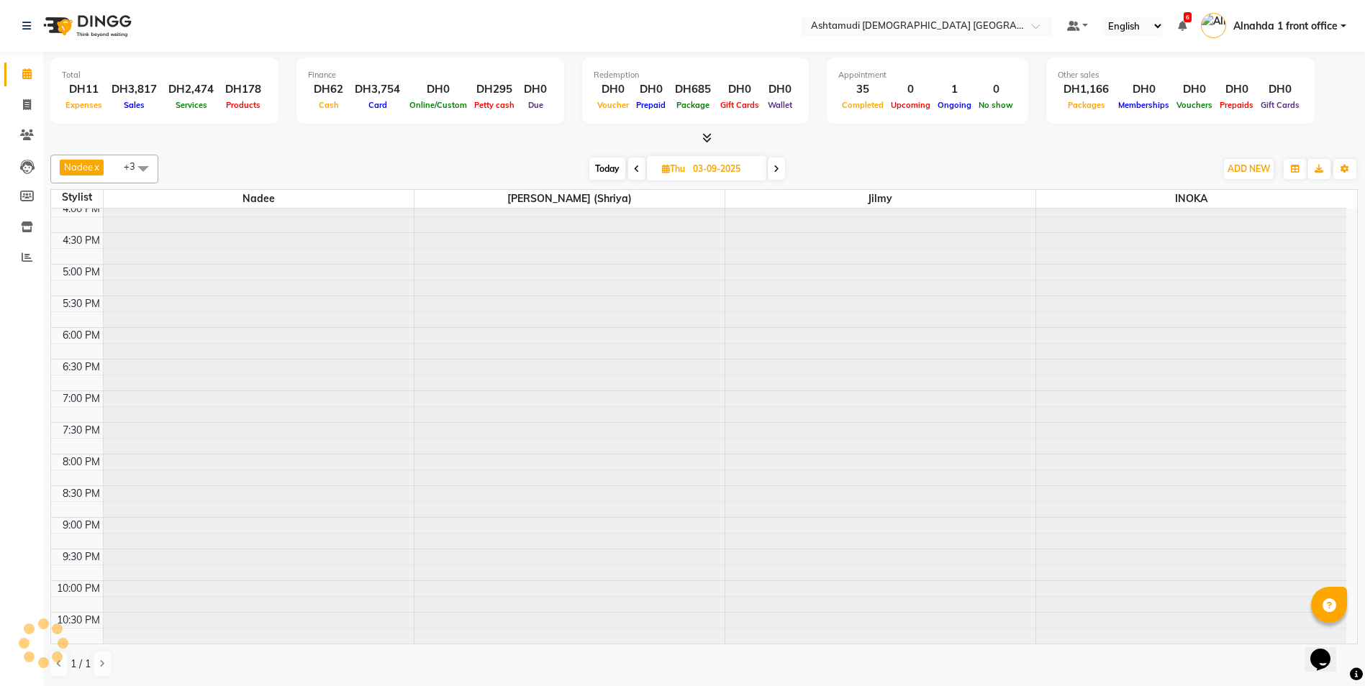
type input "[DATE]"
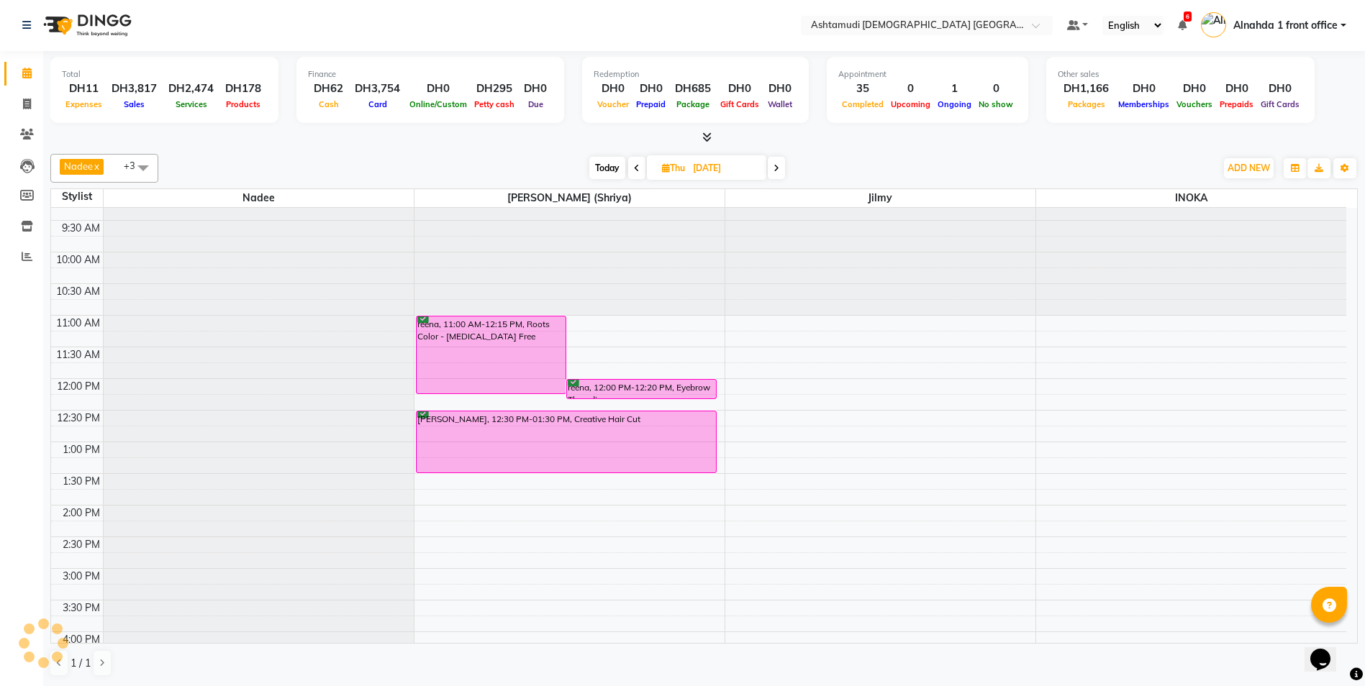
scroll to position [0, 0]
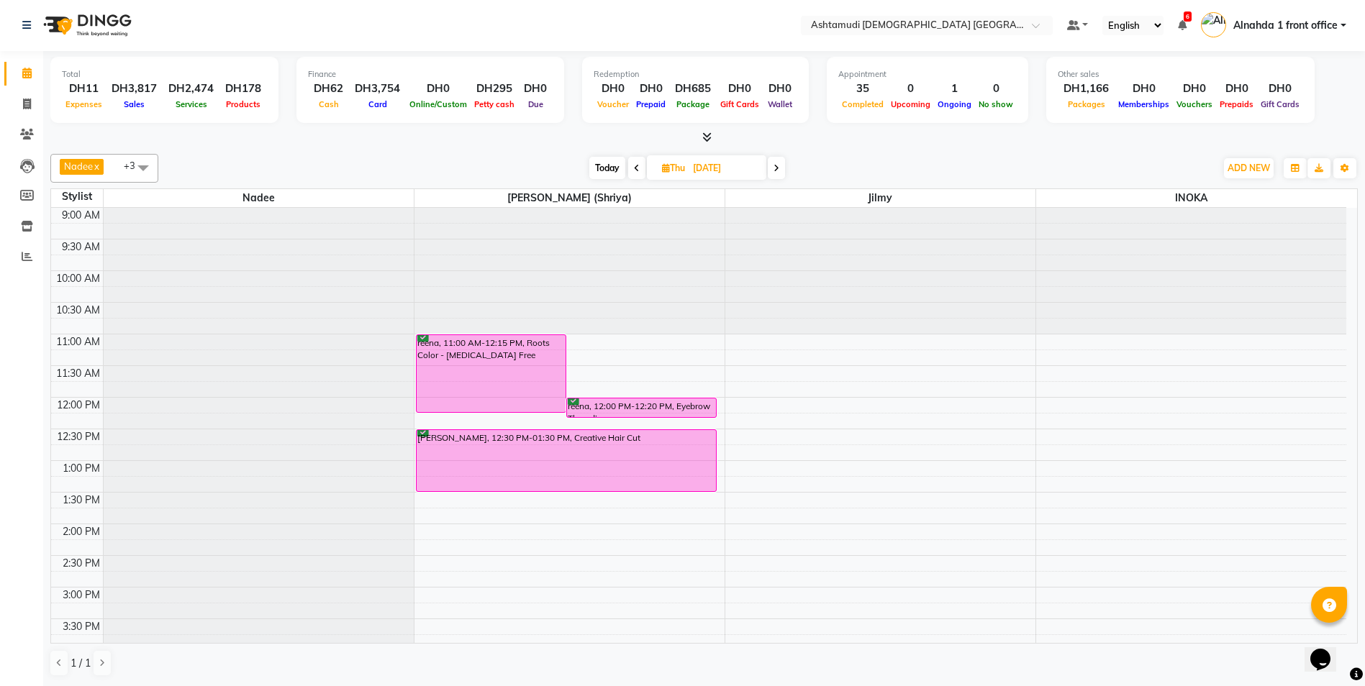
click at [142, 164] on span at bounding box center [143, 167] width 29 height 27
click at [67, 329] on div "[PERSON_NAME]" at bounding box center [104, 323] width 92 height 15
checkbox input "true"
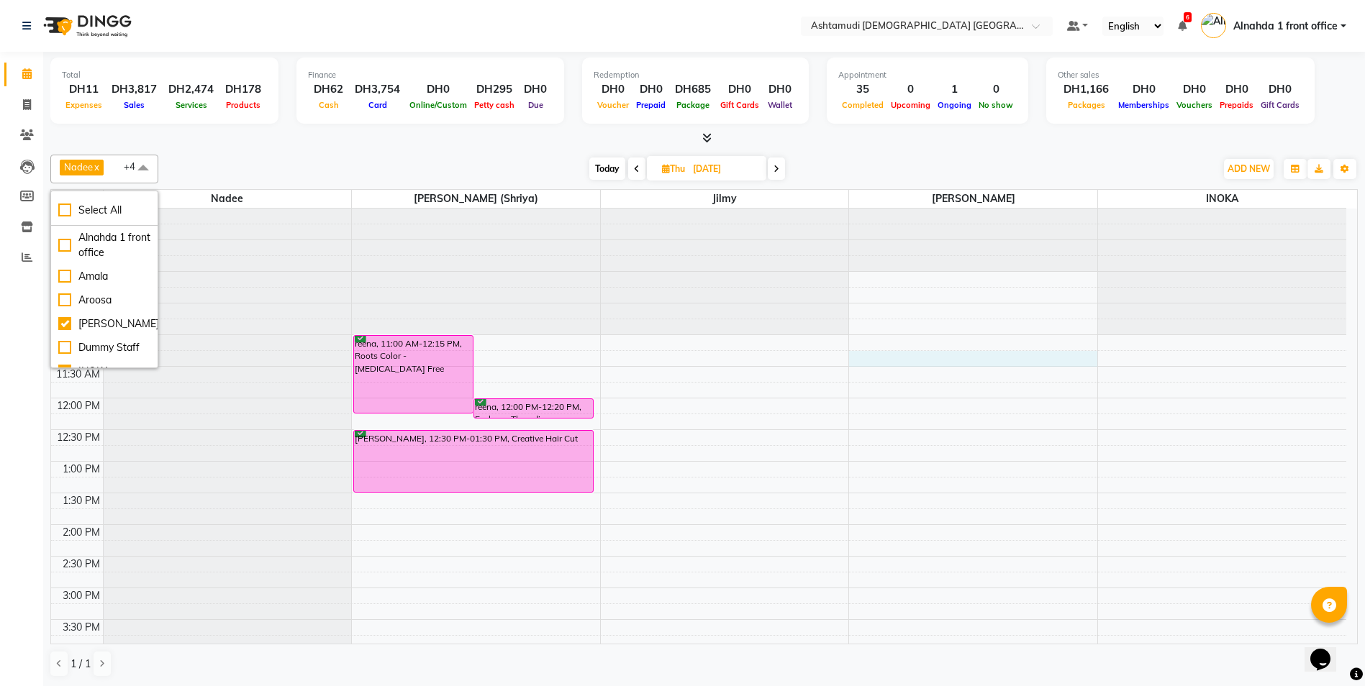
click at [983, 360] on div "9:00 AM 9:30 AM 10:00 AM 10:30 AM 11:00 AM 11:30 AM 12:00 PM 12:30 PM 1:00 PM 1…" at bounding box center [698, 651] width 1295 height 885
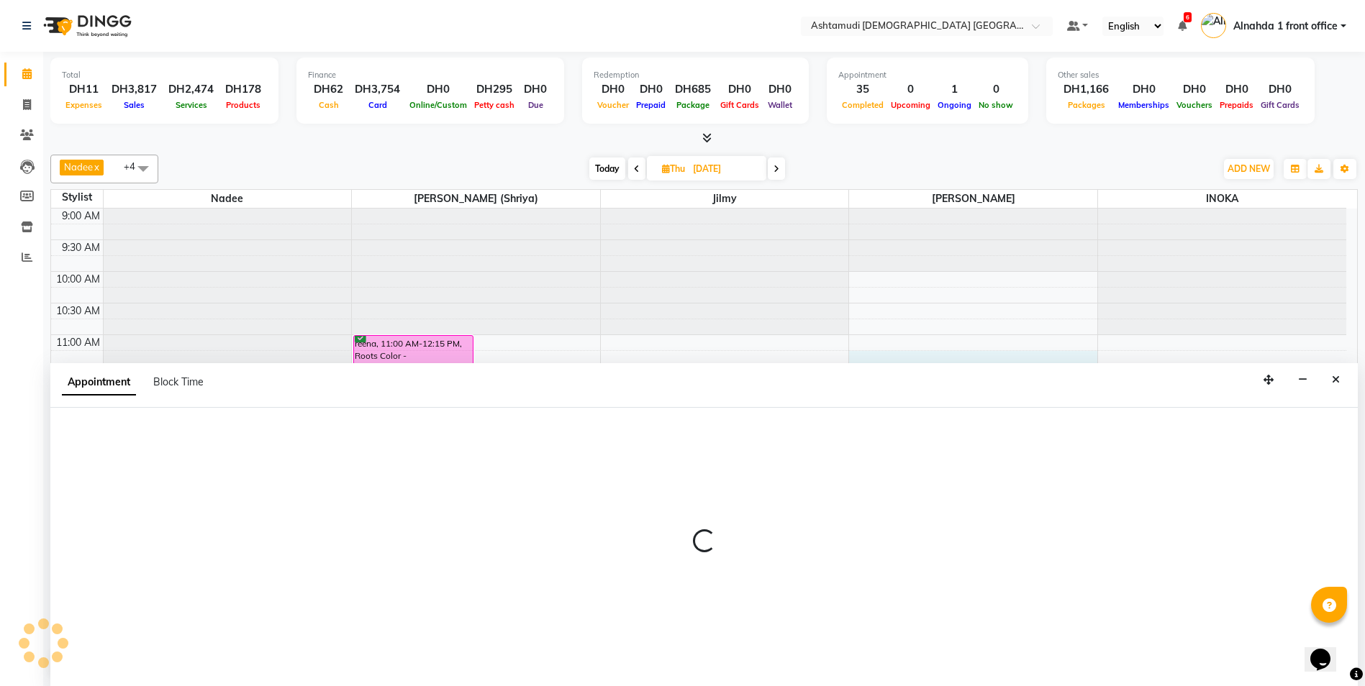
scroll to position [1, 0]
select select "87615"
select select "tentative"
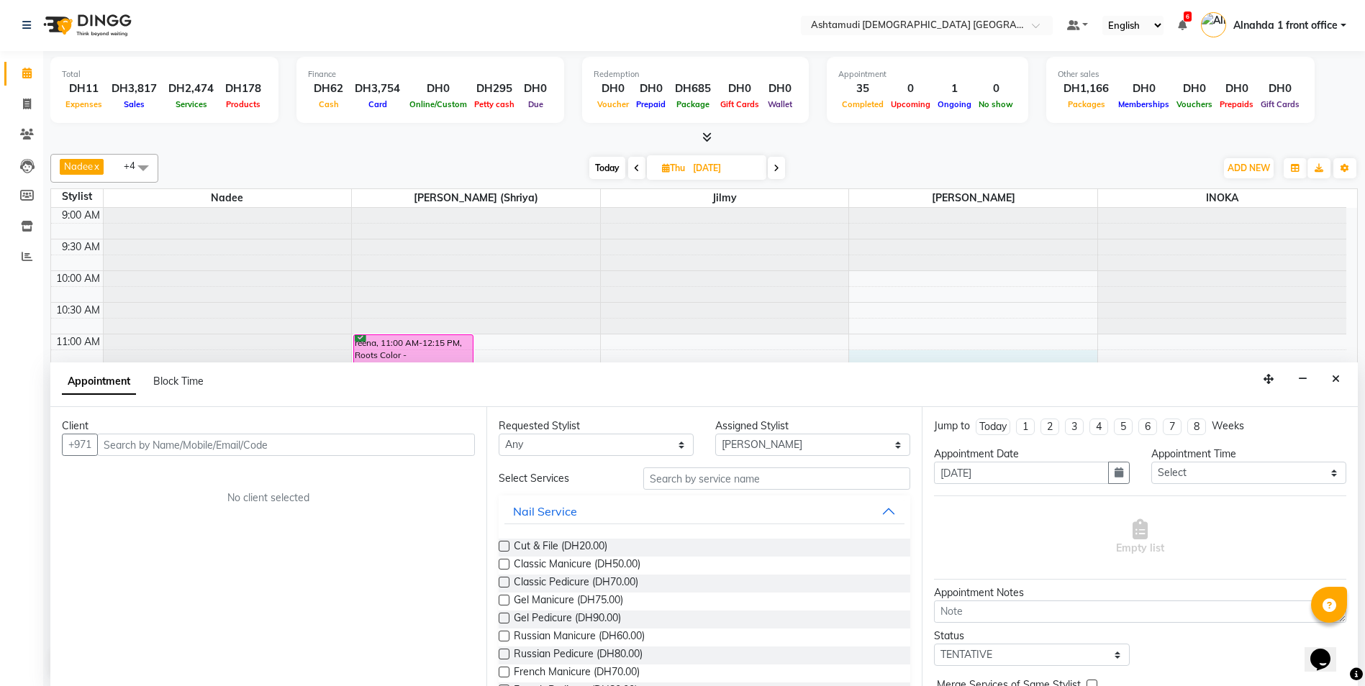
click at [180, 439] on input "text" at bounding box center [286, 445] width 378 height 22
type input "anna"
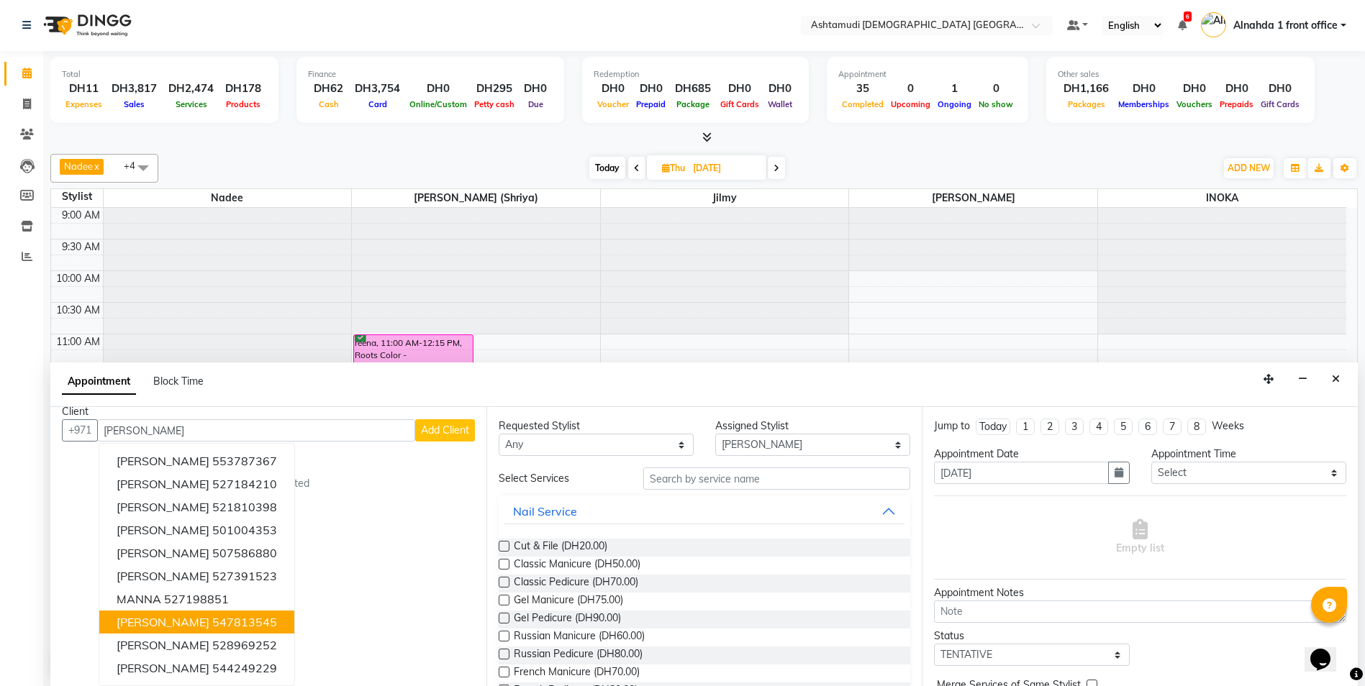
scroll to position [0, 0]
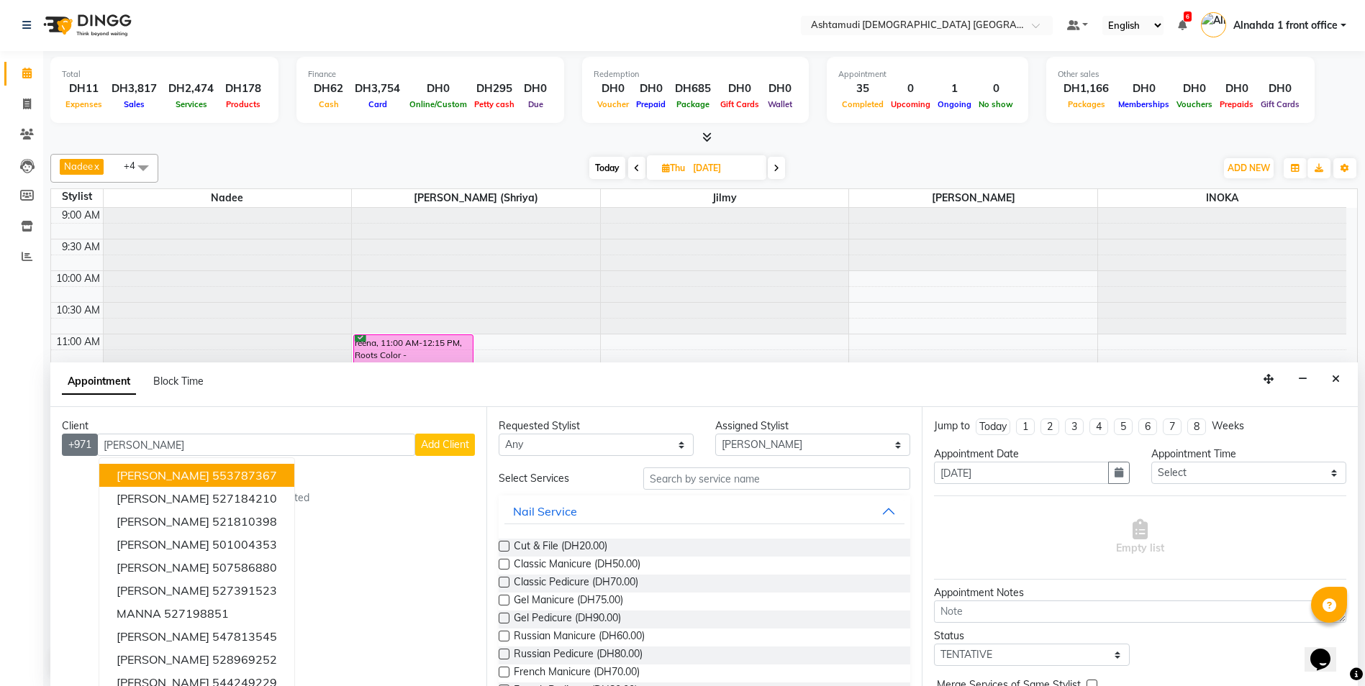
drag, startPoint x: 167, startPoint y: 450, endPoint x: 99, endPoint y: 441, distance: 68.9
click at [96, 450] on div "+971 anna HANNA 553787367 ANNAPORNA 527184210 Anna 521810398 Anna 501004353 Han…" at bounding box center [268, 445] width 413 height 22
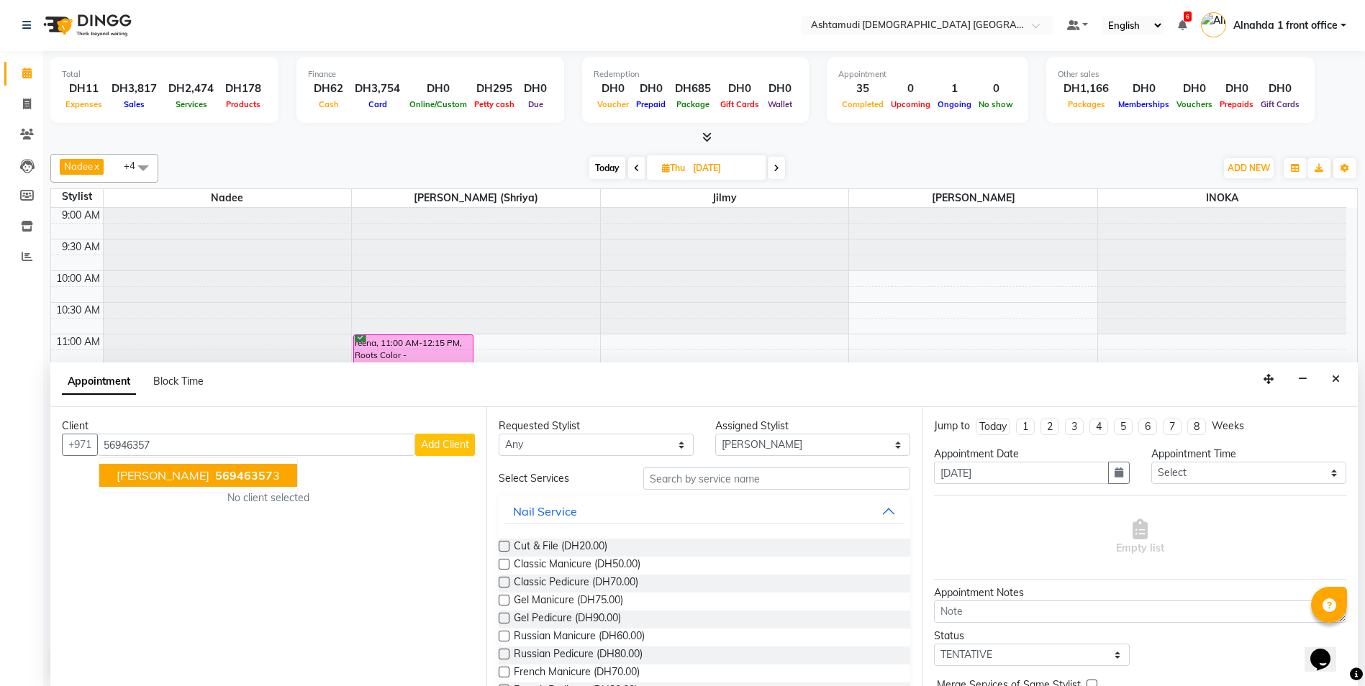
click at [215, 476] on span "56946357" at bounding box center [244, 475] width 58 height 14
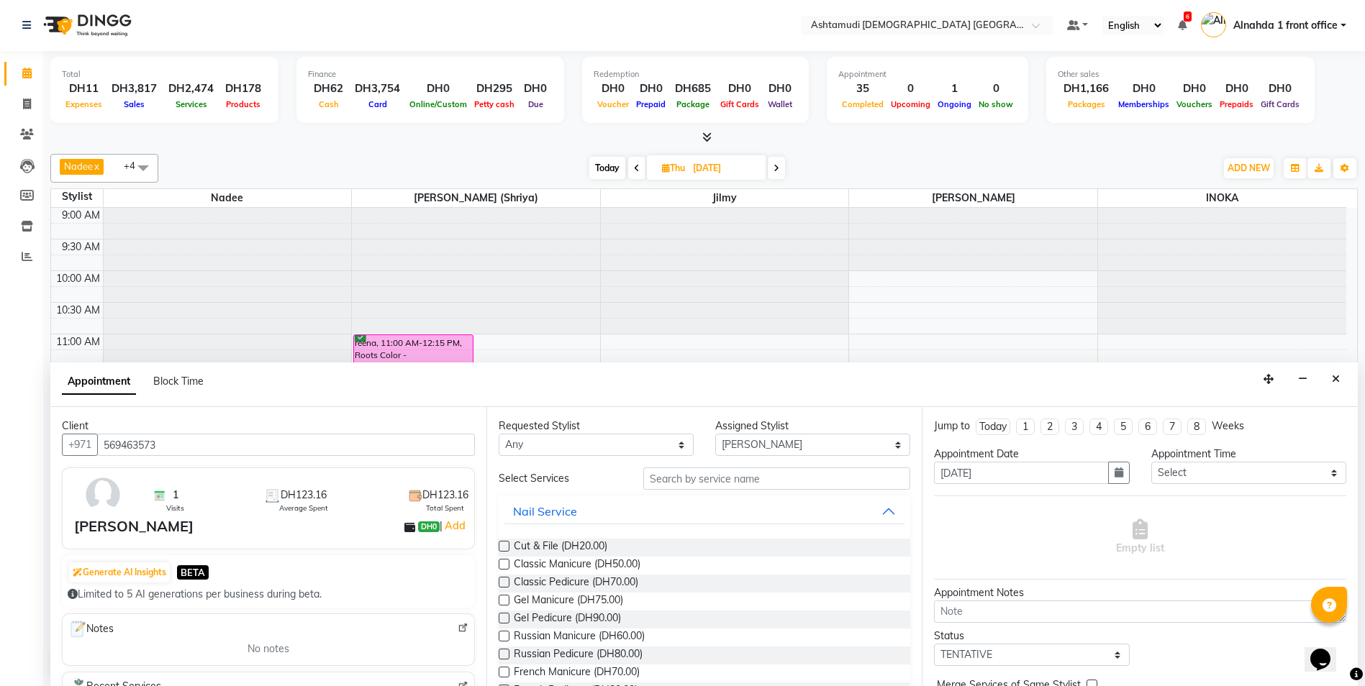
type input "569463573"
click at [680, 482] on input "text" at bounding box center [777, 479] width 268 height 22
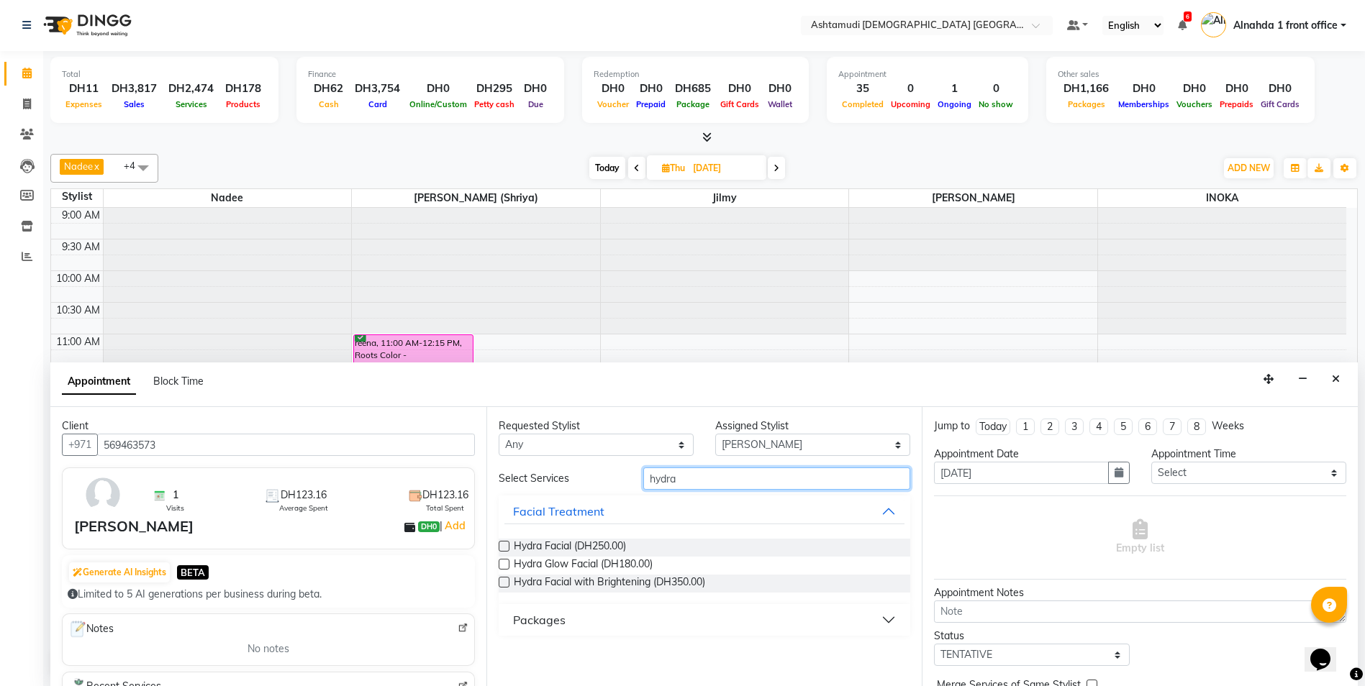
type input "hydra"
click at [504, 584] on label at bounding box center [503, 582] width 11 height 11
click at [504, 584] on input "checkbox" at bounding box center [502, 583] width 9 height 9
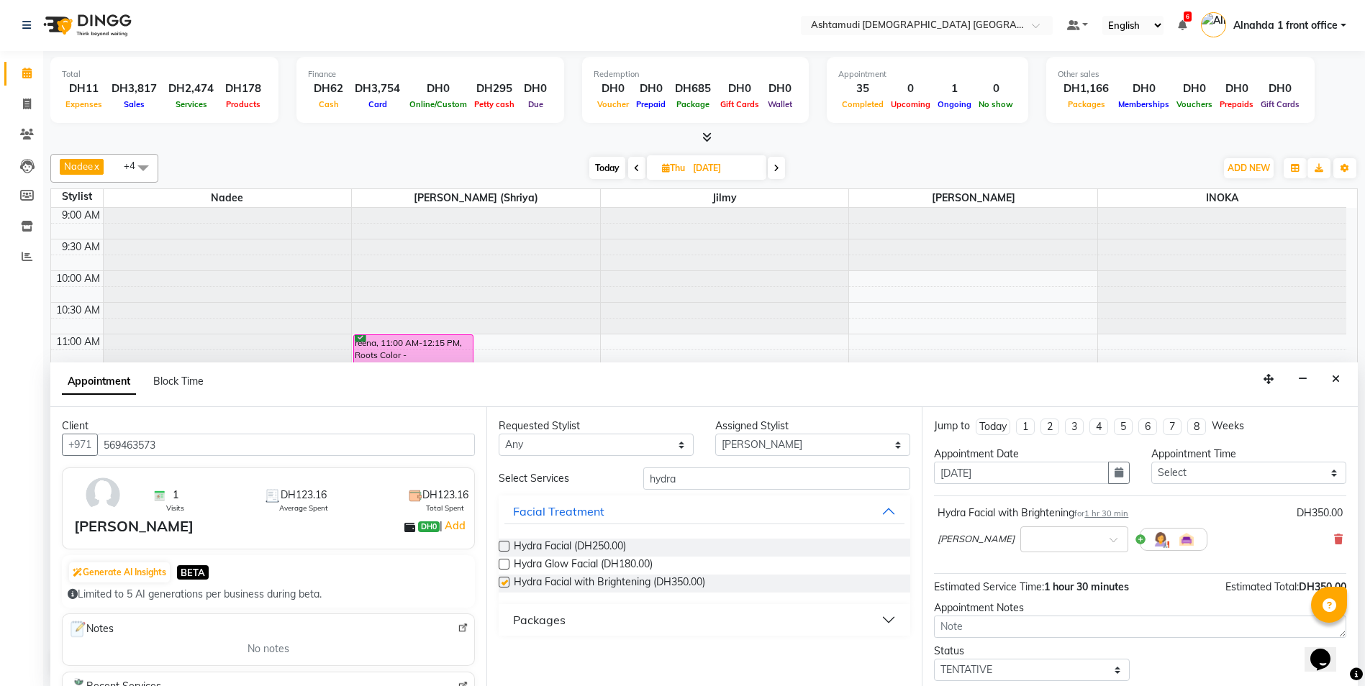
checkbox input "false"
drag, startPoint x: 708, startPoint y: 475, endPoint x: 478, endPoint y: 475, distance: 229.5
click at [478, 475] on div "Client +971 569463573 1 Visits DH123.16 Average Spent DH123.16 Total Spent anna…" at bounding box center [703, 546] width 1307 height 279
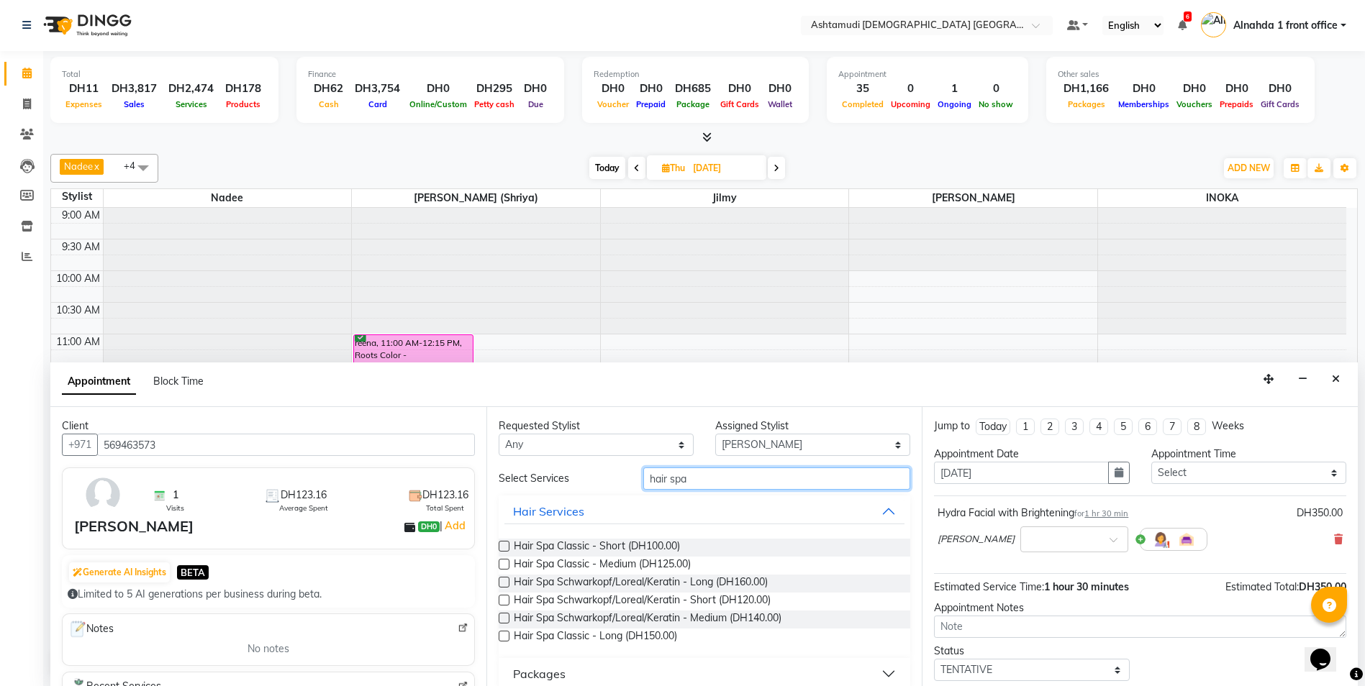
type input "hair spa"
click at [507, 613] on label at bounding box center [503, 618] width 11 height 11
click at [507, 615] on input "checkbox" at bounding box center [502, 619] width 9 height 9
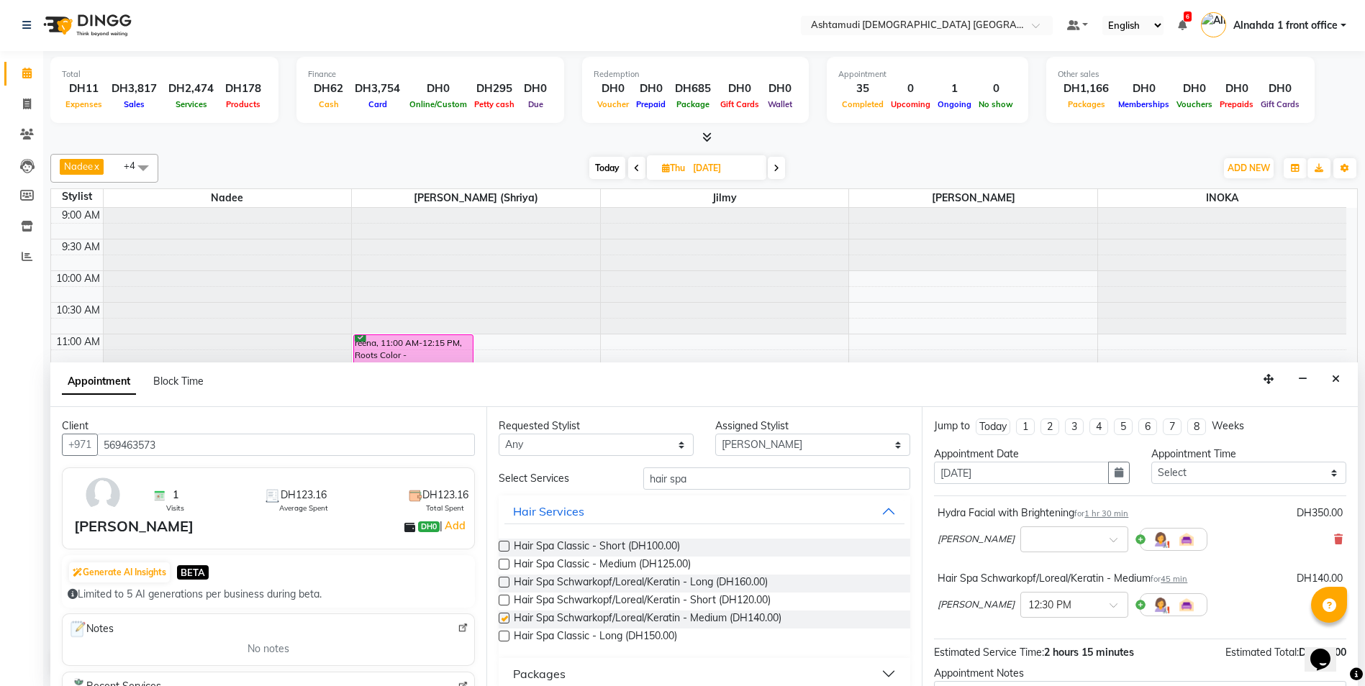
checkbox input "false"
drag, startPoint x: 693, startPoint y: 470, endPoint x: 610, endPoint y: 476, distance: 83.7
click at [610, 476] on div "Select Services hair spa" at bounding box center [705, 479] width 434 height 22
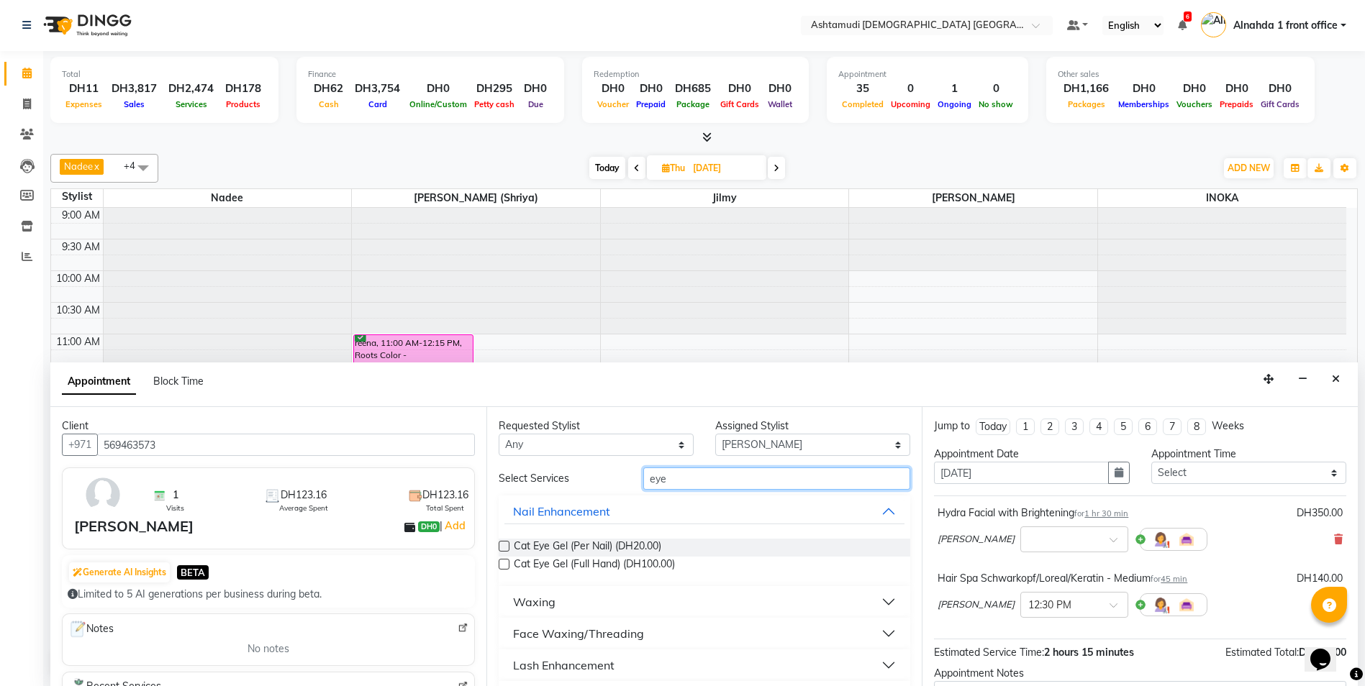
type input "eye"
click at [577, 636] on div "Face Waxing/Threading" at bounding box center [578, 633] width 131 height 17
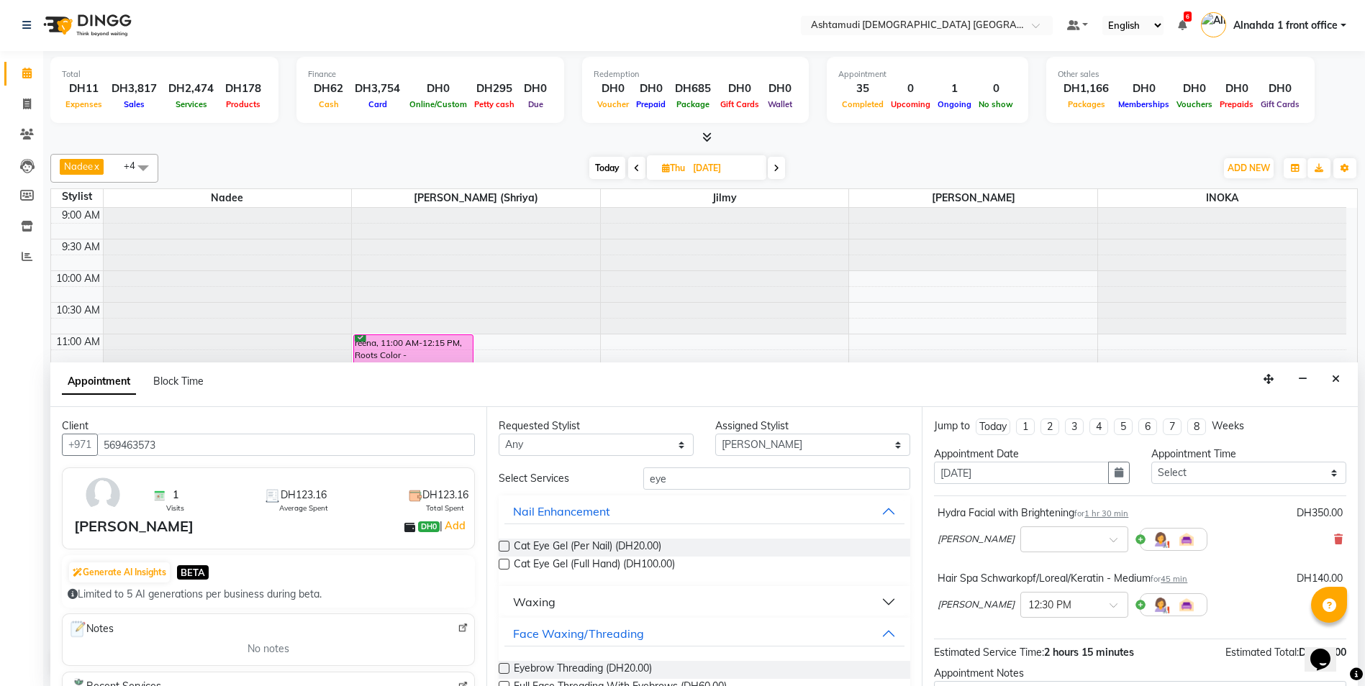
click at [499, 670] on label at bounding box center [503, 668] width 11 height 11
click at [499, 670] on input "checkbox" at bounding box center [502, 669] width 9 height 9
checkbox input "false"
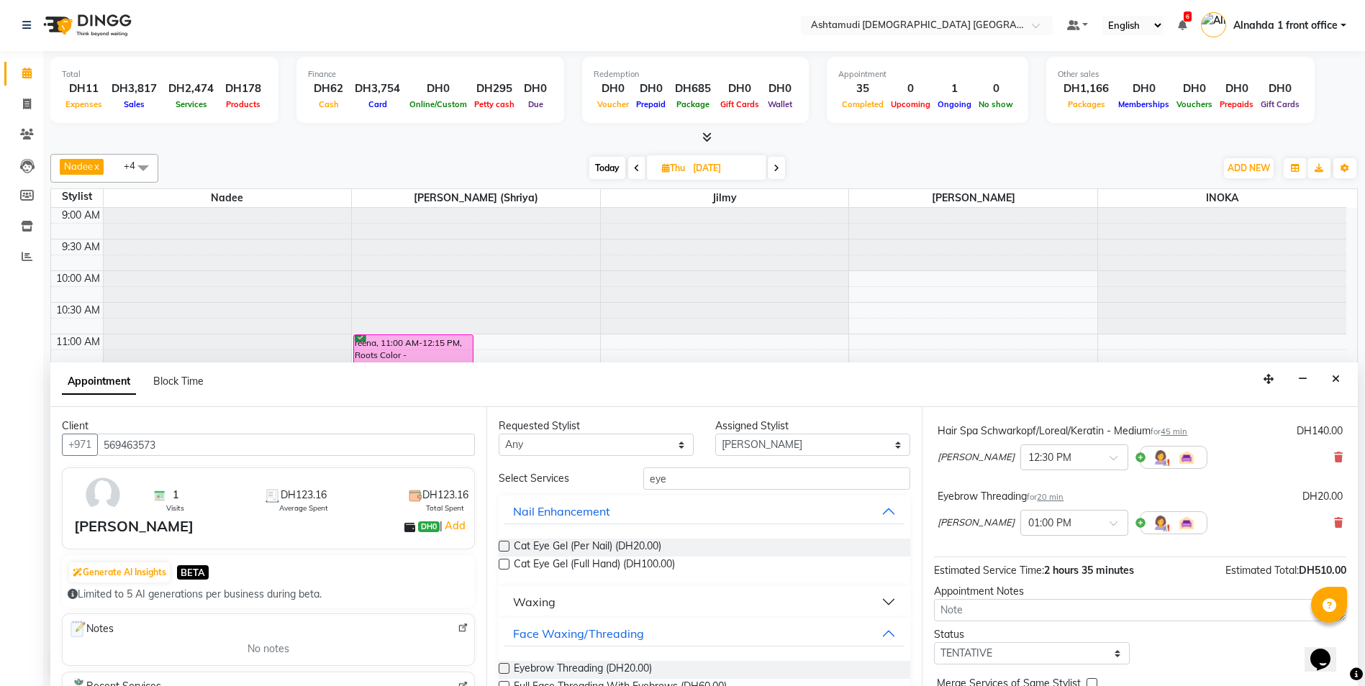
scroll to position [217, 0]
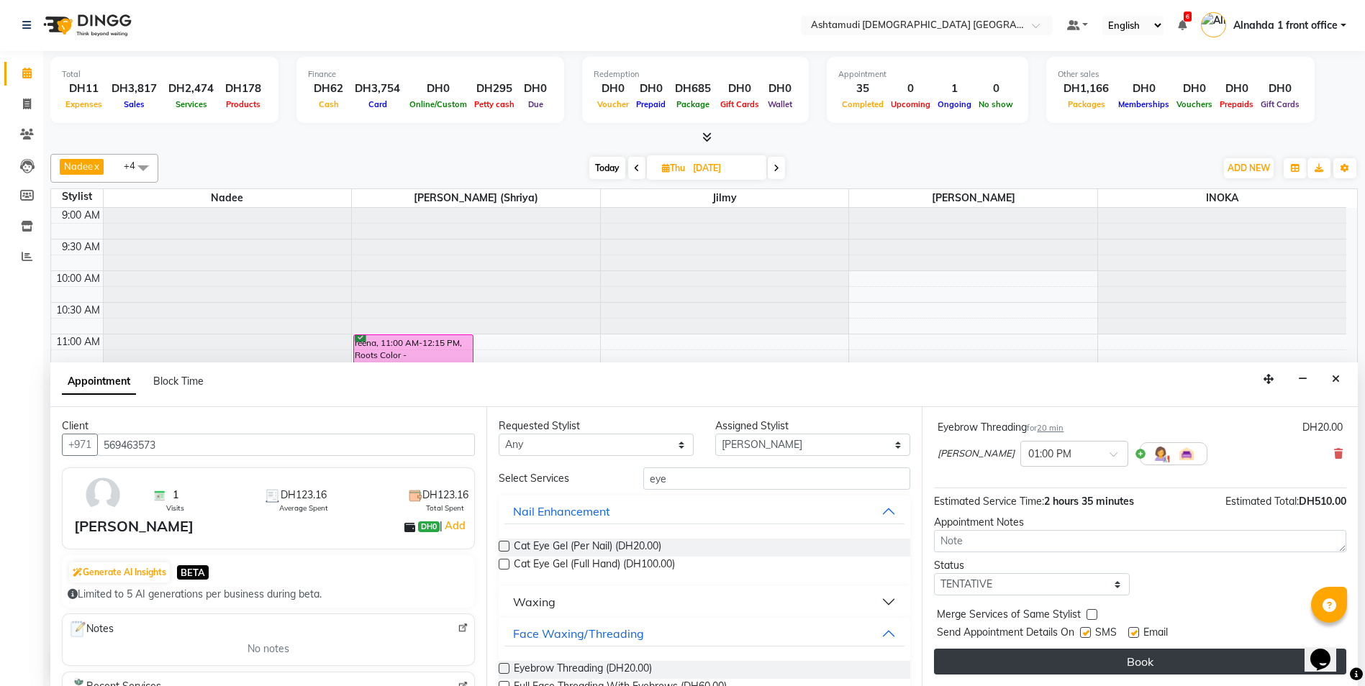
click at [1080, 664] on button "Book" at bounding box center [1140, 662] width 412 height 26
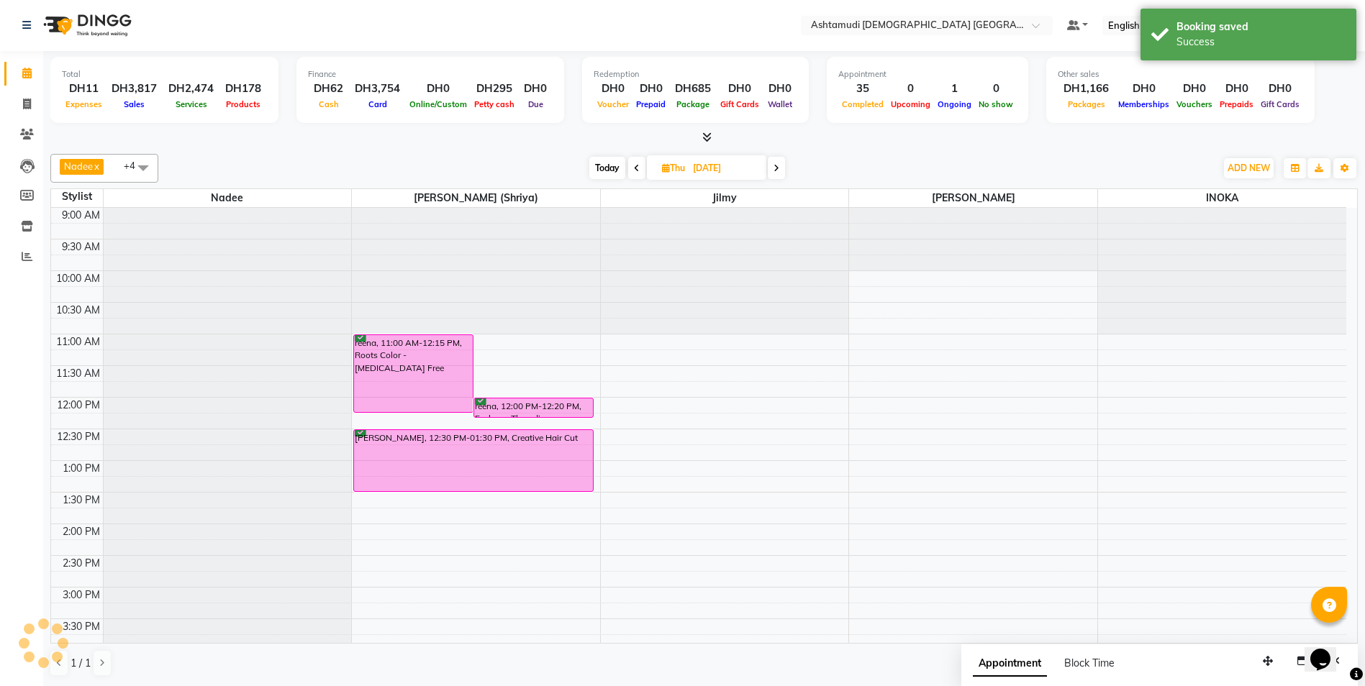
scroll to position [0, 0]
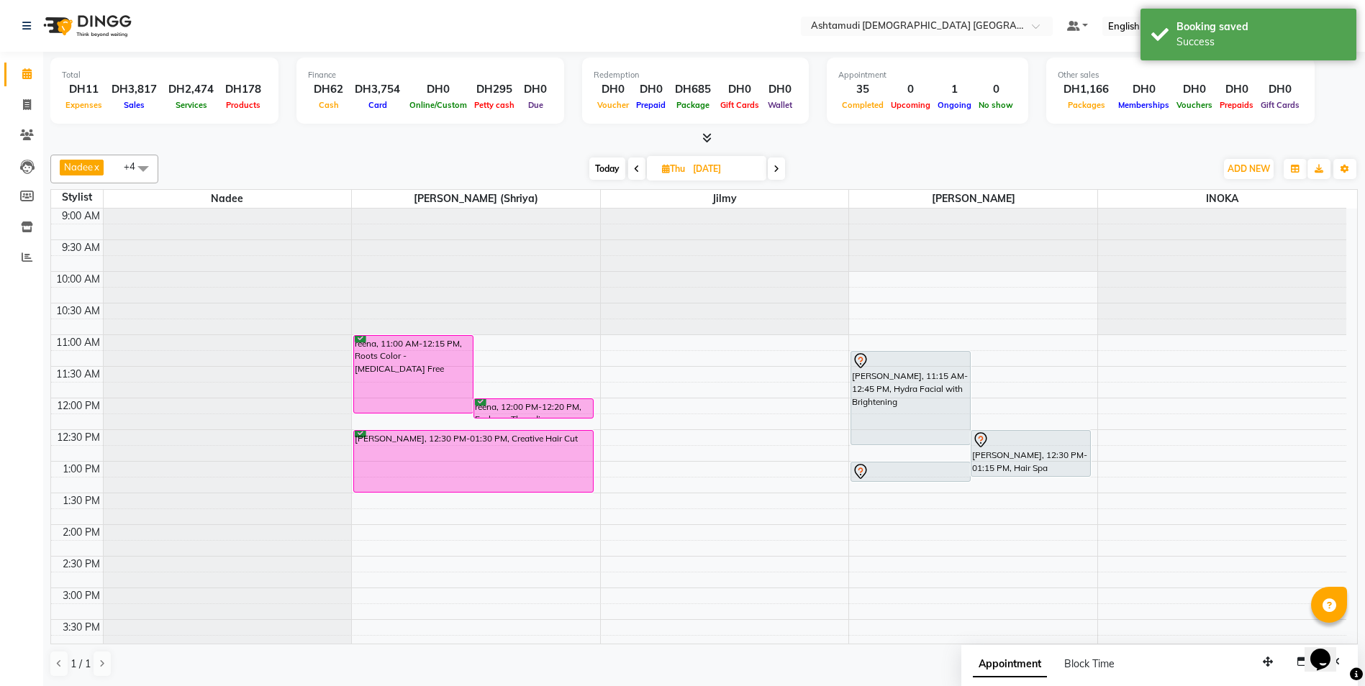
click at [608, 169] on span "Today" at bounding box center [607, 169] width 36 height 22
type input "03-09-2025"
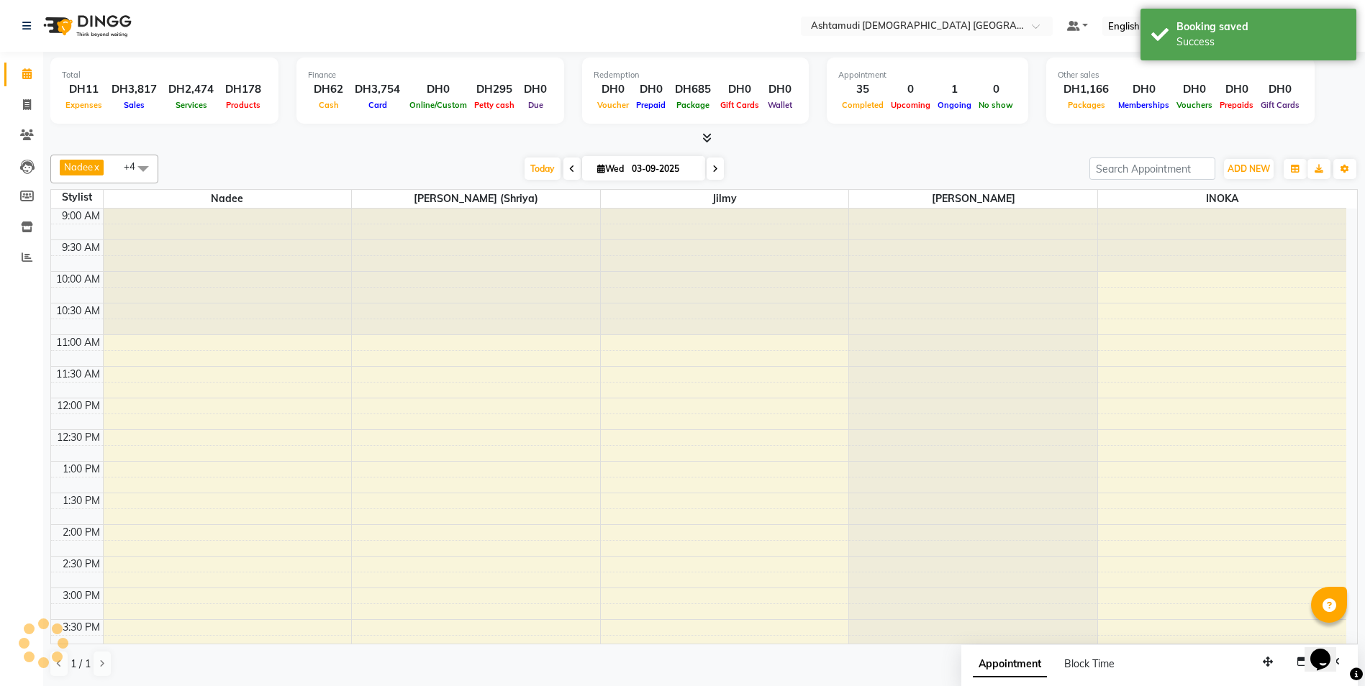
scroll to position [450, 0]
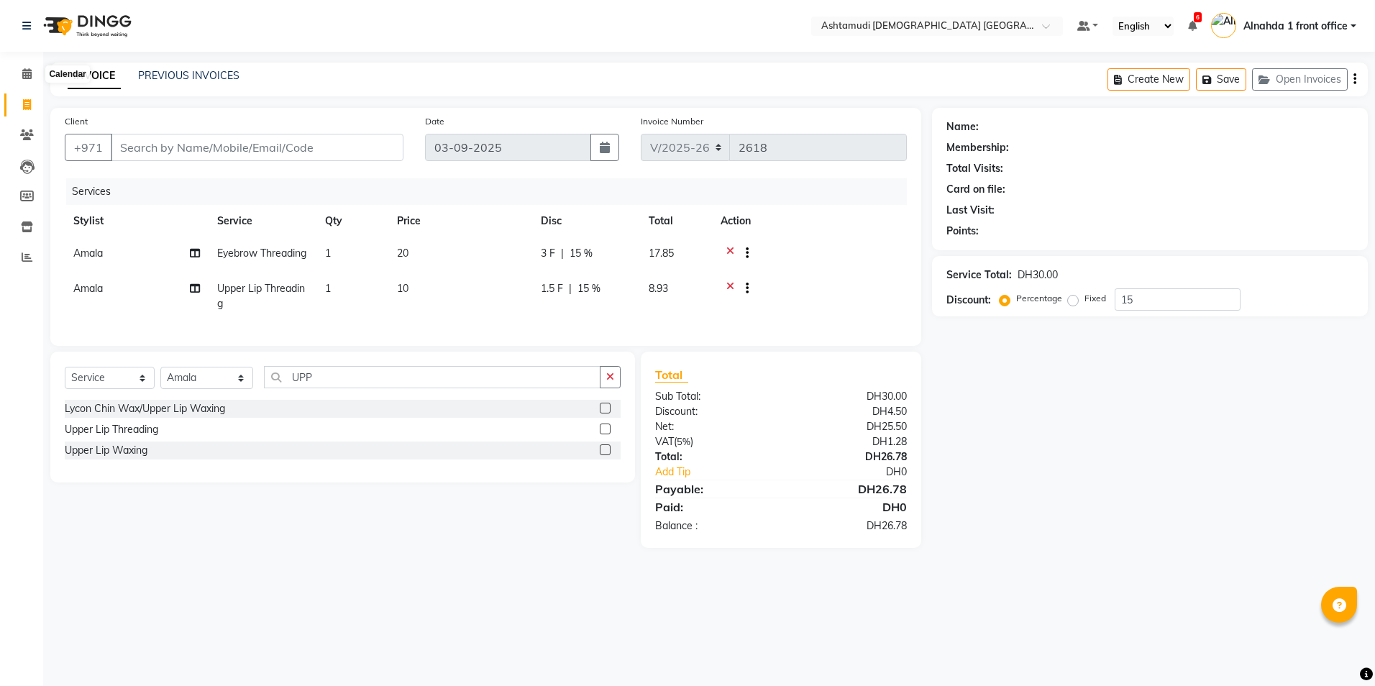
select select "7242"
select select "service"
select select "86438"
drag, startPoint x: 0, startPoint y: 0, endPoint x: 22, endPoint y: 73, distance: 76.7
click at [22, 73] on icon at bounding box center [26, 73] width 9 height 11
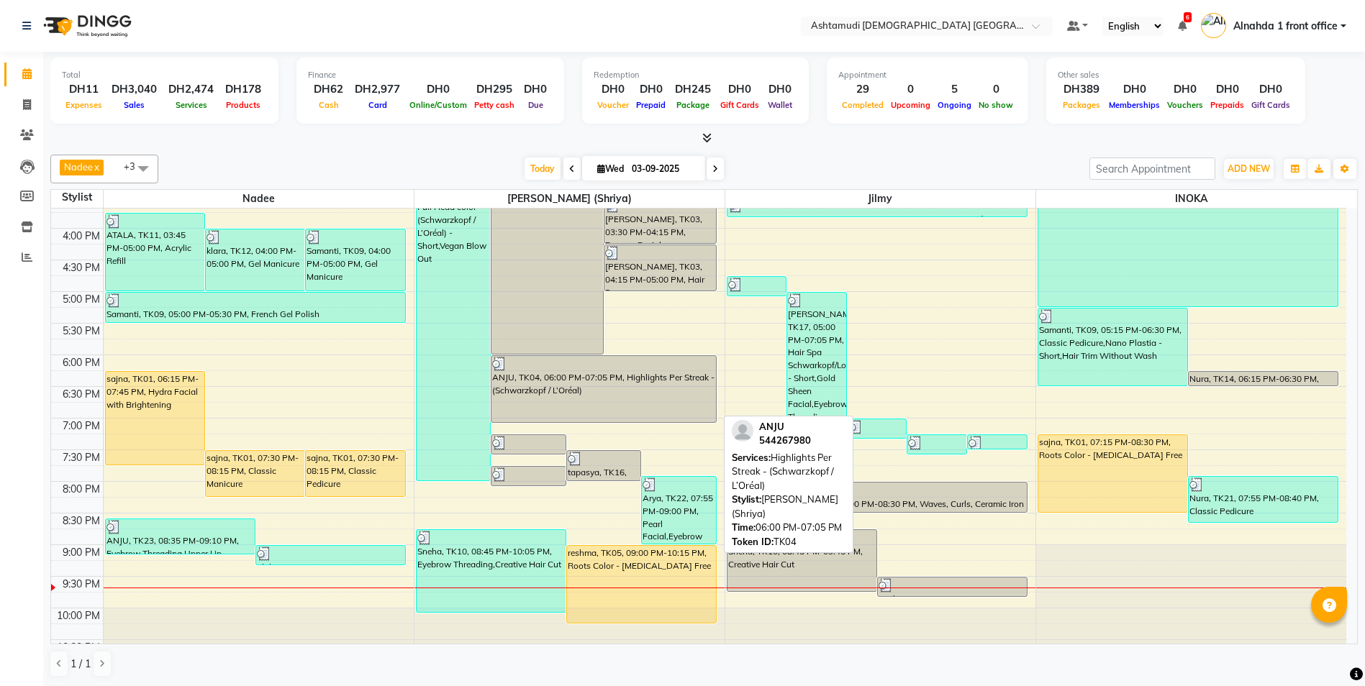
scroll to position [450, 0]
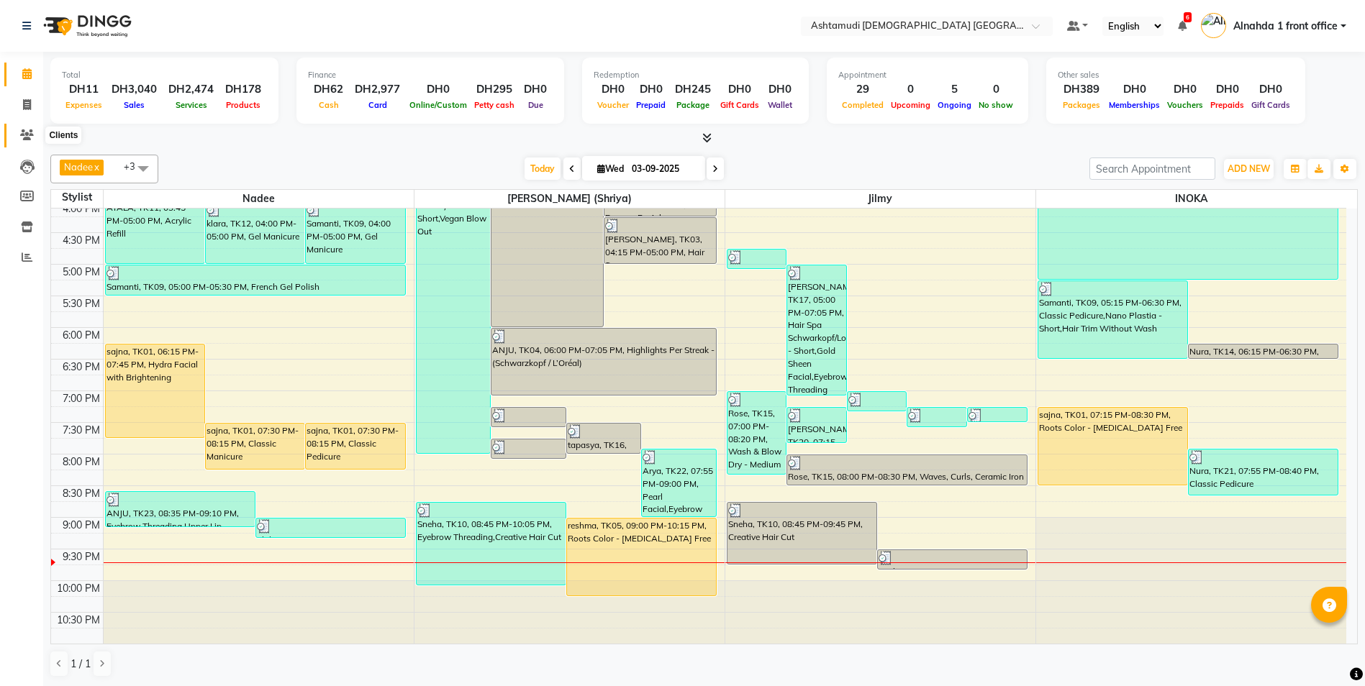
click at [29, 138] on icon at bounding box center [27, 134] width 14 height 11
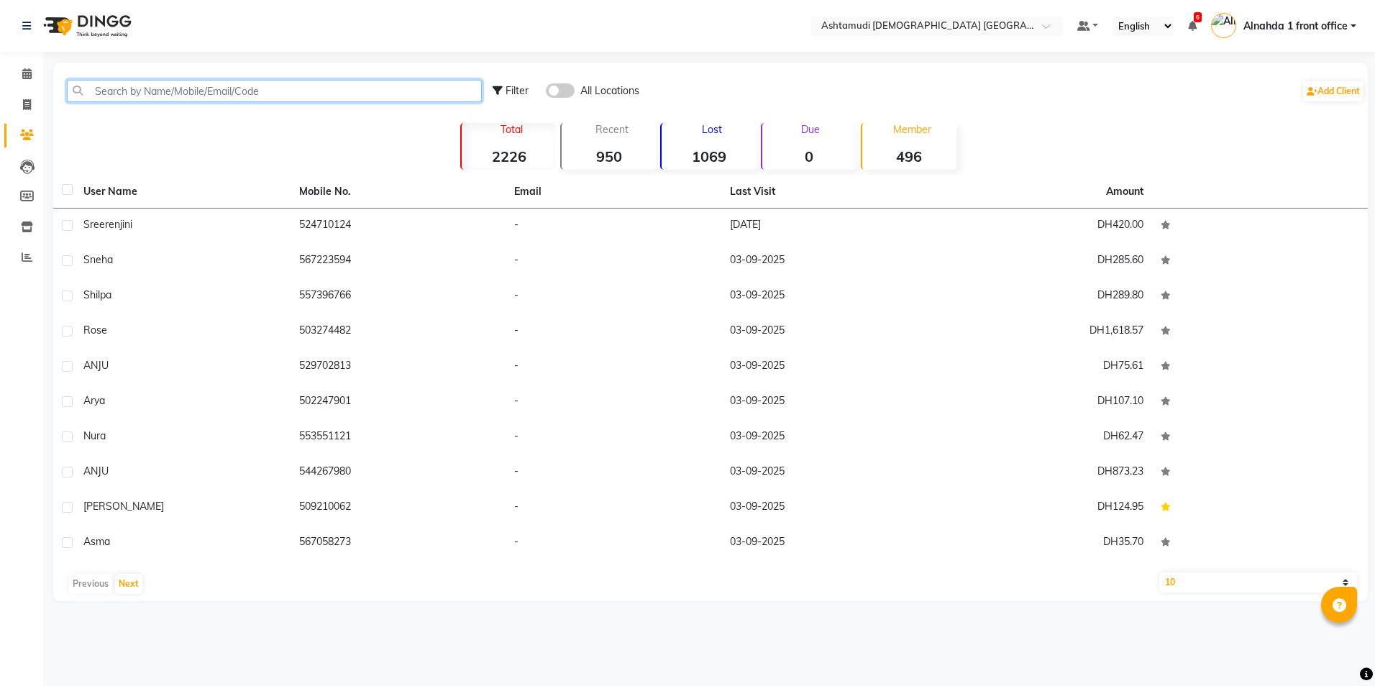
click at [128, 90] on input "text" at bounding box center [274, 91] width 415 height 22
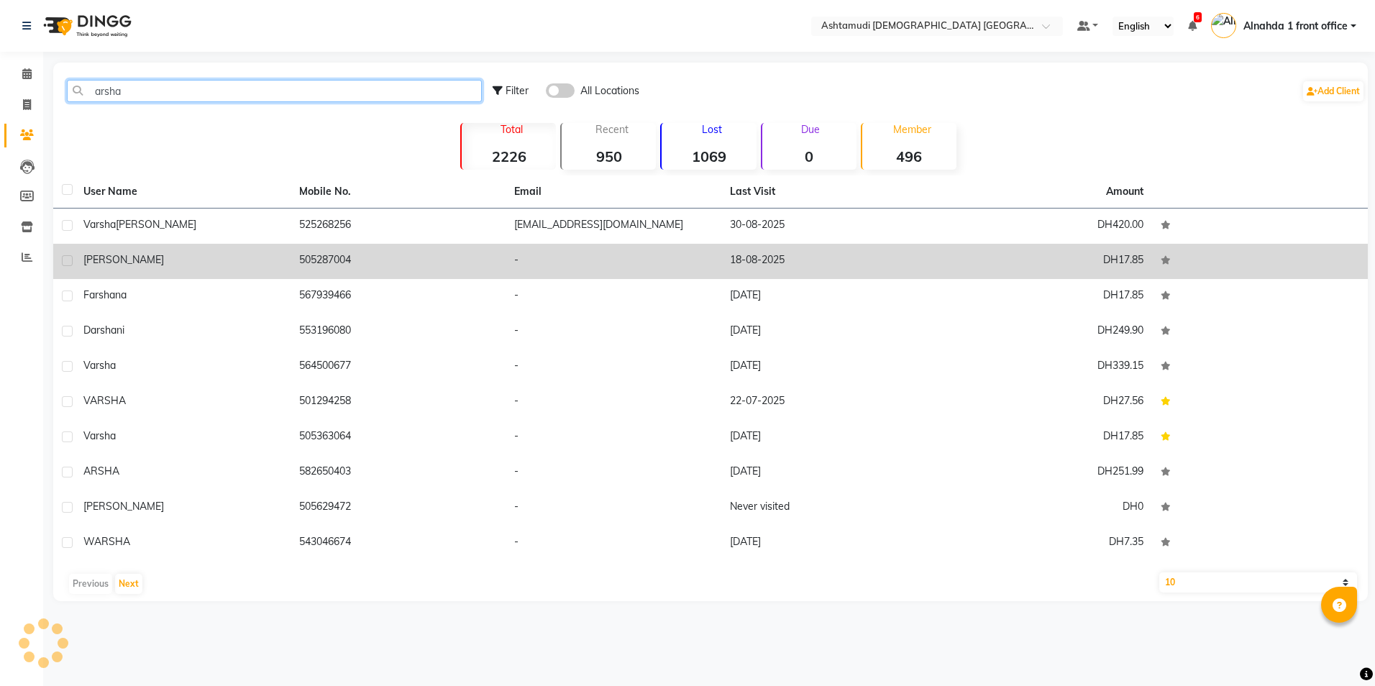
type input "arsha"
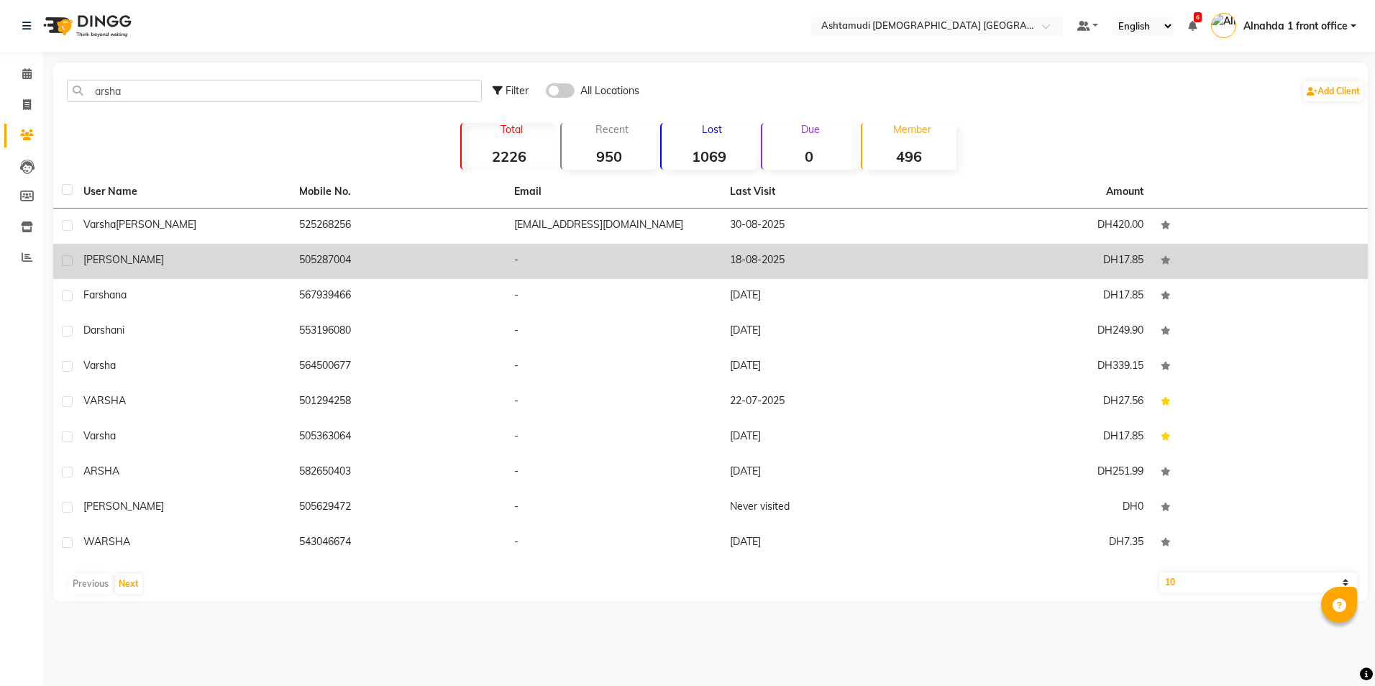
click at [289, 259] on td "[PERSON_NAME]" at bounding box center [183, 261] width 216 height 35
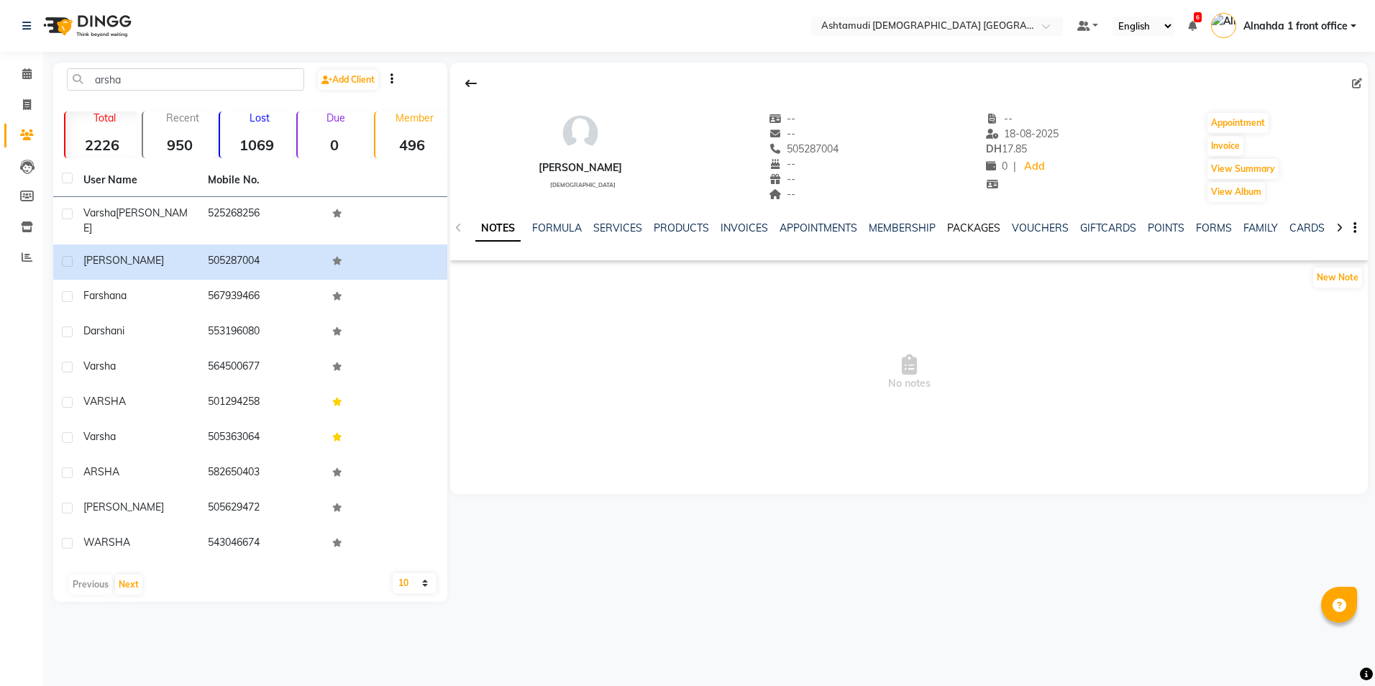
click at [973, 229] on link "PACKAGES" at bounding box center [973, 228] width 53 height 13
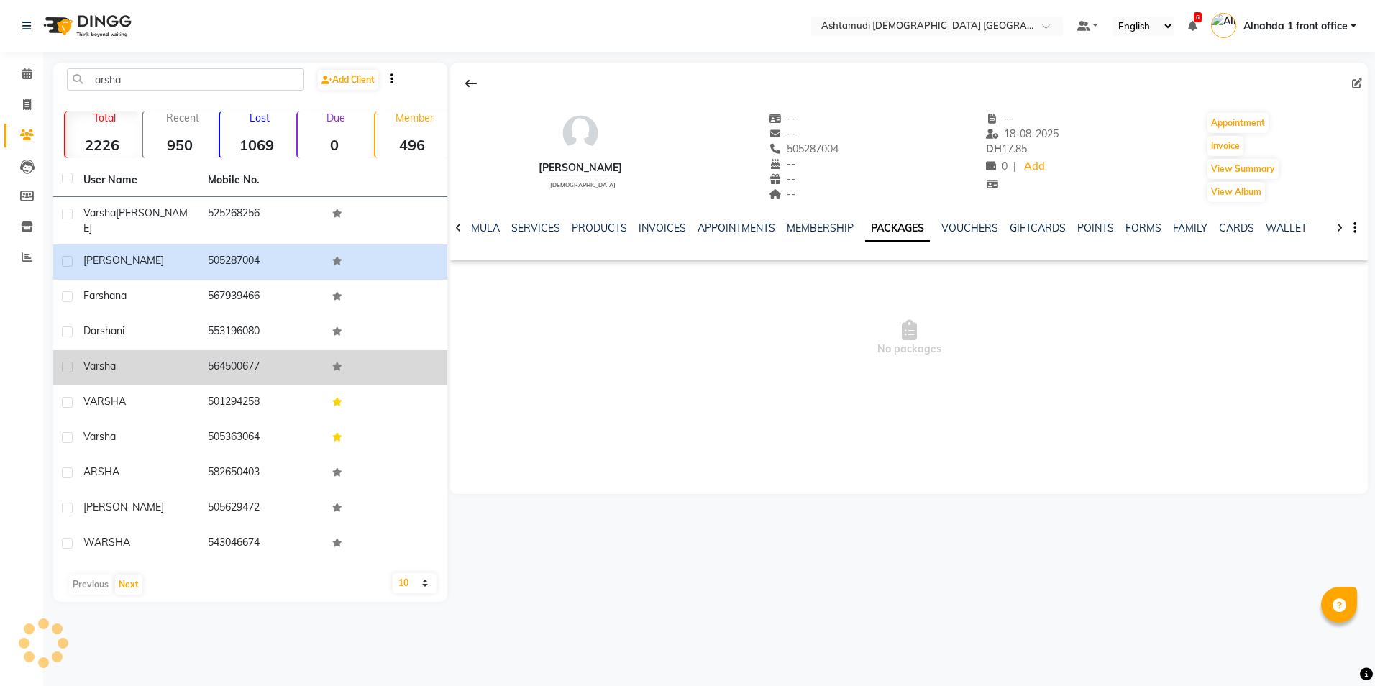
click at [155, 360] on div "varsha" at bounding box center [136, 366] width 107 height 15
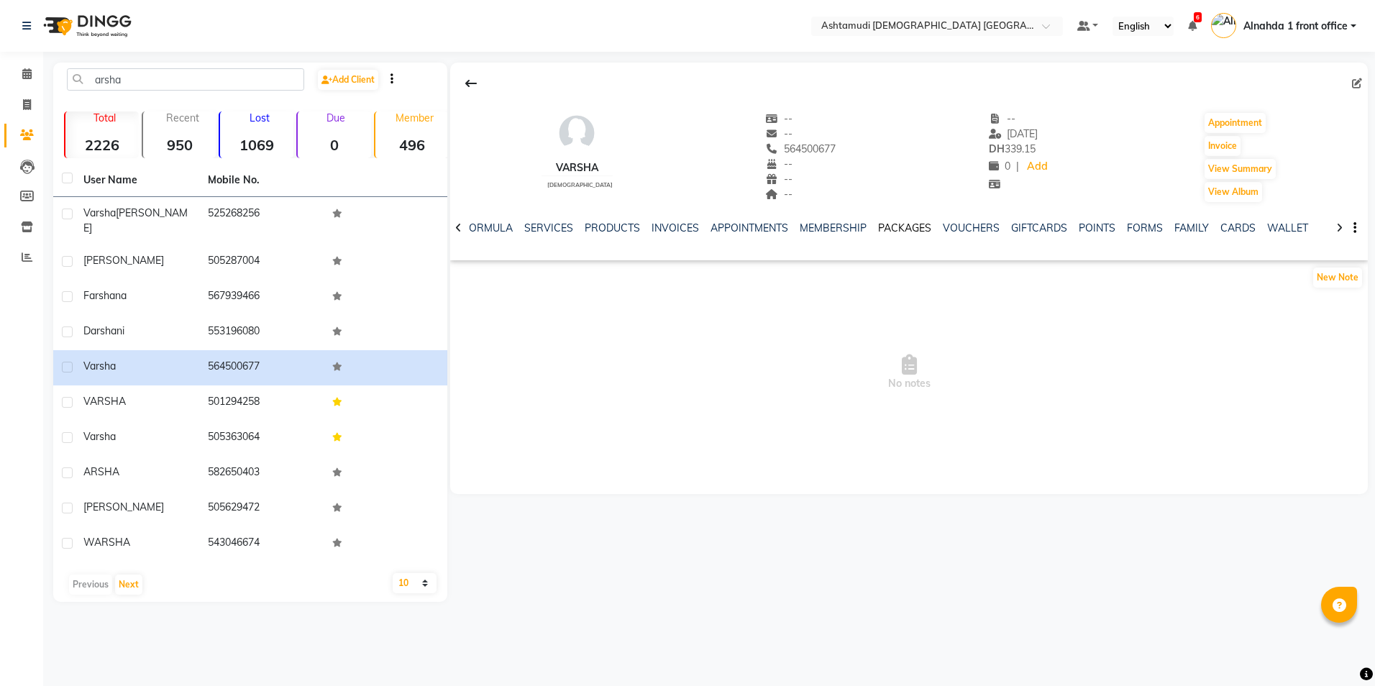
click at [887, 225] on link "PACKAGES" at bounding box center [904, 228] width 53 height 13
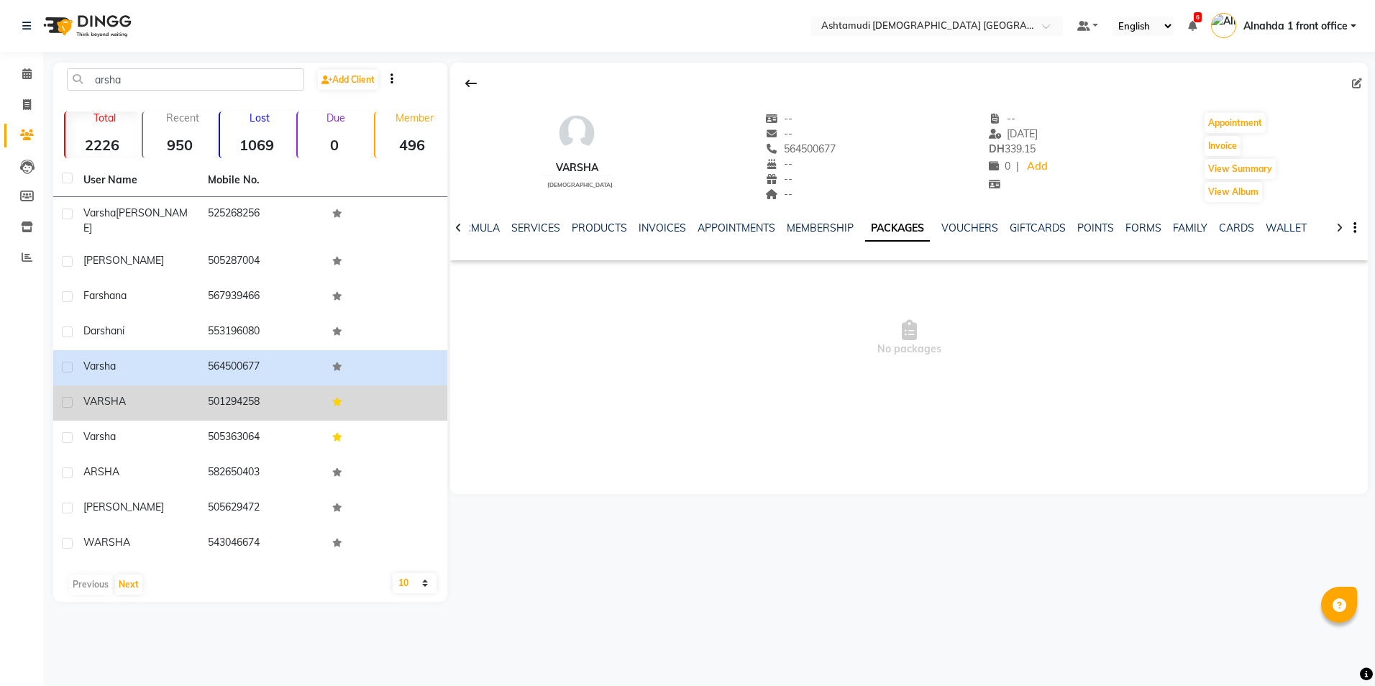
click at [258, 391] on td "501294258" at bounding box center [261, 403] width 124 height 35
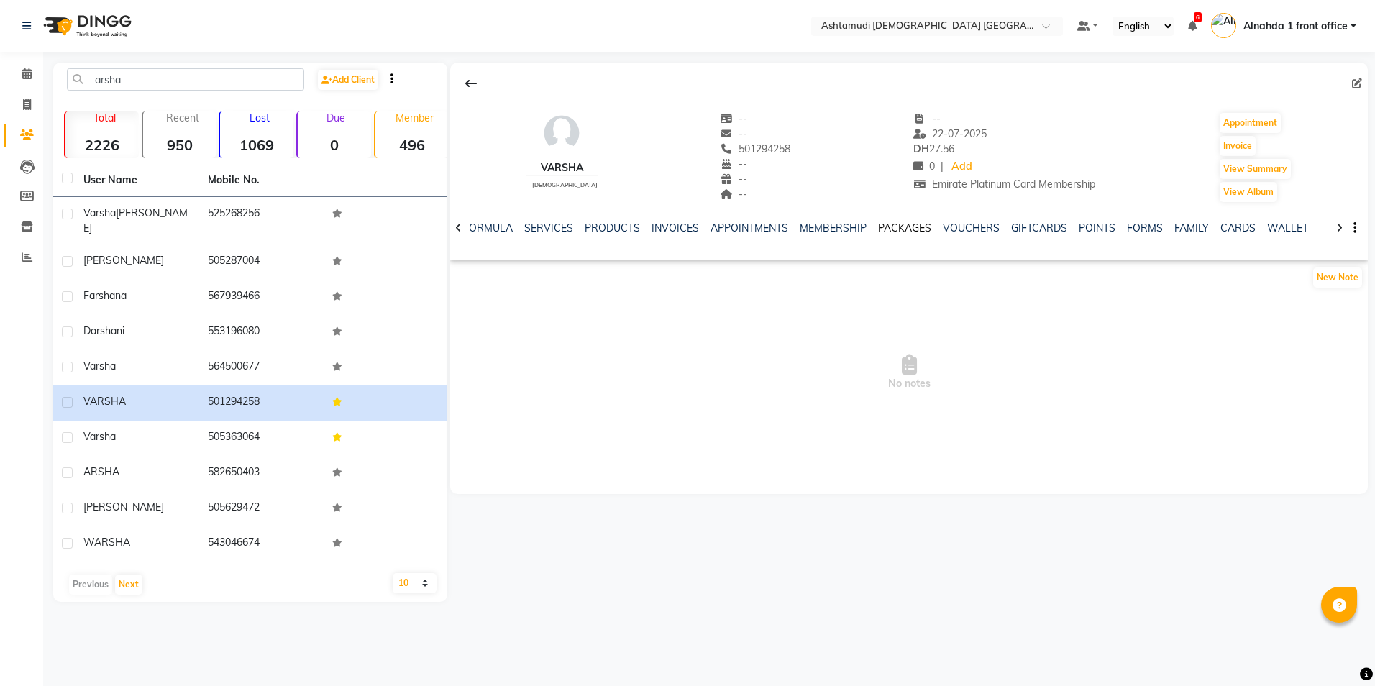
click at [886, 223] on link "PACKAGES" at bounding box center [904, 228] width 53 height 13
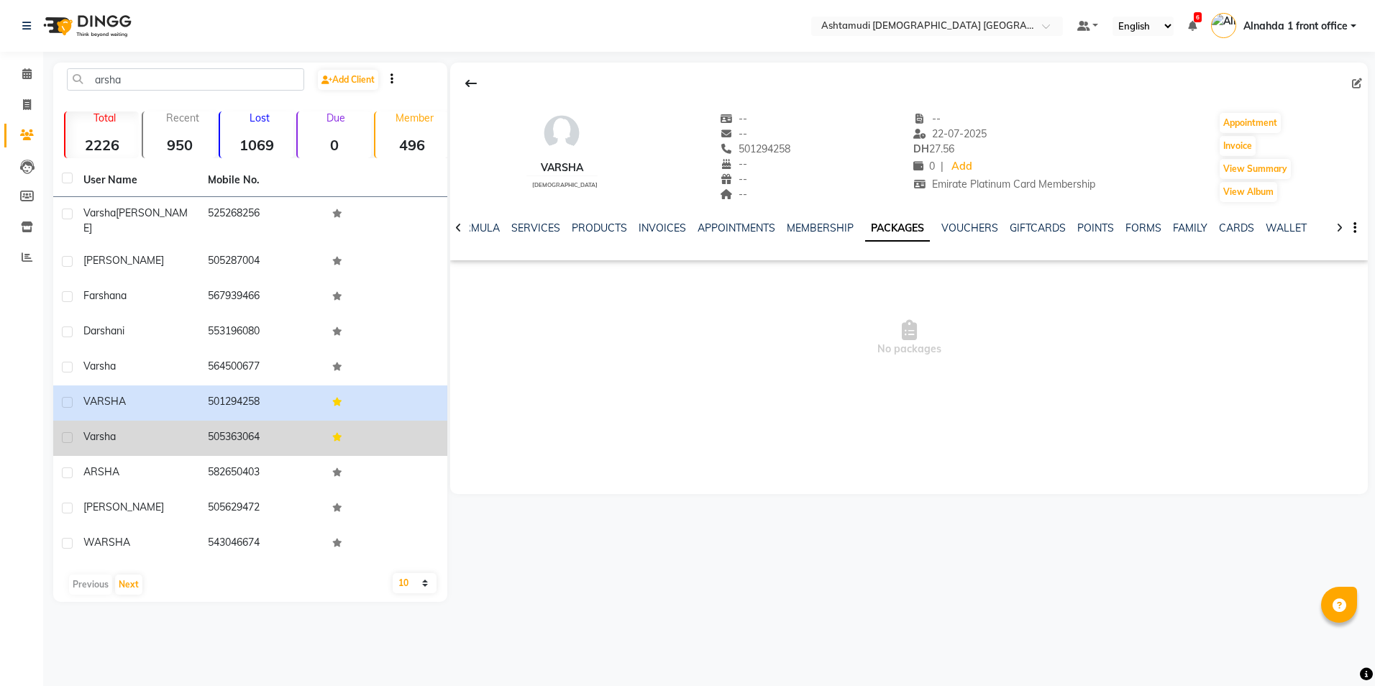
click at [204, 430] on td "505363064" at bounding box center [261, 438] width 124 height 35
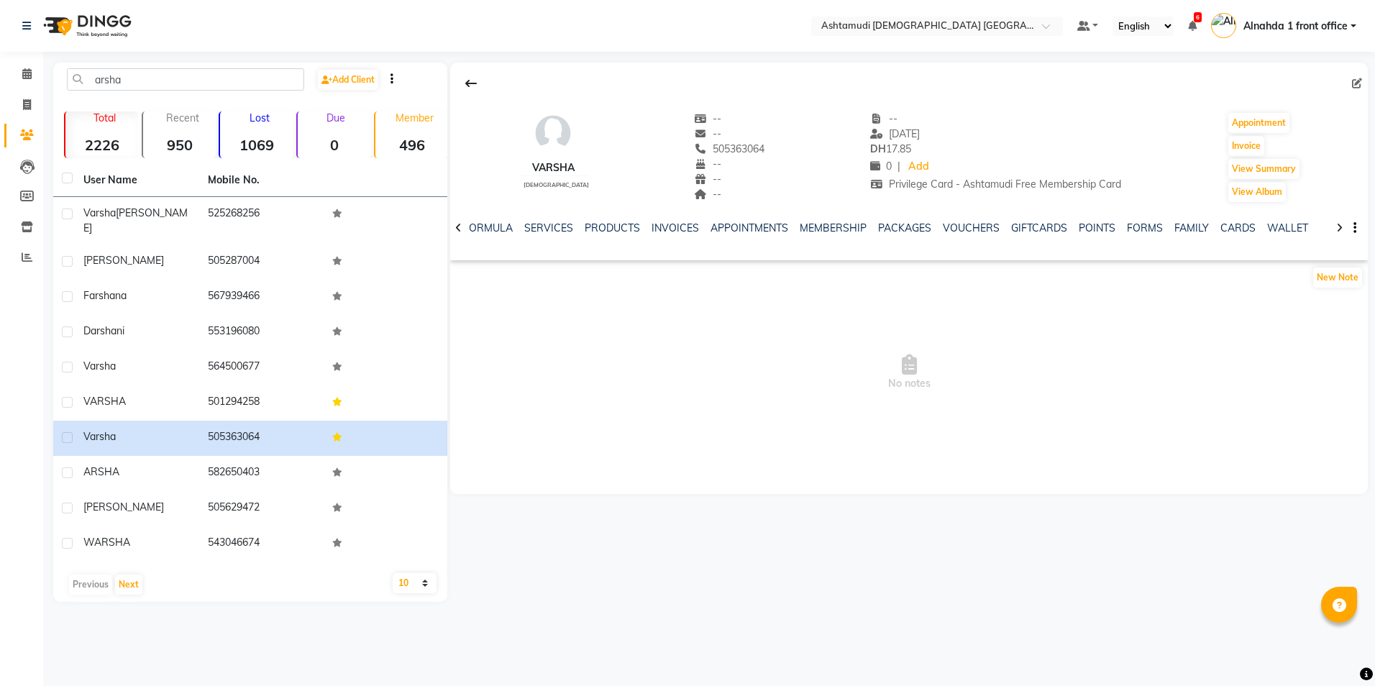
click at [916, 219] on div "NOTES FORMULA SERVICES PRODUCTS INVOICES APPOINTMENTS MEMBERSHIP PACKAGES VOUCH…" at bounding box center [909, 229] width 918 height 50
click at [903, 232] on link "PACKAGES" at bounding box center [904, 228] width 53 height 13
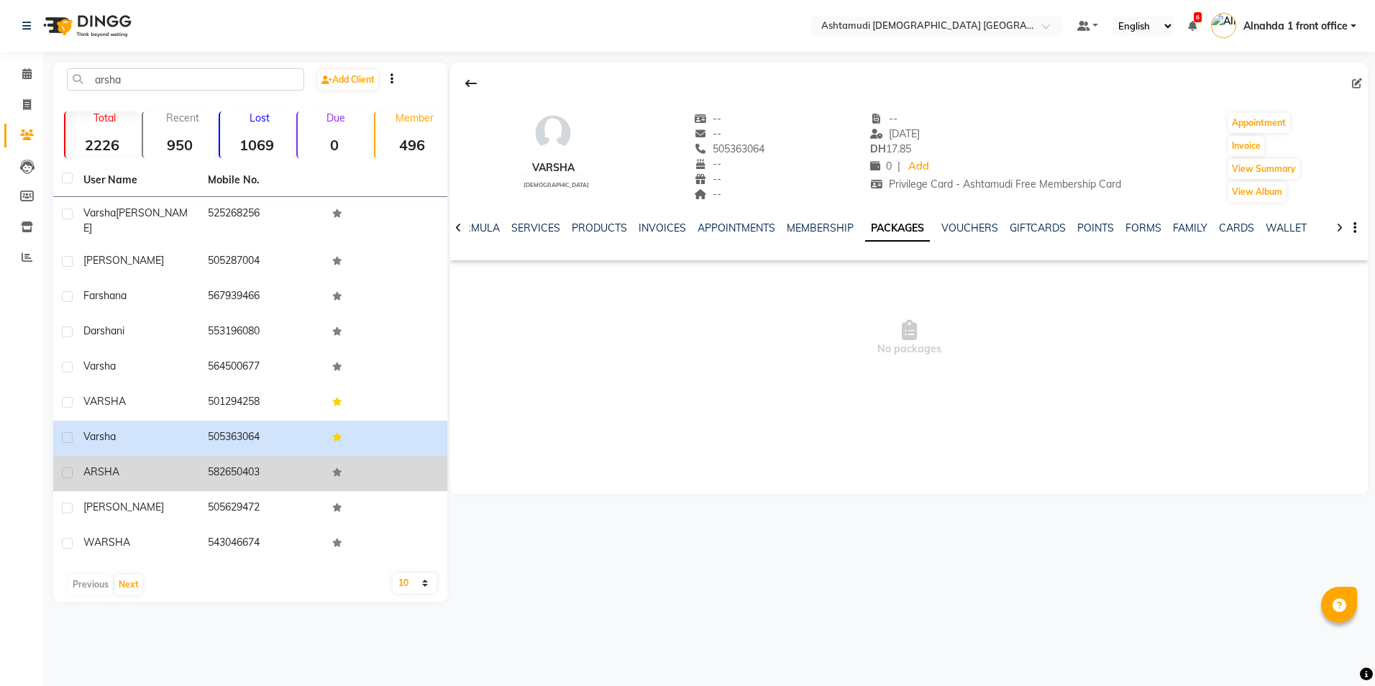
click at [265, 460] on td "582650403" at bounding box center [261, 473] width 124 height 35
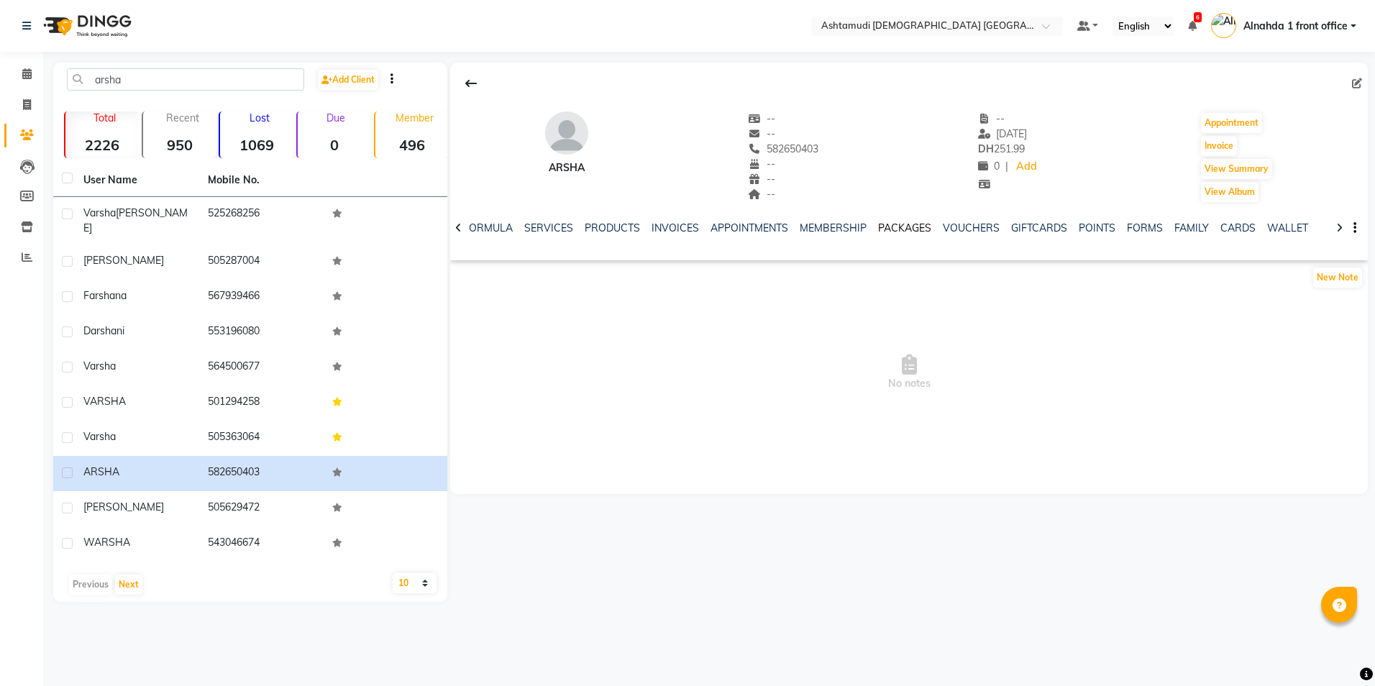
click at [908, 229] on link "PACKAGES" at bounding box center [904, 228] width 53 height 13
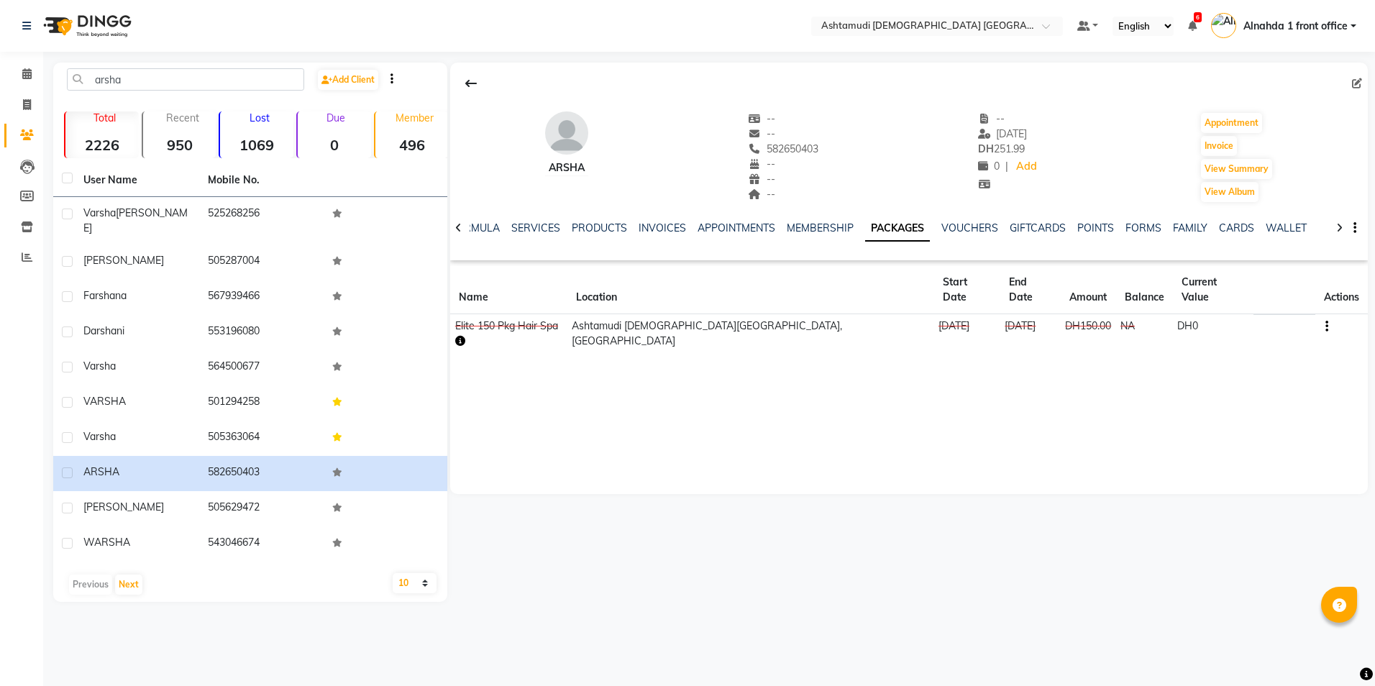
click at [465, 336] on icon "button" at bounding box center [460, 341] width 10 height 10
click at [685, 404] on div "ARSHA -- -- 582650403 -- -- -- -- [DATE] DH 251.99 0 | Add Appointment Invoice …" at bounding box center [909, 279] width 918 height 432
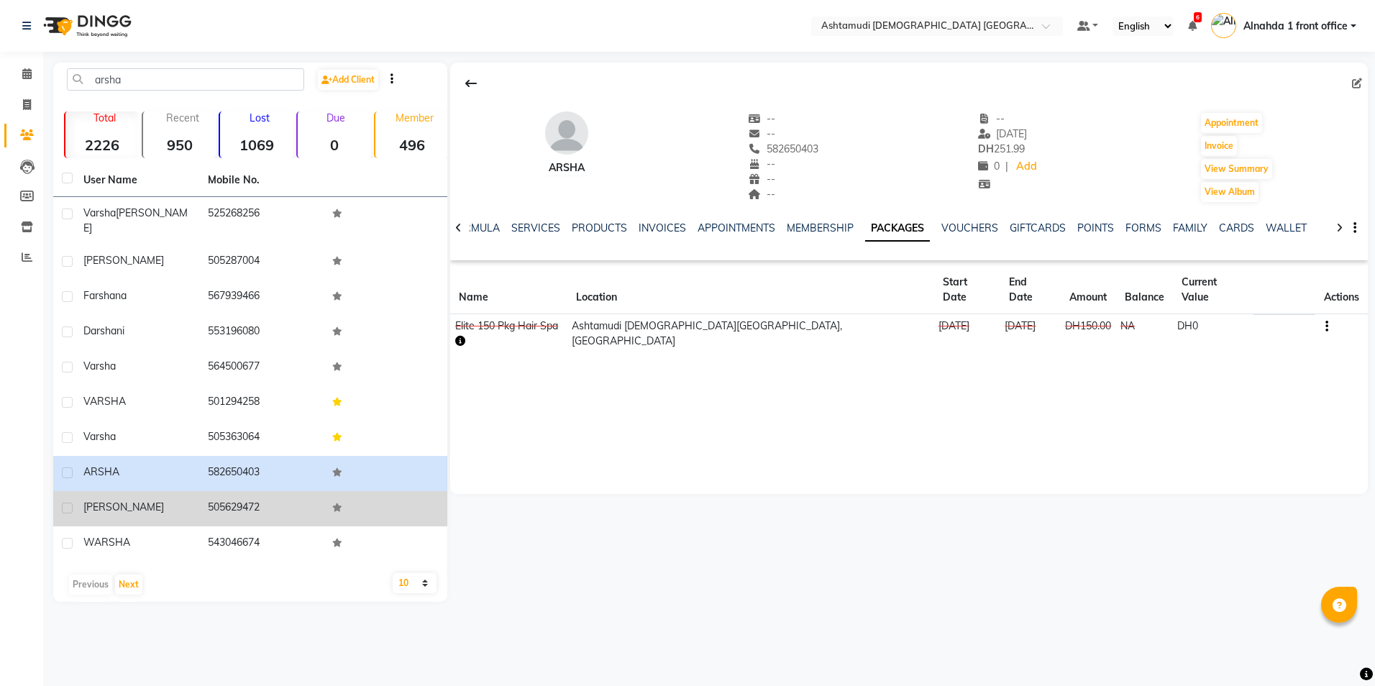
click at [222, 491] on td "505629472" at bounding box center [261, 508] width 124 height 35
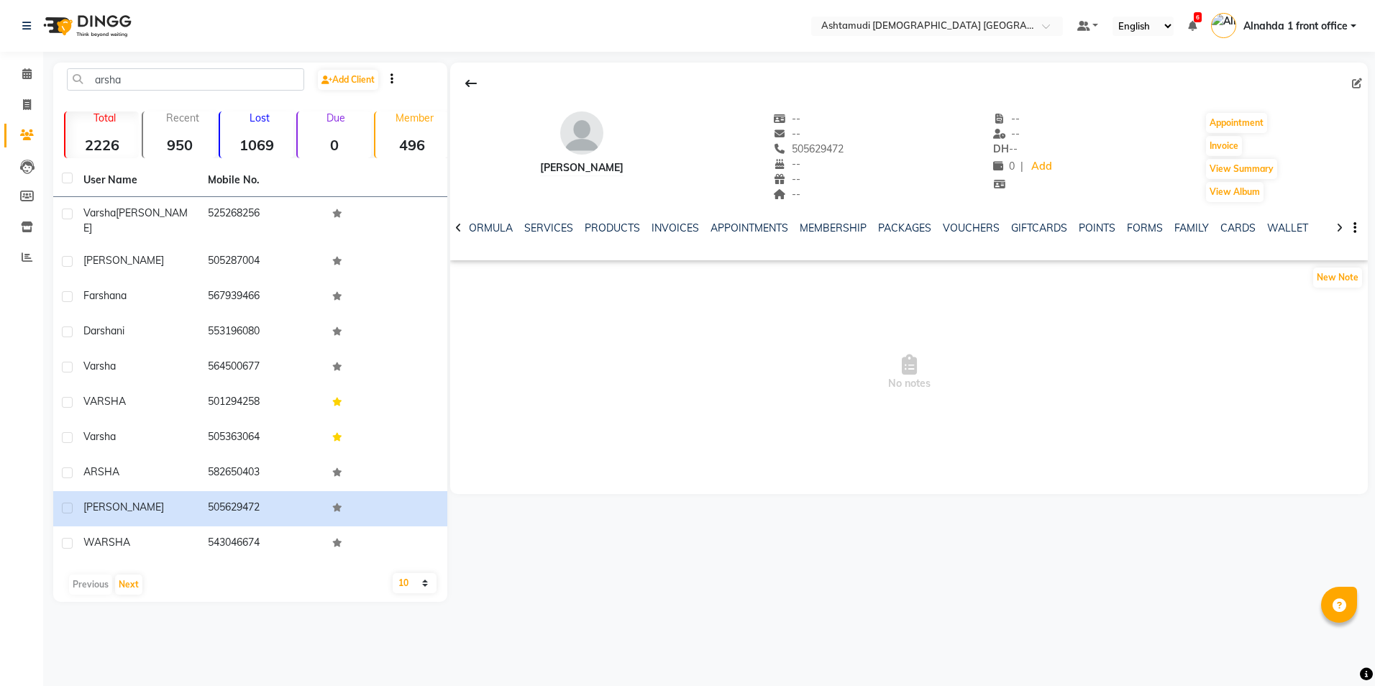
click at [890, 219] on div "NOTES FORMULA SERVICES PRODUCTS INVOICES APPOINTMENTS MEMBERSHIP PACKAGES VOUCH…" at bounding box center [909, 229] width 918 height 50
click at [891, 224] on link "PACKAGES" at bounding box center [904, 228] width 53 height 13
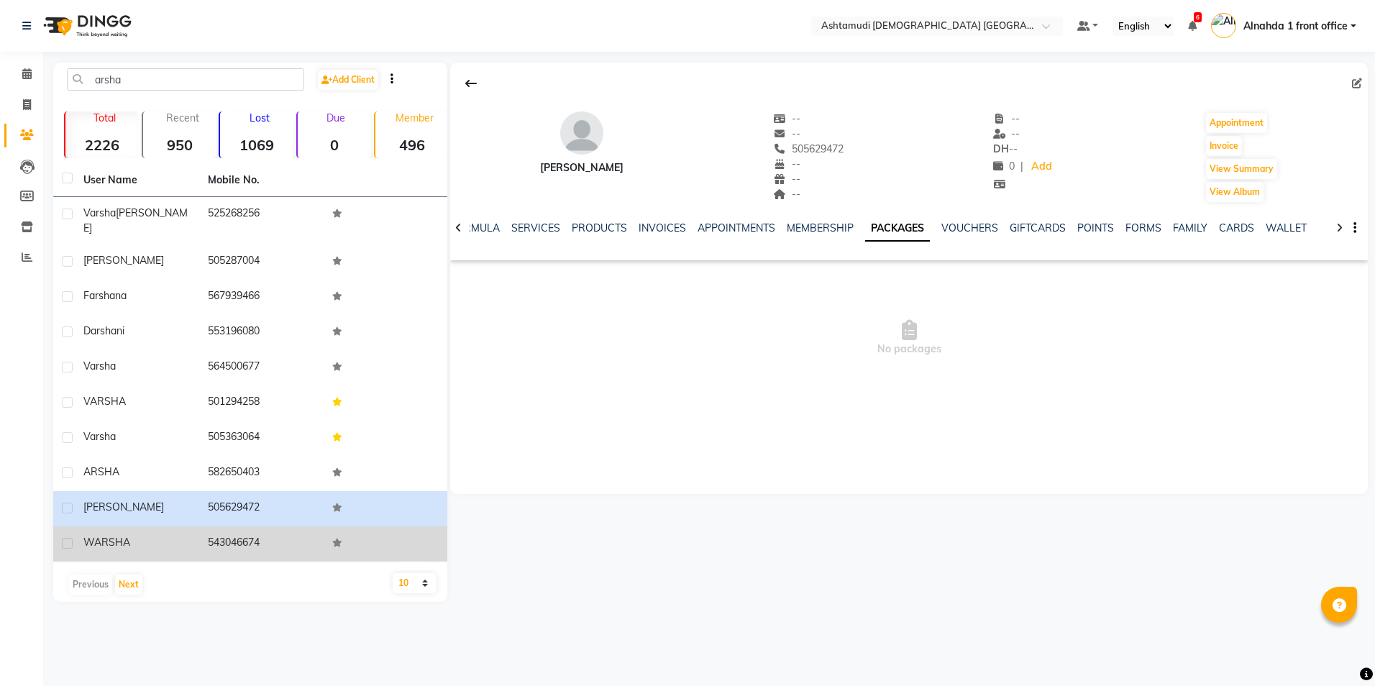
click at [227, 527] on td "543046674" at bounding box center [261, 544] width 124 height 35
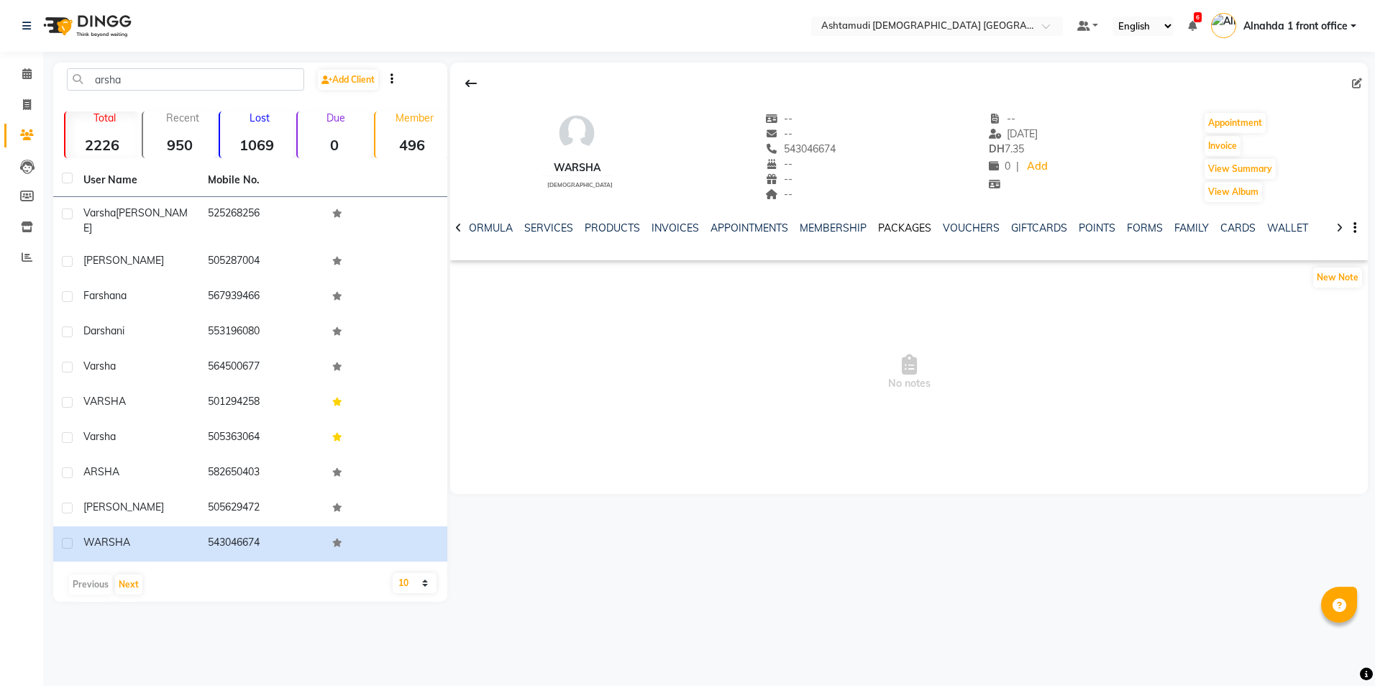
click at [910, 228] on link "PACKAGES" at bounding box center [904, 228] width 53 height 13
click at [26, 76] on icon at bounding box center [26, 73] width 9 height 11
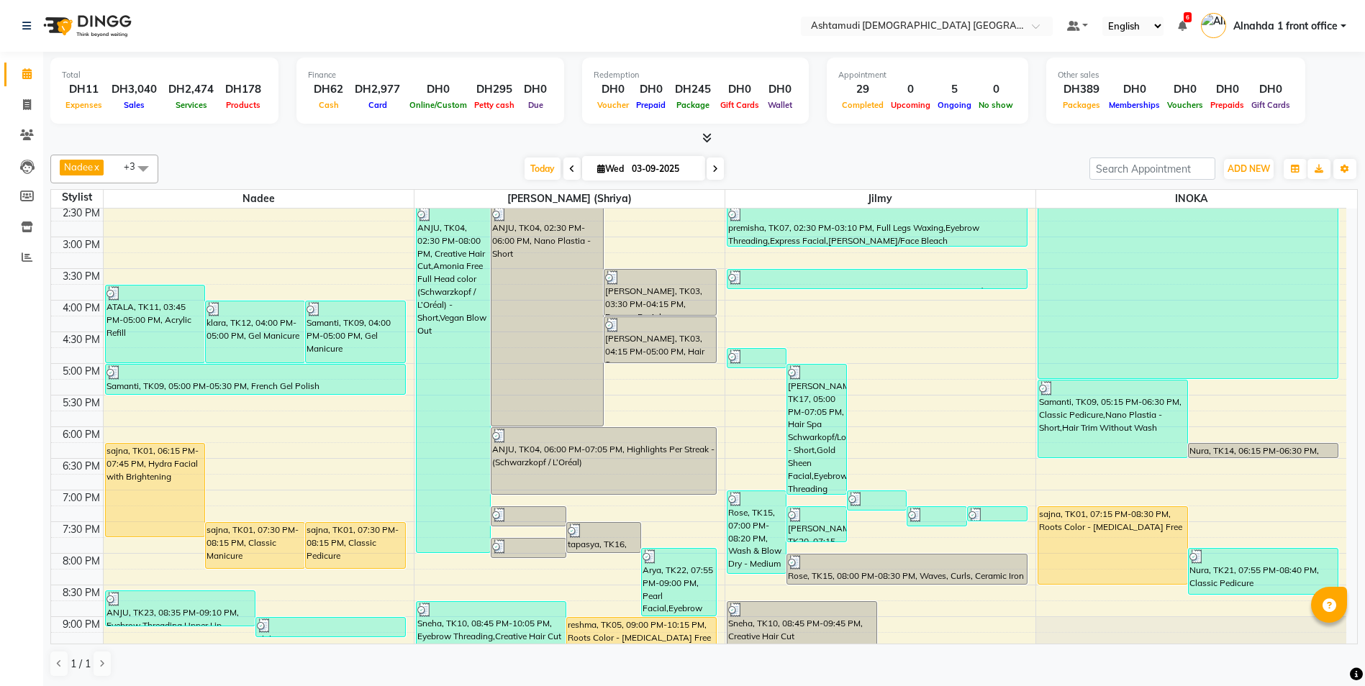
scroll to position [450, 0]
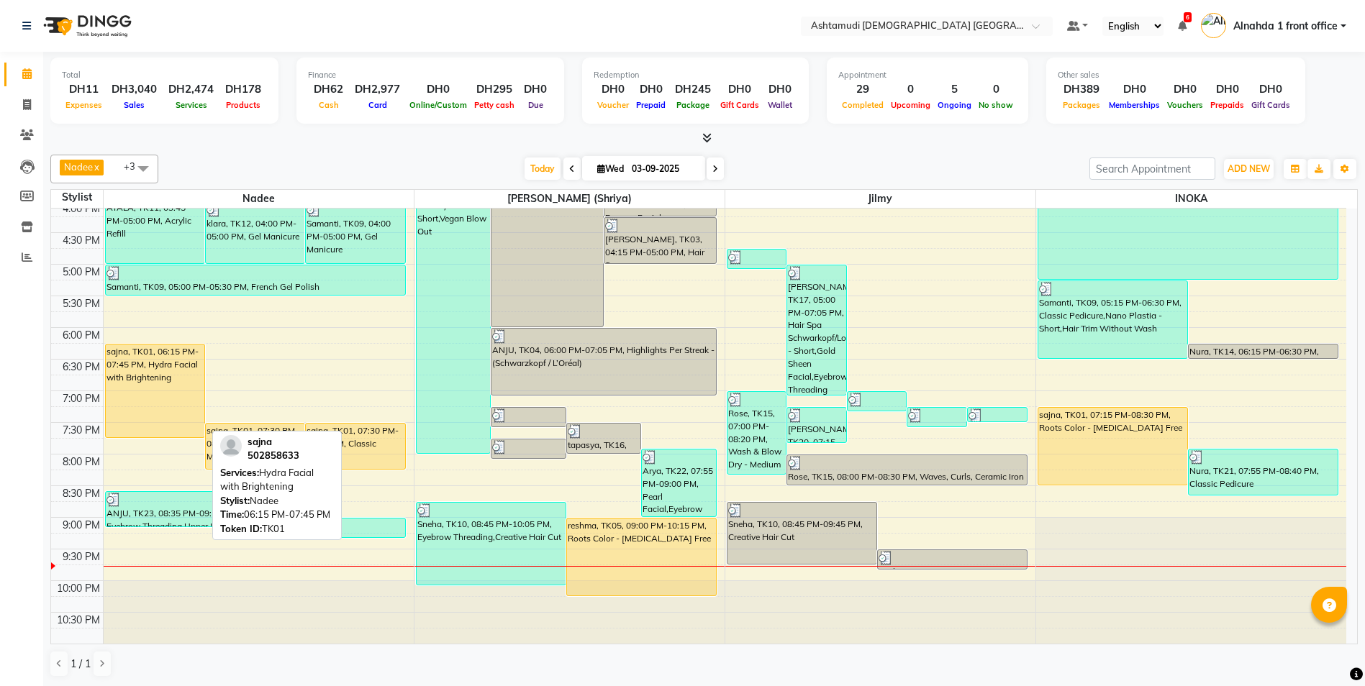
click at [167, 410] on div "sajna, TK01, 06:15 PM-07:45 PM, Hydra Facial with Brightening" at bounding box center [155, 391] width 99 height 93
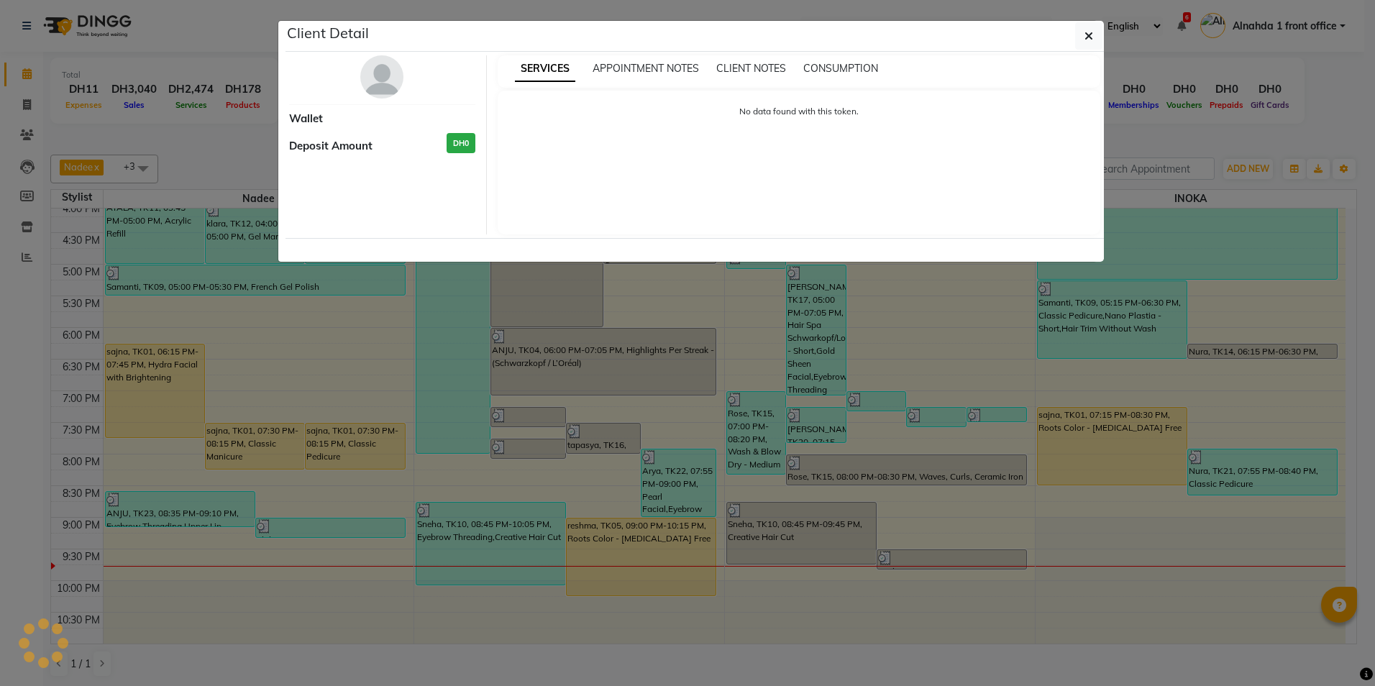
select select "1"
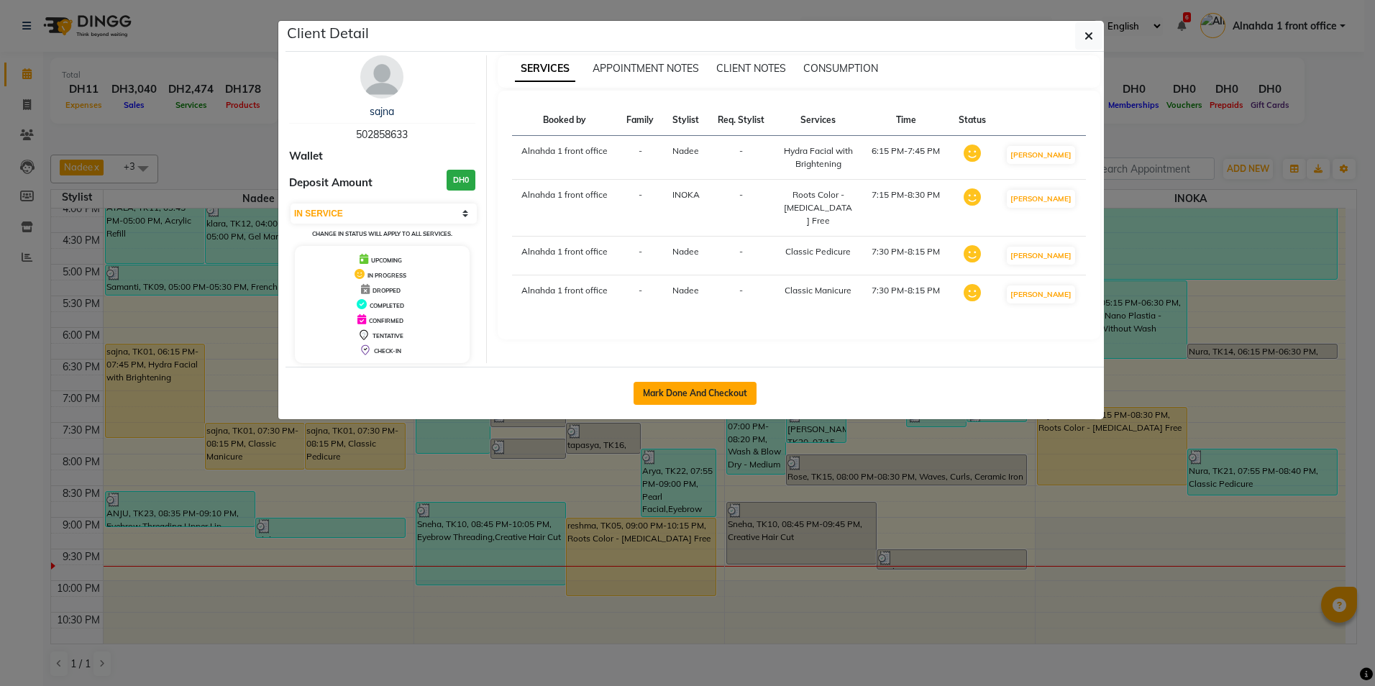
click at [670, 396] on button "Mark Done And Checkout" at bounding box center [695, 393] width 123 height 23
select select "service"
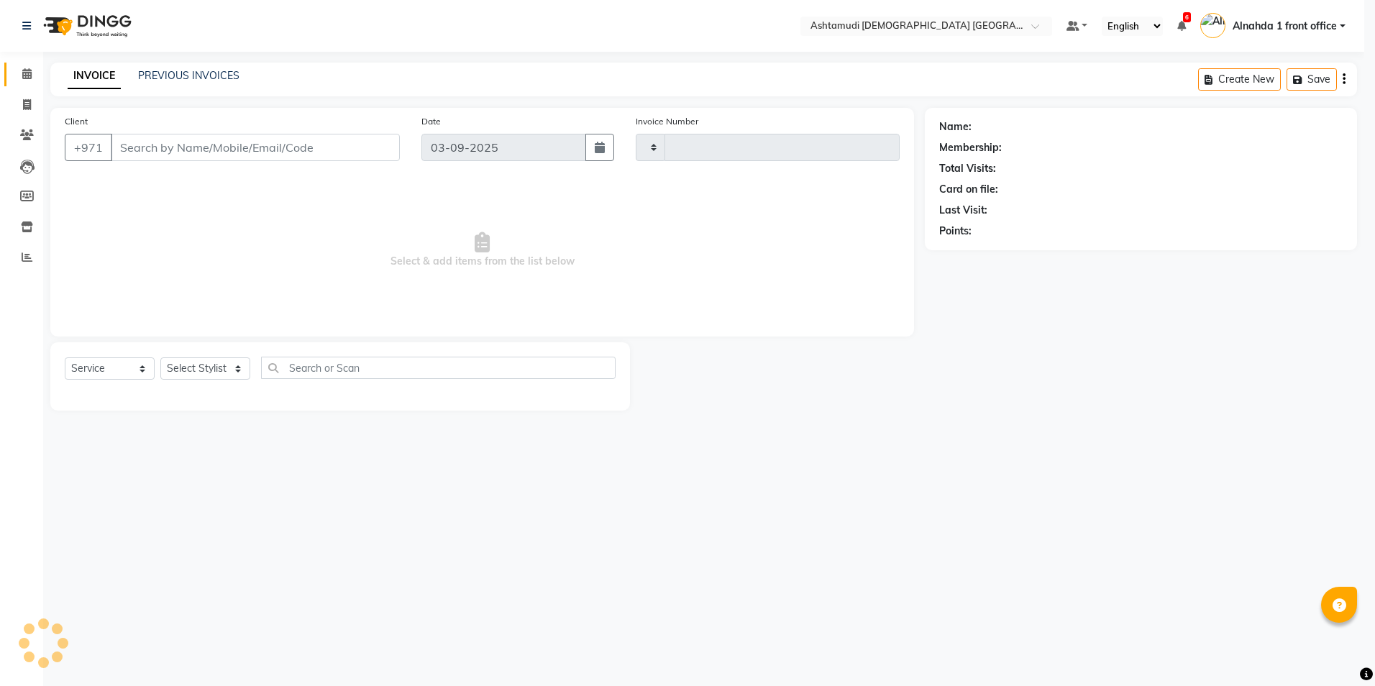
type input "2624"
select select "7242"
type input "502858633"
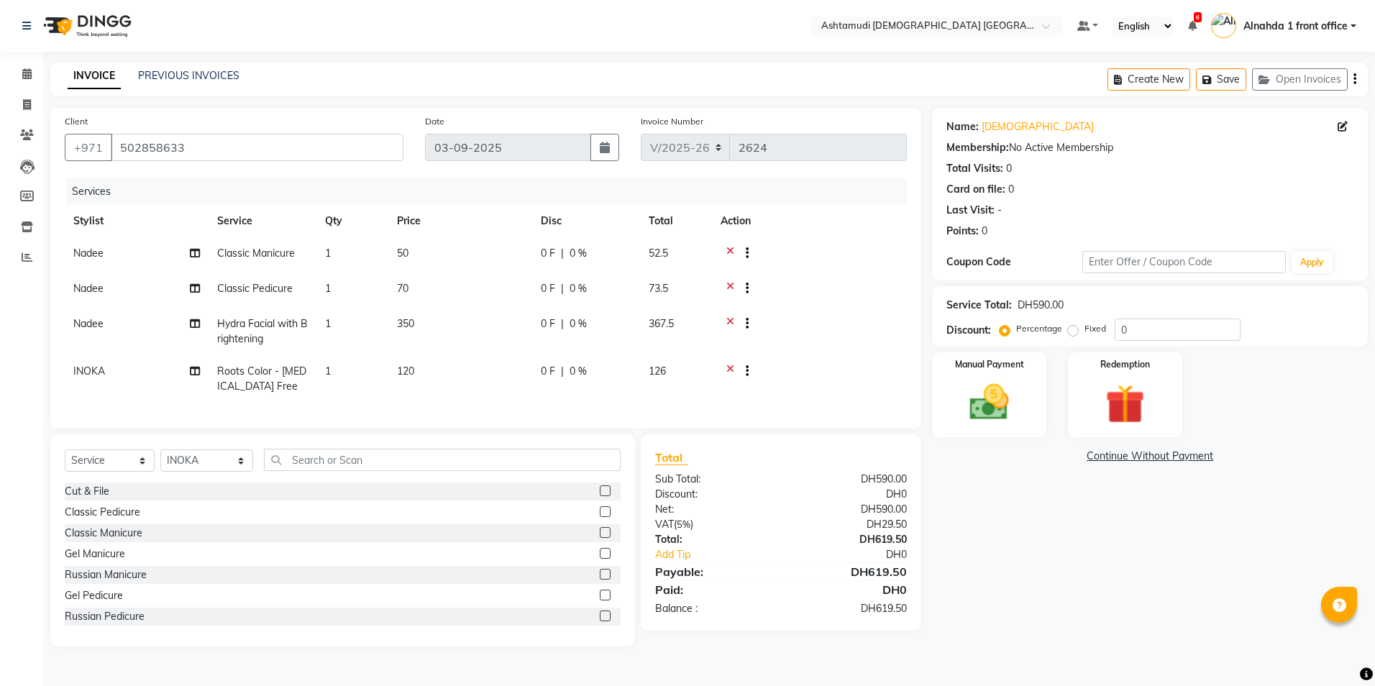
click at [728, 255] on icon at bounding box center [730, 255] width 8 height 18
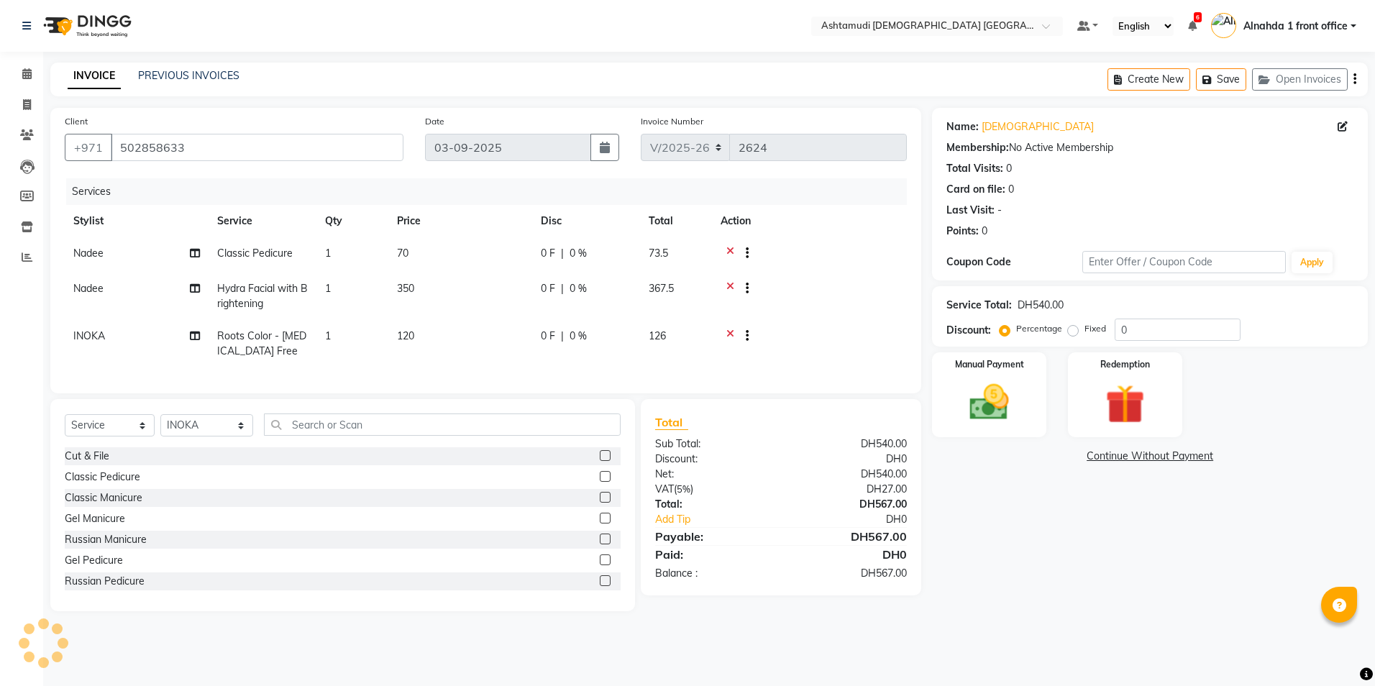
click at [729, 255] on icon at bounding box center [730, 255] width 8 height 18
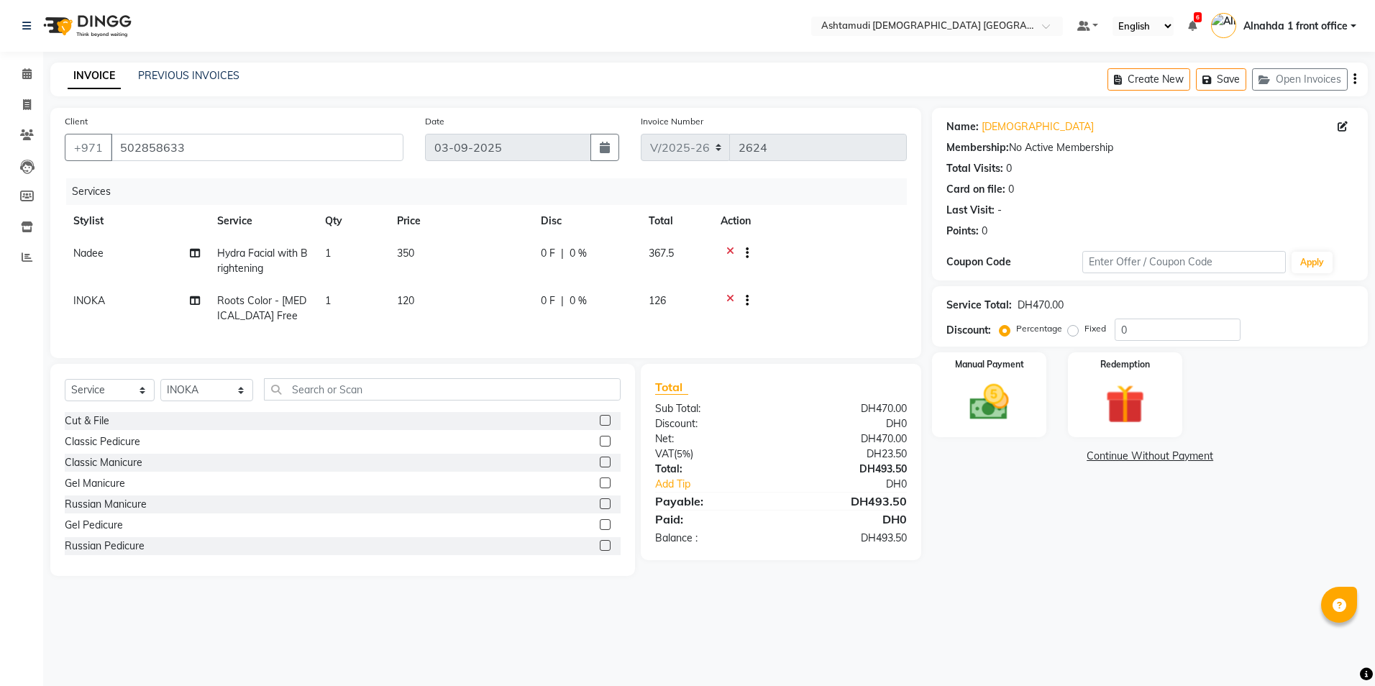
click at [728, 251] on icon at bounding box center [730, 255] width 8 height 18
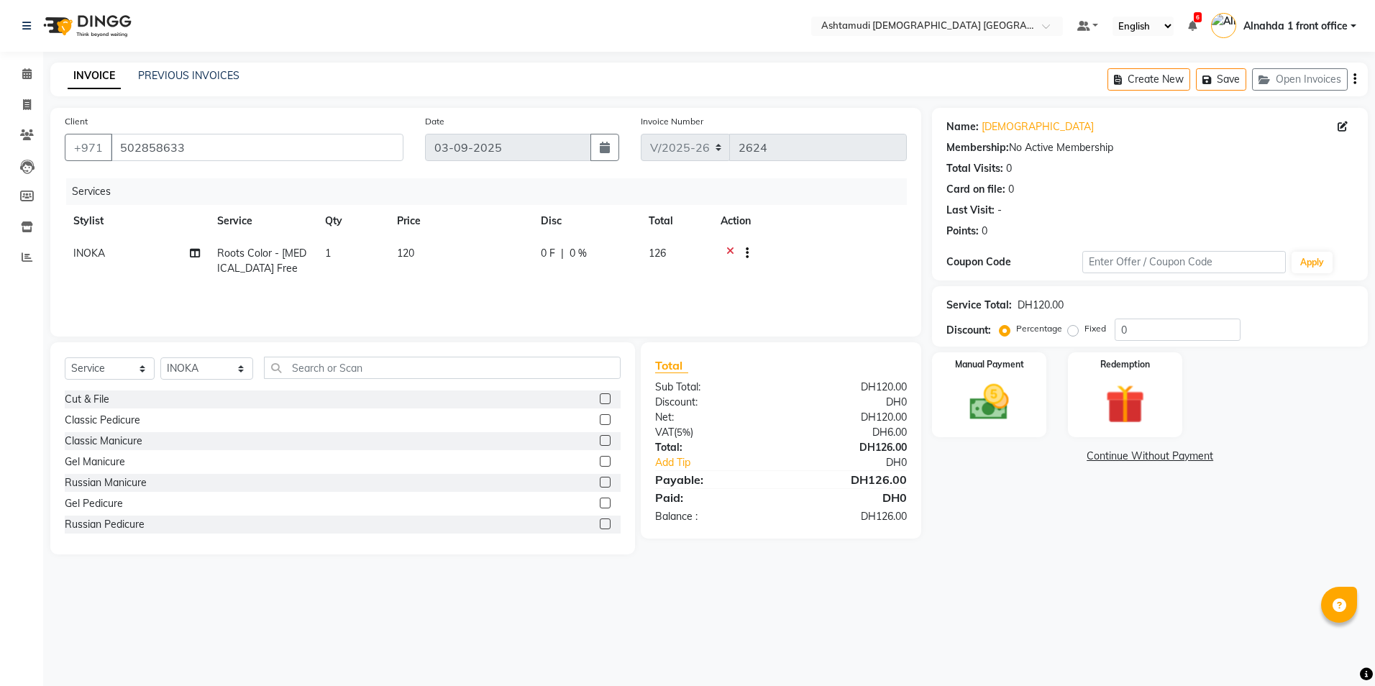
click at [729, 246] on icon at bounding box center [730, 255] width 8 height 18
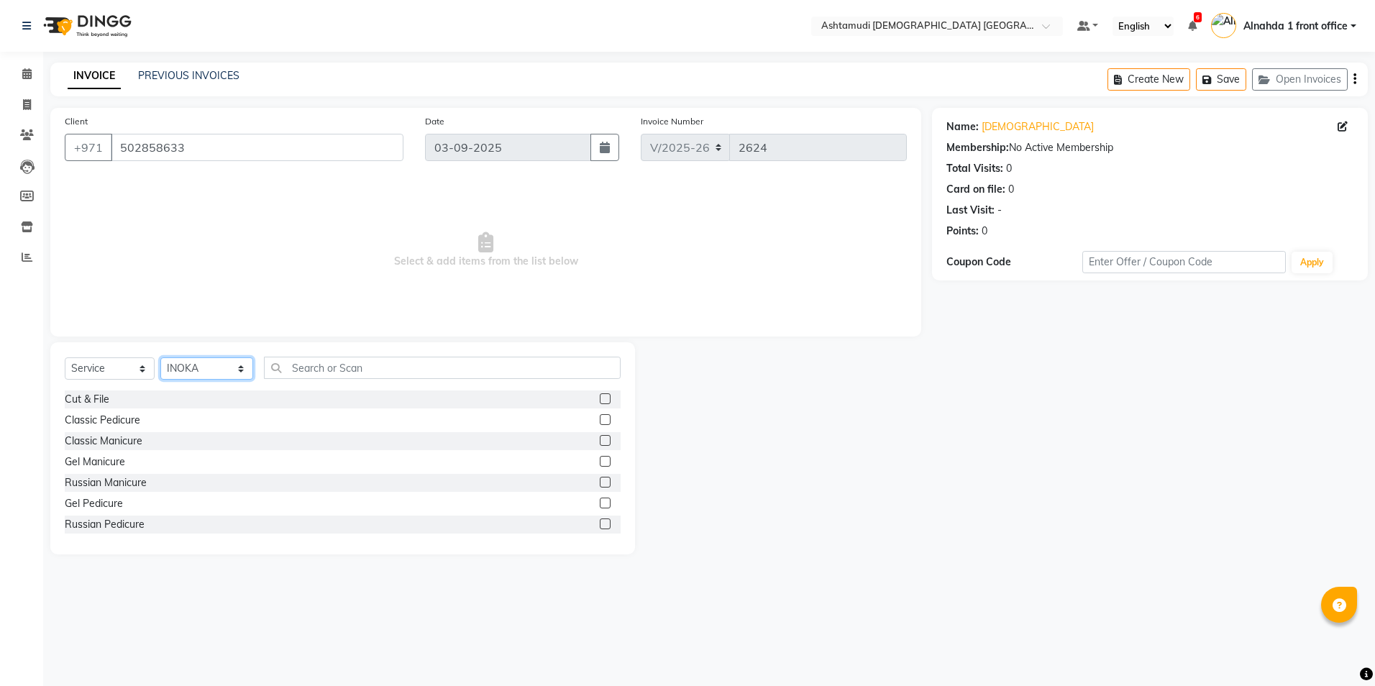
click at [236, 365] on select "Select Stylist Alnahda 1 front office [PERSON_NAME] [PERSON_NAME] Staff INOKA […" at bounding box center [206, 368] width 93 height 22
select select "61839"
click at [160, 357] on select "Select Stylist Alnahda 1 front office [PERSON_NAME] [PERSON_NAME] Staff INOKA […" at bounding box center [206, 368] width 93 height 22
click at [144, 366] on select "Select Service Product Membership Package Voucher Prepaid Gift Card" at bounding box center [110, 368] width 90 height 22
select select "package"
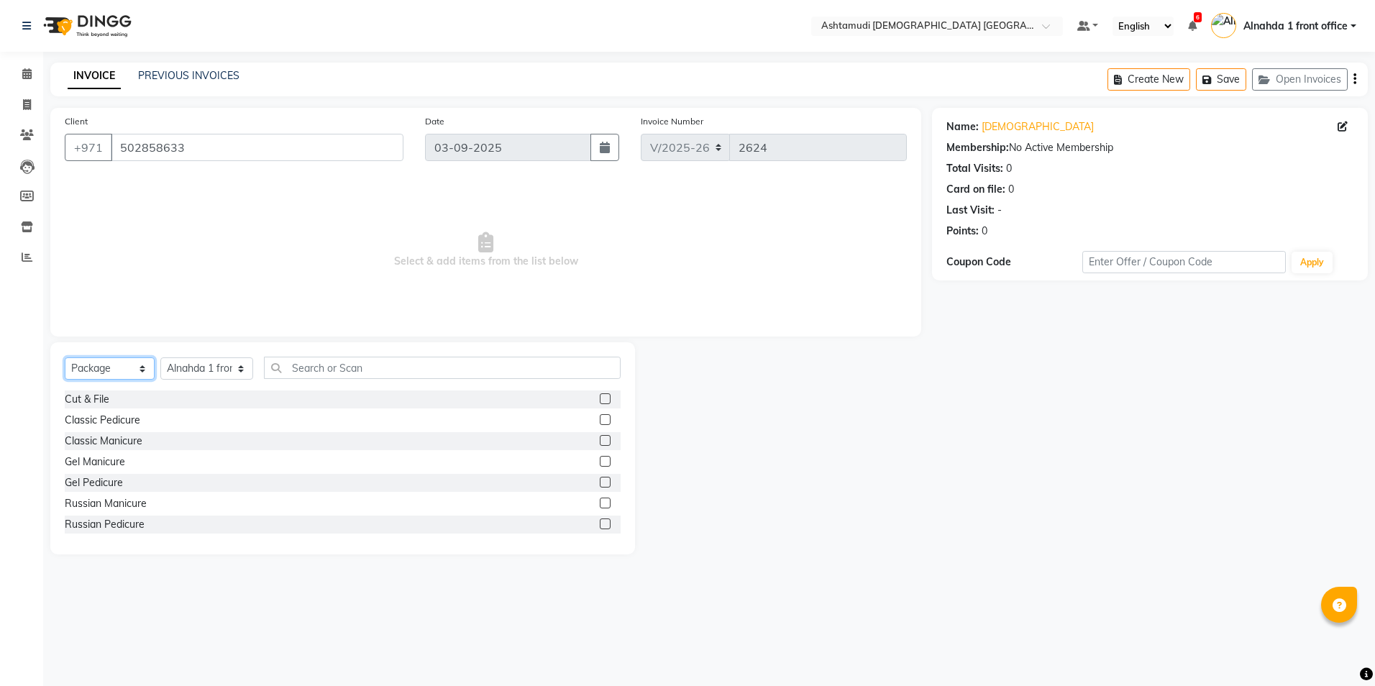
click at [65, 357] on select "Select Service Product Membership Package Voucher Prepaid Gift Card" at bounding box center [110, 368] width 90 height 22
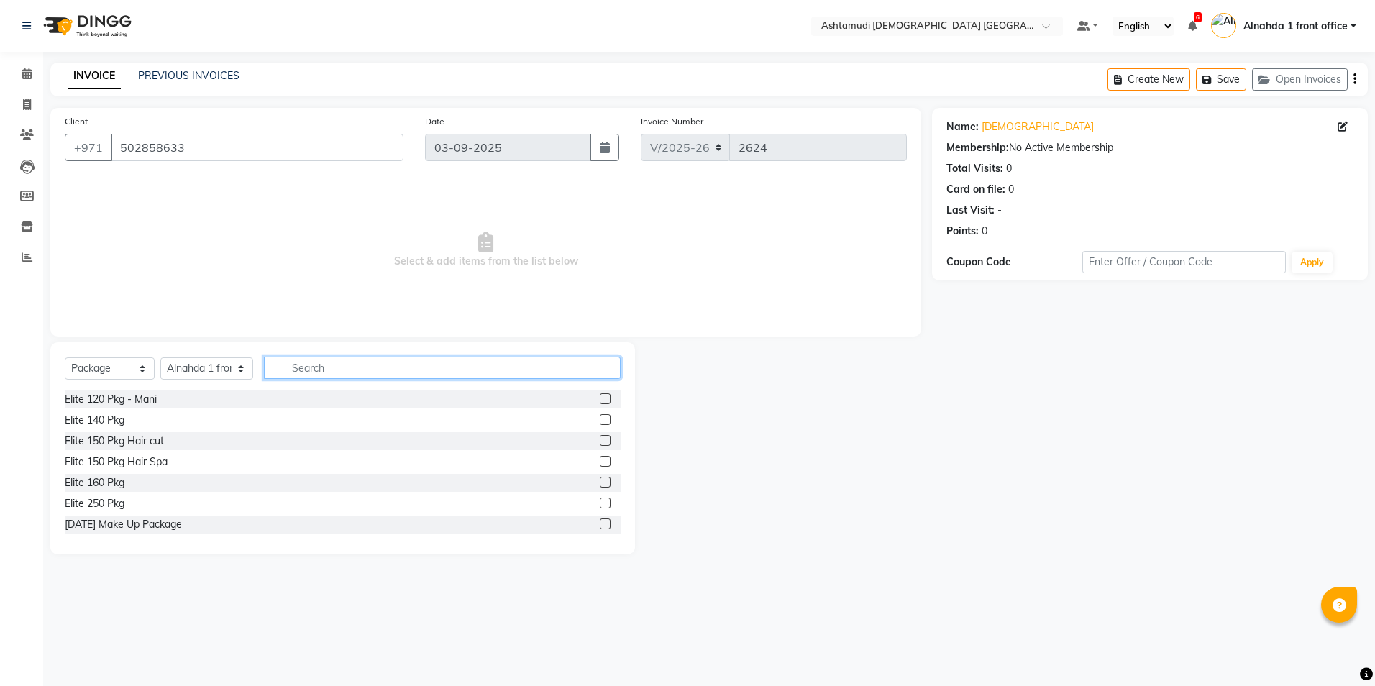
click at [291, 361] on input "text" at bounding box center [442, 368] width 356 height 22
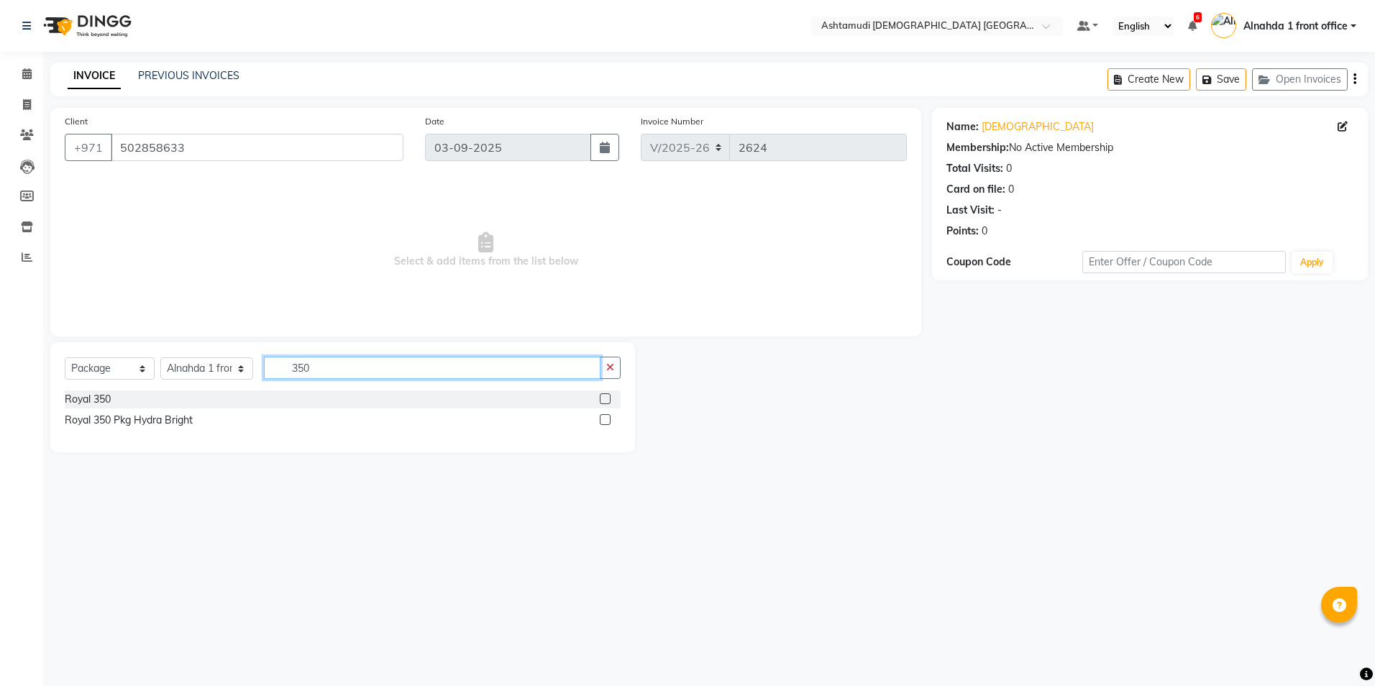
type input "350"
click at [604, 420] on label at bounding box center [605, 419] width 11 height 11
click at [604, 420] on input "checkbox" at bounding box center [604, 420] width 9 height 9
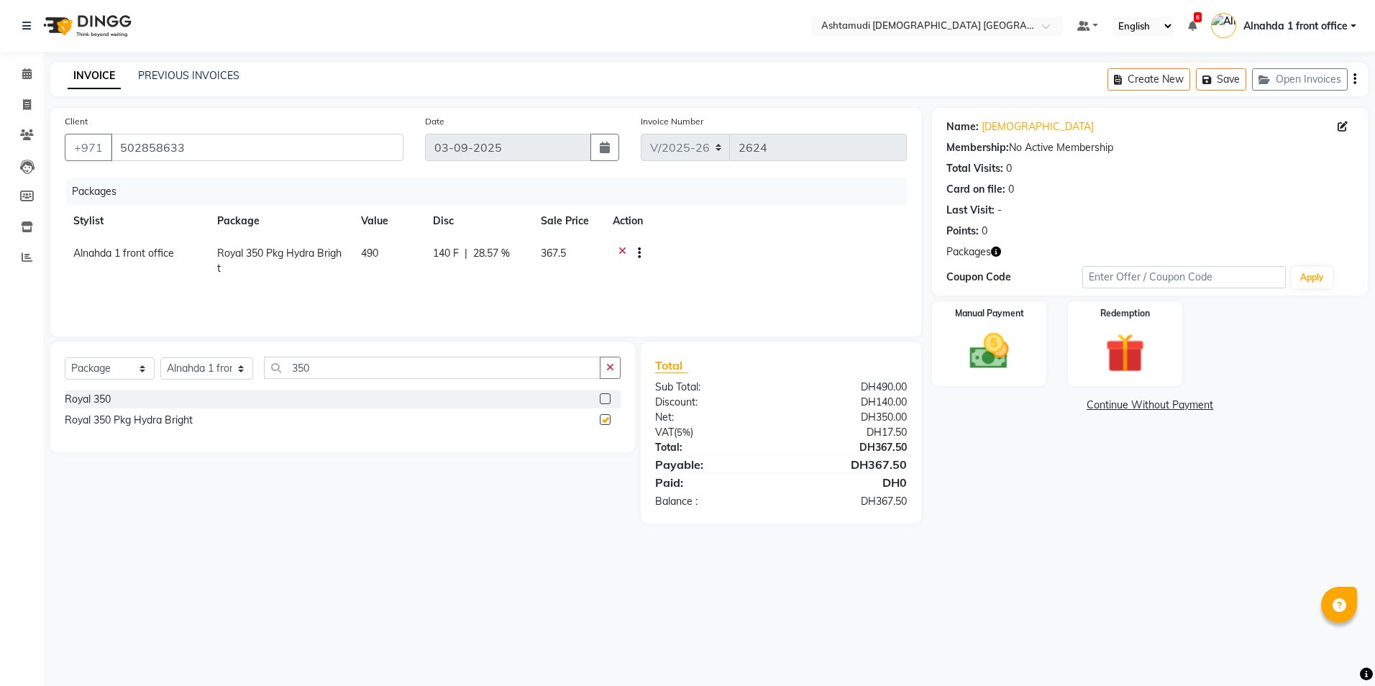
checkbox input "false"
drag, startPoint x: 319, startPoint y: 368, endPoint x: 219, endPoint y: 378, distance: 100.5
click at [219, 378] on div "Select Service Product Membership Package Voucher Prepaid Gift Card Select Styl…" at bounding box center [343, 374] width 556 height 34
type input "200"
click at [603, 396] on label at bounding box center [605, 398] width 11 height 11
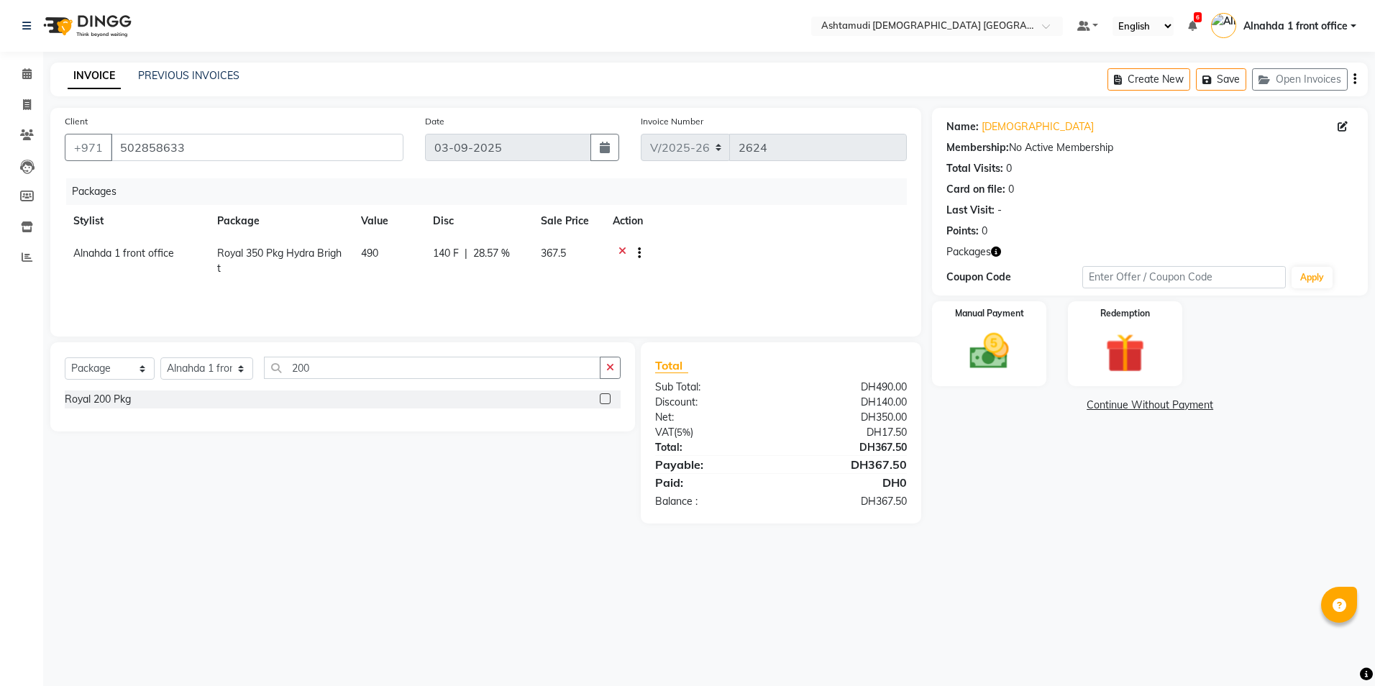
click at [603, 396] on input "checkbox" at bounding box center [604, 399] width 9 height 9
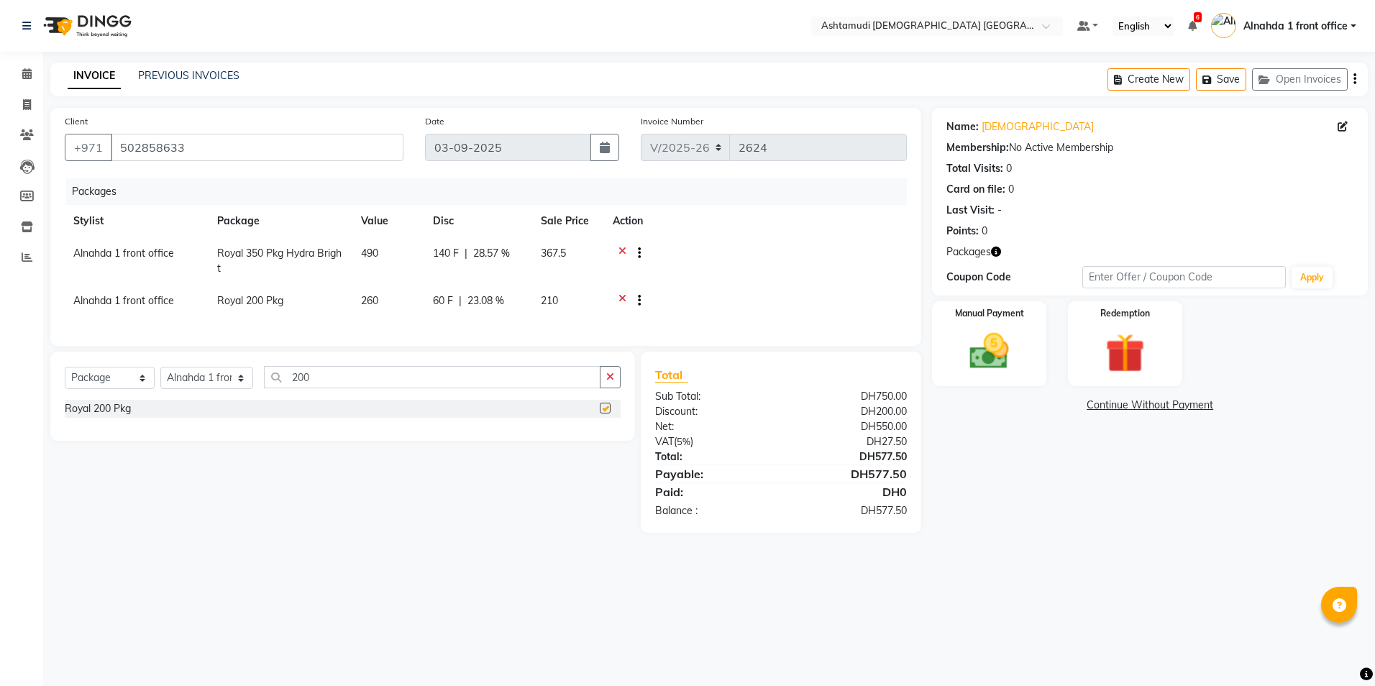
checkbox input "false"
click at [972, 355] on img at bounding box center [989, 351] width 67 height 47
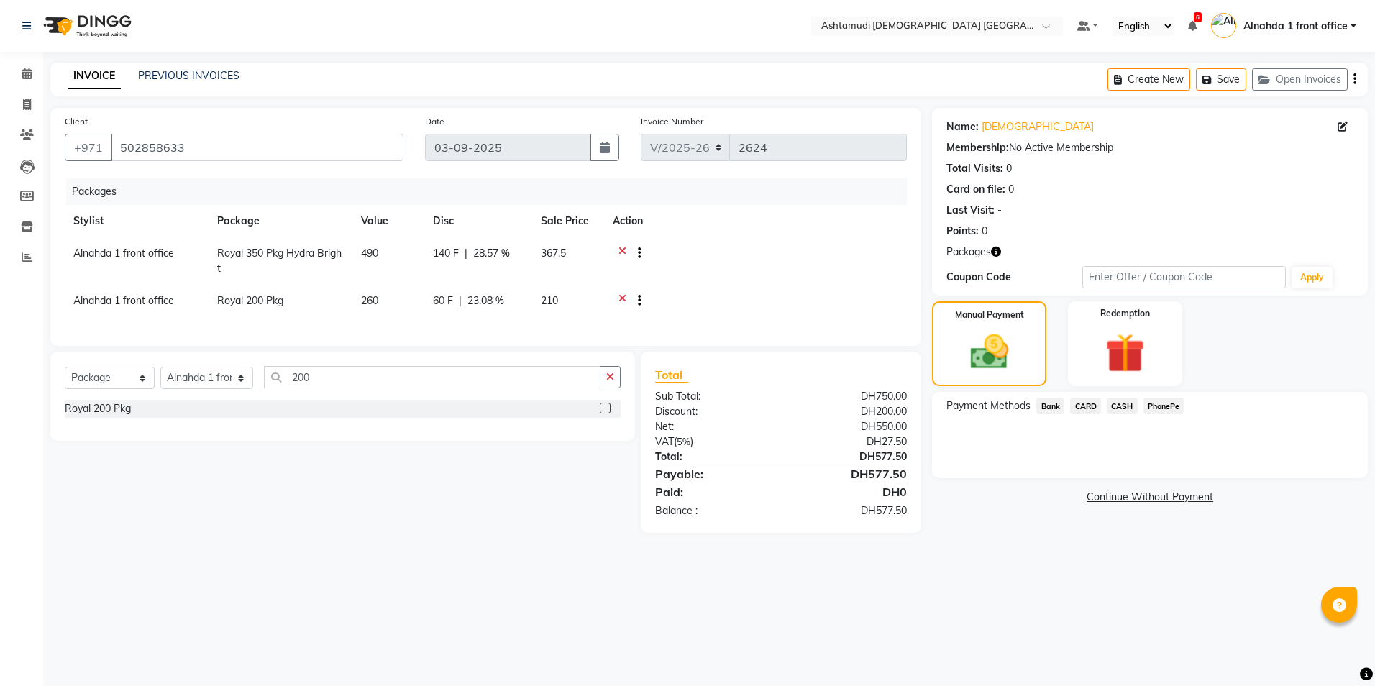
click at [1090, 408] on span "CARD" at bounding box center [1085, 406] width 31 height 17
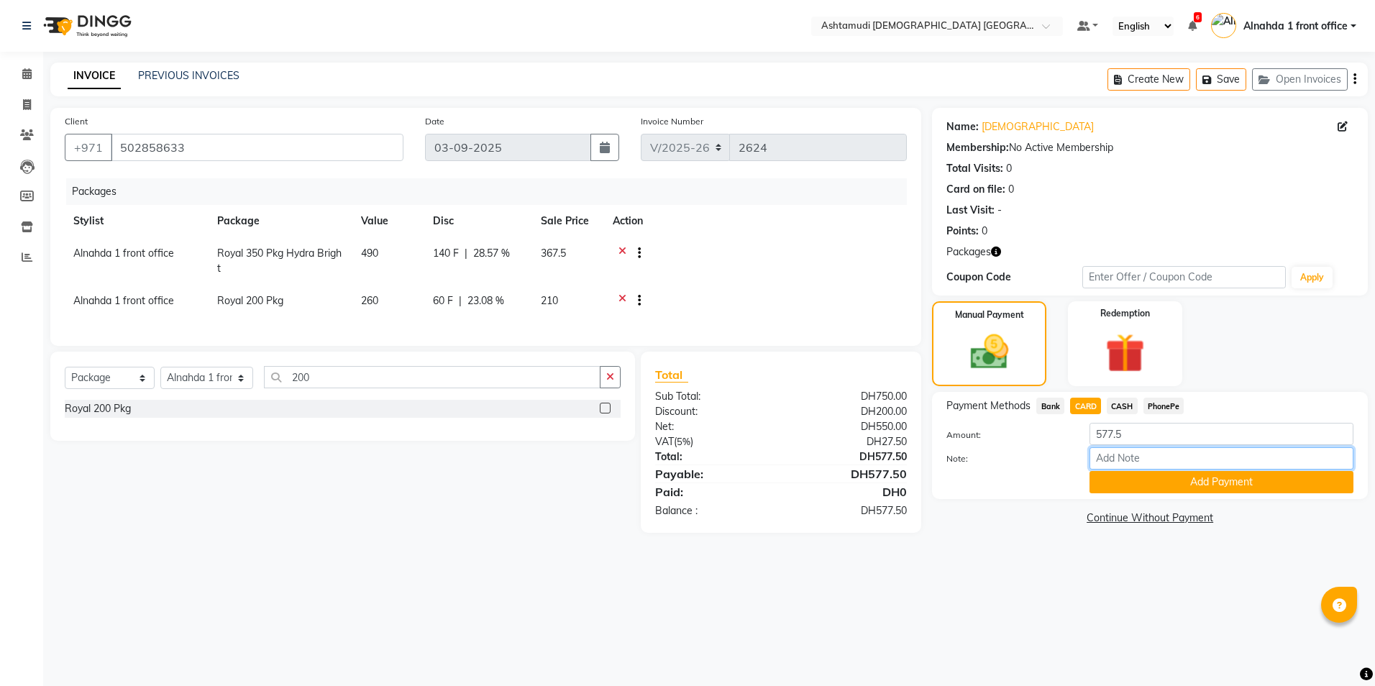
click at [1101, 457] on input "Note:" at bounding box center [1222, 458] width 264 height 22
type input "presila"
click at [1108, 481] on button "Add Payment" at bounding box center [1222, 482] width 264 height 22
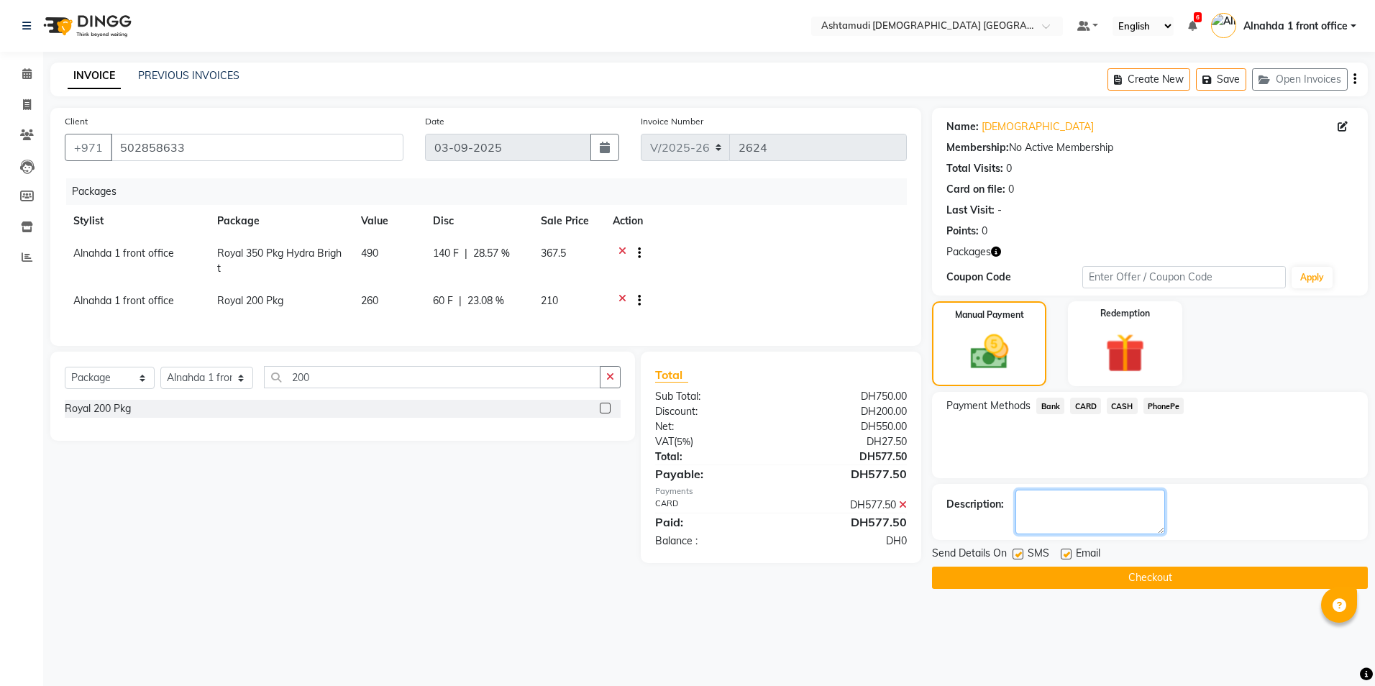
click at [1063, 511] on textarea at bounding box center [1091, 512] width 150 height 45
type textarea "6603"
click at [1077, 573] on button "Checkout" at bounding box center [1150, 578] width 436 height 22
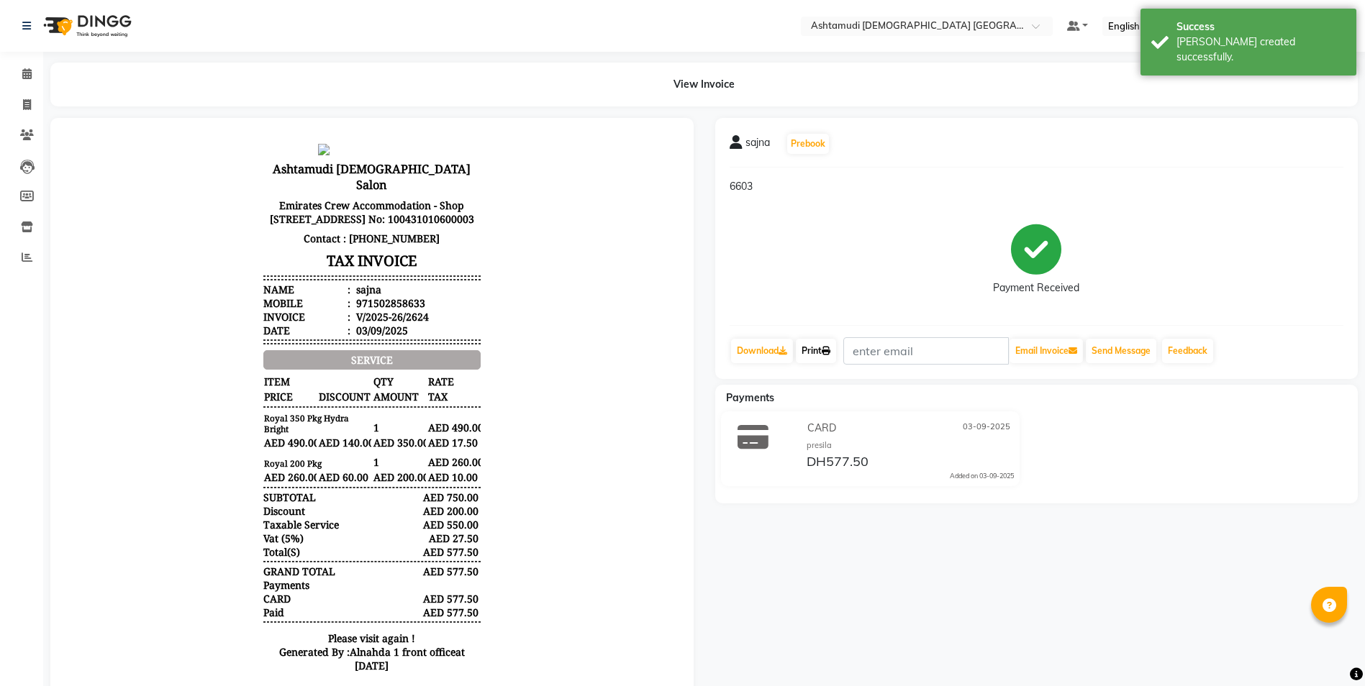
click at [824, 354] on link "Print" at bounding box center [816, 351] width 40 height 24
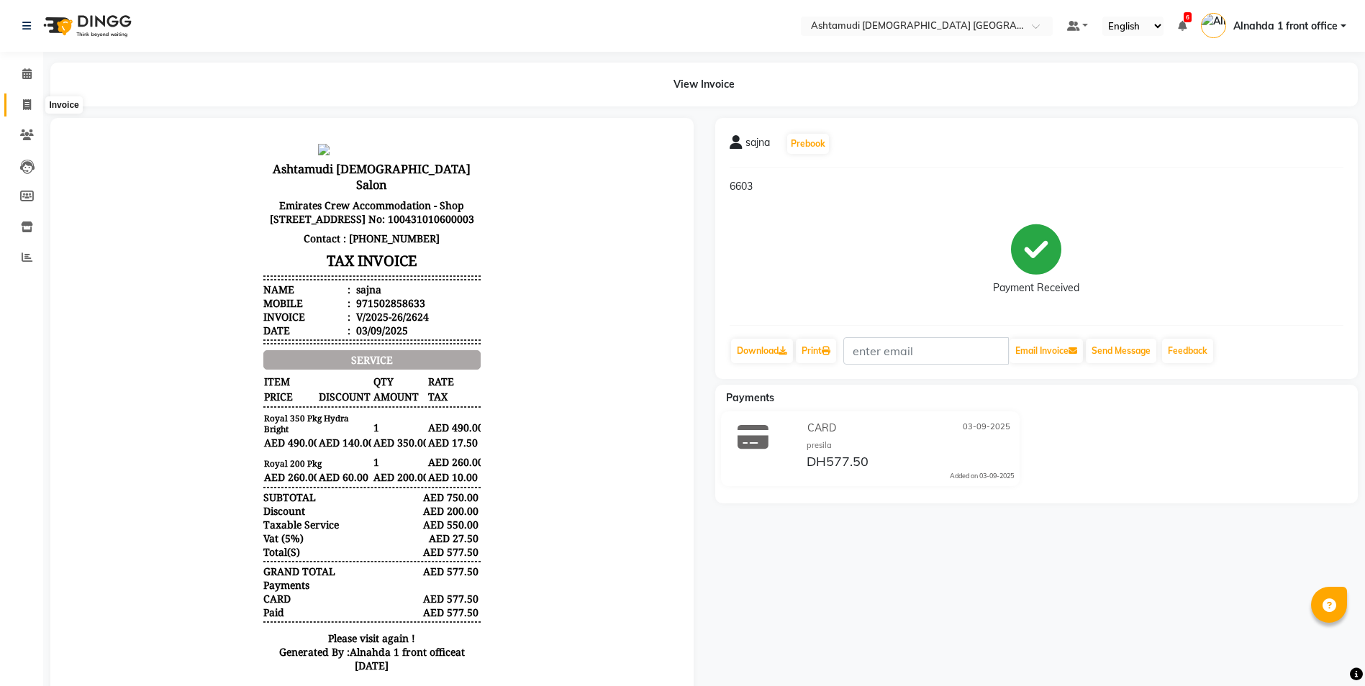
click at [30, 105] on icon at bounding box center [27, 104] width 8 height 11
select select "service"
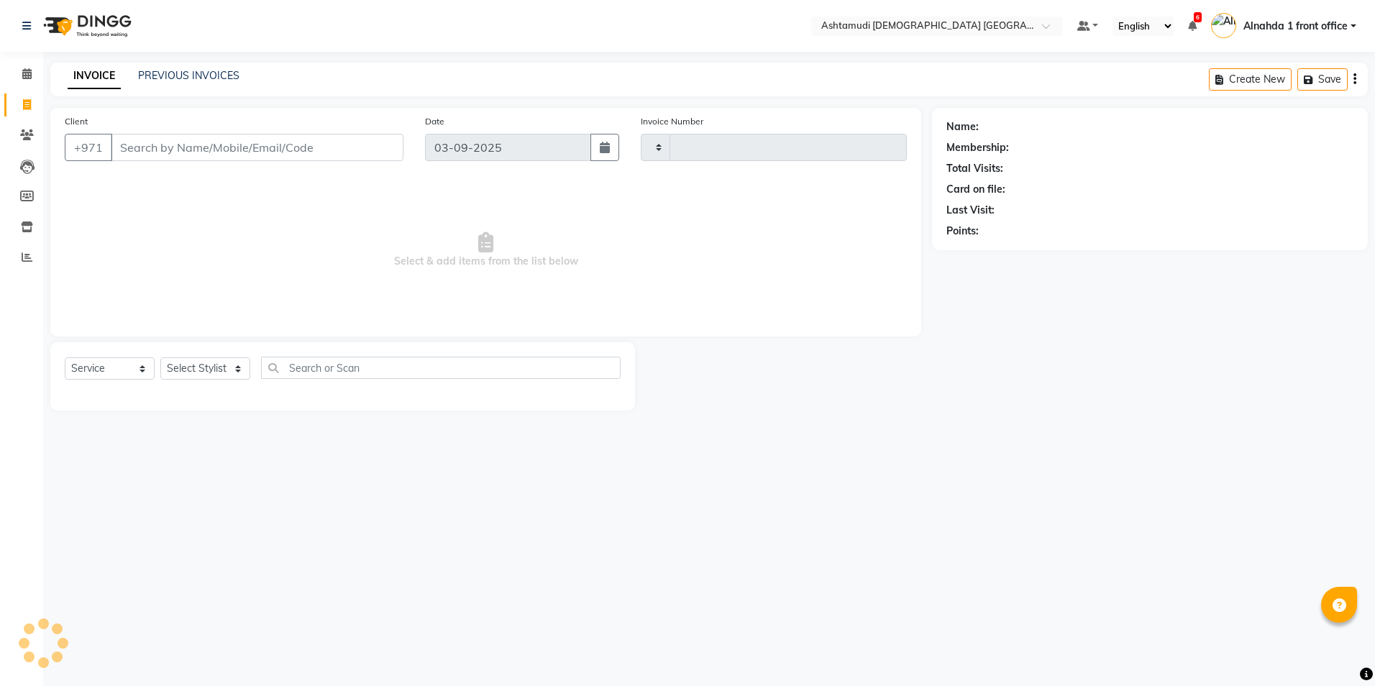
type input "2625"
select select "7242"
click at [139, 142] on input "Client" at bounding box center [257, 147] width 293 height 27
type input "502858633"
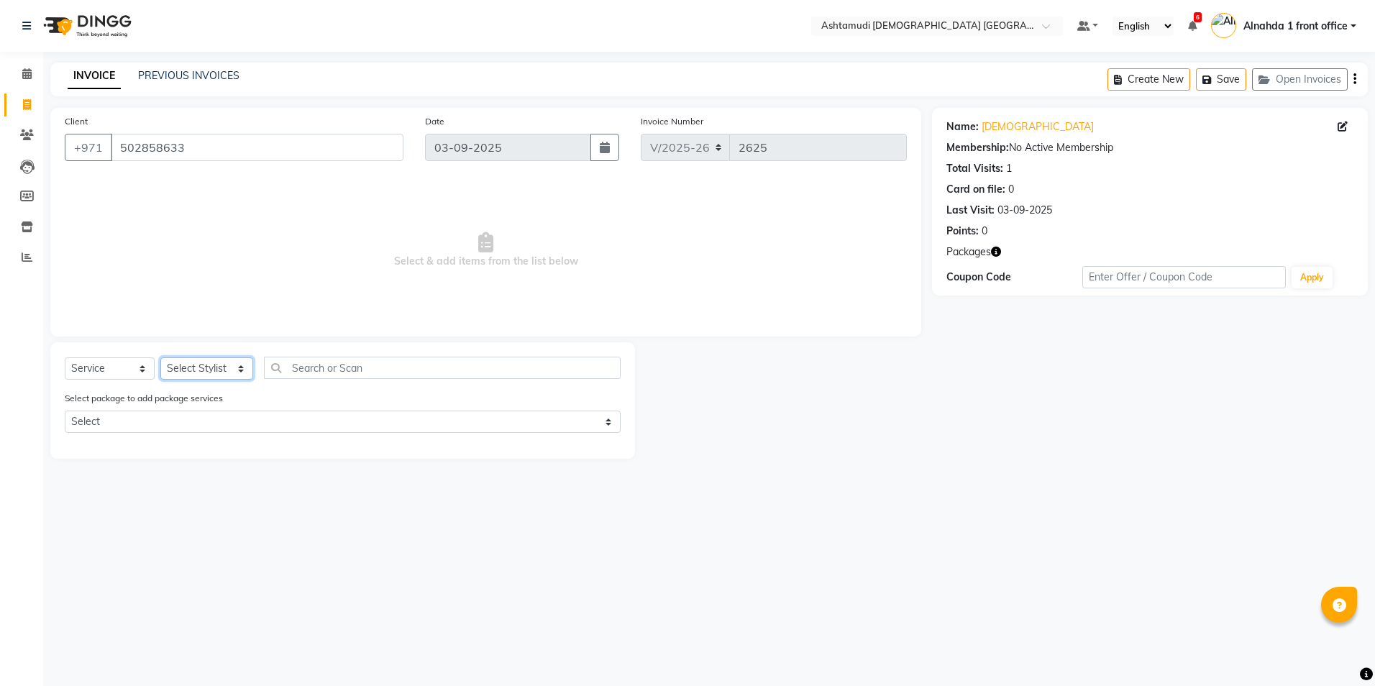
click at [232, 369] on select "Select Stylist Alnahda 1 front office [PERSON_NAME] [PERSON_NAME] Staff INOKA […" at bounding box center [206, 368] width 93 height 22
select select "62799"
click at [160, 357] on select "Select Stylist Alnahda 1 front office [PERSON_NAME] [PERSON_NAME] Staff INOKA […" at bounding box center [206, 368] width 93 height 22
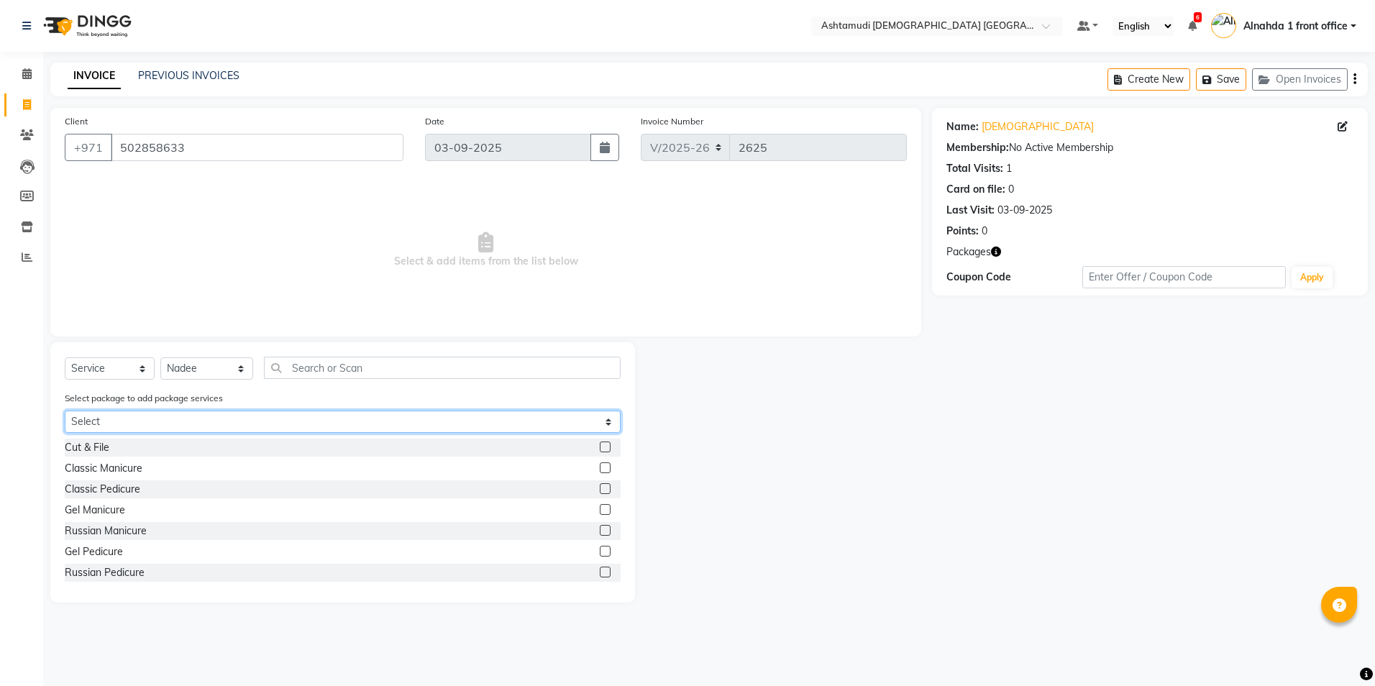
click at [223, 422] on select "Select Royal 200 Pkg Royal 350 Pkg Hydra Bright" at bounding box center [343, 422] width 556 height 22
click at [65, 411] on select "Select Royal 200 Pkg Royal 350 Pkg Hydra Bright" at bounding box center [343, 422] width 556 height 22
click at [185, 418] on select "Select Royal 200 Pkg Royal 350 Pkg Hydra Bright" at bounding box center [343, 422] width 556 height 22
select select "1: Object"
click at [65, 411] on select "Select Royal 200 Pkg Royal 350 Pkg Hydra Bright" at bounding box center [343, 422] width 556 height 22
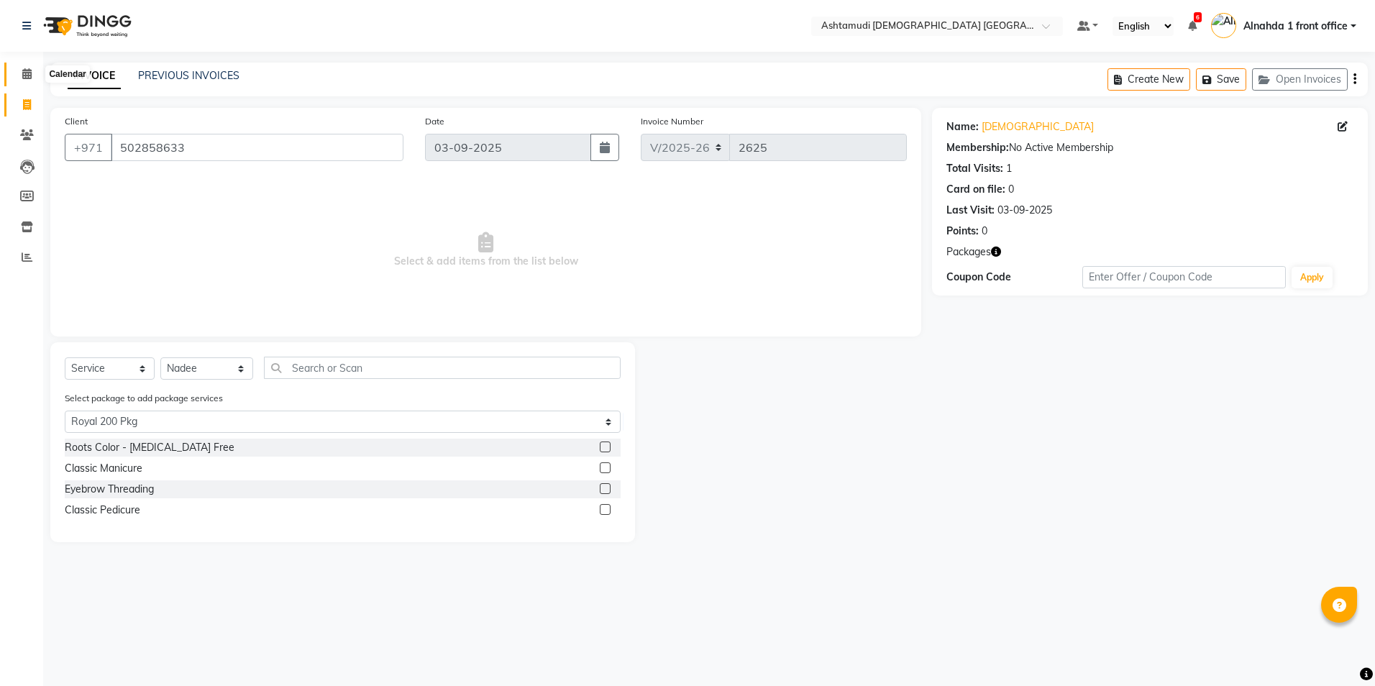
click at [30, 70] on icon at bounding box center [26, 73] width 9 height 11
drag, startPoint x: 199, startPoint y: 149, endPoint x: -3, endPoint y: 154, distance: 201.5
click at [0, 154] on html "Select Location × Ashtamudi [DEMOGRAPHIC_DATA] Salon [GEOGRAPHIC_DATA], [GEOGRA…" at bounding box center [687, 343] width 1375 height 686
click at [29, 101] on icon at bounding box center [27, 104] width 8 height 11
select select "service"
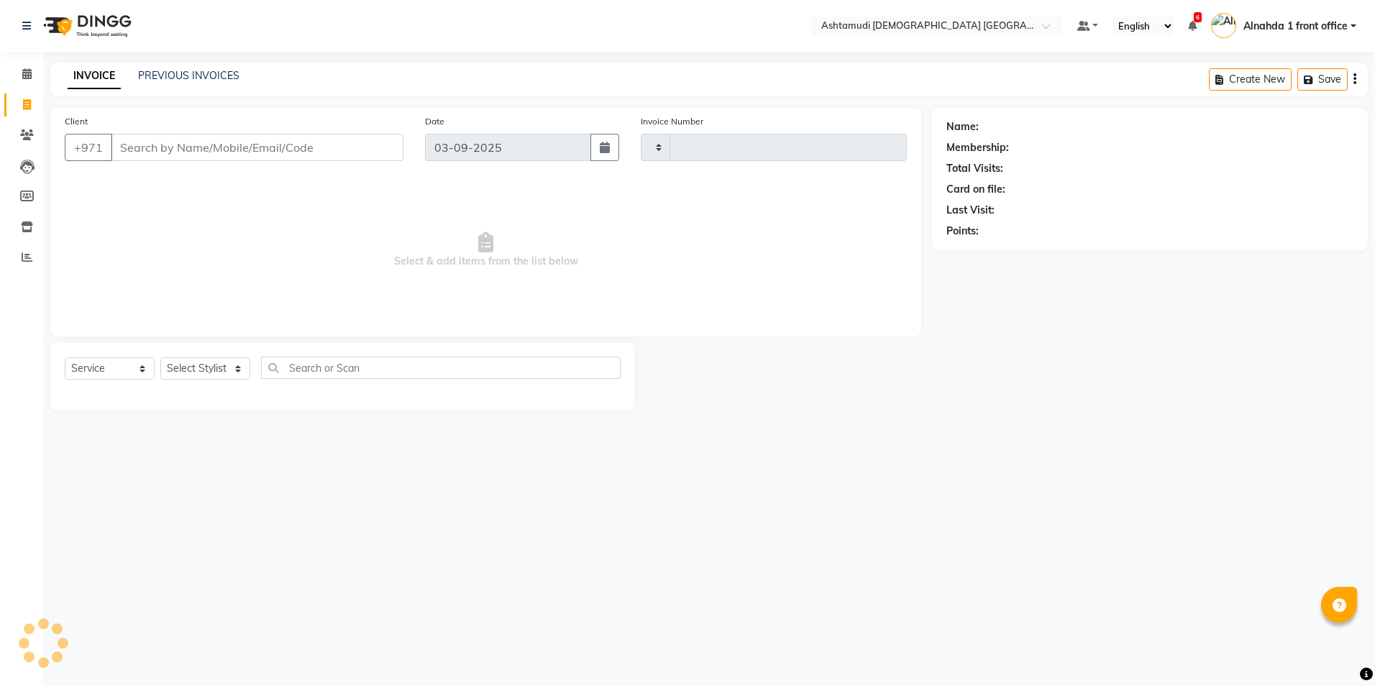
type input "2625"
select select "7242"
click at [115, 364] on select "Select Service Product Membership Package Voucher Prepaid Gift Card" at bounding box center [110, 368] width 90 height 22
select select "package"
click at [65, 357] on select "Select Service Product Membership Package Voucher Prepaid Gift Card" at bounding box center [110, 368] width 90 height 22
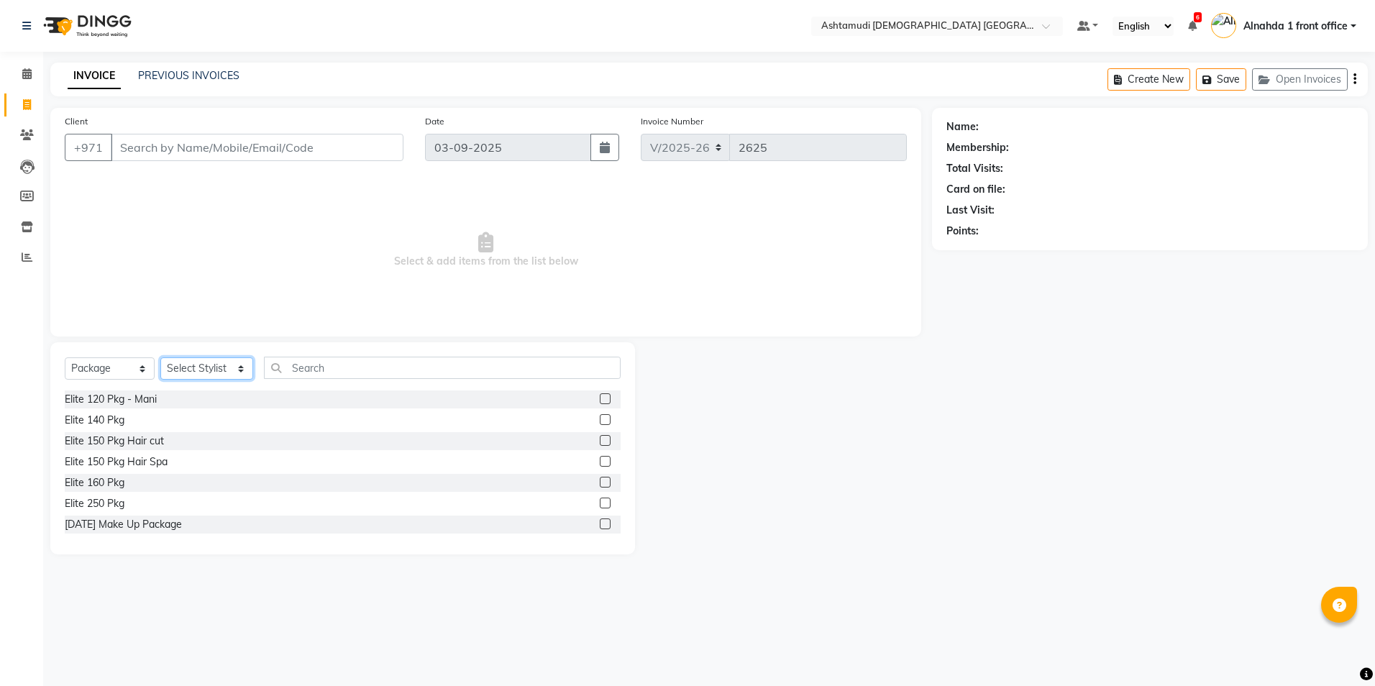
drag, startPoint x: 169, startPoint y: 367, endPoint x: 178, endPoint y: 381, distance: 16.2
click at [170, 370] on select "Select Stylist Alnahda 1 front office [PERSON_NAME] [PERSON_NAME] Staff INOKA […" at bounding box center [206, 368] width 93 height 22
select select "61839"
click at [160, 357] on select "Select Stylist Alnahda 1 front office [PERSON_NAME] [PERSON_NAME] Staff INOKA […" at bounding box center [206, 368] width 93 height 22
click at [349, 363] on input "text" at bounding box center [442, 368] width 356 height 22
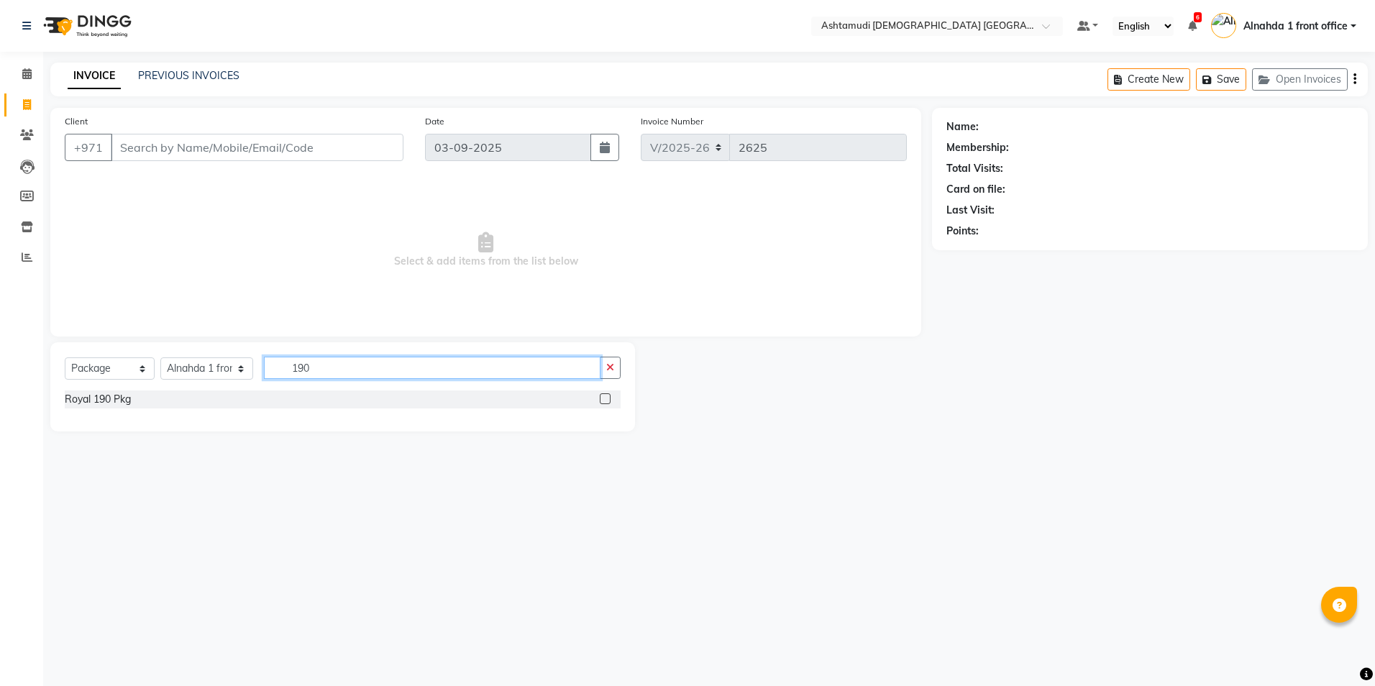
type input "190"
click at [606, 400] on label at bounding box center [605, 398] width 11 height 11
click at [606, 400] on input "checkbox" at bounding box center [604, 399] width 9 height 9
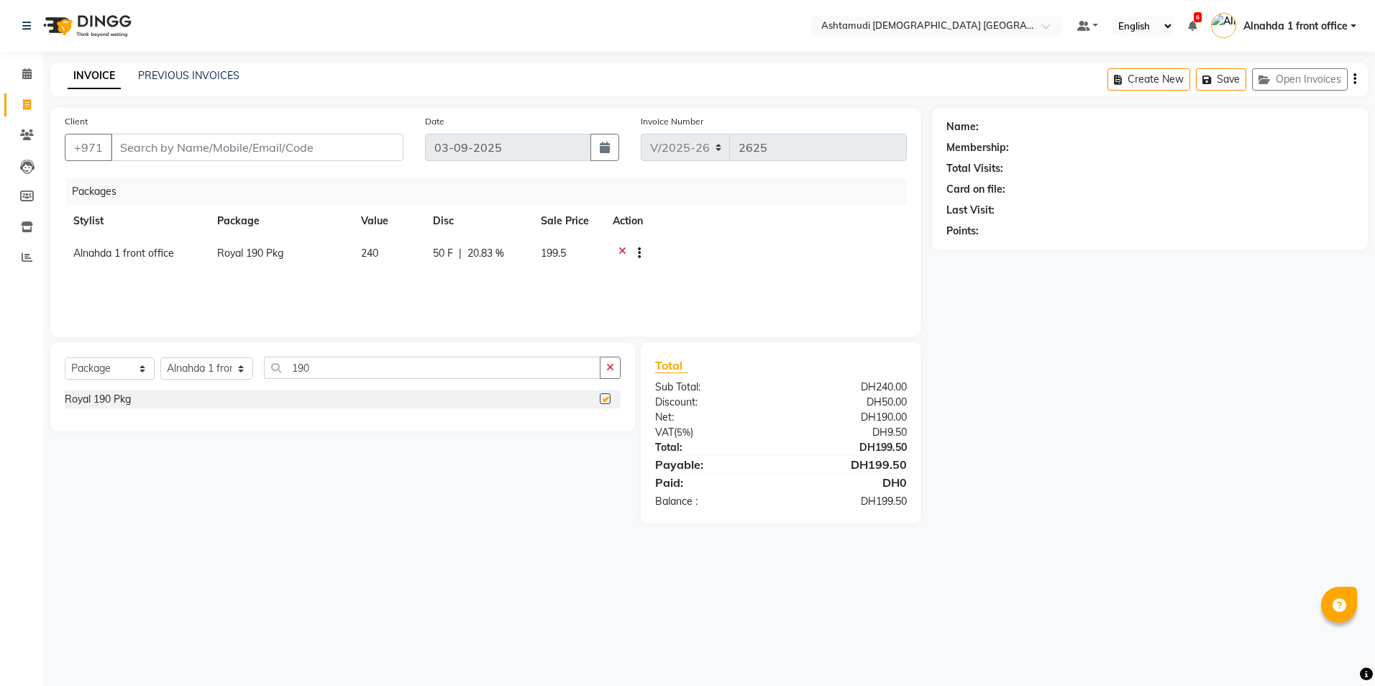
checkbox input "false"
click at [348, 155] on input "Client" at bounding box center [257, 147] width 293 height 27
click at [214, 158] on input "Client" at bounding box center [257, 147] width 293 height 27
type input "589807041"
click at [364, 147] on span "Add Client" at bounding box center [366, 147] width 57 height 14
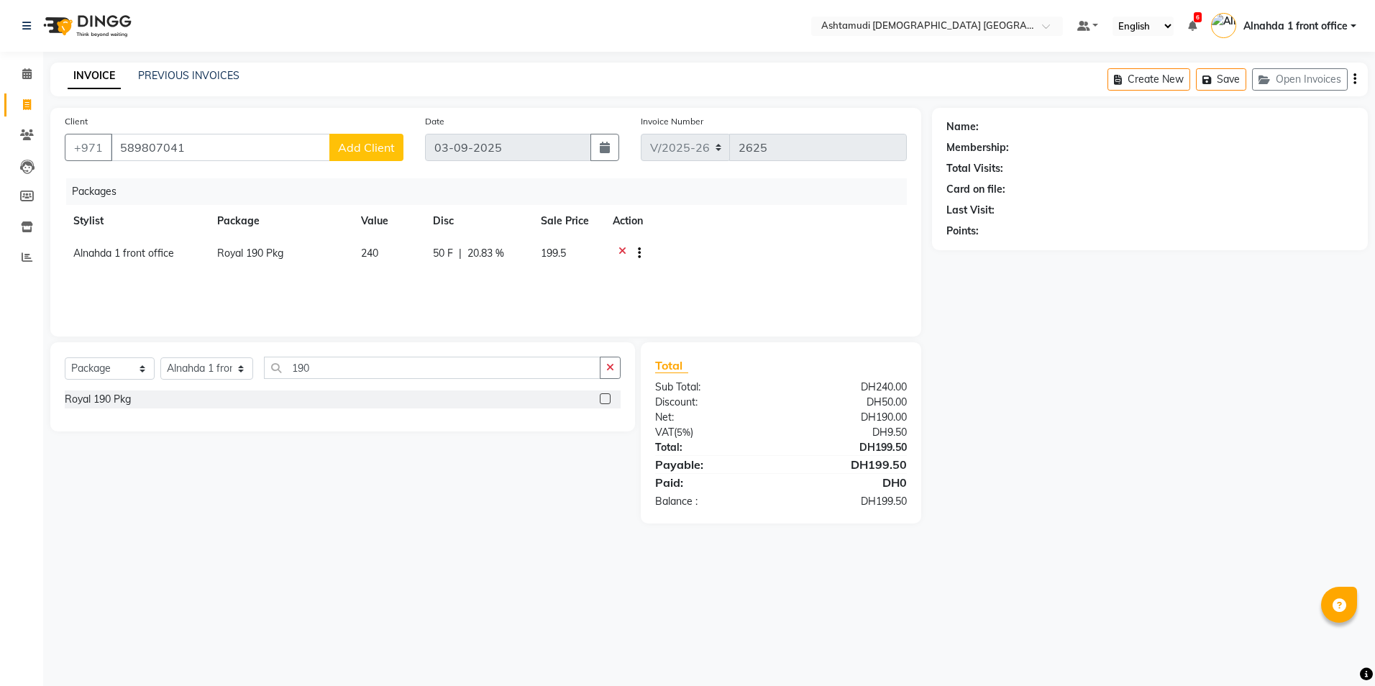
select select "3798"
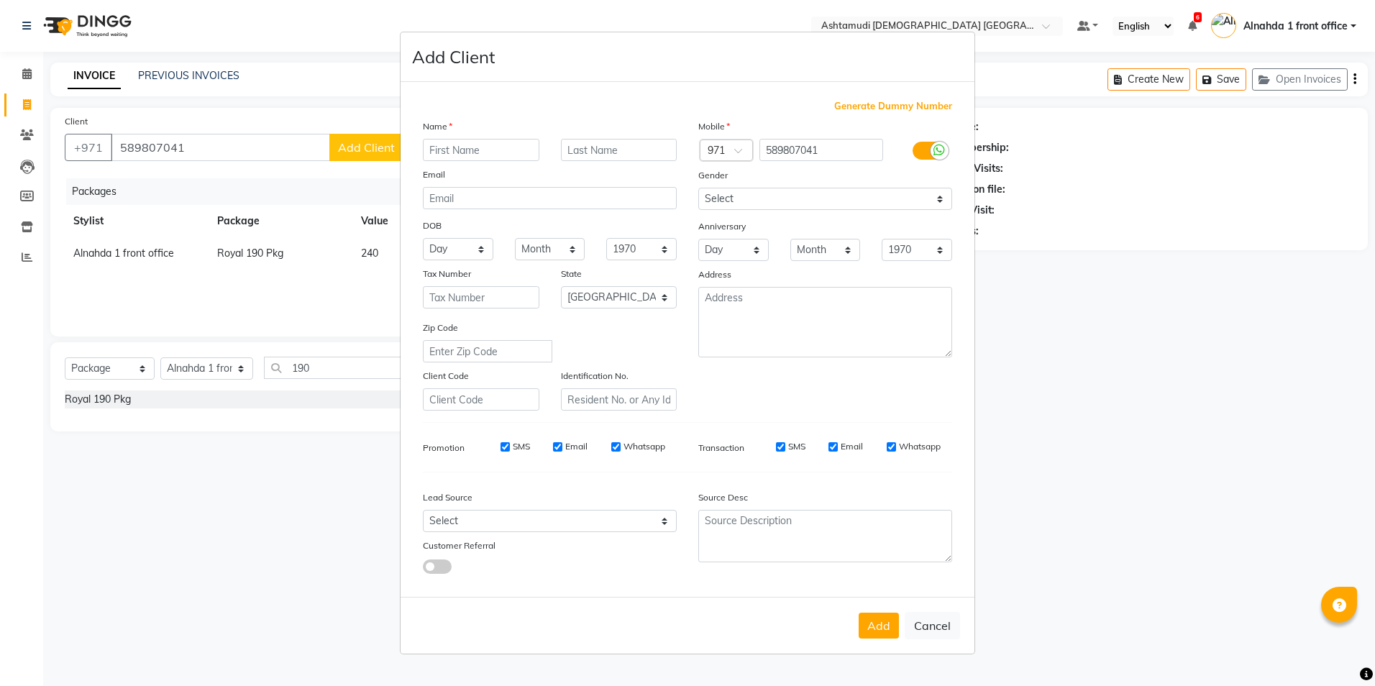
click at [450, 151] on input "text" at bounding box center [481, 150] width 117 height 22
type input "minna"
click at [504, 527] on select "Select Walk-in Referral Internet Friend Word of Mouth Advertisement Facebook Ju…" at bounding box center [550, 521] width 254 height 22
select select "49764"
click at [423, 510] on select "Select Walk-in Referral Internet Friend Word of Mouth Advertisement Facebook Ju…" at bounding box center [550, 521] width 254 height 22
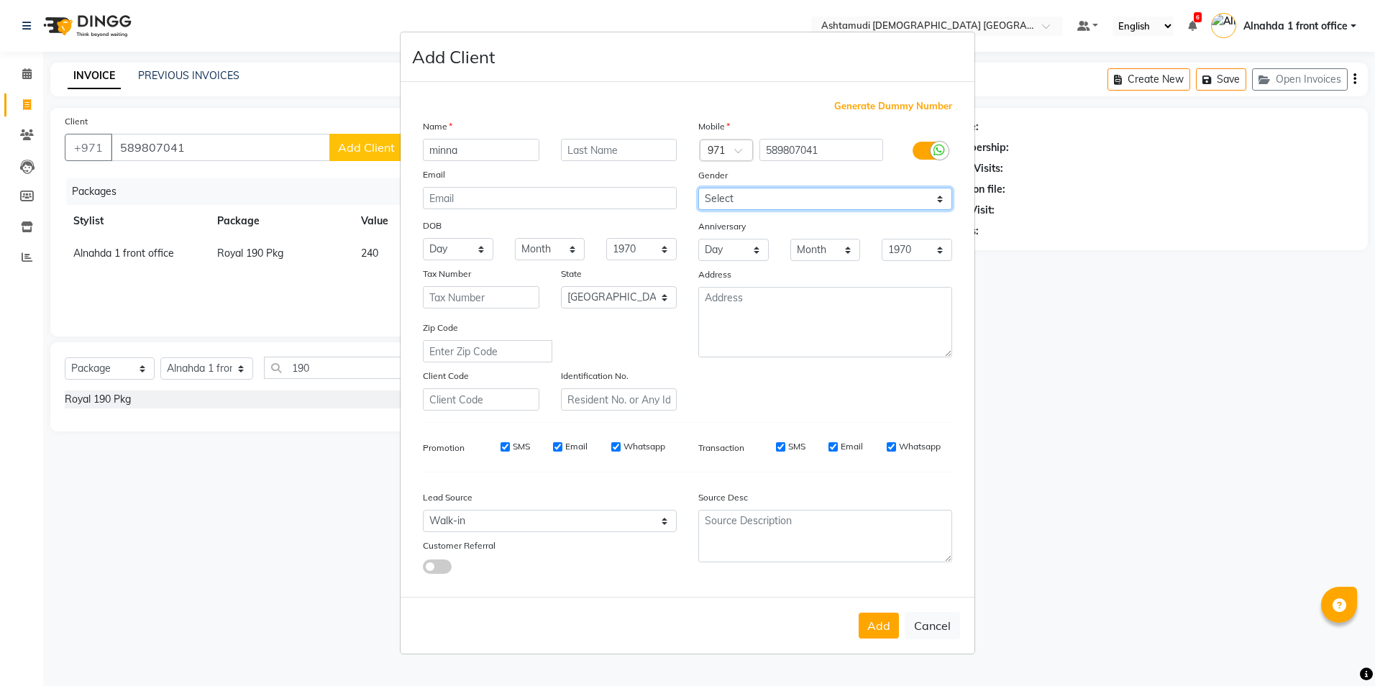
click at [791, 199] on select "Select [DEMOGRAPHIC_DATA] [DEMOGRAPHIC_DATA] Other Prefer Not To Say" at bounding box center [825, 199] width 254 height 22
select select "[DEMOGRAPHIC_DATA]"
click at [698, 188] on select "Select [DEMOGRAPHIC_DATA] [DEMOGRAPHIC_DATA] Other Prefer Not To Say" at bounding box center [825, 199] width 254 height 22
click at [871, 630] on button "Add" at bounding box center [879, 626] width 40 height 26
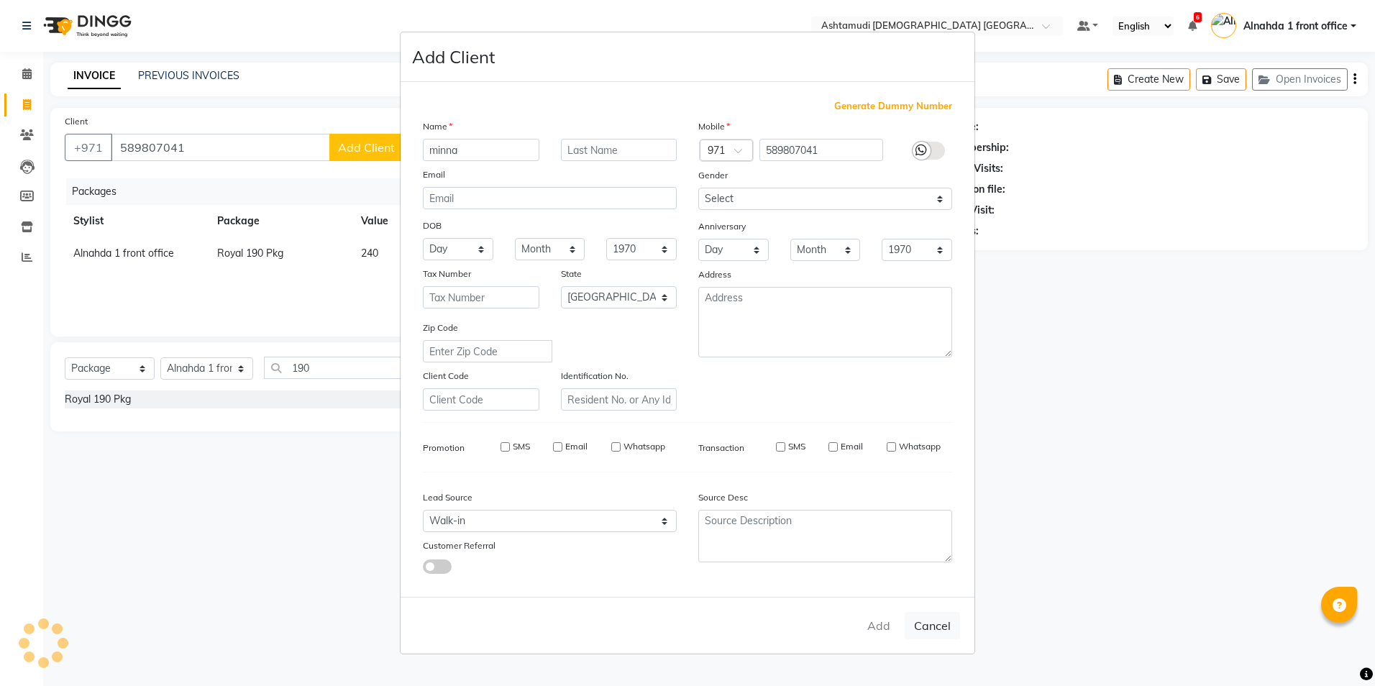
select select
select select "null"
select select
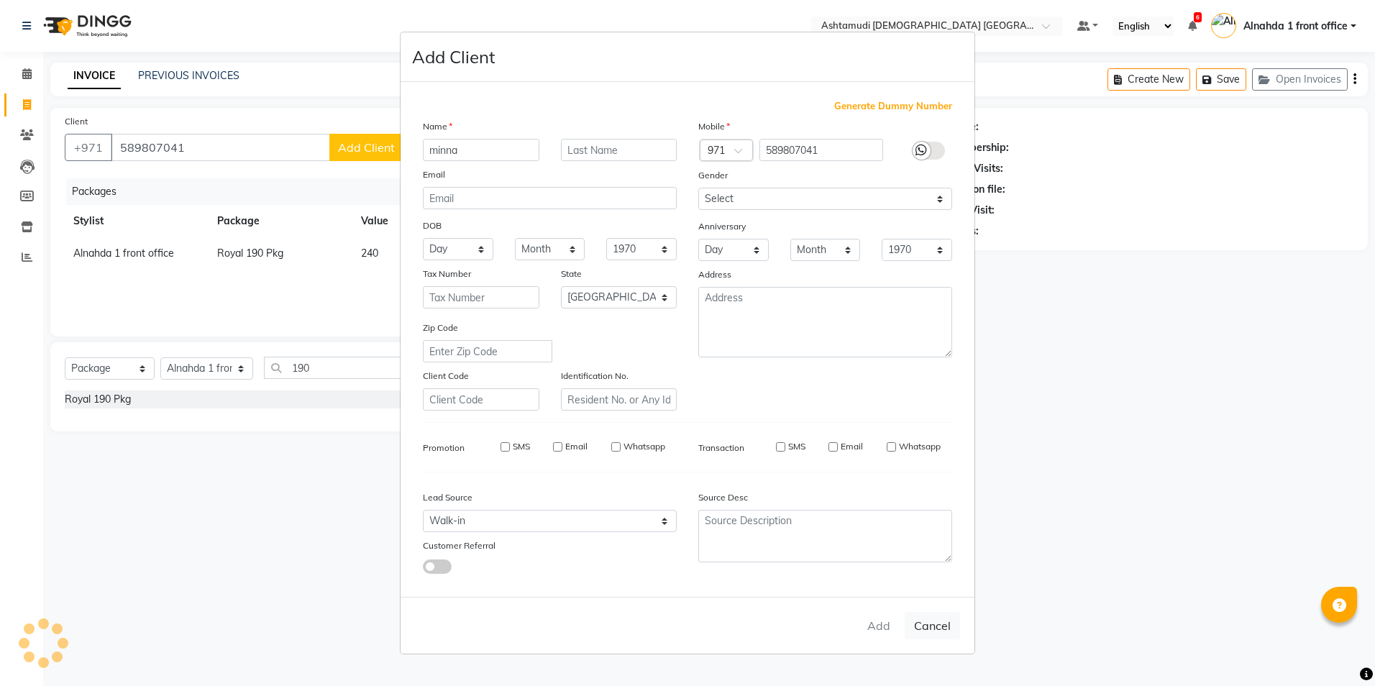
select select
checkbox input "false"
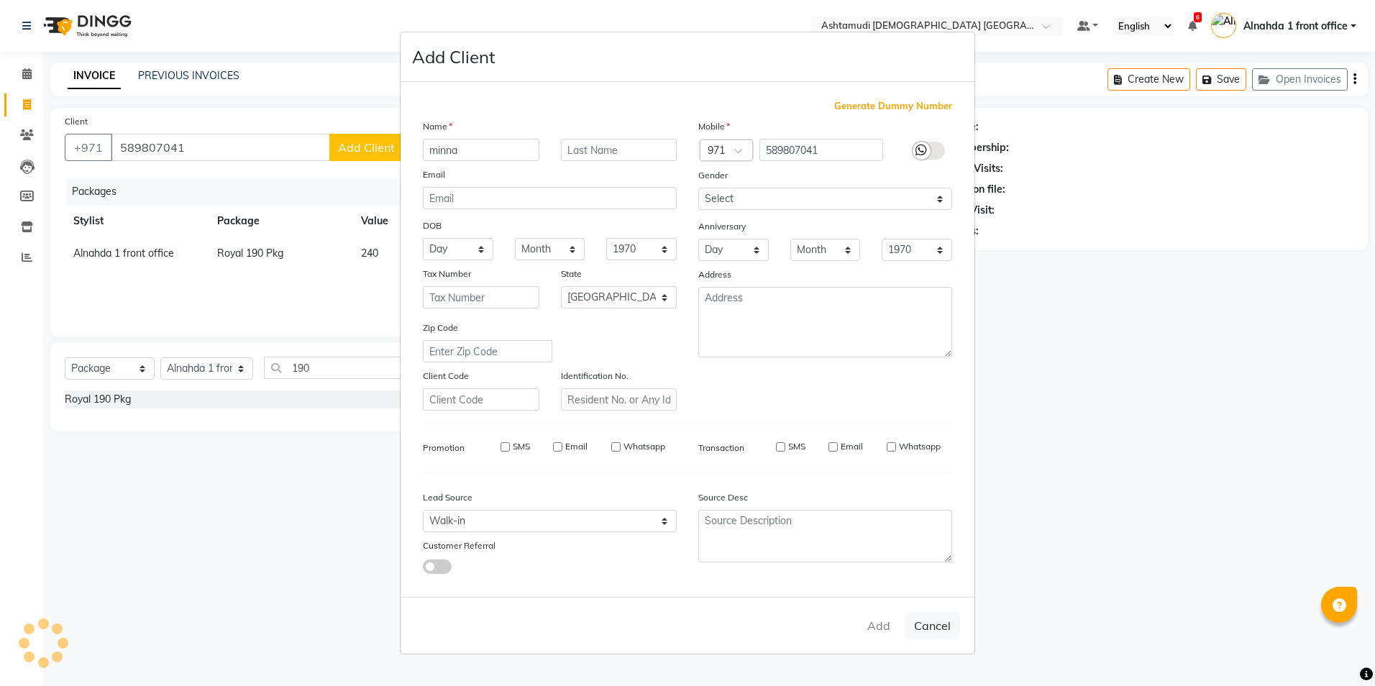
checkbox input "false"
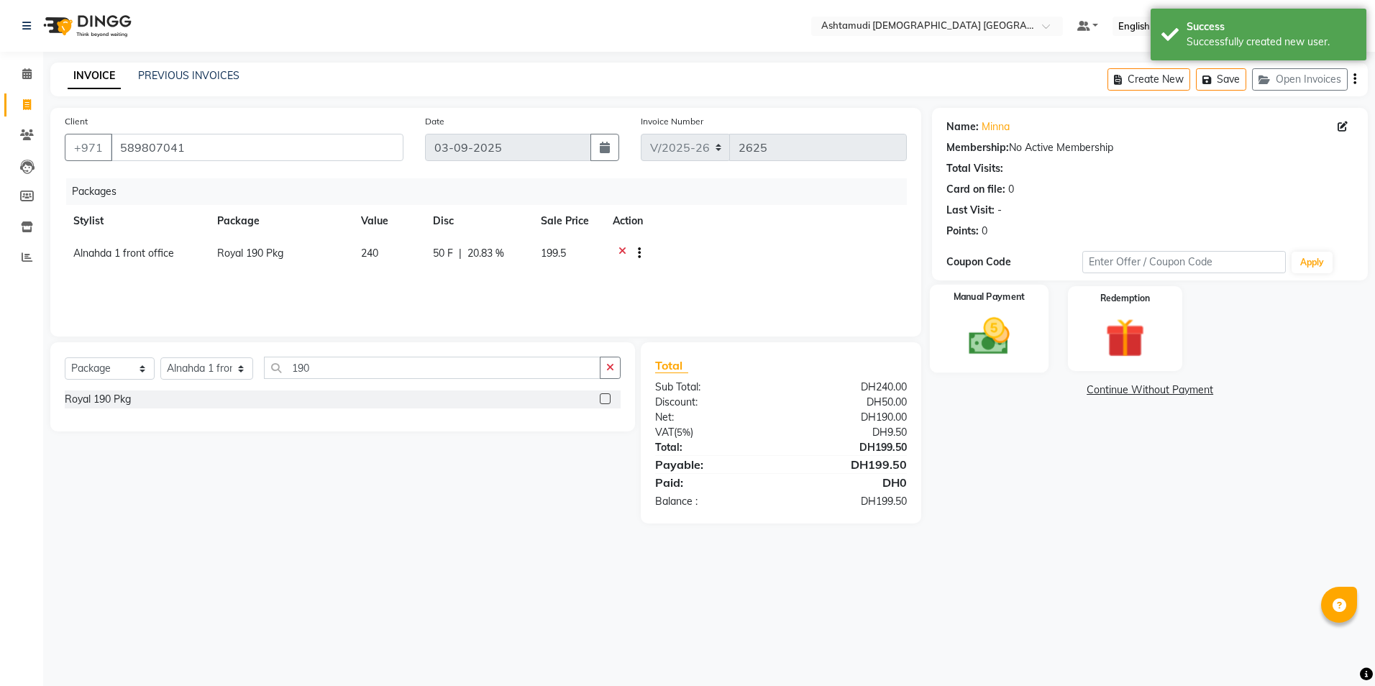
click at [1011, 347] on img at bounding box center [989, 336] width 67 height 47
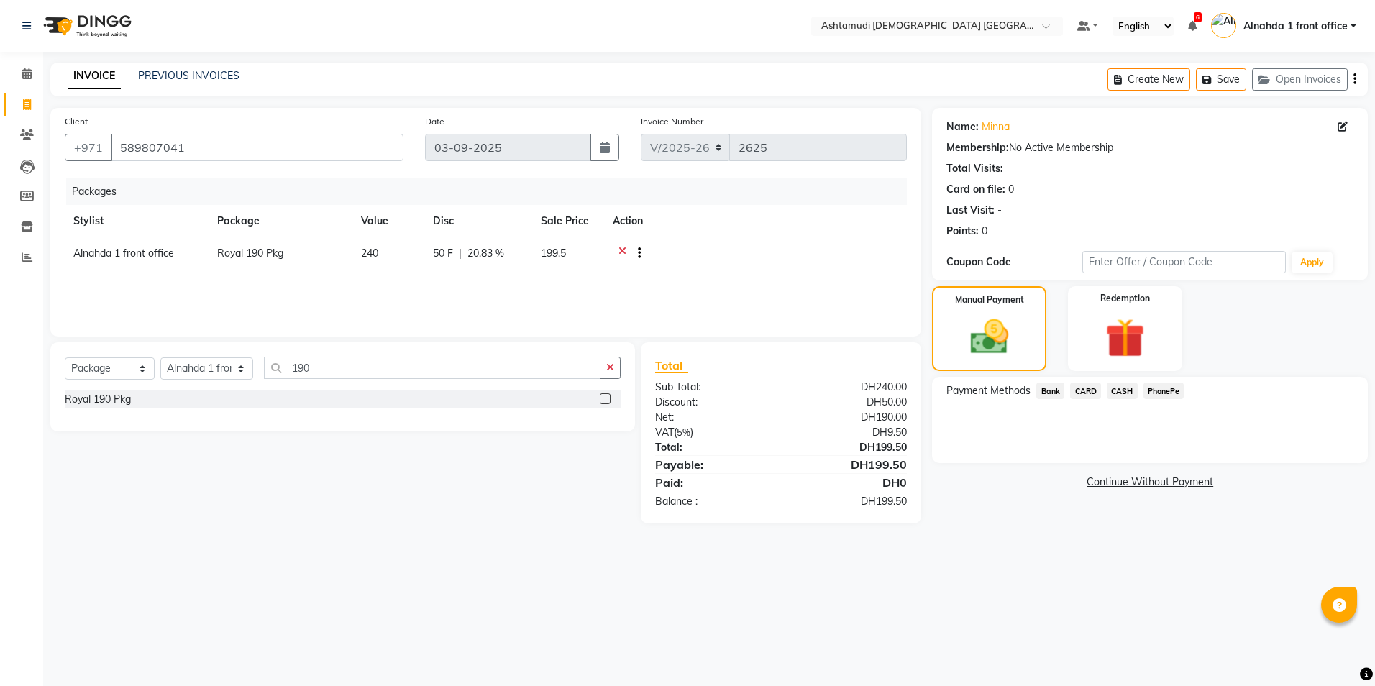
click at [1087, 391] on span "CARD" at bounding box center [1085, 391] width 31 height 17
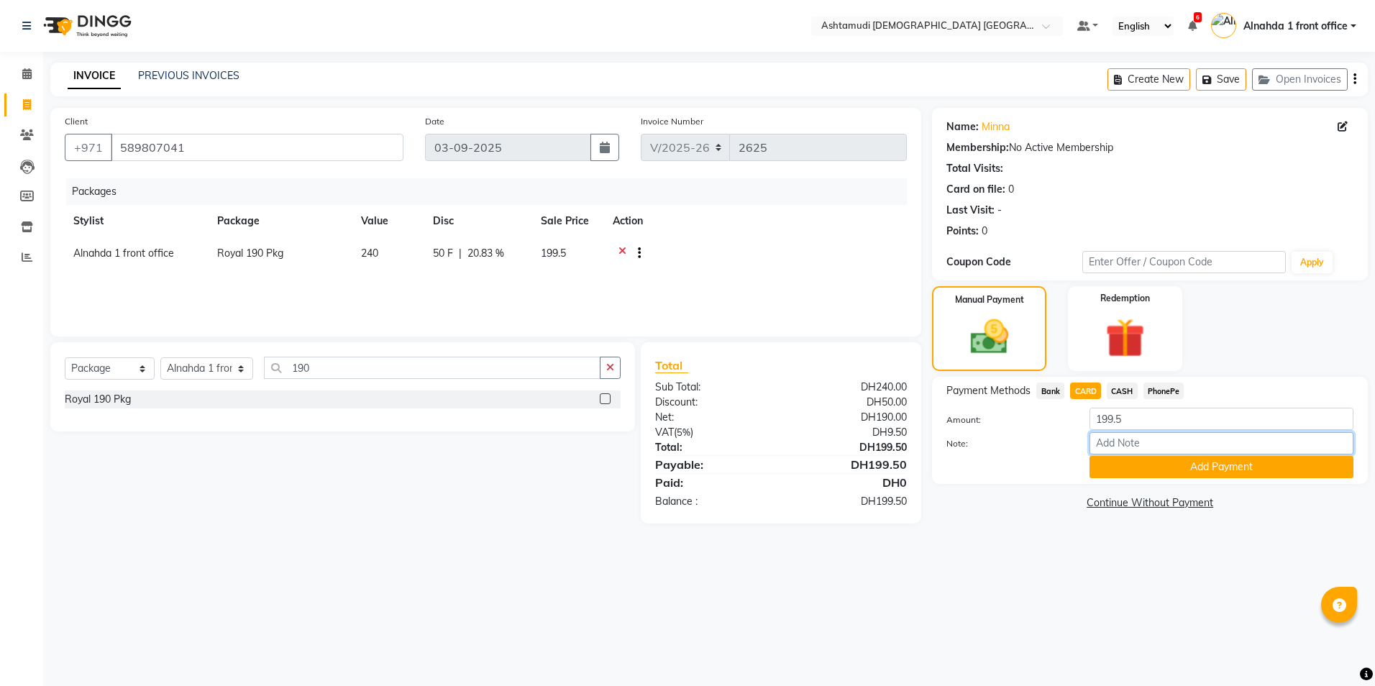
click at [1150, 445] on input "Note:" at bounding box center [1222, 443] width 264 height 22
type input "amala"
click at [1143, 470] on button "Add Payment" at bounding box center [1222, 467] width 264 height 22
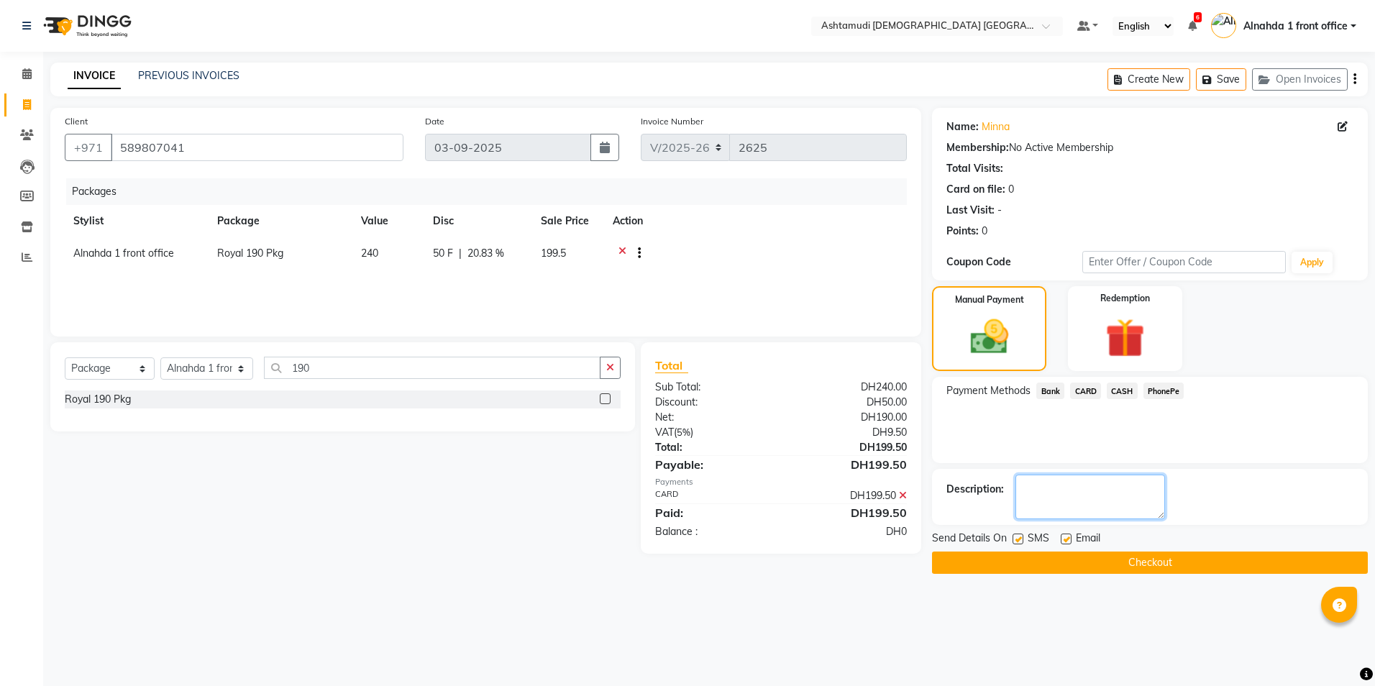
click at [1106, 501] on textarea at bounding box center [1091, 497] width 150 height 45
type textarea "0328"
click at [1080, 561] on button "Checkout" at bounding box center [1150, 563] width 436 height 22
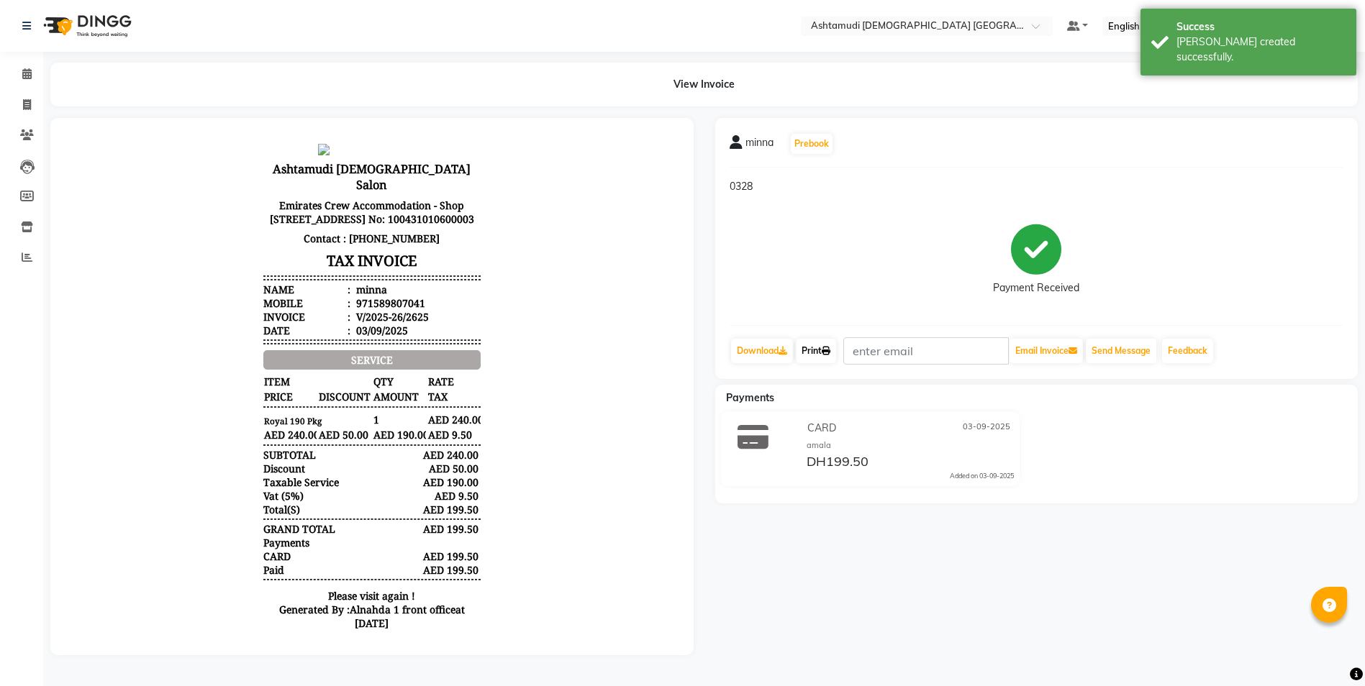
click at [825, 347] on link "Print" at bounding box center [816, 351] width 40 height 24
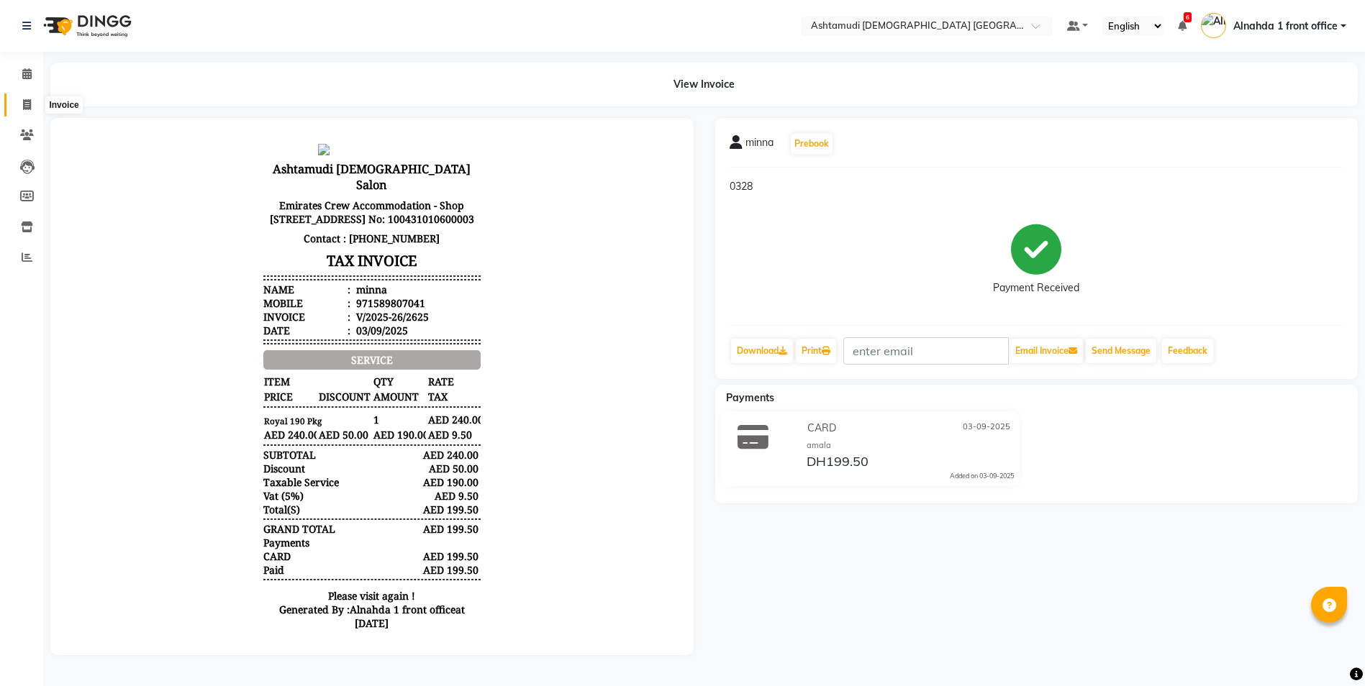
click at [25, 102] on icon at bounding box center [27, 104] width 8 height 11
select select "service"
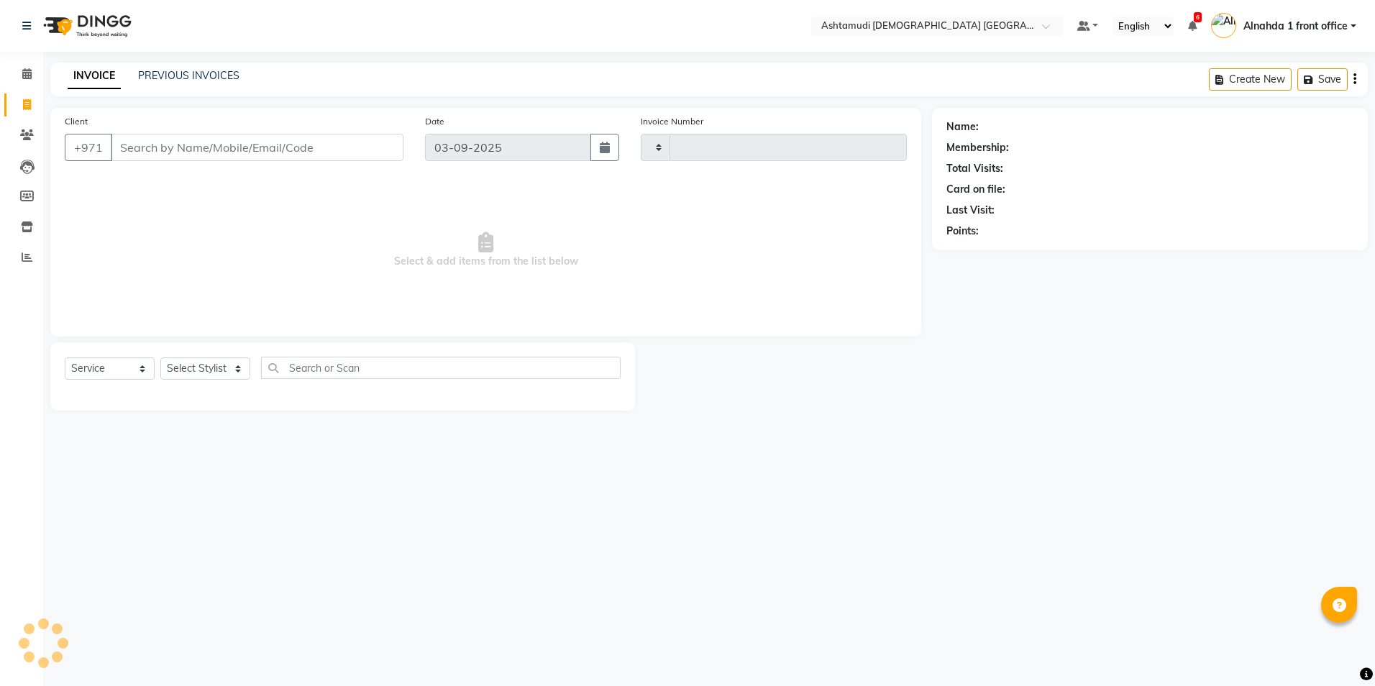
type input "2626"
select select "7242"
click at [188, 146] on input "Client" at bounding box center [257, 147] width 293 height 27
type input "567107175"
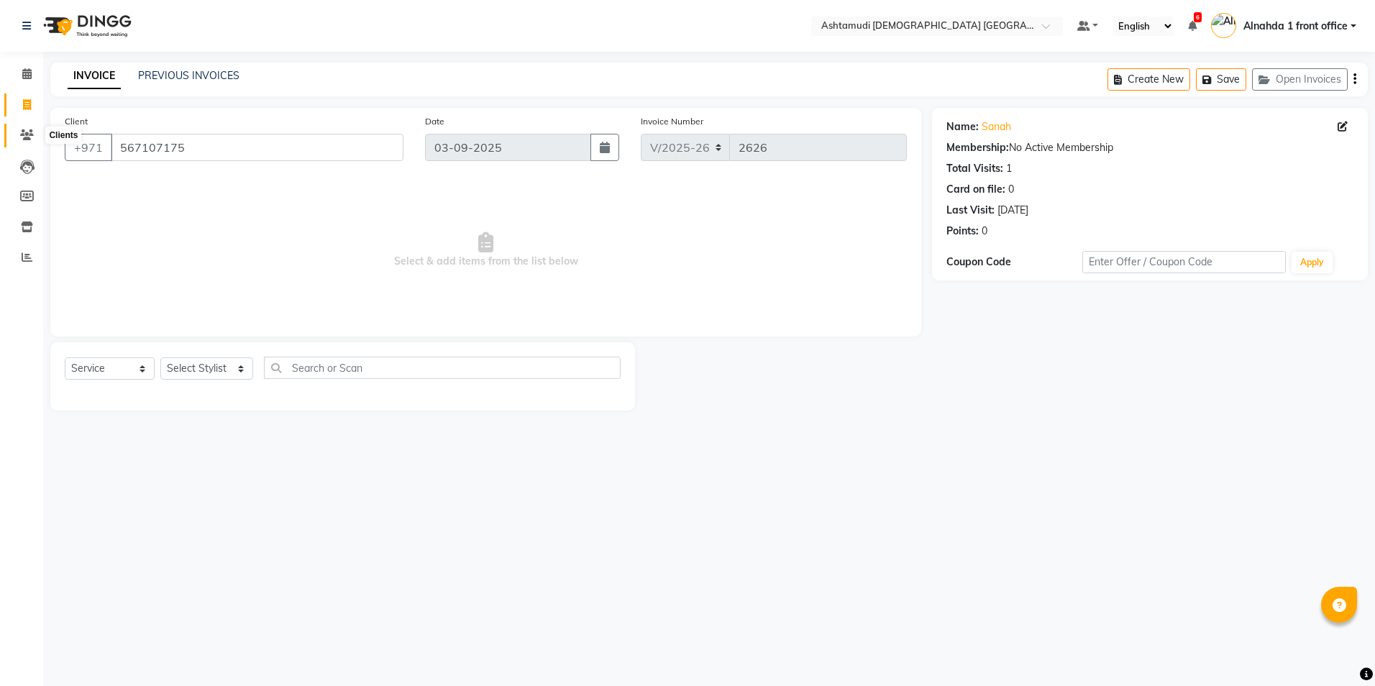
click at [28, 136] on icon at bounding box center [27, 134] width 14 height 11
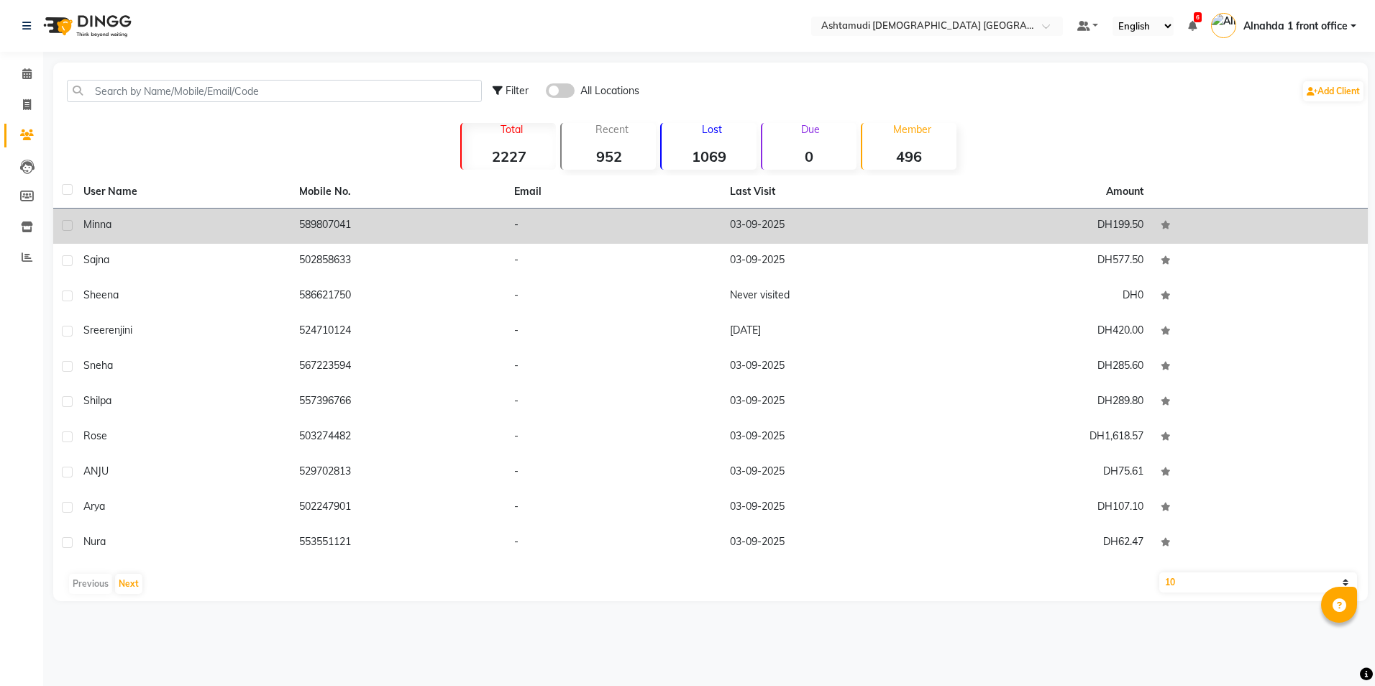
click at [300, 229] on td "589807041" at bounding box center [399, 226] width 216 height 35
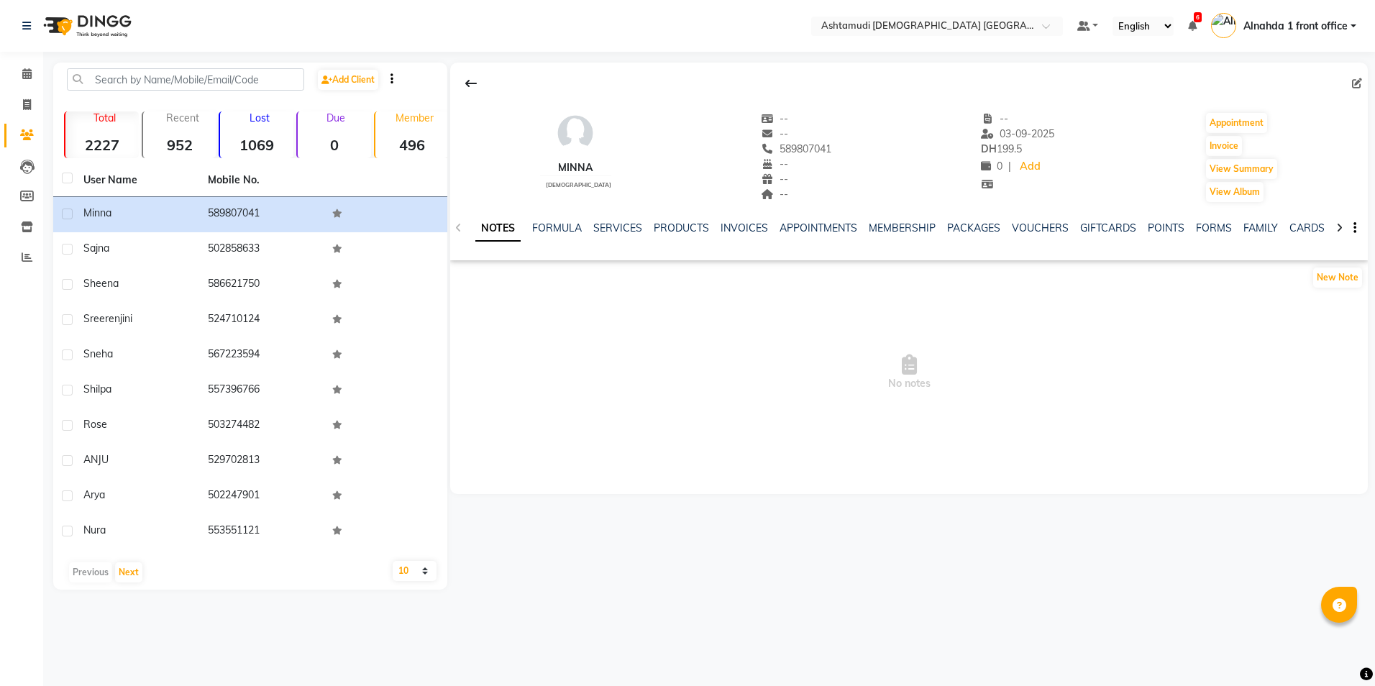
drag, startPoint x: 760, startPoint y: 150, endPoint x: 829, endPoint y: 152, distance: 68.4
click at [829, 152] on div "[PERSON_NAME][DEMOGRAPHIC_DATA] -- -- 589807041 Mobile No. -- -- -- -- [DATE] D…" at bounding box center [909, 150] width 918 height 106
copy span "589807041"
click at [18, 104] on span at bounding box center [26, 105] width 25 height 17
select select "service"
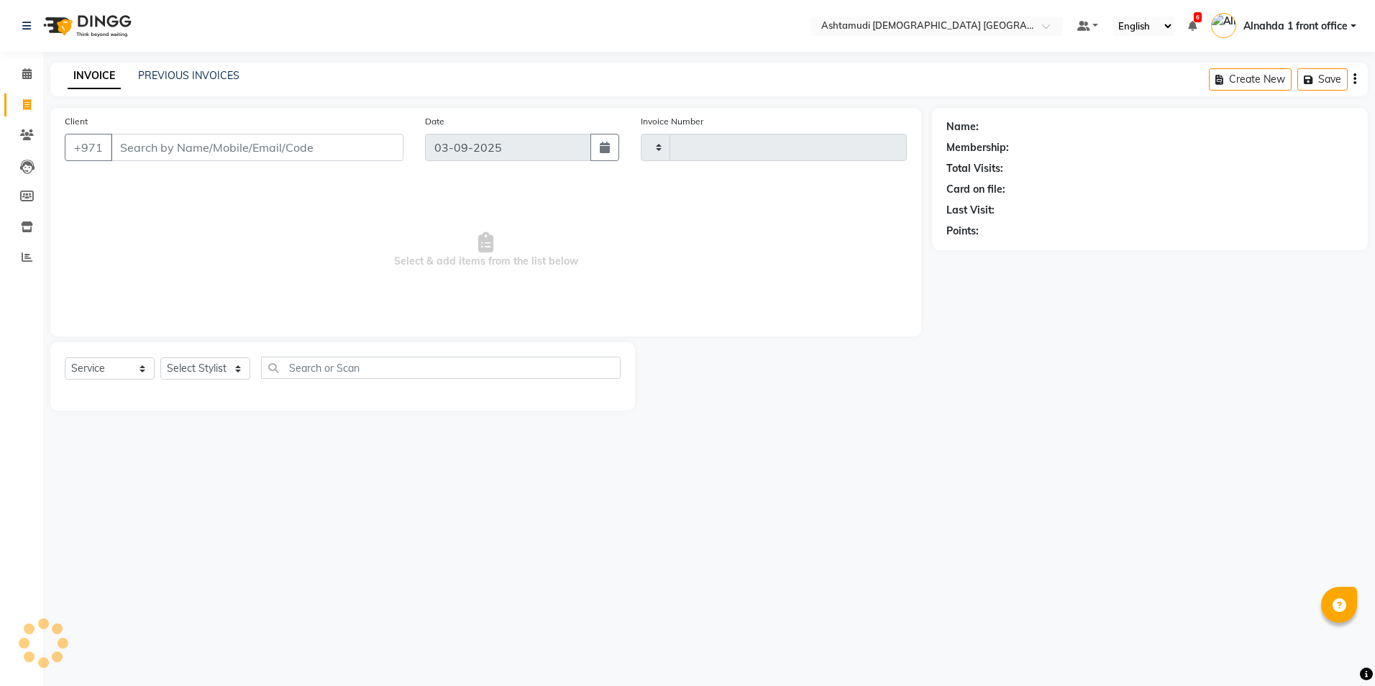
type input "2626"
select select "7242"
click at [171, 163] on div "Client +971" at bounding box center [234, 143] width 360 height 59
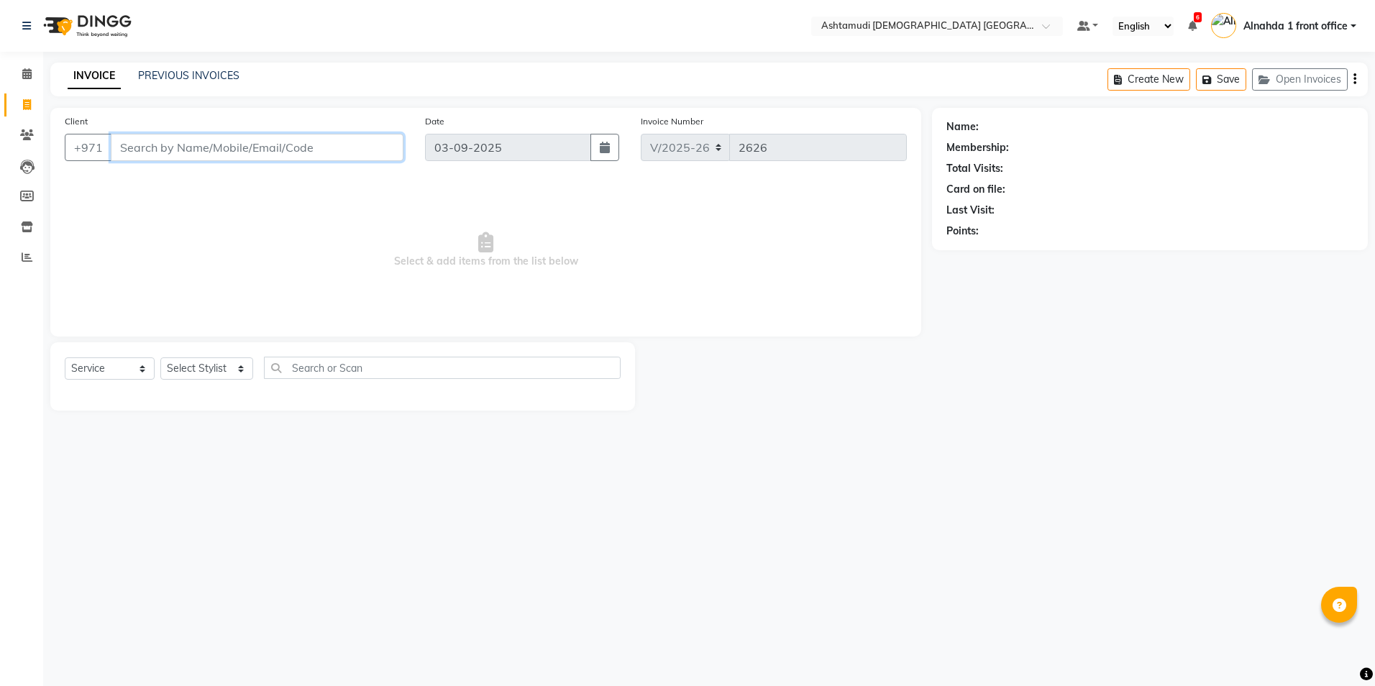
click at [170, 151] on input "Client" at bounding box center [257, 147] width 293 height 27
paste input "589807041"
click at [183, 188] on button "minna 589807041" at bounding box center [177, 180] width 135 height 23
type input "589807041"
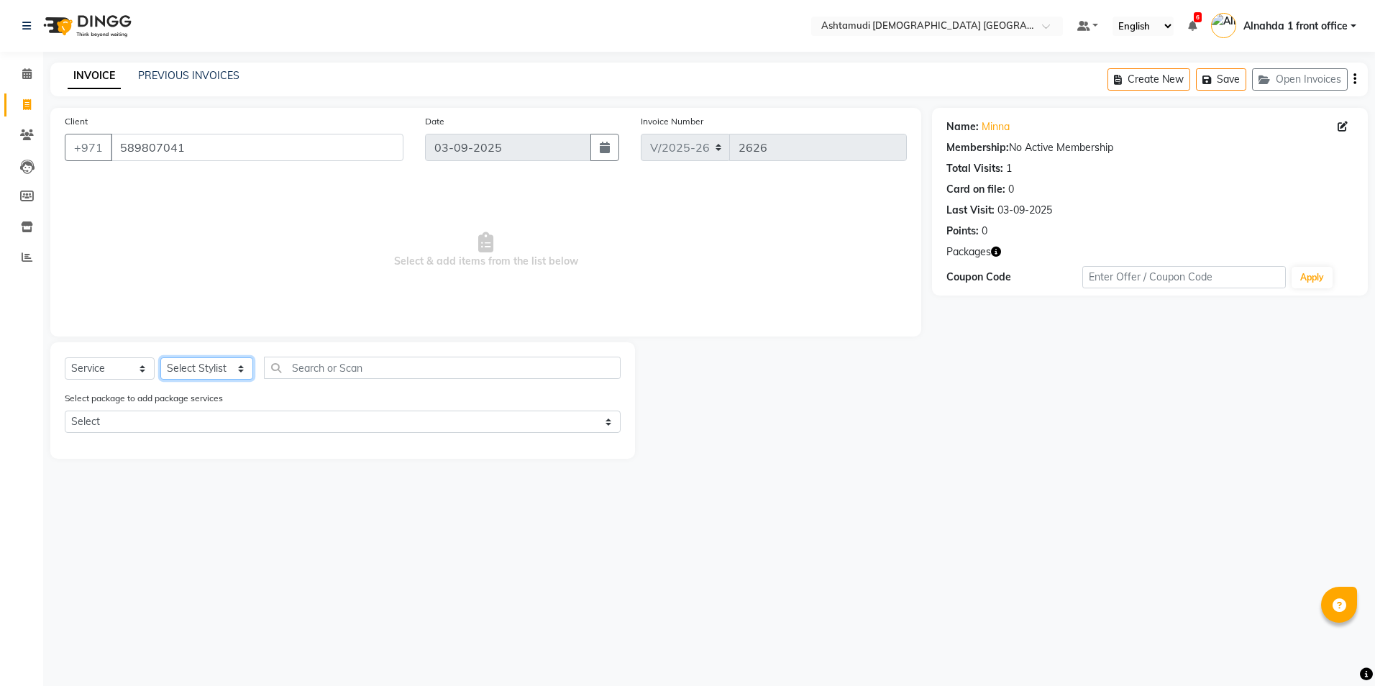
click at [229, 360] on select "Select Stylist Alnahda 1 front office [PERSON_NAME] [PERSON_NAME] Staff INOKA […" at bounding box center [206, 368] width 93 height 22
select select "90019"
click at [160, 357] on select "Select Stylist Alnahda 1 front office [PERSON_NAME] [PERSON_NAME] Staff INOKA […" at bounding box center [206, 368] width 93 height 22
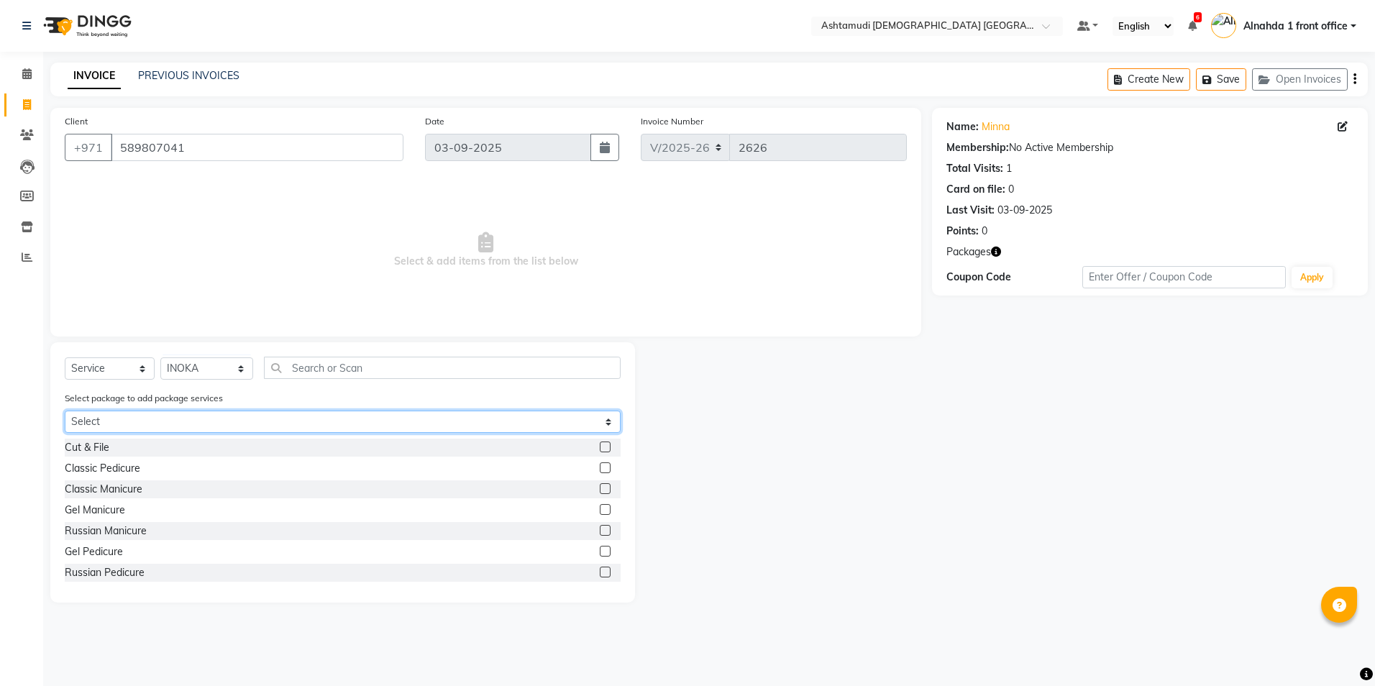
click at [260, 422] on select "Select Royal 190 Pkg" at bounding box center [343, 422] width 556 height 22
select select "1: Object"
click at [65, 411] on select "Select Royal 190 Pkg" at bounding box center [343, 422] width 556 height 22
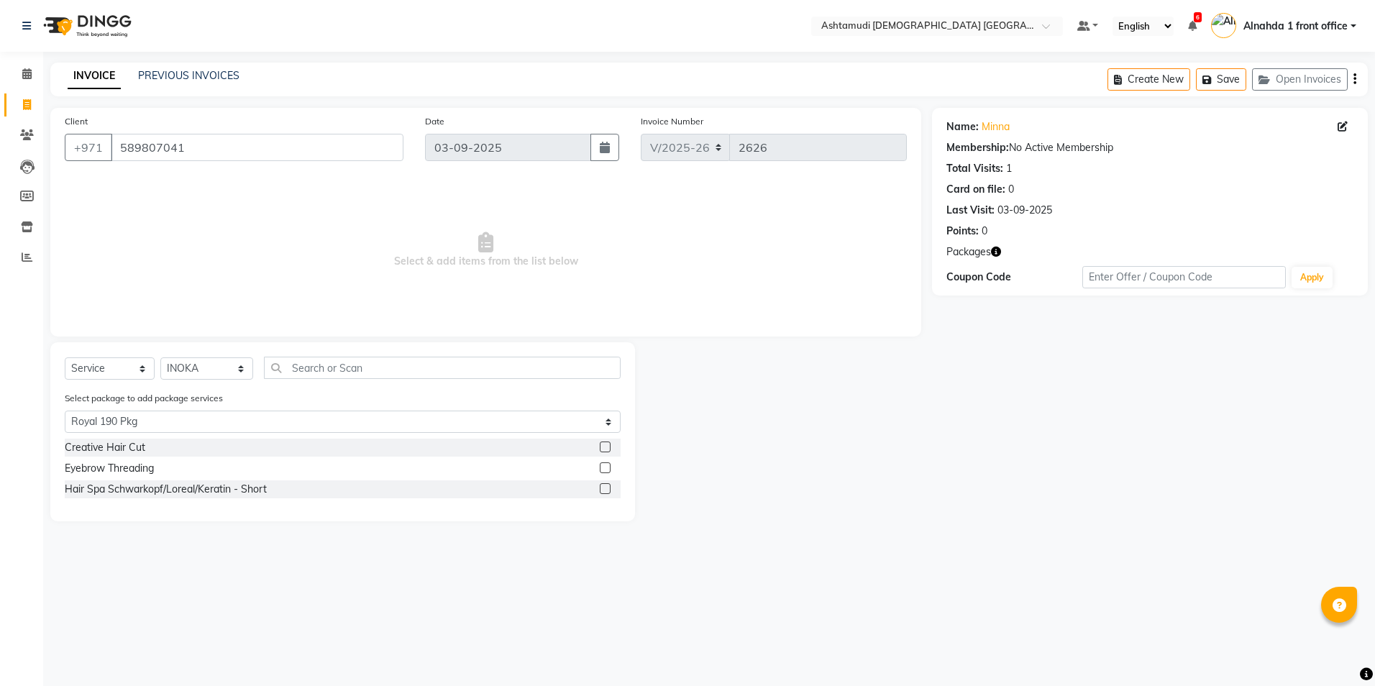
click at [609, 449] on label at bounding box center [605, 447] width 11 height 11
click at [609, 449] on input "checkbox" at bounding box center [604, 447] width 9 height 9
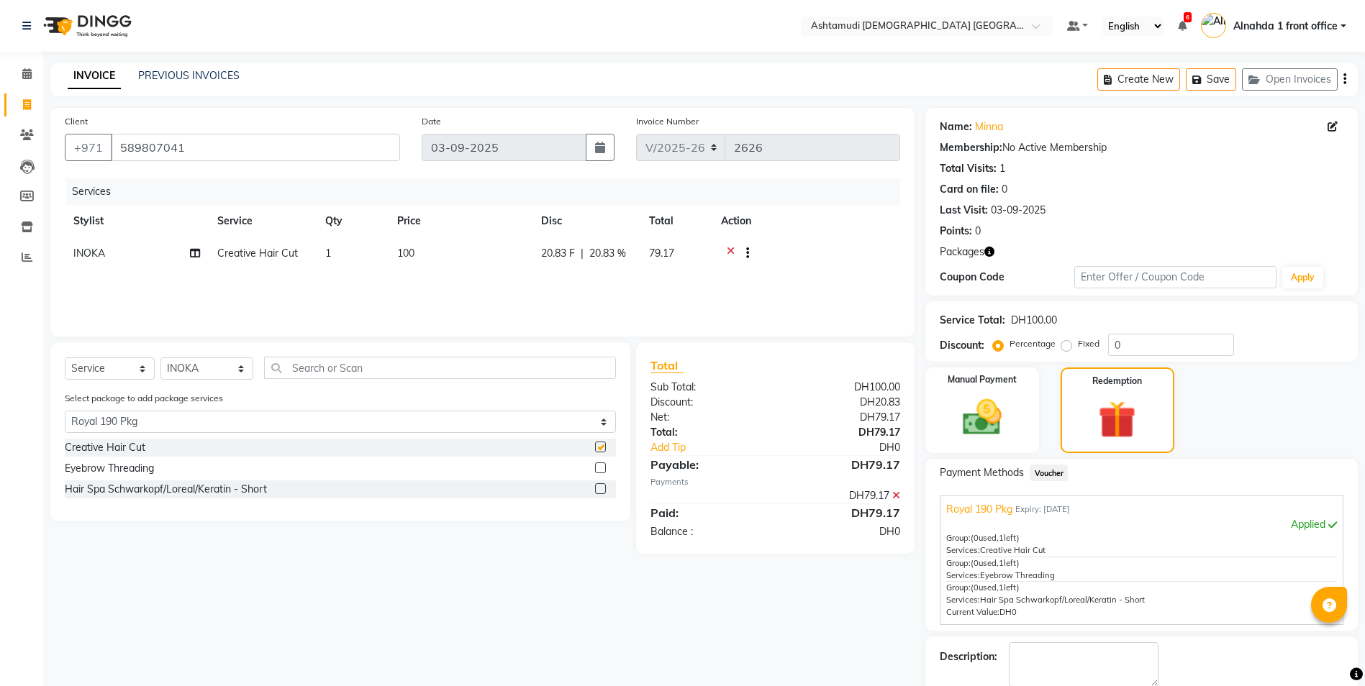
checkbox input "false"
click at [602, 472] on label at bounding box center [600, 468] width 11 height 11
click at [602, 472] on input "checkbox" at bounding box center [599, 468] width 9 height 9
checkbox input "false"
click at [601, 494] on label at bounding box center [600, 488] width 11 height 11
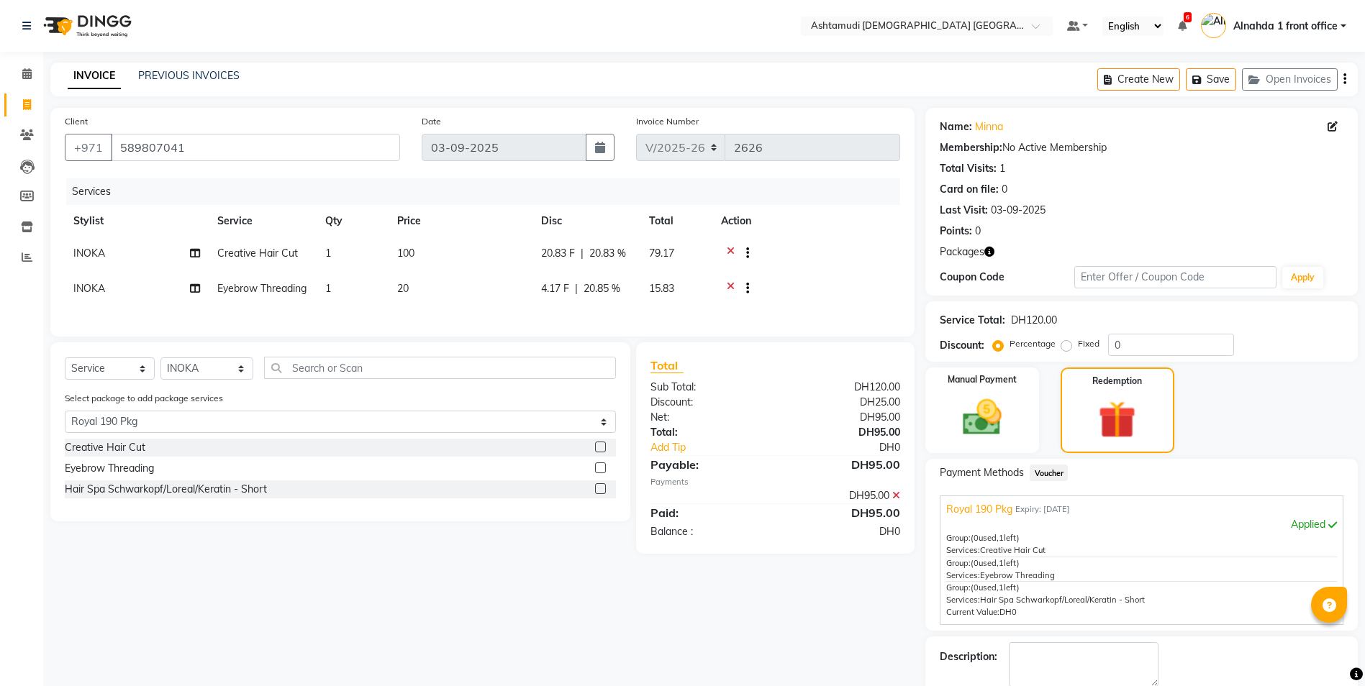
click at [601, 494] on input "checkbox" at bounding box center [599, 489] width 9 height 9
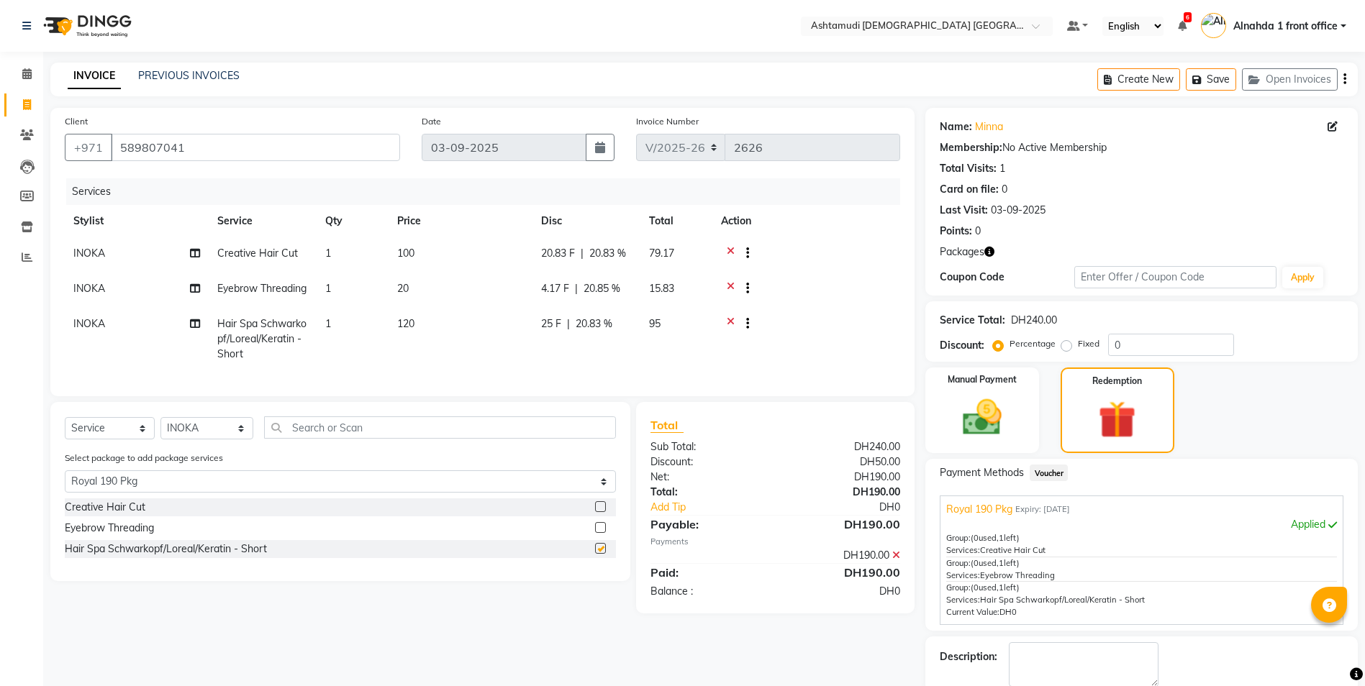
checkbox input "false"
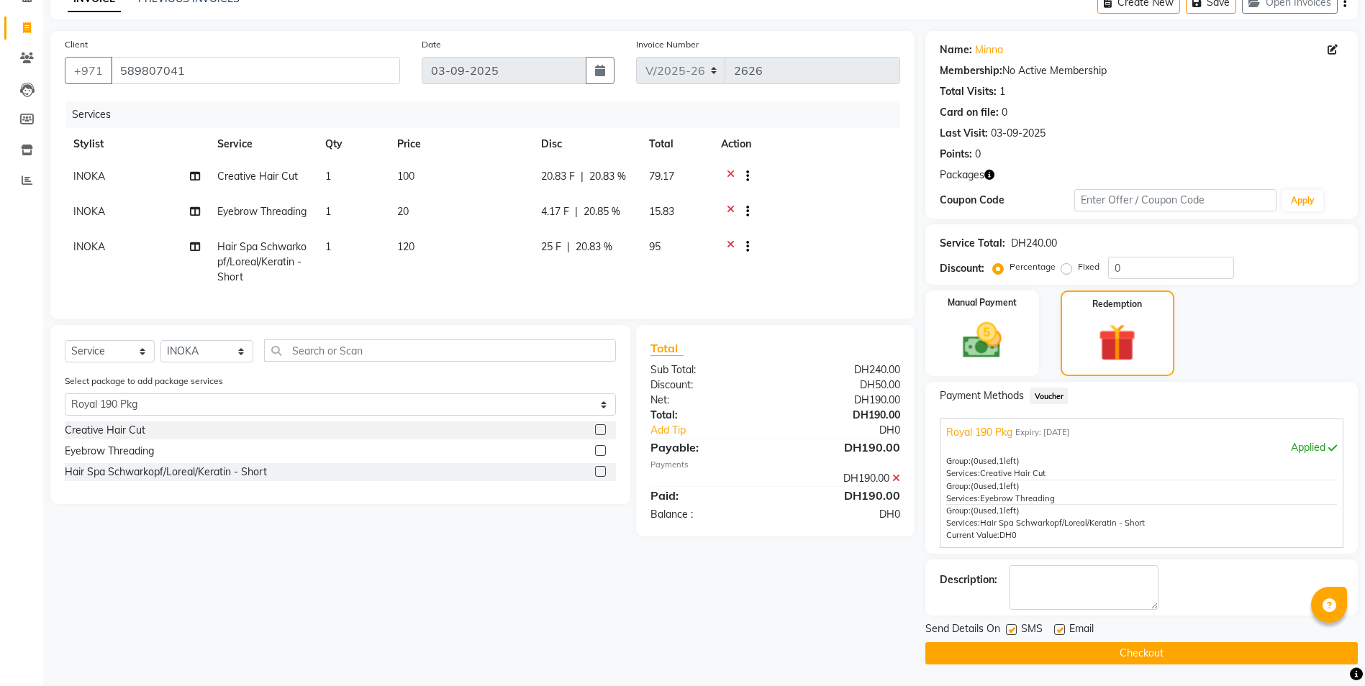
click at [1210, 654] on button "Checkout" at bounding box center [1141, 653] width 432 height 22
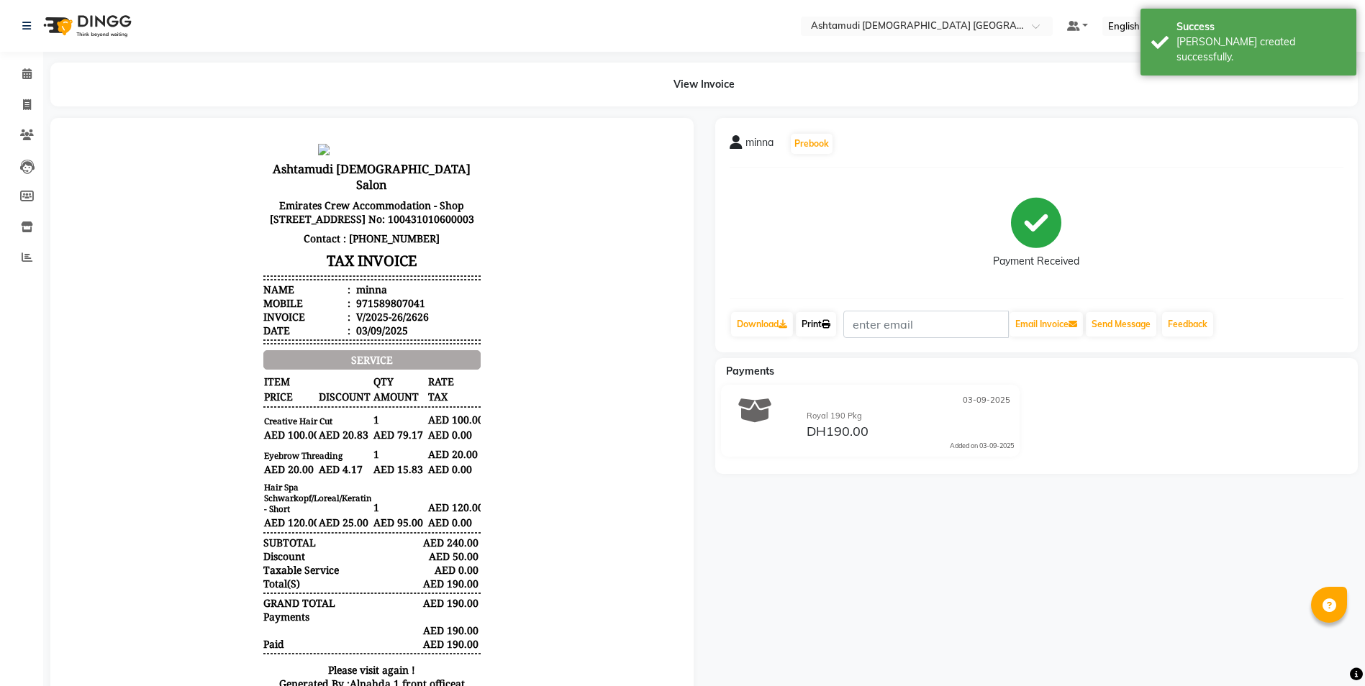
click at [821, 318] on link "Print" at bounding box center [816, 324] width 40 height 24
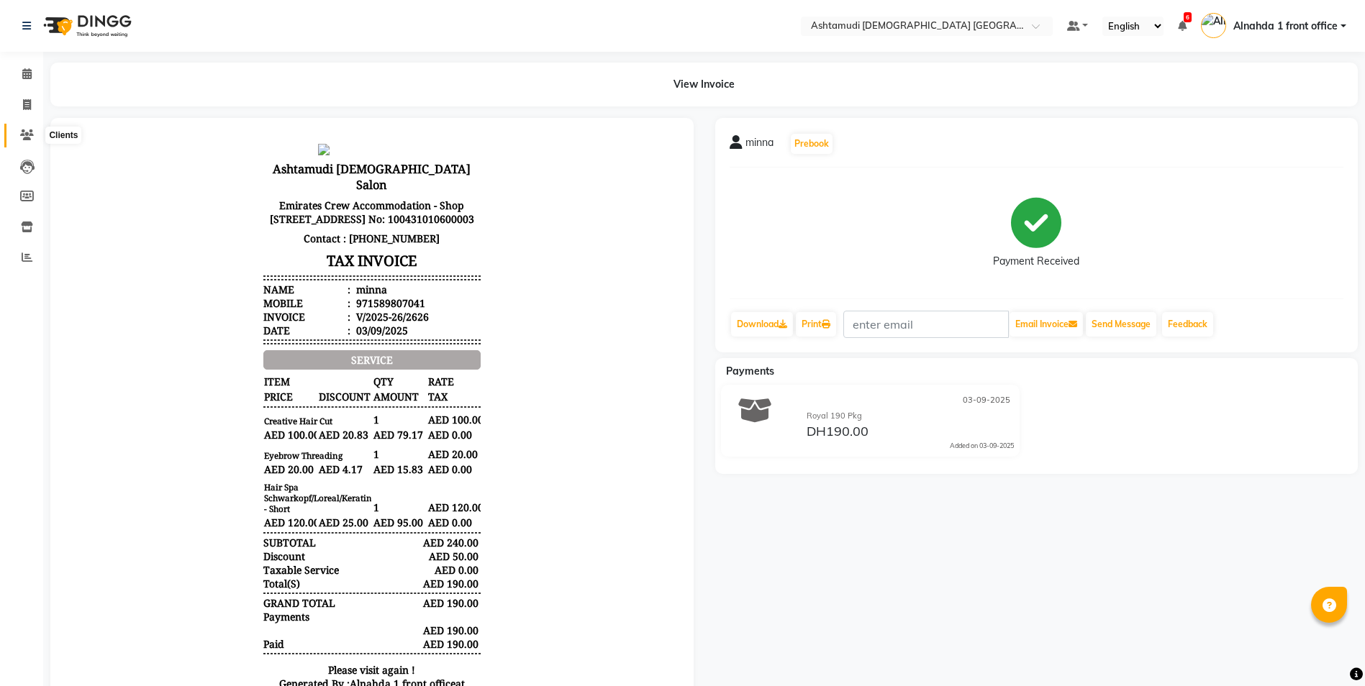
click at [23, 134] on icon at bounding box center [27, 134] width 14 height 11
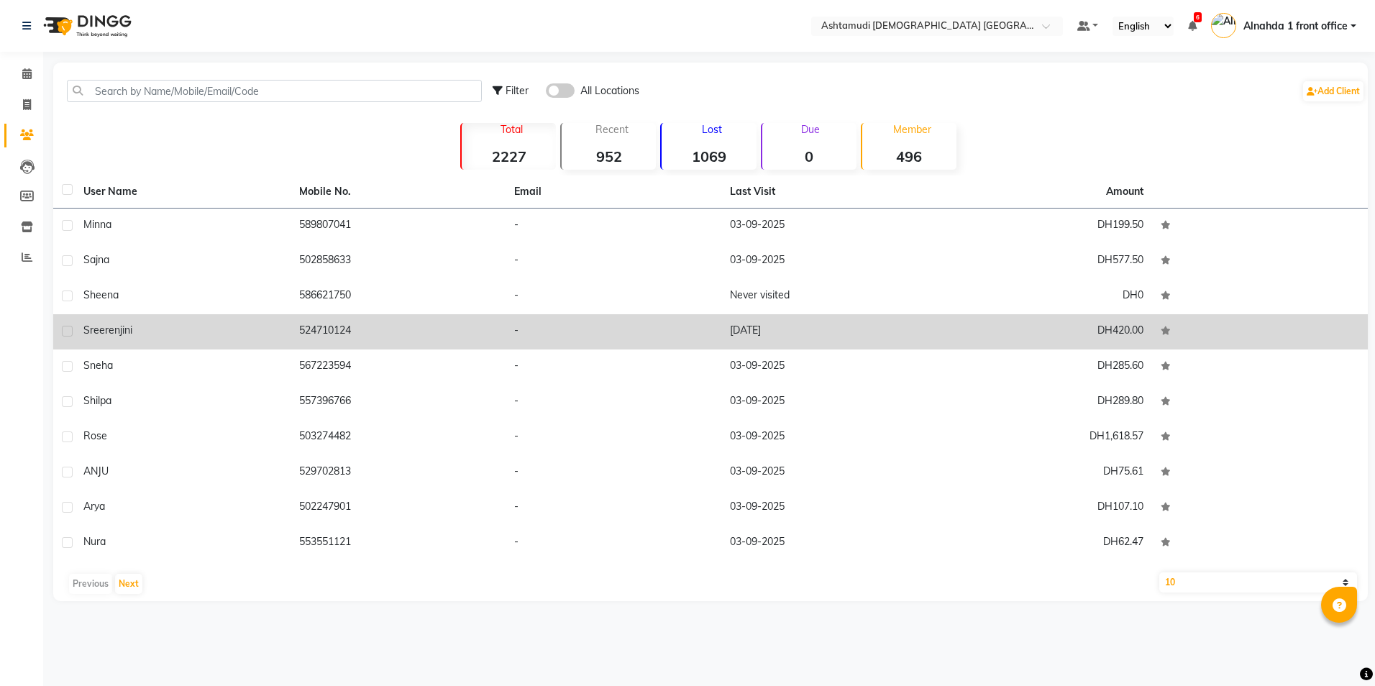
click at [140, 337] on div "sreerenjini" at bounding box center [182, 330] width 199 height 15
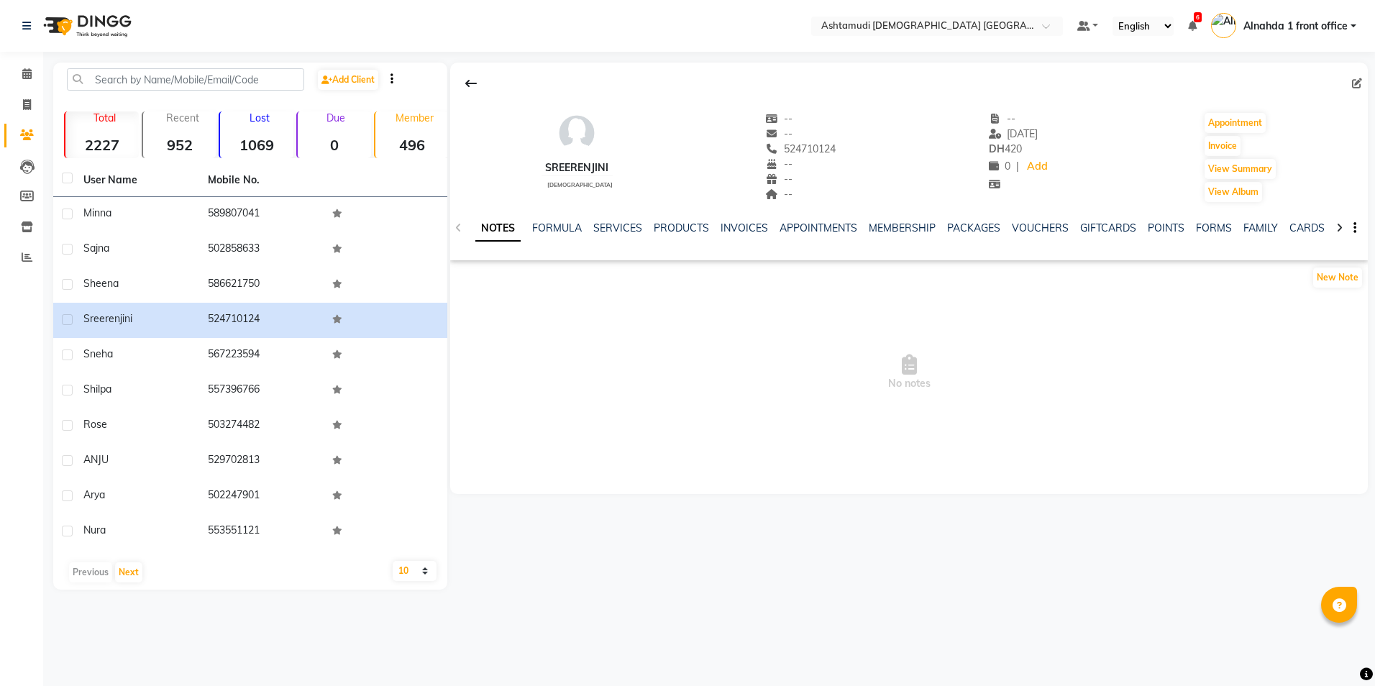
click at [624, 234] on div "SERVICES" at bounding box center [617, 228] width 49 height 15
click at [624, 227] on link "SERVICES" at bounding box center [617, 228] width 49 height 13
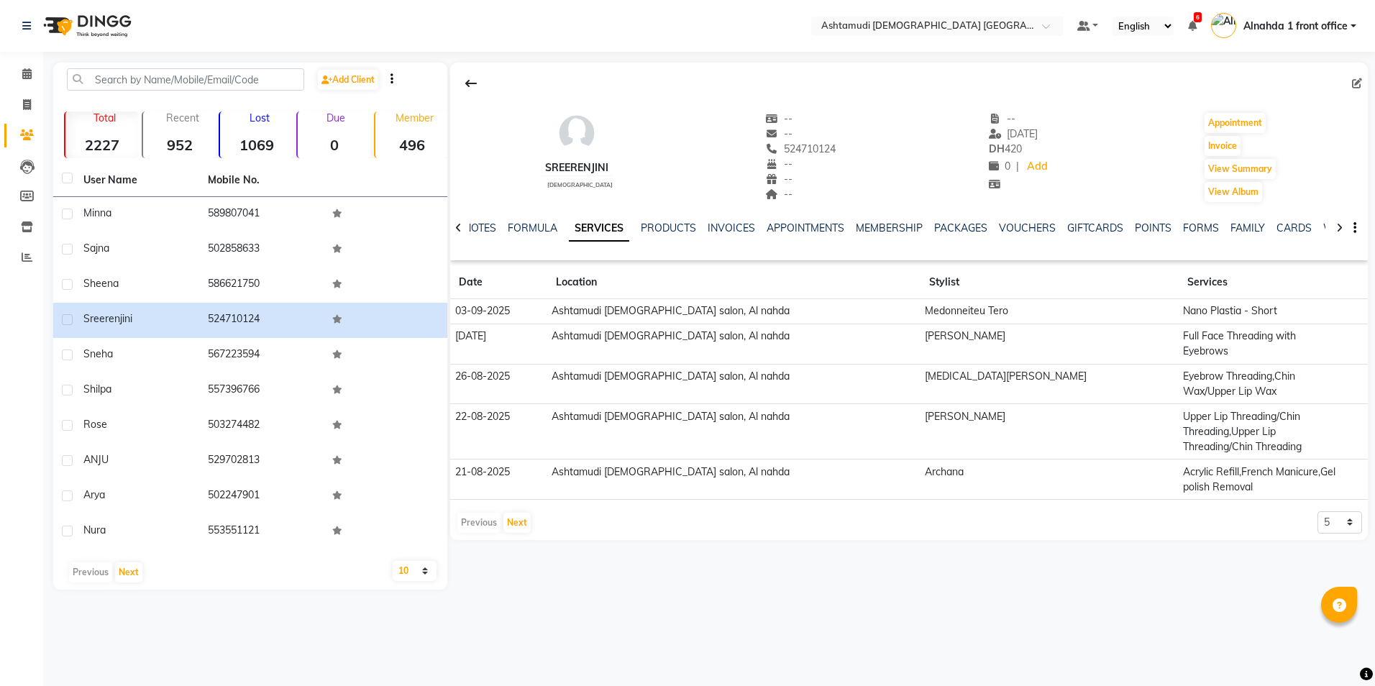
click at [811, 315] on td "Ashtamudi [DEMOGRAPHIC_DATA] salon, Al nahda" at bounding box center [733, 311] width 373 height 25
click at [727, 232] on link "INVOICES" at bounding box center [731, 228] width 47 height 13
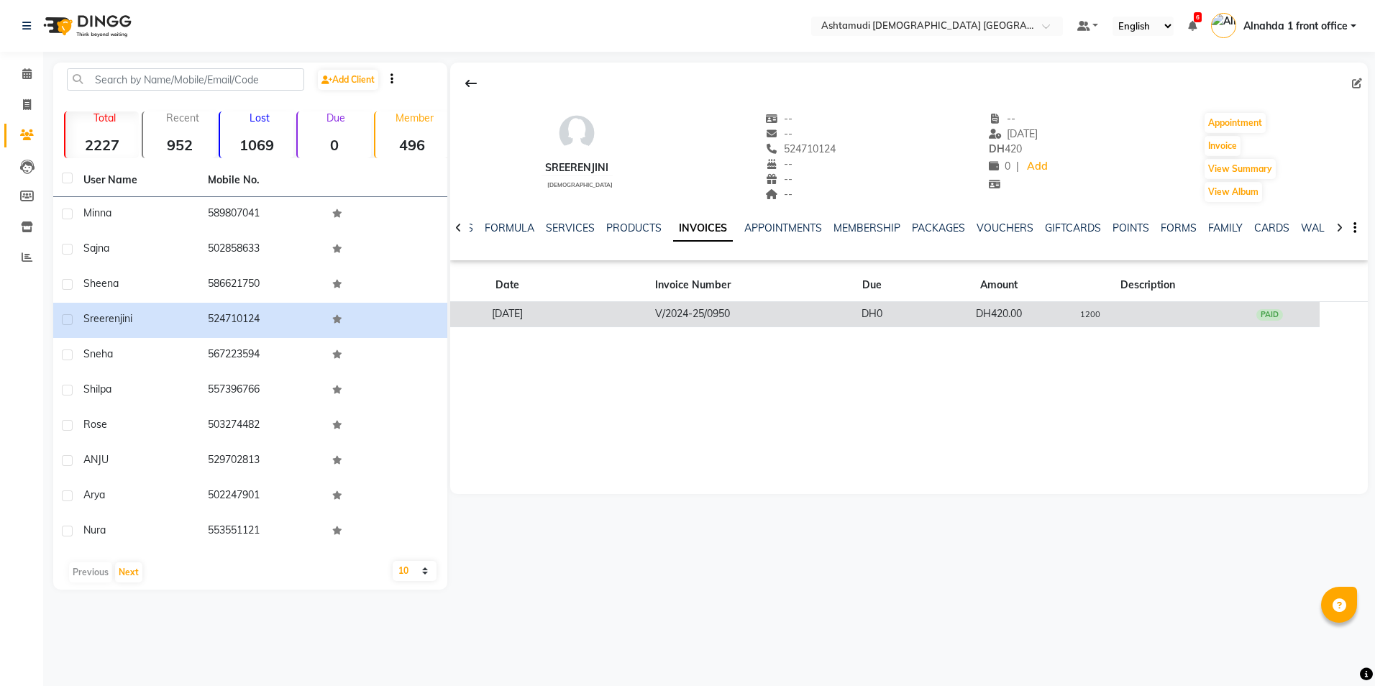
click at [853, 317] on td "DH0" at bounding box center [871, 314] width 101 height 25
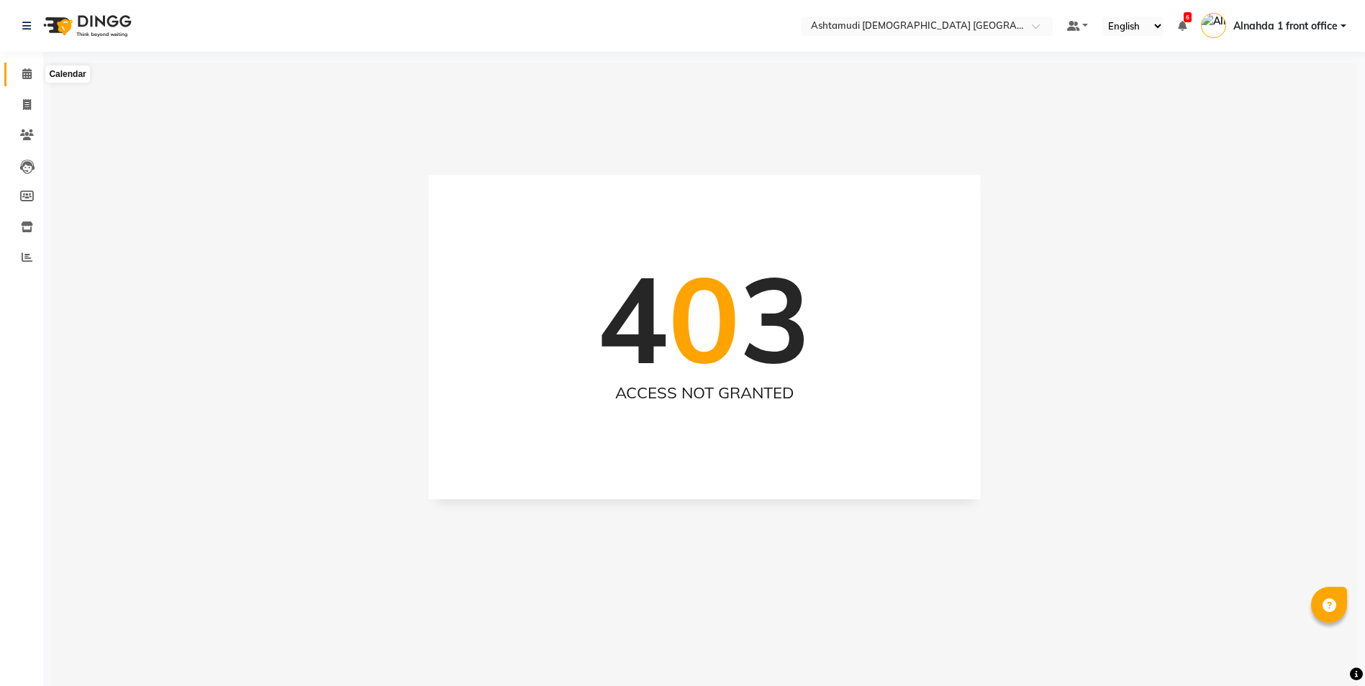
click at [24, 75] on icon at bounding box center [26, 73] width 9 height 11
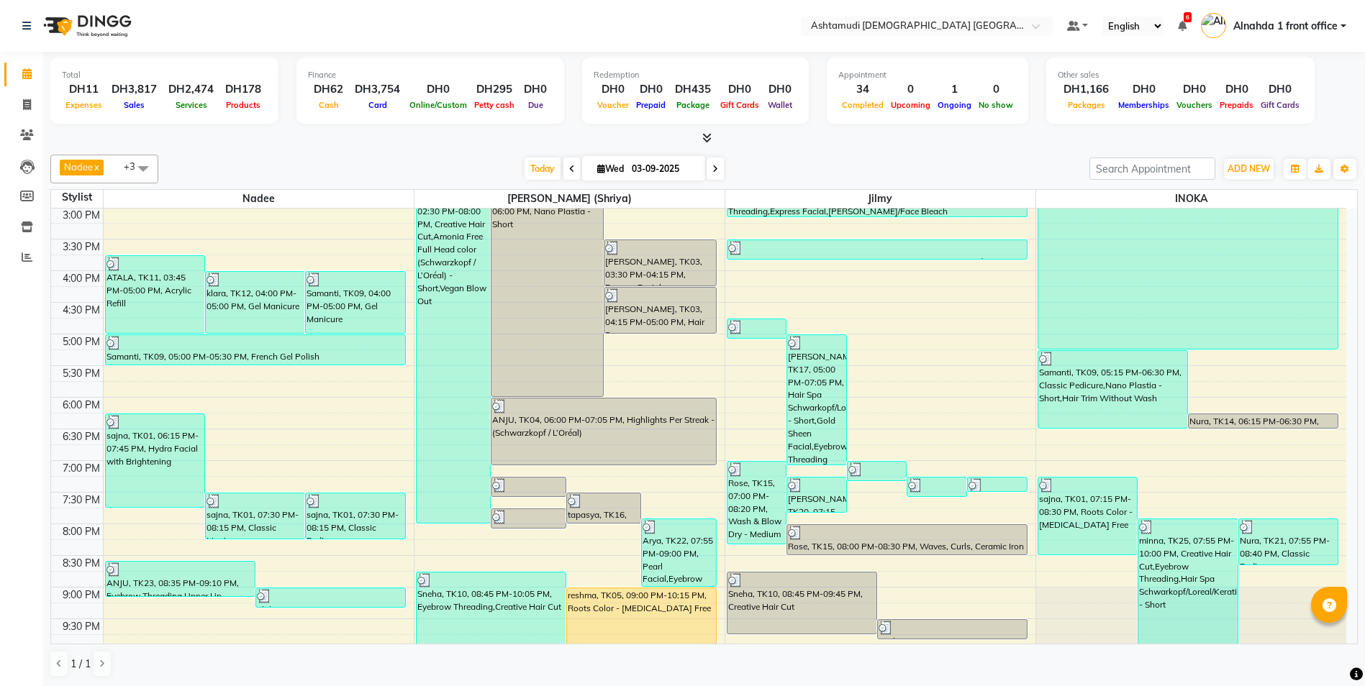
scroll to position [450, 0]
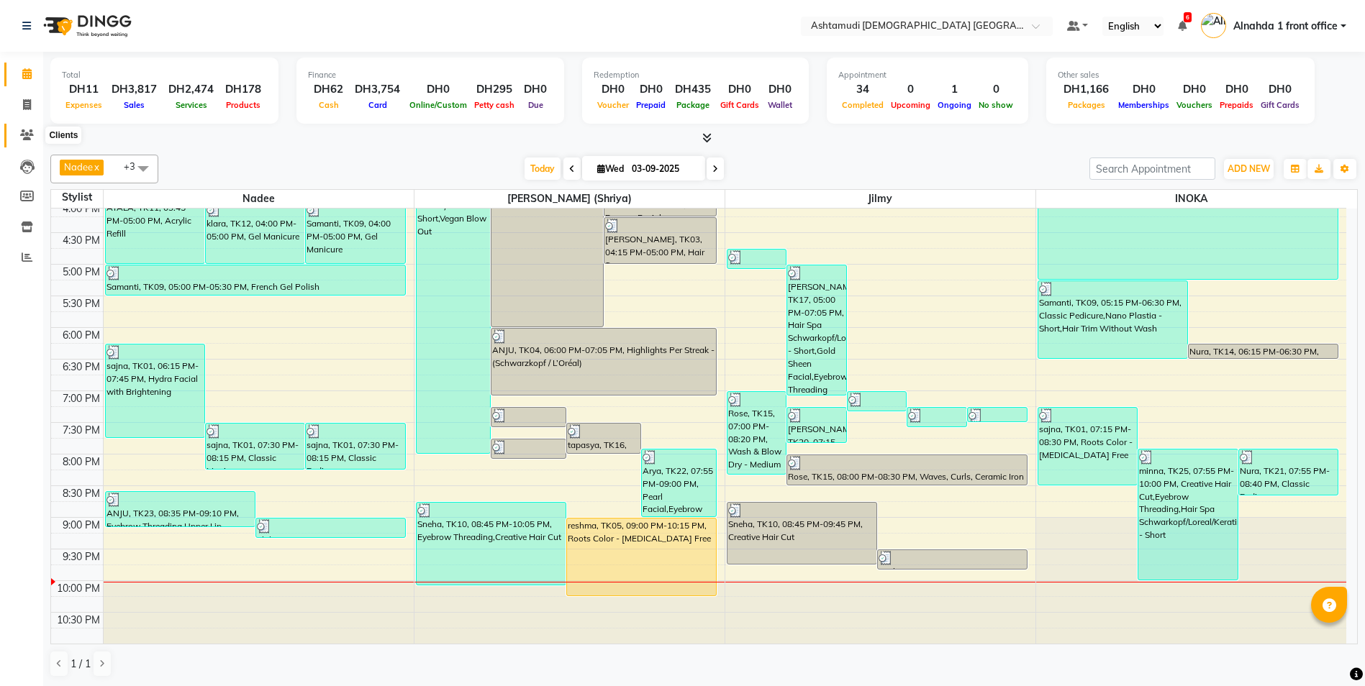
click at [32, 135] on icon at bounding box center [27, 134] width 14 height 11
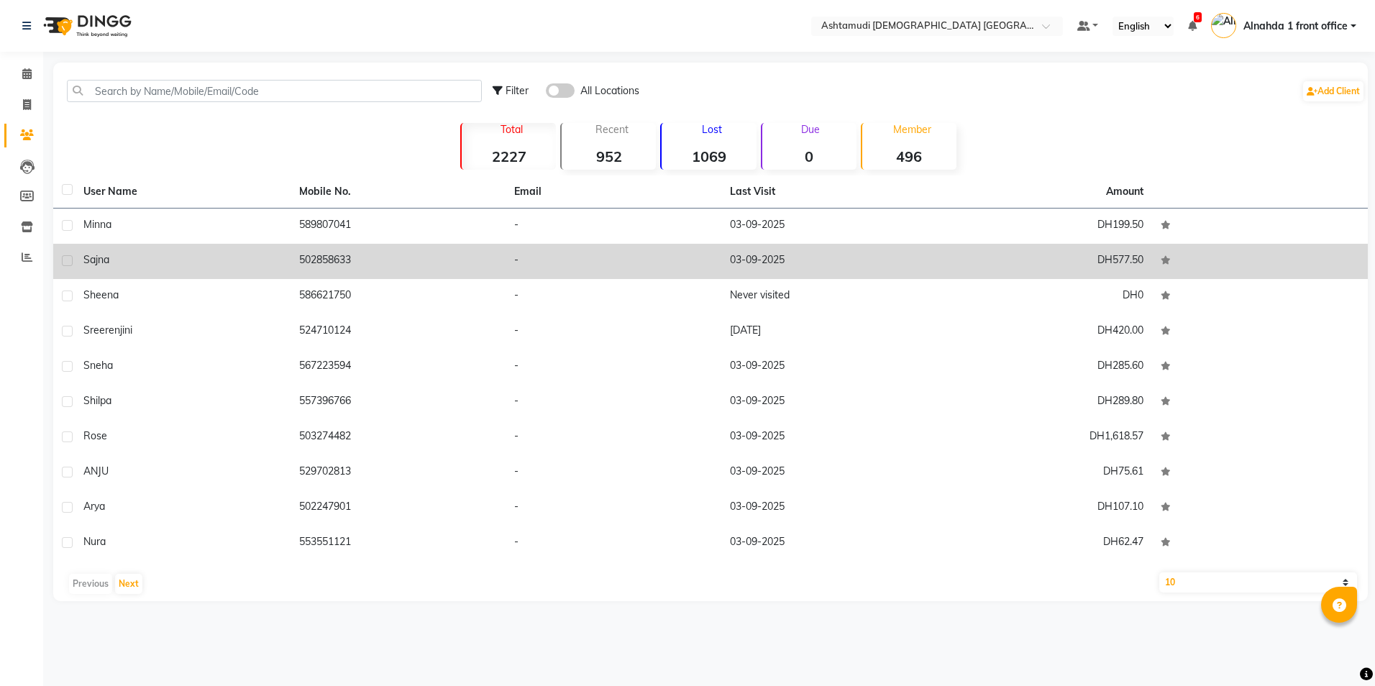
click at [301, 259] on td "502858633" at bounding box center [399, 261] width 216 height 35
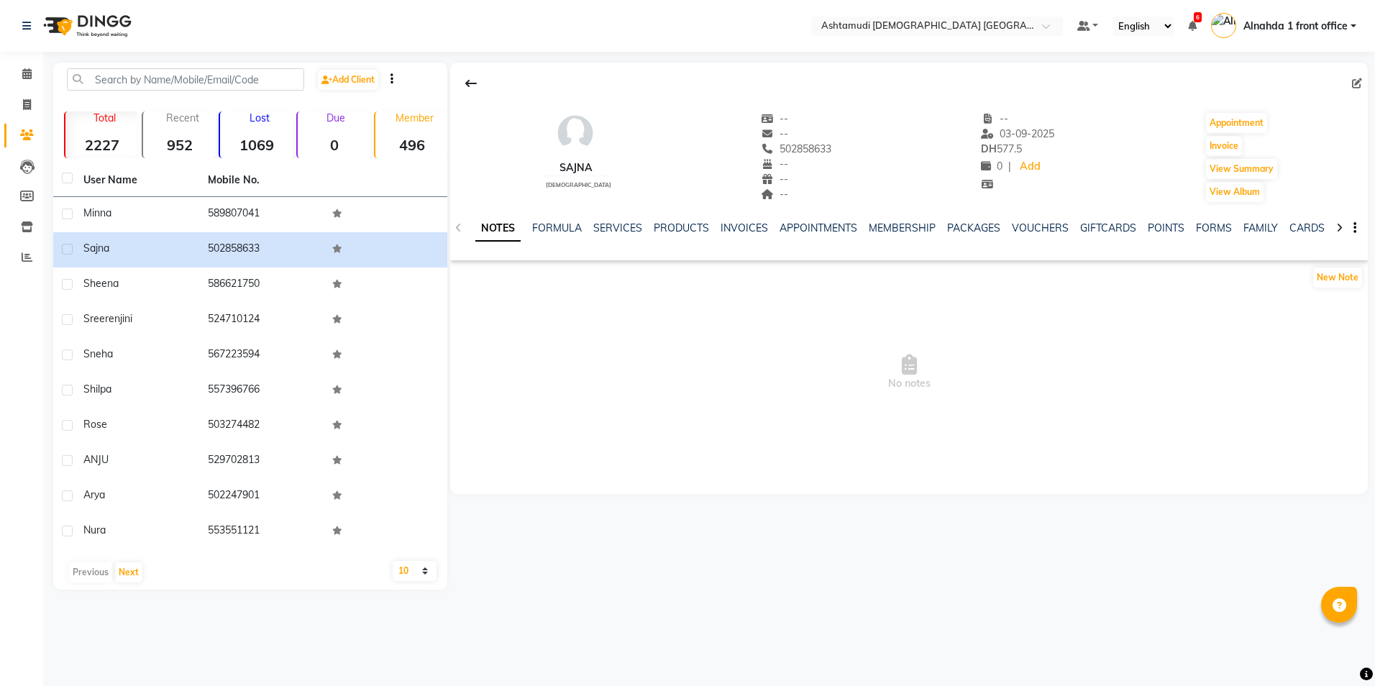
drag, startPoint x: 757, startPoint y: 146, endPoint x: 826, endPoint y: 155, distance: 69.0
click at [826, 155] on div "sajna [DEMOGRAPHIC_DATA] -- -- 502858633 Mobile No. -- -- -- -- [DATE] DH 577.5…" at bounding box center [909, 150] width 918 height 106
copy span "502858633"
click at [30, 101] on icon at bounding box center [27, 104] width 8 height 11
select select "service"
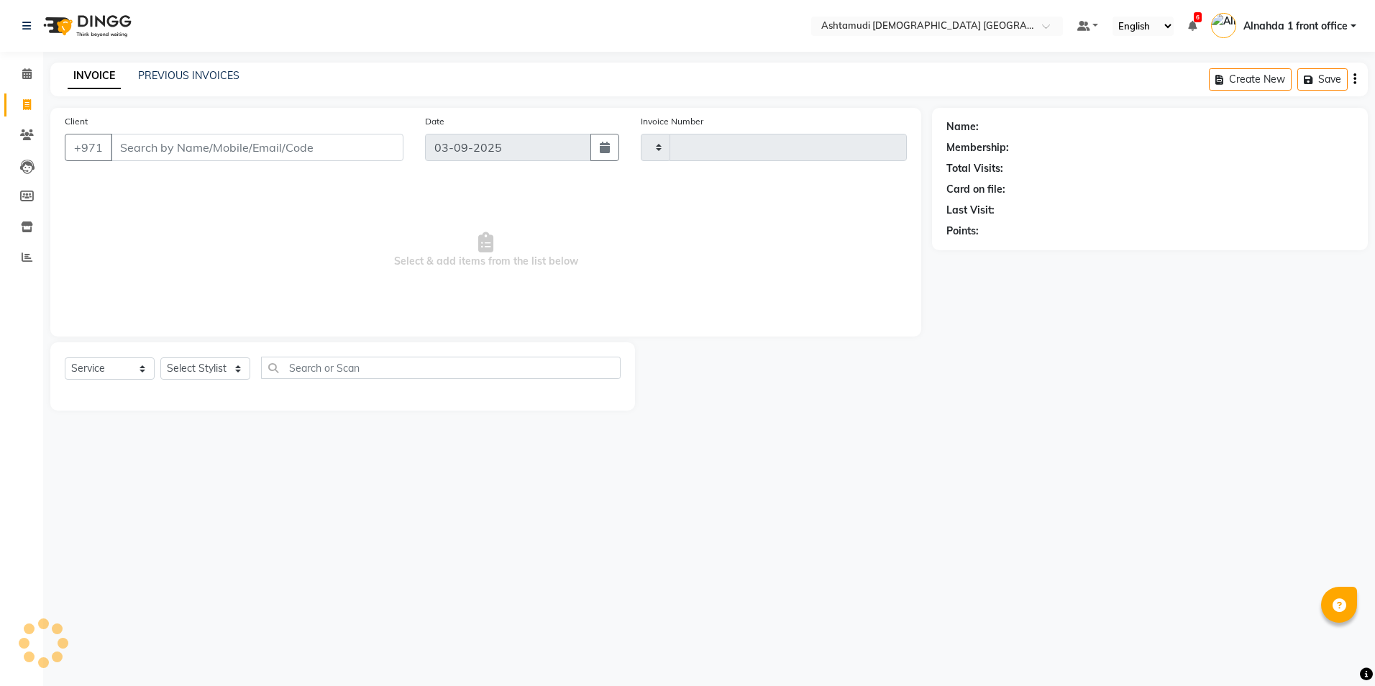
type input "2627"
select select "7242"
click at [134, 144] on input "Client" at bounding box center [257, 147] width 293 height 27
type input "502858633"
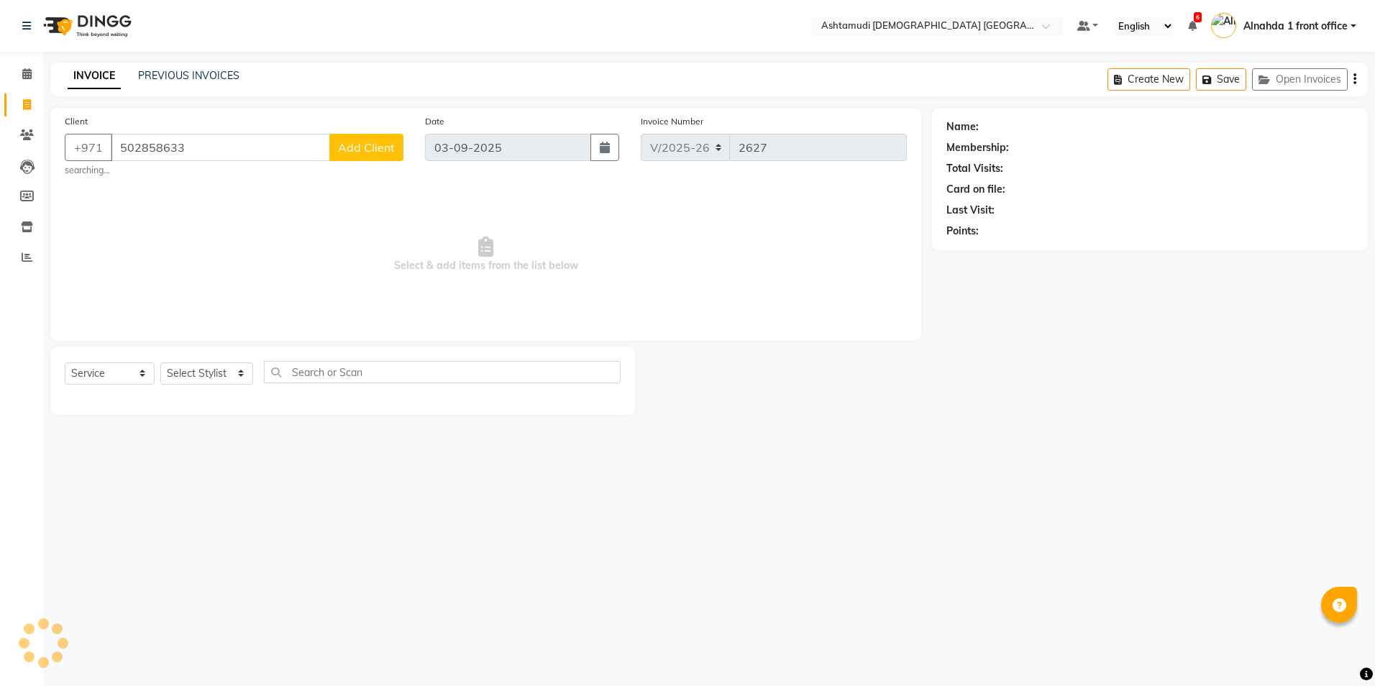
drag, startPoint x: 184, startPoint y: 148, endPoint x: 110, endPoint y: 126, distance: 77.4
click at [110, 126] on div "Client [PHONE_NUMBER] Add Client searching..." at bounding box center [234, 145] width 360 height 63
click at [176, 181] on span "502858633" at bounding box center [193, 180] width 65 height 14
type input "502858633"
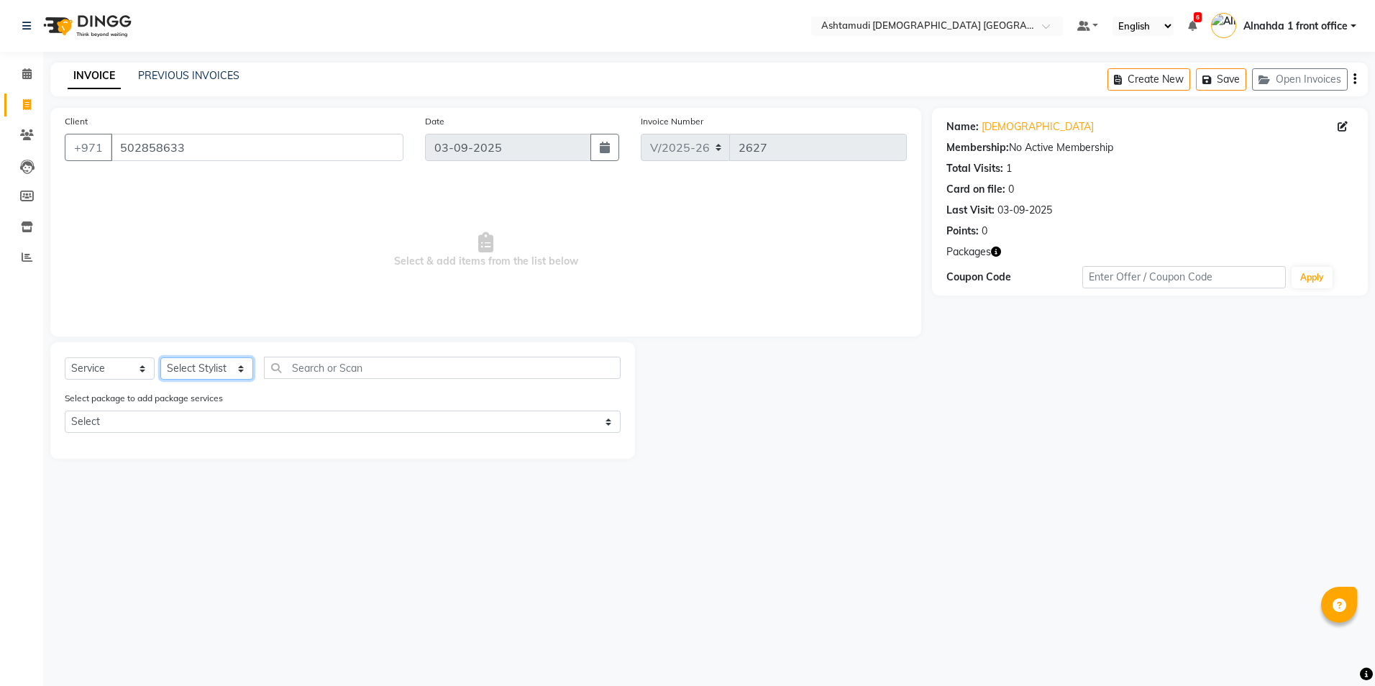
click at [219, 370] on select "Select Stylist Alnahda 1 front office [PERSON_NAME] [PERSON_NAME] Staff INOKA […" at bounding box center [206, 368] width 93 height 22
select select "62799"
click at [160, 357] on select "Select Stylist Alnahda 1 front office [PERSON_NAME] [PERSON_NAME] Staff INOKA […" at bounding box center [206, 368] width 93 height 22
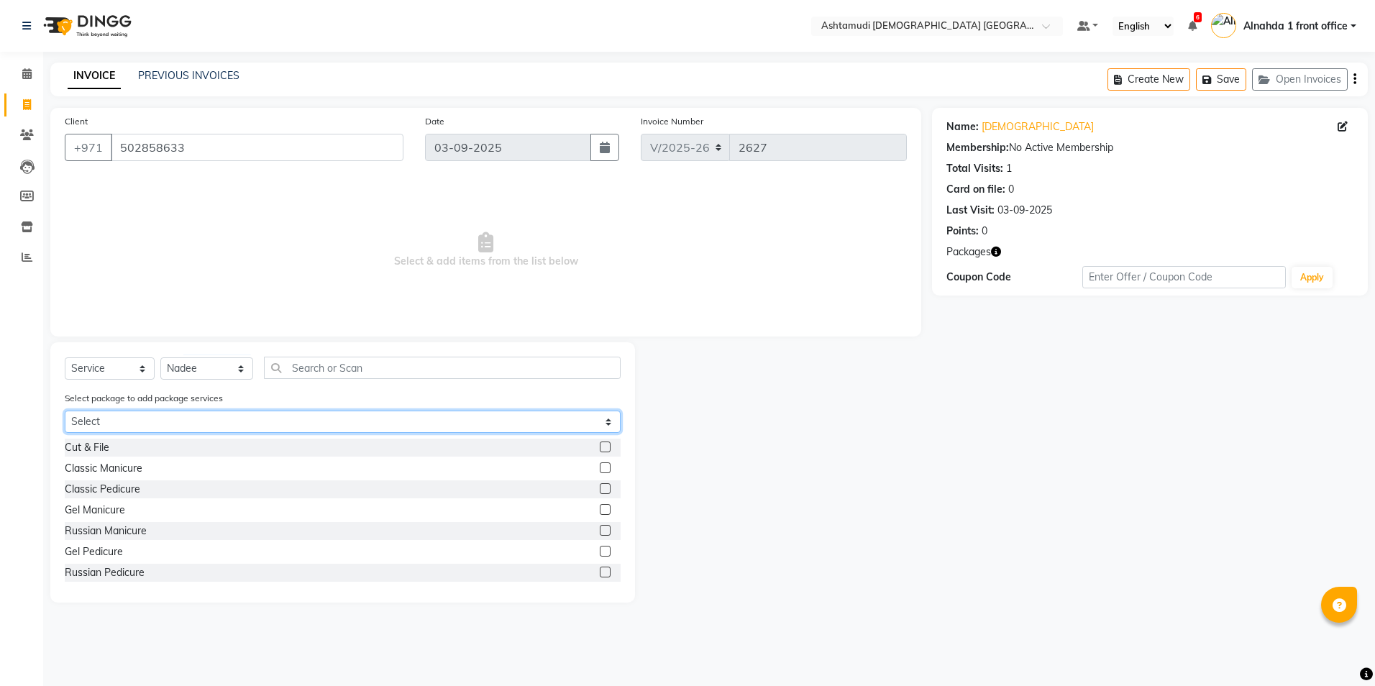
click at [247, 411] on select "Select Royal 200 Pkg Royal 350 Pkg Hydra Bright" at bounding box center [343, 422] width 556 height 22
select select "2: Object"
click at [65, 411] on select "Select Royal 200 Pkg Royal 350 Pkg Hydra Bright" at bounding box center [343, 422] width 556 height 22
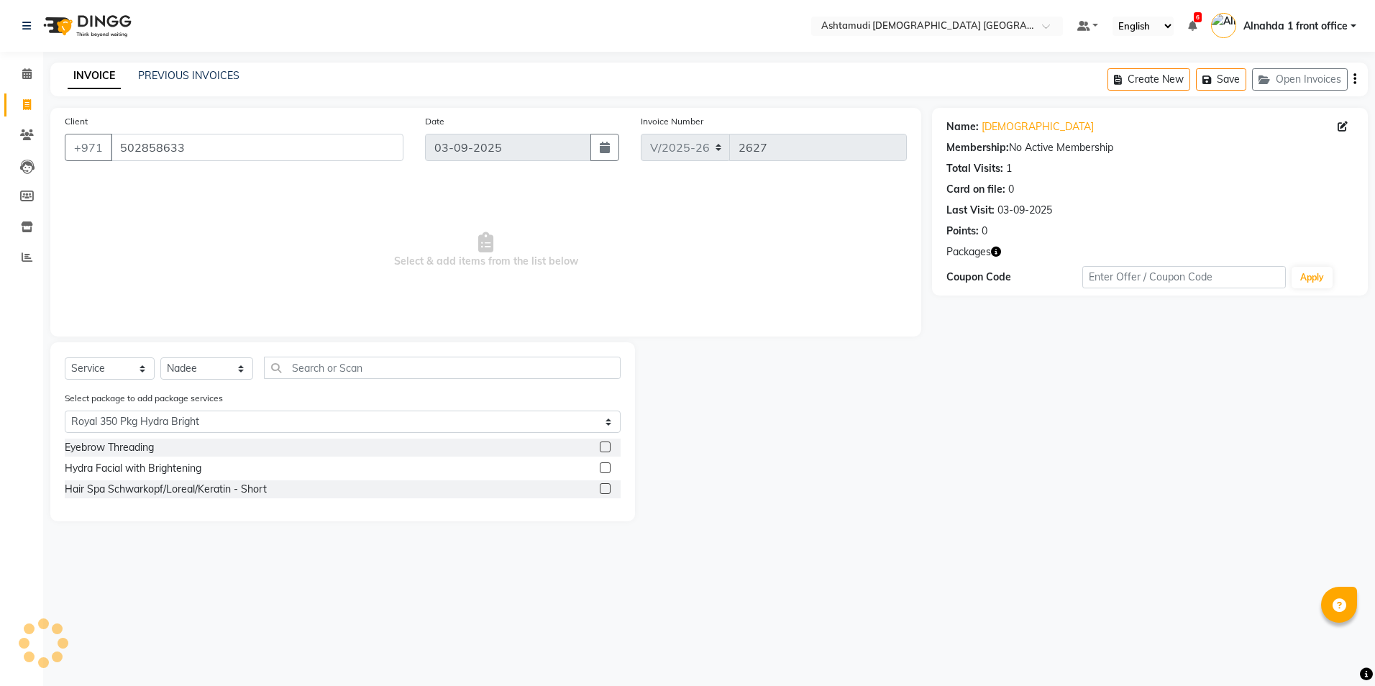
click at [605, 468] on label at bounding box center [605, 468] width 11 height 11
click at [605, 468] on input "checkbox" at bounding box center [604, 468] width 9 height 9
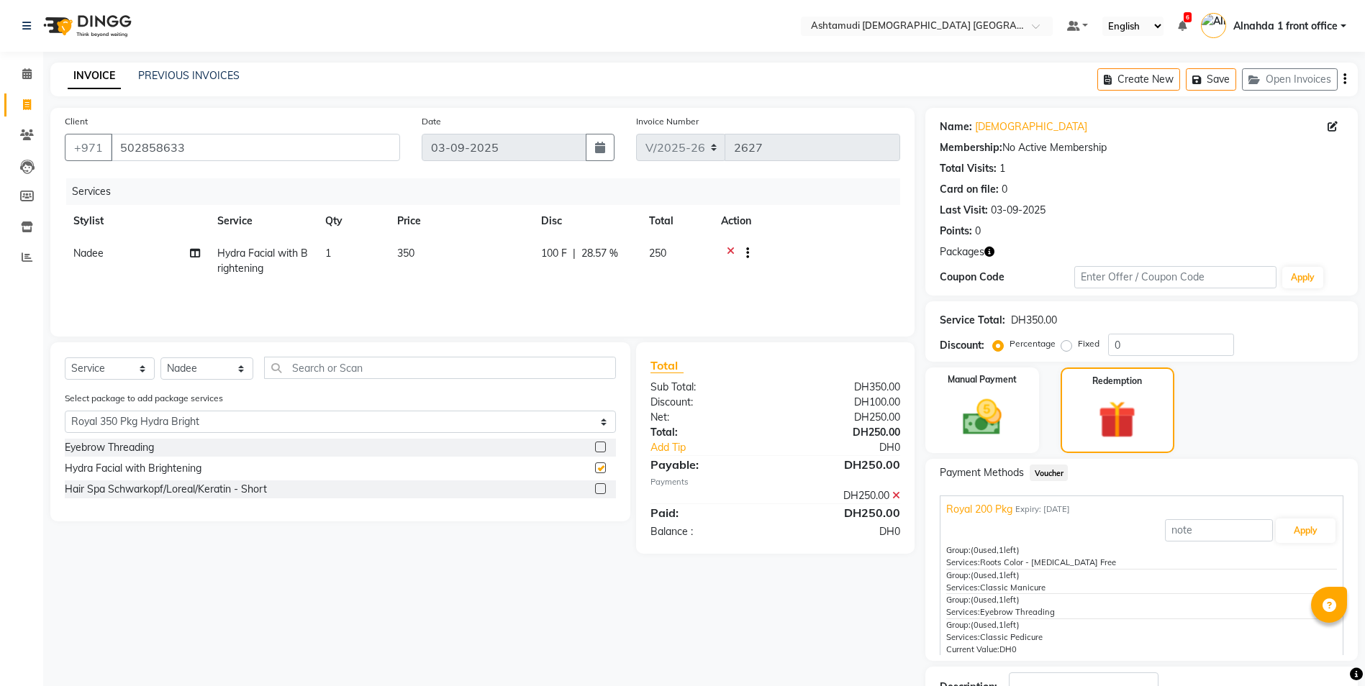
checkbox input "false"
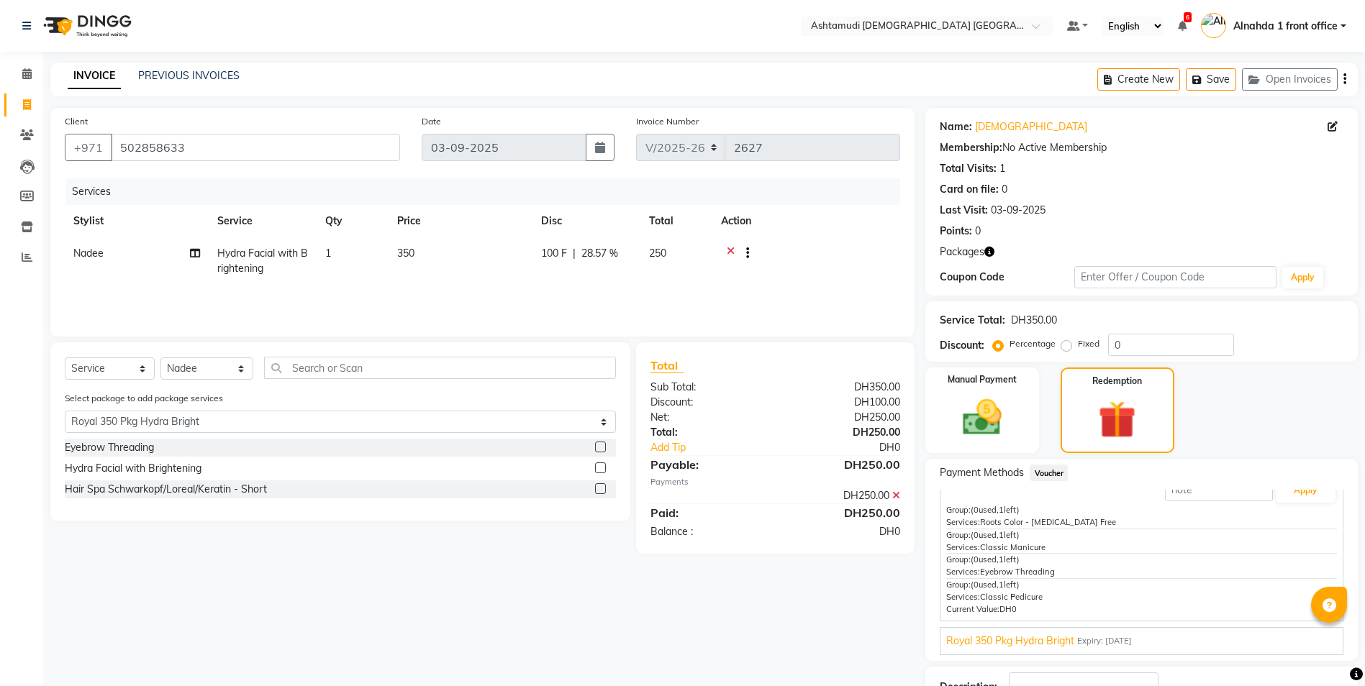
scroll to position [107, 0]
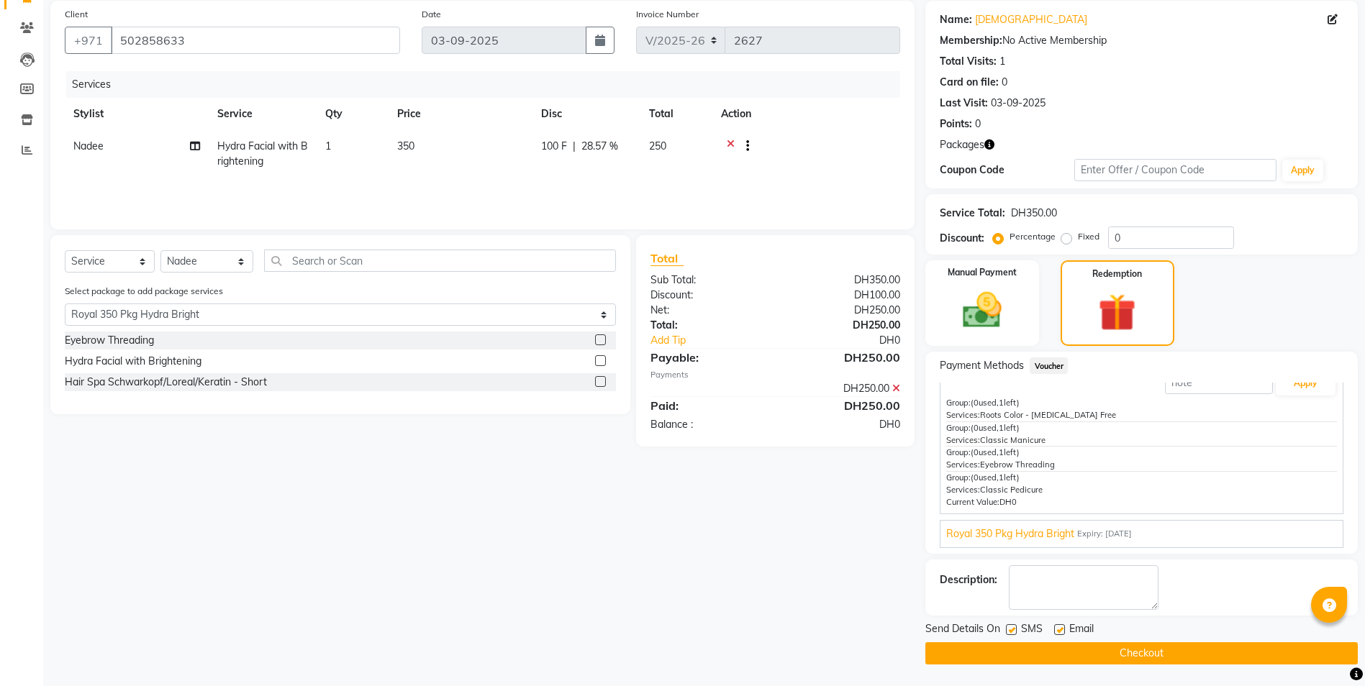
click at [1057, 657] on button "Checkout" at bounding box center [1141, 653] width 432 height 22
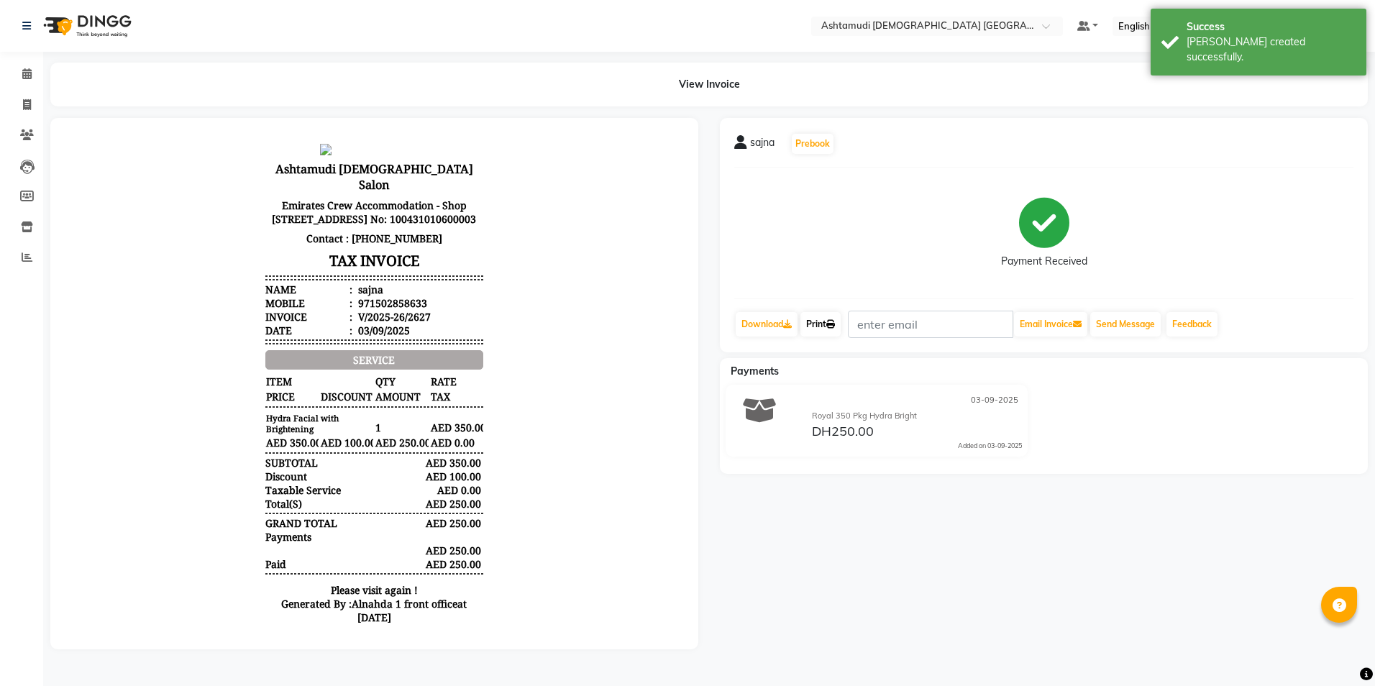
click at [828, 322] on link "Print" at bounding box center [821, 324] width 40 height 24
click at [24, 109] on icon at bounding box center [27, 104] width 8 height 11
select select "service"
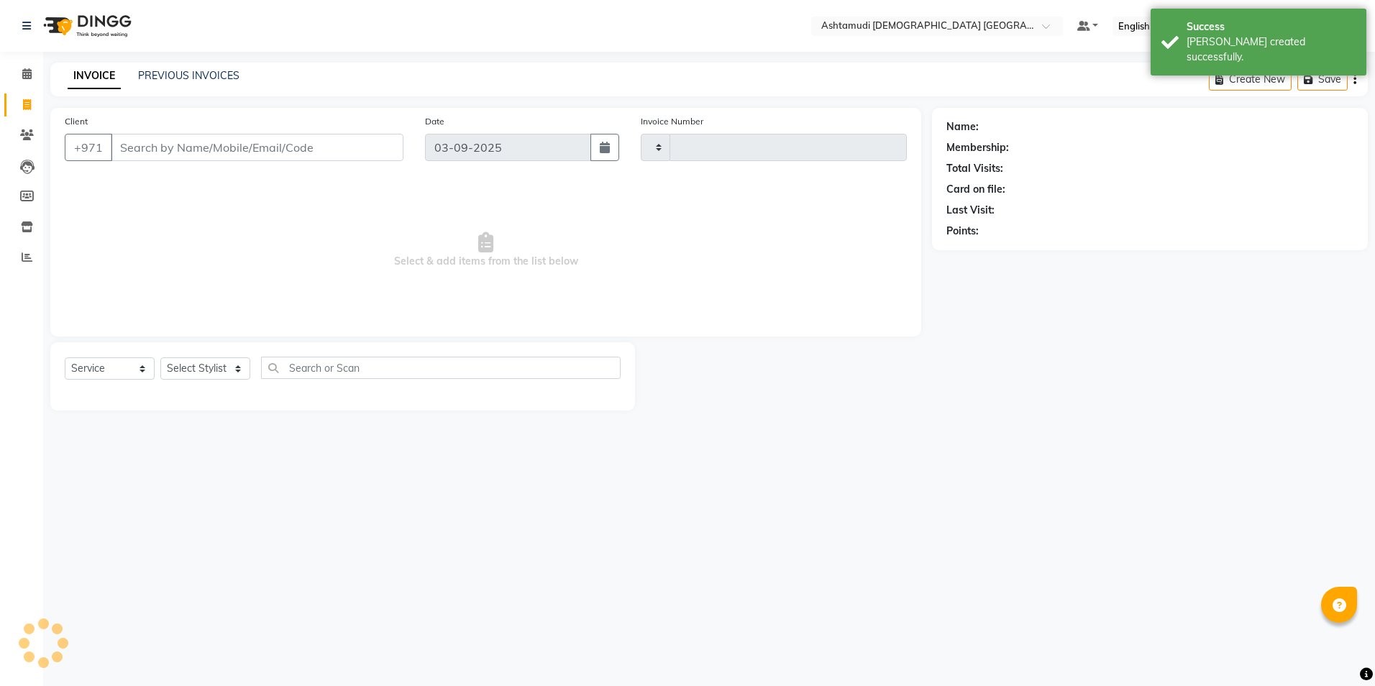
type input "2628"
select select "7242"
click at [183, 156] on input "Client" at bounding box center [257, 147] width 293 height 27
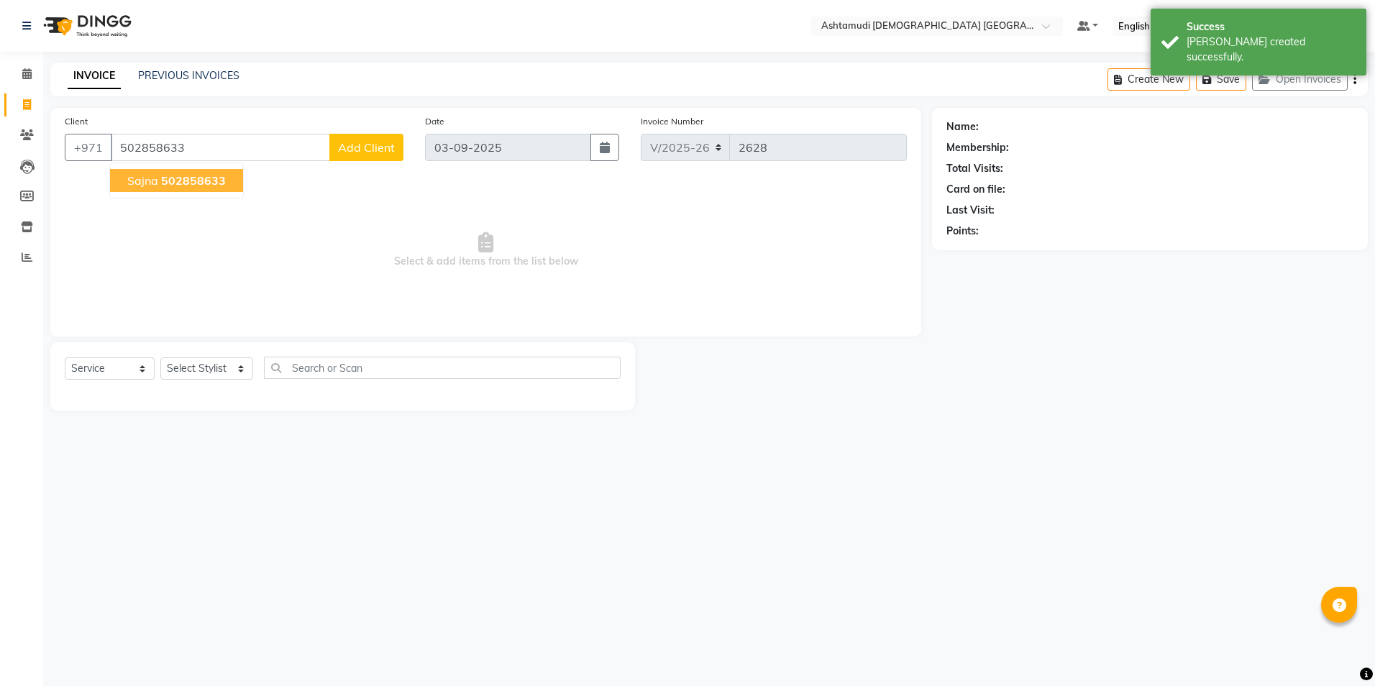
click at [178, 180] on span "502858633" at bounding box center [193, 180] width 65 height 14
type input "502858633"
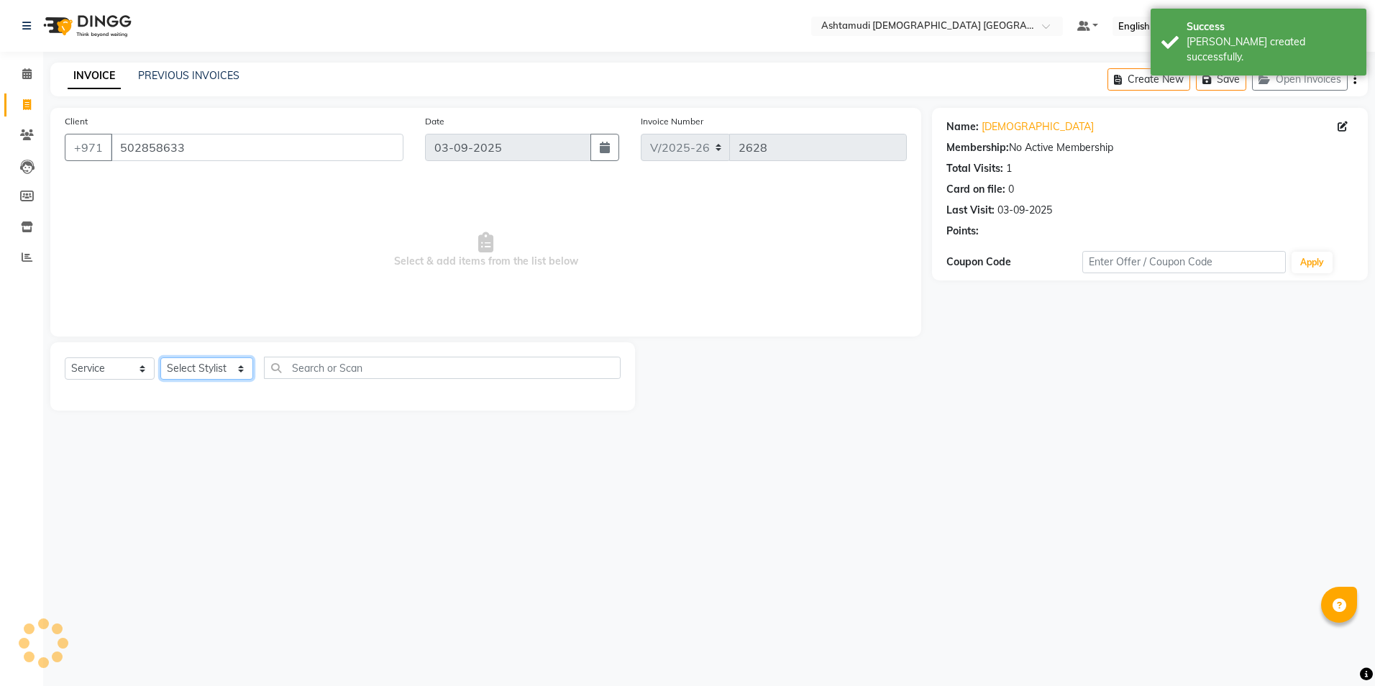
click at [212, 363] on select "Select Stylist Alnahda 1 front office [PERSON_NAME] [PERSON_NAME] Staff INOKA […" at bounding box center [206, 368] width 93 height 22
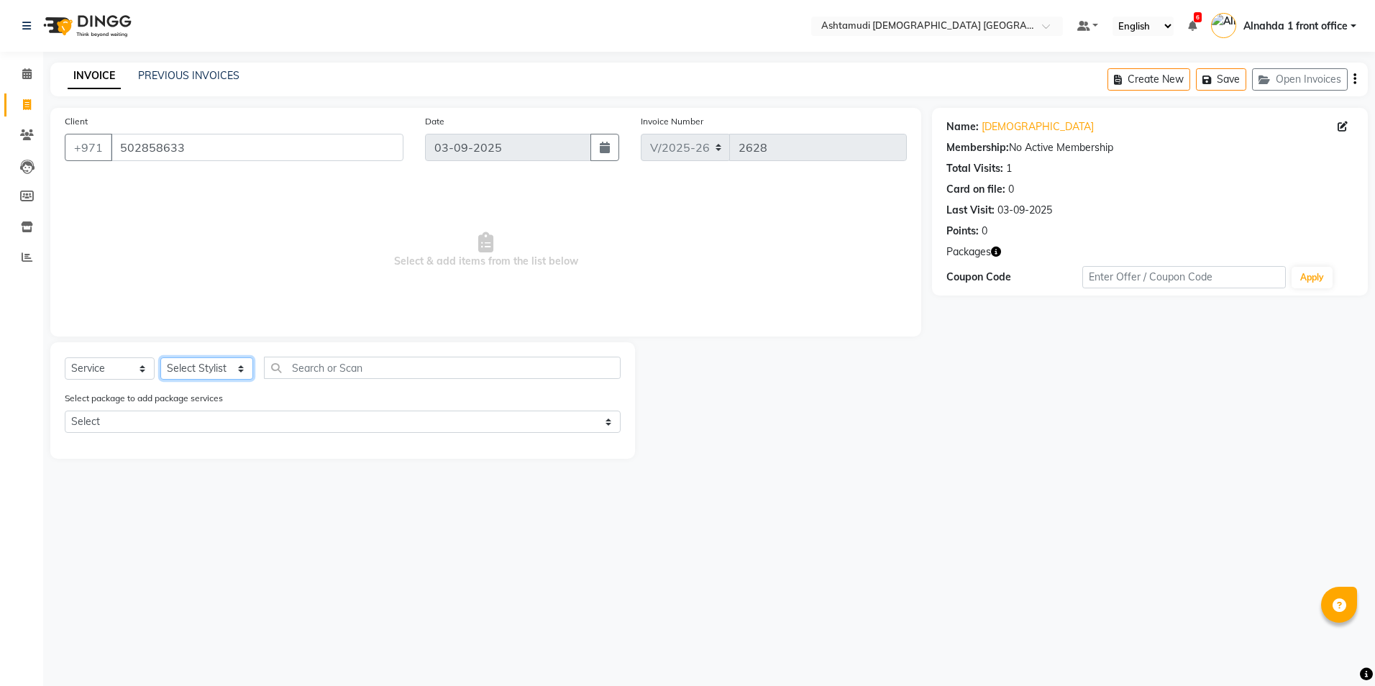
select select "86875"
click at [160, 357] on select "Select Stylist Alnahda 1 front office [PERSON_NAME] [PERSON_NAME] Staff INOKA […" at bounding box center [206, 368] width 93 height 22
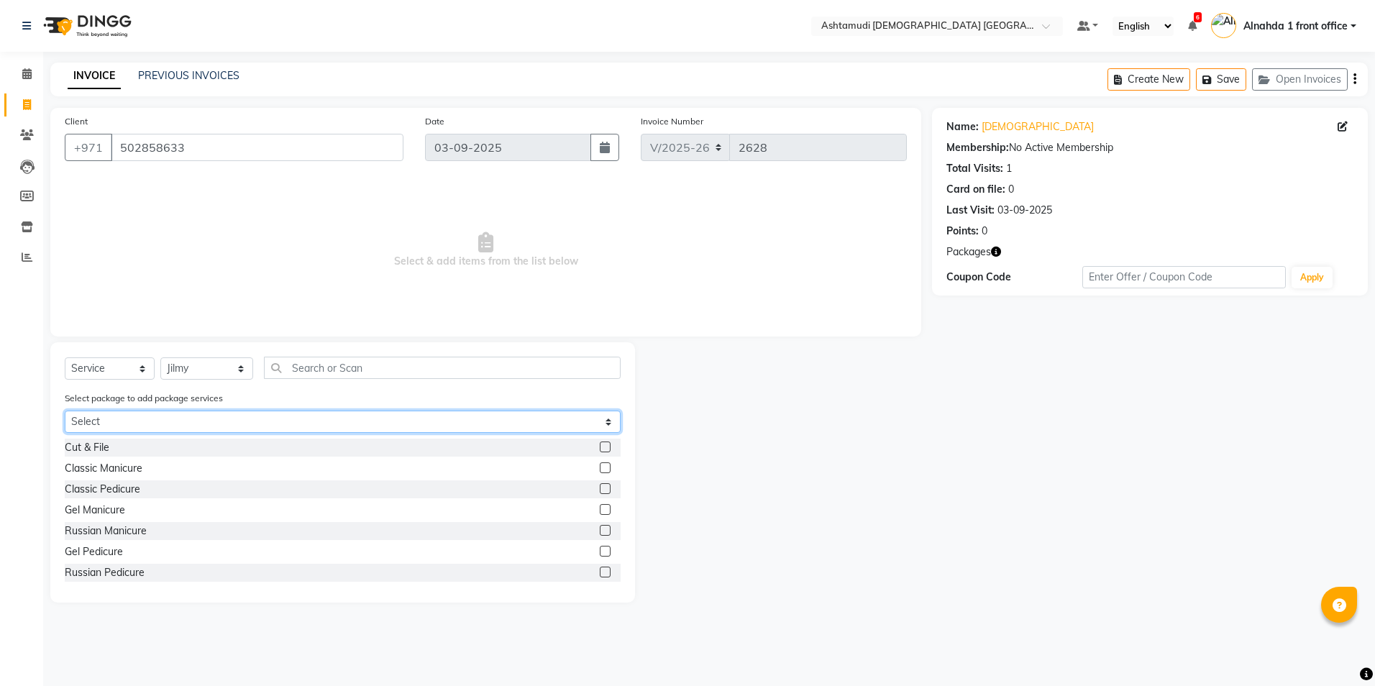
click at [253, 414] on select "Select Royal 200 Pkg Royal 350 Pkg Hydra Bright" at bounding box center [343, 422] width 556 height 22
select select "1: Object"
click at [65, 411] on select "Select Royal 200 Pkg Royal 350 Pkg Hydra Bright" at bounding box center [343, 422] width 556 height 22
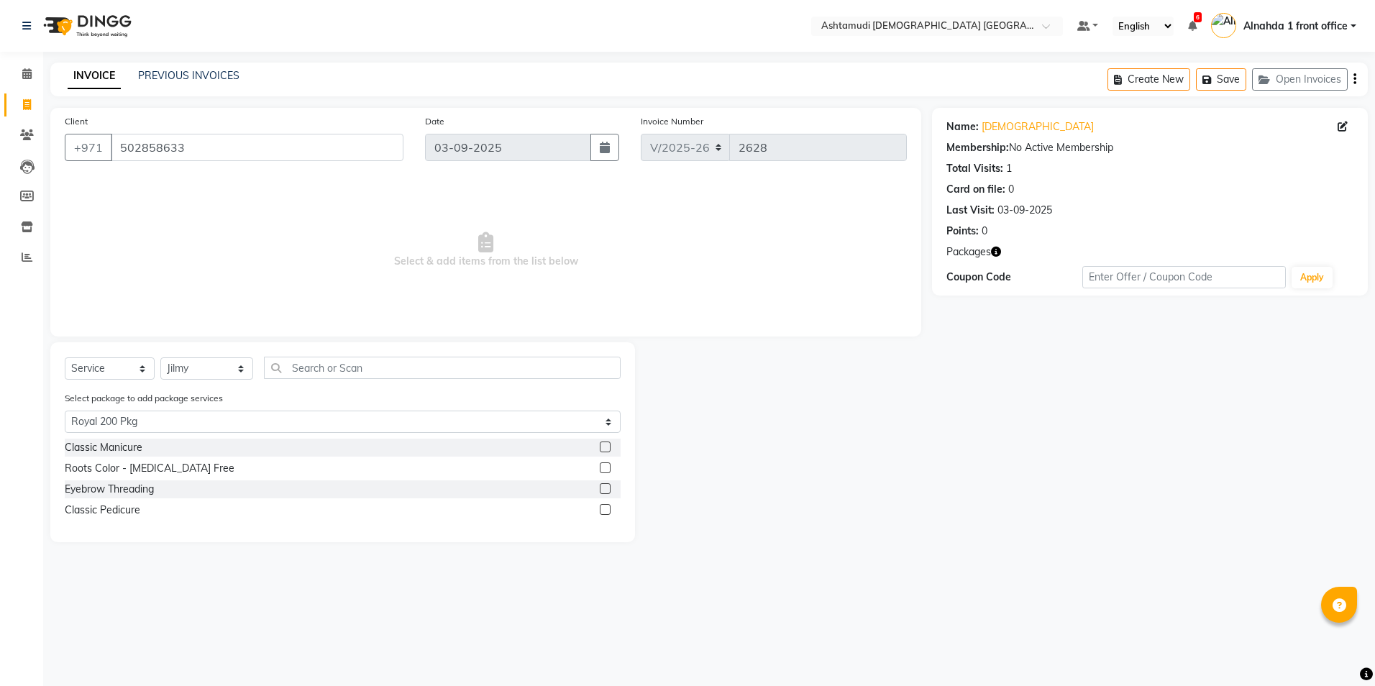
click at [604, 470] on label at bounding box center [605, 468] width 11 height 11
click at [604, 470] on input "checkbox" at bounding box center [604, 468] width 9 height 9
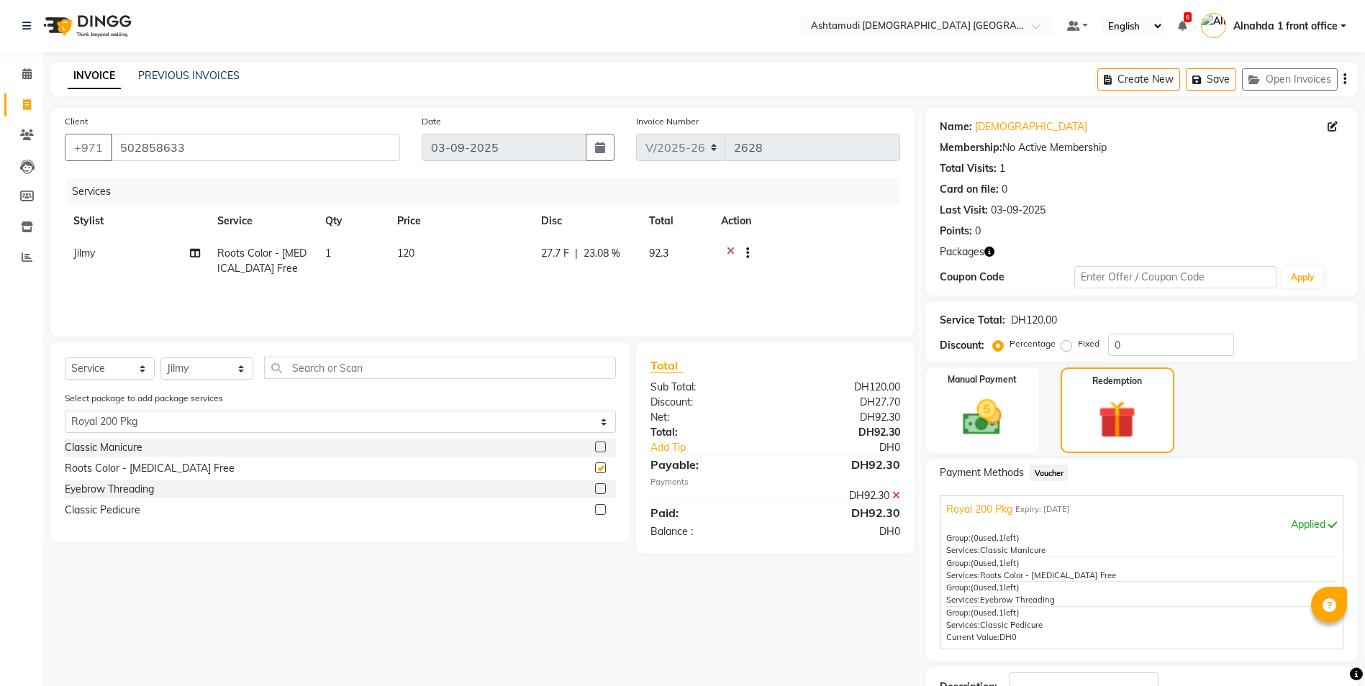
checkbox input "false"
click at [598, 487] on label at bounding box center [600, 488] width 11 height 11
click at [598, 487] on input "checkbox" at bounding box center [599, 489] width 9 height 9
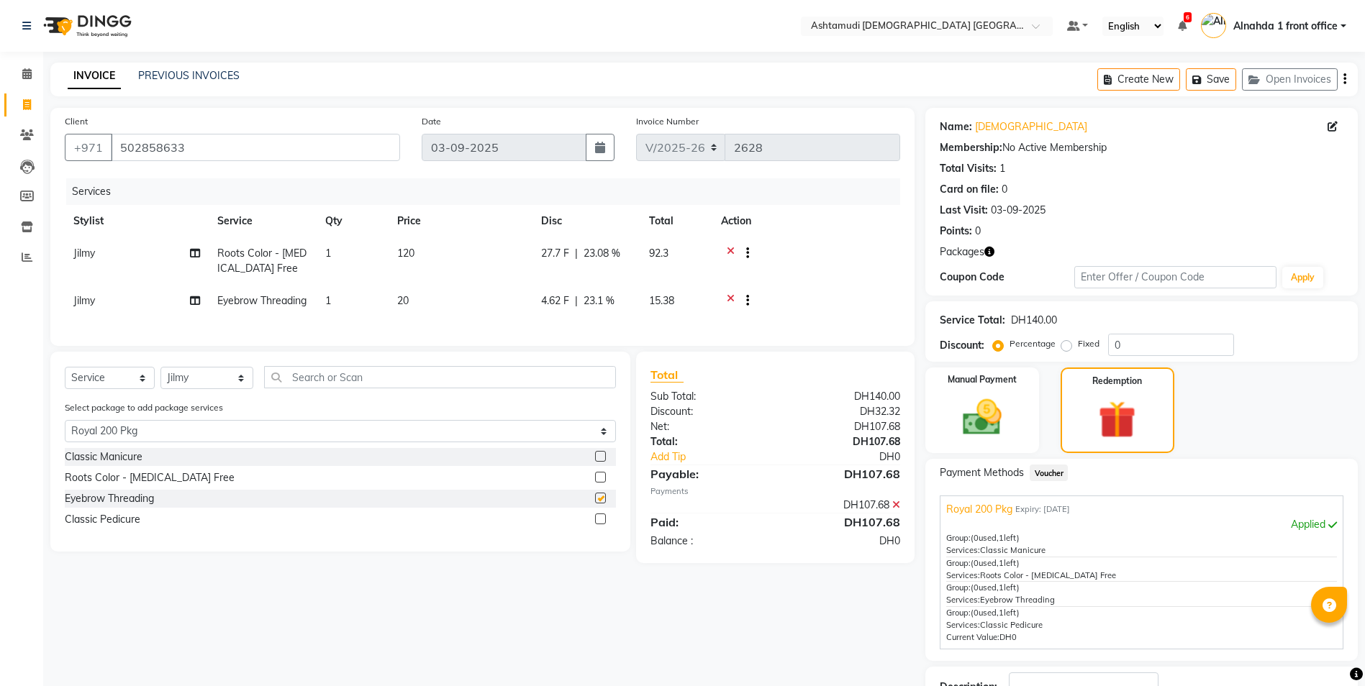
checkbox input "false"
click at [204, 389] on select "Select Stylist Alnahda 1 front office [PERSON_NAME] [PERSON_NAME] Staff INOKA […" at bounding box center [206, 378] width 93 height 22
select select "62799"
click at [160, 389] on select "Select Stylist Alnahda 1 front office [PERSON_NAME] [PERSON_NAME] Staff INOKA […" at bounding box center [206, 378] width 93 height 22
click at [602, 462] on label at bounding box center [600, 456] width 11 height 11
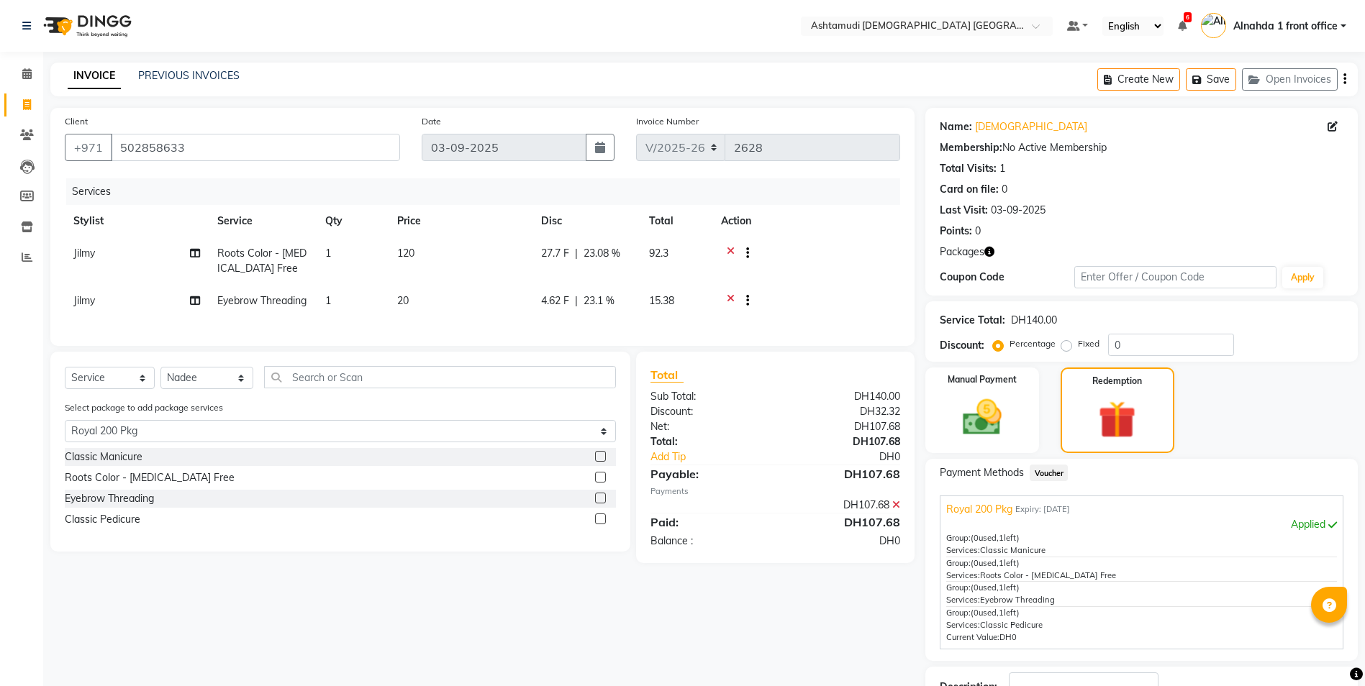
click at [602, 462] on input "checkbox" at bounding box center [599, 456] width 9 height 9
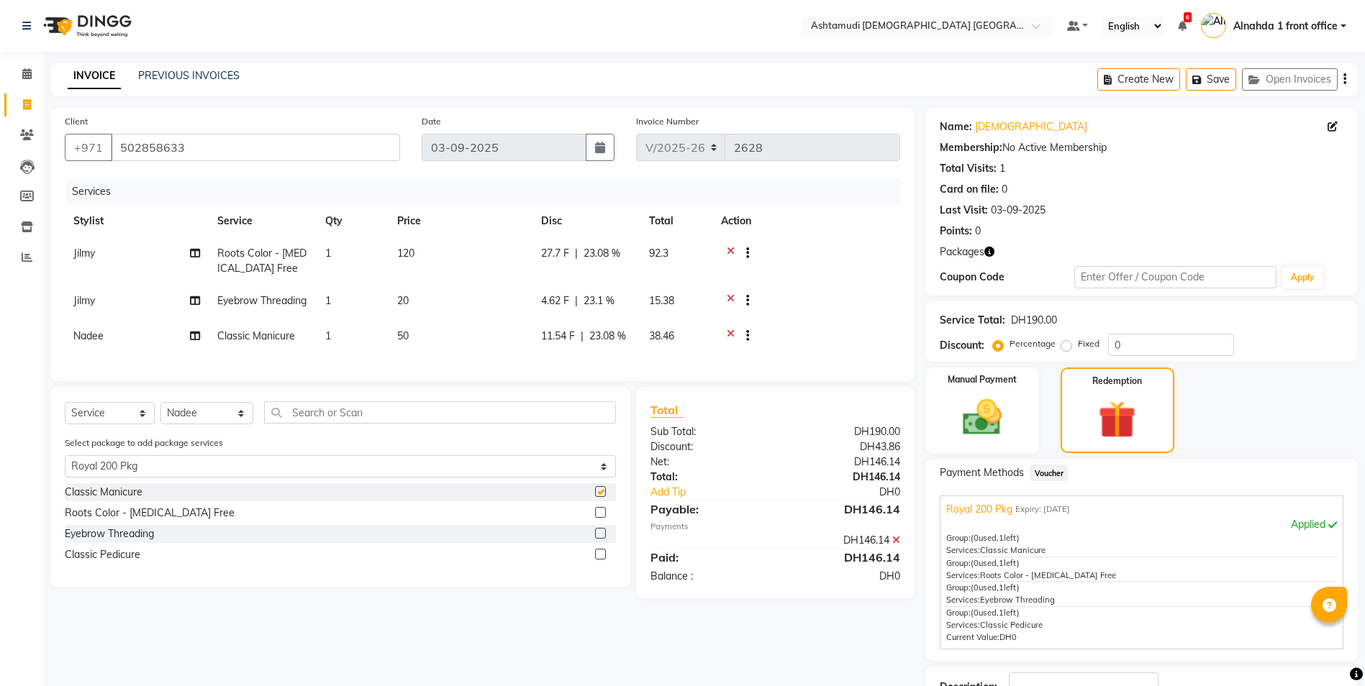
checkbox input "false"
click at [600, 560] on label at bounding box center [600, 554] width 11 height 11
click at [600, 560] on input "checkbox" at bounding box center [599, 554] width 9 height 9
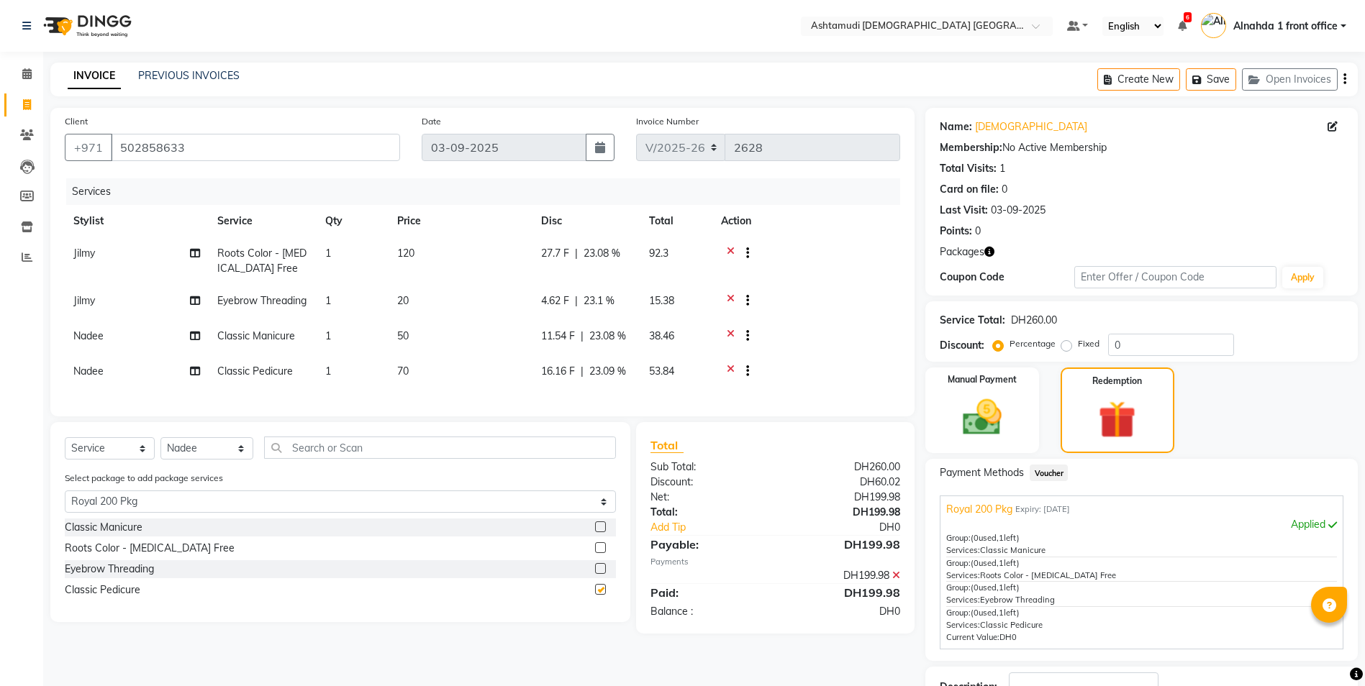
checkbox input "false"
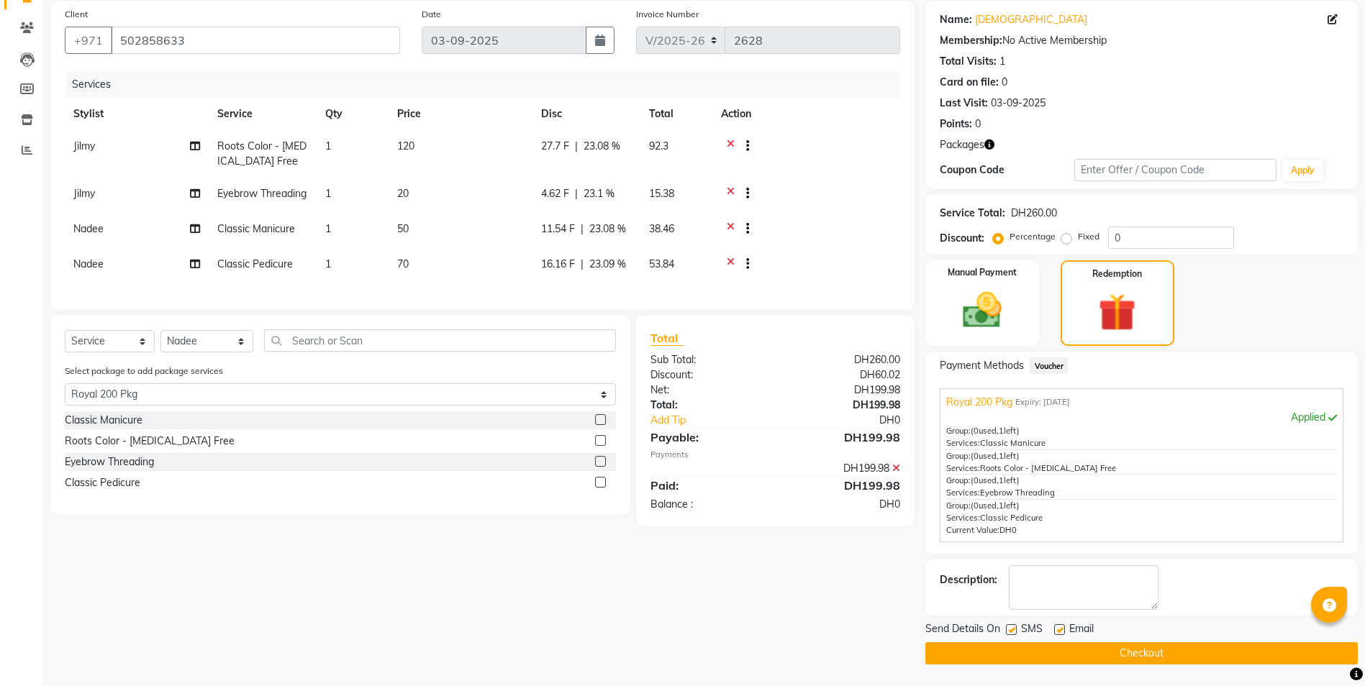
click at [1007, 648] on button "Checkout" at bounding box center [1141, 653] width 432 height 22
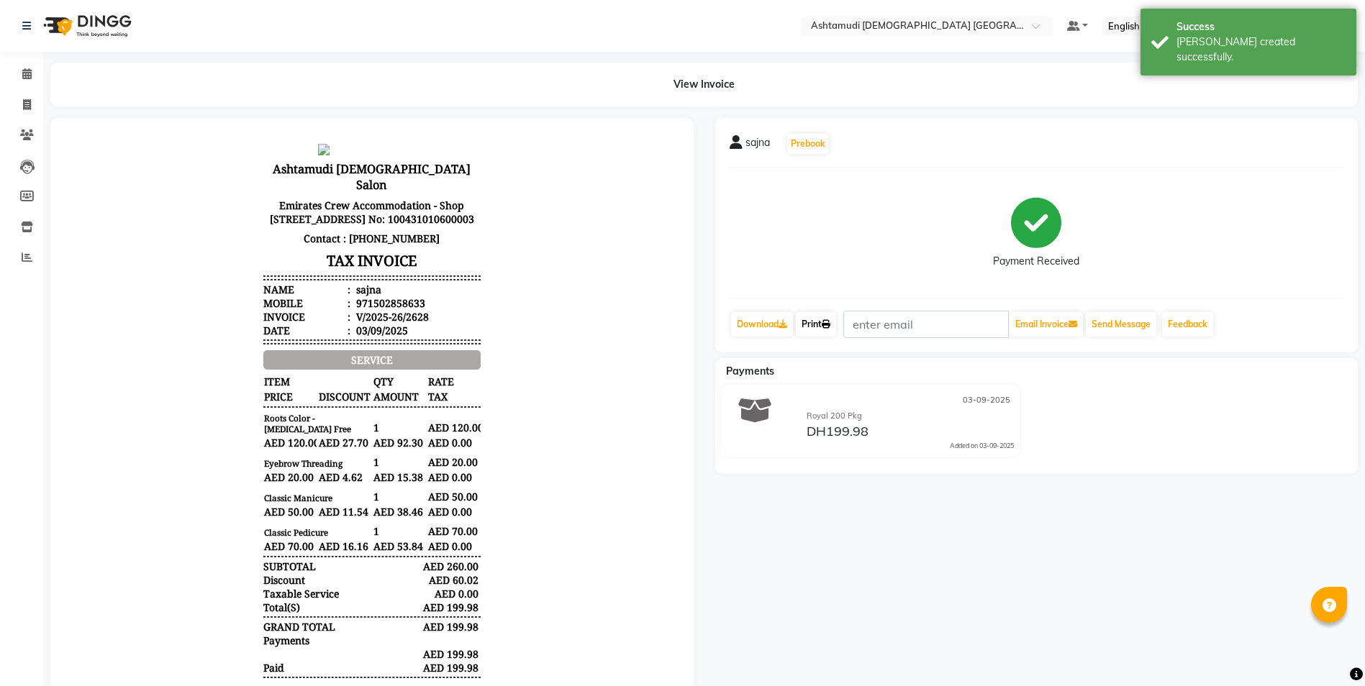
click at [813, 324] on link "Print" at bounding box center [816, 324] width 40 height 24
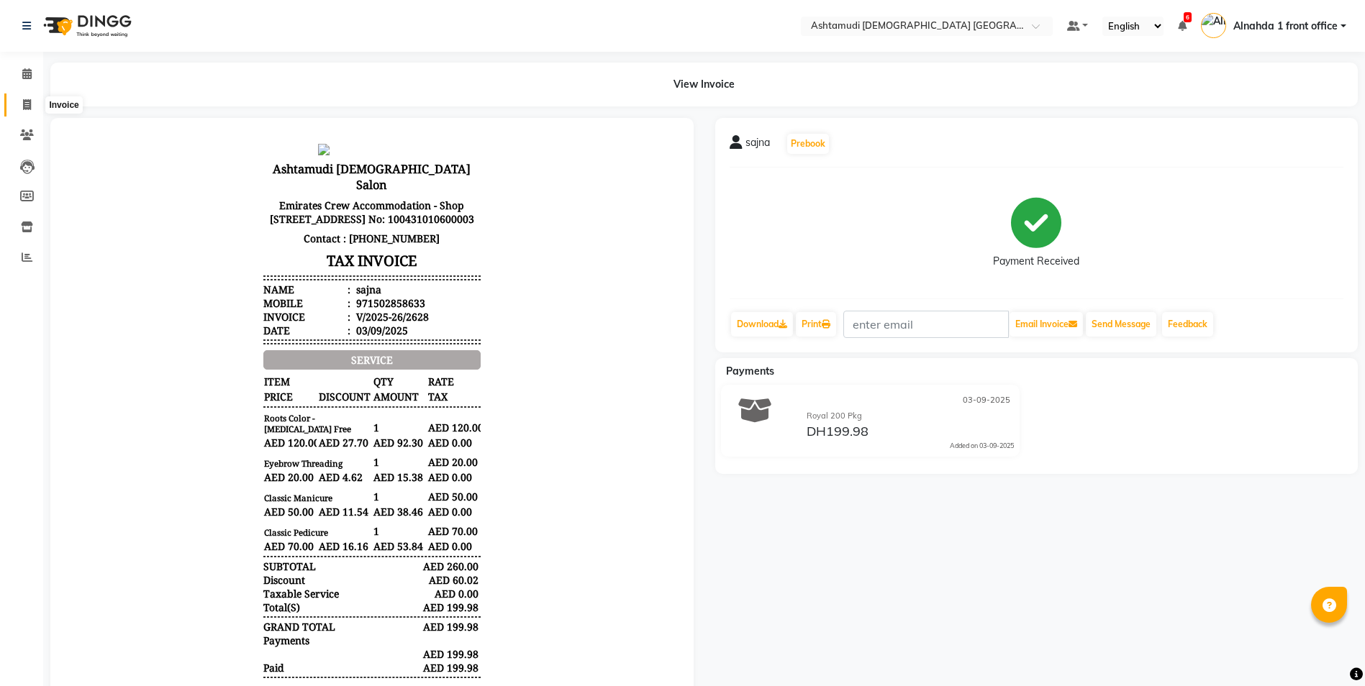
click at [27, 107] on icon at bounding box center [27, 104] width 8 height 11
select select "service"
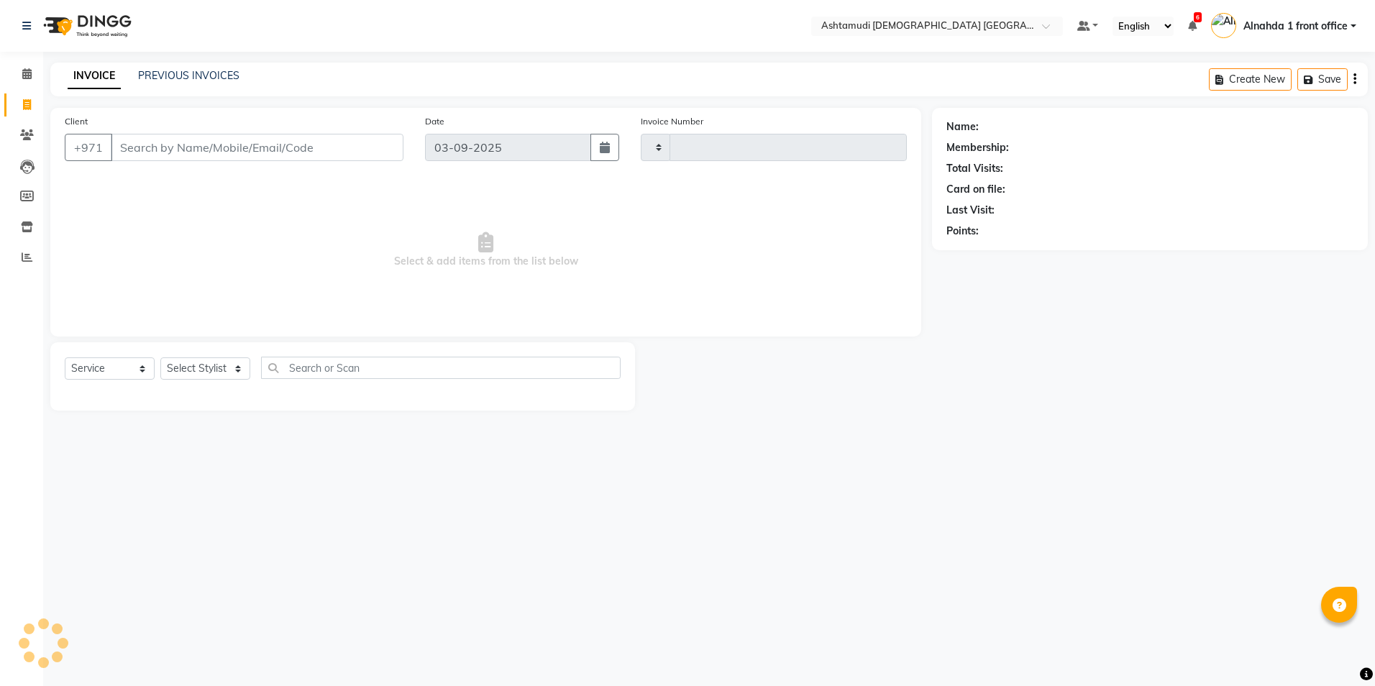
type input "2629"
select select "7242"
click at [132, 152] on input "Client" at bounding box center [257, 147] width 293 height 27
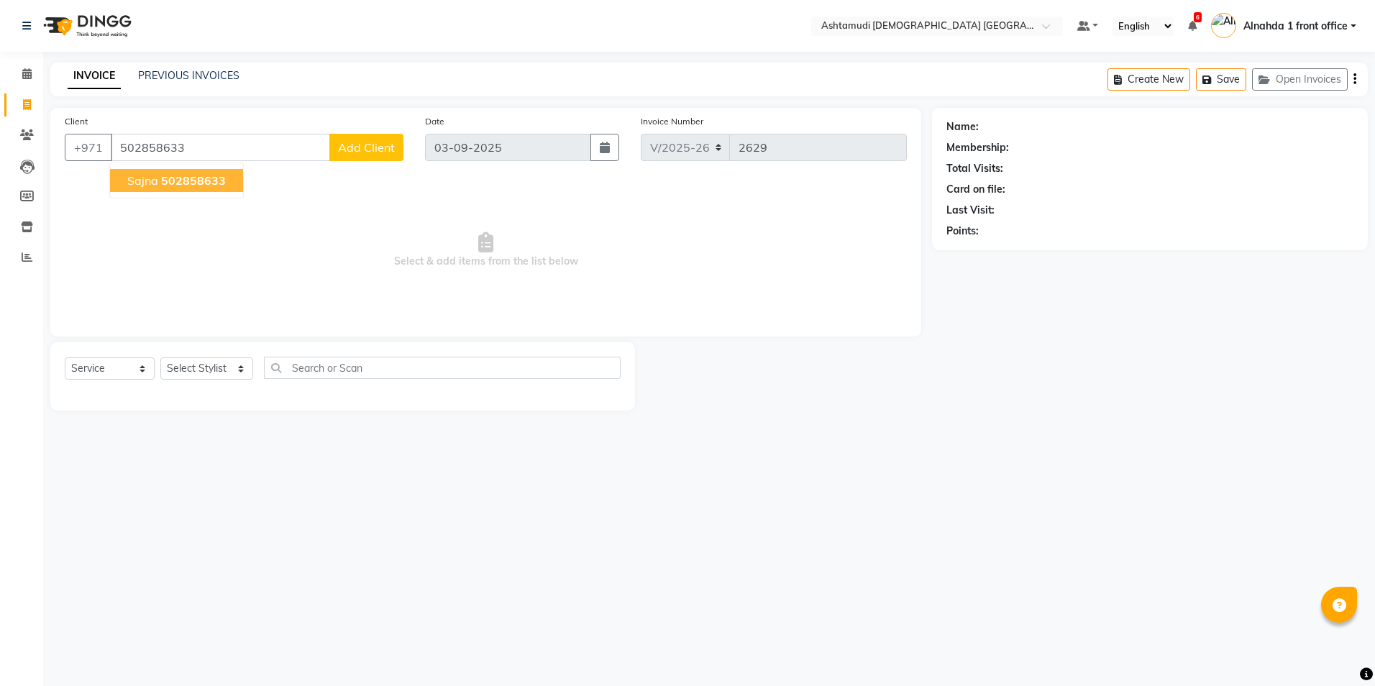
type input "502858633"
click at [193, 367] on select "Select Stylist Alnahda 1 front office [PERSON_NAME] [PERSON_NAME] Staff INOKA […" at bounding box center [206, 368] width 93 height 22
select select "87615"
click at [160, 357] on select "Select Stylist Alnahda 1 front office [PERSON_NAME] [PERSON_NAME] Staff INOKA […" at bounding box center [206, 368] width 93 height 22
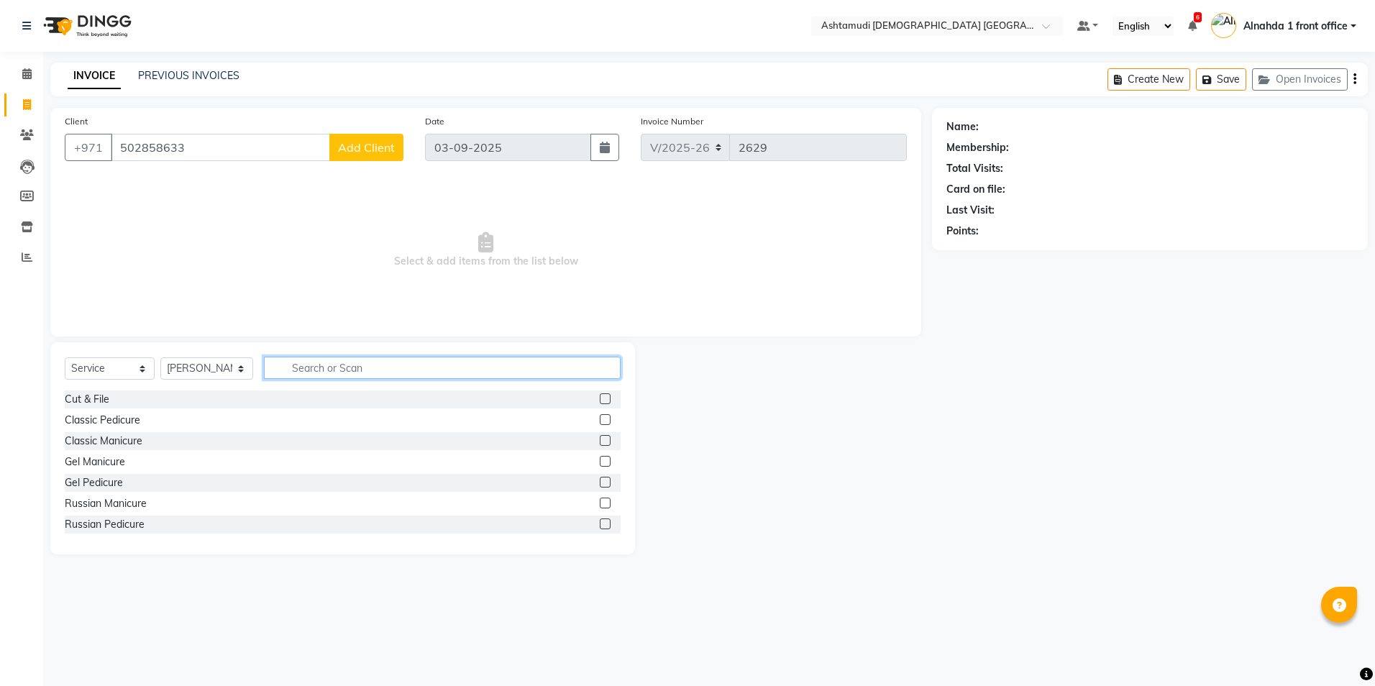
click at [354, 368] on input "text" at bounding box center [442, 368] width 356 height 22
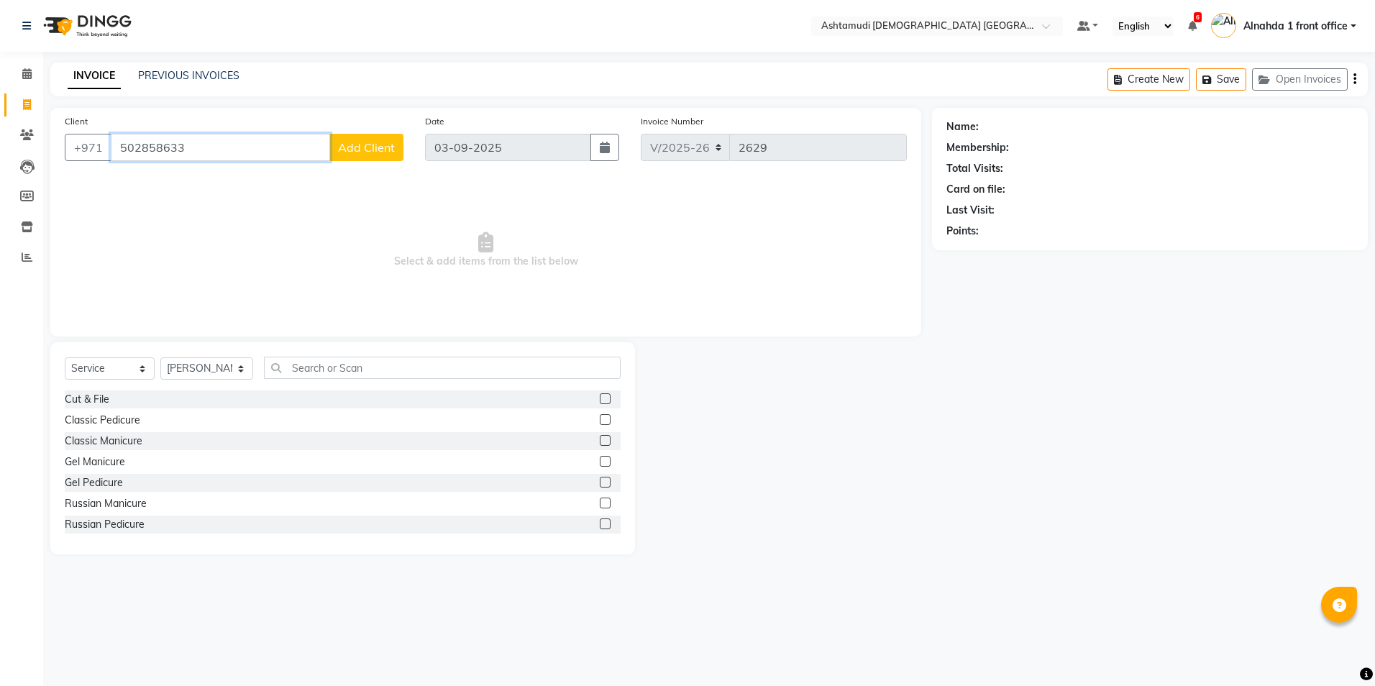
drag, startPoint x: 202, startPoint y: 145, endPoint x: -3, endPoint y: 146, distance: 205.0
click at [0, 146] on html "Select Location × Ashtamudi [DEMOGRAPHIC_DATA] Salon [GEOGRAPHIC_DATA], [GEOGRA…" at bounding box center [687, 343] width 1375 height 686
paste input "502858633"
click at [190, 186] on span "502858633" at bounding box center [193, 180] width 65 height 14
type input "502858633"
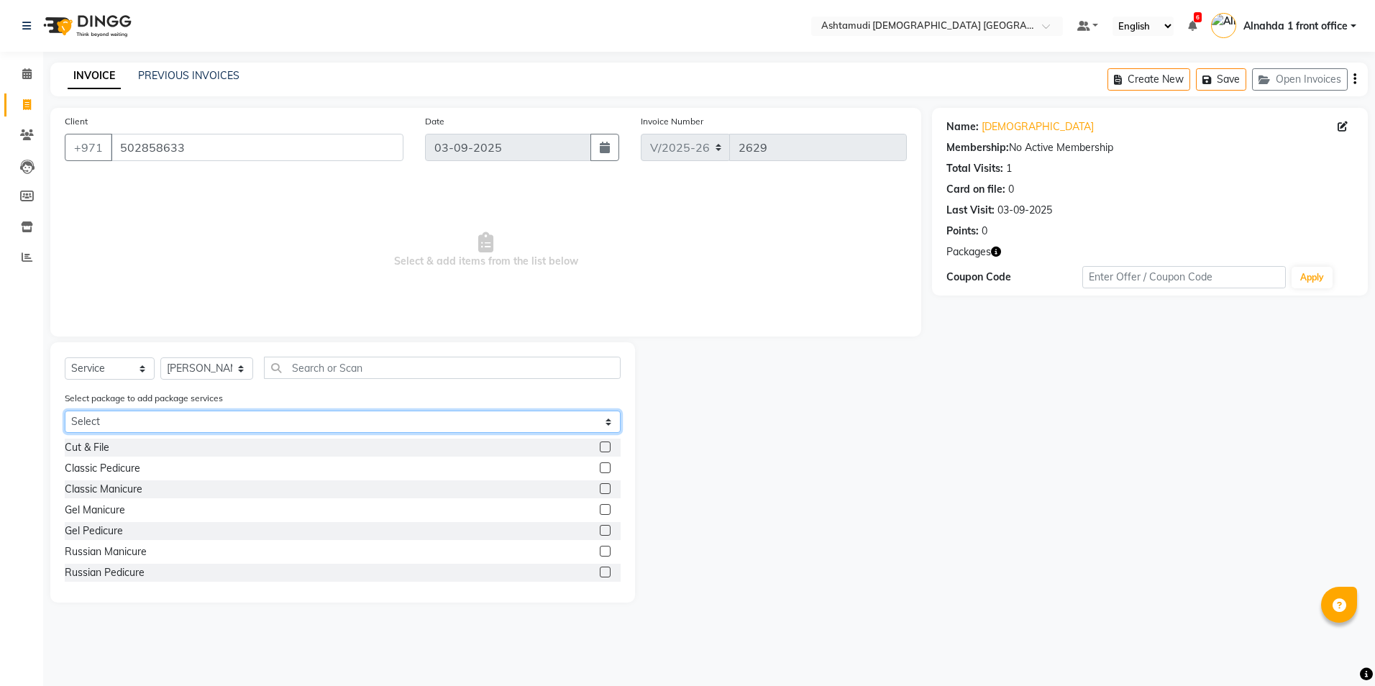
click at [209, 424] on select "Select Royal 200 Pkg Royal 350 Pkg Hydra Bright" at bounding box center [343, 422] width 556 height 22
select select "2: Object"
click at [65, 411] on select "Select Royal 200 Pkg Royal 350 Pkg Hydra Bright" at bounding box center [343, 422] width 556 height 22
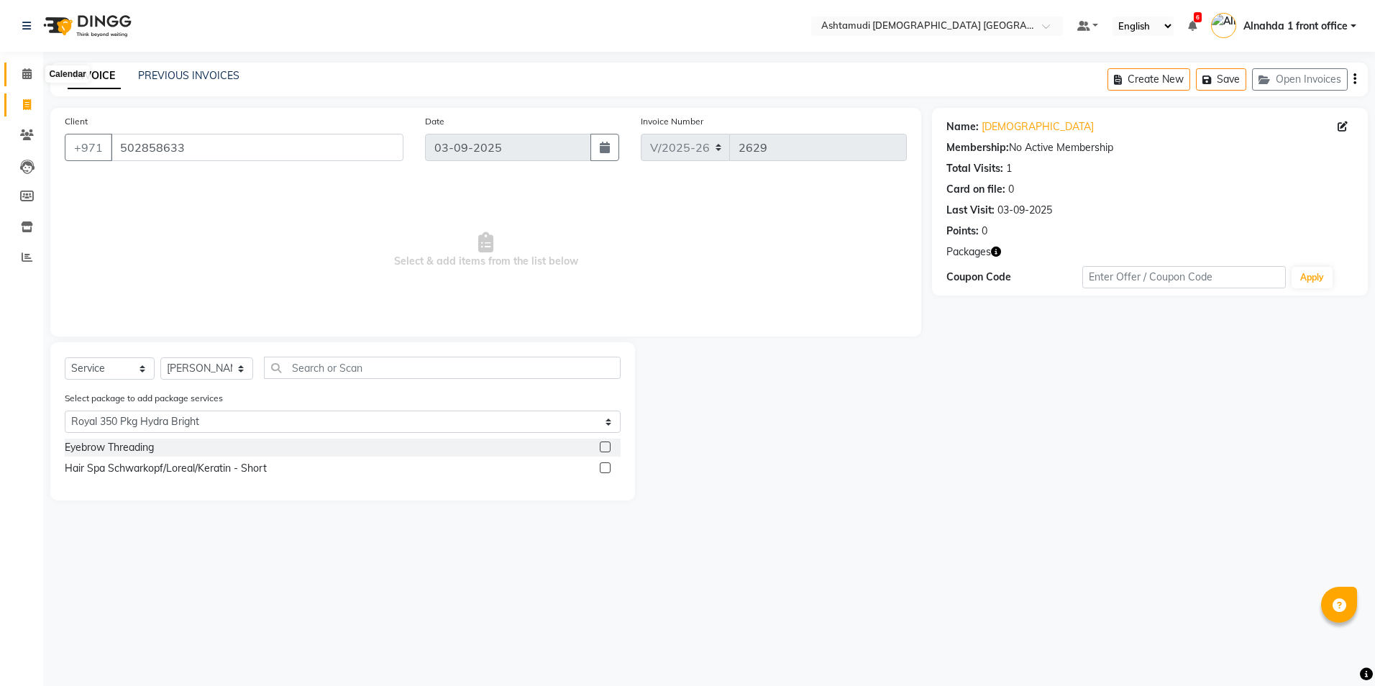
click at [26, 80] on span at bounding box center [26, 74] width 25 height 17
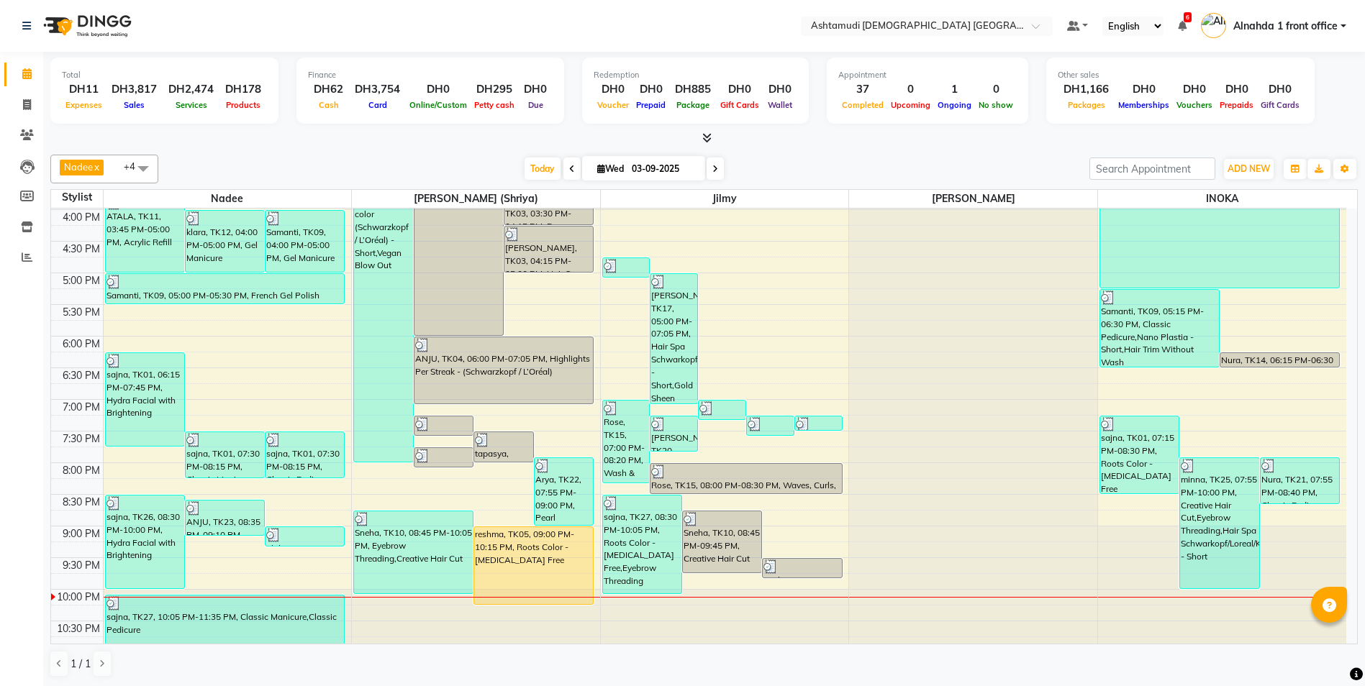
scroll to position [450, 0]
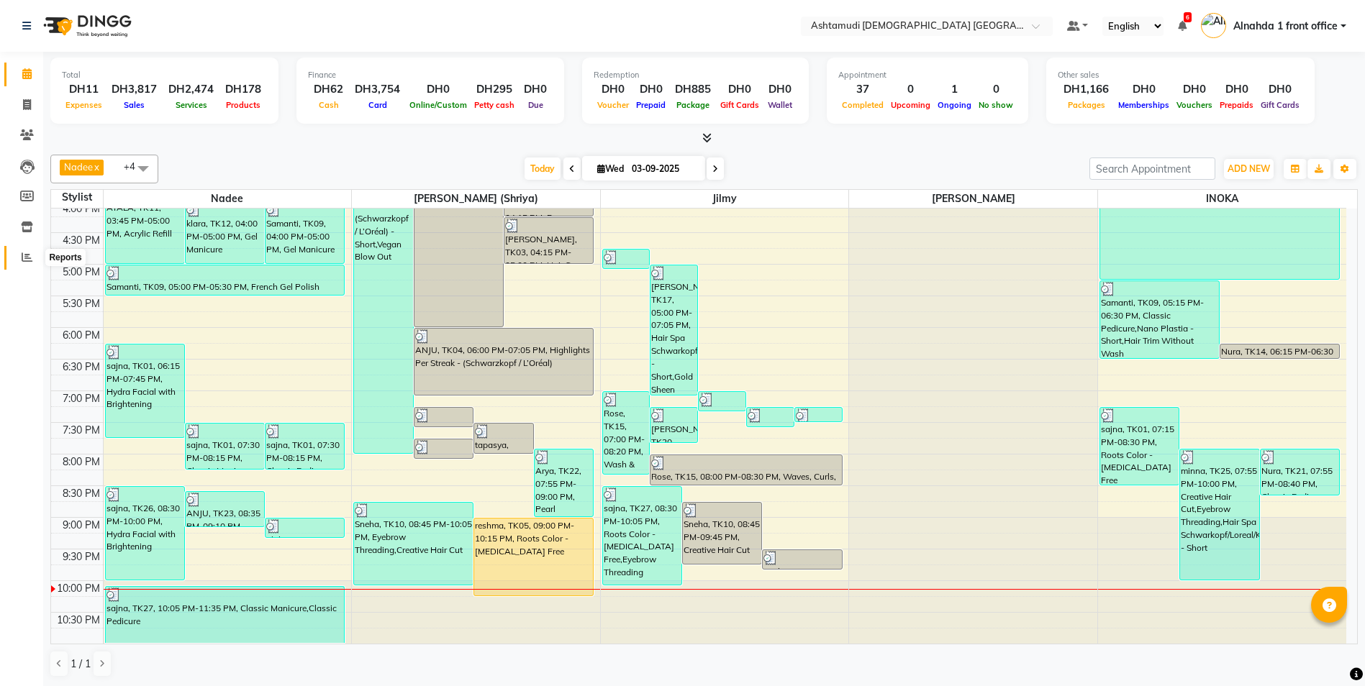
click at [28, 263] on span at bounding box center [26, 258] width 25 height 17
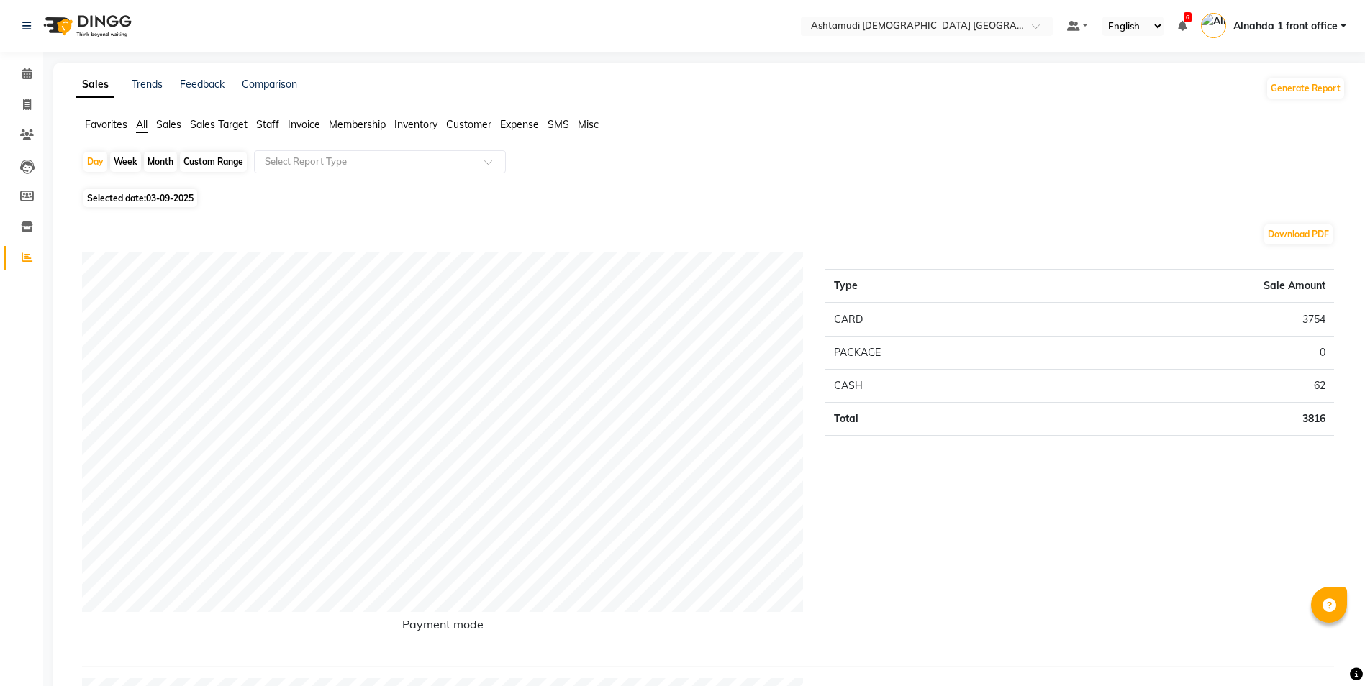
click at [173, 121] on span "Sales" at bounding box center [168, 124] width 25 height 13
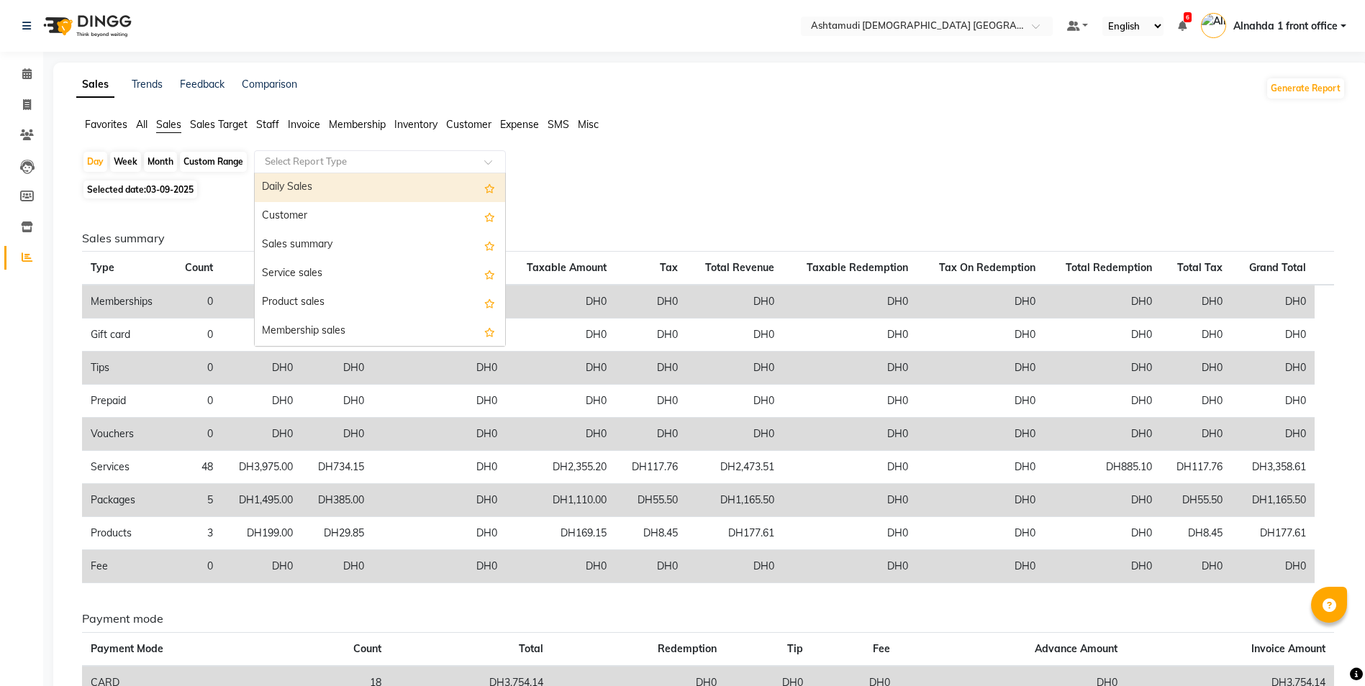
click at [347, 164] on input "text" at bounding box center [365, 162] width 207 height 14
click at [372, 195] on div "Daily Sales" at bounding box center [380, 187] width 250 height 29
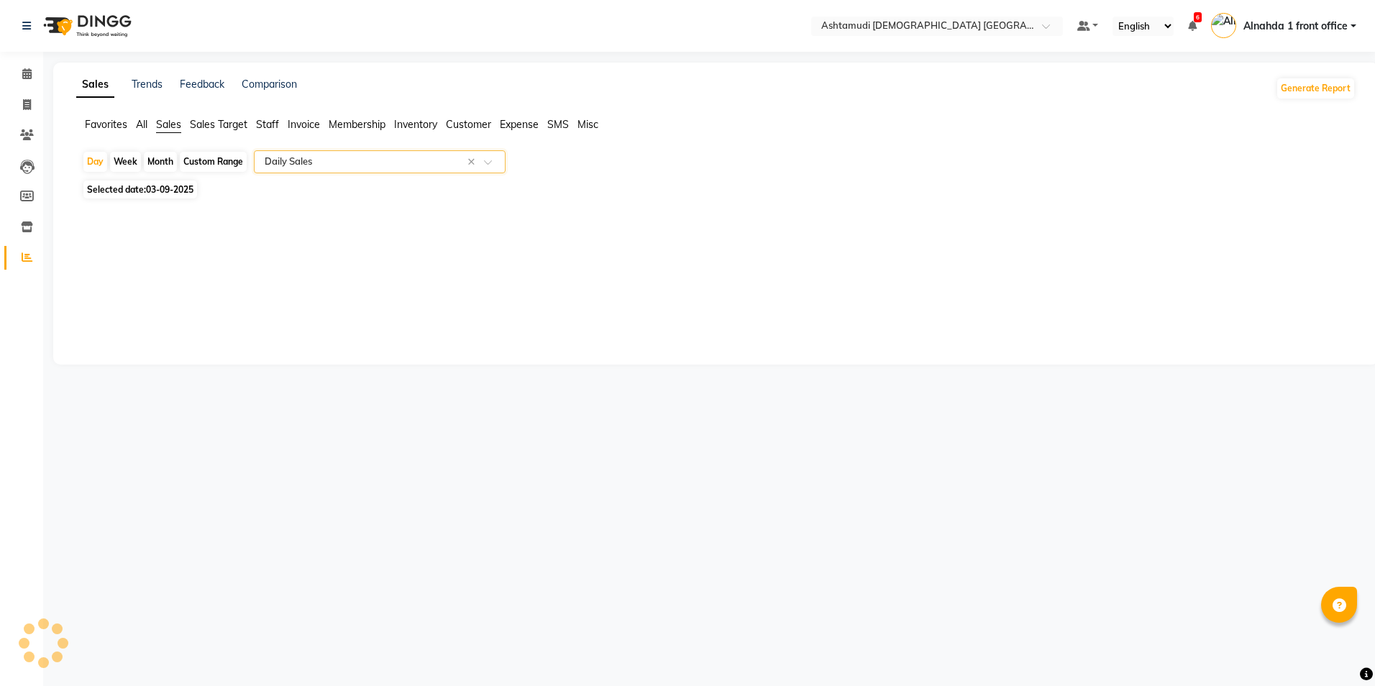
select select "full_report"
select select "csv"
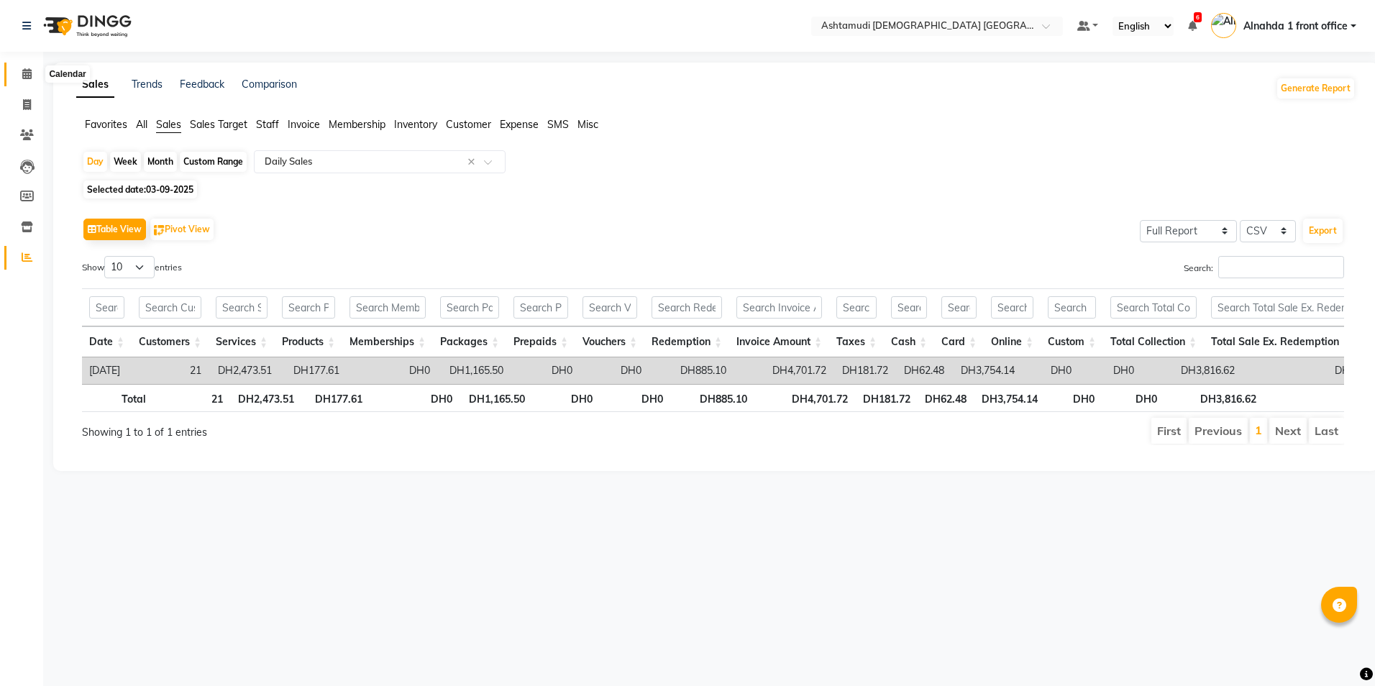
click at [26, 73] on icon at bounding box center [26, 73] width 9 height 11
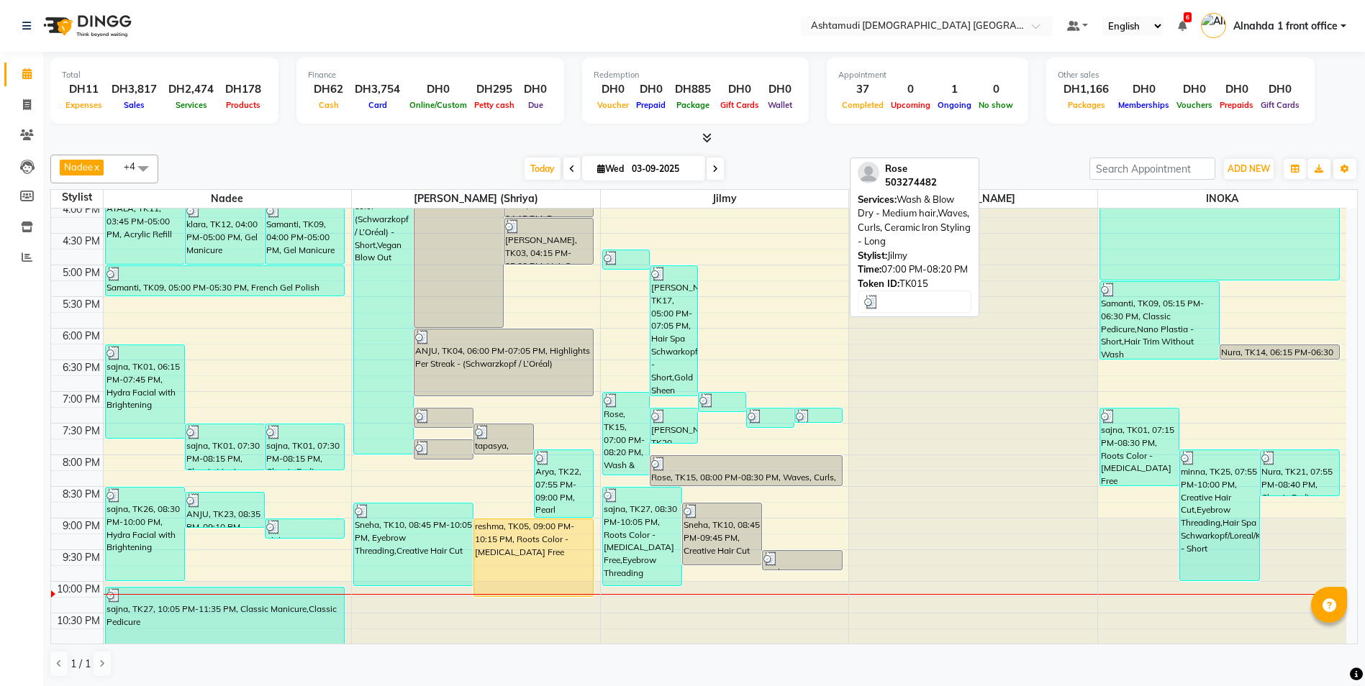
scroll to position [450, 0]
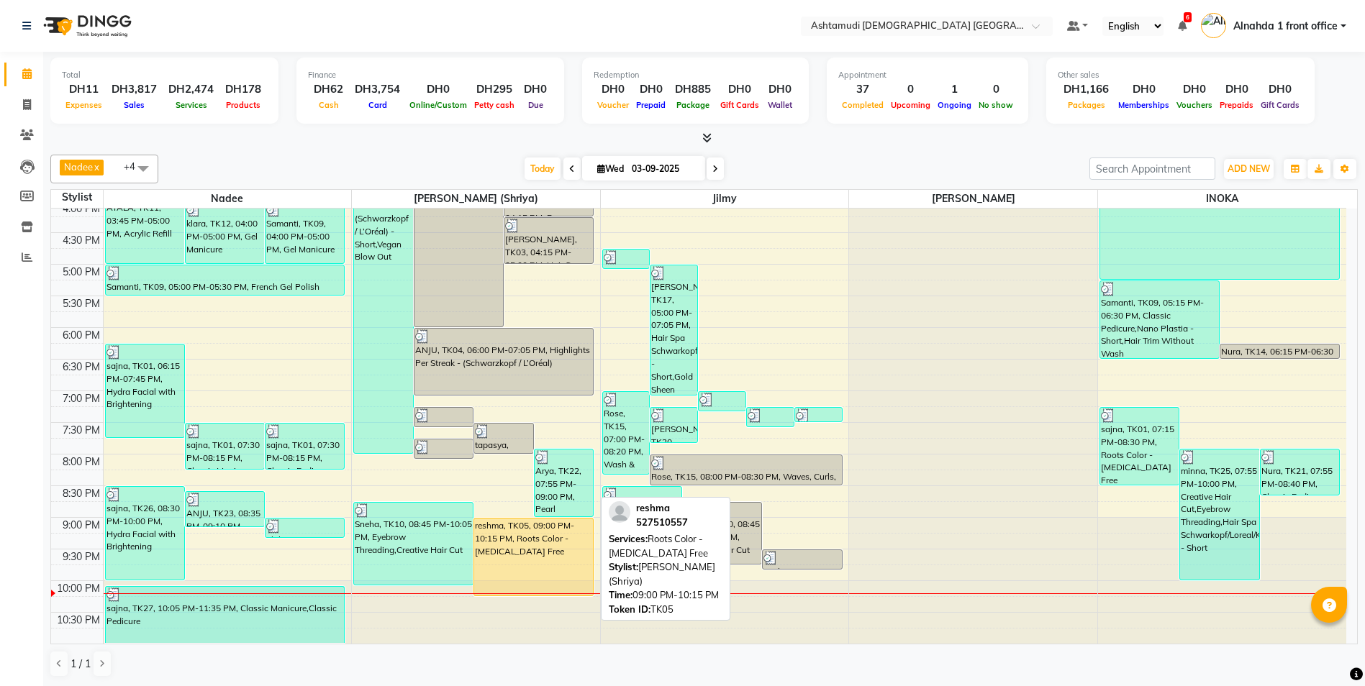
click at [550, 534] on div "reshma, TK05, 09:00 PM-10:15 PM, Roots Color - [MEDICAL_DATA] Free" at bounding box center [533, 557] width 119 height 77
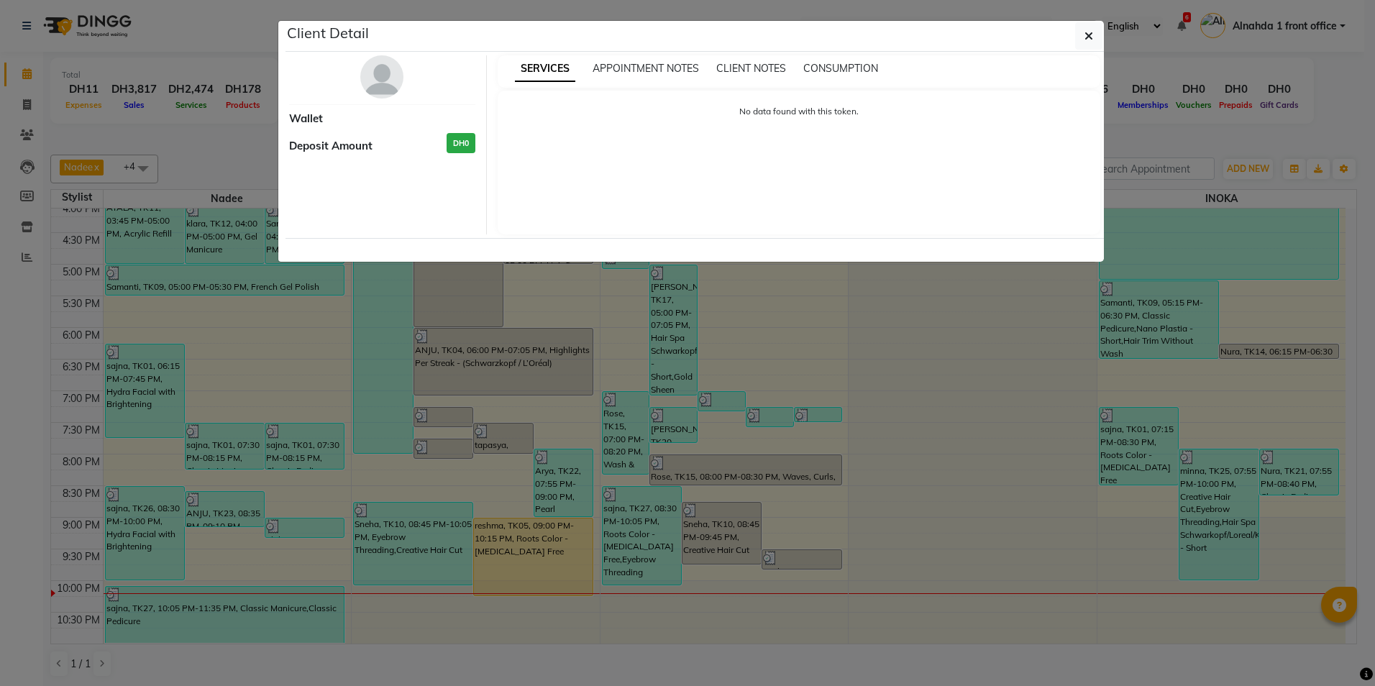
select select "1"
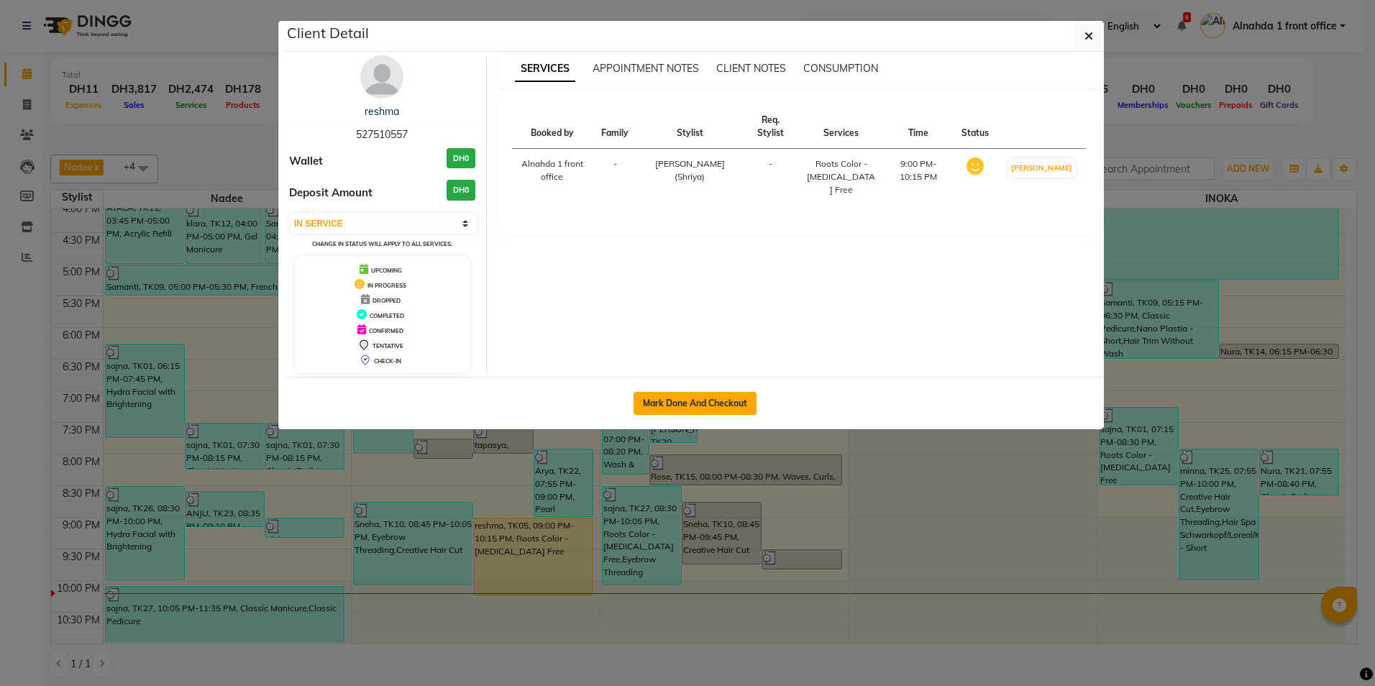
click at [668, 404] on button "Mark Done And Checkout" at bounding box center [695, 403] width 123 height 23
select select "service"
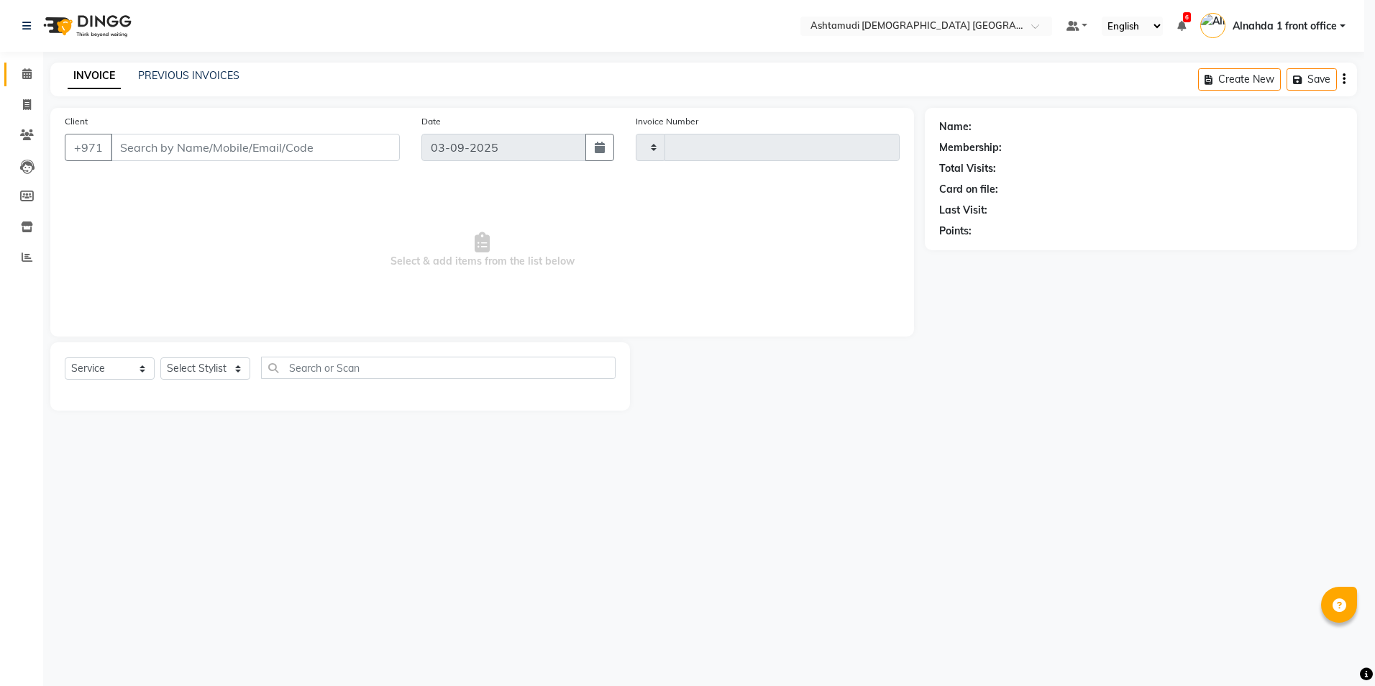
type input "2629"
select select "7242"
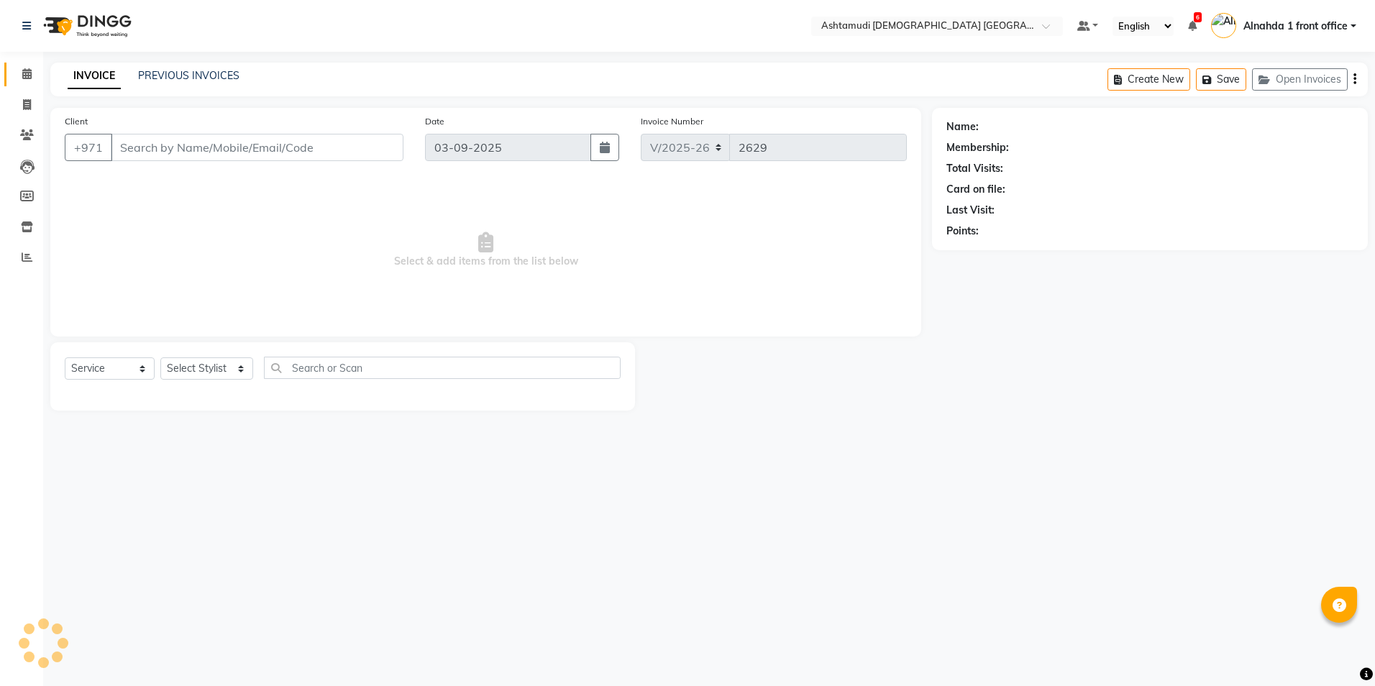
type input "527510557"
select select "86641"
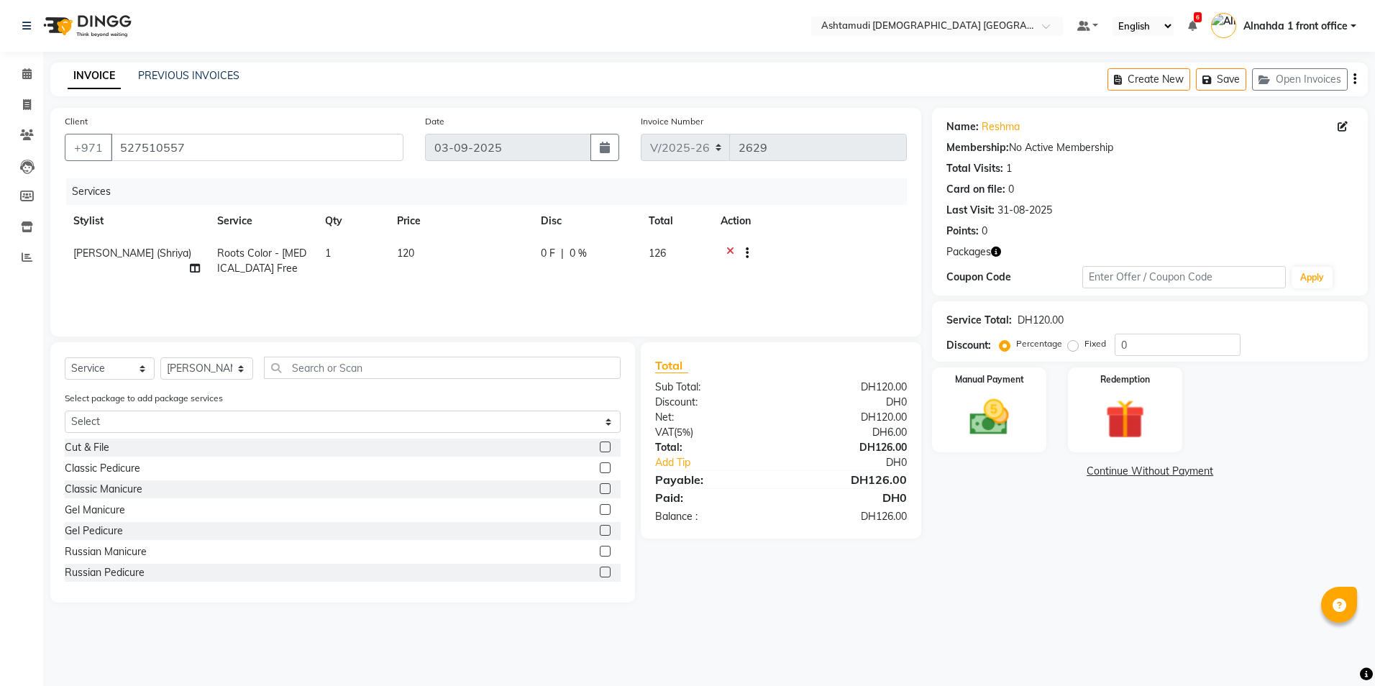
click at [728, 249] on icon at bounding box center [730, 255] width 8 height 18
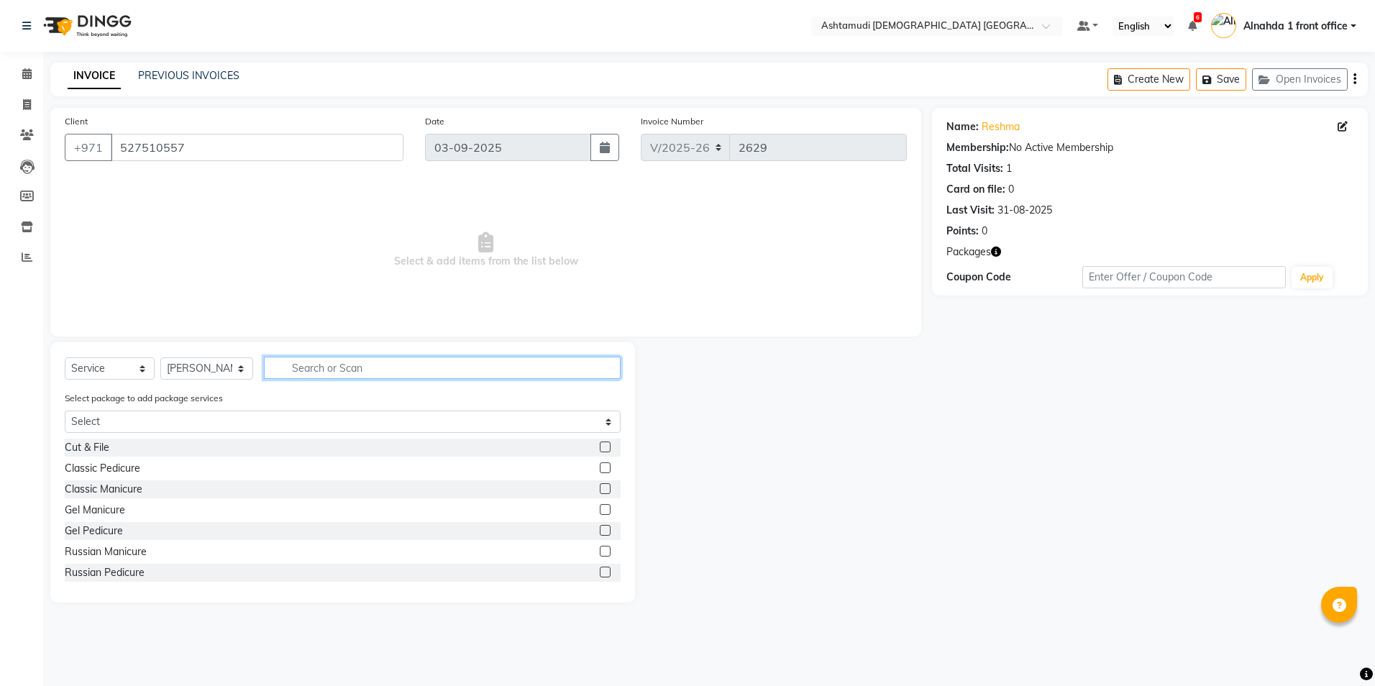
click at [322, 363] on input "text" at bounding box center [442, 368] width 356 height 22
type input "full face"
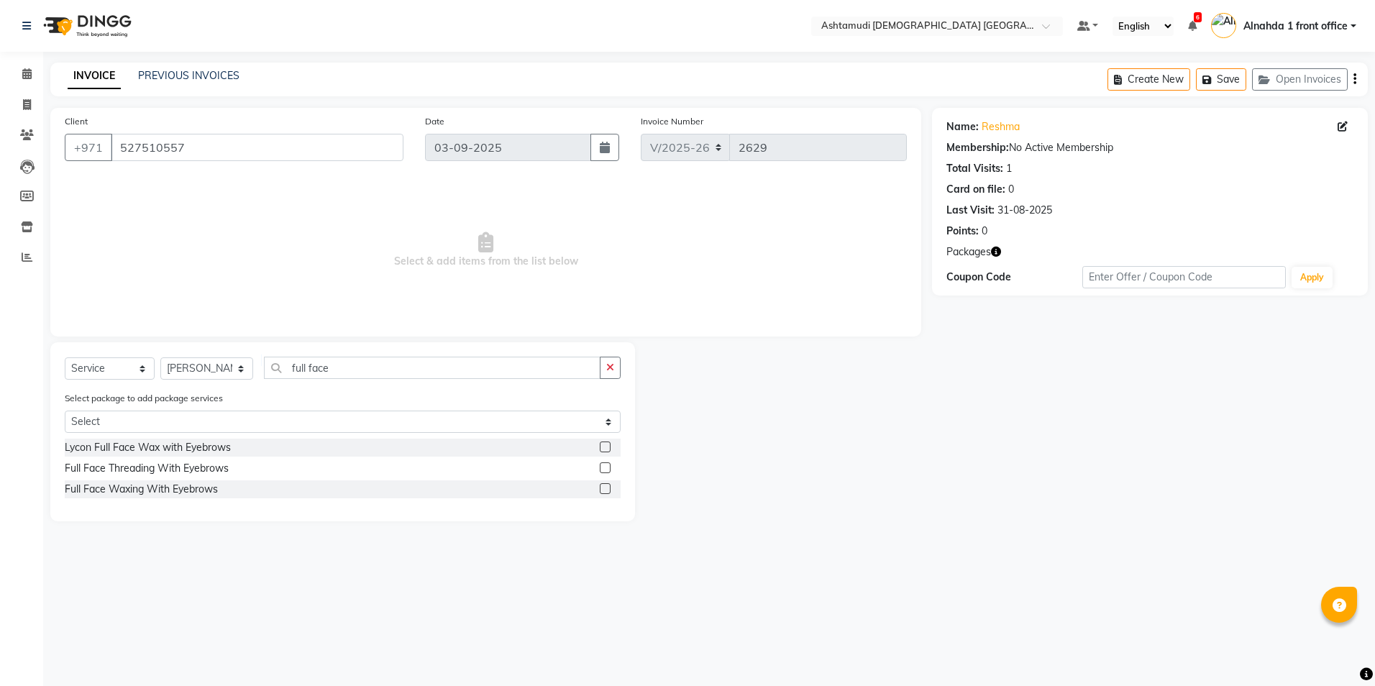
click at [605, 446] on label at bounding box center [605, 447] width 11 height 11
click at [605, 446] on input "checkbox" at bounding box center [604, 447] width 9 height 9
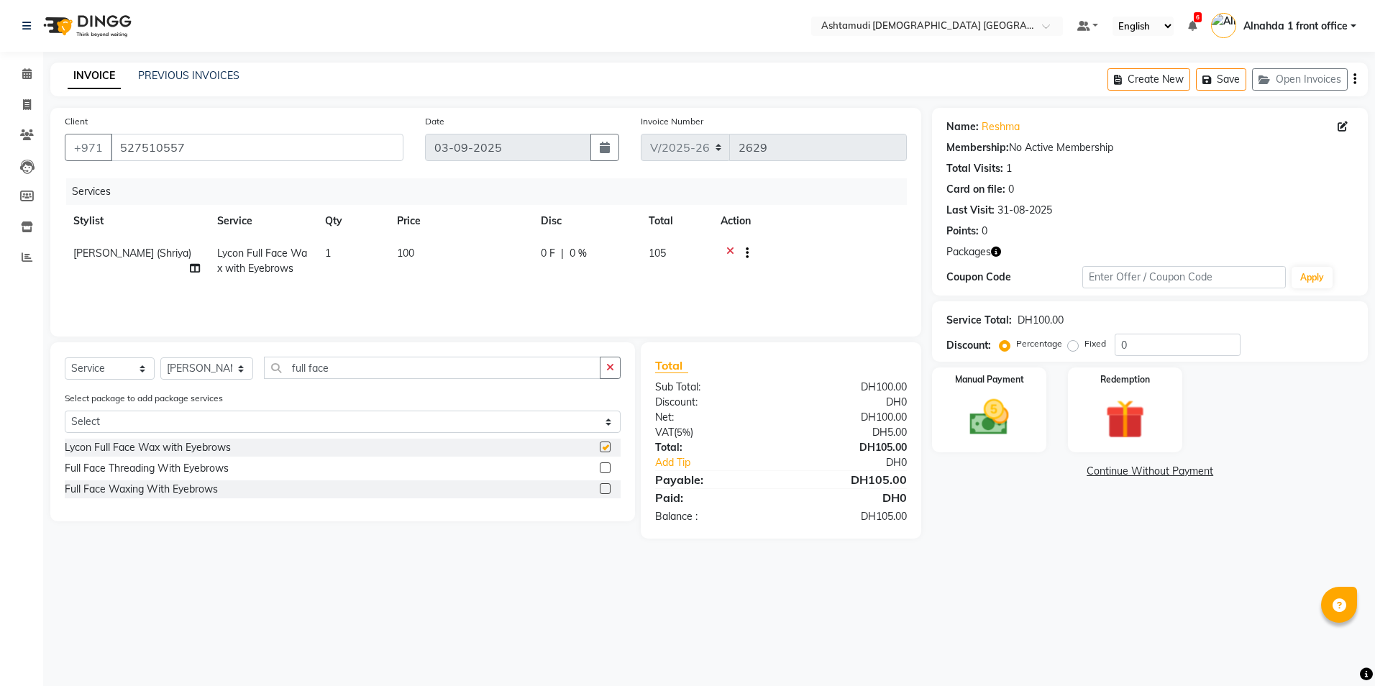
checkbox input "false"
click at [1184, 344] on input "0" at bounding box center [1178, 345] width 126 height 22
type input "015"
click at [1001, 440] on img at bounding box center [989, 417] width 67 height 47
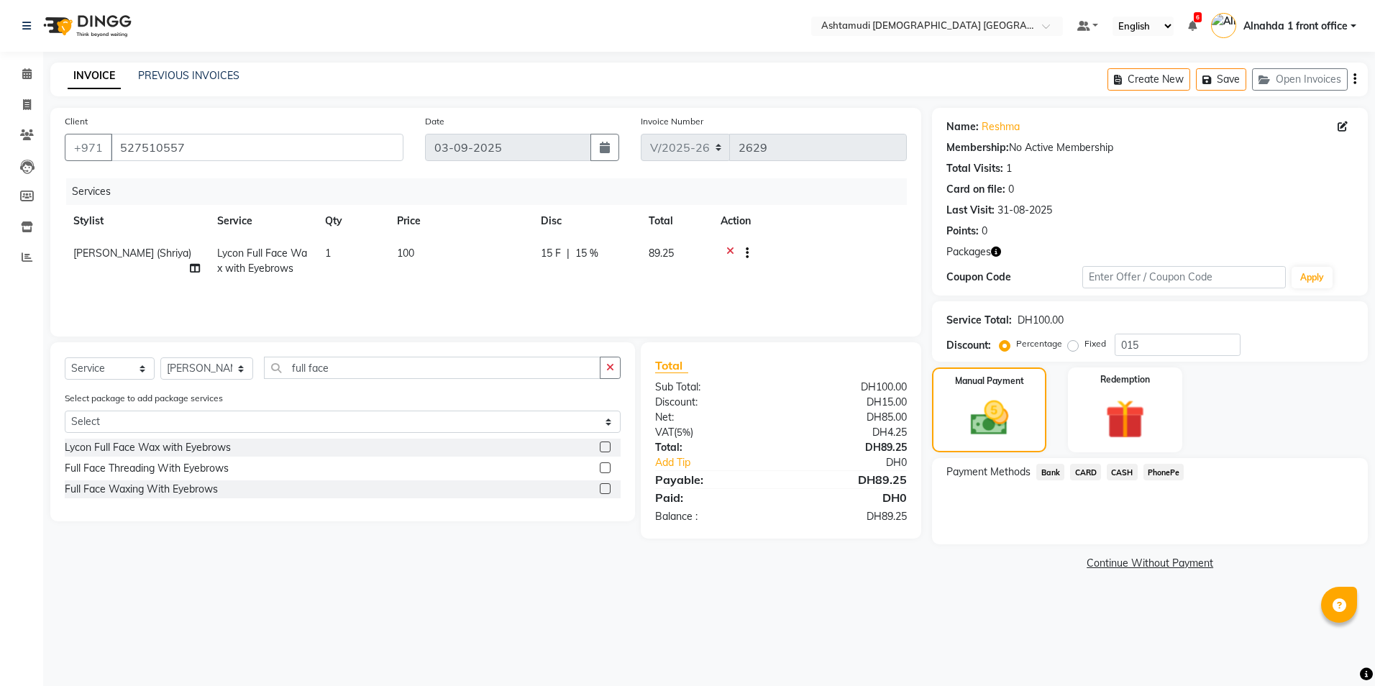
click at [1120, 473] on span "CASH" at bounding box center [1122, 472] width 31 height 17
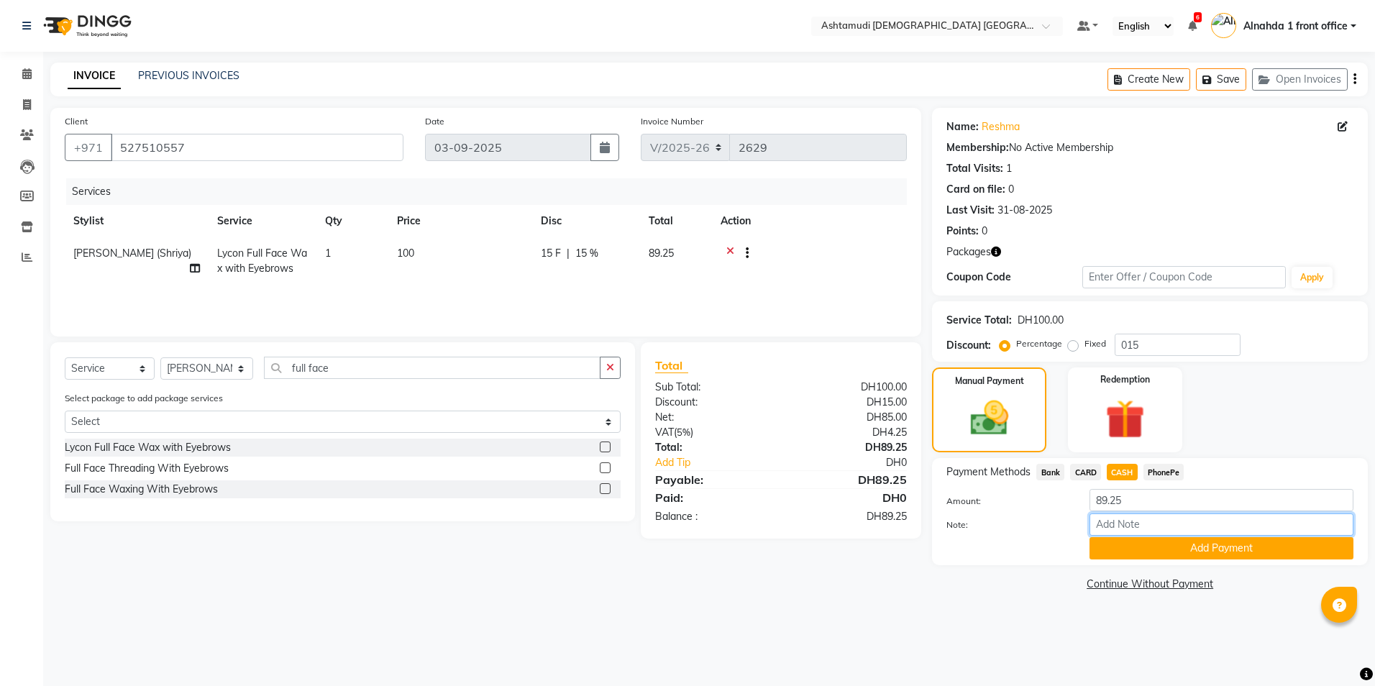
click at [1129, 524] on input "Note:" at bounding box center [1222, 525] width 264 height 22
type input "amala"
click at [1249, 551] on button "Add Payment" at bounding box center [1222, 548] width 264 height 22
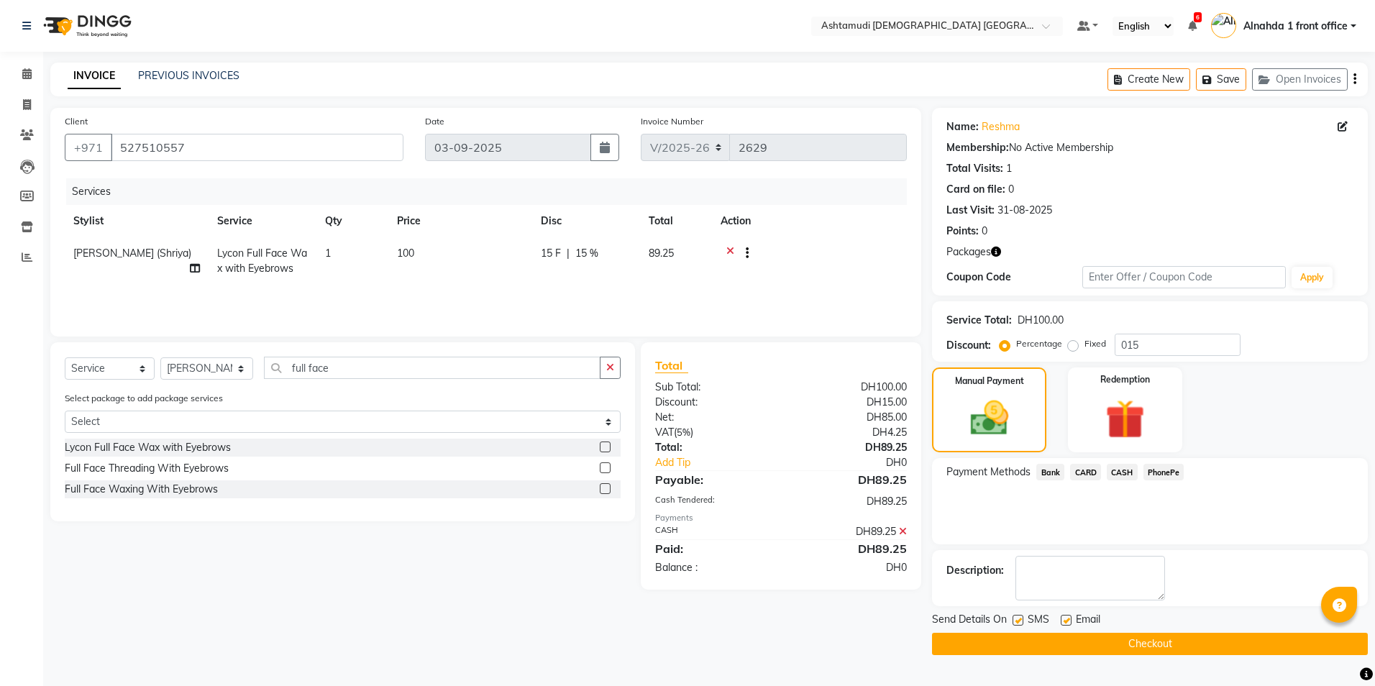
click at [1089, 641] on button "Checkout" at bounding box center [1150, 644] width 436 height 22
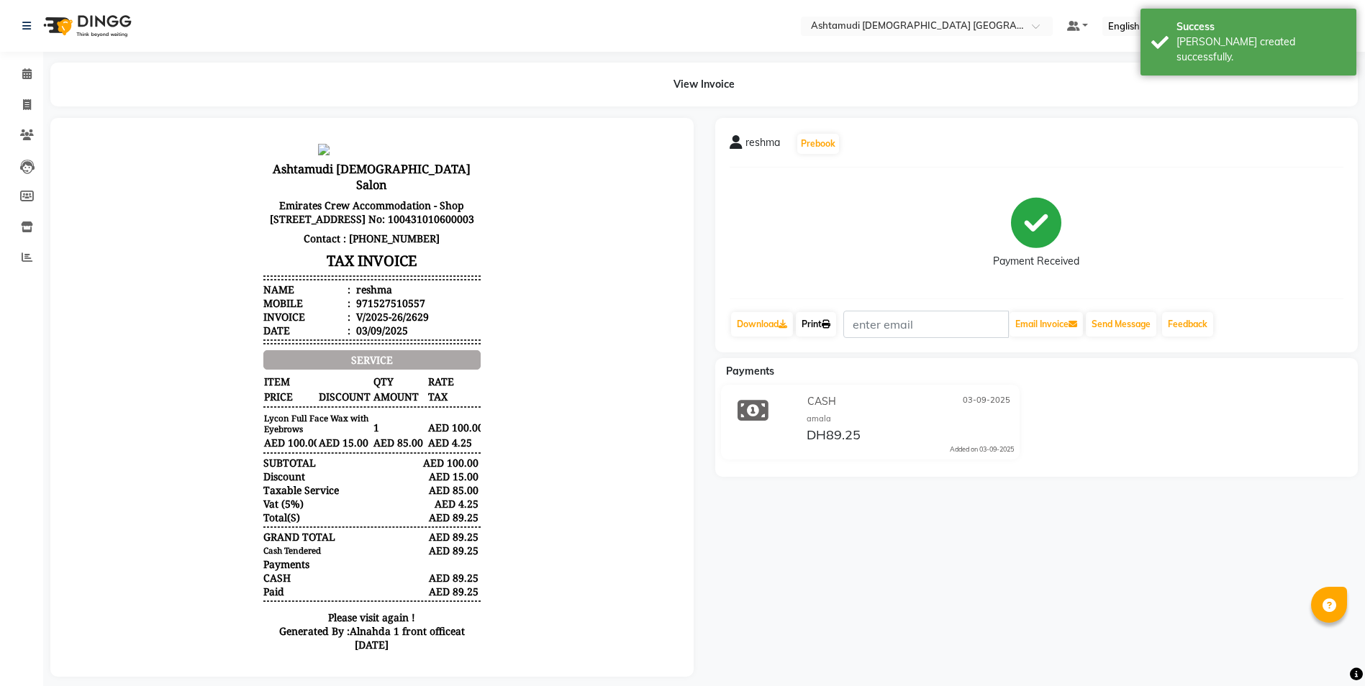
click at [819, 325] on link "Print" at bounding box center [816, 324] width 40 height 24
click at [31, 103] on icon at bounding box center [27, 104] width 8 height 11
select select "service"
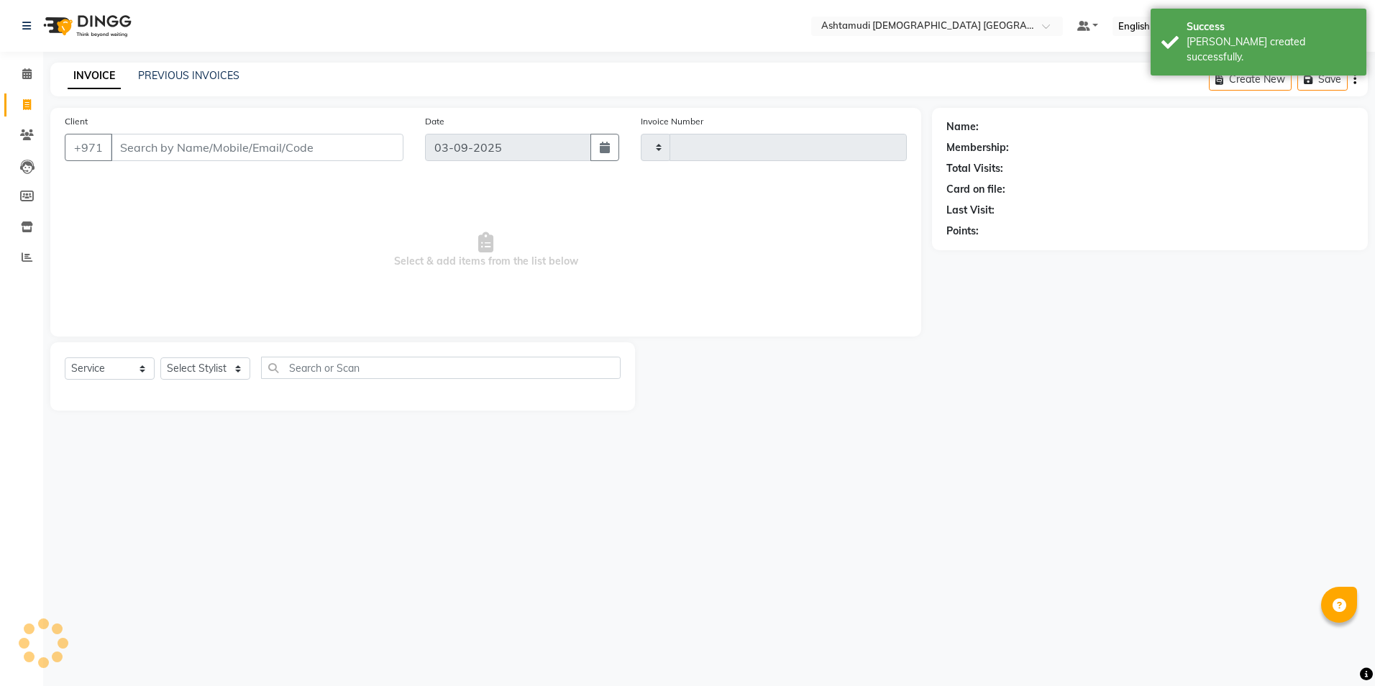
type input "2630"
select select "7242"
click at [173, 153] on input "Client" at bounding box center [257, 147] width 293 height 27
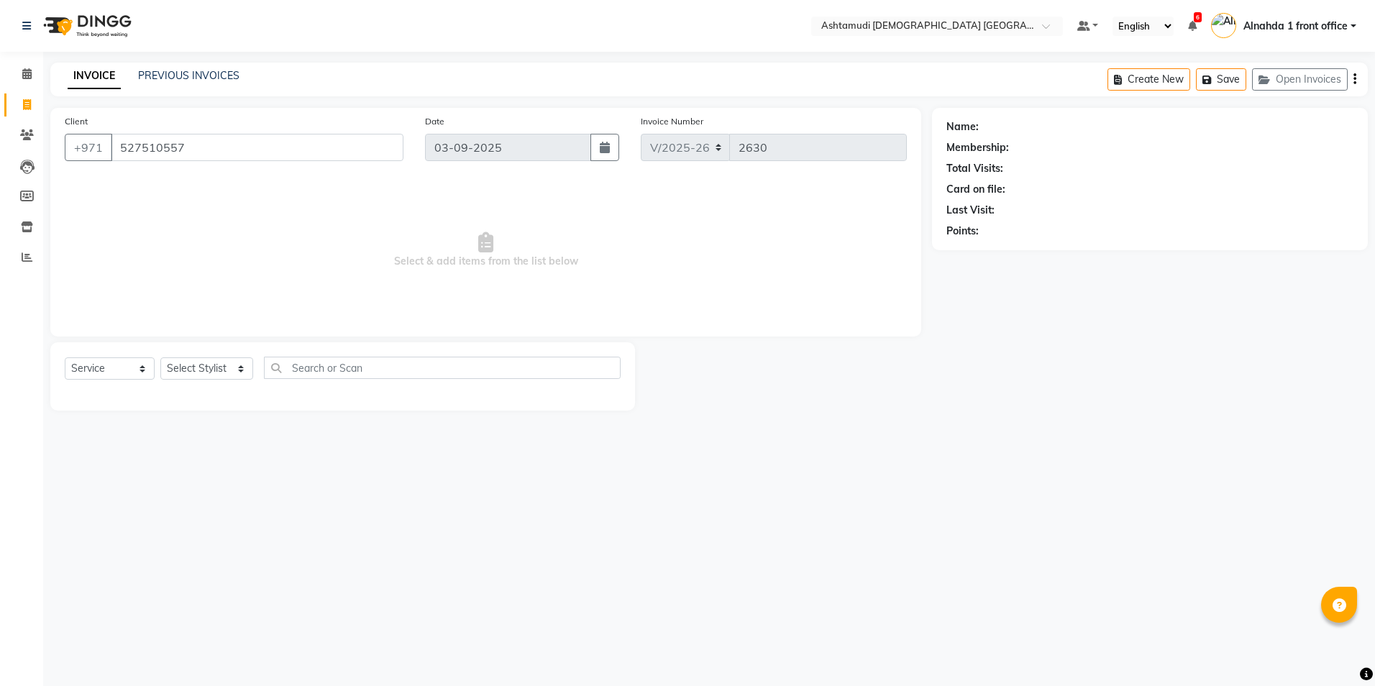
type input "527510557"
click at [204, 369] on select "Select Stylist Alnahda 1 front office [PERSON_NAME] [PERSON_NAME] Staff INOKA […" at bounding box center [206, 368] width 93 height 22
select select "86641"
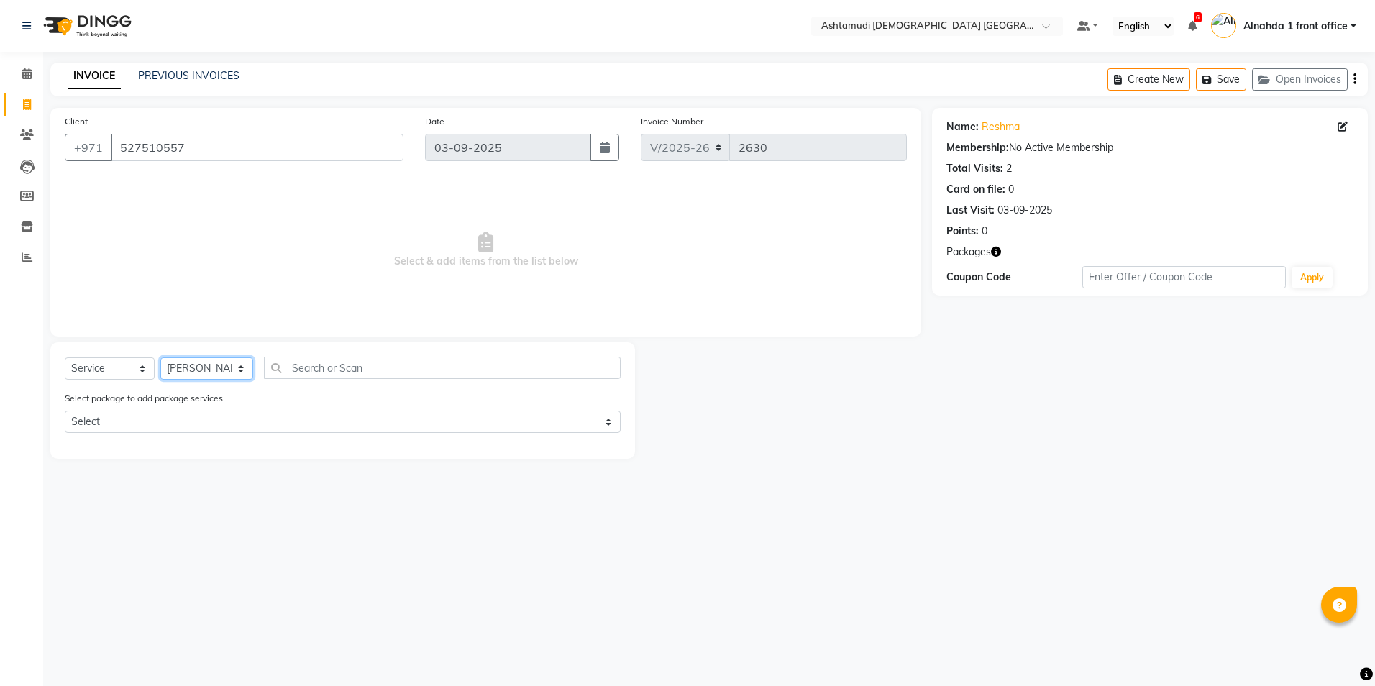
click at [160, 357] on select "Select Stylist Alnahda 1 front office [PERSON_NAME] [PERSON_NAME] Staff INOKA […" at bounding box center [206, 368] width 93 height 22
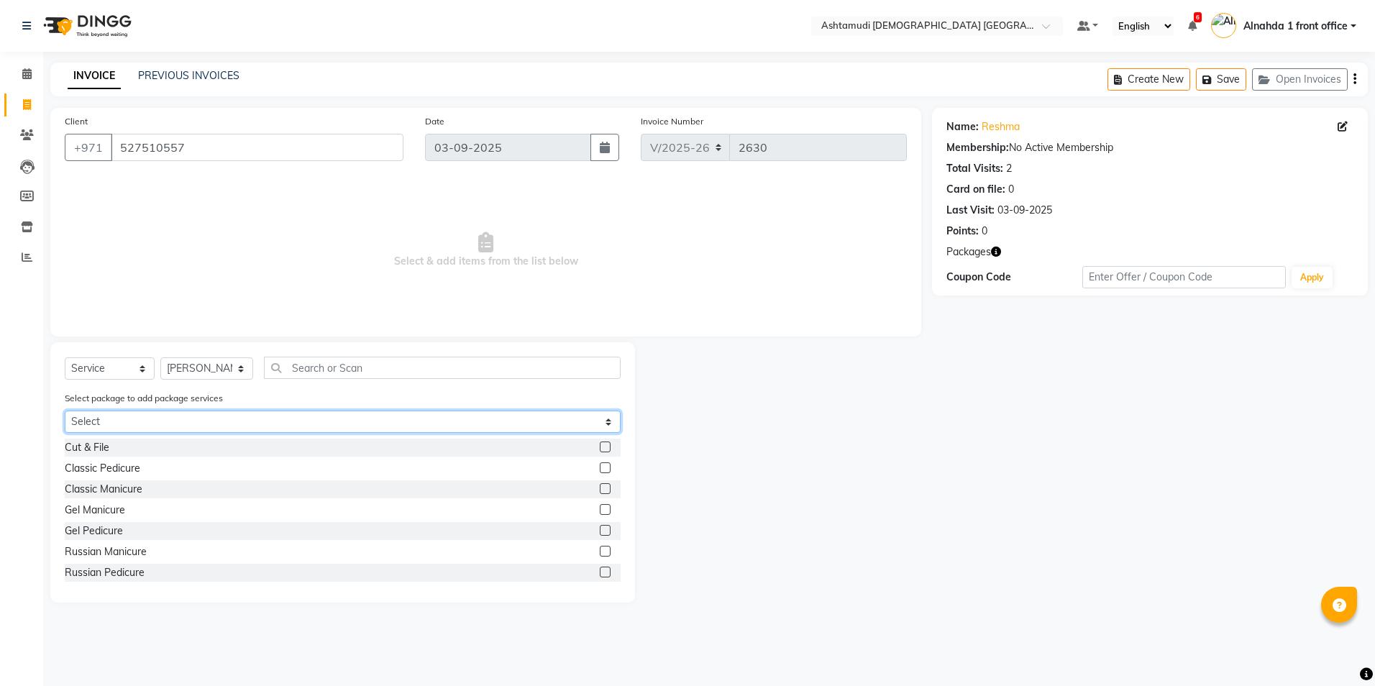
click at [200, 427] on select "Select Royal 200 Pkg" at bounding box center [343, 422] width 556 height 22
select select "1: Object"
click at [65, 411] on select "Select Royal 200 Pkg" at bounding box center [343, 422] width 556 height 22
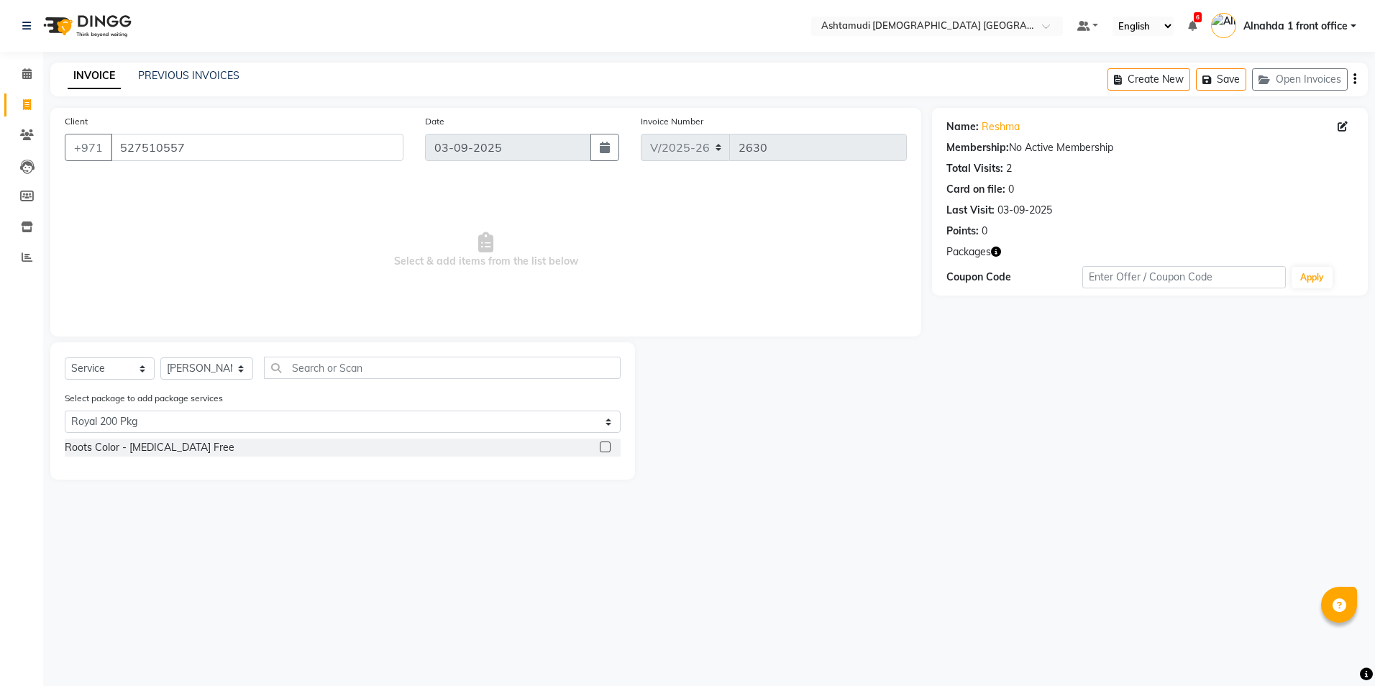
click at [606, 448] on label at bounding box center [605, 447] width 11 height 11
click at [606, 448] on input "checkbox" at bounding box center [604, 447] width 9 height 9
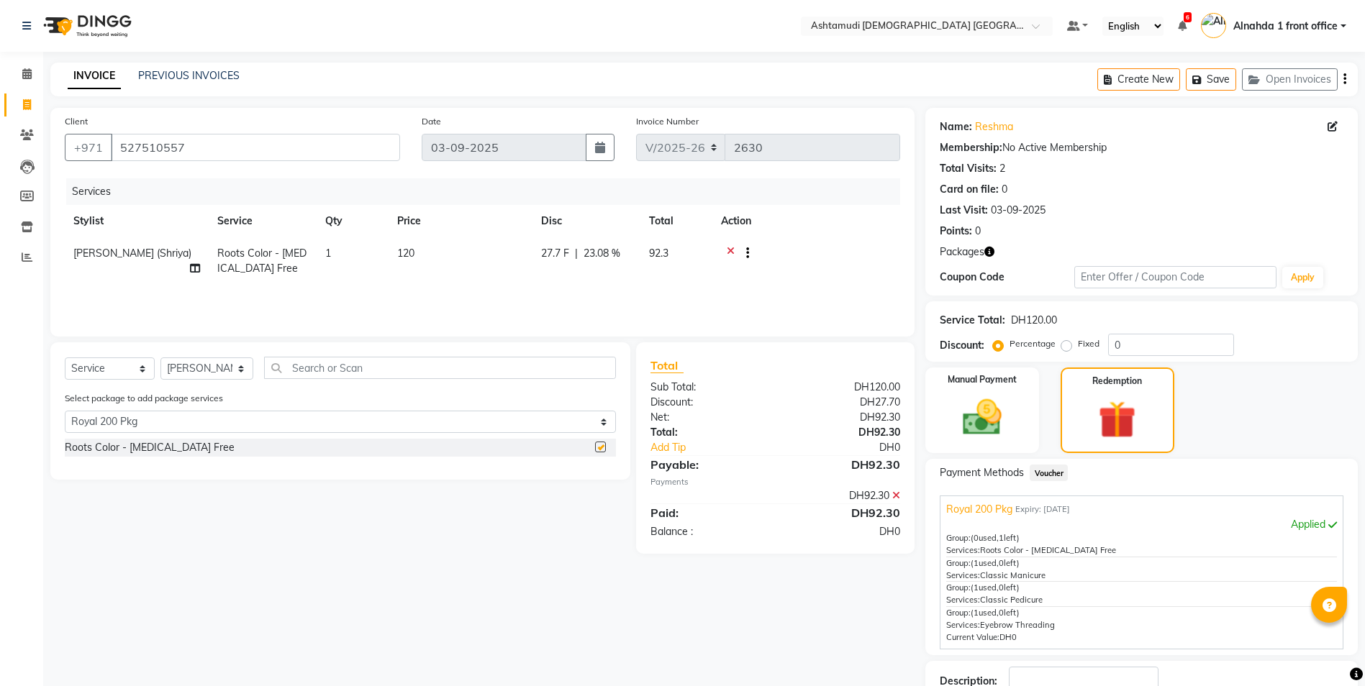
checkbox input "false"
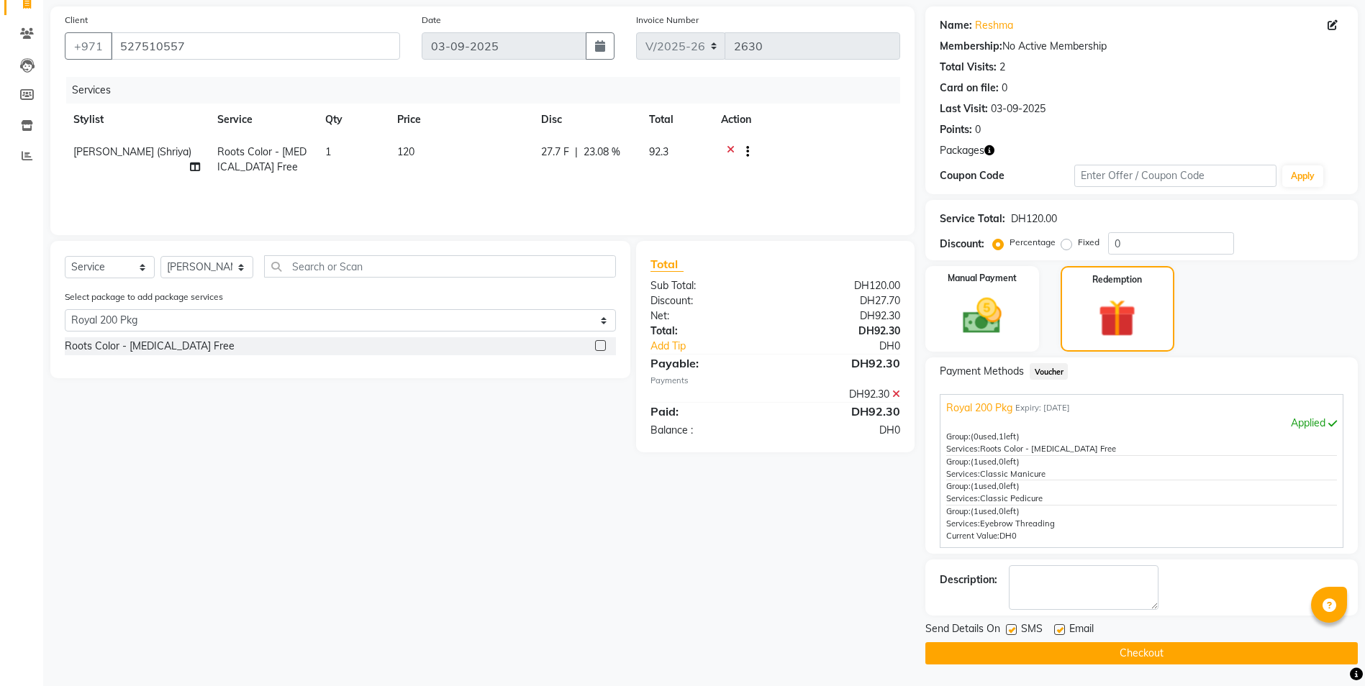
click at [1117, 661] on button "Checkout" at bounding box center [1141, 653] width 432 height 22
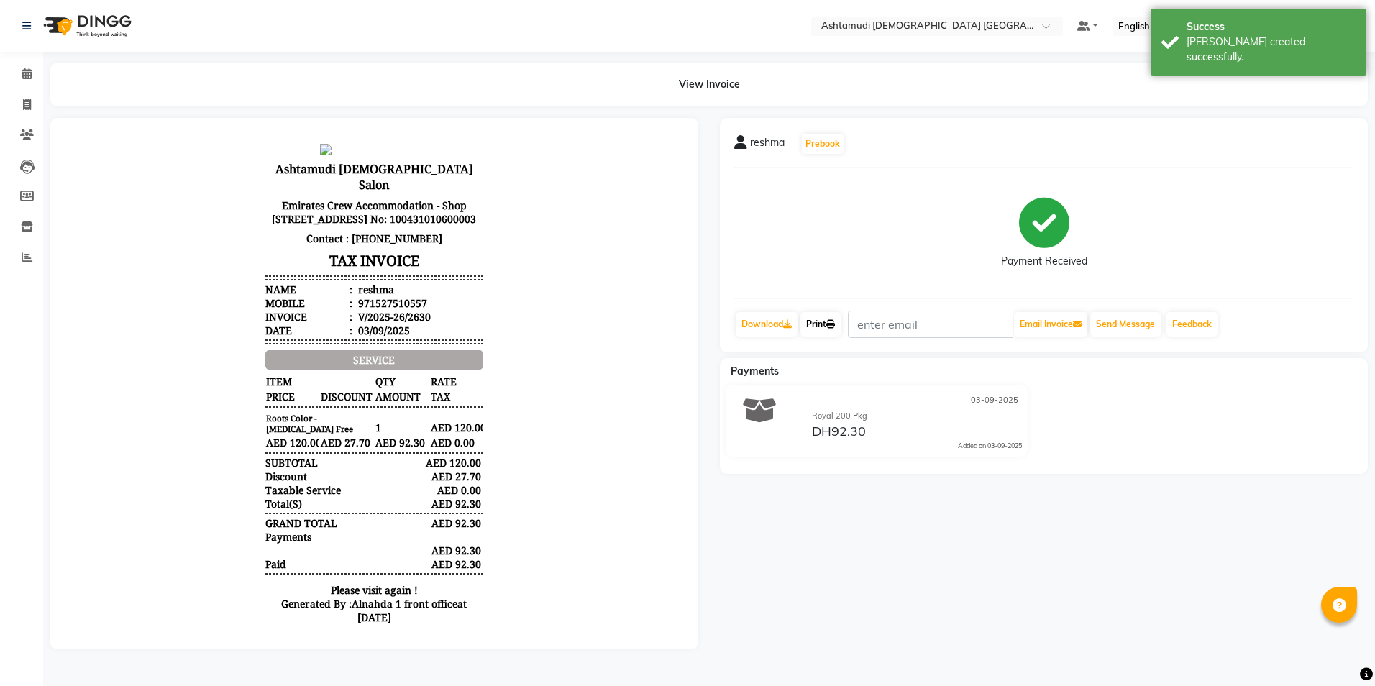
click at [829, 330] on link "Print" at bounding box center [821, 324] width 40 height 24
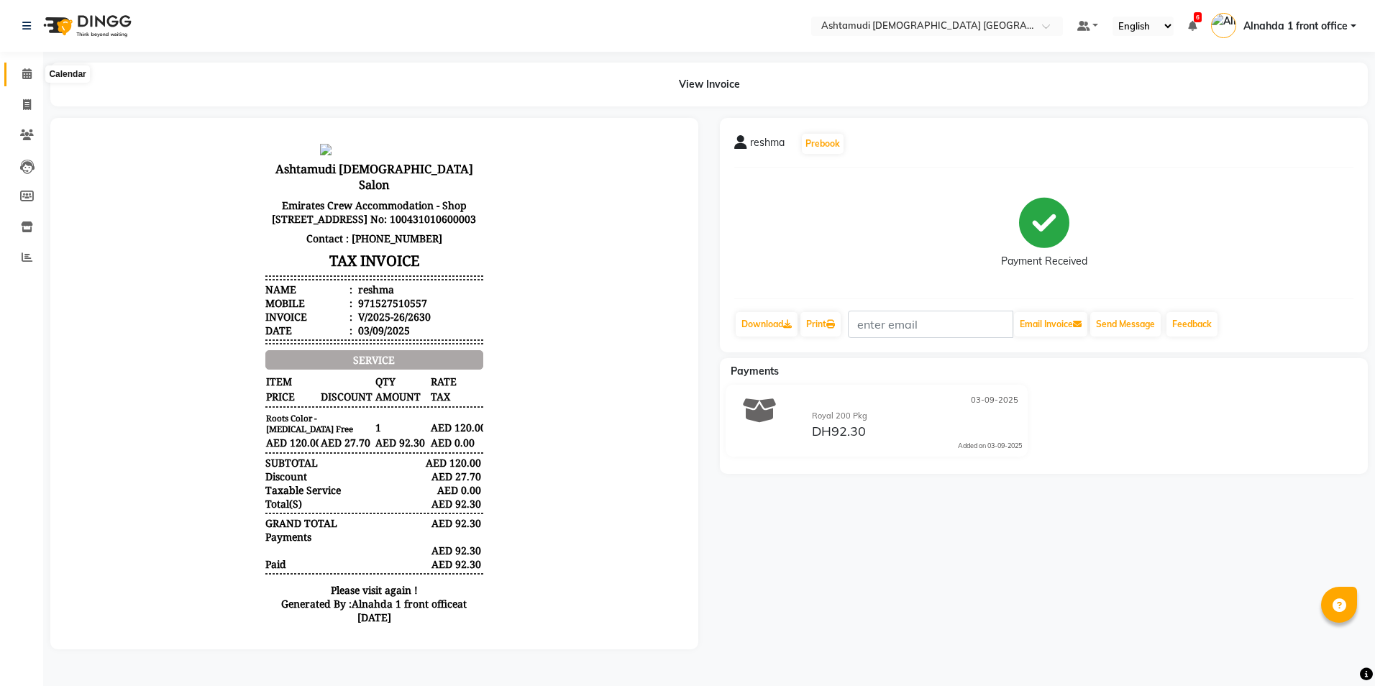
click at [29, 72] on icon at bounding box center [26, 73] width 9 height 11
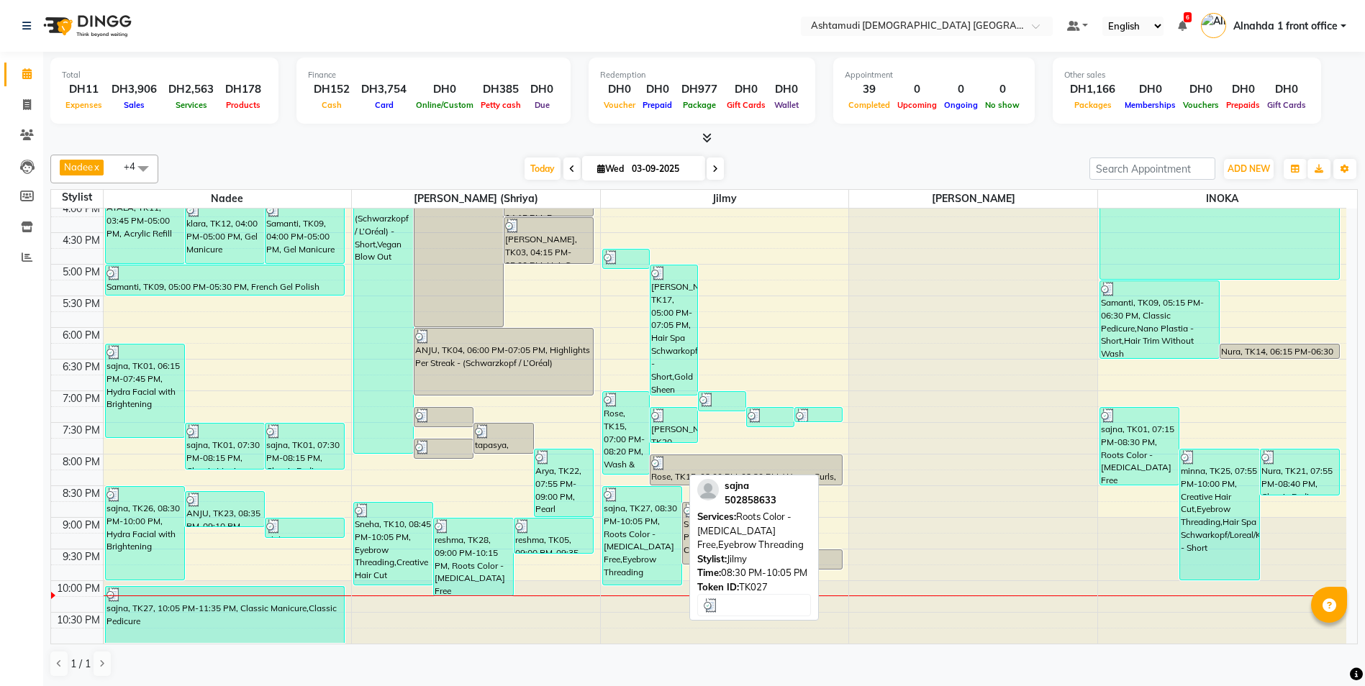
scroll to position [1, 0]
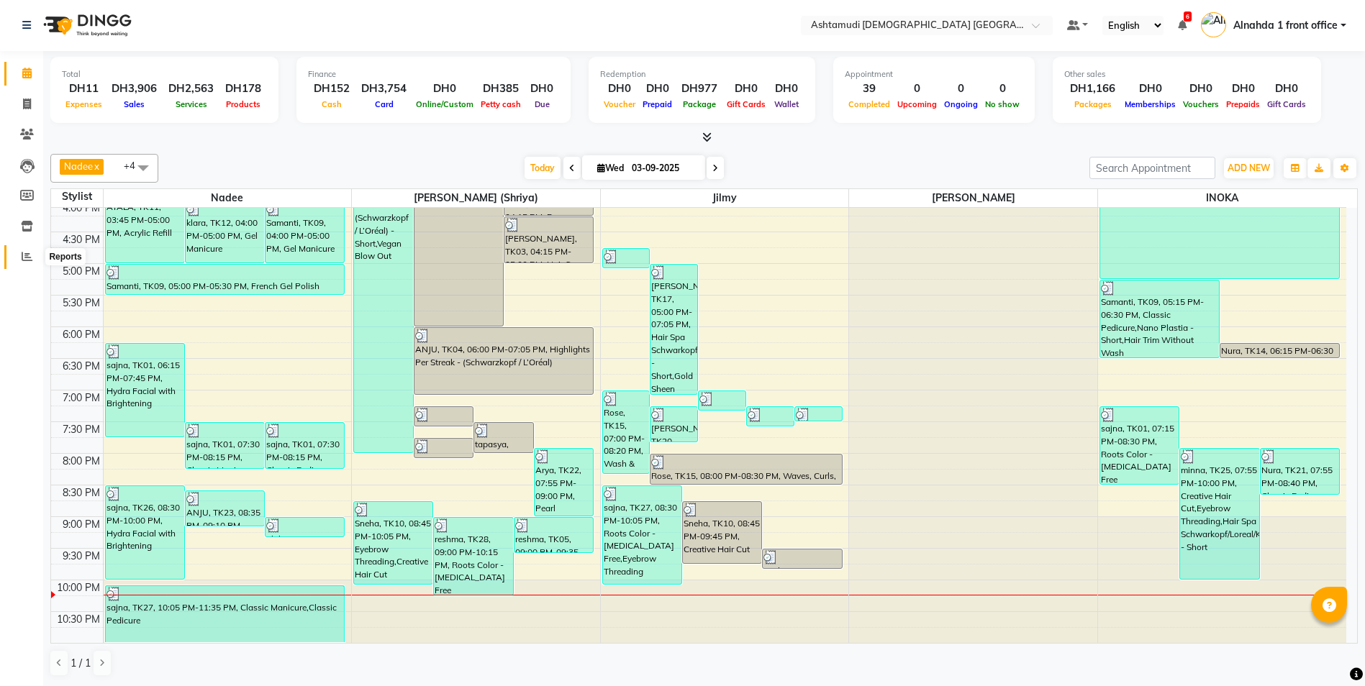
click at [24, 255] on icon at bounding box center [27, 256] width 11 height 11
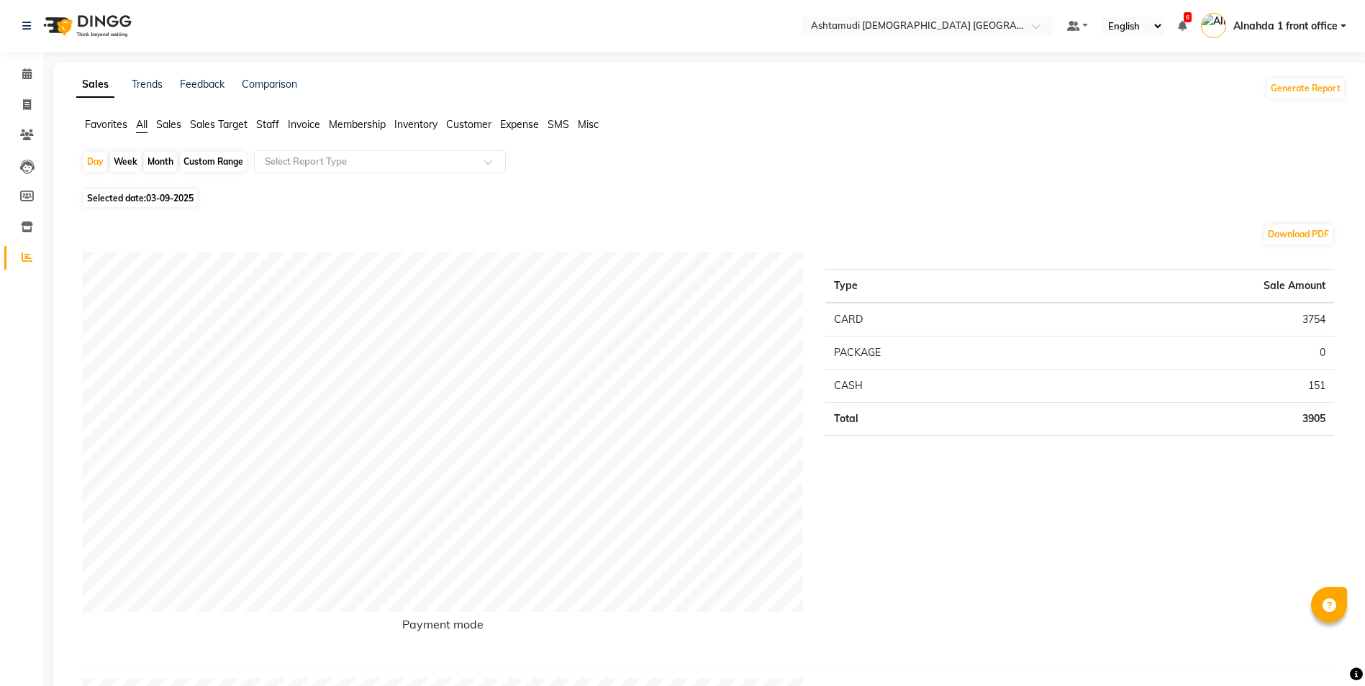
click at [173, 124] on span "Sales" at bounding box center [168, 124] width 25 height 13
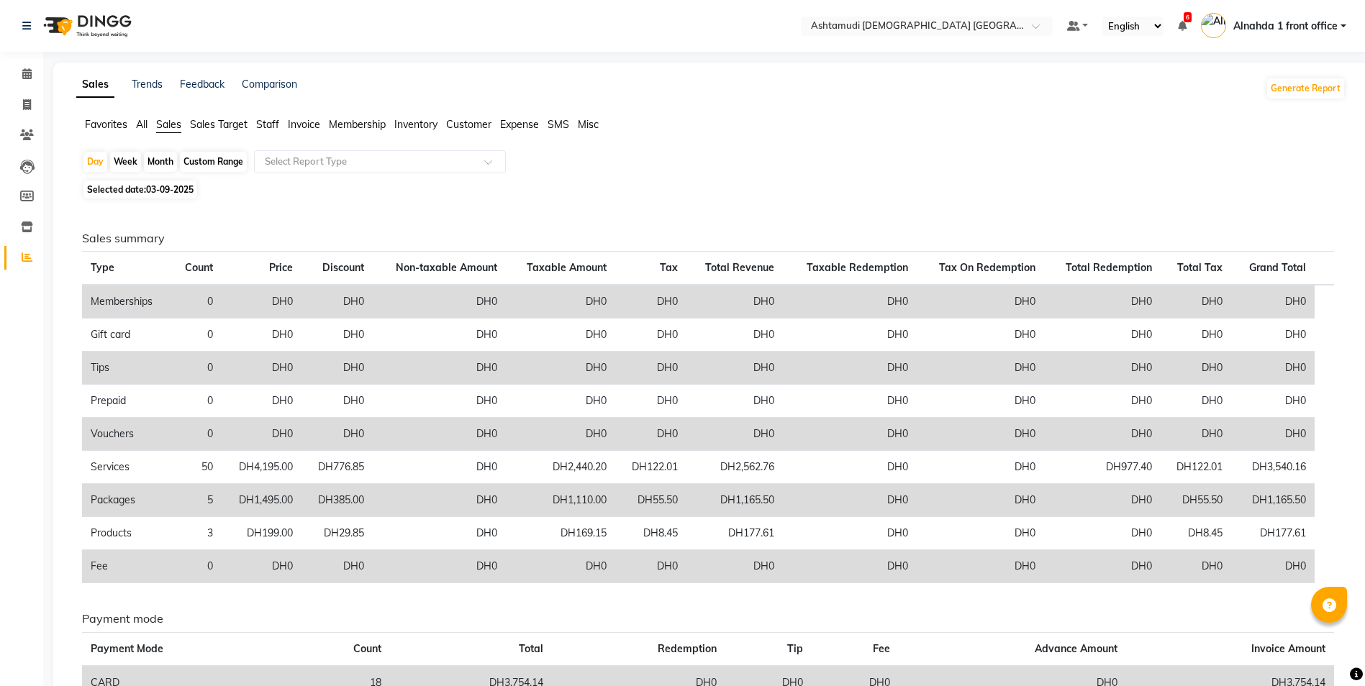
click at [264, 118] on span "Staff" at bounding box center [267, 124] width 23 height 13
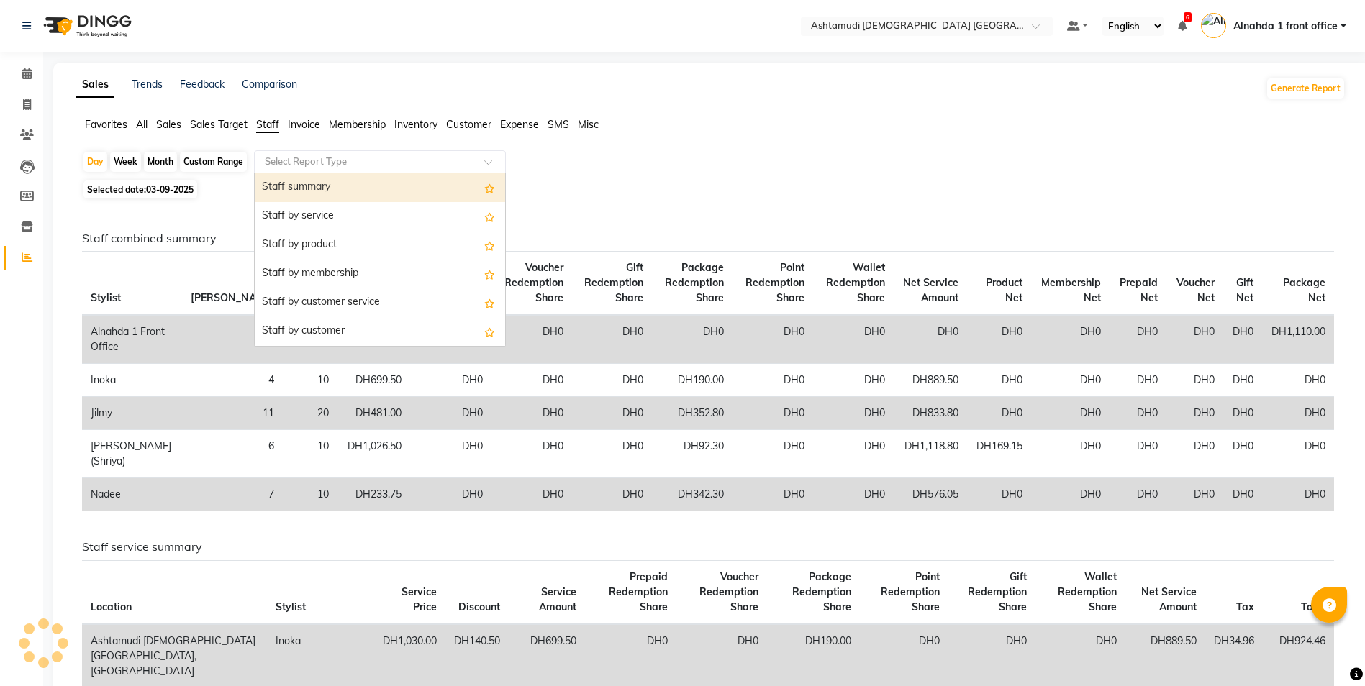
click at [305, 156] on input "text" at bounding box center [365, 162] width 207 height 14
click at [311, 196] on div "Staff summary" at bounding box center [380, 187] width 250 height 29
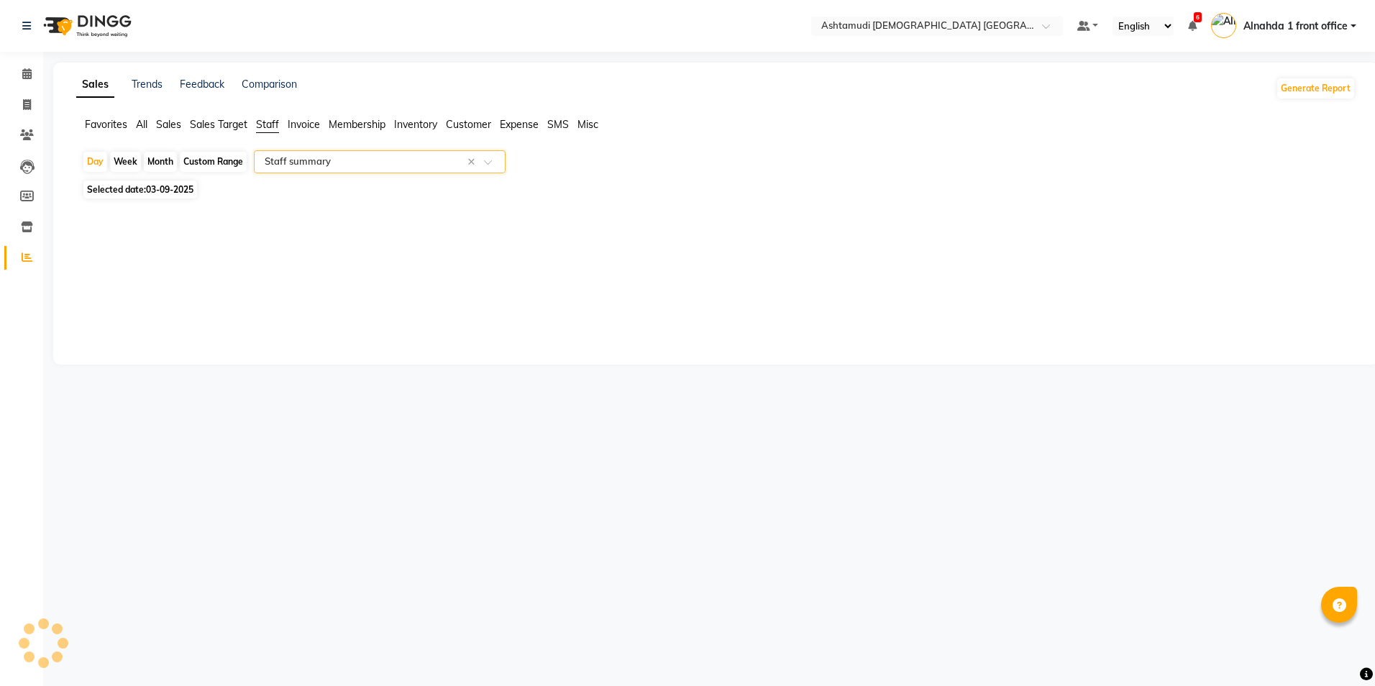
select select "full_report"
select select "csv"
click at [23, 104] on icon at bounding box center [27, 104] width 8 height 11
select select "service"
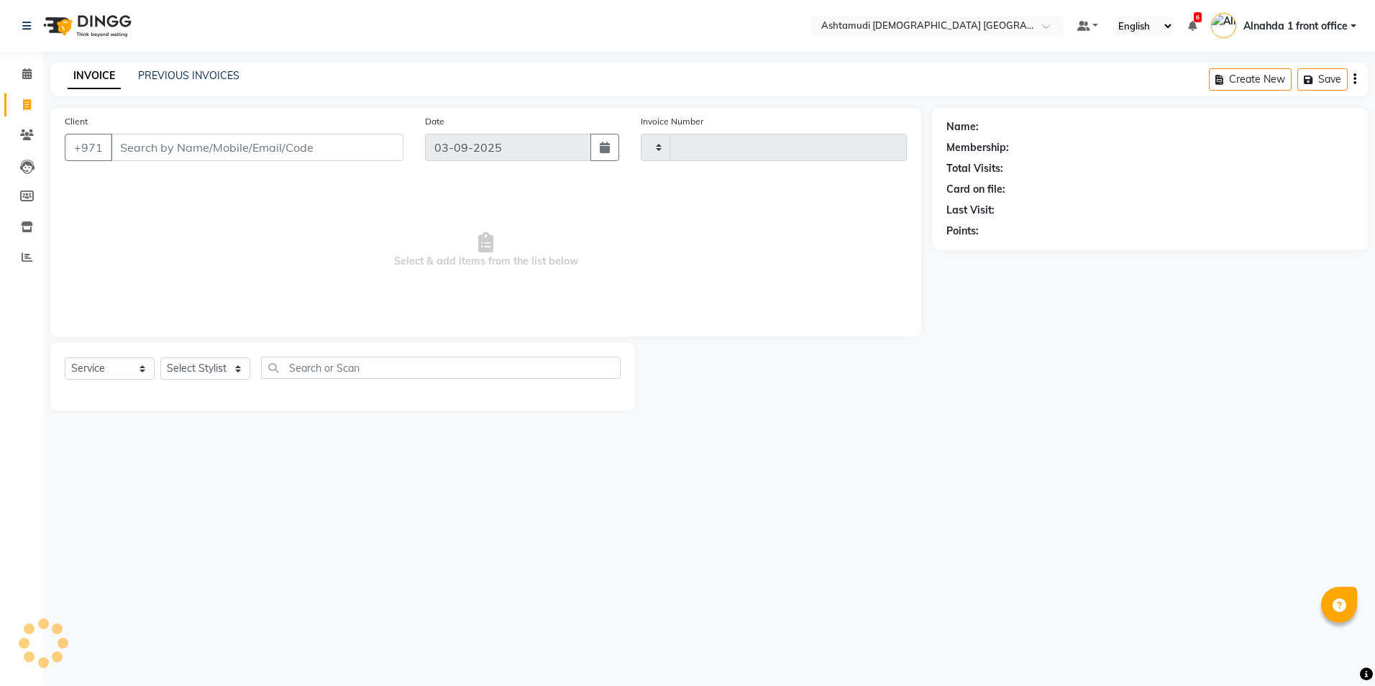
type input "2631"
select select "7242"
click at [124, 152] on input "Client" at bounding box center [257, 147] width 293 height 27
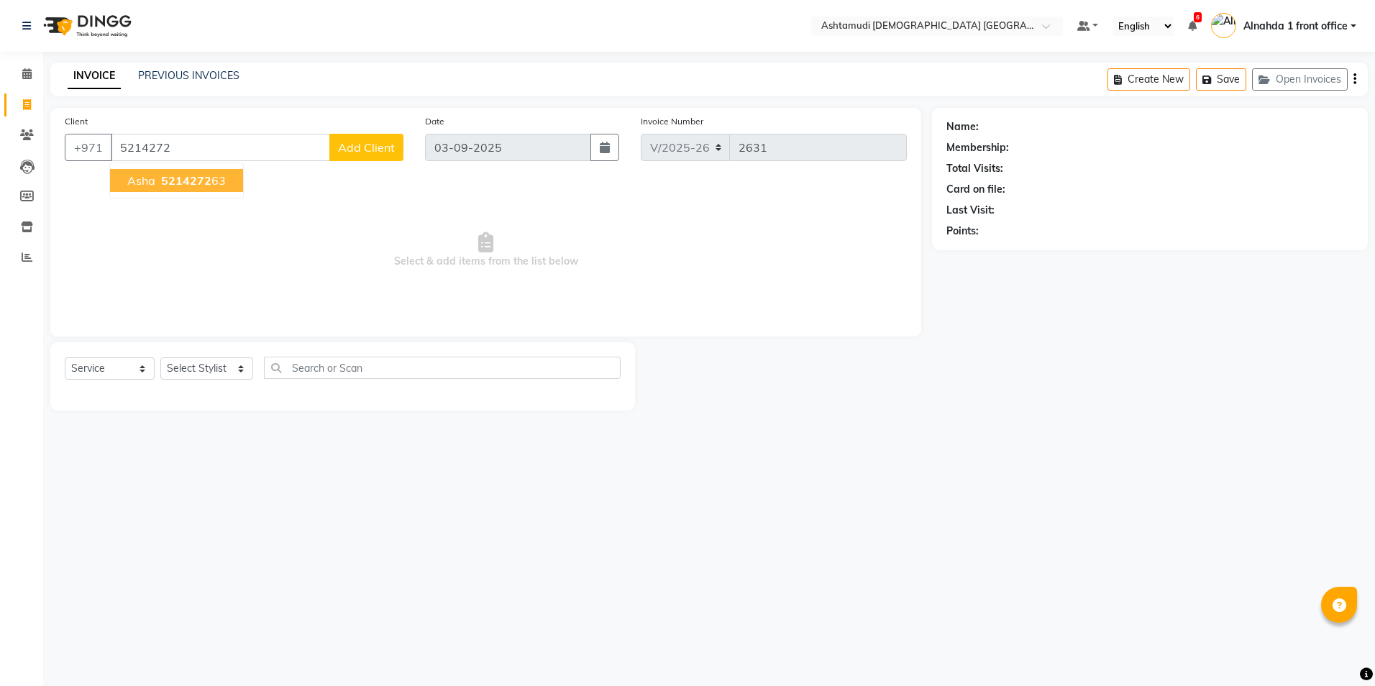
click at [225, 179] on button "Asha 5214272 63" at bounding box center [176, 180] width 133 height 23
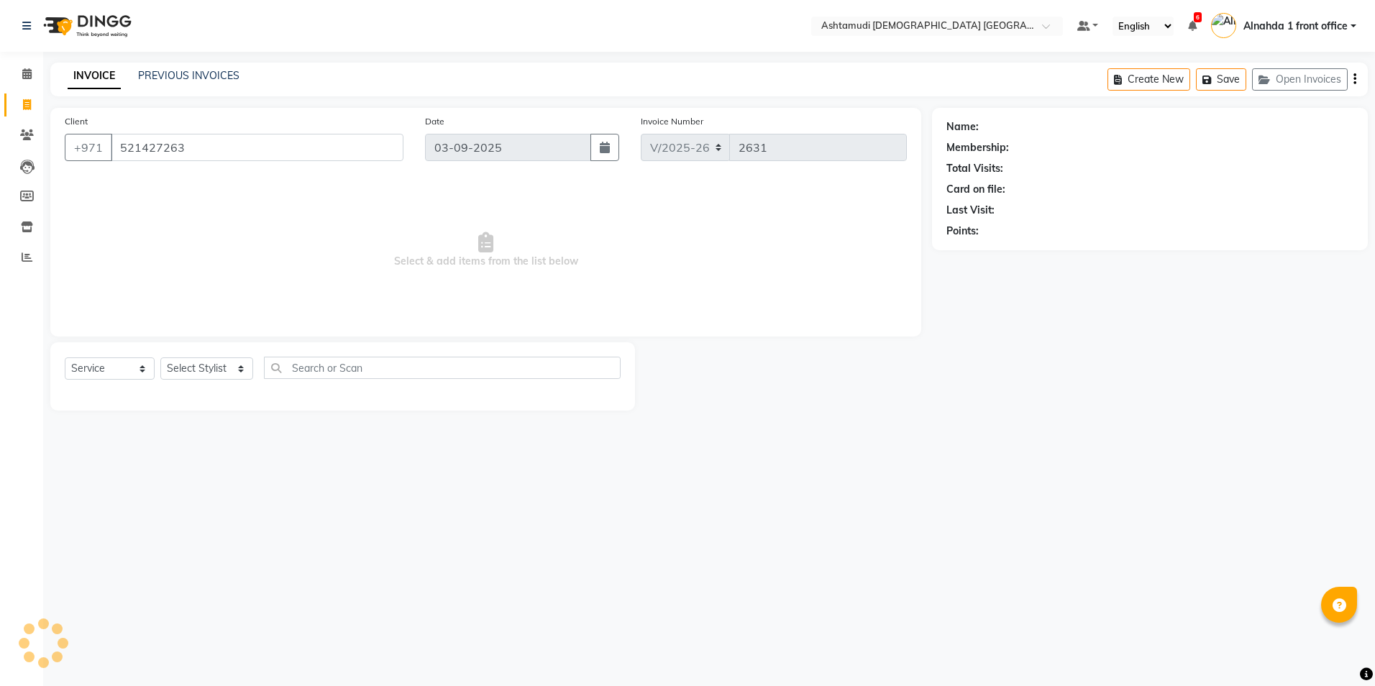
type input "521427263"
select select "1: Object"
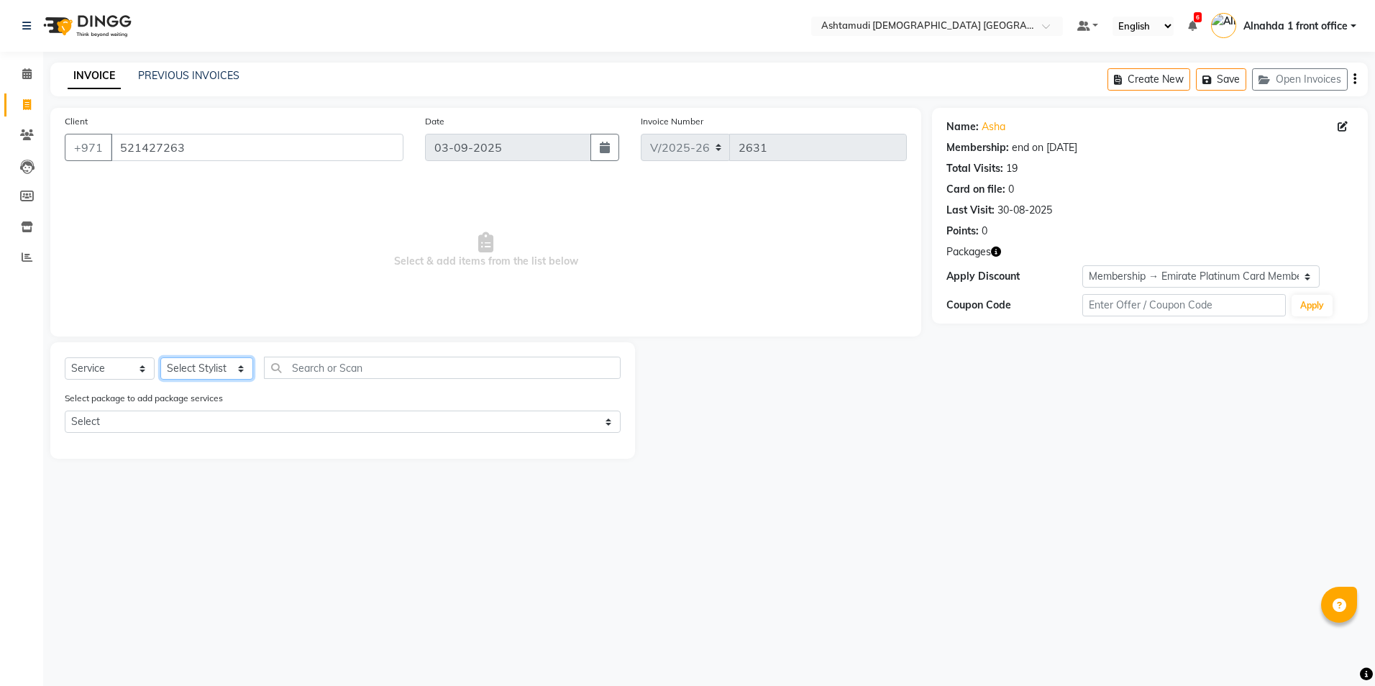
click at [217, 367] on select "Select Stylist Alnahda 1 front office [PERSON_NAME] [PERSON_NAME] Staff INOKA […" at bounding box center [206, 368] width 93 height 22
select select "62799"
click at [160, 357] on select "Select Stylist Alnahda 1 front office [PERSON_NAME] [PERSON_NAME] Staff INOKA […" at bounding box center [206, 368] width 93 height 22
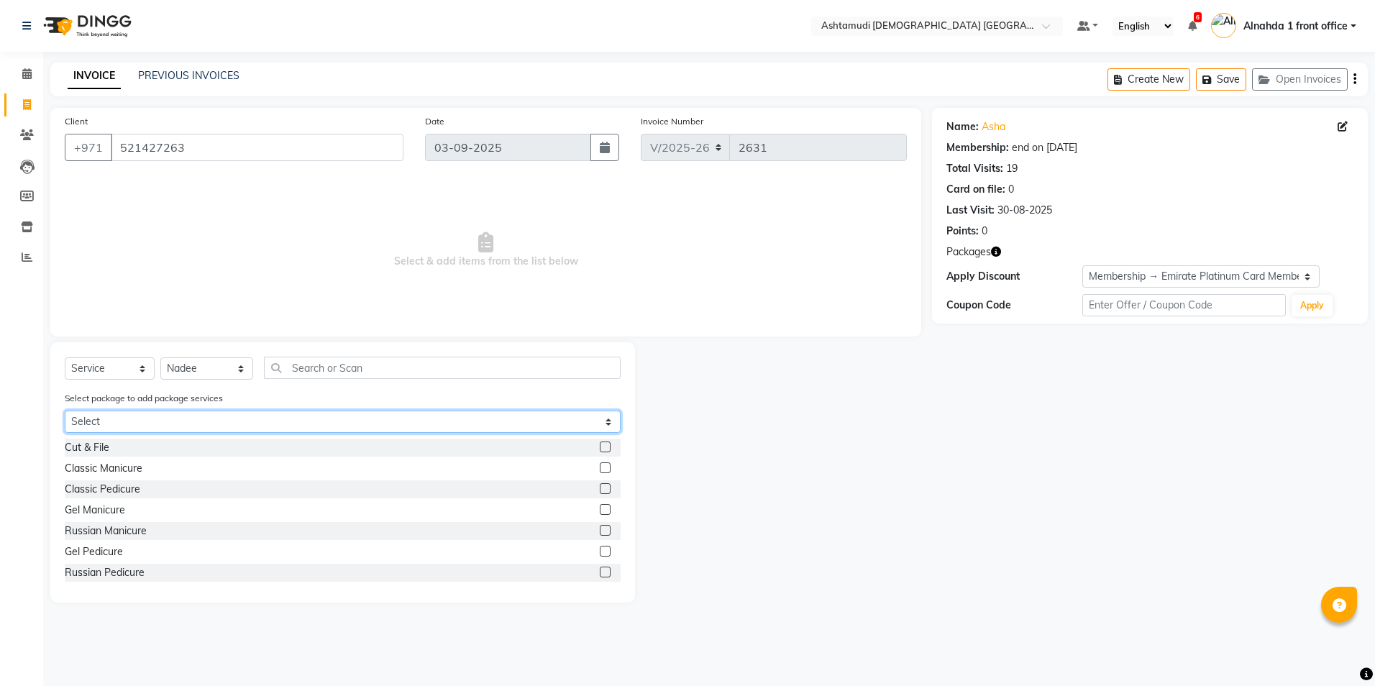
drag, startPoint x: 199, startPoint y: 421, endPoint x: 199, endPoint y: 434, distance: 13.0
click at [199, 421] on select "Select Royal 200 Pkg" at bounding box center [343, 422] width 556 height 22
select select "1: Object"
click at [65, 411] on select "Select Royal 200 Pkg" at bounding box center [343, 422] width 556 height 22
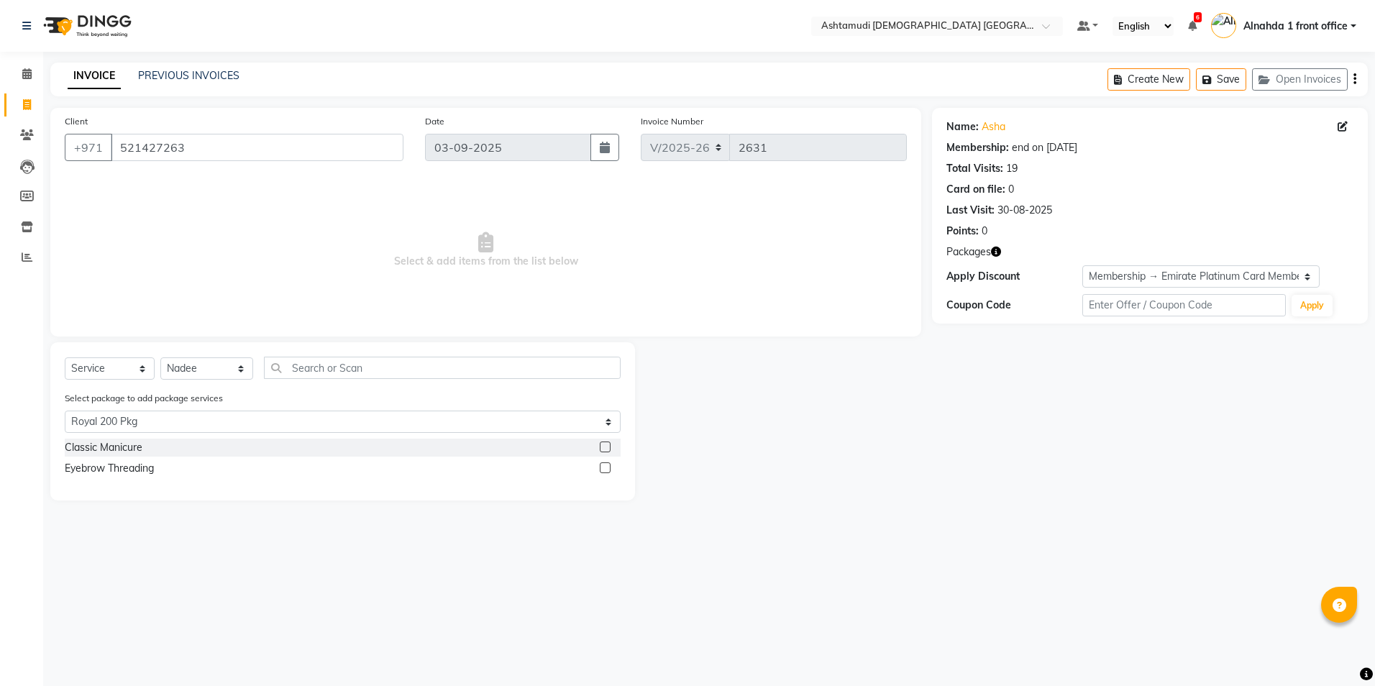
click at [607, 469] on label at bounding box center [605, 468] width 11 height 11
click at [607, 469] on input "checkbox" at bounding box center [604, 468] width 9 height 9
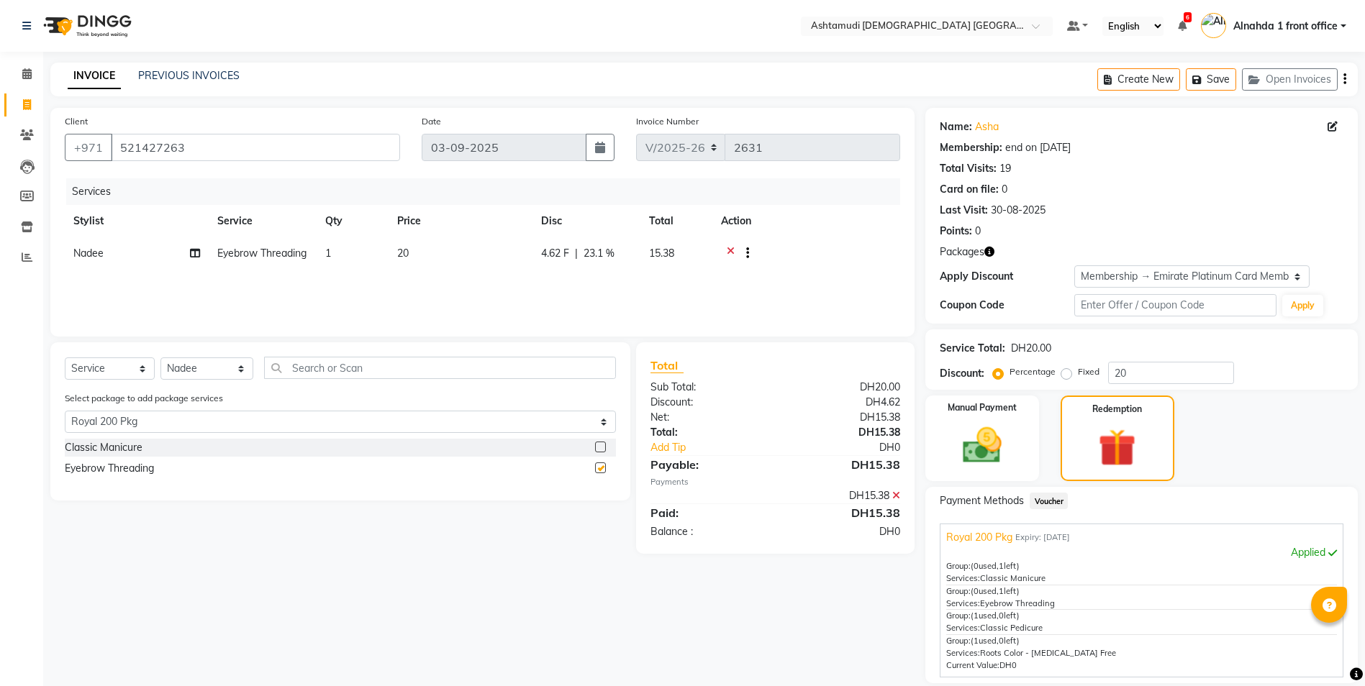
checkbox input "false"
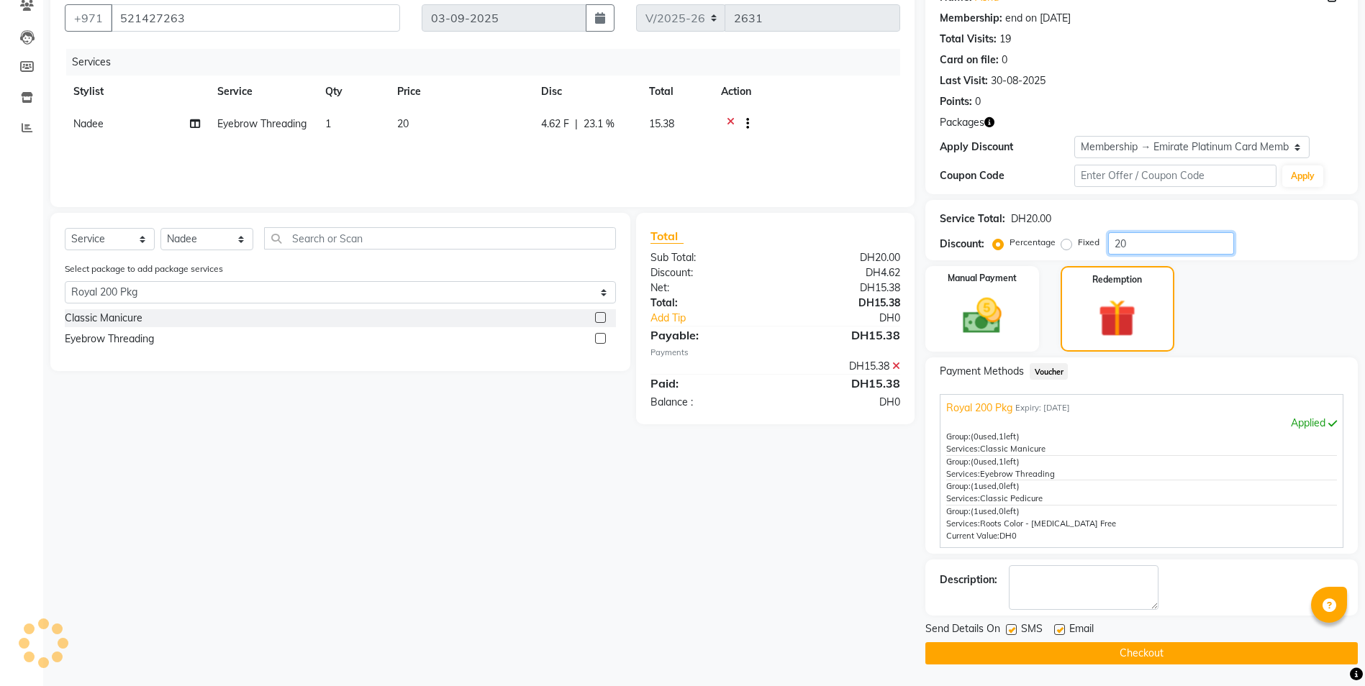
drag, startPoint x: 1132, startPoint y: 245, endPoint x: 1109, endPoint y: 248, distance: 23.2
click at [1109, 248] on input "20" at bounding box center [1171, 243] width 126 height 22
click at [1066, 652] on button "Checkout" at bounding box center [1141, 653] width 432 height 22
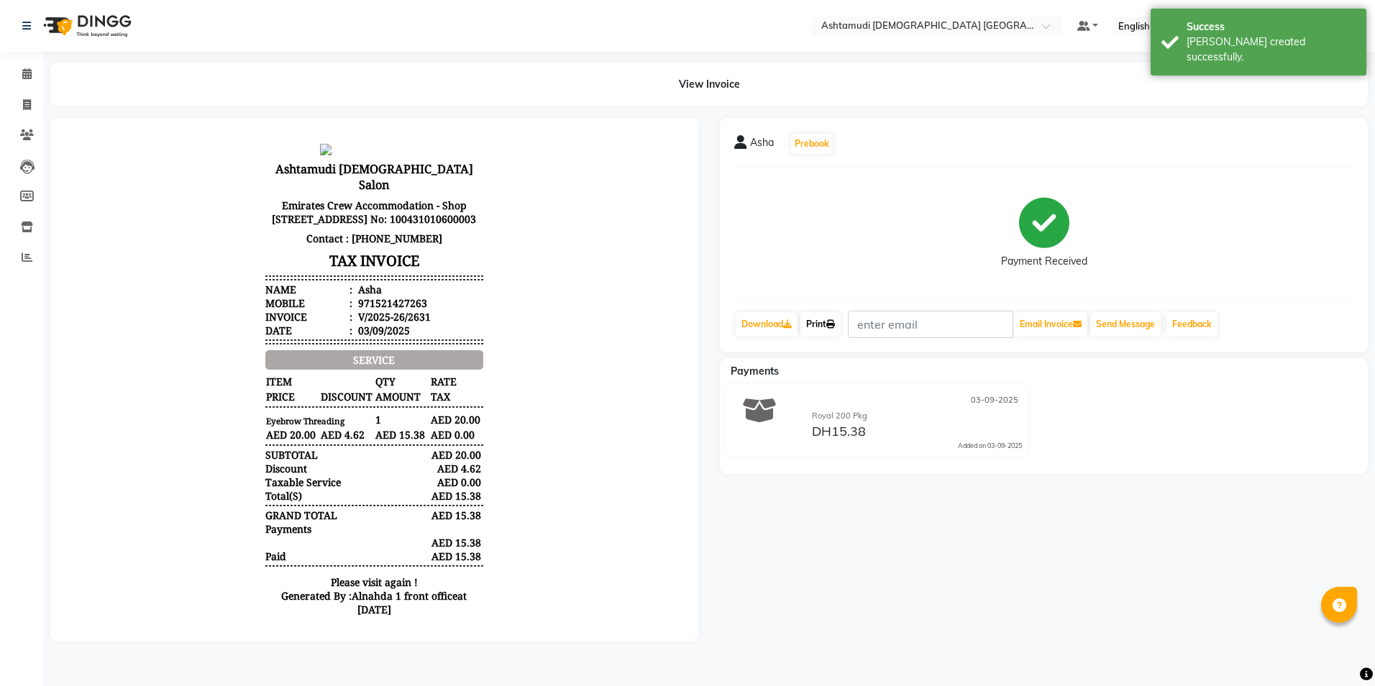
click at [814, 324] on link "Print" at bounding box center [821, 324] width 40 height 24
click at [28, 77] on icon at bounding box center [26, 73] width 9 height 11
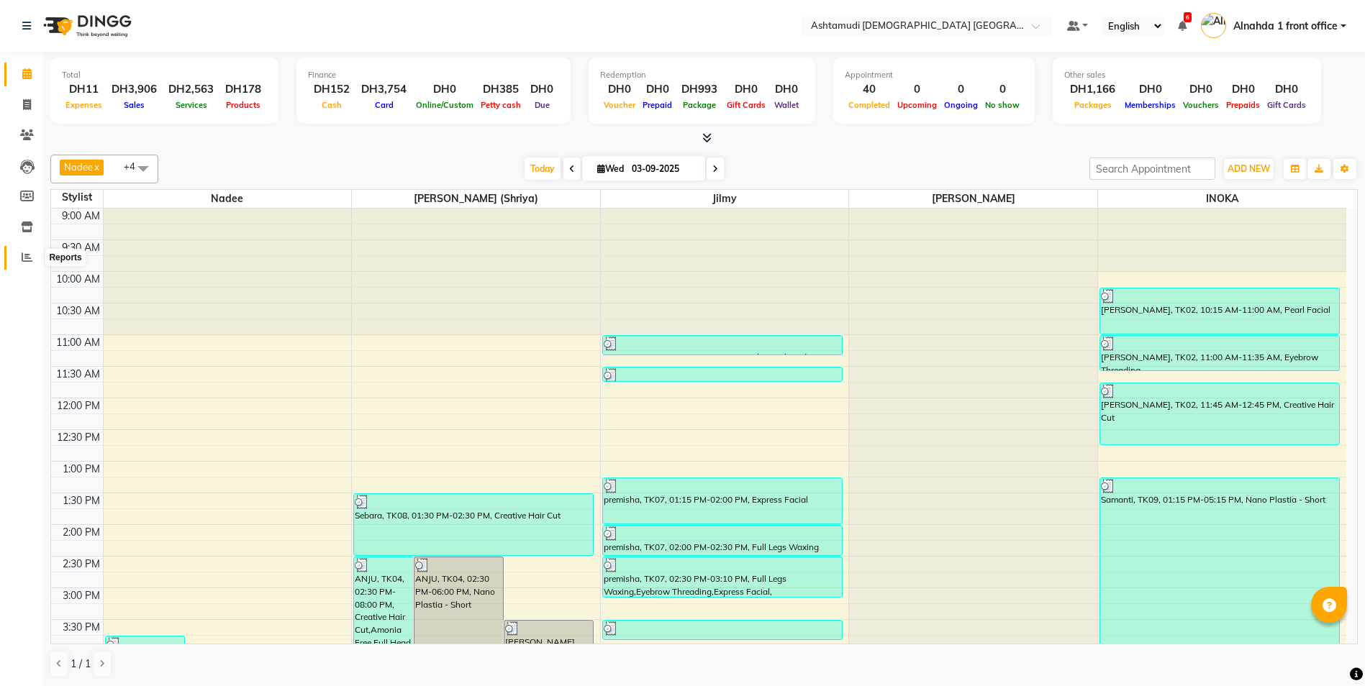
click at [24, 256] on icon at bounding box center [27, 257] width 11 height 11
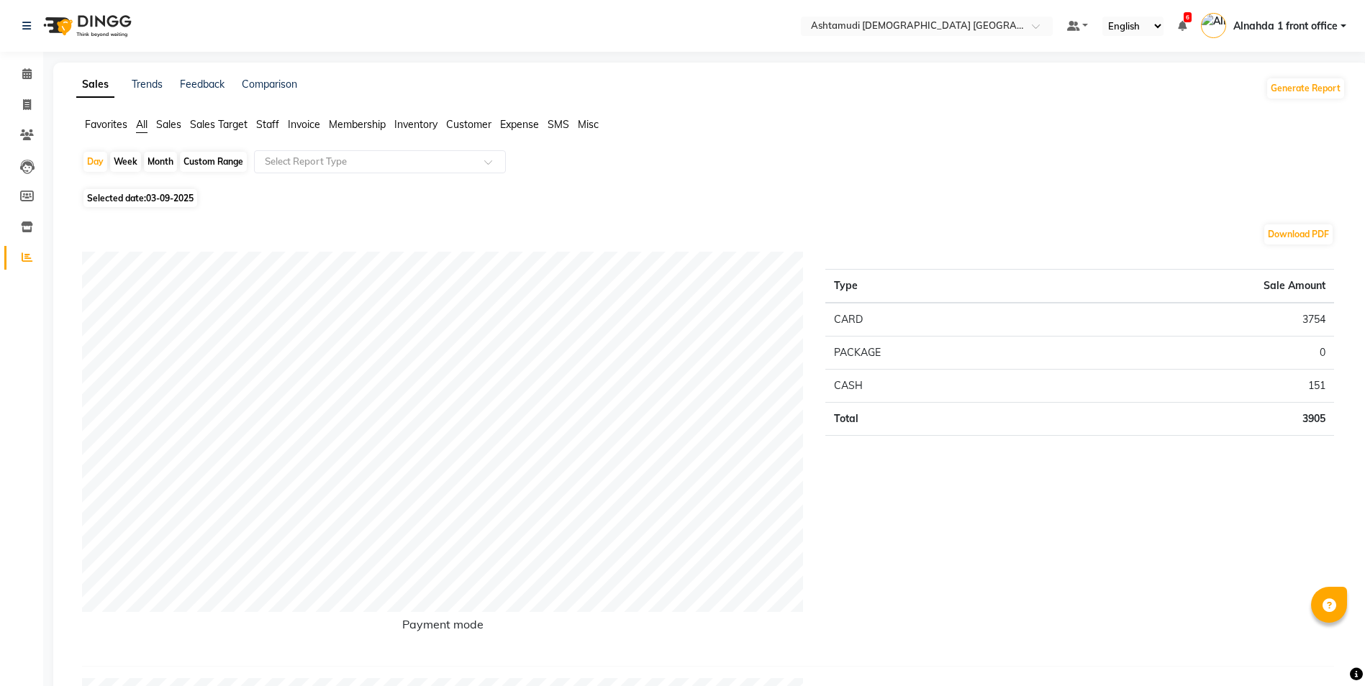
click at [178, 125] on span "Sales" at bounding box center [168, 124] width 25 height 13
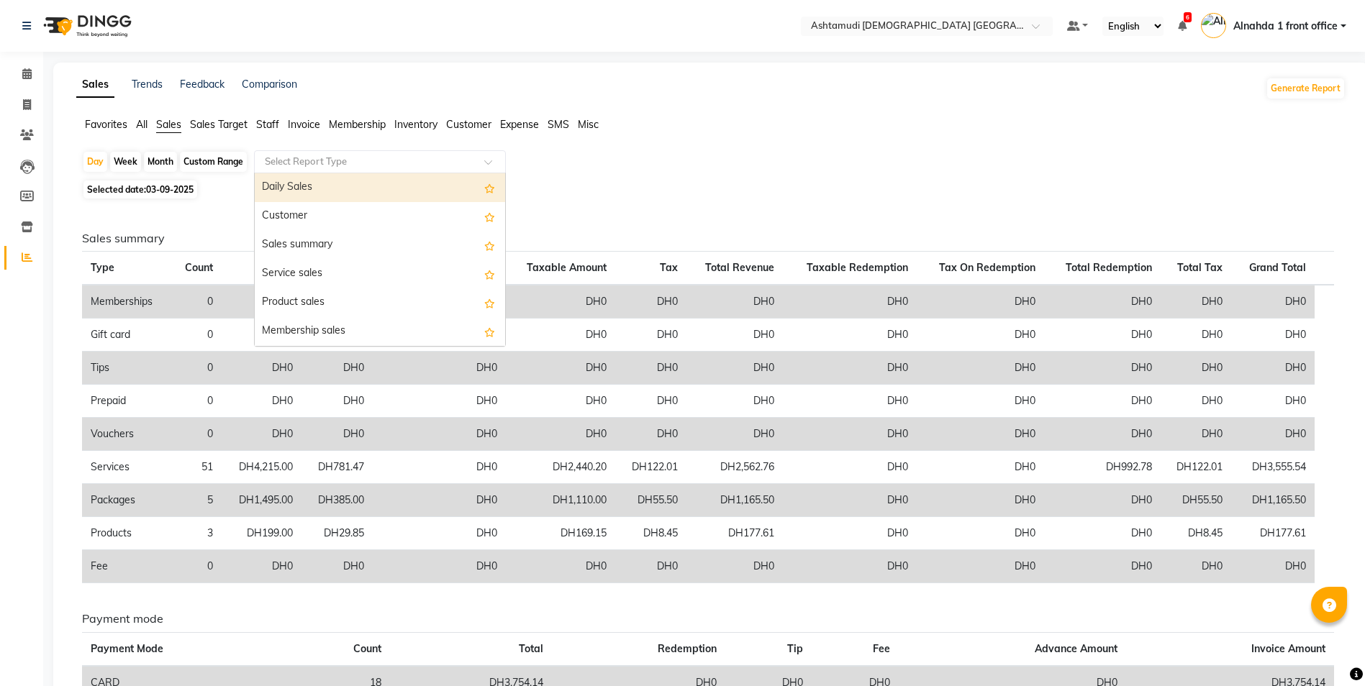
click at [295, 154] on div "Select Report Type" at bounding box center [380, 161] width 252 height 23
click at [300, 179] on div "Daily Sales" at bounding box center [380, 187] width 250 height 29
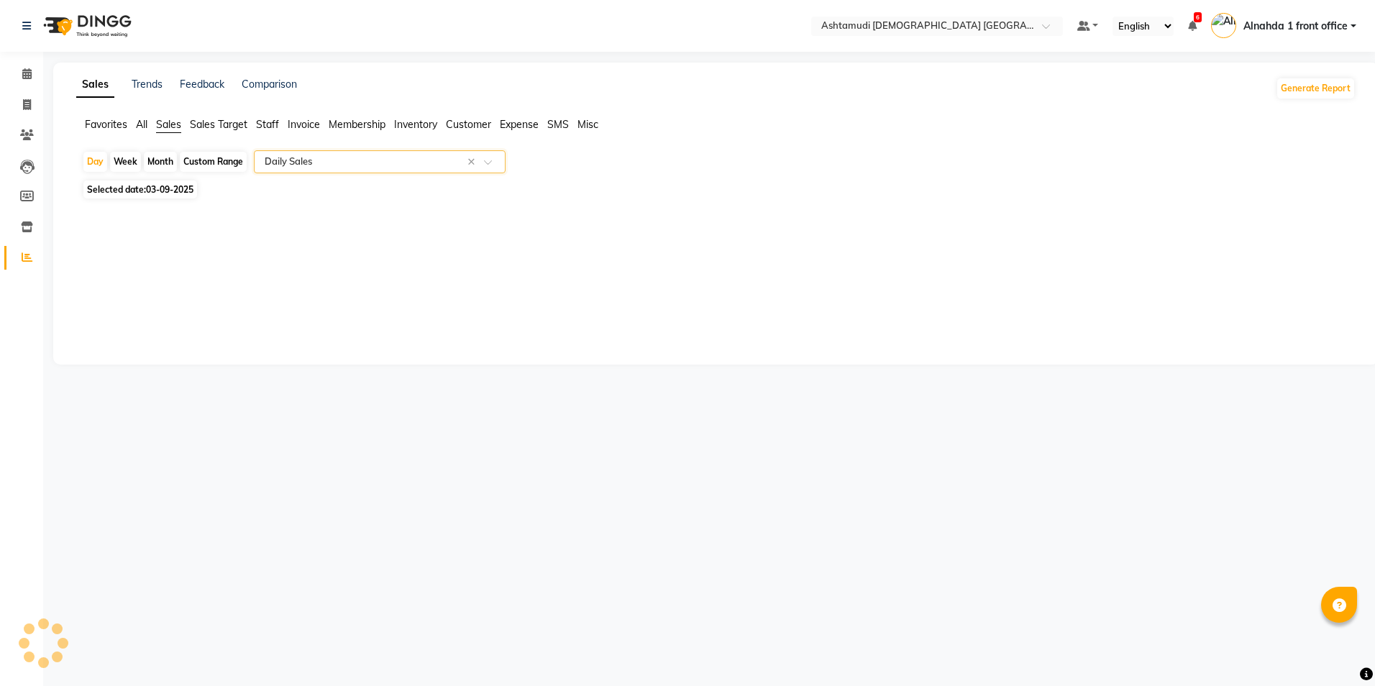
select select "full_report"
select select "csv"
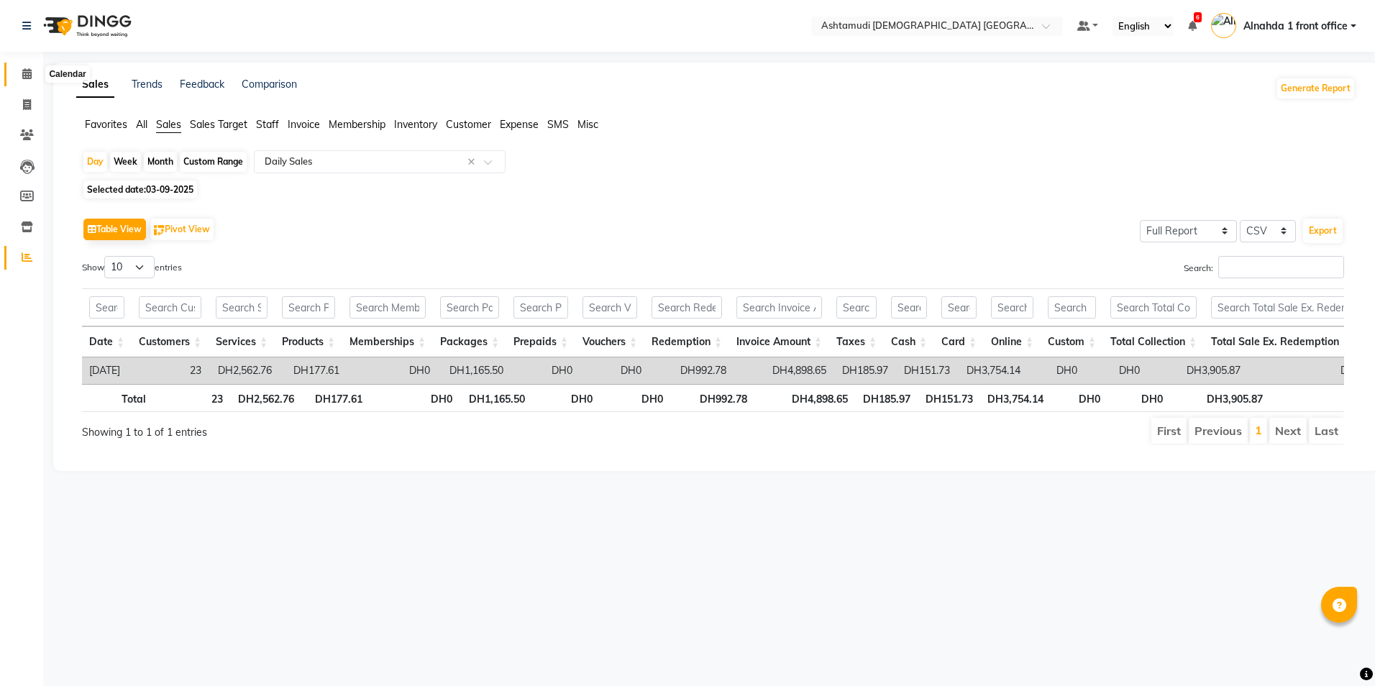
click at [24, 78] on span at bounding box center [26, 74] width 25 height 17
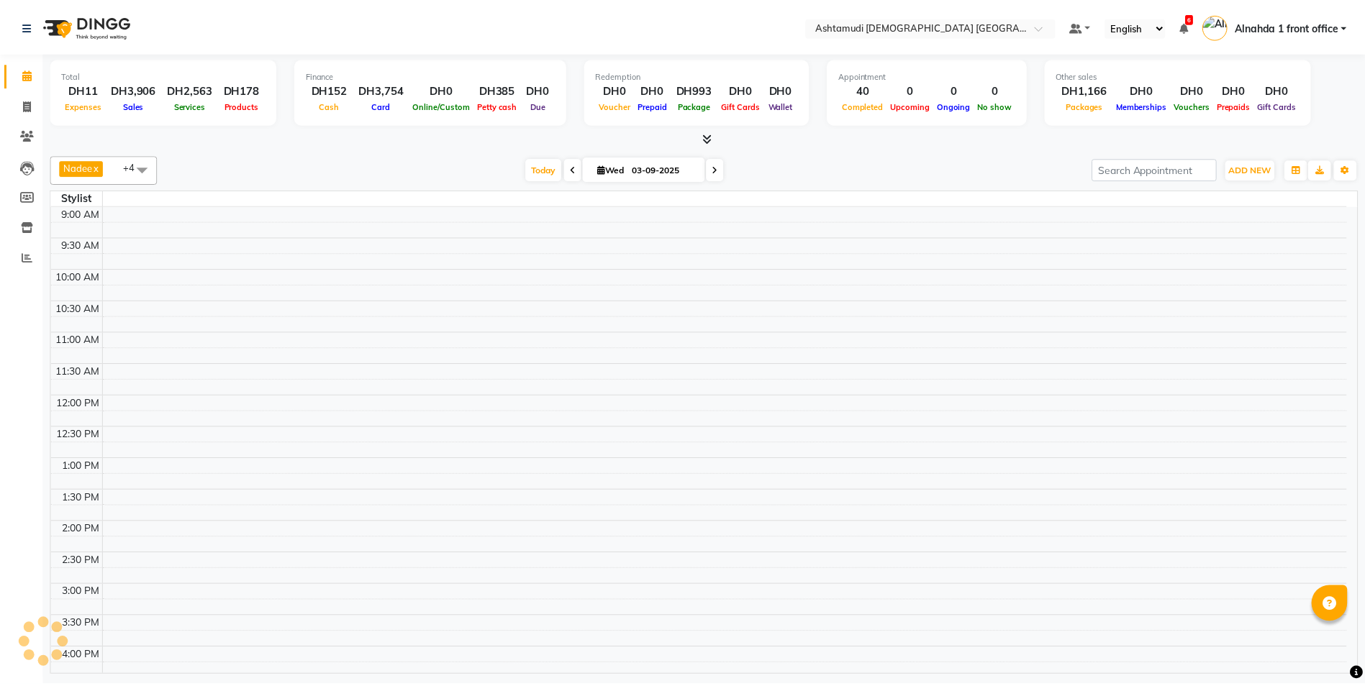
scroll to position [423, 0]
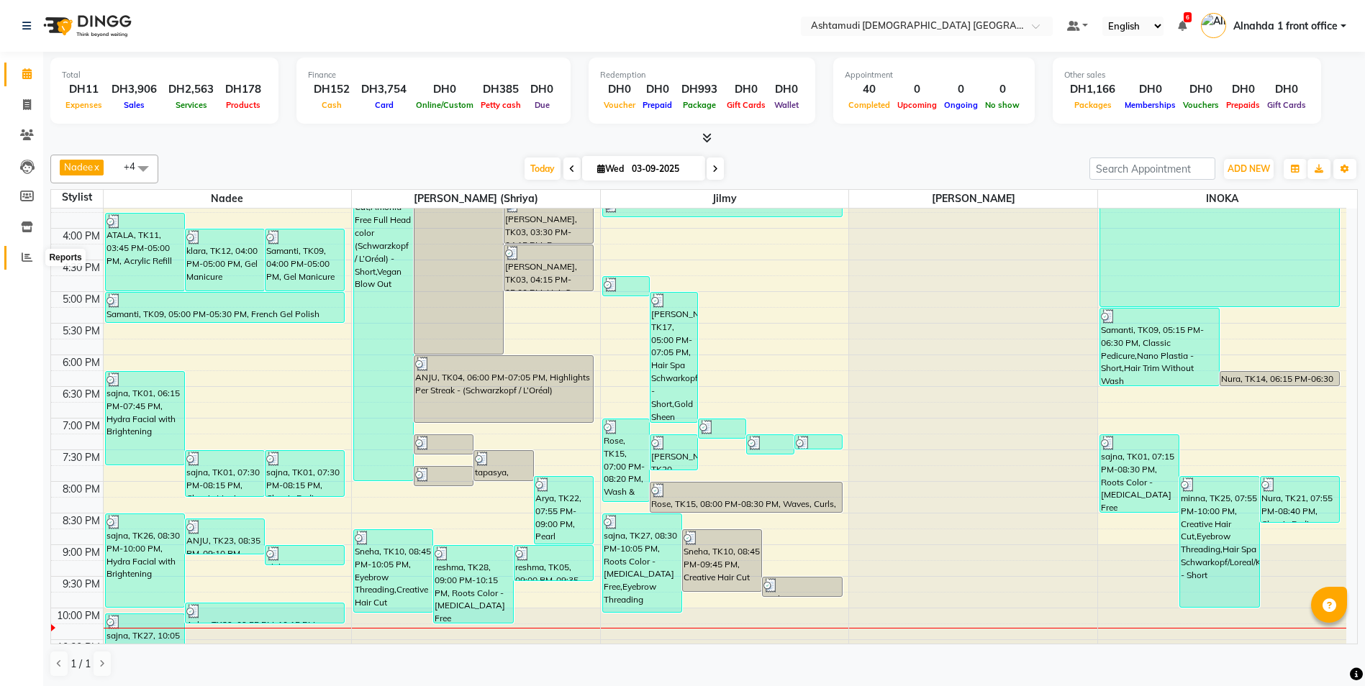
click at [29, 257] on icon at bounding box center [27, 257] width 11 height 11
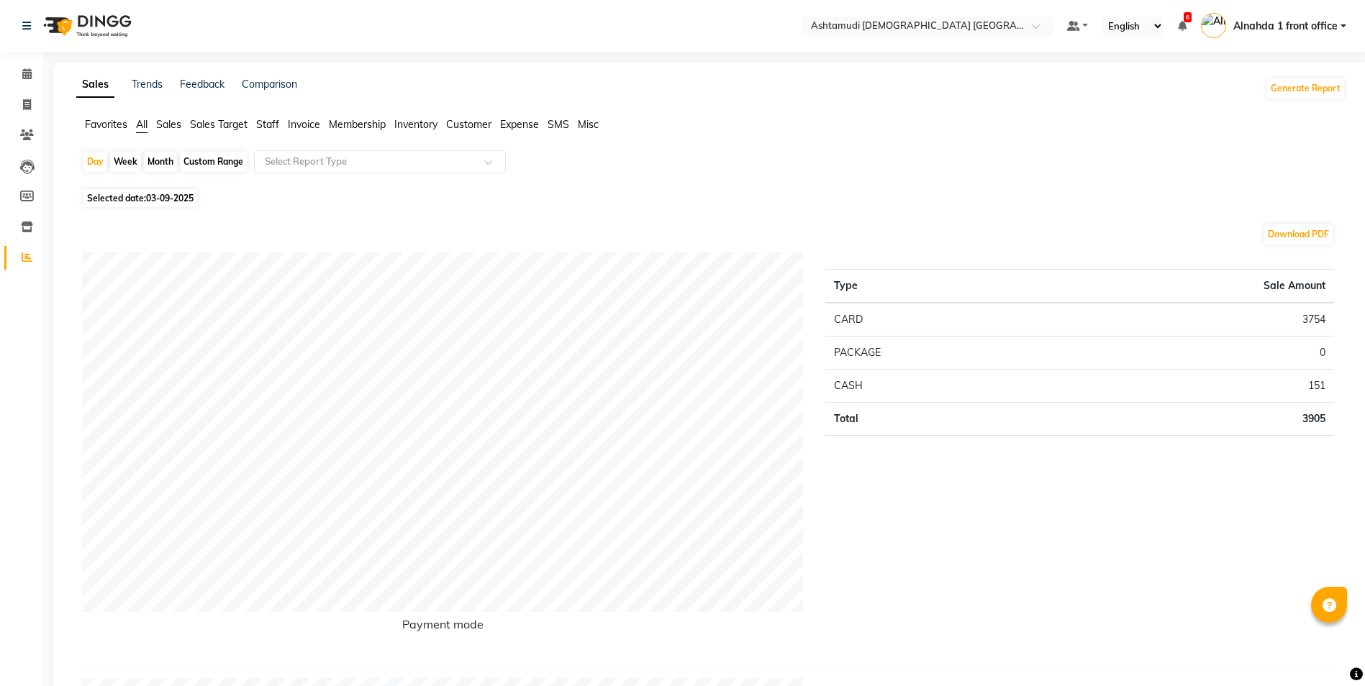
click at [180, 122] on span "Sales" at bounding box center [168, 124] width 25 height 13
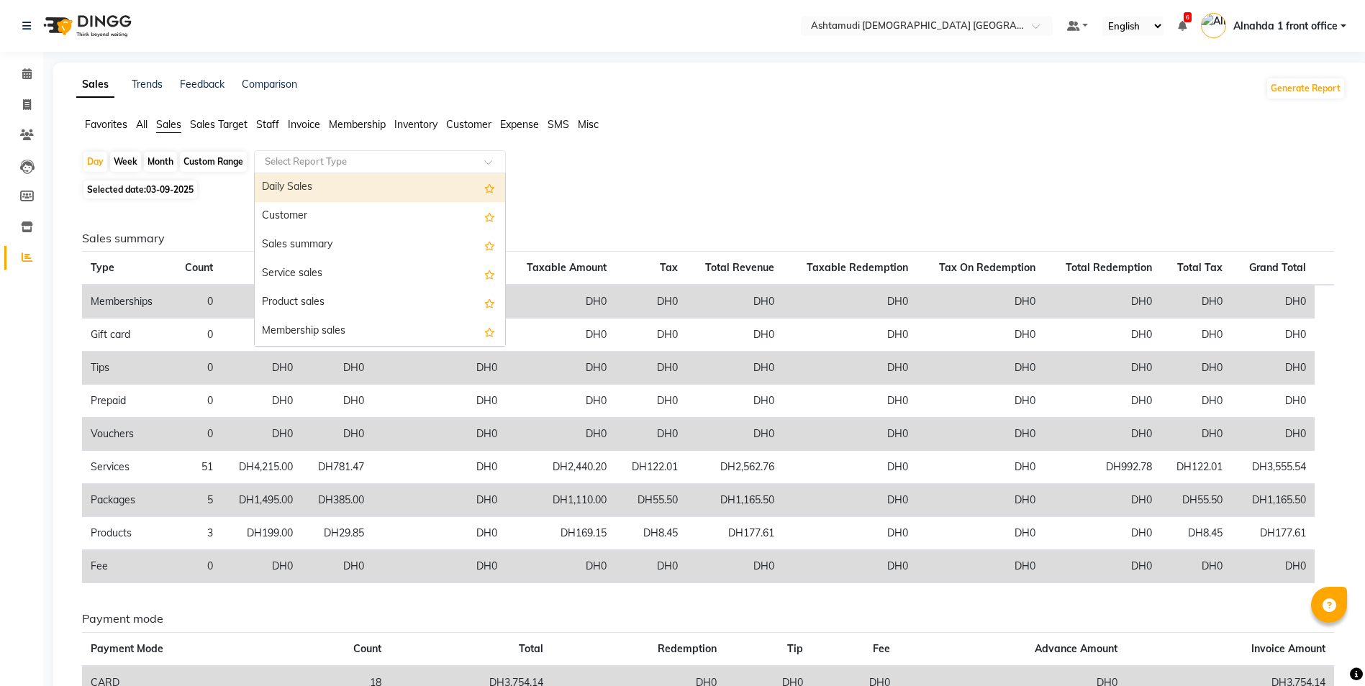
click at [290, 154] on div "Select Report Type" at bounding box center [380, 161] width 252 height 23
click at [306, 186] on div "Daily Sales" at bounding box center [380, 187] width 250 height 29
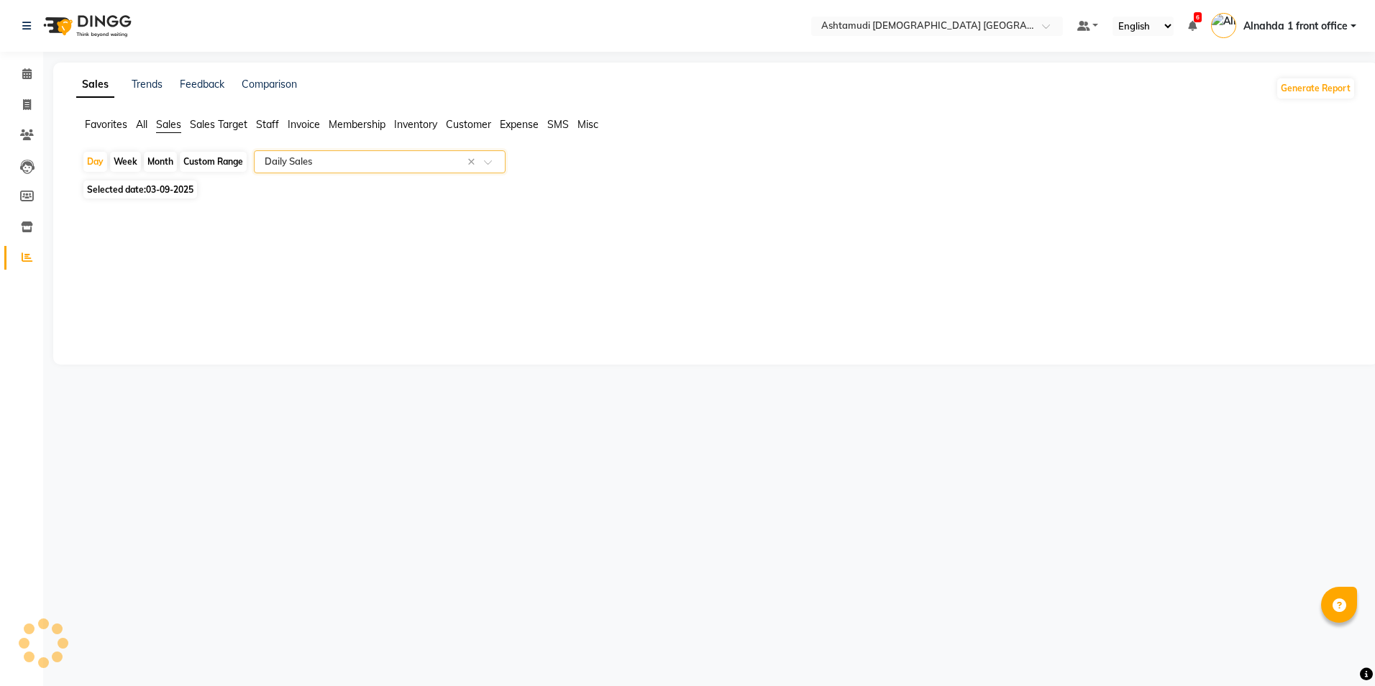
select select "full_report"
select select "csv"
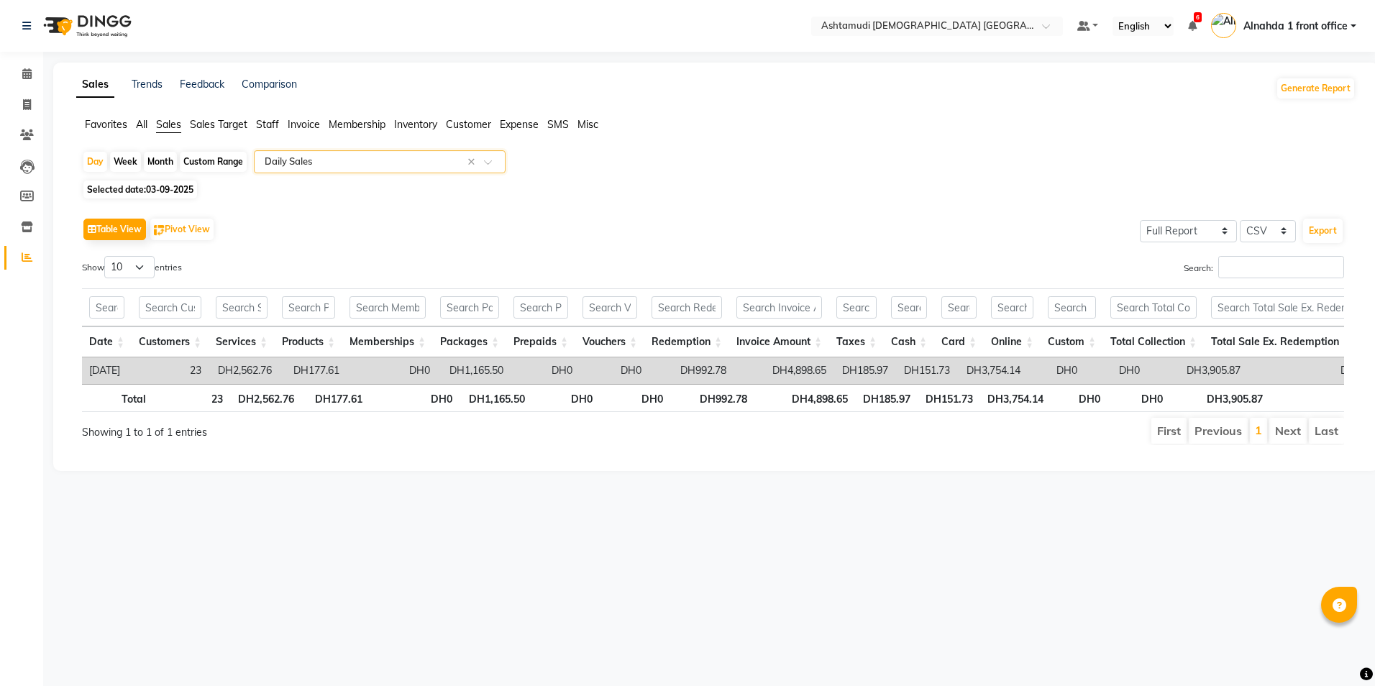
click at [140, 124] on span "All" at bounding box center [142, 124] width 12 height 13
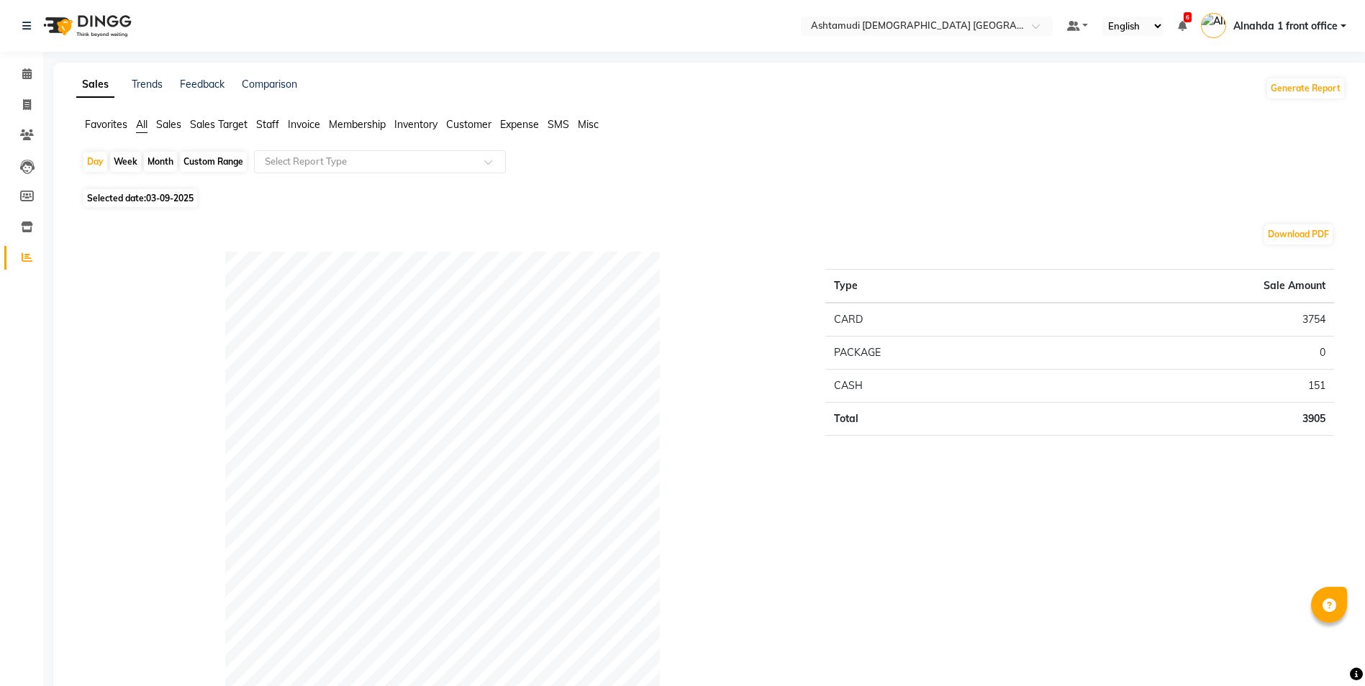
click at [161, 123] on span "Sales" at bounding box center [168, 124] width 25 height 13
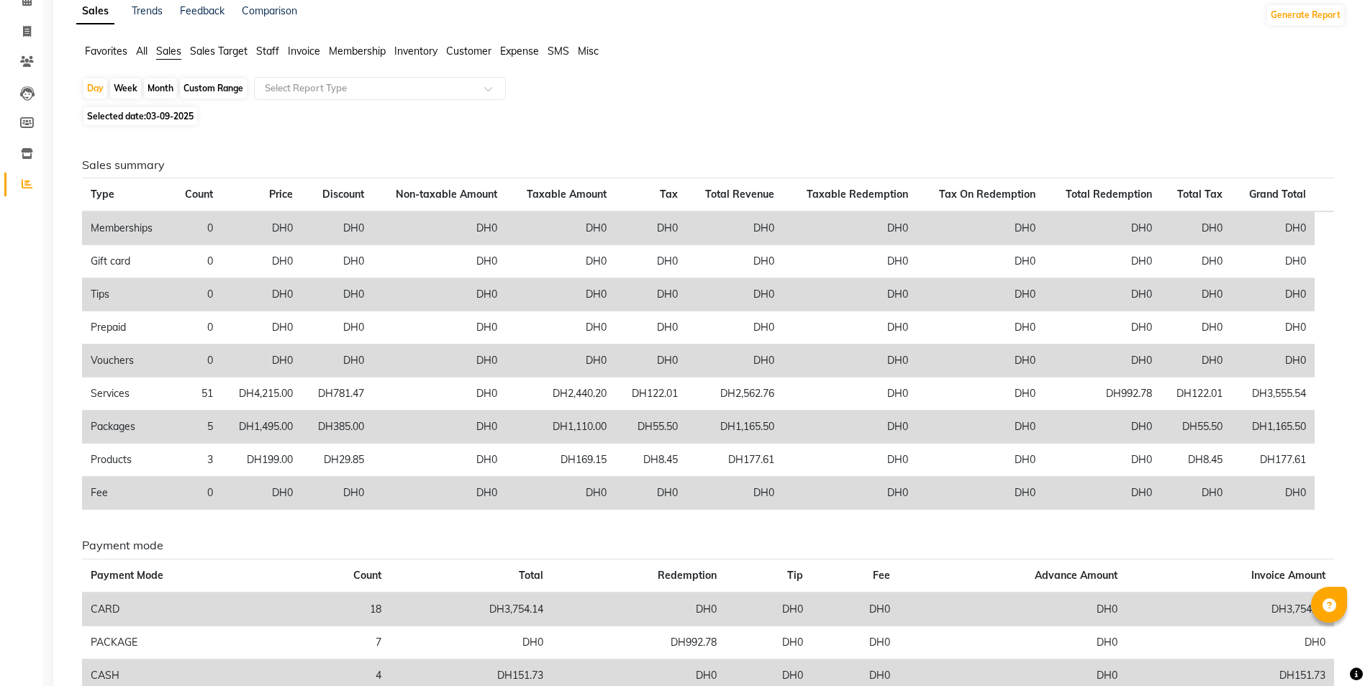
scroll to position [144, 0]
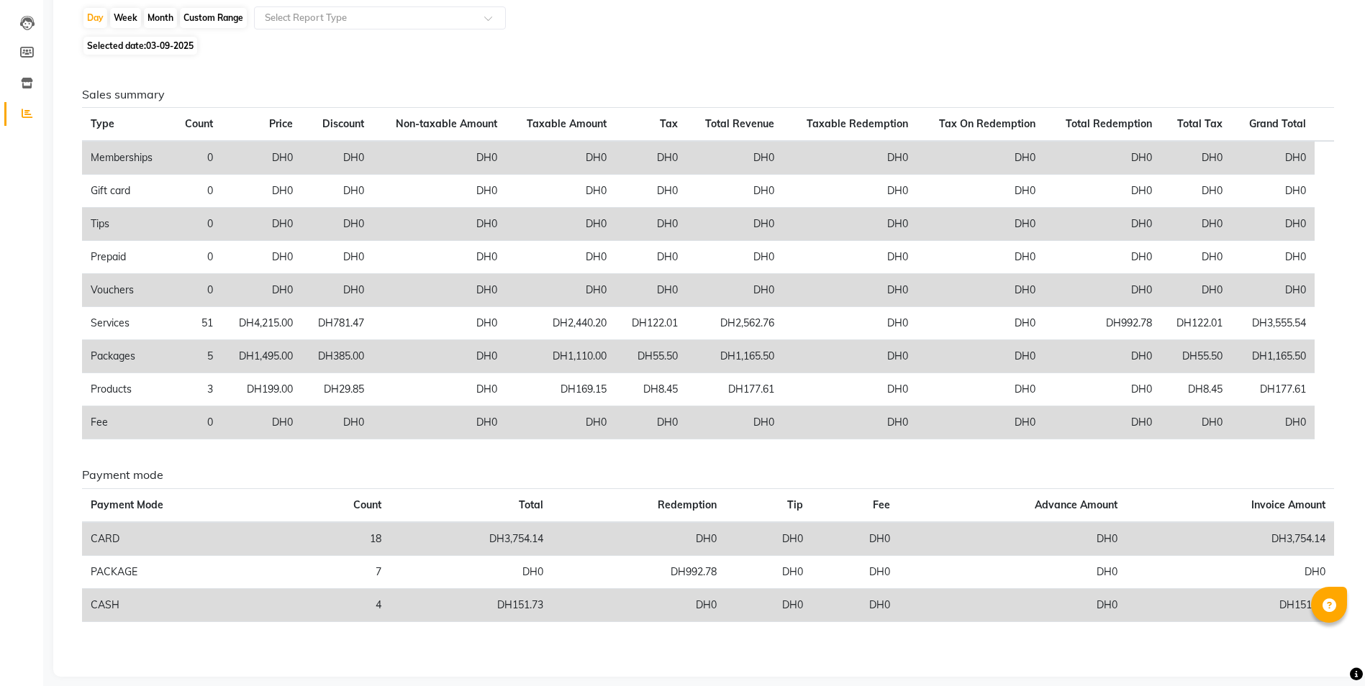
click at [201, 15] on div "Custom Range" at bounding box center [213, 18] width 67 height 20
select select "9"
select select "2025"
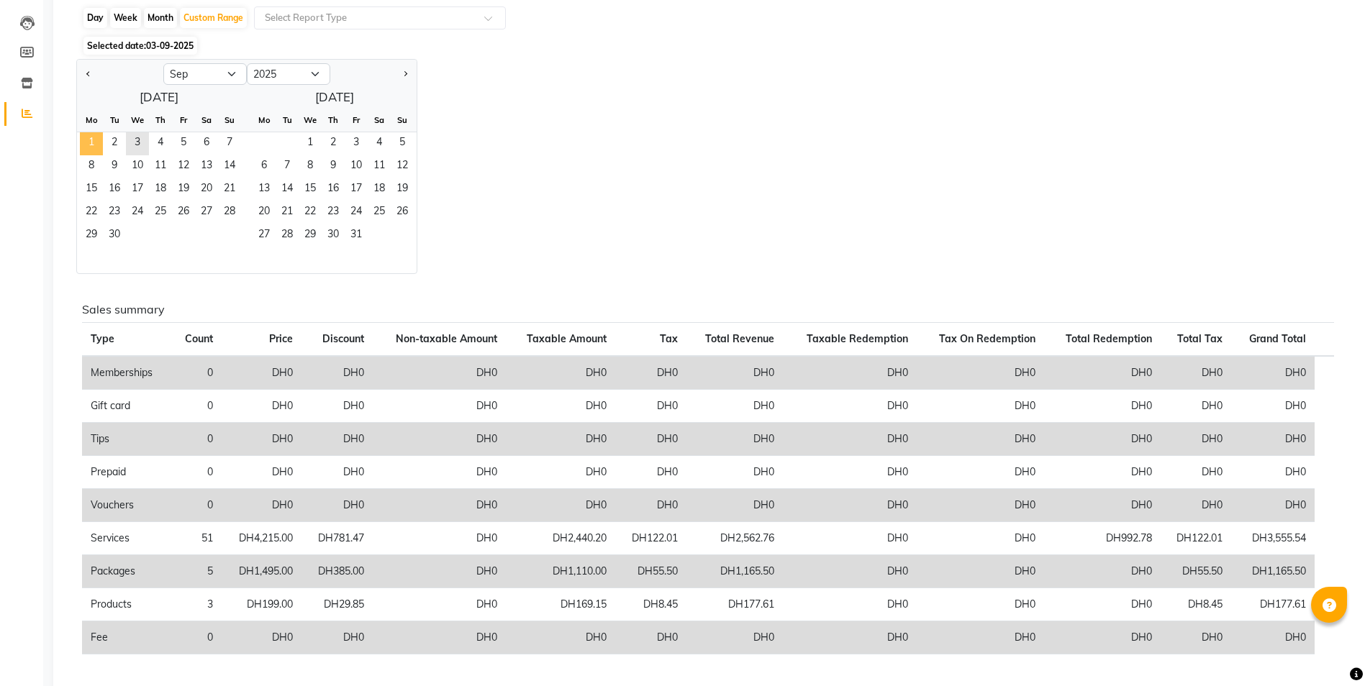
click at [88, 140] on span "1" at bounding box center [91, 143] width 23 height 23
click at [132, 140] on span "3" at bounding box center [137, 143] width 23 height 23
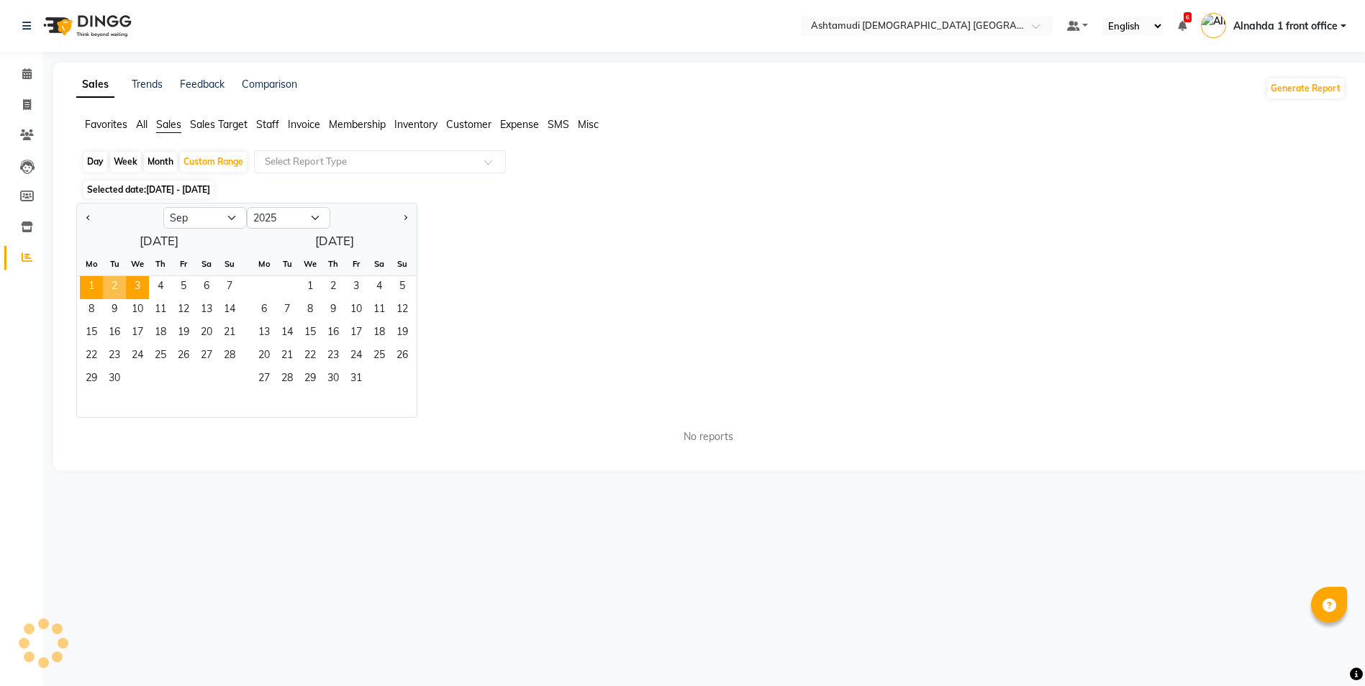
scroll to position [0, 0]
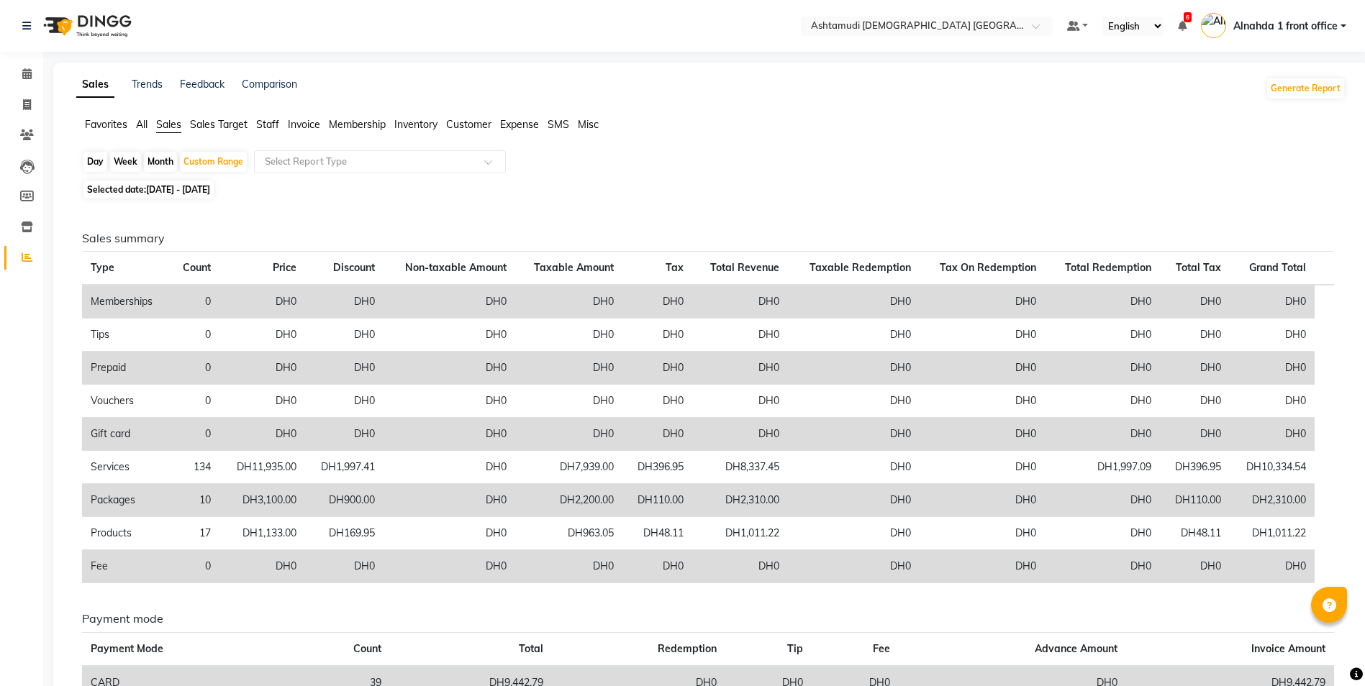
click at [144, 125] on span "All" at bounding box center [142, 124] width 12 height 13
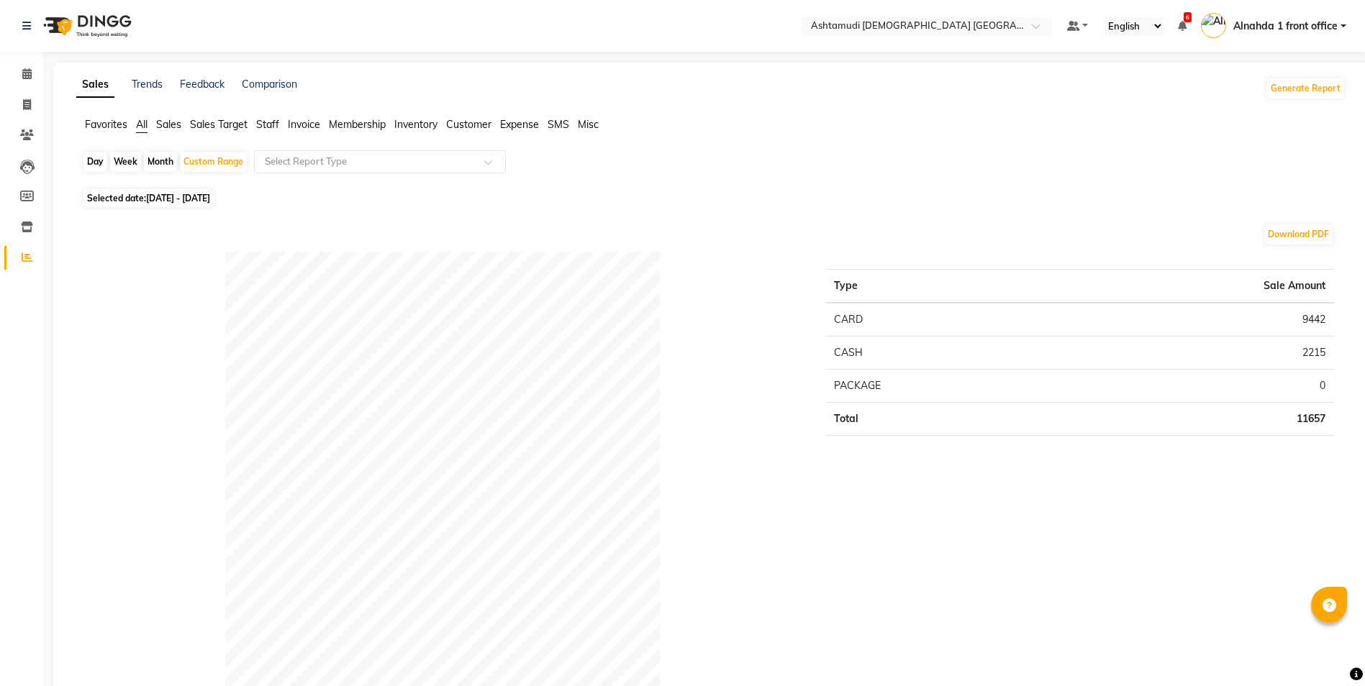
click at [166, 126] on span "Sales" at bounding box center [168, 124] width 25 height 13
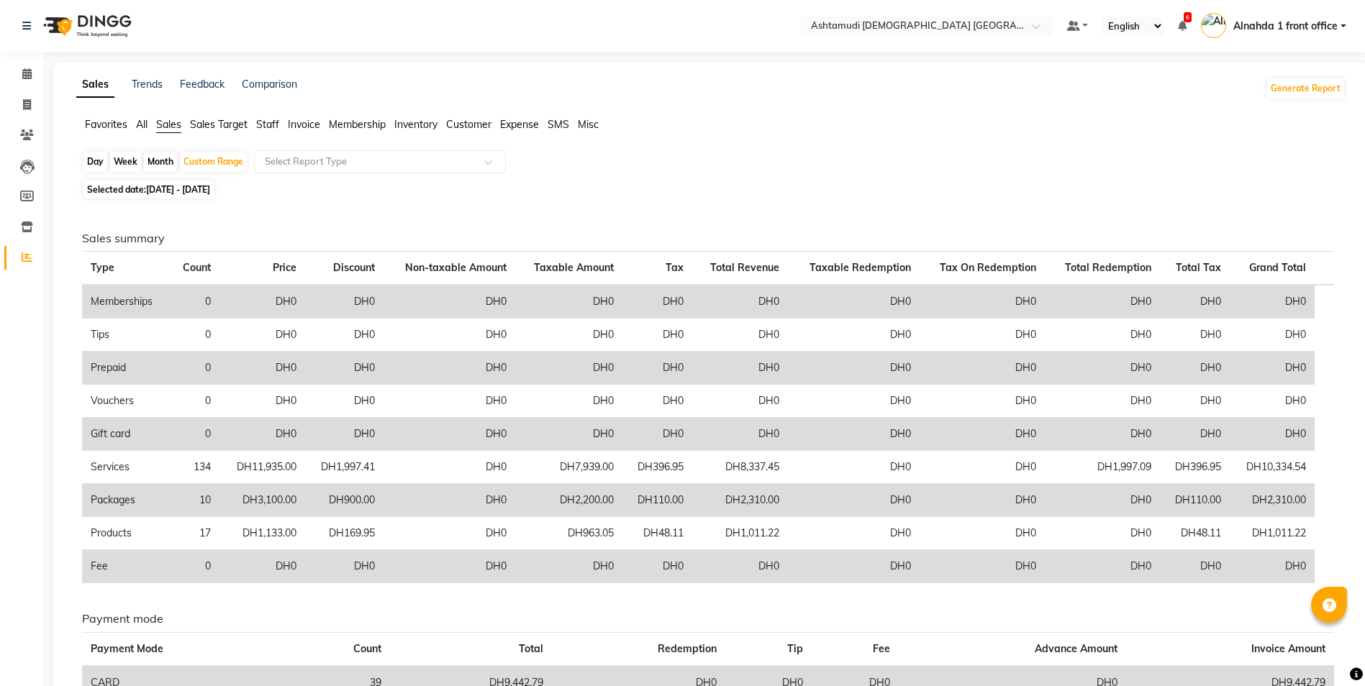
click at [506, 122] on span "Expense" at bounding box center [519, 124] width 39 height 13
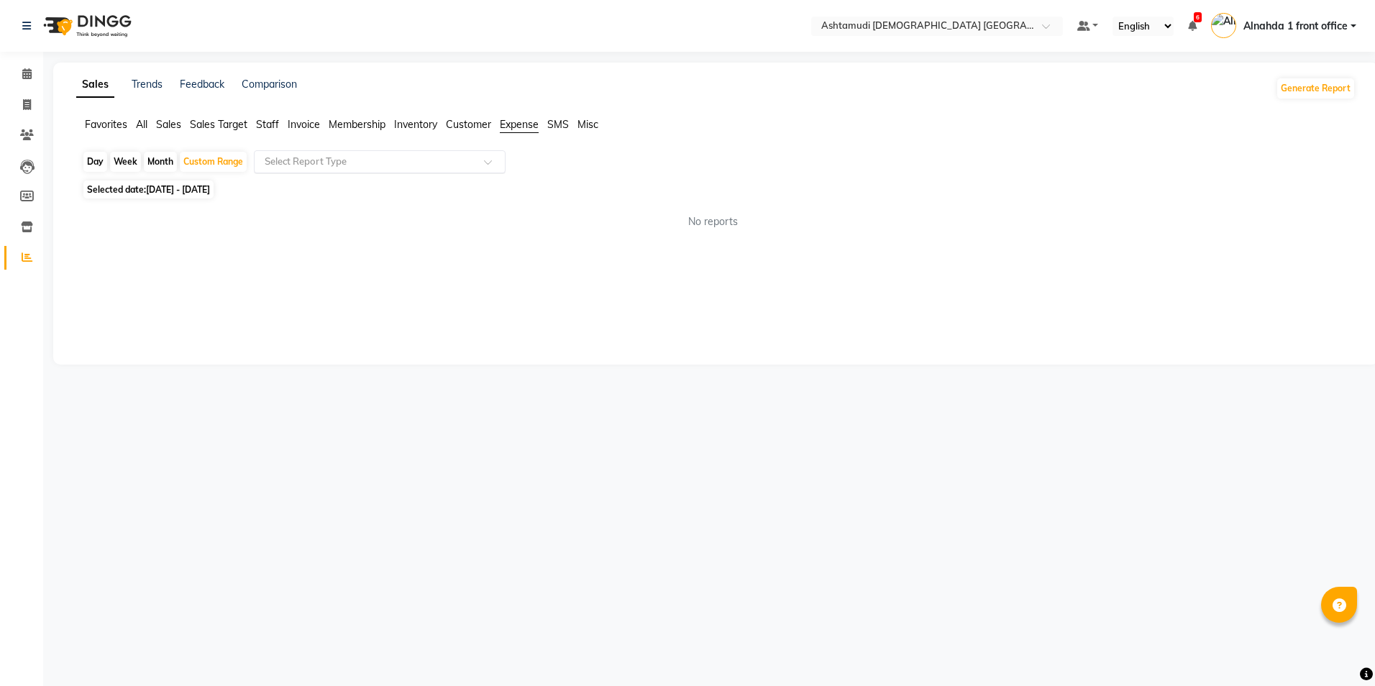
click at [439, 165] on input "text" at bounding box center [365, 162] width 207 height 14
click at [411, 191] on div "Expense by type" at bounding box center [380, 187] width 250 height 29
select select "full_report"
select select "csv"
click at [168, 128] on span "Sales" at bounding box center [168, 124] width 25 height 13
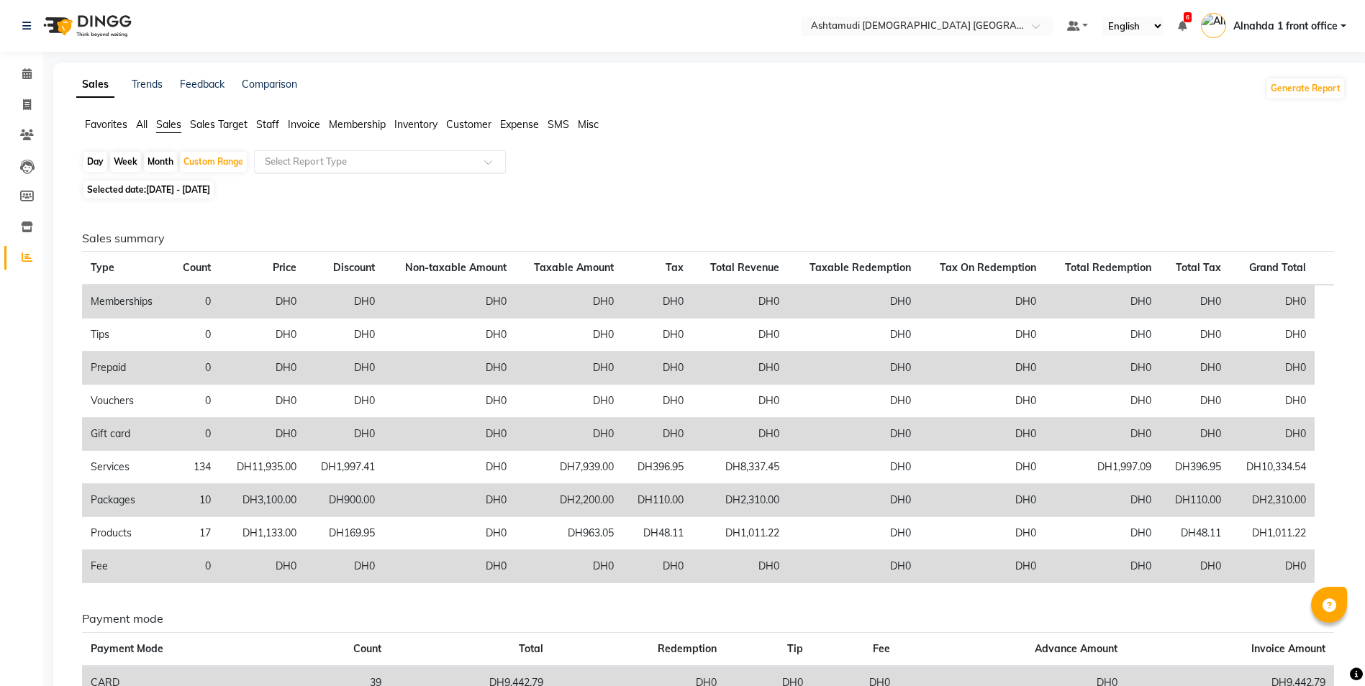
click at [283, 158] on input "text" at bounding box center [365, 162] width 207 height 14
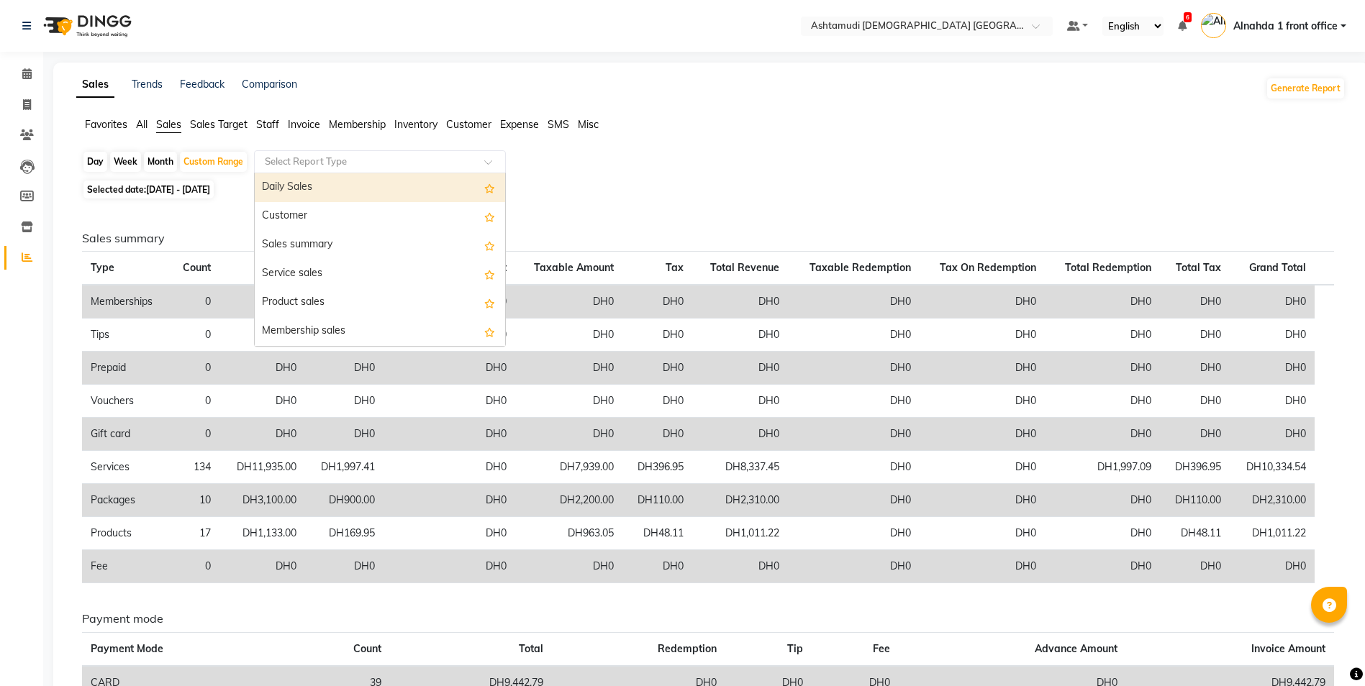
click at [287, 179] on div "Daily Sales" at bounding box center [380, 187] width 250 height 29
select select "full_report"
select select "csv"
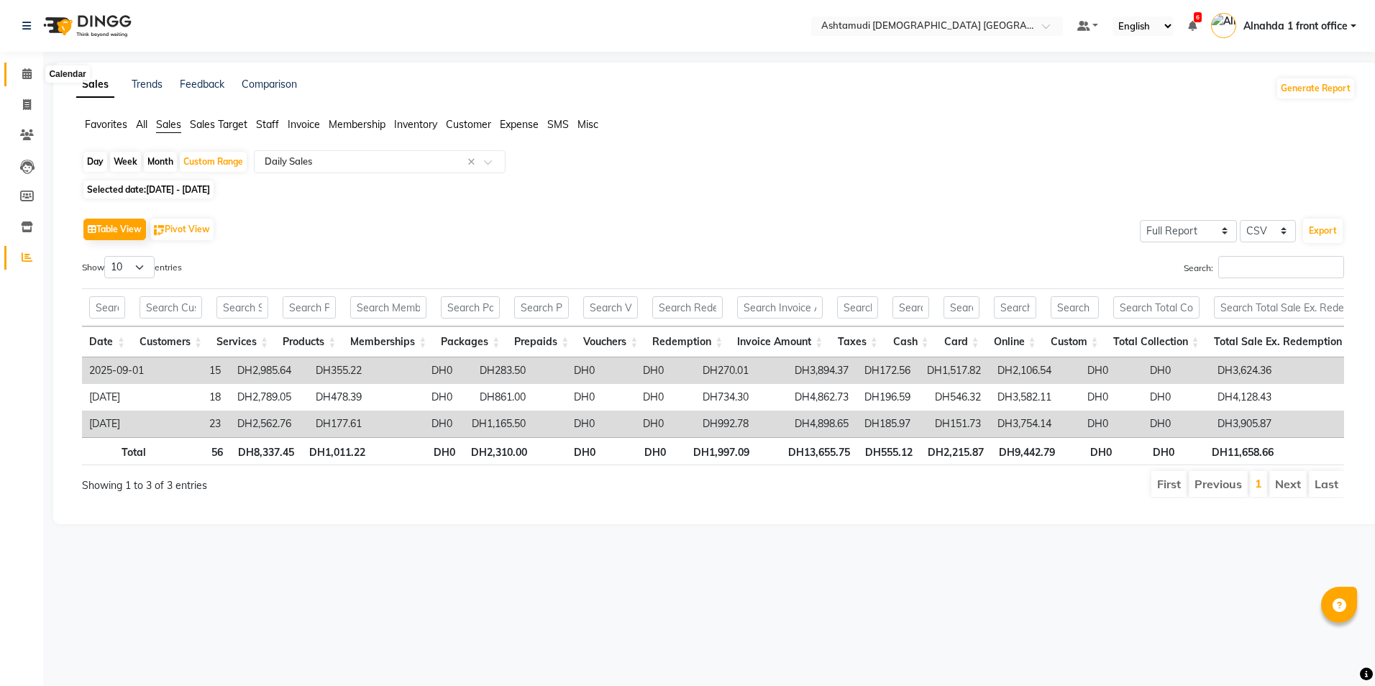
click at [27, 69] on icon at bounding box center [26, 73] width 9 height 11
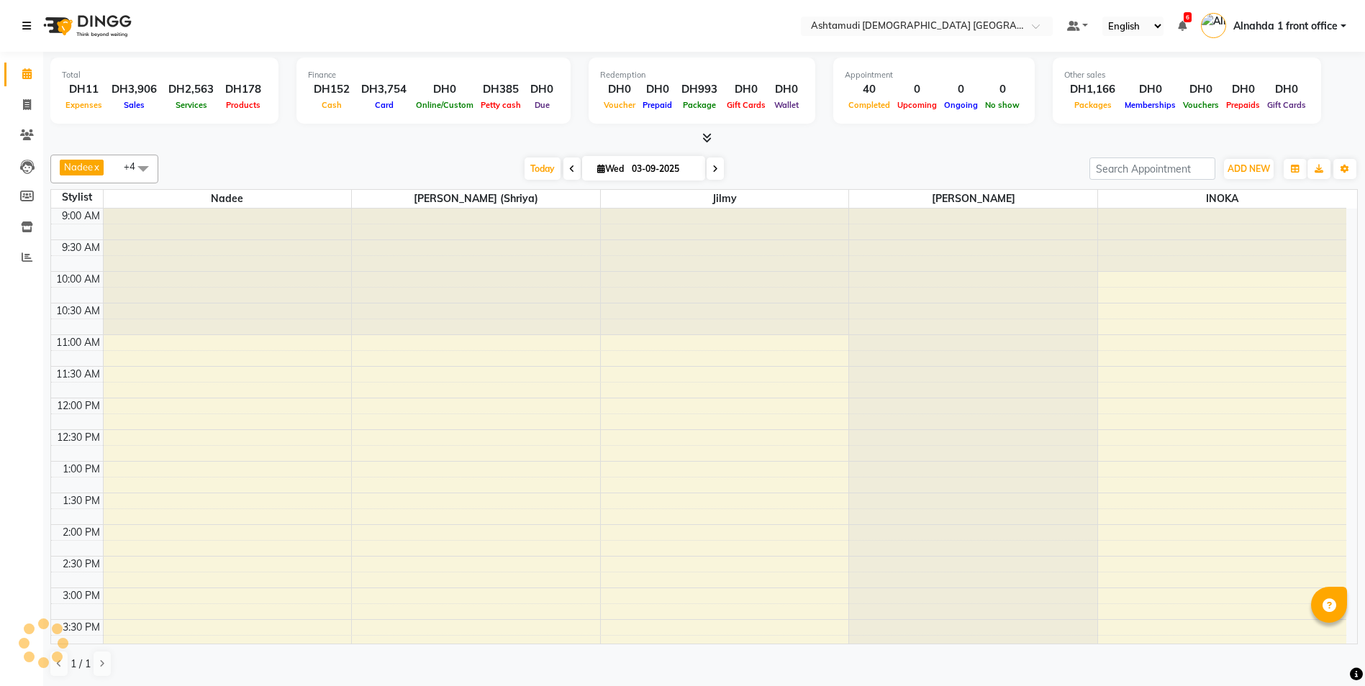
click at [27, 26] on icon at bounding box center [26, 26] width 9 height 10
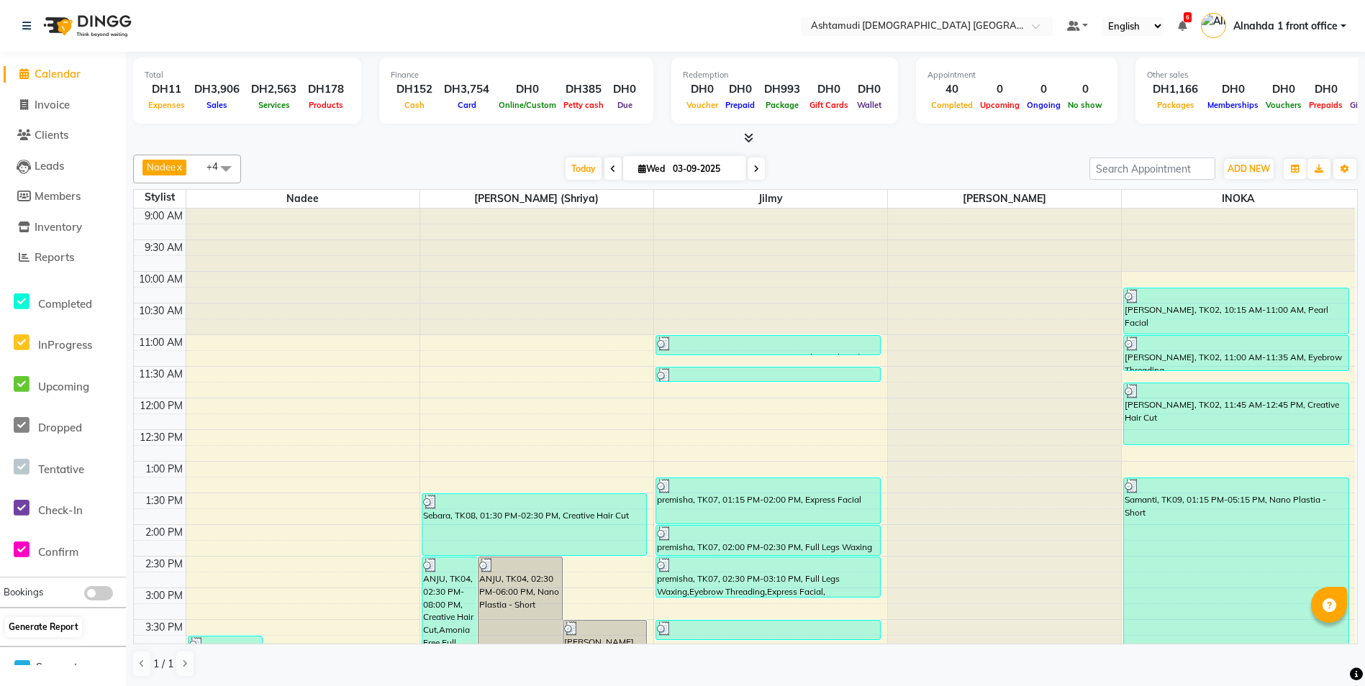
click at [37, 626] on div at bounding box center [43, 642] width 43 height 43
click at [61, 629] on button "Generate Report" at bounding box center [43, 627] width 77 height 20
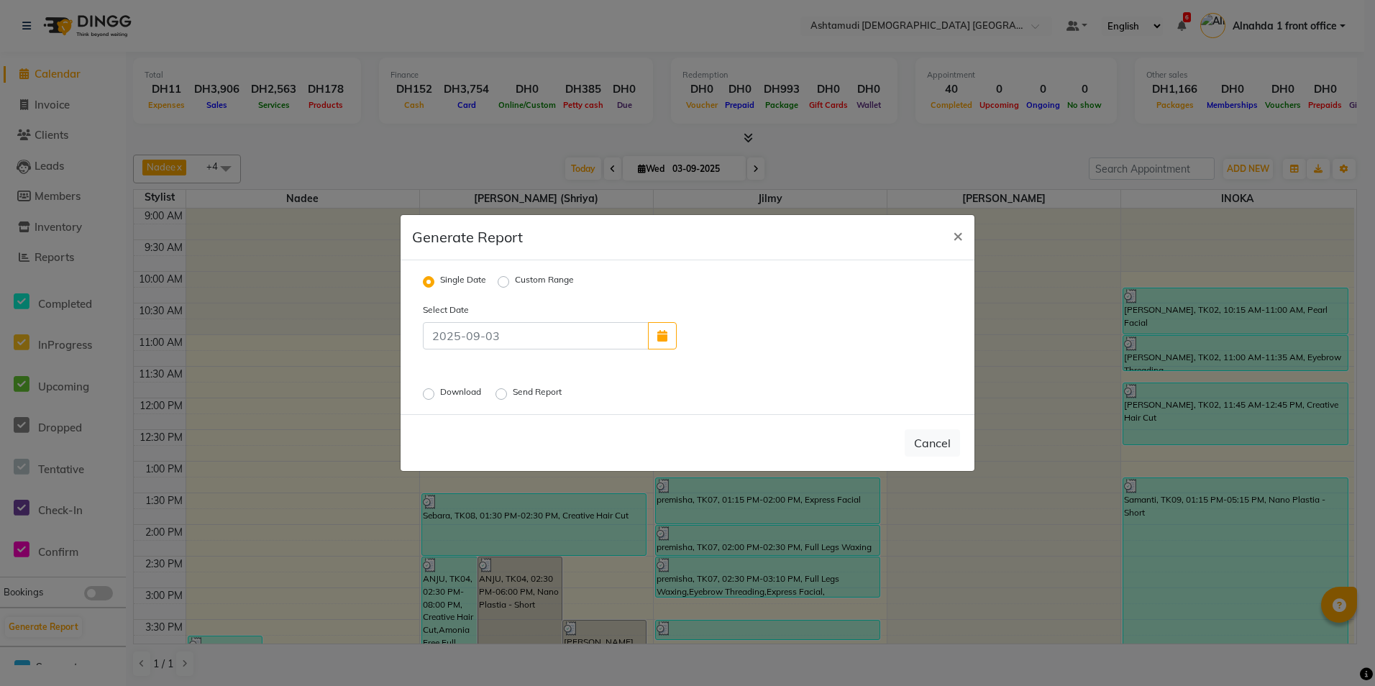
click at [440, 396] on label "Download" at bounding box center [462, 394] width 44 height 17
click at [426, 396] on input "Download" at bounding box center [431, 394] width 10 height 10
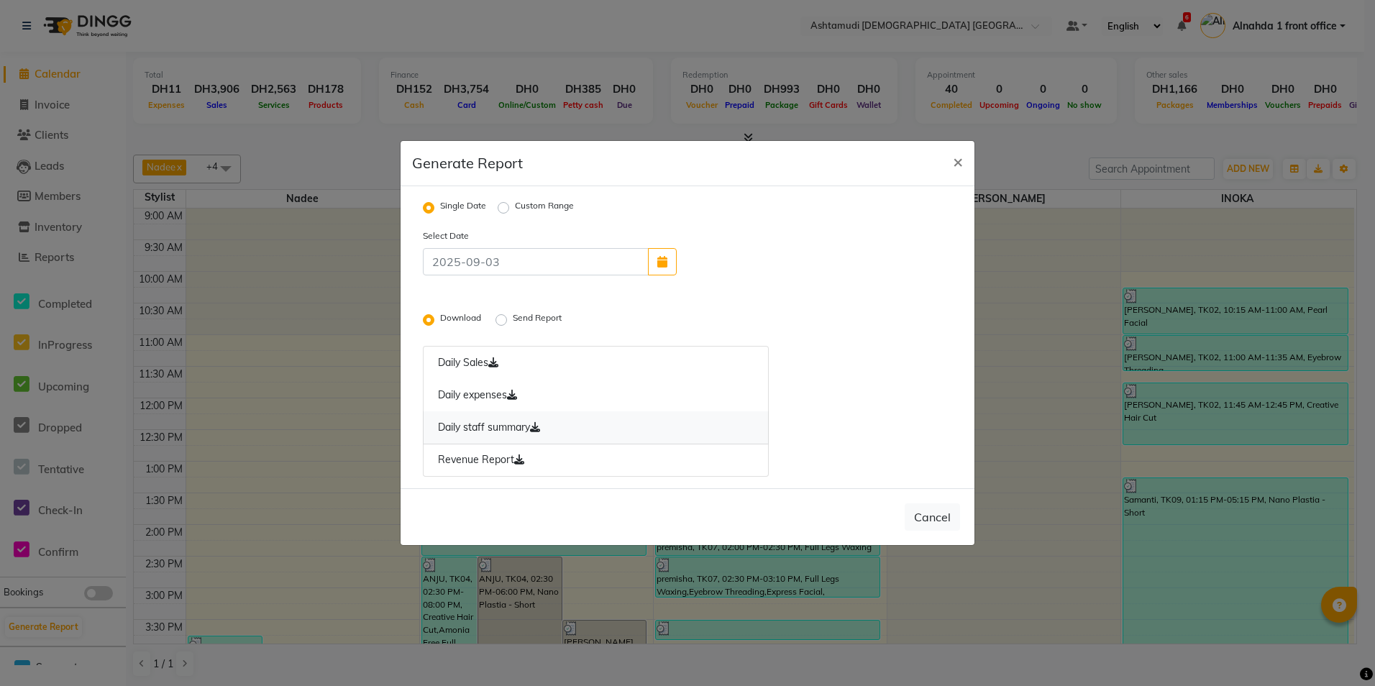
click at [539, 430] on icon at bounding box center [535, 427] width 10 height 10
click at [521, 457] on icon at bounding box center [519, 460] width 10 height 10
drag, startPoint x: 960, startPoint y: 158, endPoint x: 936, endPoint y: 167, distance: 25.3
click at [960, 159] on span "×" at bounding box center [958, 161] width 10 height 22
radio input "false"
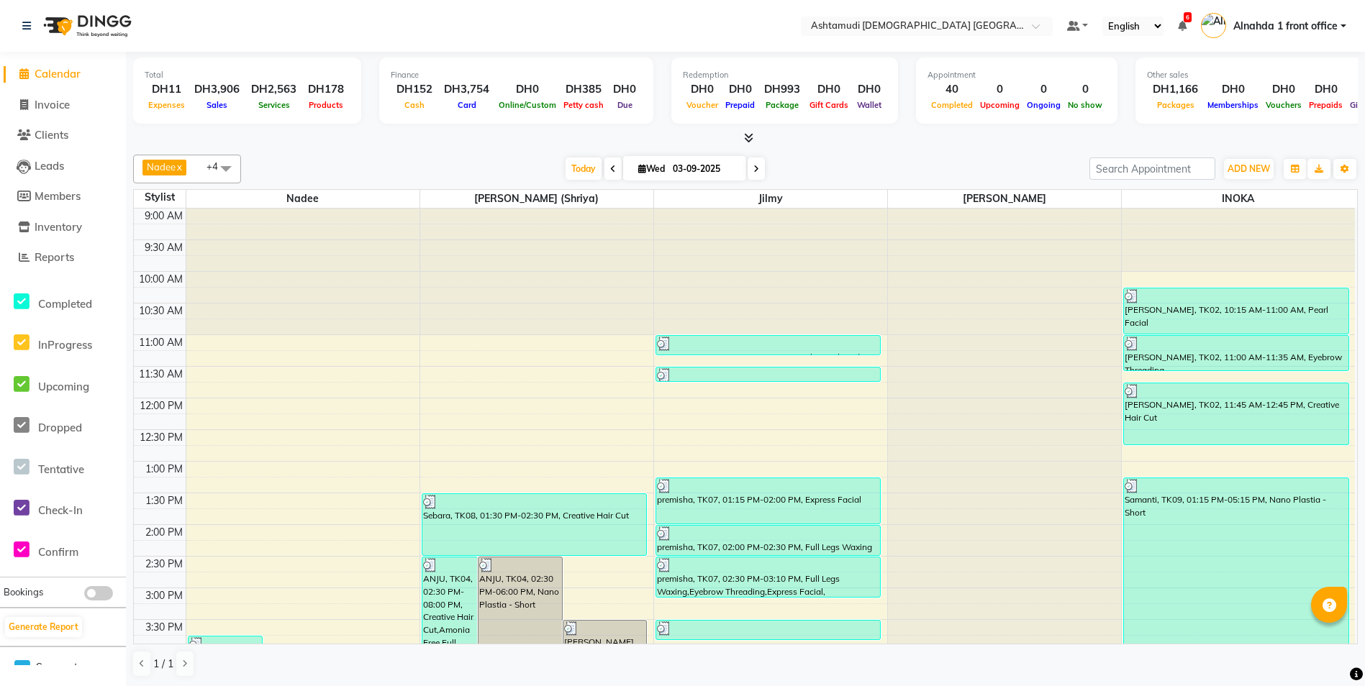
click at [19, 24] on div at bounding box center [79, 26] width 135 height 40
click at [29, 27] on icon at bounding box center [26, 26] width 9 height 10
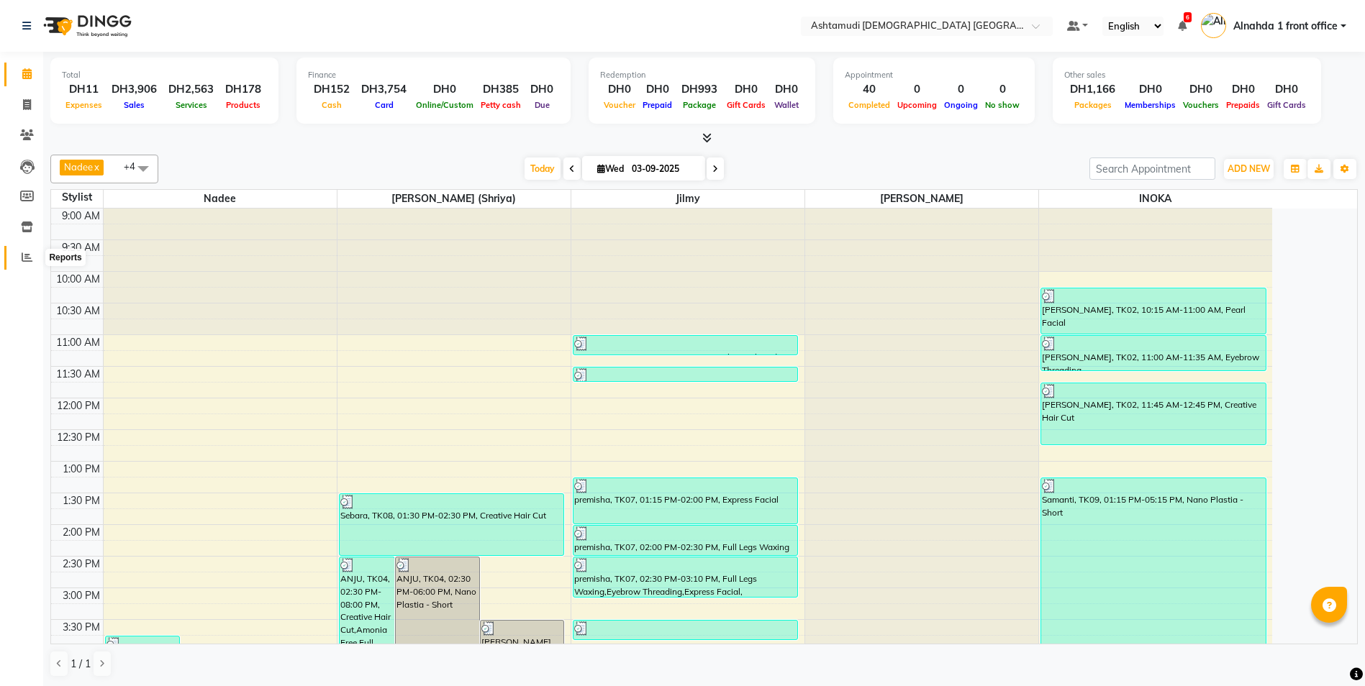
click at [32, 255] on icon at bounding box center [27, 257] width 11 height 11
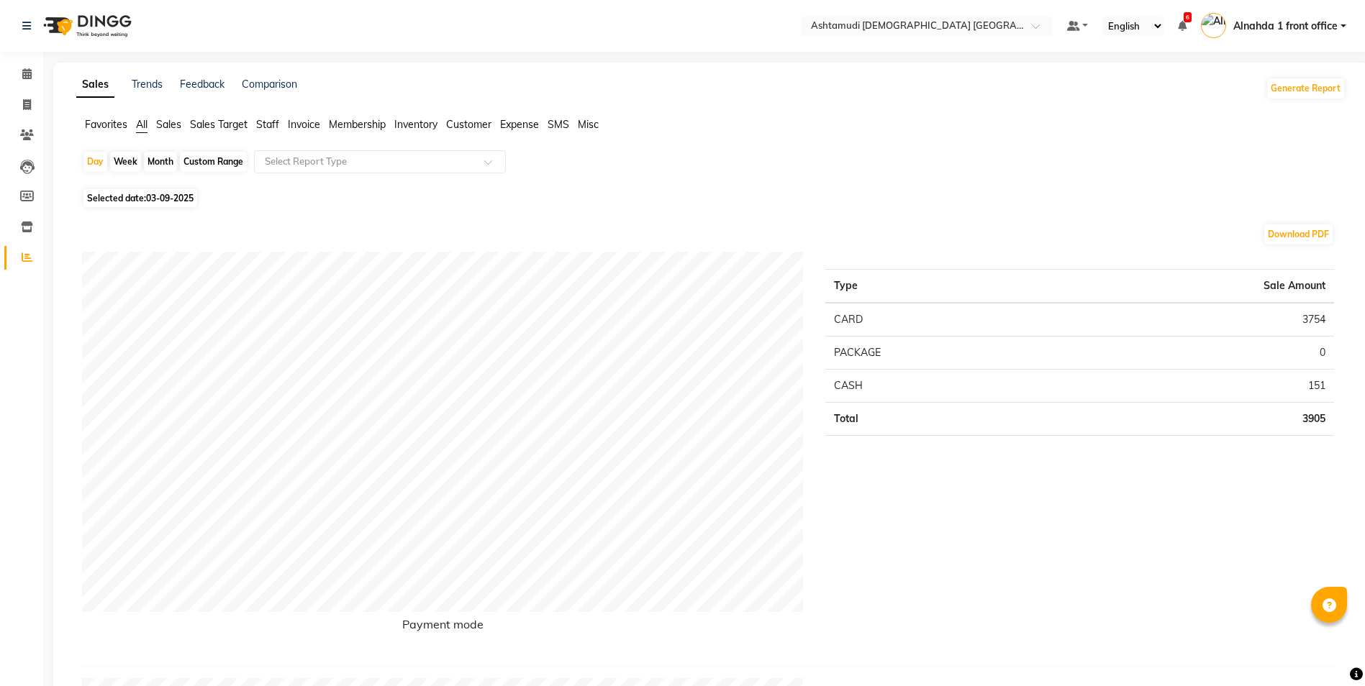
click at [173, 119] on span "Sales" at bounding box center [168, 124] width 25 height 13
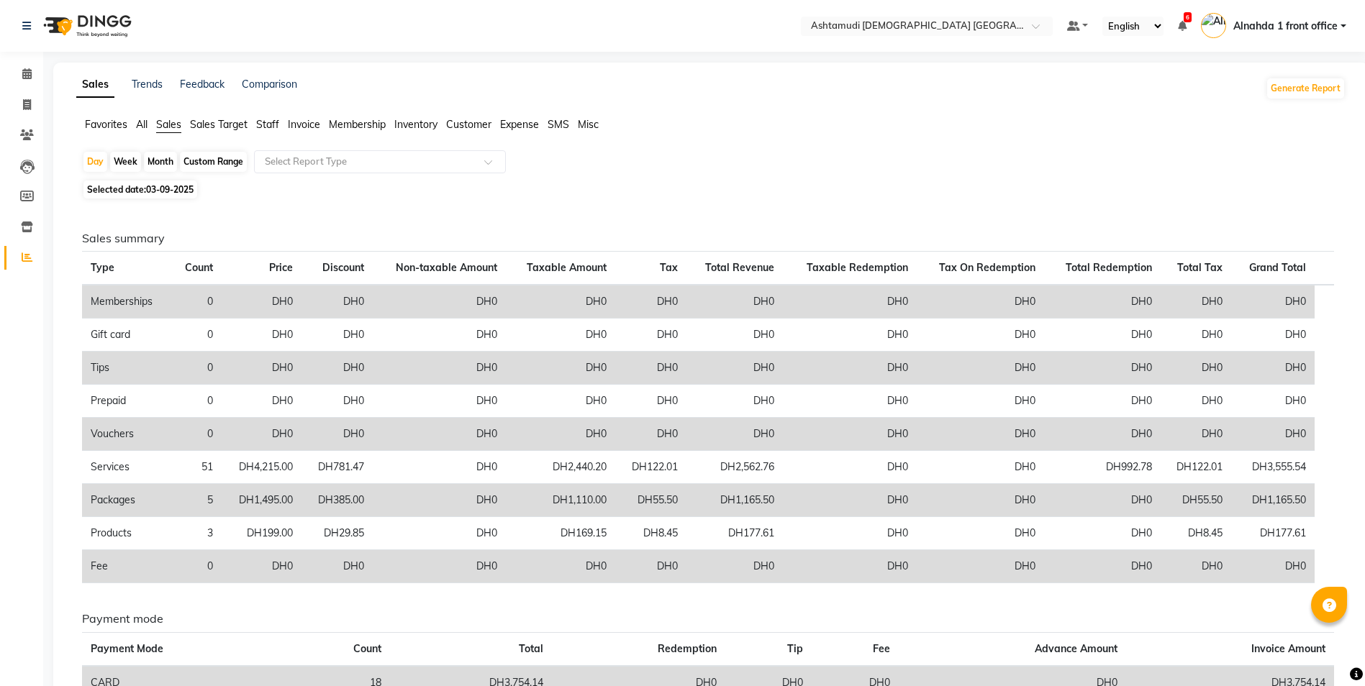
click at [466, 126] on span "Customer" at bounding box center [468, 124] width 45 height 13
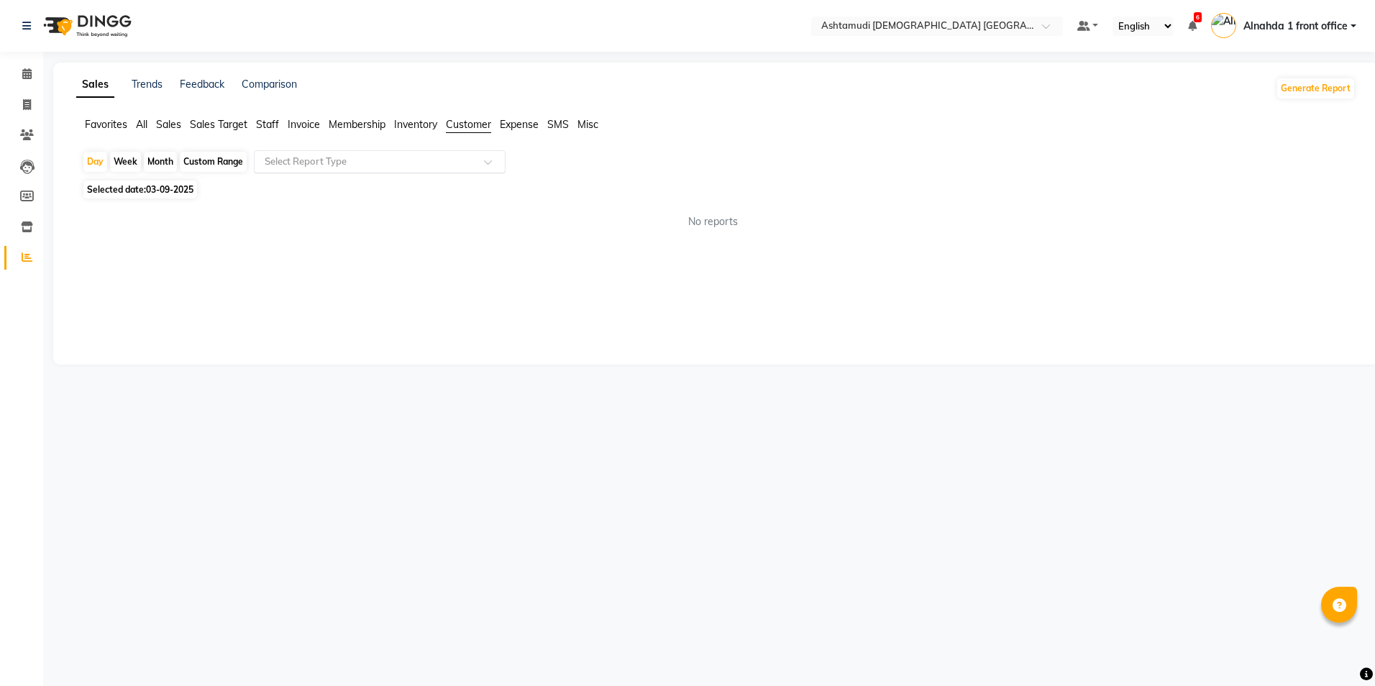
click at [437, 172] on div "Select Report Type" at bounding box center [380, 161] width 252 height 23
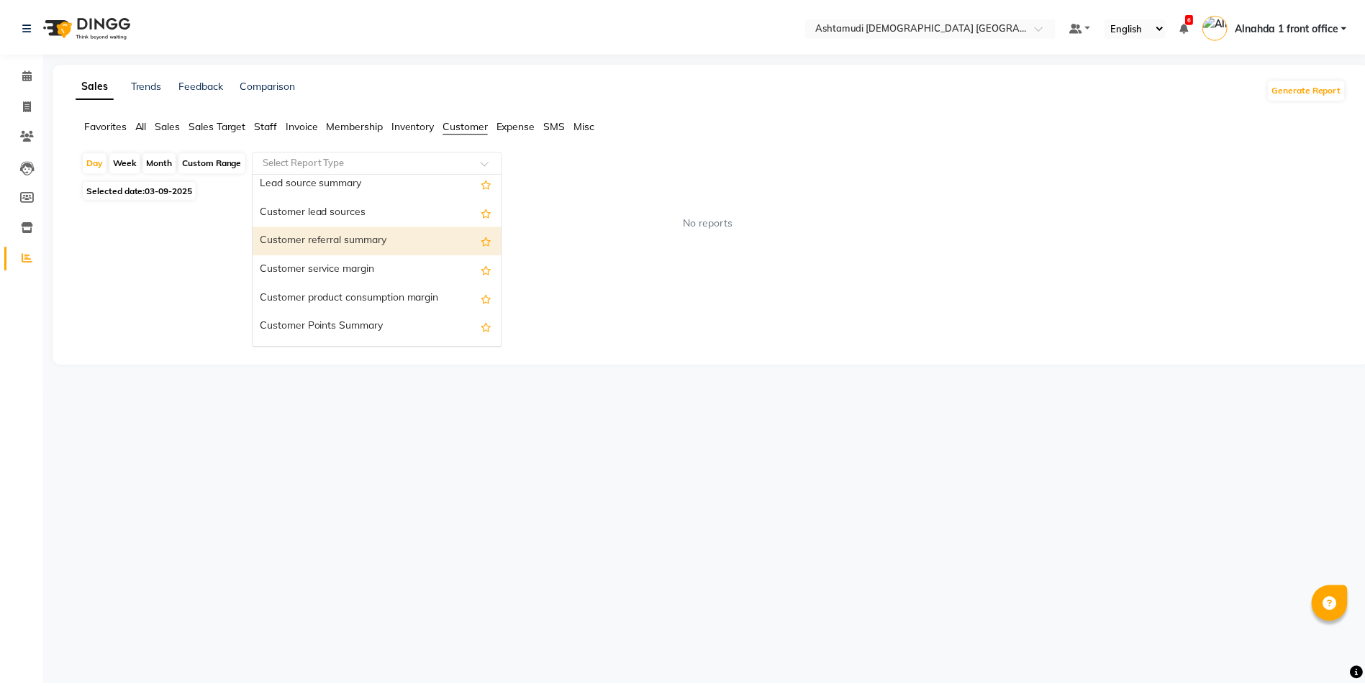
scroll to position [115, 0]
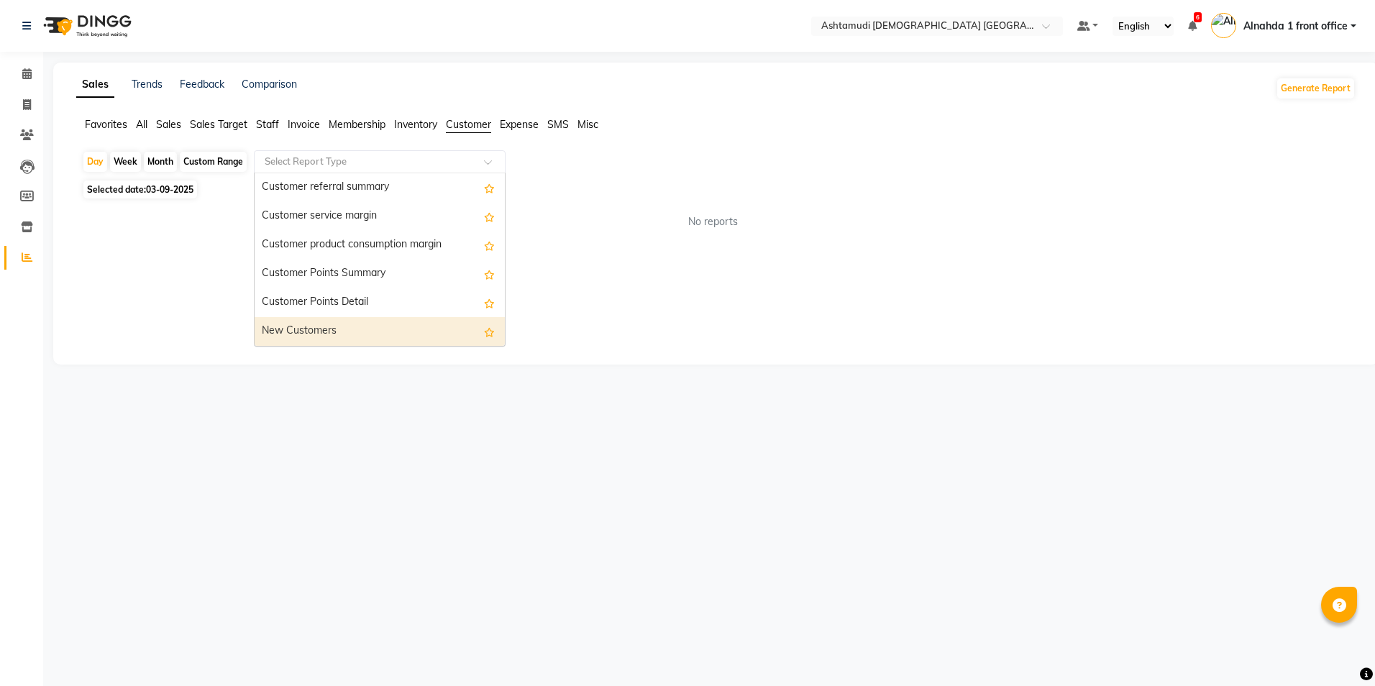
click at [378, 336] on div "New Customers" at bounding box center [380, 331] width 250 height 29
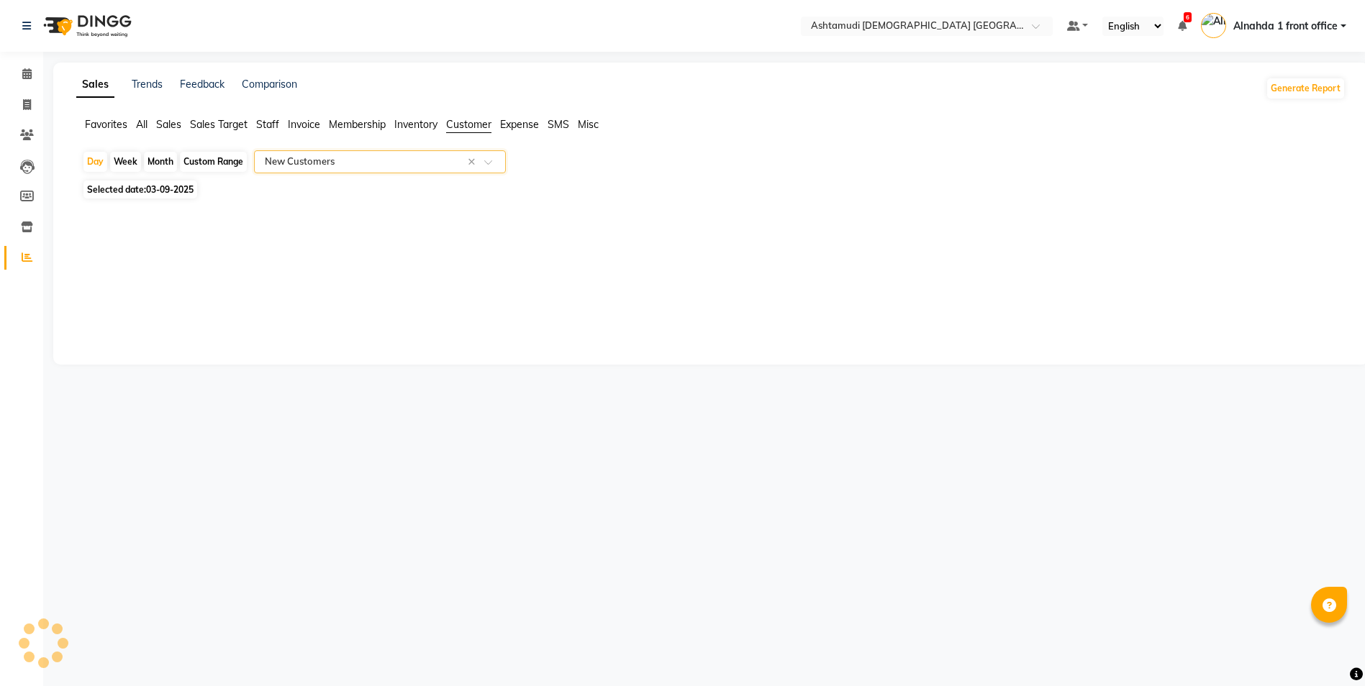
select select "full_report"
select select "csv"
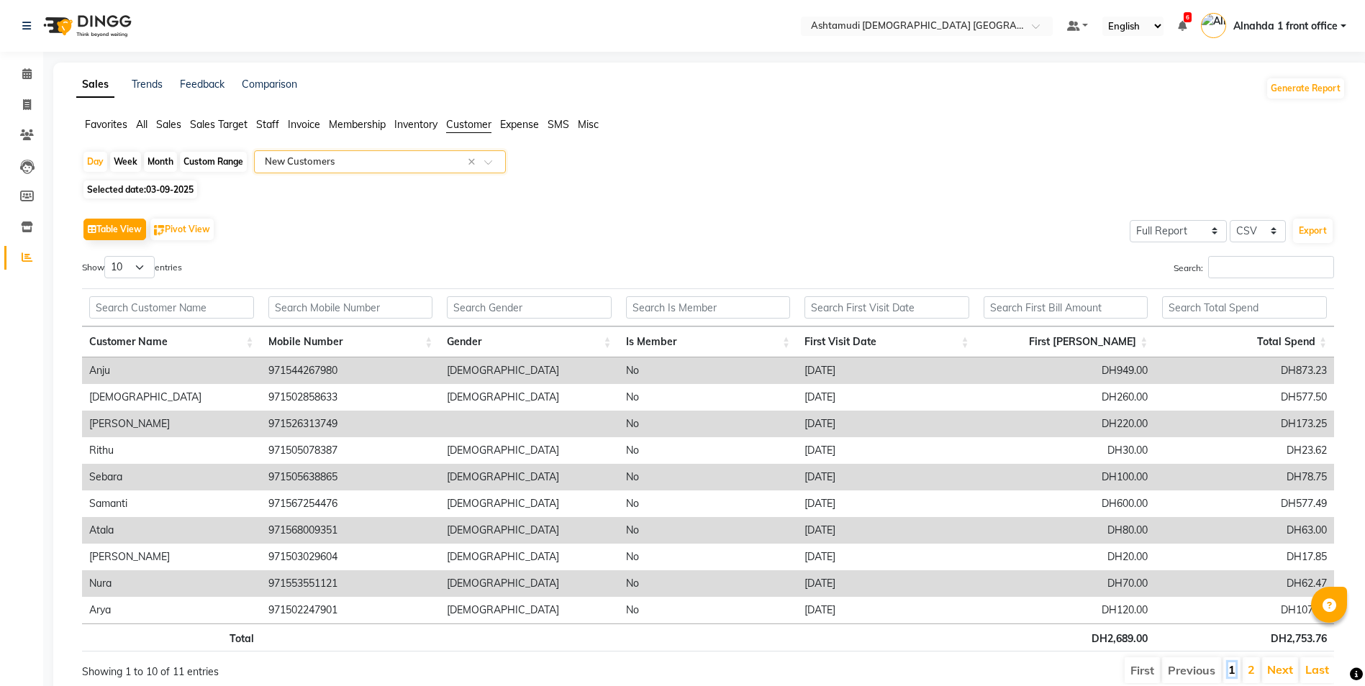
click at [1232, 673] on link "1" at bounding box center [1231, 669] width 7 height 14
click at [1255, 673] on li "2" at bounding box center [1250, 670] width 17 height 26
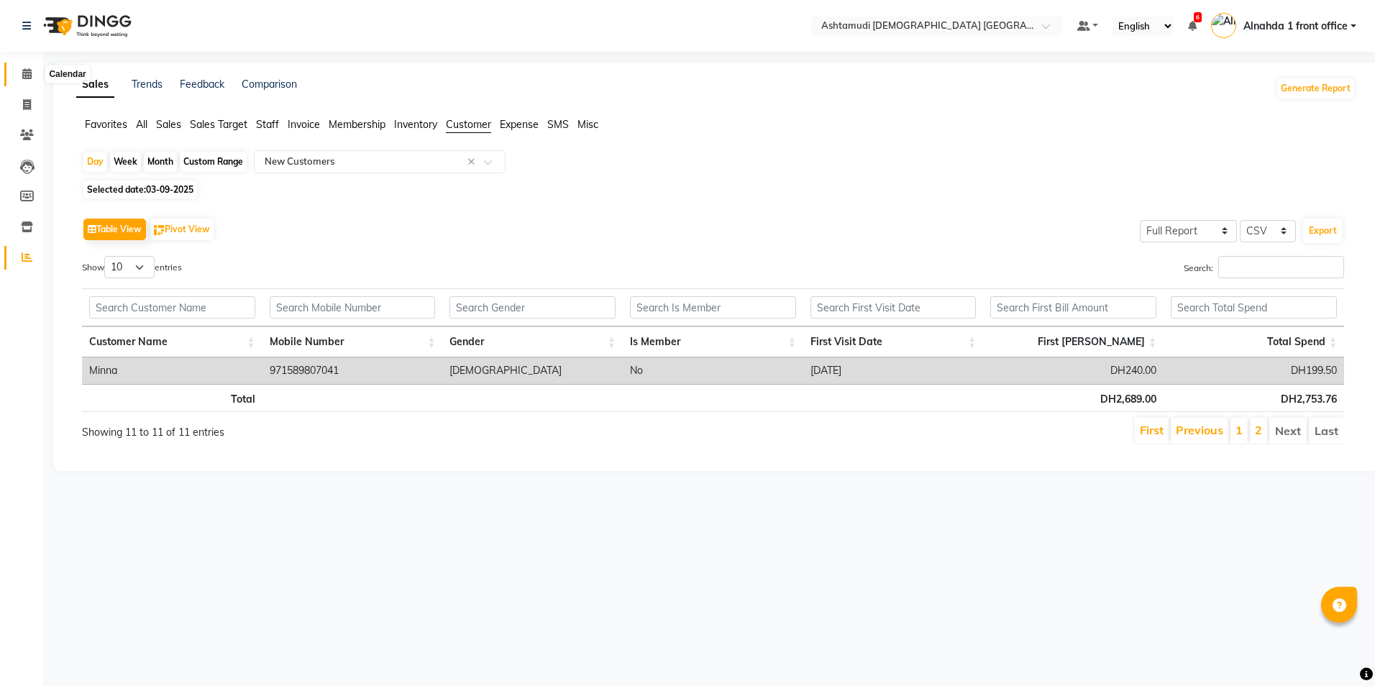
click at [24, 73] on icon at bounding box center [26, 73] width 9 height 11
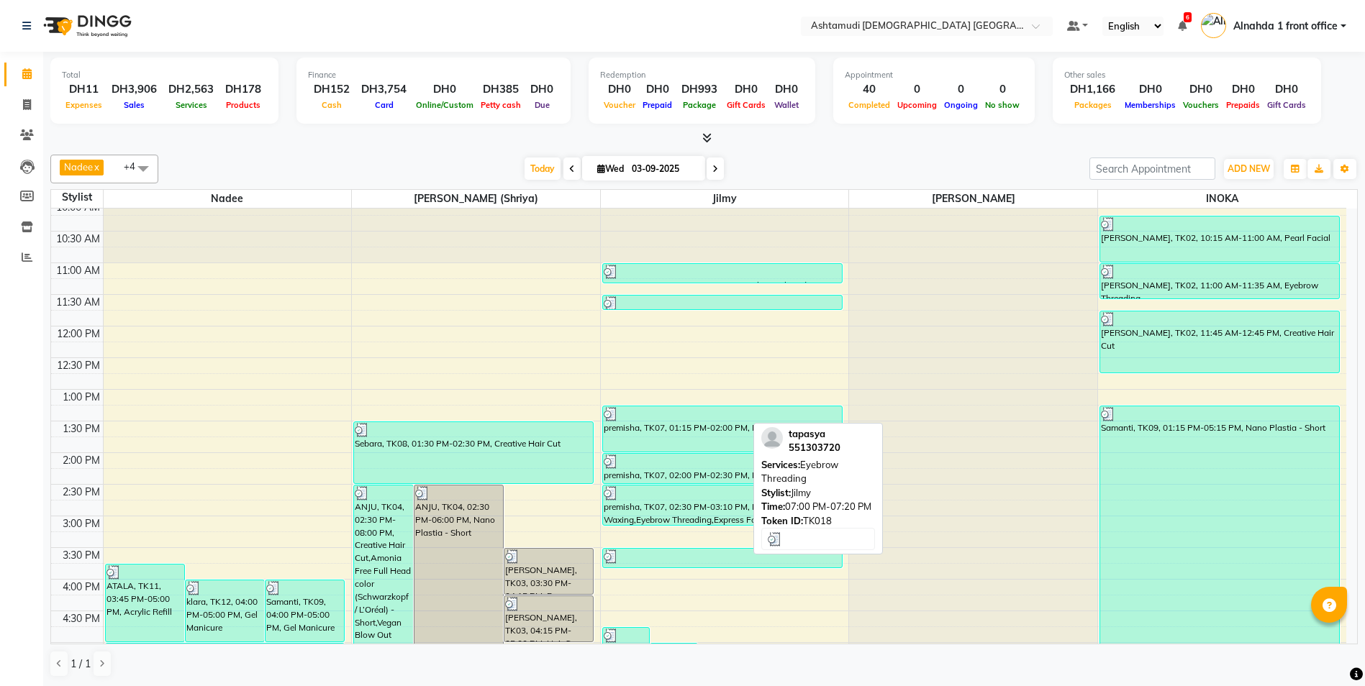
scroll to position [450, 0]
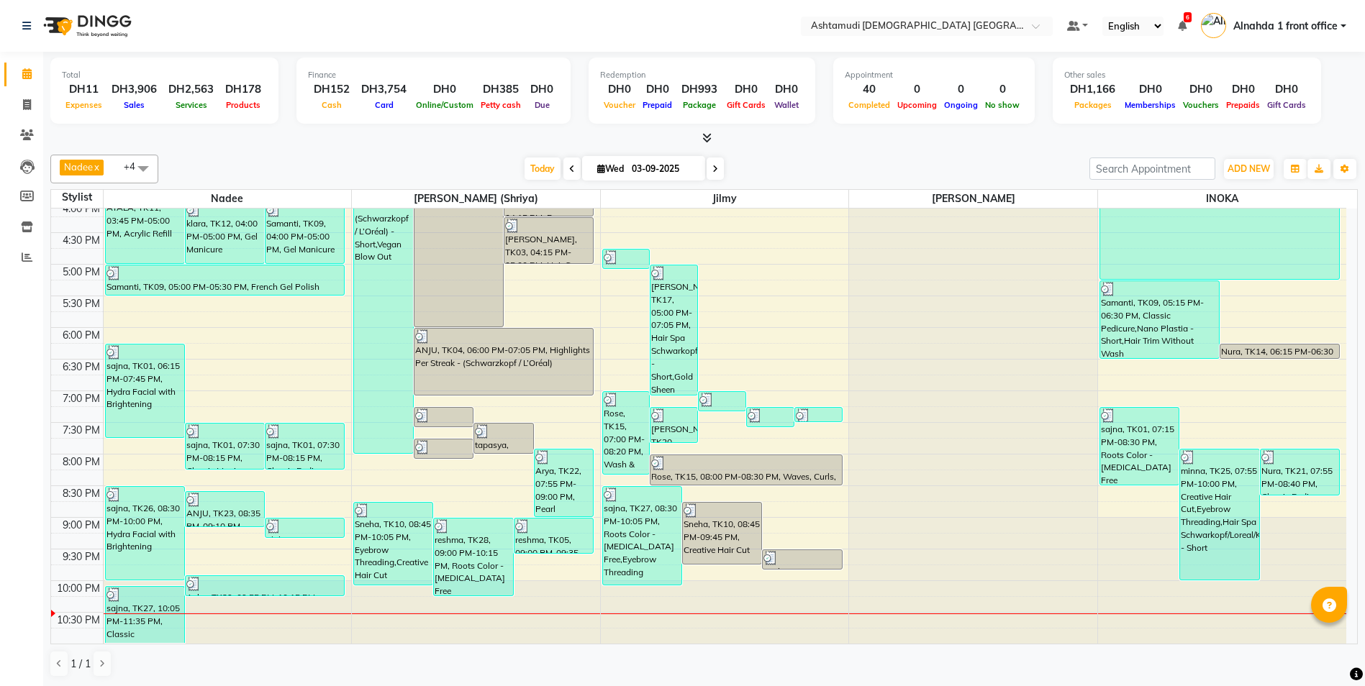
click at [141, 170] on span at bounding box center [143, 168] width 29 height 27
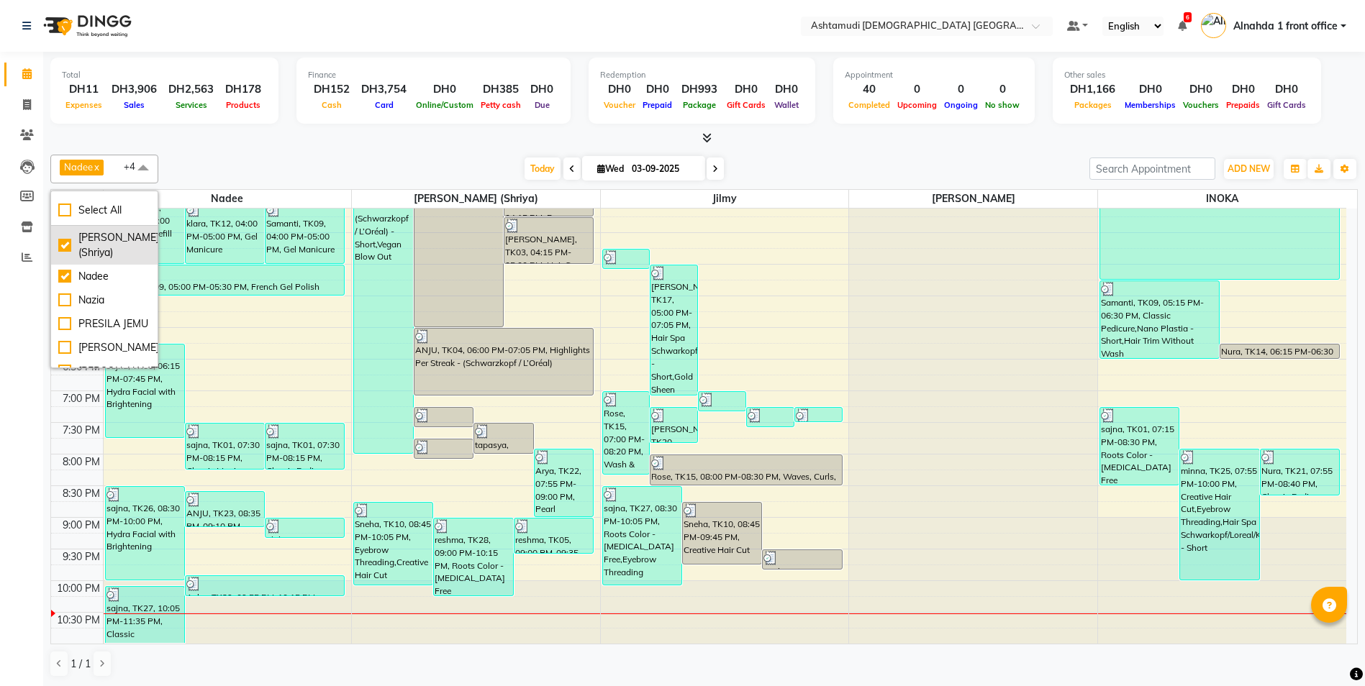
scroll to position [216, 0]
click at [68, 268] on div "Nadee" at bounding box center [104, 260] width 92 height 15
checkbox input "false"
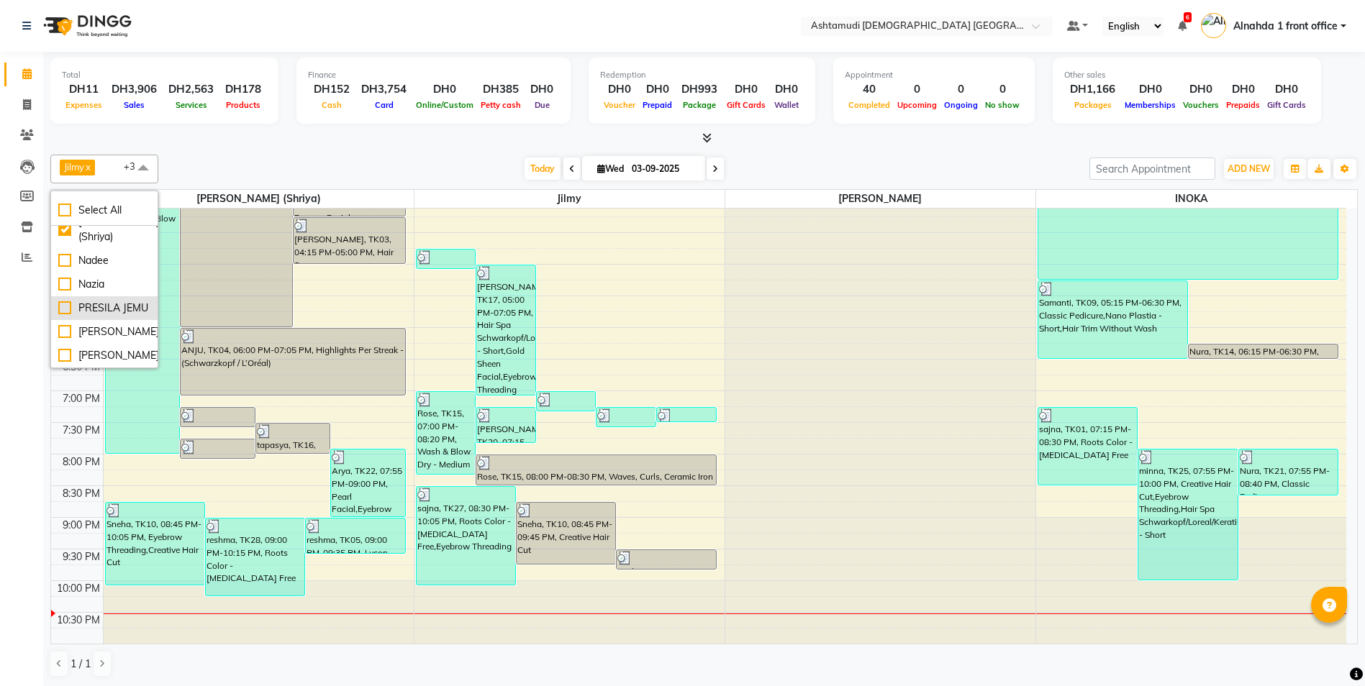
scroll to position [186, 0]
click at [64, 304] on div "Nazia" at bounding box center [104, 295] width 92 height 15
checkbox input "true"
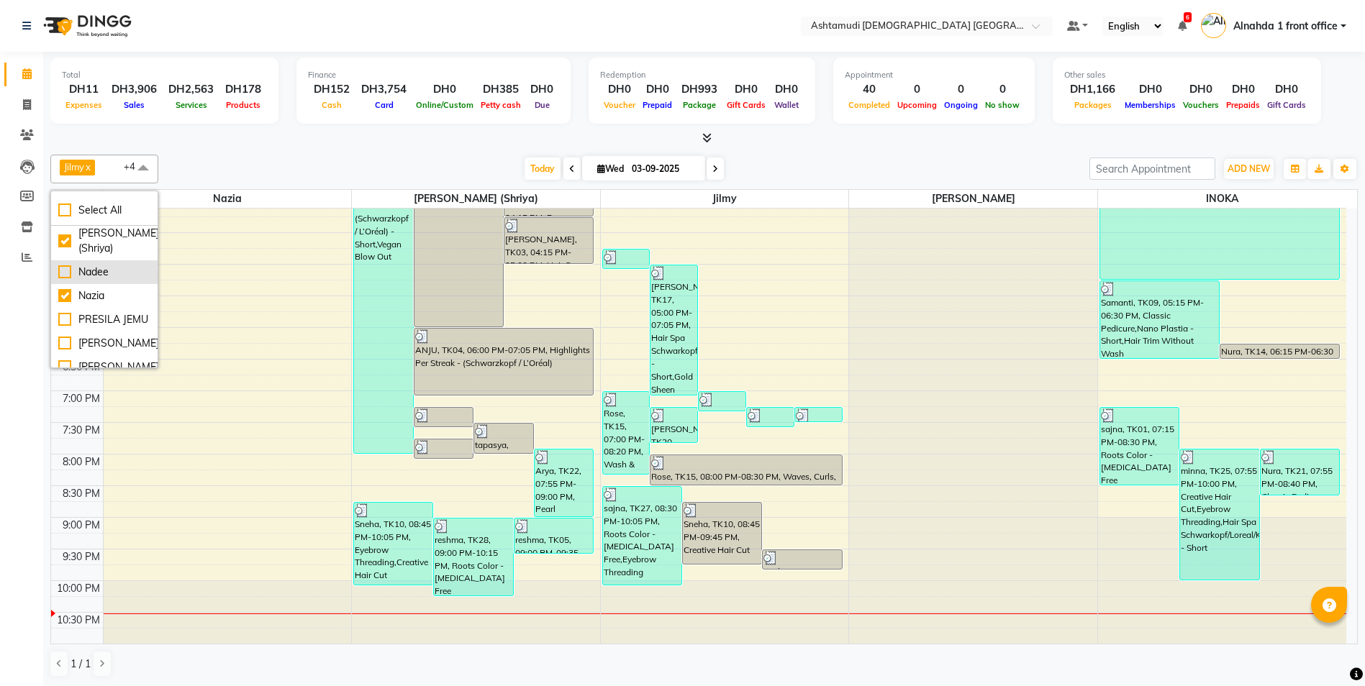
scroll to position [258, 0]
click at [61, 353] on div "[PERSON_NAME]" at bounding box center [104, 355] width 92 height 15
checkbox input "true"
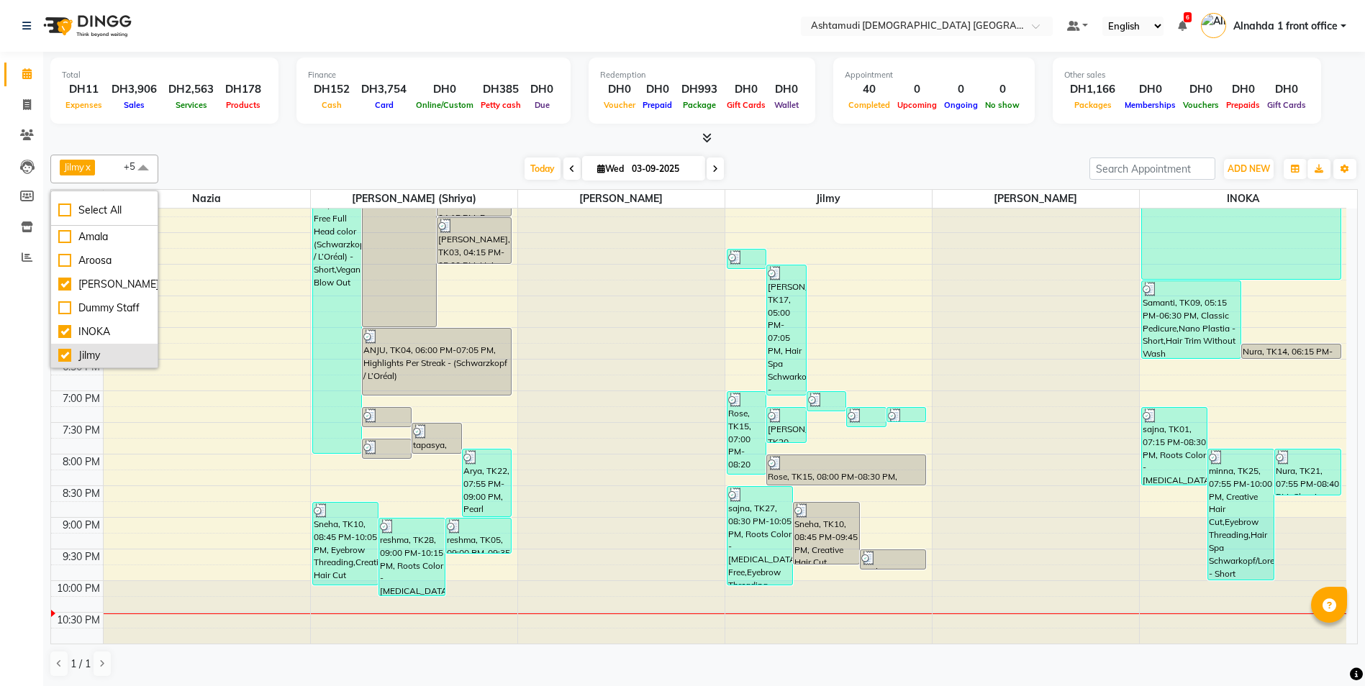
scroll to position [0, 0]
click at [709, 173] on span at bounding box center [714, 169] width 17 height 22
type input "[DATE]"
